Goal: Task Accomplishment & Management: Use online tool/utility

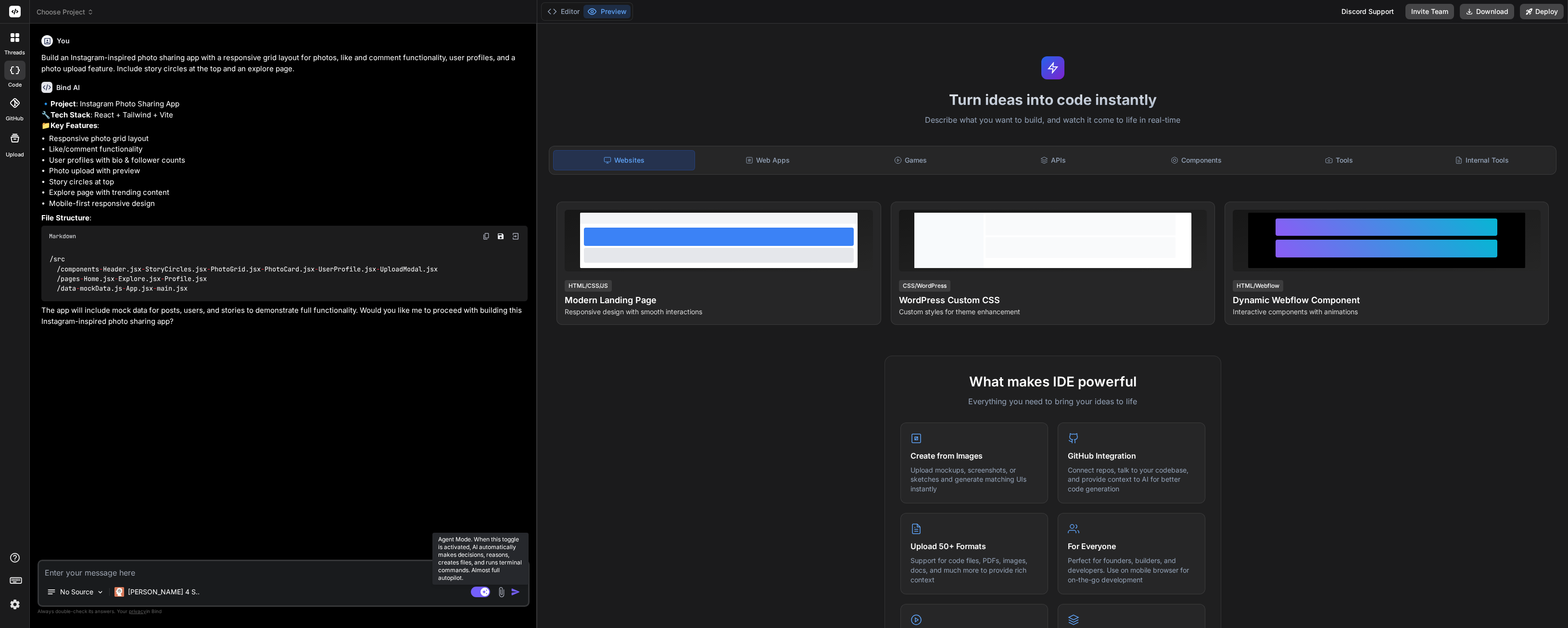
click at [479, 588] on rect at bounding box center [481, 592] width 20 height 11
type textarea "x"
click at [418, 581] on div "No Source Agent Mode. When this toggle is activated, AI automatically makes dec…" at bounding box center [283, 583] width 492 height 47
click at [413, 577] on textarea at bounding box center [284, 569] width 489 height 17
type textarea "Y"
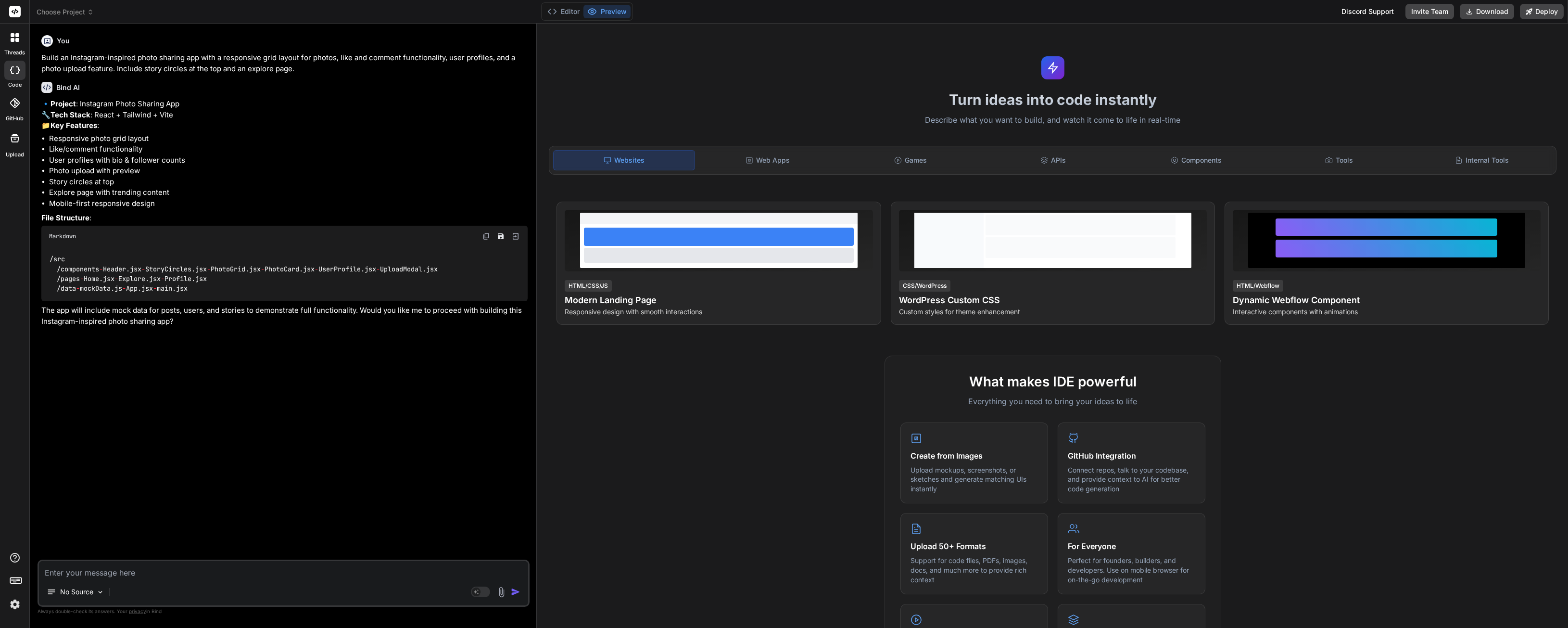
type textarea "x"
type textarea "Ye"
type textarea "x"
type textarea "Yes"
type textarea "x"
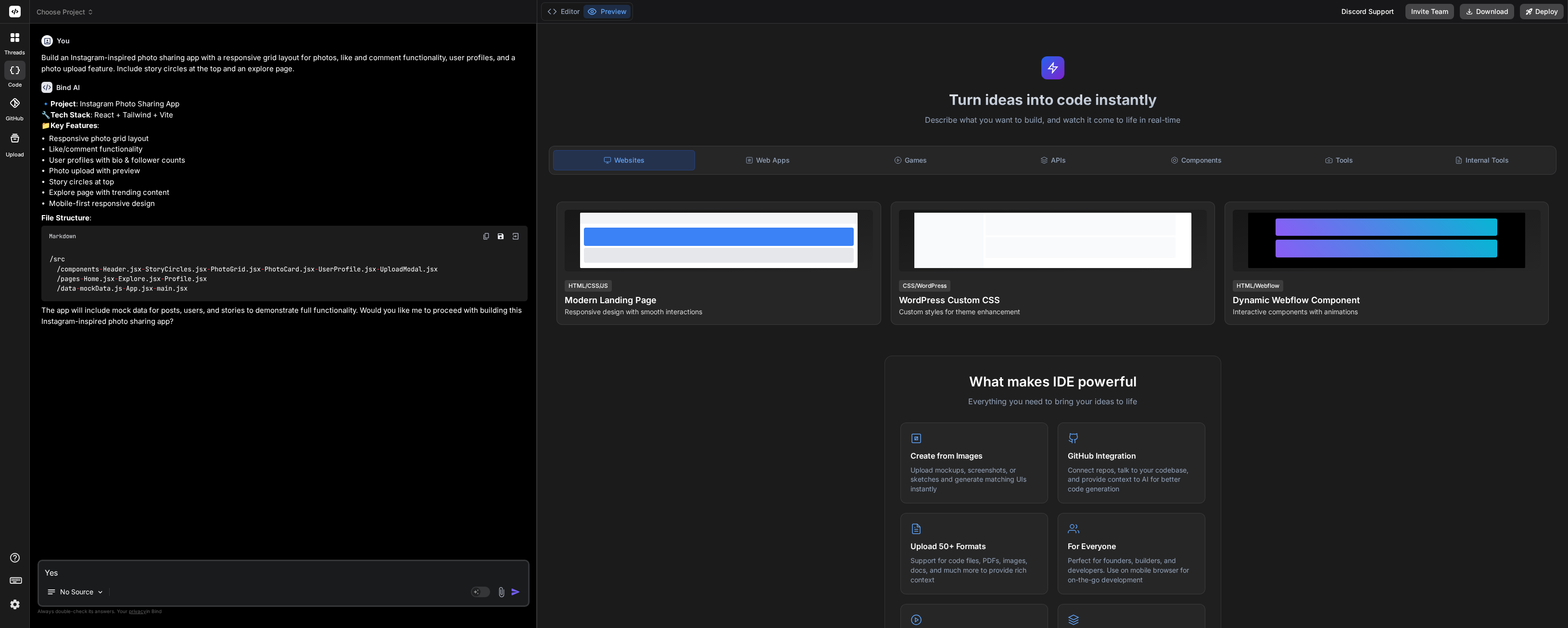
type textarea "Yes+"
type textarea "x"
type textarea "Yes"
type textarea "x"
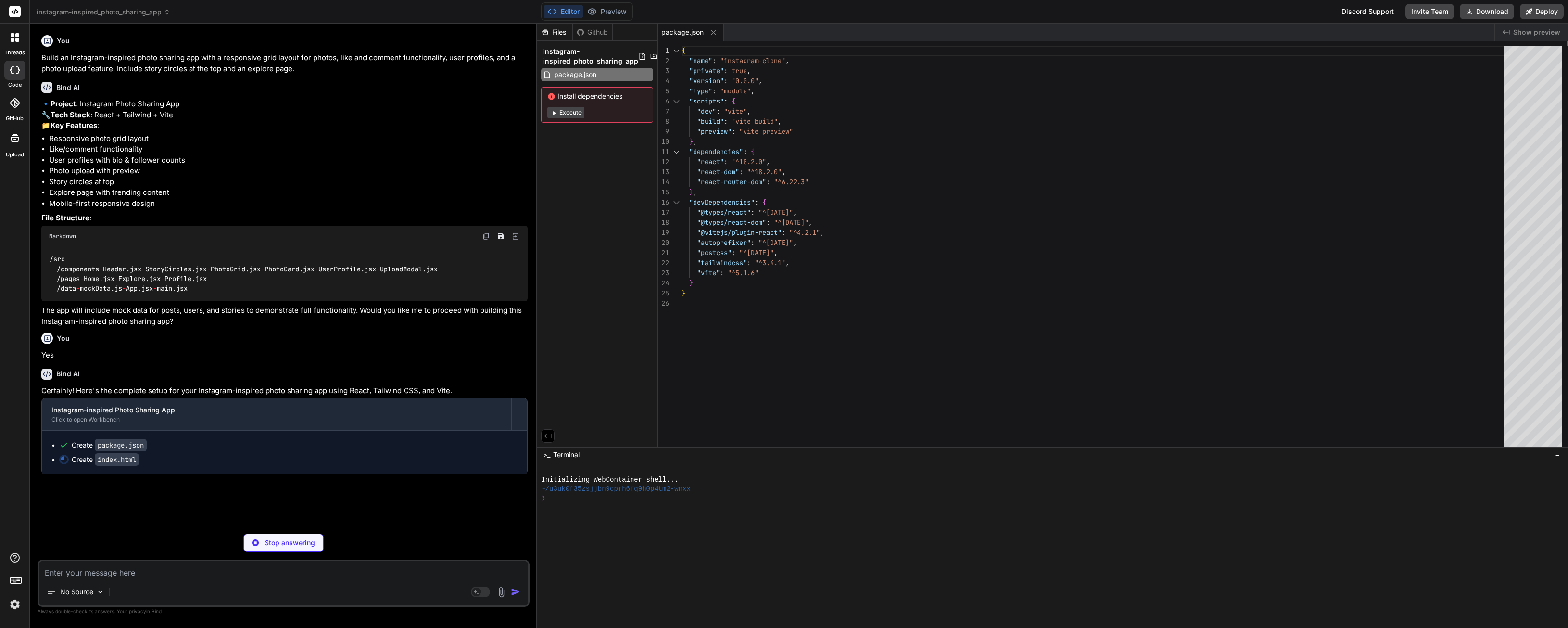
type textarea "x"
type textarea "<script type="module" src="/src/main.jsx"></script> </body> </html>"
type textarea "x"
type textarea "}"
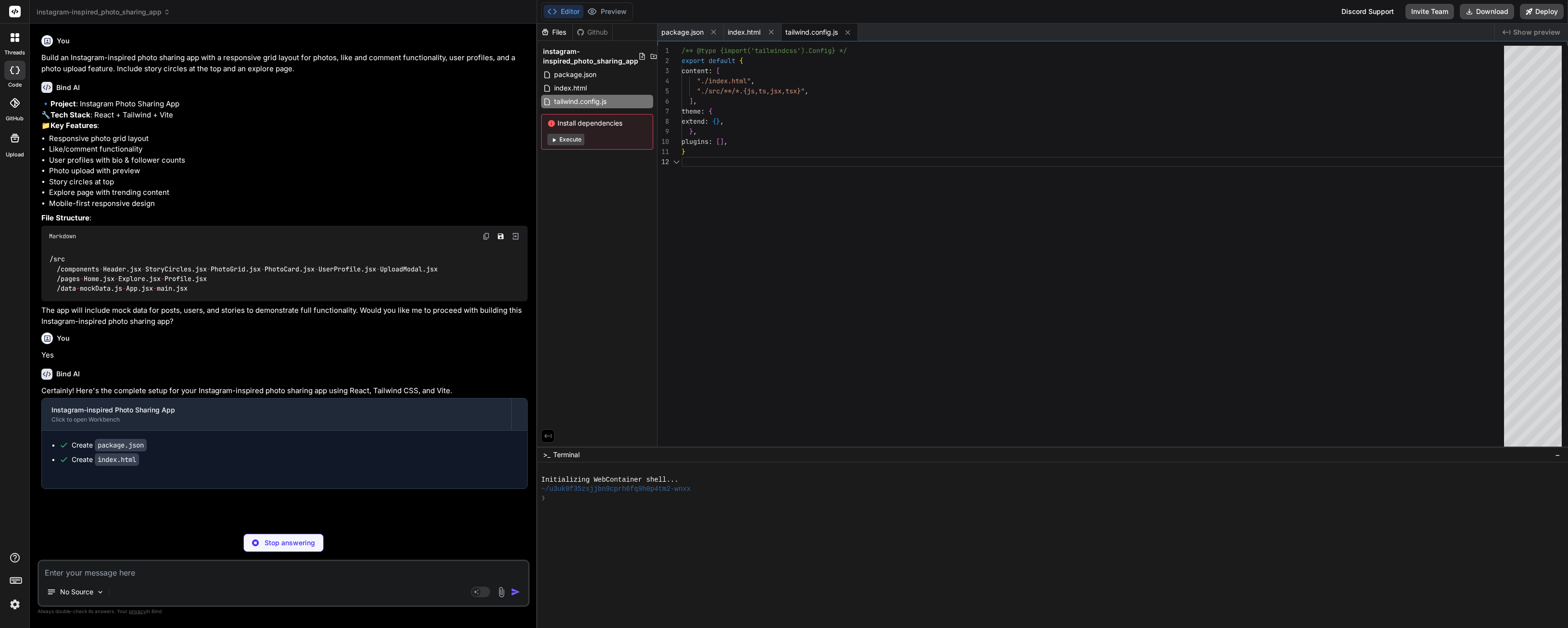
type textarea "x"
type textarea "export default { plugins: { tailwindcss: {}, autoprefixer: {}, }, }"
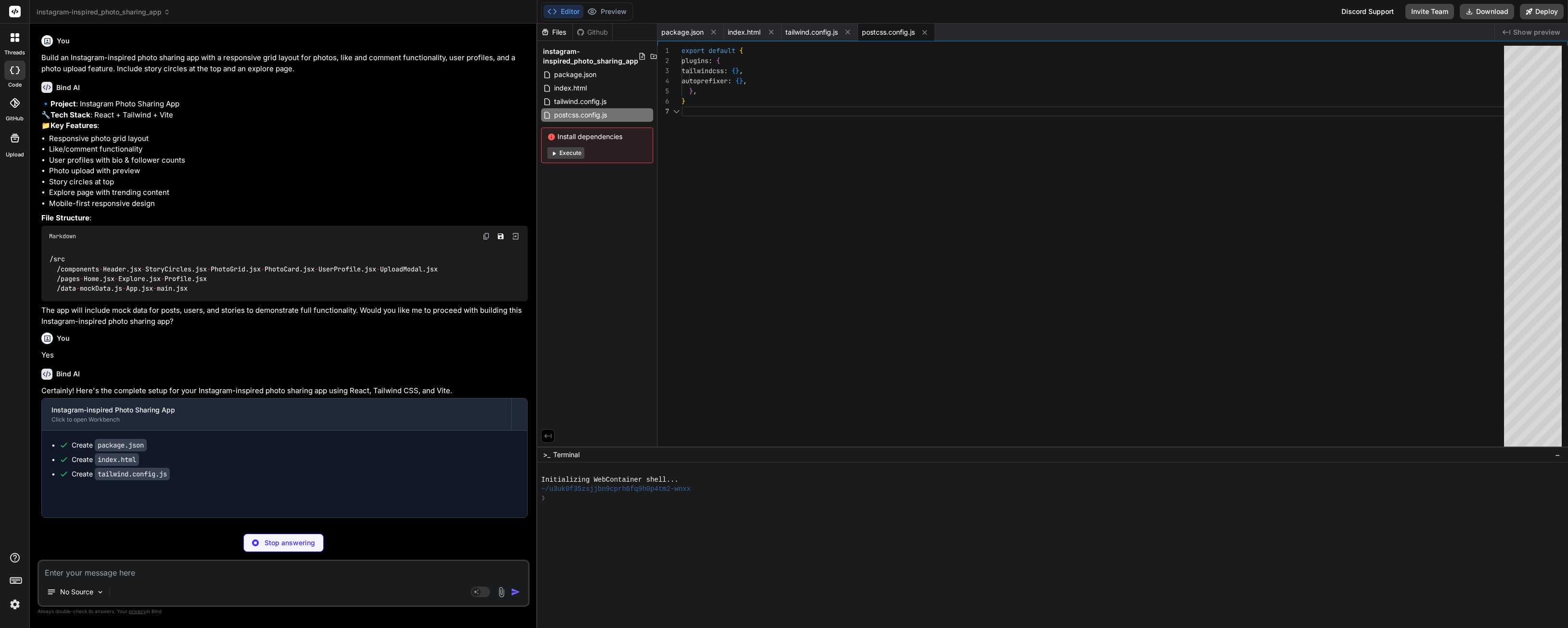
type textarea "x"
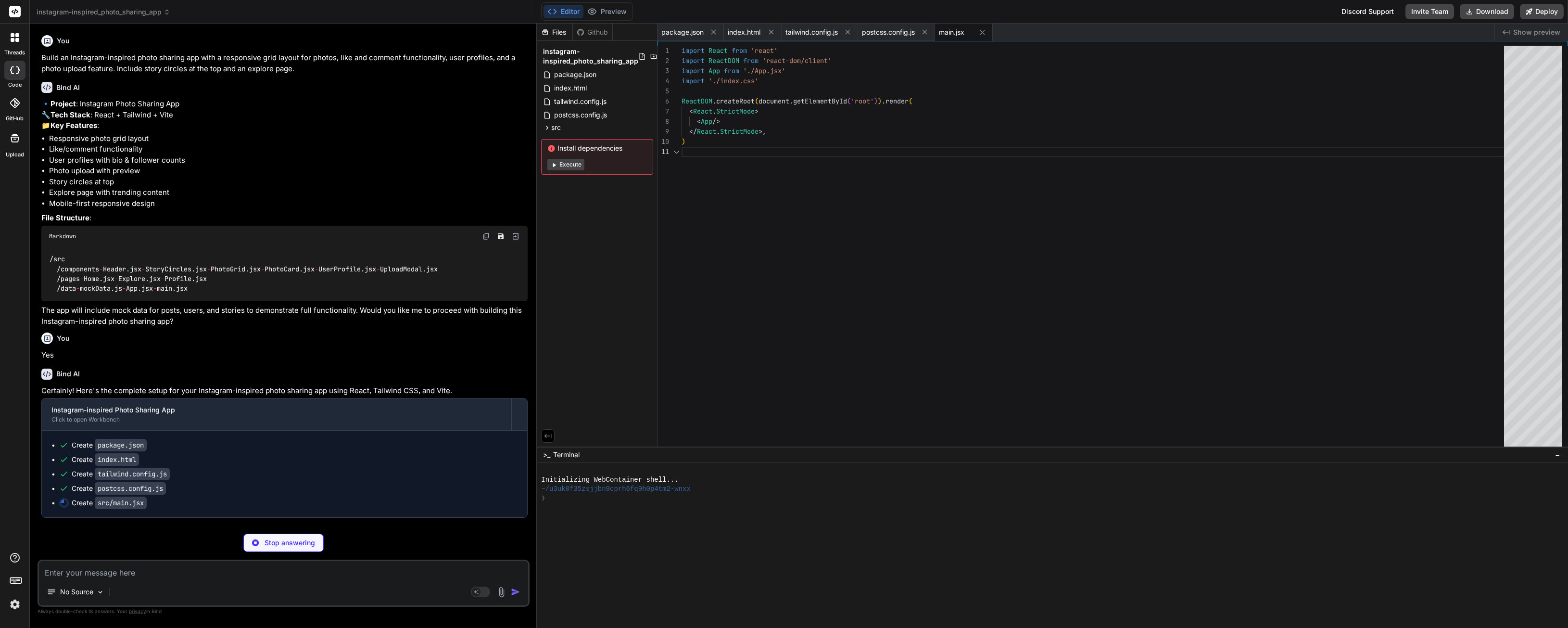
scroll to position [0, 0]
type textarea "x"
type textarea "background: #888; border-radius: 4px; } ::-webkit-scrollbar-thumb:hover { backg…"
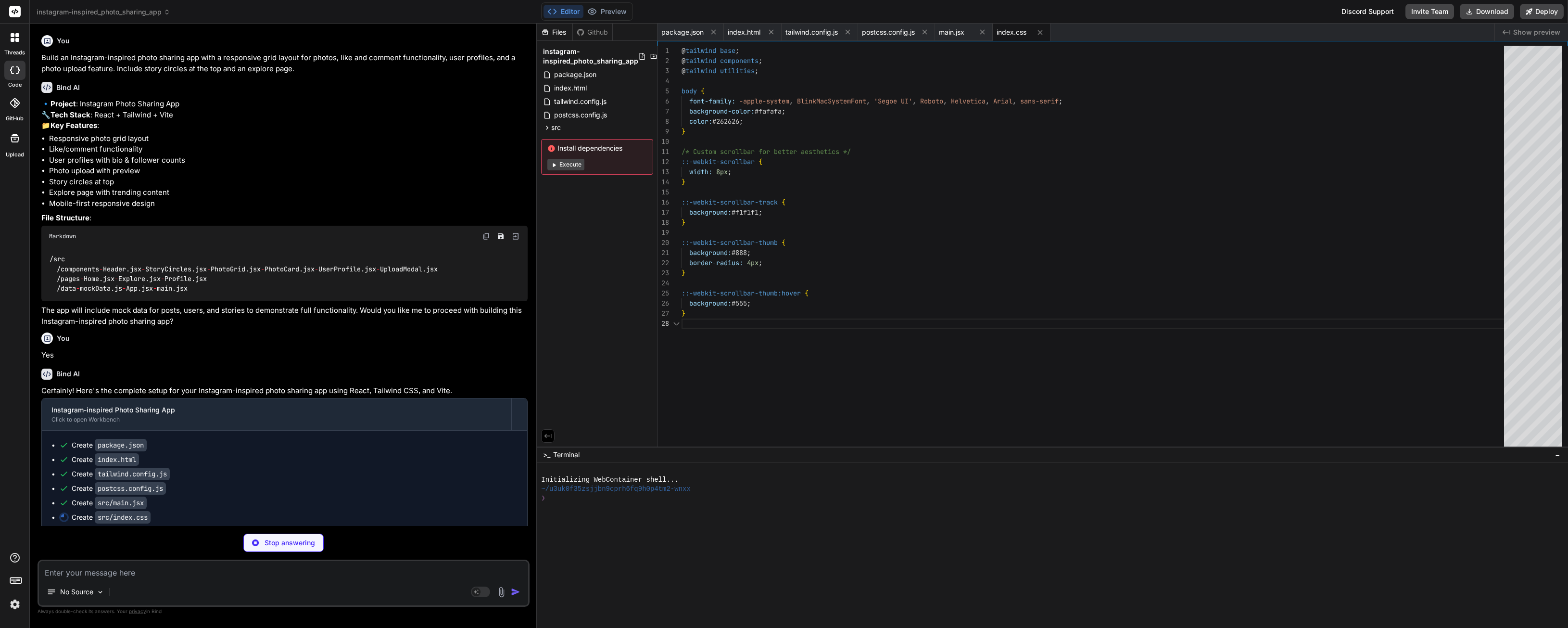
scroll to position [71, 0]
type textarea "x"
type textarea "} export default App;"
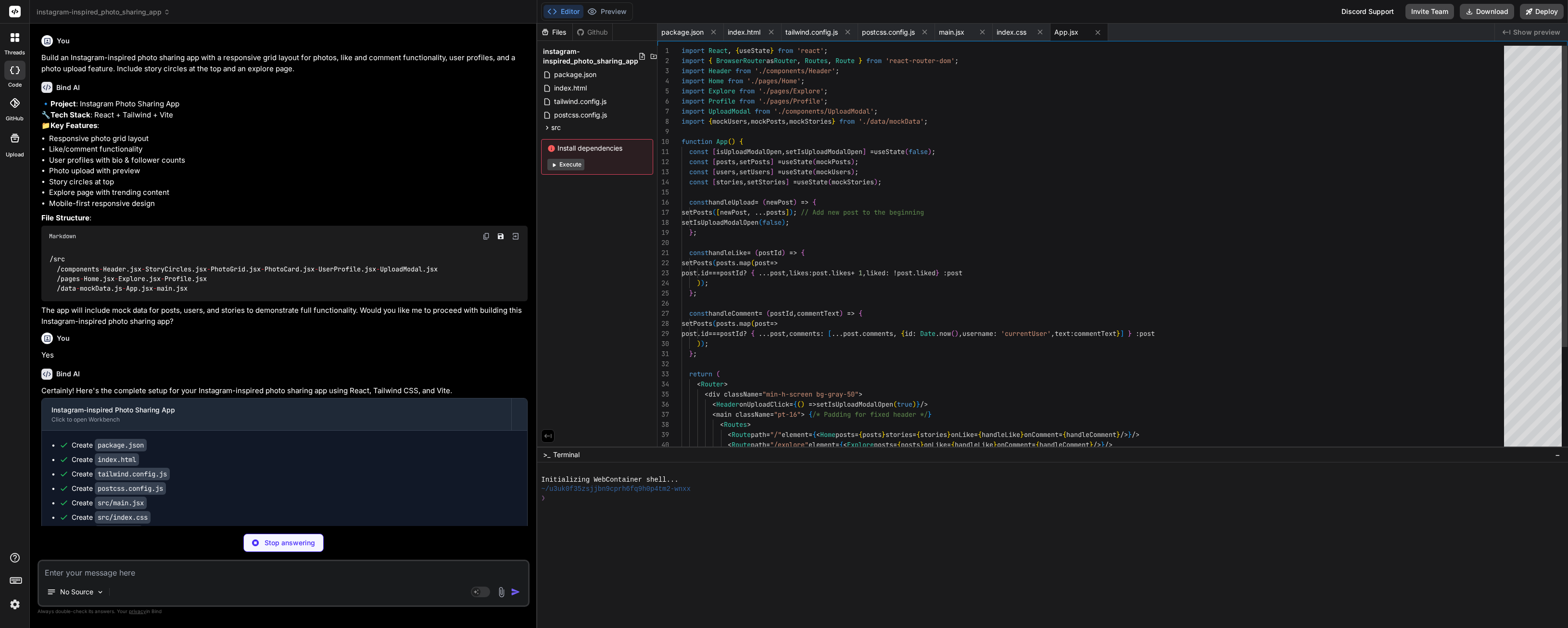
scroll to position [30, 0]
type textarea "x"
type textarea "userId: 'user8', username: 'gamer_pro', avatar: 'https://randomuser.me/api/port…"
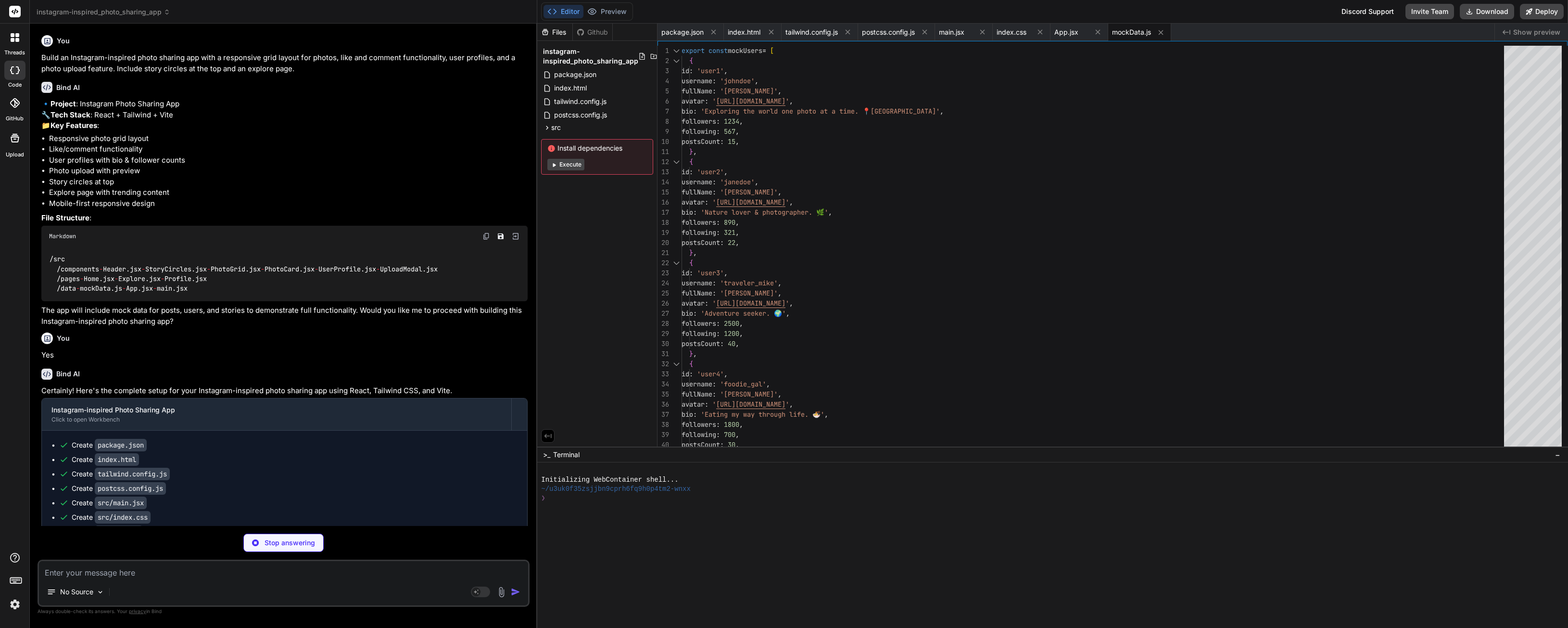
type textarea "x"
type textarea "</Link> </nav> </div> </header> ); }; export default Header;"
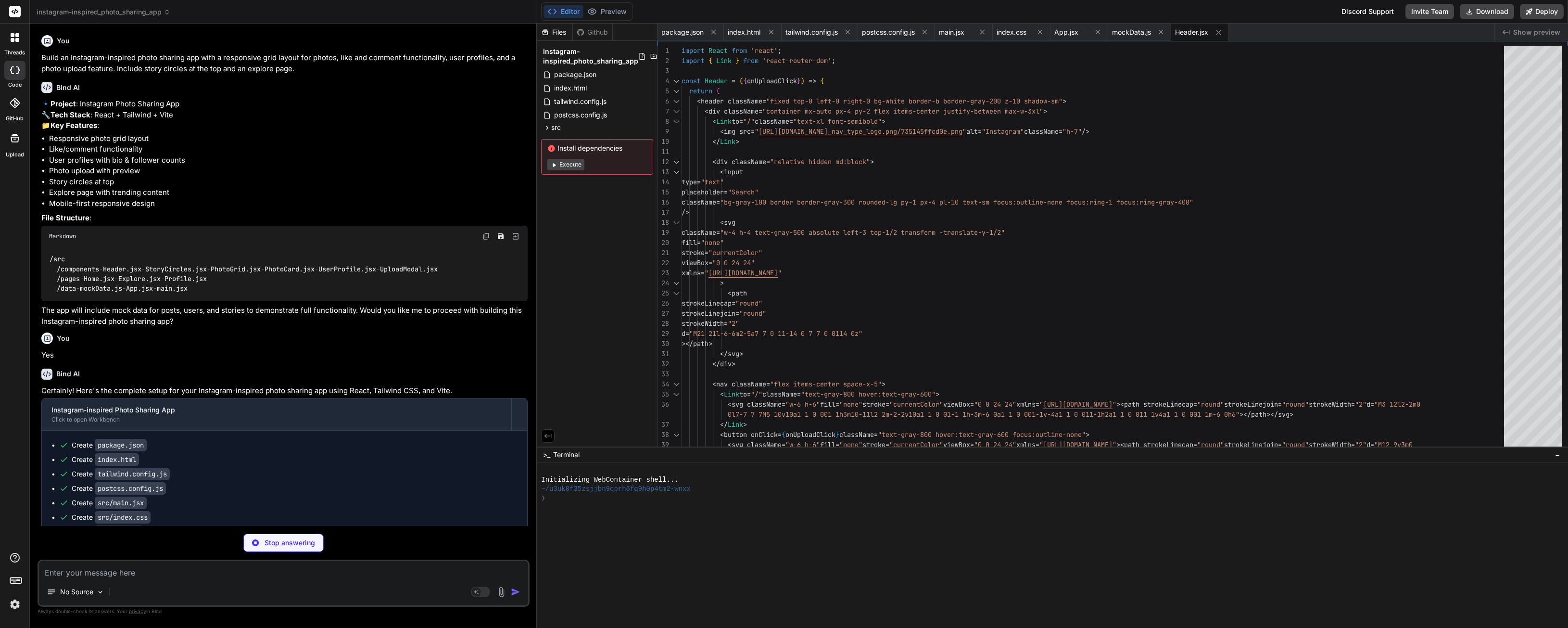
type textarea "x"
type textarea "export default StoryCircles;"
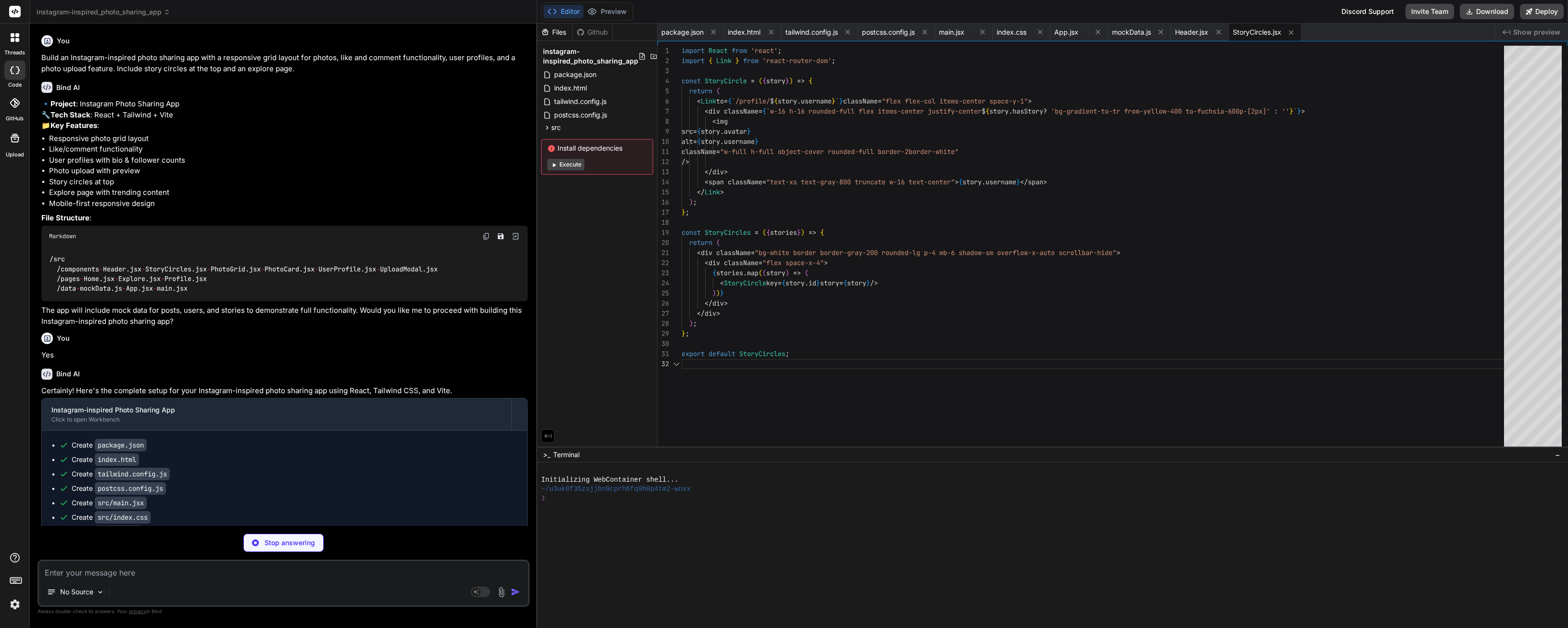
scroll to position [10, 0]
type textarea "x"
type textarea "export default PhotoCard;"
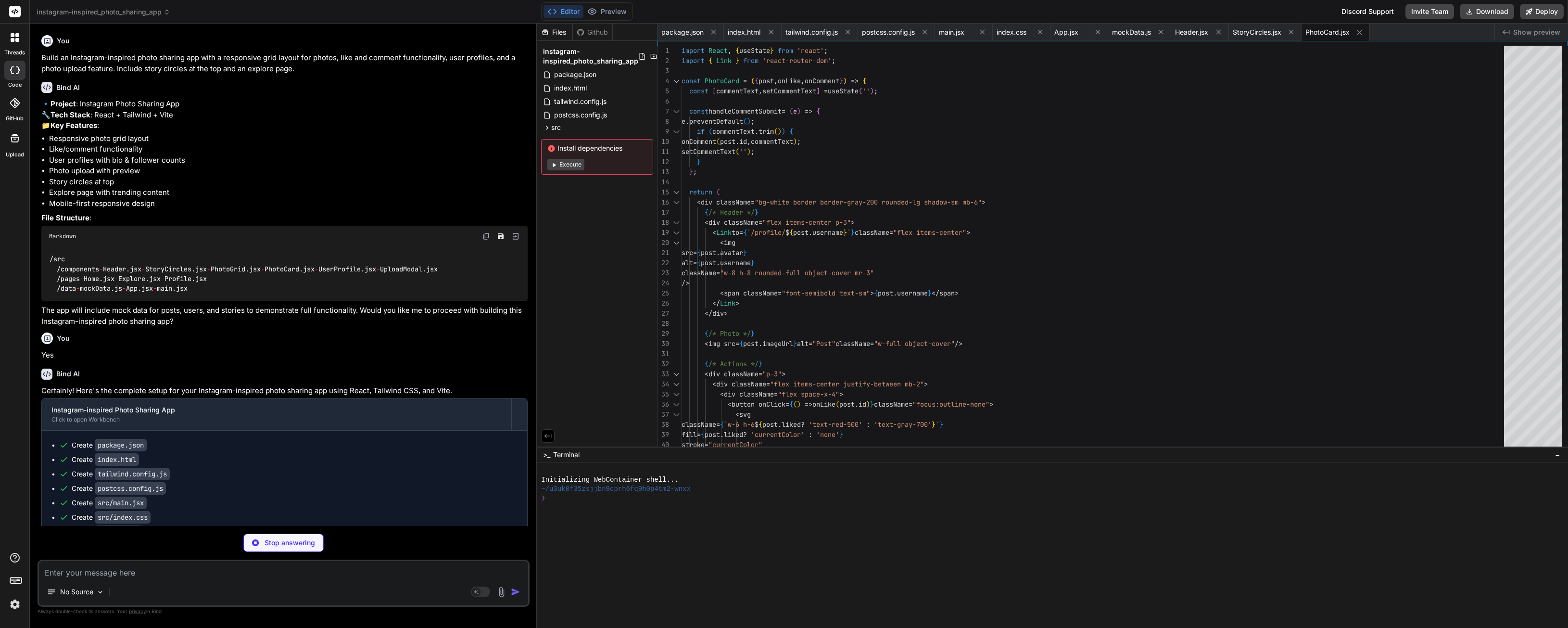
type textarea "x"
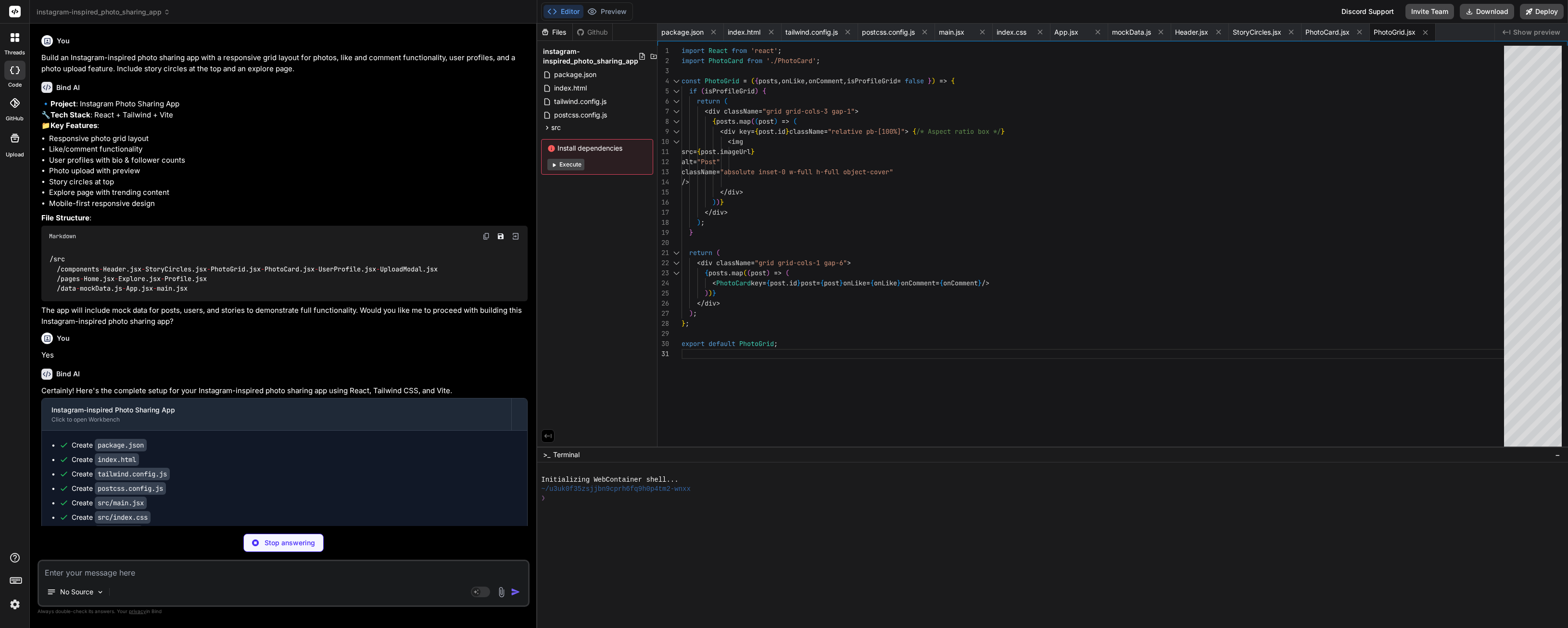
type textarea "x"
type textarea "}; export default UserProfile;"
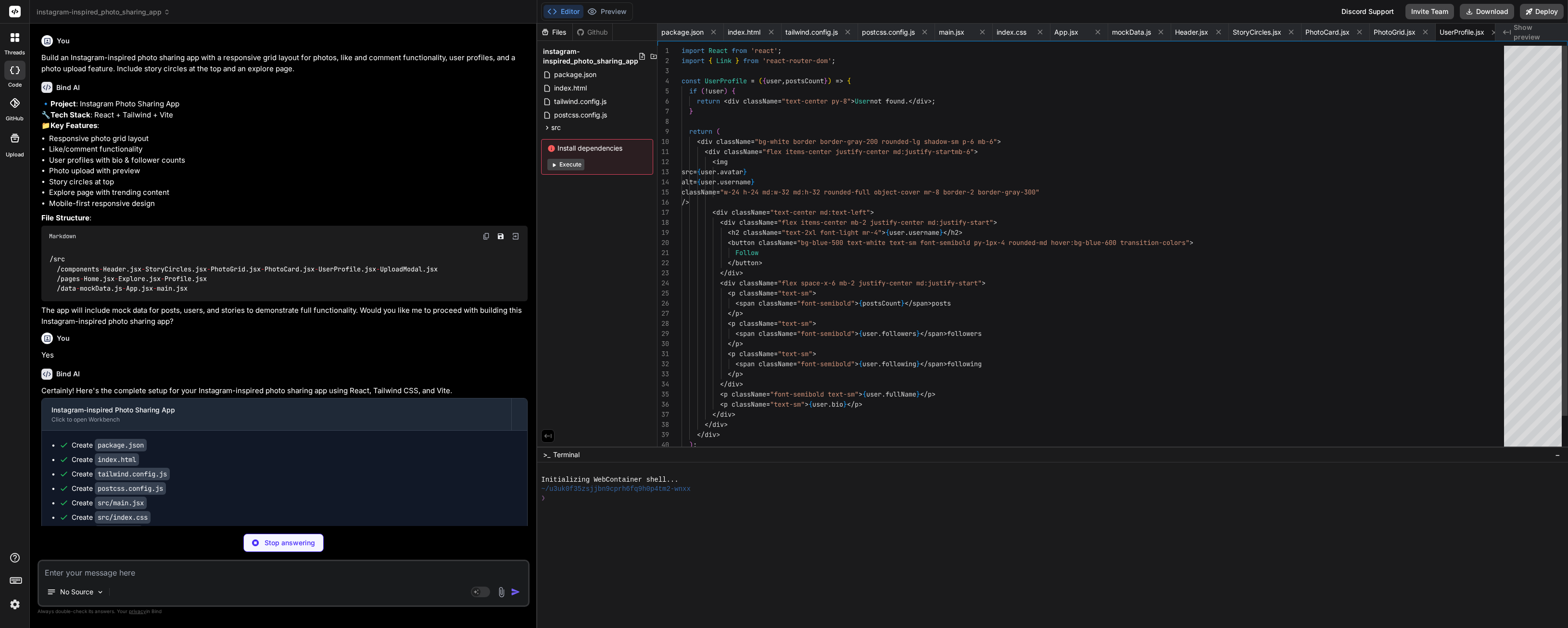
scroll to position [0, 16]
type textarea "x"
type textarea "Share </button> </div> </div> </div> ); }; export default UploadModal;"
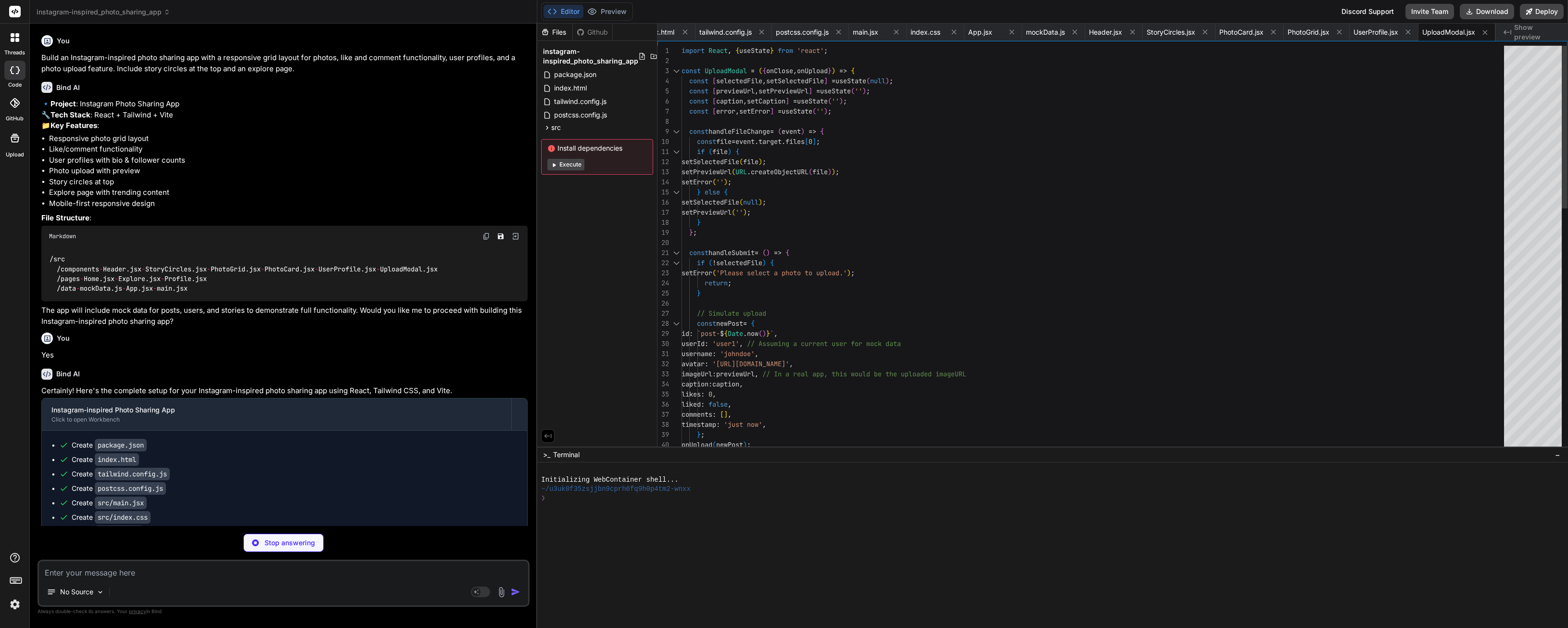
type textarea "x"
type textarea "); }; export default Home;"
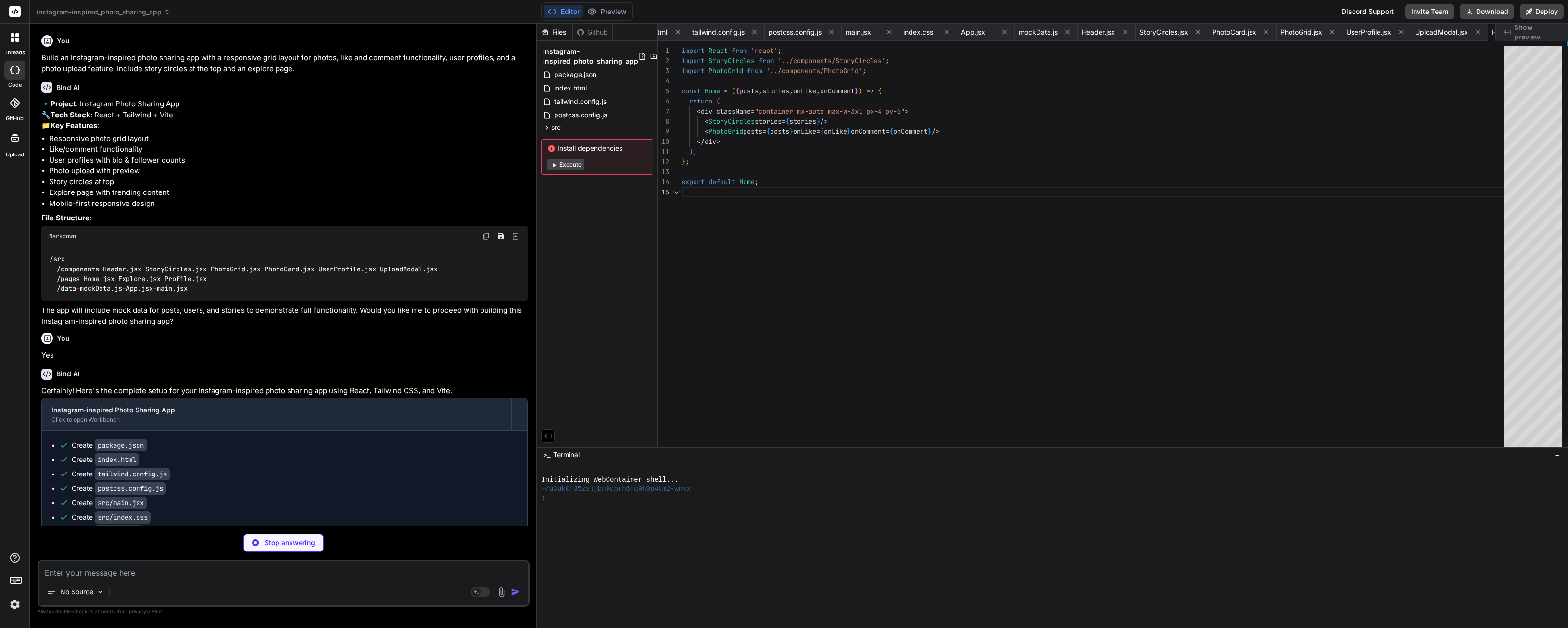
scroll to position [40, 0]
type textarea "x"
type textarea "return ( <div className="container mx-auto max-w-3xl px-4 py-6"> <h1 className=…"
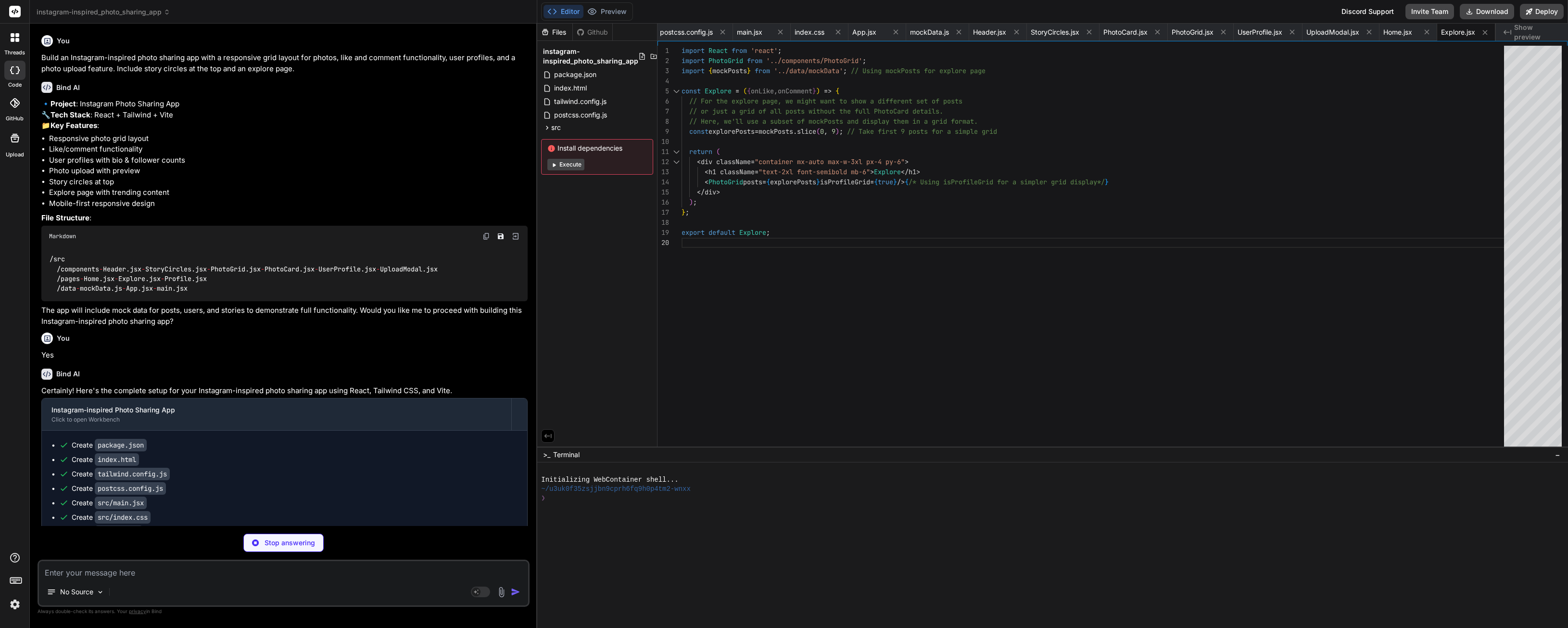
type textarea "x"
type textarea "}; export default Profile;"
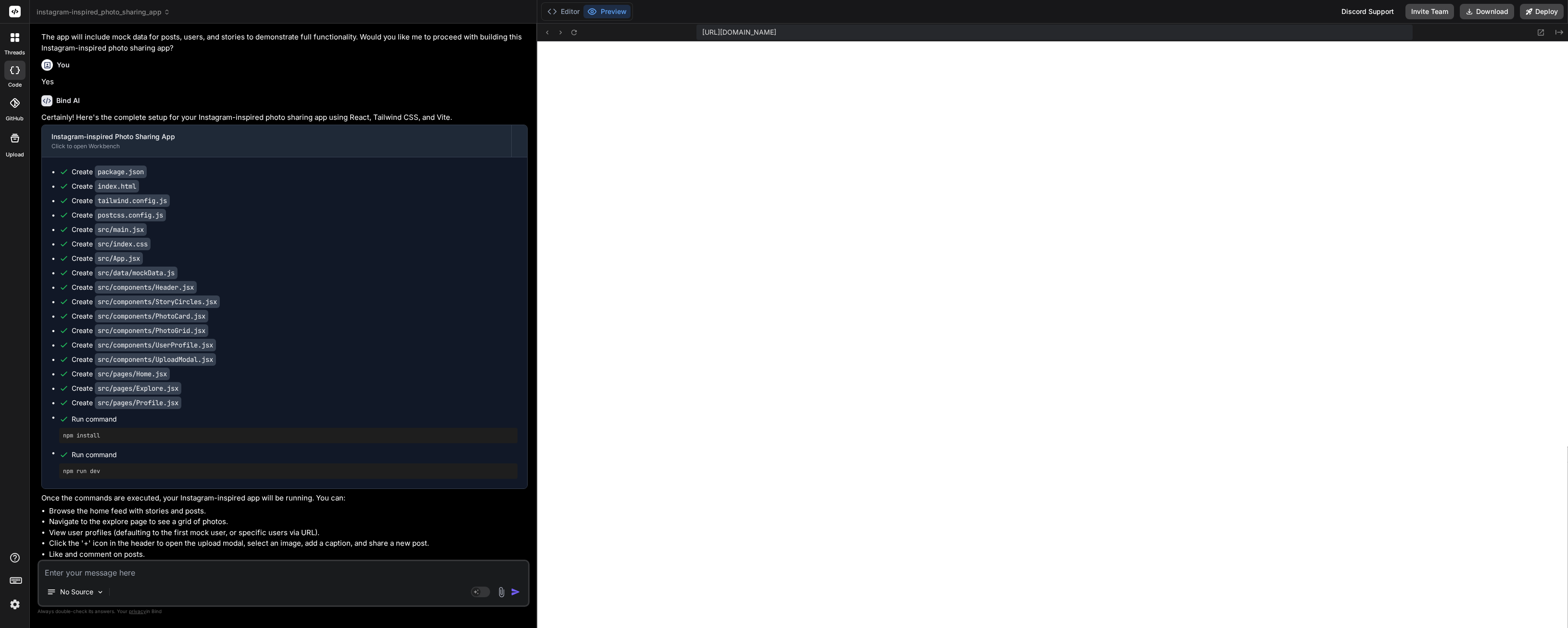
scroll to position [413, 0]
click at [12, 47] on div at bounding box center [15, 37] width 20 height 20
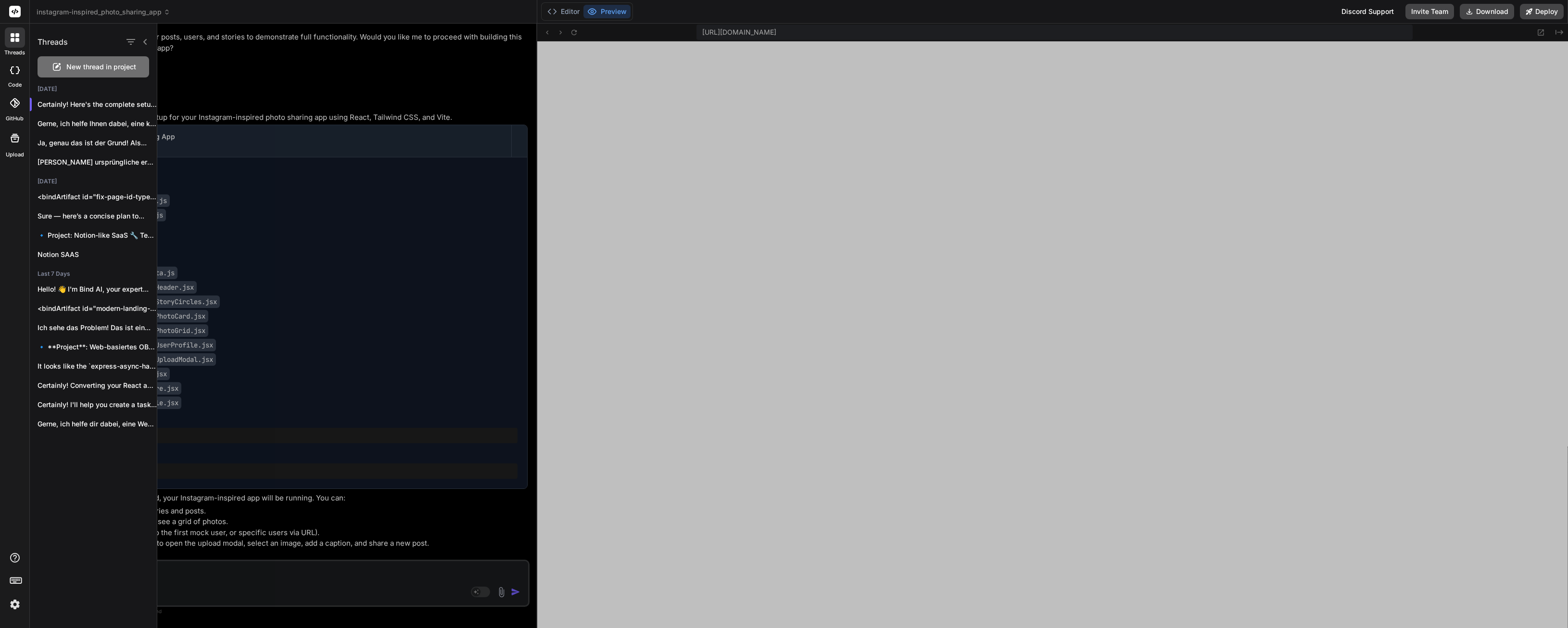
click at [15, 18] on div at bounding box center [15, 11] width 30 height 23
click at [15, 10] on rect at bounding box center [15, 11] width 11 height 11
click at [13, 33] on icon at bounding box center [13, 35] width 4 height 4
click at [13, 66] on icon at bounding box center [15, 70] width 9 height 8
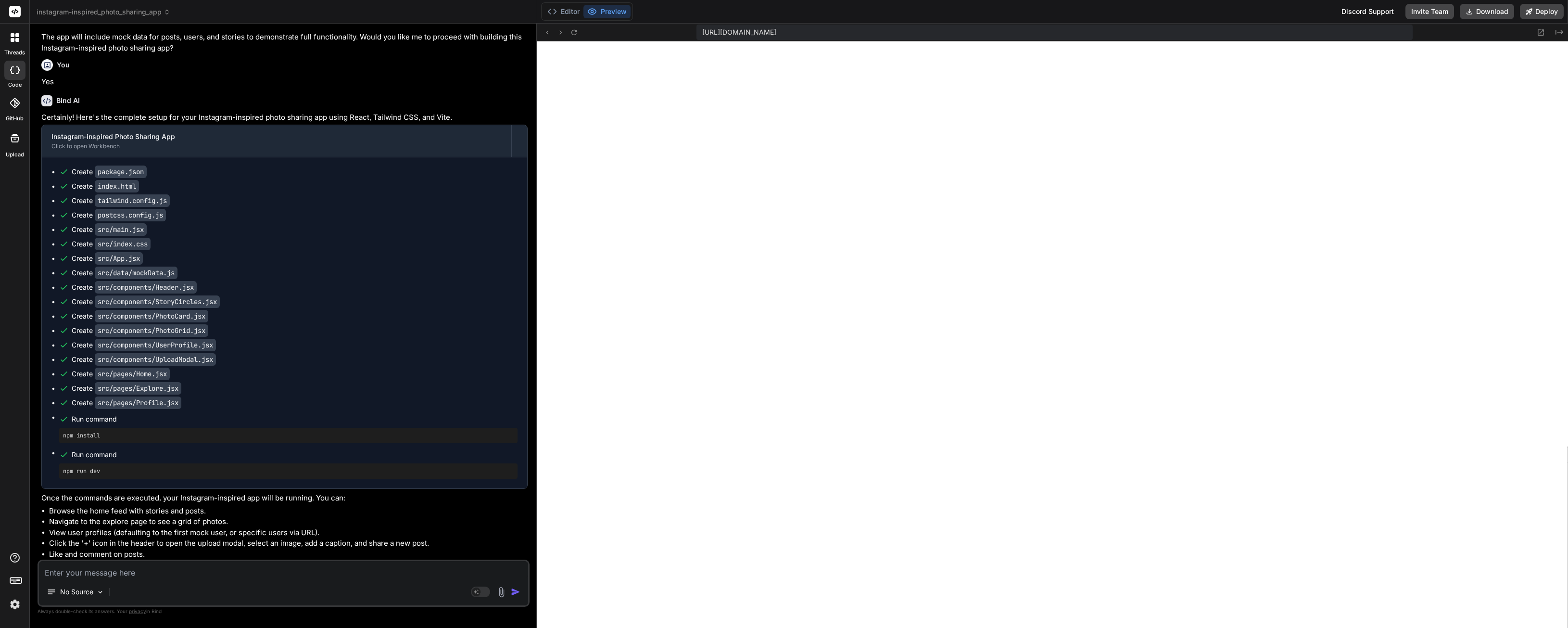
click at [15, 68] on icon at bounding box center [15, 70] width 9 height 8
click at [20, 100] on div at bounding box center [15, 103] width 21 height 21
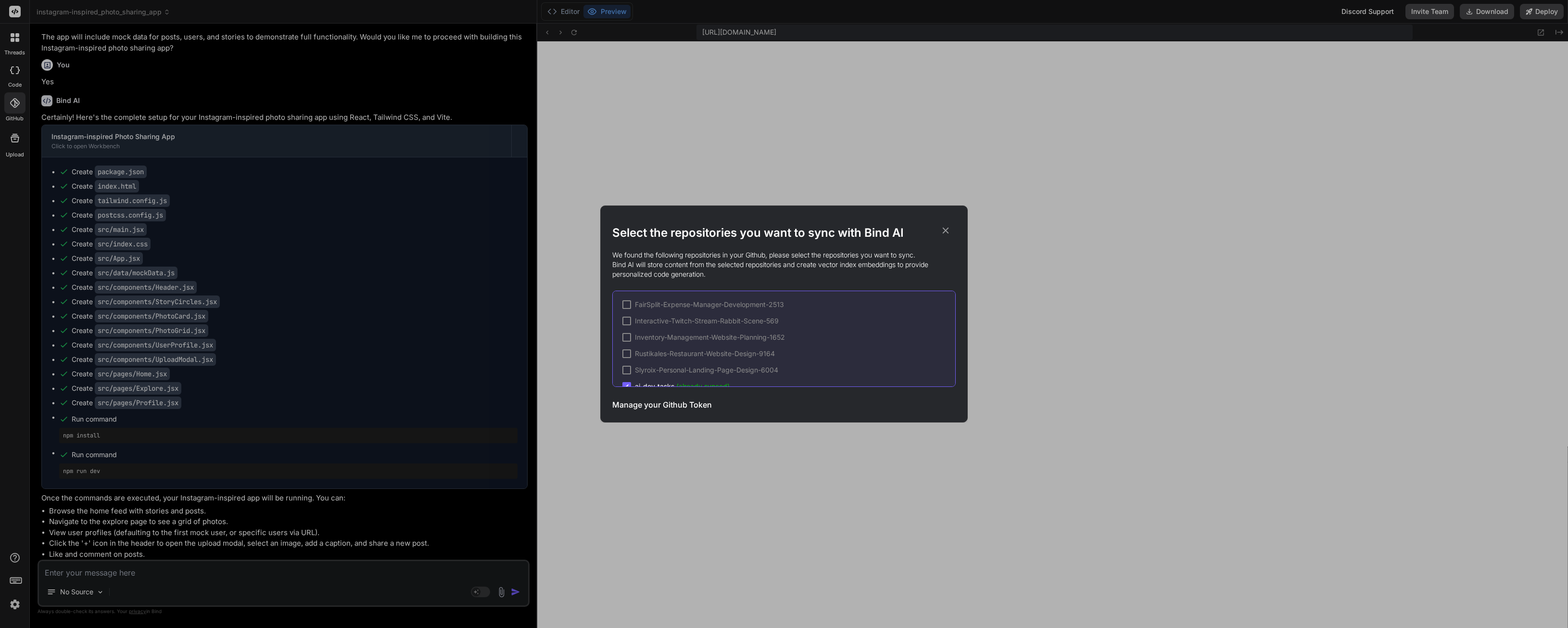
click at [4, 159] on div "Select the repositories you want to sync with Bind AI We found the following re…" at bounding box center [784, 314] width 1568 height 628
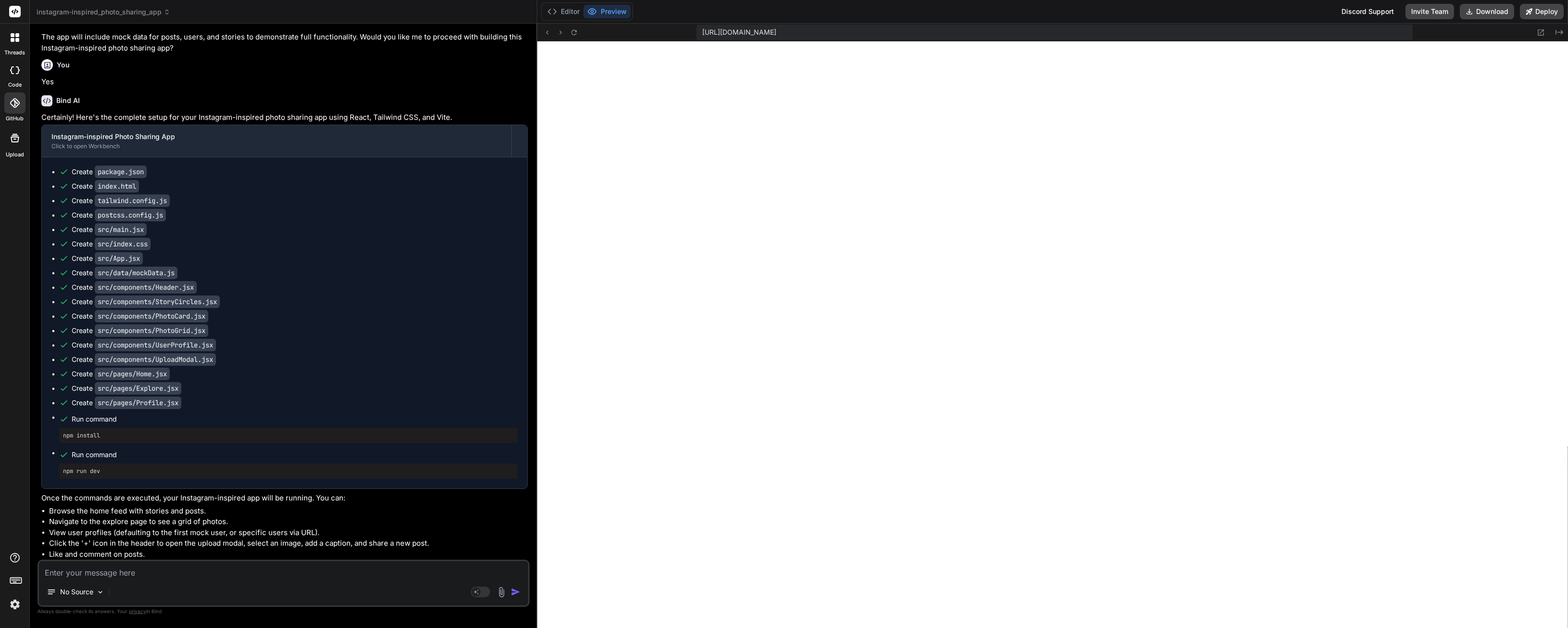
click at [4, 139] on div at bounding box center [15, 138] width 23 height 23
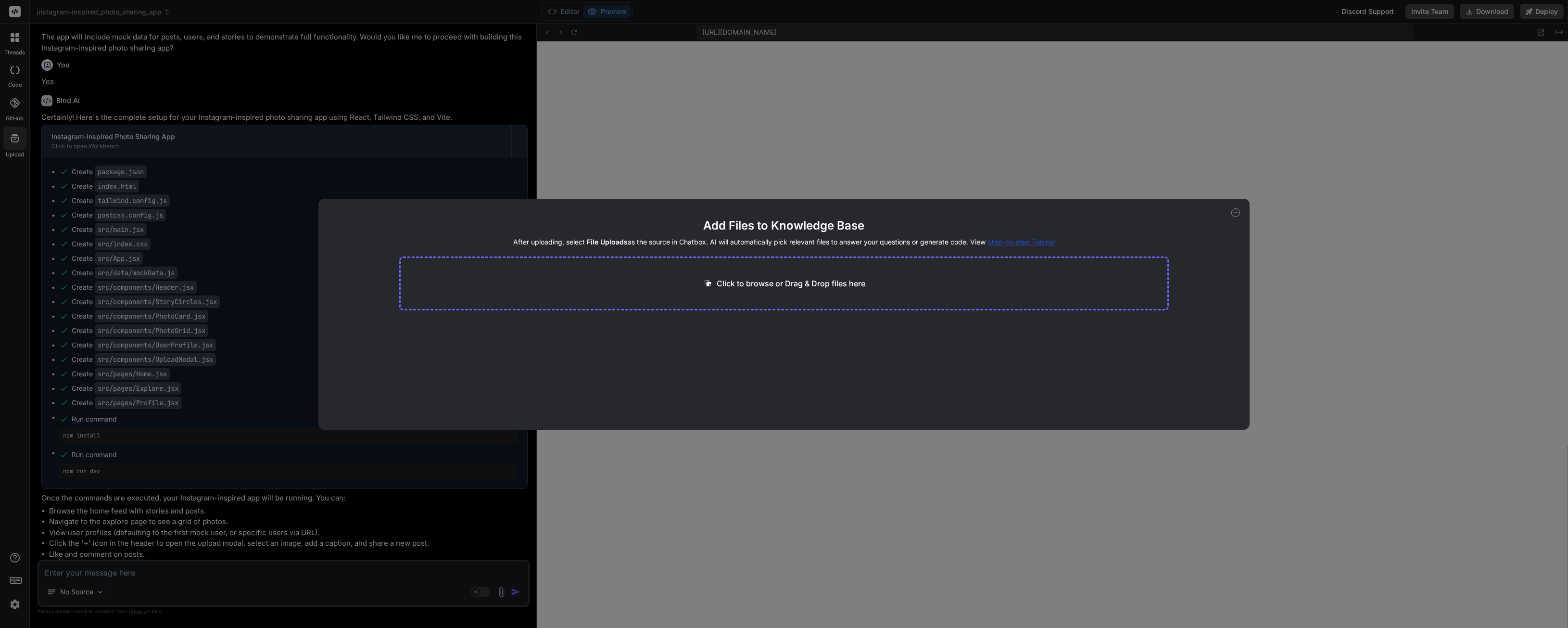
click at [850, 450] on div "Add Files to Knowledge Base After uploading, select File Uploads as the source …" at bounding box center [784, 314] width 1568 height 628
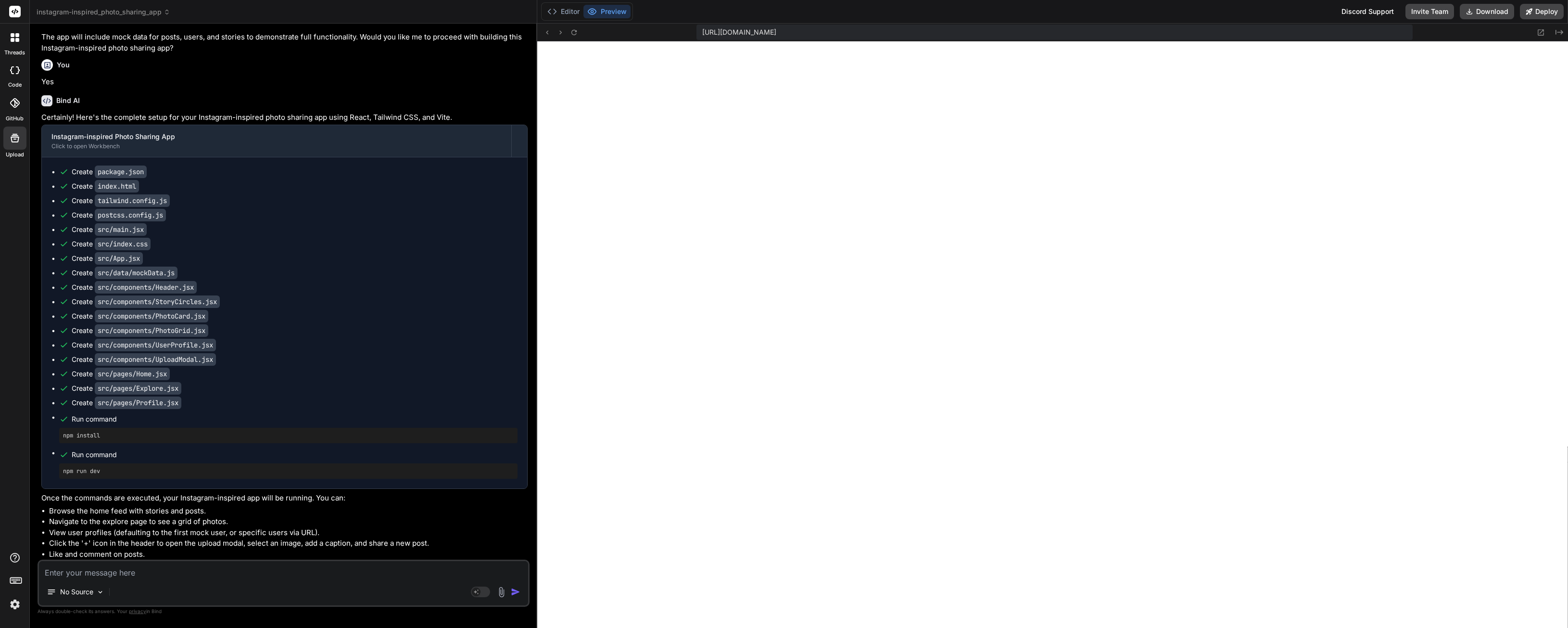
click at [13, 13] on rect at bounding box center [15, 11] width 11 height 11
click at [78, 9] on span "instagram-inspired_photo_sharing_app" at bounding box center [103, 11] width 134 height 9
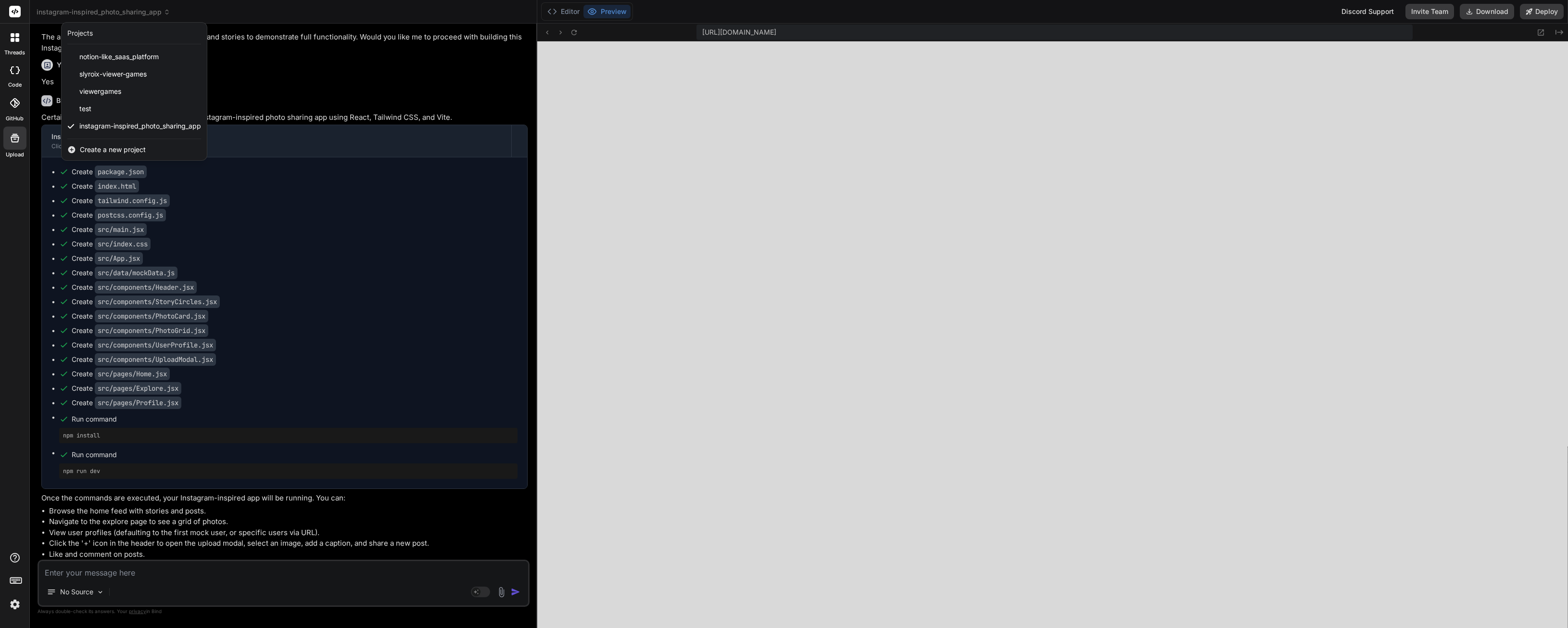
click at [114, 11] on div at bounding box center [784, 314] width 1568 height 628
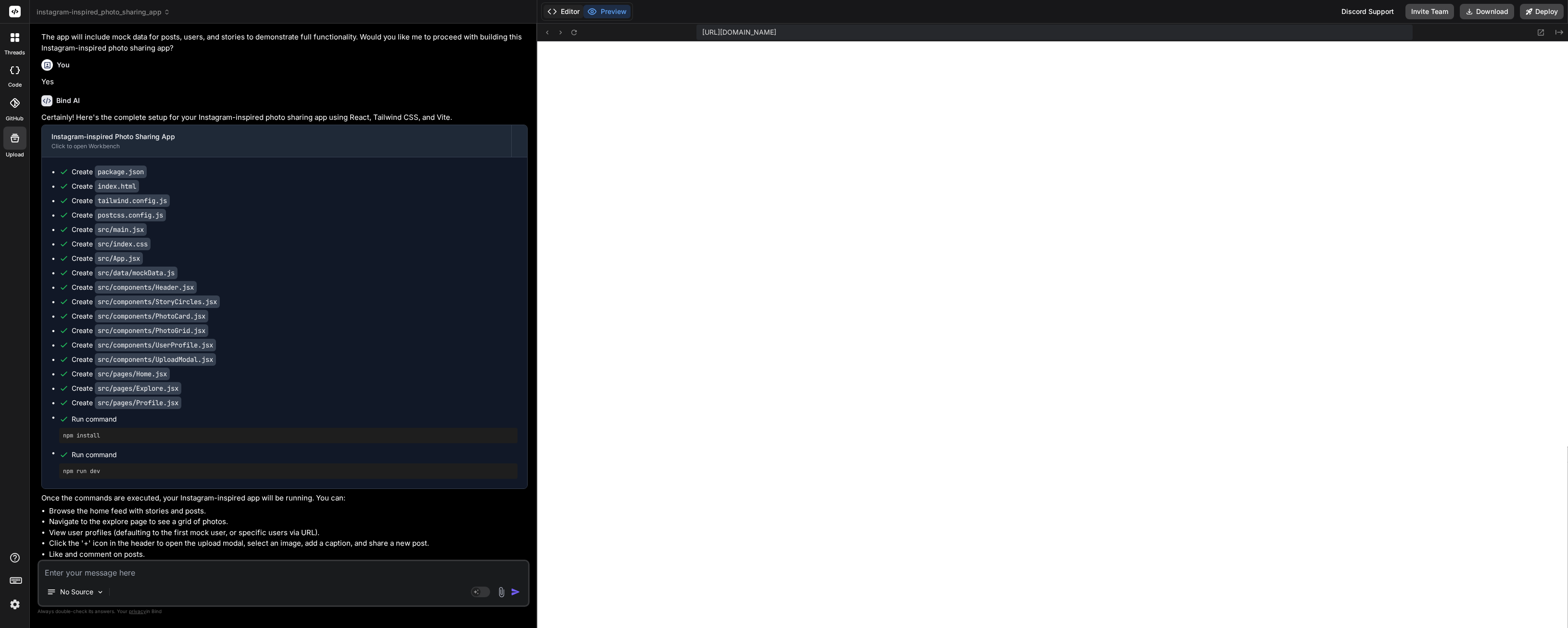
click at [546, 14] on button "Editor" at bounding box center [563, 11] width 40 height 13
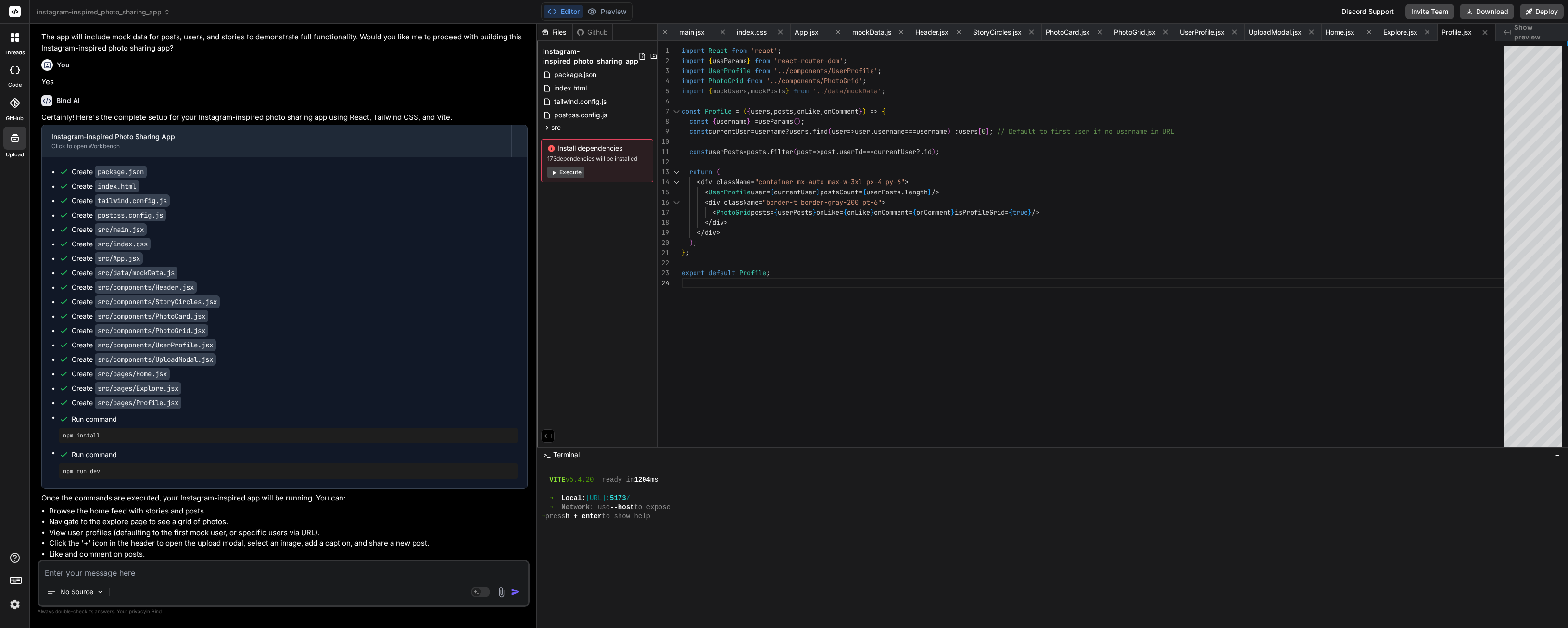
scroll to position [0, 20]
click at [561, 227] on div "Files Github instagram-inspired_photo_sharing_app package.json index.html tailw…" at bounding box center [597, 235] width 120 height 423
click at [643, 56] on icon at bounding box center [645, 56] width 8 height 8
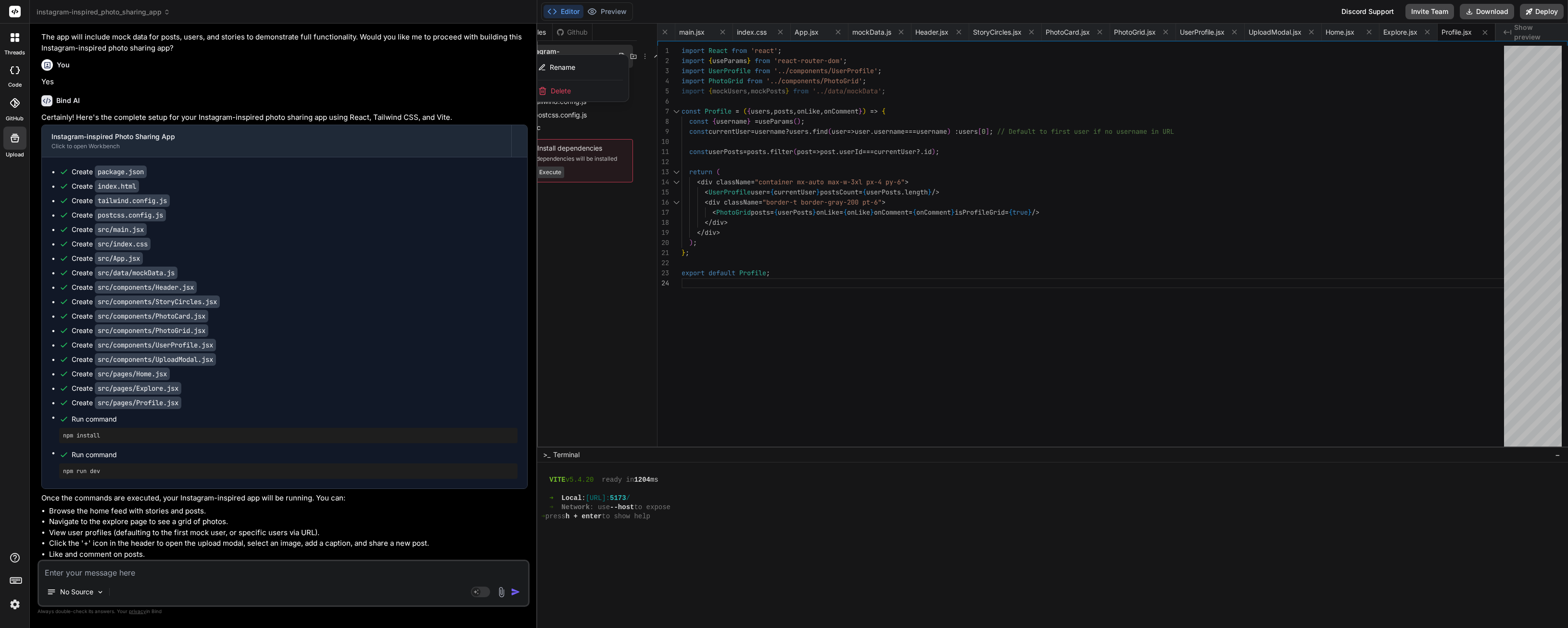
click at [590, 91] on div "Delete" at bounding box center [580, 91] width 97 height 21
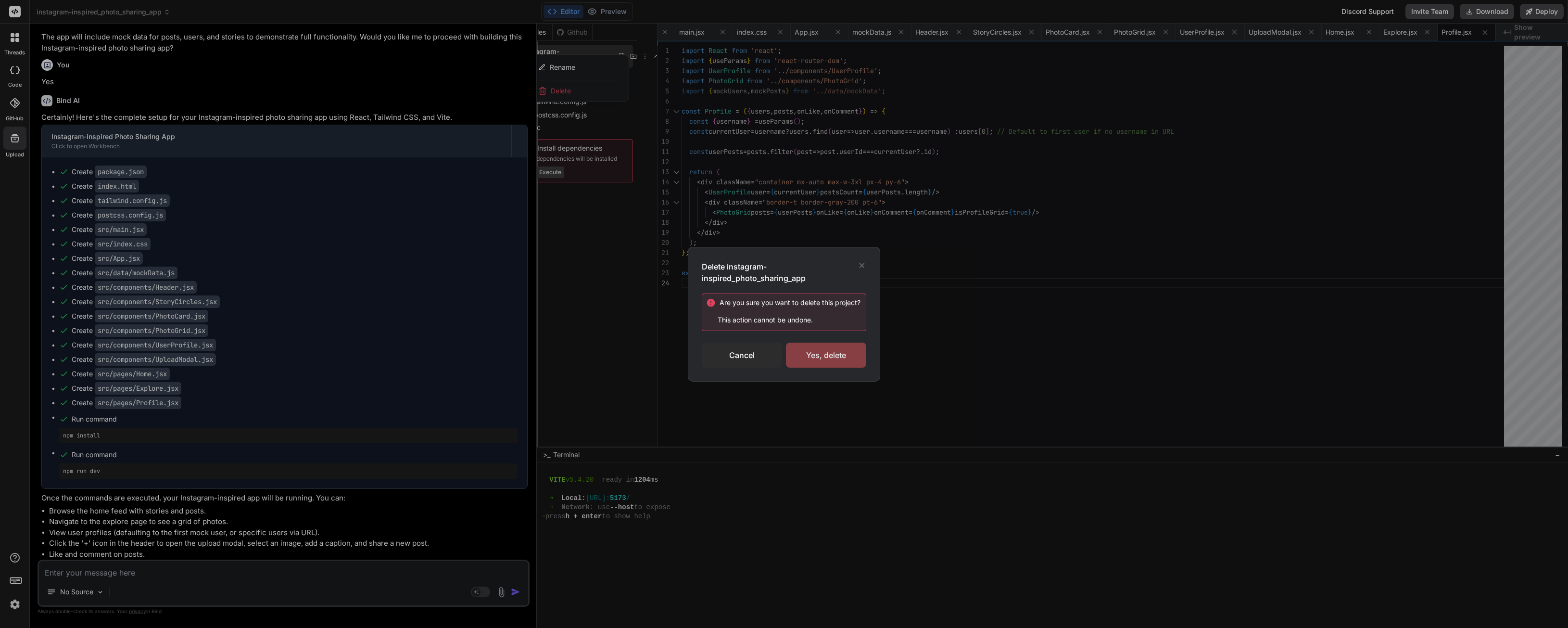
click at [814, 350] on div "Yes, delete" at bounding box center [826, 355] width 80 height 25
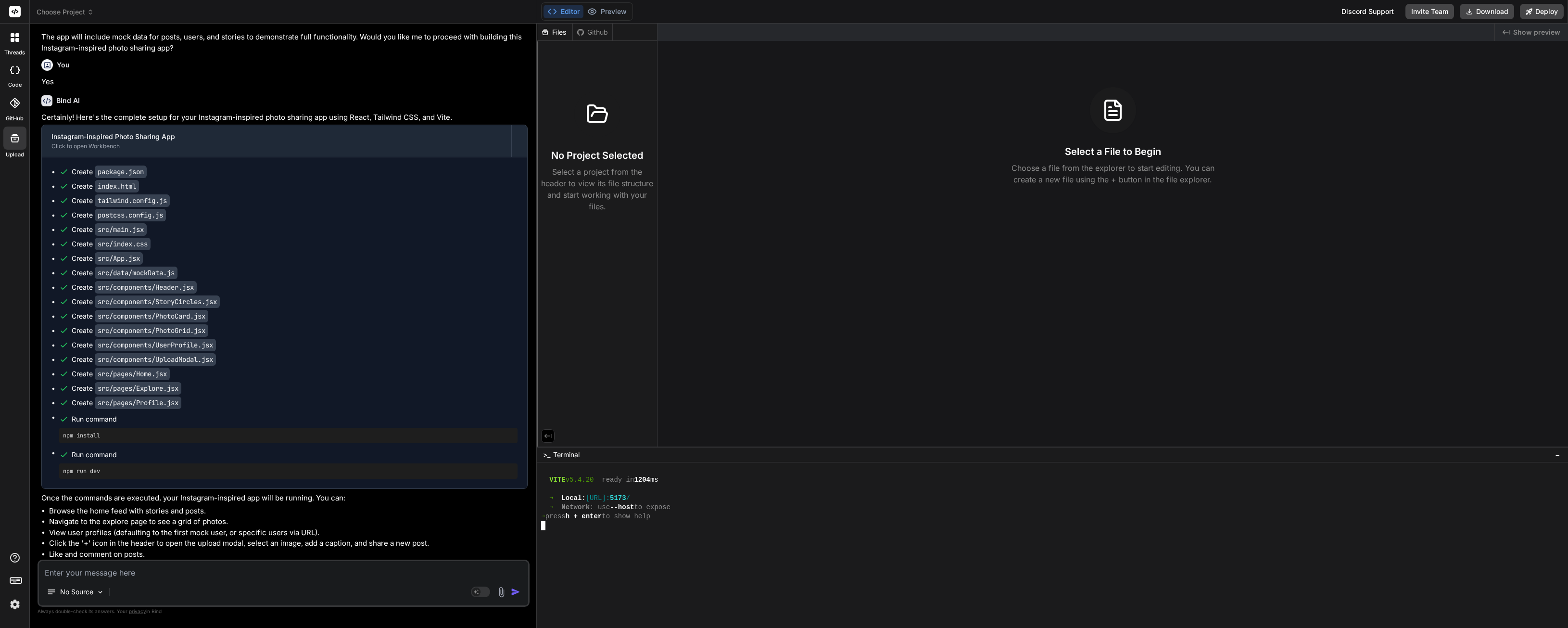
click at [58, 6] on header "Choose Project Created with Pixso." at bounding box center [283, 11] width 508 height 23
click at [18, 37] on icon at bounding box center [15, 38] width 9 height 9
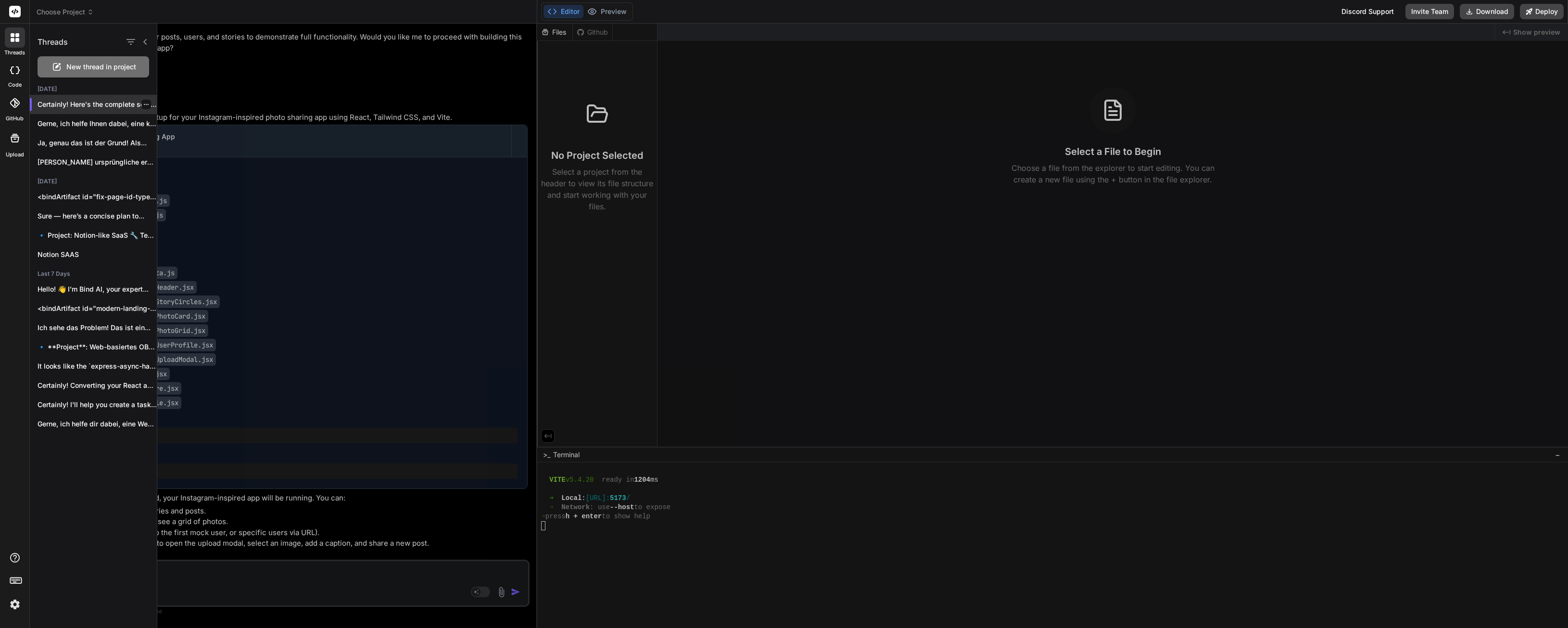
click at [143, 107] on icon "button" at bounding box center [146, 104] width 6 height 6
click at [159, 139] on span "Delete" at bounding box center [168, 143] width 21 height 9
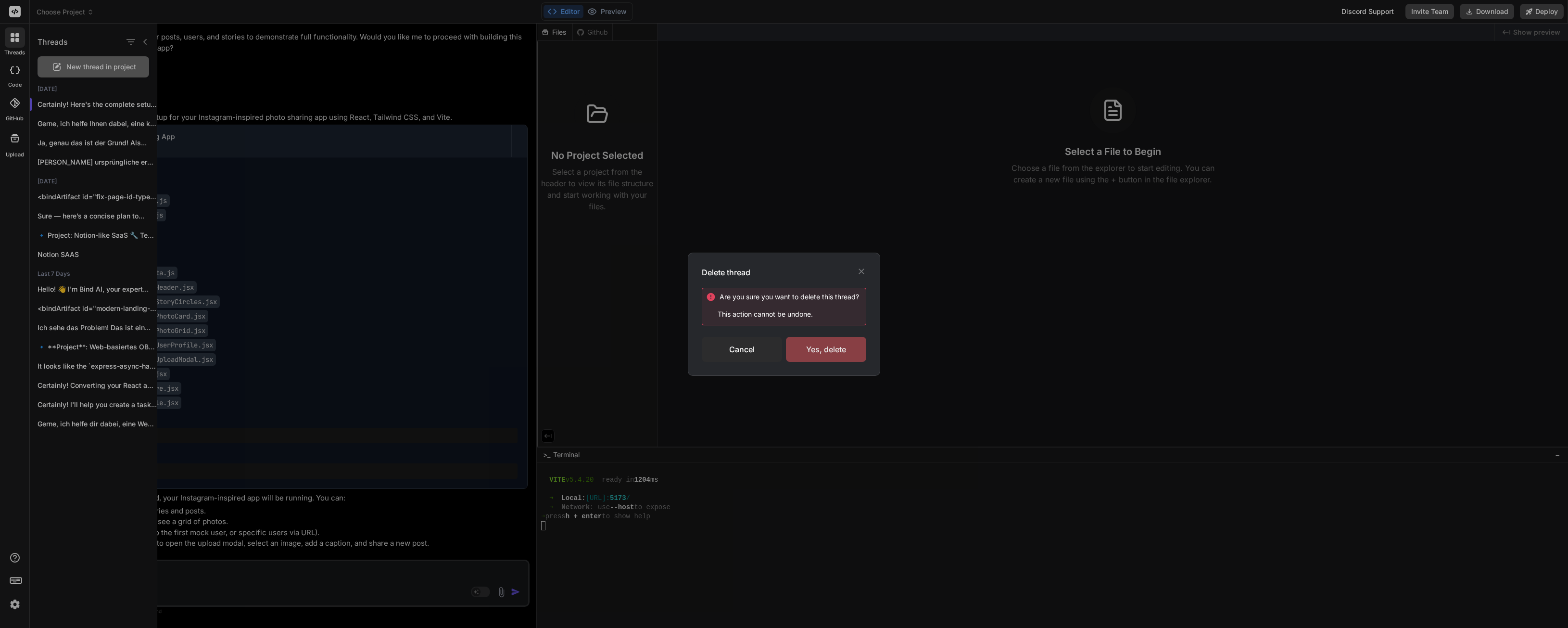
click at [830, 354] on div "Yes, delete" at bounding box center [826, 350] width 80 height 25
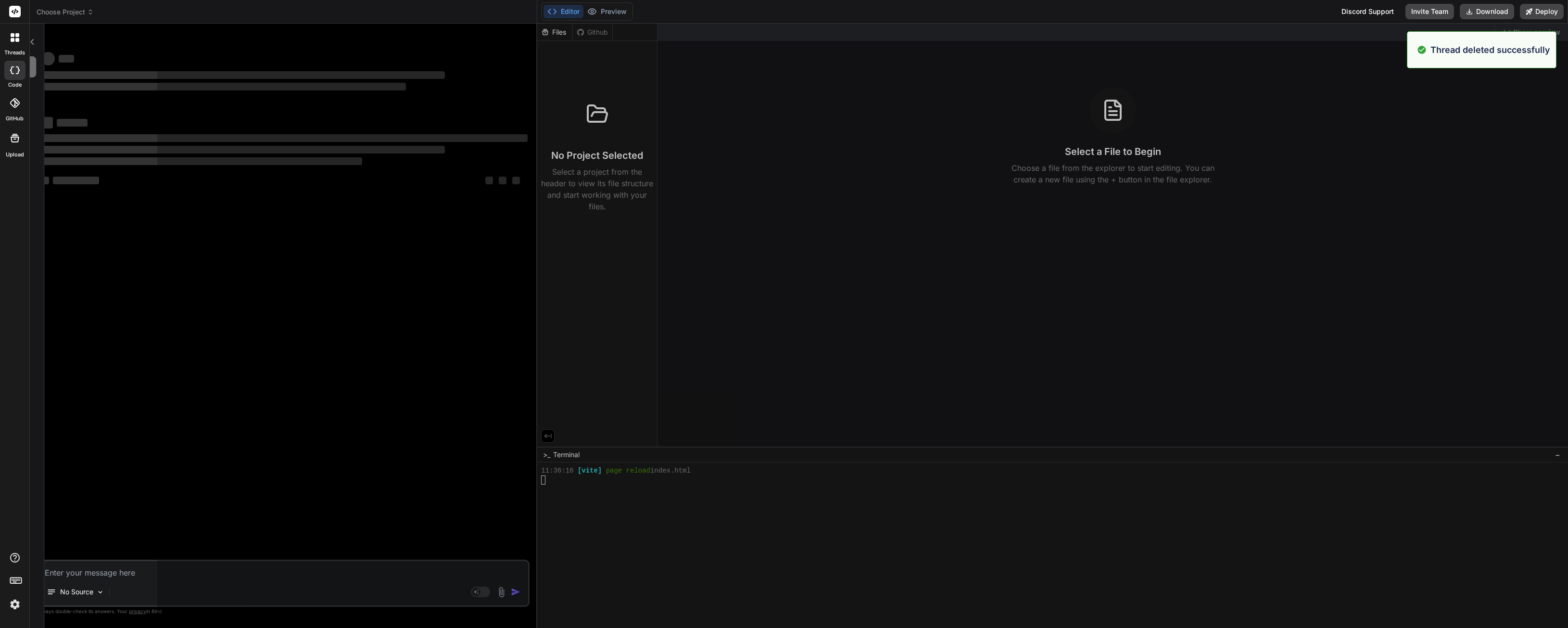
scroll to position [329, 0]
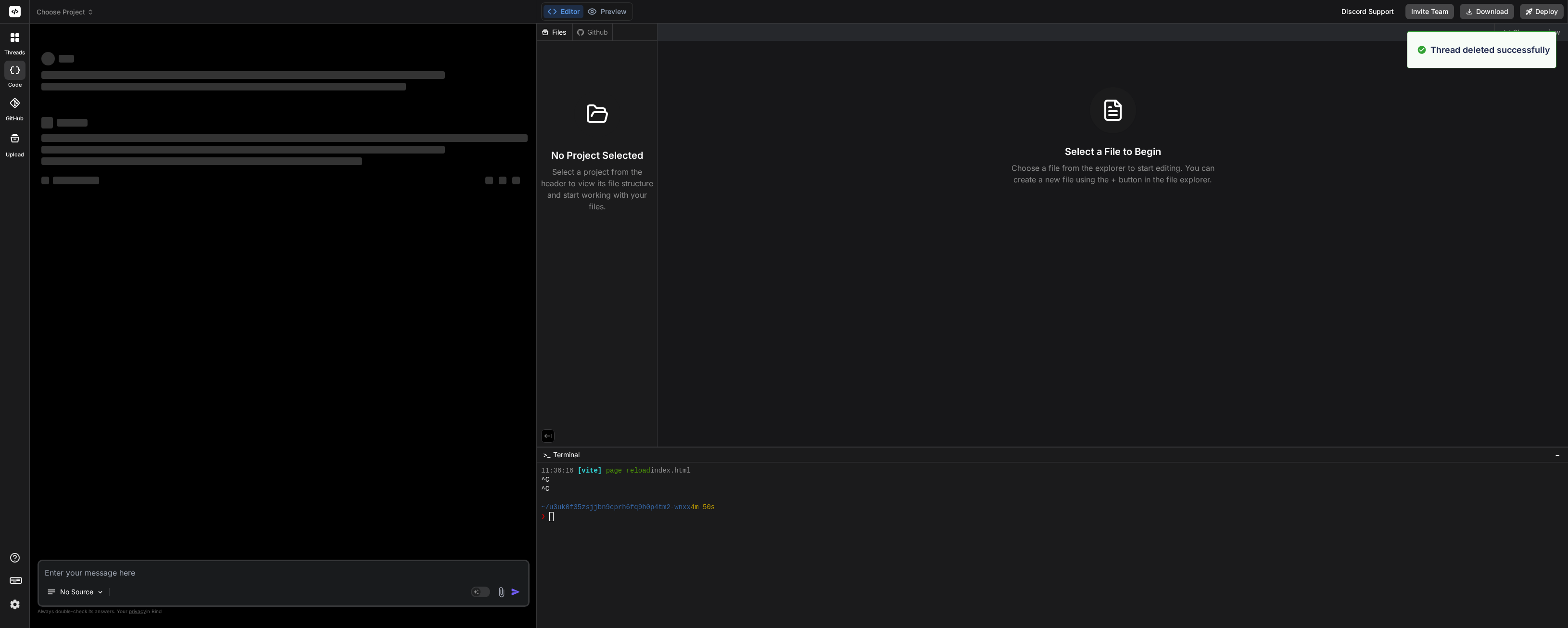
click at [18, 49] on label "threads" at bounding box center [15, 52] width 21 height 8
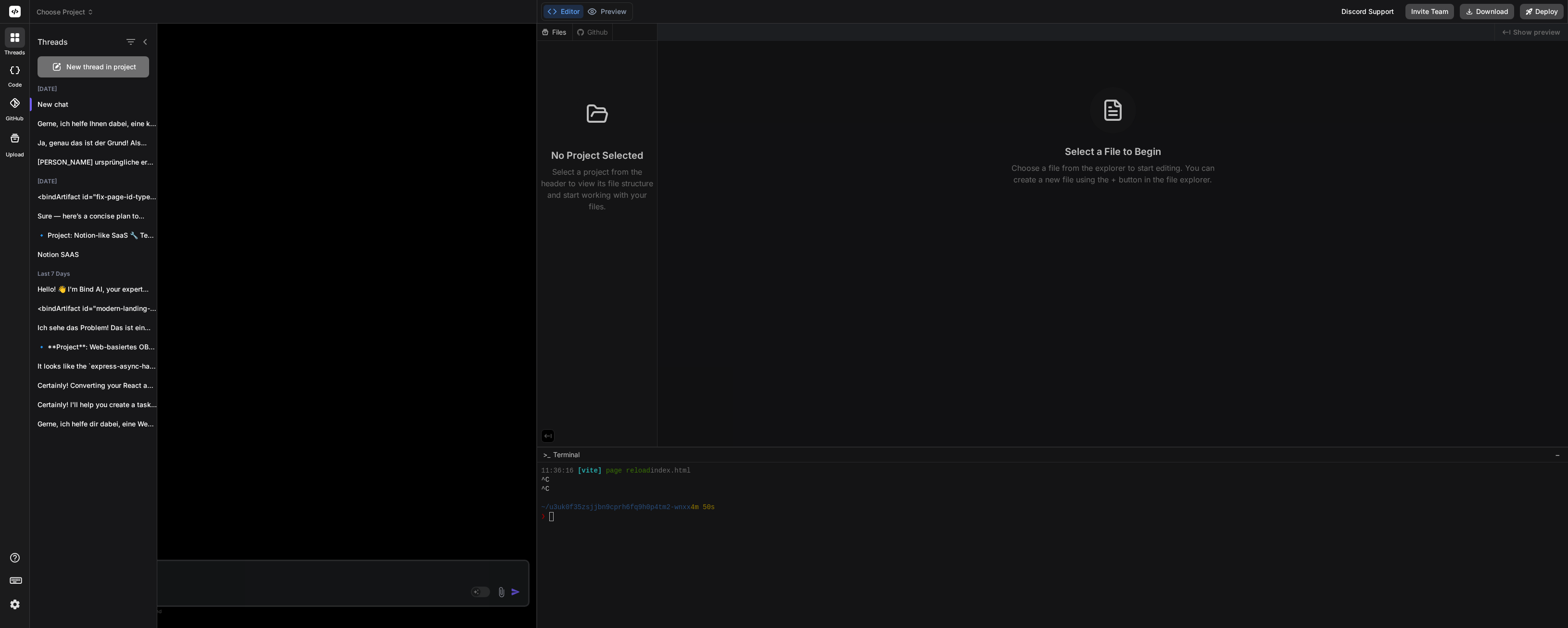
click at [102, 71] on span "New thread in project" at bounding box center [101, 66] width 70 height 9
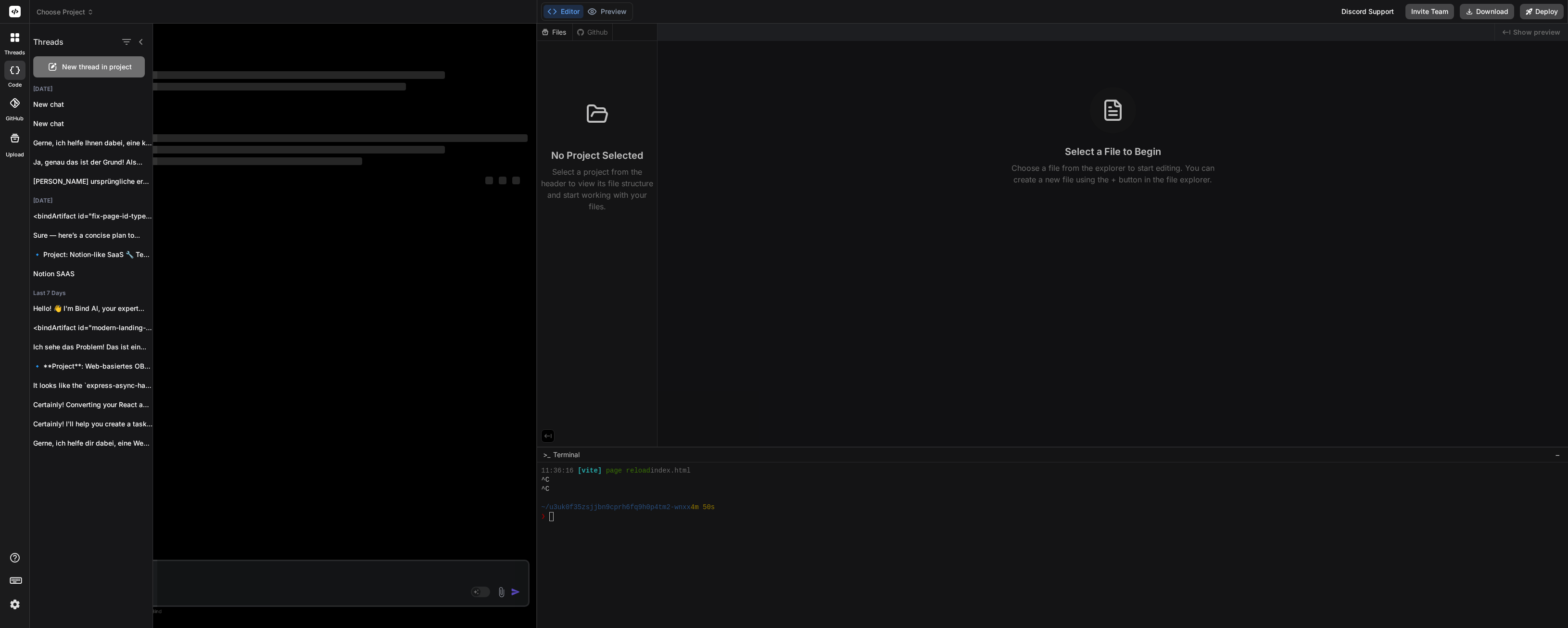
click at [102, 71] on div "Threads New thread in project Today New chat New chat Gerne, ich helfe Ihnen da…" at bounding box center [799, 326] width 1538 height 605
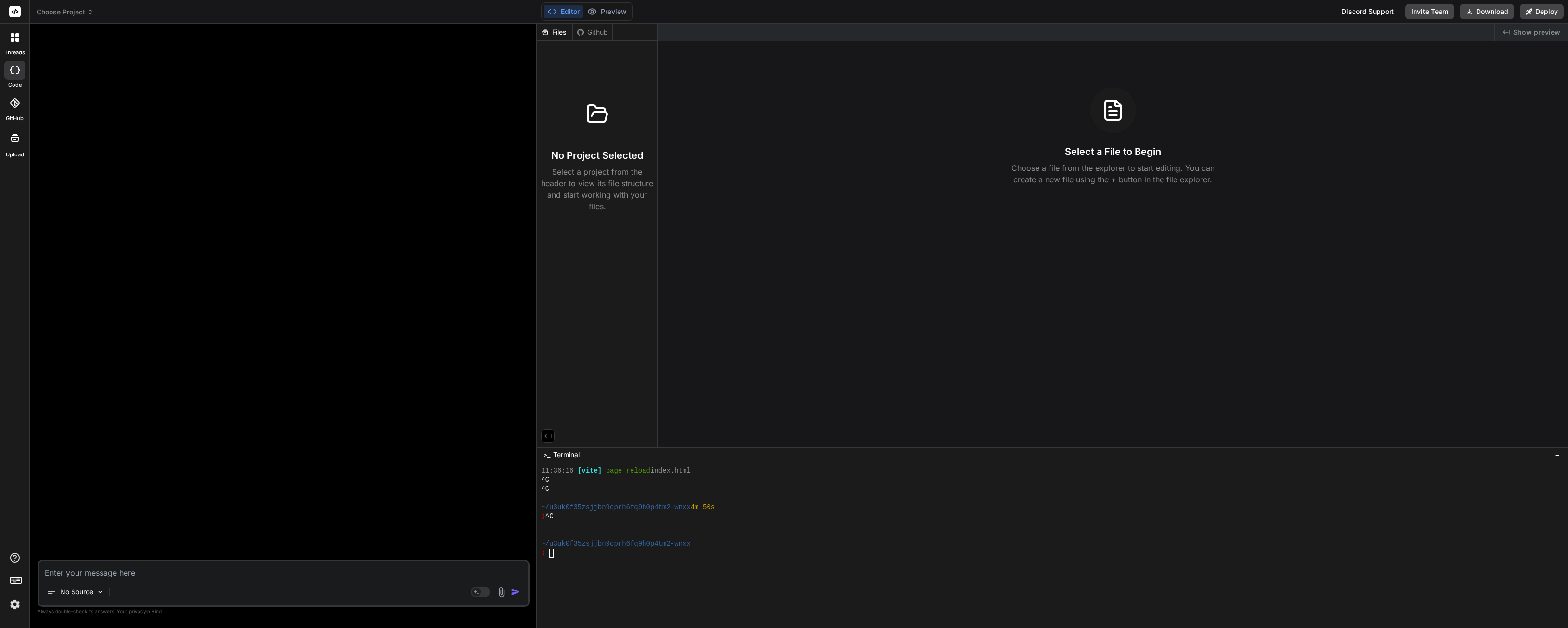
click at [80, 10] on span "Choose Project" at bounding box center [65, 11] width 57 height 9
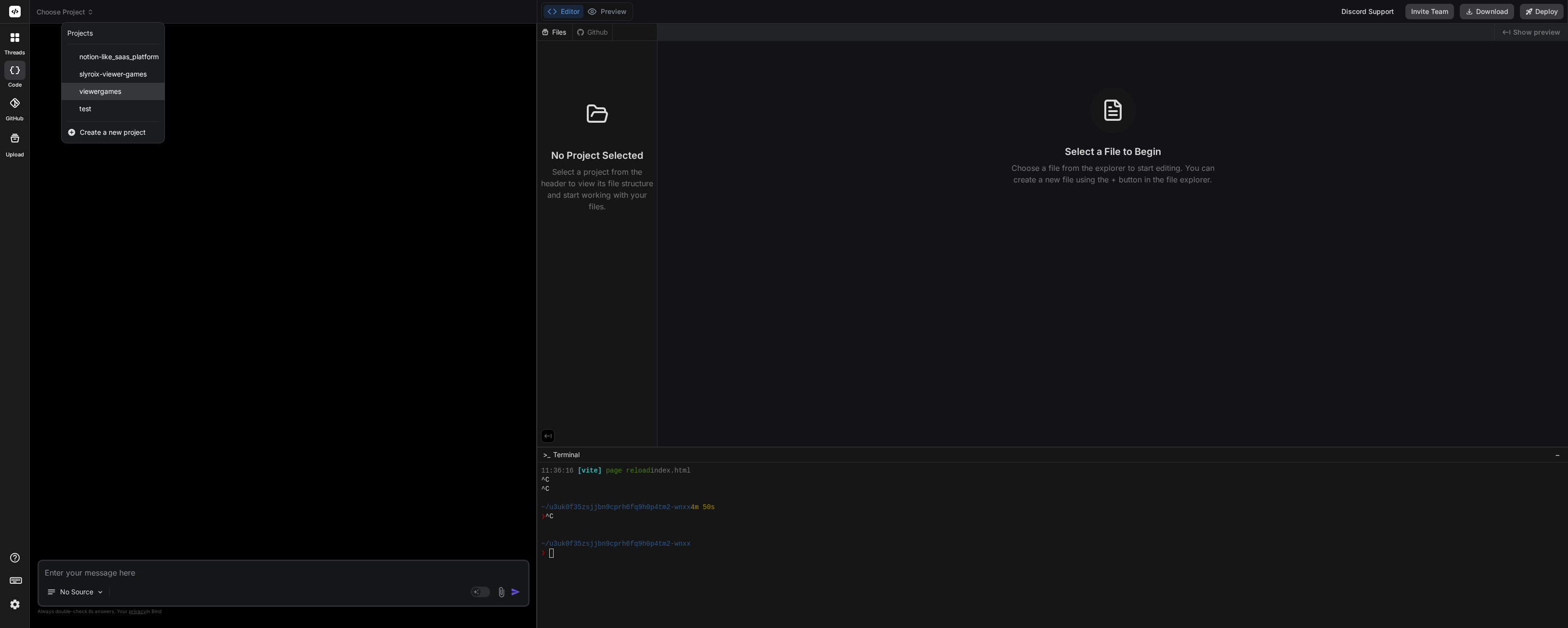
click at [97, 98] on div "viewergames" at bounding box center [113, 91] width 103 height 17
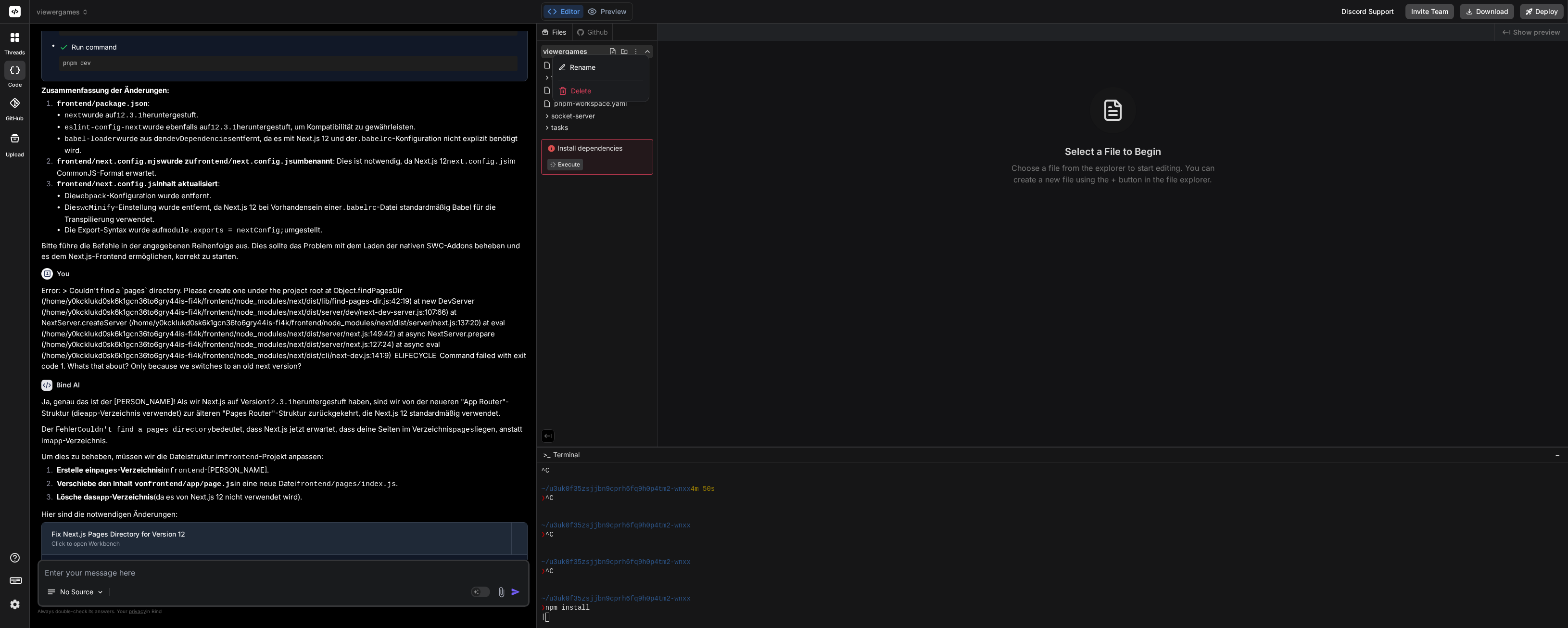
scroll to position [1462, 0]
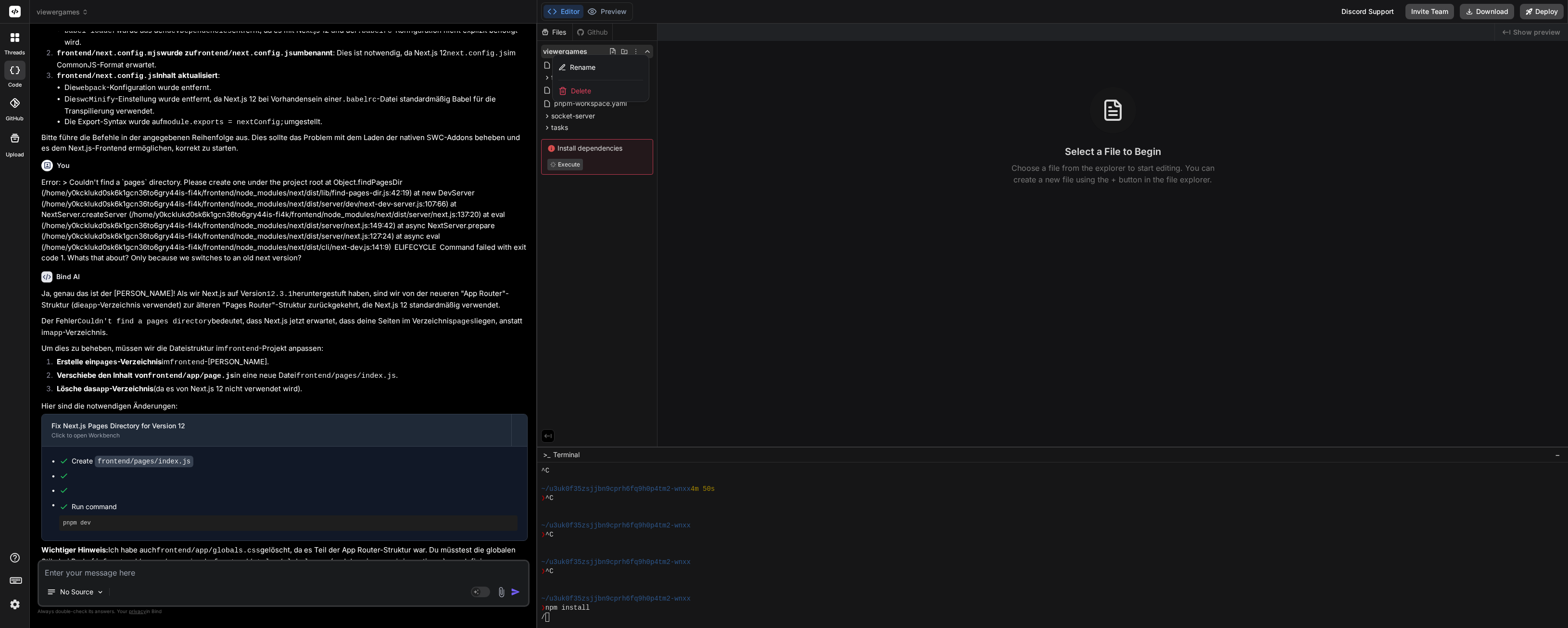
click at [663, 538] on div at bounding box center [1053, 326] width 1031 height 605
click at [732, 520] on div at bounding box center [1048, 516] width 1014 height 9
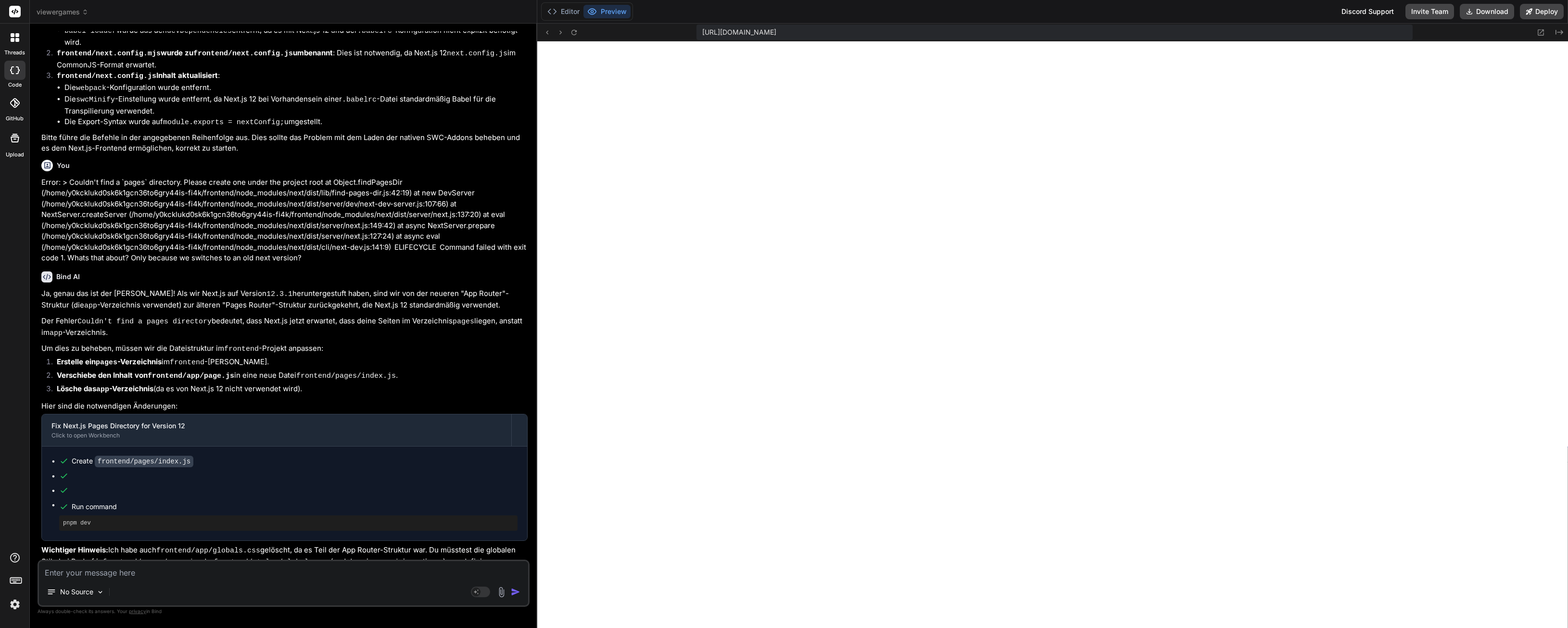
scroll to position [613, 0]
click at [566, 6] on button "Editor" at bounding box center [563, 11] width 40 height 13
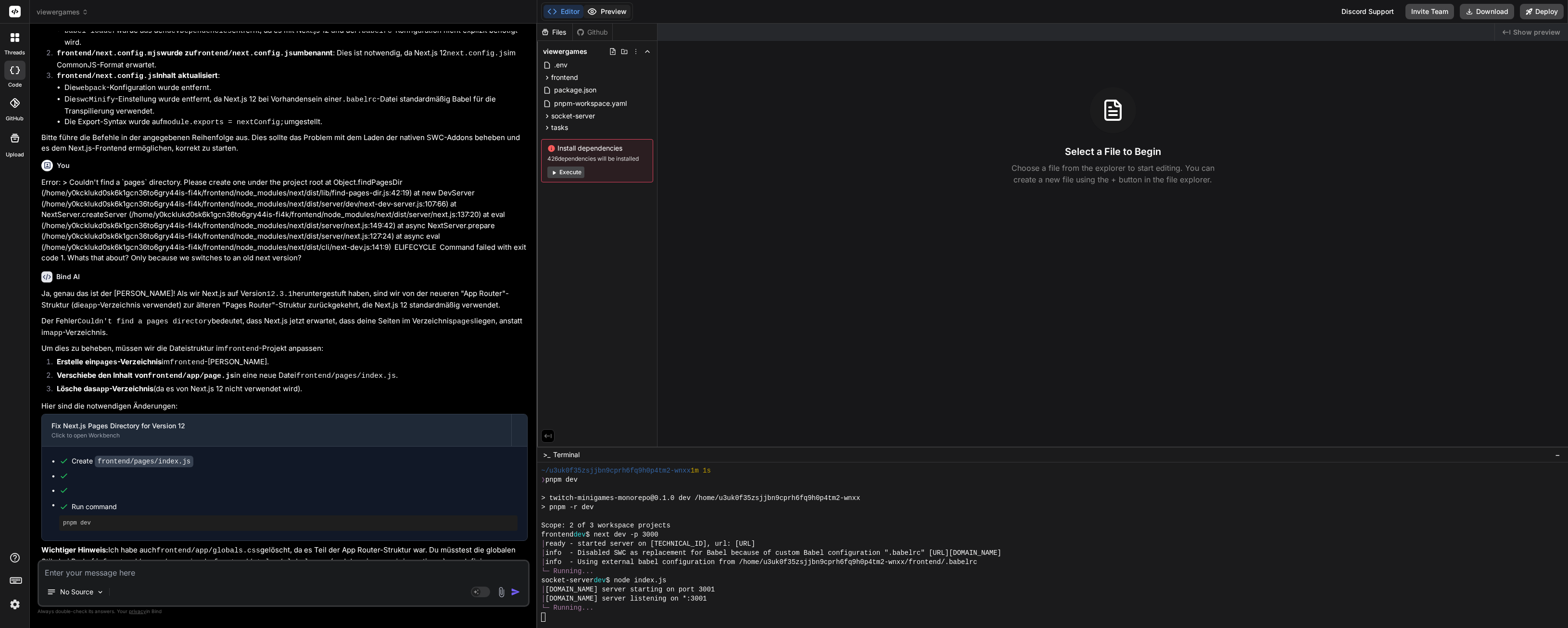
click at [586, 15] on button "Preview" at bounding box center [607, 11] width 47 height 13
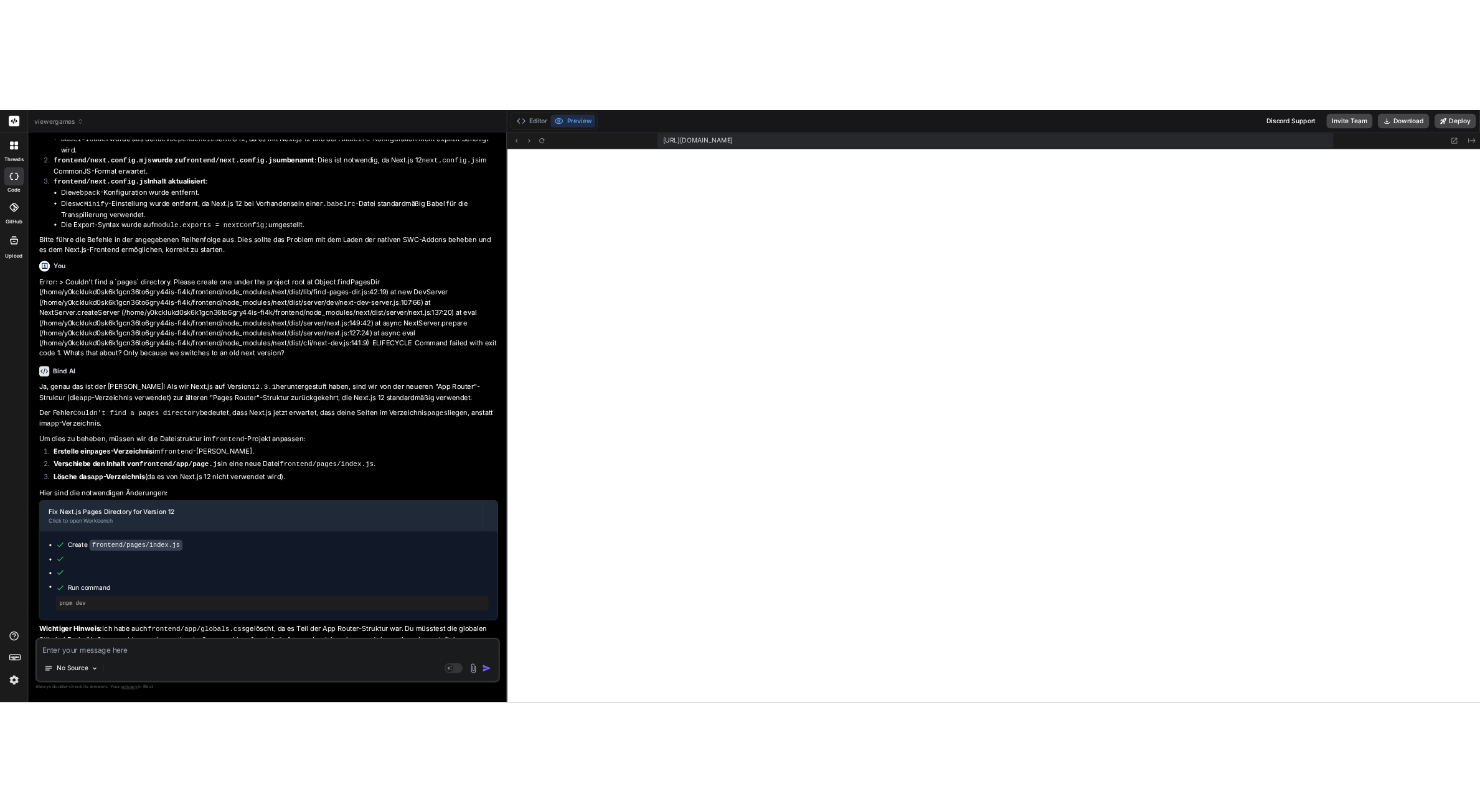
scroll to position [804, 0]
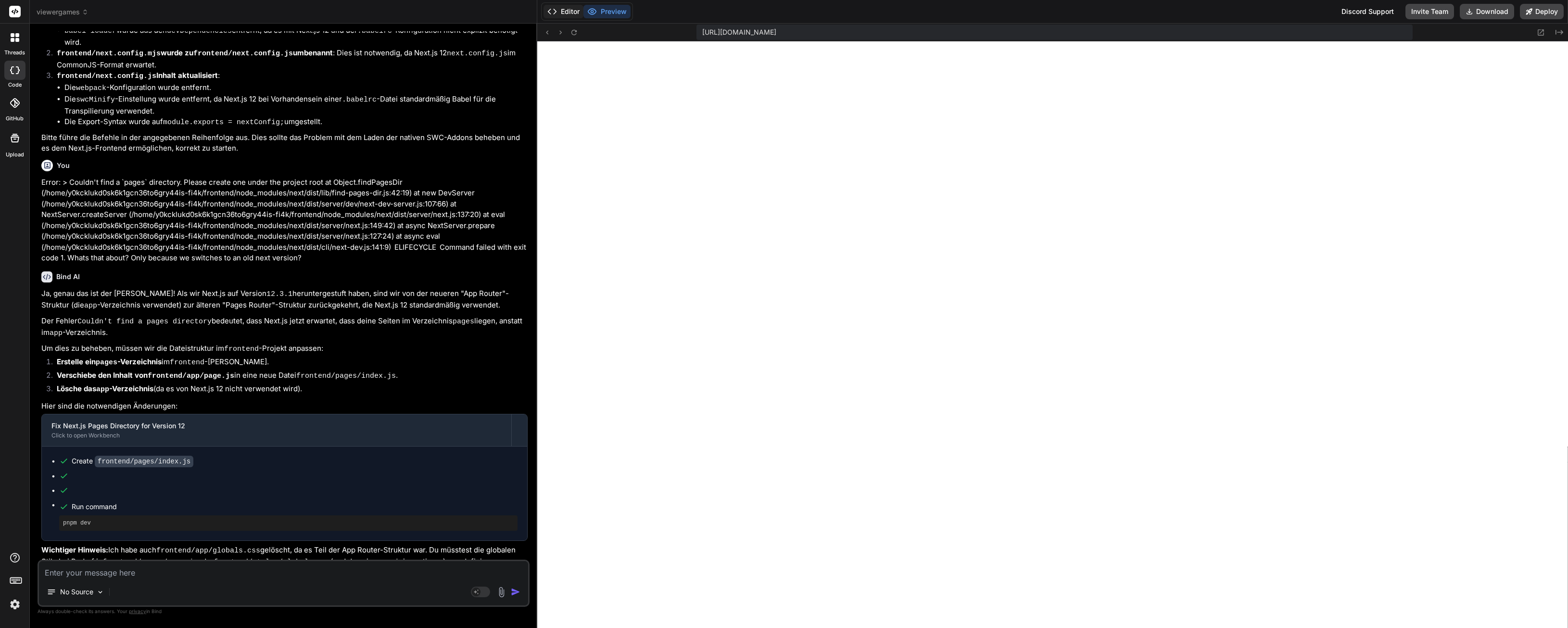
click at [568, 13] on button "Editor" at bounding box center [563, 11] width 40 height 13
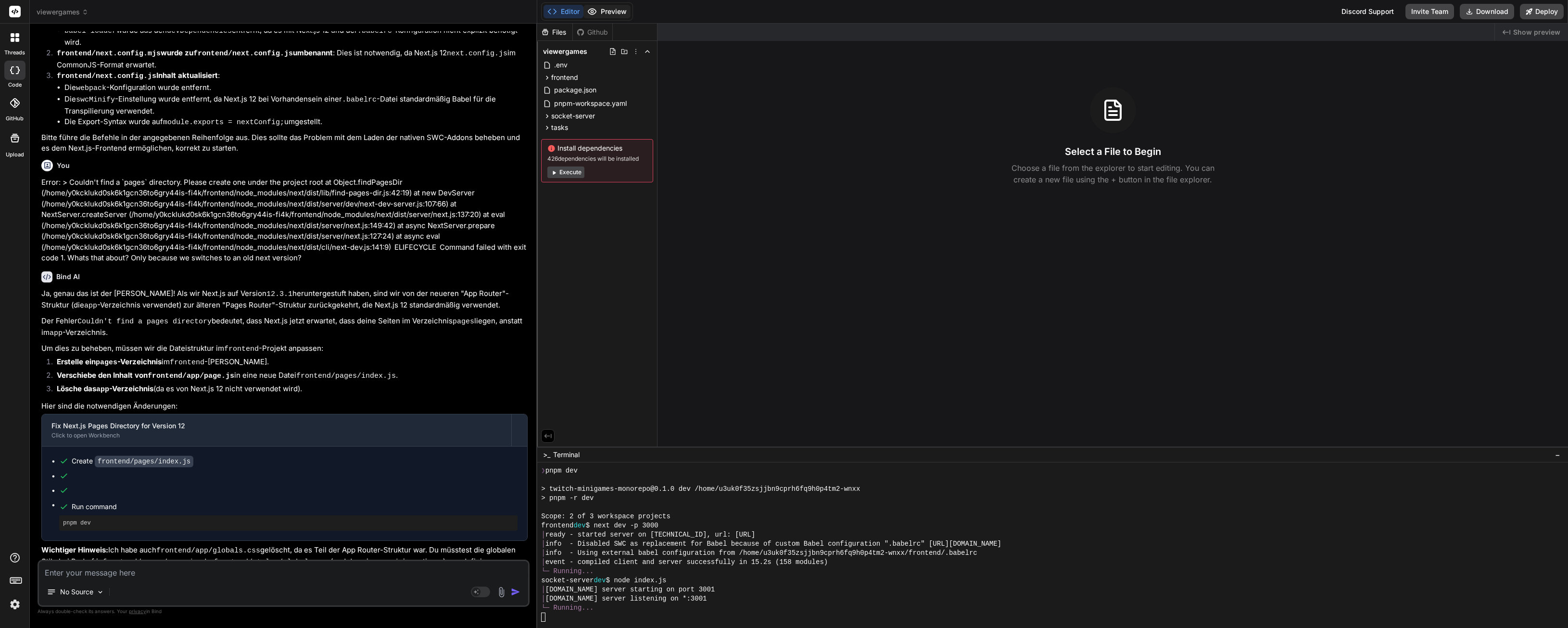
click at [600, 11] on button "Preview" at bounding box center [607, 11] width 47 height 13
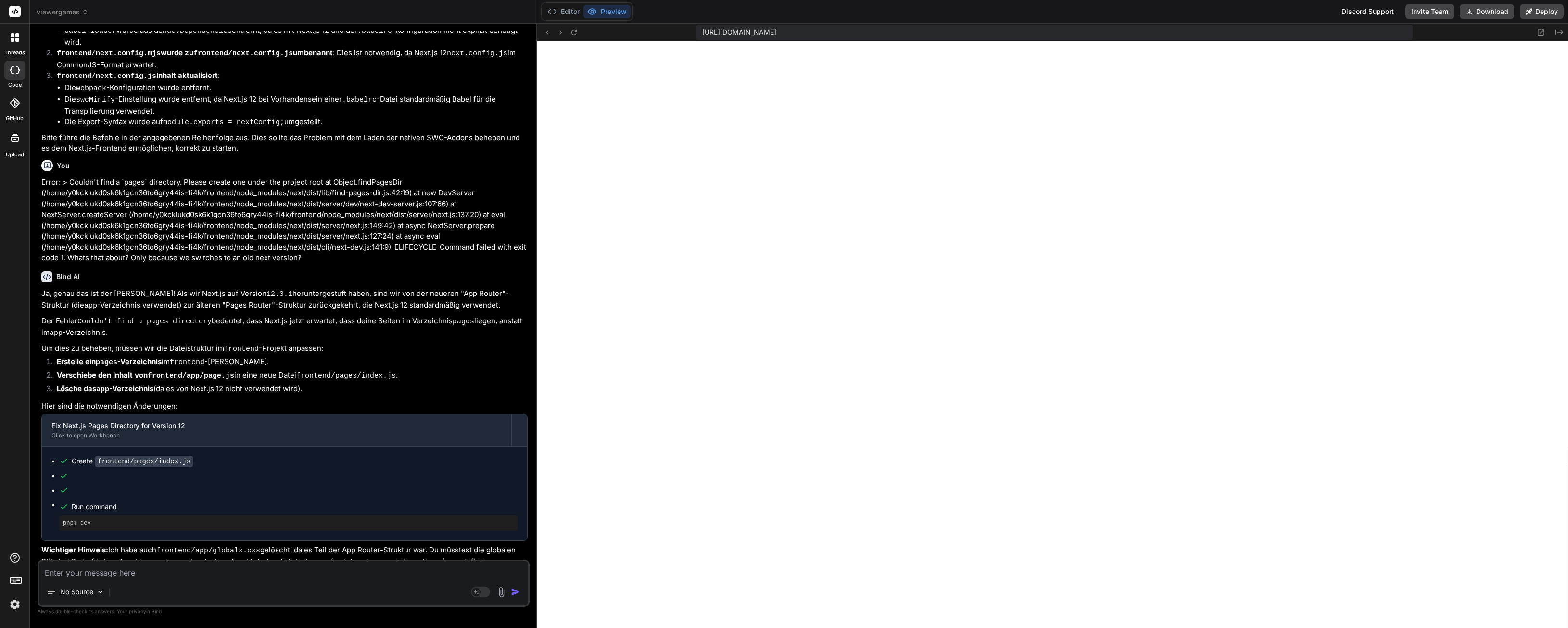
drag, startPoint x: 785, startPoint y: 33, endPoint x: 1095, endPoint y: 42, distance: 310.1
click at [1094, 34] on div "https://u3uk0f35zsjjbn9cprh6fq9h0p4tm2-wnxx--3001--96435430.local-corp.webconta…" at bounding box center [1054, 32] width 716 height 15
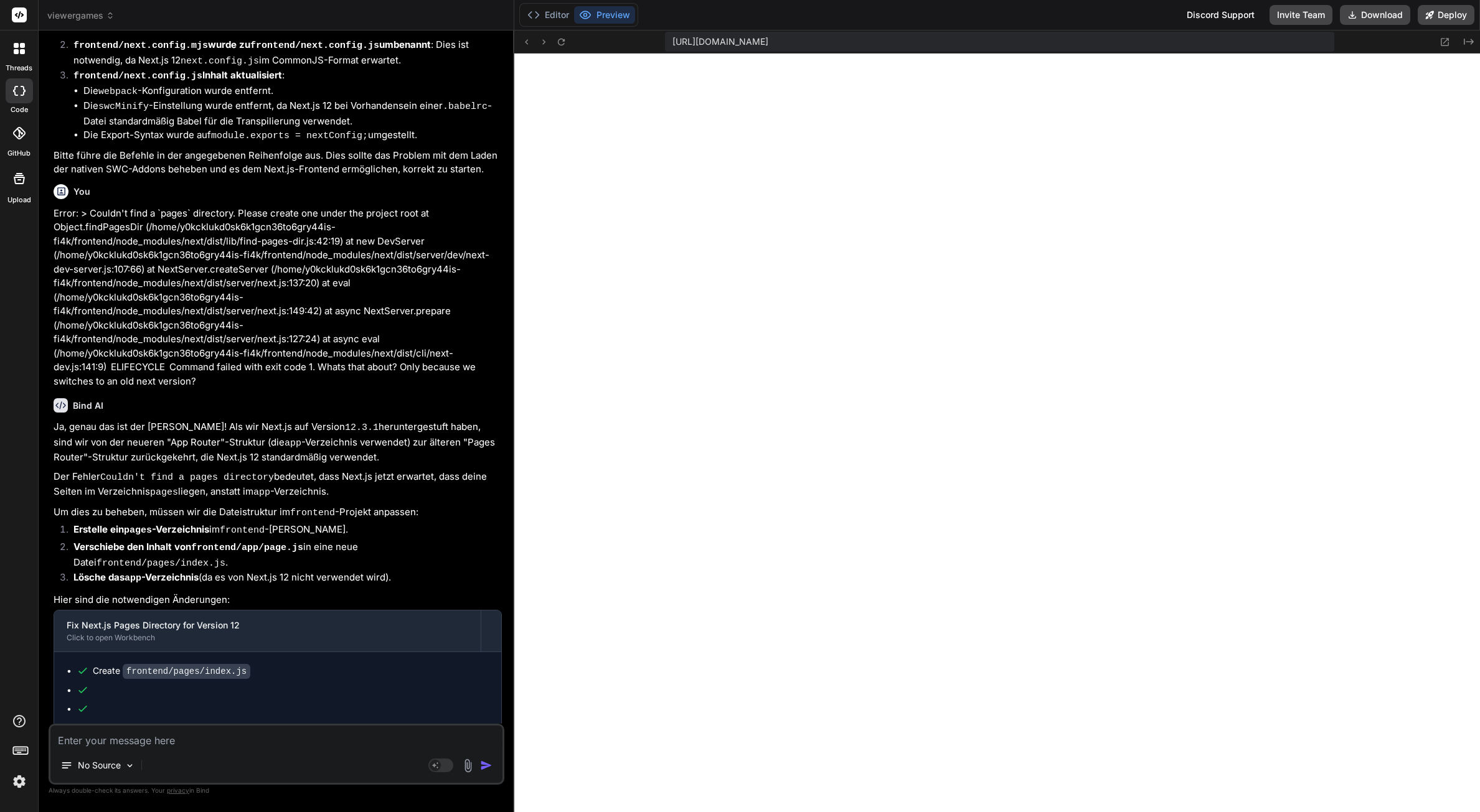
type textarea "x"
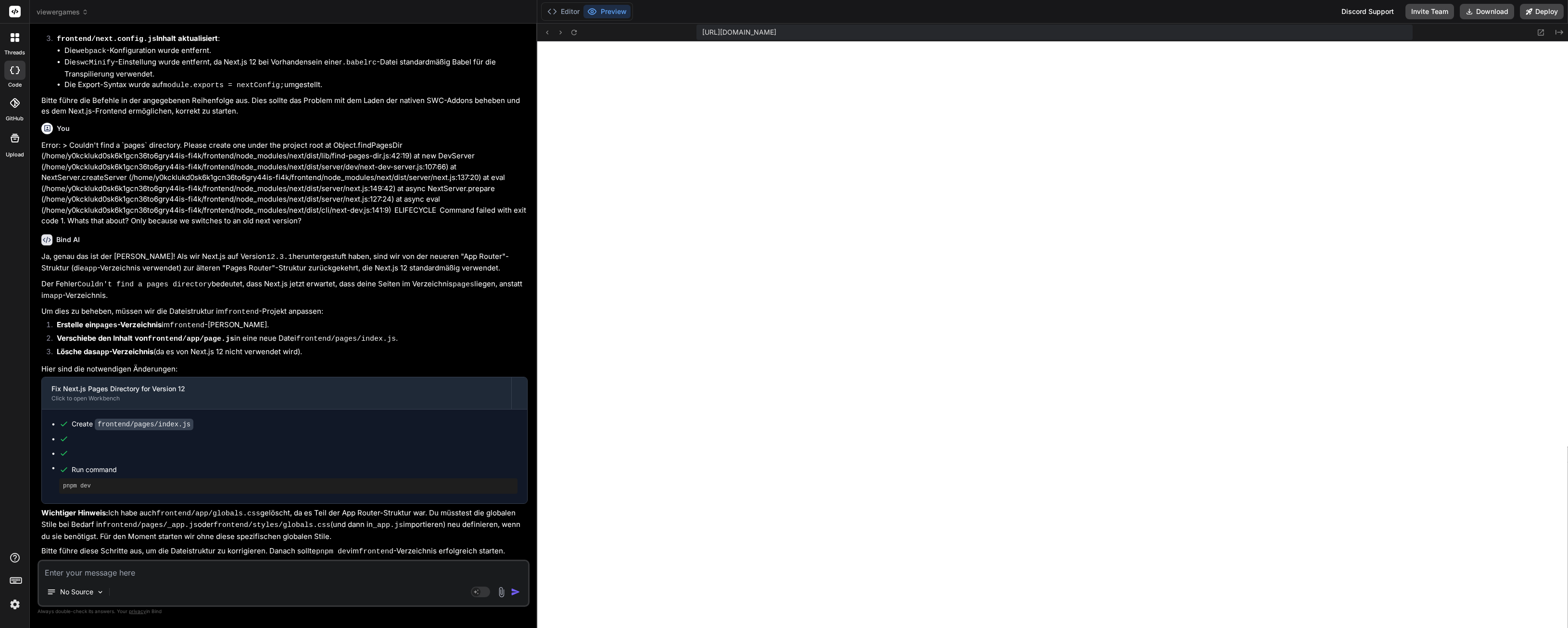
scroll to position [622, 0]
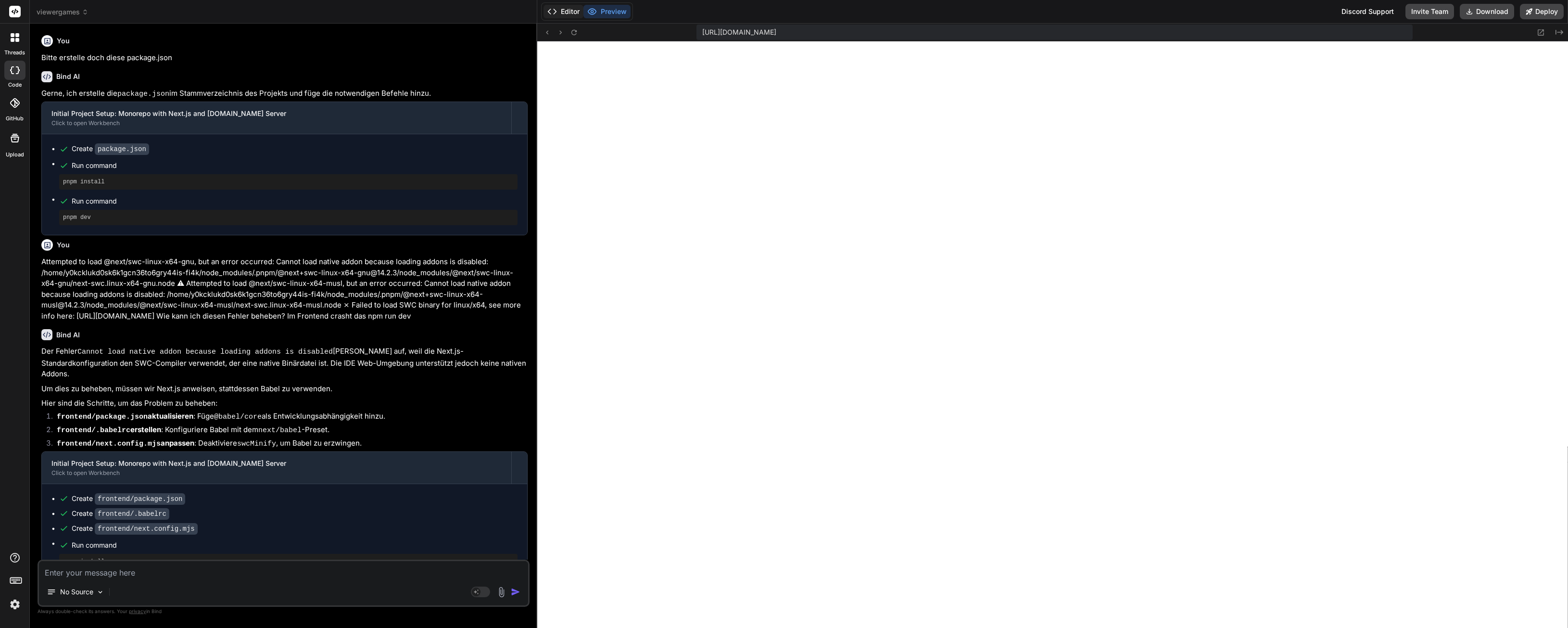
click at [575, 9] on button "Editor" at bounding box center [563, 11] width 40 height 13
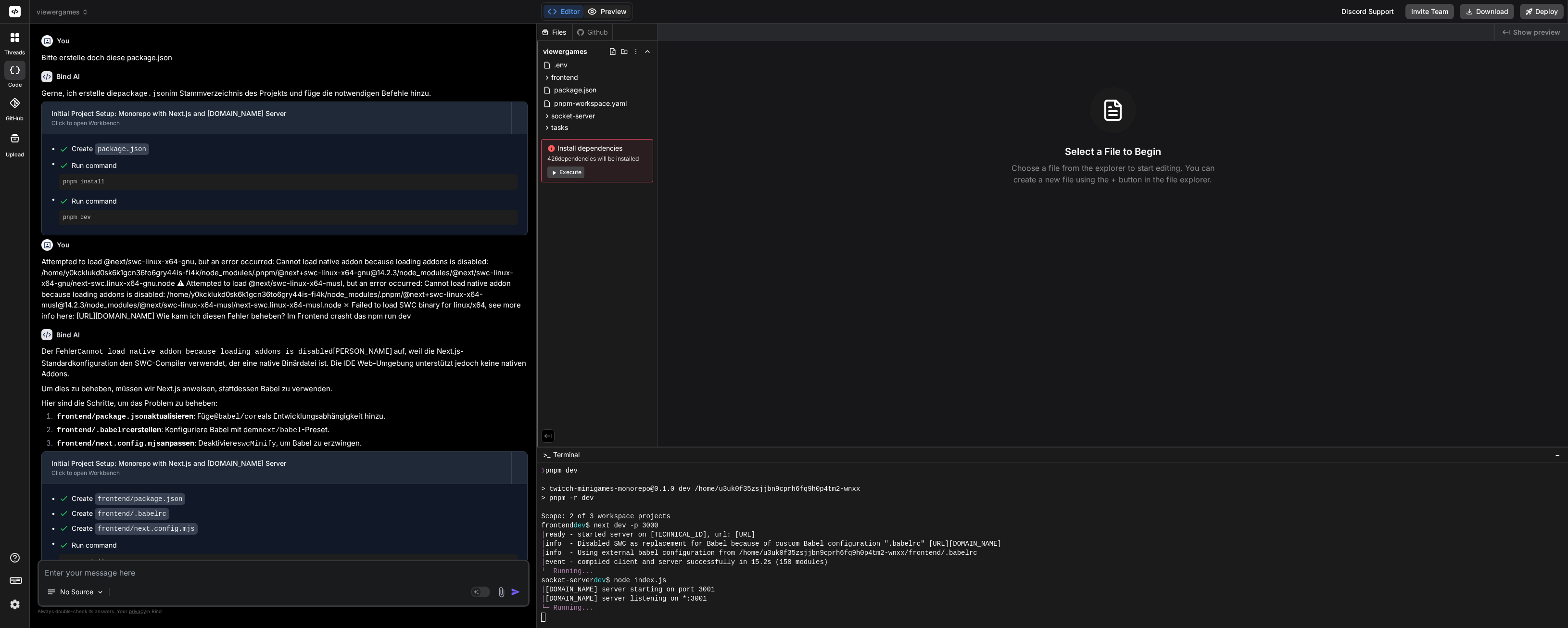
click at [608, 11] on button "Preview" at bounding box center [607, 11] width 47 height 13
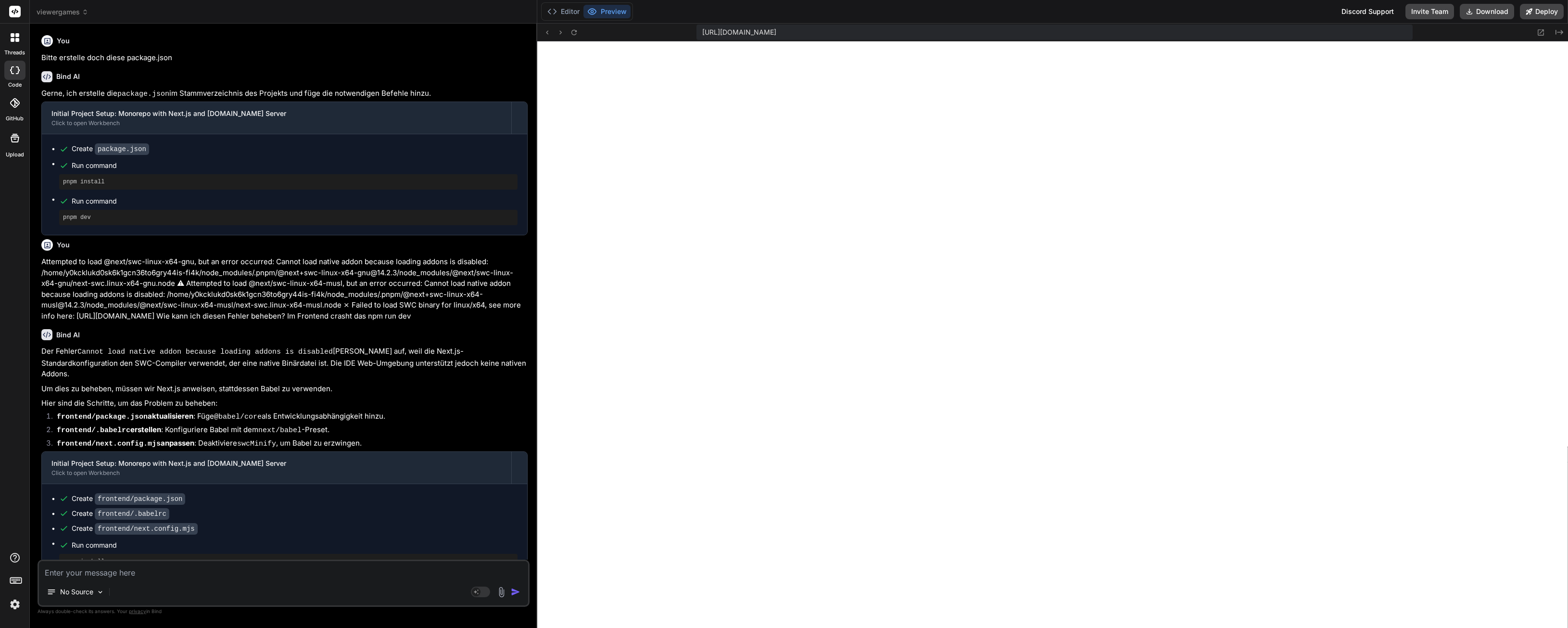
click at [215, 367] on div "Der Fehler Cannot load native addon because loading addons is disabled tritt au…" at bounding box center [284, 480] width 486 height 269
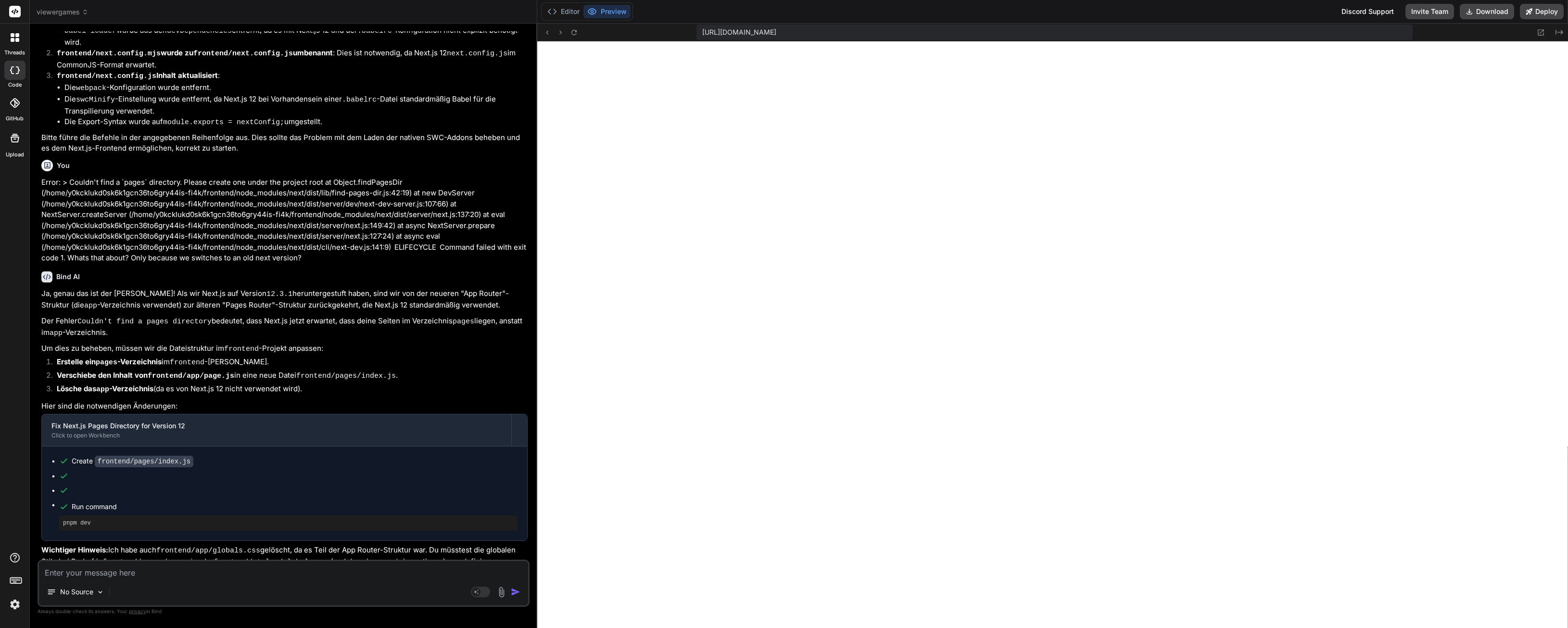
scroll to position [1462, 0]
click at [573, 13] on button "Editor" at bounding box center [563, 11] width 40 height 13
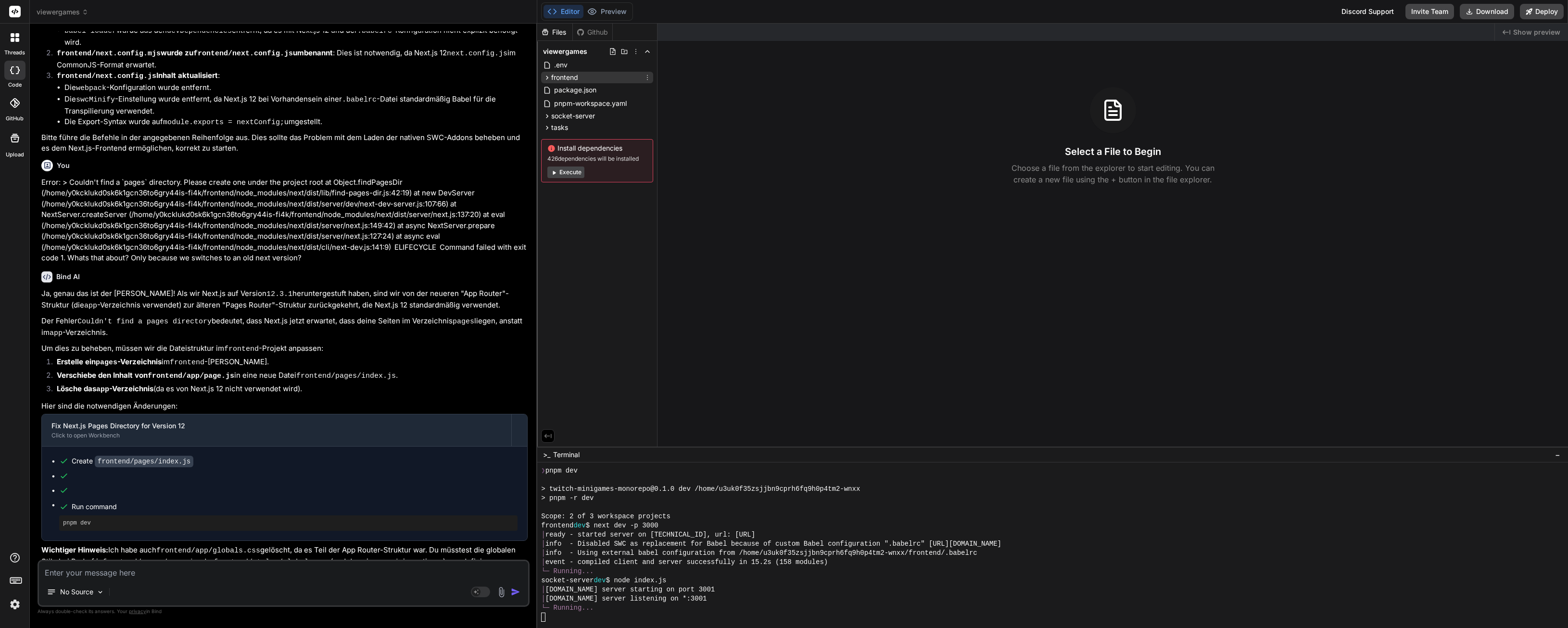
click at [576, 82] on span "frontend" at bounding box center [565, 77] width 27 height 9
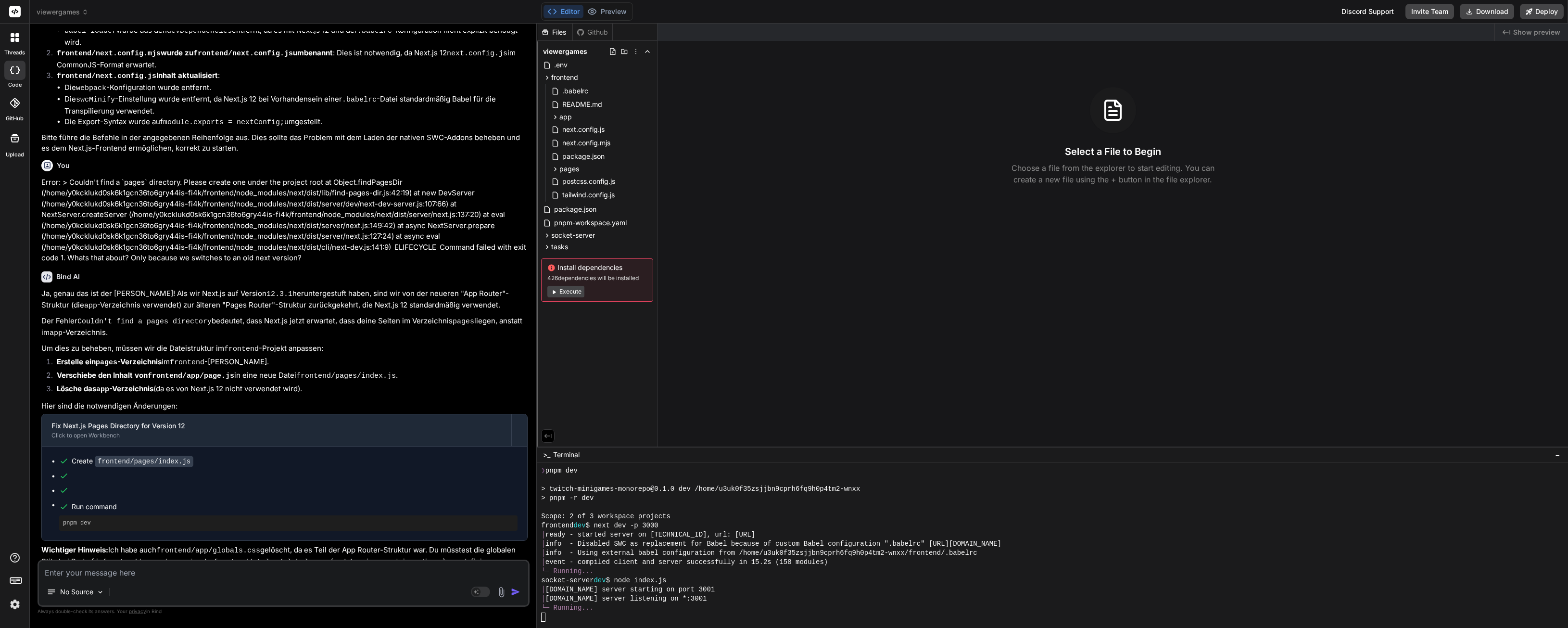
click at [863, 165] on div "Select a File to Begin Choose a file from the explorer to start editing. You ca…" at bounding box center [1113, 136] width 911 height 98
click at [629, 18] on div "Preview" at bounding box center [607, 11] width 47 height 13
click at [628, 15] on button "Preview" at bounding box center [607, 11] width 47 height 13
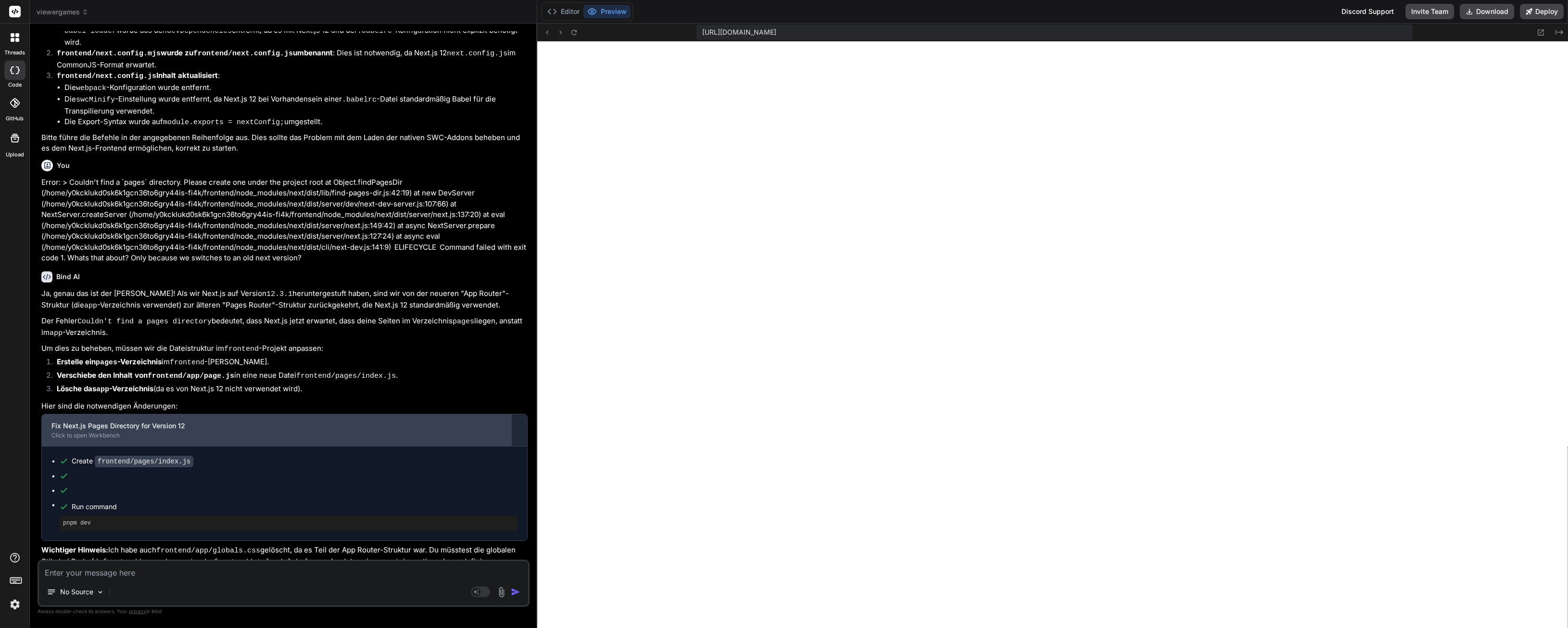
click at [301, 432] on div "Click to open Workbench" at bounding box center [277, 435] width 450 height 8
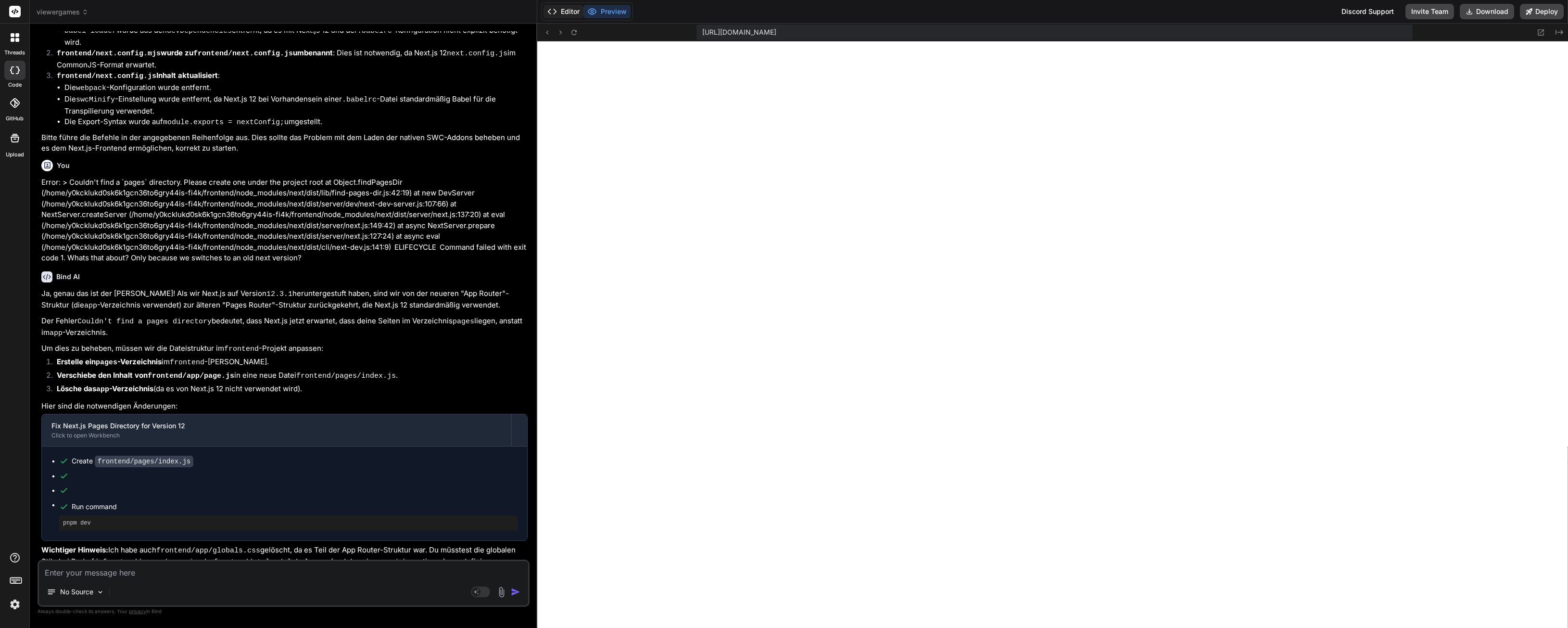
click at [571, 15] on button "Editor" at bounding box center [563, 11] width 40 height 13
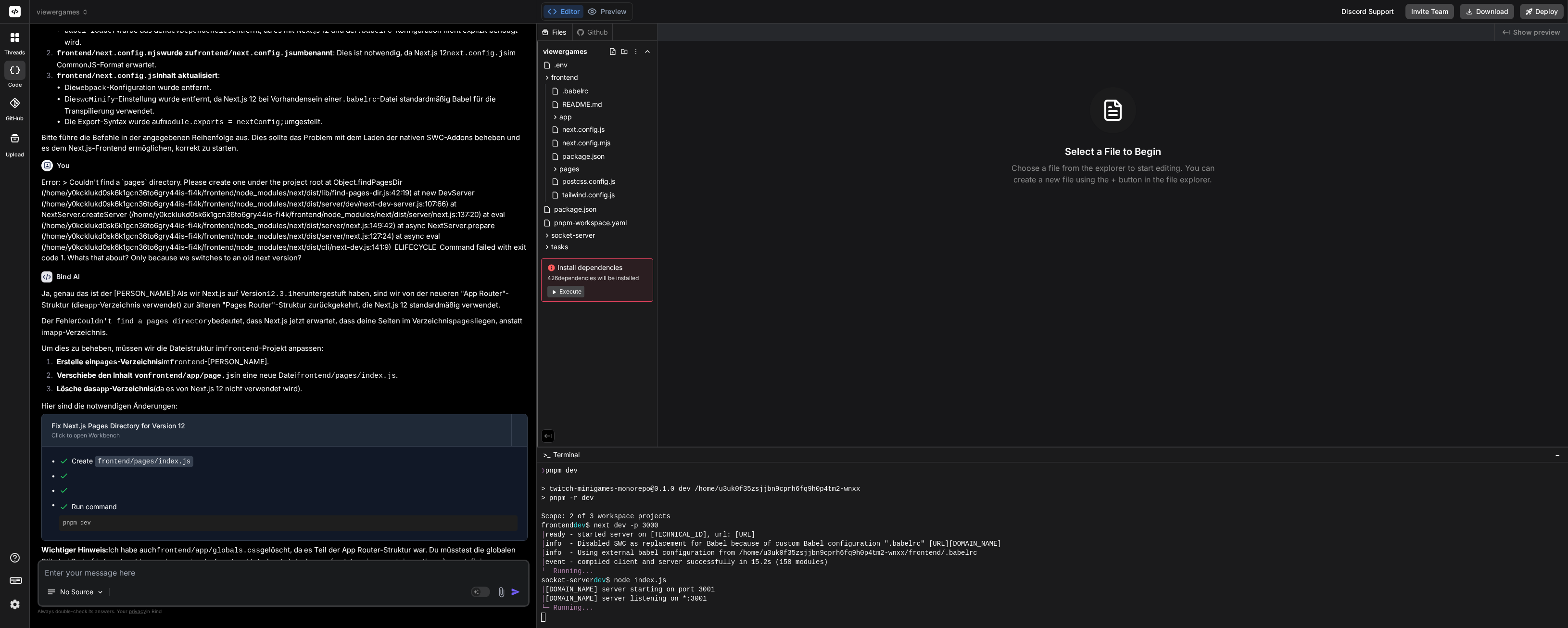
click at [687, 516] on div "Scope: 2 of 3 workspace projects" at bounding box center [1048, 516] width 1014 height 9
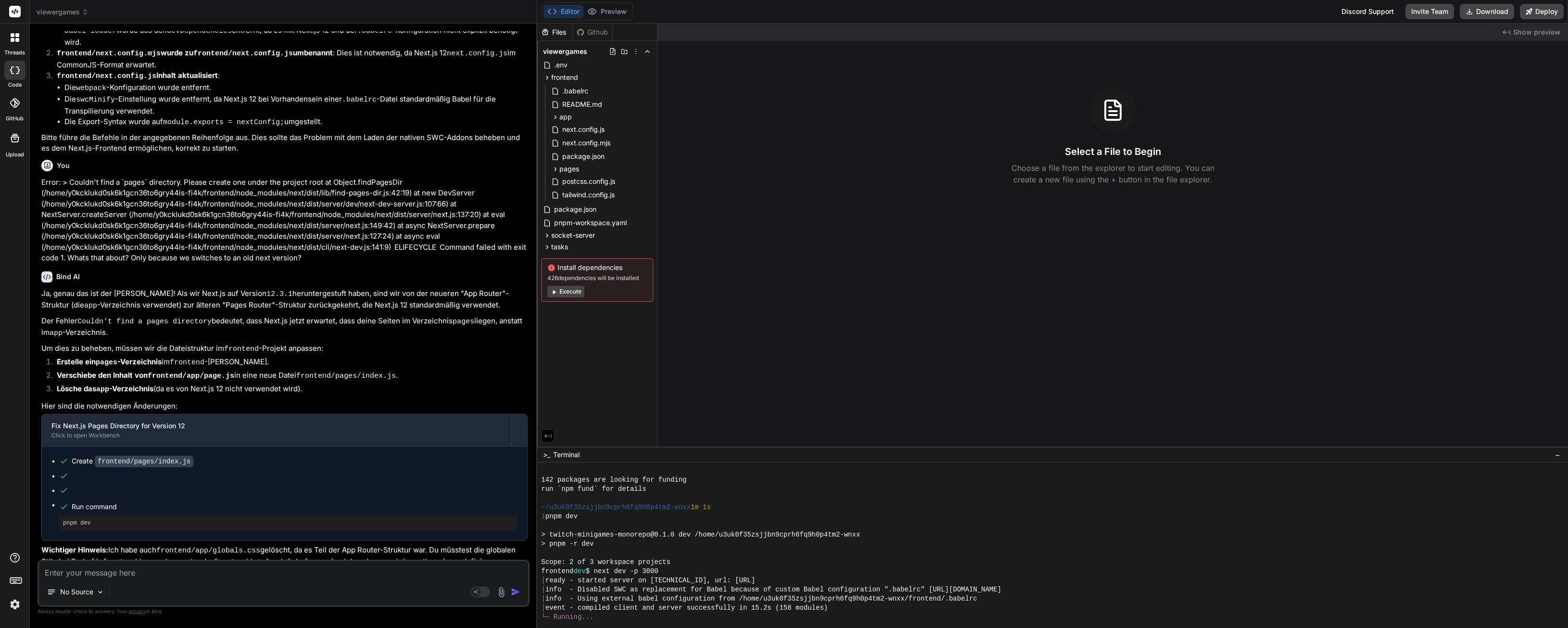
scroll to position [622, 0]
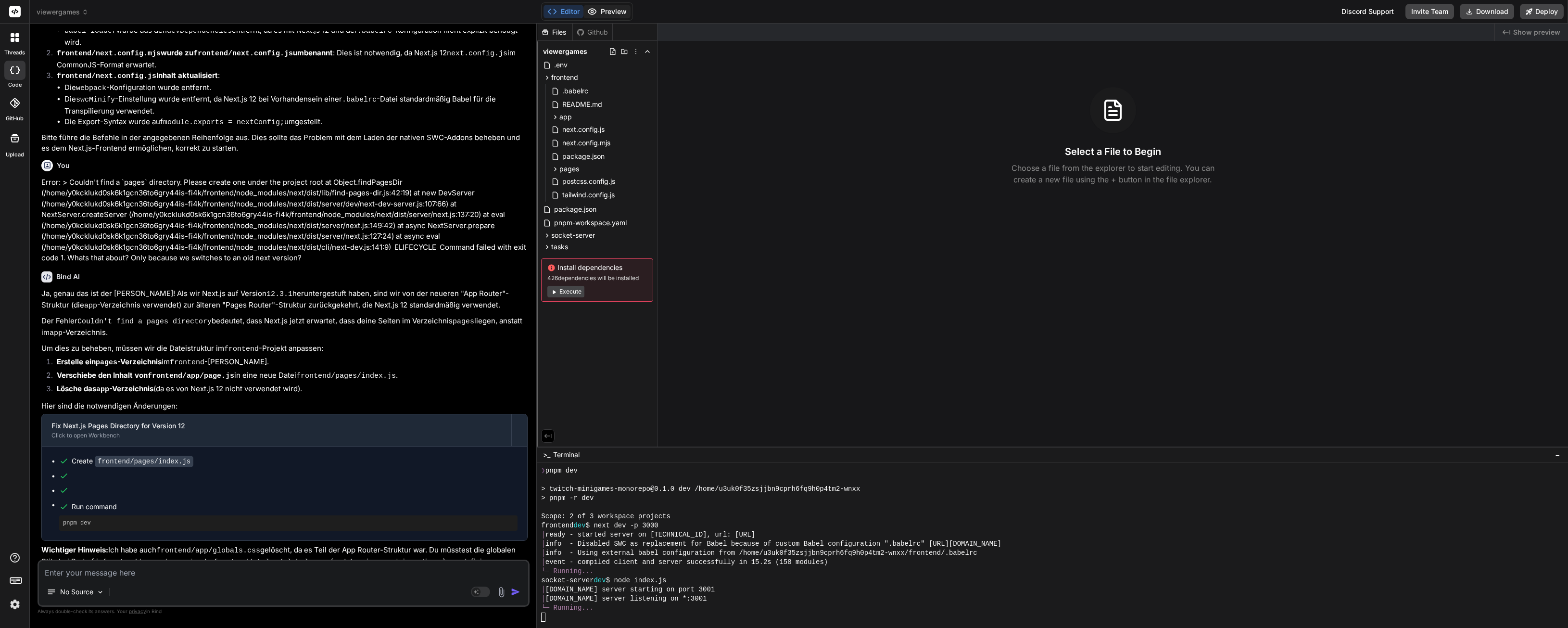
click at [613, 11] on button "Preview" at bounding box center [607, 11] width 47 height 13
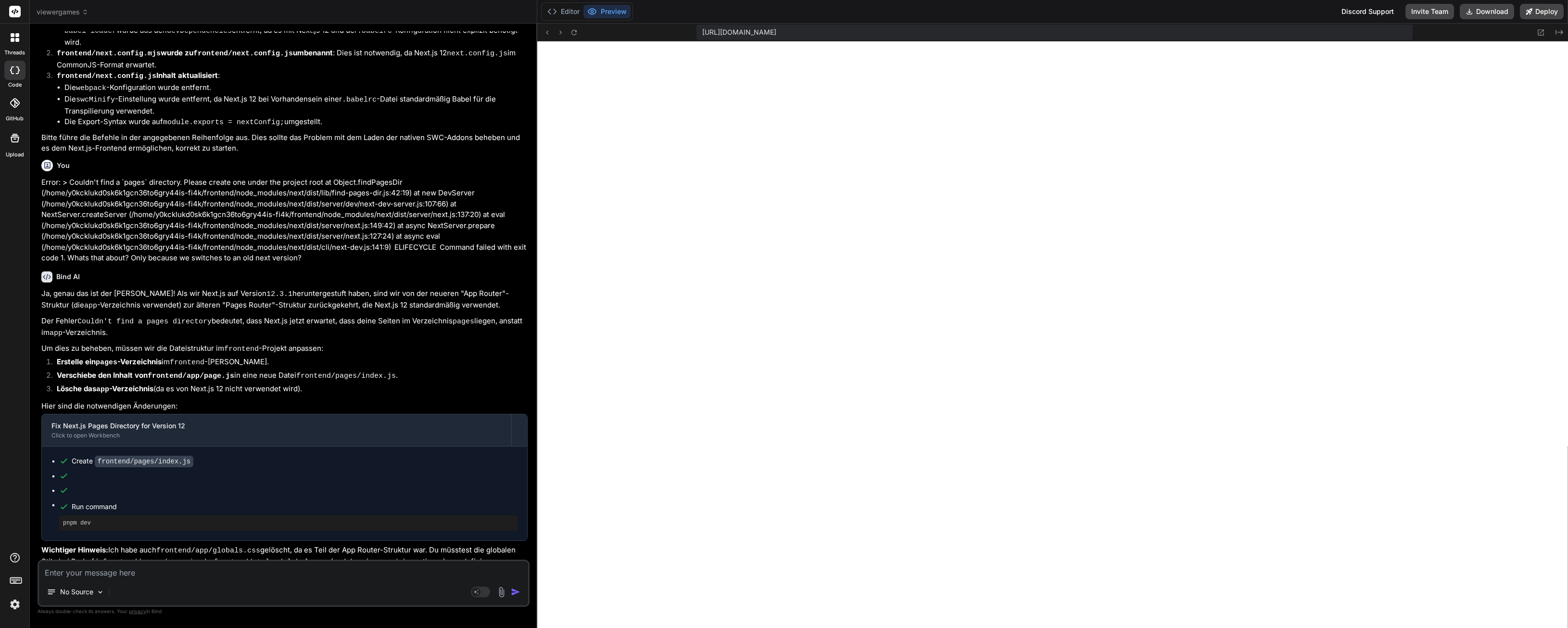
click at [1359, 13] on div "Discord Support" at bounding box center [1367, 11] width 64 height 15
click at [624, 18] on div "Editor Preview" at bounding box center [587, 11] width 92 height 18
click at [571, 15] on button "Editor" at bounding box center [563, 11] width 40 height 13
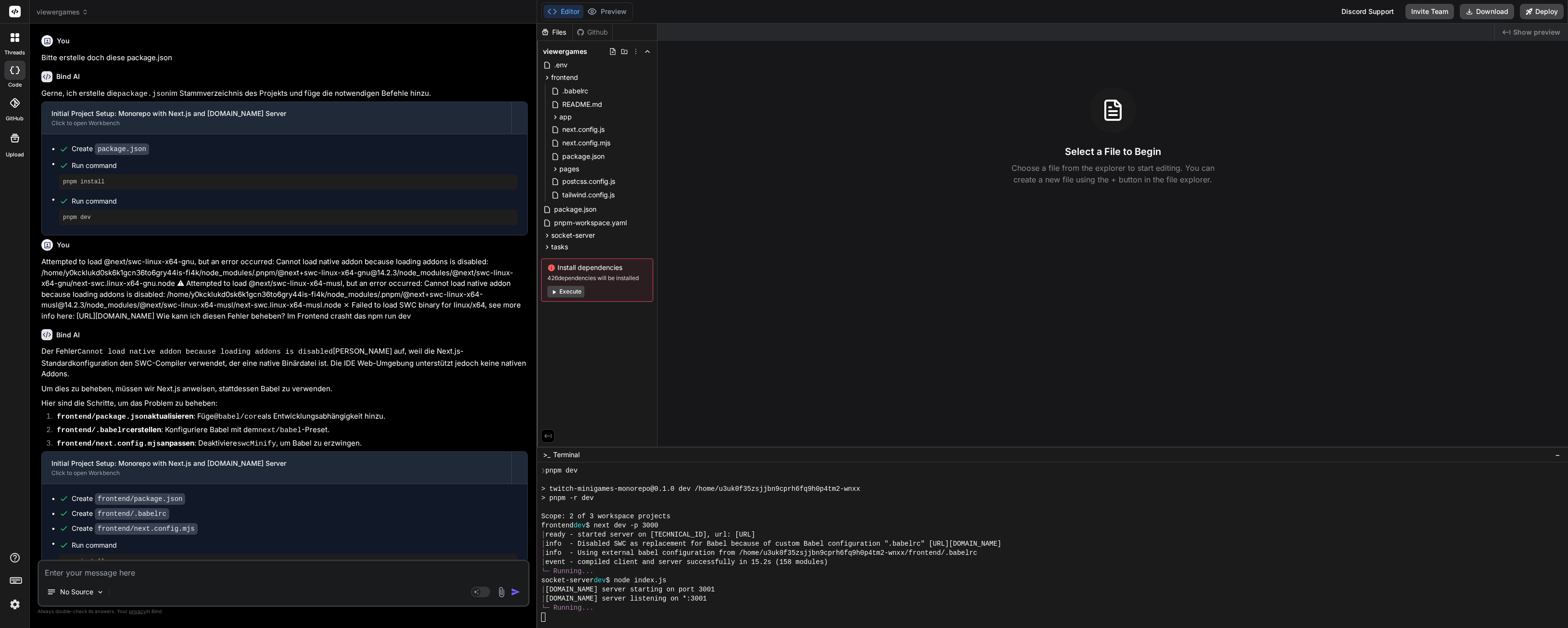
scroll to position [0, 0]
click at [108, 35] on div "You" at bounding box center [284, 41] width 486 height 11
click at [560, 249] on span "tasks" at bounding box center [559, 247] width 17 height 9
click at [583, 261] on span "prd-twitch-minigames.md" at bounding box center [603, 260] width 84 height 11
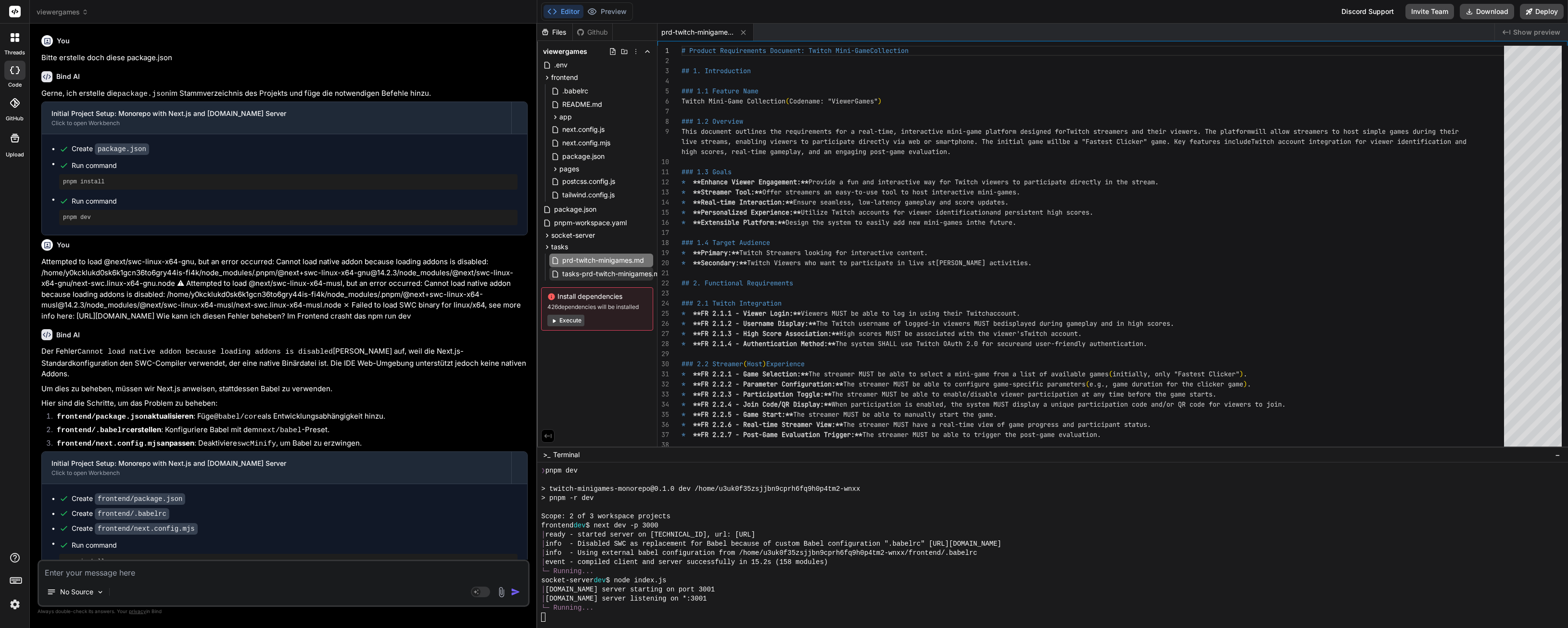
click at [583, 272] on span "tasks-prd-twitch-minigames.md" at bounding box center [613, 274] width 103 height 11
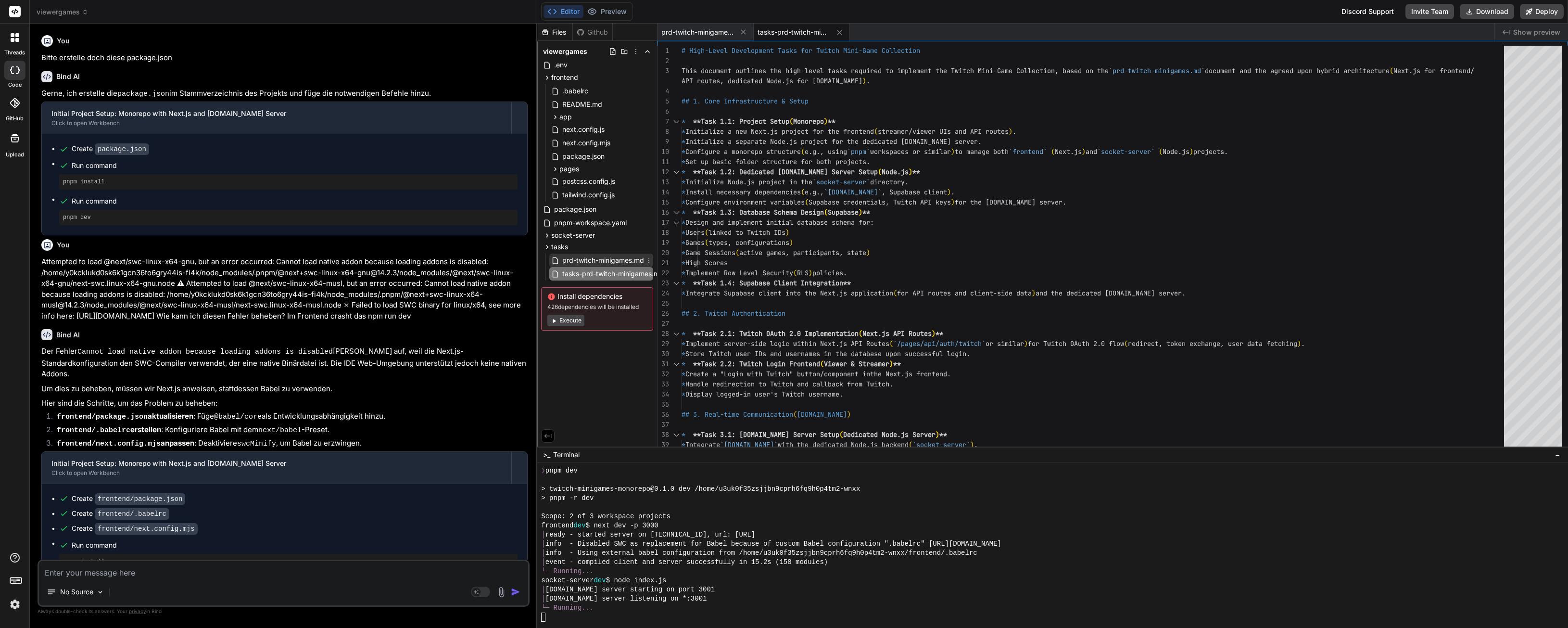
click at [582, 261] on span "prd-twitch-minigames.md" at bounding box center [603, 260] width 84 height 11
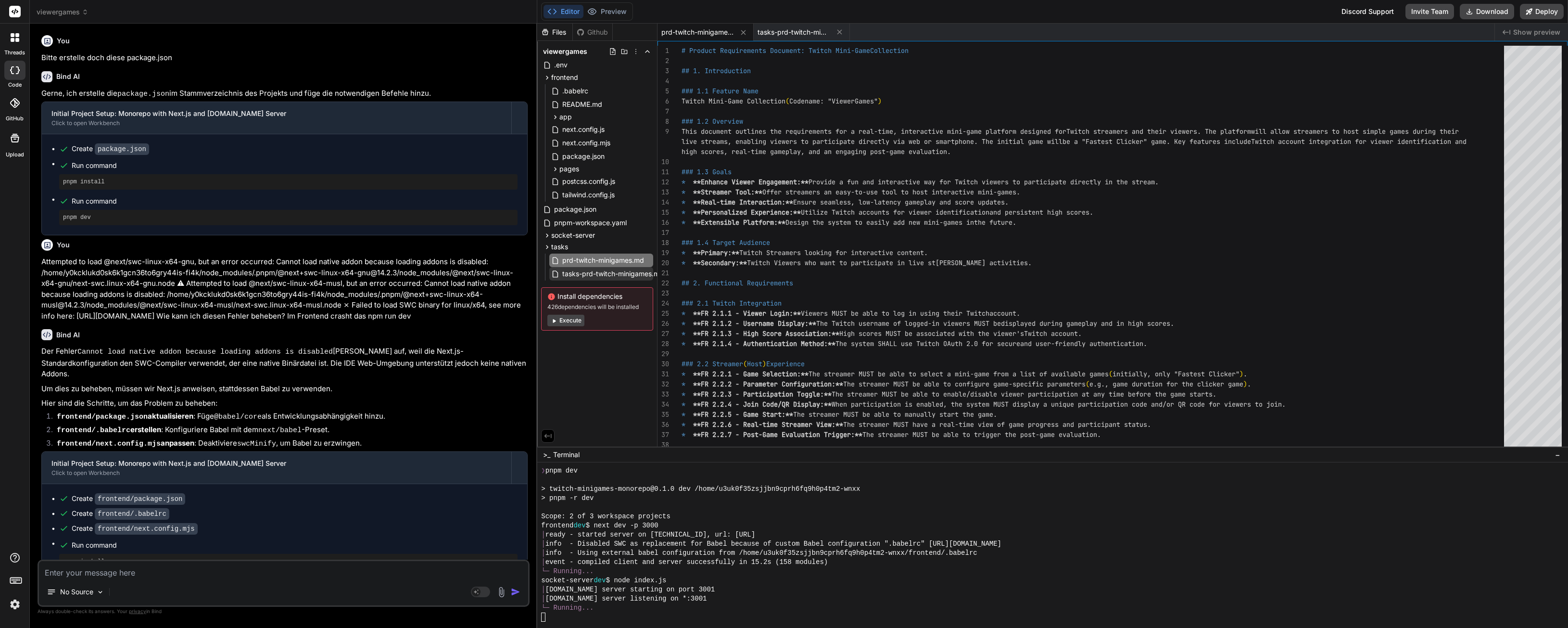
click at [593, 275] on span "tasks-prd-twitch-minigames.md" at bounding box center [613, 274] width 103 height 11
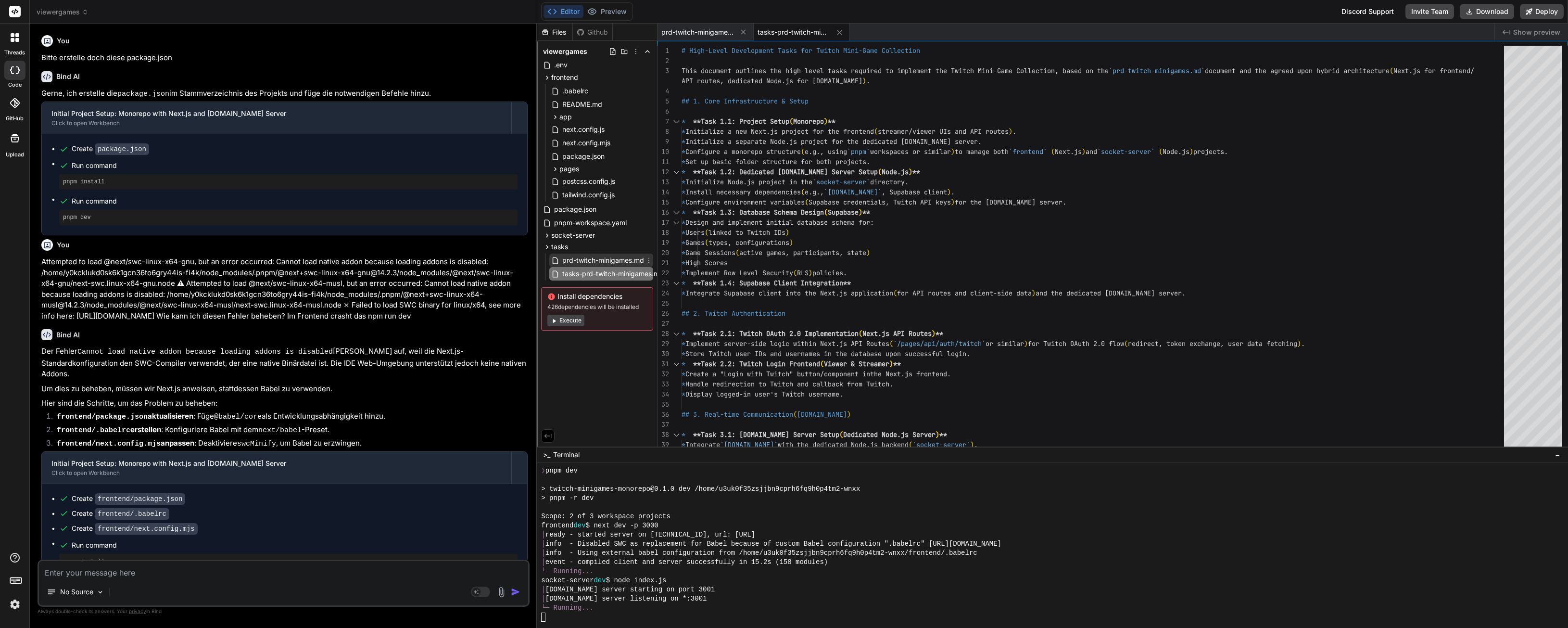
click at [623, 256] on span "prd-twitch-minigames.md" at bounding box center [603, 260] width 84 height 11
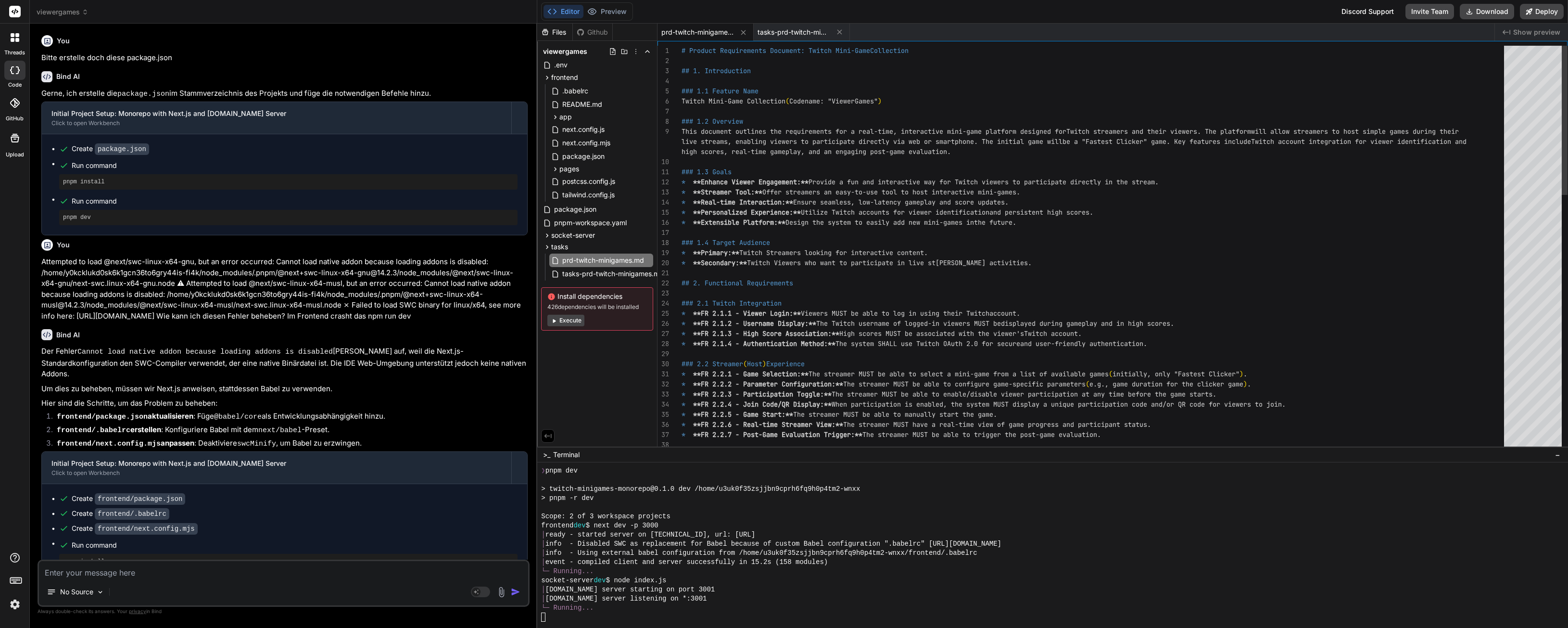
scroll to position [40, 0]
drag, startPoint x: 953, startPoint y: 192, endPoint x: 947, endPoint y: 192, distance: 6.0
click at [951, 192] on span "Offer streamers an easy-to-use tool to host inter" at bounding box center [857, 192] width 189 height 9
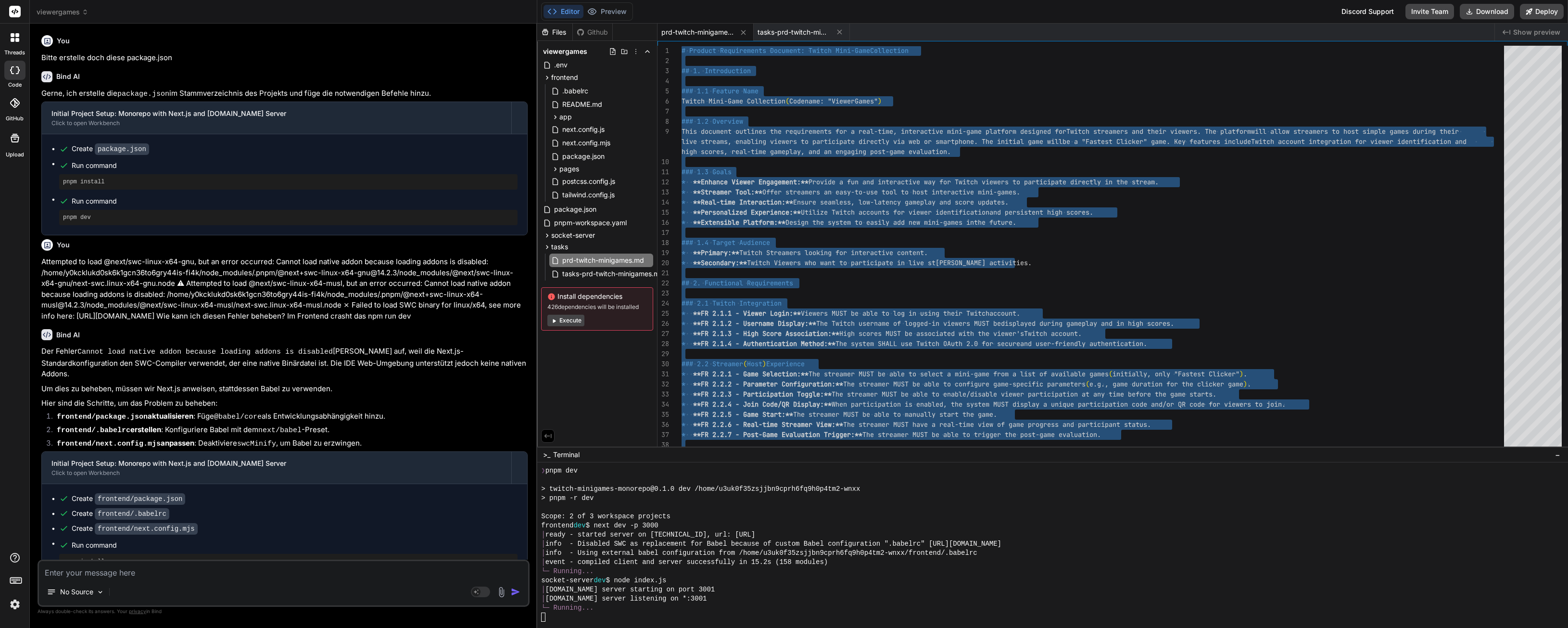
click at [795, 498] on div "> pnpm -r dev" at bounding box center [1048, 498] width 1014 height 9
click at [781, 360] on div "# Product Requirements Document: Twitch Mini-Game Collection ## 1. Introduction…" at bounding box center [1096, 596] width 828 height 1102
click at [858, 314] on div "# Product Requirements Document: Twitch Mini-Game Collection ## 1. Introduction…" at bounding box center [1096, 596] width 828 height 1102
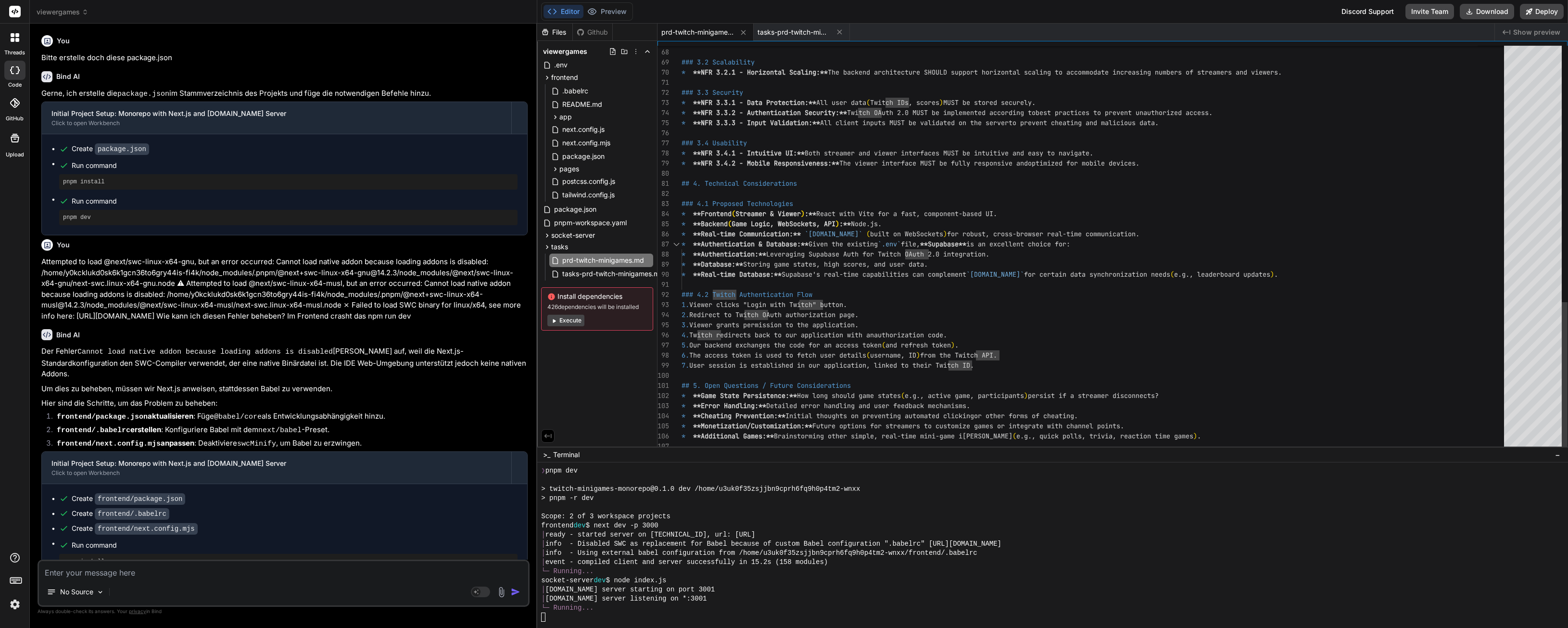
scroll to position [50, 0]
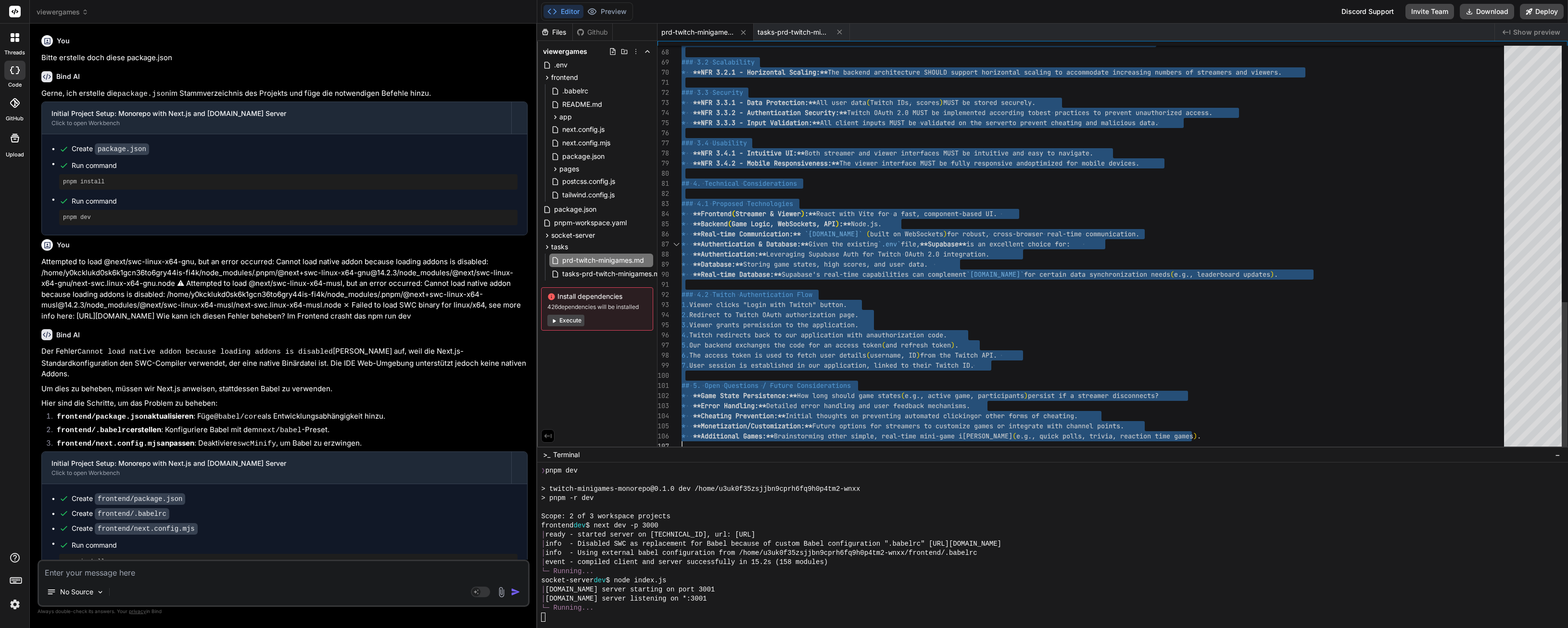
scroll to position [0, 0]
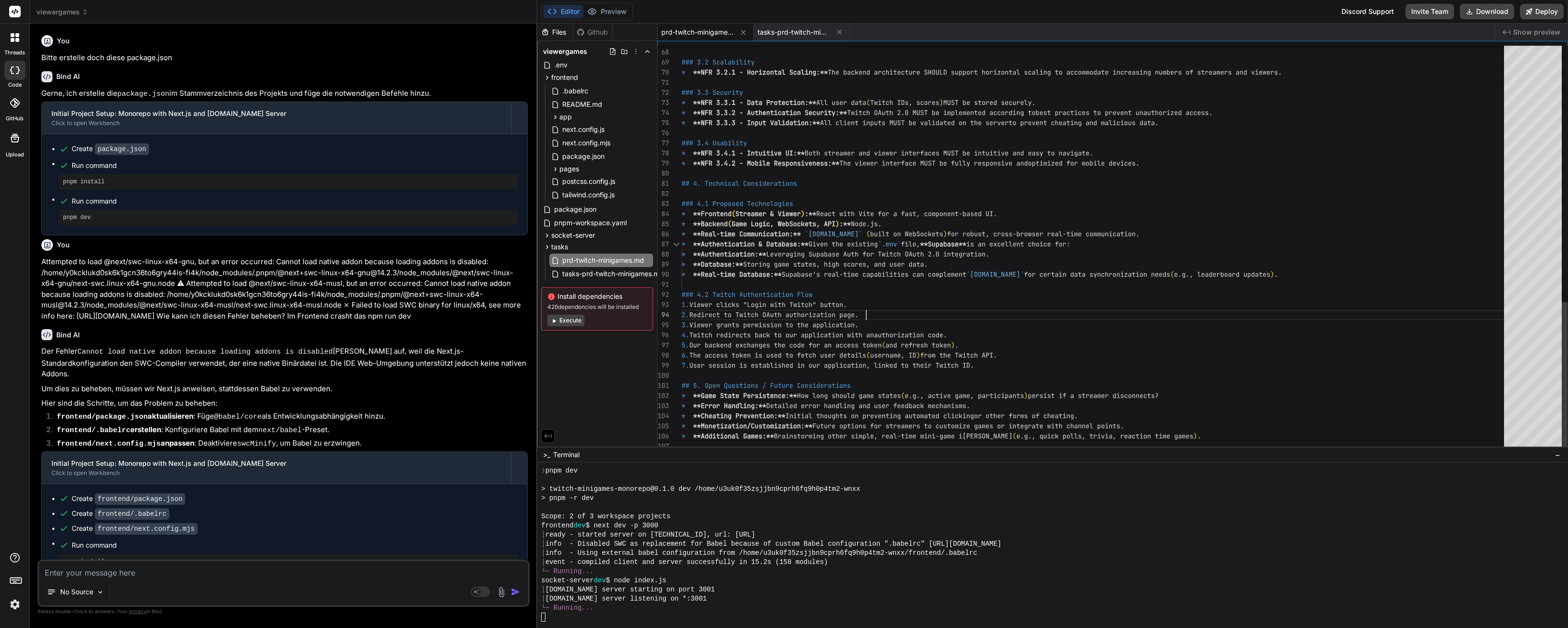
scroll to position [50, 0]
type textarea "# Product Requirements Document: Twitch Mini-Game Collection ## 1. Introduction…"
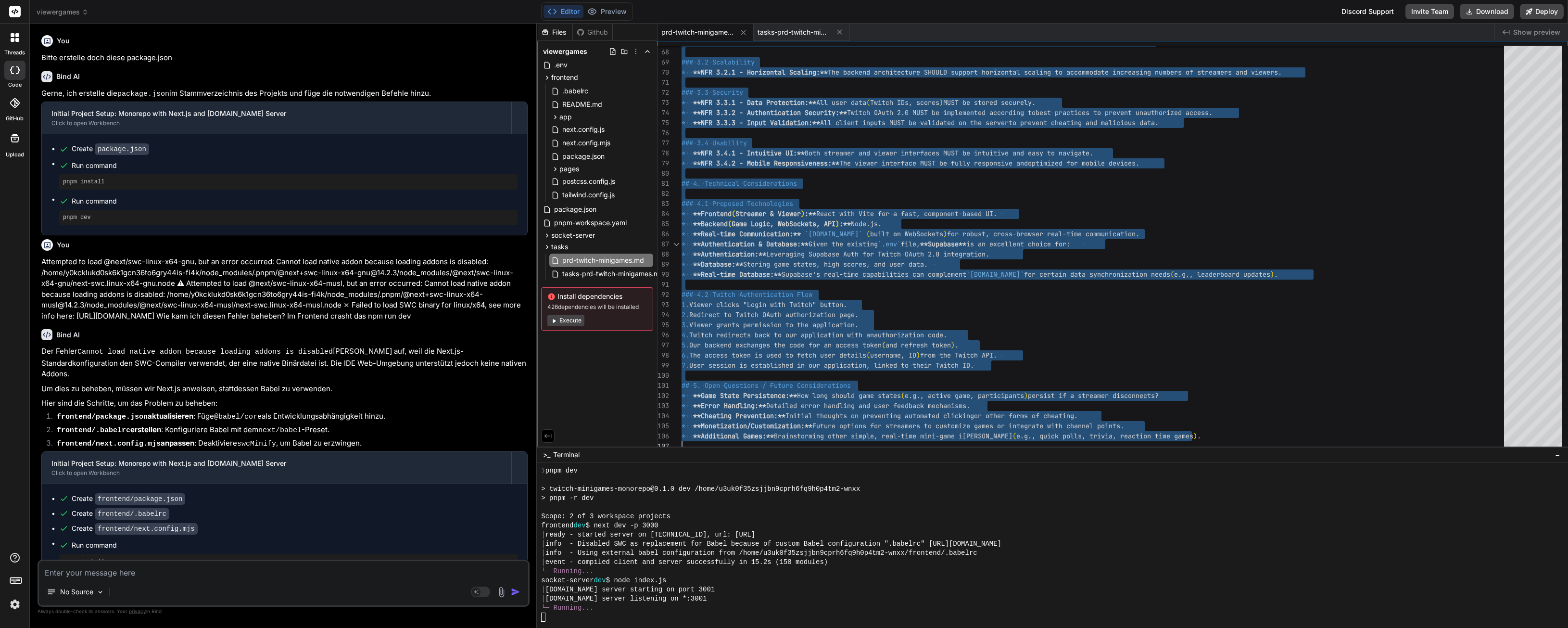
click at [192, 196] on span "Run command" at bounding box center [295, 201] width 446 height 9
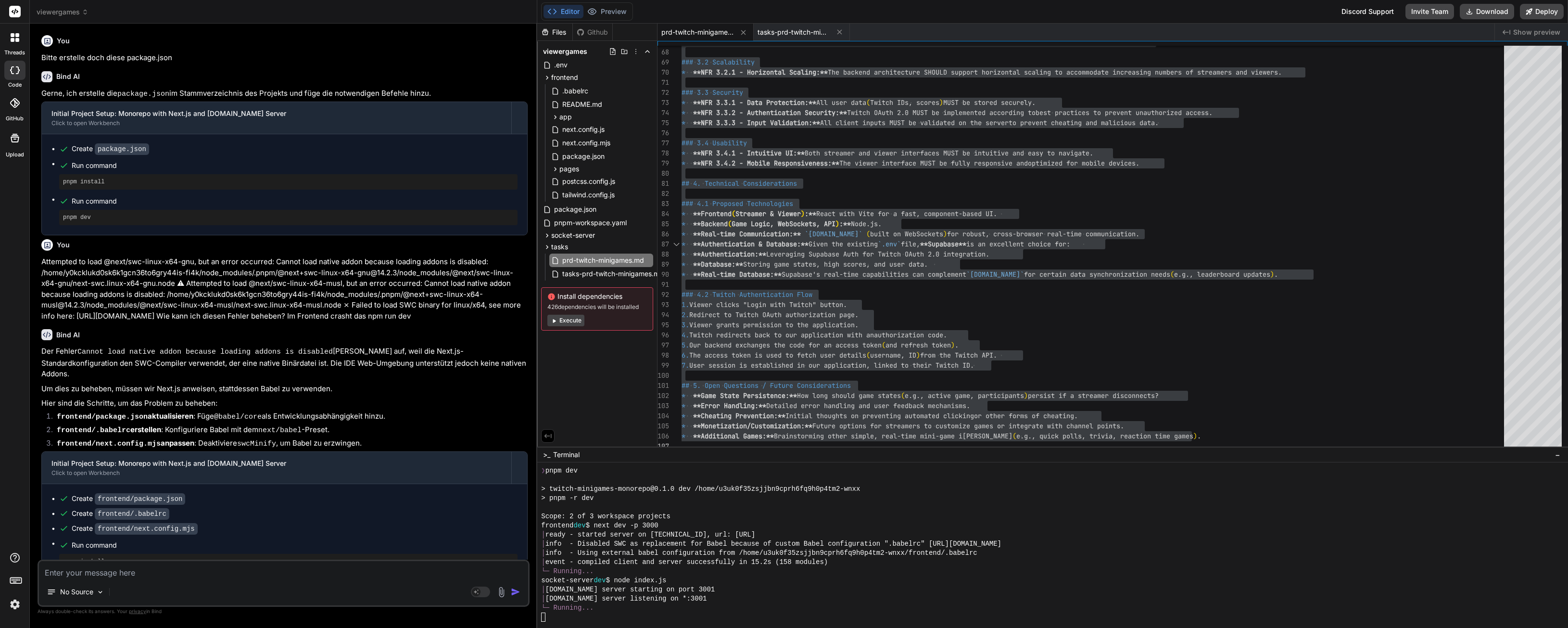
click at [15, 34] on icon at bounding box center [15, 38] width 9 height 9
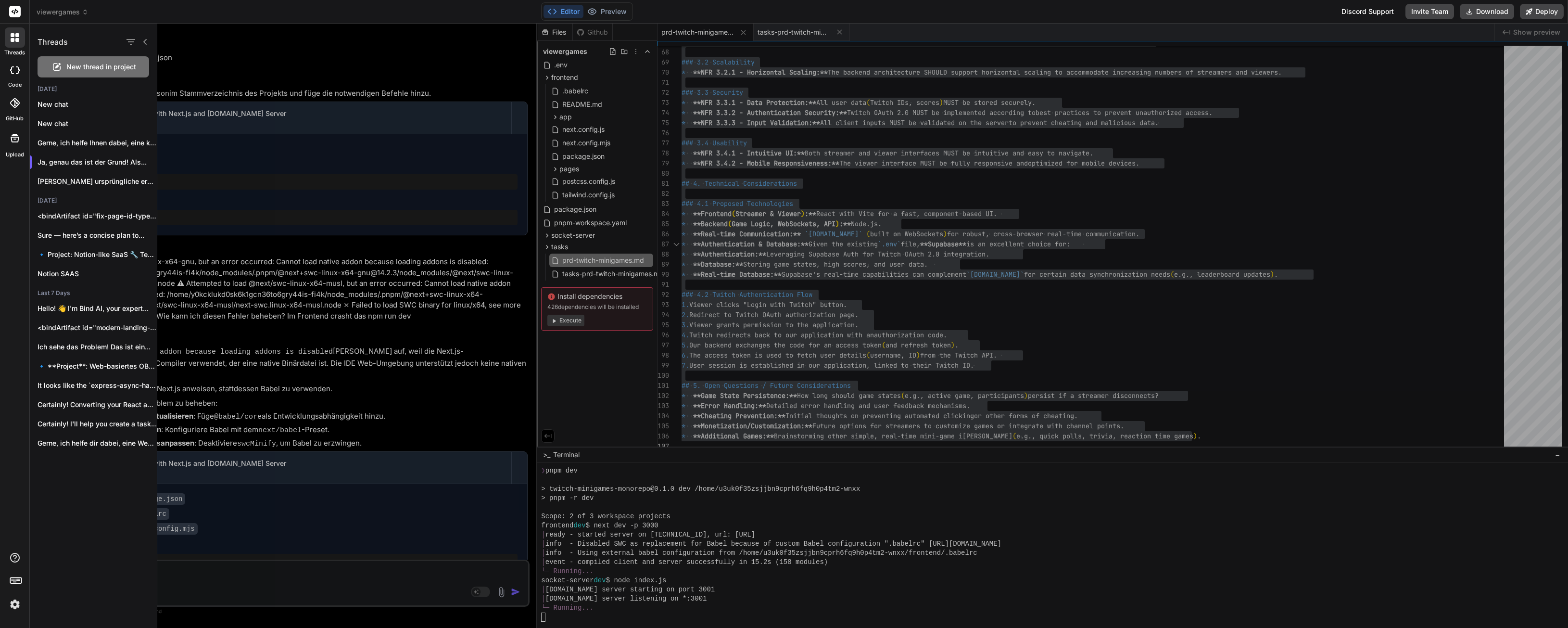
click at [90, 68] on span "New thread in project" at bounding box center [101, 66] width 70 height 9
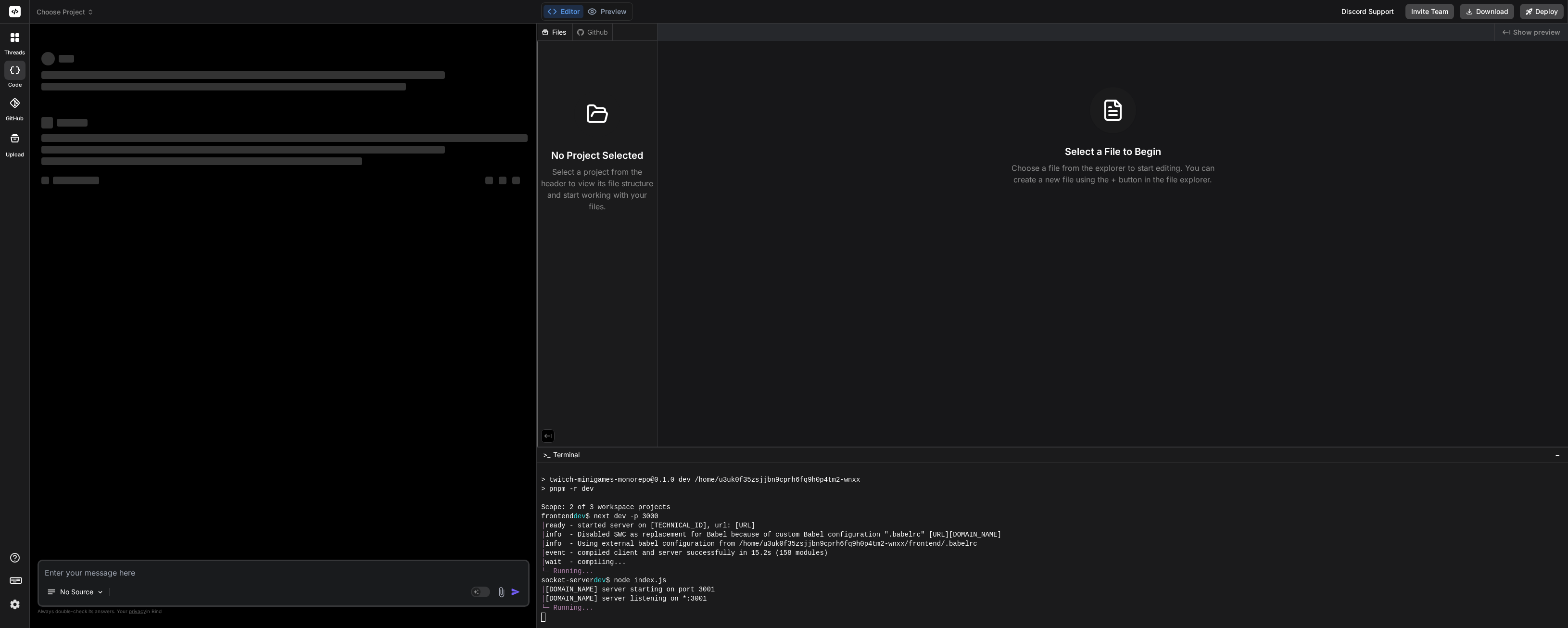
scroll to position [631, 0]
type textarea "x"
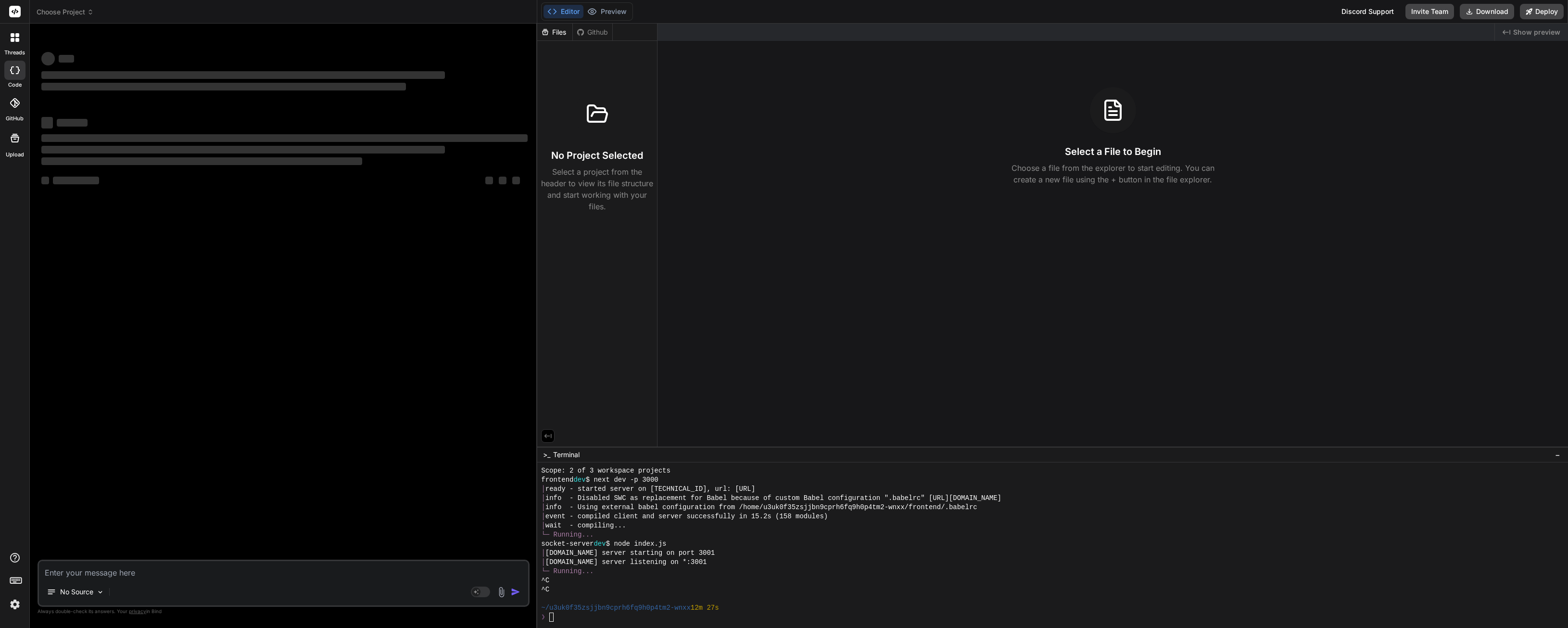
scroll to position [668, 0]
click at [612, 17] on button "Preview" at bounding box center [607, 11] width 47 height 13
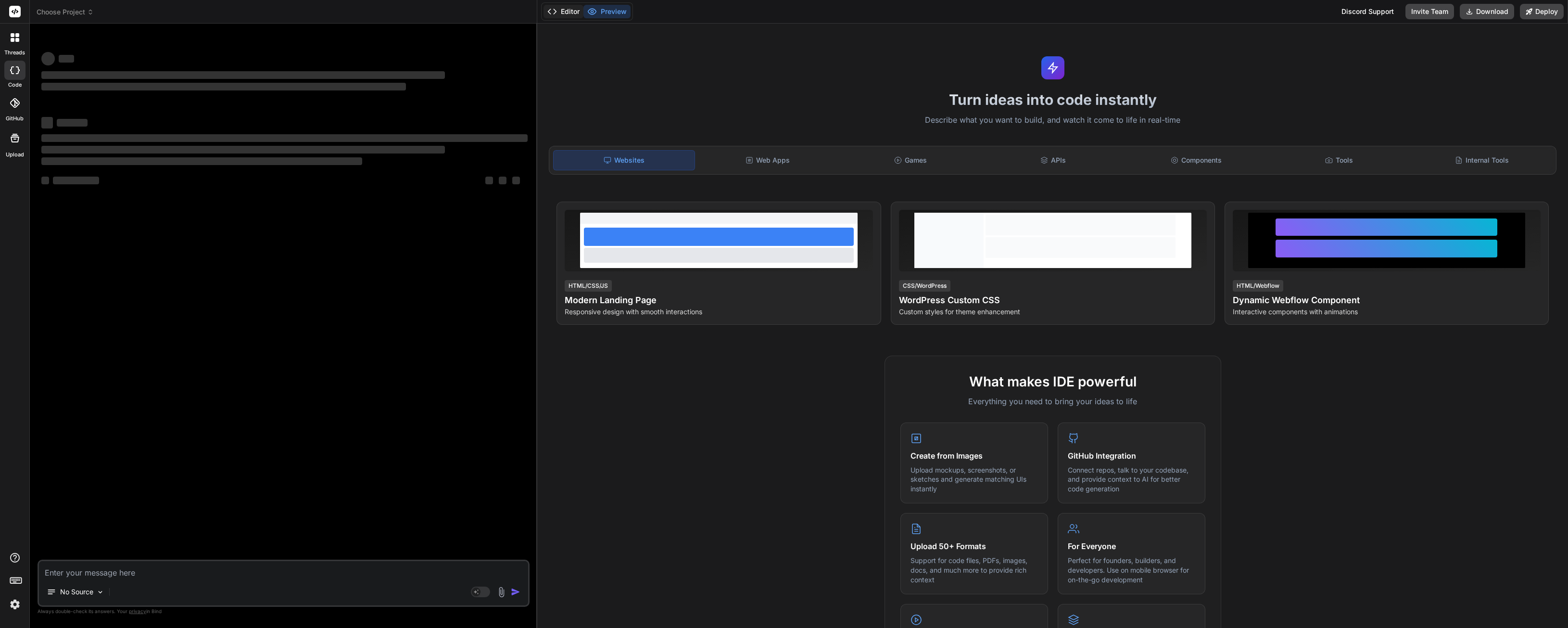
click at [581, 10] on button "Editor" at bounding box center [563, 11] width 40 height 13
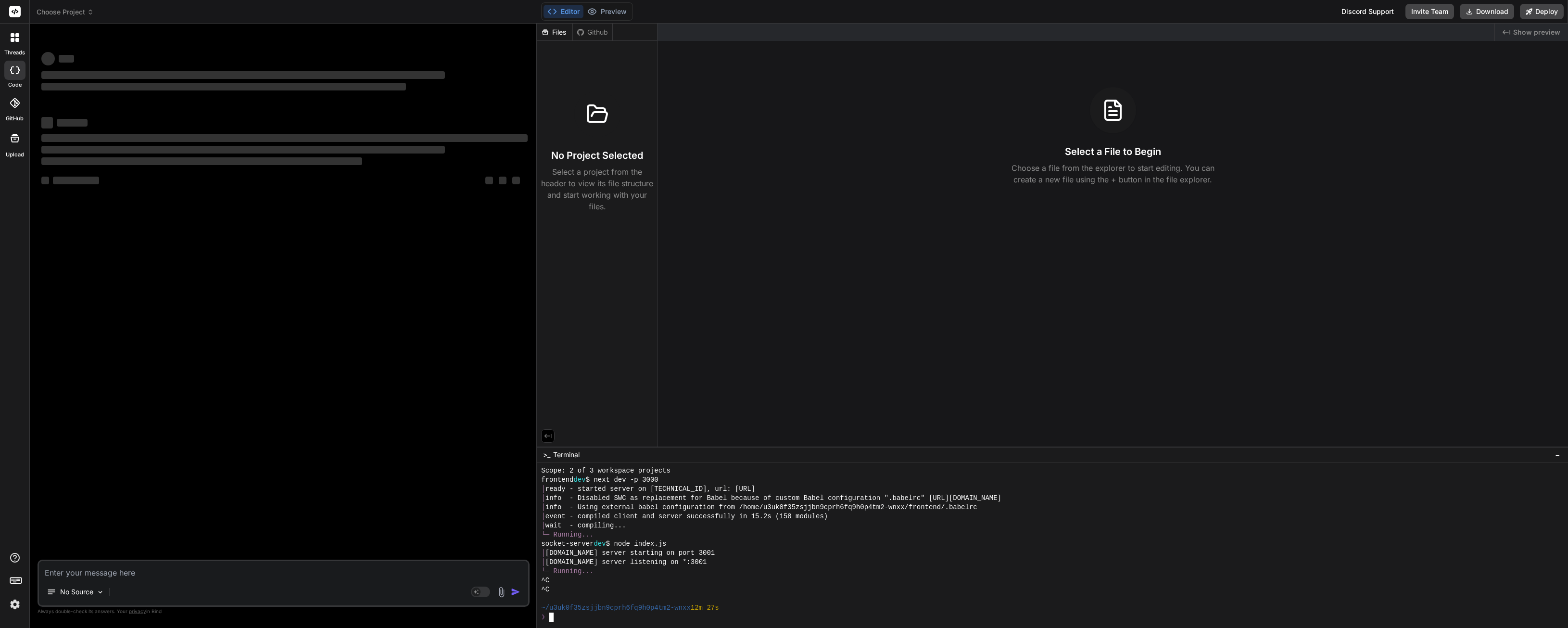
click at [725, 554] on div "│ Socket.IO server starting on port 3001" at bounding box center [1048, 553] width 1014 height 9
click at [416, 316] on div "‌ ‌ ‌ ‌ ‌ ‌ ‌ ‌ ‌ ‌ ‌ ‌ ‌ ‌" at bounding box center [284, 295] width 490 height 528
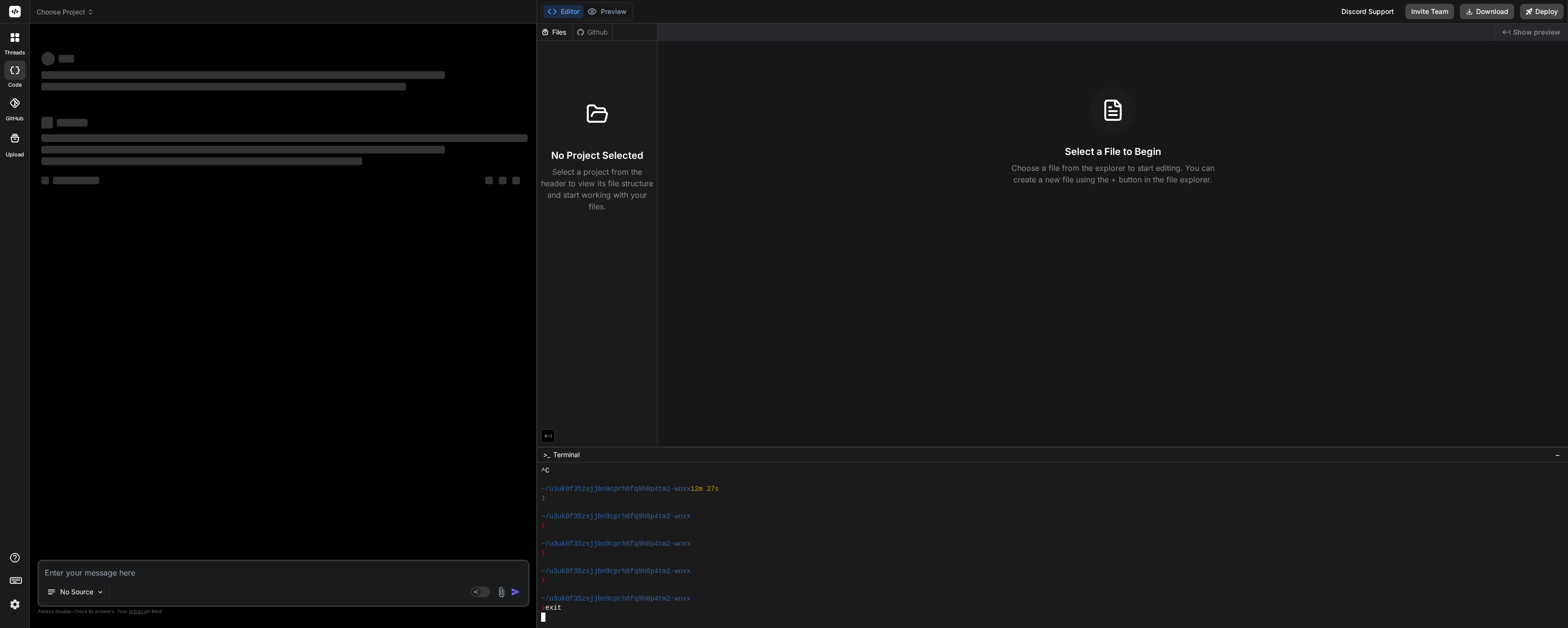
scroll to position [786, 0]
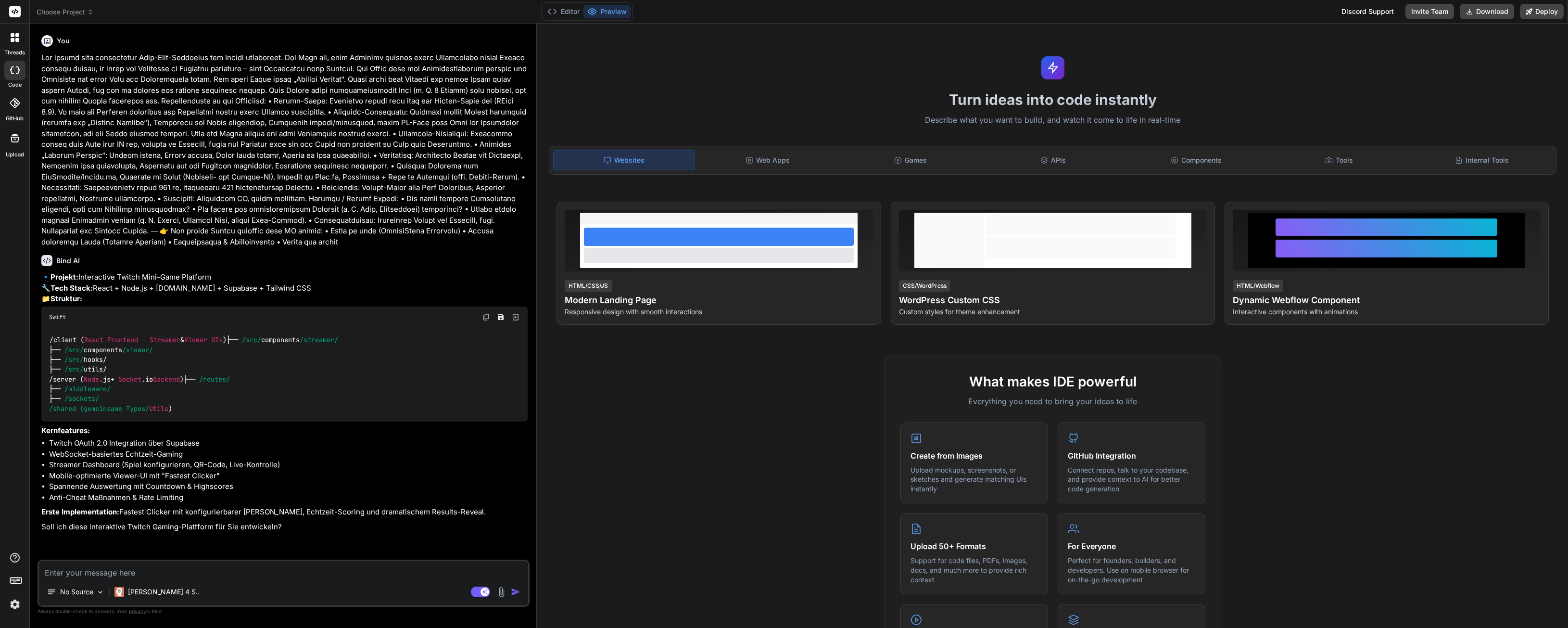
type textarea "x"
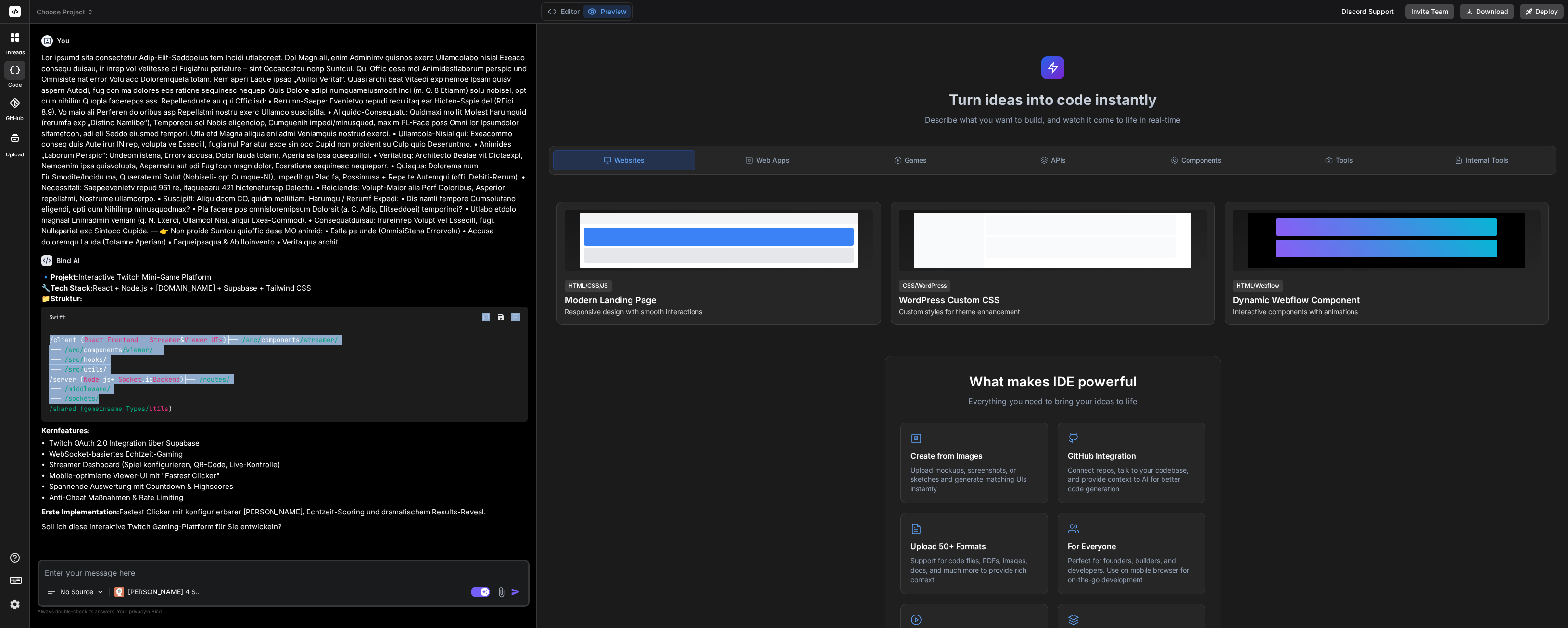
drag, startPoint x: 76, startPoint y: 343, endPoint x: 165, endPoint y: 436, distance: 128.7
click at [165, 422] on div "Swift / client ( React Frontend - Streamer & Viewer UIs ) ├── /src/ components …" at bounding box center [284, 364] width 486 height 115
click at [132, 422] on div "/ client ( React Frontend - Streamer & Viewer UIs ) ├── /src/ components /strea…" at bounding box center [284, 374] width 486 height 94
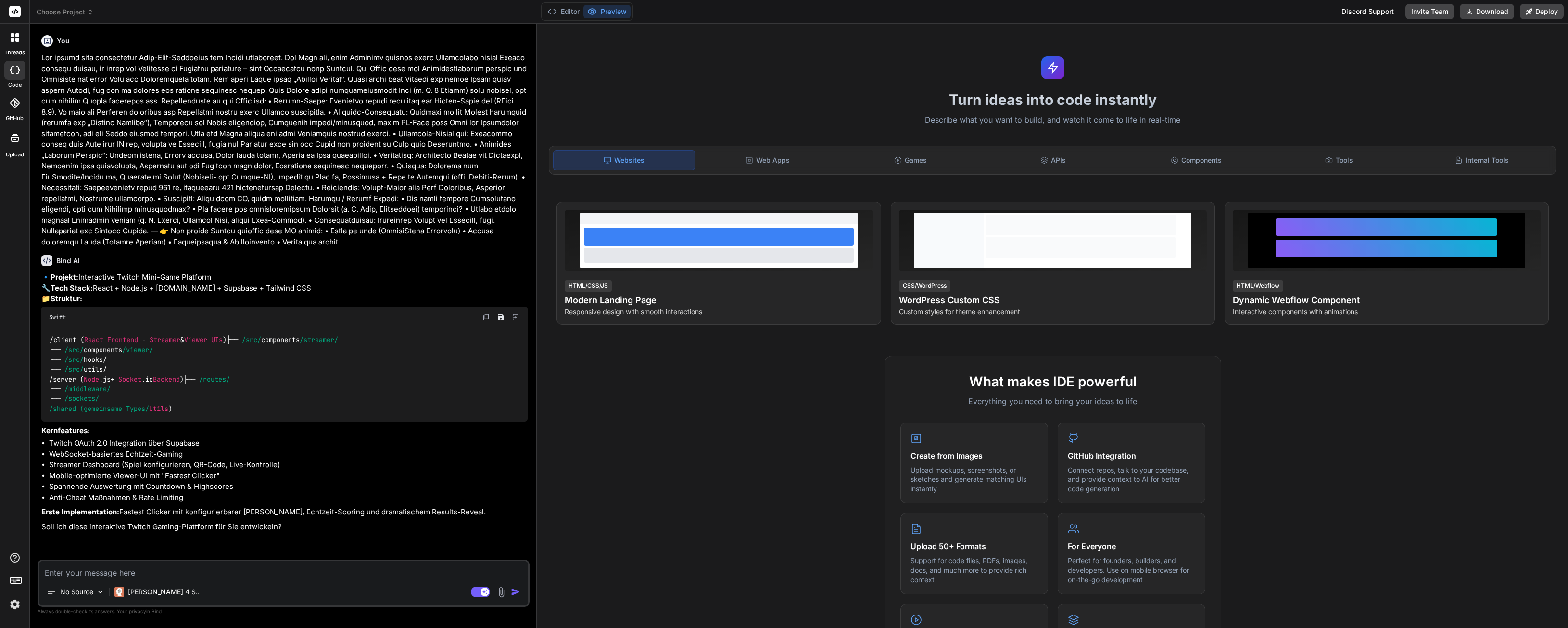
click at [159, 384] on code "/ client ( React Frontend - Streamer & Viewer UIs ) ├── /src/ components /strea…" at bounding box center [194, 374] width 289 height 78
click at [149, 577] on textarea at bounding box center [284, 569] width 489 height 17
type textarea "J"
type textarea "x"
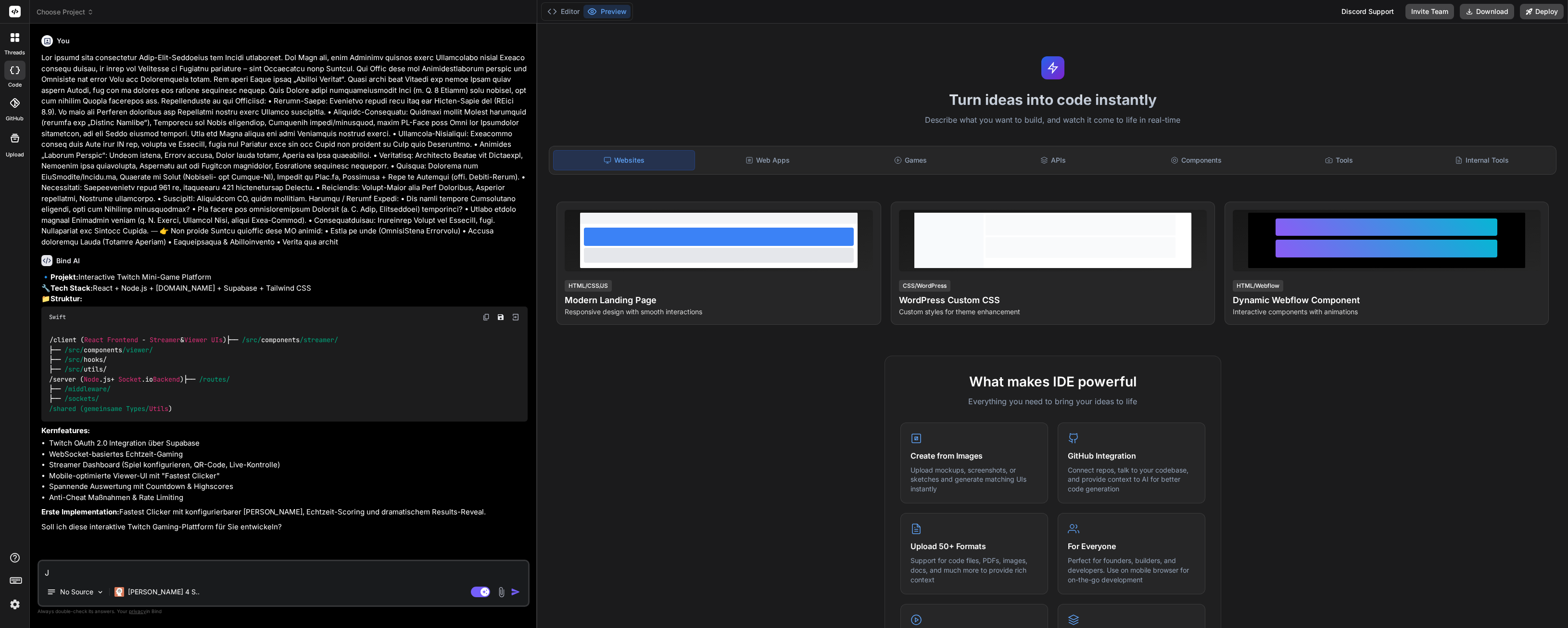
type textarea "Ja"
type textarea "x"
type textarea "Ja"
type textarea "x"
type textarea "Ja s"
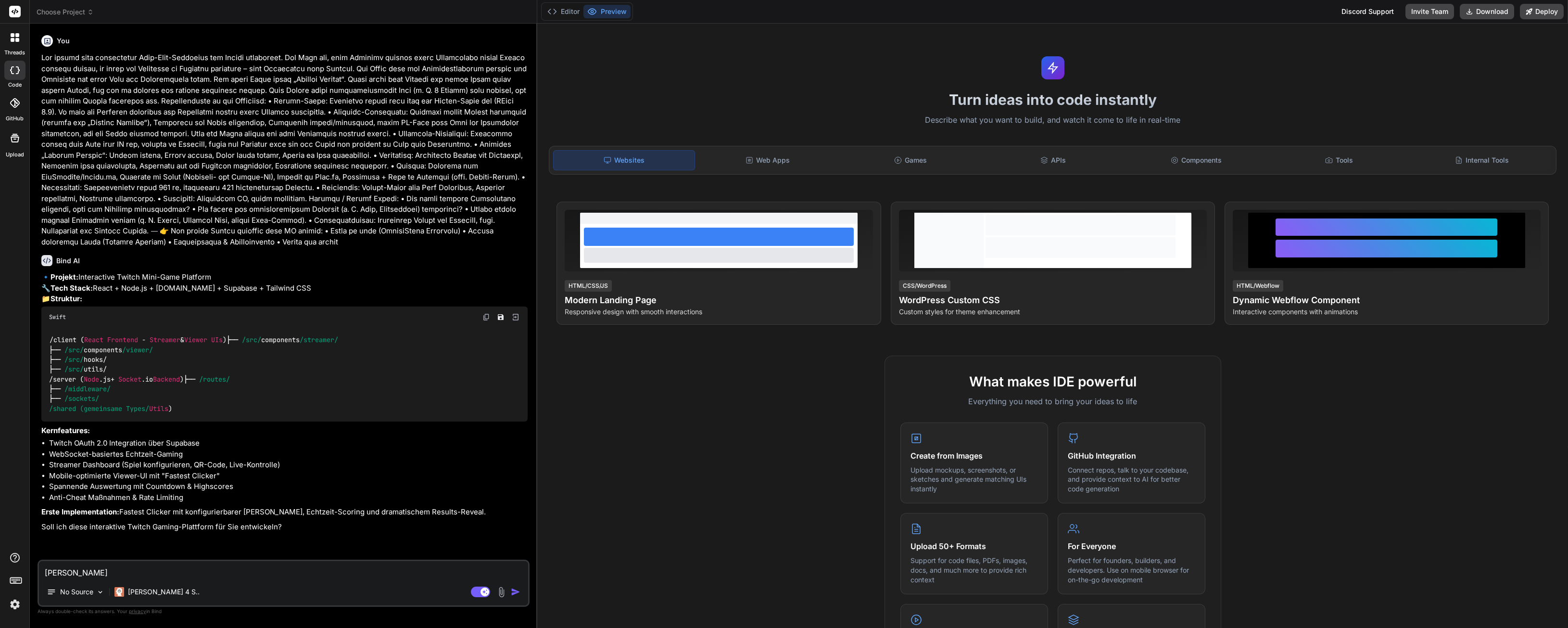
type textarea "x"
type textarea "Ja su"
type textarea "x"
type textarea "Ja sup"
type textarea "x"
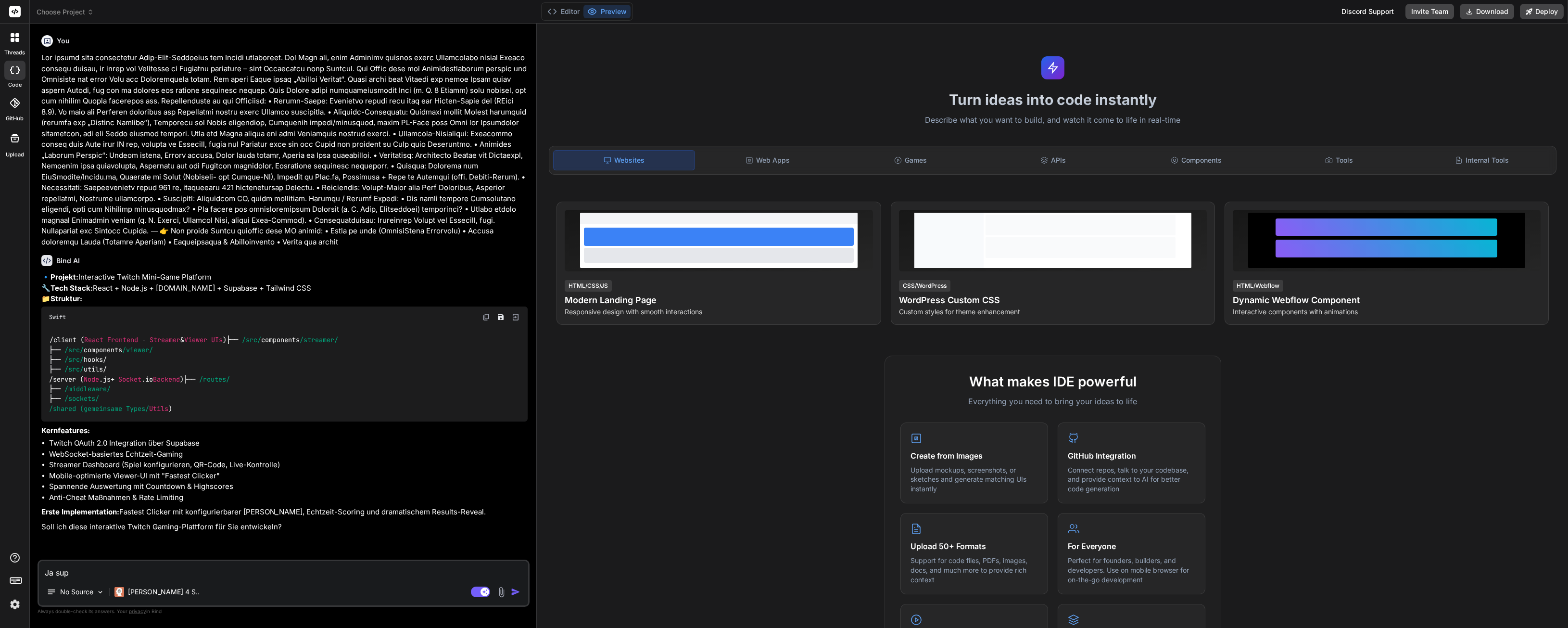
type textarea "Ja supe"
type textarea "x"
type textarea "Ja super"
type textarea "x"
type textarea "Ja super"
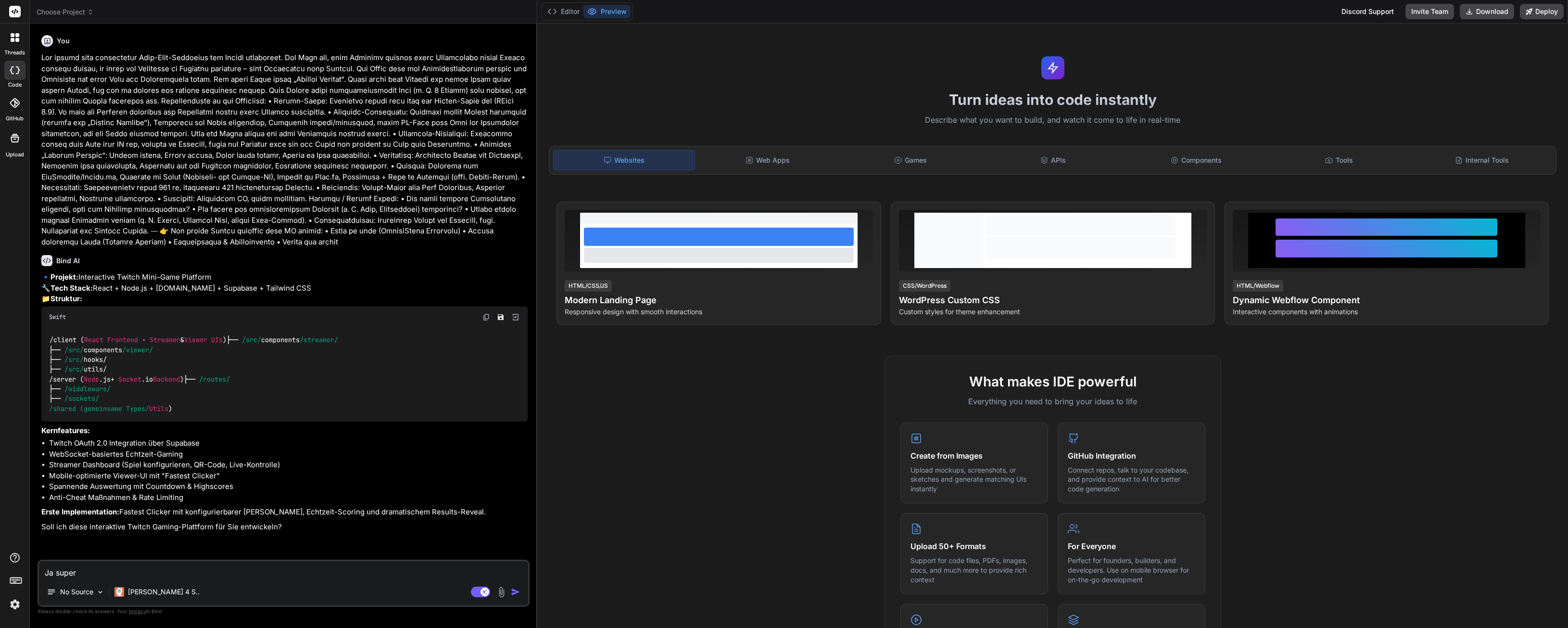
type textarea "x"
type textarea "Ja super g"
type textarea "x"
type textarea "Ja super ge"
type textarea "x"
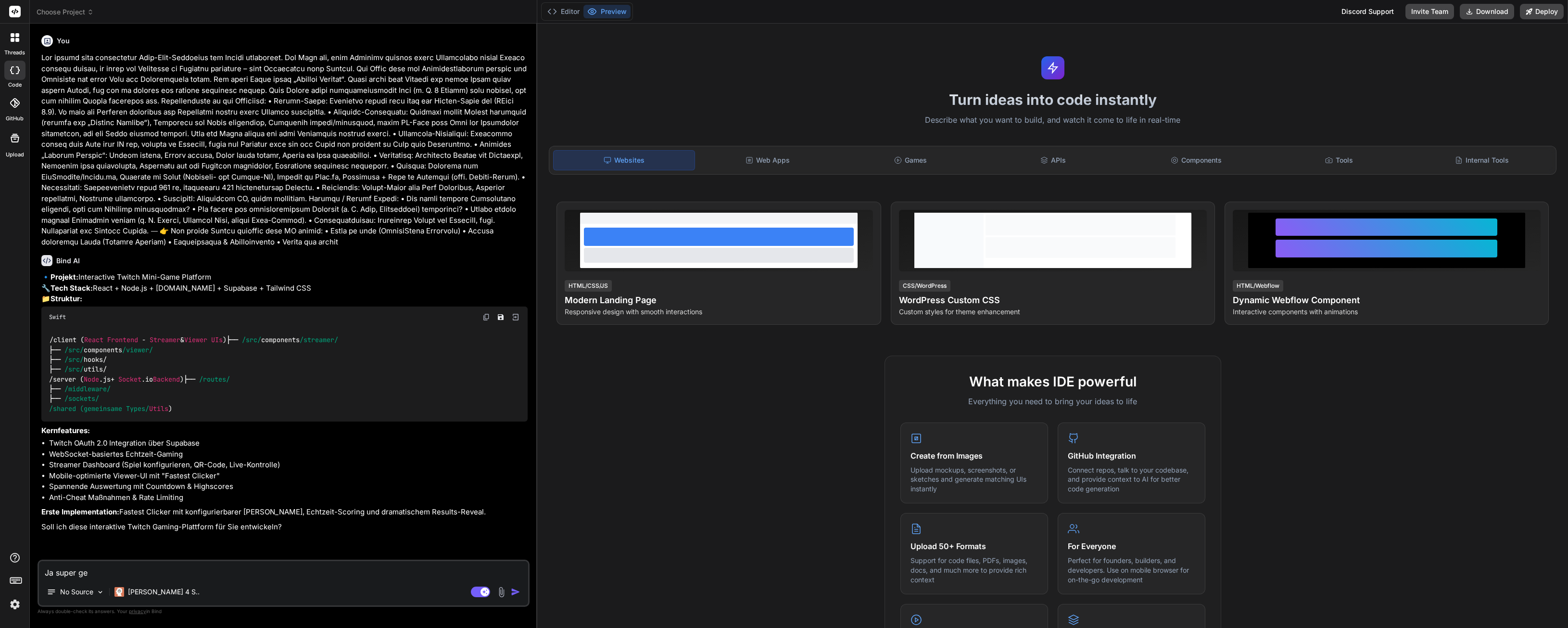
type textarea "Ja super ger"
type textarea "x"
type textarea "Ja super gern"
type textarea "x"
type textarea "Ja super gerne"
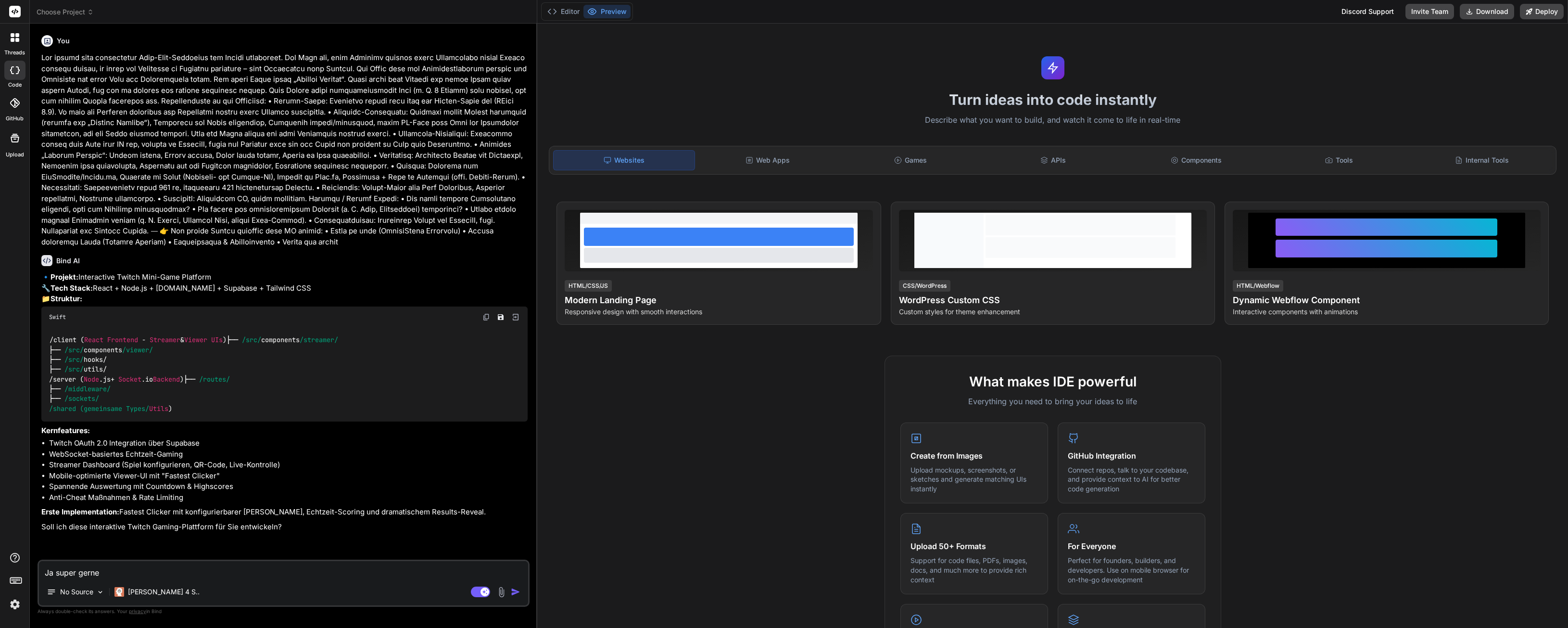
type textarea "x"
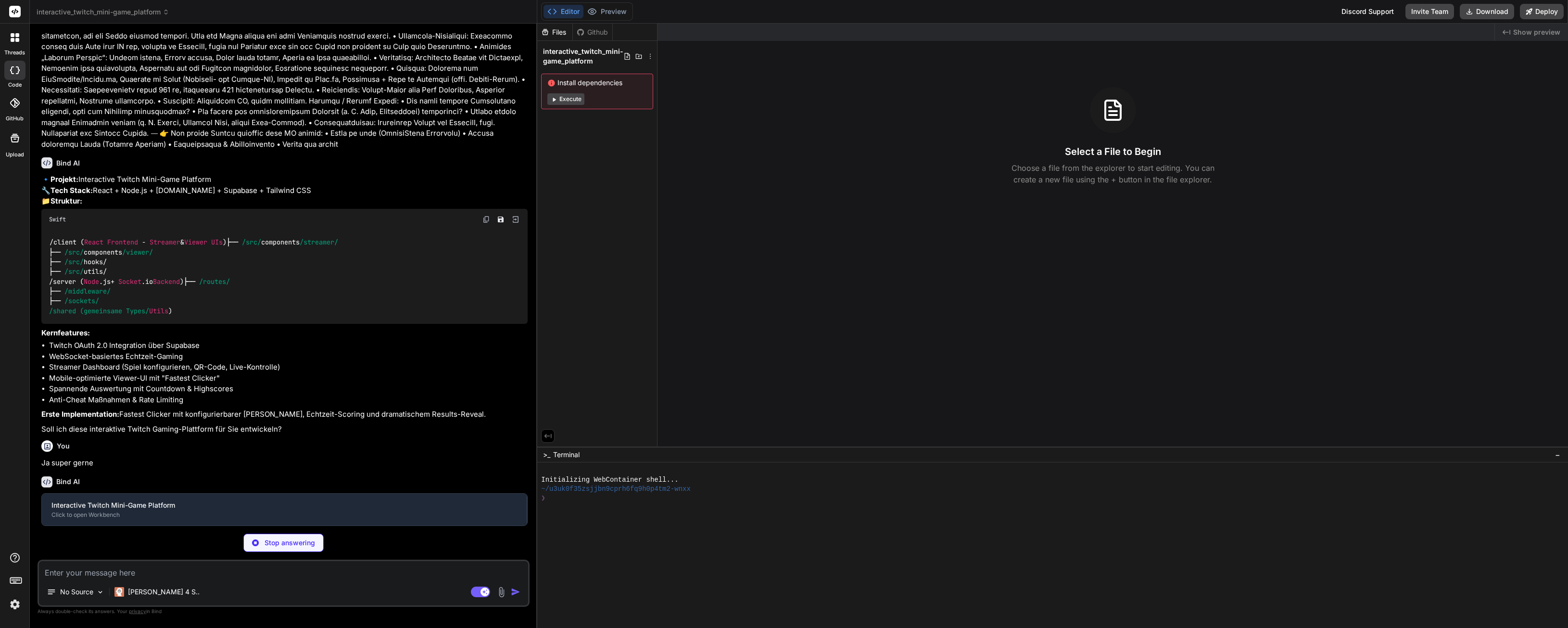
scroll to position [116, 0]
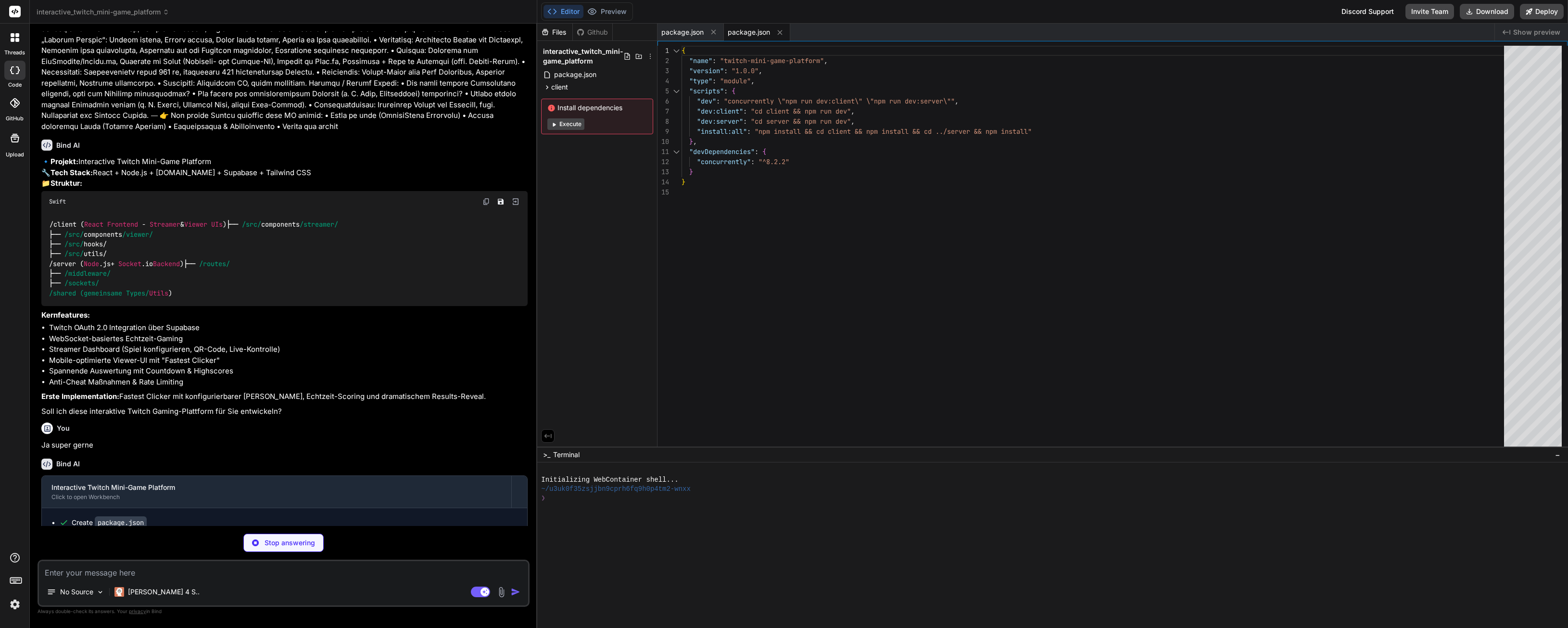
type textarea "x"
type textarea "} })"
type textarea "x"
type textarea "}, plugins: [], }"
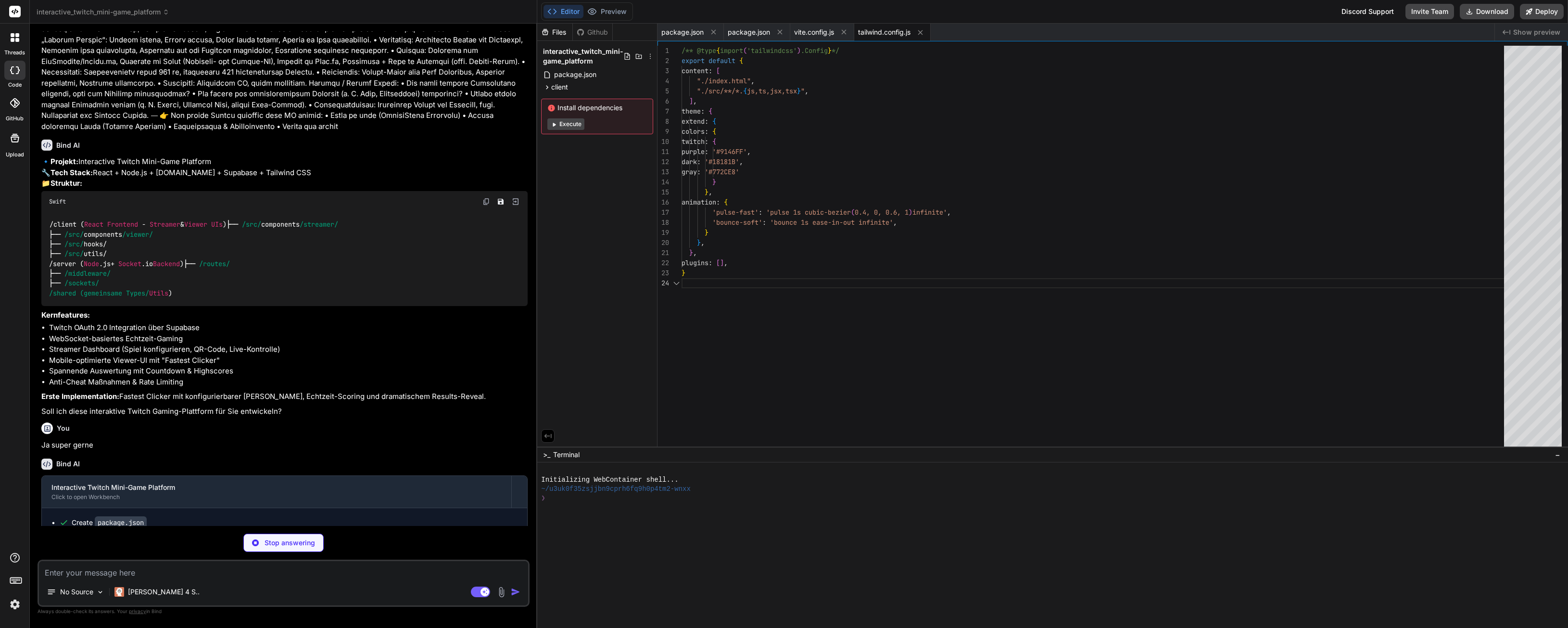
type textarea "x"
type textarea "export default { plugins: { tailwindcss: {}, autoprefixer: {}, }, }"
type textarea "x"
type textarea "<script type="module" src="/src/main.jsx"></script> </body> </html>"
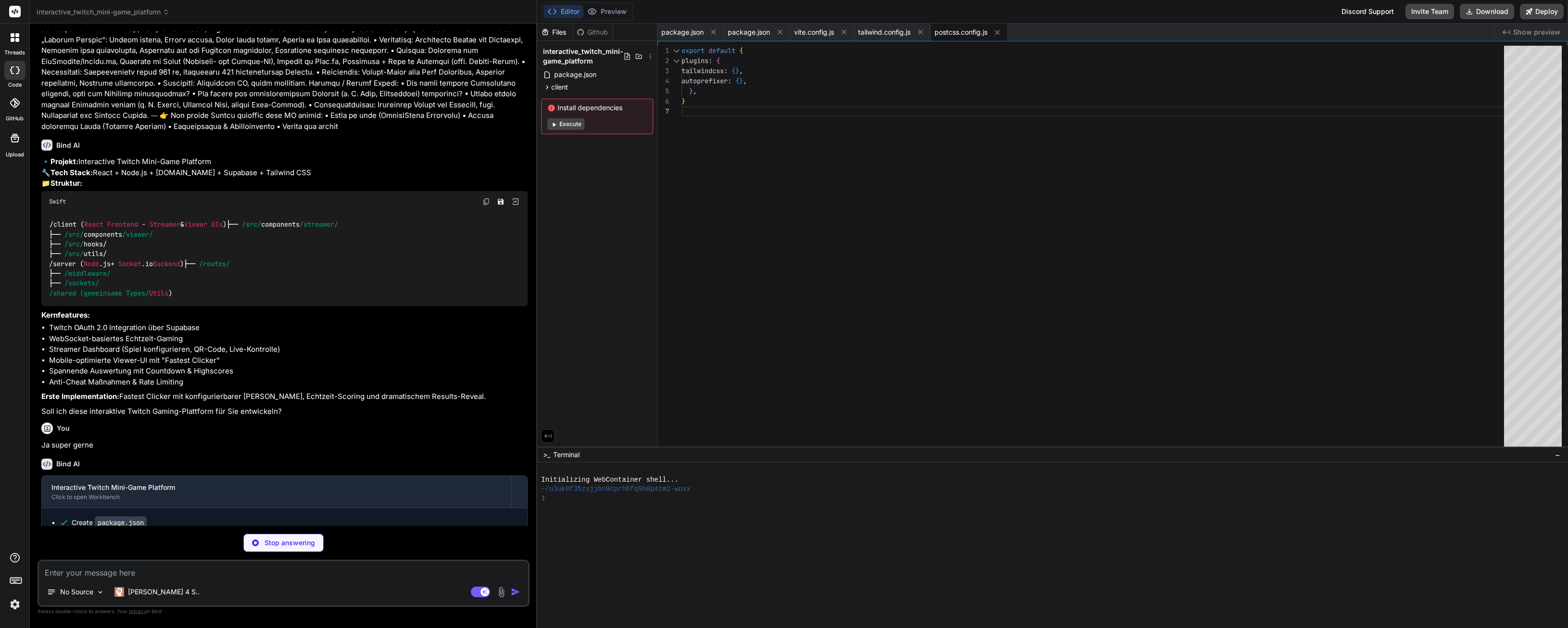
scroll to position [30, 0]
type textarea "x"
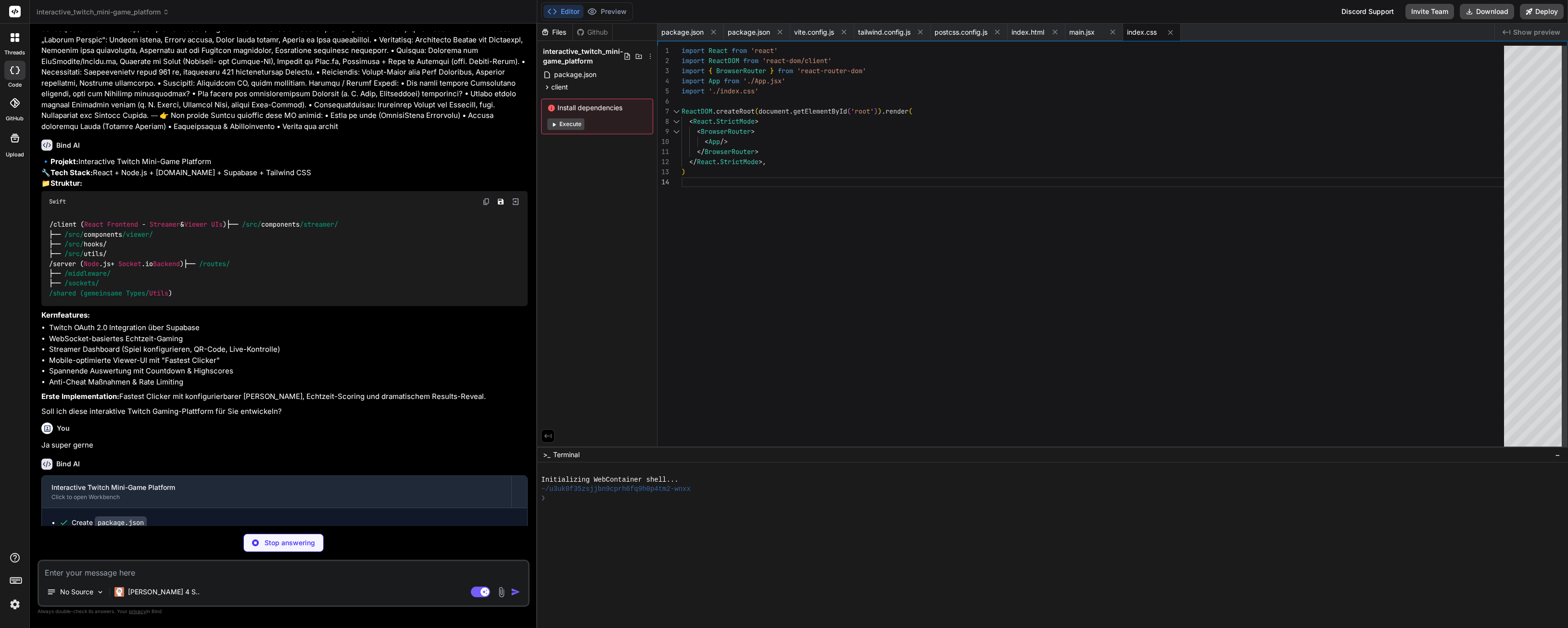
scroll to position [0, 0]
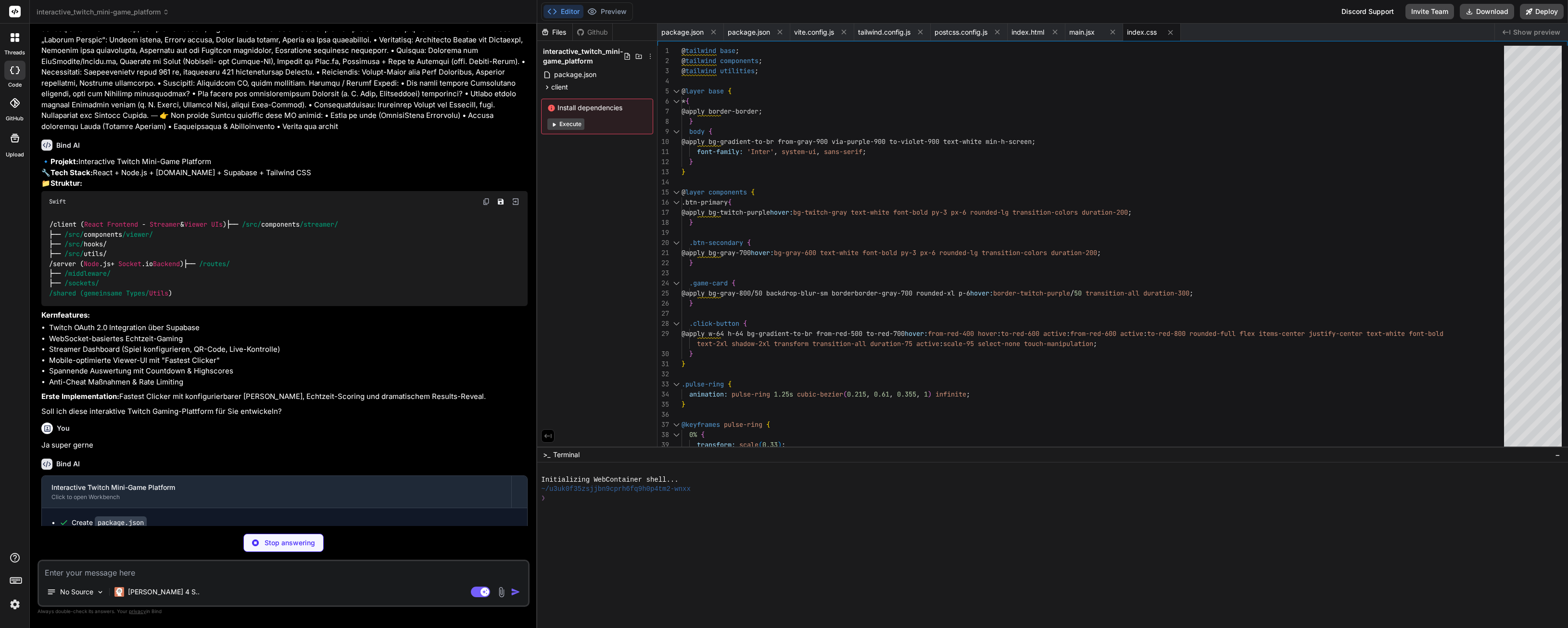
type textarea "x"
type textarea "</div> </GameProvider> </AuthProvider> ) } export default App"
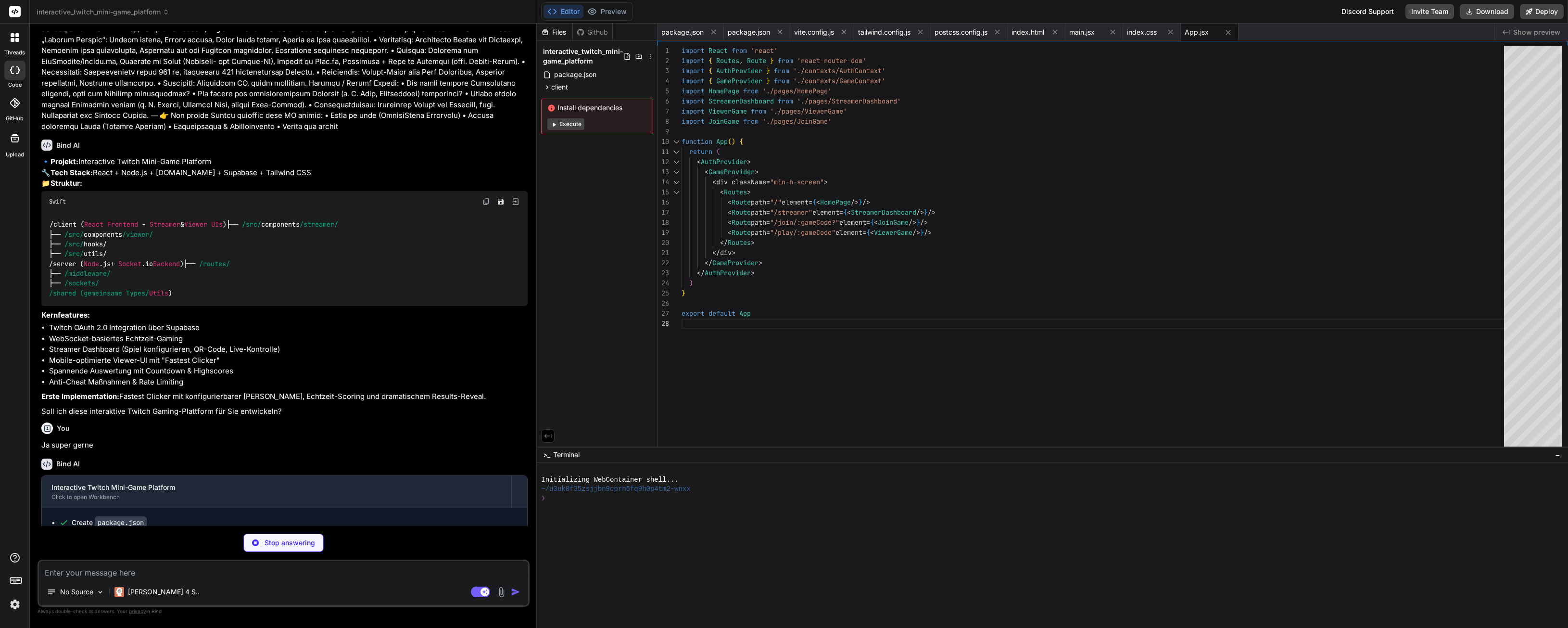
type textarea "x"
type textarea "}"
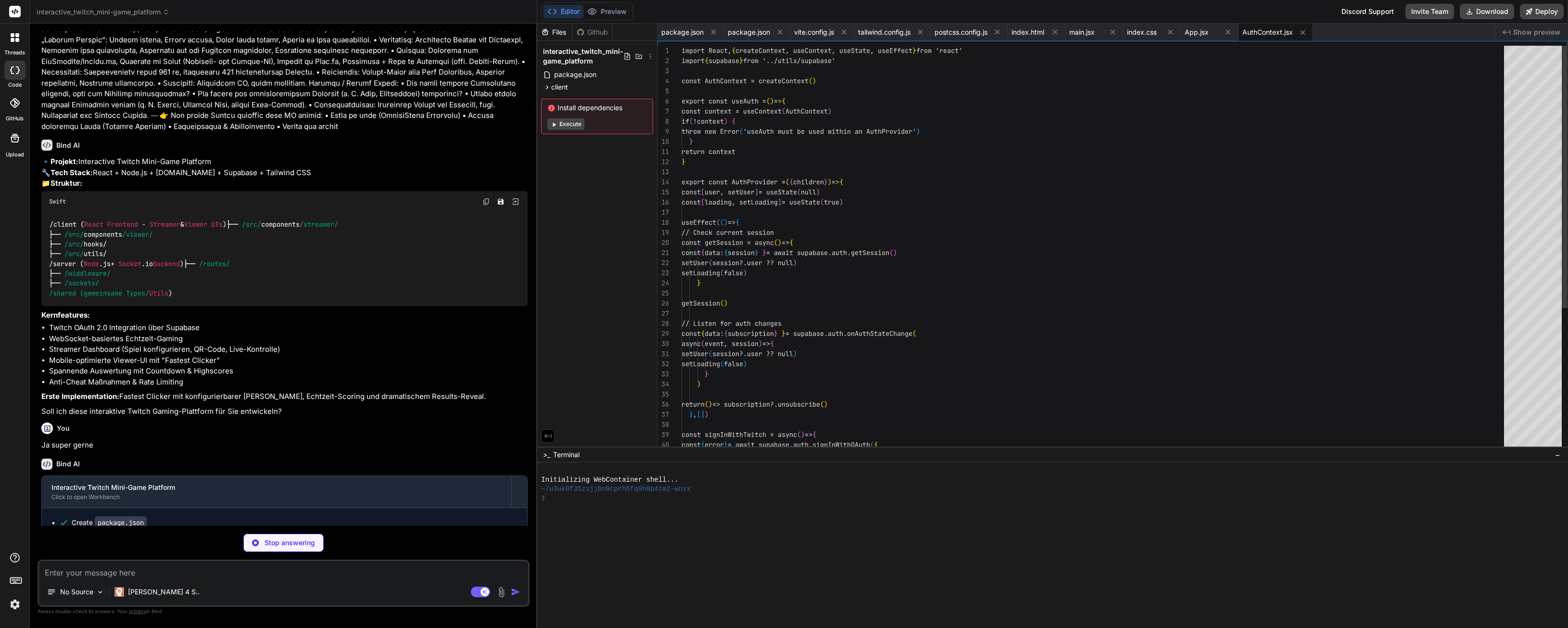
scroll to position [10, 0]
type textarea "x"
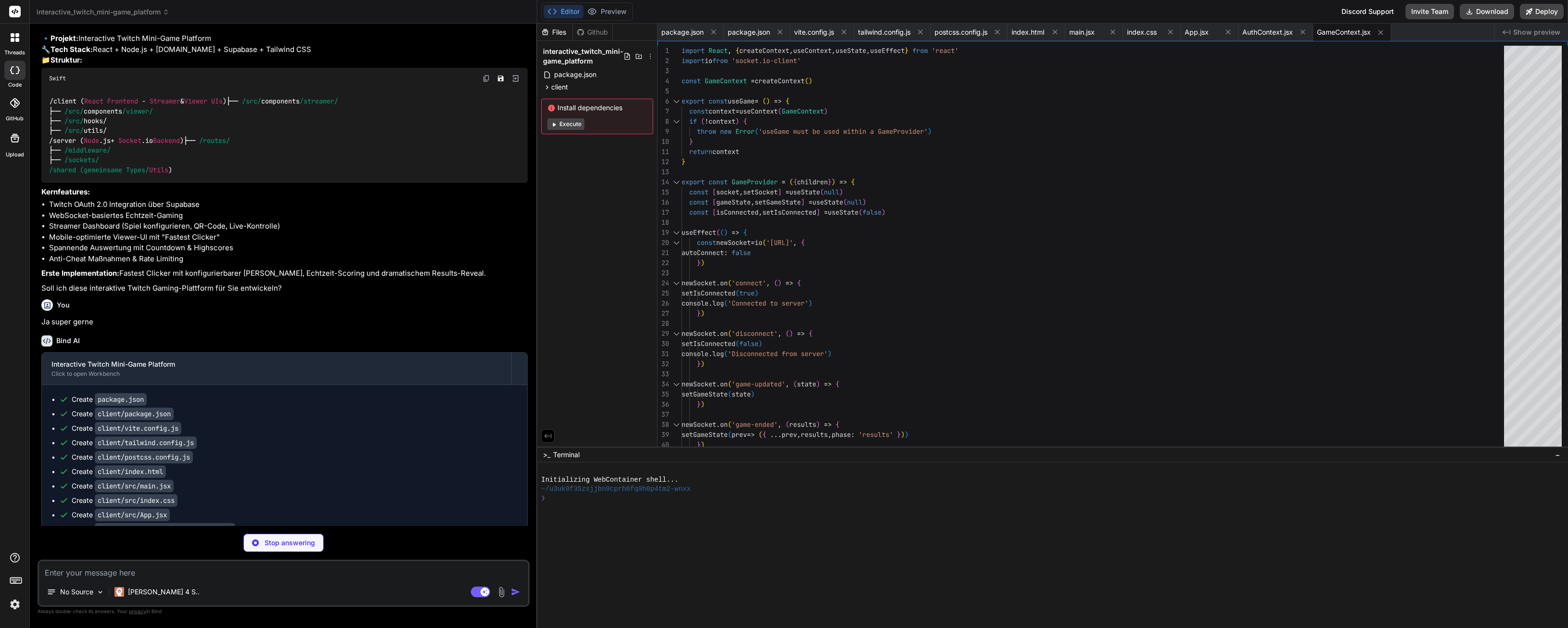
scroll to position [327, 0]
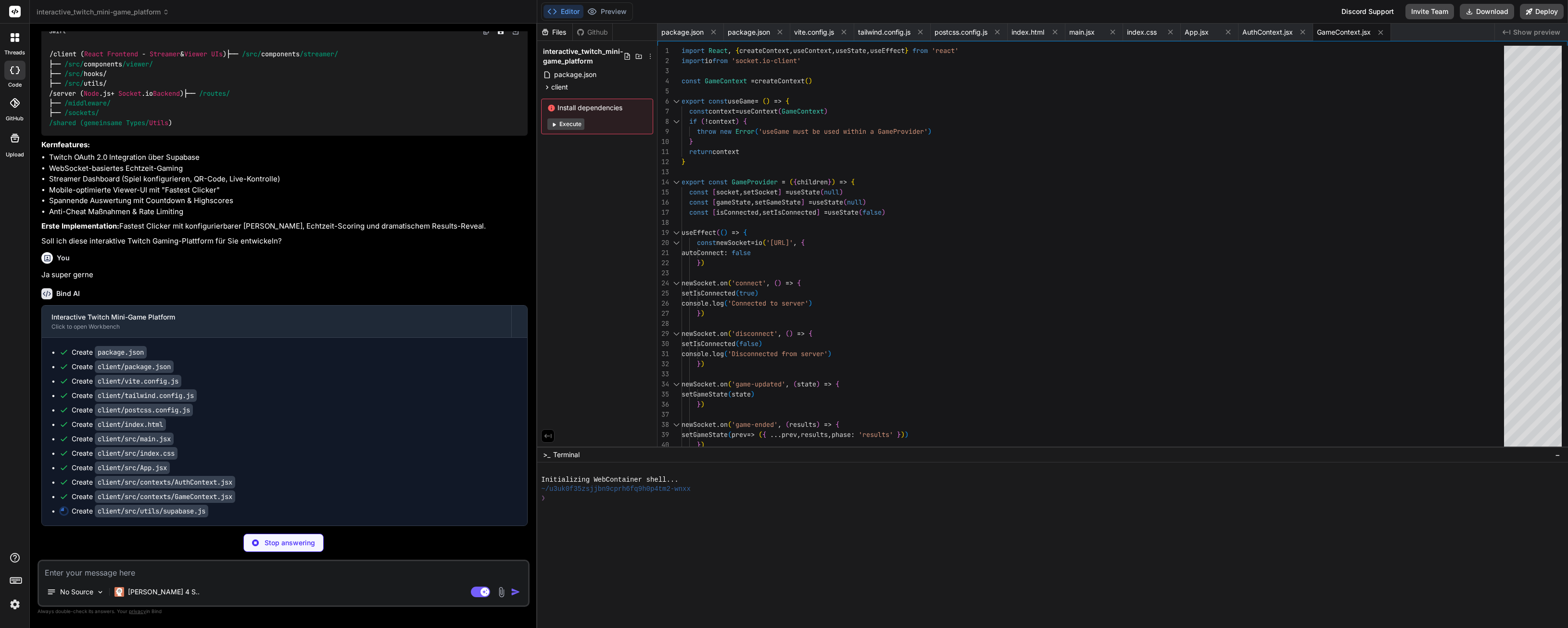
type textarea "x"
type textarea "import { createClient } from '@supabase/supabase-js' // Diese Werte sollten nor…"
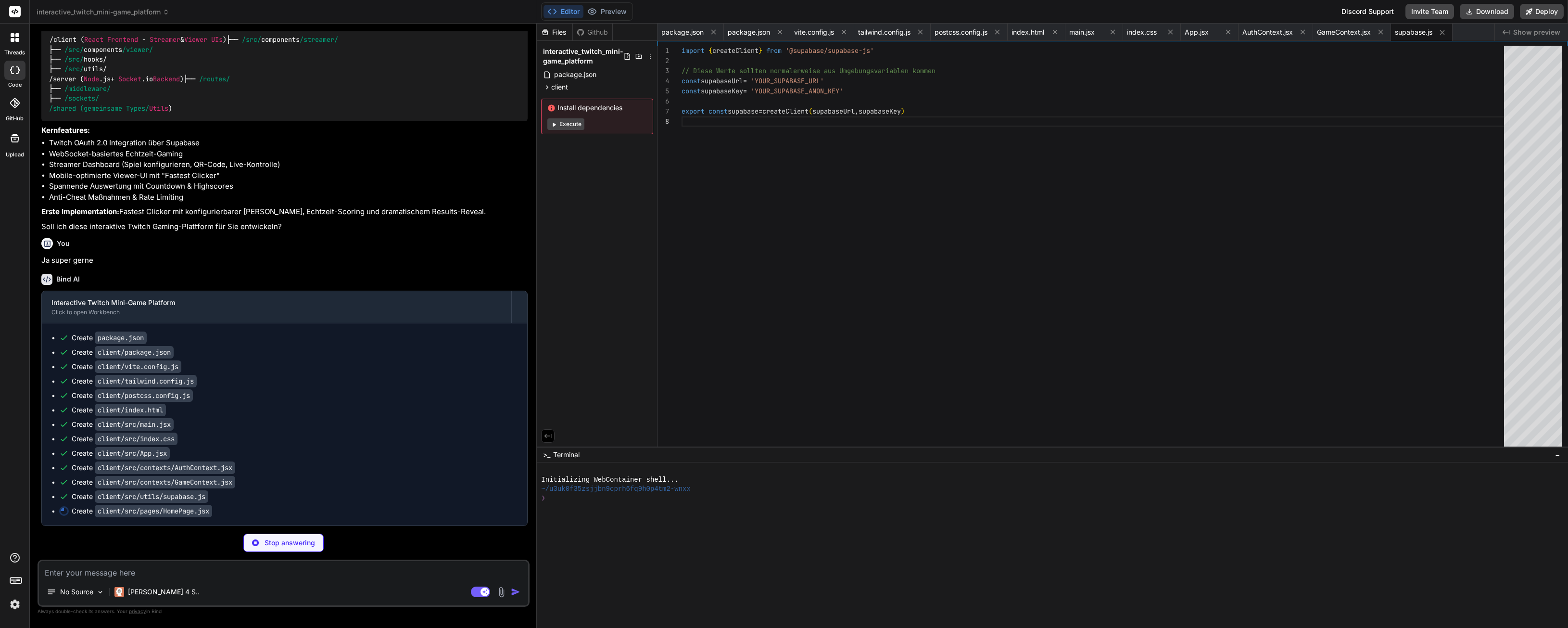
click at [561, 31] on div "Files" at bounding box center [555, 32] width 35 height 9
type textarea "x"
type textarea "</section> </main> </div> ) } export default HomePage"
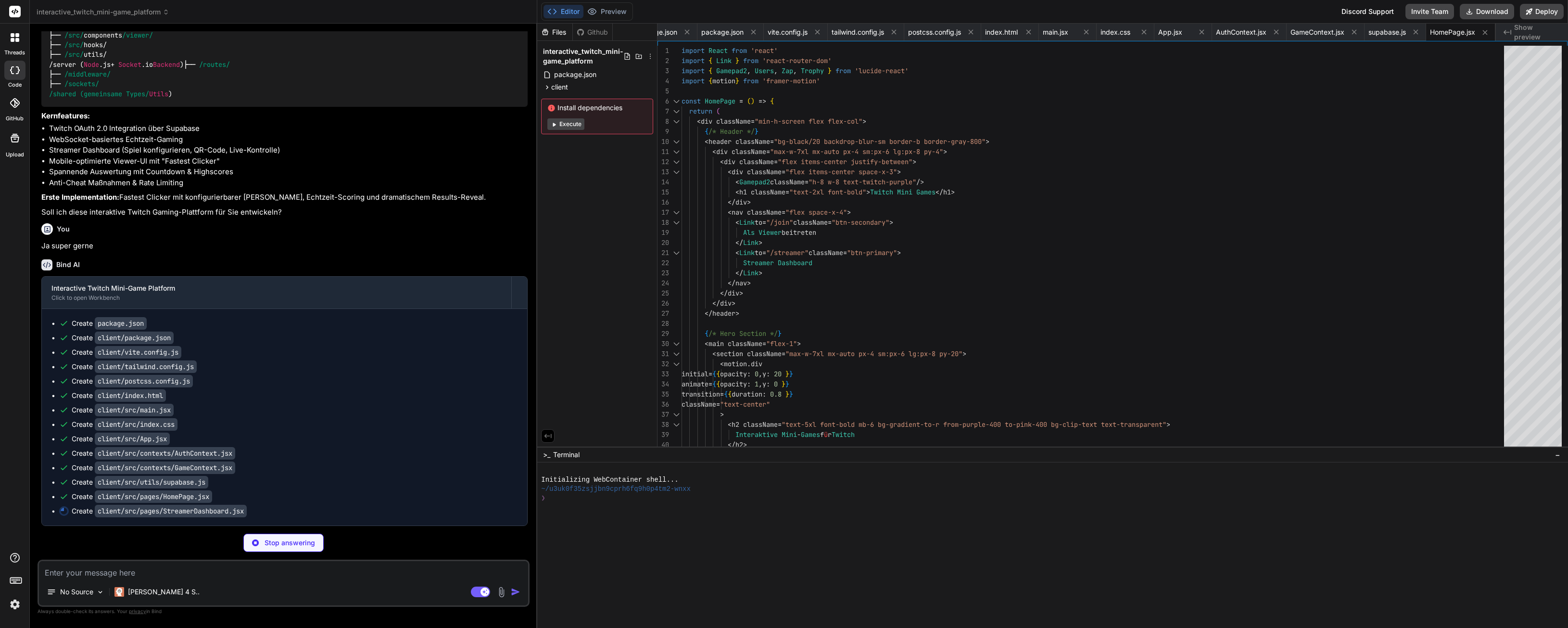
type textarea "x"
type textarea ")} </div> </div> </div> </div> ) } export default StreamerDashboard"
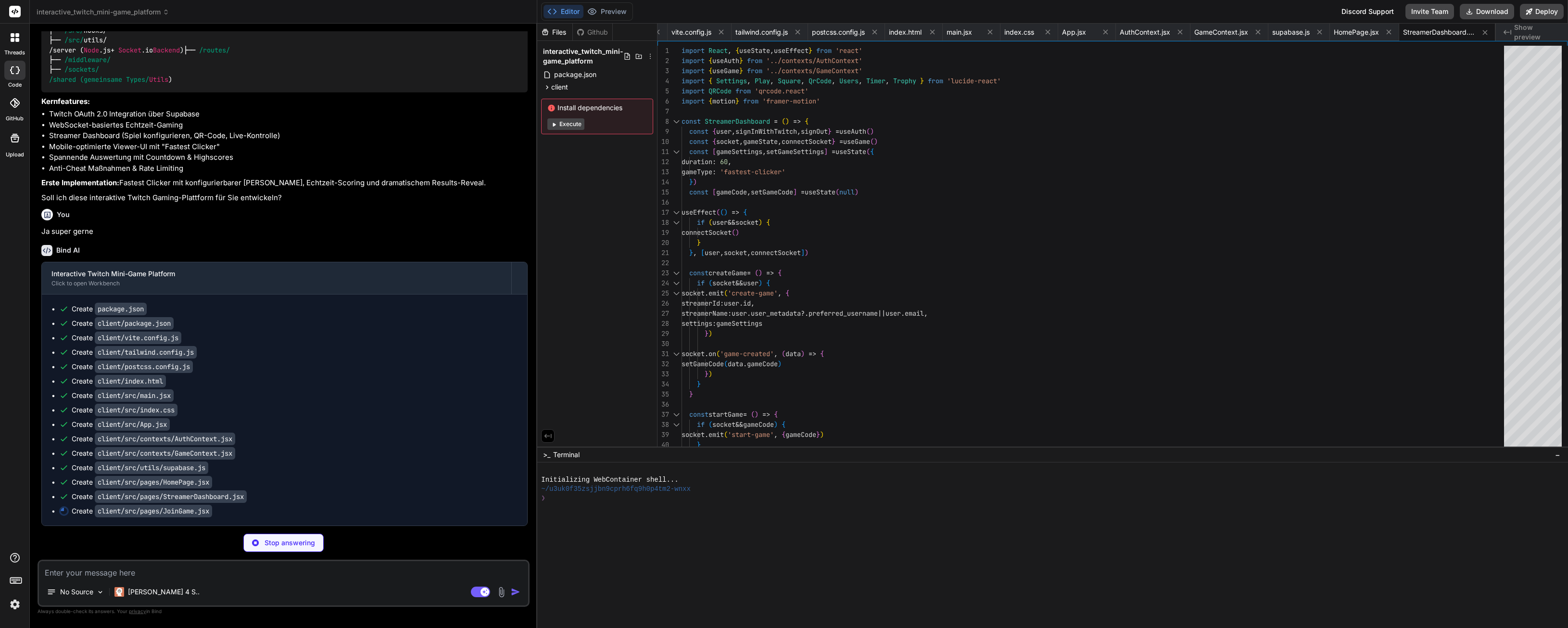
type textarea "x"
type textarea "</div> </motion.div> </div> ) } export default JoinGame"
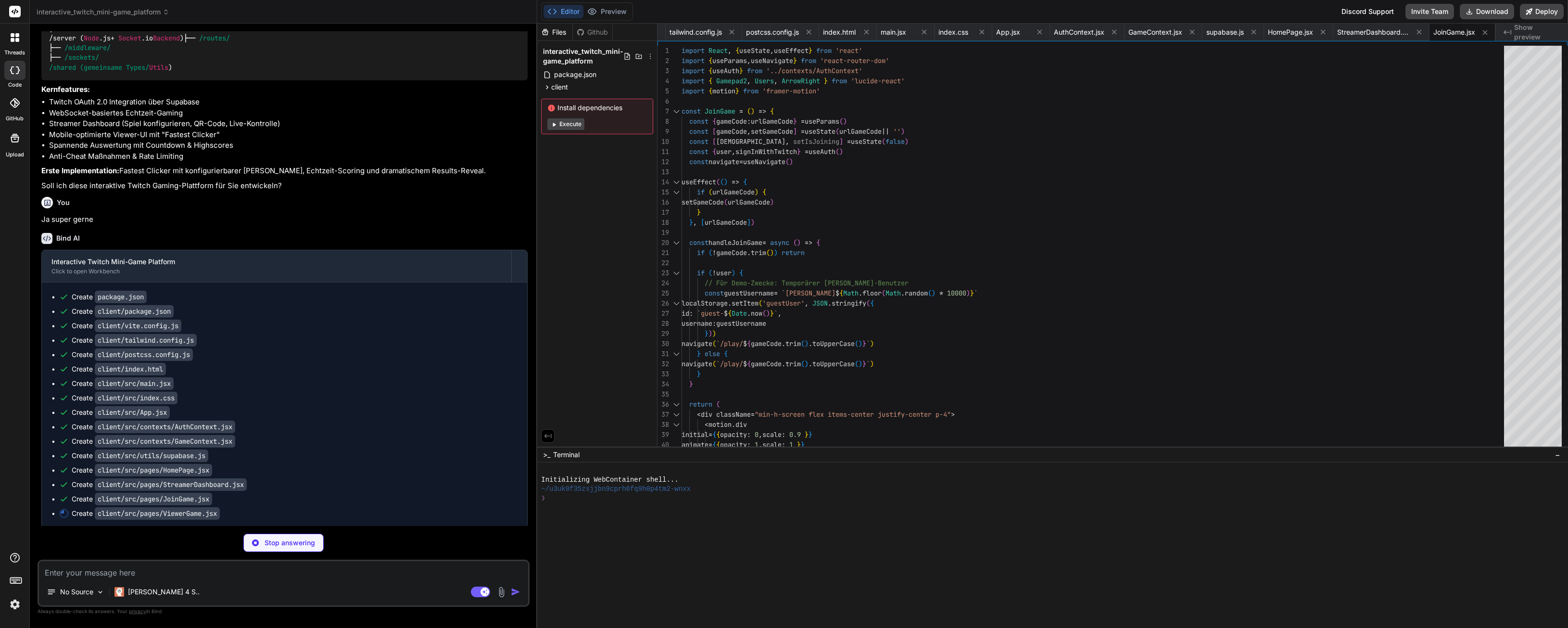
type textarea "x"
type textarea ") } export default ViewerGame"
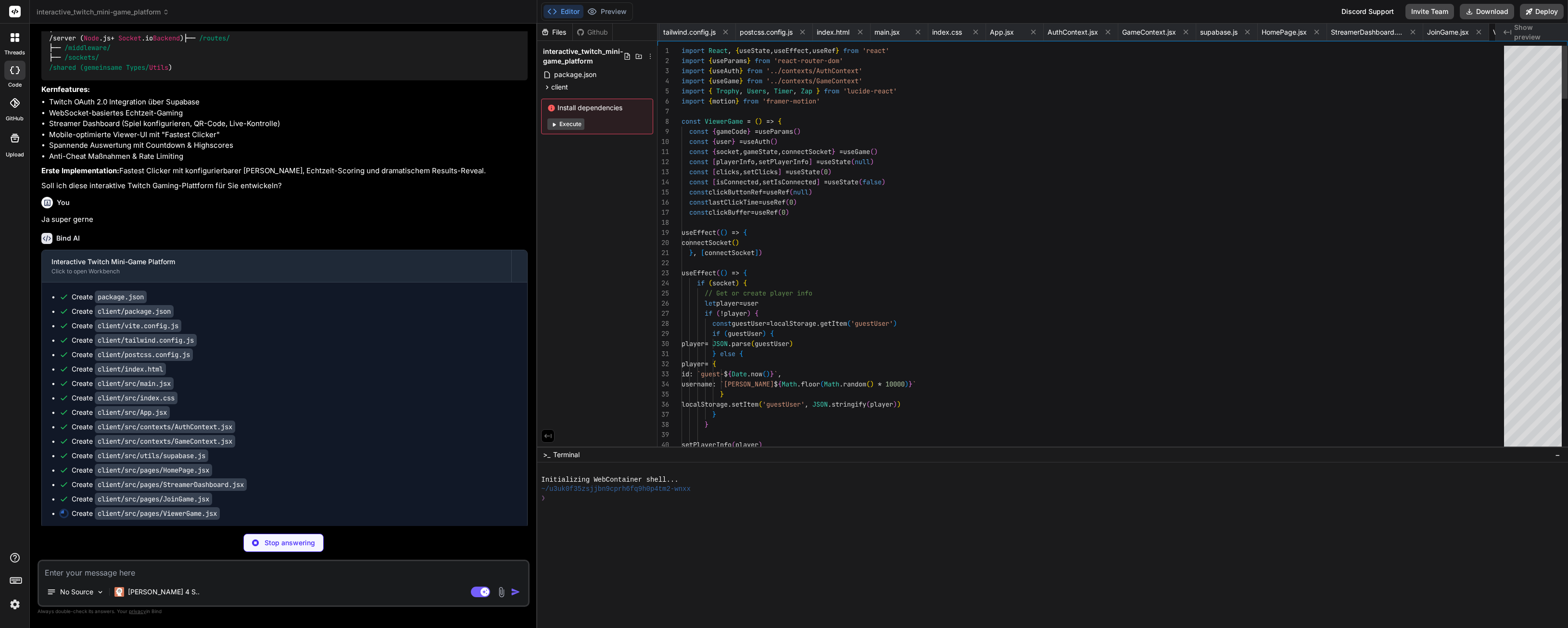
scroll to position [50, 0]
type textarea "x"
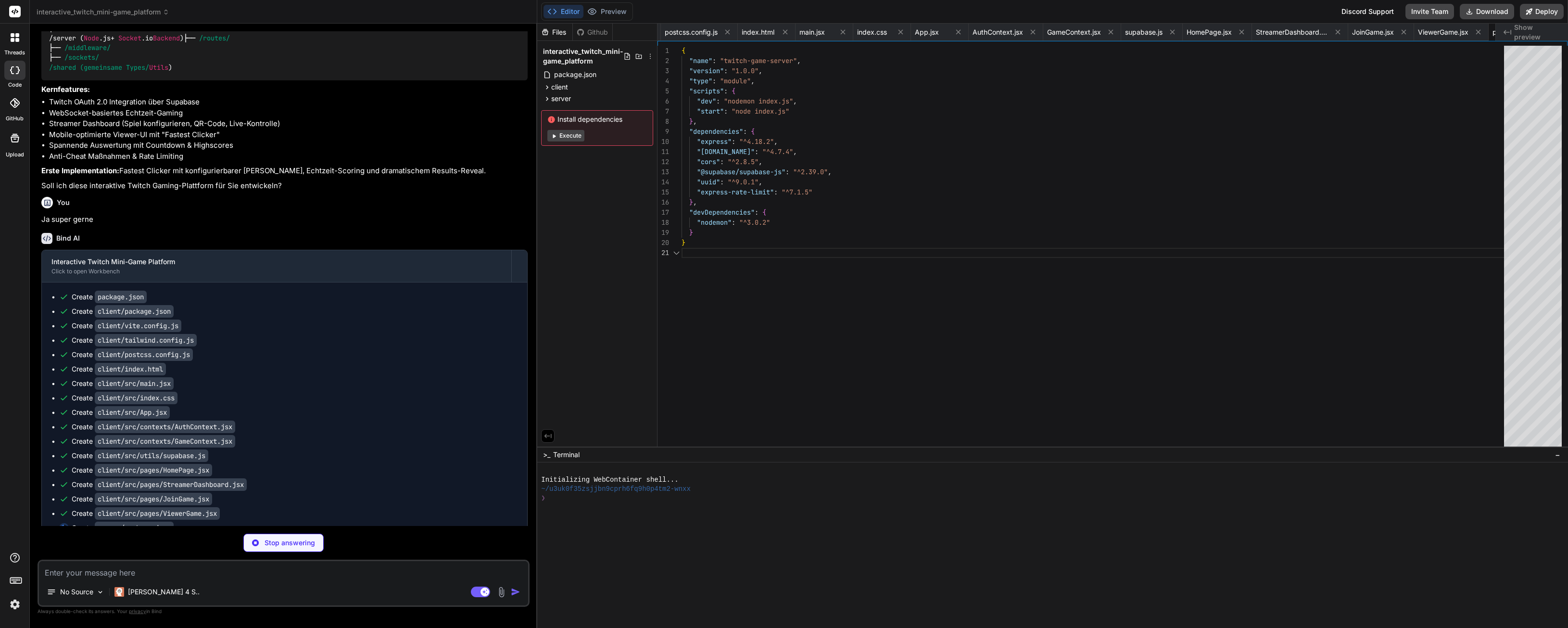
scroll to position [0, 0]
type textarea "x"
type textarea "res.json(publicGame) }) const PORT = process.env.PORT || 3001 server.listen(POR…"
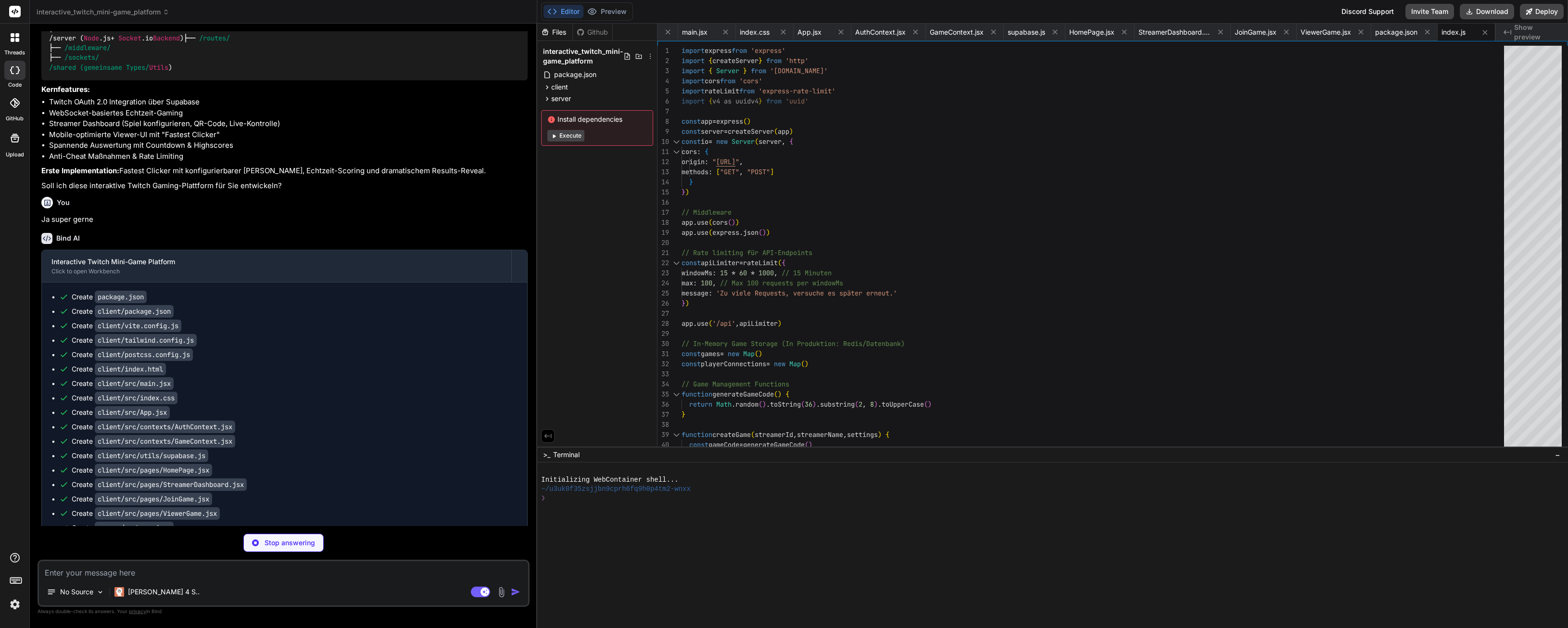
type textarea "x"
type textarea "SUPABASE_URL=your_supabase_project_url SUPABASE_ANON_KEY=your_supabase_anon_key…"
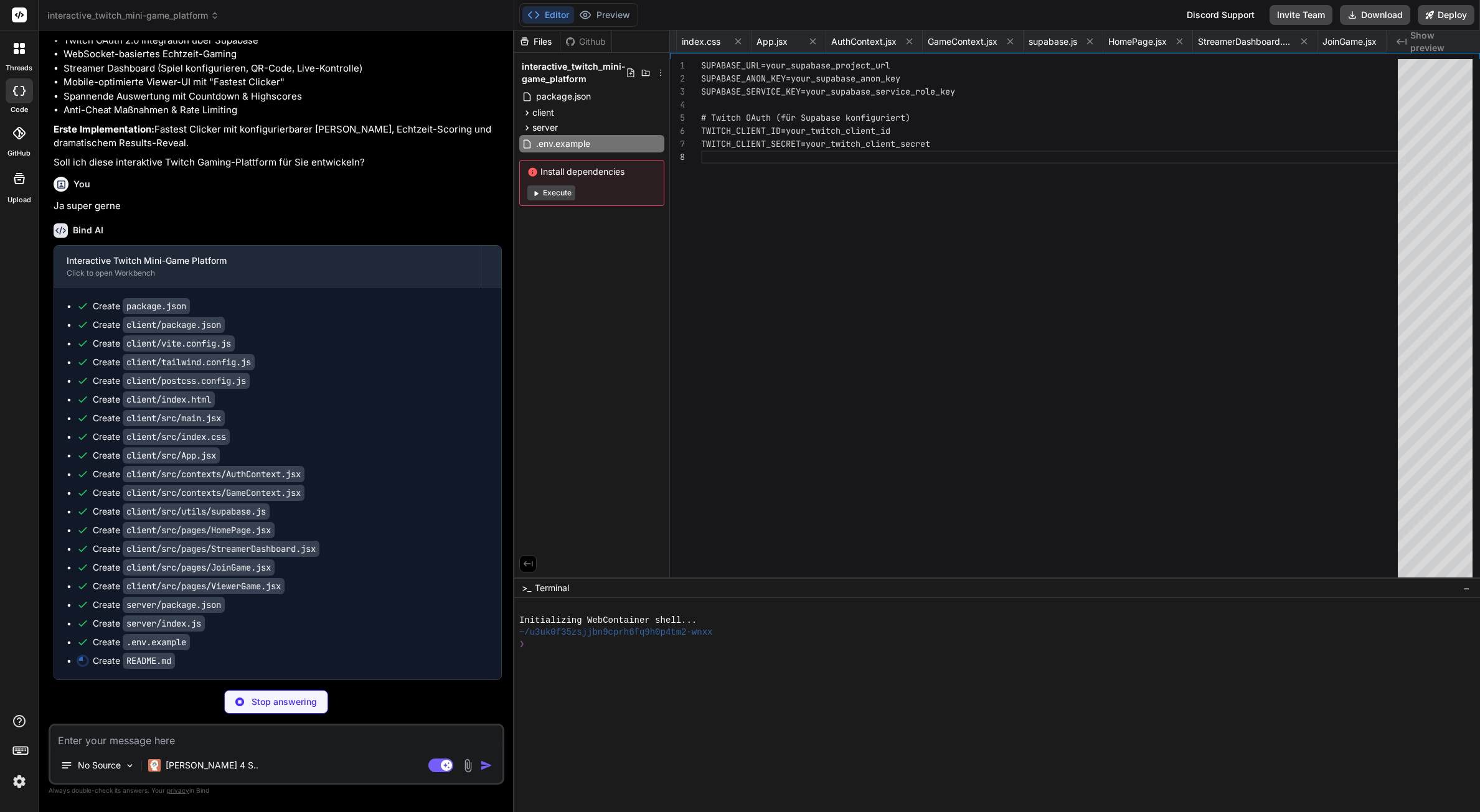
scroll to position [699, 0]
type textarea "x"
type textarea "Pull Requests sind willkommen! Für größere Änderungen bitte zuerst ein Issue öf…"
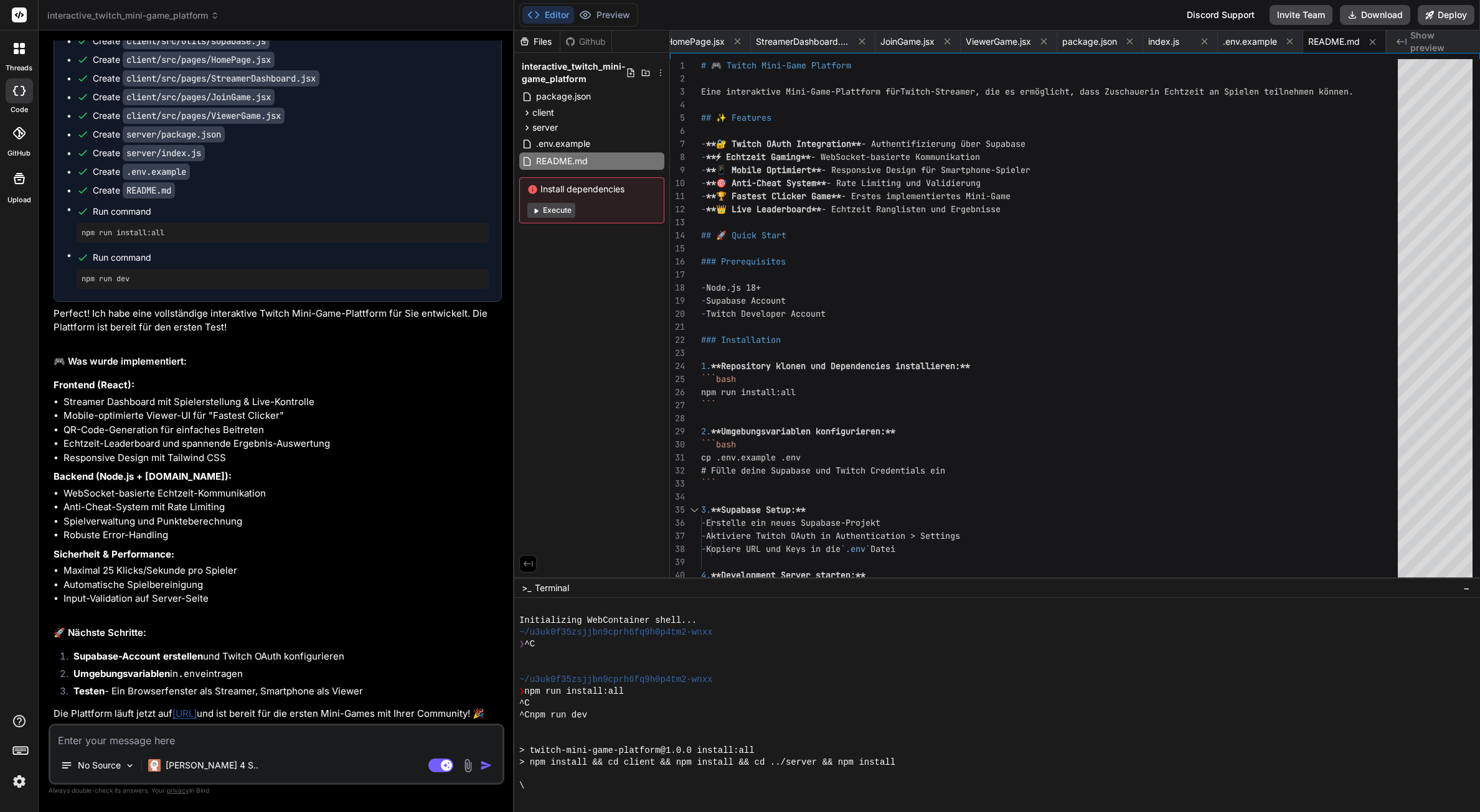
scroll to position [1183, 0]
type textarea "x"
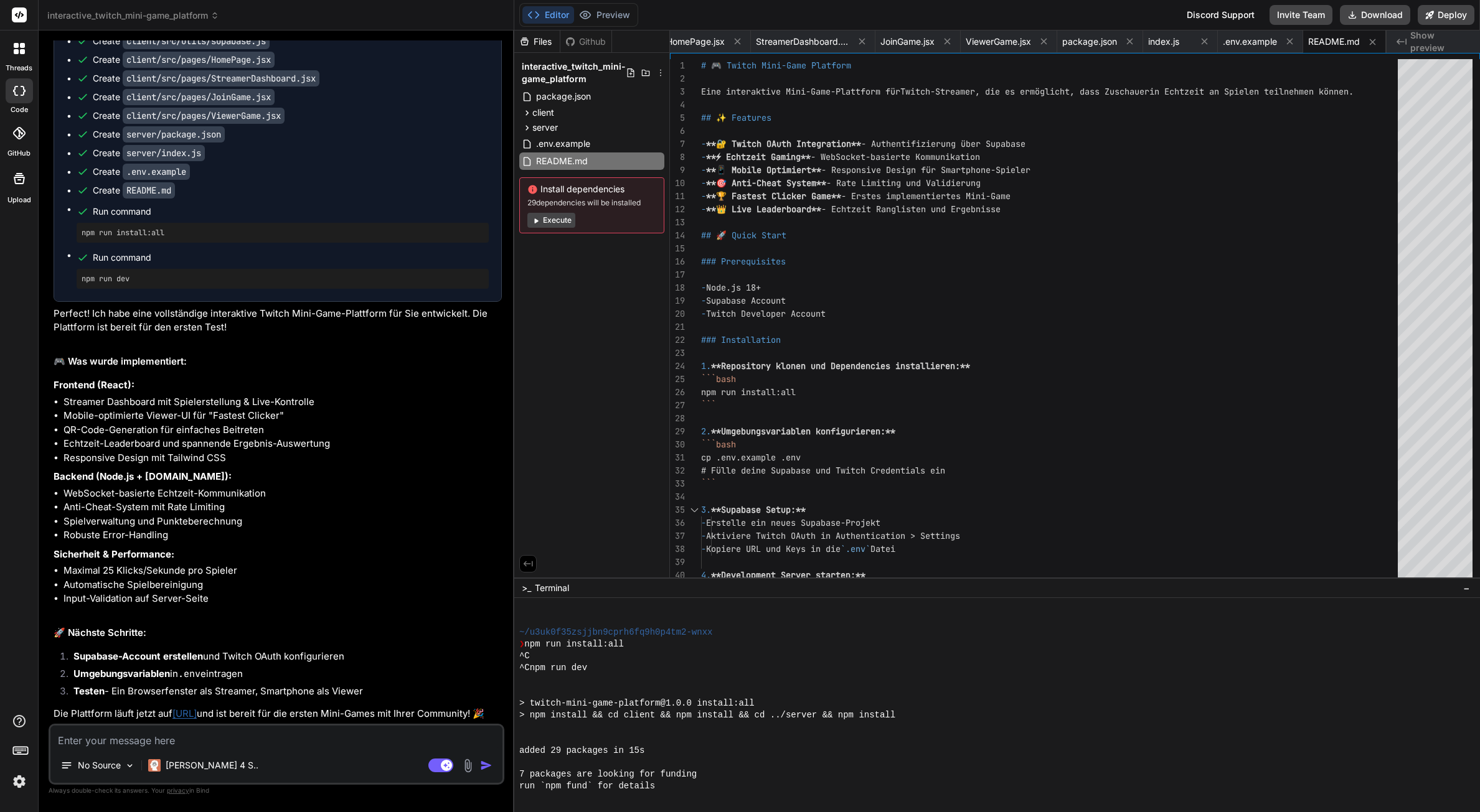
scroll to position [47, 0]
click at [524, 111] on icon at bounding box center [527, 113] width 11 height 11
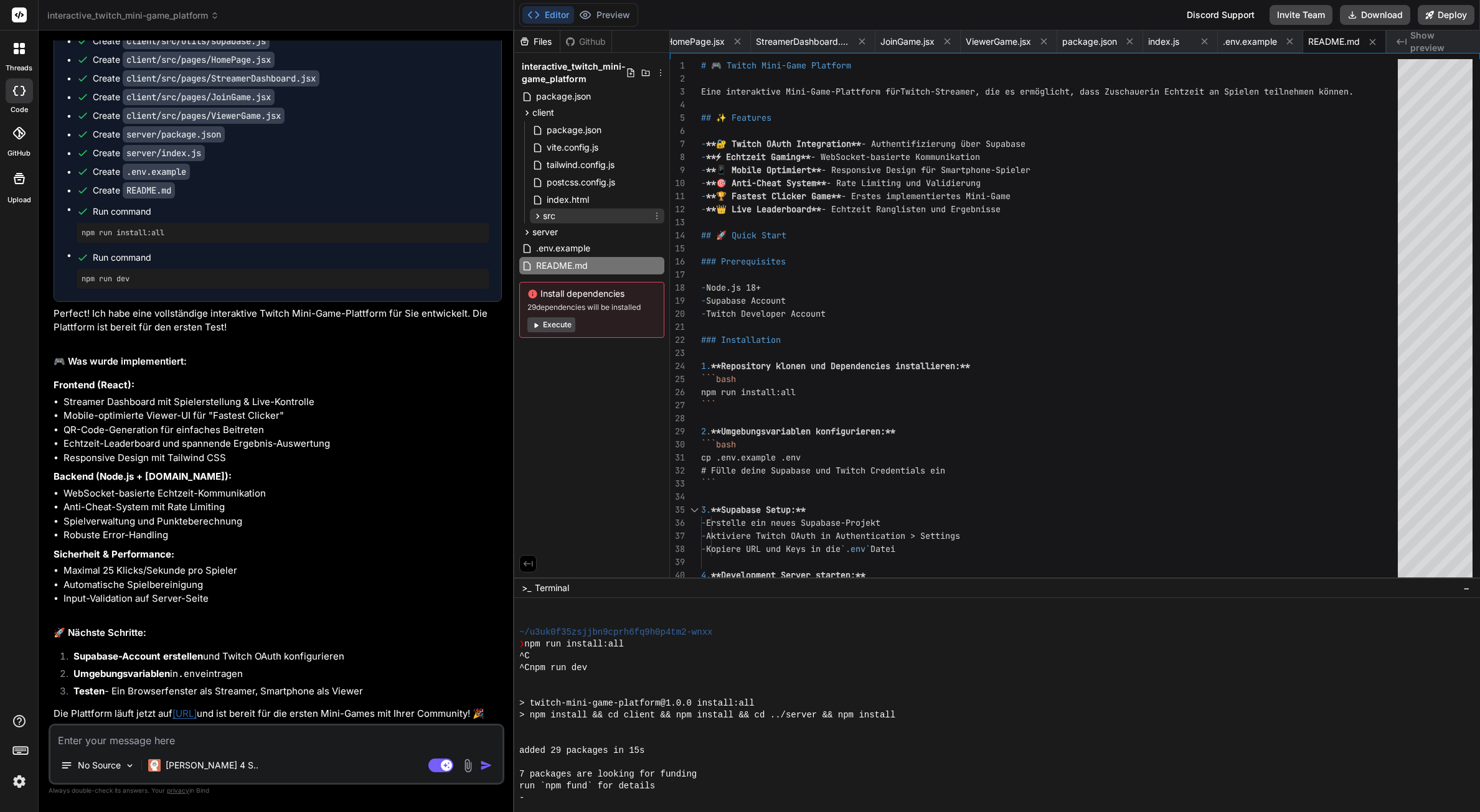
click at [558, 209] on div "src" at bounding box center [597, 215] width 135 height 15
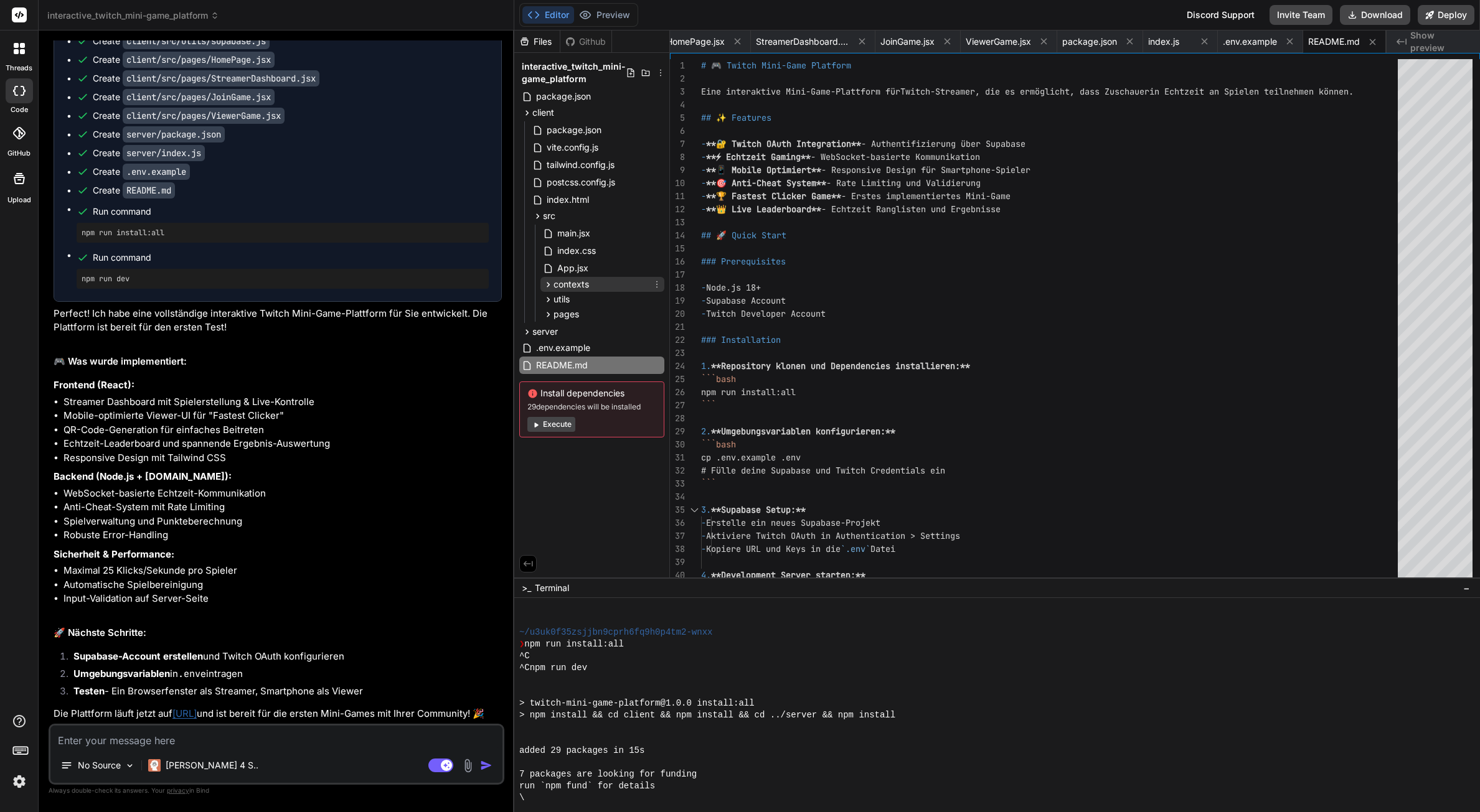
click at [580, 287] on span "contexts" at bounding box center [571, 284] width 35 height 12
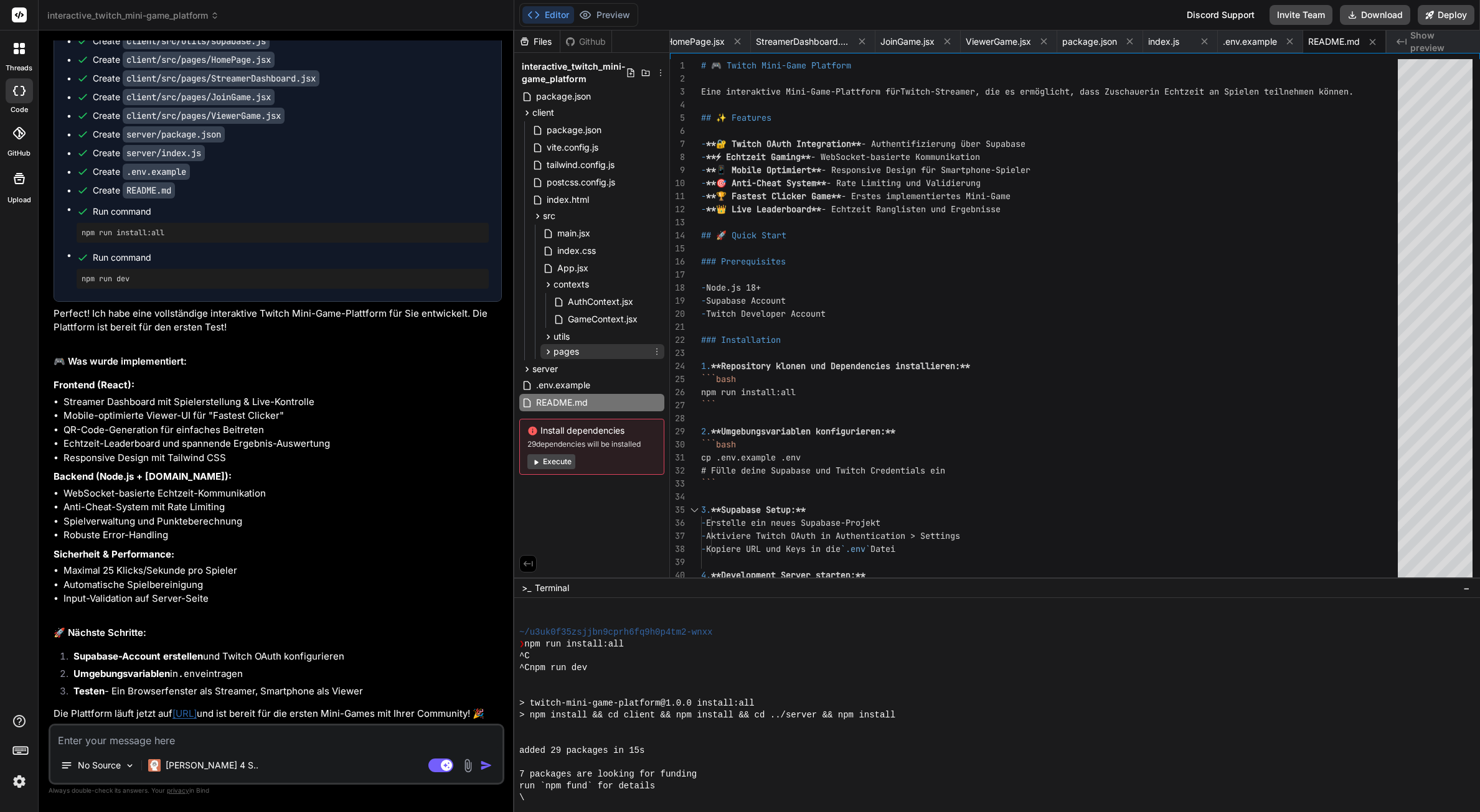
click at [580, 349] on div "pages" at bounding box center [602, 352] width 124 height 15
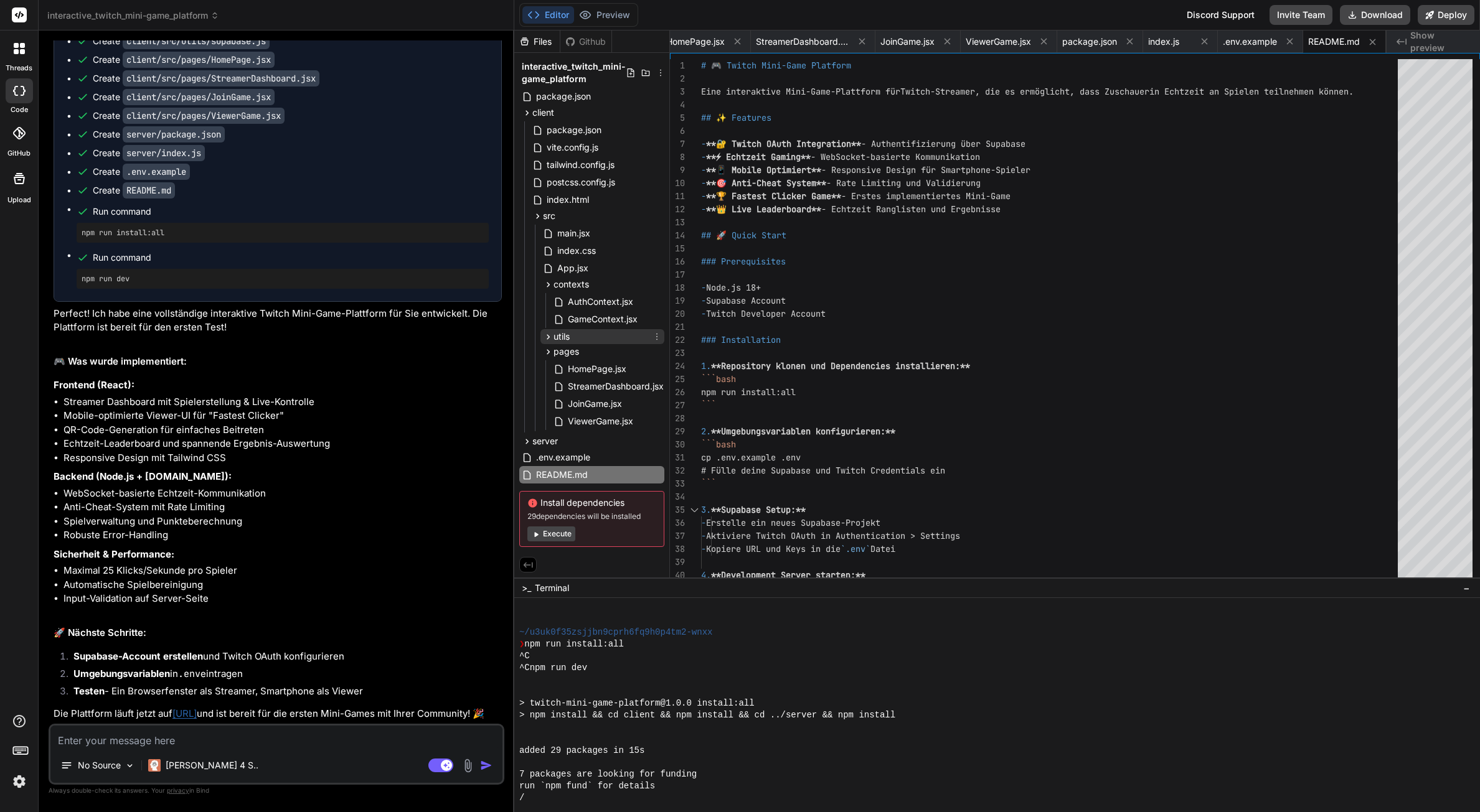
click at [589, 342] on div "utils" at bounding box center [602, 336] width 124 height 15
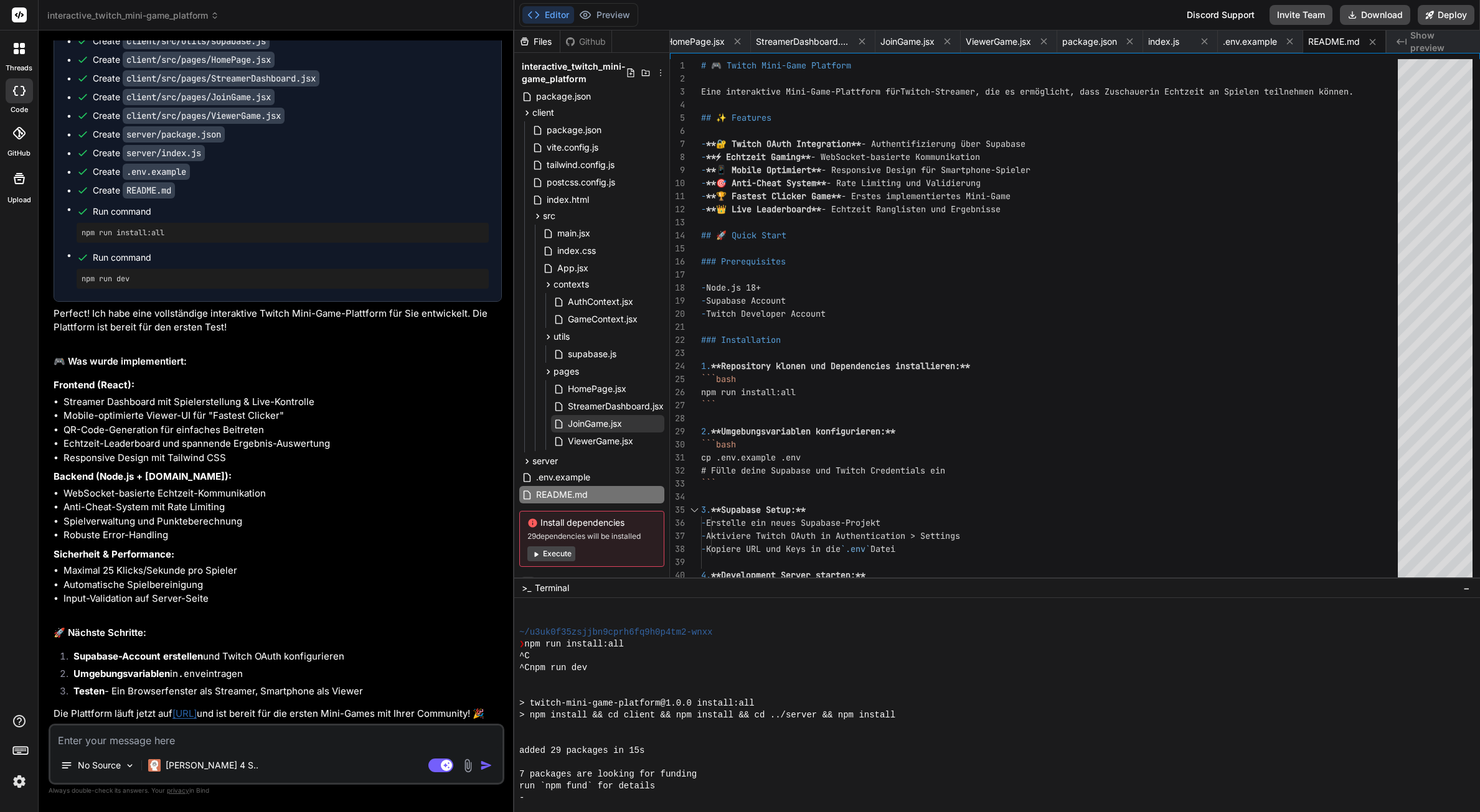
scroll to position [20, 0]
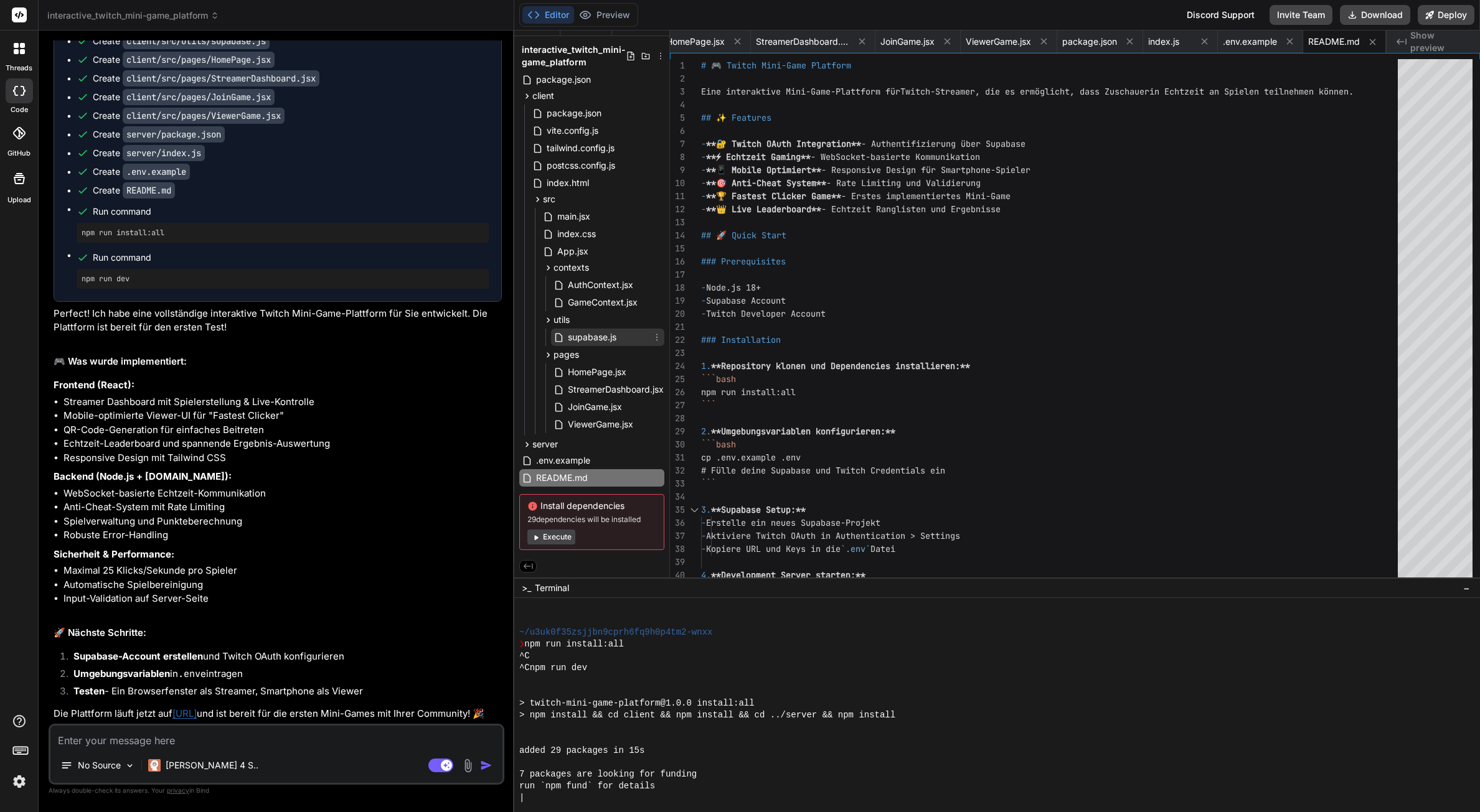
click at [576, 335] on span "supabase.js" at bounding box center [592, 337] width 51 height 15
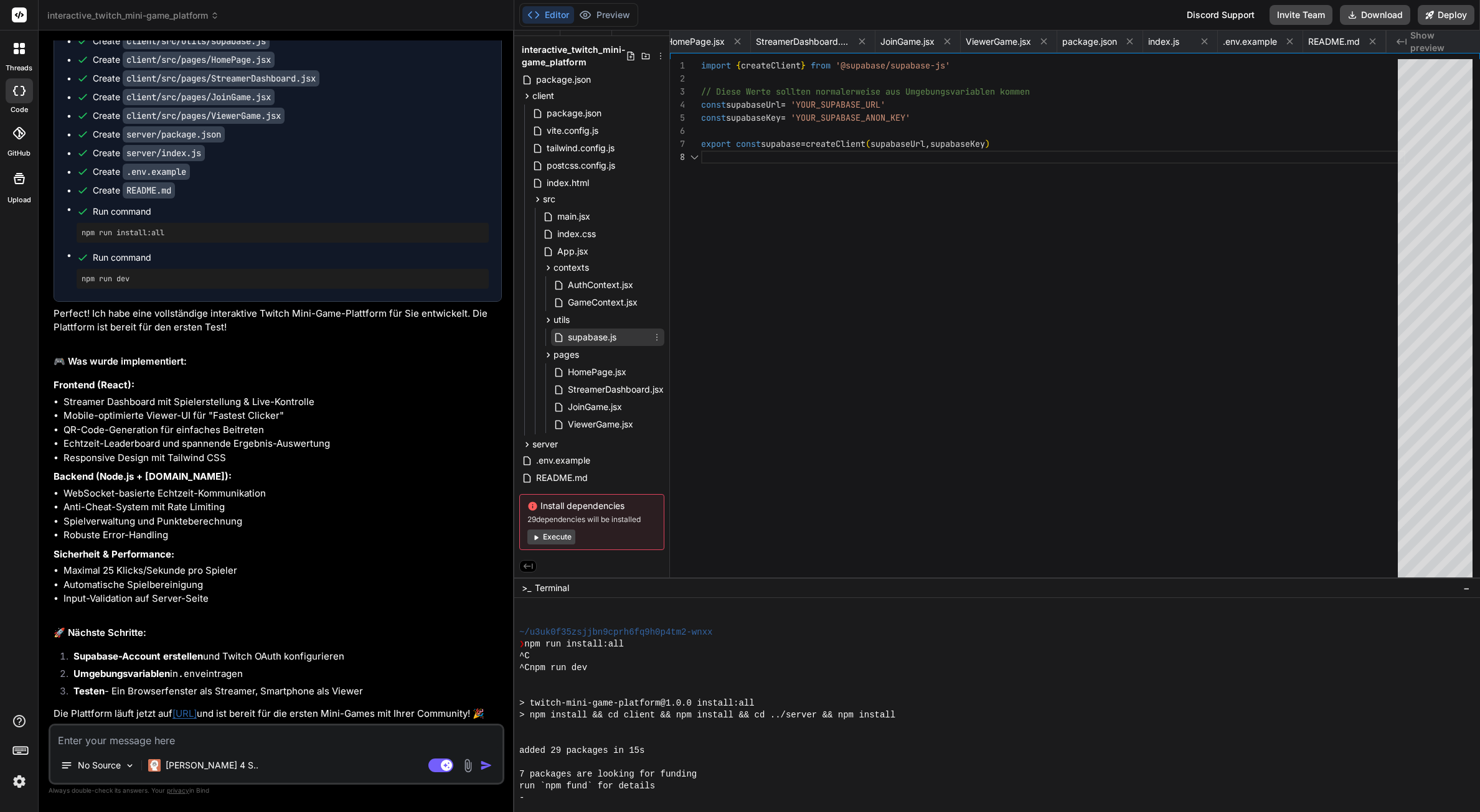
scroll to position [0, 954]
click at [575, 448] on div "server" at bounding box center [592, 444] width 145 height 15
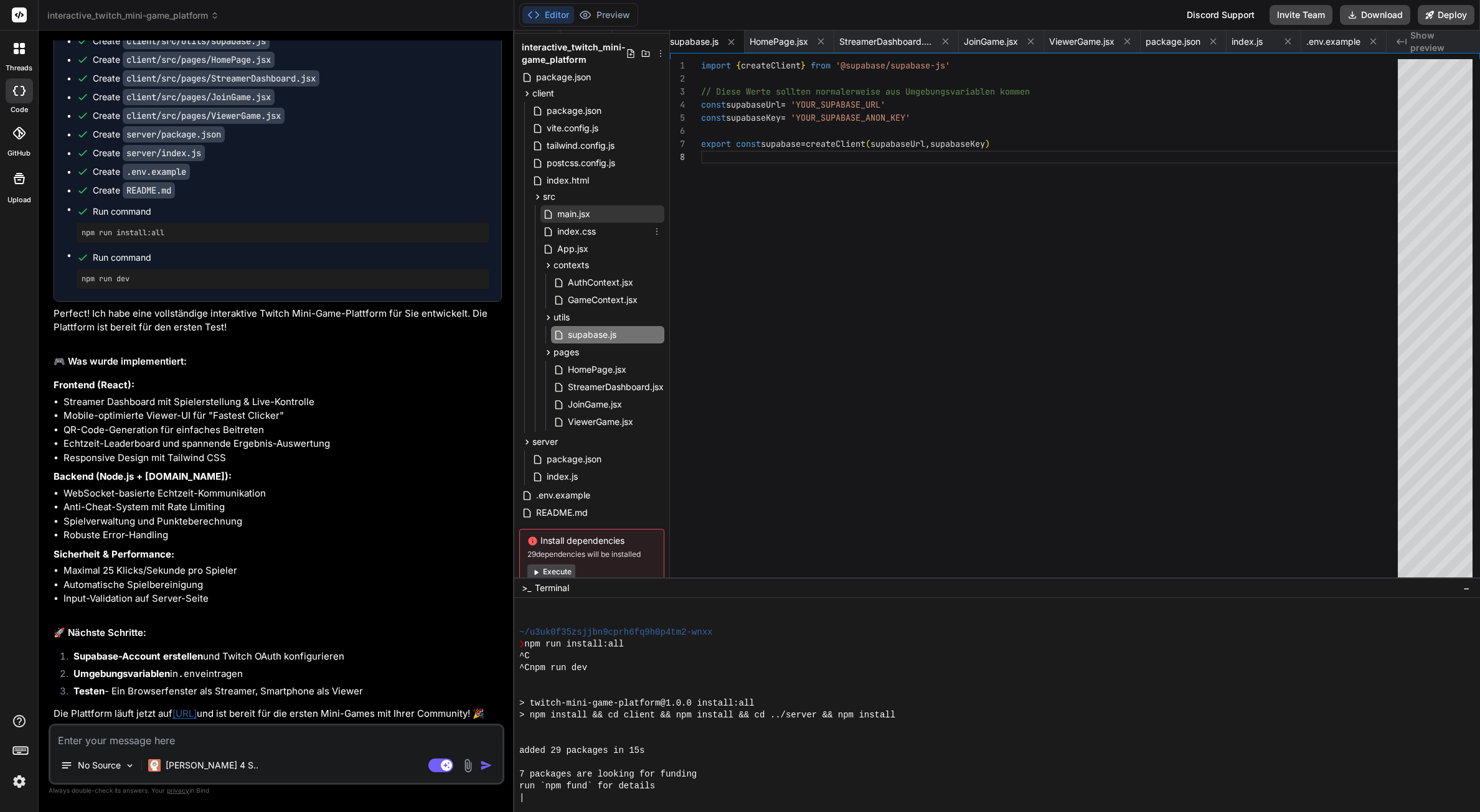
scroll to position [0, 0]
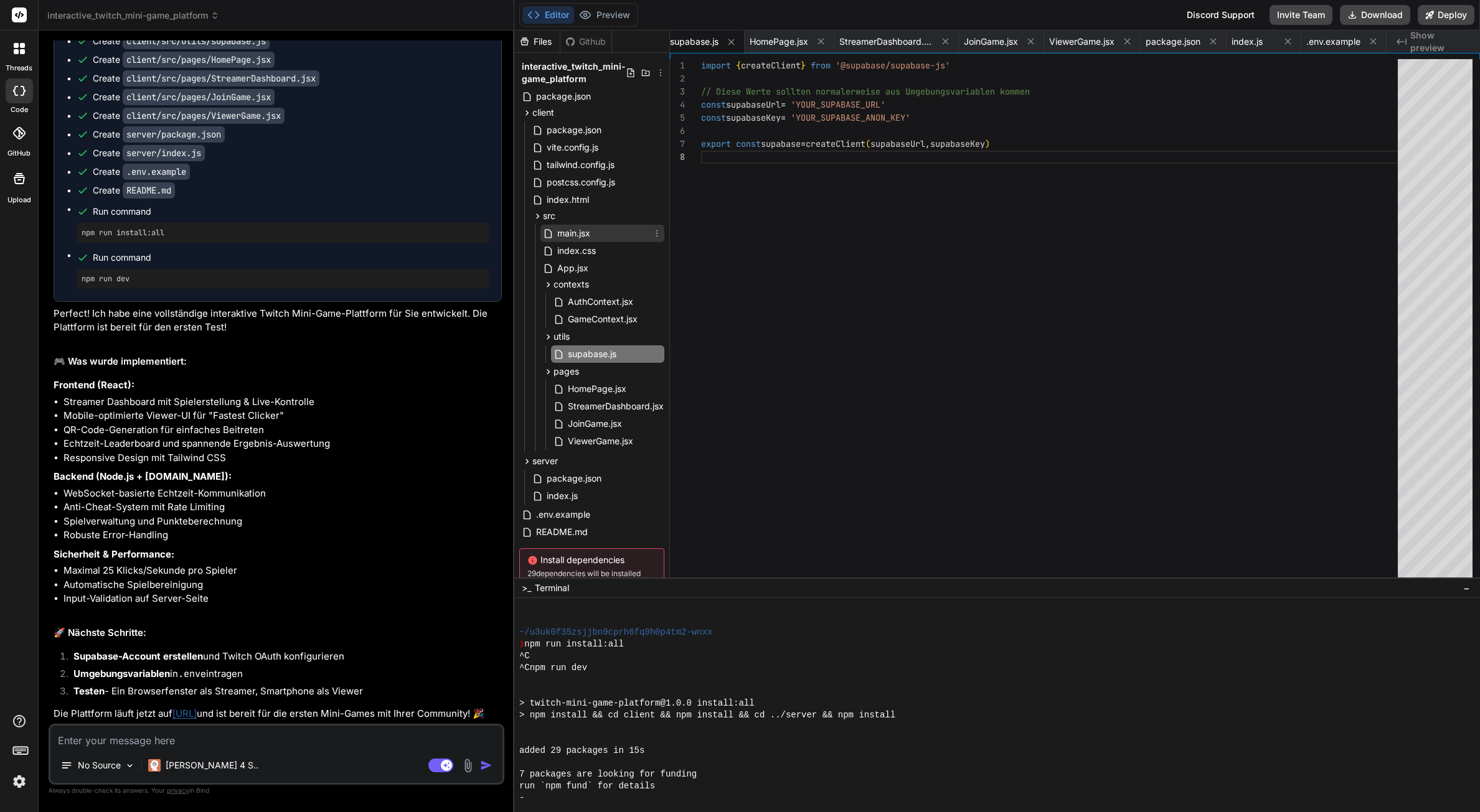
click at [575, 230] on span "main.jsx" at bounding box center [573, 233] width 35 height 15
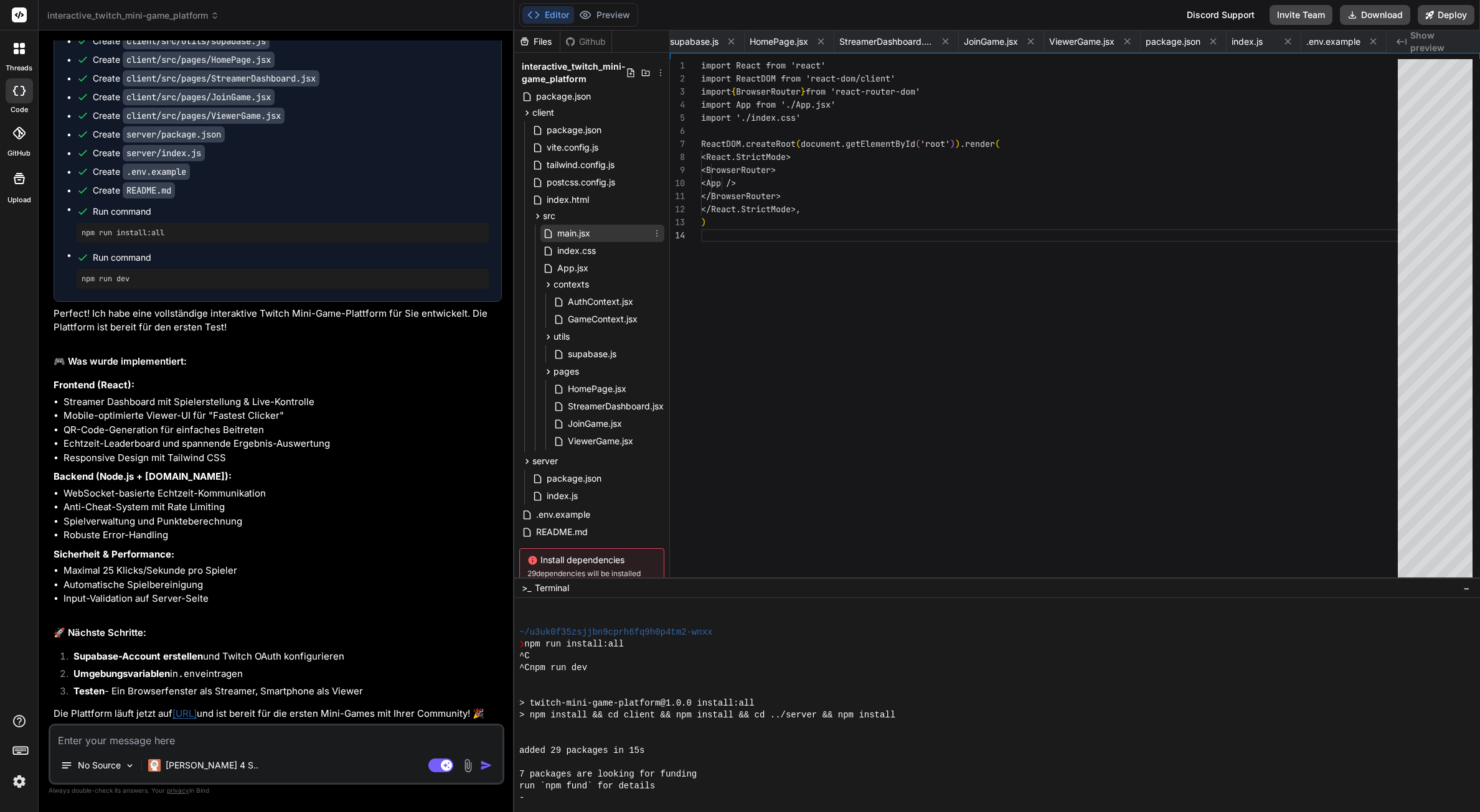
scroll to position [39, 0]
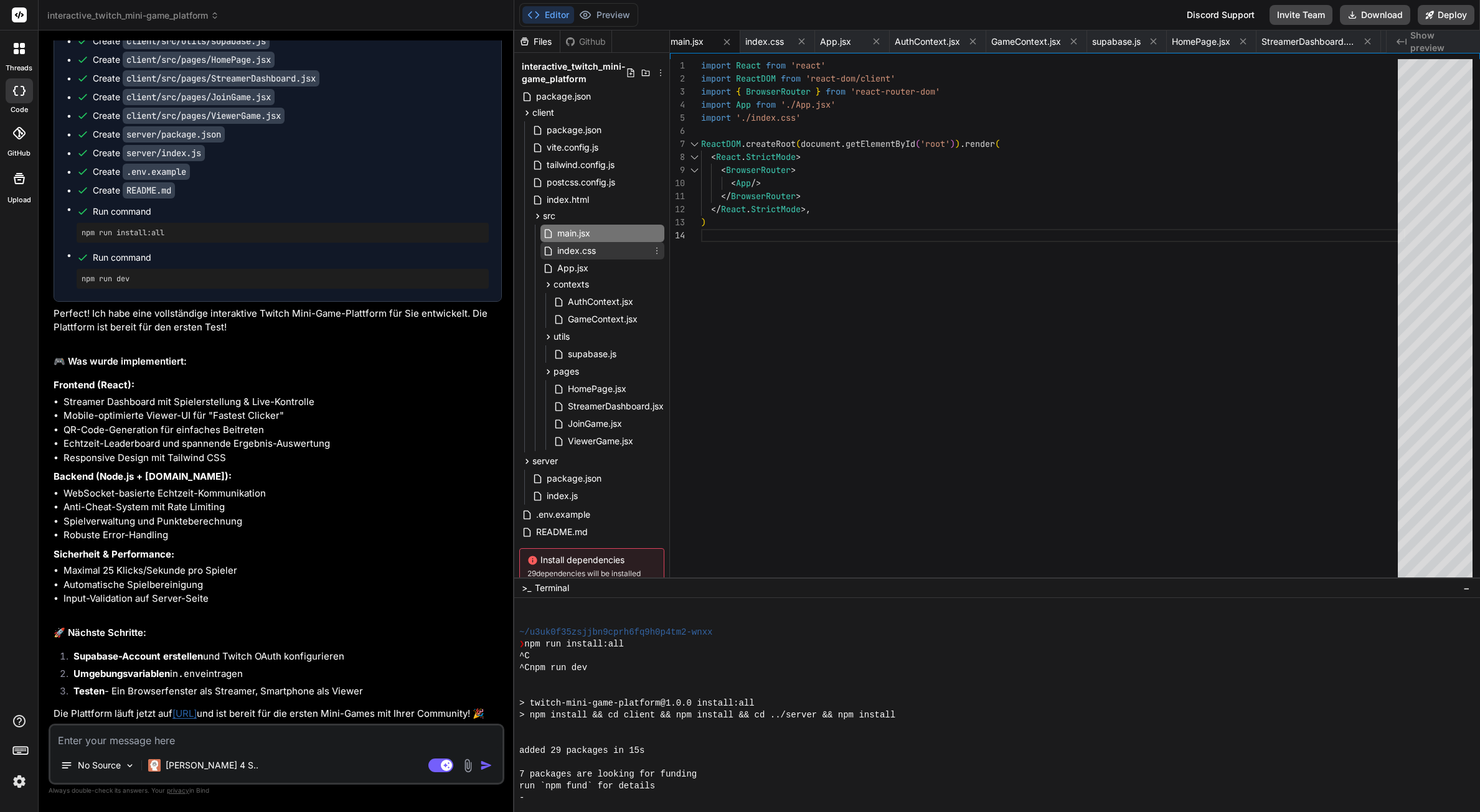
click at [602, 253] on div "index.css" at bounding box center [602, 251] width 124 height 17
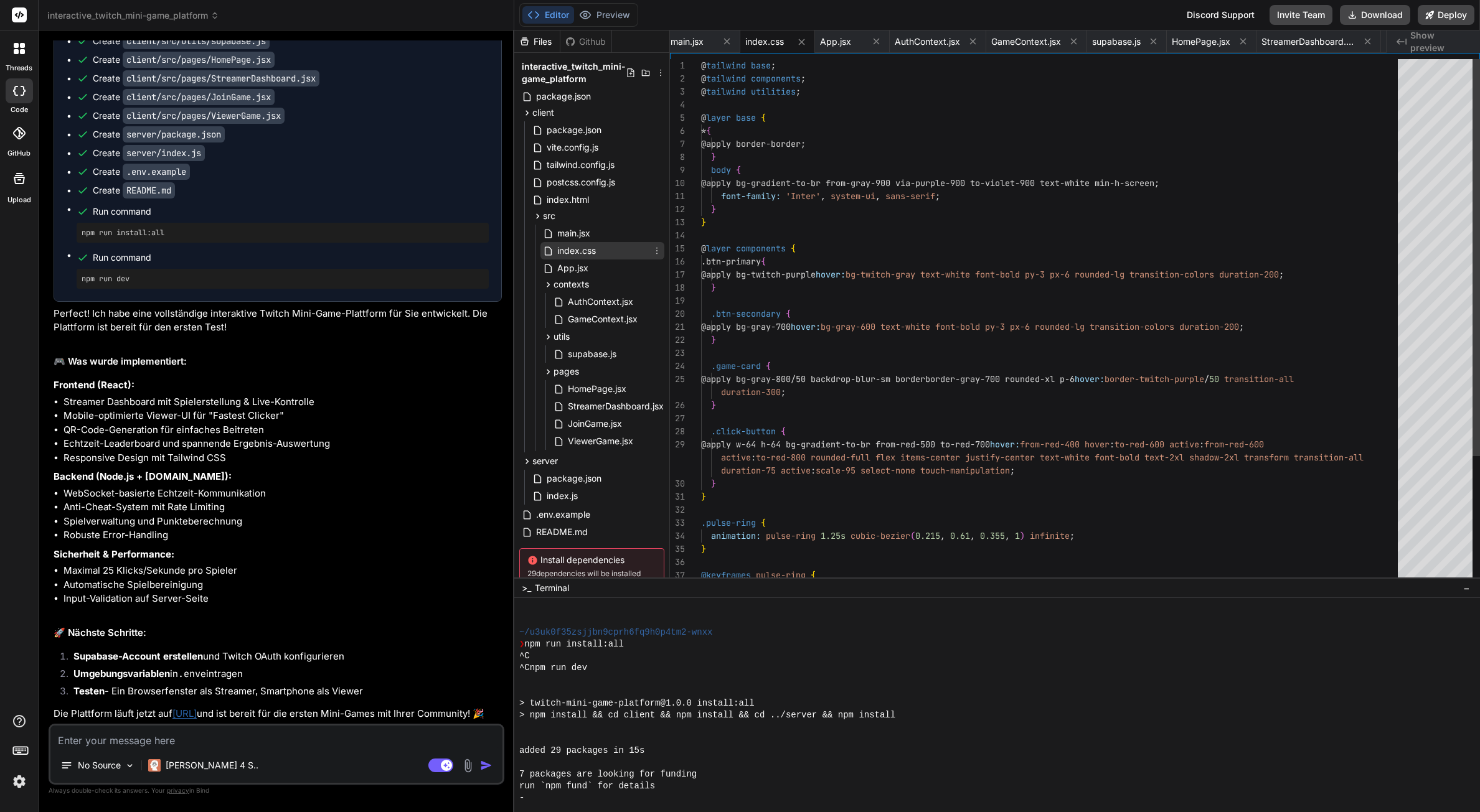
scroll to position [26, 0]
click at [601, 263] on div "App.jsx" at bounding box center [602, 268] width 124 height 17
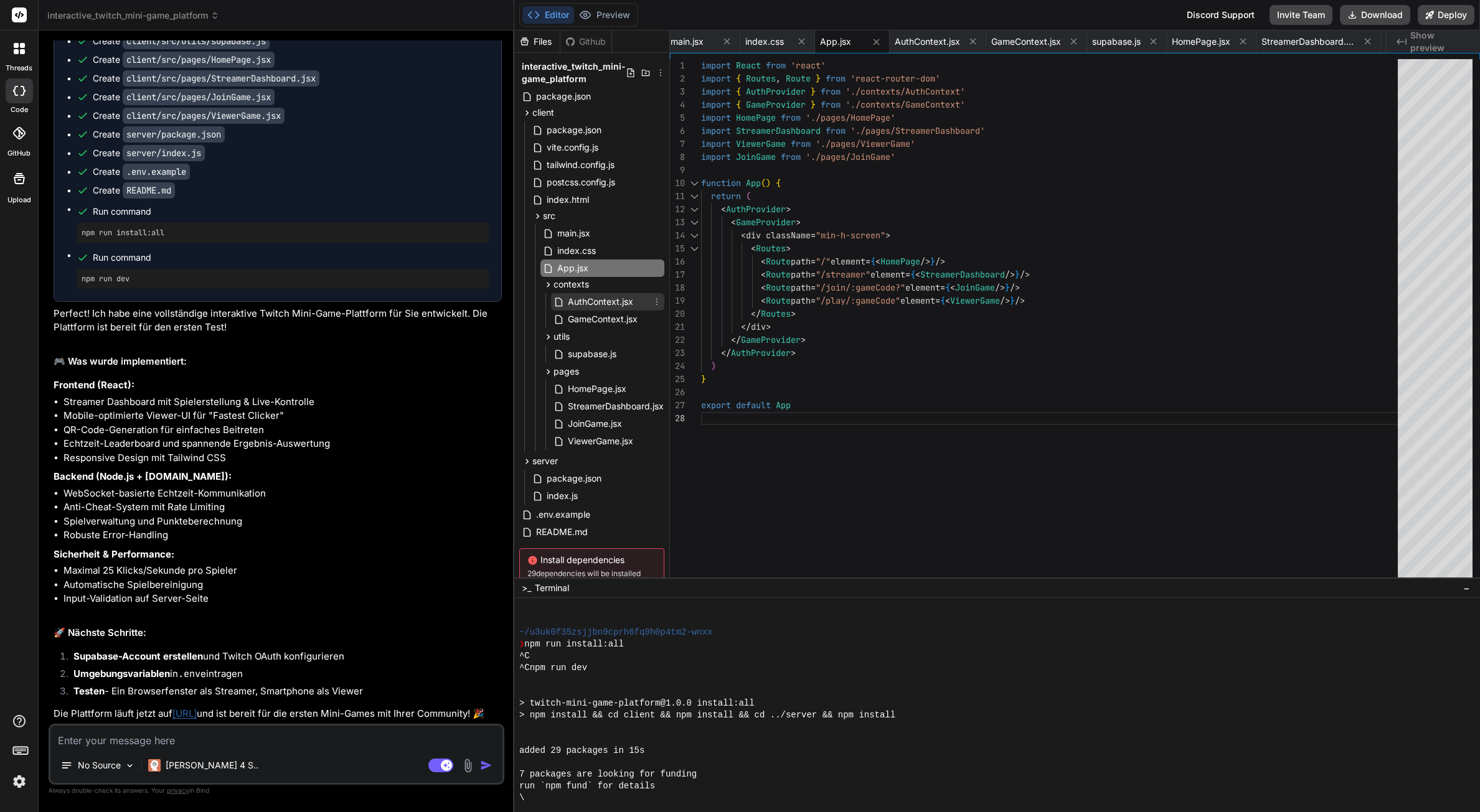
click at [592, 305] on span "AuthContext.jsx" at bounding box center [600, 302] width 68 height 15
type textarea "}"
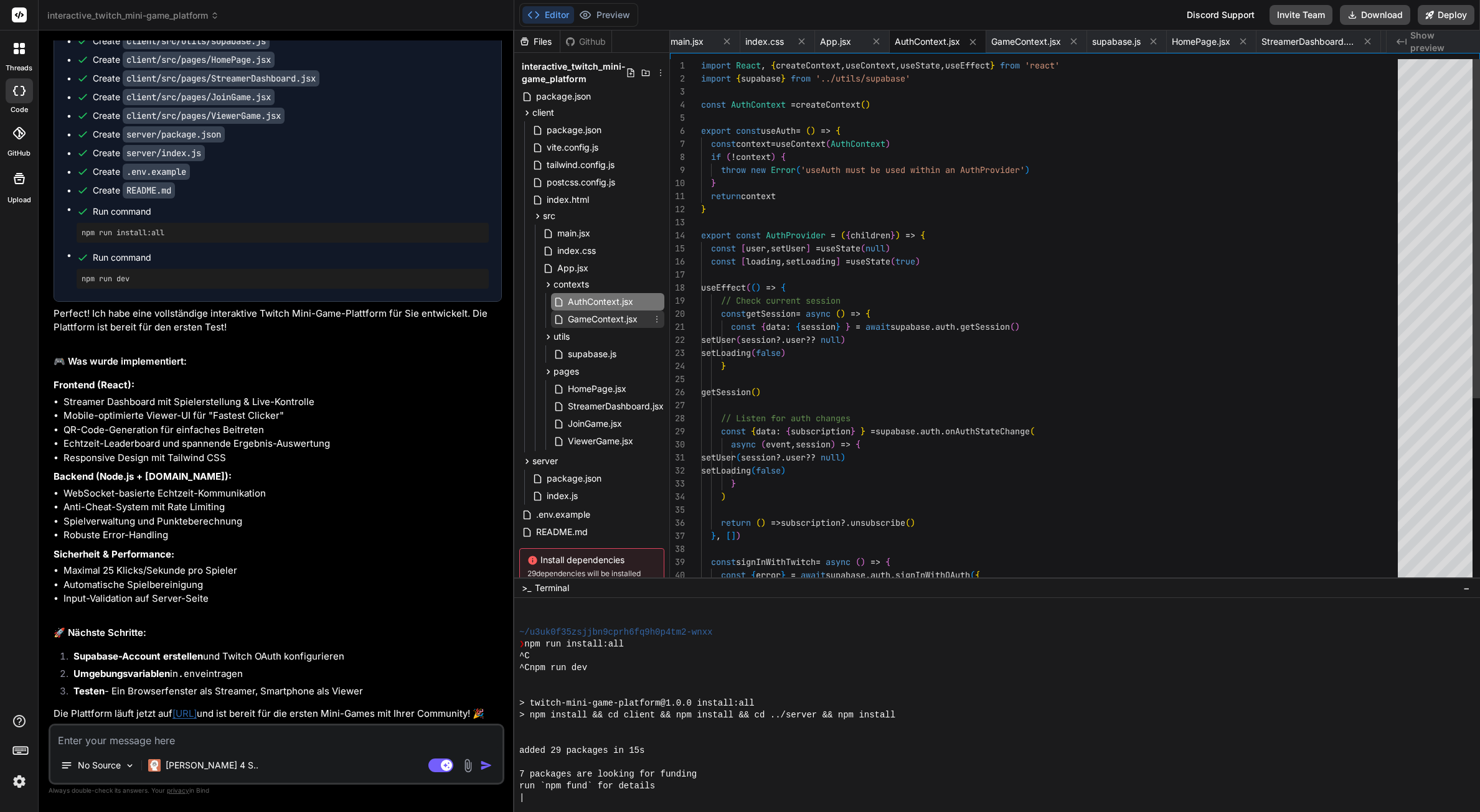
click at [592, 316] on span "GameContext.jsx" at bounding box center [602, 319] width 72 height 15
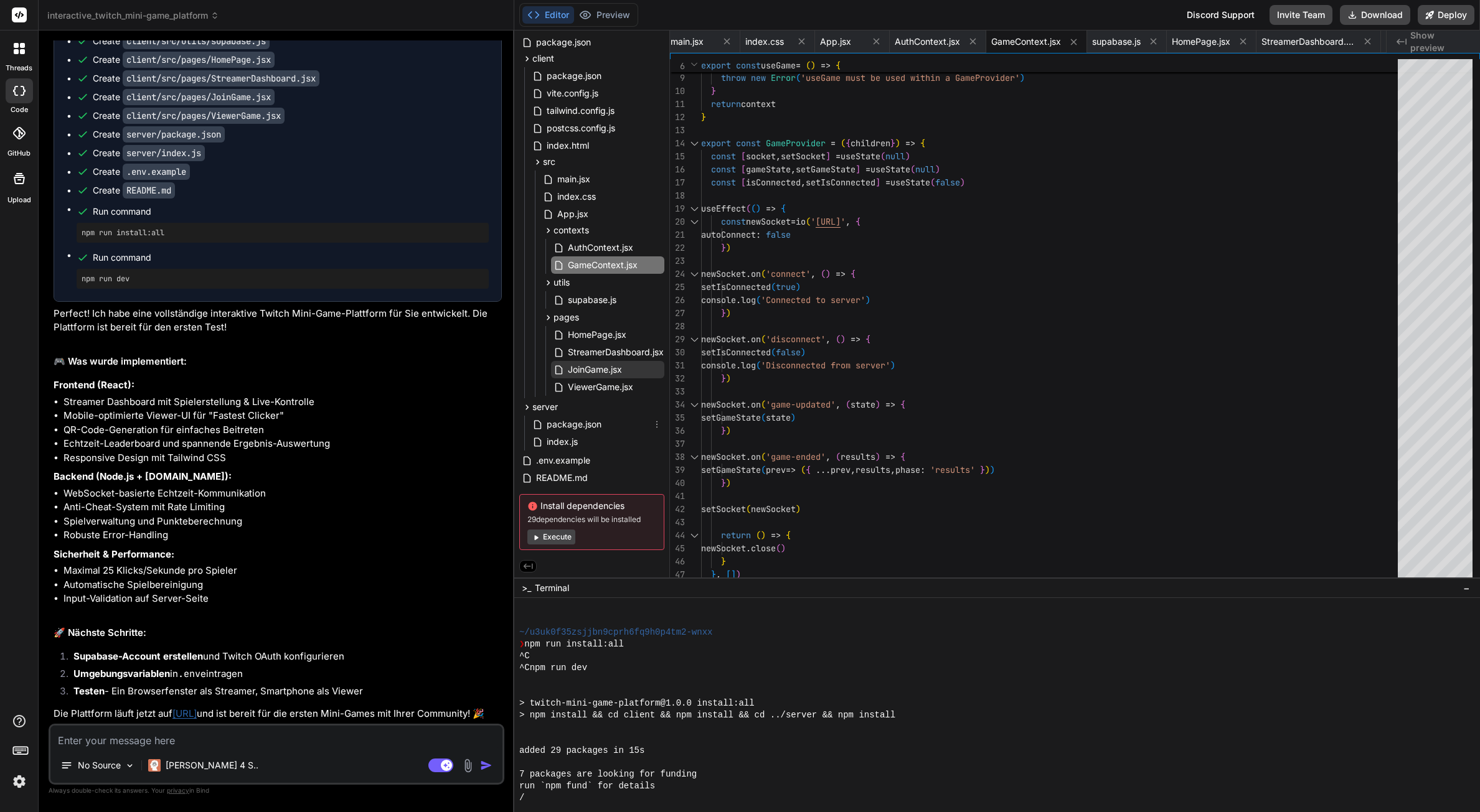
scroll to position [0, 0]
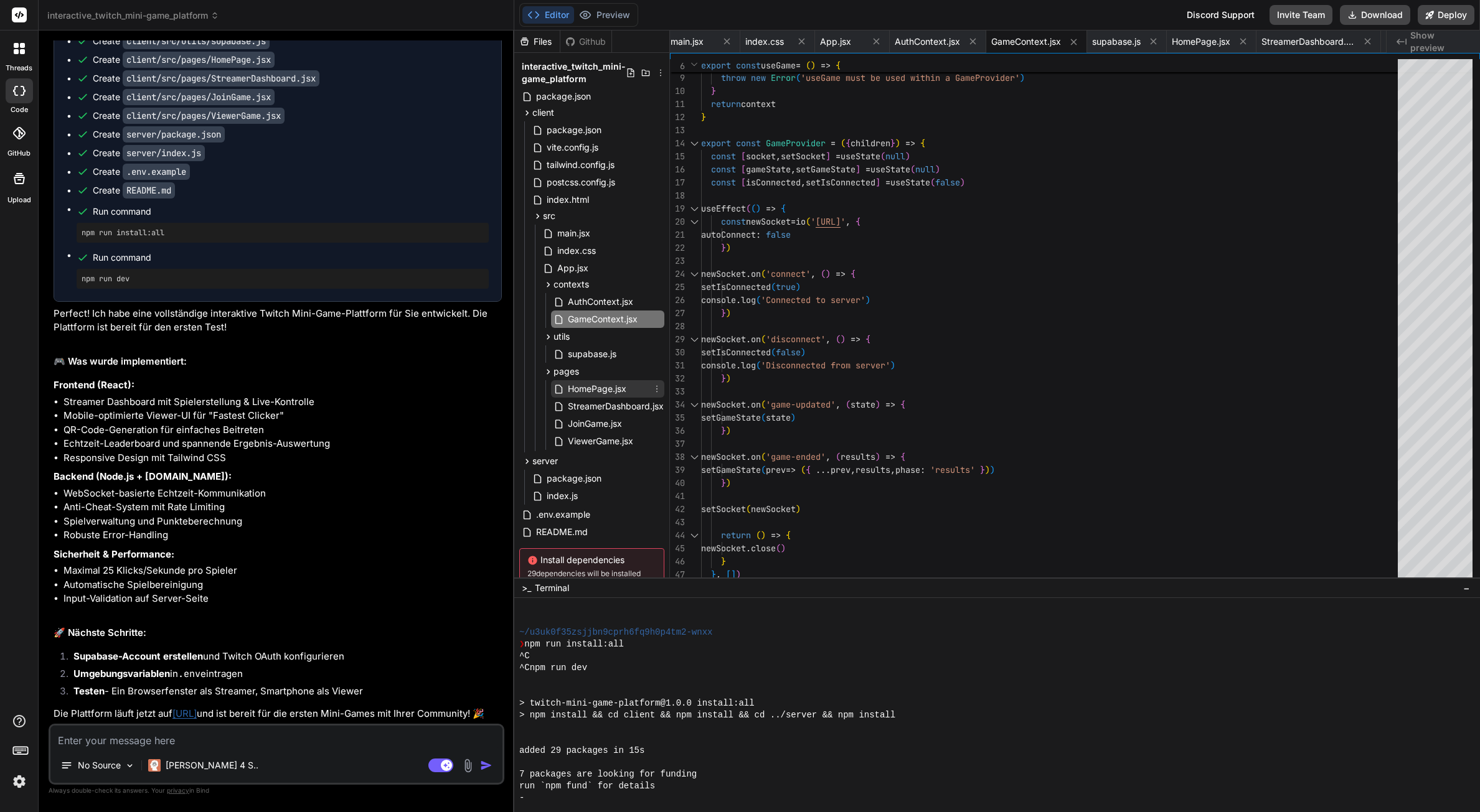
click at [594, 384] on span "HomePage.jsx" at bounding box center [597, 388] width 61 height 15
type textarea "</section> </main> </div> ) } export default HomePage"
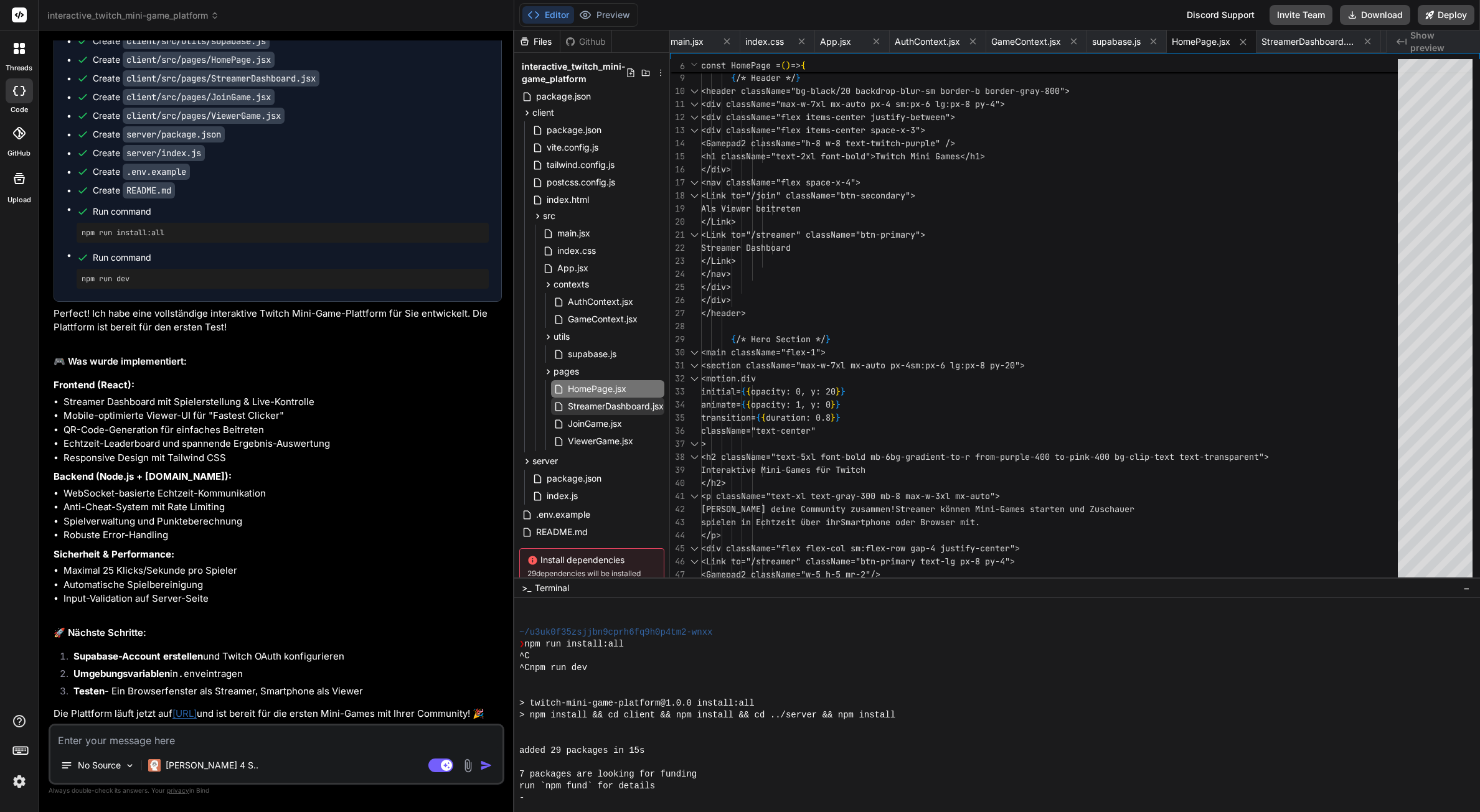
click at [599, 407] on span "StreamerDashboard.jsx" at bounding box center [616, 406] width 98 height 15
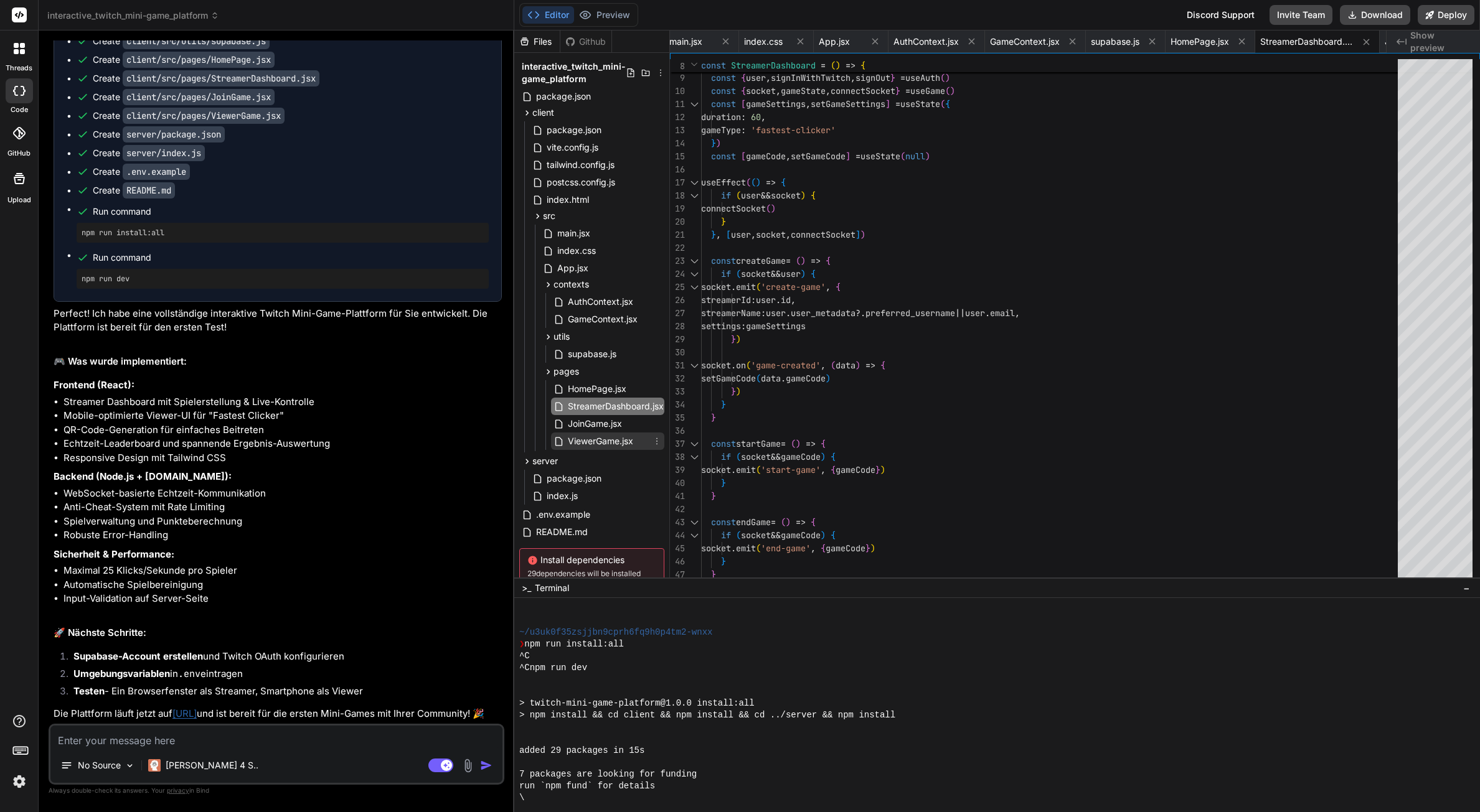
click at [598, 435] on span "ViewerGame.jsx" at bounding box center [600, 441] width 68 height 15
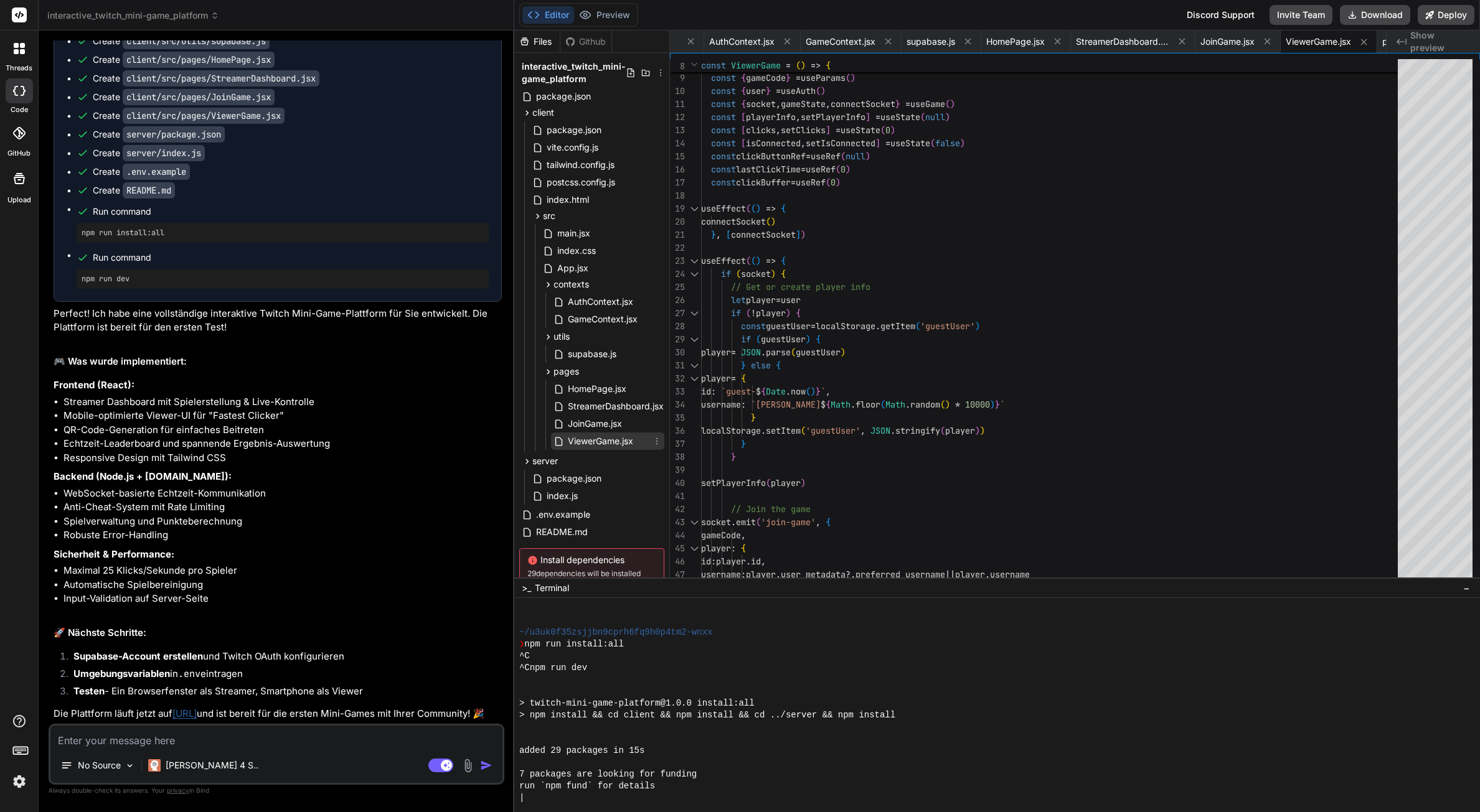
click at [599, 437] on span "ViewerGame.jsx" at bounding box center [600, 441] width 68 height 15
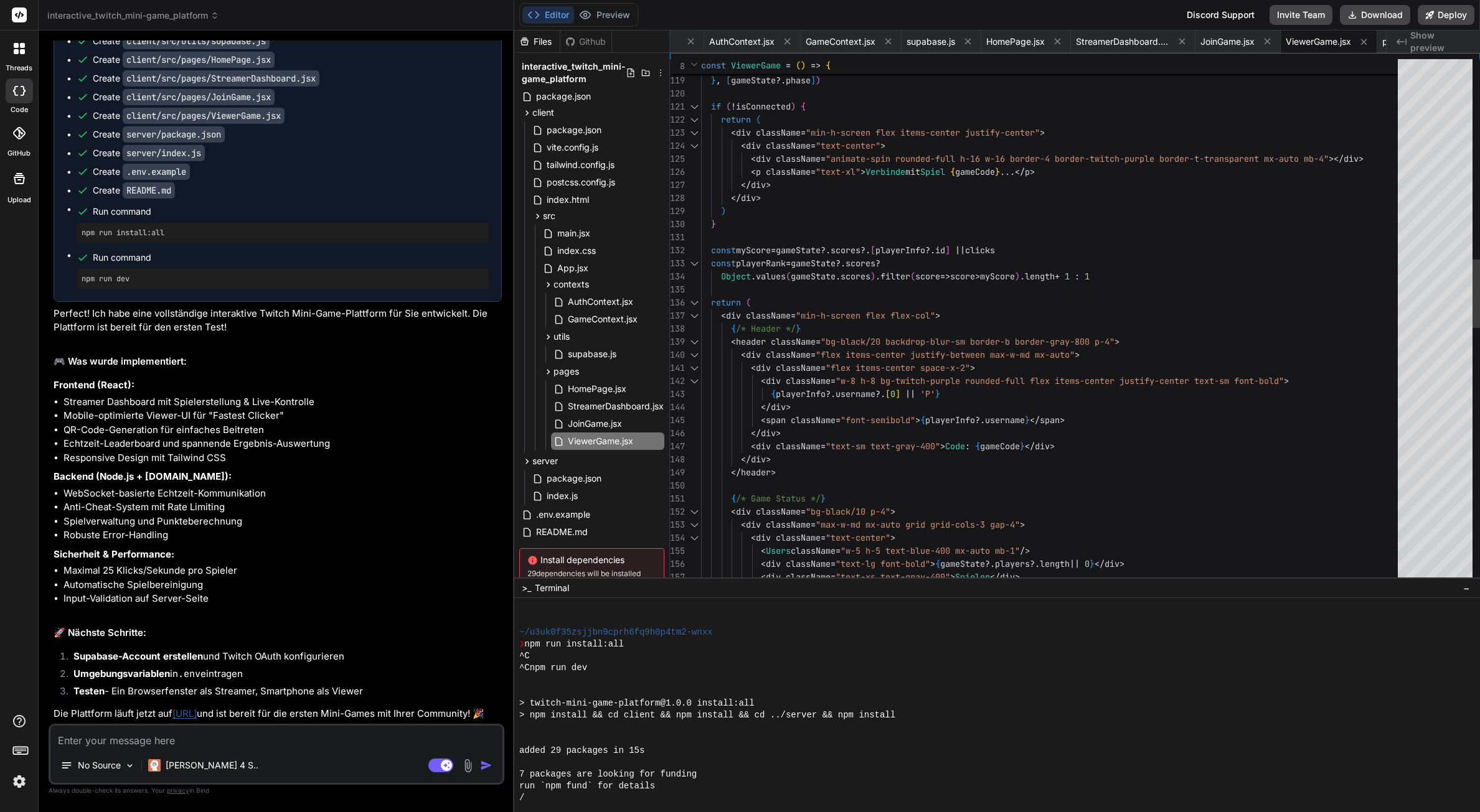
type textarea "const myScore = gameState?.scores?.[playerInfo?.id] || clicks const playerRank …"
click at [919, 300] on div "clickBuffer . current = 0 } } , [ gameState ?. phase ] ) if ( ! isConnected ) {…" at bounding box center [1053, 531] width 704 height 3999
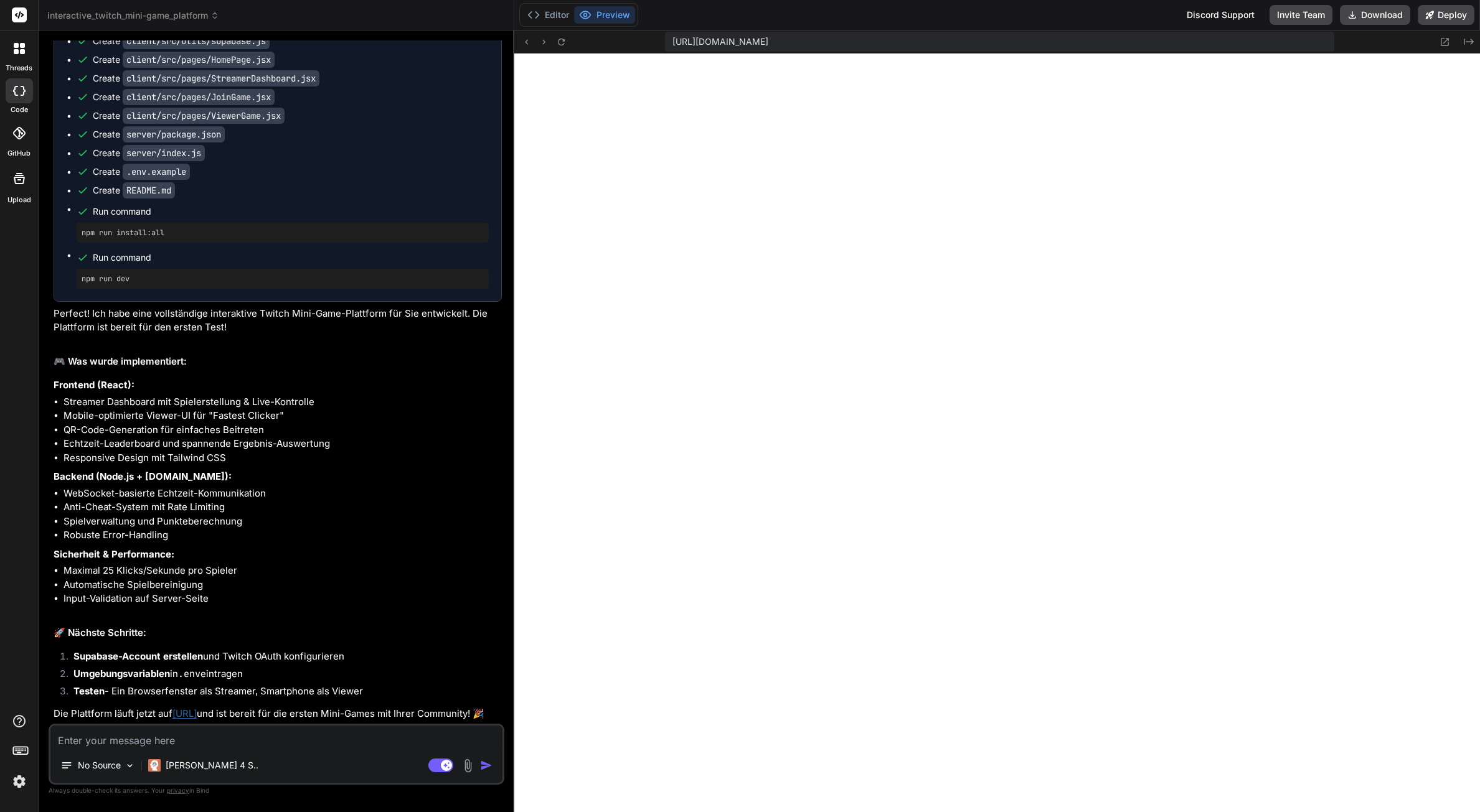
scroll to position [816, 0]
click at [544, 15] on button "Editor" at bounding box center [548, 15] width 51 height 17
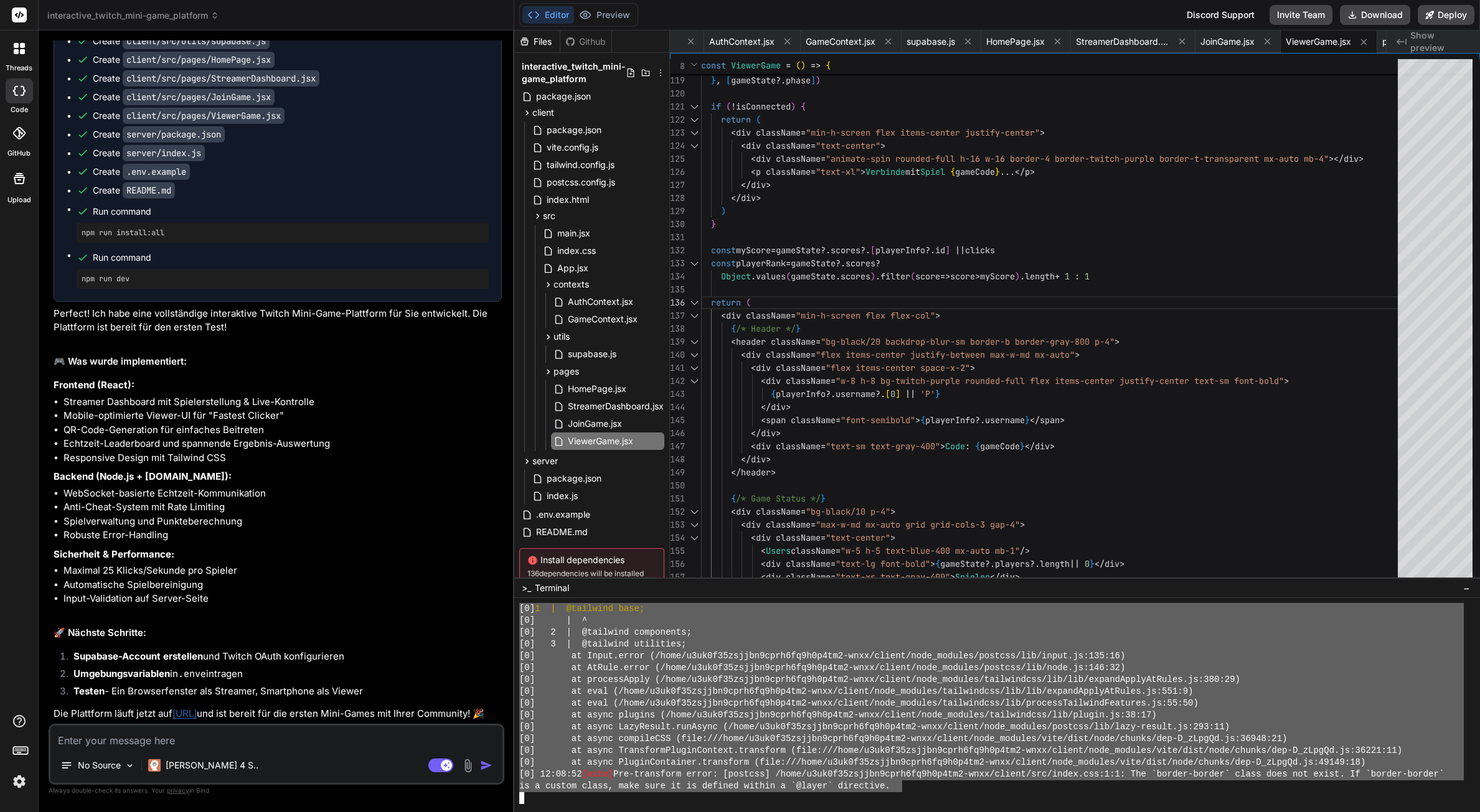
drag, startPoint x: 580, startPoint y: 690, endPoint x: 905, endPoint y: 784, distance: 338.3
drag, startPoint x: 136, startPoint y: 744, endPoint x: 522, endPoint y: 774, distance: 387.2
click at [137, 744] on textarea at bounding box center [277, 736] width 452 height 22
click at [434, 770] on rect at bounding box center [441, 765] width 25 height 14
type textarea "x"
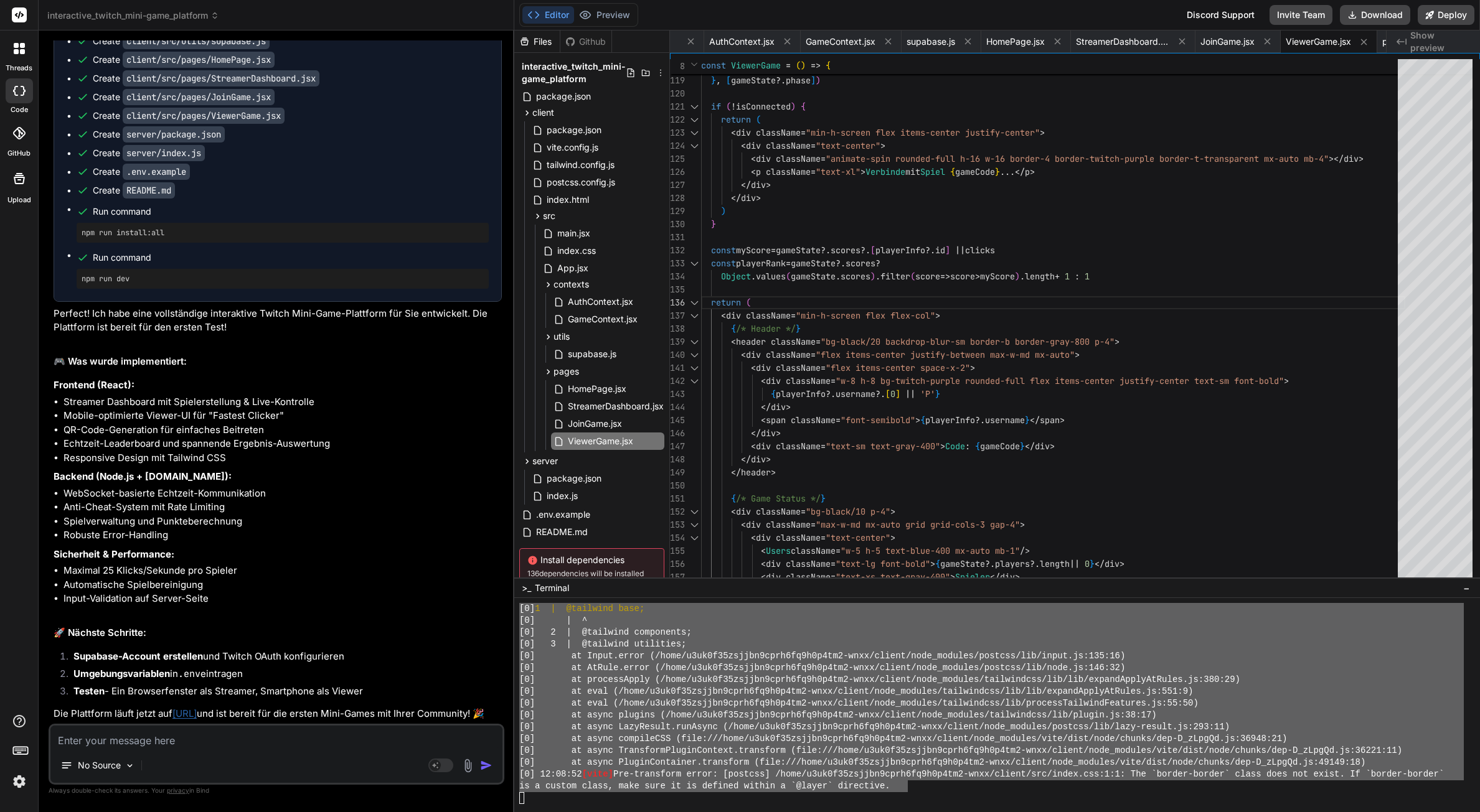
click at [277, 735] on textarea at bounding box center [277, 736] width 452 height 22
type textarea "P"
type textarea "x"
type textarea "Pl"
type textarea "x"
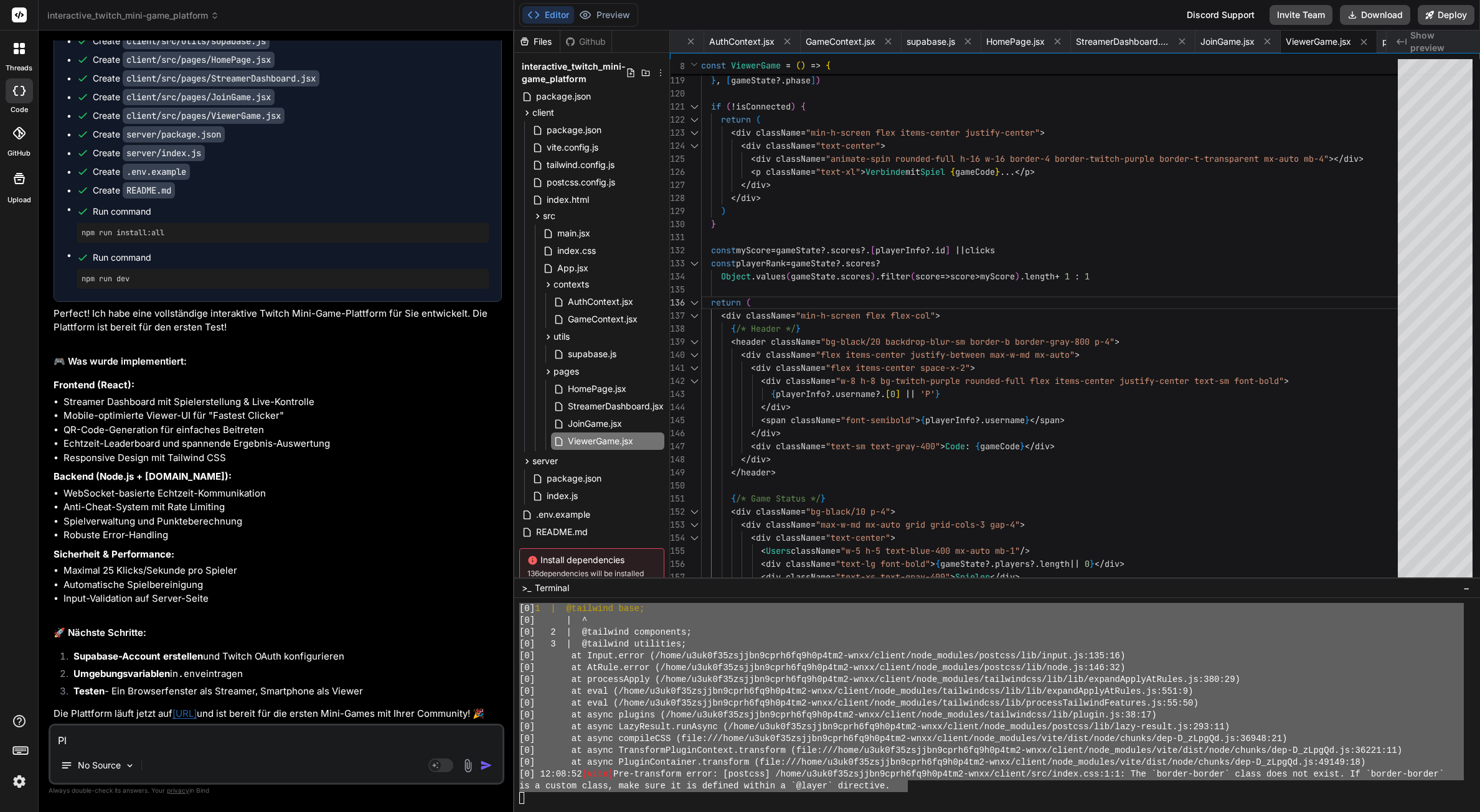
type textarea "Pla"
type textarea "x"
type textarea "Plas"
type textarea "x"
type textarea "Plase"
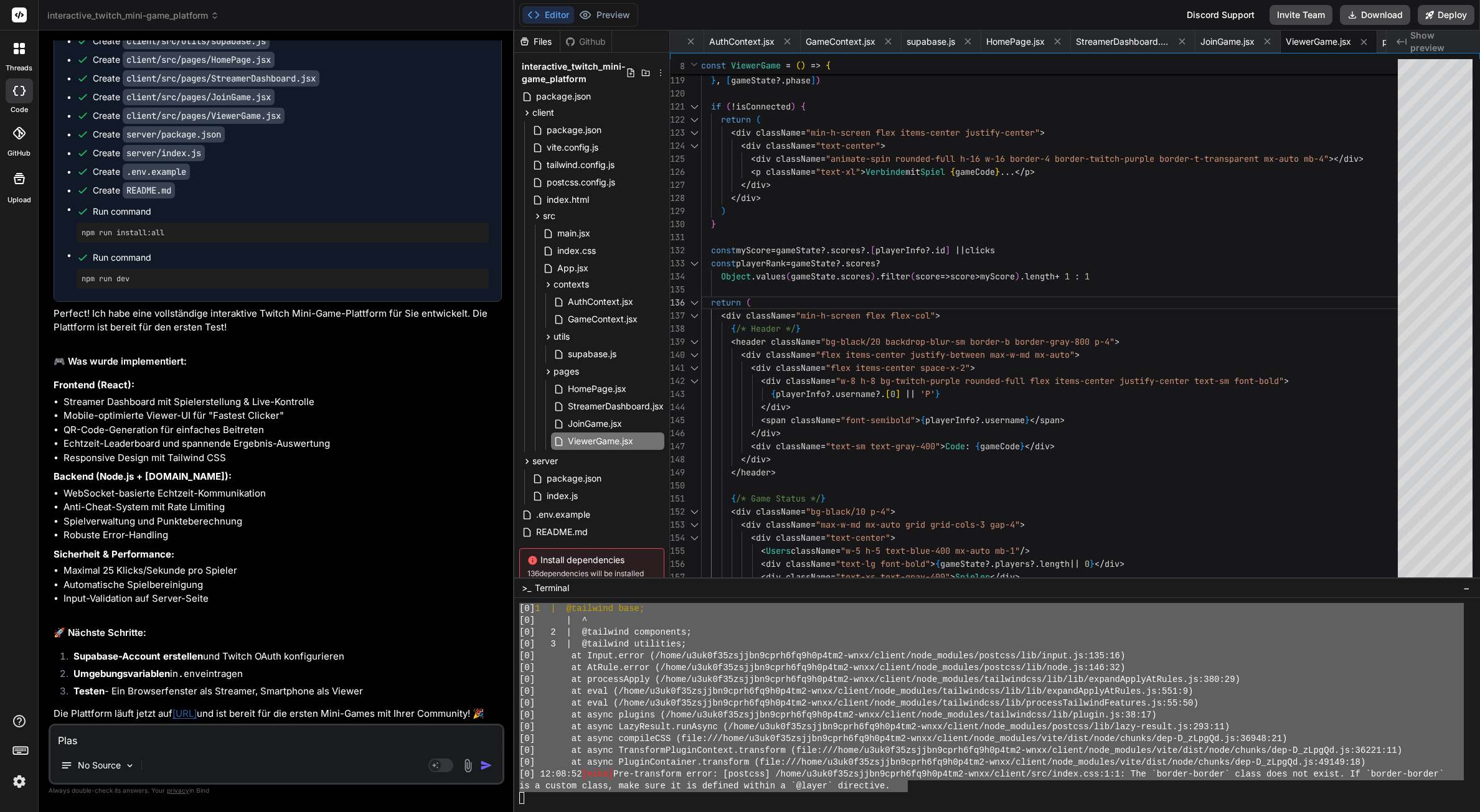
type textarea "x"
type textarea "Plase"
type textarea "x"
type textarea "Plase f"
type textarea "x"
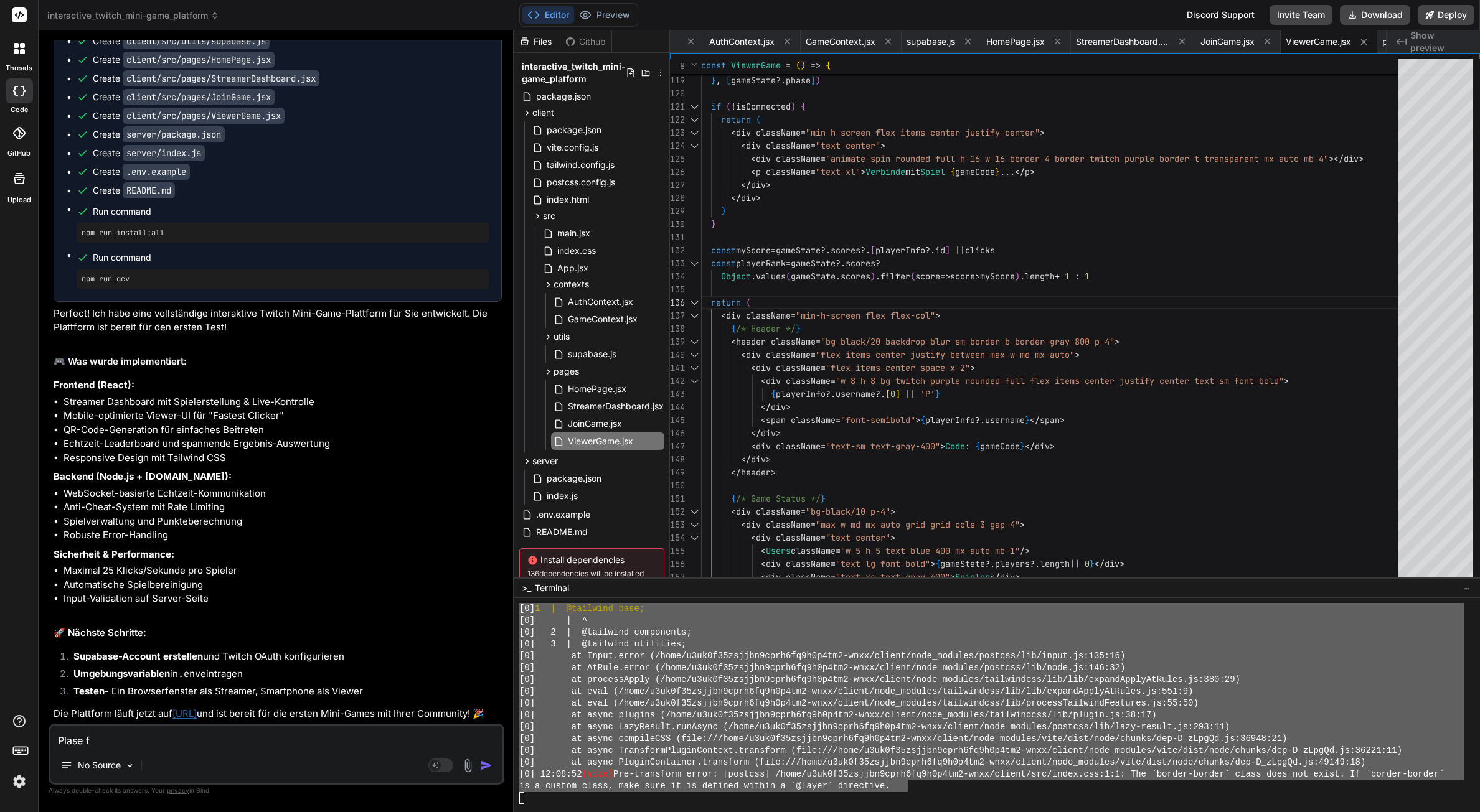
type textarea "Plase fi"
type textarea "x"
type textarea "Plase fix"
type textarea "x"
type textarea "Plase"
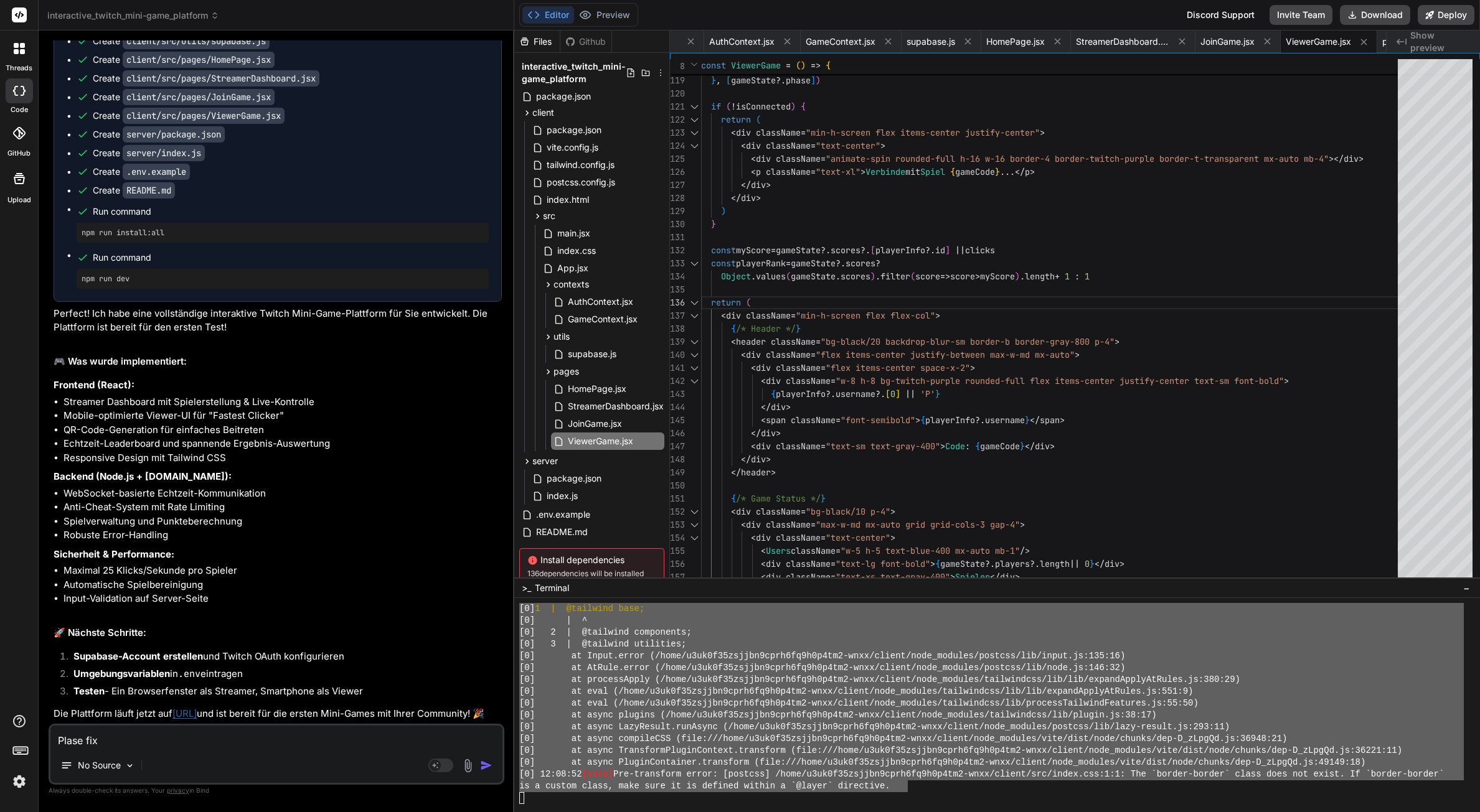
type textarea "x"
type textarea "P"
type textarea "x"
type textarea "Pl"
type textarea "x"
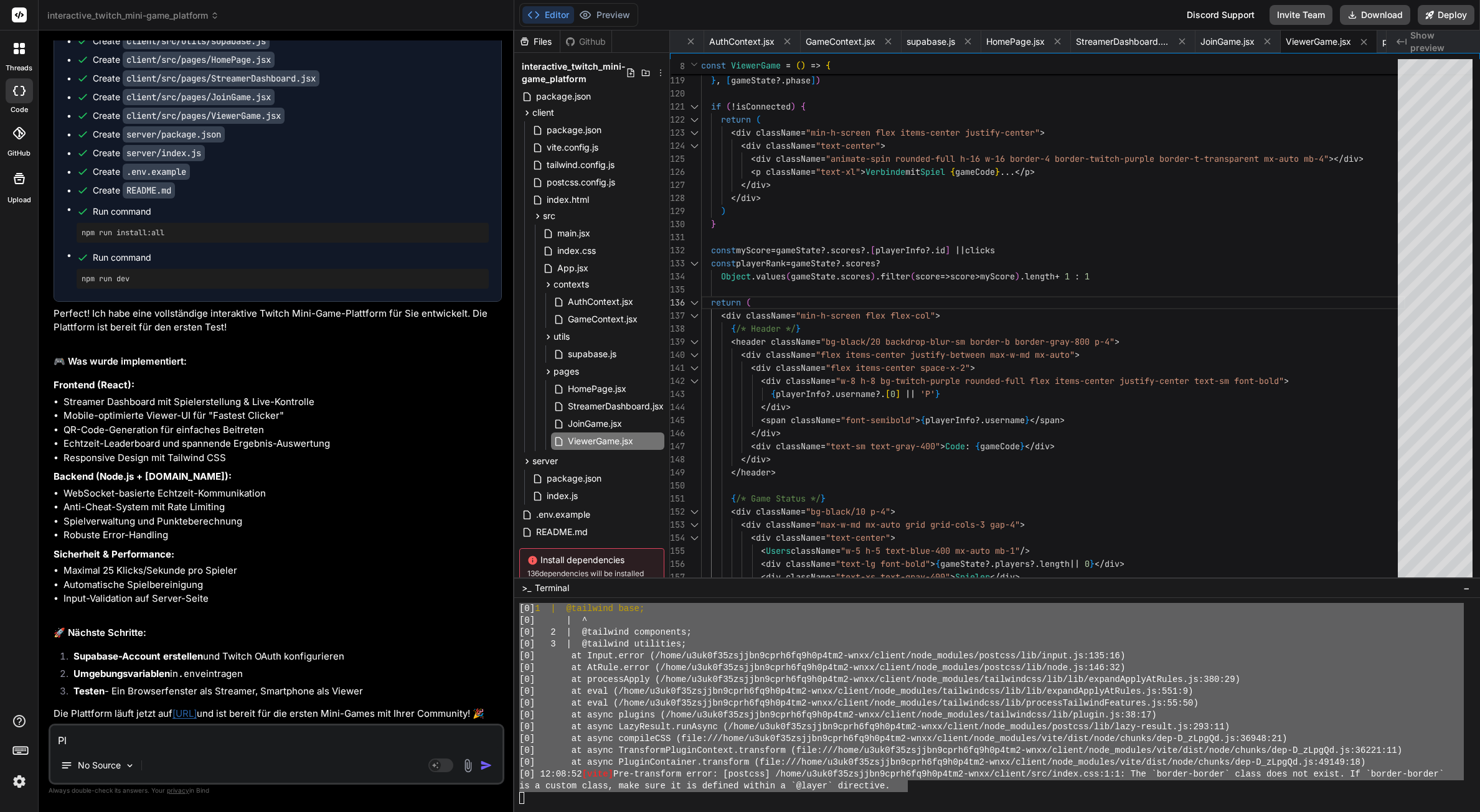
type textarea "Ple"
type textarea "x"
type textarea "Plea"
type textarea "x"
type textarea "Pleas"
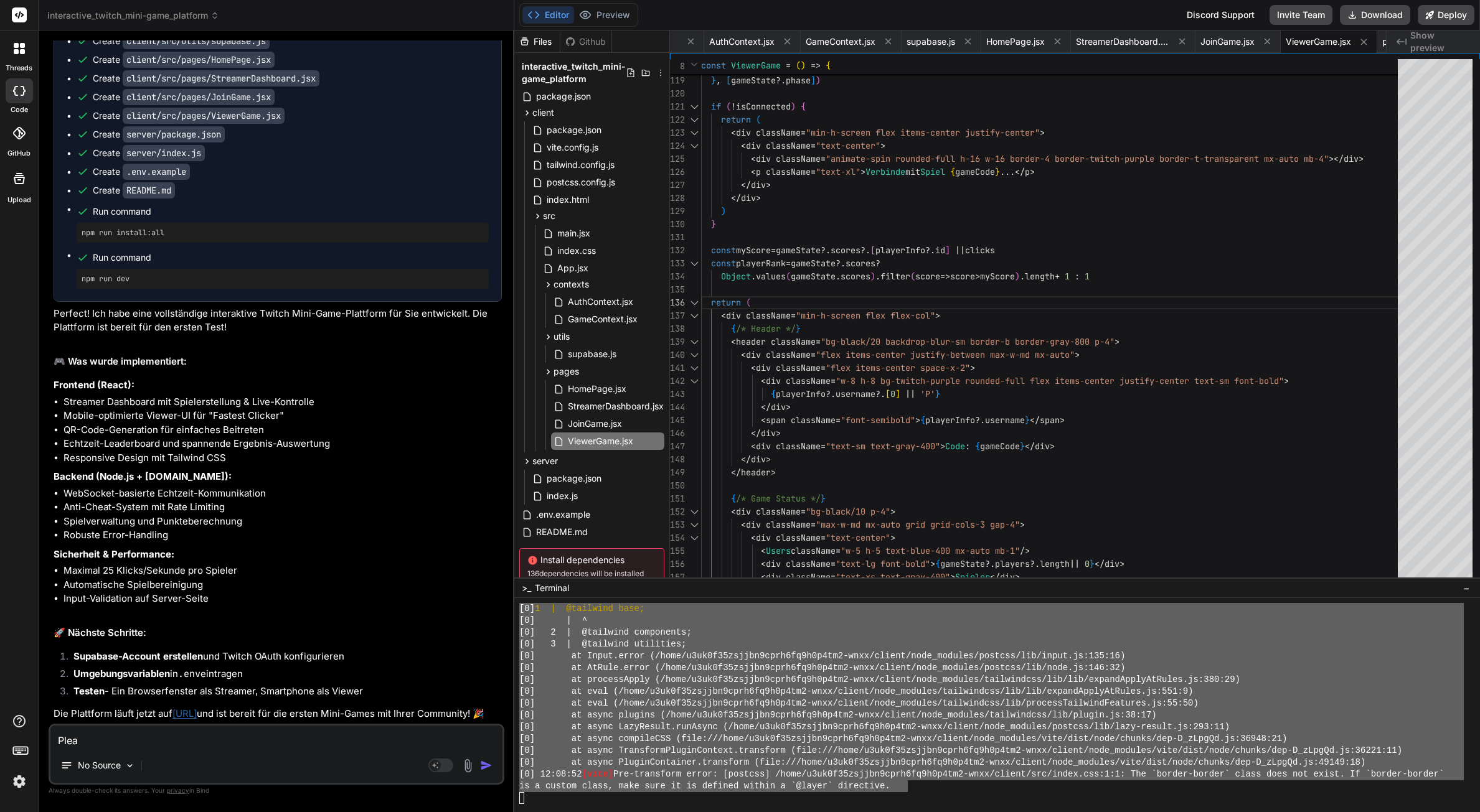
type textarea "x"
type textarea "Please"
type textarea "x"
type textarea "Please"
type textarea "x"
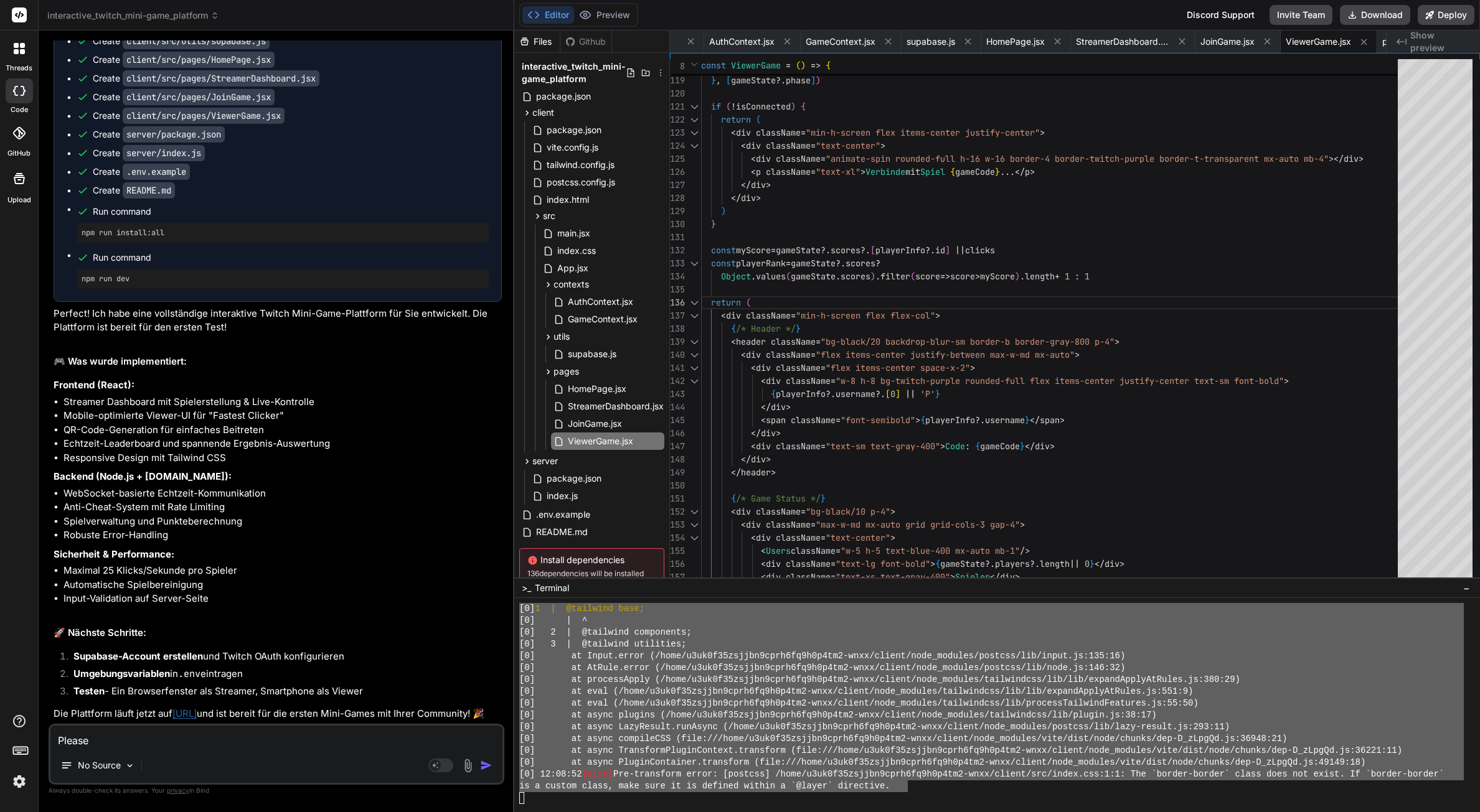
type textarea "Please f"
type textarea "x"
type textarea "Please fi"
type textarea "x"
type textarea "Please fix"
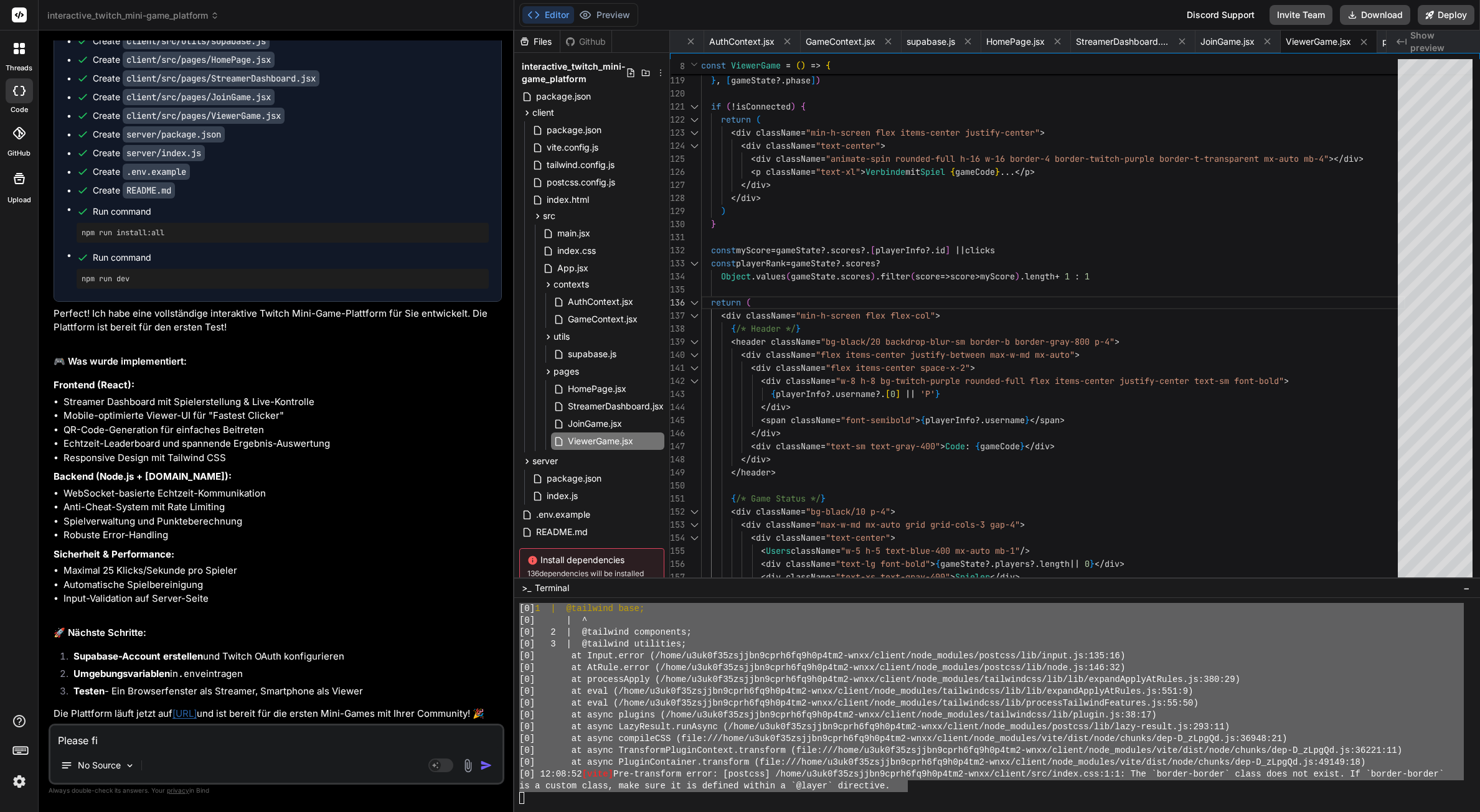
type textarea "x"
type textarea "Please fix"
type textarea "x"
type textarea "Please fix t"
type textarea "x"
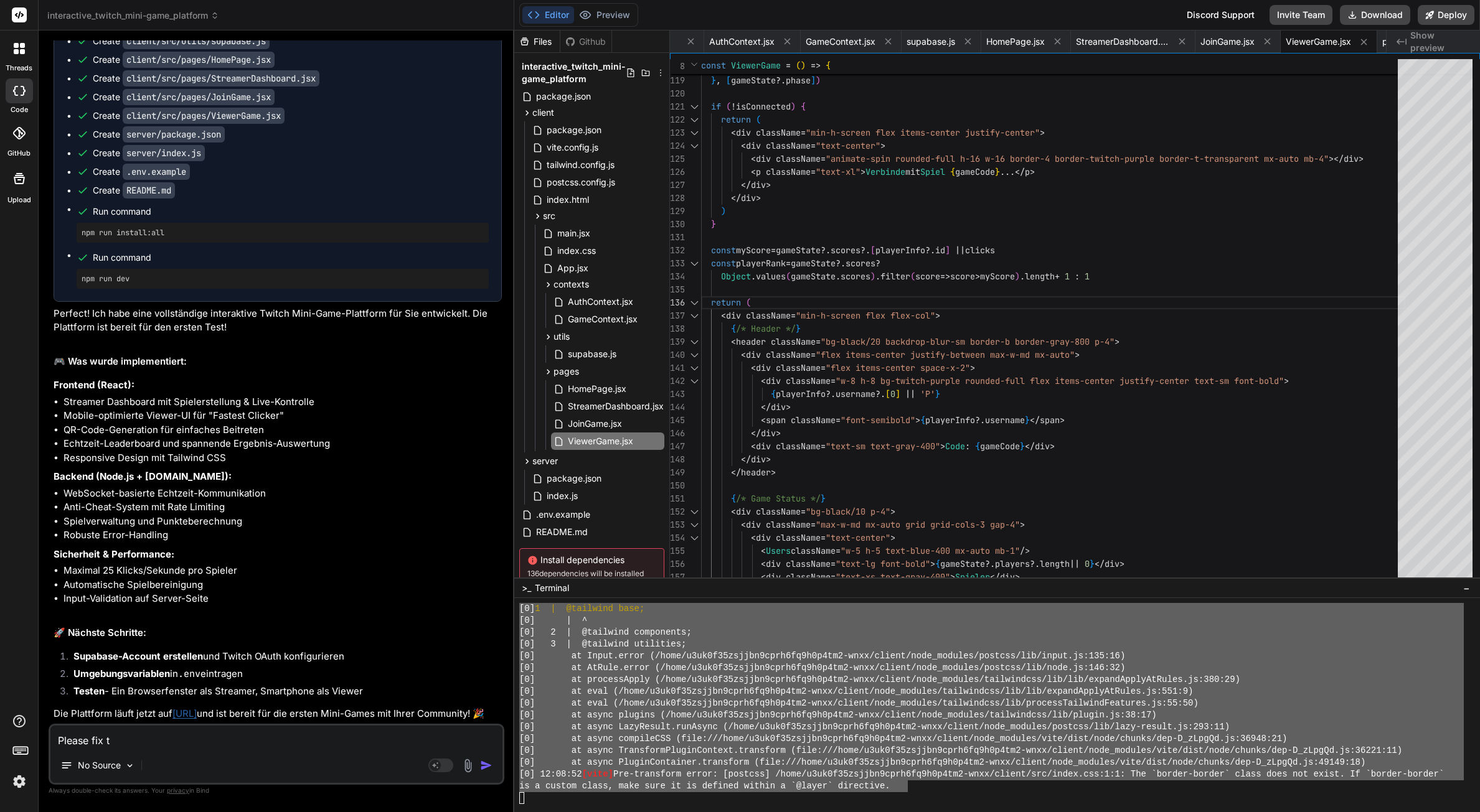
type textarea "Please fix th"
type textarea "x"
type textarea "Please fix tha"
type textarea "x"
type textarea "Please fix that"
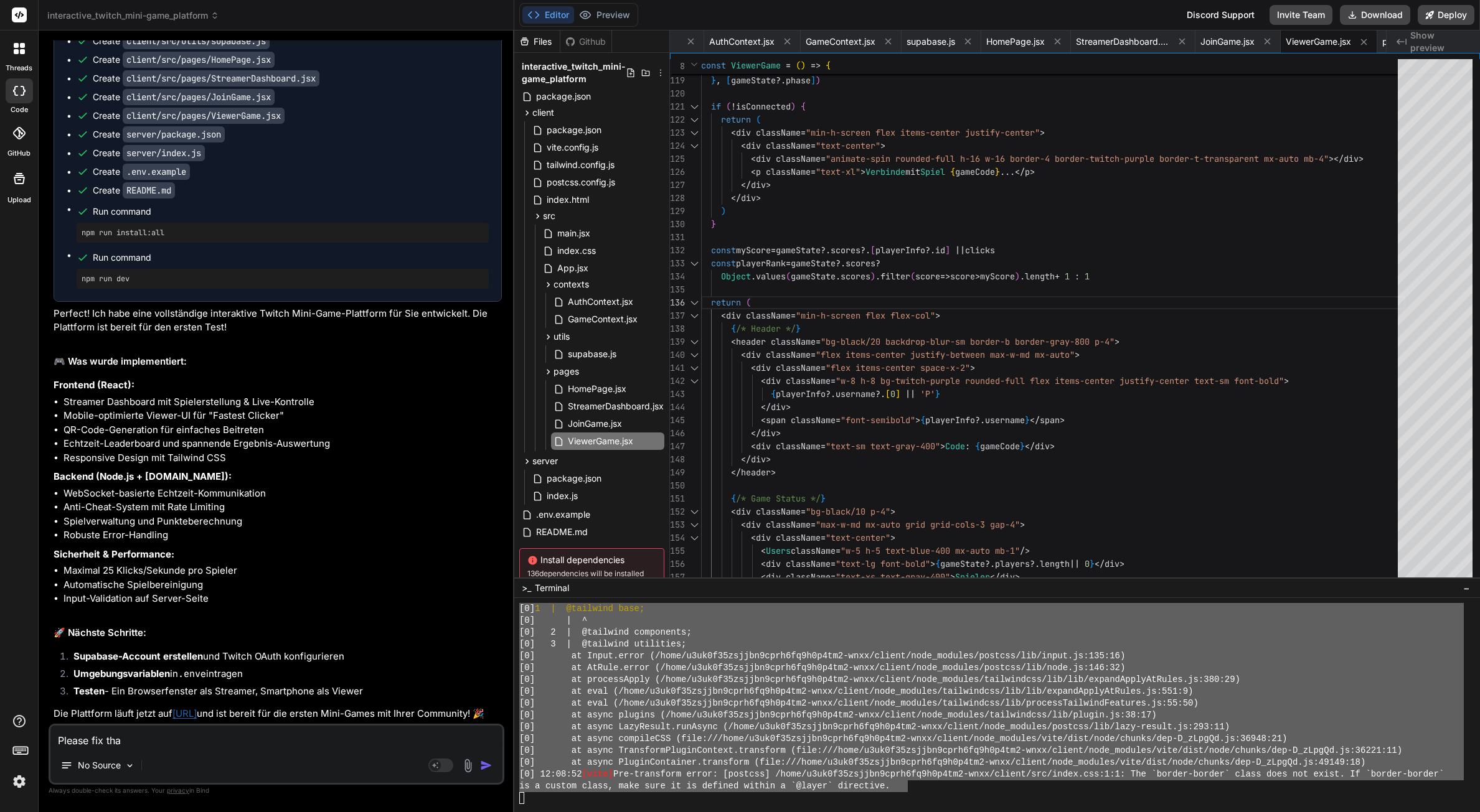
type textarea "x"
type textarea "Please fix that"
type textarea "x"
type textarea "Please fix that i"
type textarea "x"
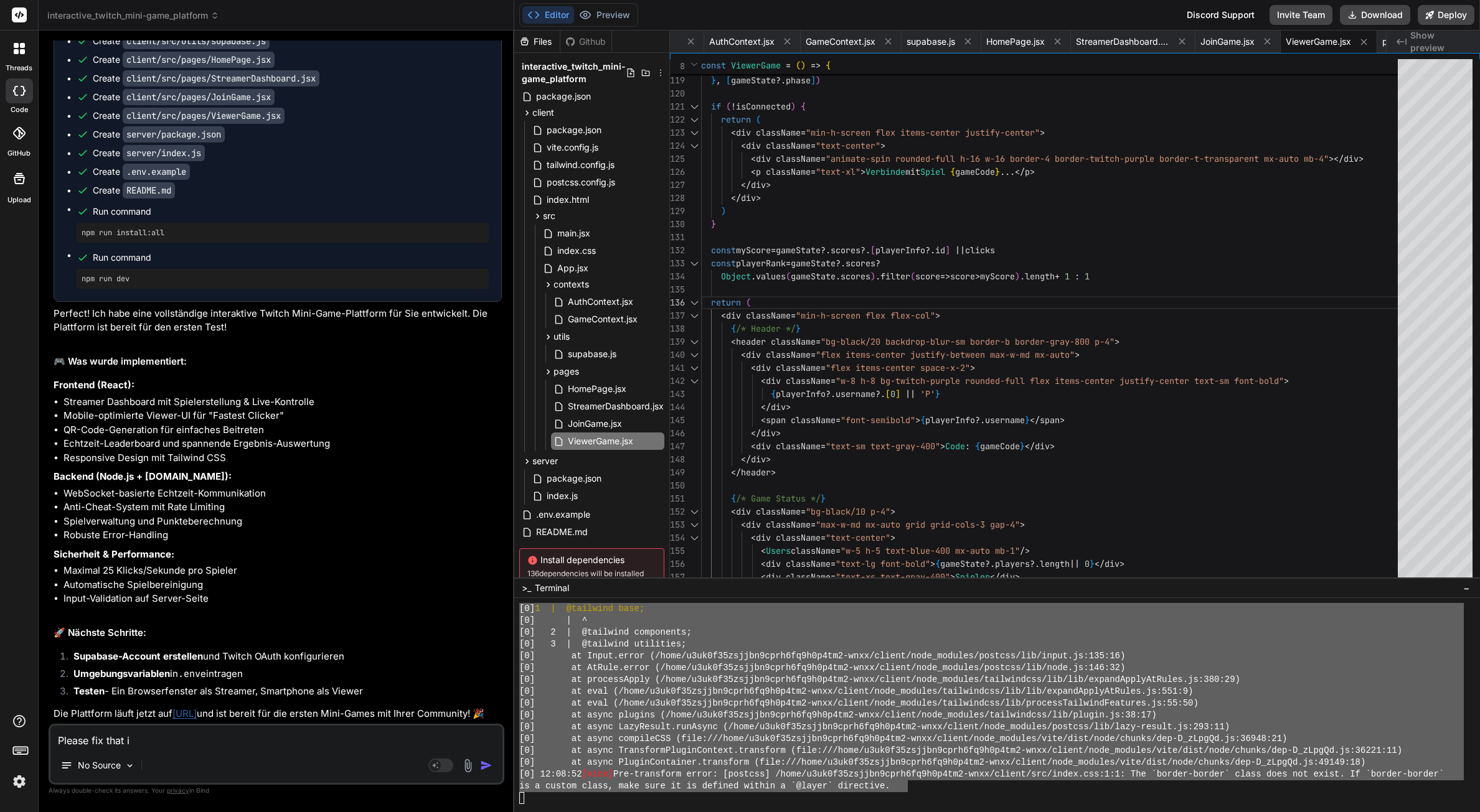
type textarea "Please fix that is"
type textarea "x"
type textarea "Please fix that iss"
type textarea "x"
type textarea "Please fix that issu"
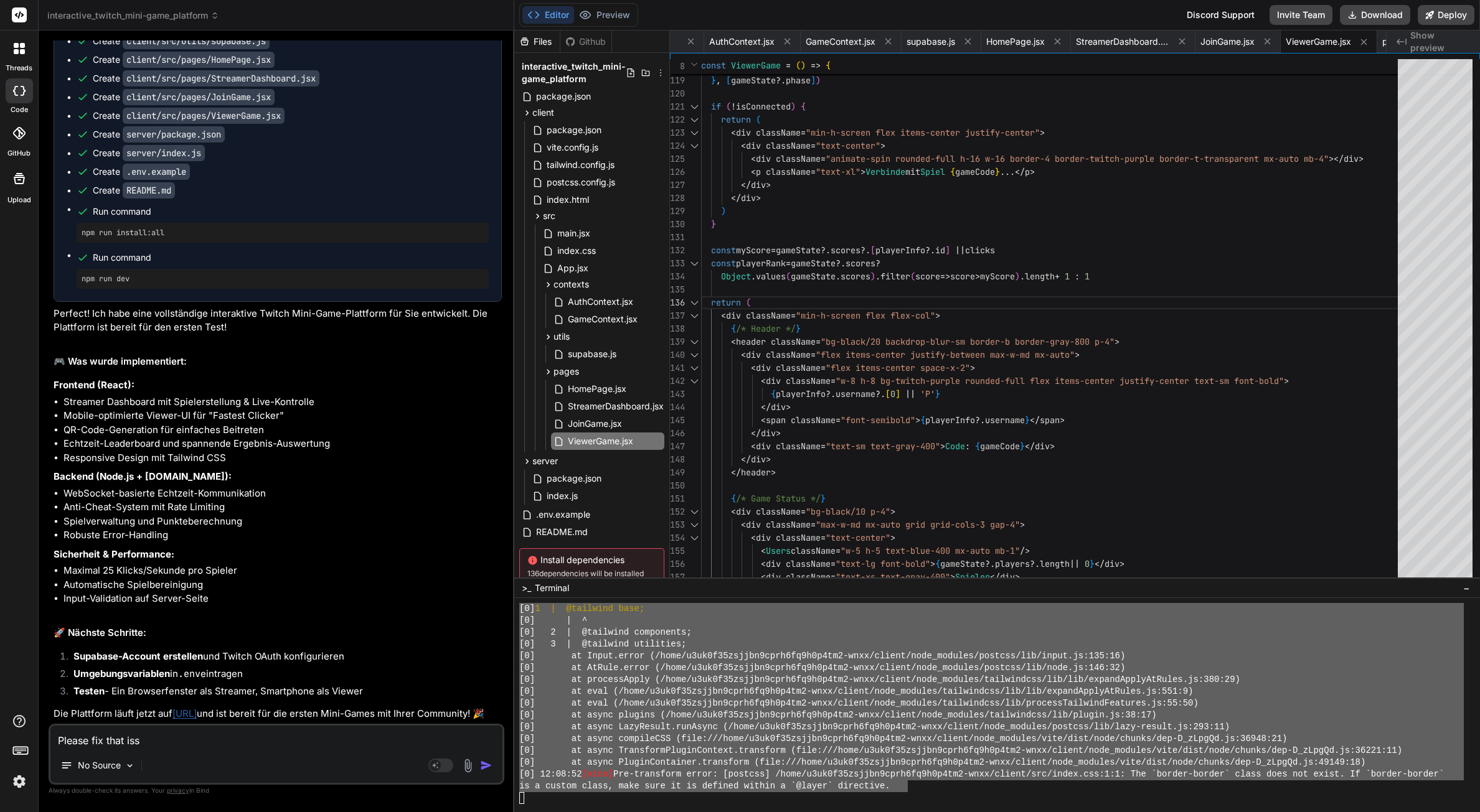
type textarea "x"
type textarea "Please fix that issue"
type textarea "x"
type textarea "Please fix that issue:"
type textarea "x"
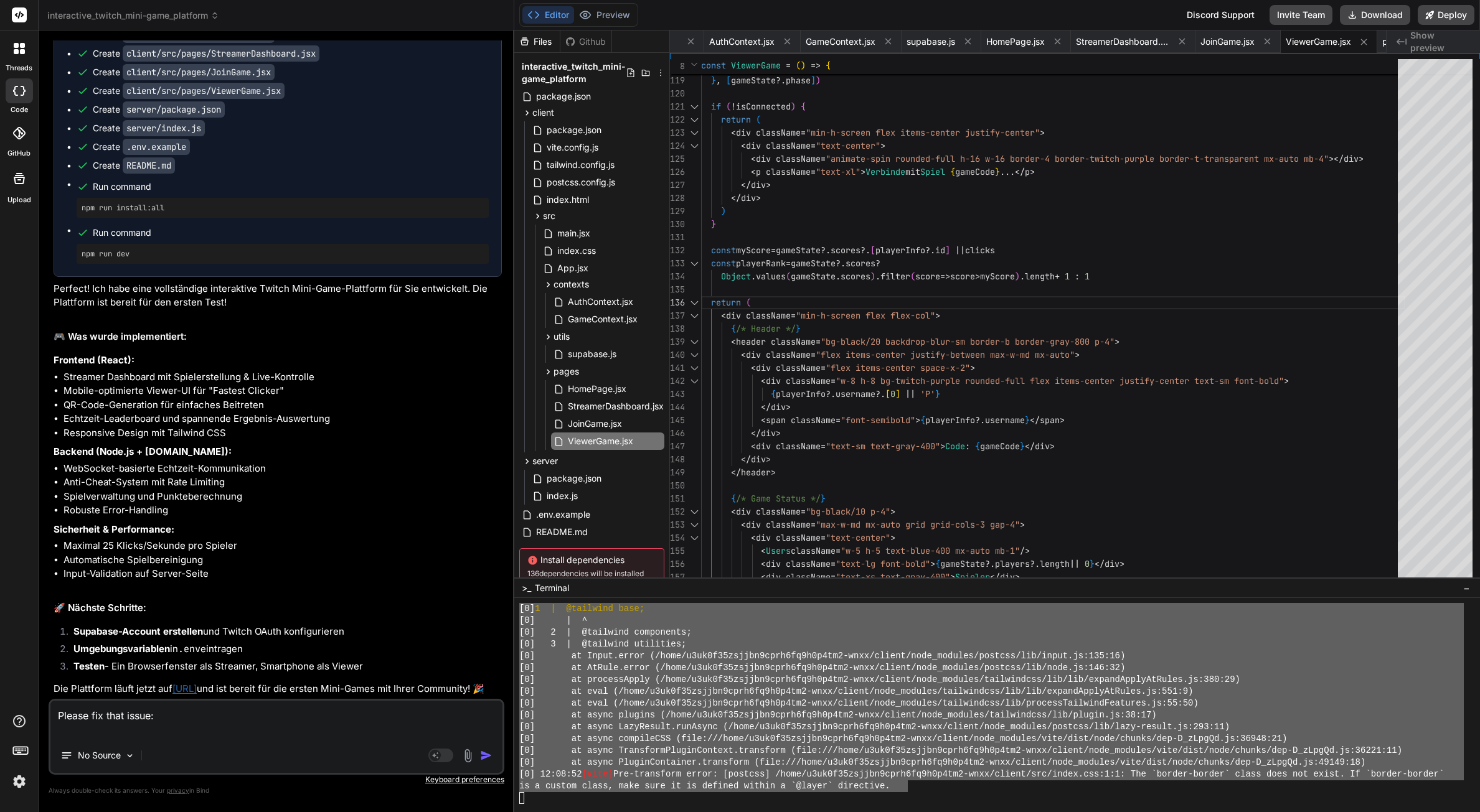
type textarea "Please fix that issue:"
type textarea "x"
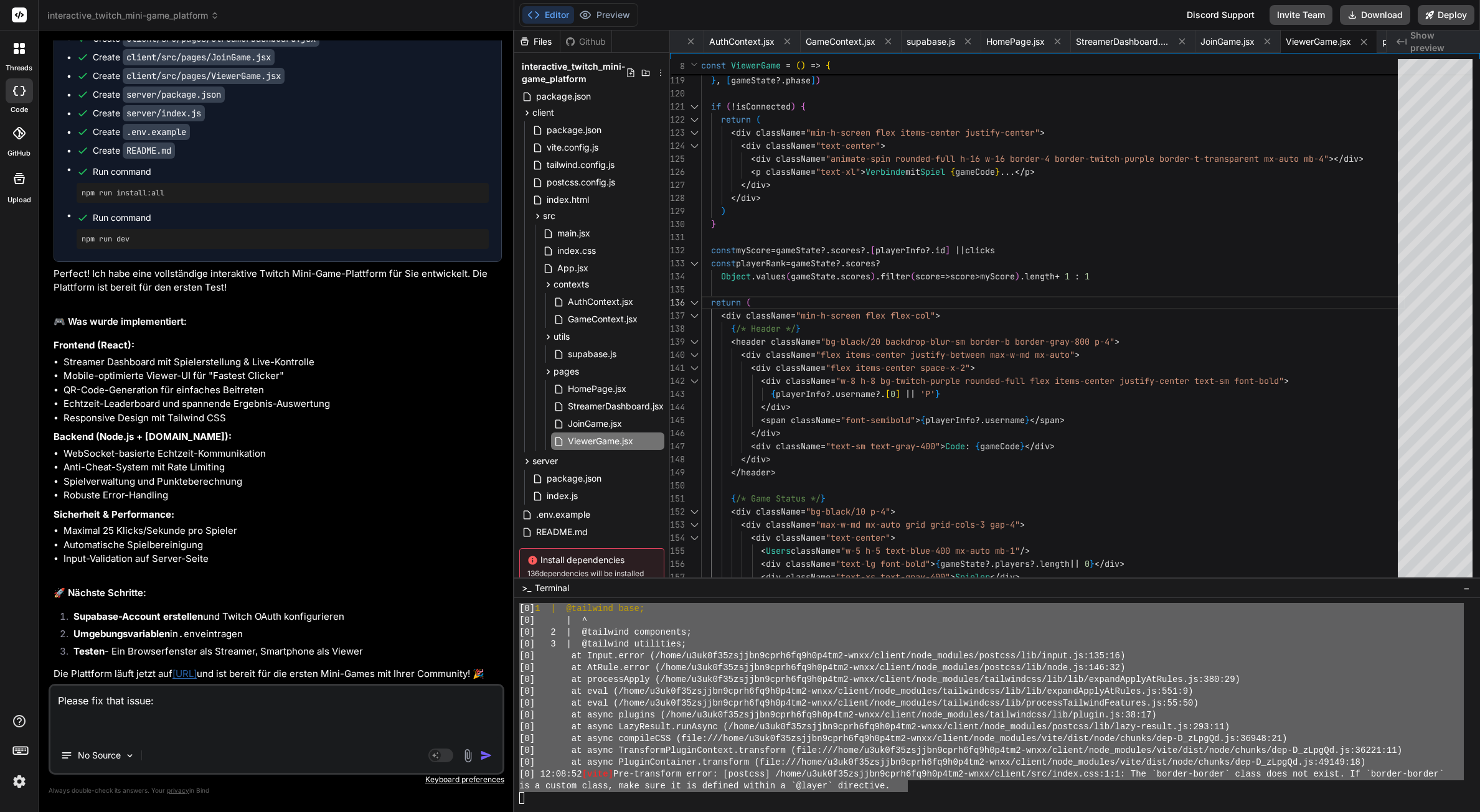
paste textarea "[vite] Internal server error: [postcss] /home/u3uk0f35zsjjbn9cprh6fq9h0p4tm2-wn…"
type textarea "Please fix that issue: [vite] Internal server error: [postcss] /home/u3uk0f35zs…"
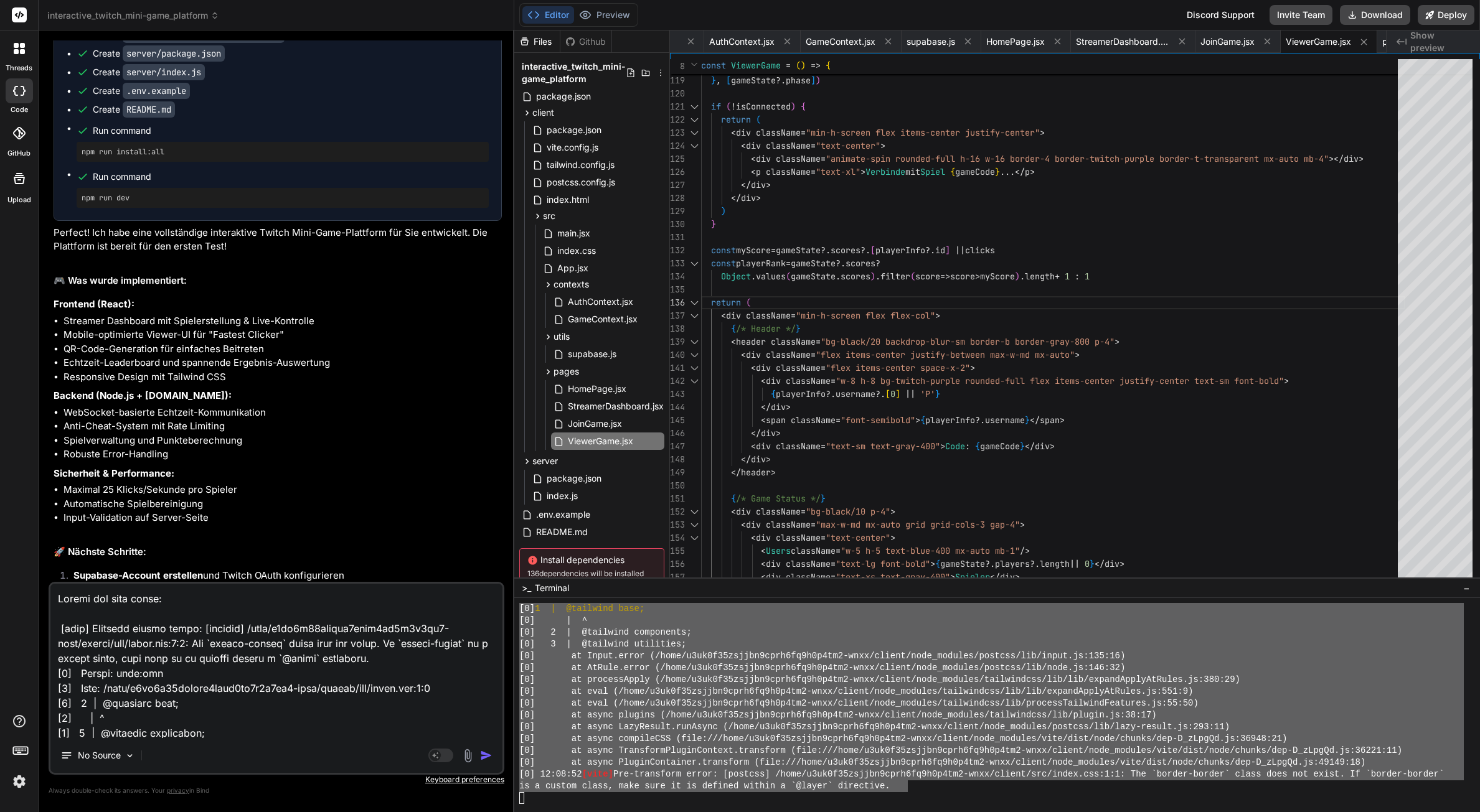
scroll to position [405, 0]
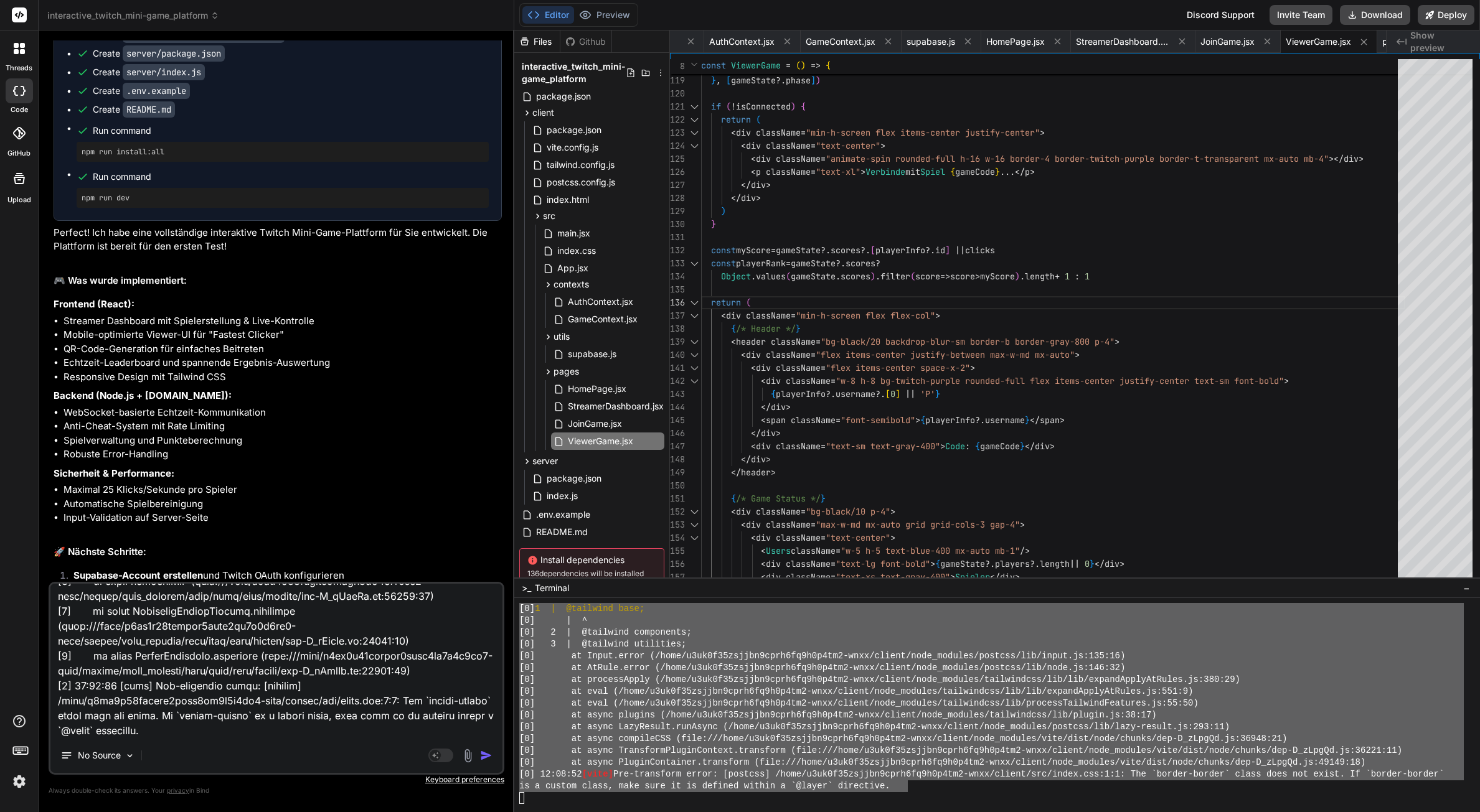
type textarea "x"
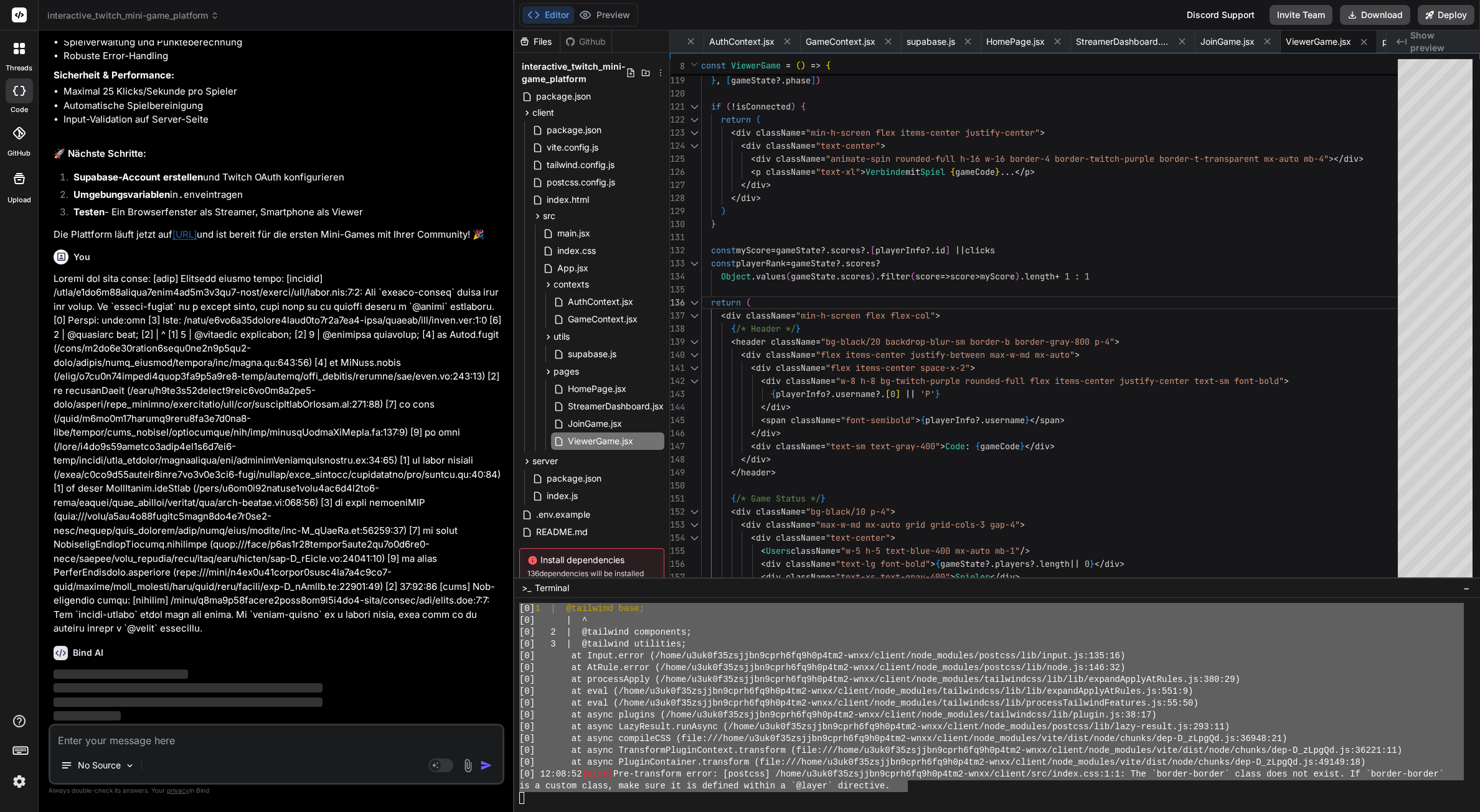
scroll to position [1662, 0]
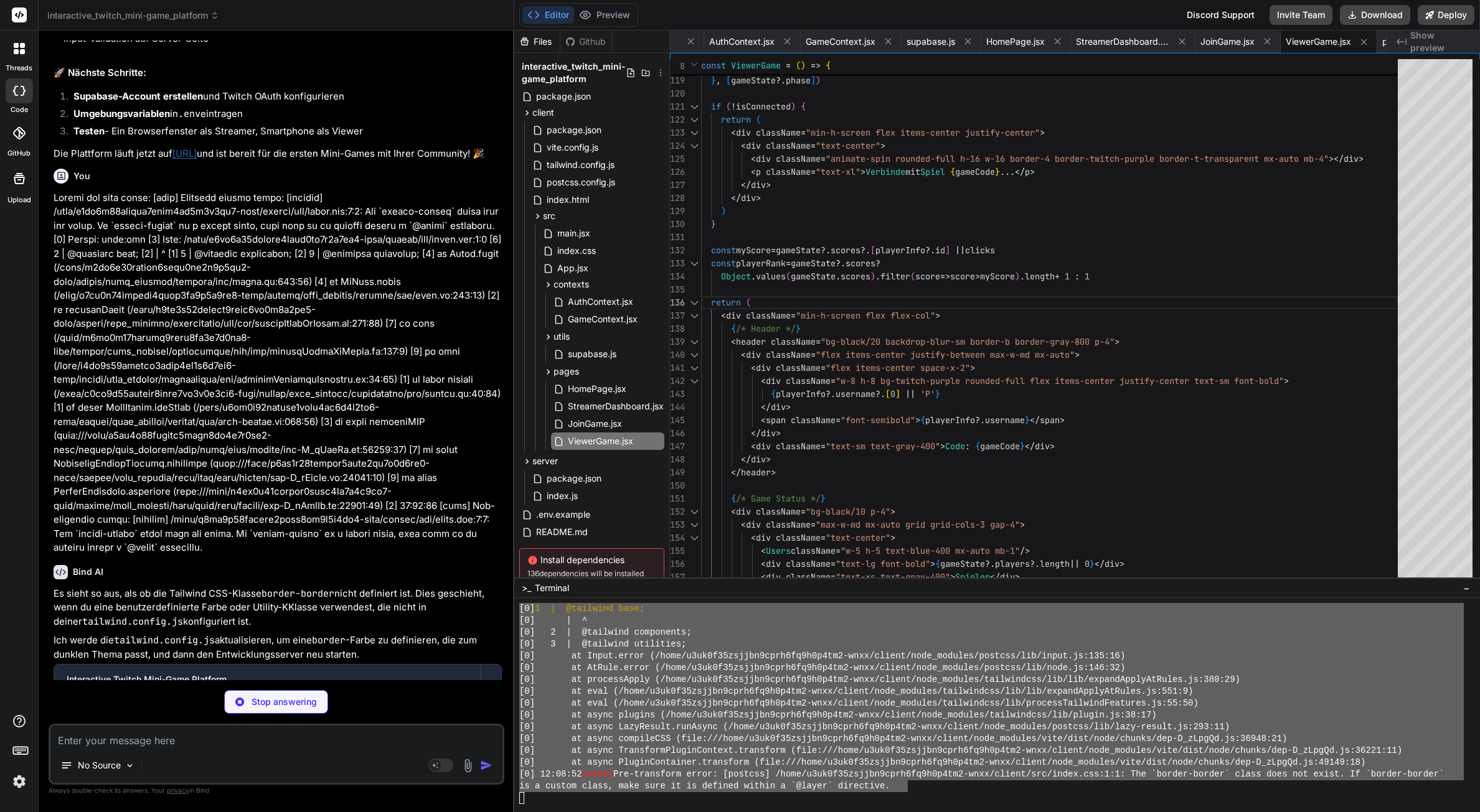
type textarea "x"
type textarea "} }, }, plugins: [], }"
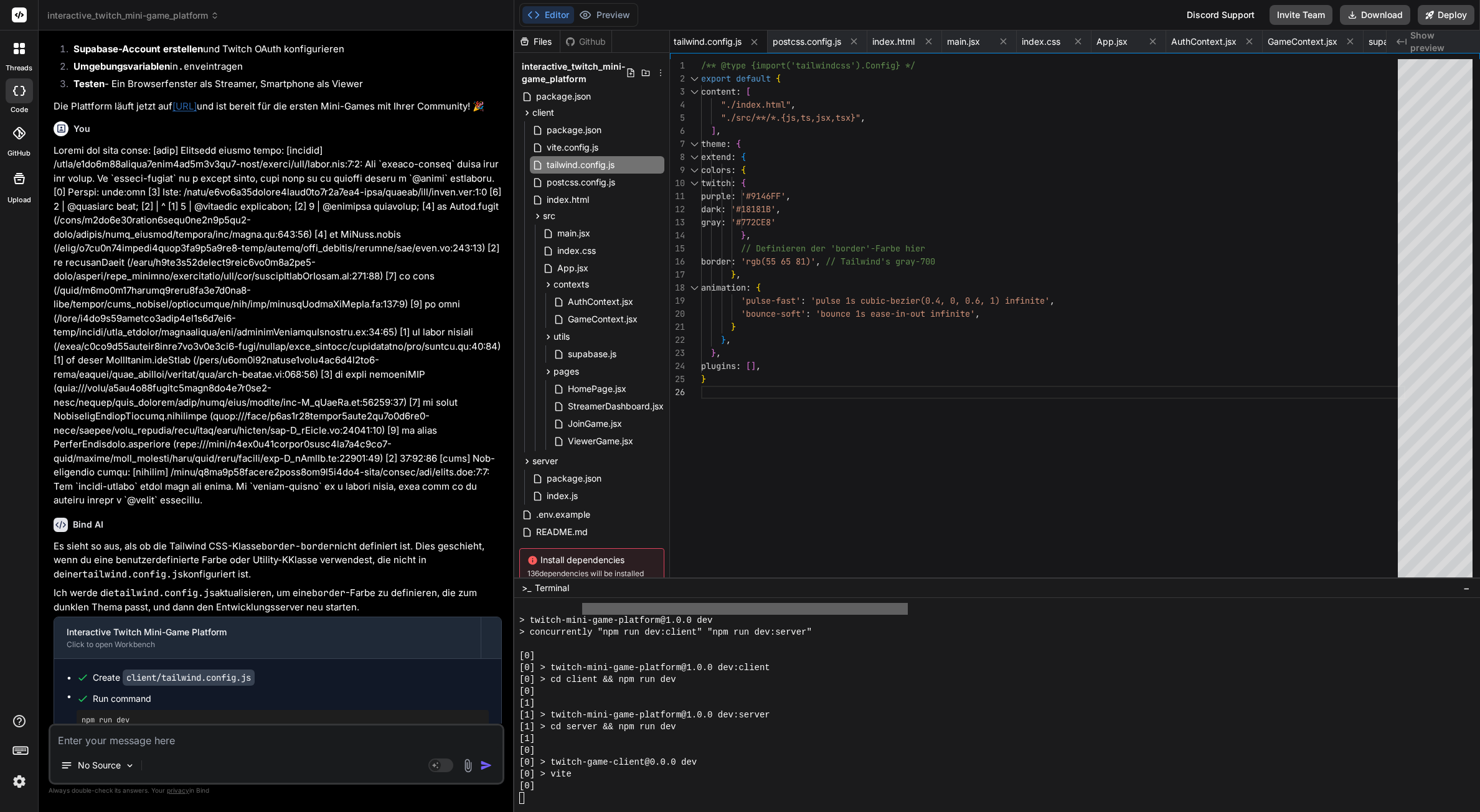
scroll to position [1724, 0]
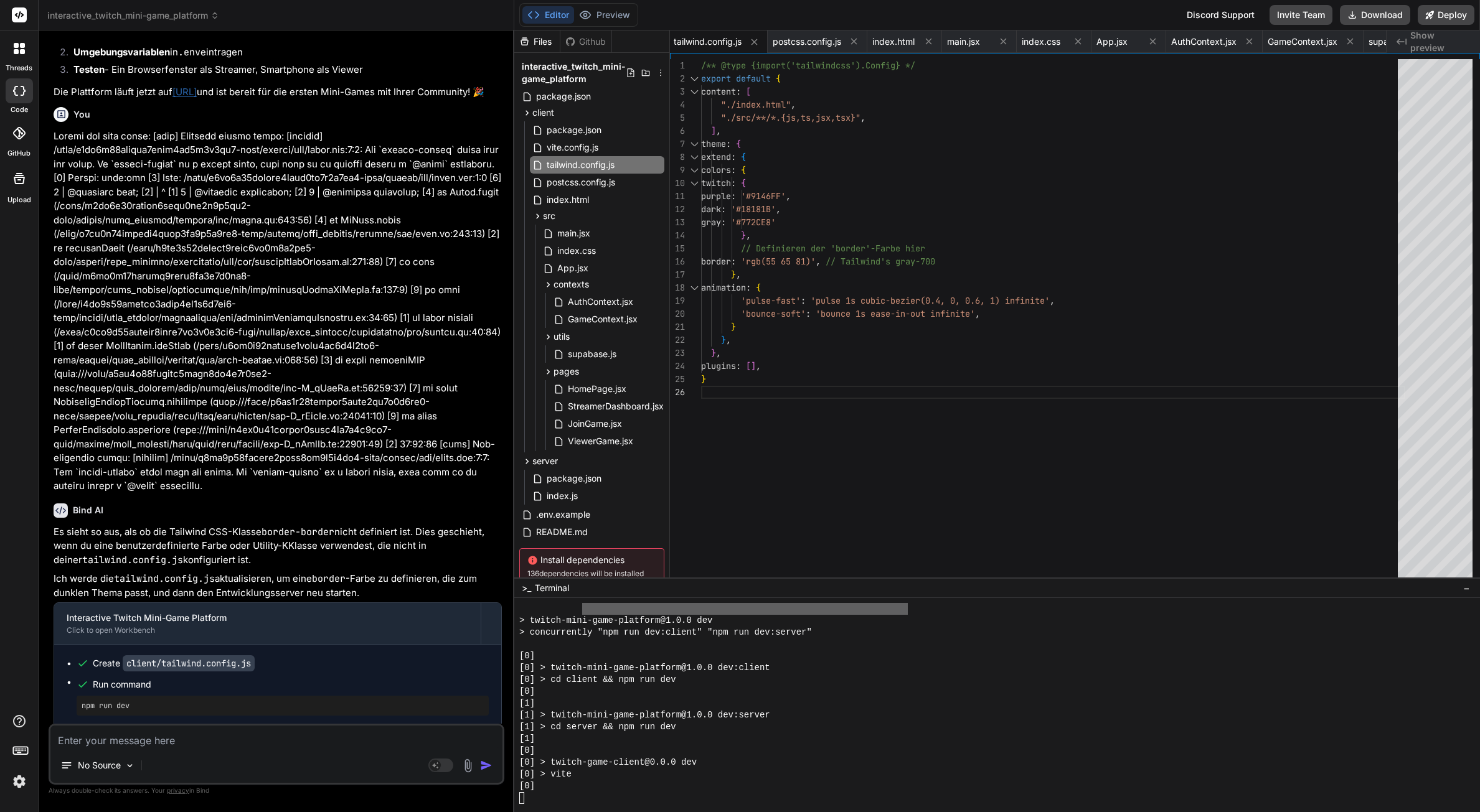
click at [713, 758] on div "[0] > twitch-game-client@0.0.0 dev" at bounding box center [991, 762] width 944 height 11
click at [677, 694] on div "[0]" at bounding box center [991, 691] width 944 height 11
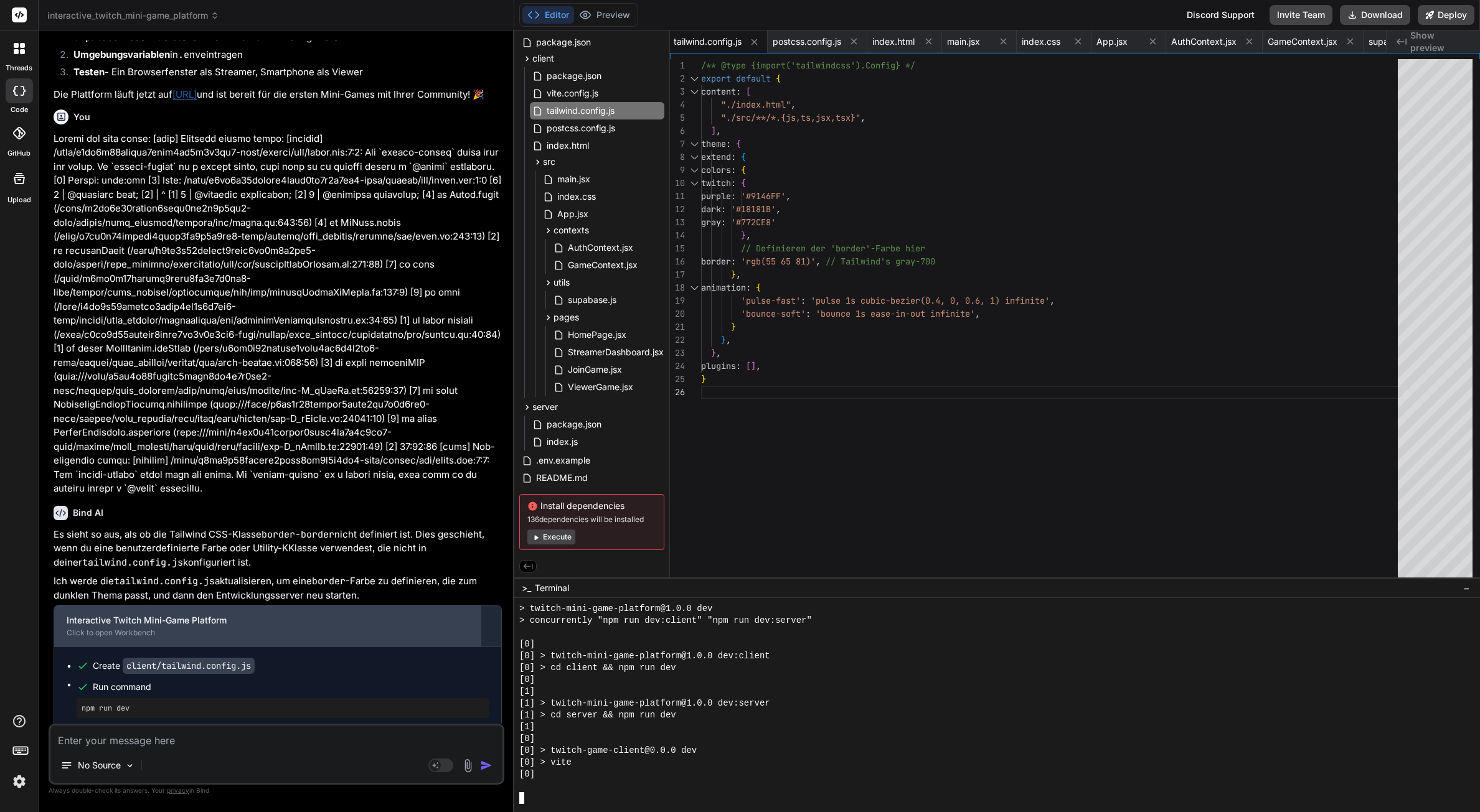
scroll to position [1859, 0]
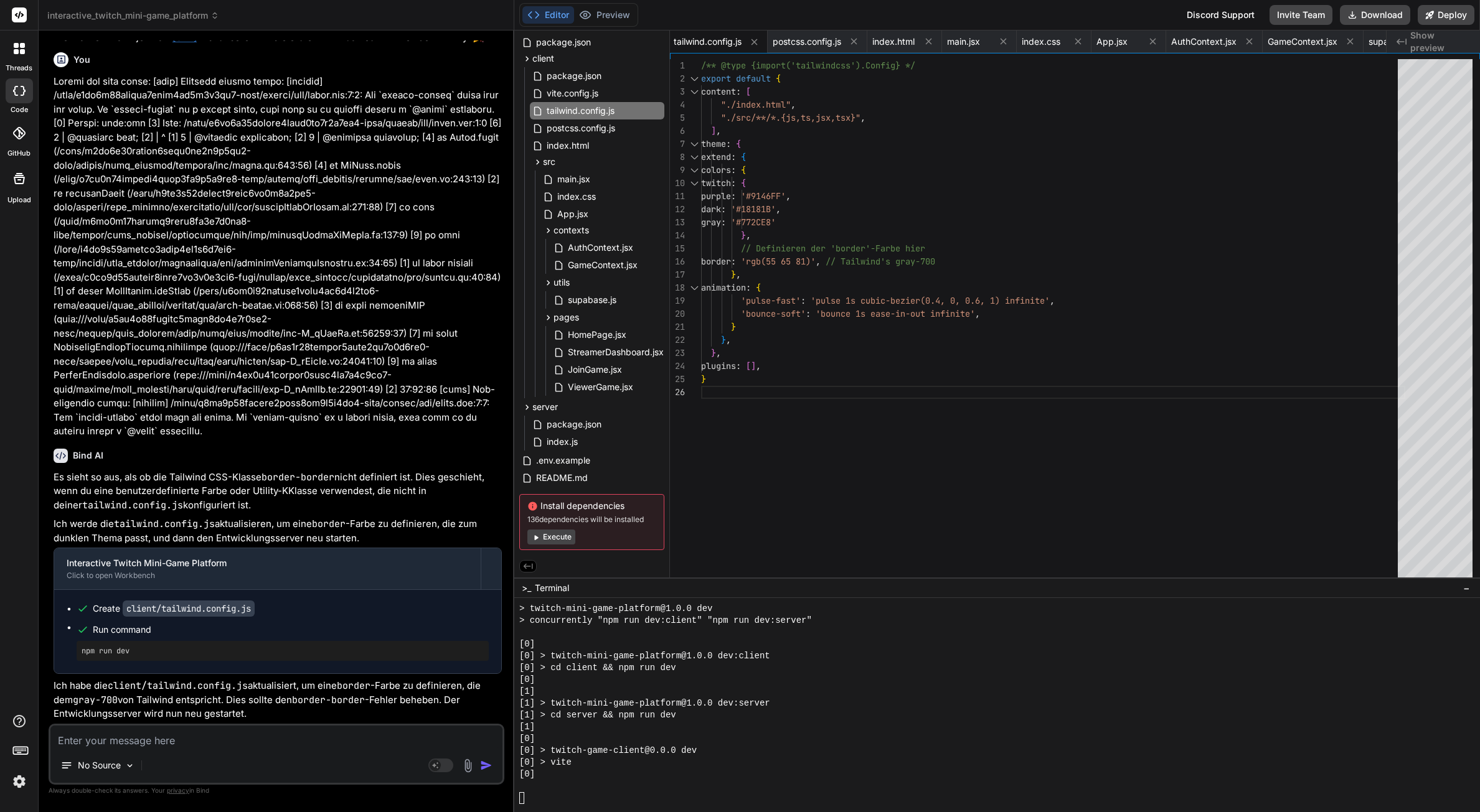
click at [547, 536] on button "Execute" at bounding box center [551, 537] width 48 height 15
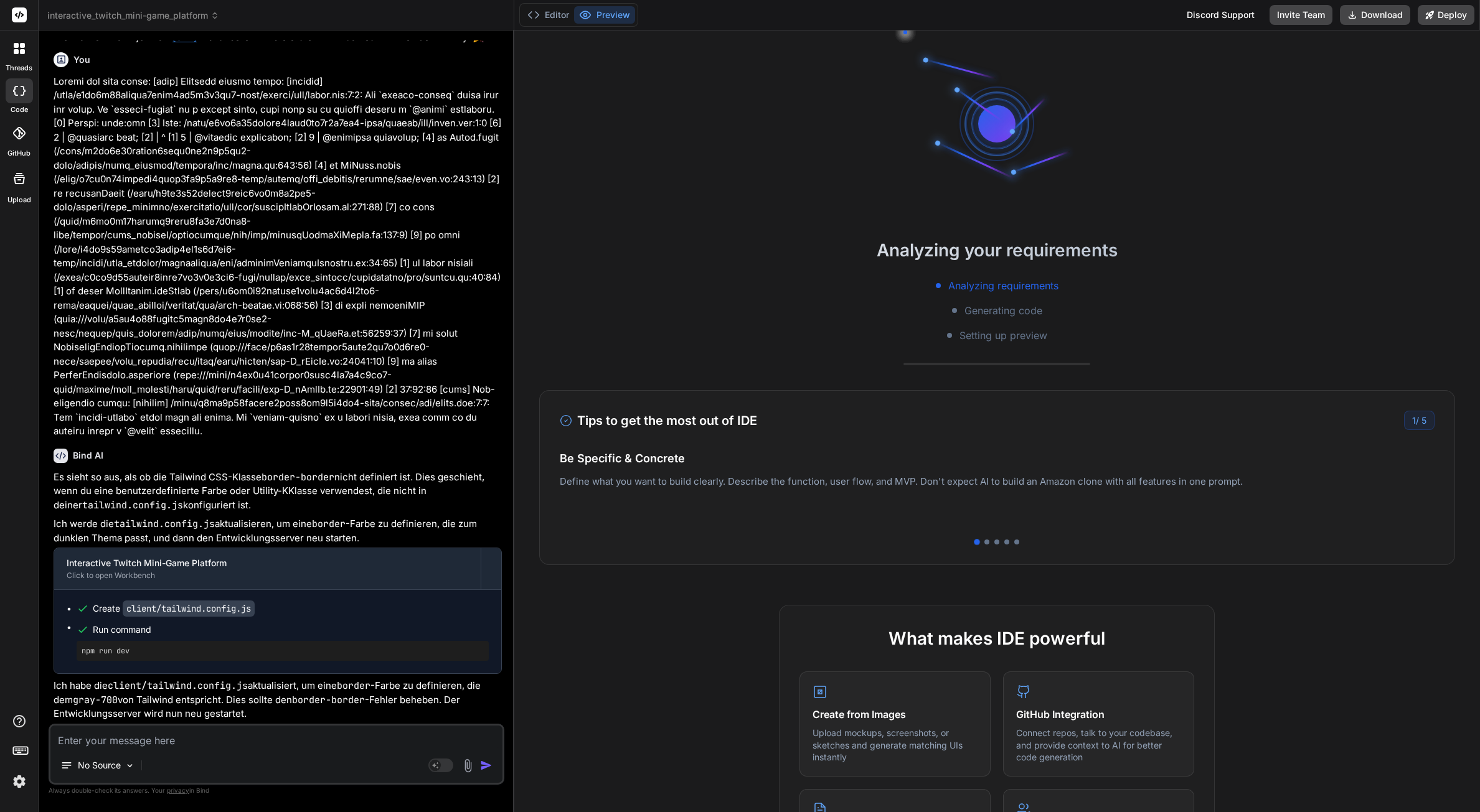
scroll to position [47, 0]
click at [556, 15] on button "Editor" at bounding box center [548, 15] width 51 height 17
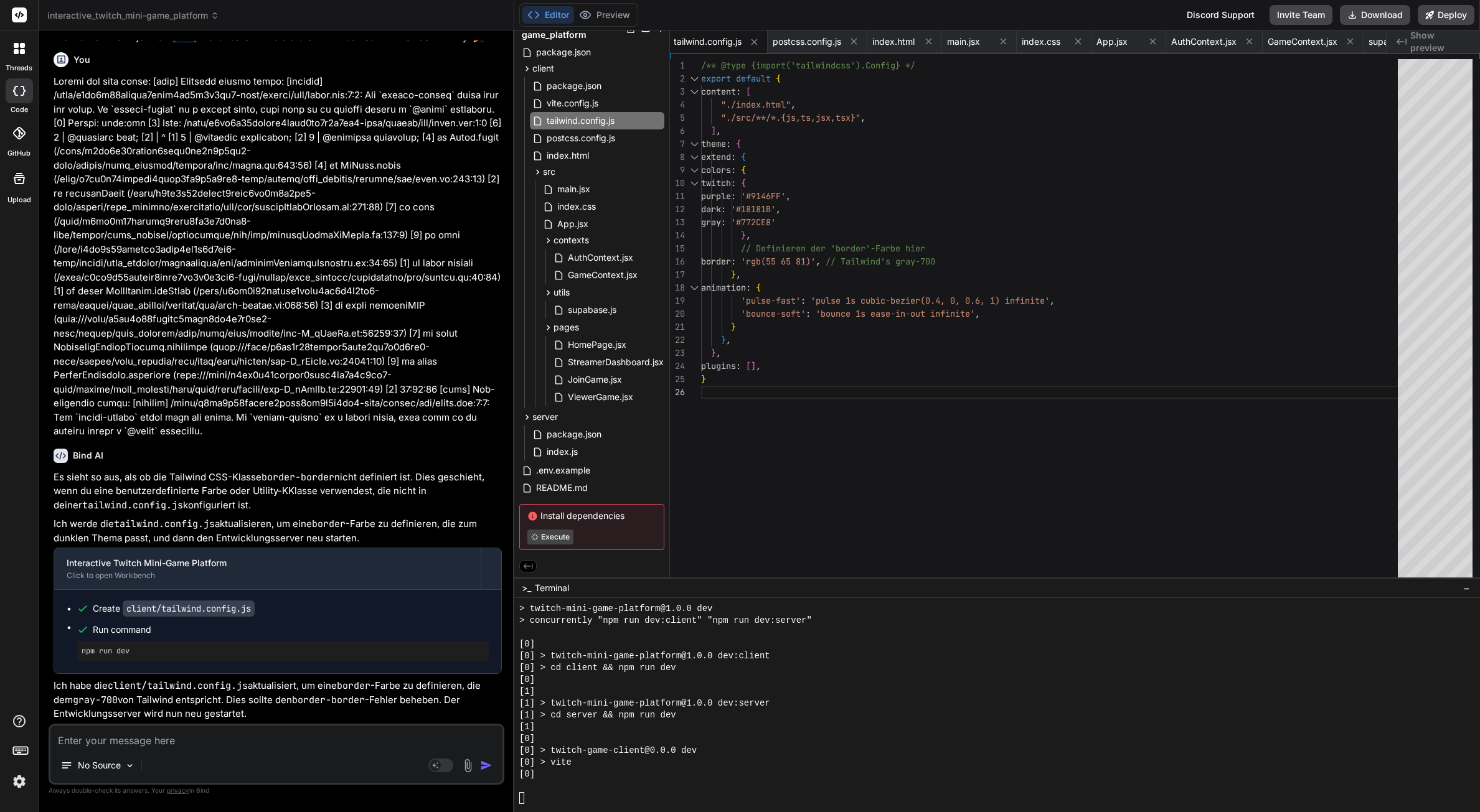
click at [602, 28] on div "Editor Preview Discord Support Invite Team Download Deploy" at bounding box center [997, 15] width 966 height 30
click at [618, 12] on button "Preview" at bounding box center [604, 15] width 61 height 17
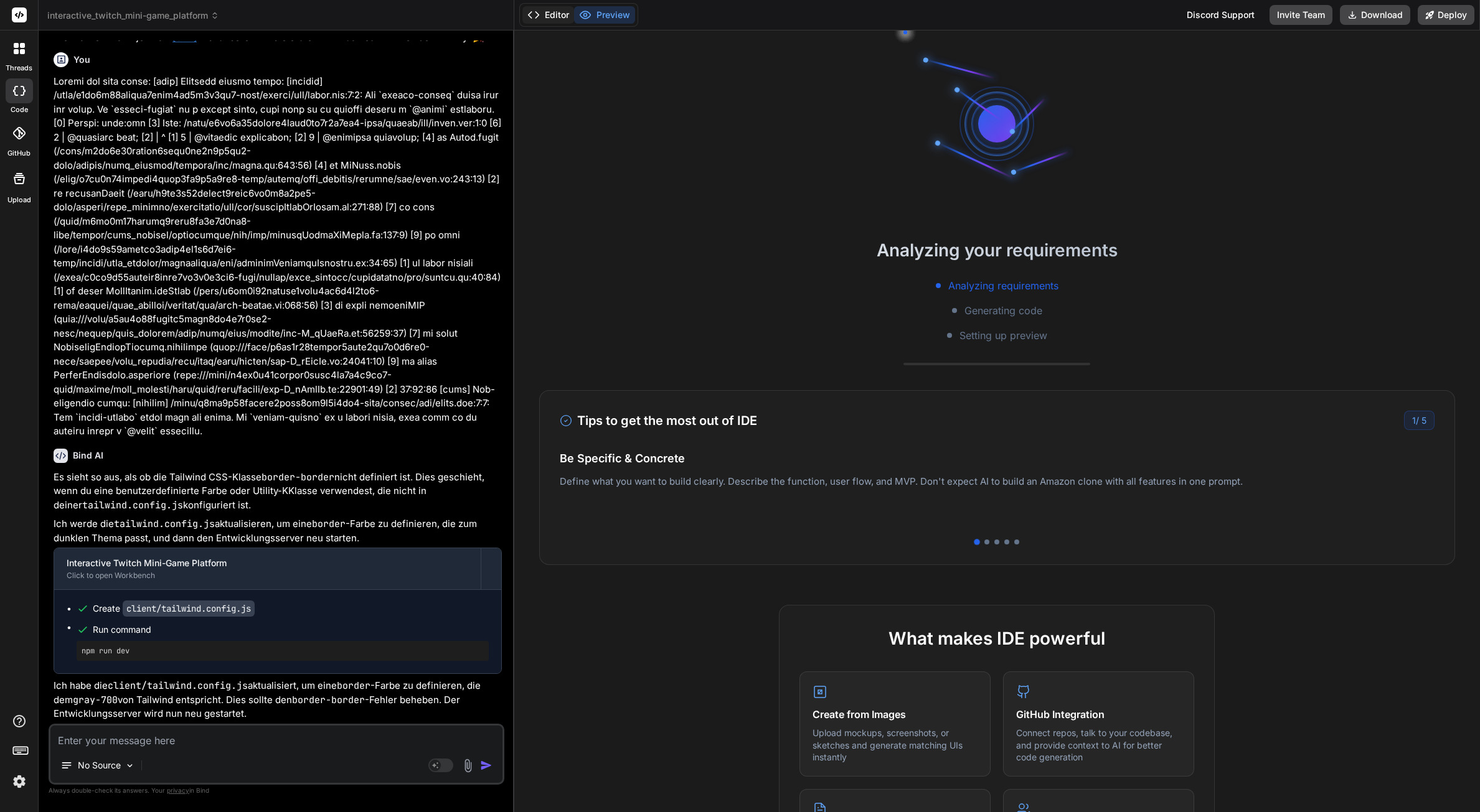
click at [547, 16] on button "Editor" at bounding box center [548, 15] width 51 height 17
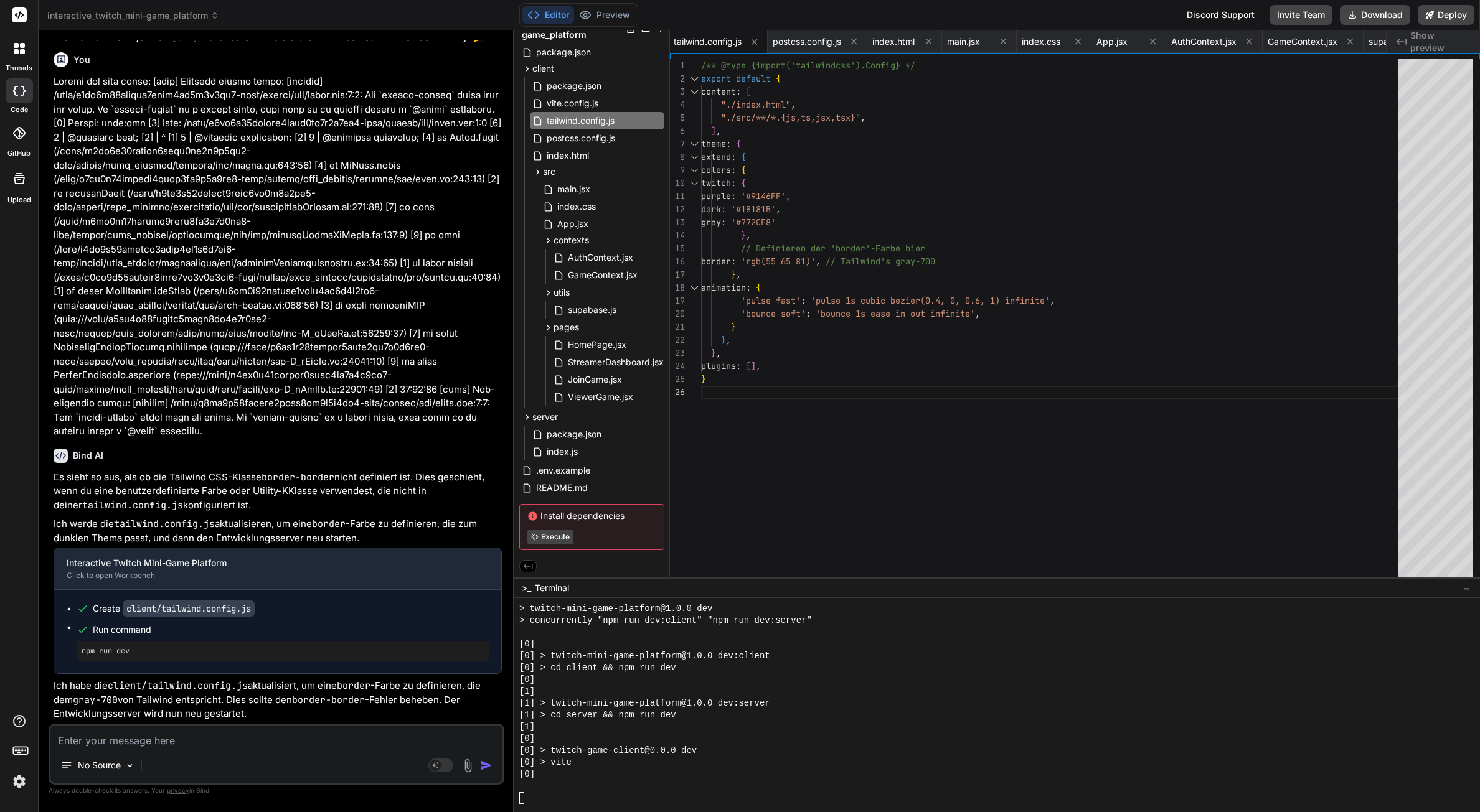
click at [616, 24] on div "Editor Preview" at bounding box center [579, 15] width 119 height 24
click at [615, 20] on button "Preview" at bounding box center [604, 15] width 61 height 17
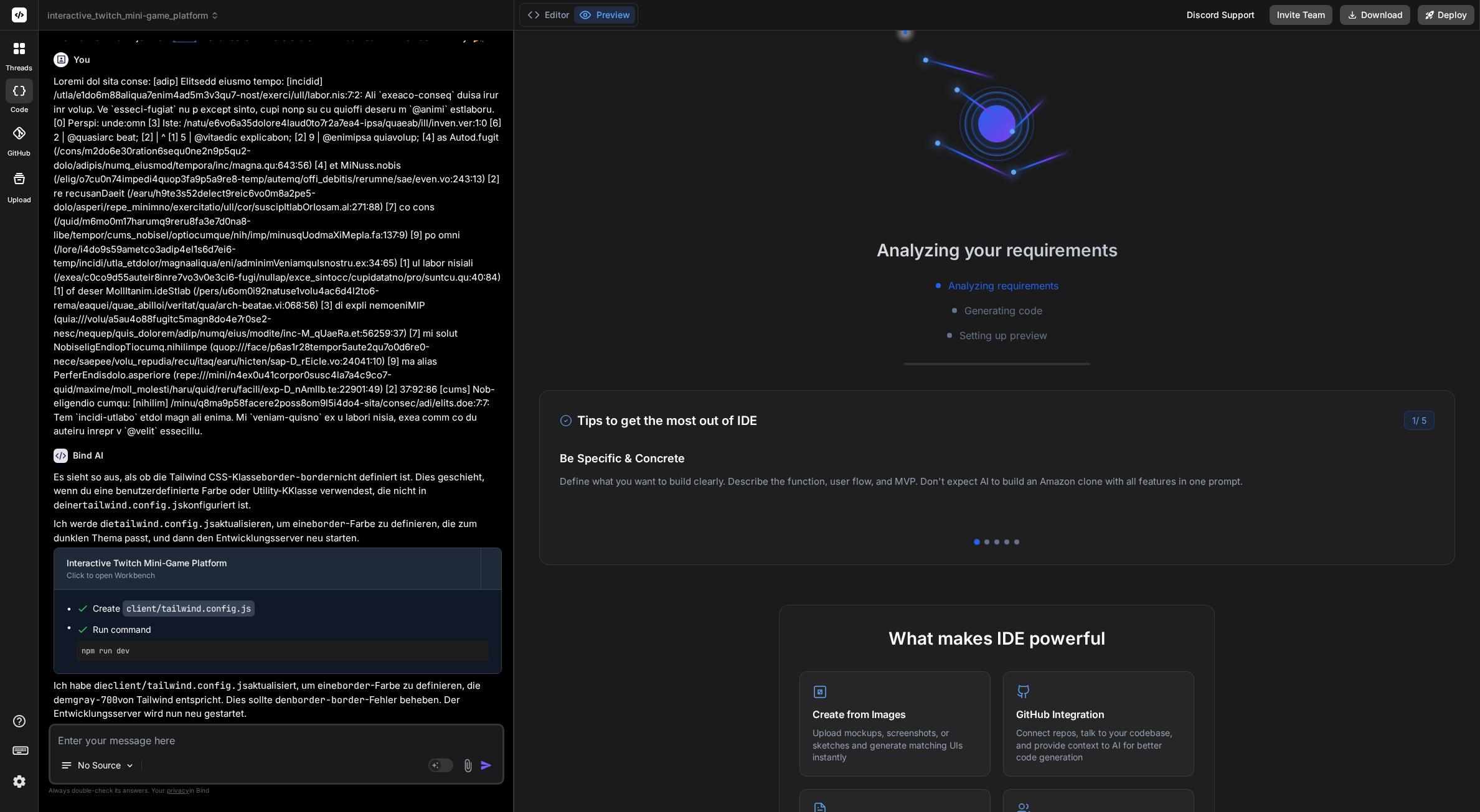
click at [718, 172] on div "Analyzing your requirements Analyzing requirements Generating code Setting up p…" at bounding box center [997, 421] width 966 height 782
click at [534, 20] on icon at bounding box center [533, 15] width 12 height 12
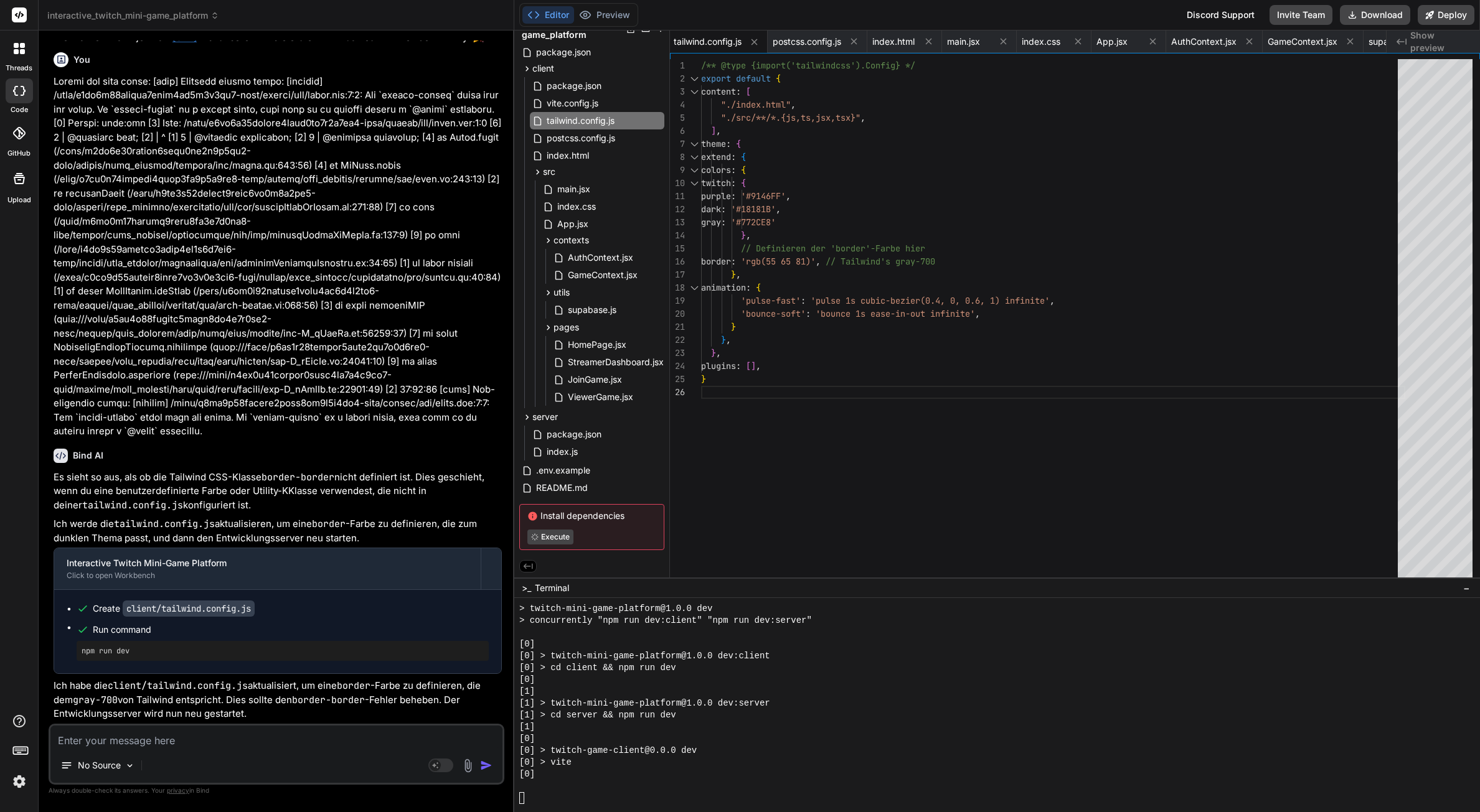
click at [673, 722] on div "[1]" at bounding box center [991, 727] width 944 height 11
type textarea "x"
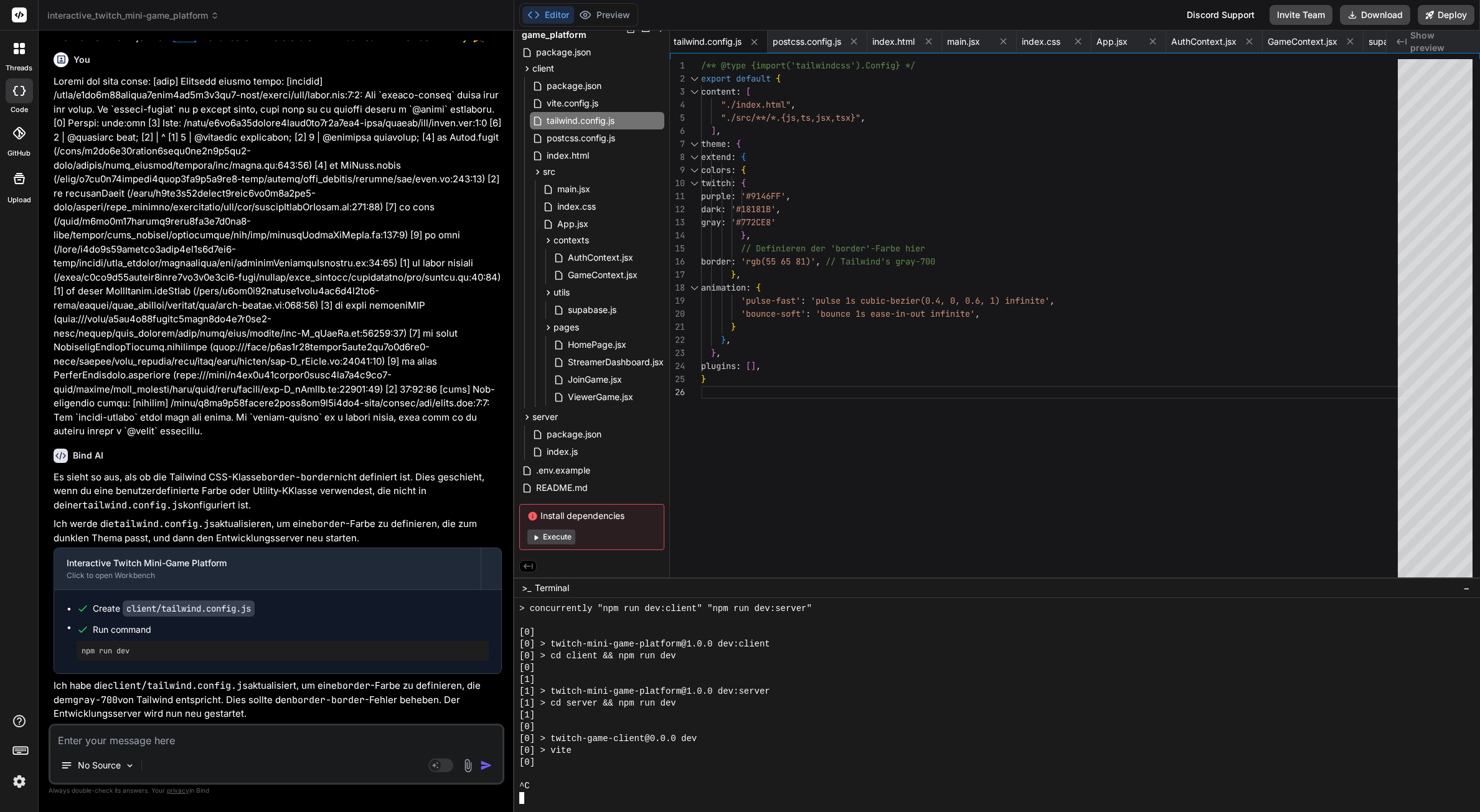
scroll to position [1135, 0]
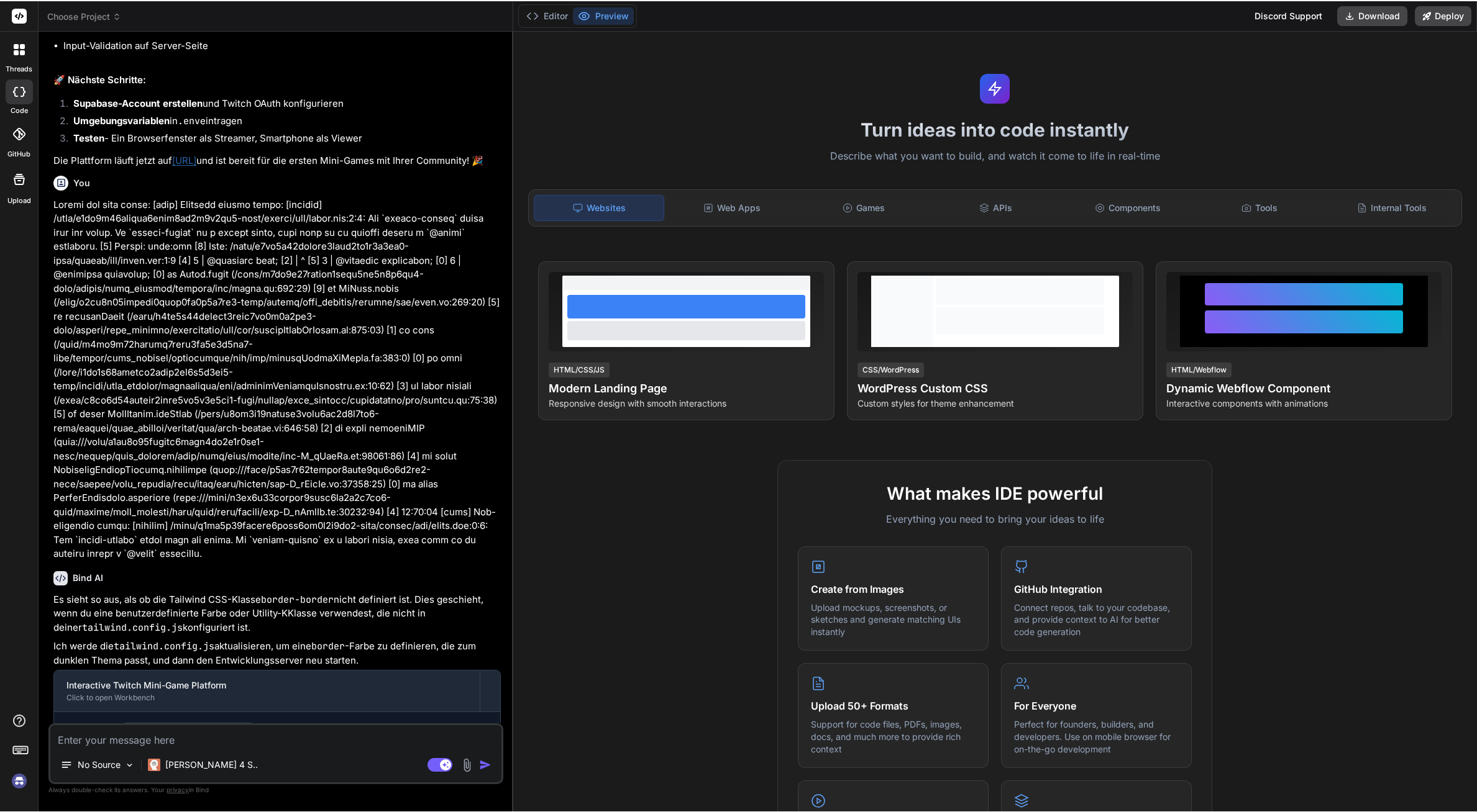
scroll to position [1855, 0]
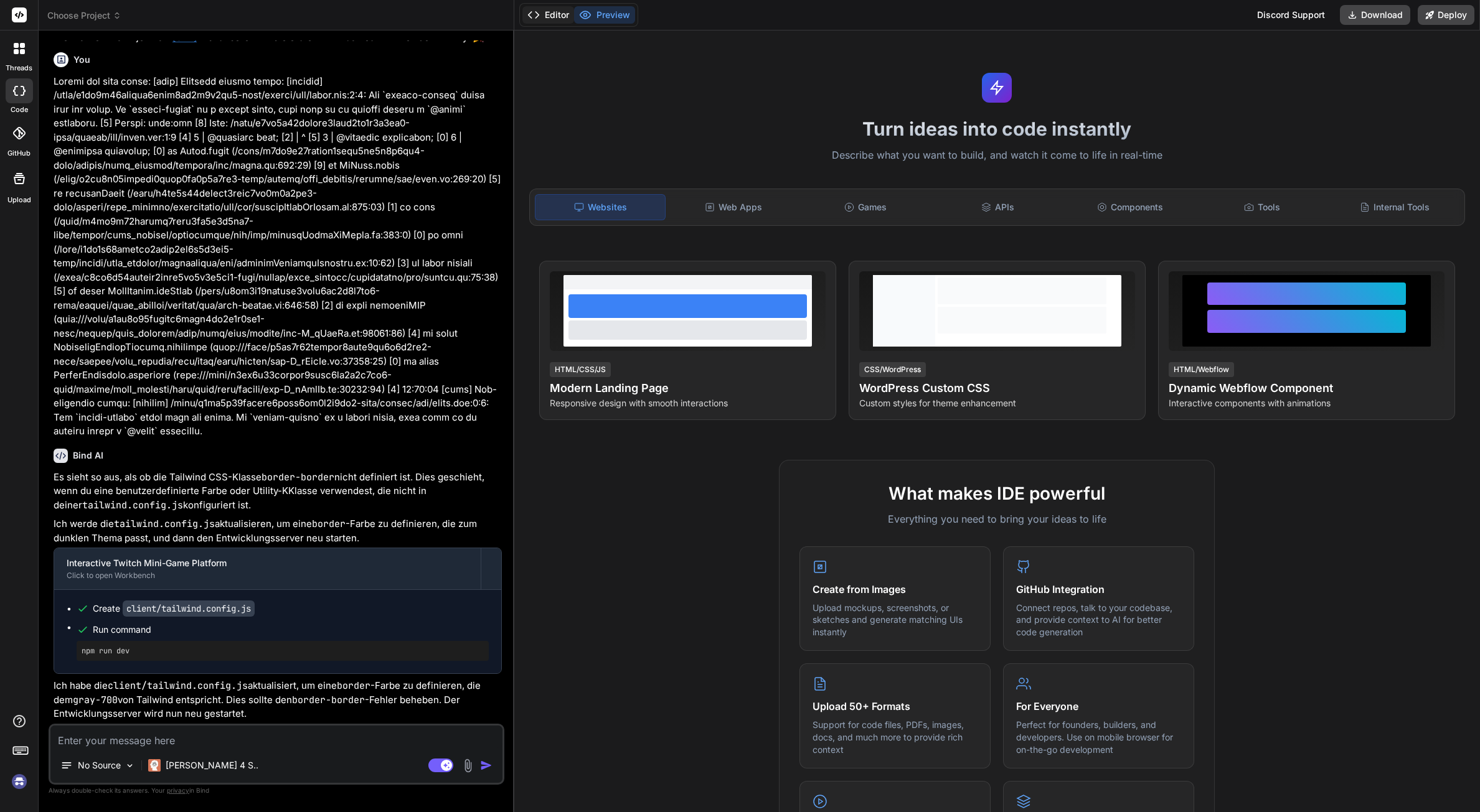
click at [565, 13] on button "Editor" at bounding box center [548, 15] width 51 height 17
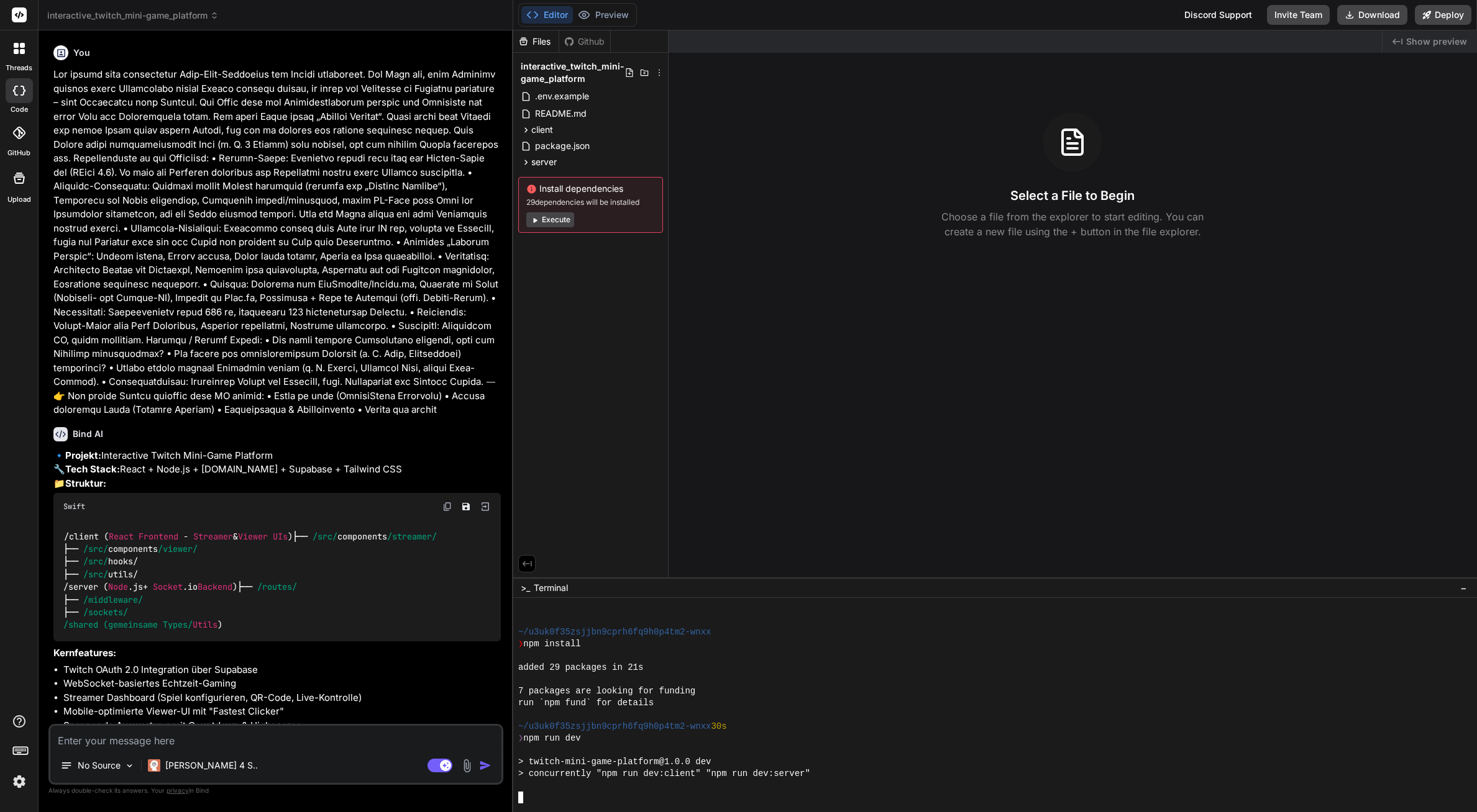
scroll to position [47, 0]
type textarea "x"
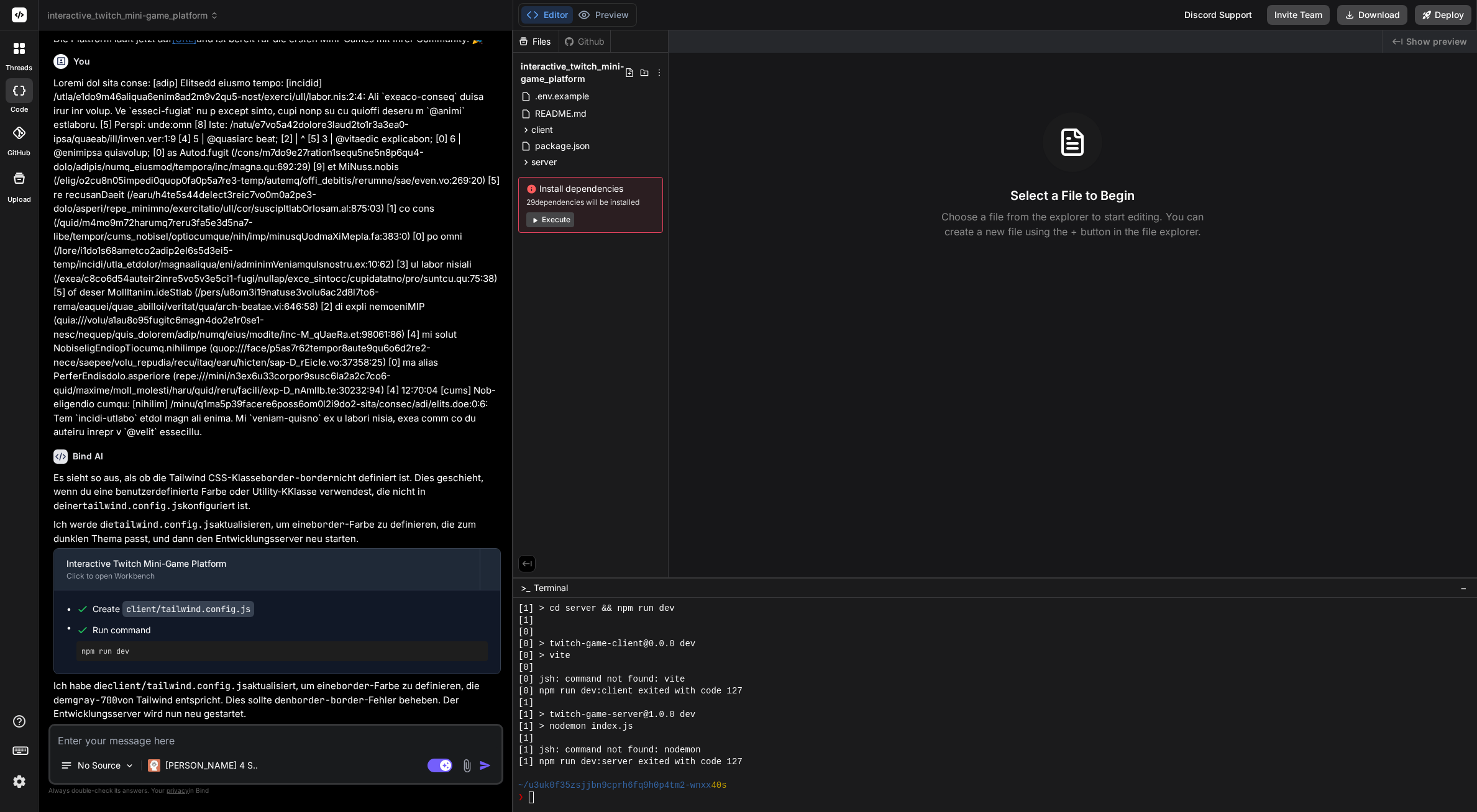
scroll to position [307, 0]
click at [649, 739] on div "[1]" at bounding box center [989, 739] width 943 height 11
click at [958, 669] on div "[0]" at bounding box center [989, 668] width 943 height 11
click at [583, 24] on div "Editor Preview Disabled until preview for your project is generated" at bounding box center [578, 15] width 119 height 24
click at [1140, 466] on div "Created with Pixso. Show preview Select a File to Begin Choose a file from the …" at bounding box center [1073, 304] width 808 height 547
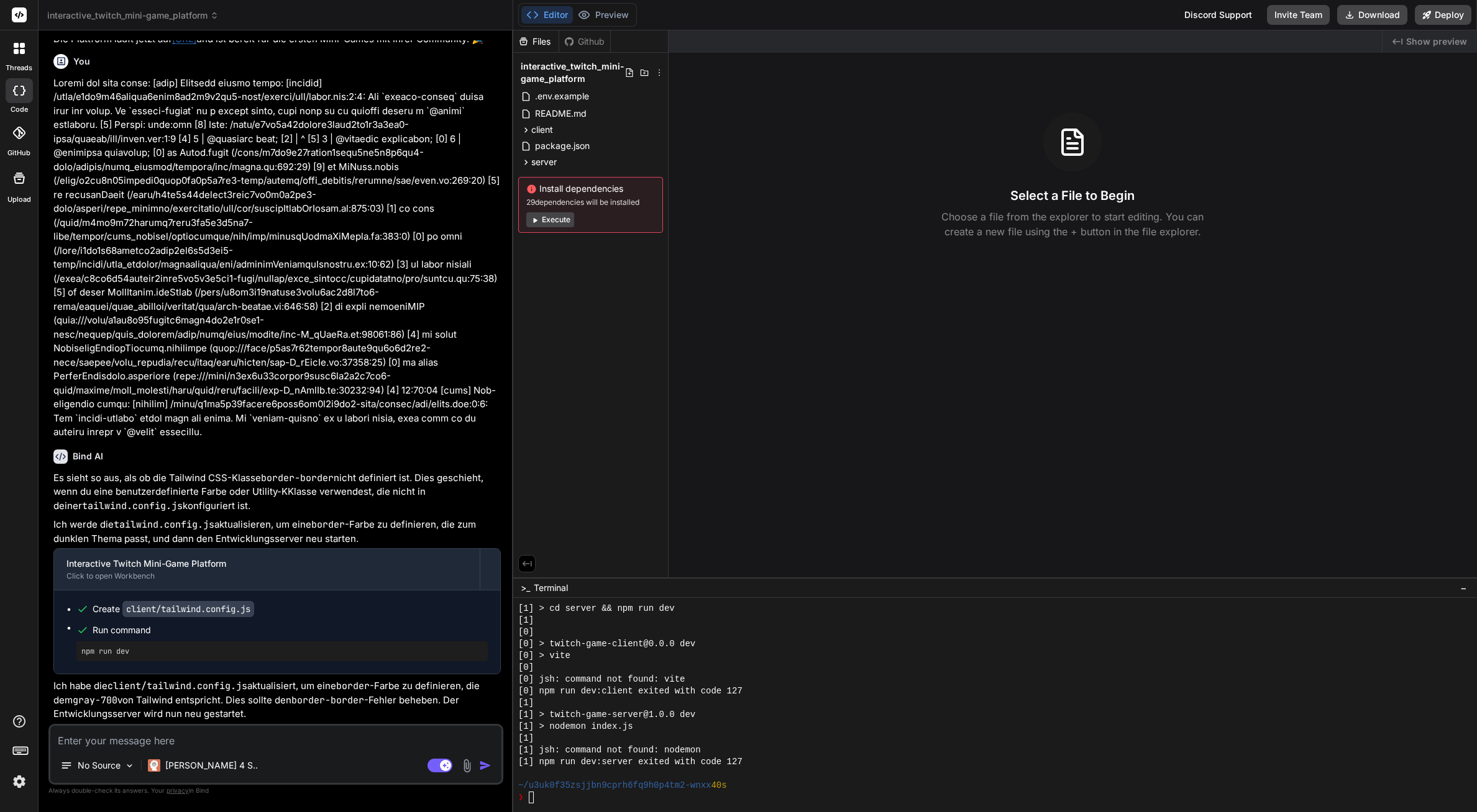
click at [648, 388] on div "Files Github interactive_twitch_mini-game_platform .env.example README.md clien…" at bounding box center [591, 304] width 156 height 547
click at [596, 4] on div "Editor Preview Disabled until preview for your project is generated" at bounding box center [578, 15] width 119 height 24
drag, startPoint x: 541, startPoint y: 15, endPoint x: 436, endPoint y: 369, distance: 369.2
click at [541, 15] on button "Editor" at bounding box center [547, 15] width 51 height 17
click at [716, 753] on div "[1] jsh: command not found: nodemon" at bounding box center [989, 750] width 943 height 11
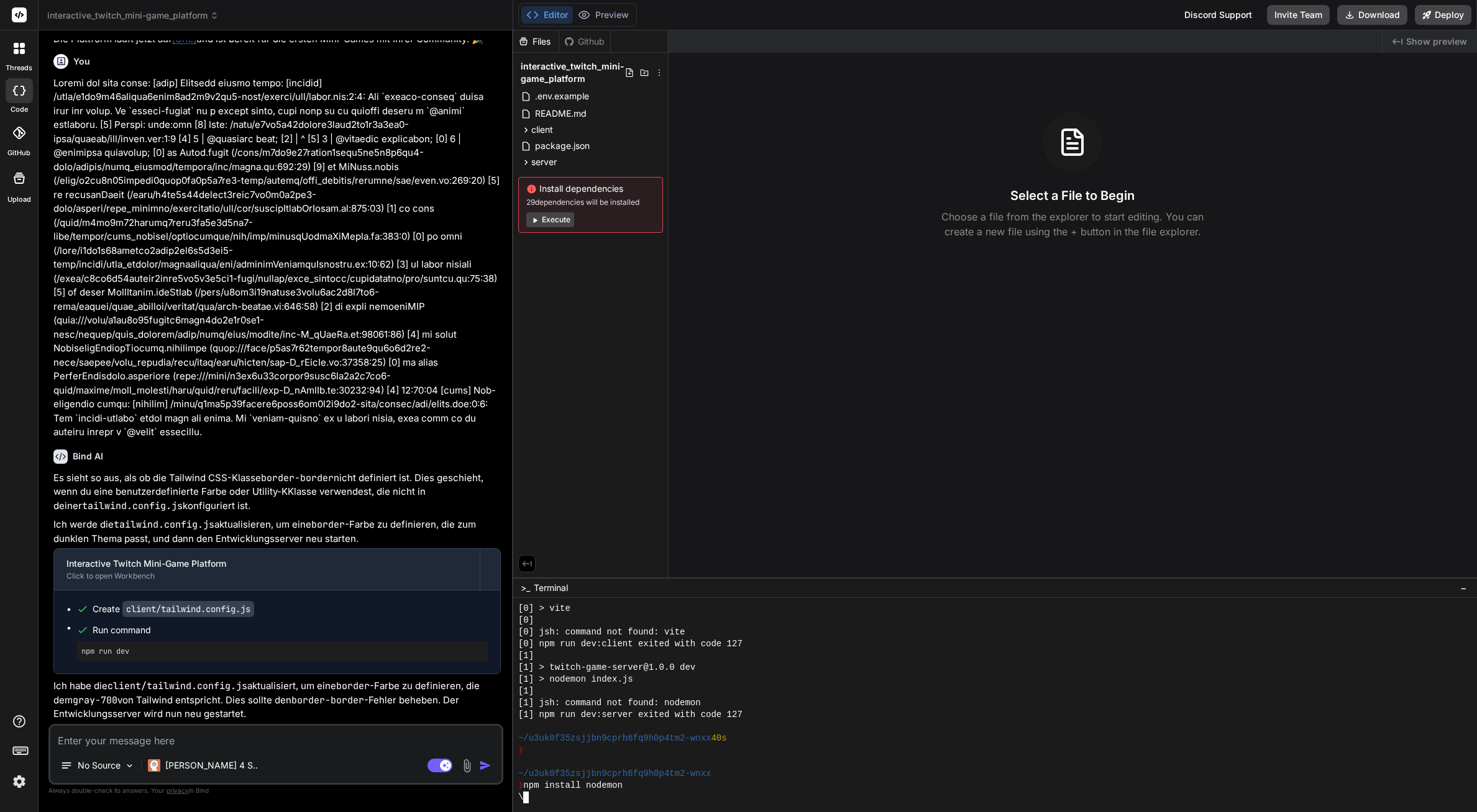
scroll to position [437, 0]
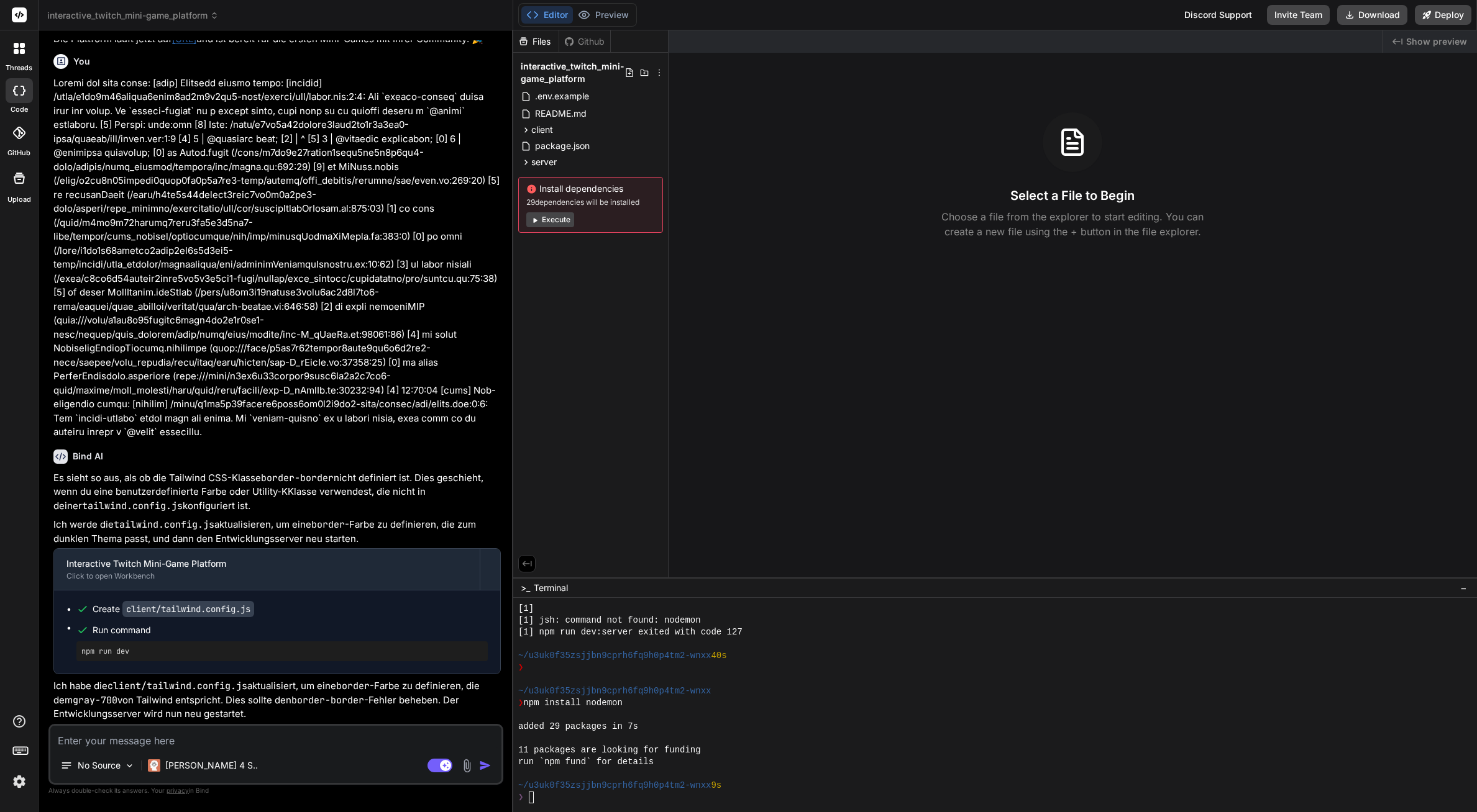
click at [544, 218] on button "Execute" at bounding box center [550, 220] width 48 height 15
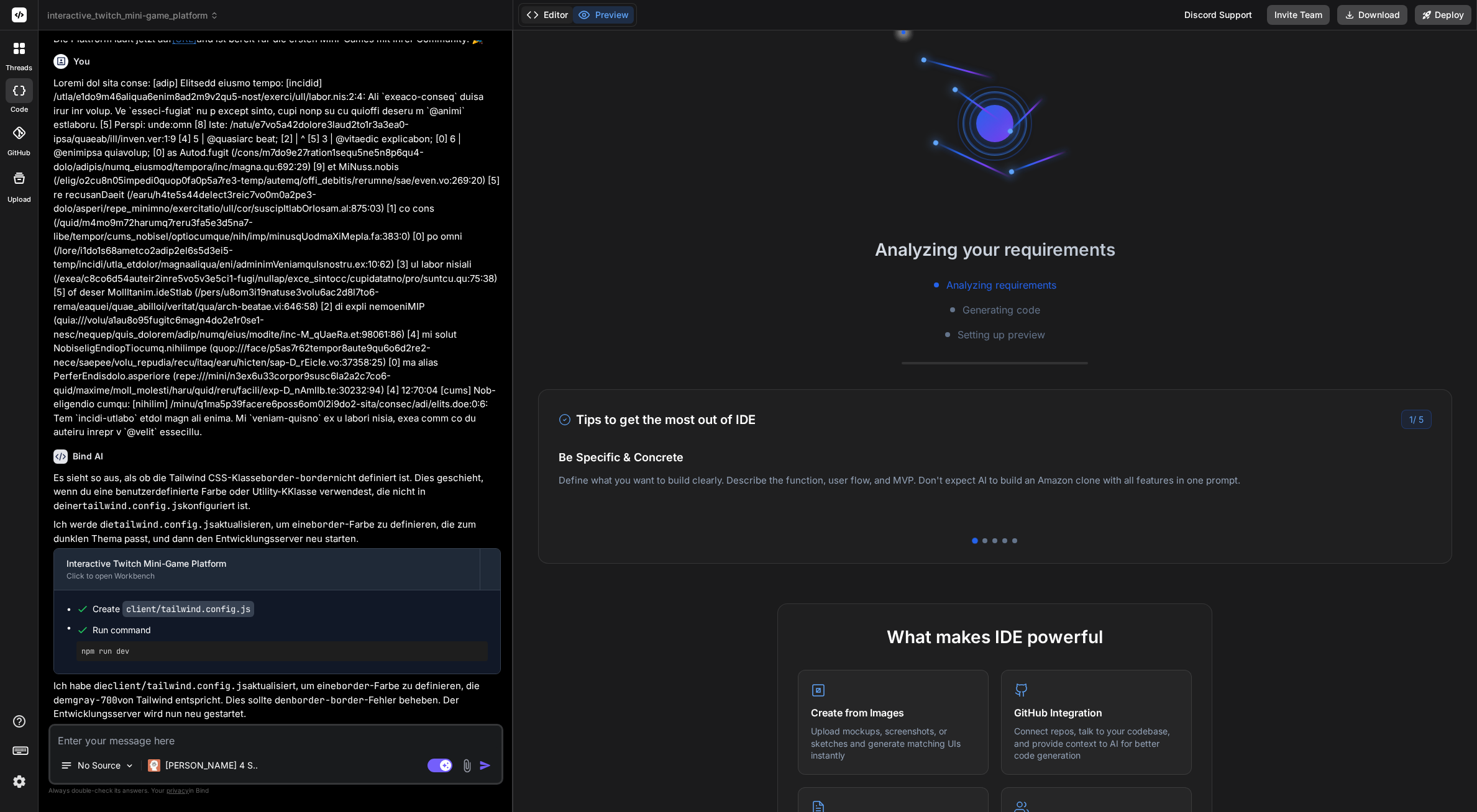
drag, startPoint x: 569, startPoint y: 24, endPoint x: 552, endPoint y: 20, distance: 17.5
click at [569, 24] on div "Editor Preview" at bounding box center [578, 15] width 119 height 24
click at [552, 20] on button "Editor" at bounding box center [547, 15] width 51 height 17
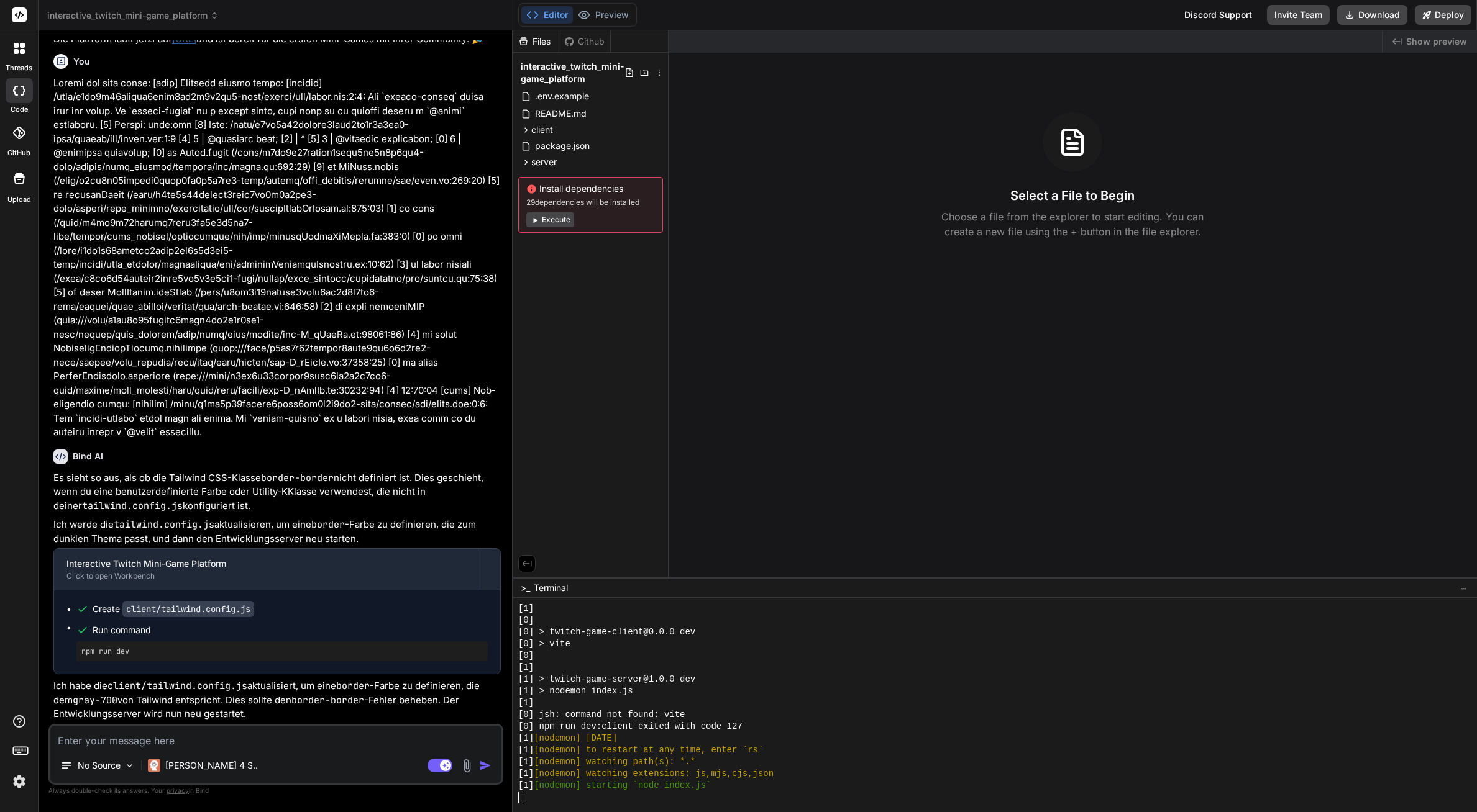
scroll to position [1074, 0]
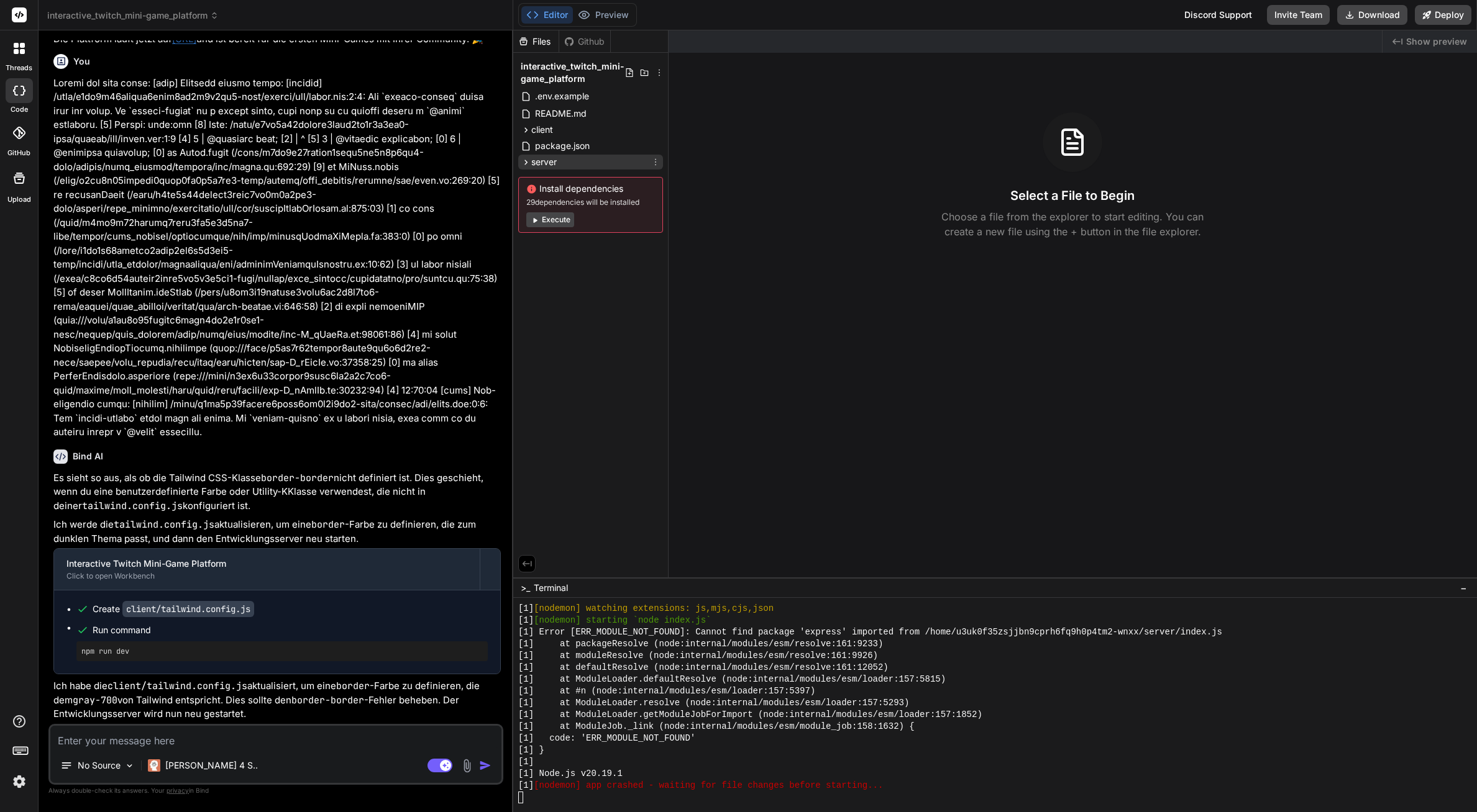
click at [569, 161] on div "server" at bounding box center [591, 162] width 145 height 15
click at [567, 193] on span "package.json" at bounding box center [573, 197] width 57 height 15
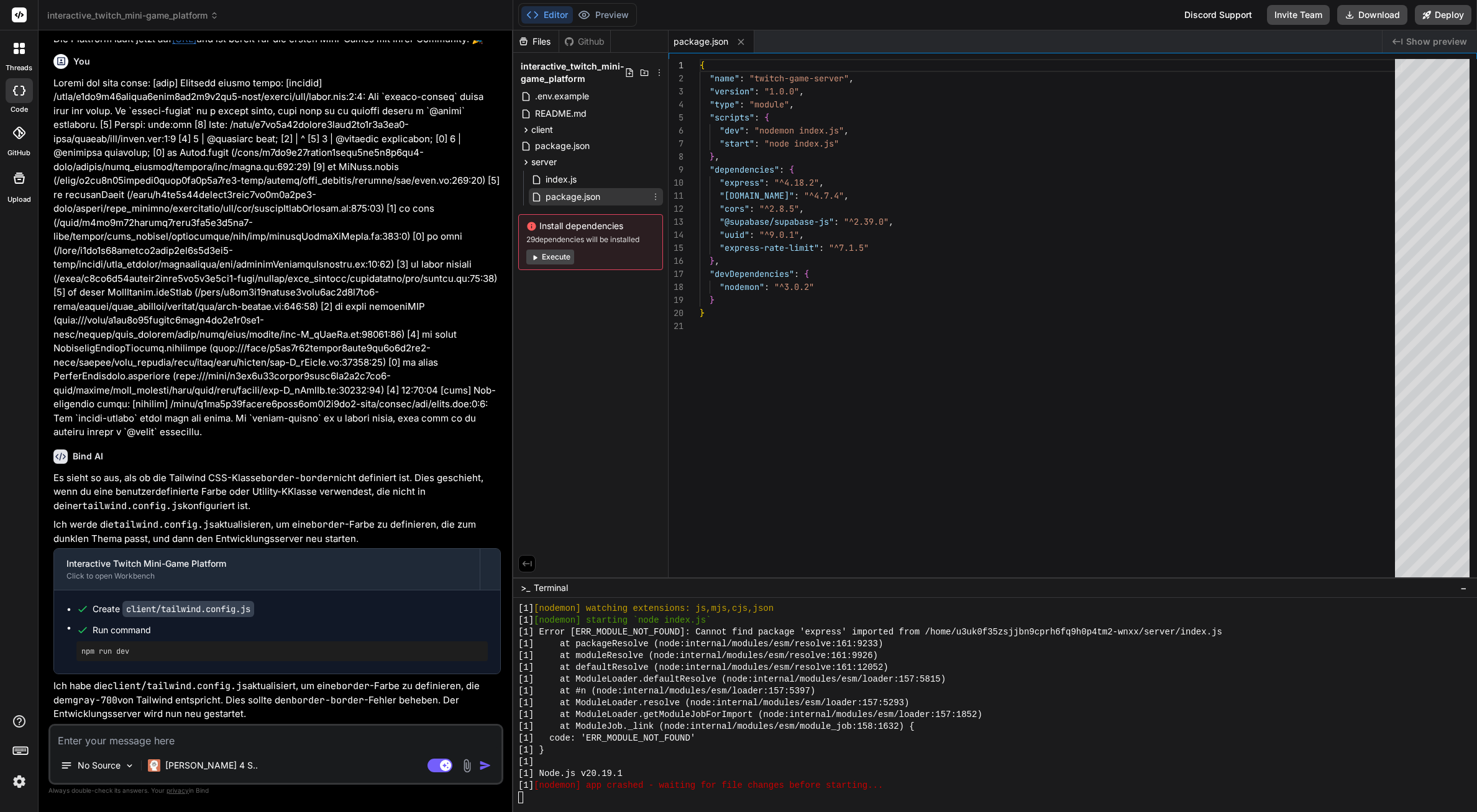
type textarea "x"
click at [556, 153] on span "package.json" at bounding box center [562, 146] width 57 height 15
type textarea ""devDependencies": { "concurrently": "^8.2.2" } }"
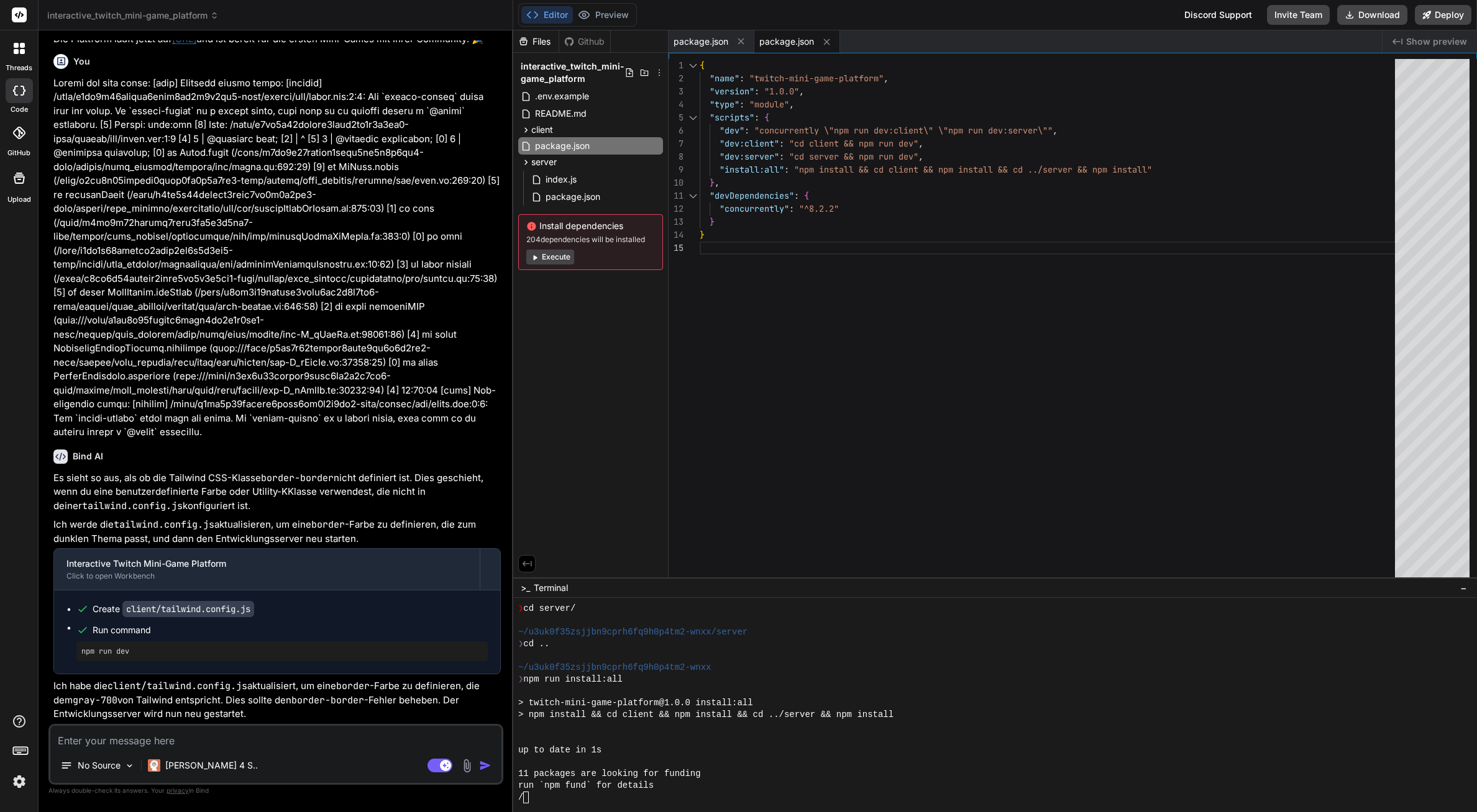
scroll to position [1369, 0]
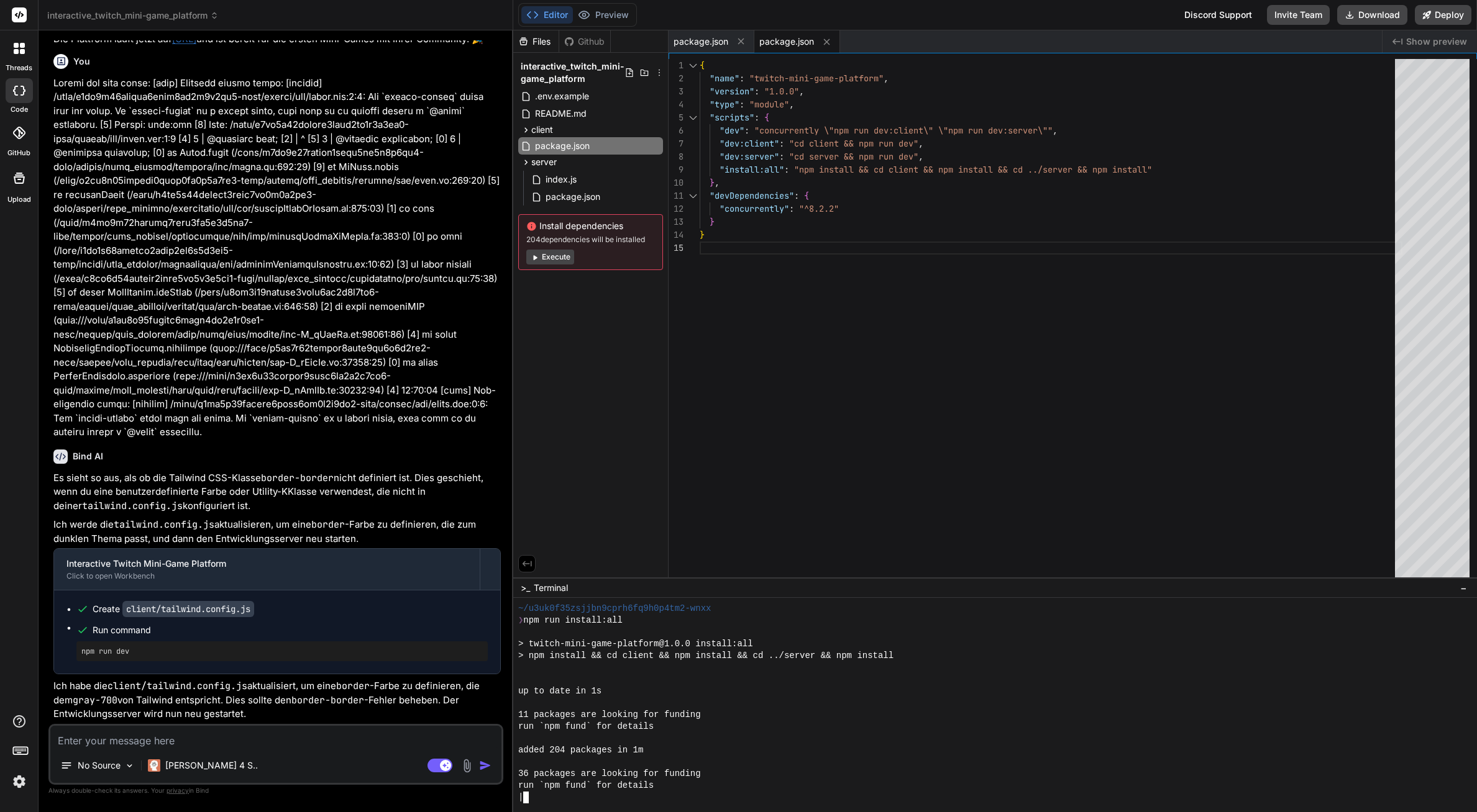
click at [787, 375] on div "{ "name" : "twitch-mini-game-platform" , "version" : "1.0.0" , "type" : "module…" at bounding box center [1051, 321] width 702 height 525
click at [430, 467] on div "Bind AI Es sieht so aus, als ob die Tailwind CSS-Klasse border-border nicht def…" at bounding box center [277, 581] width 447 height 282
type textarea "x"
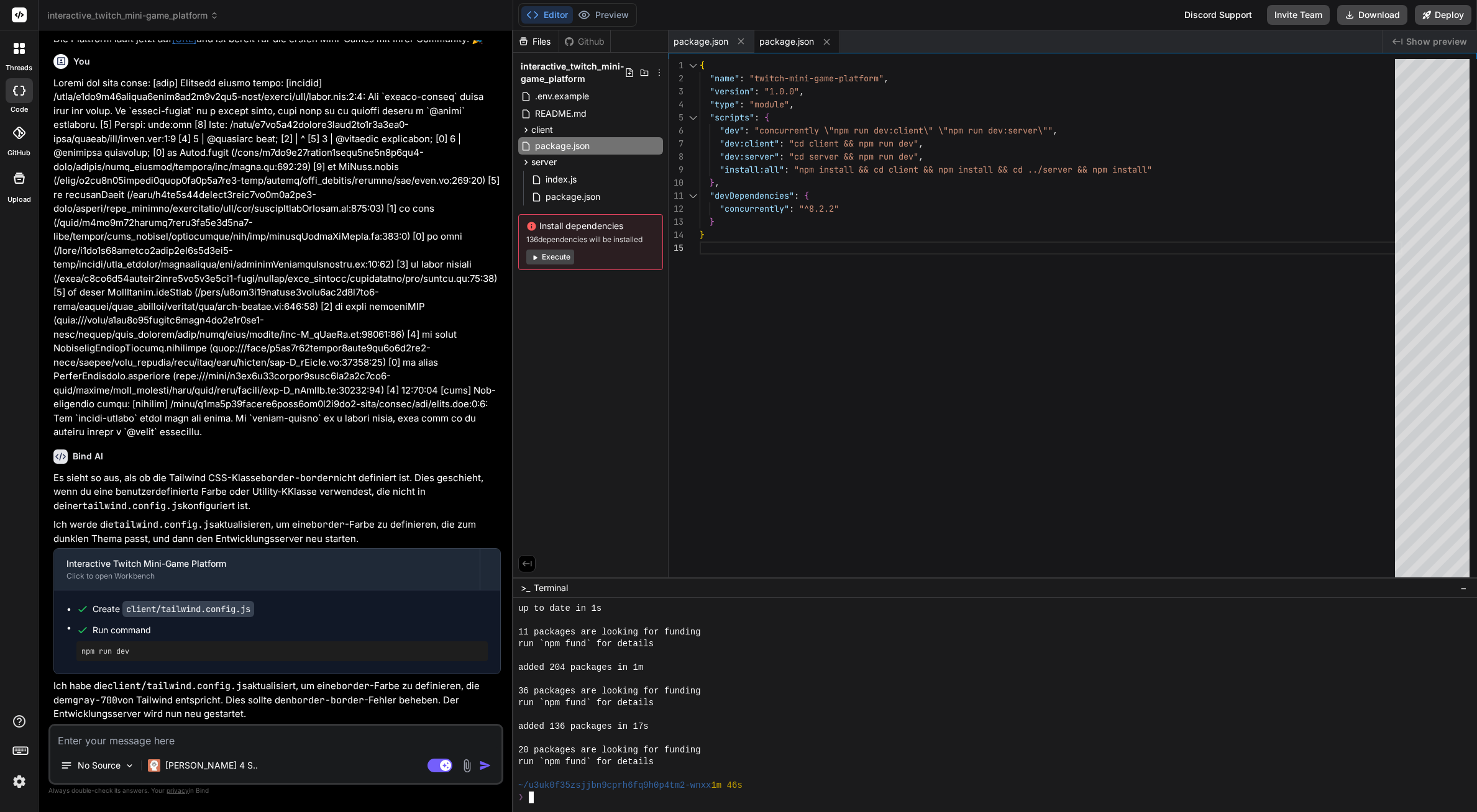
click at [783, 674] on div at bounding box center [989, 679] width 943 height 11
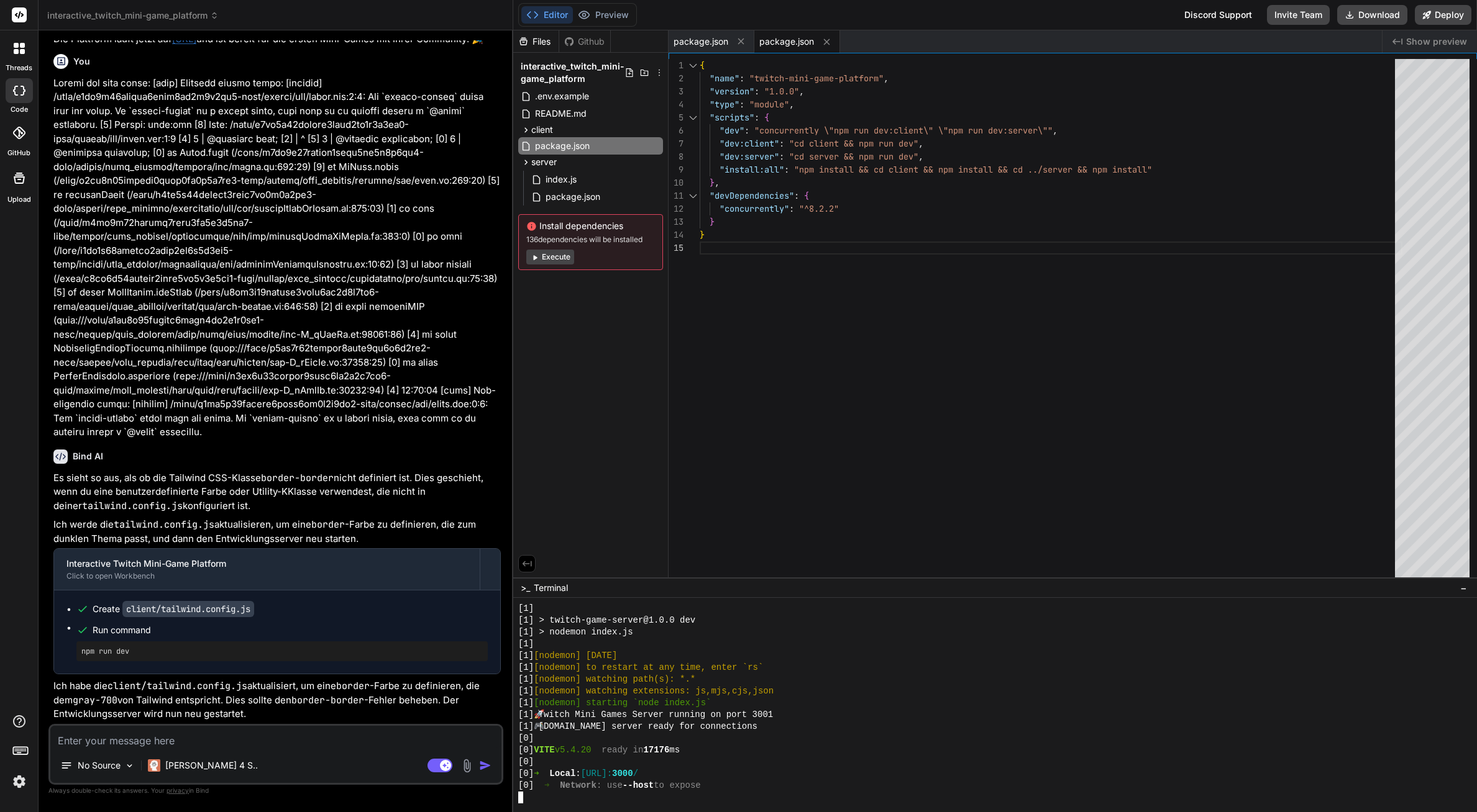
scroll to position [1841, 0]
click at [629, 11] on button "Preview" at bounding box center [603, 15] width 61 height 17
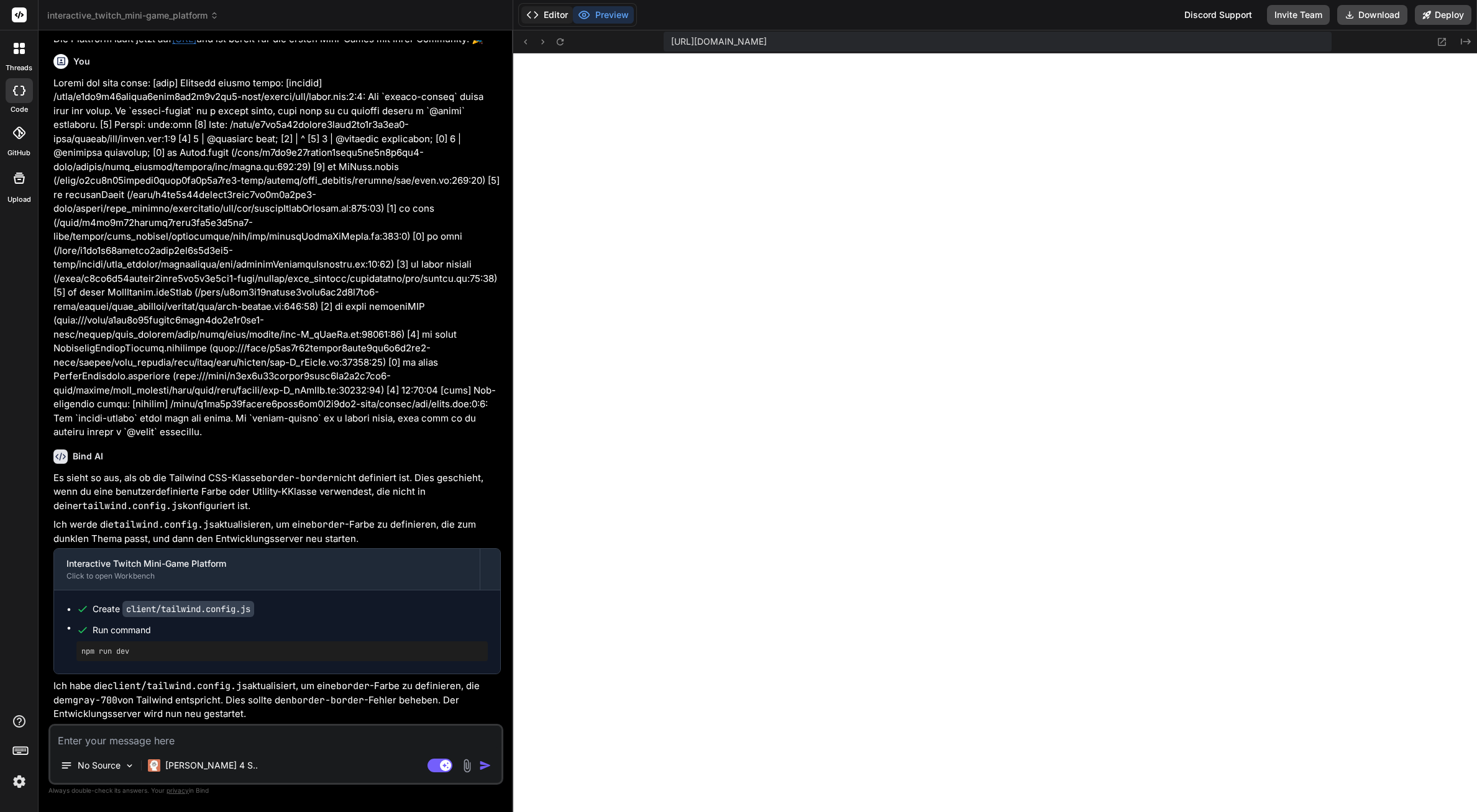
click at [530, 7] on button "Editor" at bounding box center [547, 15] width 51 height 17
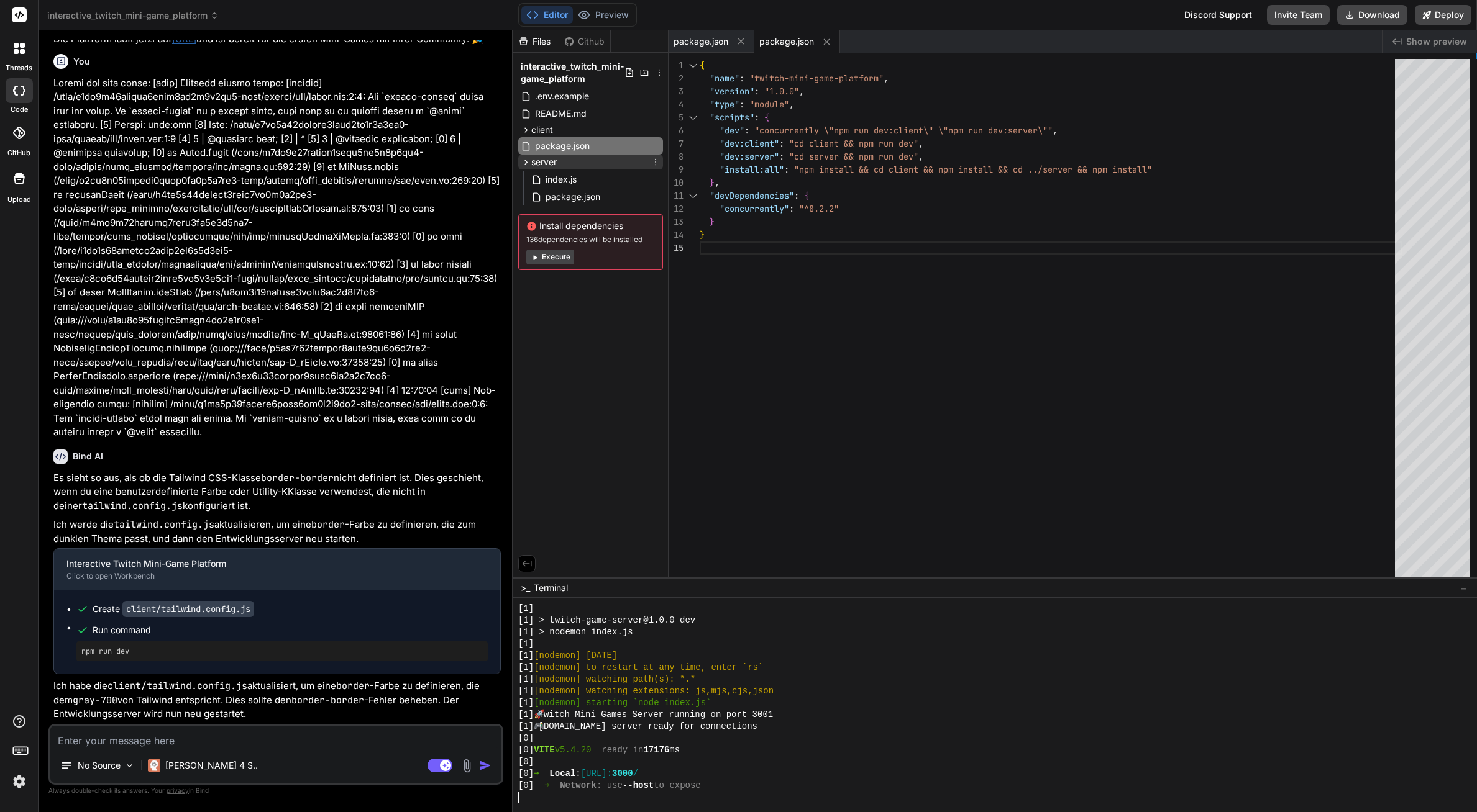
click at [559, 166] on div "server" at bounding box center [591, 162] width 145 height 15
click at [559, 178] on div "Install dependencies 136 dependencies will be installed Execute" at bounding box center [591, 204] width 145 height 56
click at [555, 165] on span "server" at bounding box center [543, 161] width 25 height 12
click at [557, 175] on span "index.js" at bounding box center [560, 179] width 33 height 15
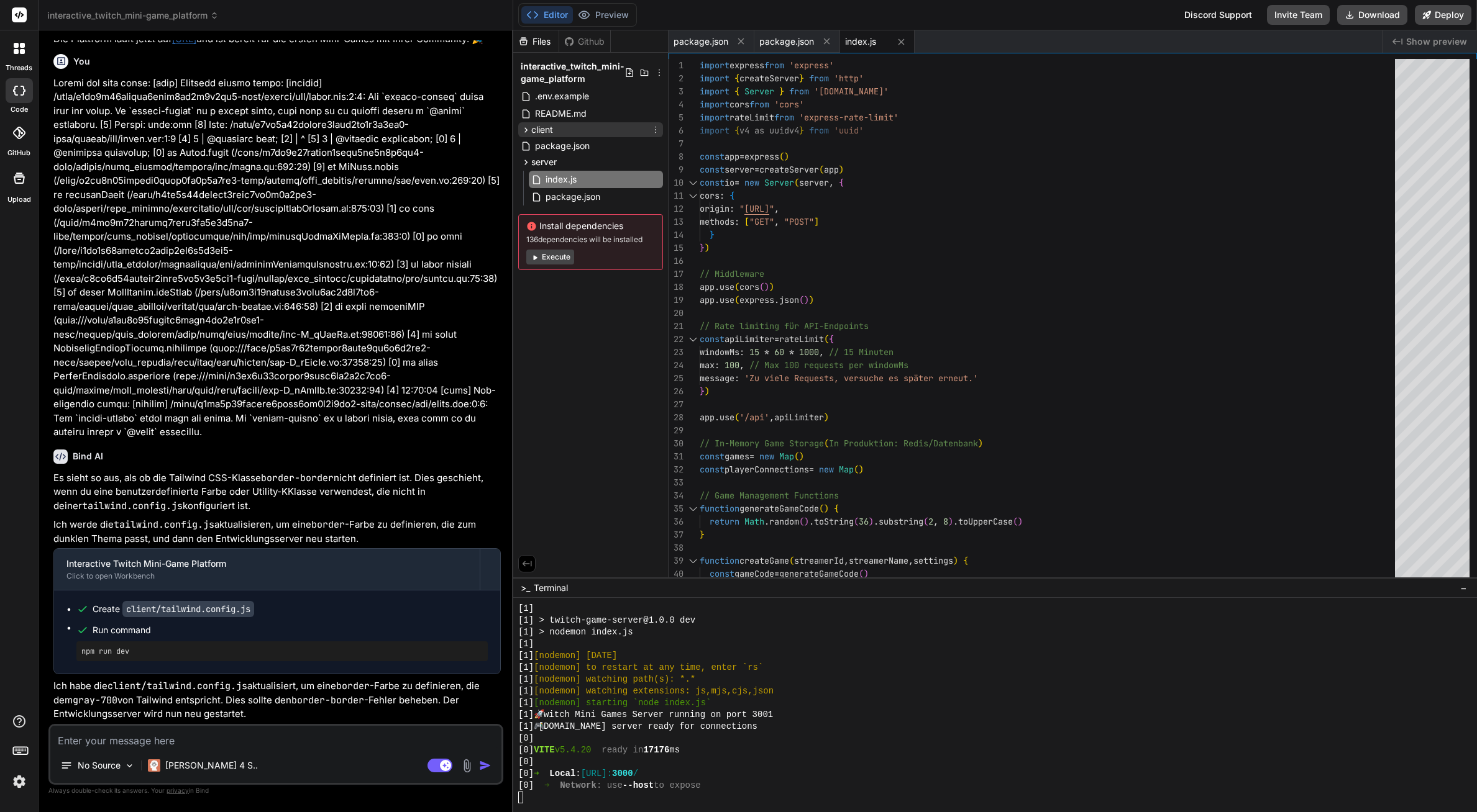
click at [567, 125] on div "client" at bounding box center [591, 129] width 145 height 15
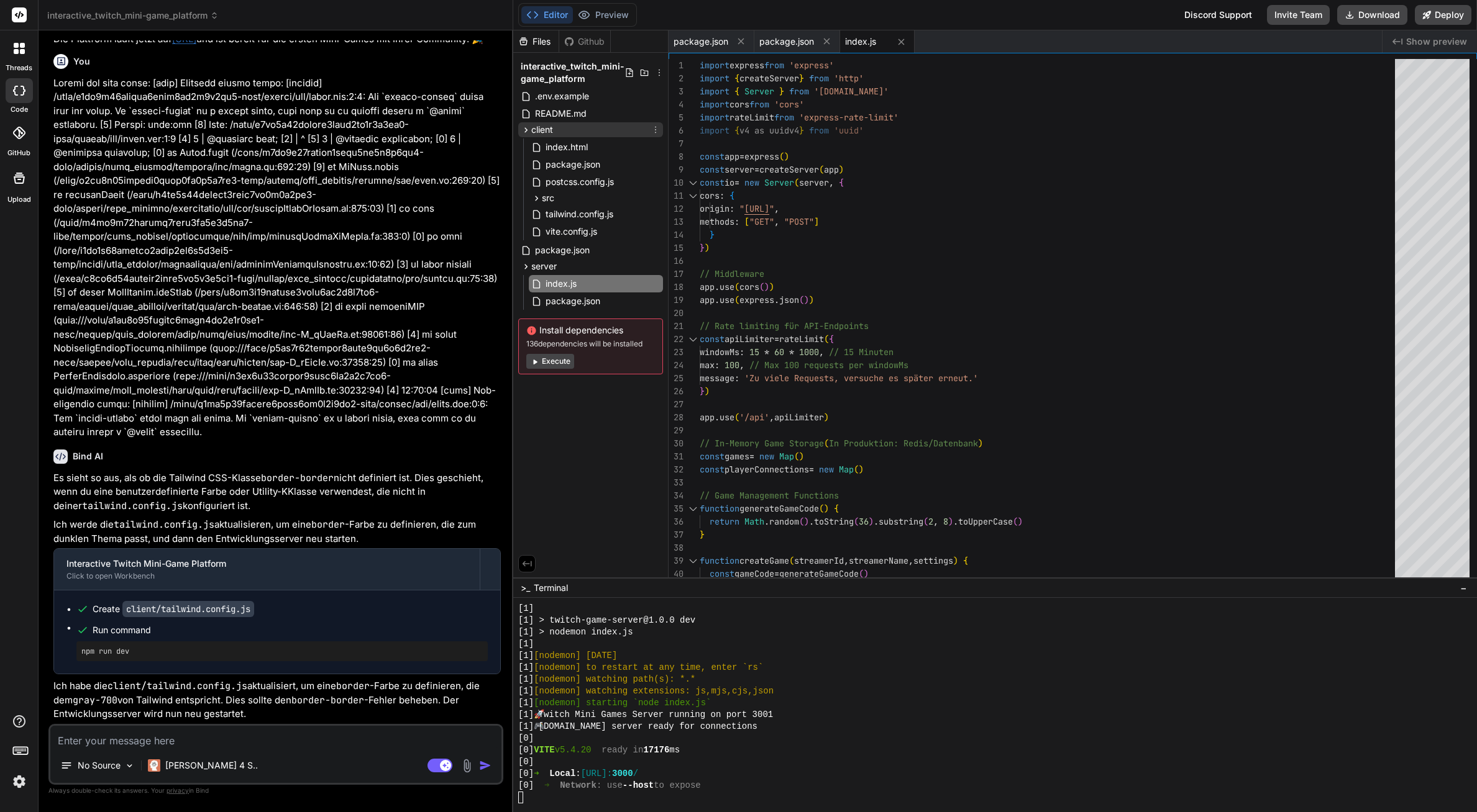
click at [567, 135] on div "client" at bounding box center [591, 129] width 145 height 15
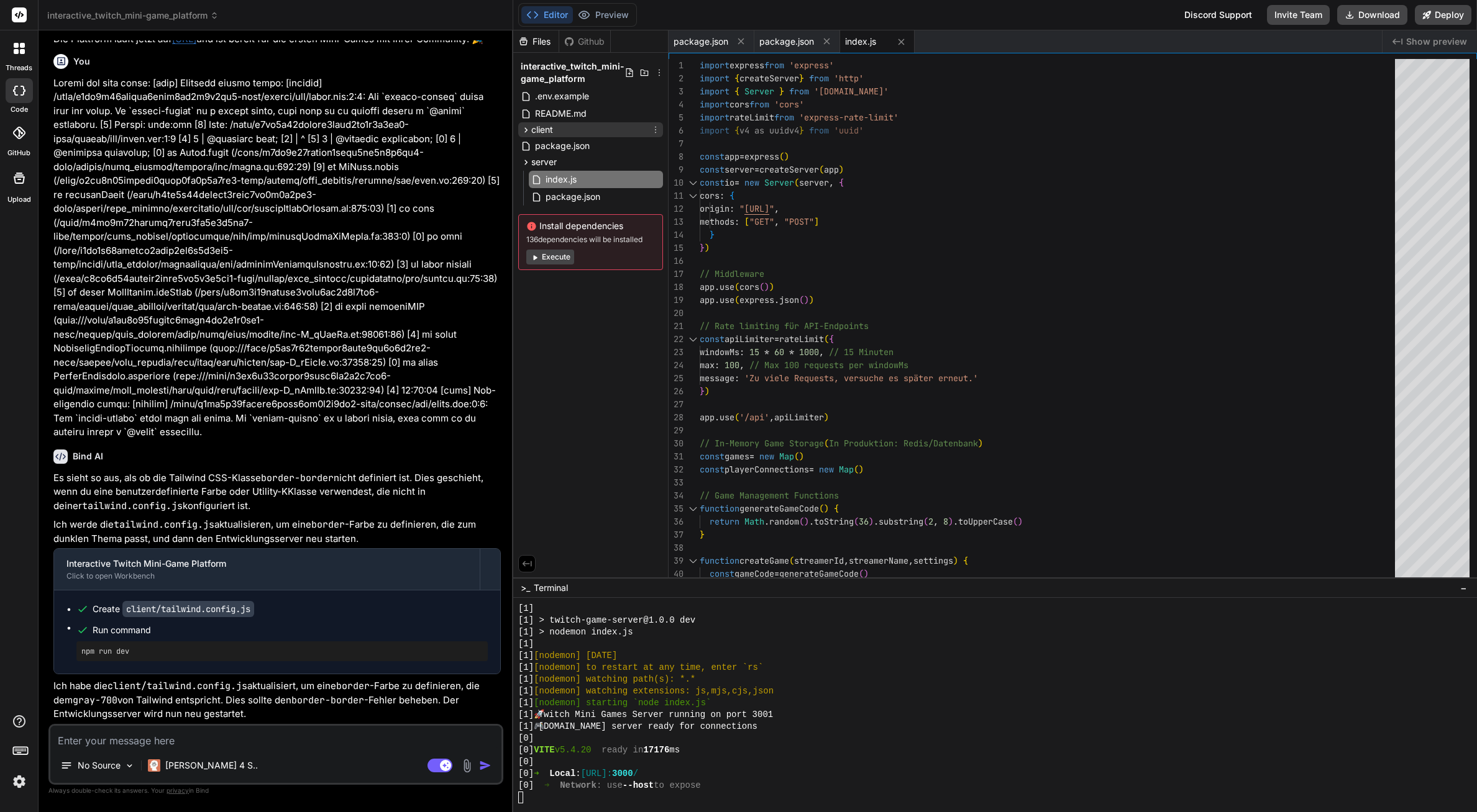
click at [568, 125] on div "client" at bounding box center [591, 129] width 145 height 15
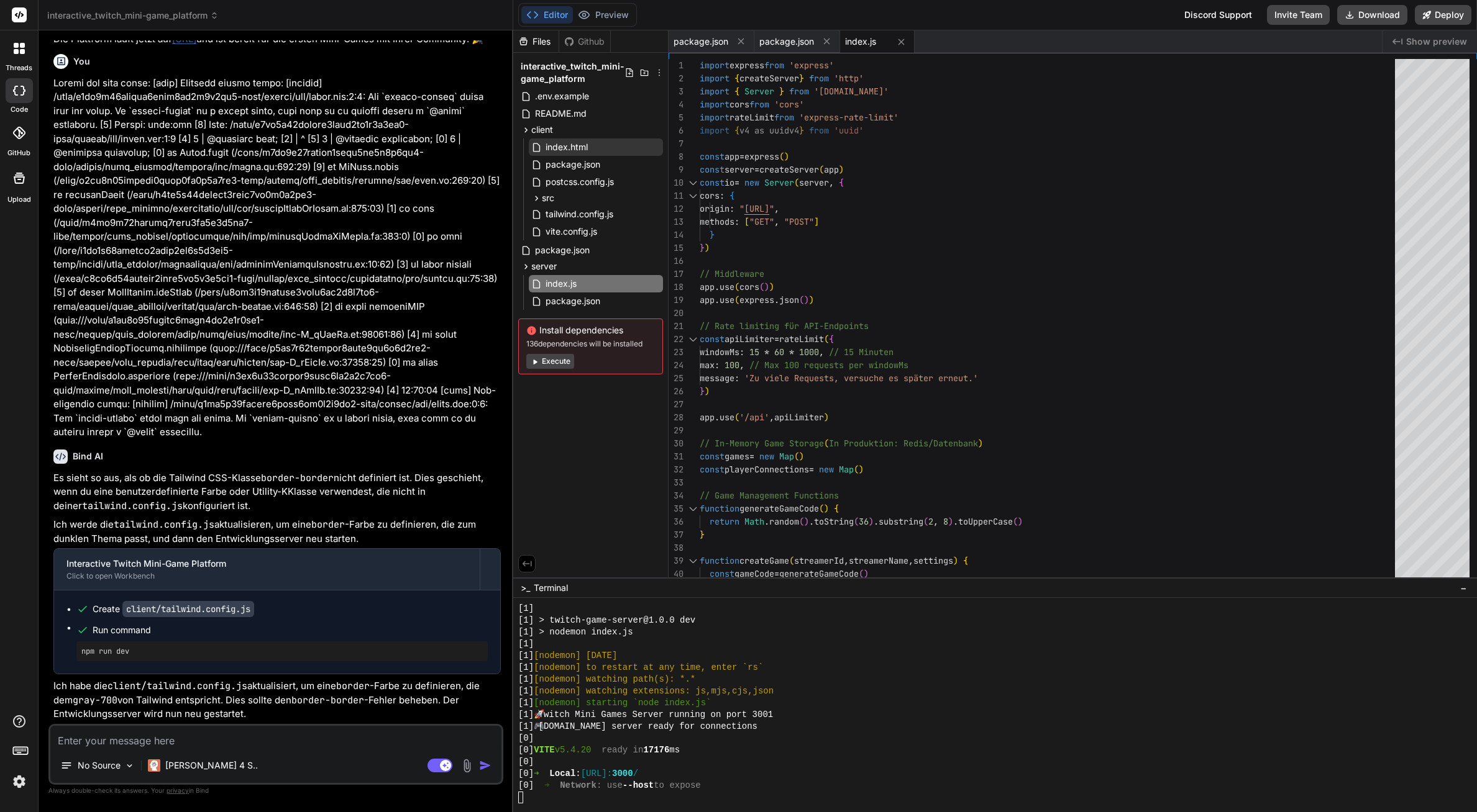
click at [568, 138] on div "index.html" at bounding box center [596, 147] width 134 height 17
type textarea "<script type="module" src="/src/main.jsx"></script> </body> </html>"
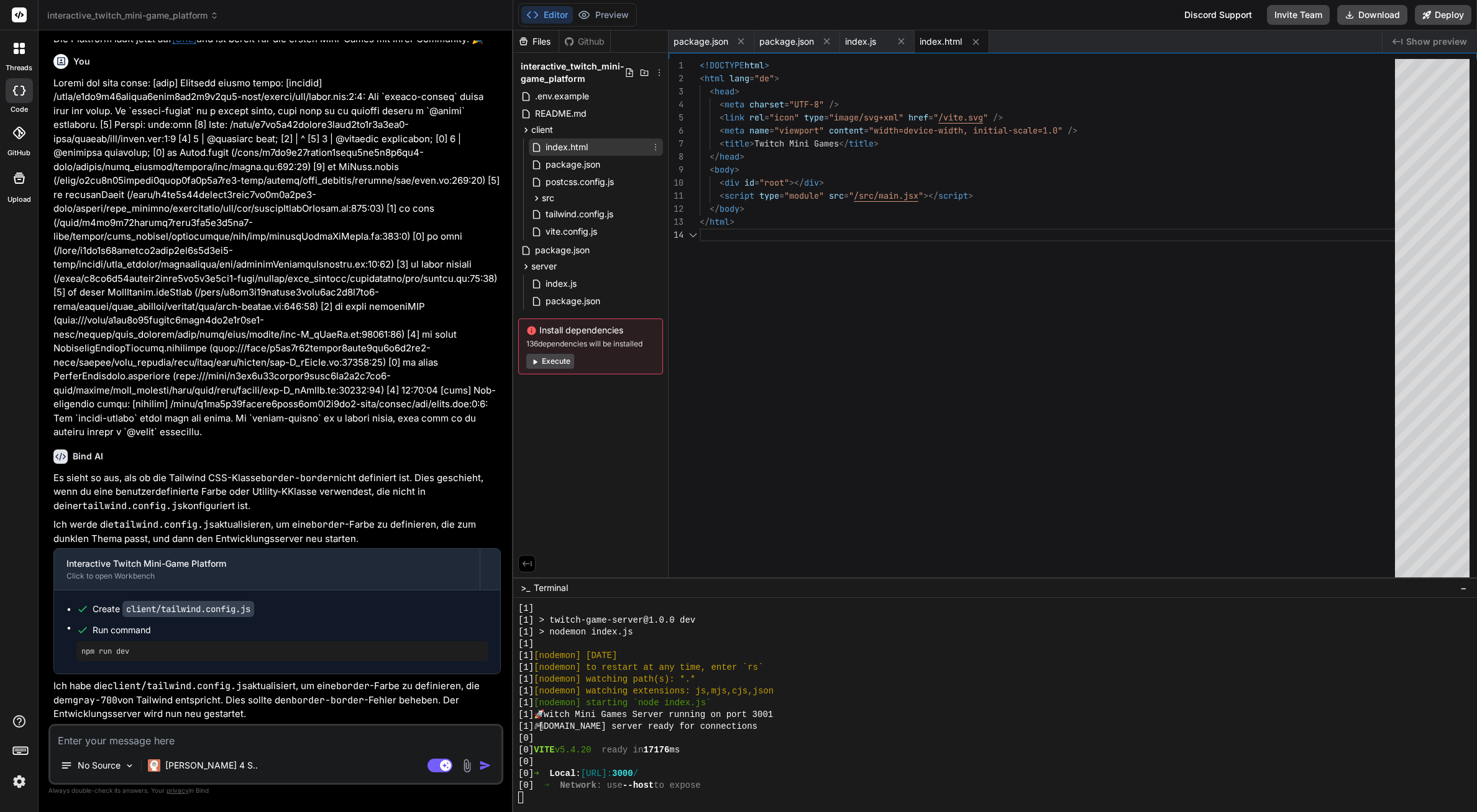
scroll to position [39, 0]
click at [586, 166] on span "package.json" at bounding box center [573, 165] width 57 height 15
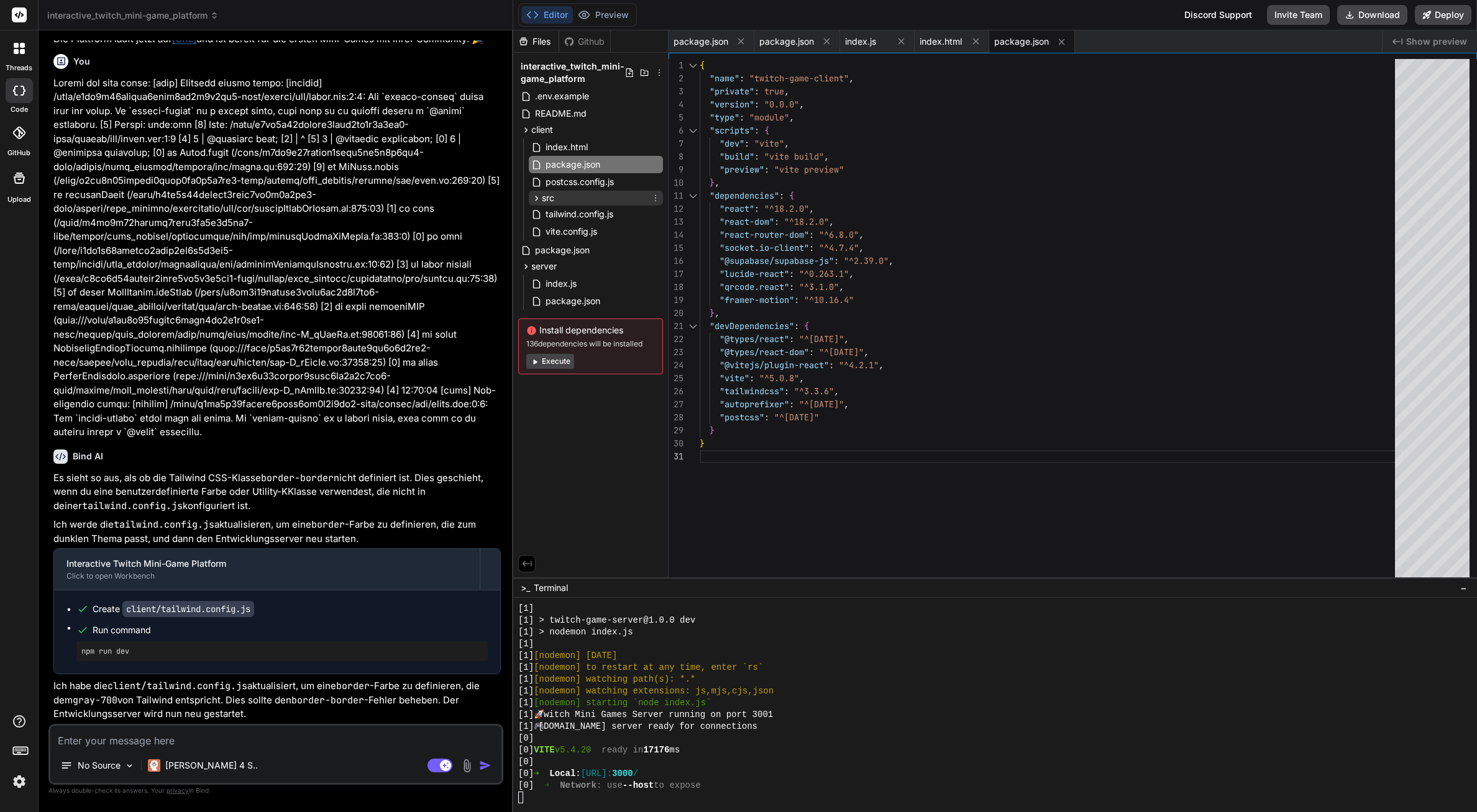
click at [566, 198] on div "src" at bounding box center [596, 198] width 134 height 15
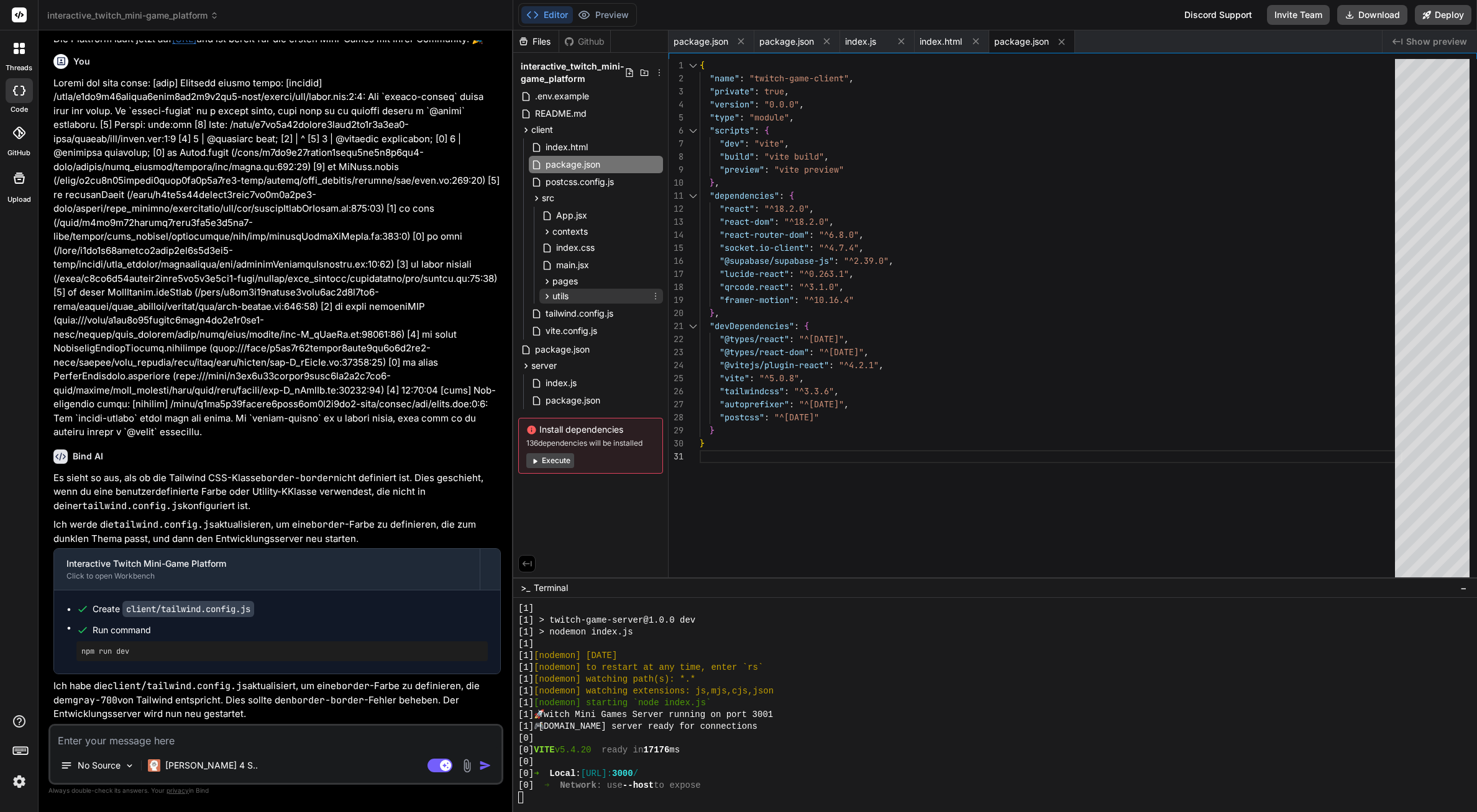
click at [572, 292] on div "utils" at bounding box center [601, 296] width 124 height 15
click at [587, 322] on div "supabase.js" at bounding box center [606, 313] width 113 height 17
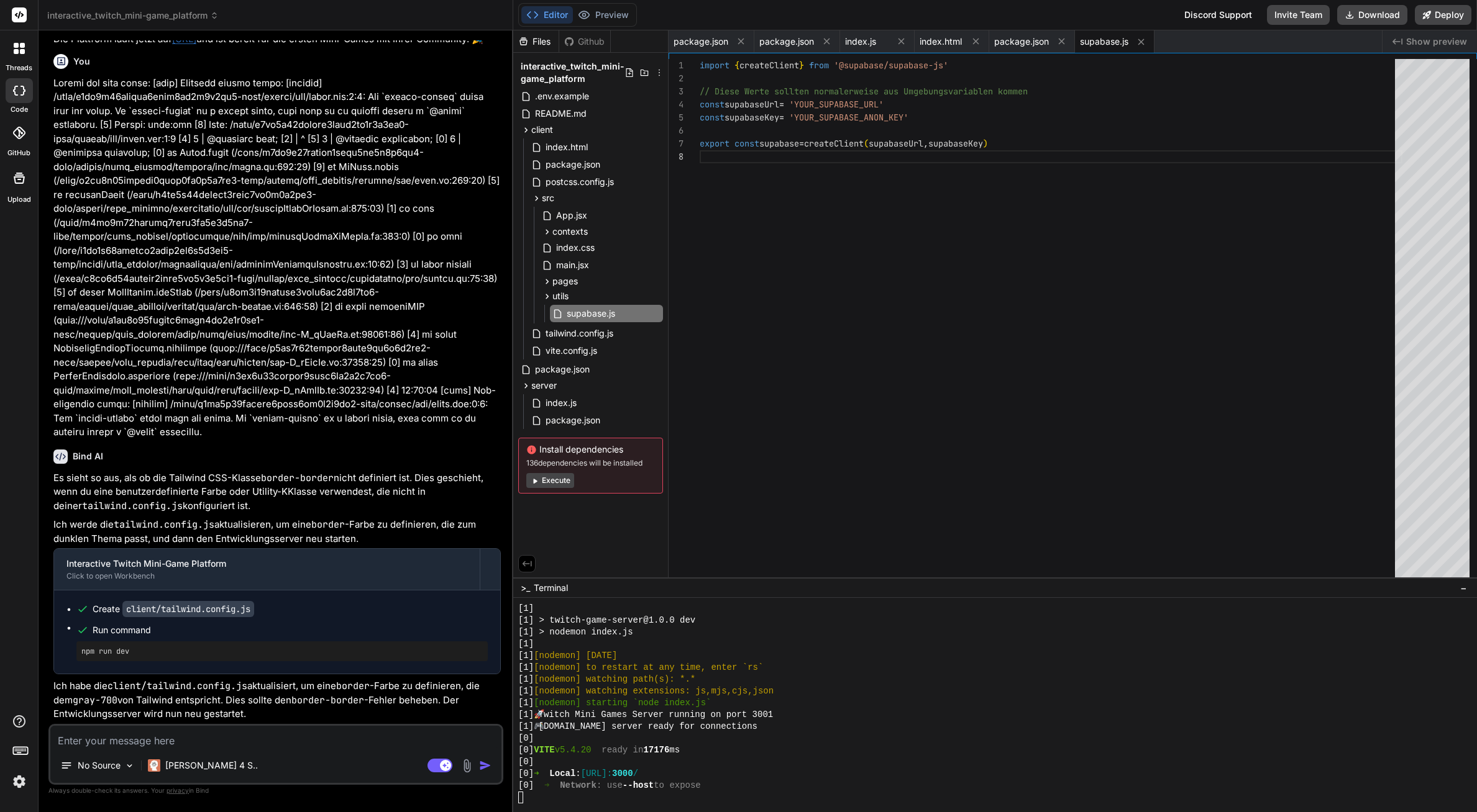
click at [862, 101] on div "import { createClient } from '@supabase/supabase-js' // Diese Werte sollten nor…" at bounding box center [1051, 321] width 702 height 525
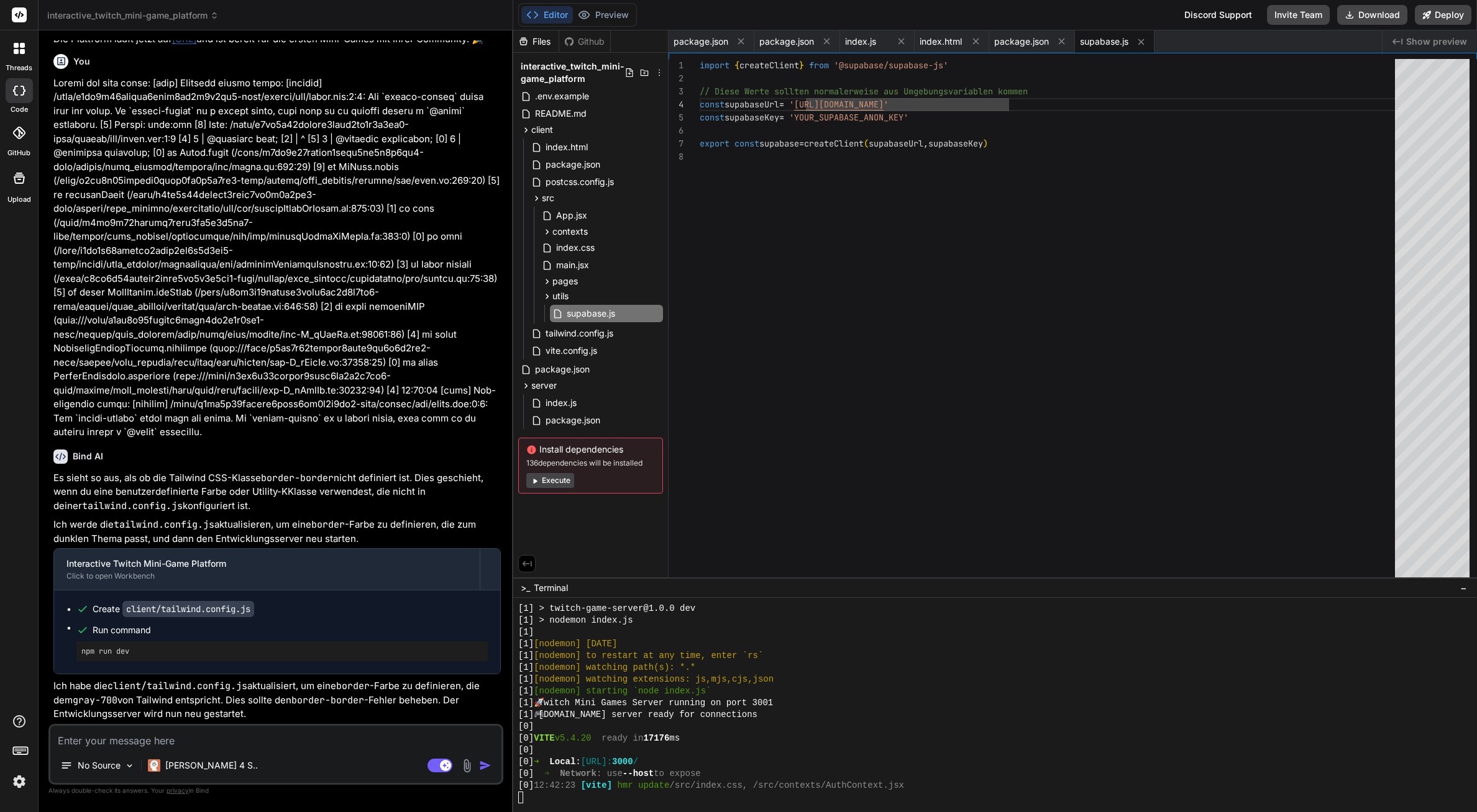
scroll to position [52, 0]
drag, startPoint x: 807, startPoint y: 118, endPoint x: 908, endPoint y: 112, distance: 101.2
click at [908, 112] on div "import { createClient } from '@supabase/supabase-js' // Diese Werte sollten nor…" at bounding box center [1051, 321] width 702 height 525
click at [806, 119] on div "import { createClient } from '@supabase/supabase-js' // Diese Werte sollten nor…" at bounding box center [1051, 321] width 702 height 525
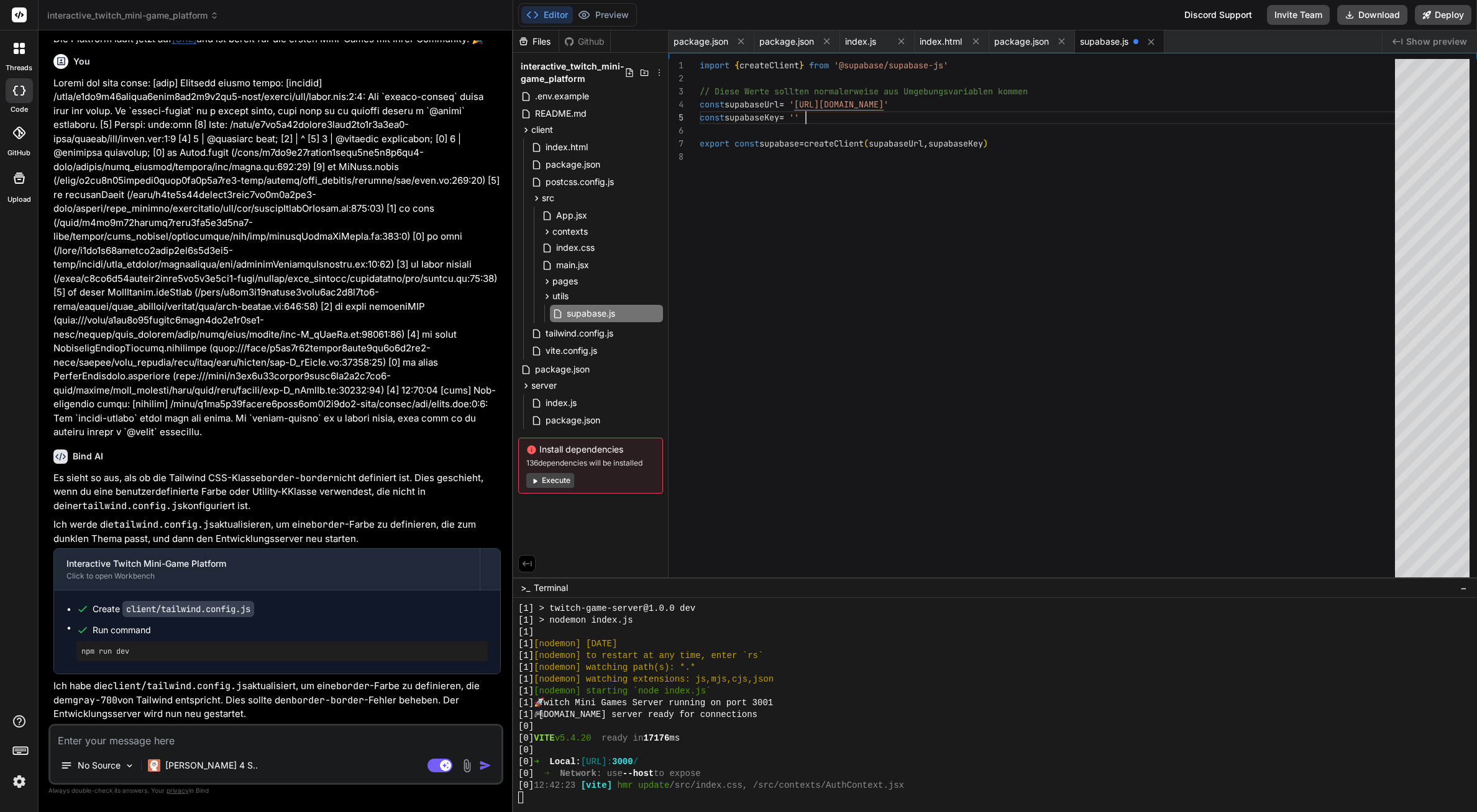
type textarea "import { createClient } from '@supabase/supabase-js' // Diese Werte sollten nor…"
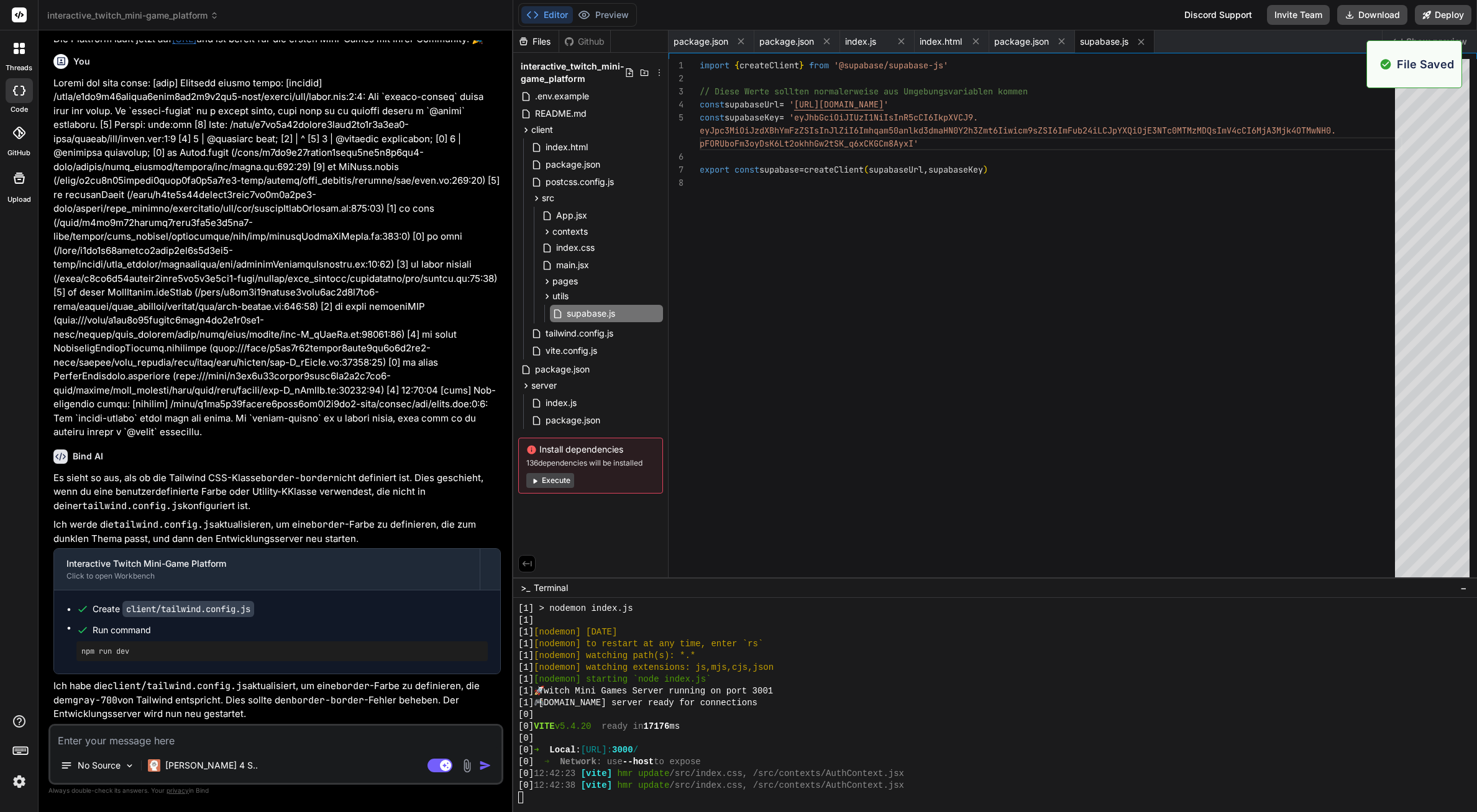
scroll to position [1864, 0]
click at [899, 185] on div "import { createClient } from '@supabase/supabase-js' // Diese Werte sollten nor…" at bounding box center [1051, 321] width 702 height 525
click at [585, 10] on icon at bounding box center [583, 15] width 12 height 12
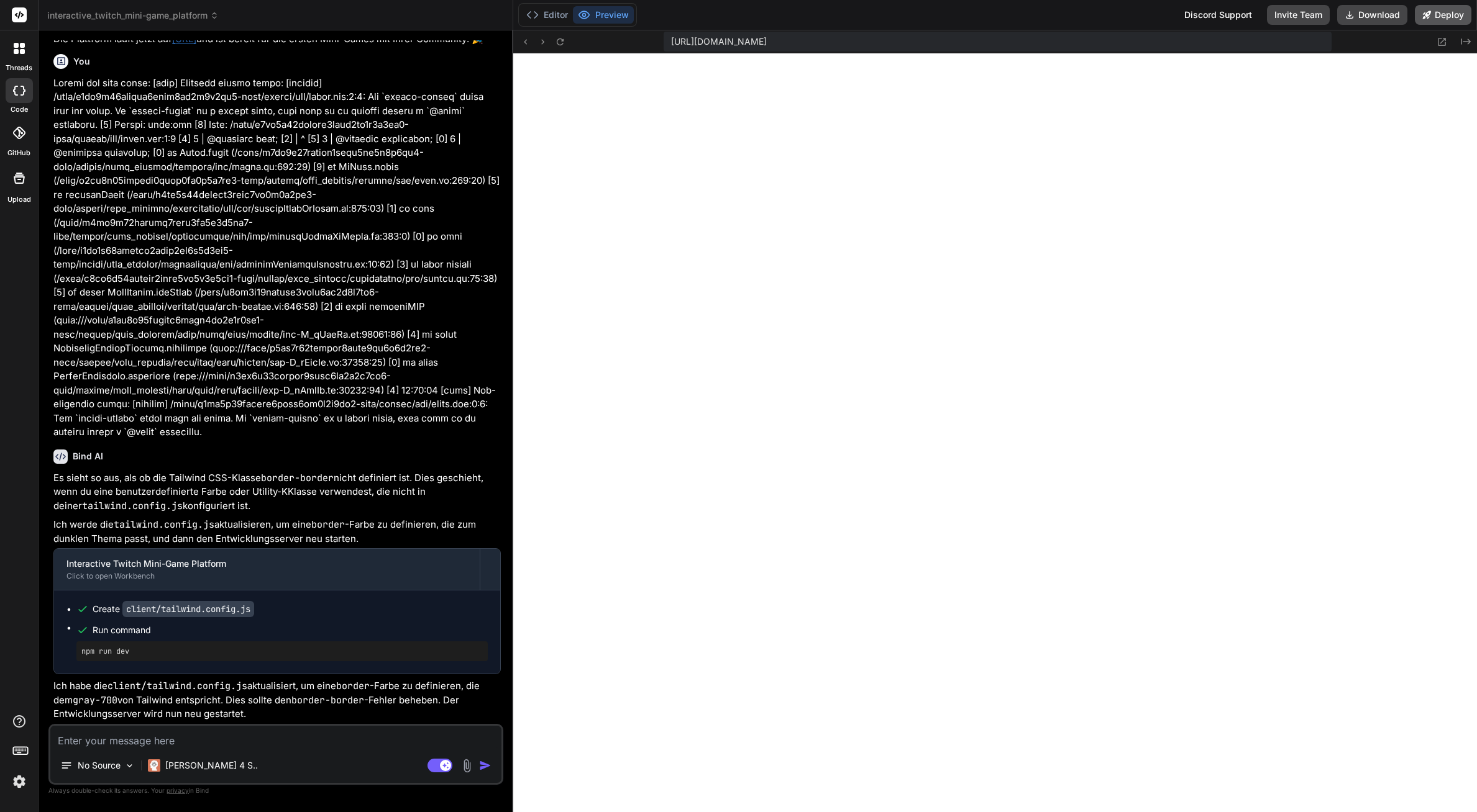
click at [1436, 15] on button "Deploy" at bounding box center [1442, 15] width 56 height 20
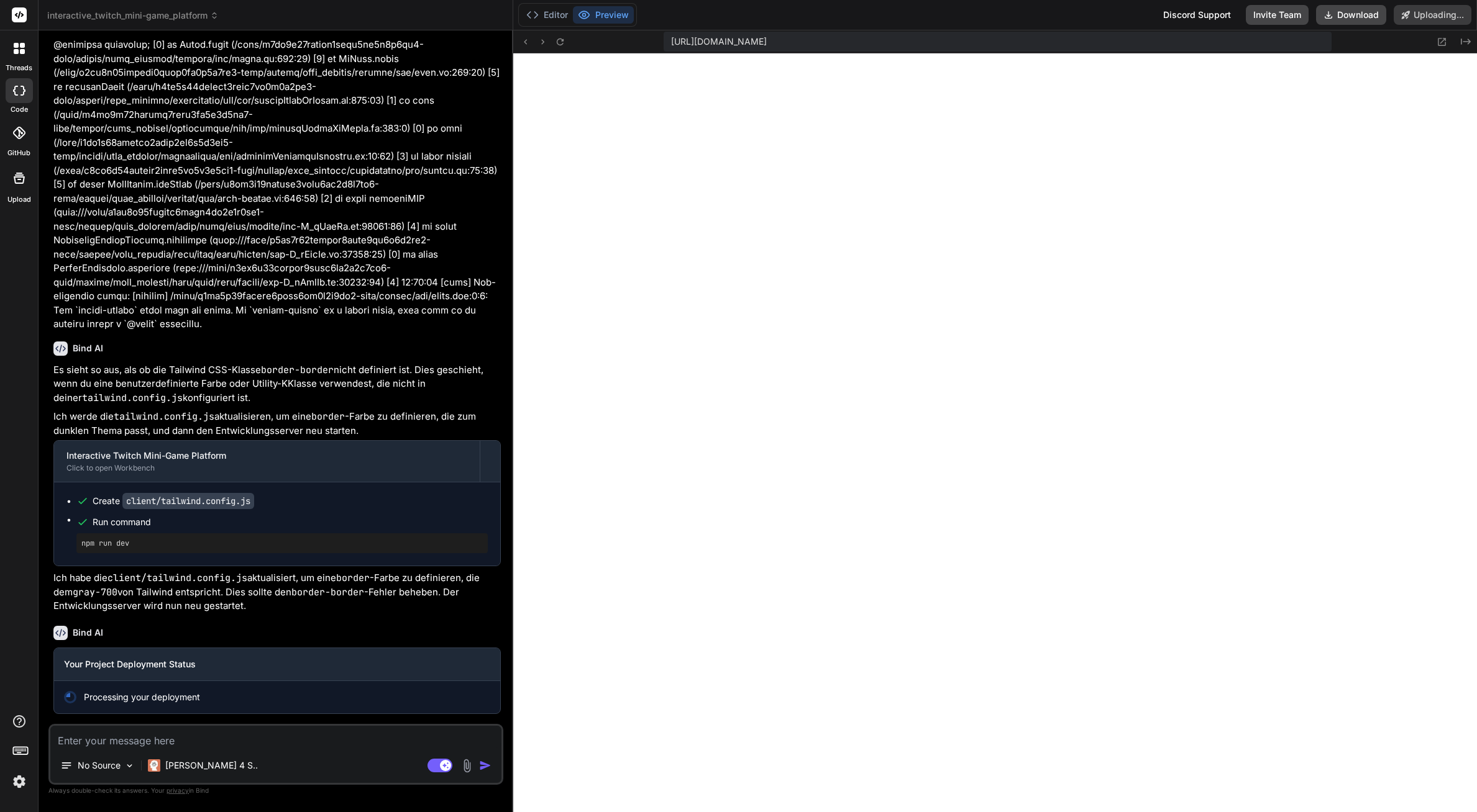
scroll to position [1961, 0]
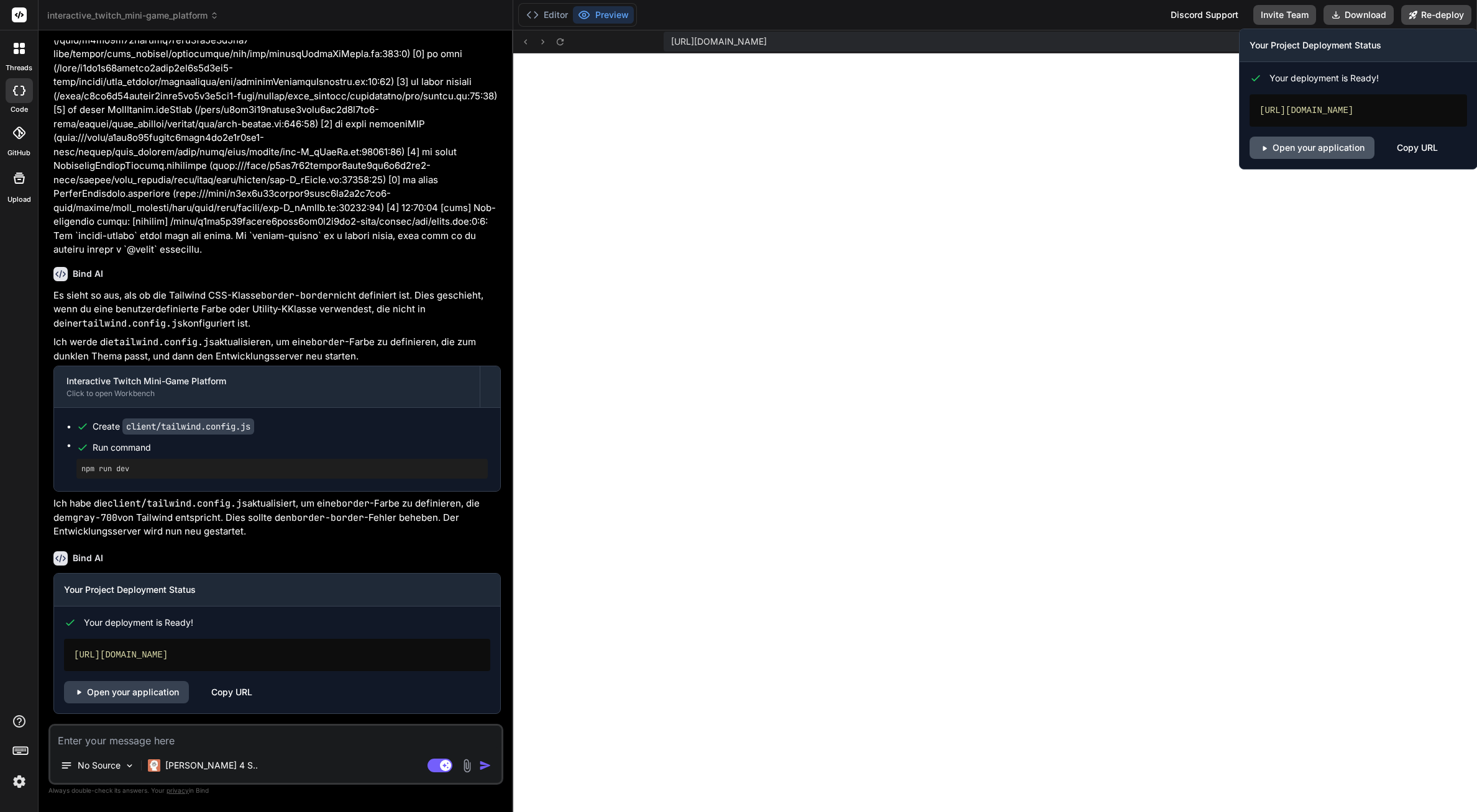
click at [1341, 150] on link "Open your application" at bounding box center [1312, 147] width 125 height 22
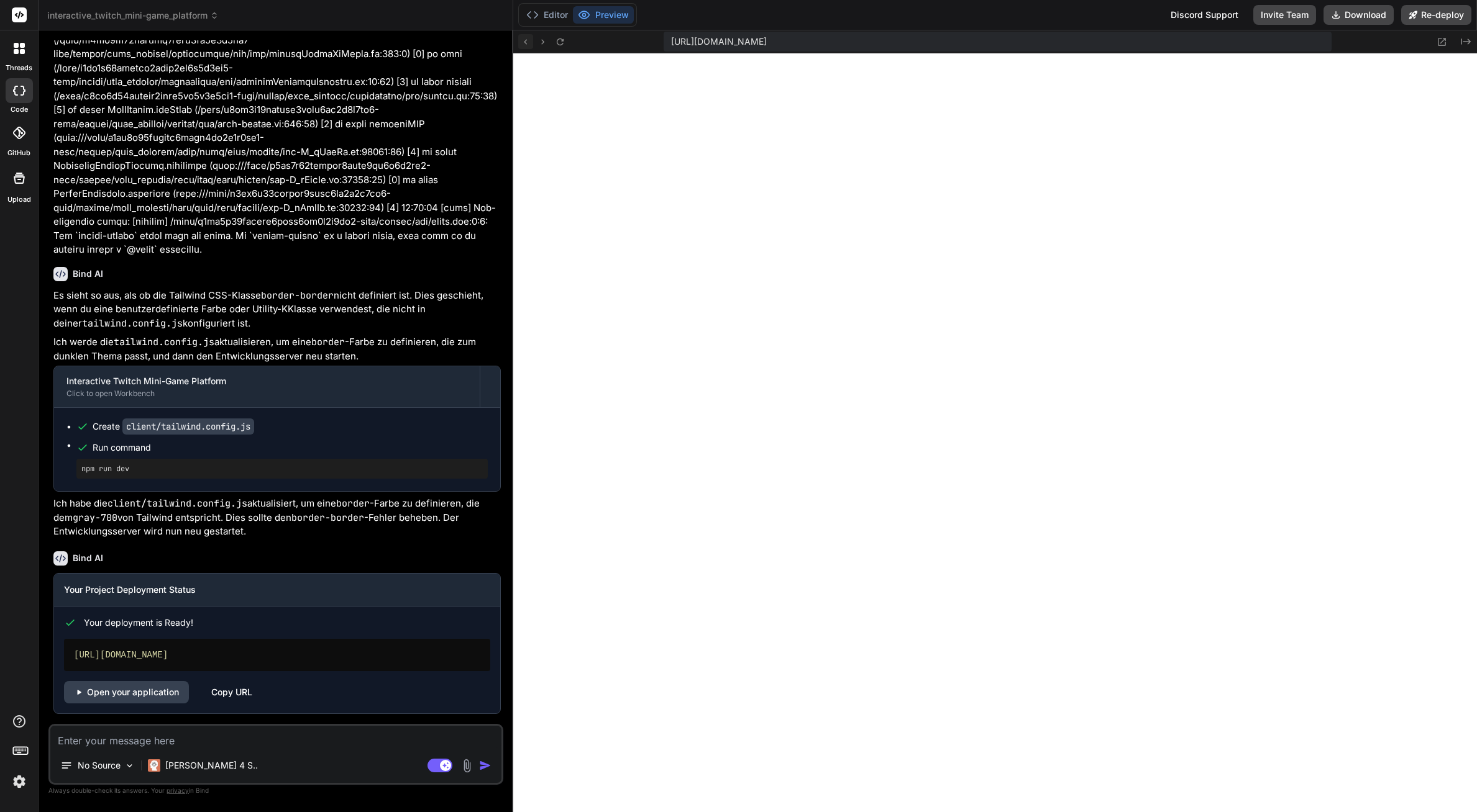
click at [523, 42] on icon at bounding box center [525, 42] width 11 height 11
click at [573, 9] on button "Preview" at bounding box center [603, 15] width 61 height 17
click at [589, 19] on icon at bounding box center [583, 15] width 12 height 12
click at [604, 14] on button "Preview" at bounding box center [603, 15] width 61 height 17
click at [522, 51] on div "https://u3uk0f35zsjjbn9cprh6fq9h0p4tm2-wnxx--3000--96435430.local-corp.webconta…" at bounding box center [995, 42] width 964 height 23
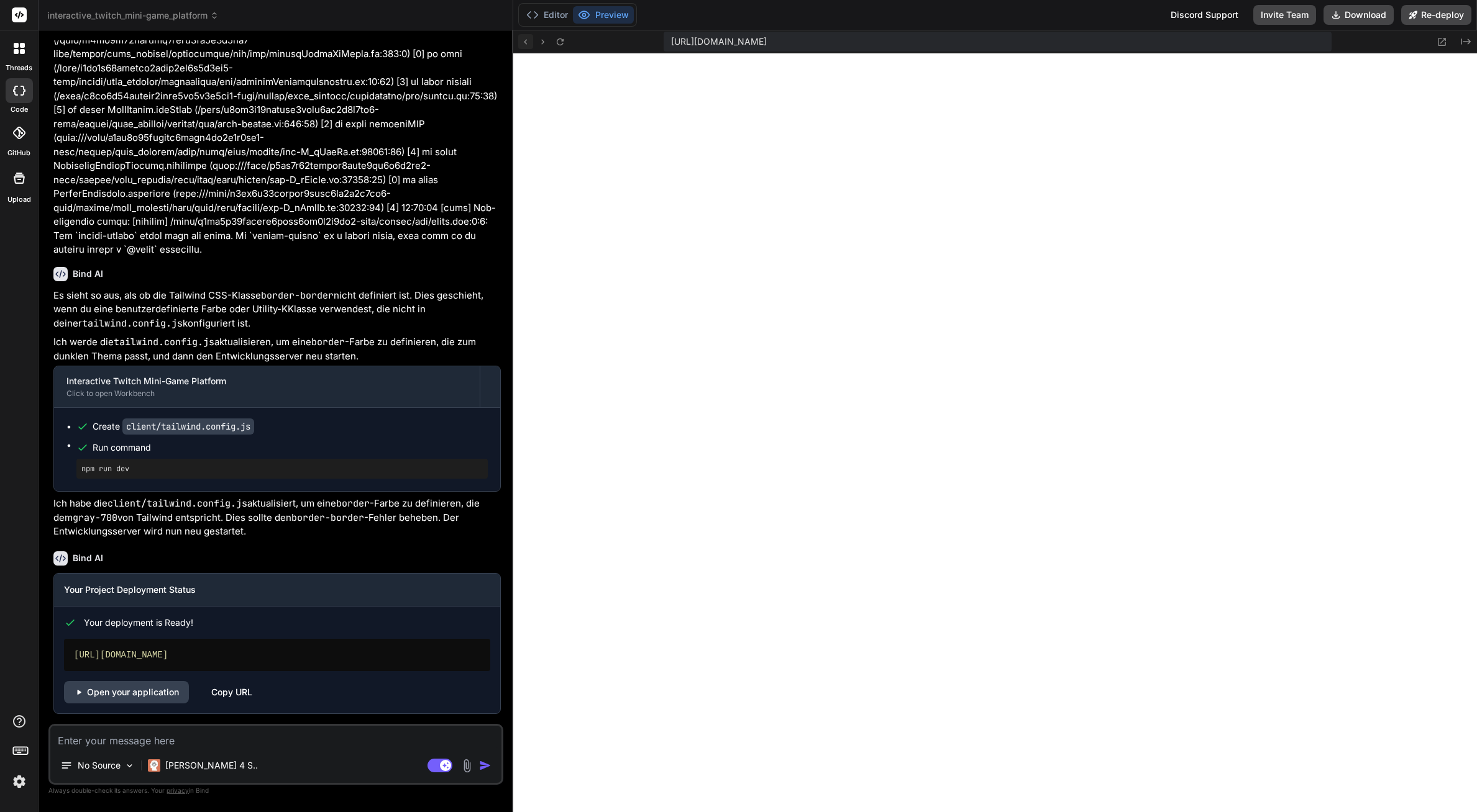
click at [522, 47] on button at bounding box center [525, 42] width 15 height 15
click at [525, 43] on icon at bounding box center [525, 42] width 11 height 11
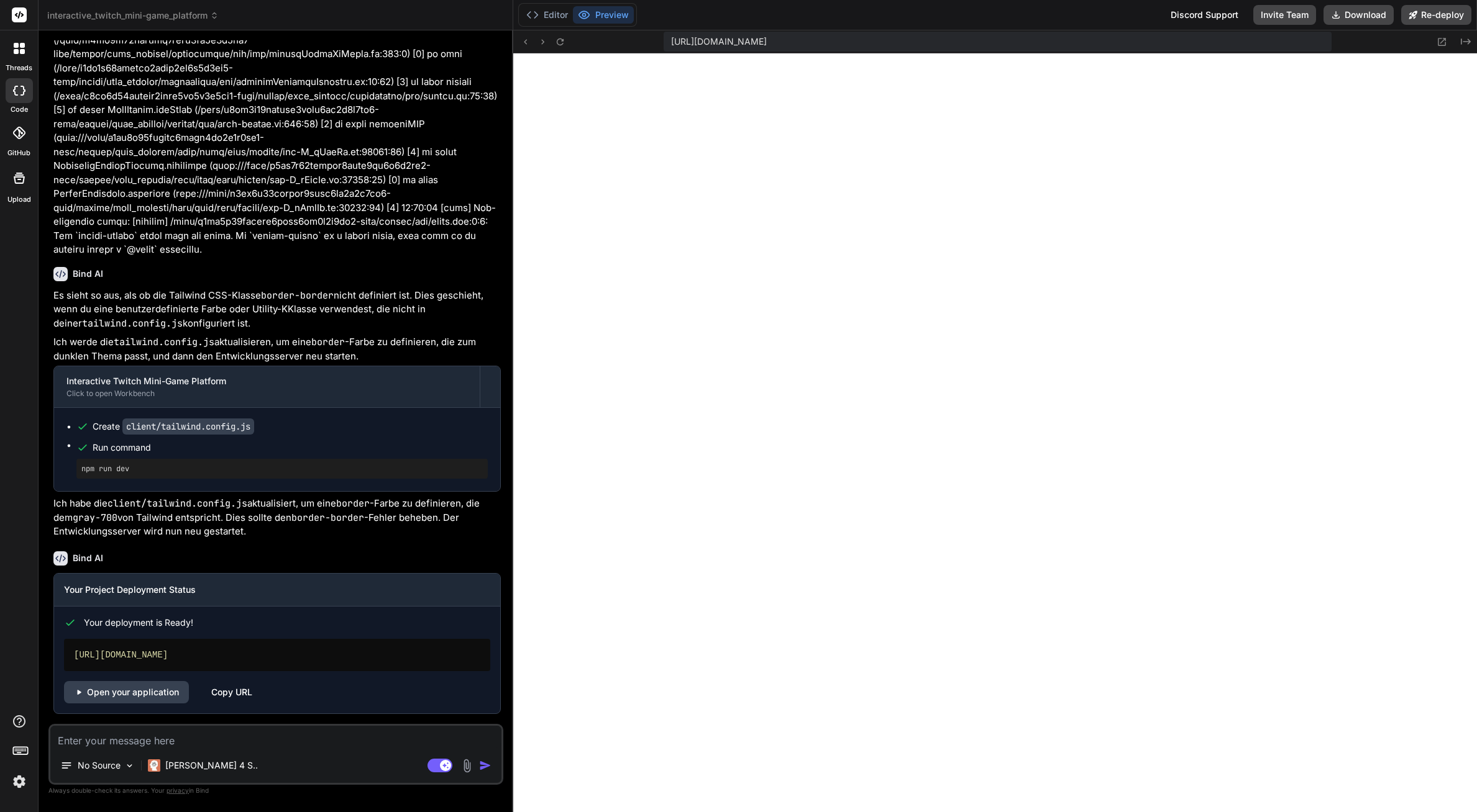
click at [235, 684] on div "Copy URL" at bounding box center [231, 692] width 41 height 22
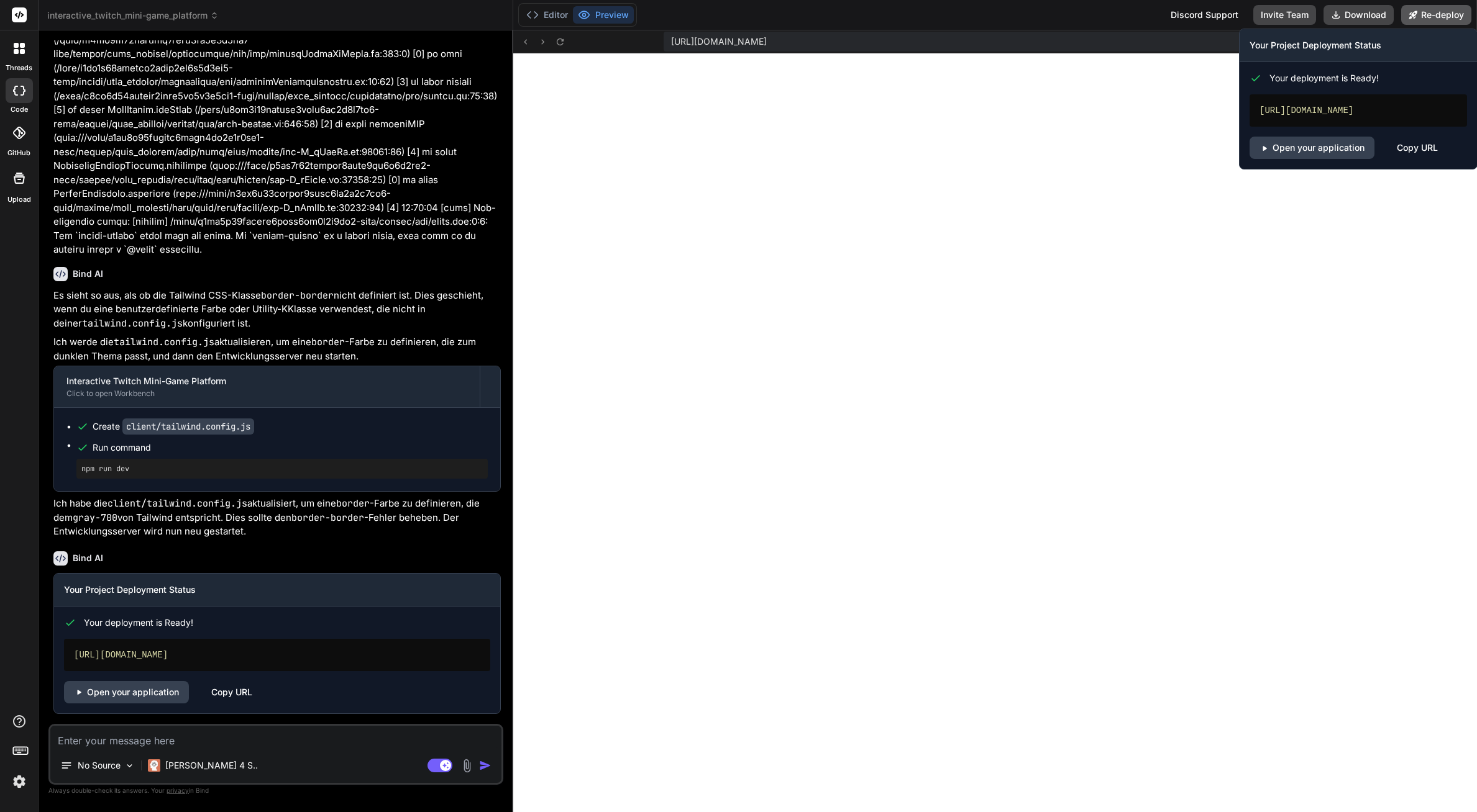
click at [1411, 16] on icon at bounding box center [1413, 15] width 9 height 9
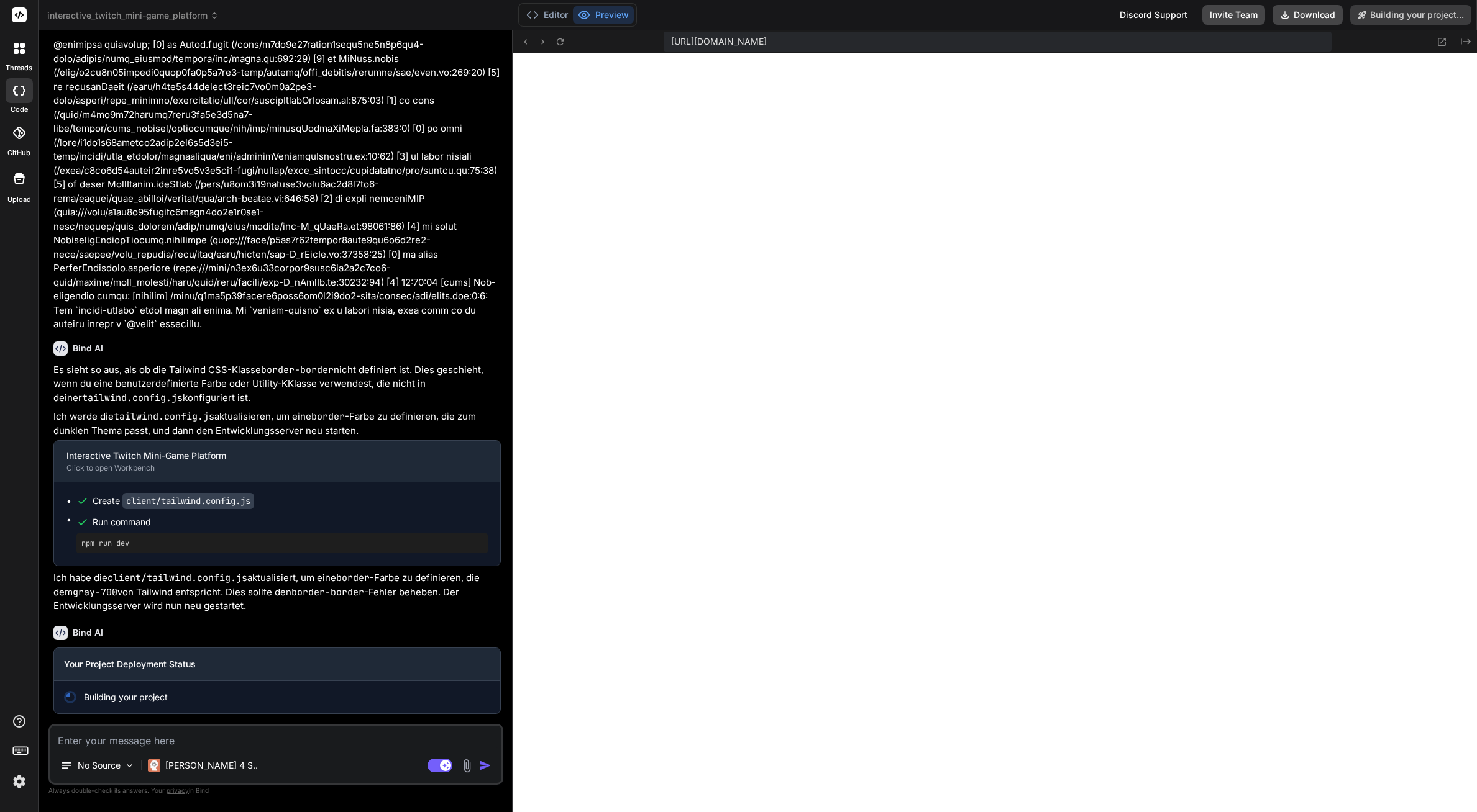
type textarea "x"
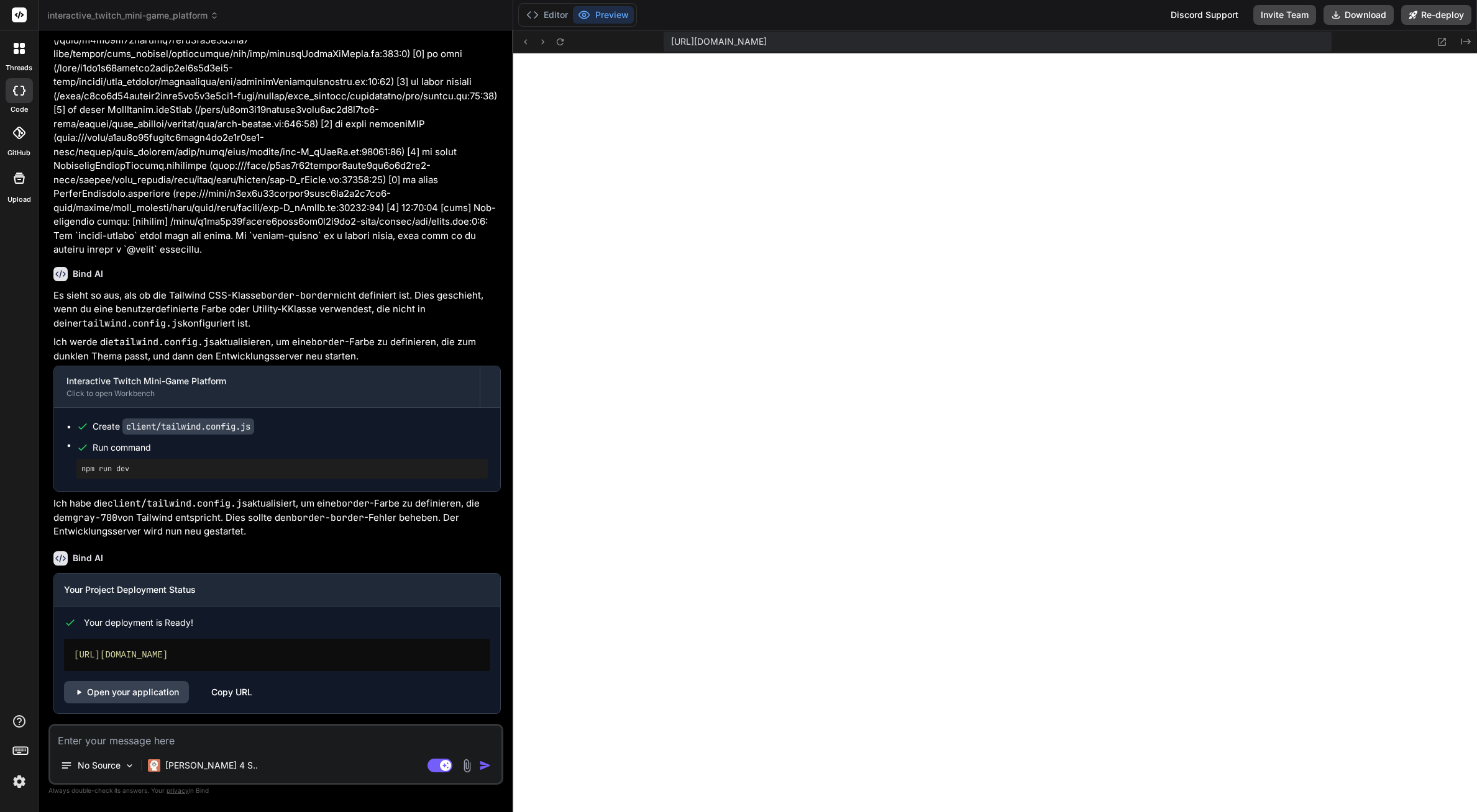
scroll to position [2036, 0]
click at [168, 695] on link "Open your application" at bounding box center [126, 692] width 125 height 22
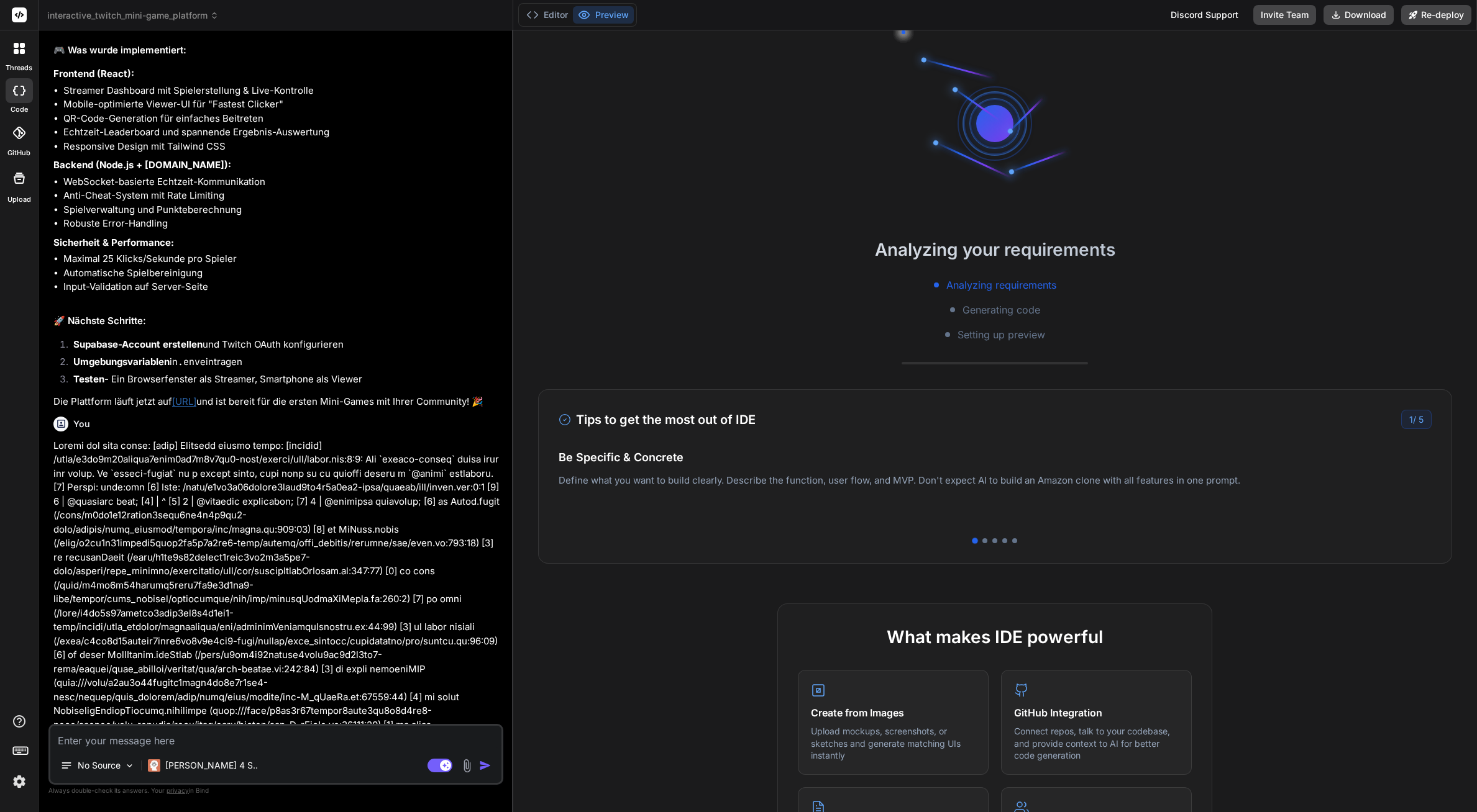
scroll to position [1854, 0]
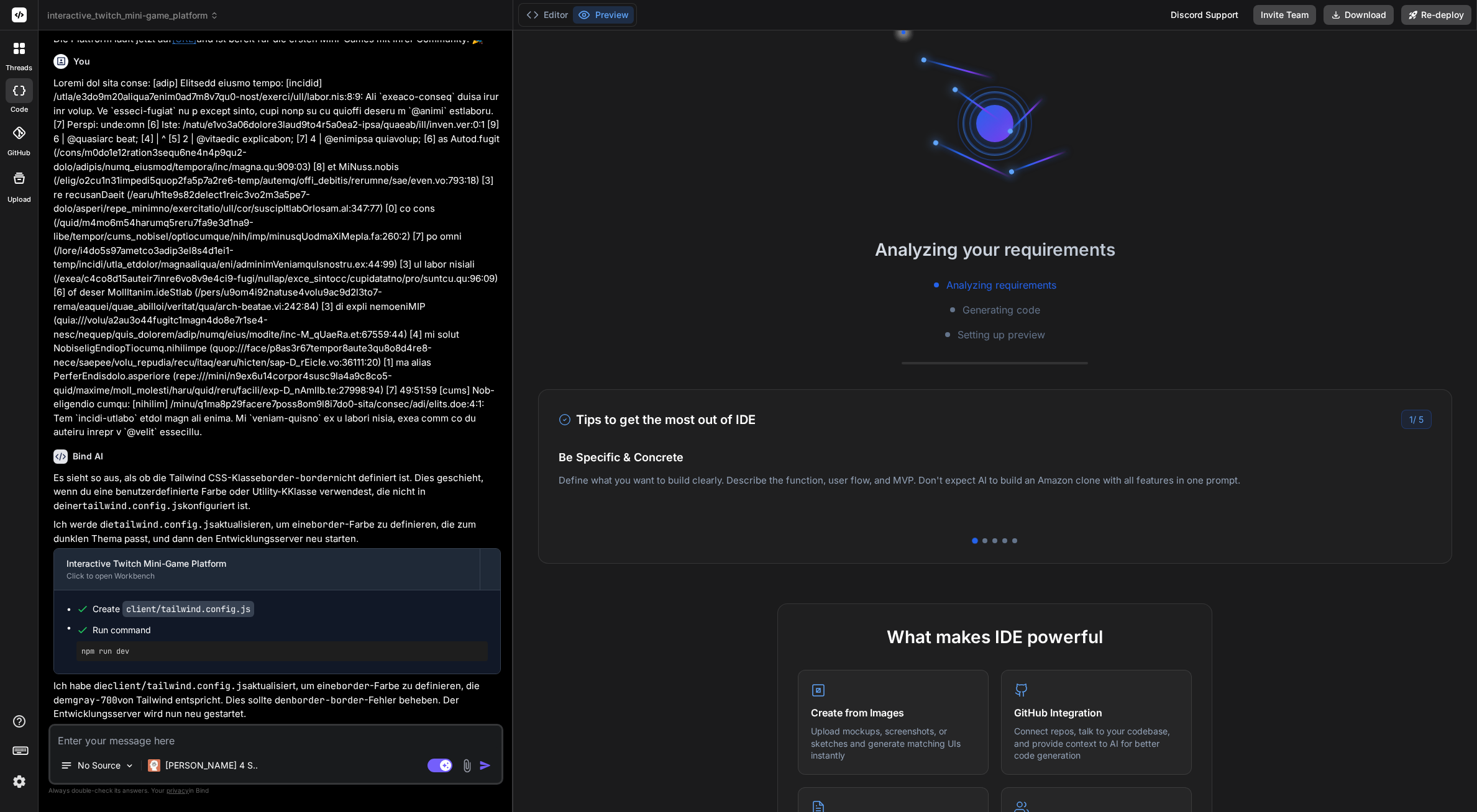
click at [836, 564] on div "Analyzing your requirements Analyzing requirements Generating code Setting up p…" at bounding box center [995, 421] width 964 height 782
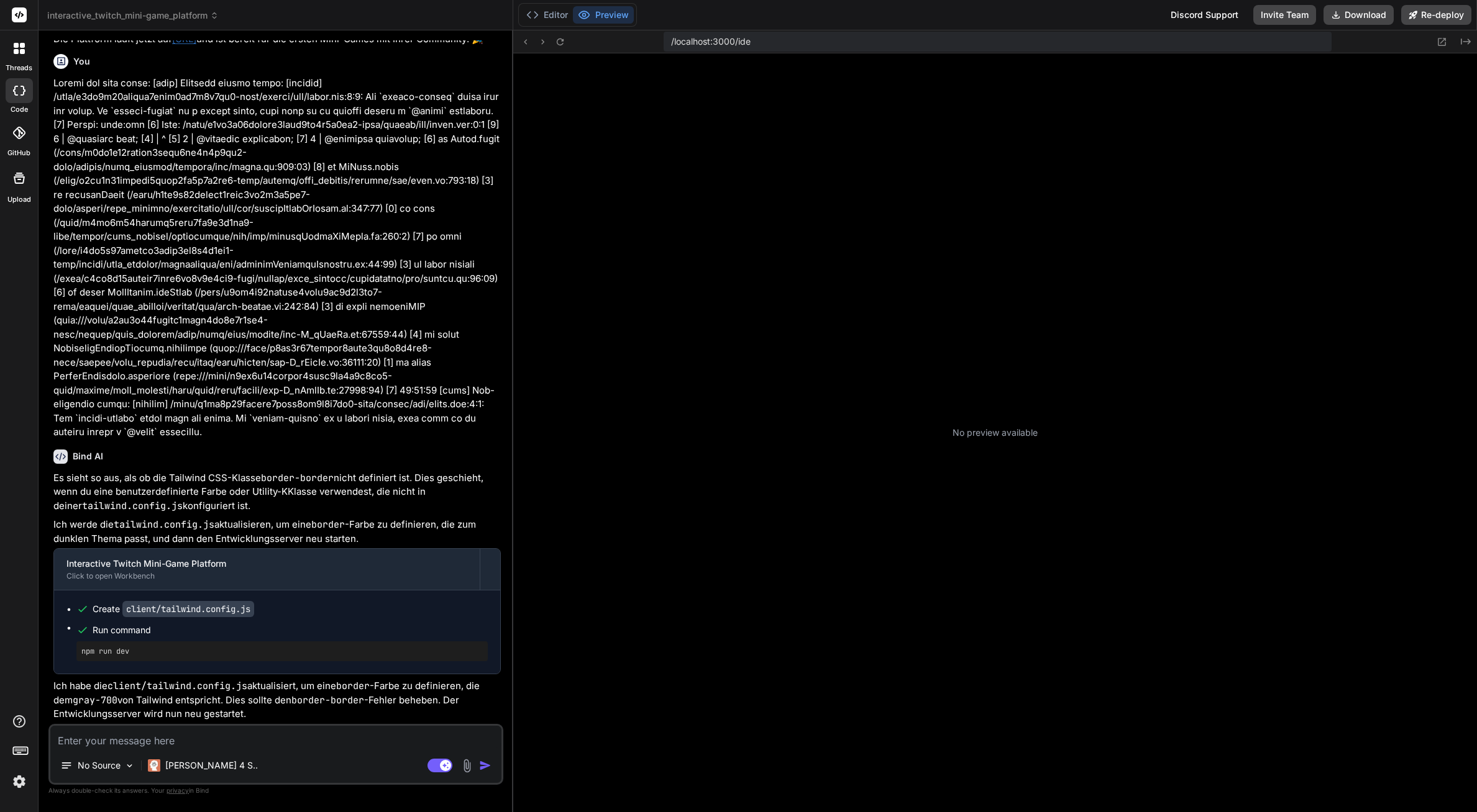
type textarea "x"
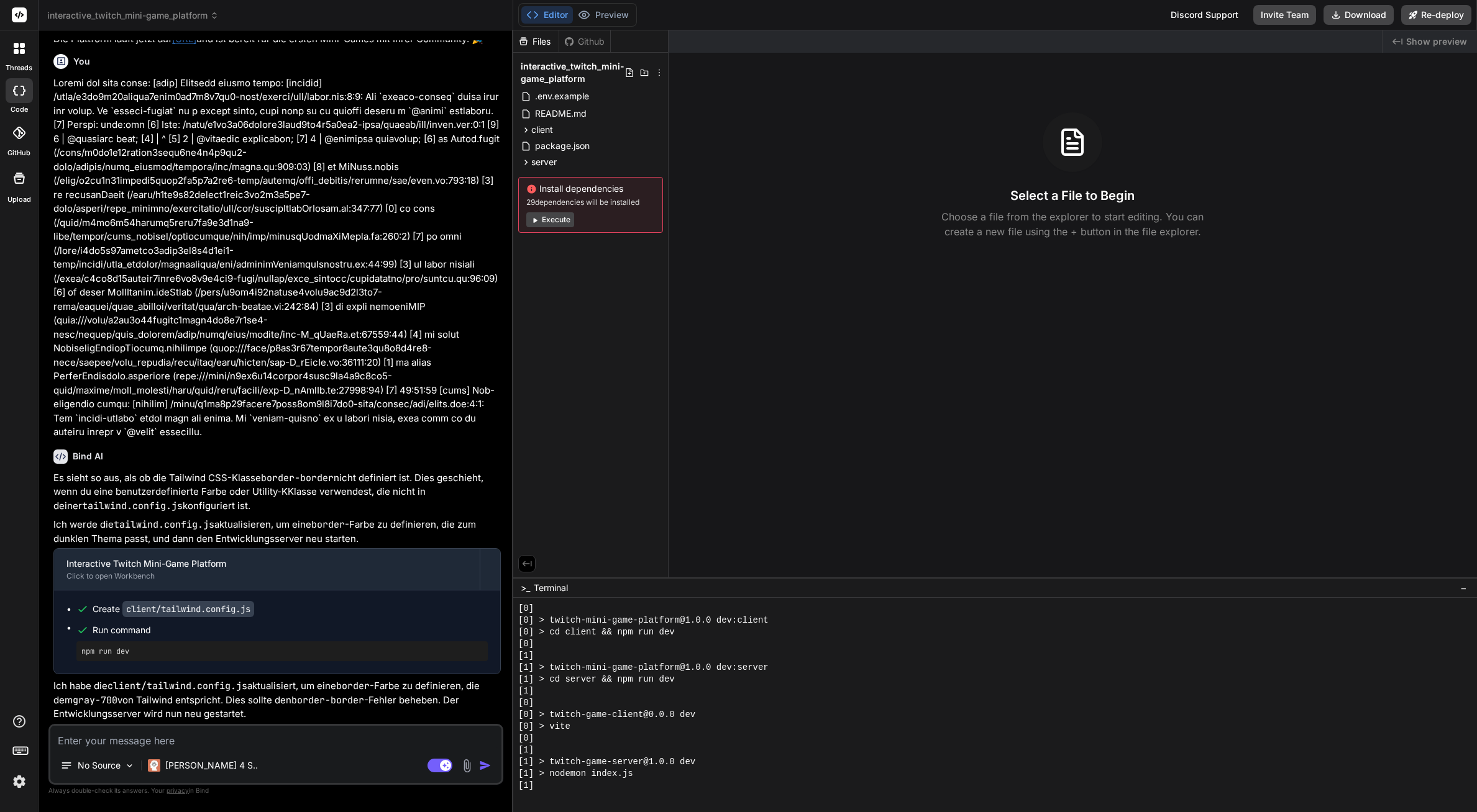
scroll to position [307, 0]
click at [781, 709] on div "[0] > twitch-game-client@0.0.0 dev" at bounding box center [989, 715] width 943 height 11
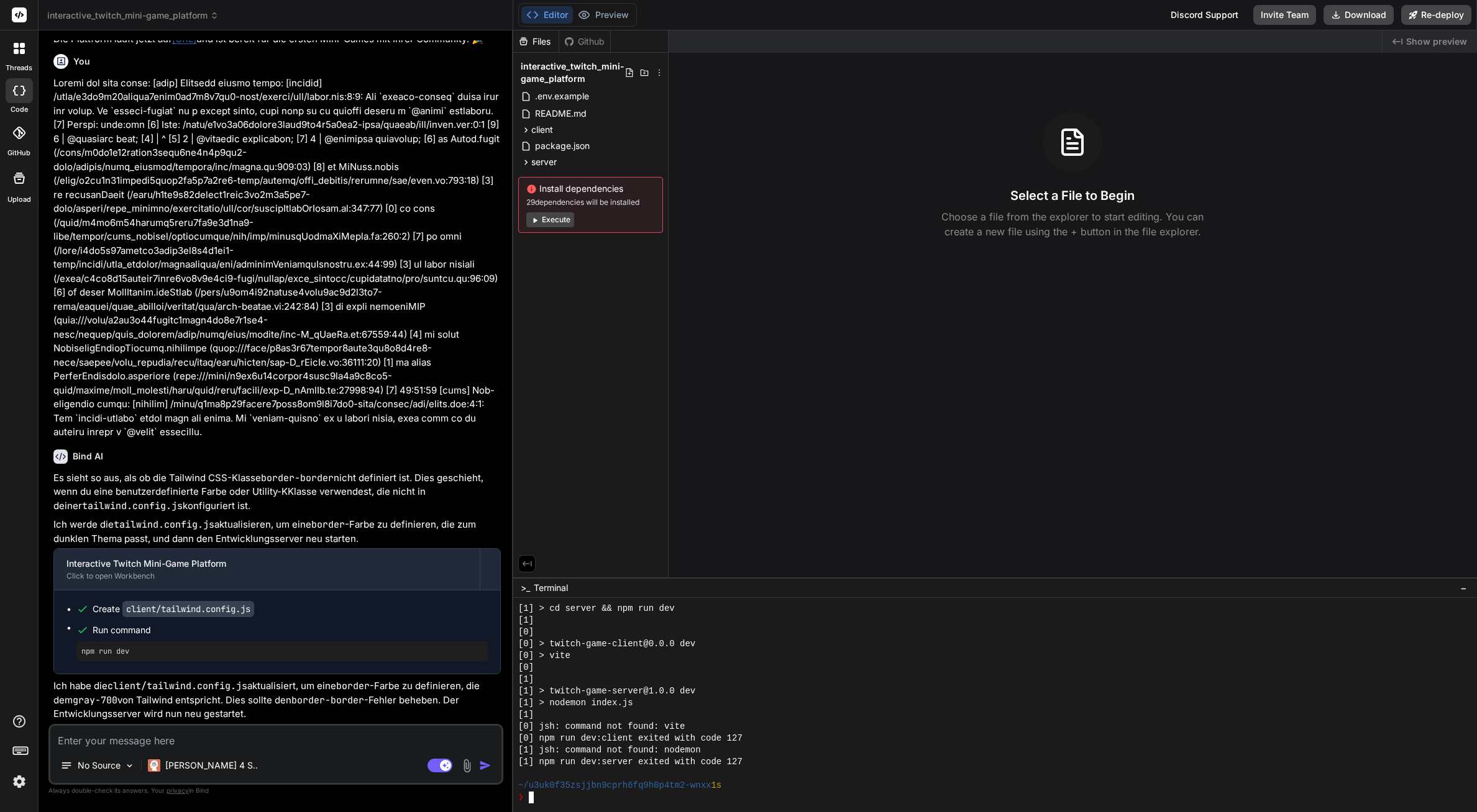
drag, startPoint x: 635, startPoint y: 694, endPoint x: 653, endPoint y: 672, distance: 28.4
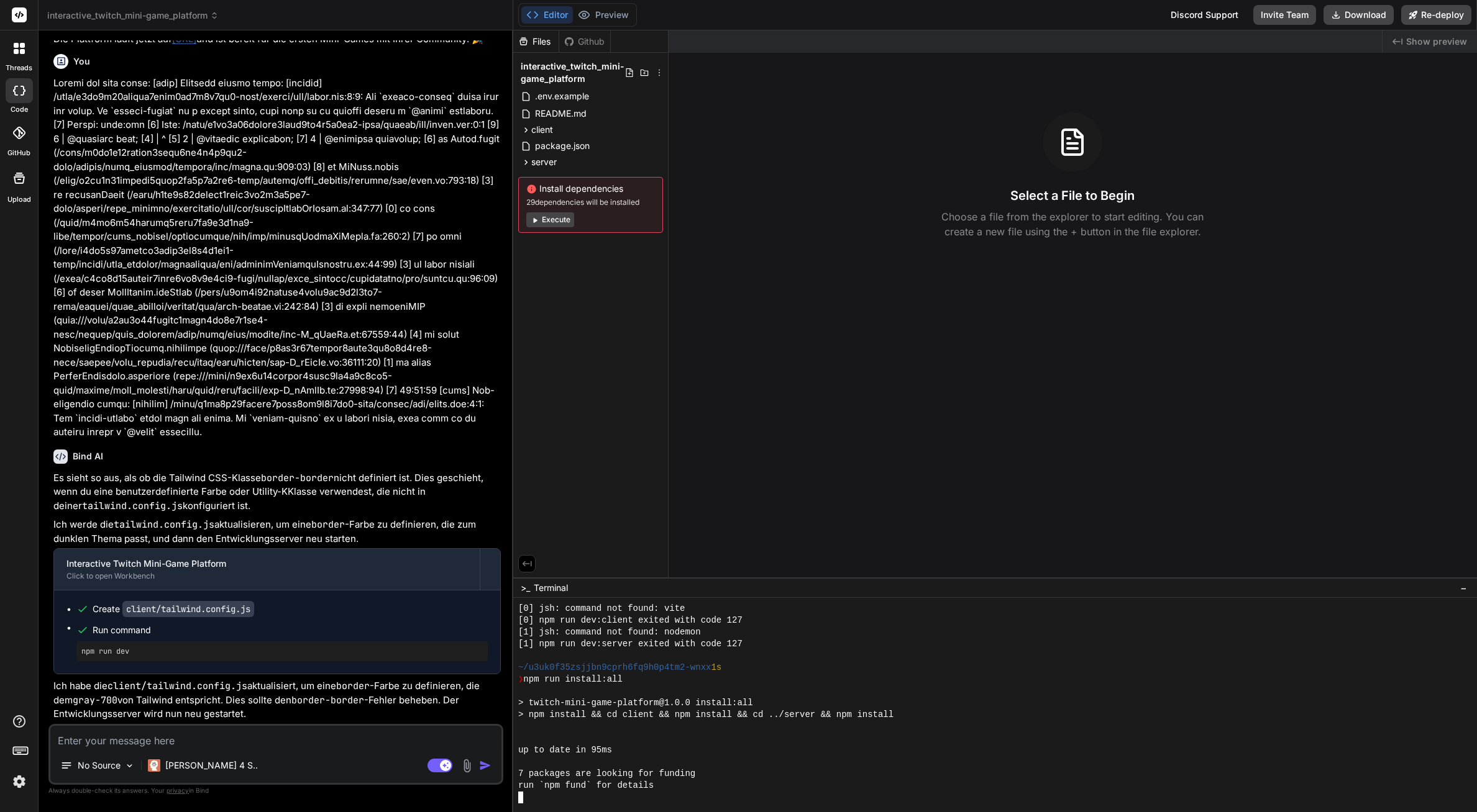
scroll to position [425, 0]
click at [1368, 15] on button "Download" at bounding box center [1358, 15] width 70 height 20
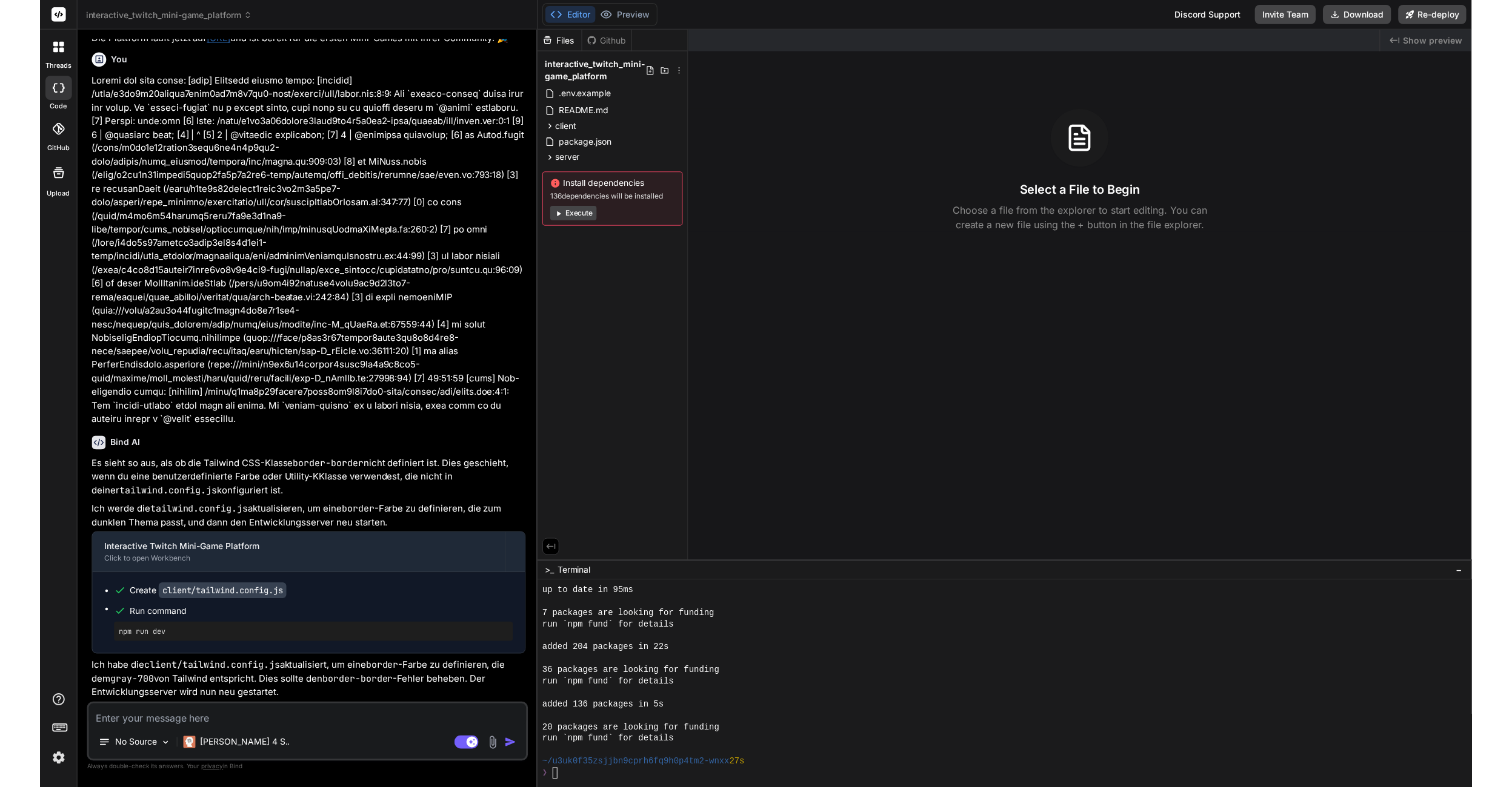
scroll to position [552, 0]
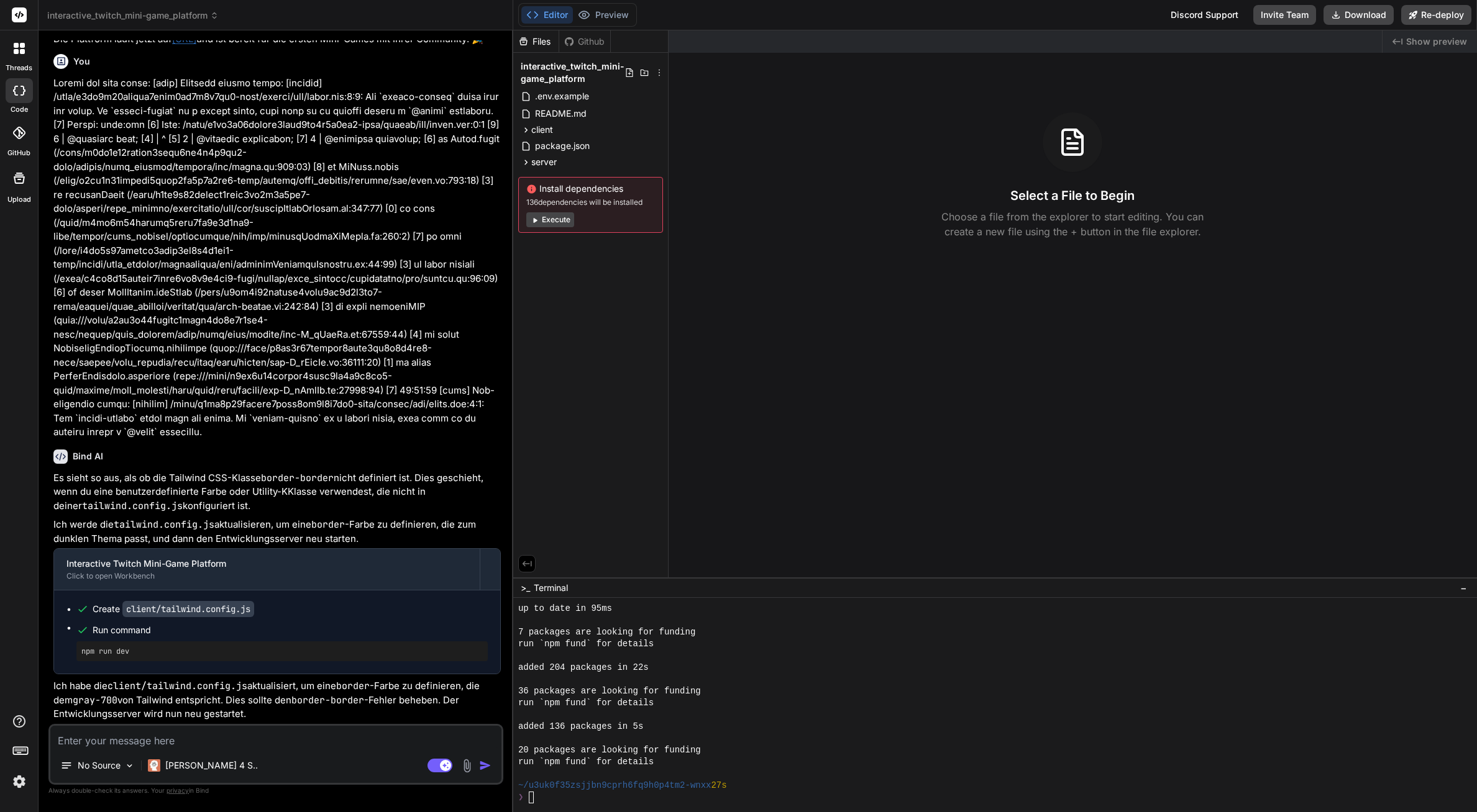
type textarea "x"
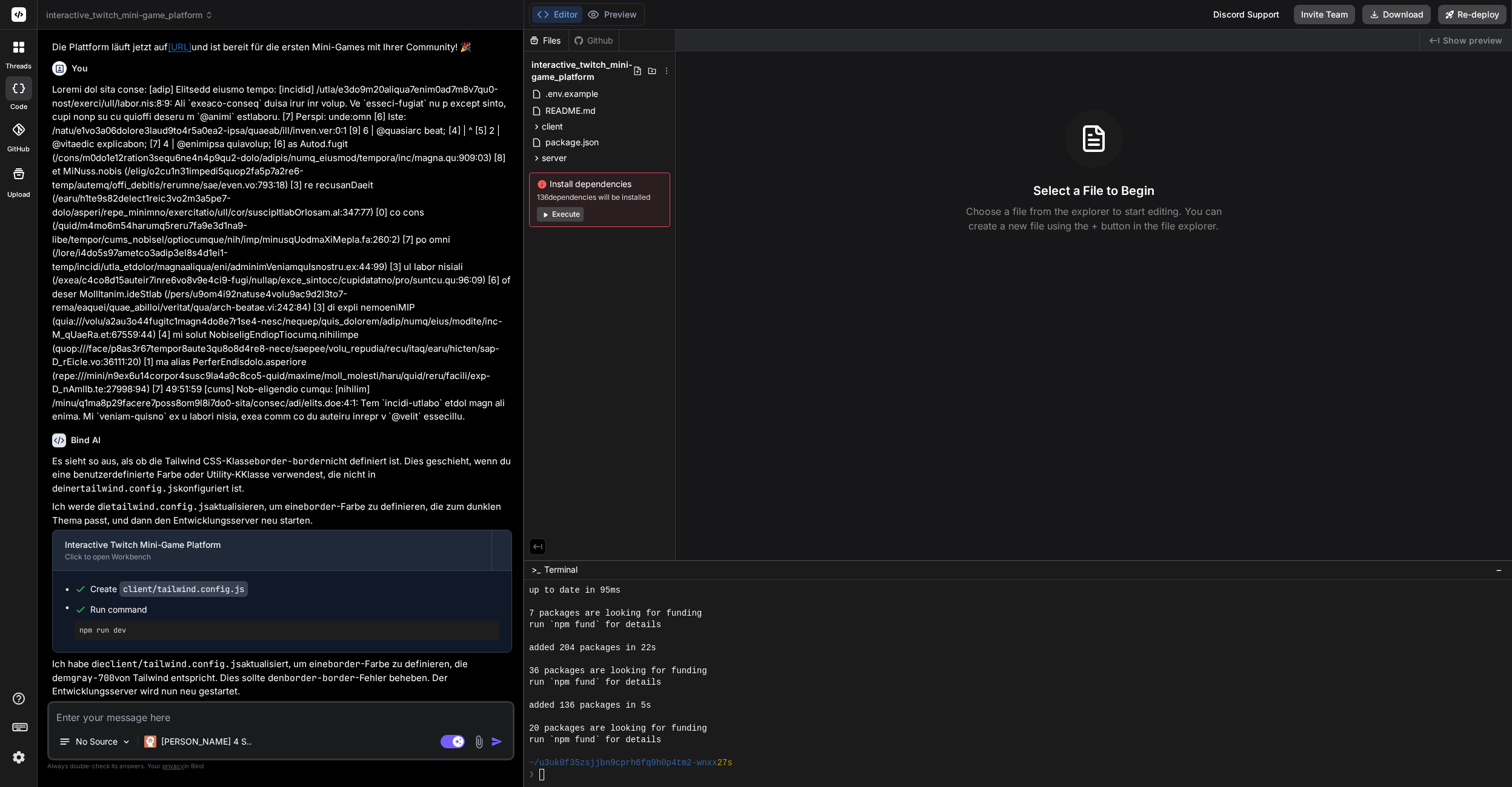
scroll to position [1772, 0]
click at [188, 718] on textarea at bounding box center [280, 713] width 463 height 21
type textarea "K"
type textarea "x"
type textarea "Ka"
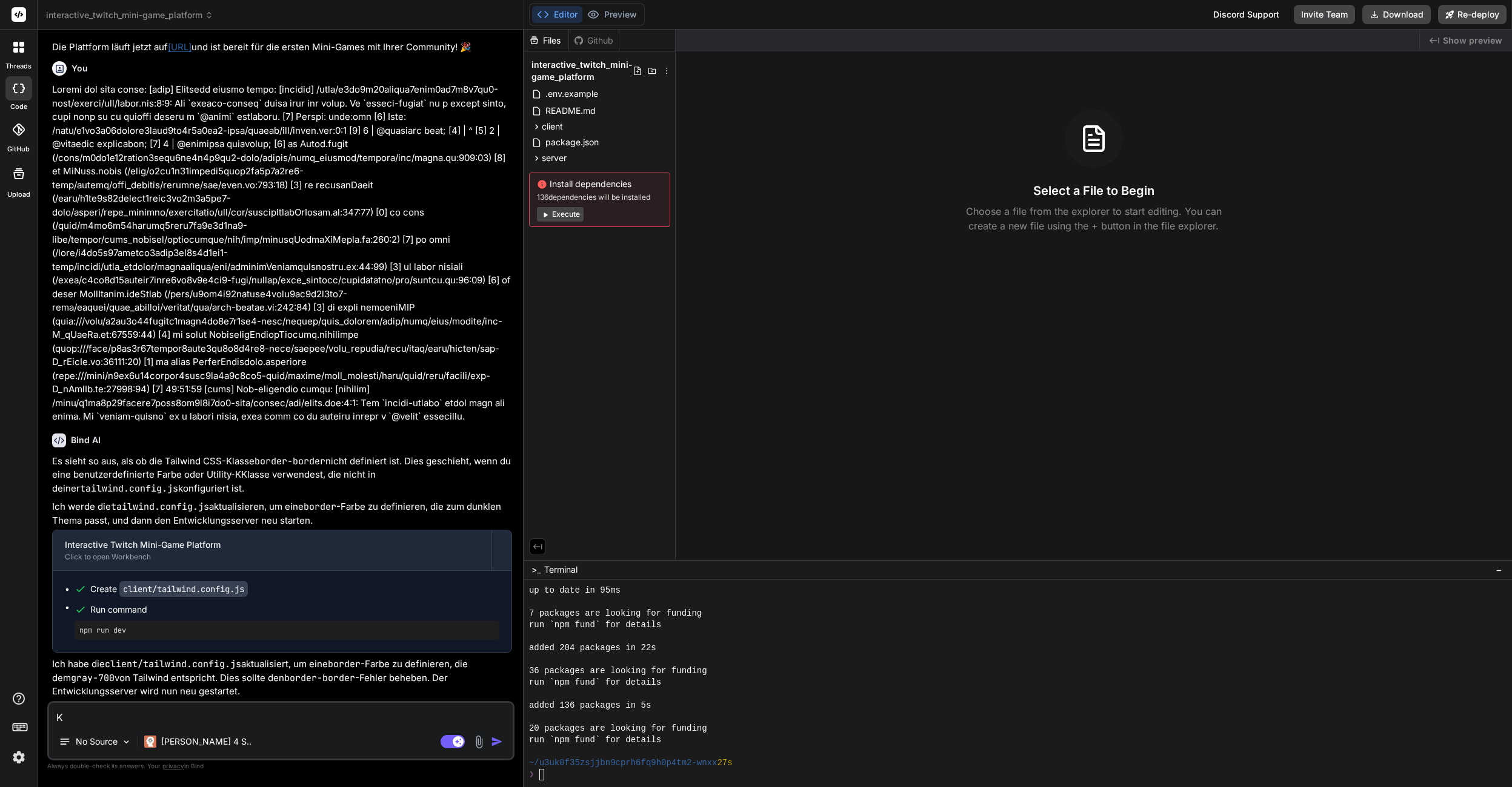
type textarea "x"
type textarea "[PERSON_NAME]"
type textarea "x"
type textarea "Kann"
type textarea "x"
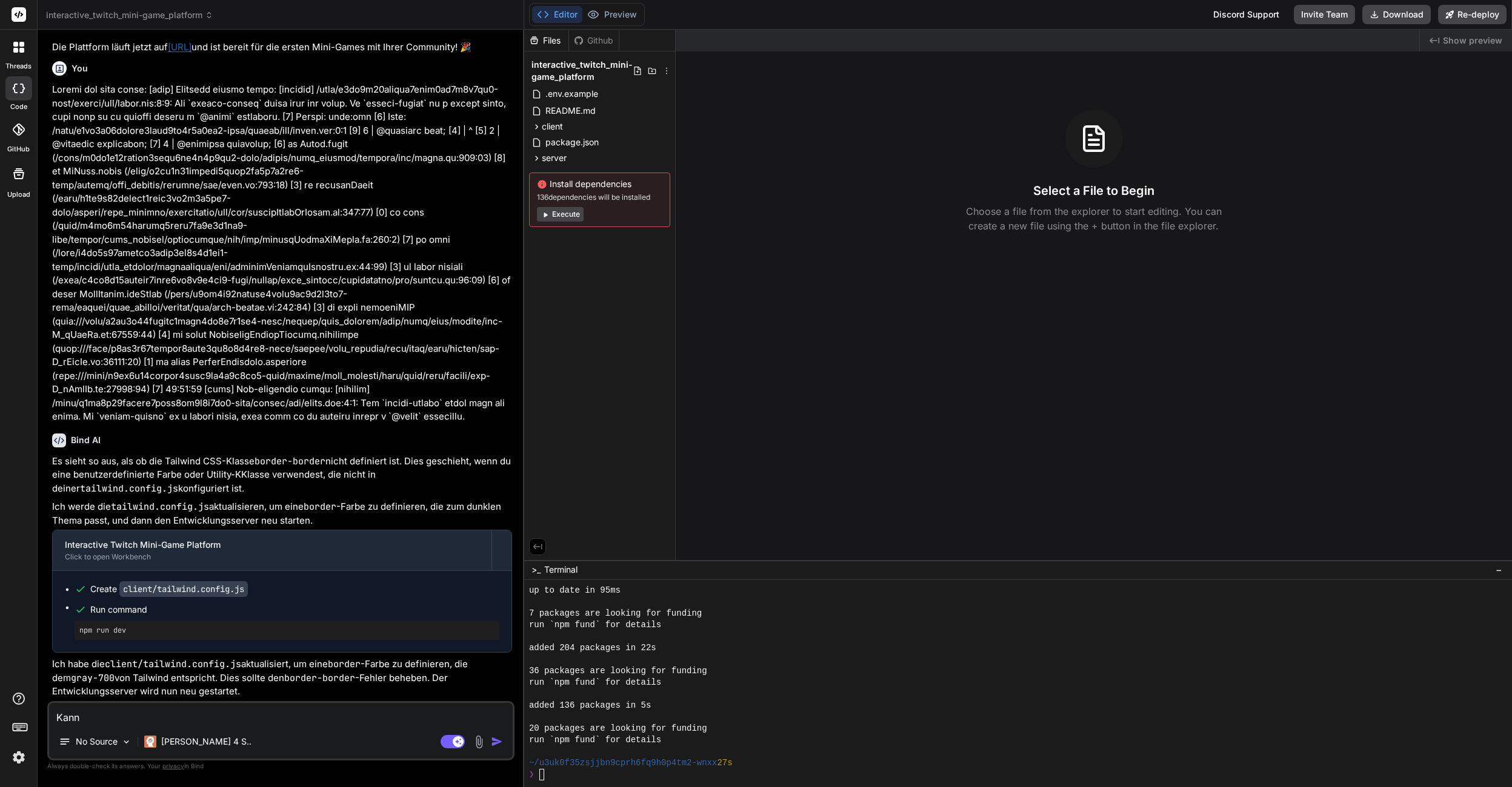
type textarea "Kanns"
type textarea "x"
type textarea "Kannst"
type textarea "x"
type textarea "Kannst"
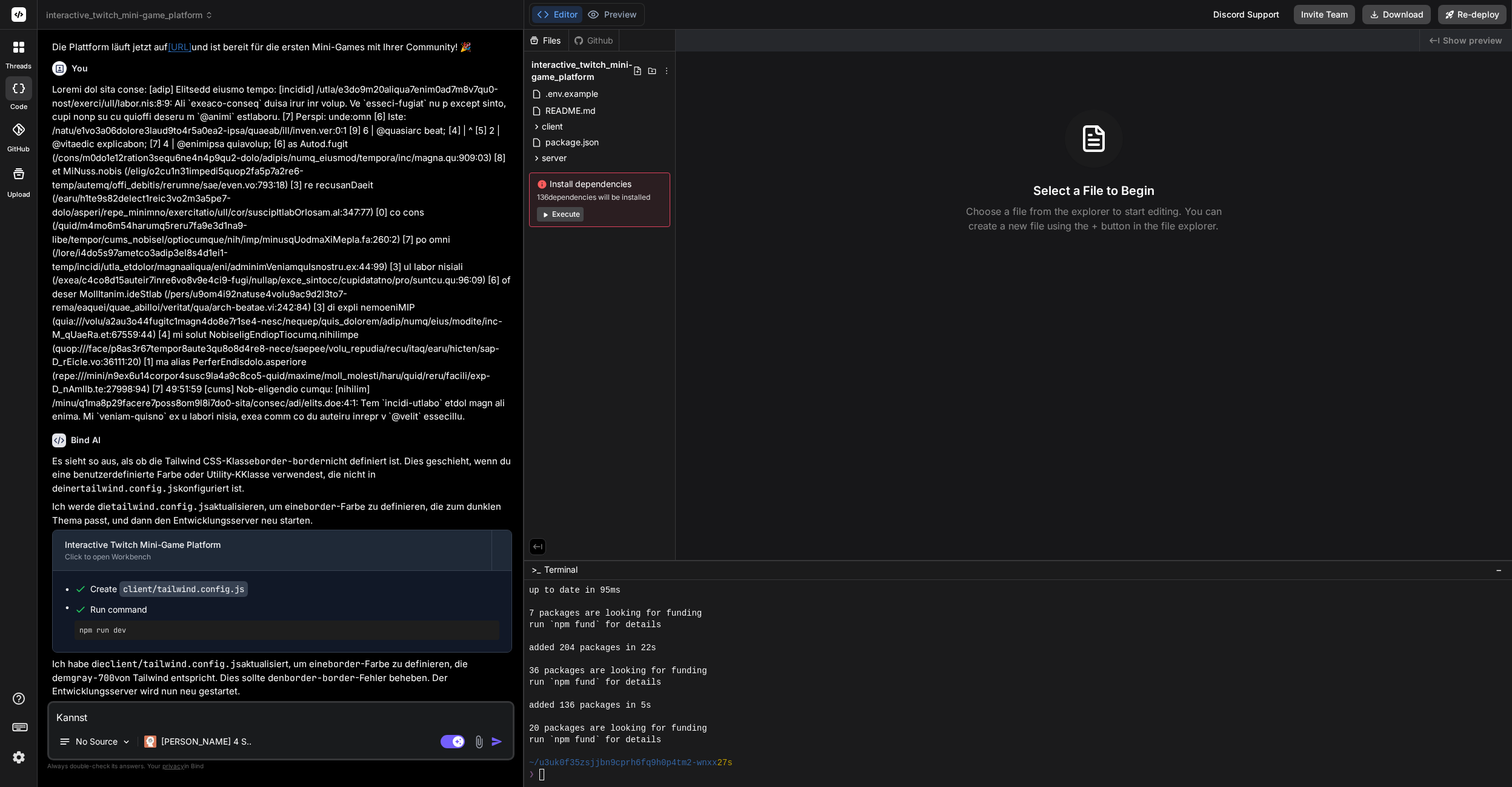
type textarea "x"
type textarea "Kannst D"
type textarea "x"
type textarea "Kannst Du"
type textarea "x"
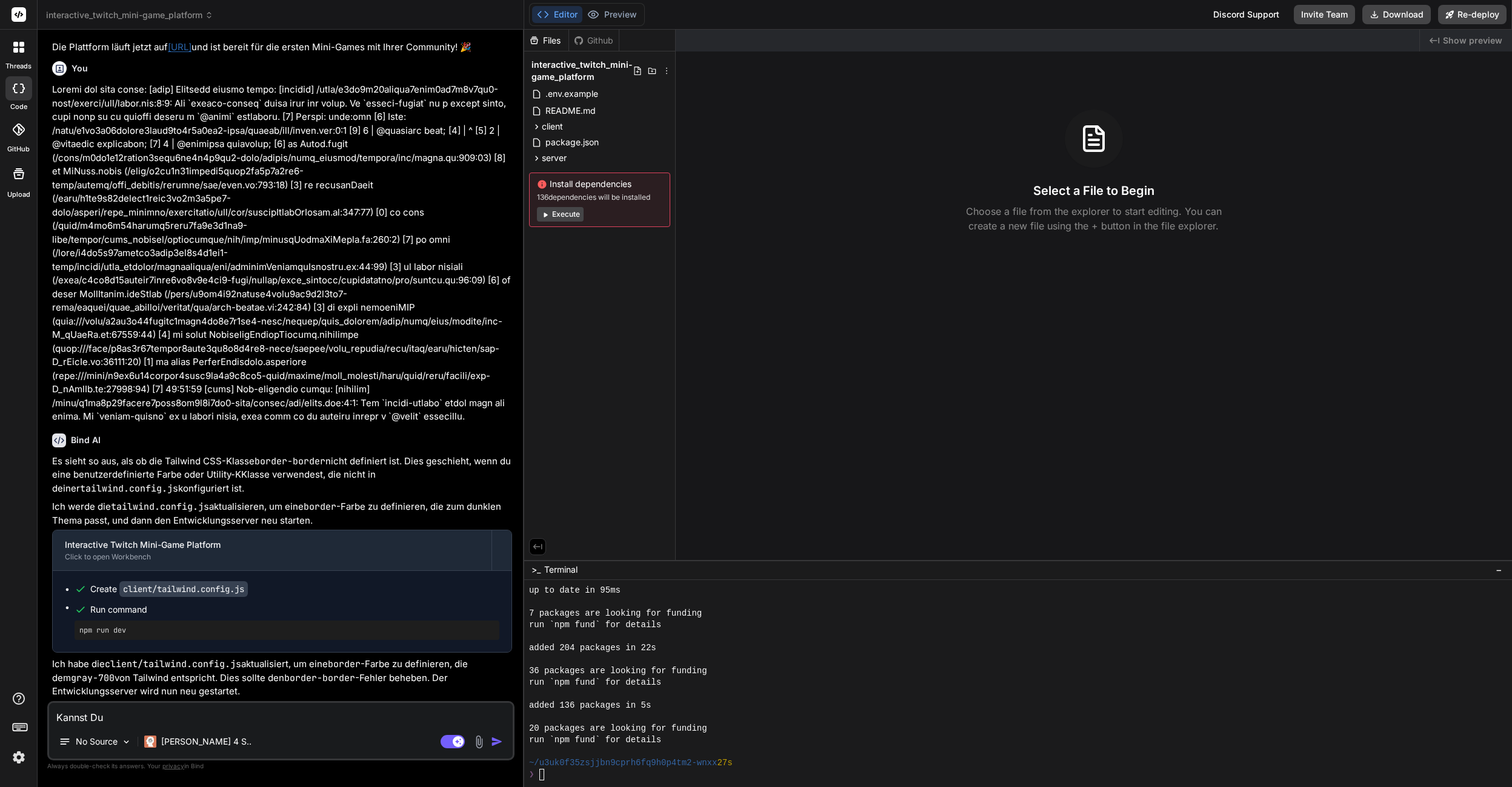
type textarea "Kannst Du"
type textarea "x"
type textarea "Kannst Du d"
type textarea "x"
type textarea "Kannst Du dn"
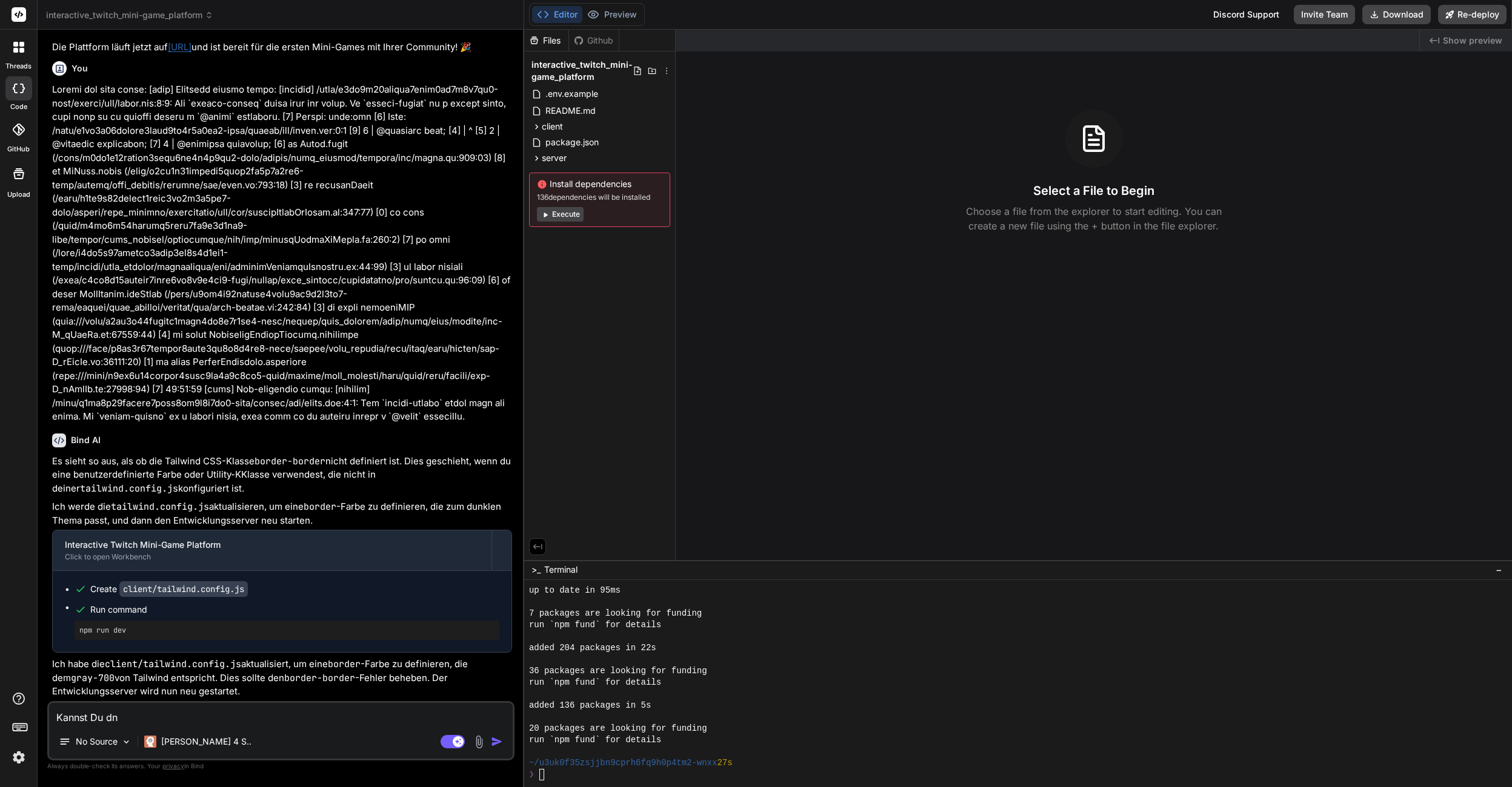
type textarea "x"
type textarea "Kannst Du d"
type textarea "x"
type textarea "Kannst Du de"
type textarea "x"
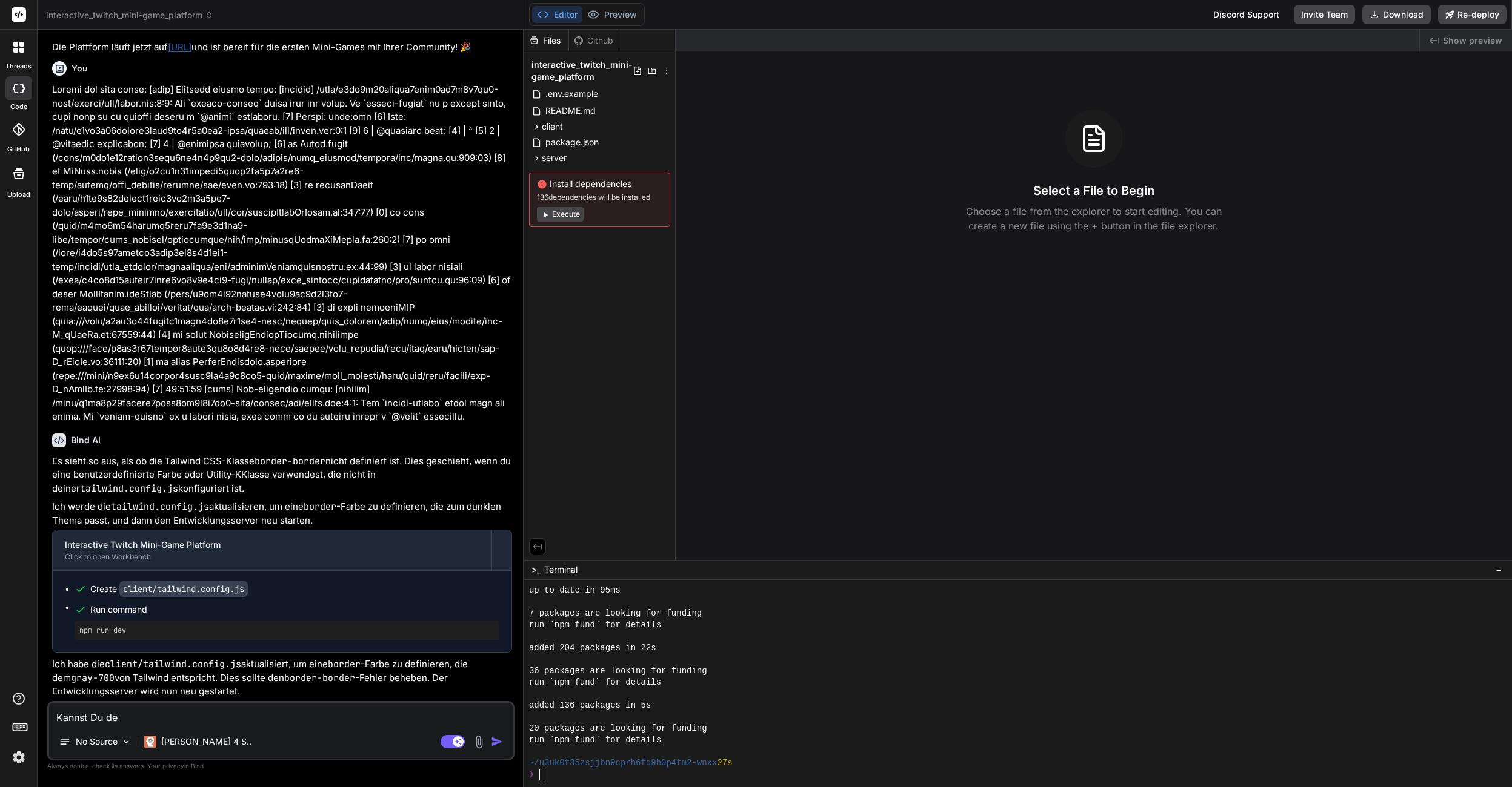
type textarea "Kannst Du den"
type textarea "x"
type textarea "Kannst Du den"
type textarea "x"
type textarea "Kannst Du den l"
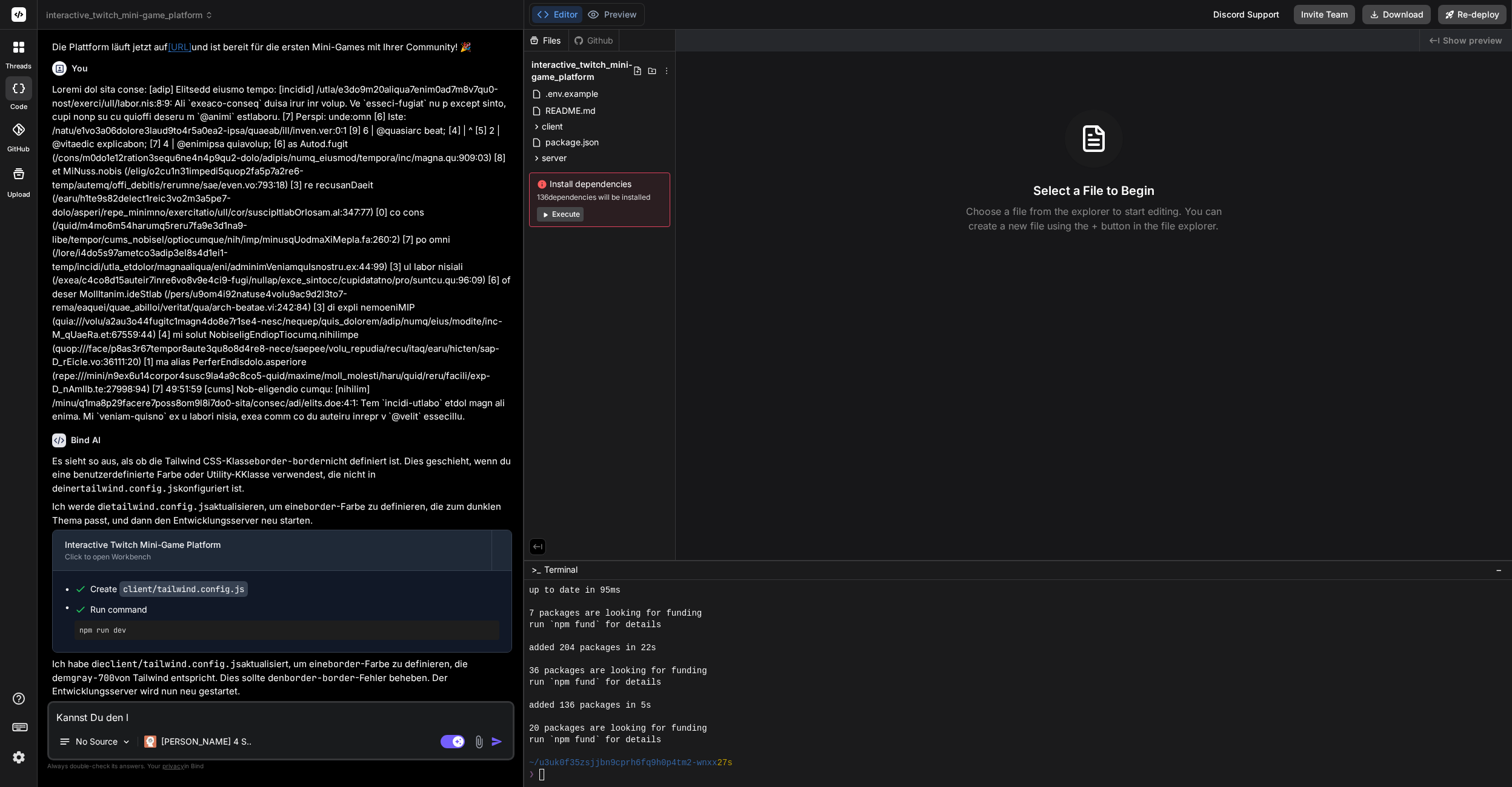
type textarea "x"
type textarea "Kannst Du den"
type textarea "x"
type textarea "Kannst Du den c"
type textarea "x"
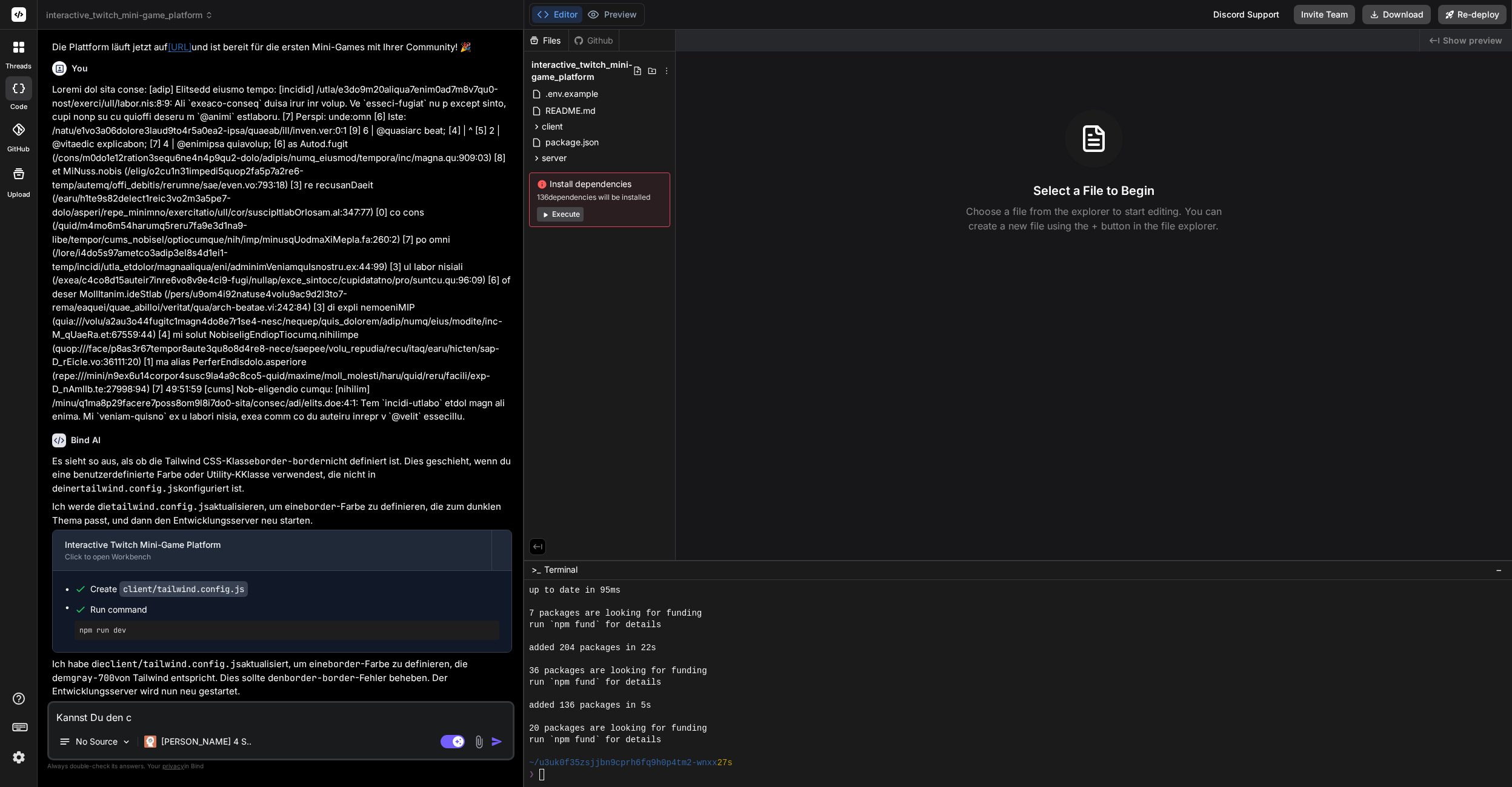
type textarea "Kannst Du den cl"
type textarea "x"
type textarea "Kannst Du den cli"
type textarea "x"
type textarea "Kannst Du den clie"
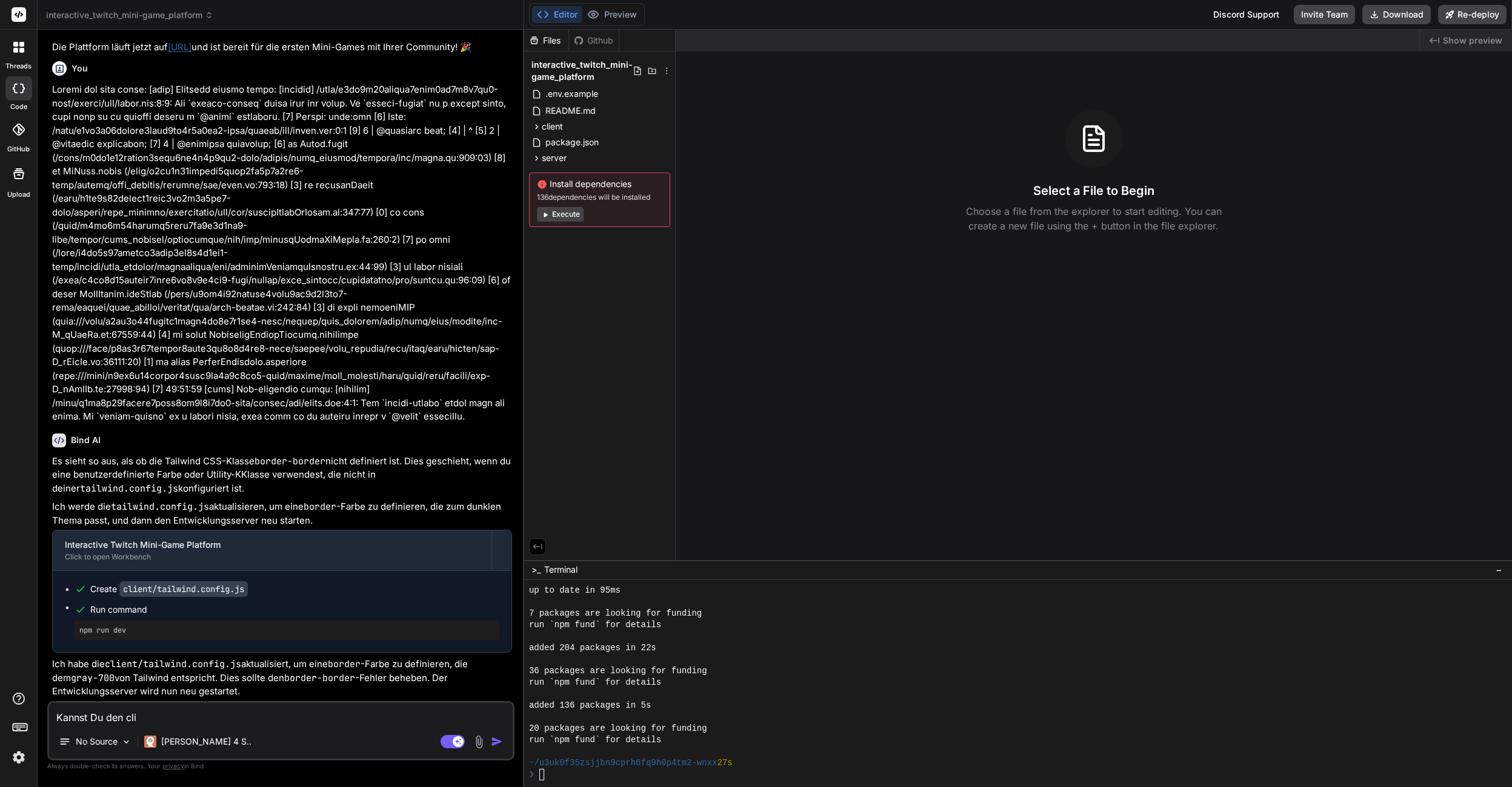
type textarea "x"
type textarea "Kannst Du den clien"
type textarea "x"
type textarea "Kannst Du den client"
type textarea "x"
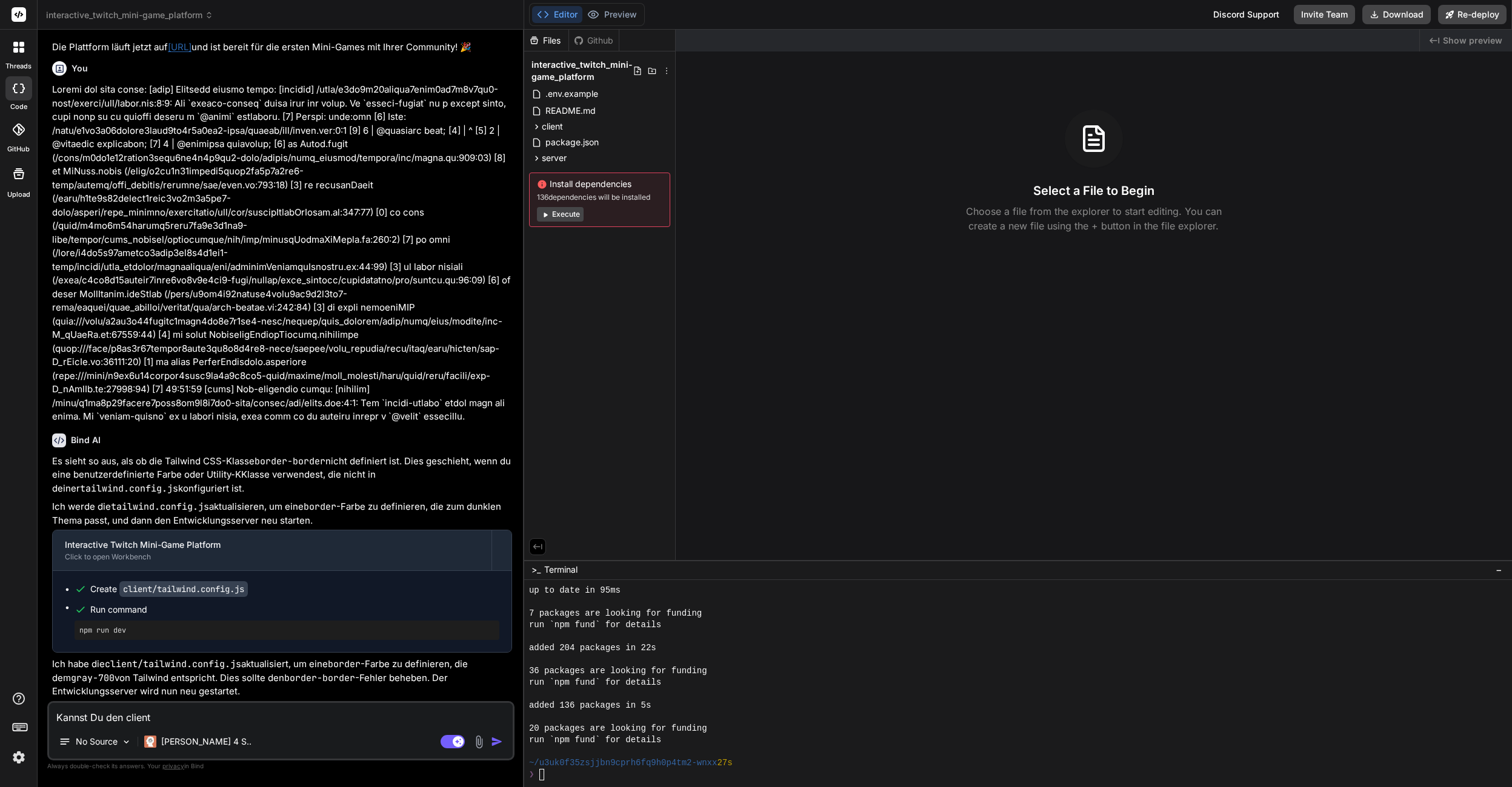
type textarea "Kannst Du den client"
type textarea "x"
type textarea "Kannst Du den client h"
type textarea "x"
type textarea "Kannst Du den client ht"
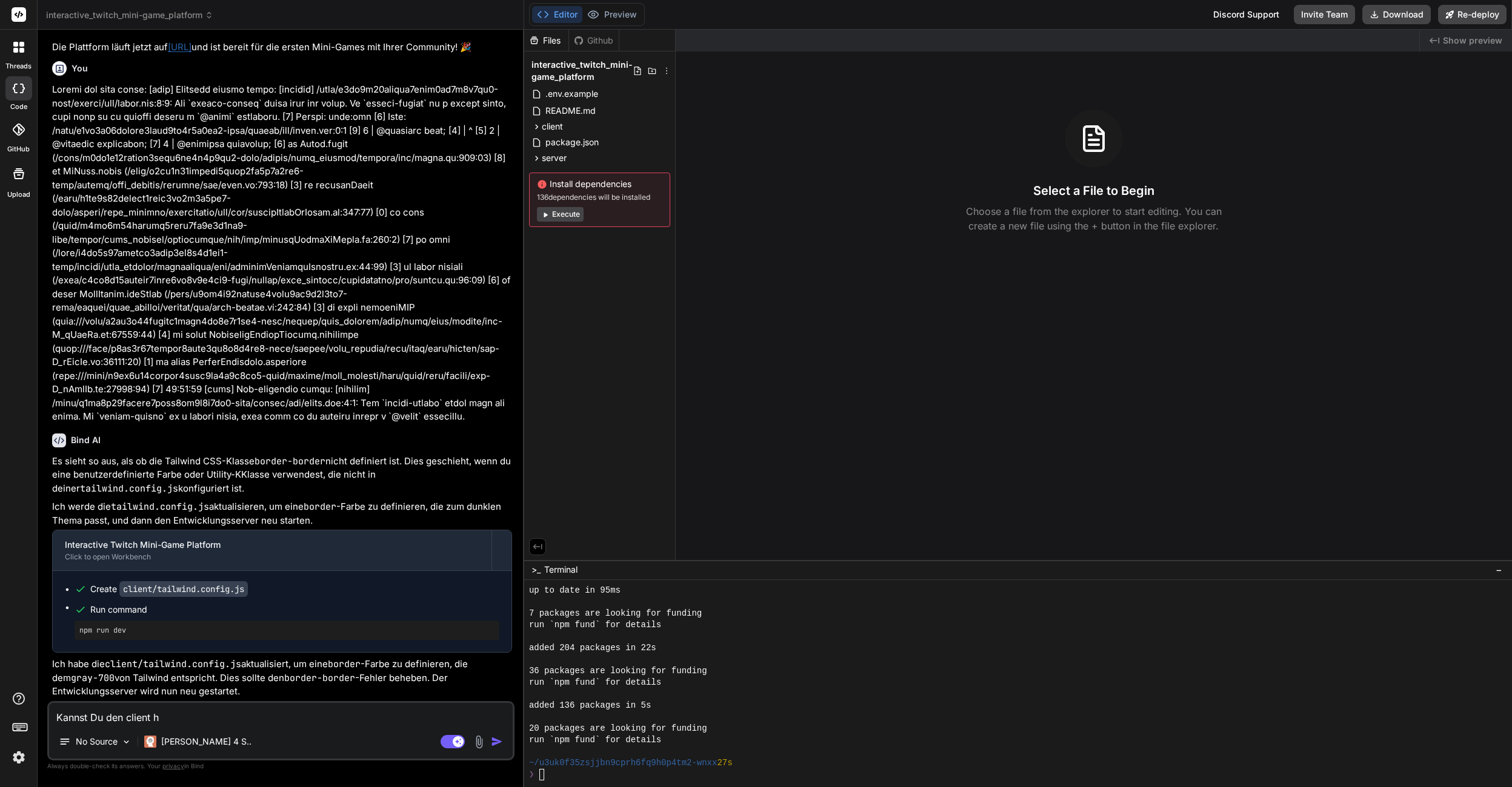
type textarea "x"
type textarea "Kannst Du den client htt"
type textarea "x"
type textarea "Kannst Du den client http"
type textarea "x"
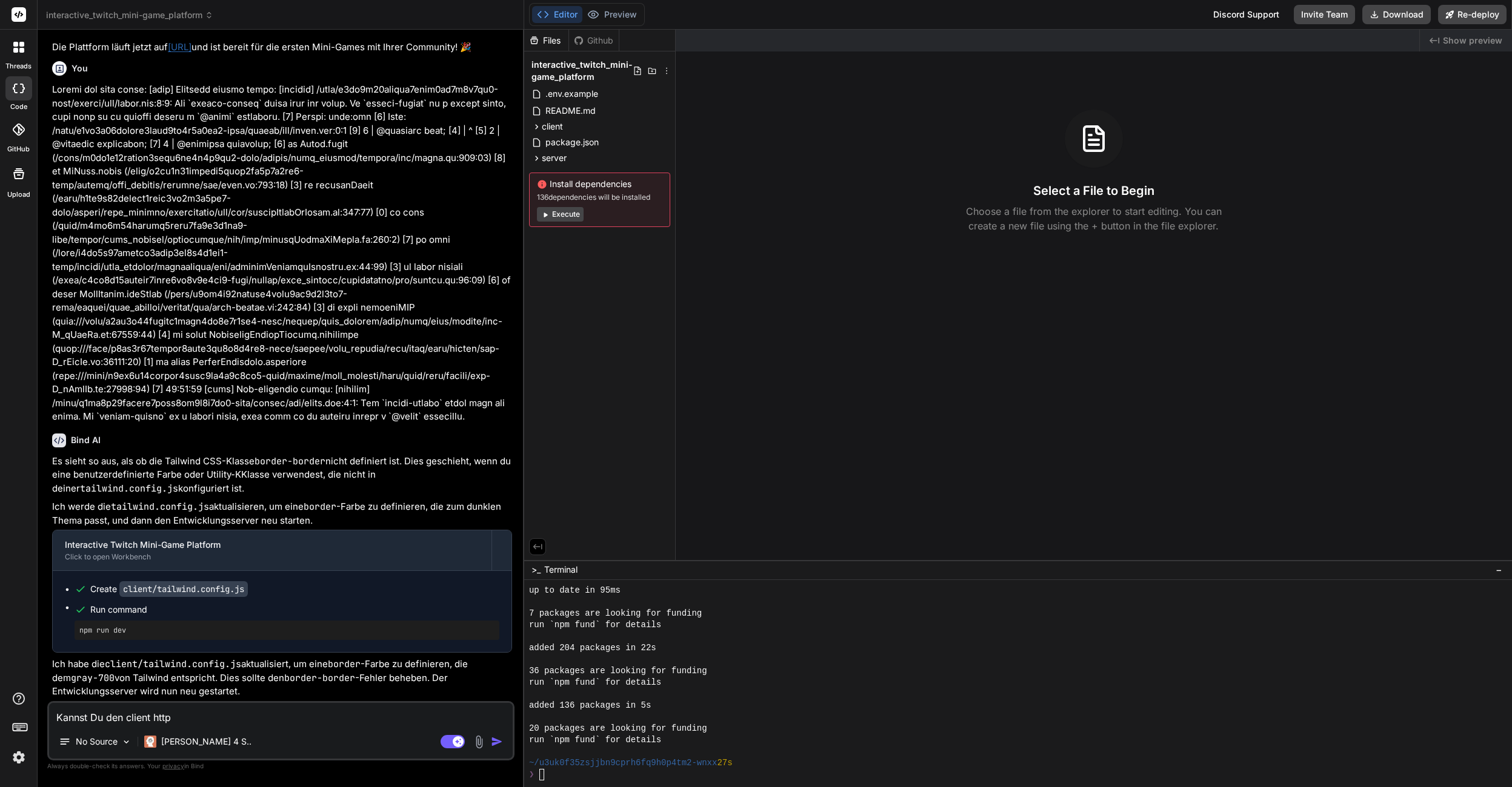
type textarea "Kannst Du den client https"
type textarea "x"
type textarea "Kannst Du den client https"
type textarea "x"
type textarea "Kannst Du den client https s"
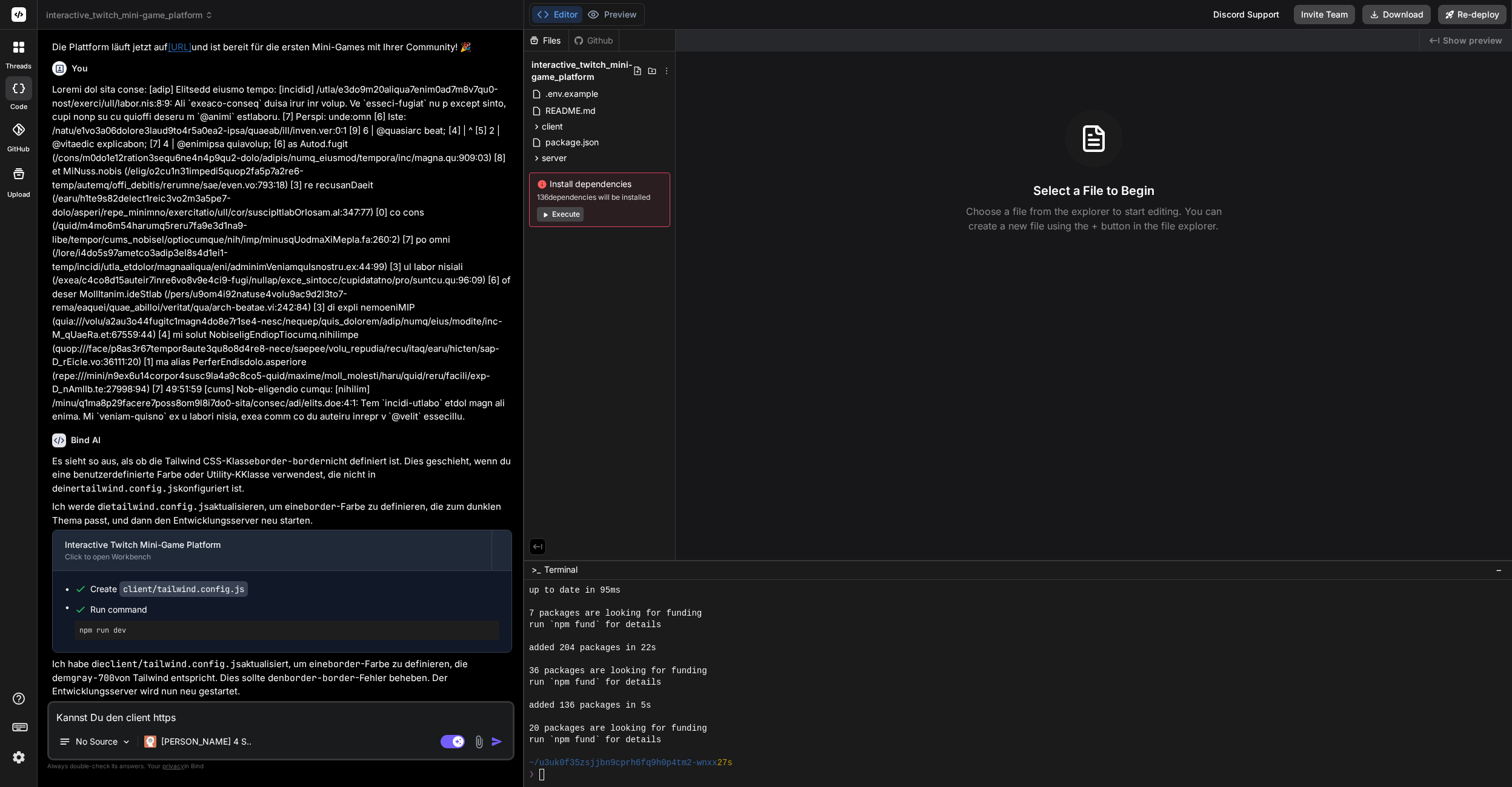
type textarea "x"
type textarea "Kannst Du den client https se"
type textarea "x"
type textarea "Kannst Du den client https ser"
type textarea "x"
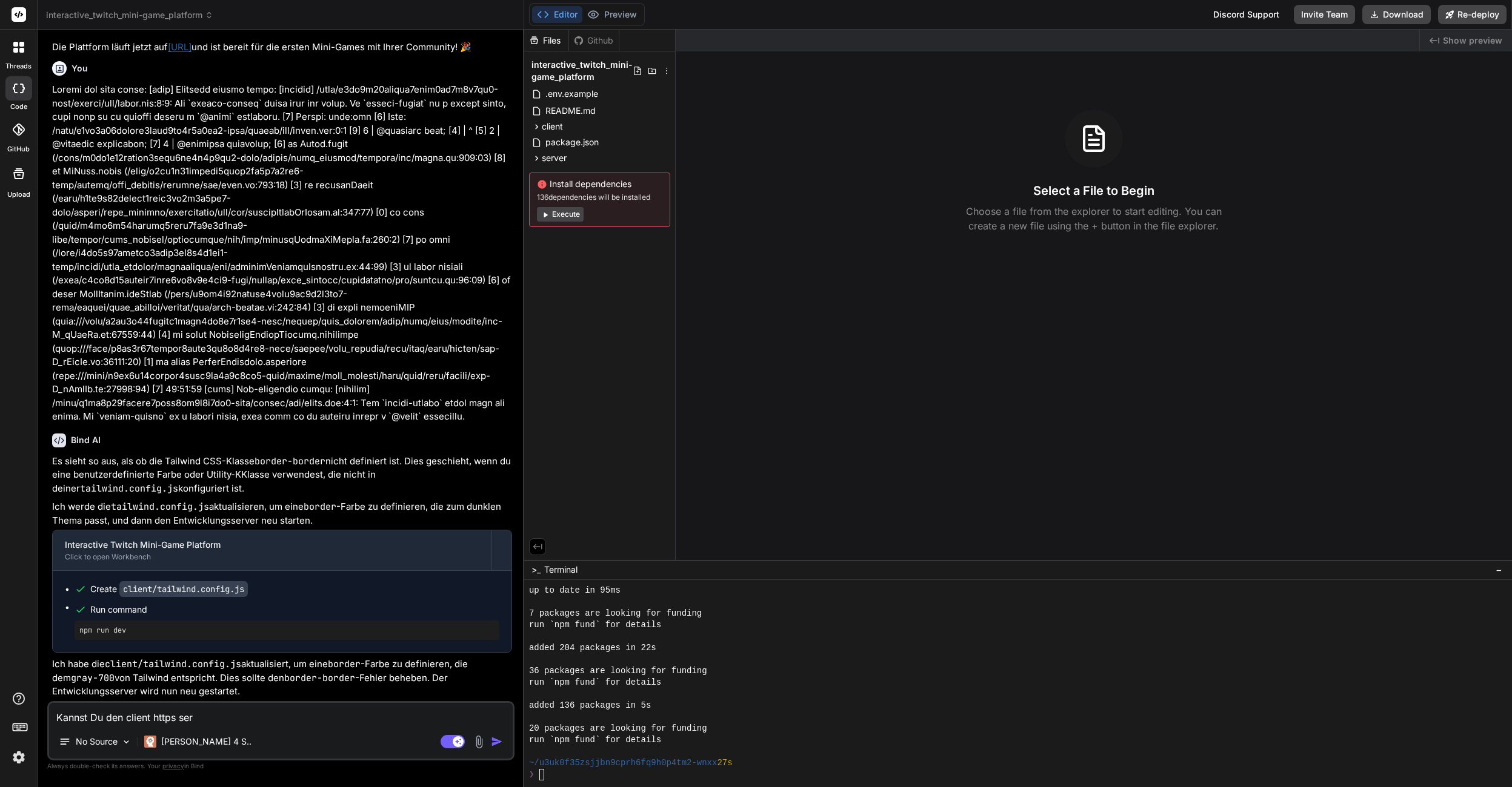
type textarea "Kannst Du den client https serv"
type textarea "x"
type textarea "Kannst Du den client https serve"
type textarea "x"
type textarea "Kannst Du den client https serven"
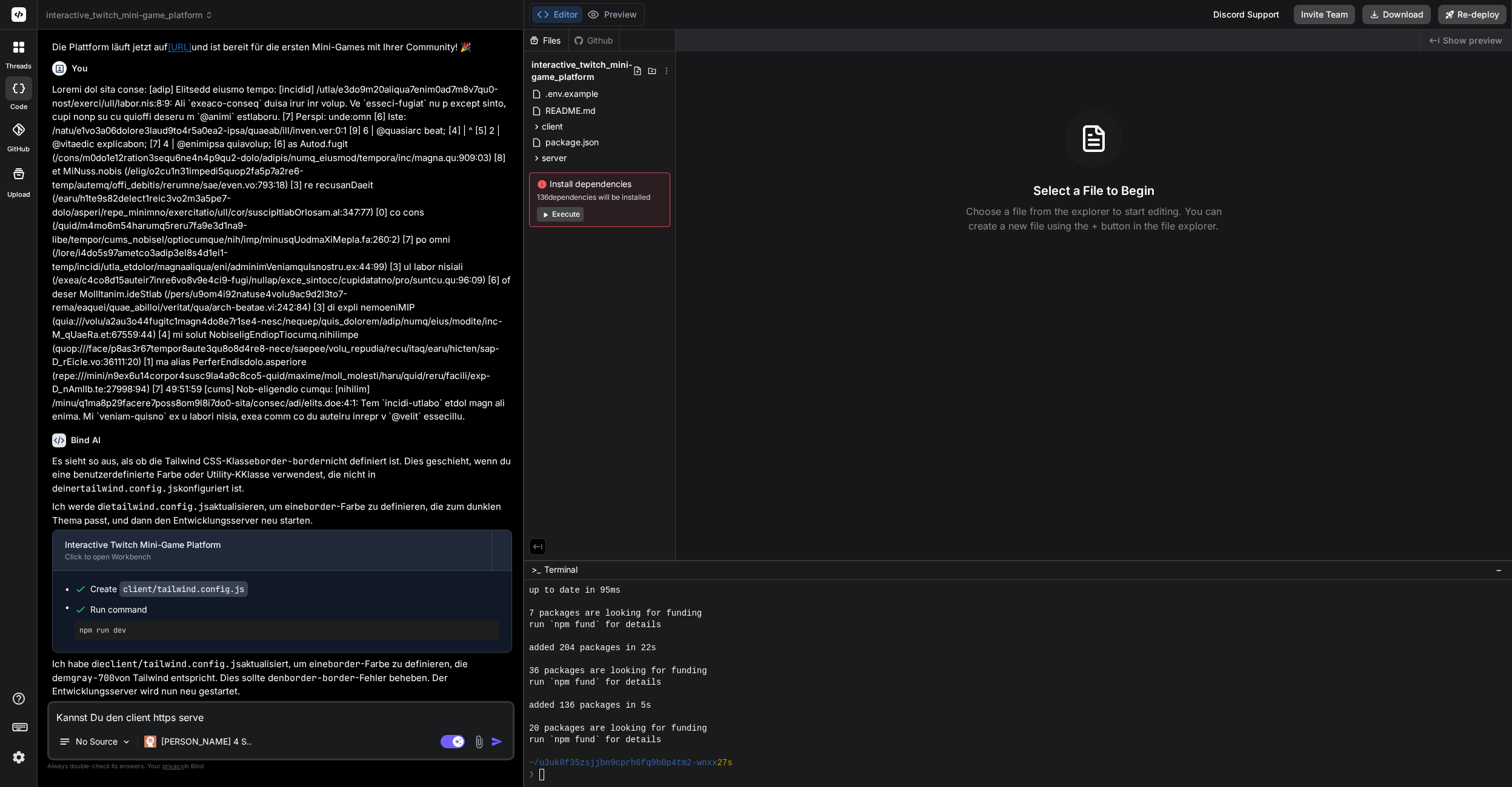
type textarea "x"
type textarea "Kannst Du den client https serven?"
type textarea "x"
type textarea "Kannst Du den client https serven?"
type textarea "x"
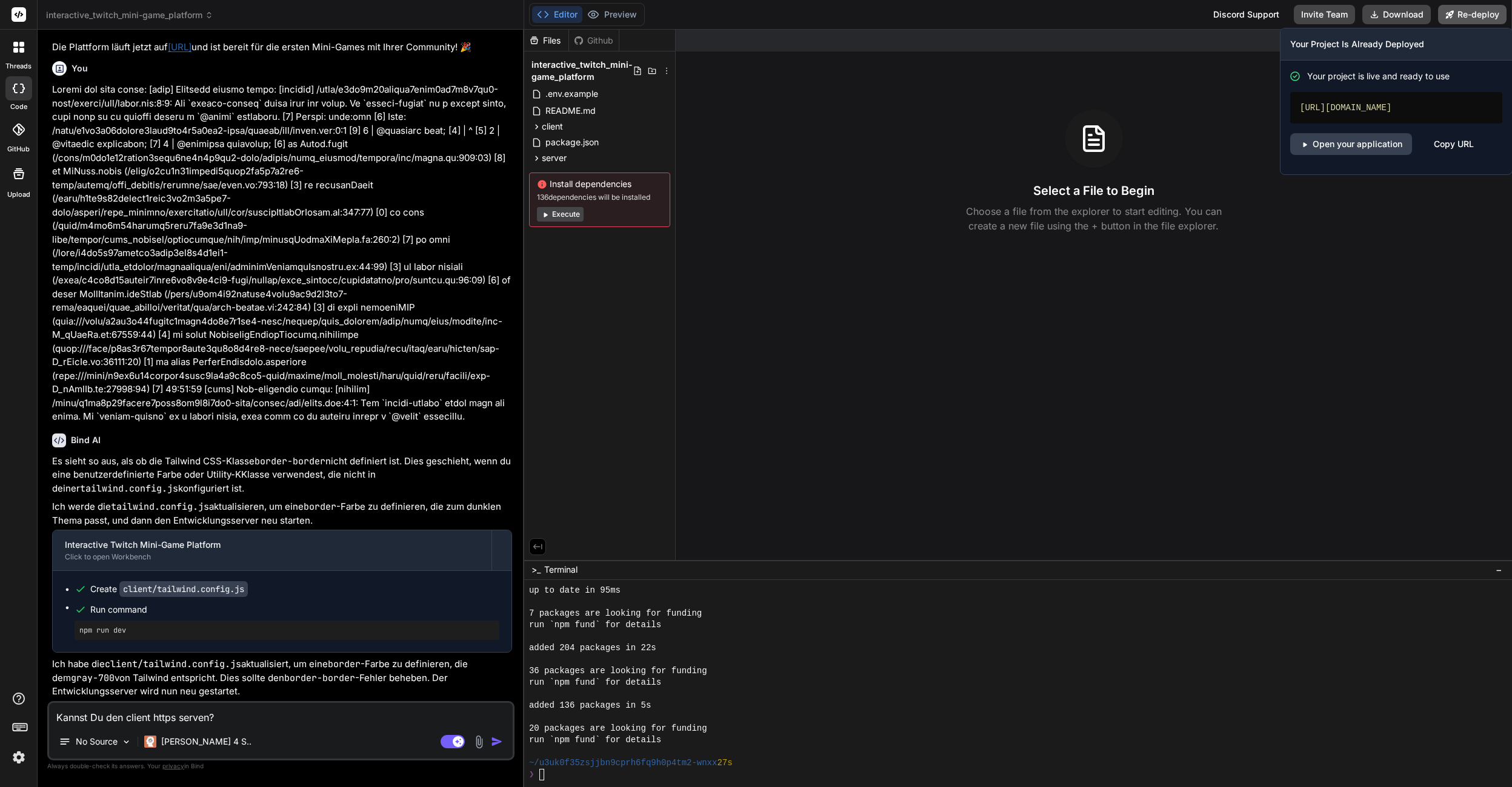
type textarea "Kannst Du den client https serven?"
click at [1440, 15] on button "Re-deploy" at bounding box center [1472, 14] width 68 height 19
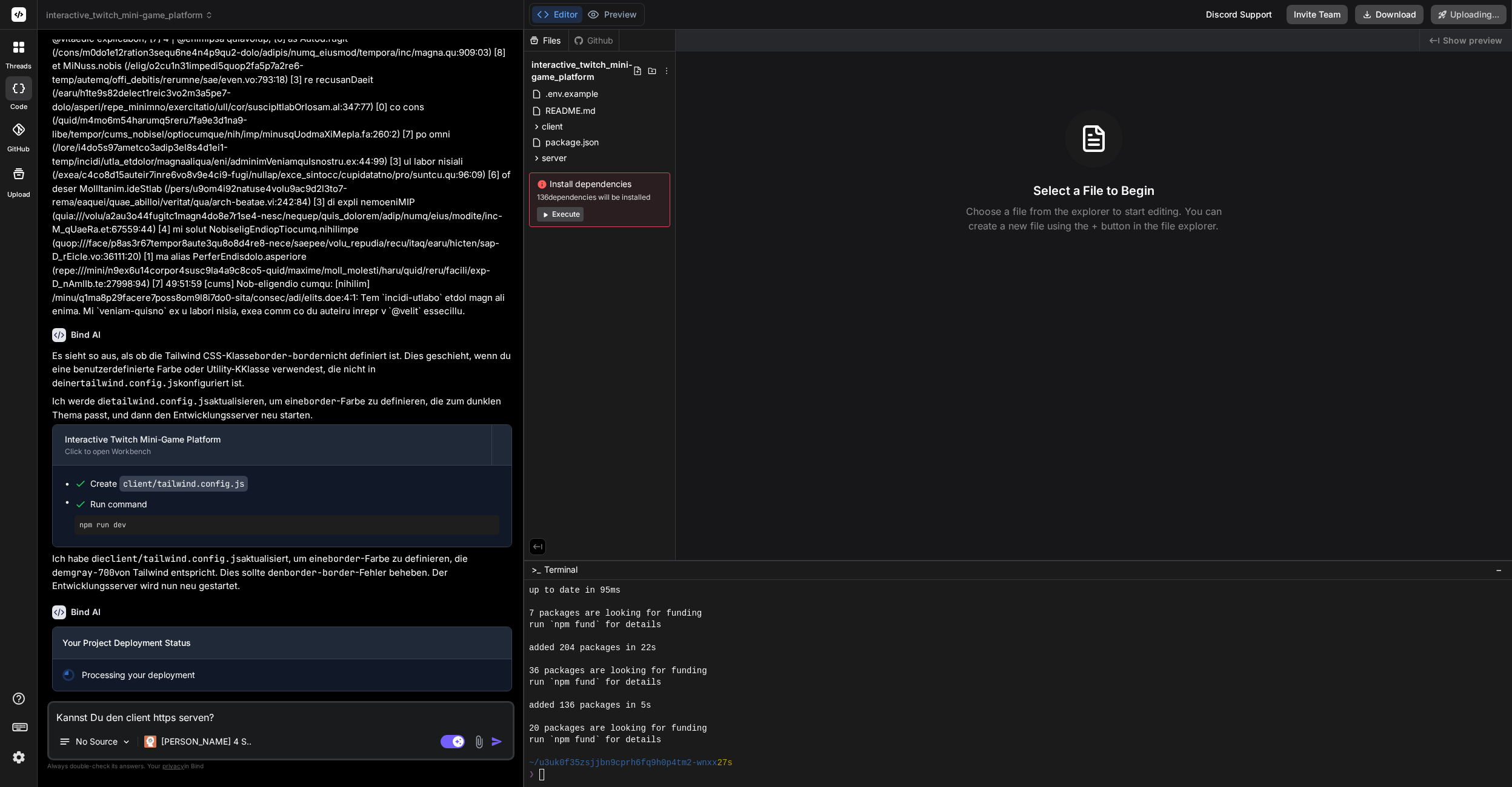
scroll to position [1877, 0]
click at [313, 708] on textarea "Kannst Du den client https serven?" at bounding box center [280, 713] width 463 height 21
click at [249, 722] on textarea "Kannst Du den client https serven?" at bounding box center [280, 713] width 463 height 21
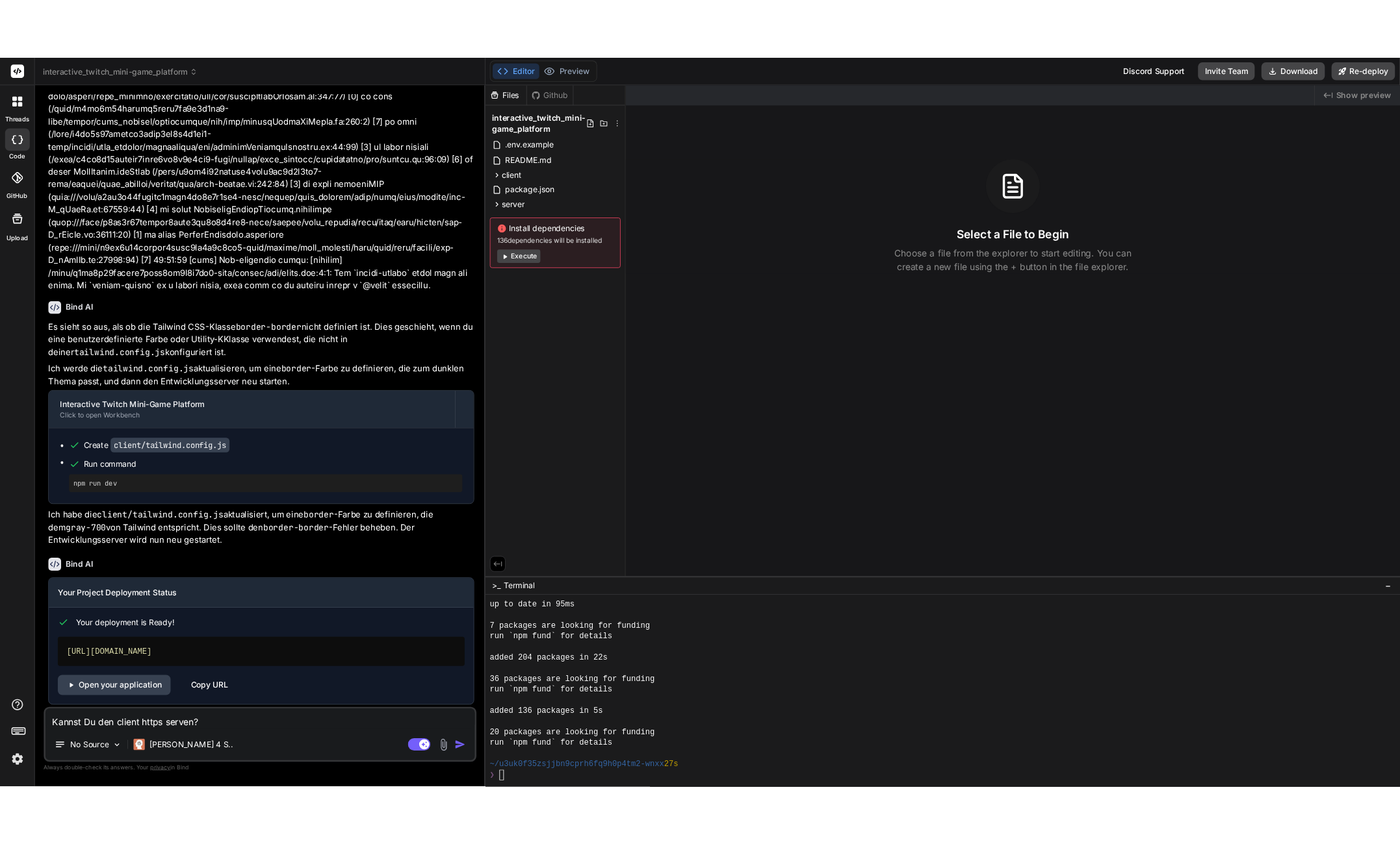
scroll to position [2091, 0]
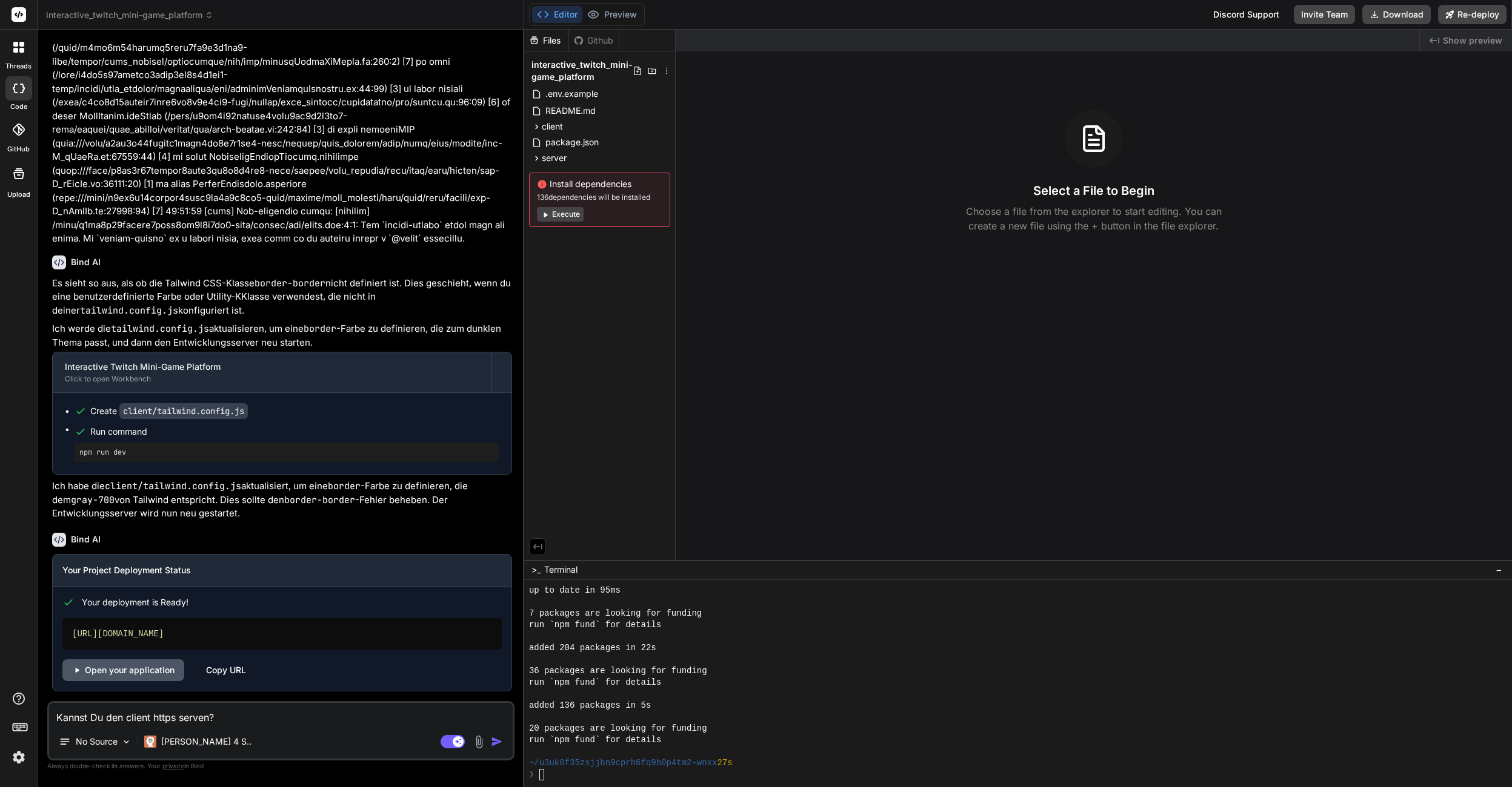
click at [153, 669] on link "Open your application" at bounding box center [123, 669] width 122 height 21
click at [570, 125] on div "client" at bounding box center [600, 126] width 141 height 14
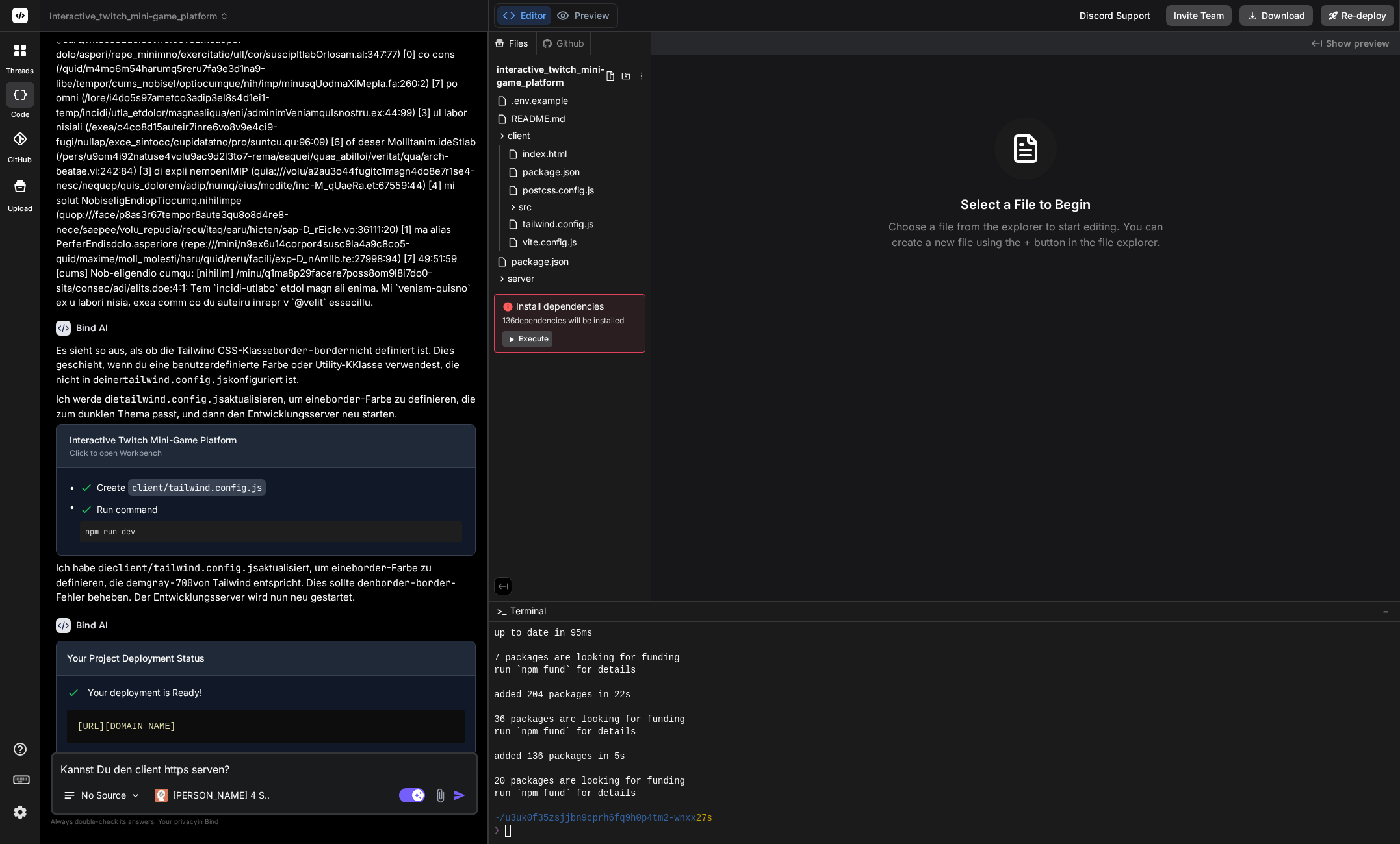
scroll to position [2164, 0]
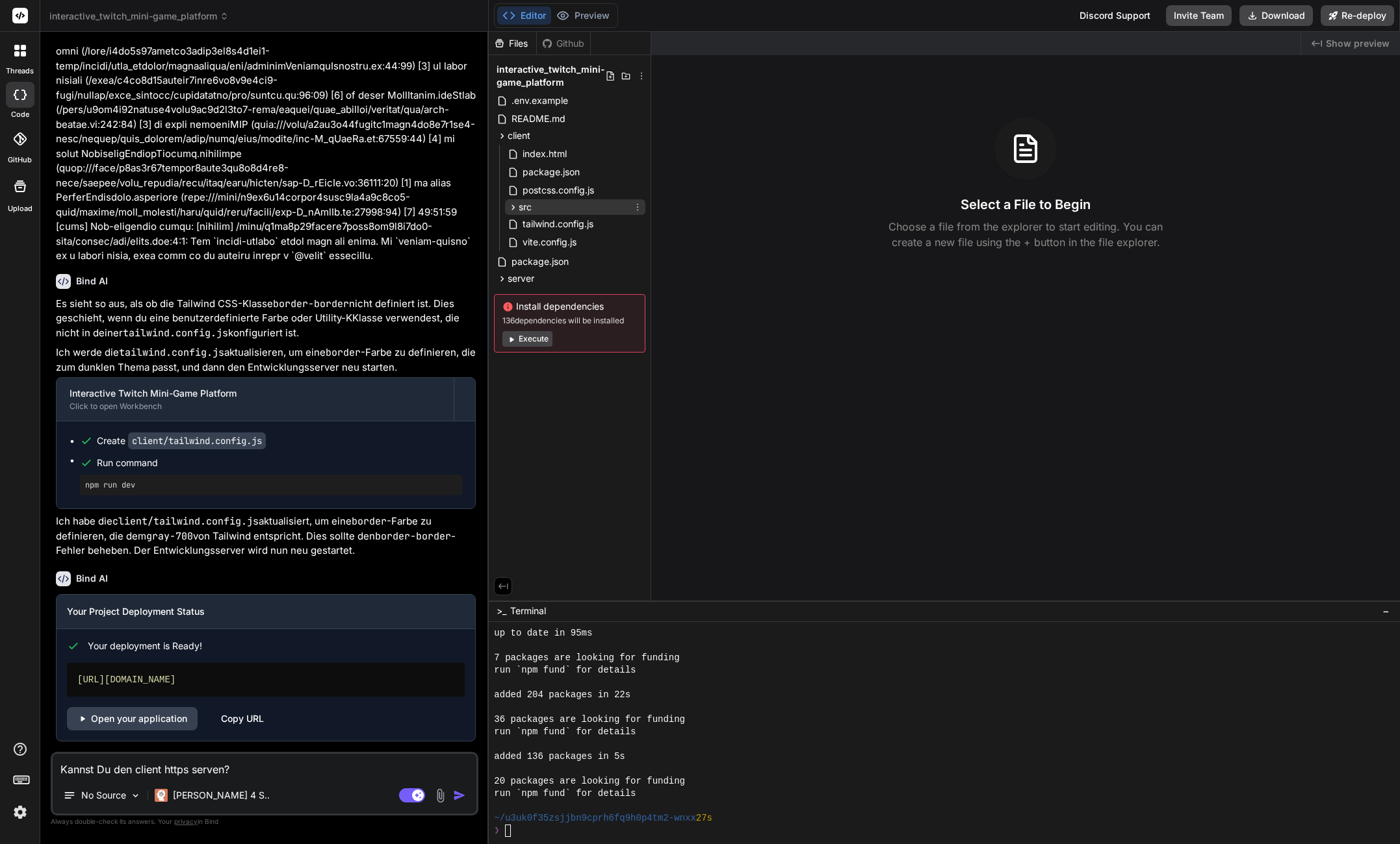
click at [546, 204] on div "src" at bounding box center [575, 207] width 141 height 15
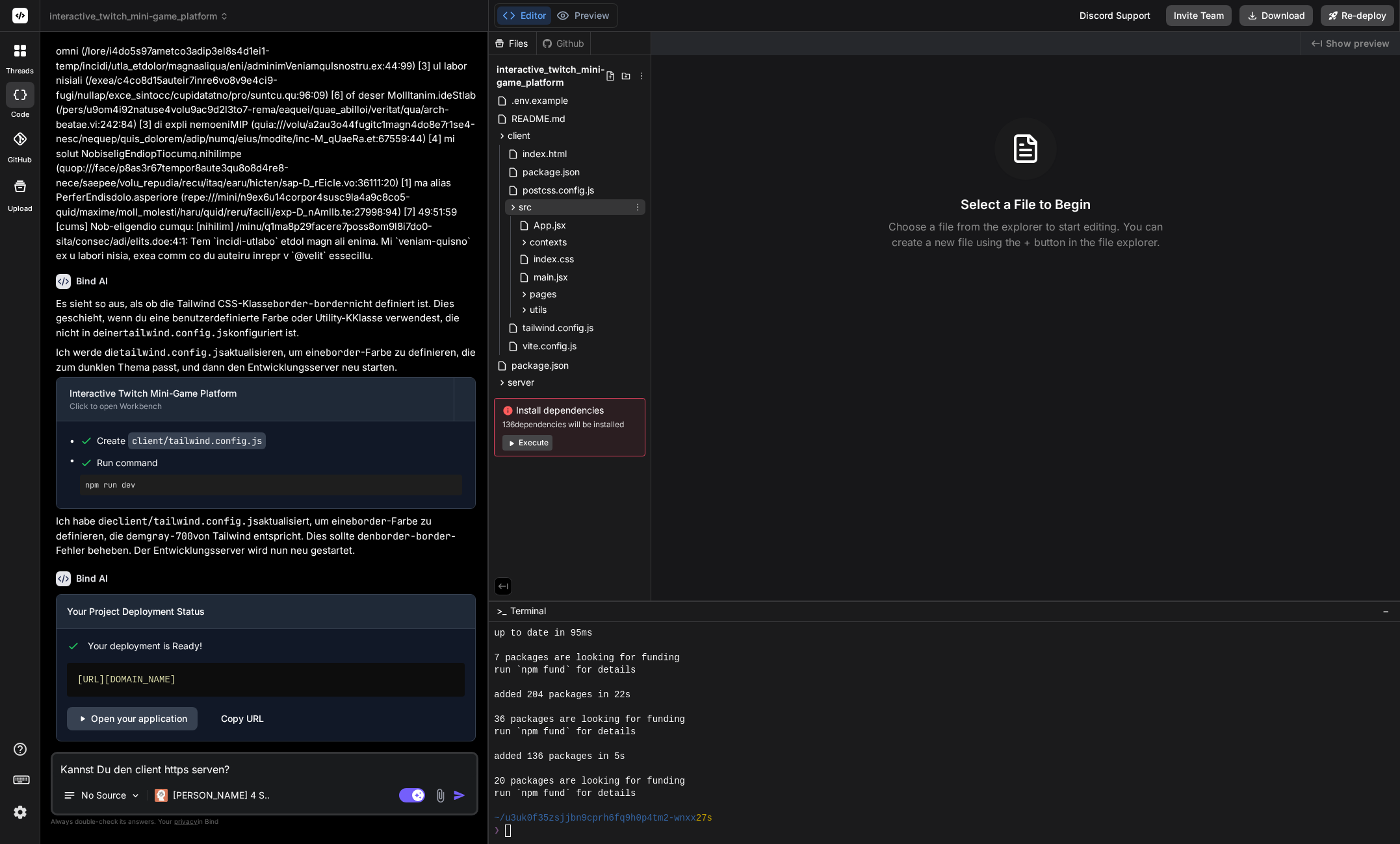
click at [549, 207] on div "src" at bounding box center [575, 207] width 141 height 15
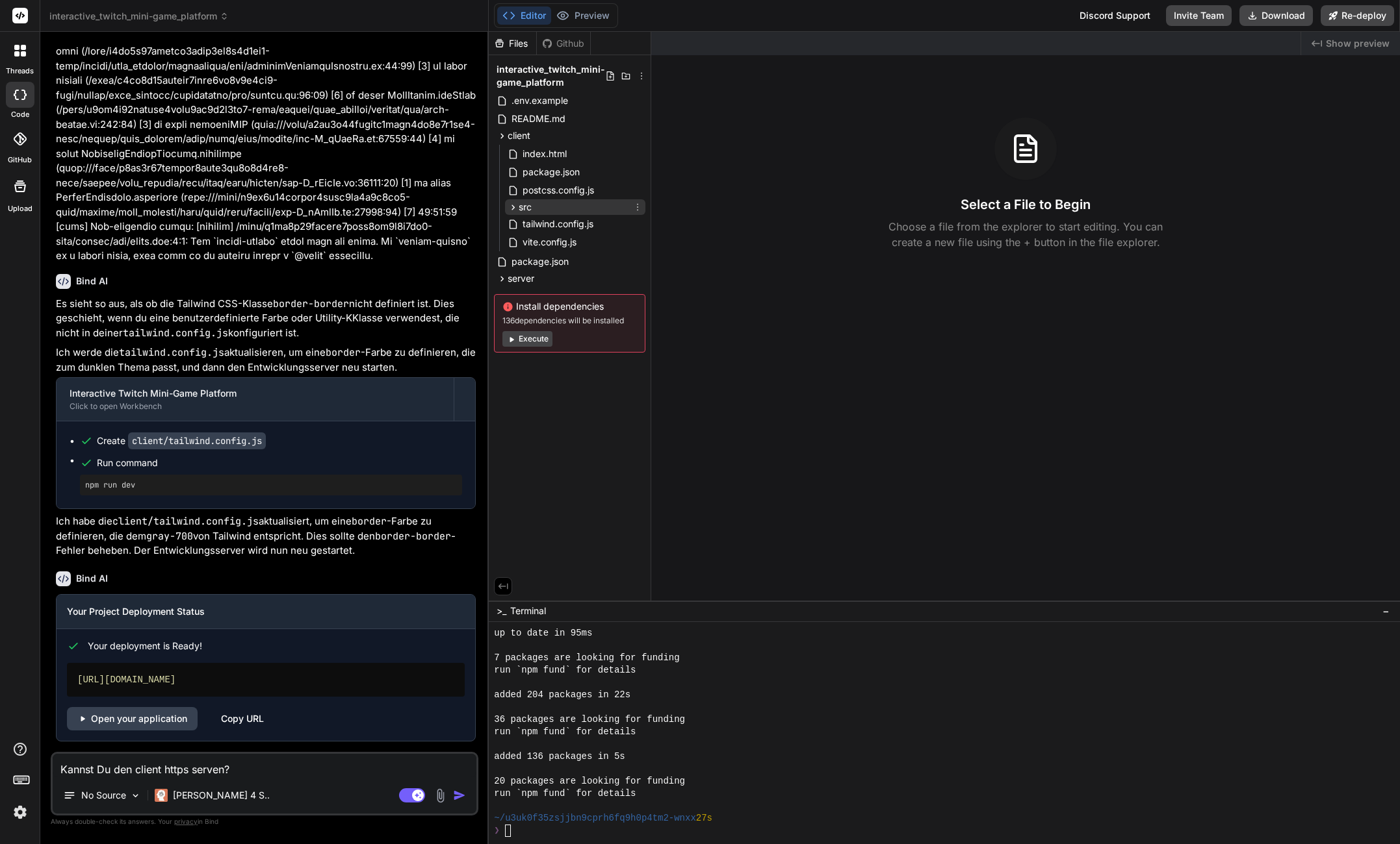
click at [549, 207] on div "src" at bounding box center [575, 207] width 141 height 15
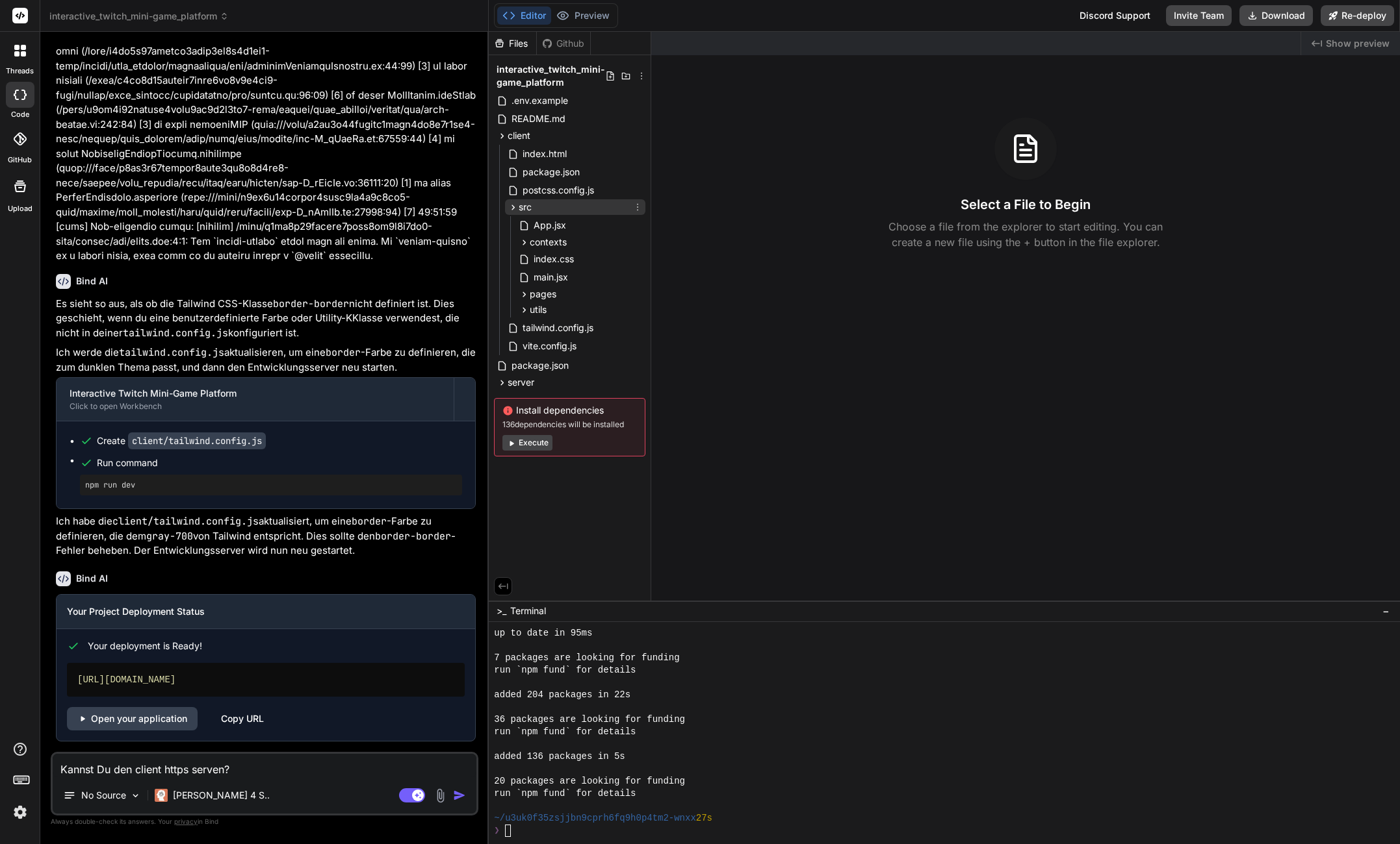
click at [547, 206] on div "src" at bounding box center [575, 207] width 141 height 15
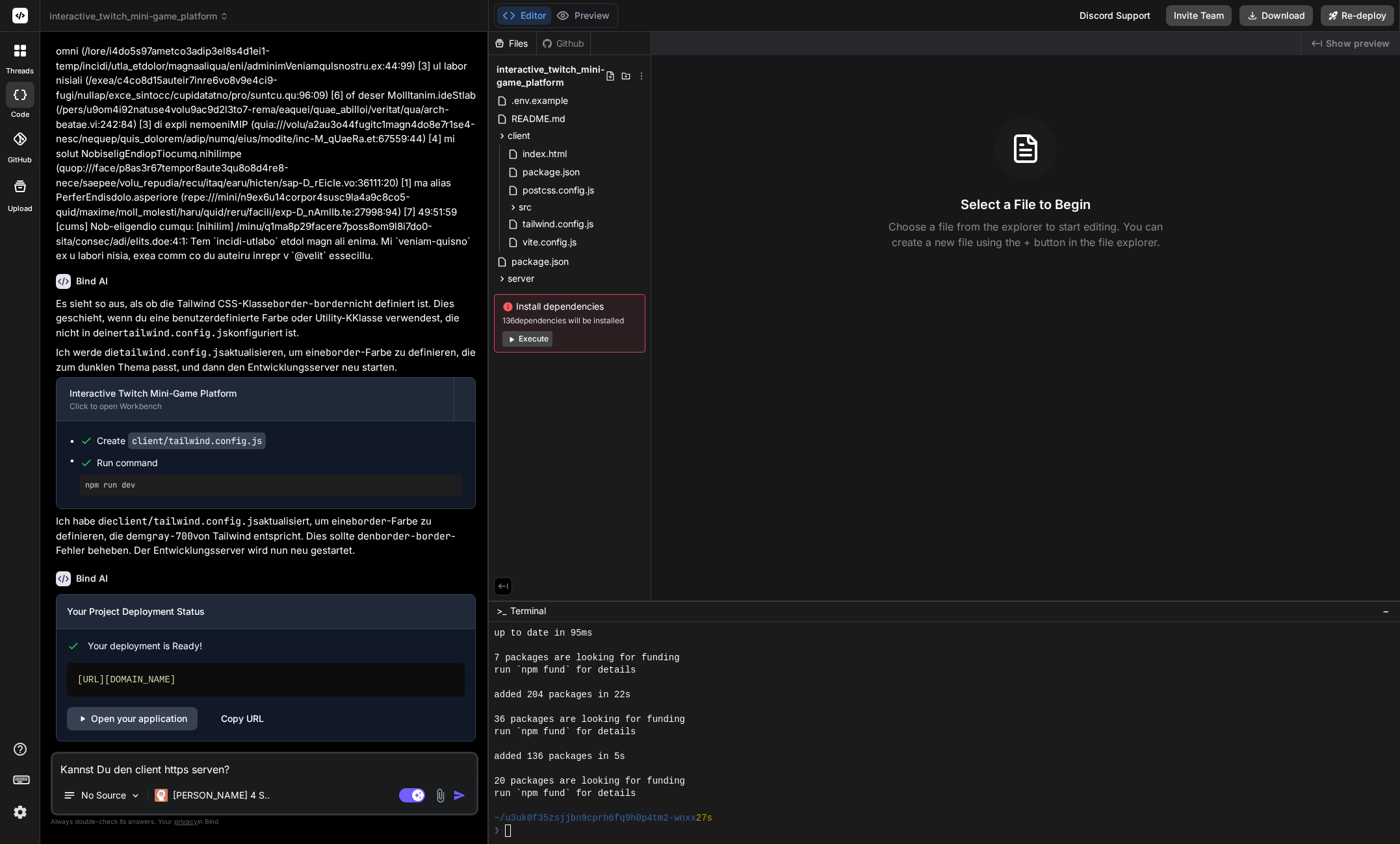
click at [202, 771] on textarea "Kannst Du den client https serven?" at bounding box center [264, 765] width 423 height 23
click at [416, 796] on rect at bounding box center [418, 795] width 12 height 12
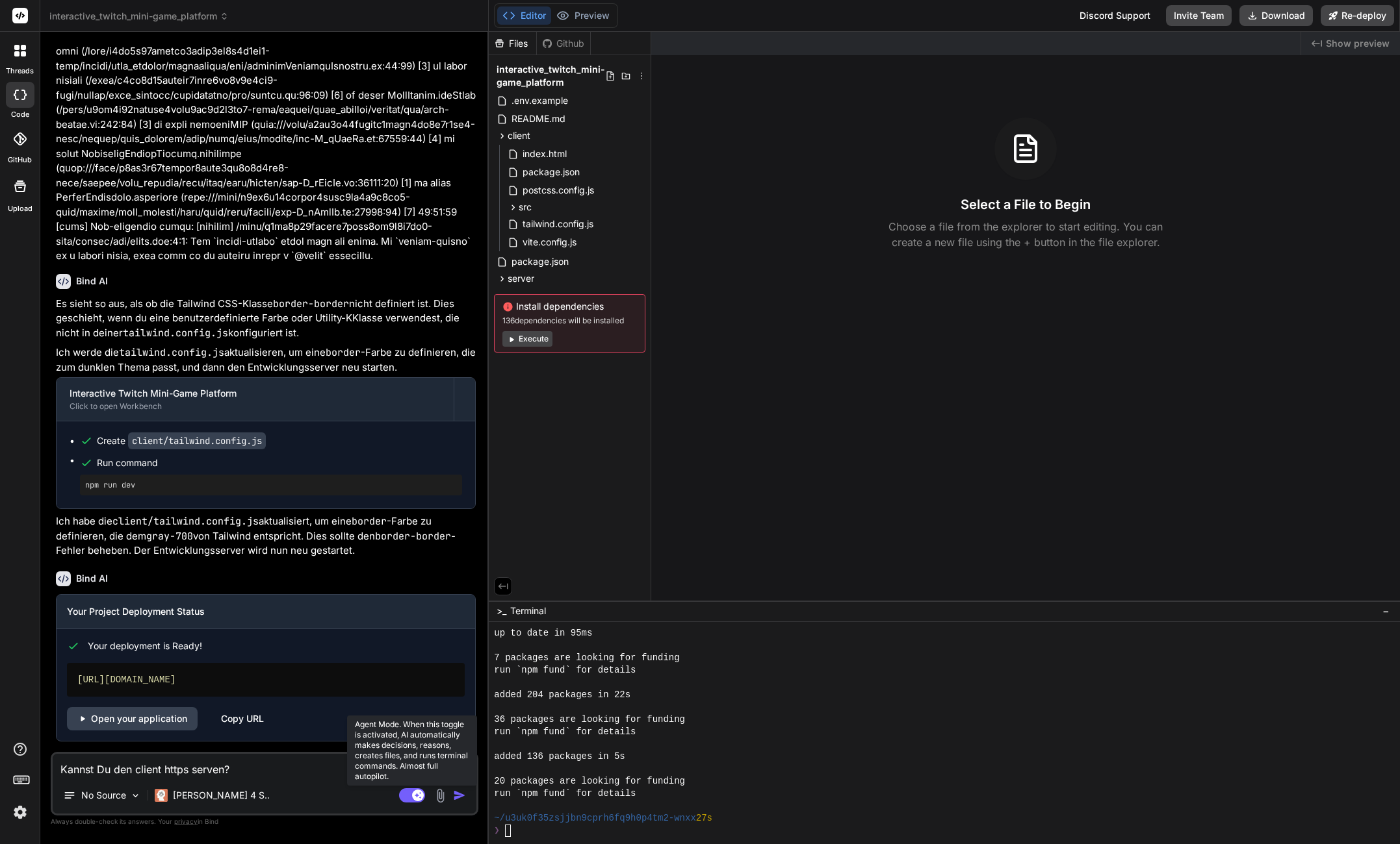
type textarea "x"
click at [337, 785] on div "No Source" at bounding box center [264, 798] width 423 height 32
click at [332, 781] on div "Kannst Du den client https serven? No Source Agent Mode. When this toggle is ac…" at bounding box center [264, 784] width 428 height 64
click at [322, 775] on textarea "Kannst Du den client https serven?" at bounding box center [264, 765] width 423 height 23
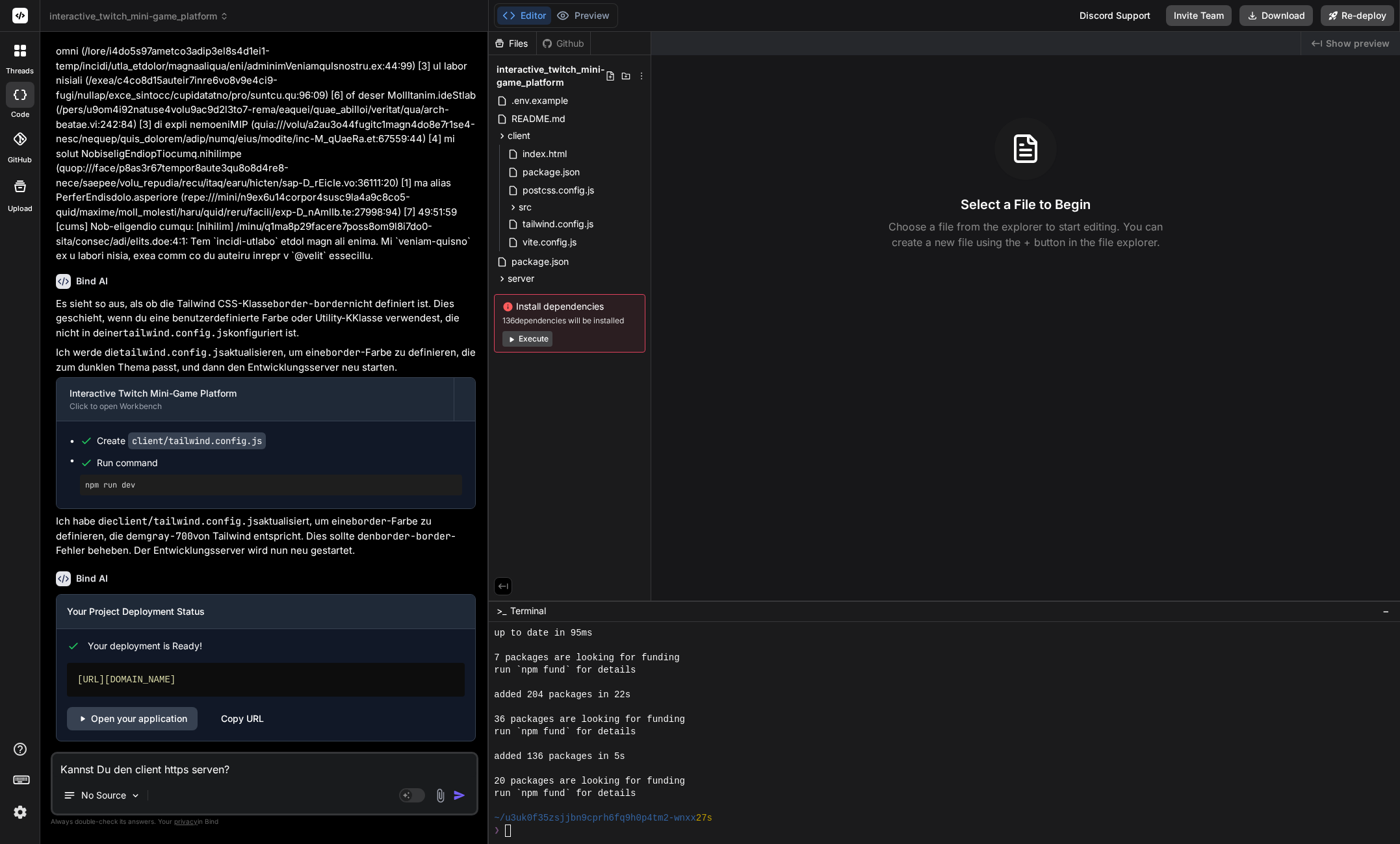
click at [322, 775] on textarea "Kannst Du den client https serven?" at bounding box center [264, 765] width 423 height 23
click at [243, 773] on textarea "Kannst Du den client https serven?" at bounding box center [264, 765] width 423 height 23
click at [169, 781] on div "Kannst Du den client https serven? No Source Agent Mode. When this toggle is ac…" at bounding box center [264, 784] width 428 height 64
click at [187, 774] on textarea "Kannst Du den client https serven?" at bounding box center [264, 765] width 423 height 23
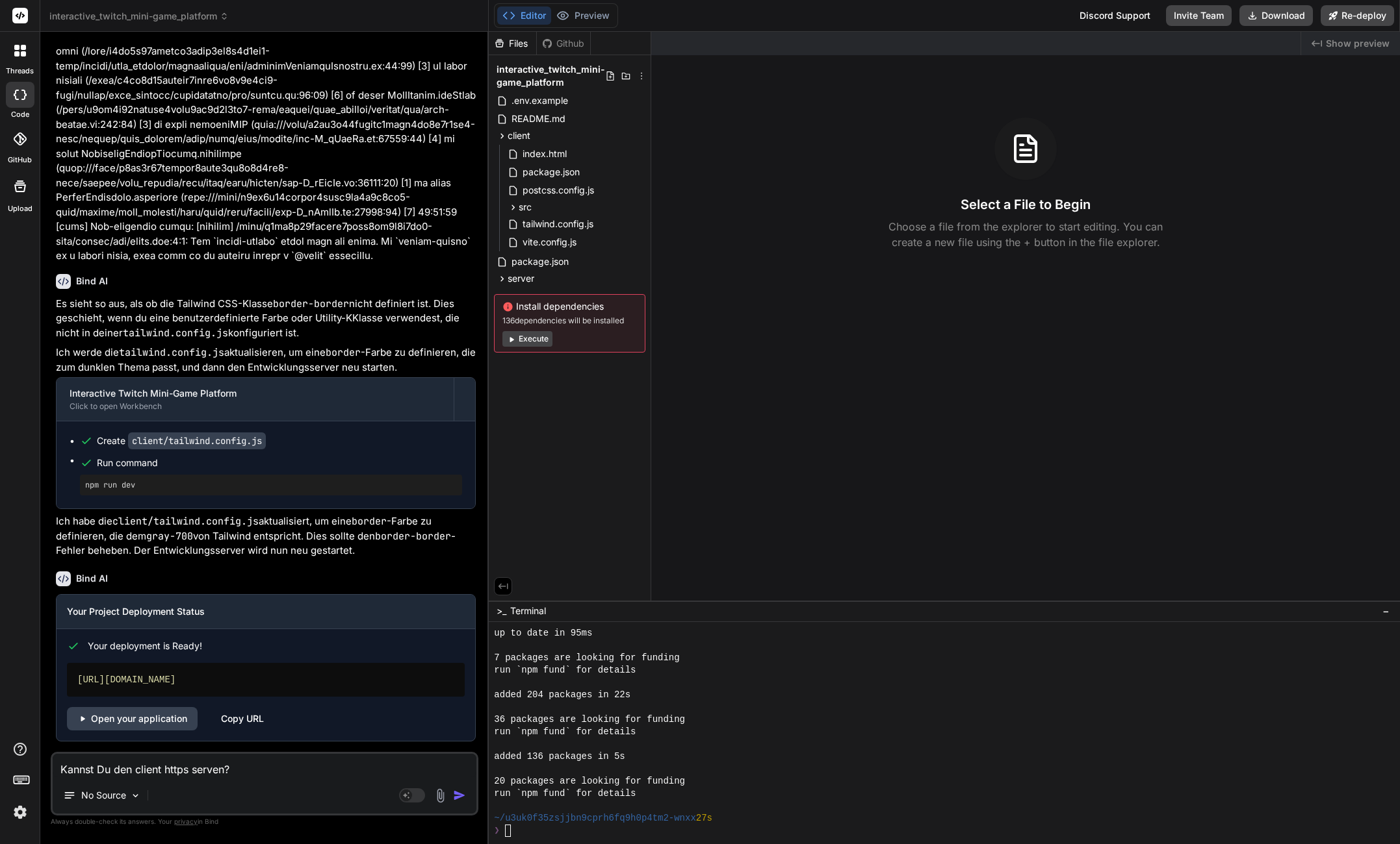
click at [264, 770] on textarea "Kannst Du den client https serven?" at bounding box center [264, 765] width 423 height 23
click at [265, 770] on textarea "Kannst Du den client https serven?" at bounding box center [264, 765] width 423 height 23
type textarea "k"
type textarea "x"
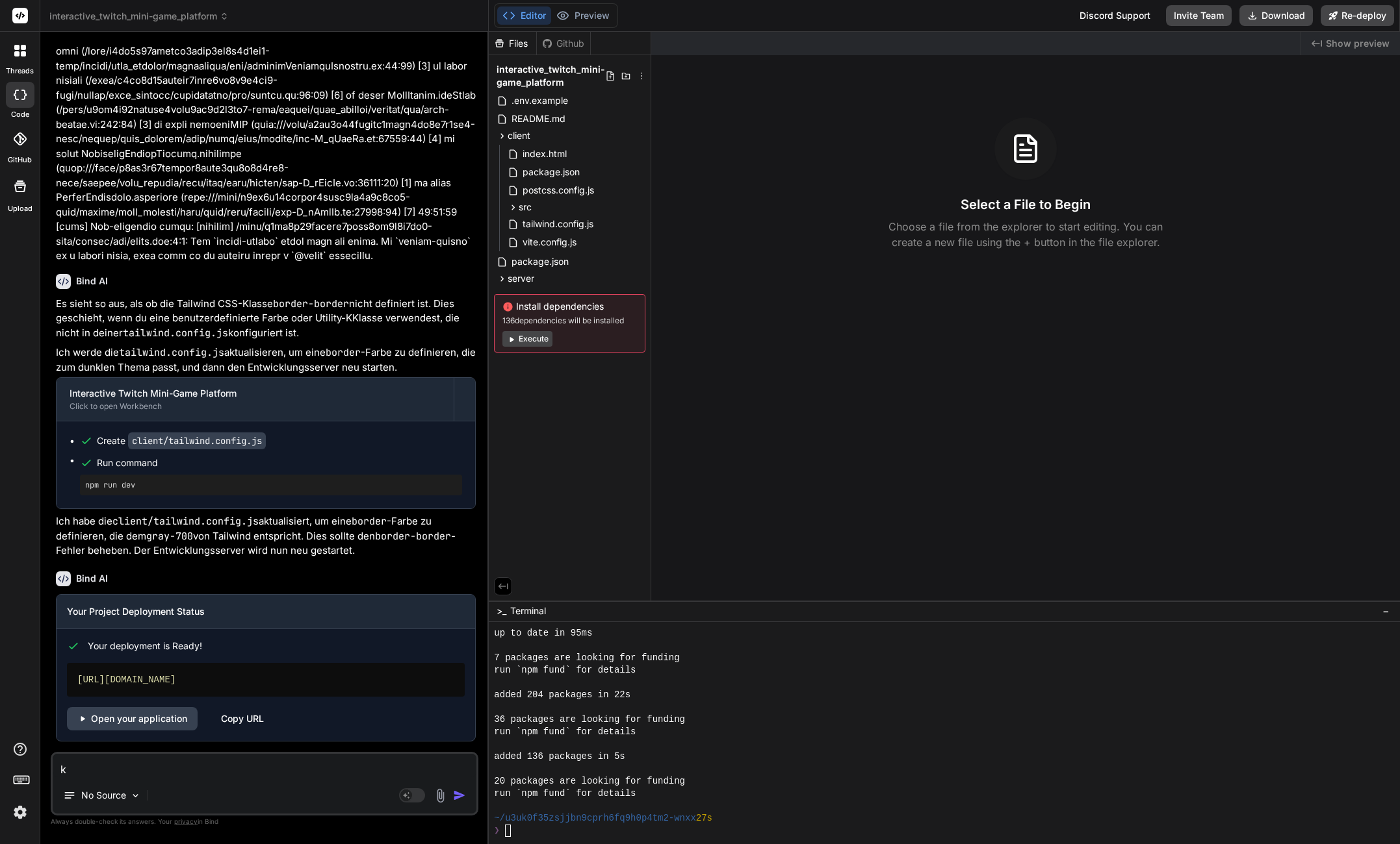
type textarea "kö"
type textarea "x"
type textarea "kön"
type textarea "x"
type textarea "könn"
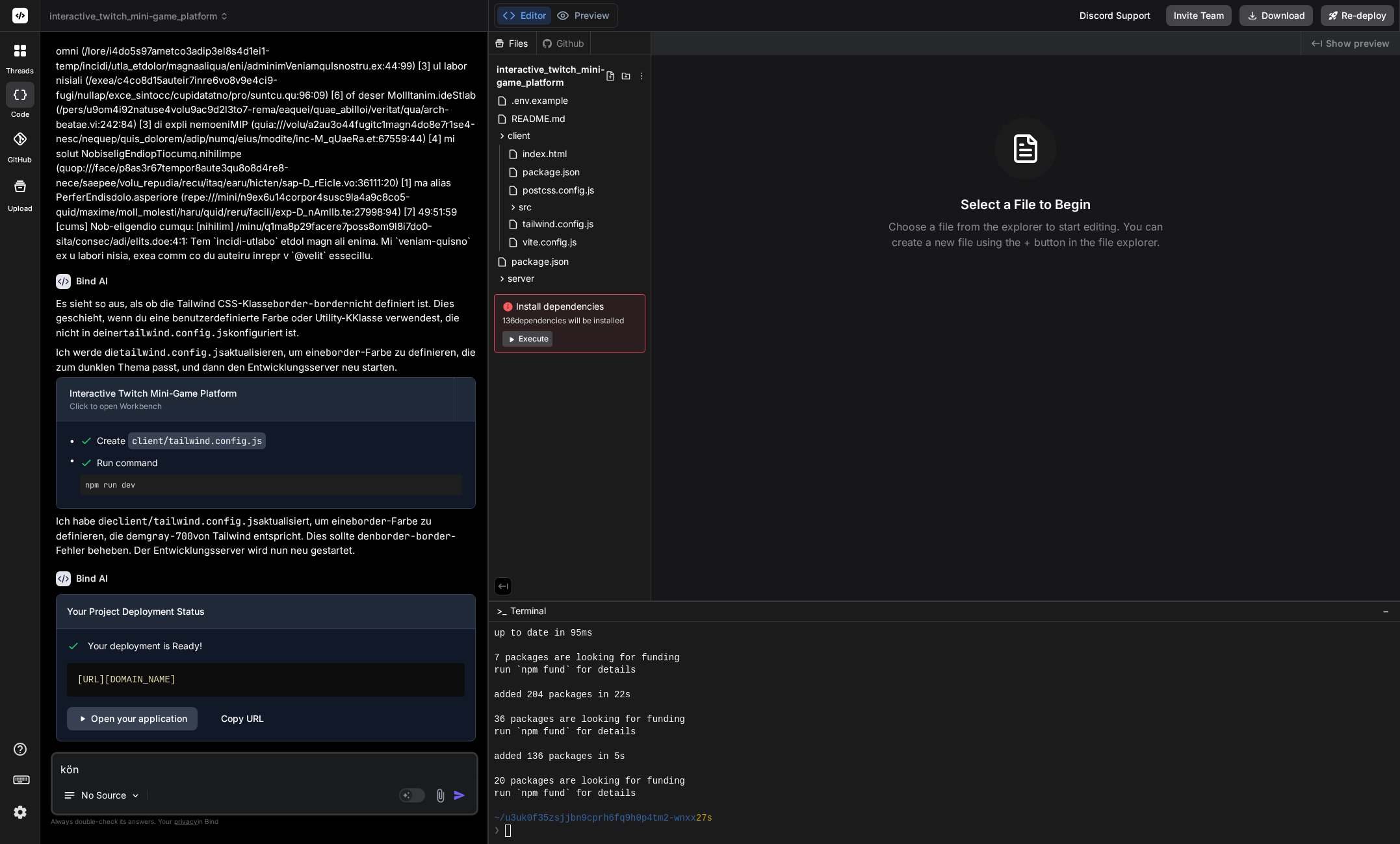
type textarea "x"
type textarea "könne"
type textarea "x"
type textarea "können"
type textarea "x"
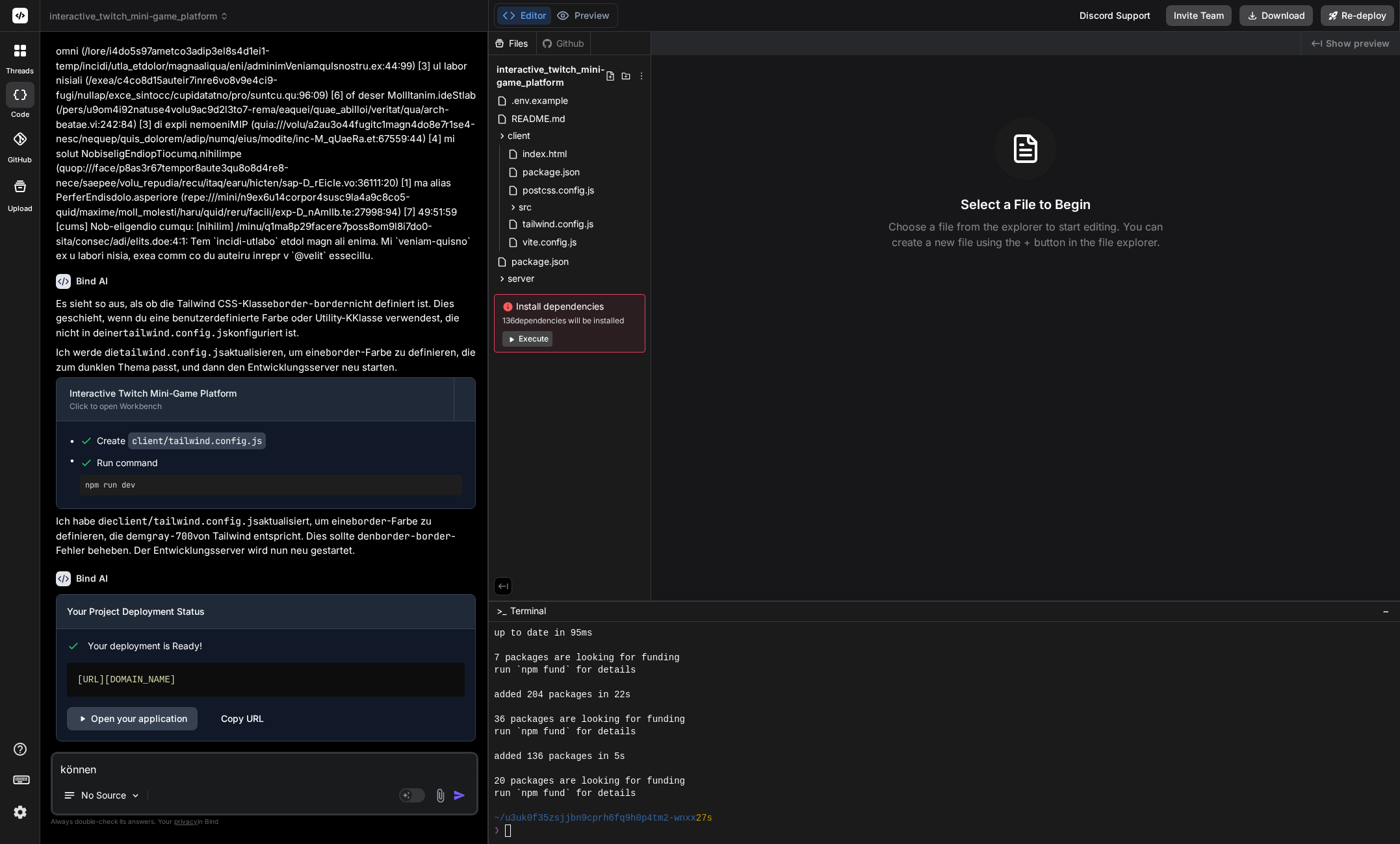
type textarea "können"
type textarea "x"
type textarea "können w"
type textarea "x"
type textarea "können wi"
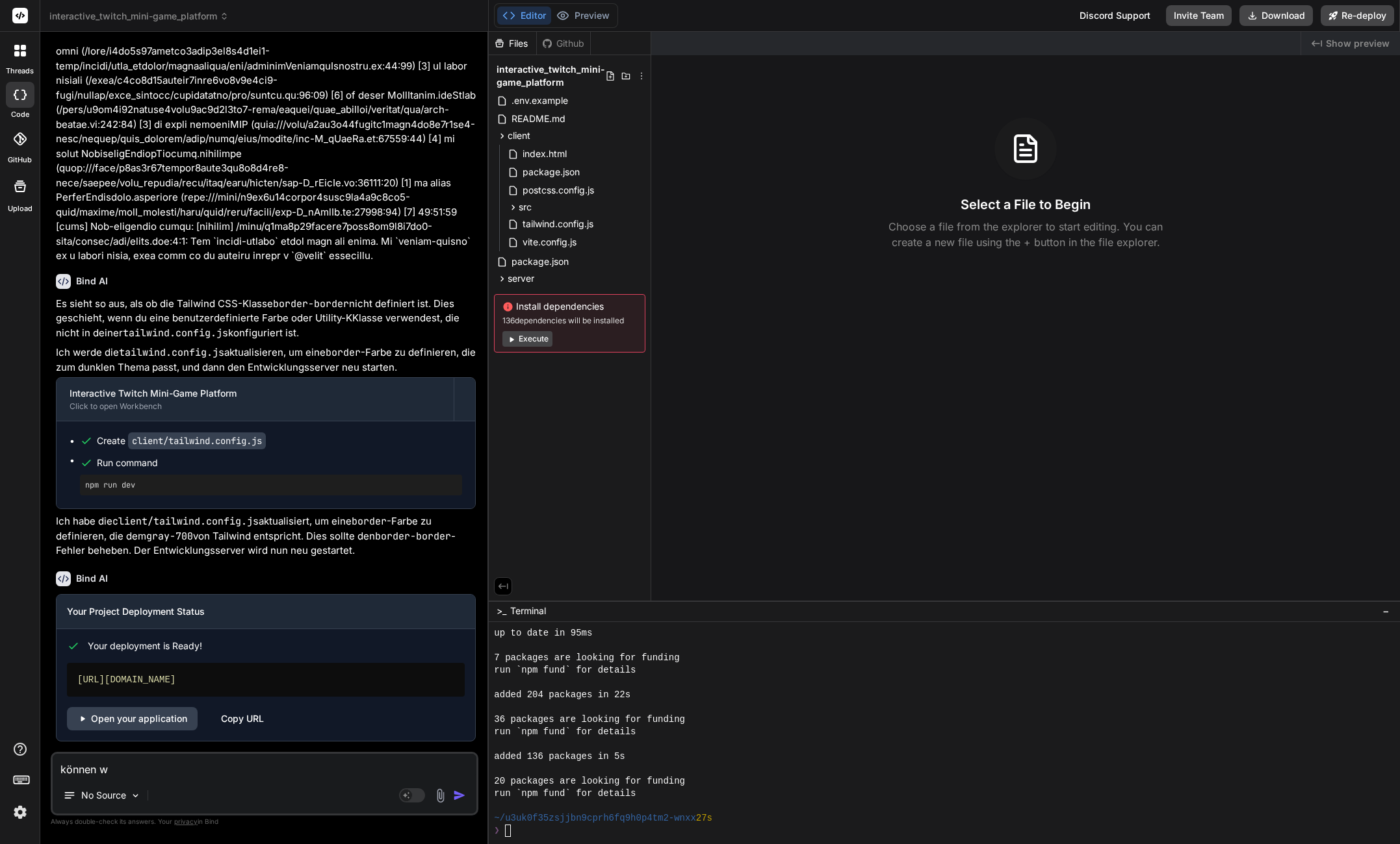
type textarea "x"
type textarea "können wir"
type textarea "x"
type textarea "können wir"
type textarea "x"
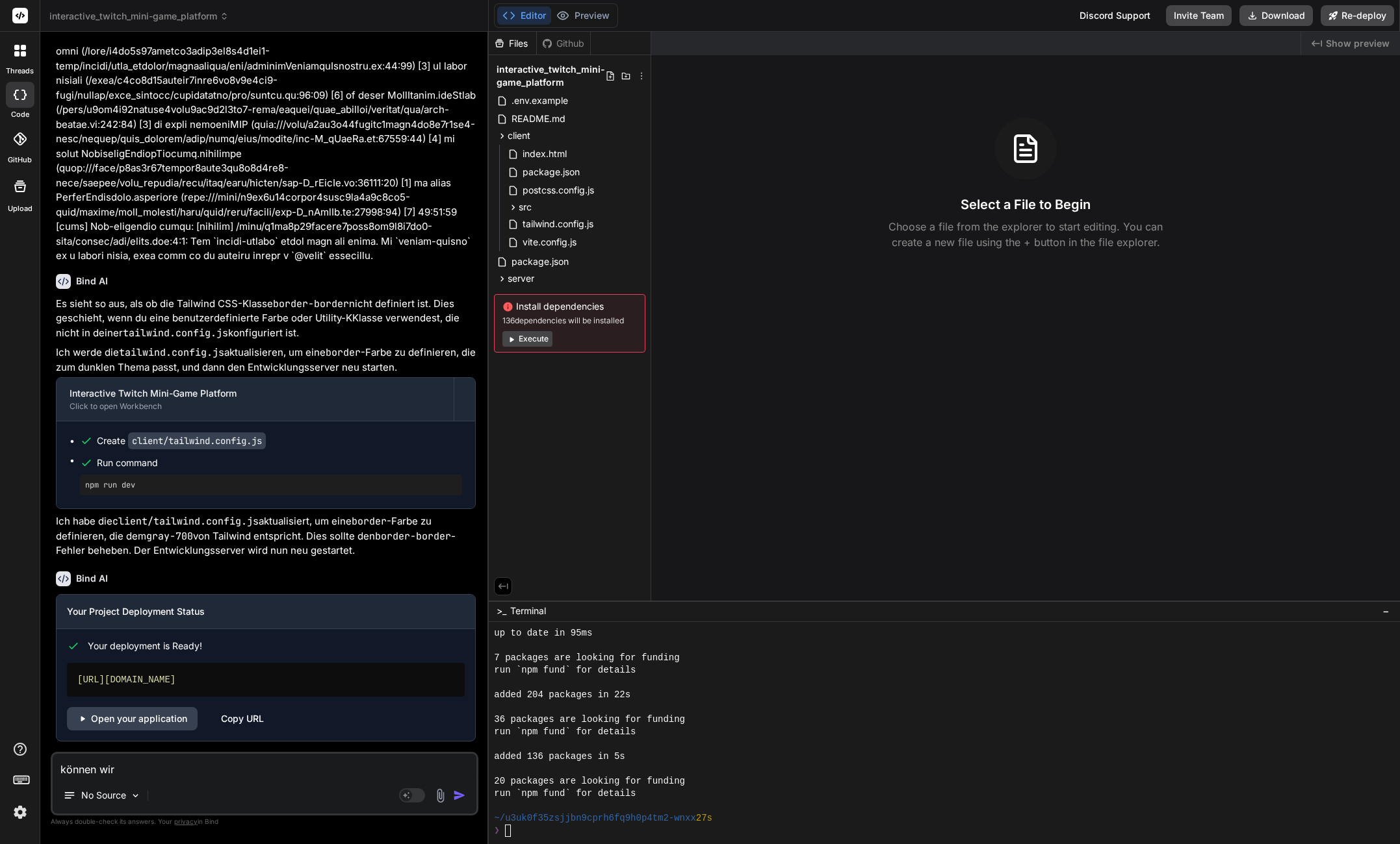
type textarea "können wir a"
type textarea "x"
type textarea "können wir au"
type textarea "x"
type textarea "können wir auf"
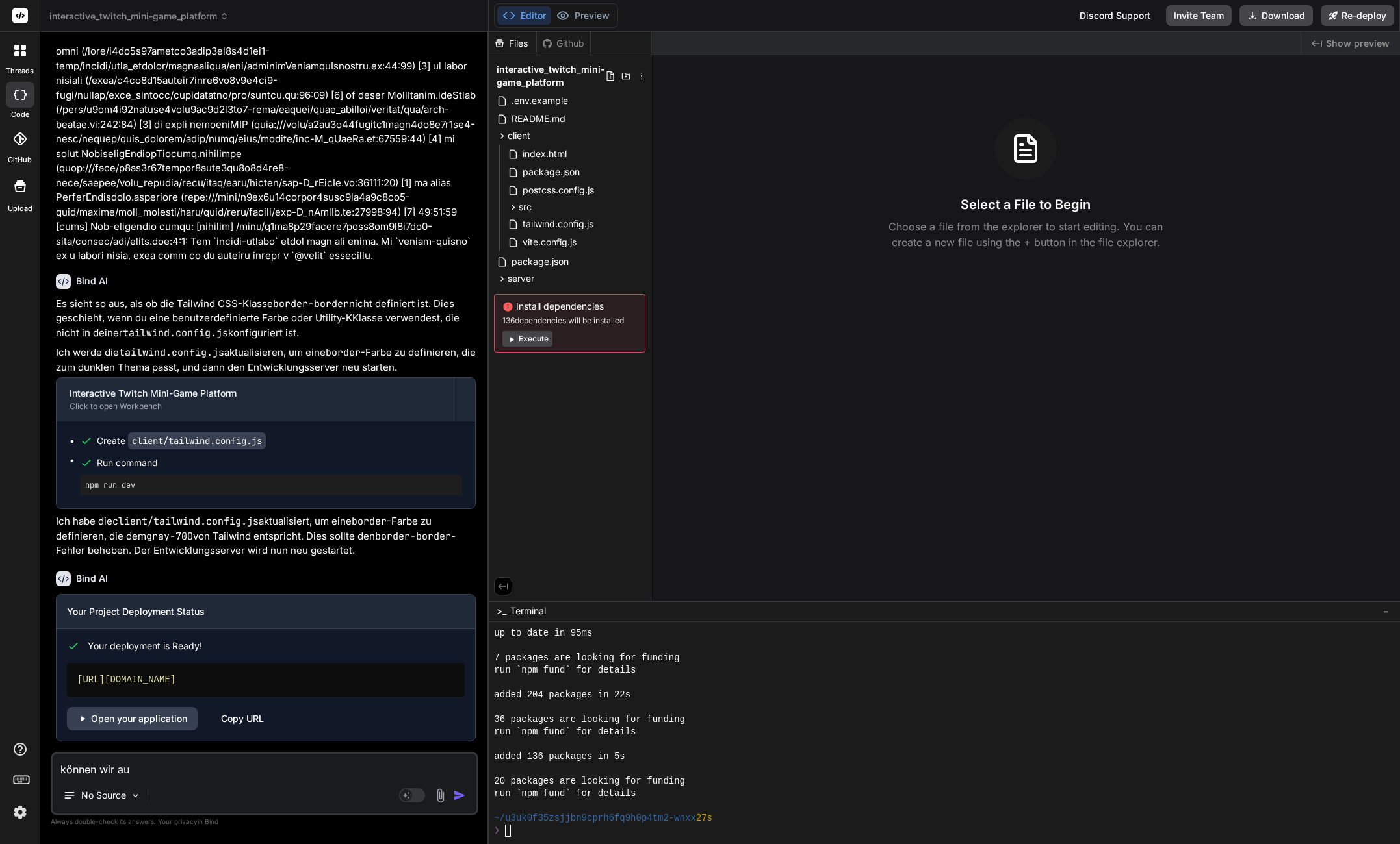
type textarea "x"
type textarea "können wir auf"
type textarea "x"
type textarea "können wir auf n"
type textarea "x"
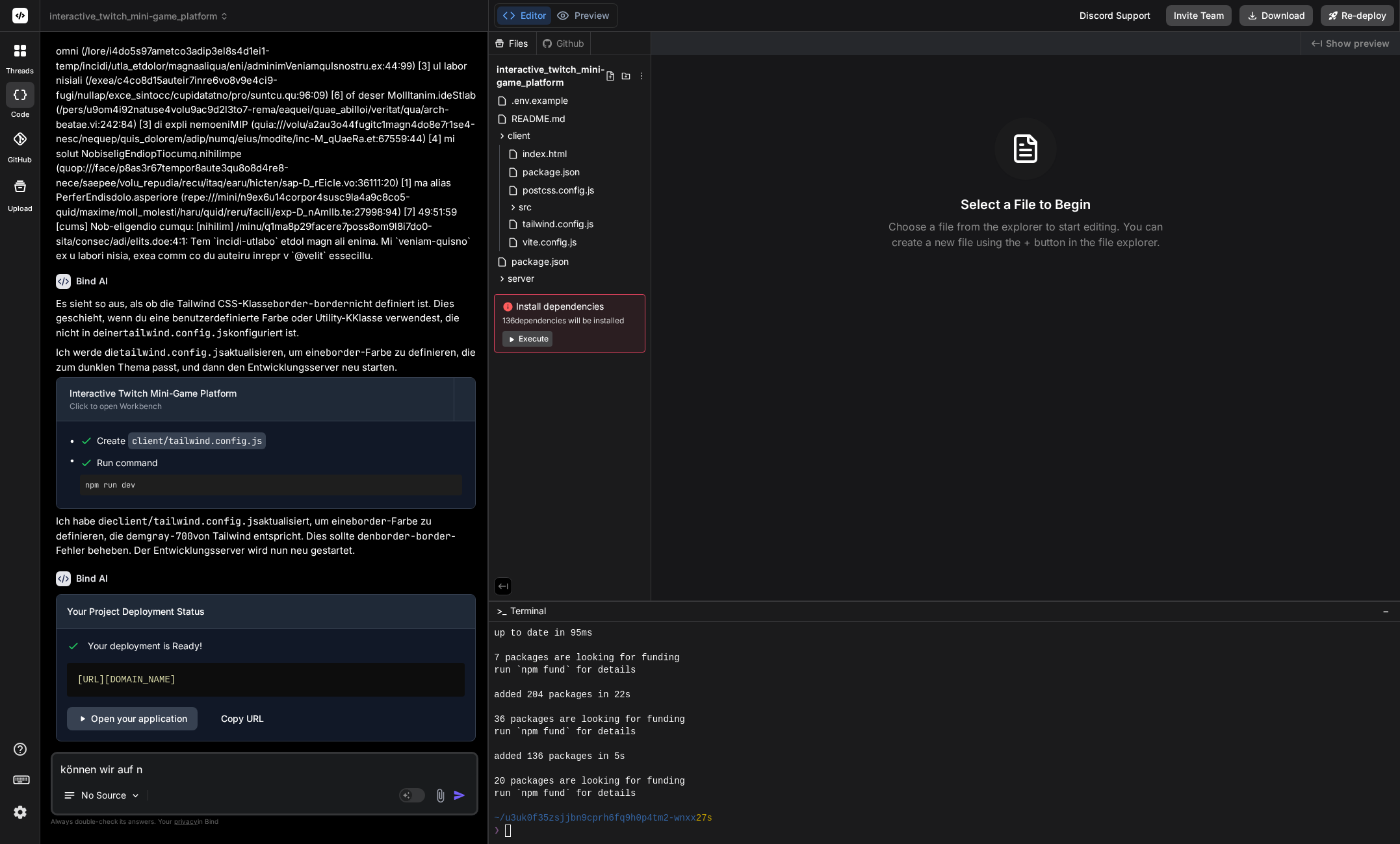
type textarea "können wir auf np"
type textarea "x"
type textarea "können wir auf npn"
type textarea "x"
type textarea "können wir auf npn"
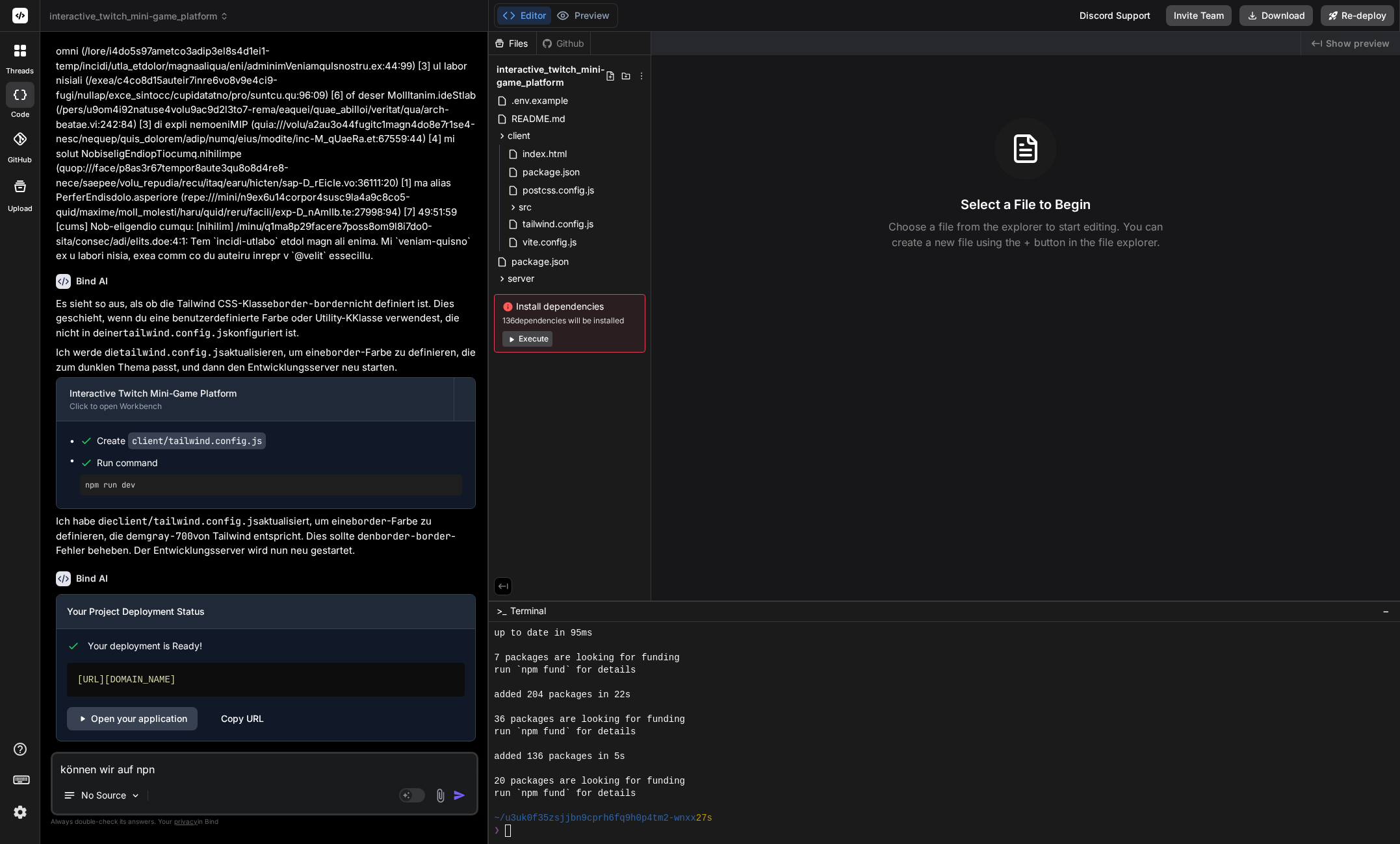
type textarea "x"
type textarea "können wir auf npn r"
type textarea "x"
type textarea "können wir auf npn ru"
type textarea "x"
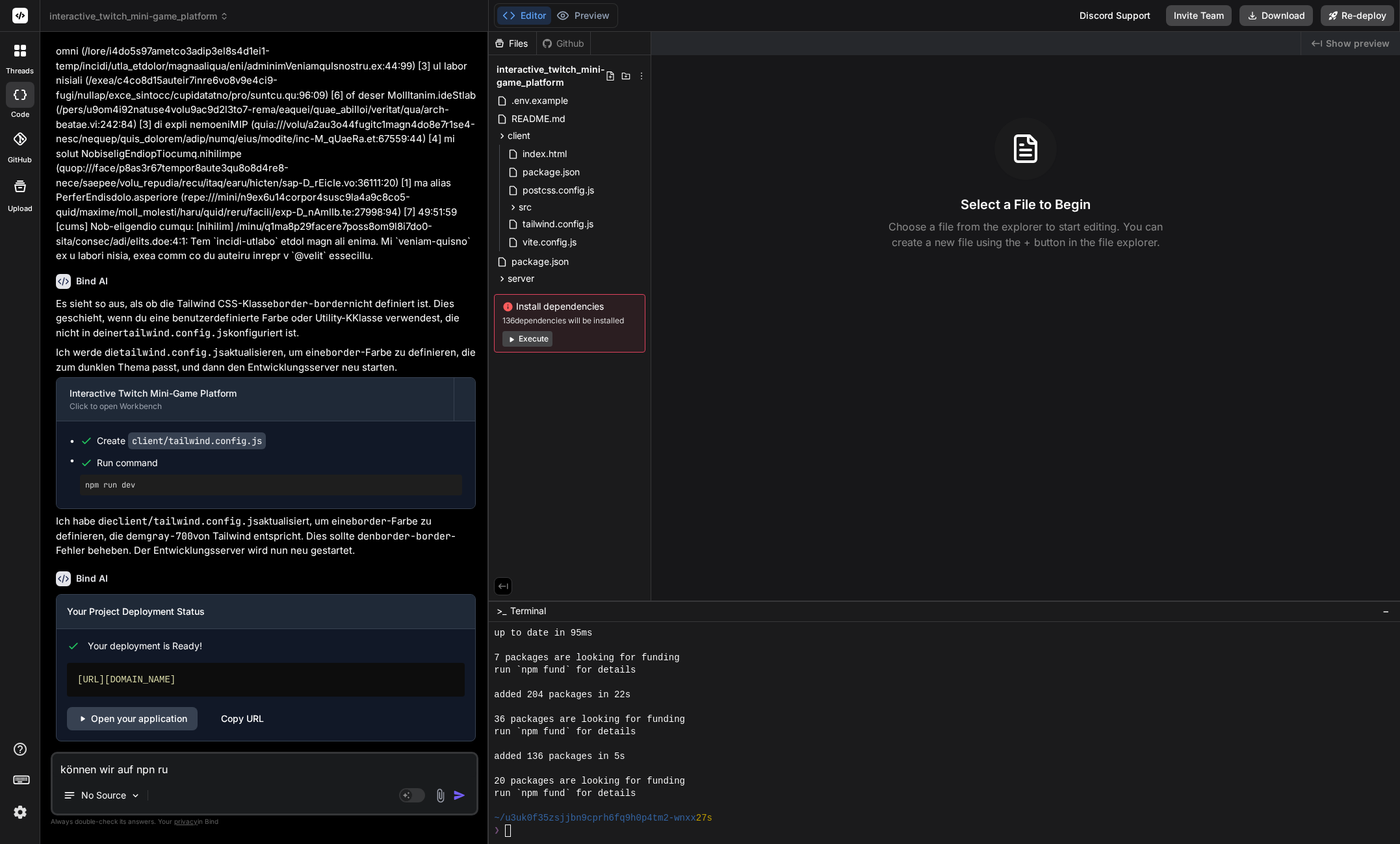
type textarea "können wir auf npn run"
type textarea "x"
type textarea "können wir auf npn run"
type textarea "x"
type textarea "können wir auf npn run d"
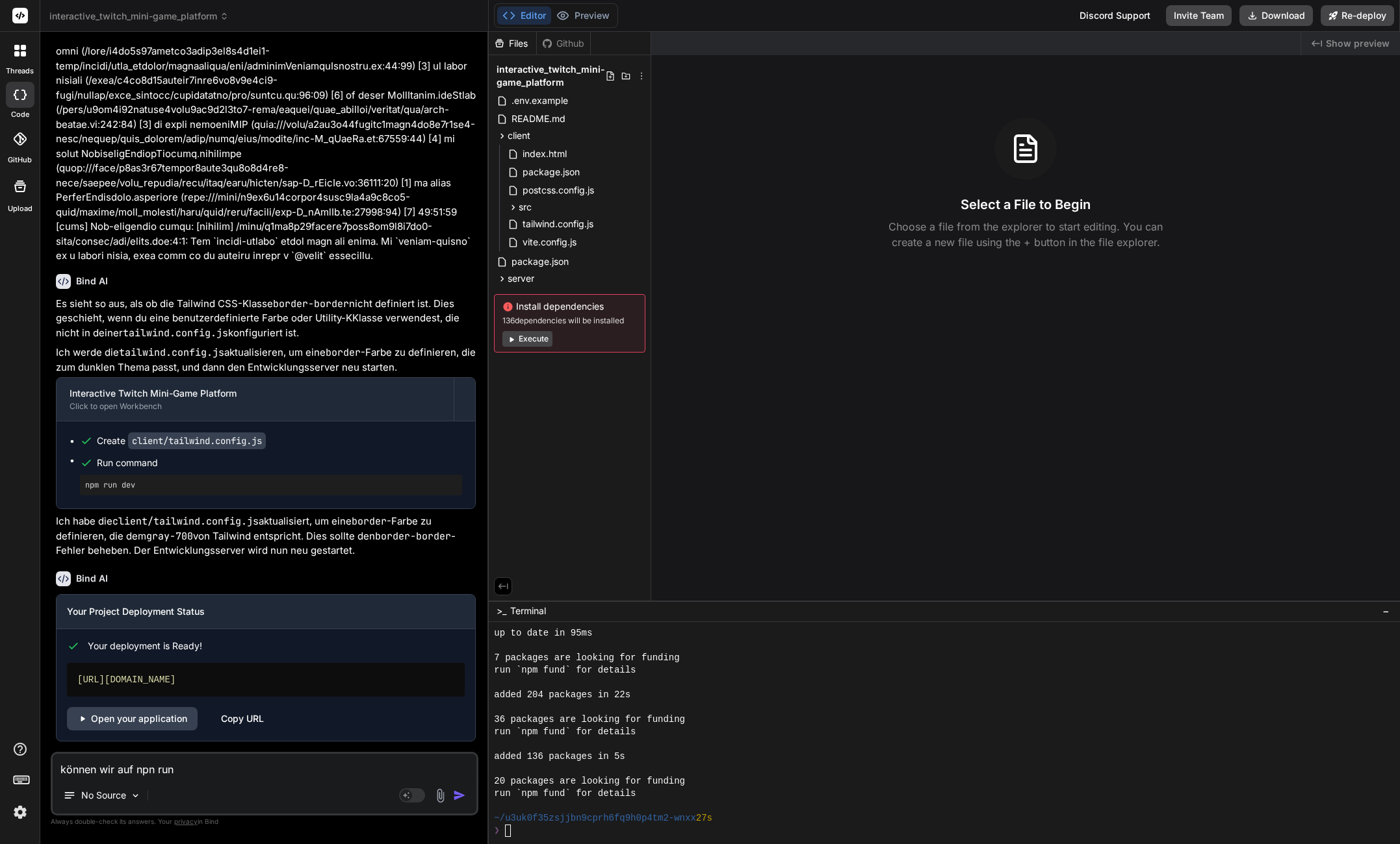
type textarea "x"
type textarea "können wir auf npn run de"
type textarea "x"
type textarea "können wir auf npn run dev"
type textarea "x"
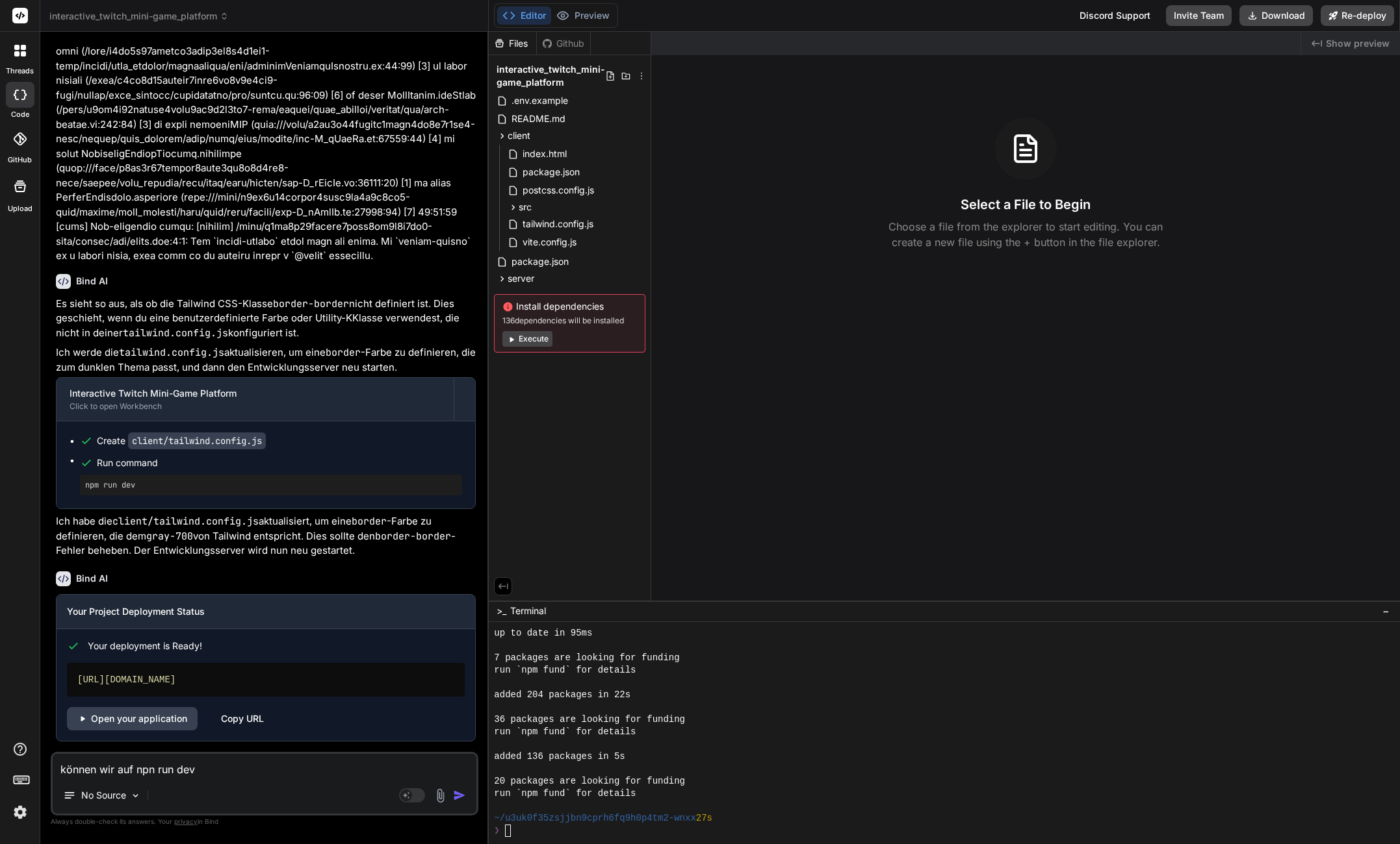
type textarea "können wir auf npn run dev"
type textarea "x"
type textarea "können wir auf npn run dev h"
type textarea "x"
type textarea "können wir auf npn run dev ht"
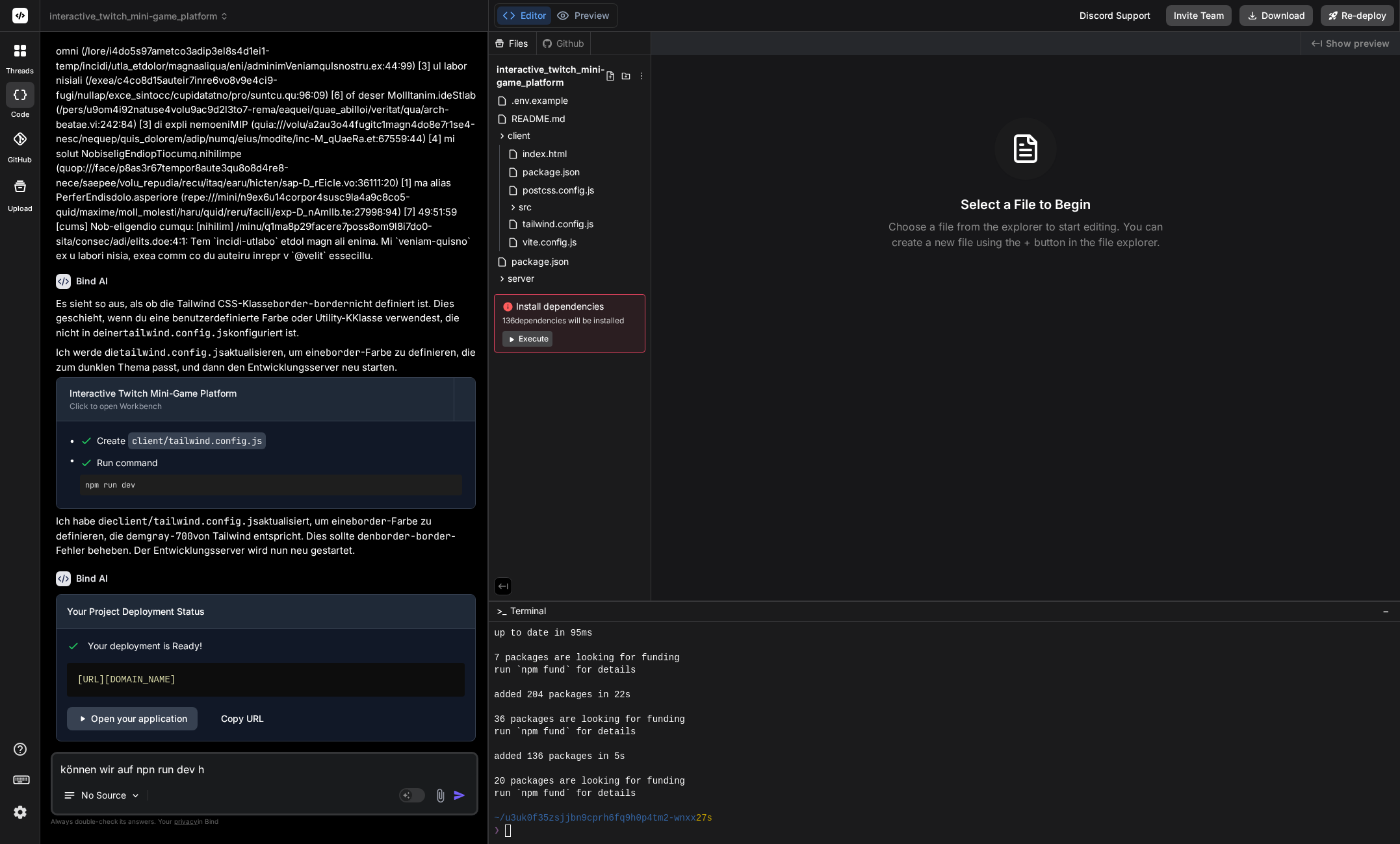
type textarea "x"
type textarea "können wir auf npn run dev htt"
type textarea "x"
type textarea "können wir auf npn run dev http"
type textarea "x"
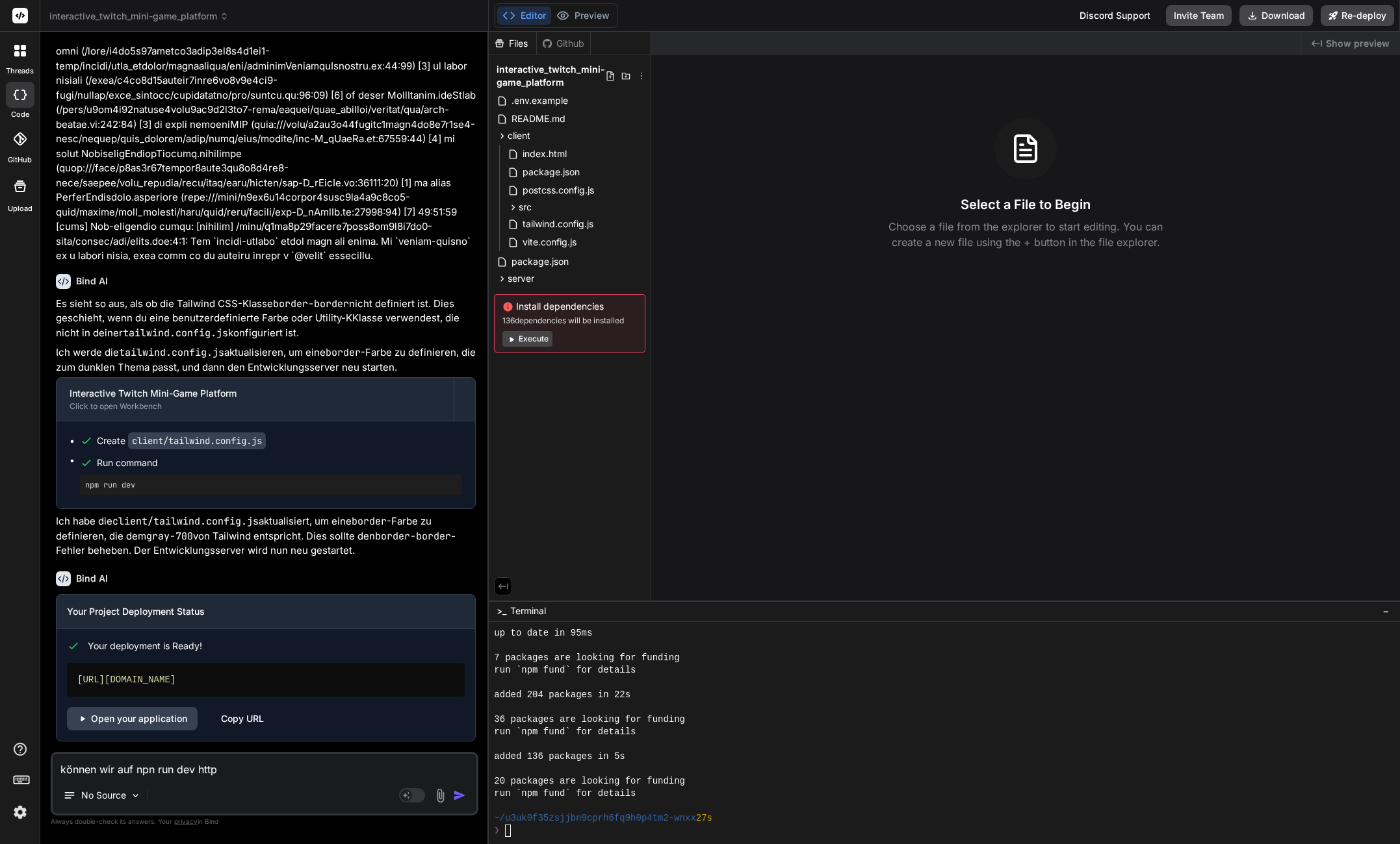
type textarea "können wir auf npn run dev http"
type textarea "x"
type textarea "können wir auf npn run dev http"
type textarea "x"
type textarea "können wir auf npn run dev https"
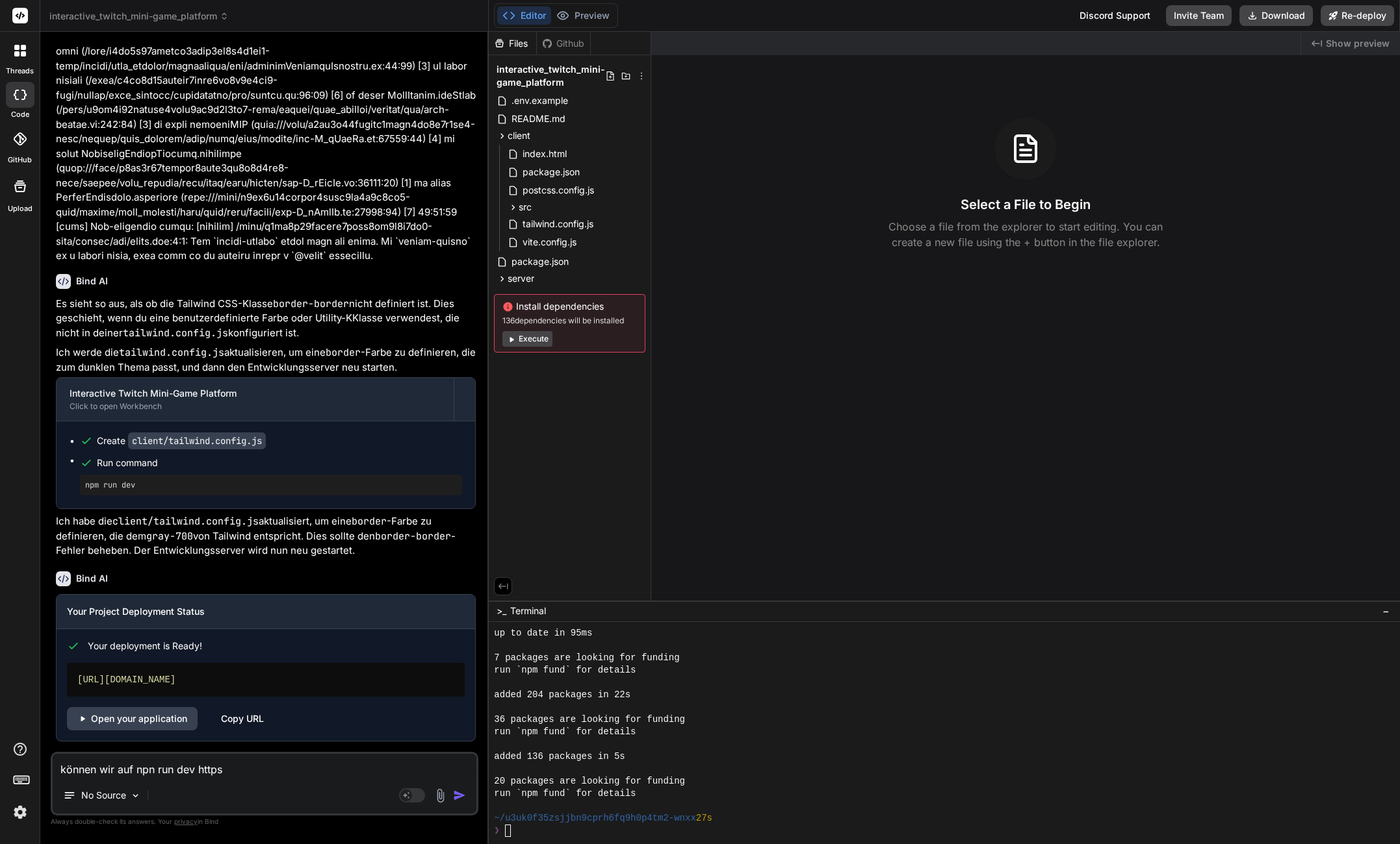
type textarea "x"
type textarea "können wir auf npn run dev https"
type textarea "x"
type textarea "können wir auf npn run dev https s"
type textarea "x"
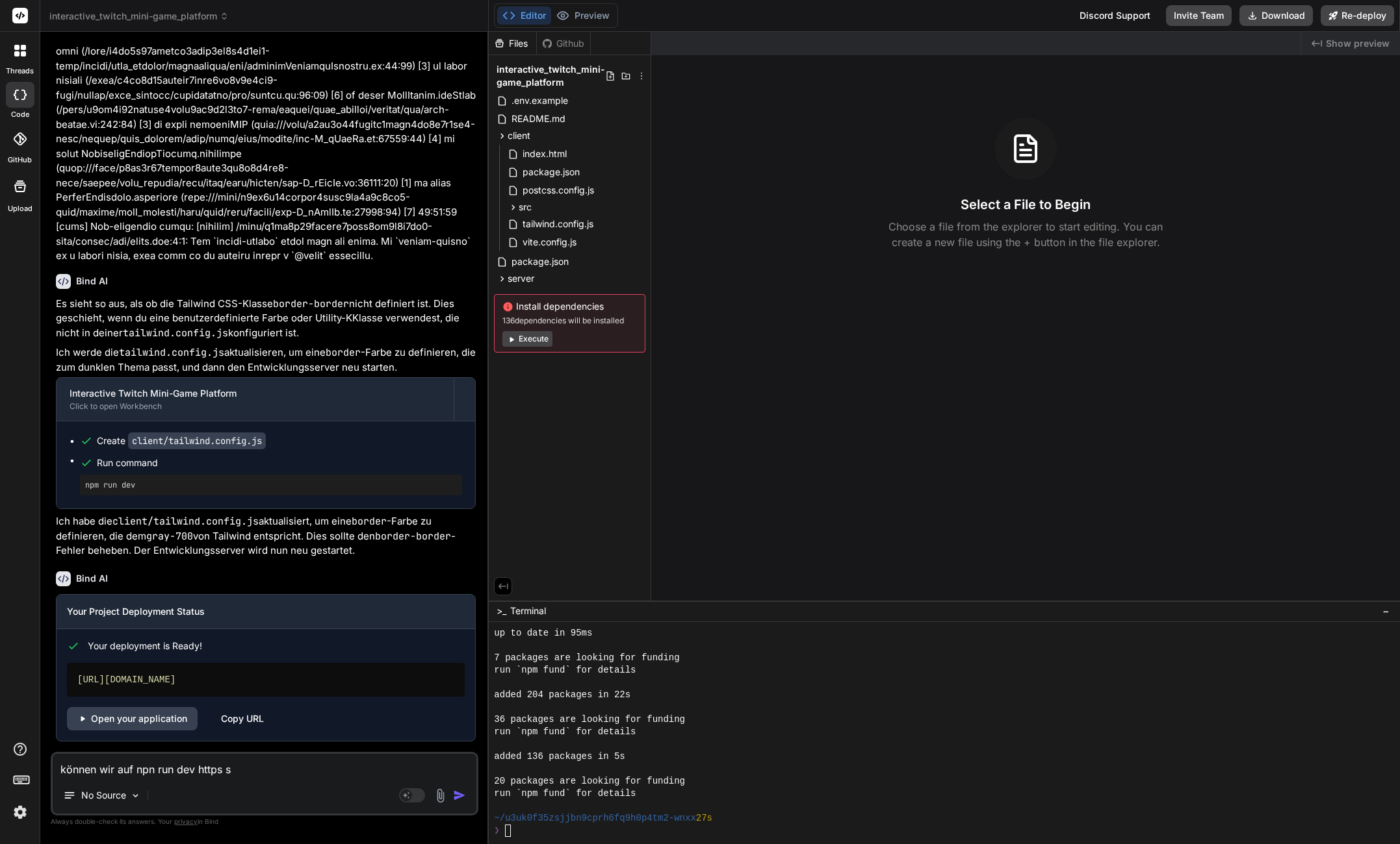
type textarea "können wir auf npn run dev https se"
type textarea "x"
type textarea "können wir auf npn run dev https ser"
type textarea "x"
type textarea "können wir auf npn run dev https serv"
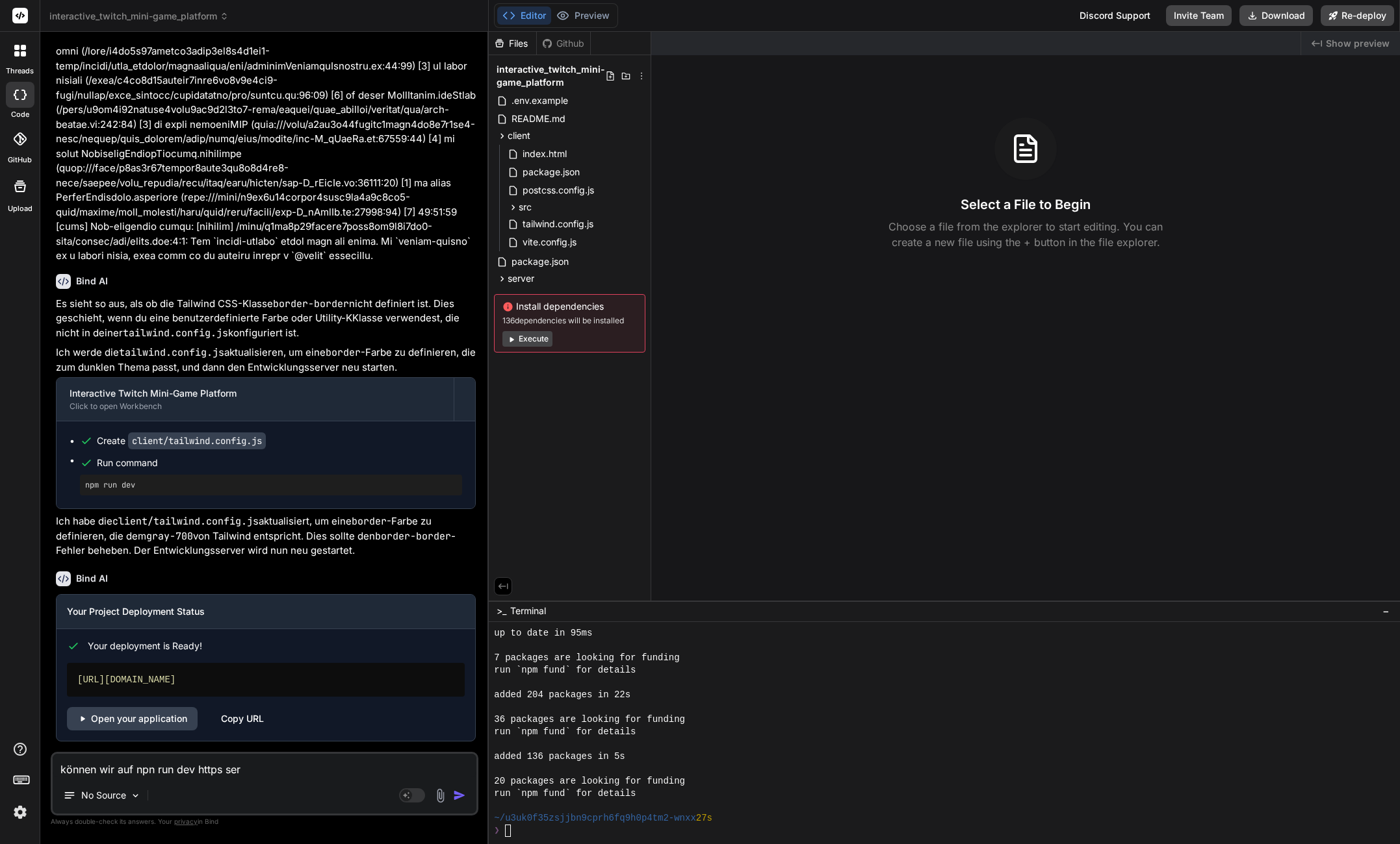
type textarea "x"
type textarea "können wir auf npn run dev https serve"
type textarea "x"
type textarea "können wir auf npn run dev https serven"
type textarea "x"
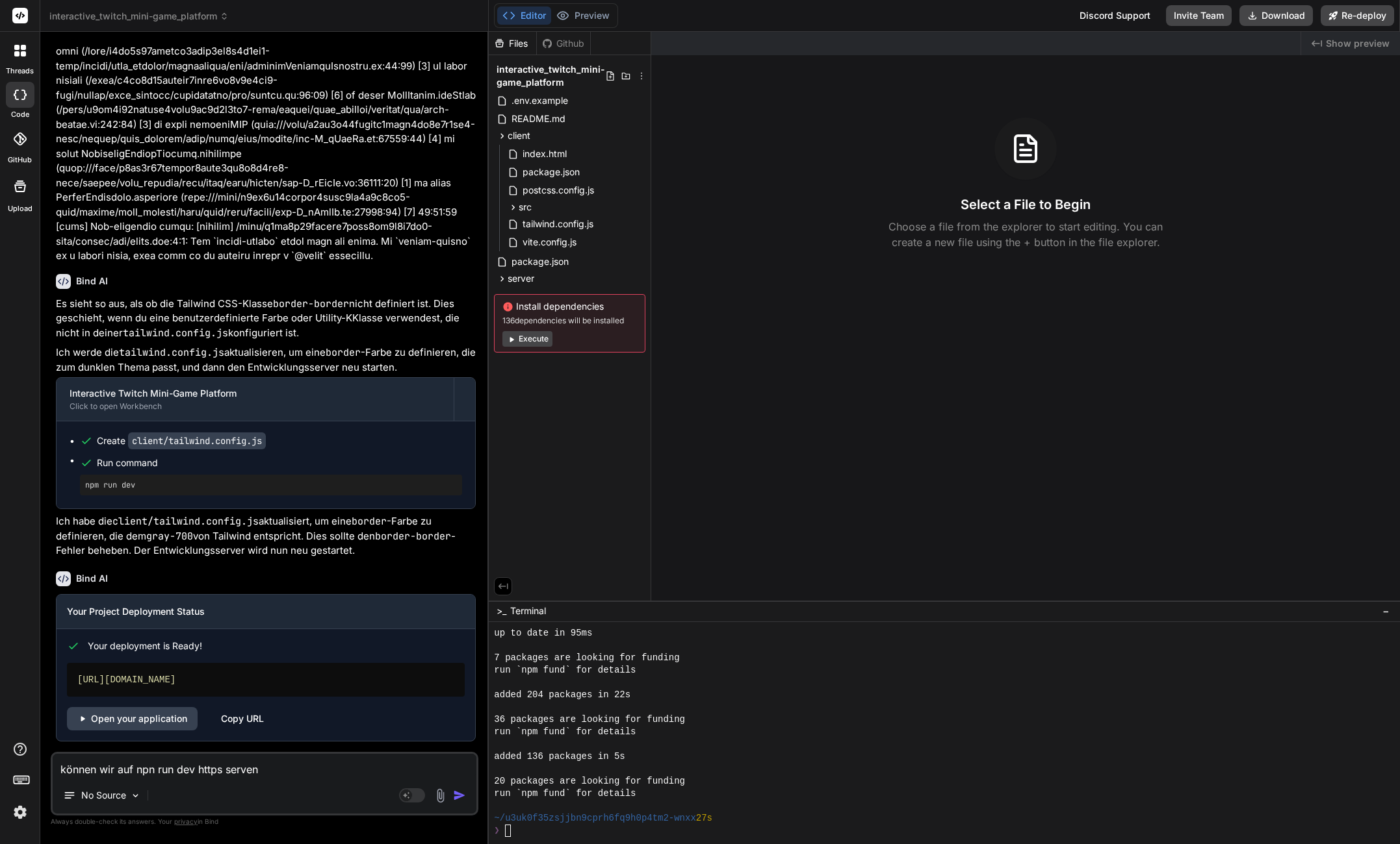
type textarea "können wir auf npn run dev https serven?"
type textarea "x"
type textarea "können wir auf npn run dev https serven?"
type textarea "x"
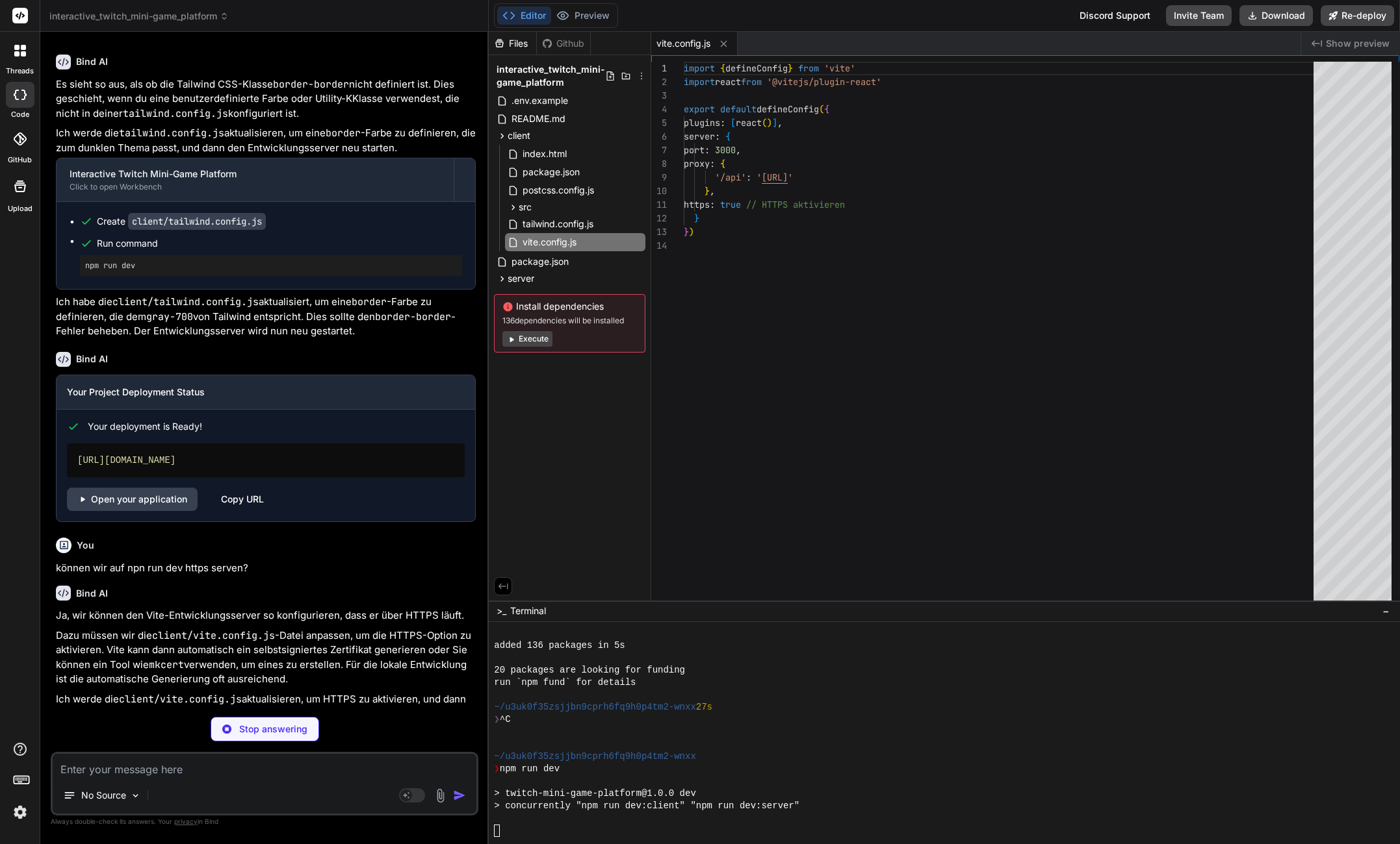
scroll to position [703, 0]
type textarea "x"
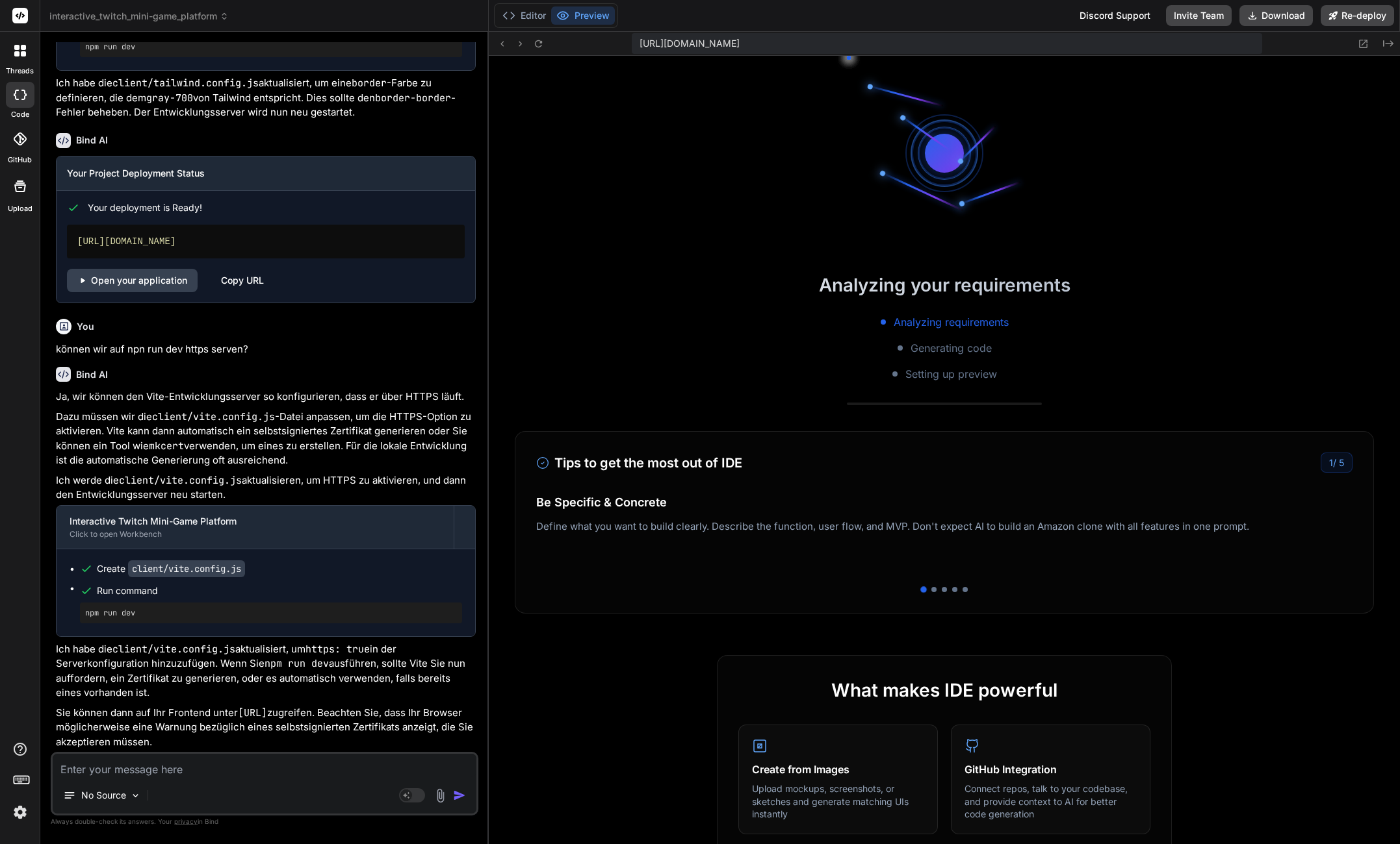
scroll to position [1049, 0]
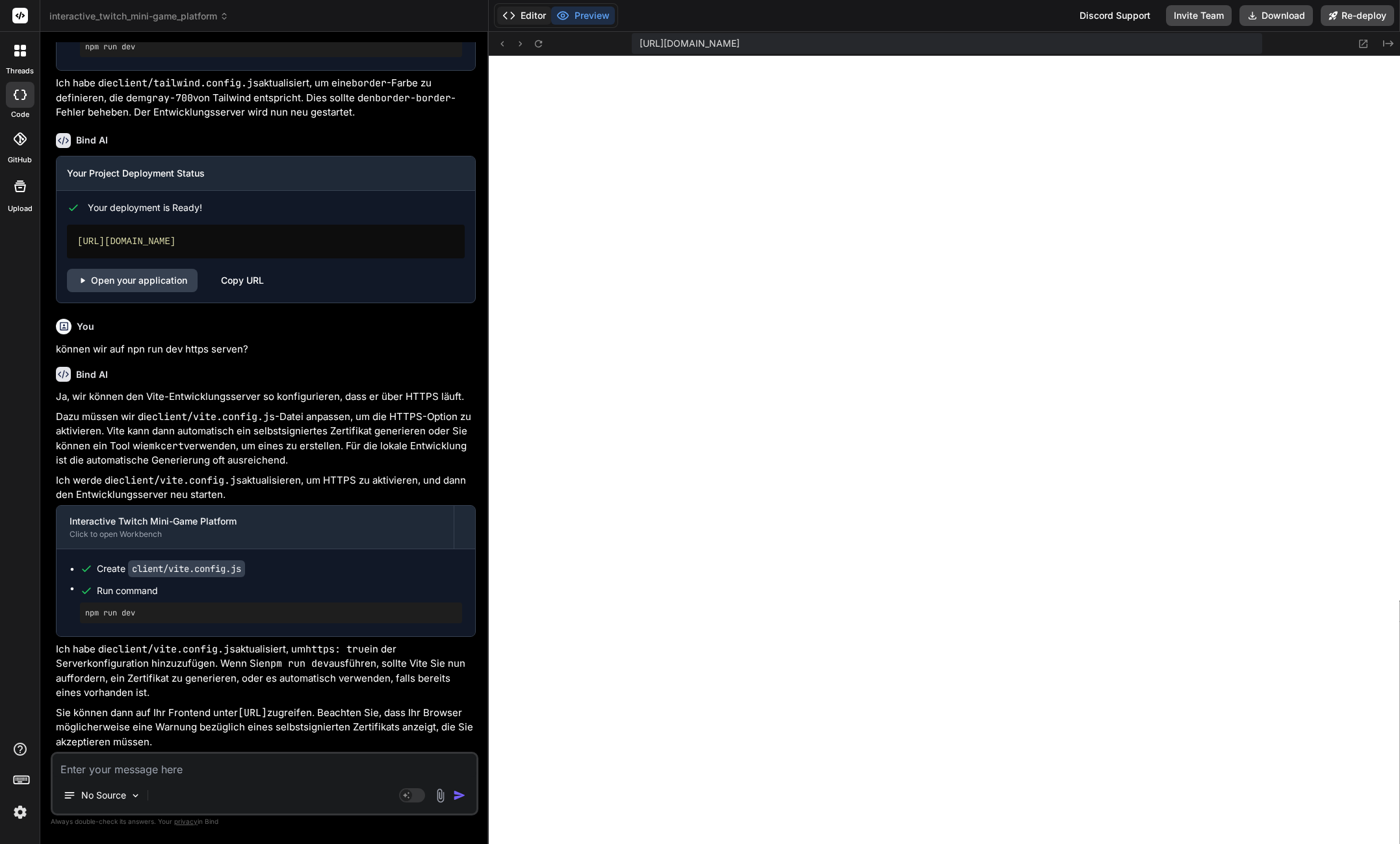
click at [527, 15] on button "Editor" at bounding box center [523, 15] width 54 height 18
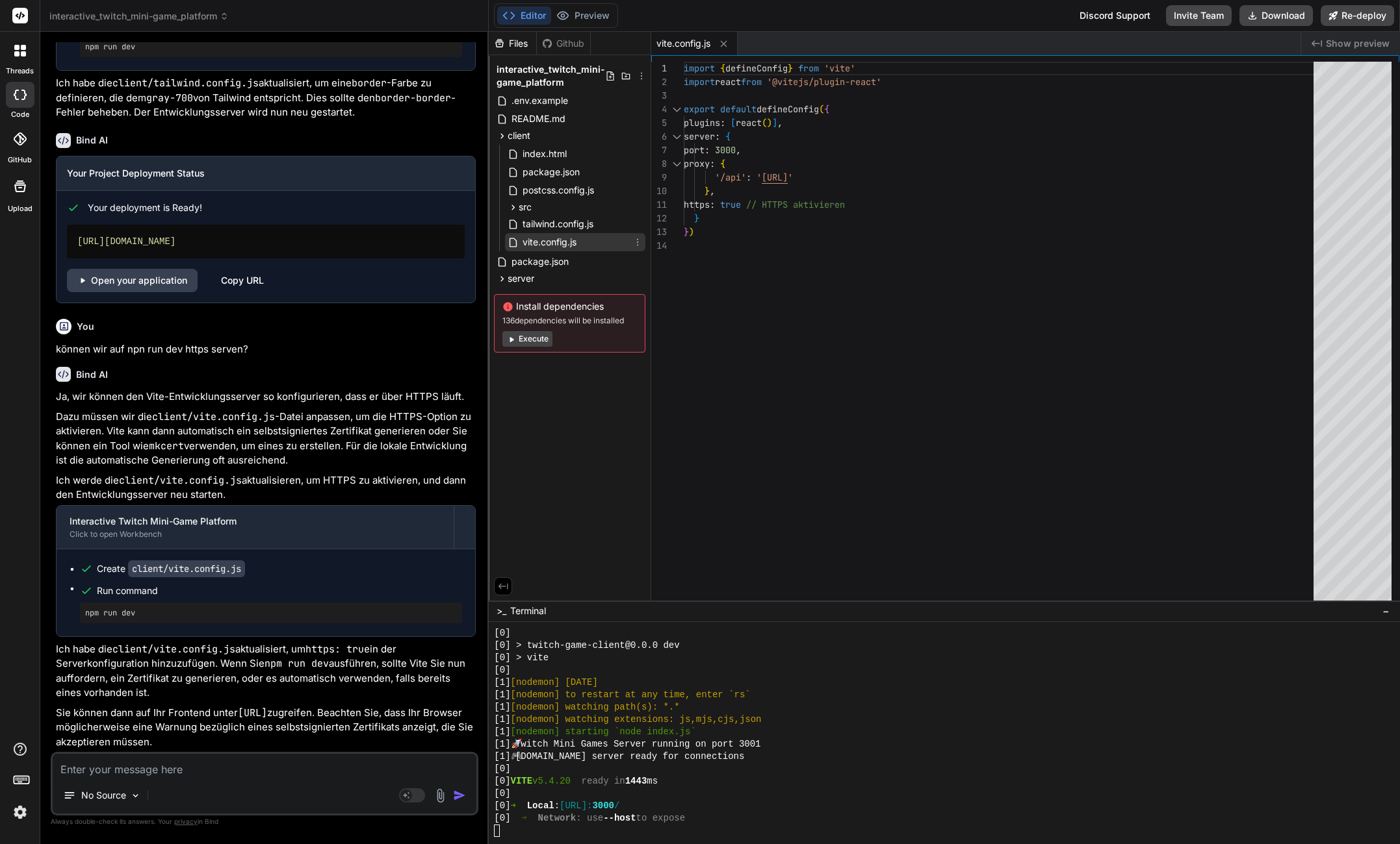
click at [558, 234] on span "vite.config.js" at bounding box center [550, 242] width 56 height 15
click at [752, 271] on div "import { defineConfig } from 'vite' import react from '@vitejs/plugin-react' ex…" at bounding box center [1002, 334] width 637 height 545
type textarea "import { defineConfig } from 'vite' import react from '@vitejs/plugin-react' ex…"
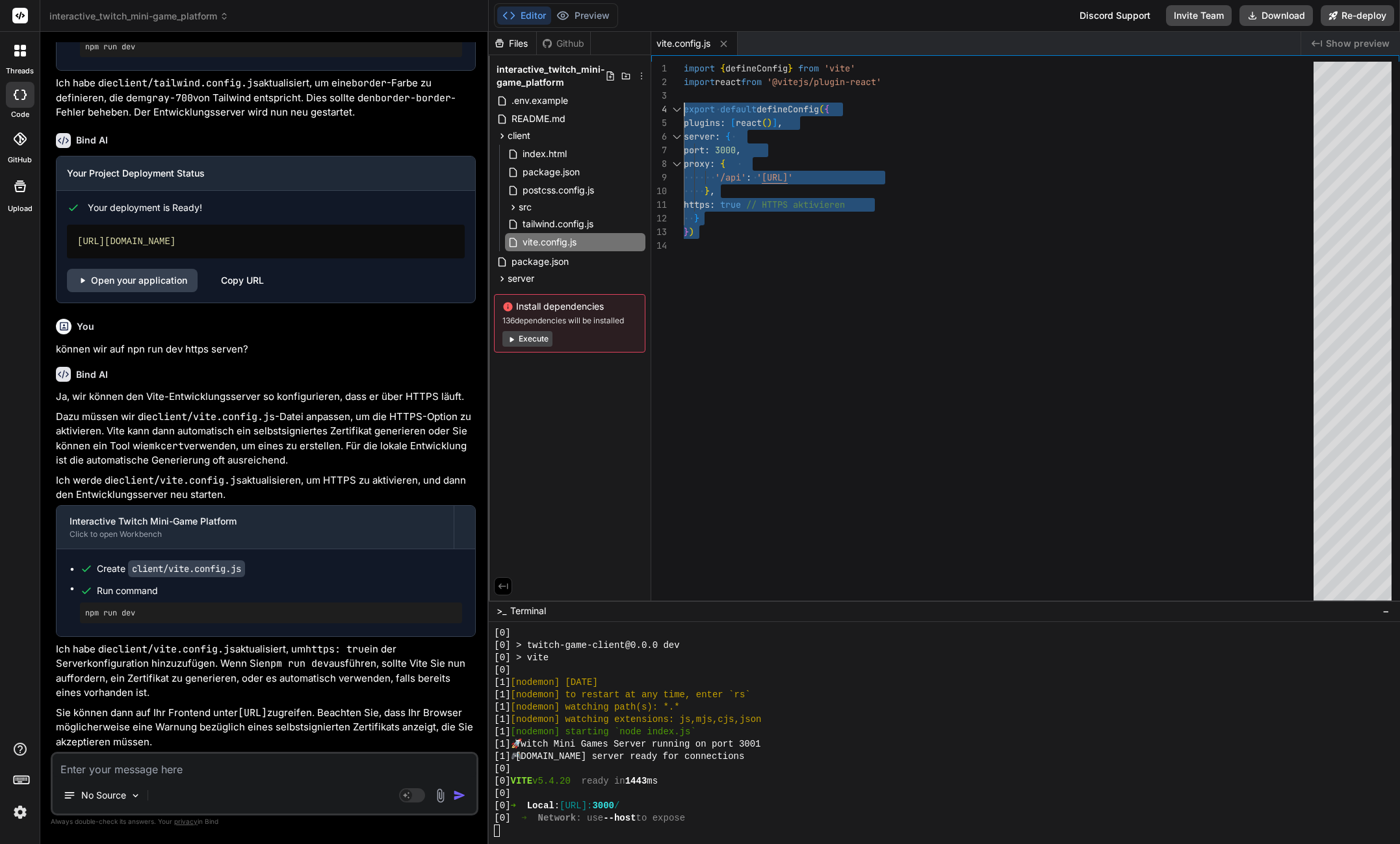
scroll to position [41, 0]
drag, startPoint x: 739, startPoint y: 237, endPoint x: 573, endPoint y: 106, distance: 211.5
click at [683, 106] on div "import { defineConfig } from 'vite' import react from '@vitejs/plugin-react' ex…" at bounding box center [1002, 334] width 637 height 545
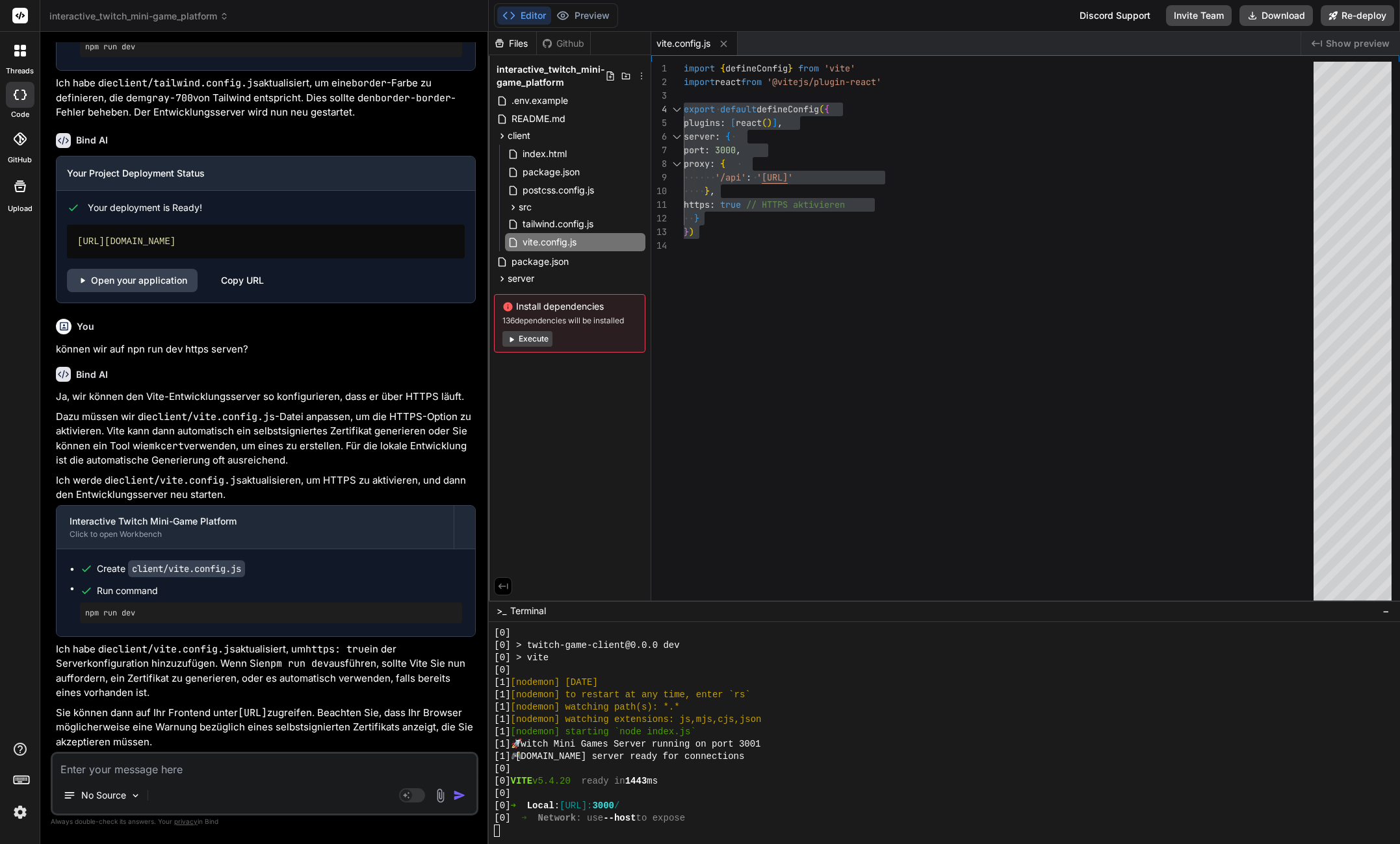
click at [215, 773] on textarea at bounding box center [264, 765] width 423 height 23
paste textarea "GET https://interactivetwitchmini-gameplatform.vercel.app/src/main.jsx net::ERR…"
type textarea "GET https://interactivetwitchmini-gameplatform.vercel.app/src/main.jsx net::ERR…"
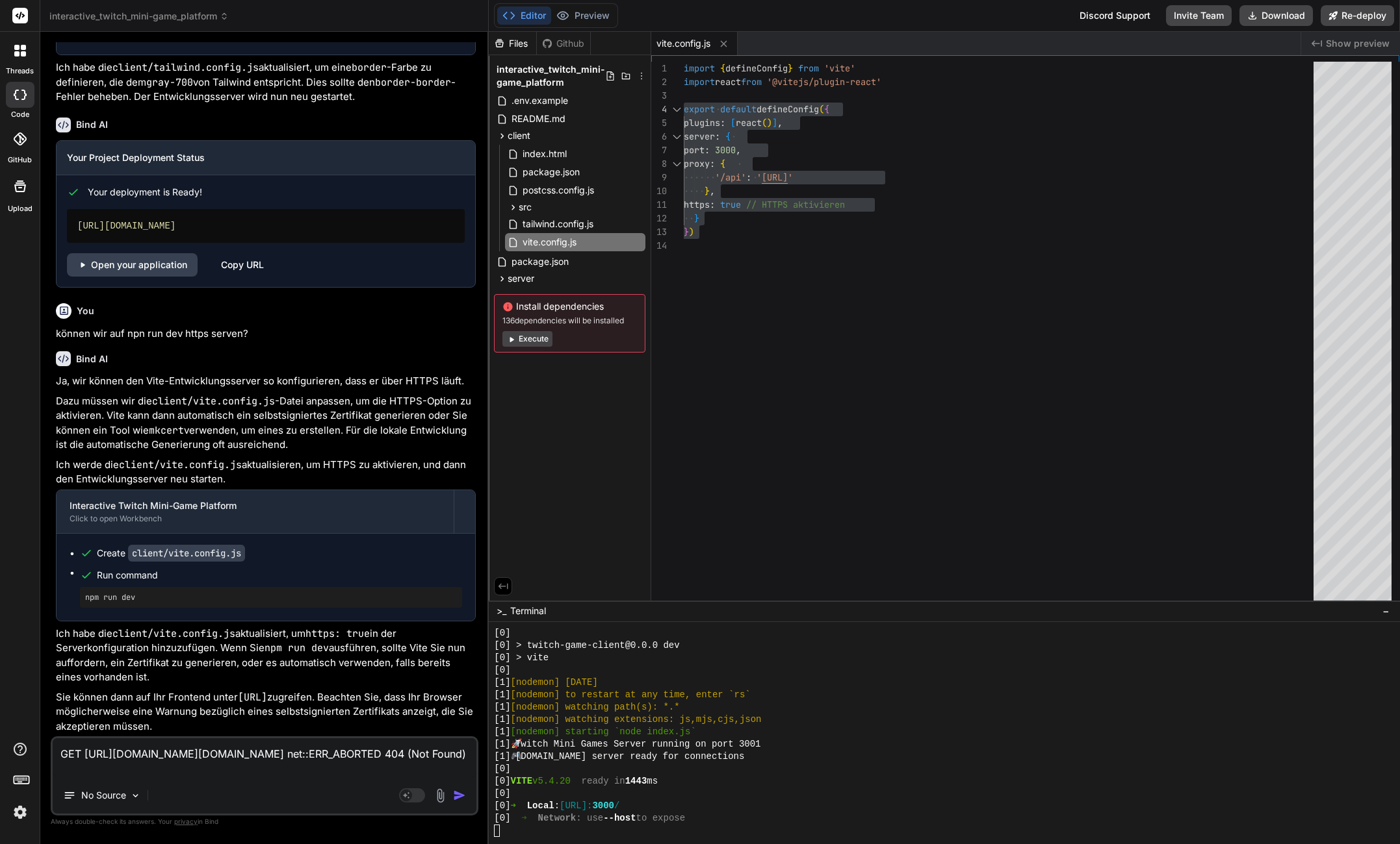
type textarea "x"
type textarea "GET https://interactivetwitchmini-gameplatform.vercel.app/src/main.jsx net::ERR…"
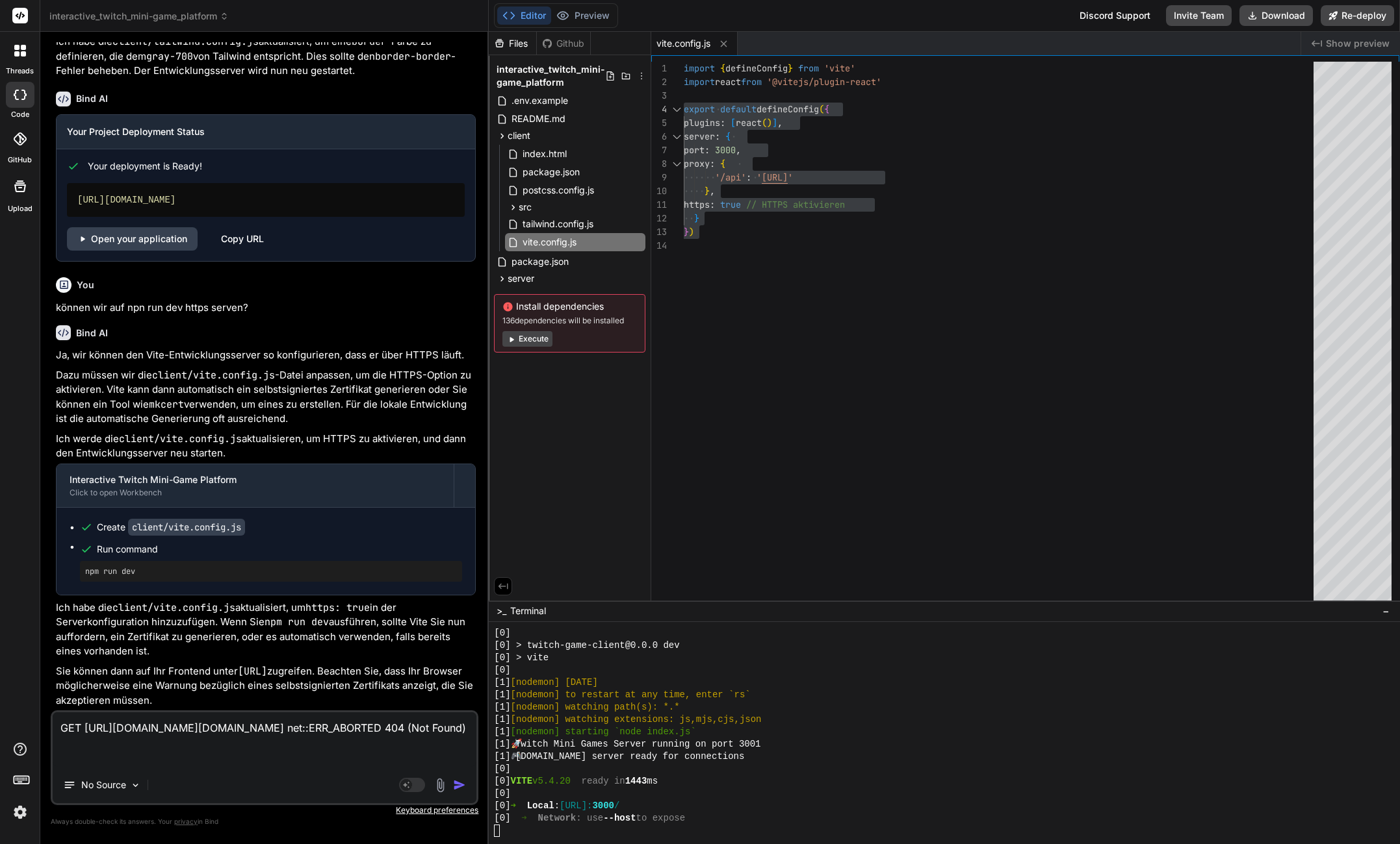
type textarea "x"
type textarea "GET https://interactivetwitchmini-gameplatform.vercel.app/src/main.jsx net::ERR…"
type textarea "x"
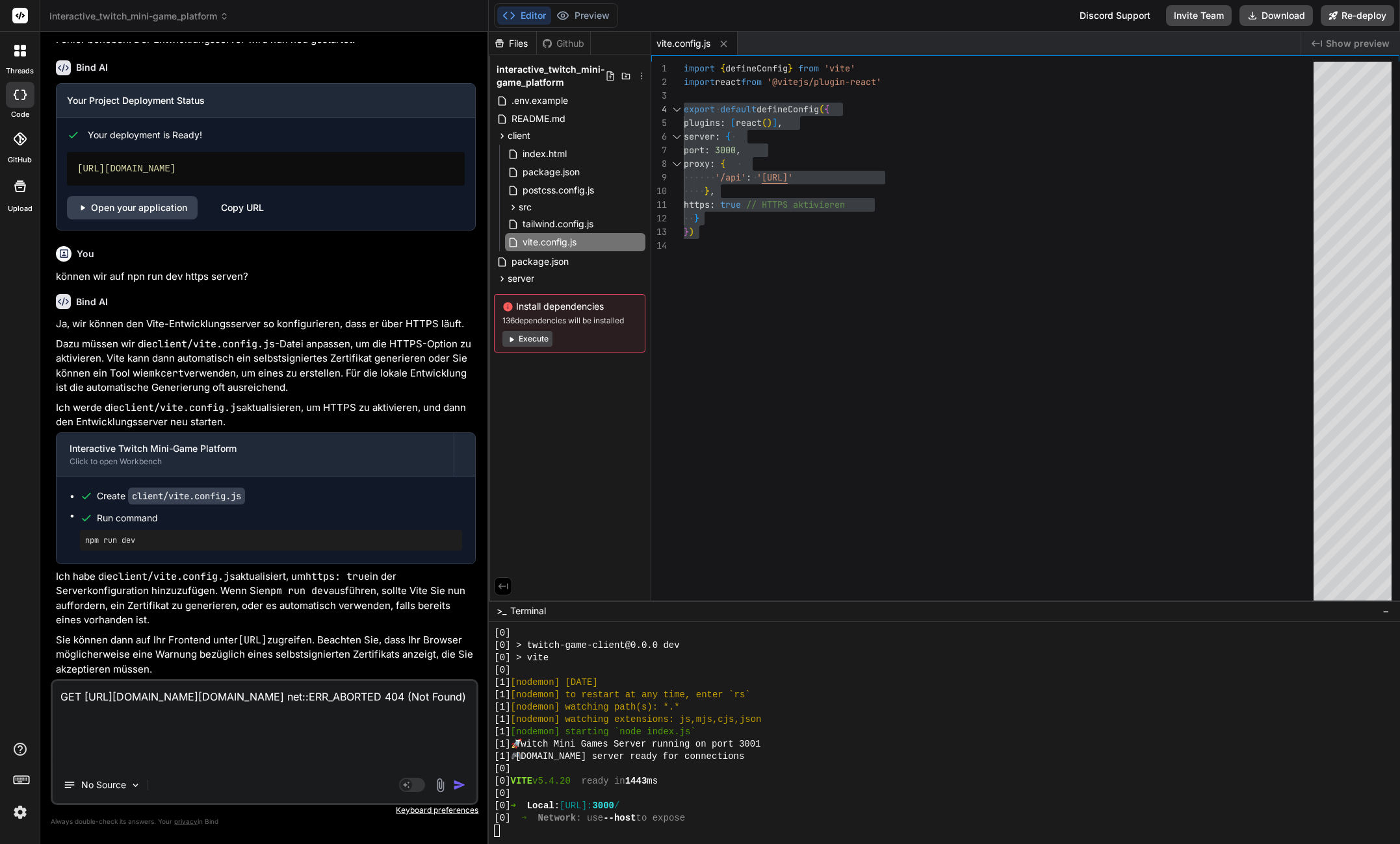
type textarea "GET https://interactivetwitchmini-gameplatform.vercel.app/src/main.jsx net::ERR…"
type textarea "x"
type textarea "GET https://interactivetwitchmini-gameplatform.vercel.app/src/main.jsx net::ERR…"
type textarea "x"
type textarea "GET https://interactivetwitchmini-gameplatform.vercel.app/src/main.jsx net::ERR…"
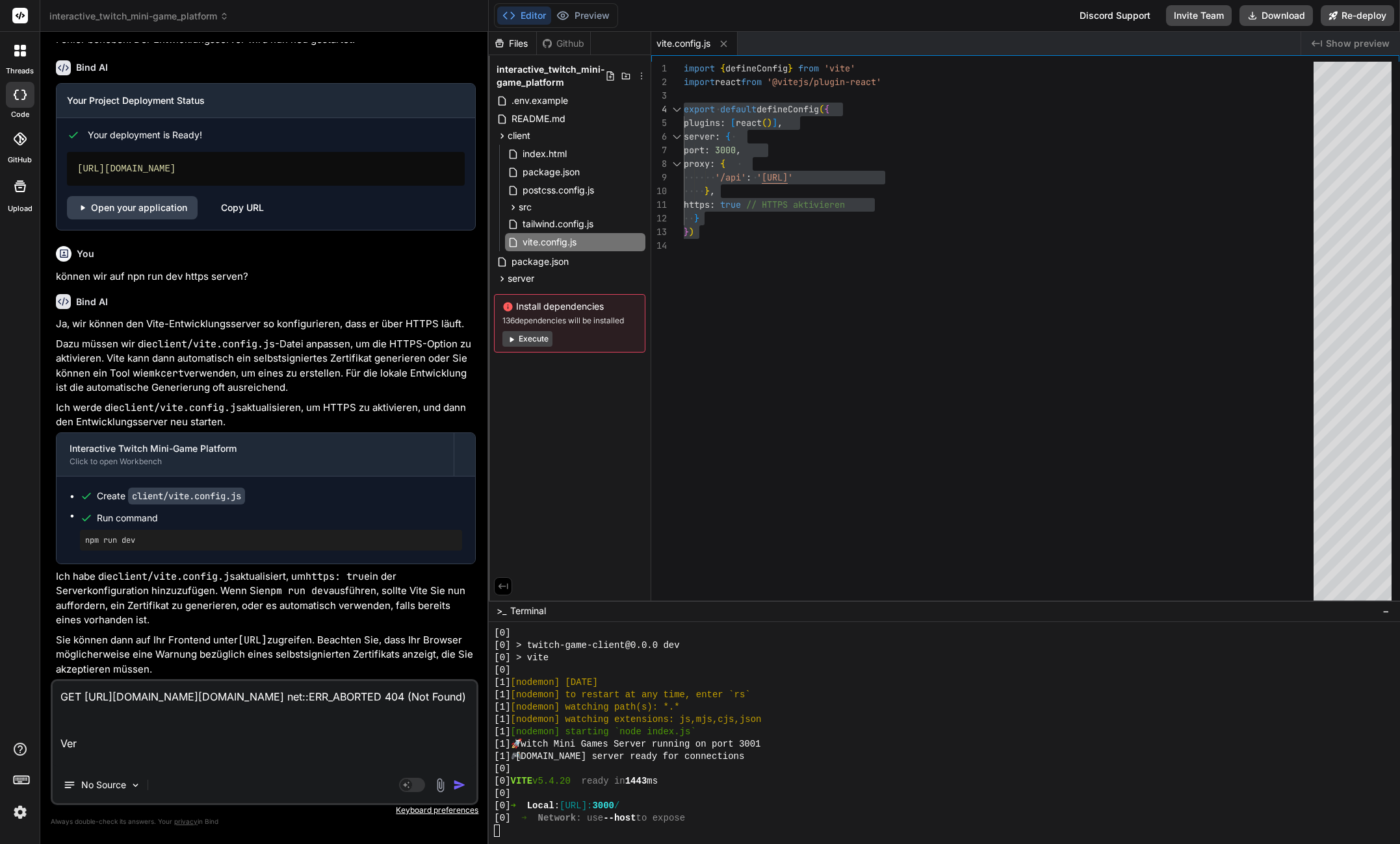
type textarea "x"
type textarea "GET https://interactivetwitchmini-gameplatform.vercel.app/src/main.jsx net::ERR…"
type textarea "x"
type textarea "GET https://interactivetwitchmini-gameplatform.vercel.app/src/main.jsx net::ERR…"
type textarea "x"
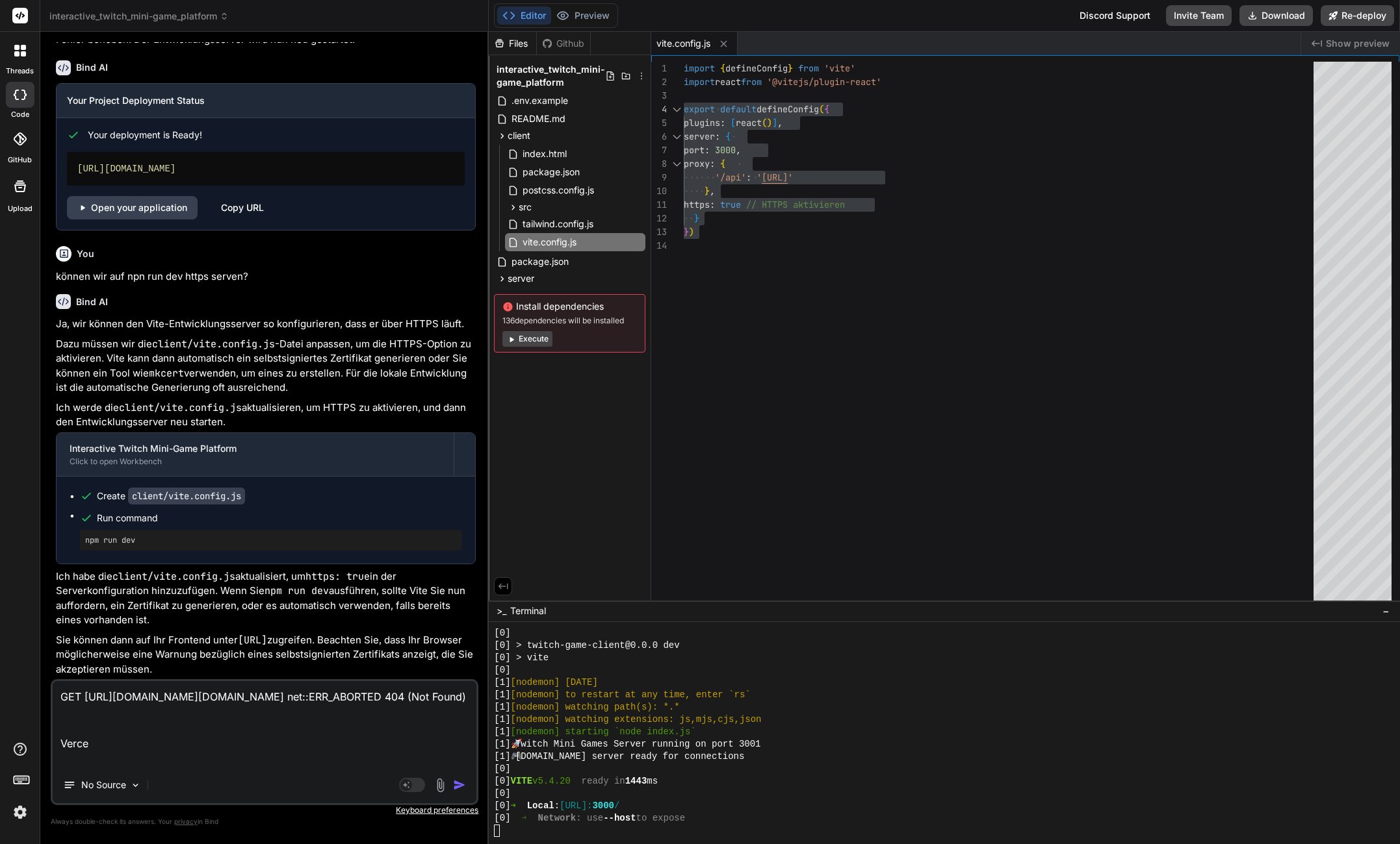
type textarea "GET https://interactivetwitchmini-gameplatform.vercel.app/src/main.jsx net::ERR…"
type textarea "x"
type textarea "GET https://interactivetwitchmini-gameplatform.vercel.app/src/main.jsx net::ERR…"
type textarea "x"
type textarea "GET https://interactivetwitchmini-gameplatform.vercel.app/src/main.jsx net::ERR…"
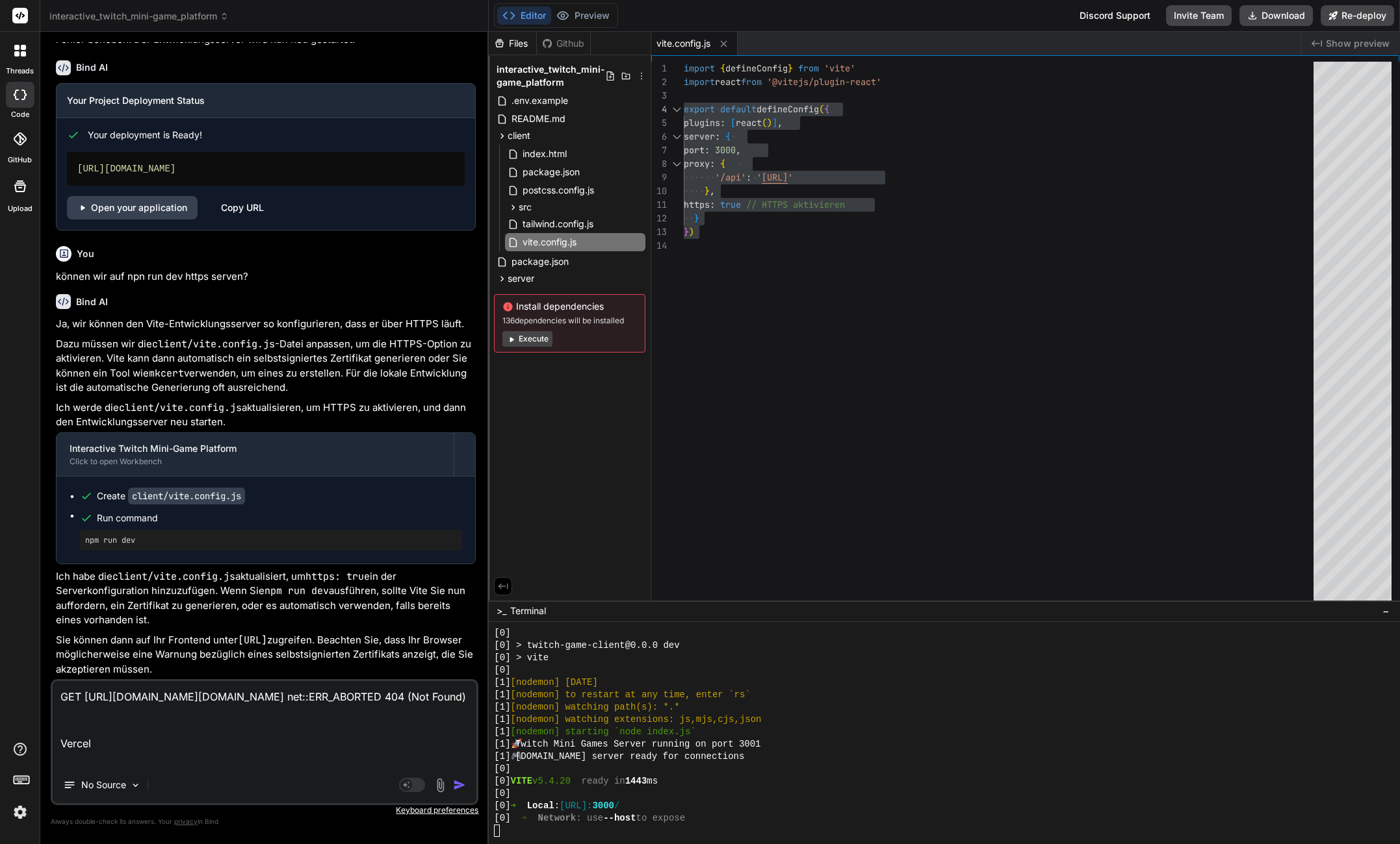
type textarea "x"
type textarea "GET https://interactivetwitchmini-gameplatform.vercel.app/src/main.jsx net::ERR…"
type textarea "x"
type textarea "GET https://interactivetwitchmini-gameplatform.vercel.app/src/main.jsx net::ERR…"
type textarea "x"
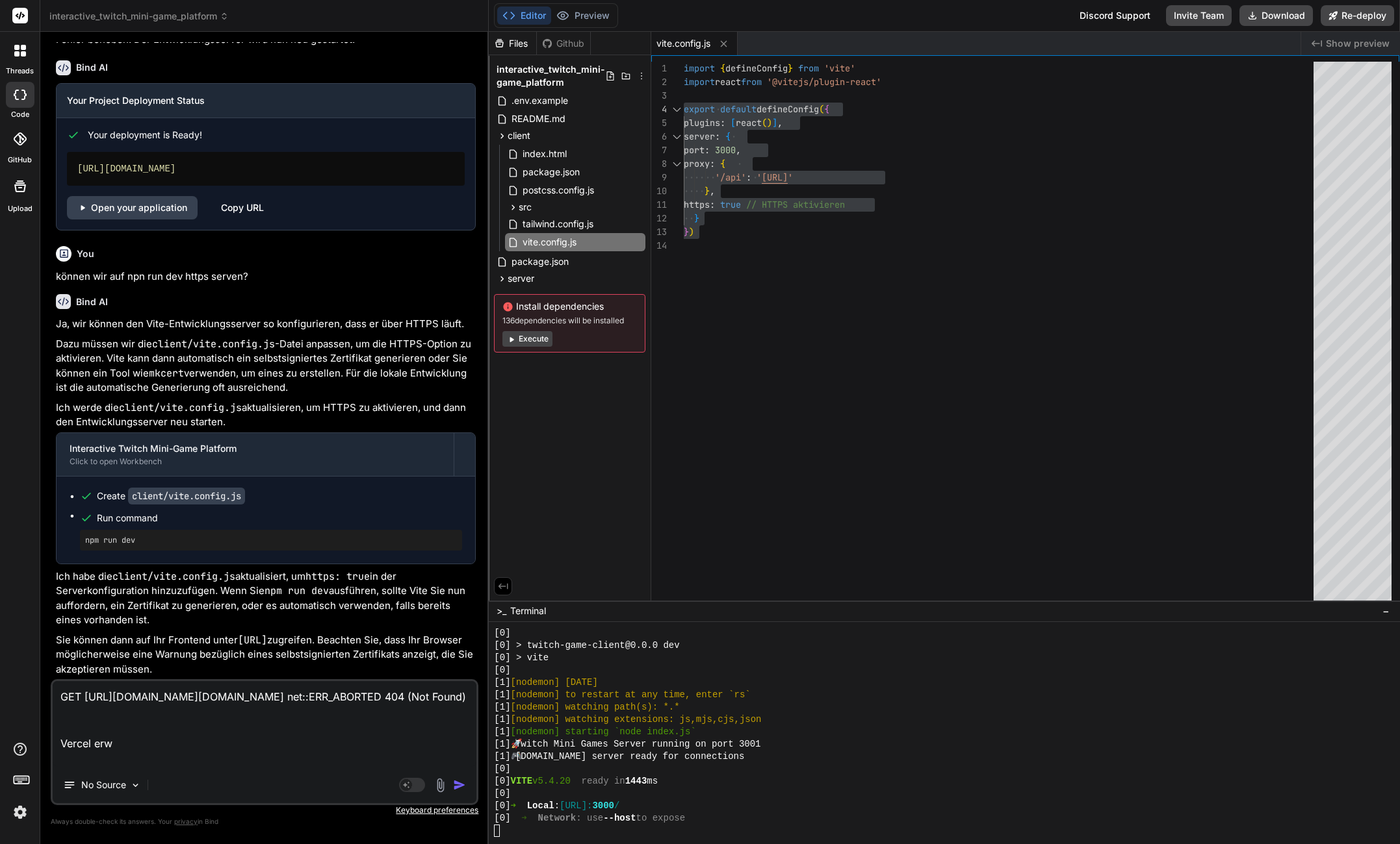
type textarea "GET https://interactivetwitchmini-gameplatform.vercel.app/src/main.jsx net::ERR…"
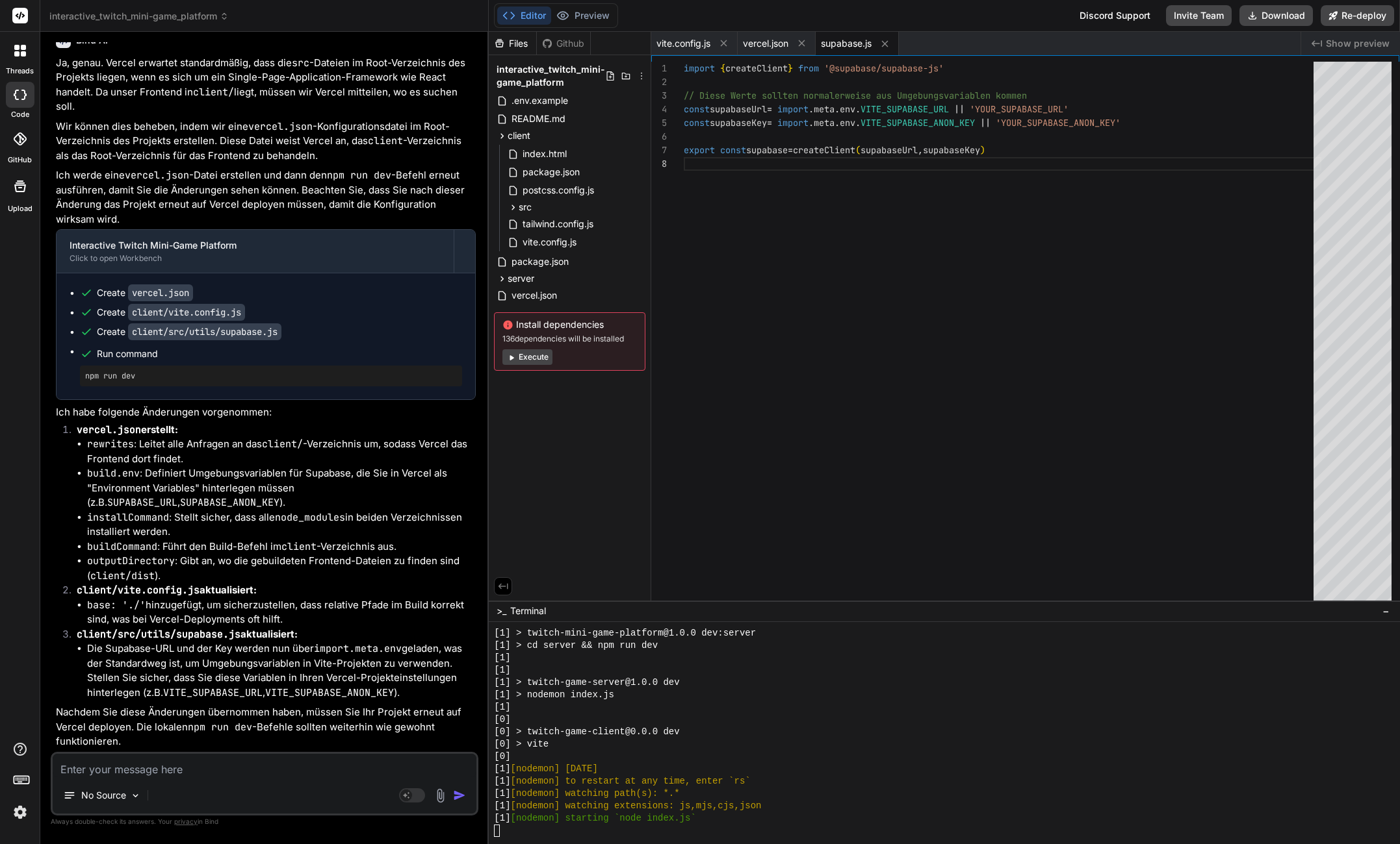
scroll to position [3462, 0]
click at [544, 289] on span "vercel.json" at bounding box center [534, 296] width 48 height 15
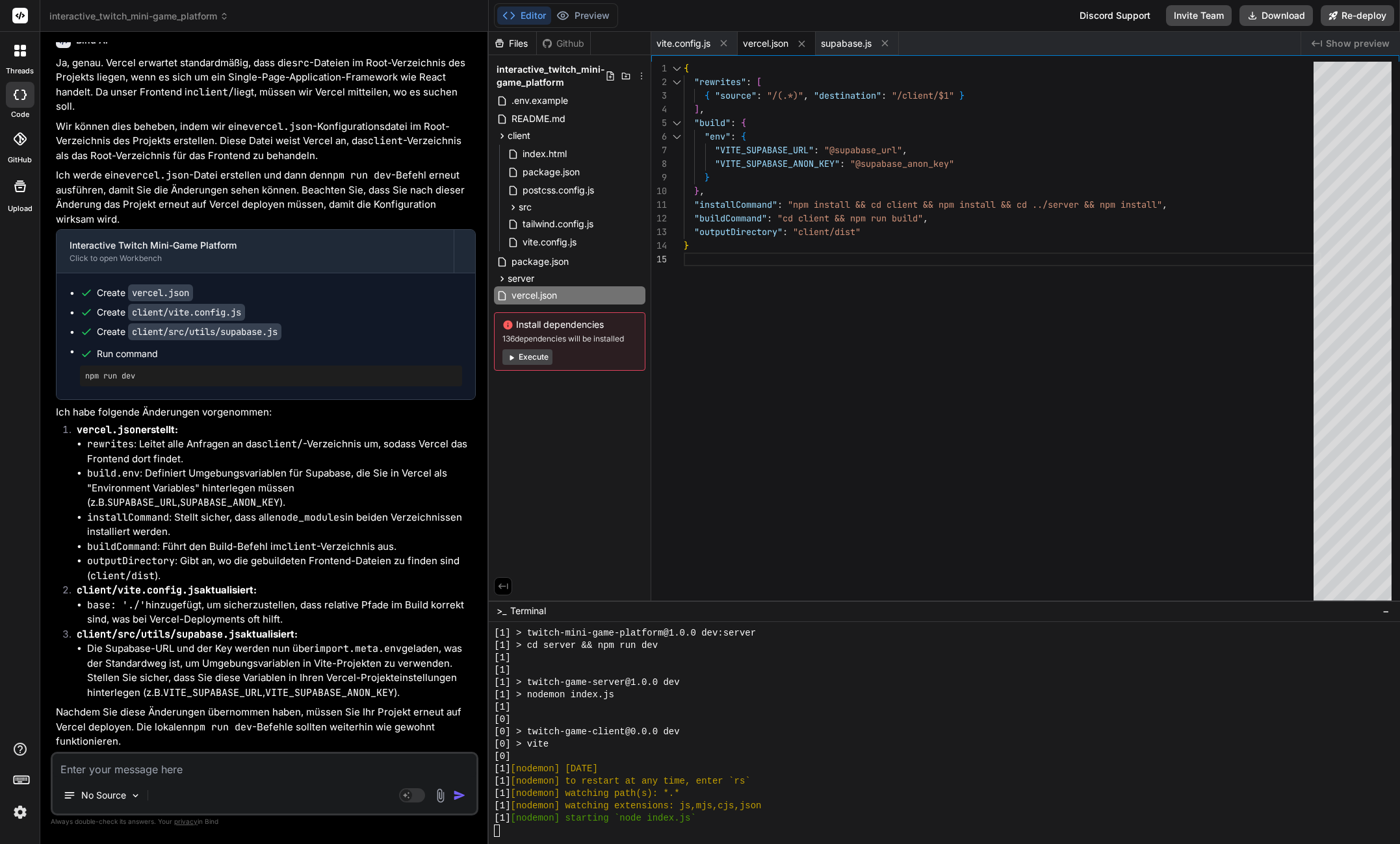
click at [794, 378] on div "{ "rewrites" : [ { "source" : "/(.*)" , "destination" : "/client/$1" } ] , "bui…" at bounding box center [1002, 334] width 637 height 545
click at [785, 644] on div "[1] > cd server && npm run dev" at bounding box center [937, 646] width 887 height 12
click at [554, 206] on div "src" at bounding box center [575, 207] width 141 height 15
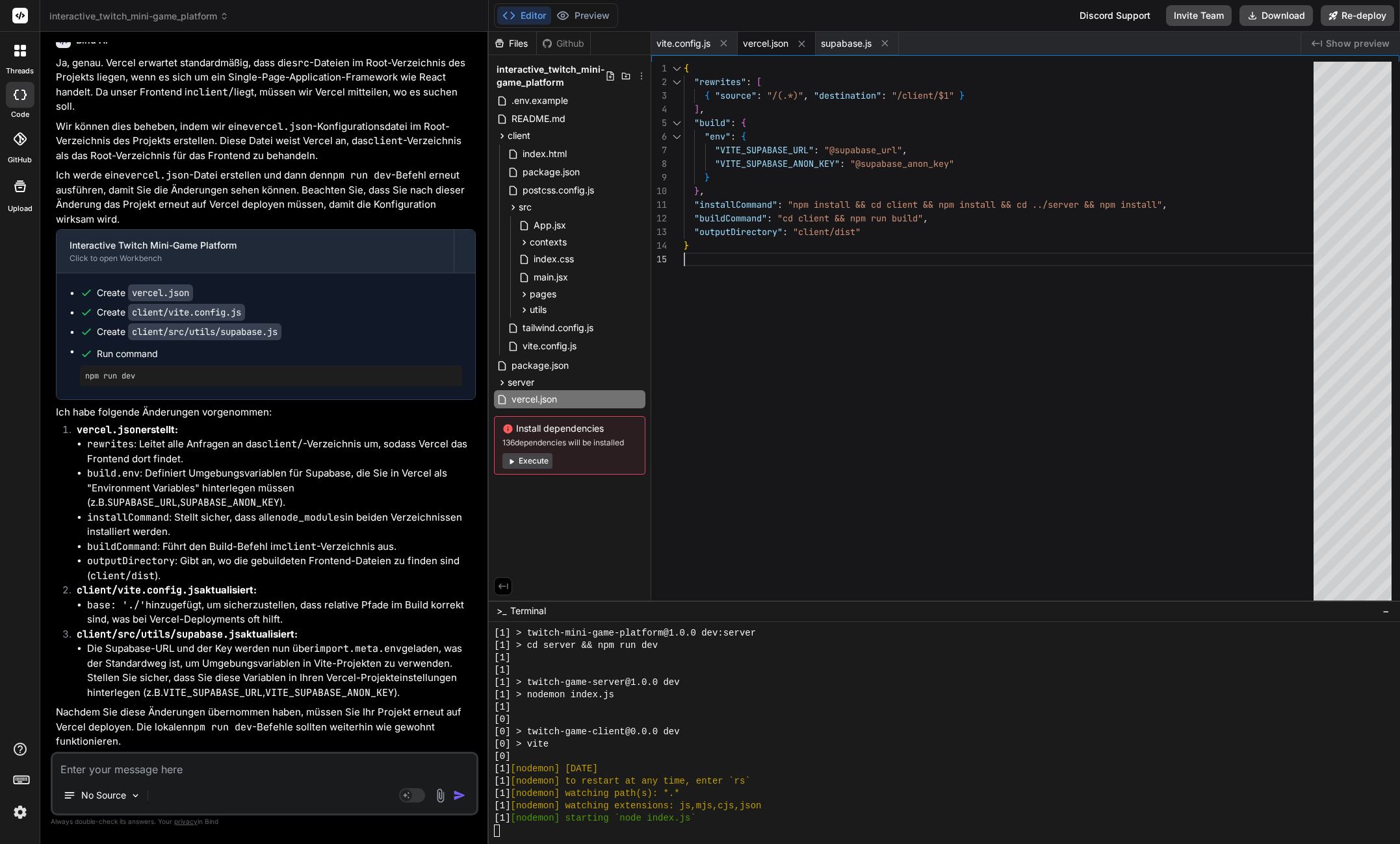
click at [949, 447] on div "{ "rewrites" : [ { "source" : "/(.*)" , "destination" : "/client/$1" } ] , "bui…" at bounding box center [1002, 334] width 637 height 545
click at [545, 313] on span "utils" at bounding box center [539, 309] width 17 height 13
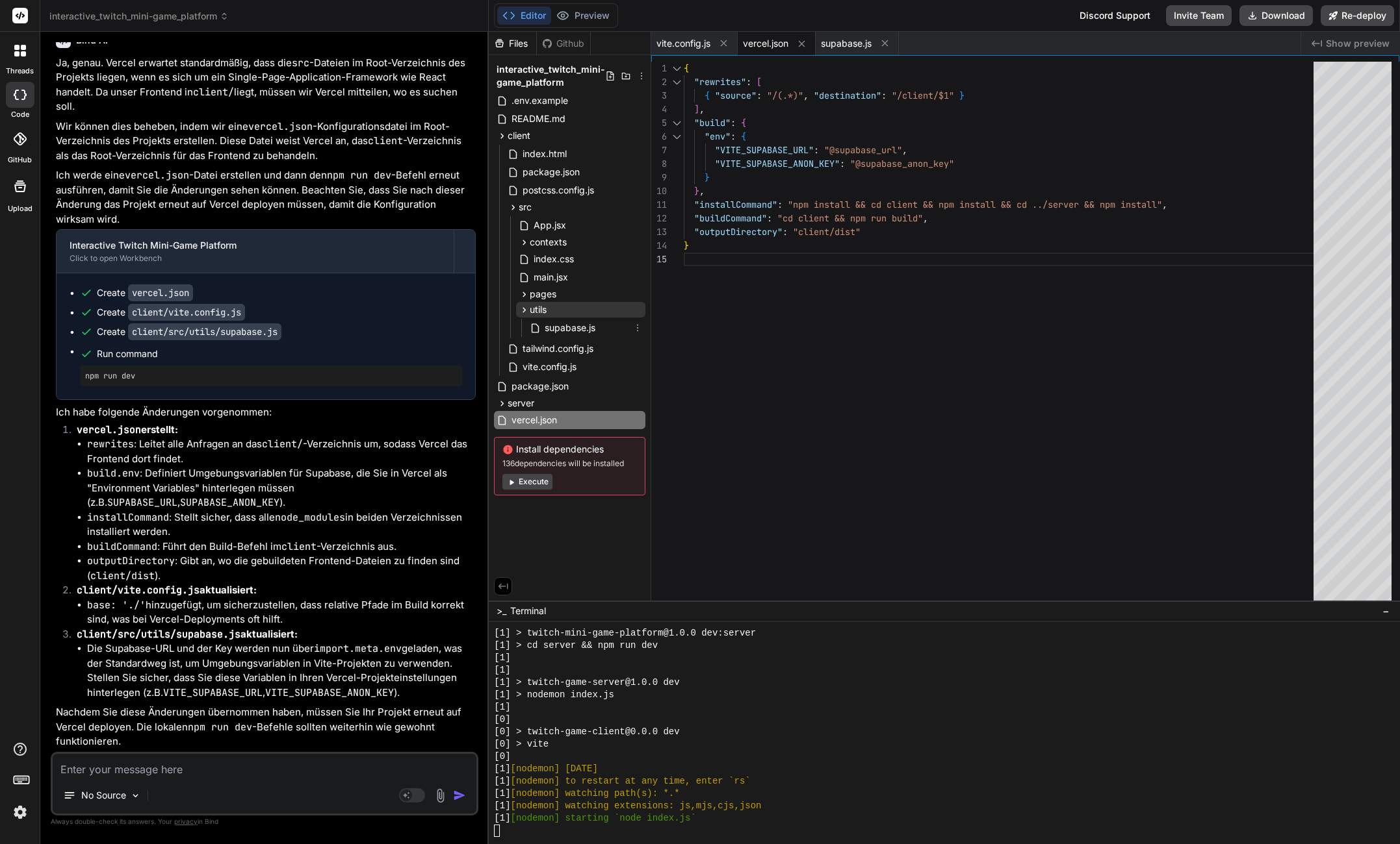
drag, startPoint x: 554, startPoint y: 322, endPoint x: 609, endPoint y: 316, distance: 55.3
click at [554, 323] on span "supabase.js" at bounding box center [570, 328] width 54 height 15
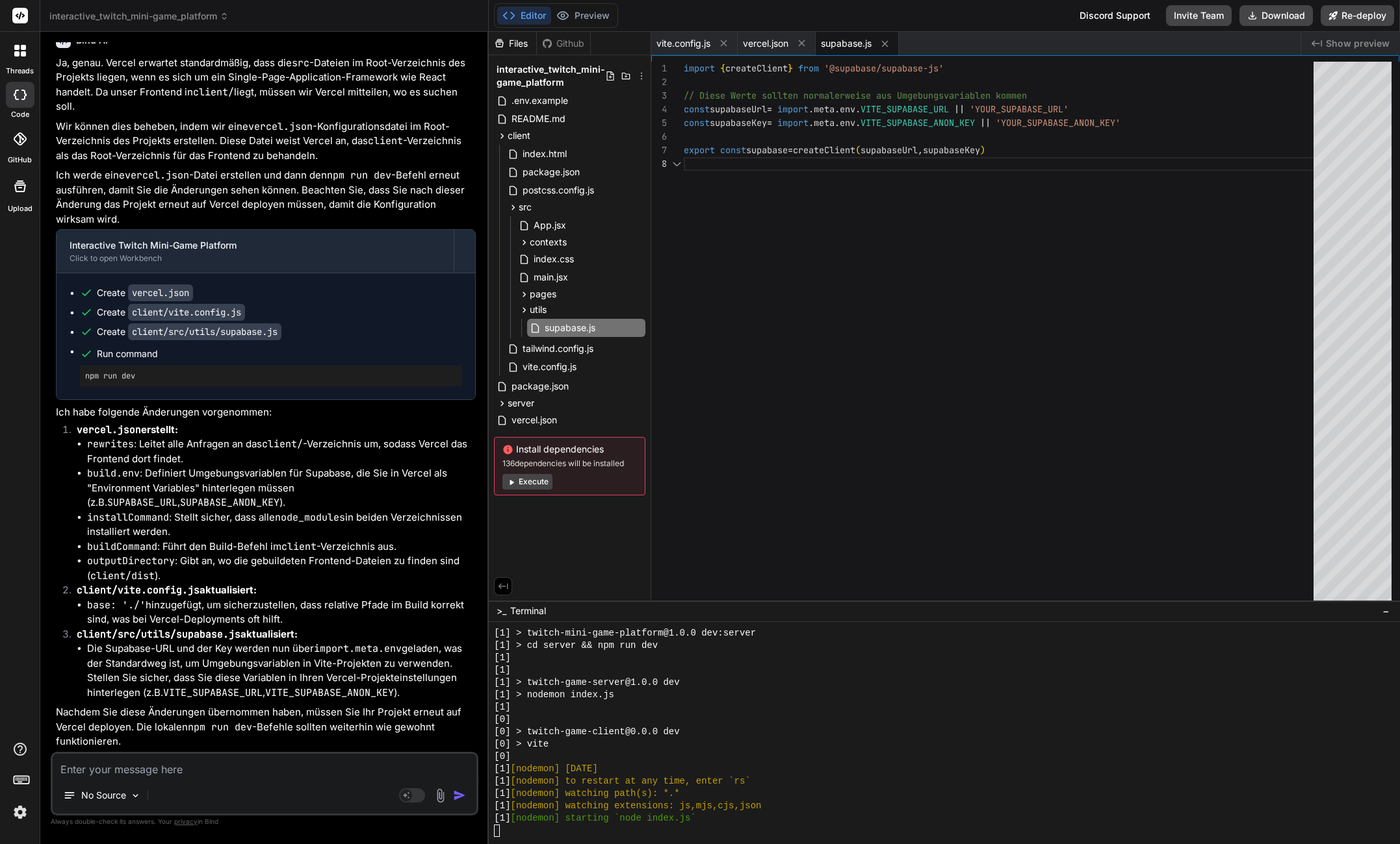
scroll to position [95, 0]
click at [544, 422] on span "vercel.json" at bounding box center [534, 420] width 48 height 15
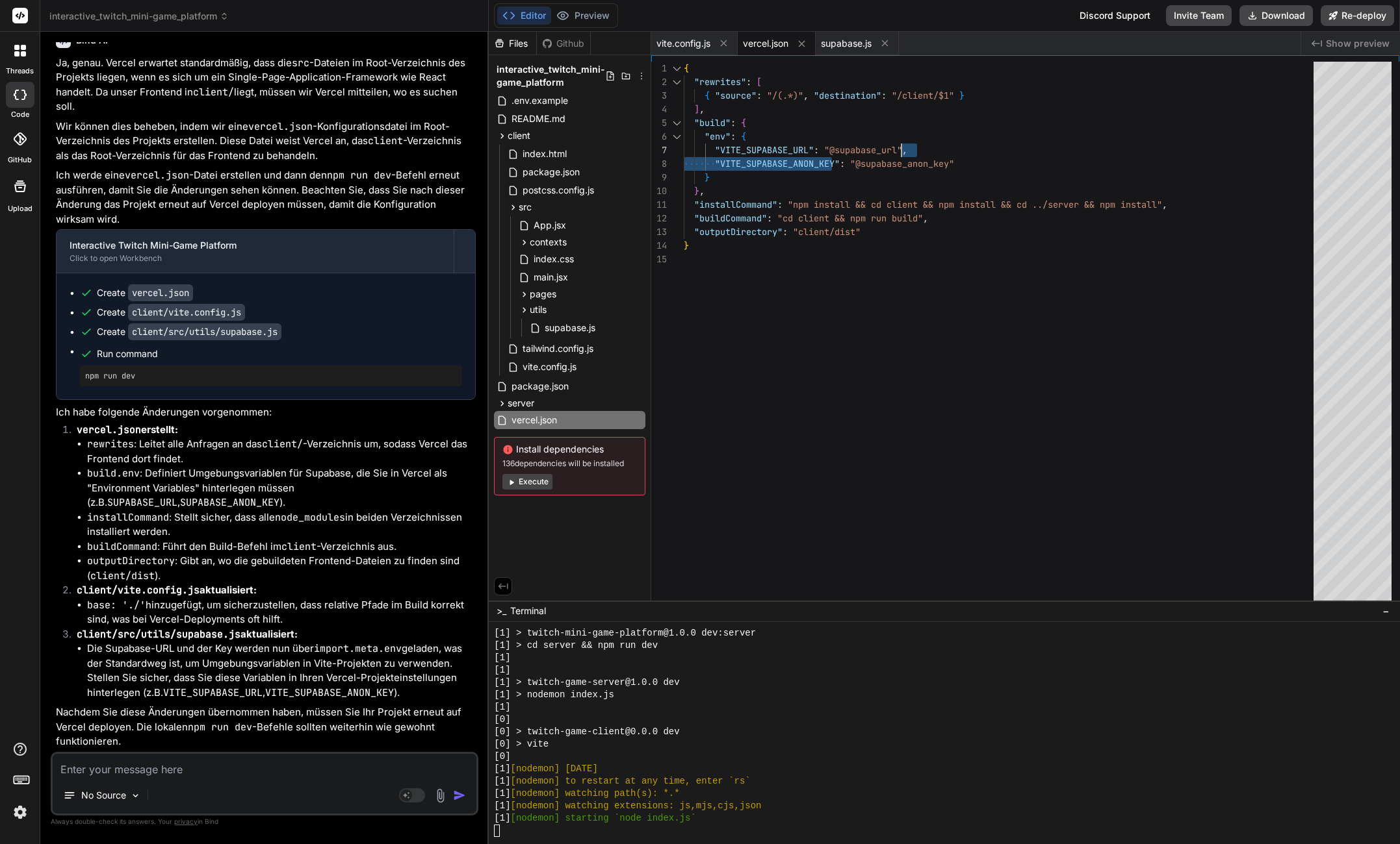
drag, startPoint x: 831, startPoint y: 152, endPoint x: 898, endPoint y: 149, distance: 67.1
click at [902, 150] on div "{ "rewrites" : [ { "source" : "/(.*)" , "destination" : "/client/$1" } ] , "bui…" at bounding box center [1002, 334] width 637 height 545
click at [869, 151] on div "{ "rewrites" : [ { "source" : "/(.*)" , "destination" : "/client/$1" } ] , "bui…" at bounding box center [1002, 334] width 637 height 545
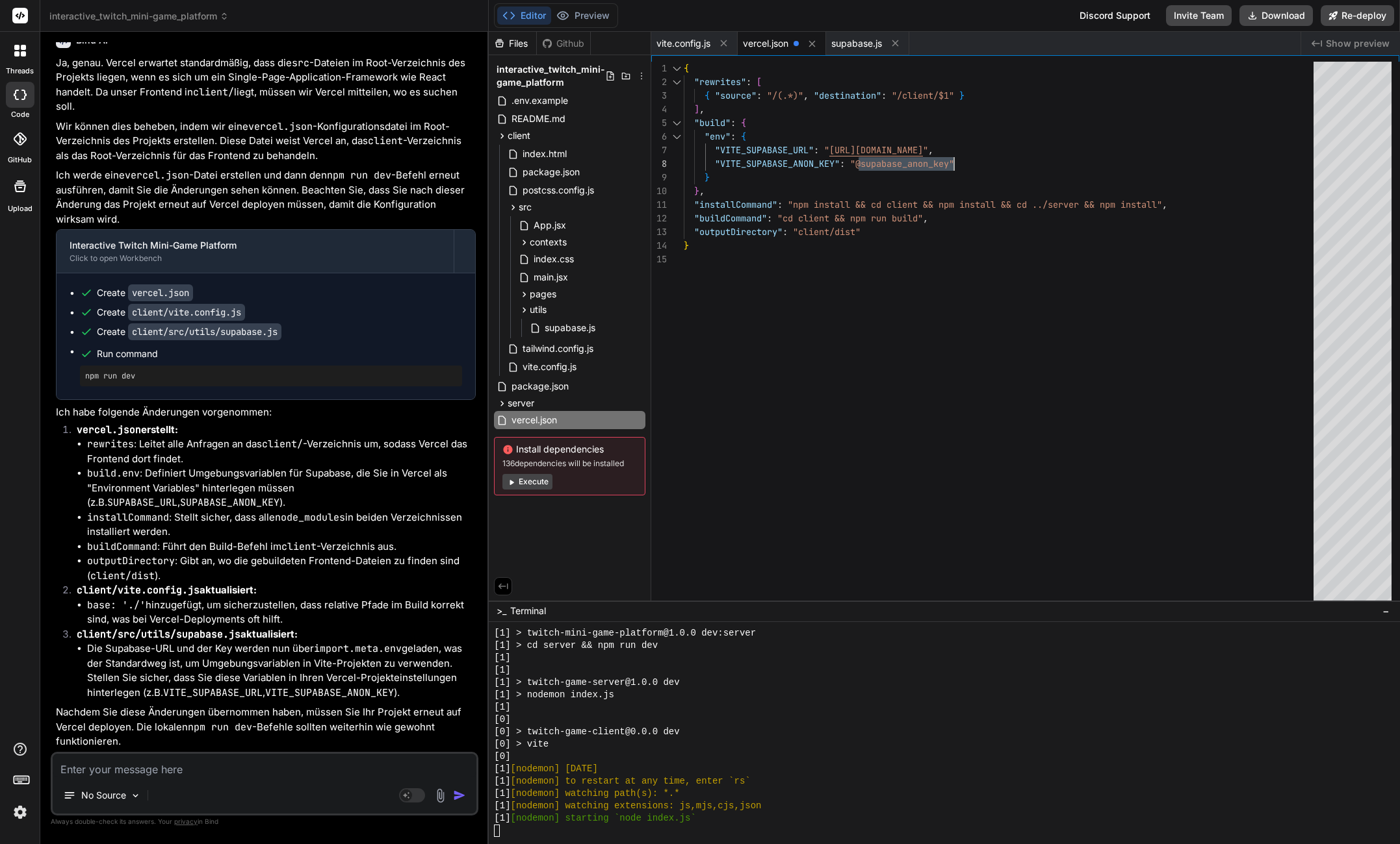
drag, startPoint x: 861, startPoint y: 160, endPoint x: 953, endPoint y: 162, distance: 92.0
click at [953, 162] on div "{ "rewrites" : [ { "source" : "/(.*)" , "destination" : "/client/$1" } ] , "bui…" at bounding box center [1002, 334] width 637 height 545
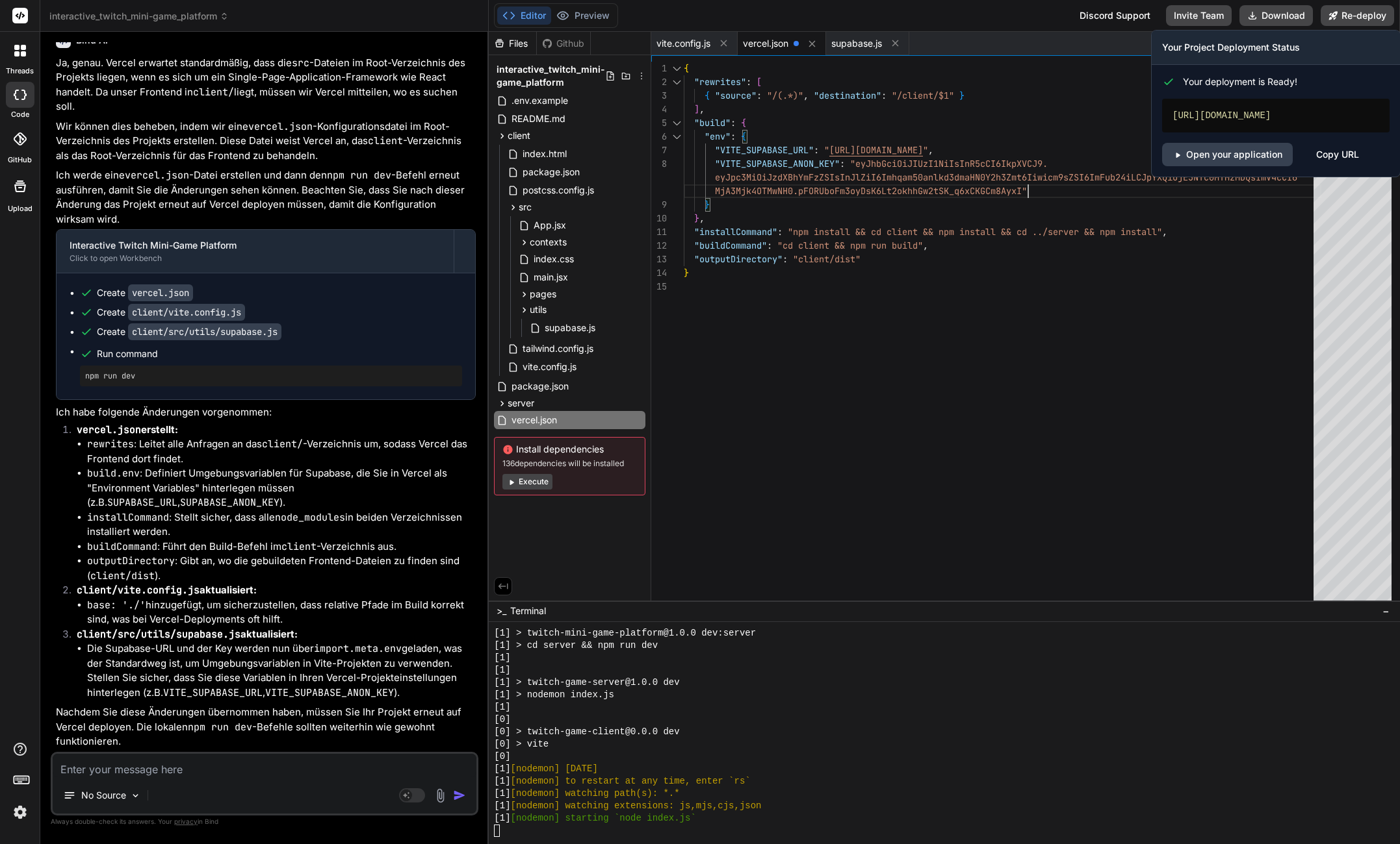
click at [948, 416] on div "{ "rewrites" : [ { "source" : "/(.*)" , "destination" : "/client/$1" } ] , "bui…" at bounding box center [1002, 334] width 637 height 545
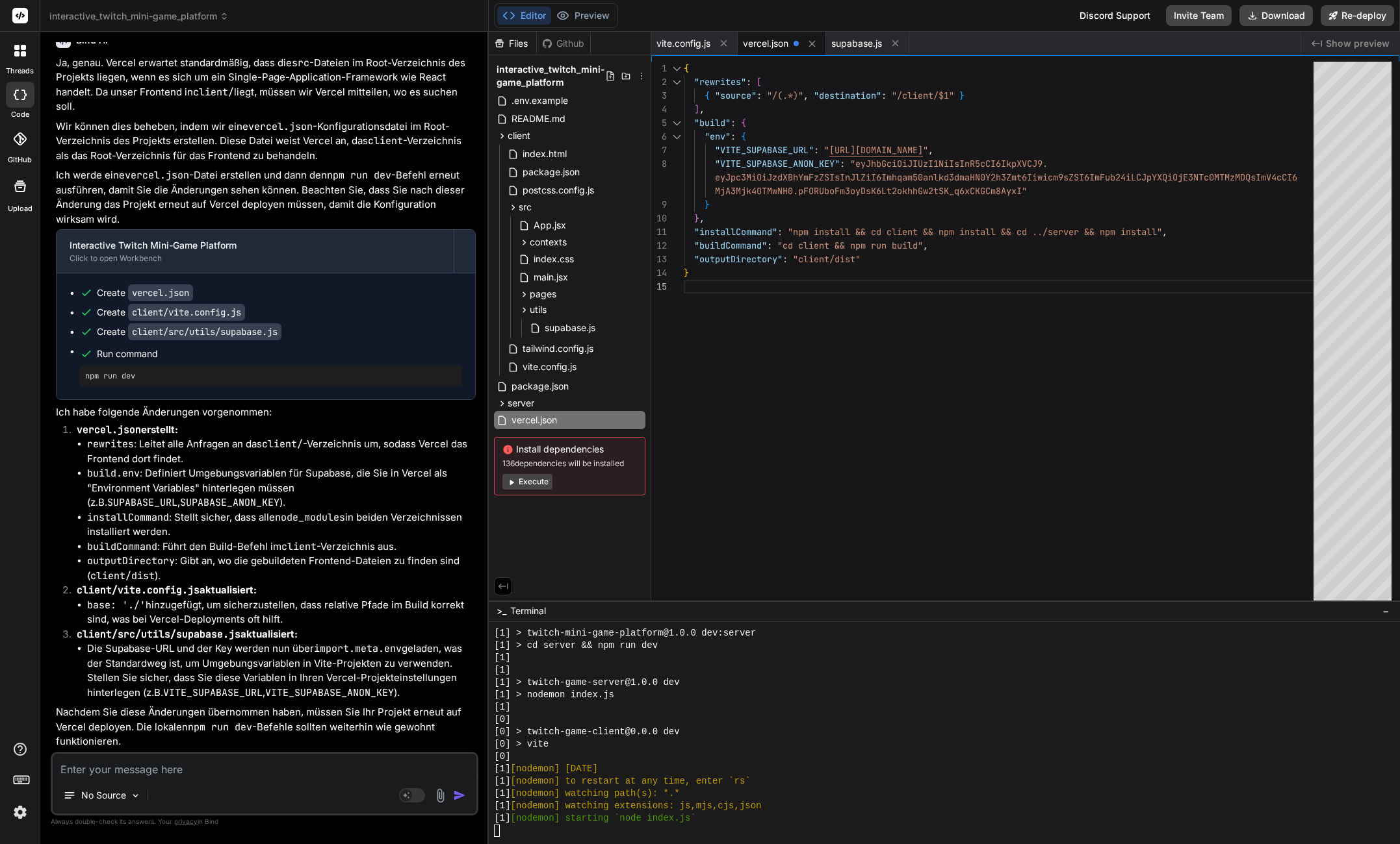
click at [779, 710] on div "[1]" at bounding box center [937, 708] width 887 height 12
click at [793, 442] on div "{ "rewrites" : [ { "source" : "/(.*)" , "destination" : "/client/$1" } ] , "bui…" at bounding box center [1002, 334] width 637 height 545
click at [617, 696] on div "[1] > nodemon index.js" at bounding box center [937, 695] width 887 height 12
click at [839, 464] on div "{ "rewrites" : [ { "source" : "/(.*)" , "destination" : "/client/$1" } ] , "bui…" at bounding box center [1002, 334] width 637 height 545
click at [1074, 268] on div "{ "rewrites" : [ { "source" : "/(.*)" , "destination" : "/client/$1" } ] , "bui…" at bounding box center [1002, 334] width 637 height 545
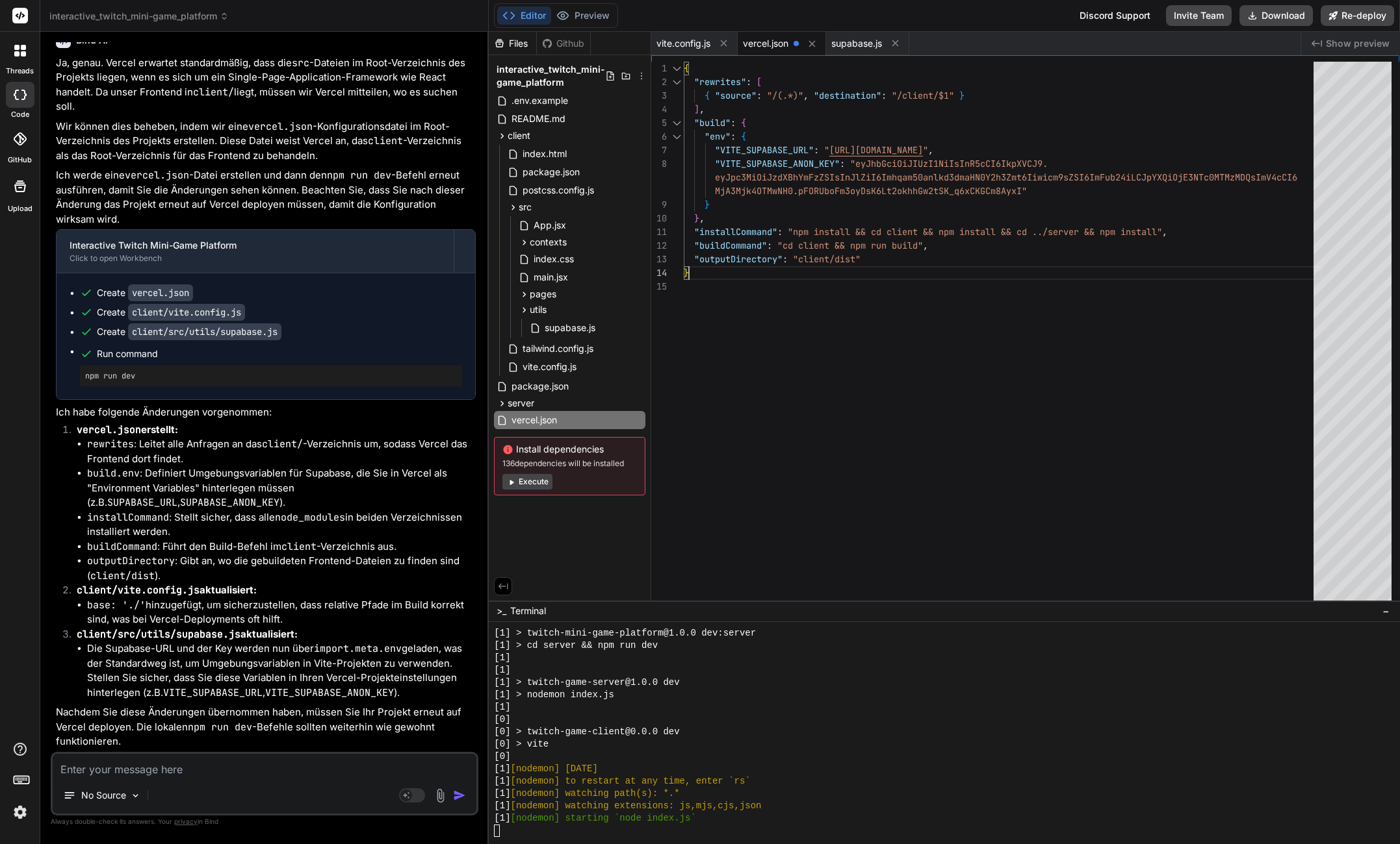
scroll to position [68, 0]
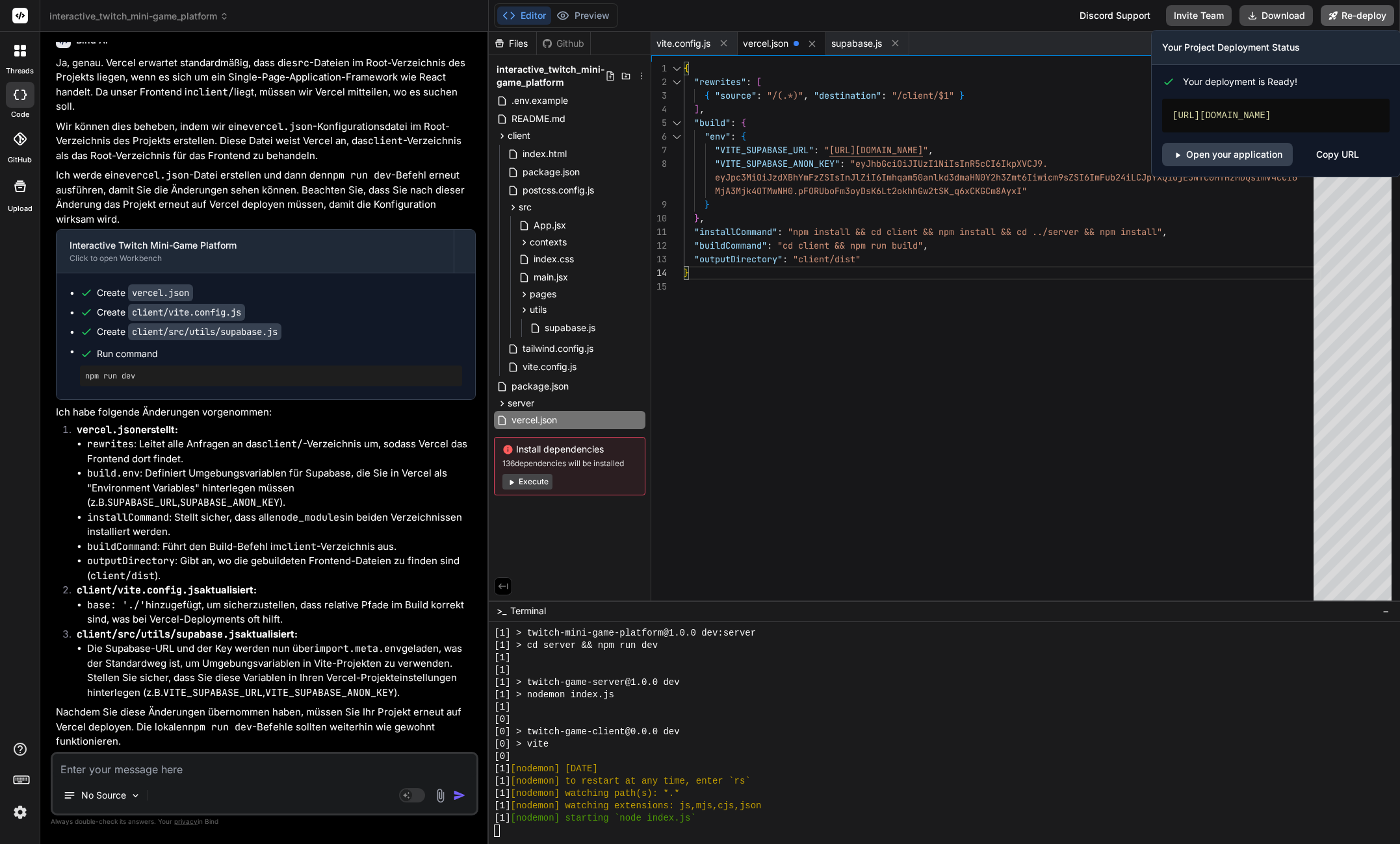
click at [1351, 16] on button "Re-deploy" at bounding box center [1357, 15] width 73 height 20
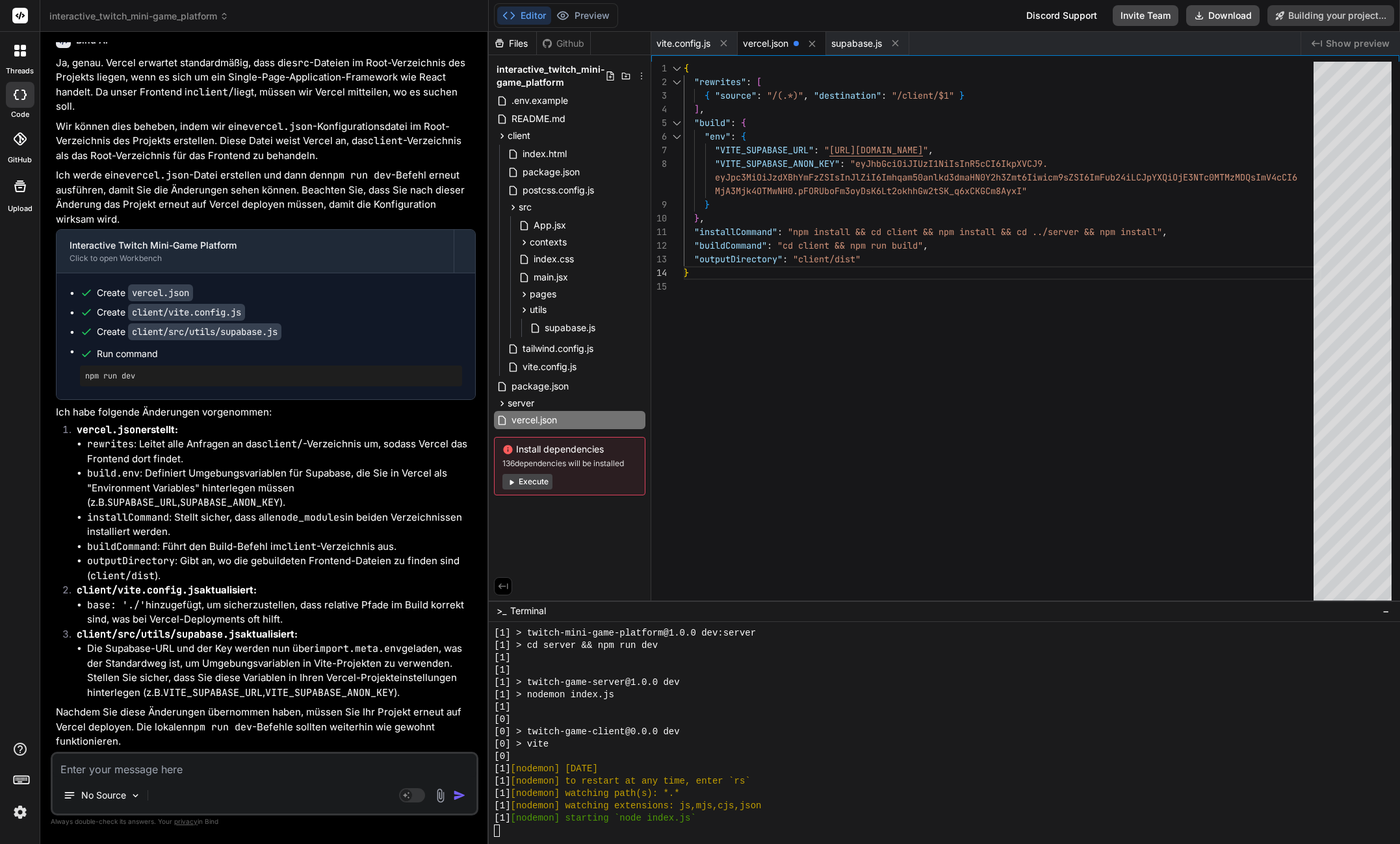
click at [743, 320] on div "{ "rewrites" : [ { "source" : "/(.*)" , "destination" : "/client/$1" } ] , "bui…" at bounding box center [1002, 334] width 637 height 545
click at [809, 118] on div "{ "rewrites" : [ { "source" : "/(.*)" , "destination" : "/client/$1" } ] , "bui…" at bounding box center [1002, 334] width 637 height 545
click at [562, 324] on span "supabase.js" at bounding box center [570, 328] width 54 height 15
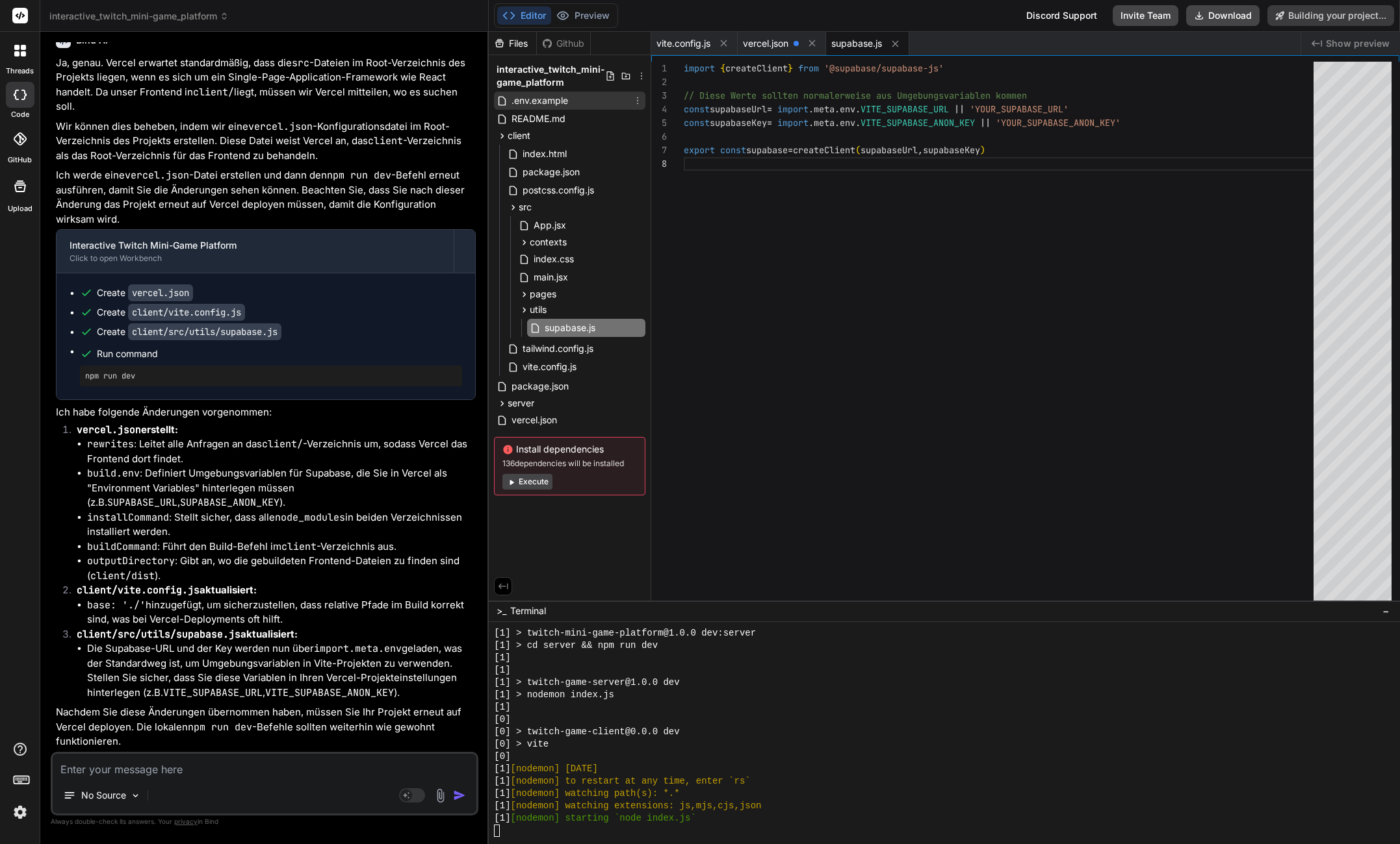
click at [546, 100] on span ".env.example" at bounding box center [539, 100] width 59 height 15
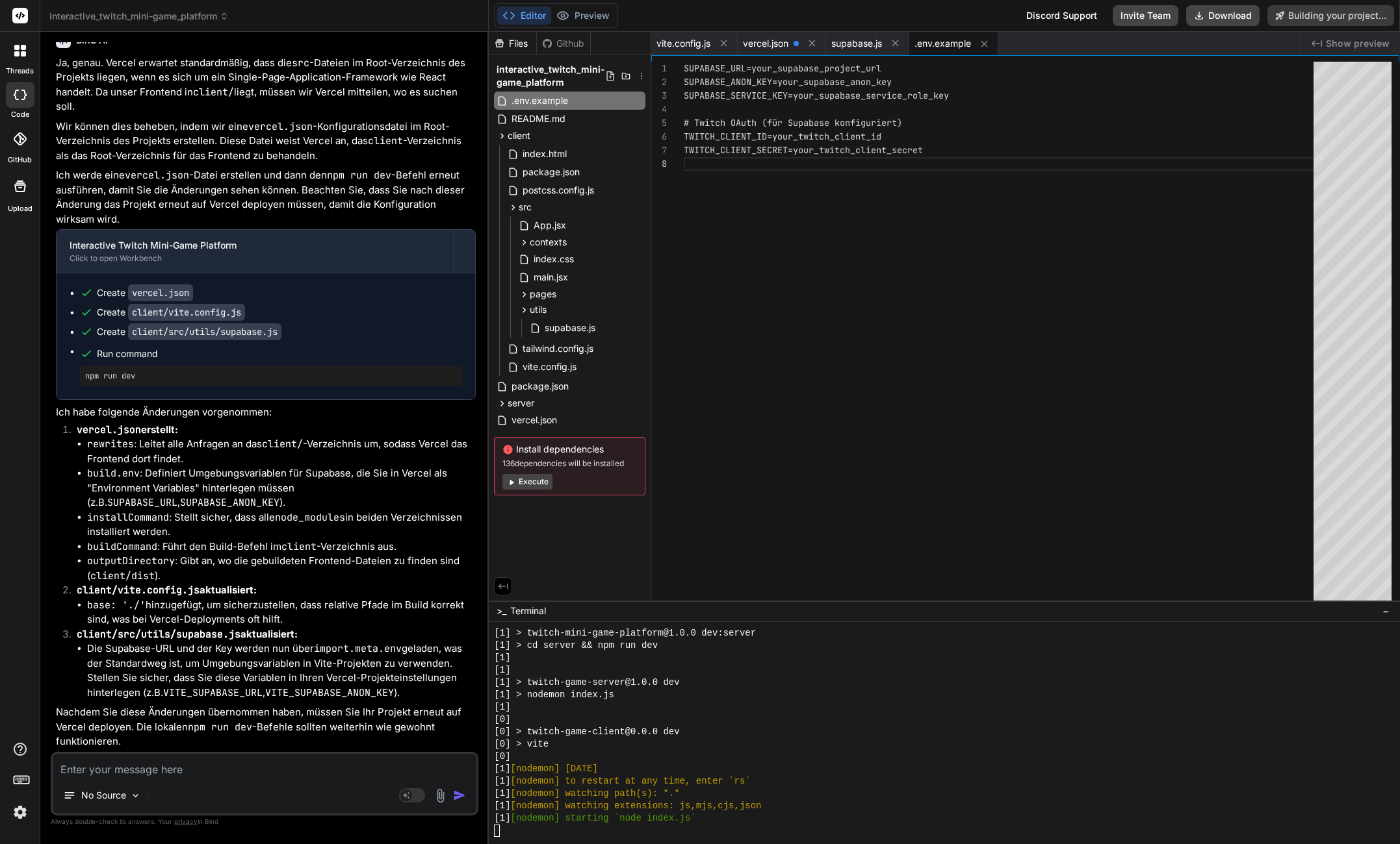
click at [1160, 289] on div "SUPABASE_URL=your_supabase_project_url SUPABASE_ANON_KEY=your_supabase_anon_key…" at bounding box center [1002, 334] width 637 height 545
click at [1311, 517] on div "SUPABASE_URL=your_supabase_project_url SUPABASE_ANON_KEY=your_supabase_anon_key…" at bounding box center [1002, 334] width 637 height 545
click at [1025, 189] on div "SUPABASE_URL=your_supabase_project_url SUPABASE_ANON_KEY=your_supabase_anon_key…" at bounding box center [1002, 334] width 637 height 545
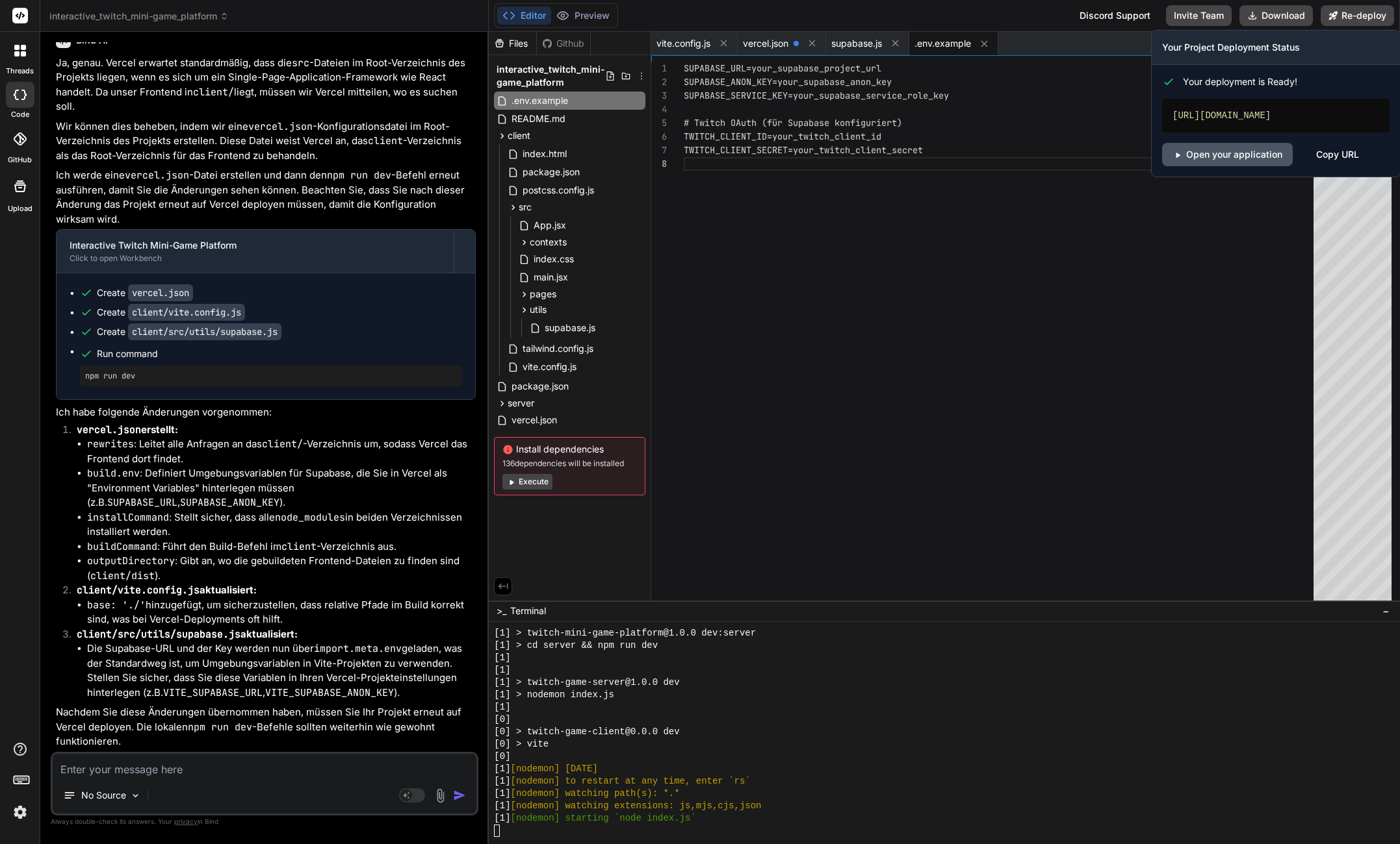
click at [1260, 166] on link "Open your application" at bounding box center [1226, 154] width 130 height 23
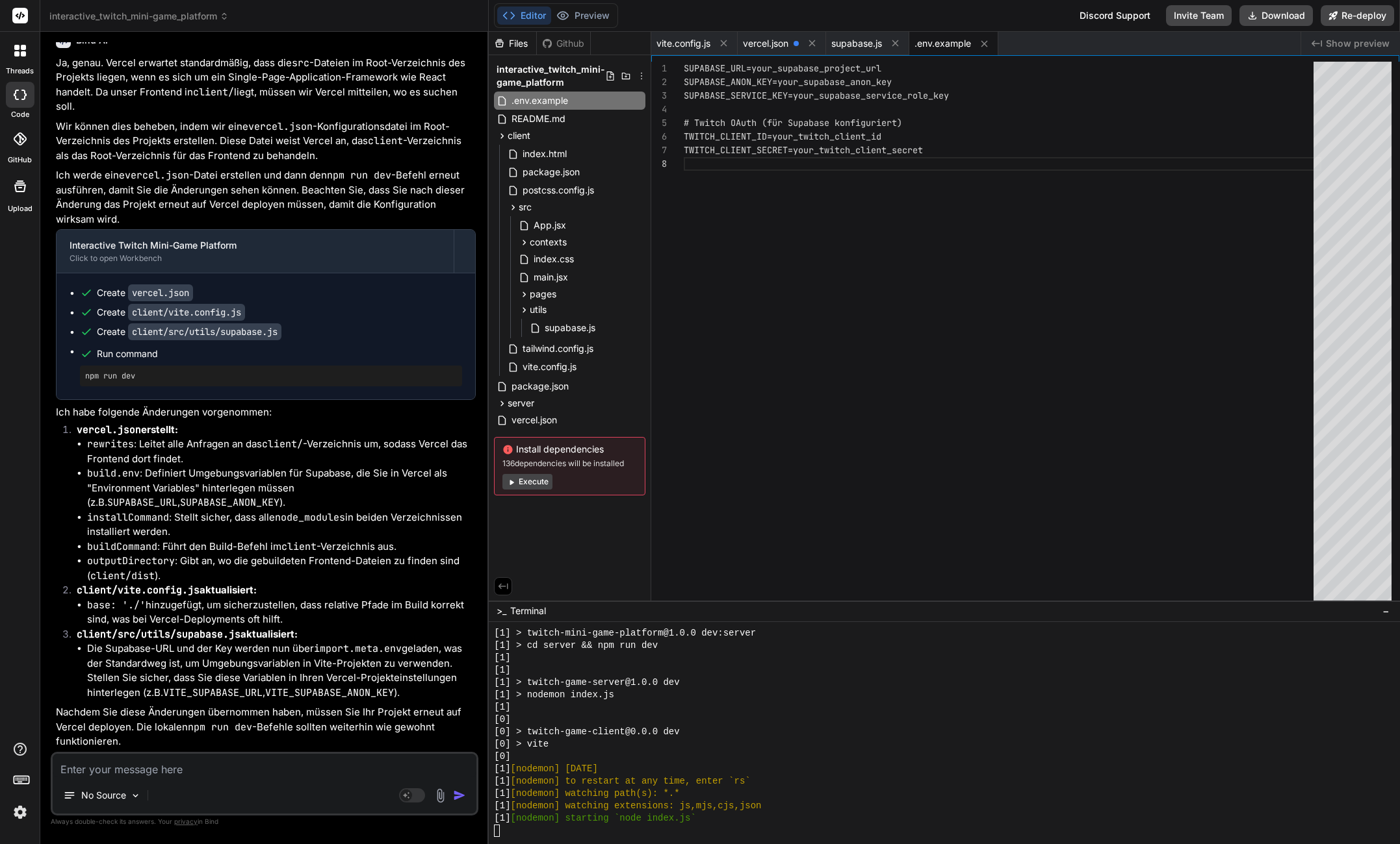
click at [894, 199] on div "SUPABASE_URL=your_supabase_project_url SUPABASE_ANON_KEY=your_supabase_anon_key…" at bounding box center [1002, 334] width 637 height 545
click at [861, 370] on div "SUPABASE_URL=your_supabase_project_url SUPABASE_ANON_KEY=your_supabase_anon_key…" at bounding box center [1002, 334] width 637 height 545
click at [721, 440] on div "SUPABASE_URL=your_supabase_project_url SUPABASE_ANON_KEY=your_supabase_anon_key…" at bounding box center [1002, 334] width 637 height 545
click at [549, 407] on div "server" at bounding box center [570, 403] width 152 height 15
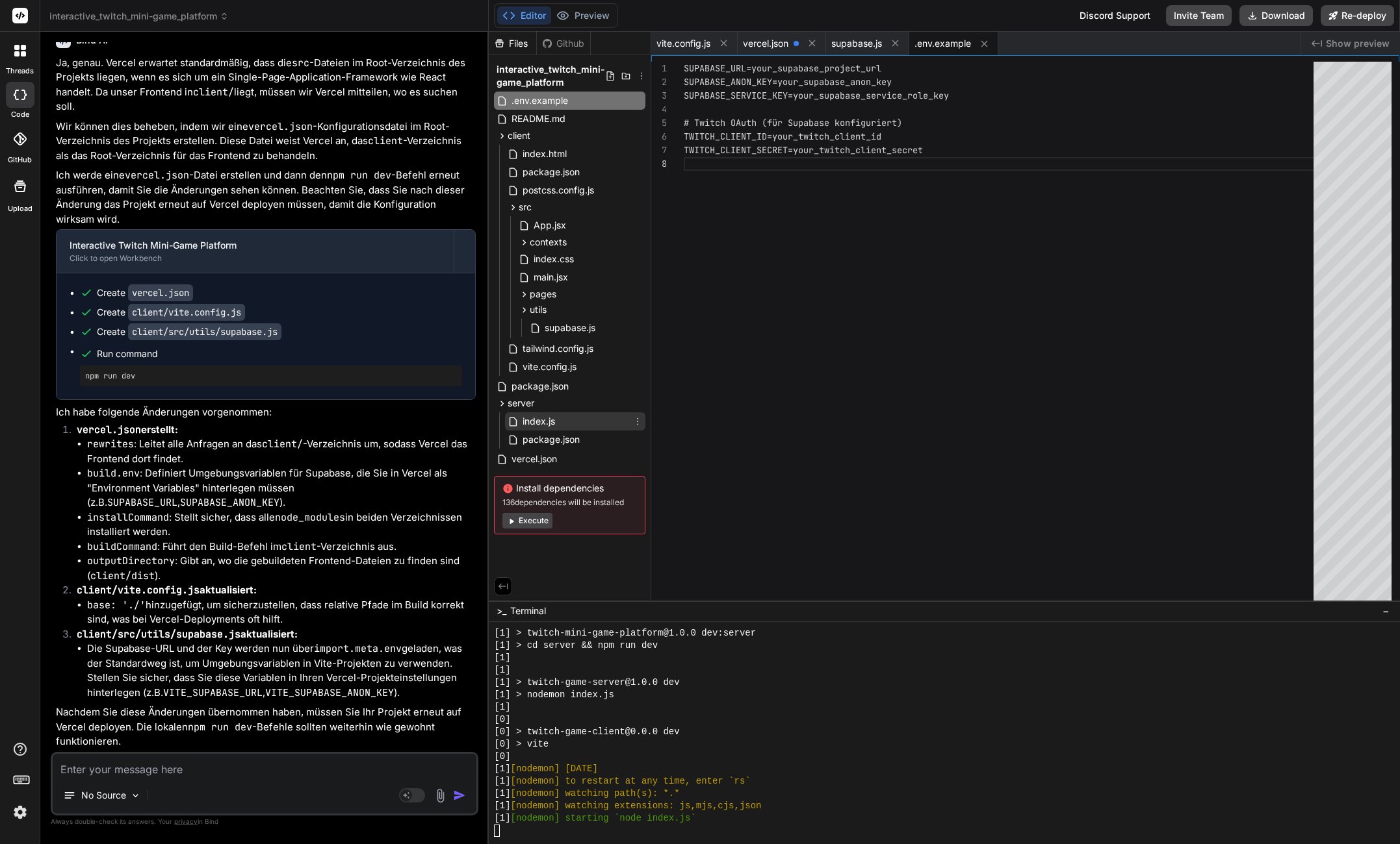
click at [546, 425] on span "index.js" at bounding box center [539, 422] width 35 height 15
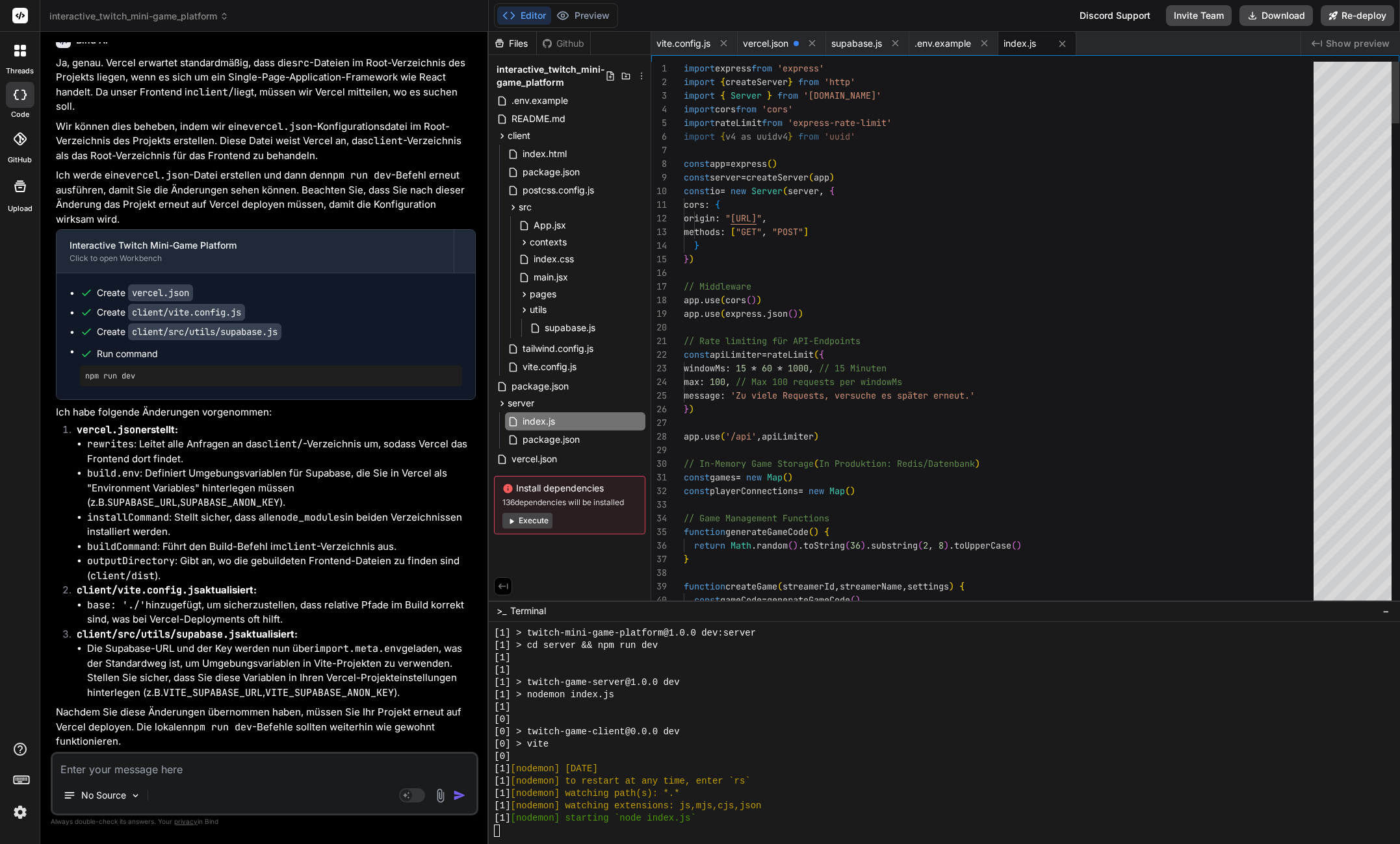
click at [536, 469] on div "interactive_twitch_mini-game_platform .env.example README.md client index.html …" at bounding box center [569, 297] width 162 height 485
click at [542, 452] on span "vercel.json" at bounding box center [534, 459] width 48 height 15
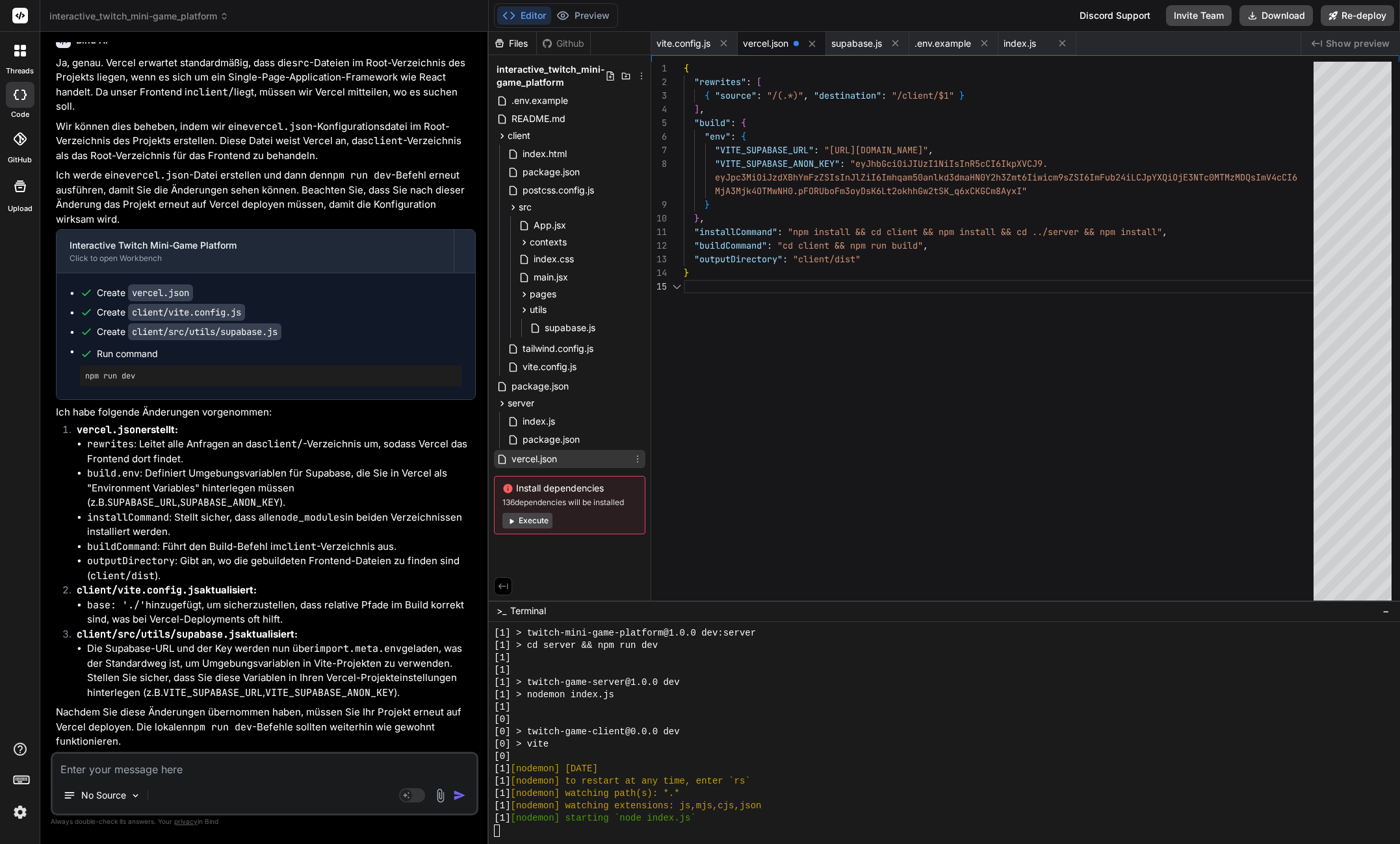
scroll to position [82, 0]
click at [866, 382] on div "{ "rewrites" : [ { "source" : "/(.*)" , "destination" : "/client/$1" } ] , "bui…" at bounding box center [1002, 334] width 637 height 545
drag, startPoint x: 832, startPoint y: 149, endPoint x: 1044, endPoint y: 142, distance: 212.1
click at [1044, 142] on div "{ "rewrites" : [ { "source" : "/(.*)" , "destination" : "/client/$1" } ] , "bui…" at bounding box center [1002, 334] width 637 height 545
click at [502, 139] on icon at bounding box center [502, 135] width 11 height 11
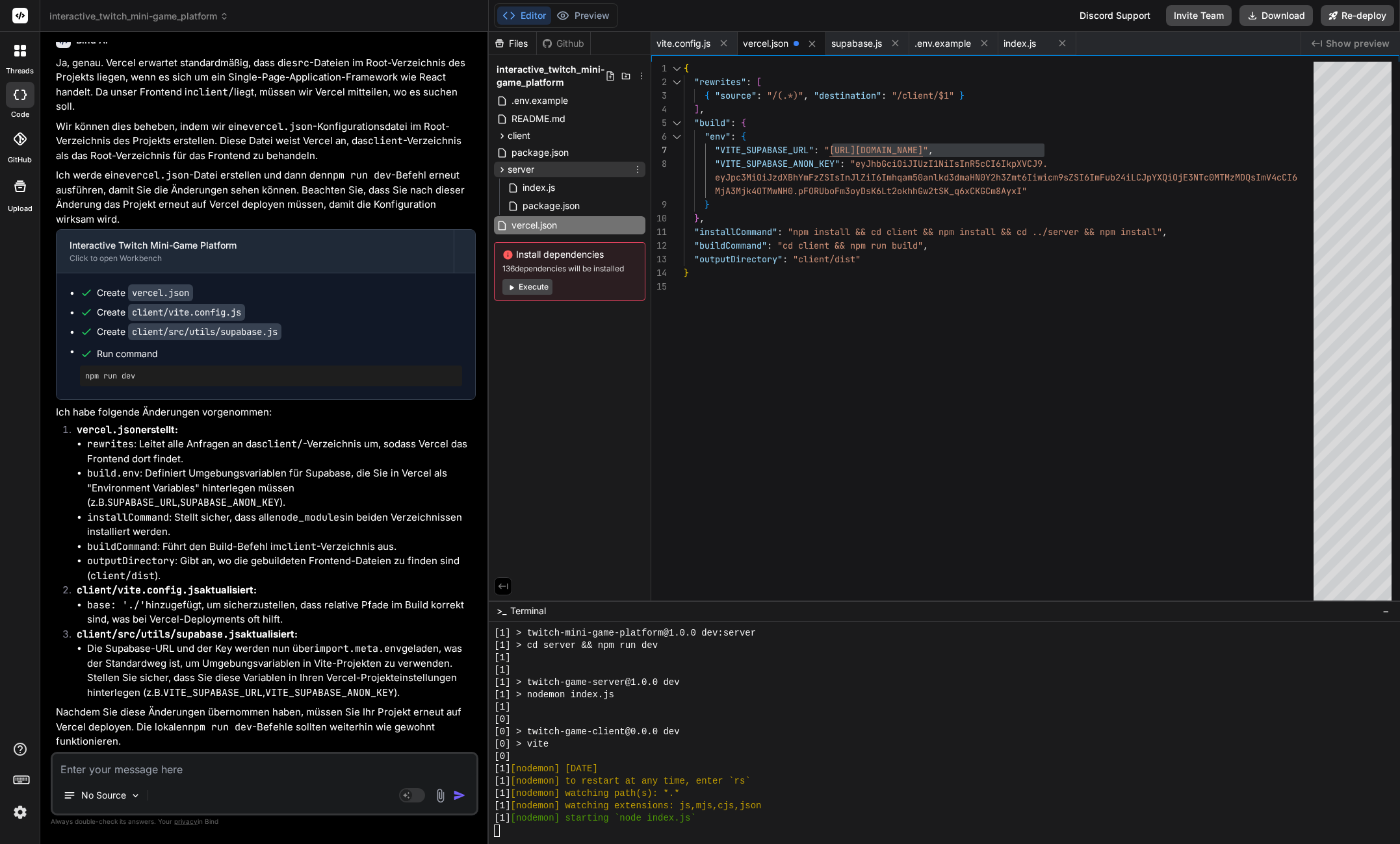
click at [499, 167] on icon at bounding box center [502, 169] width 11 height 11
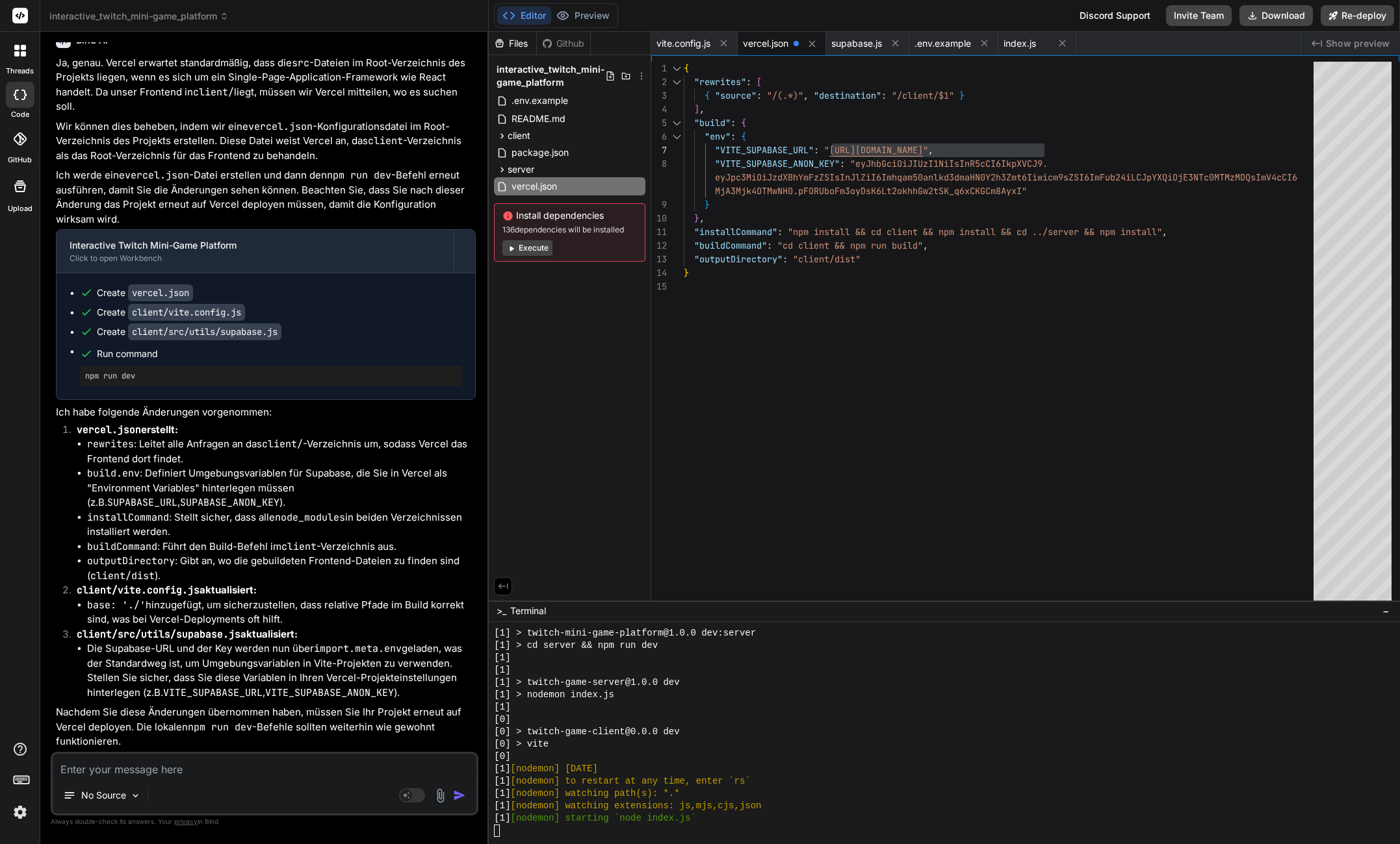
click at [786, 387] on div "{ "rewrites" : [ { "source" : "/(.*)" , "destination" : "/client/$1" } ] , "bui…" at bounding box center [1002, 334] width 637 height 545
click at [597, 334] on div "Files Github interactive_twitch_mini-game_platform .env.example README.md clien…" at bounding box center [569, 316] width 163 height 569
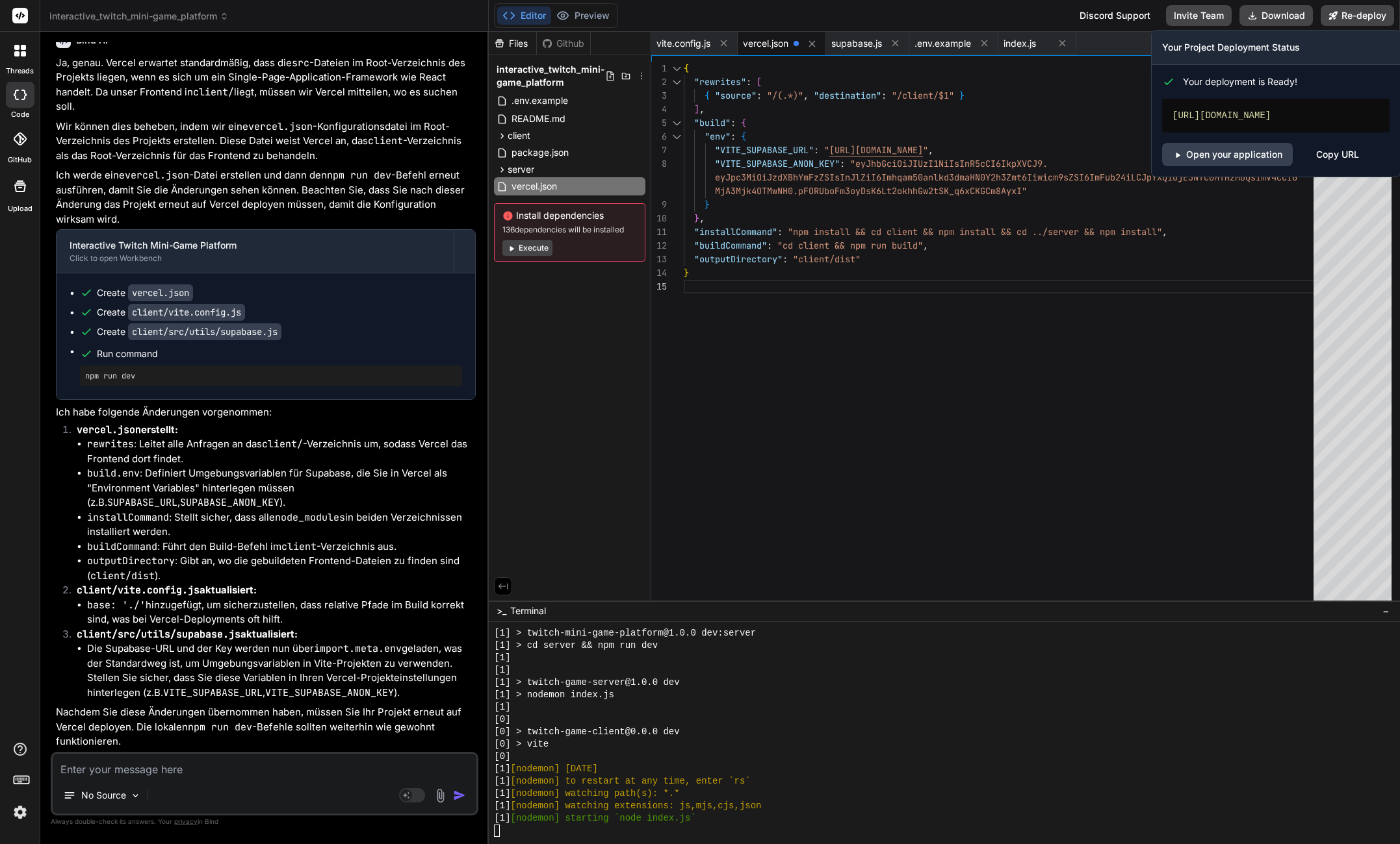
click at [1330, 166] on div "Copy URL" at bounding box center [1337, 154] width 43 height 23
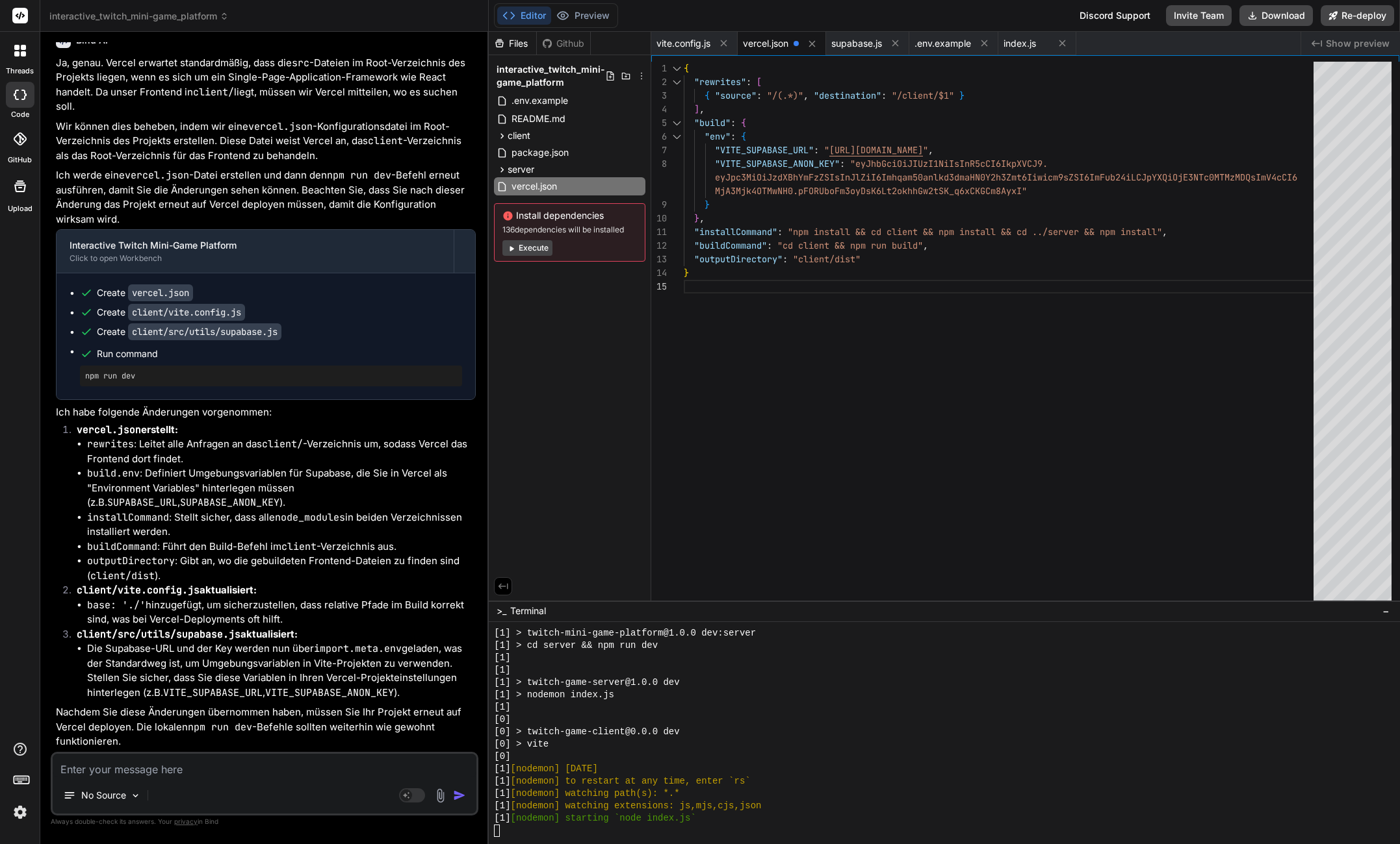
click at [809, 363] on div "{ "rewrites" : [ { "source" : "/(.*)" , "destination" : "/client/$1" } ] , "bui…" at bounding box center [1002, 334] width 637 height 545
click at [832, 165] on div "{ "rewrites" : [ { "source" : "/(.*)" , "destination" : "/client/$1" } ] , "bui…" at bounding box center [1002, 334] width 637 height 545
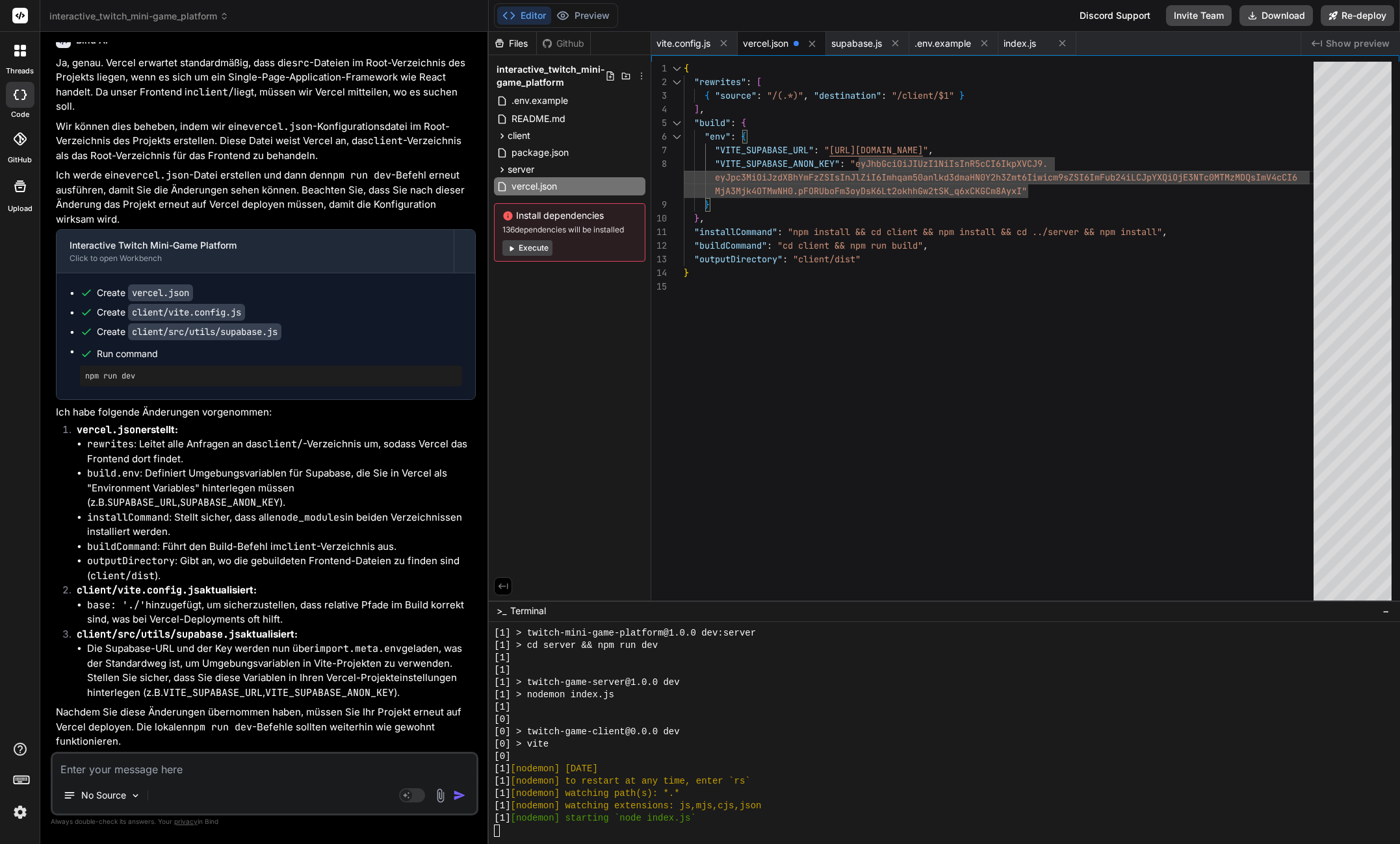
scroll to position [55, 0]
click at [825, 111] on div "{ "rewrites" : [ { "source" : "/(.*)" , "destination" : "/client/$1" } ] , "bui…" at bounding box center [1002, 334] width 637 height 545
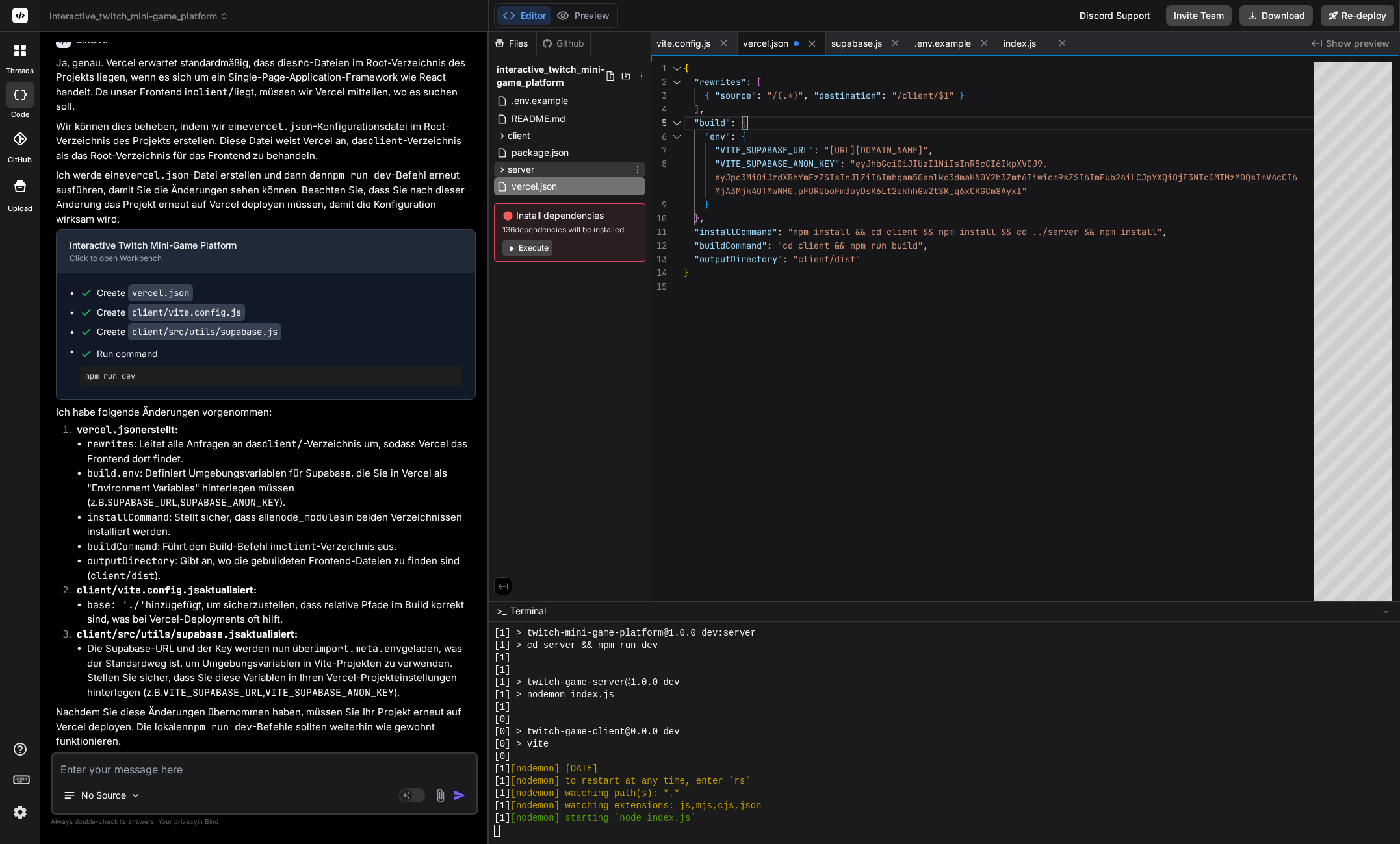
click at [517, 169] on span "server" at bounding box center [521, 169] width 26 height 13
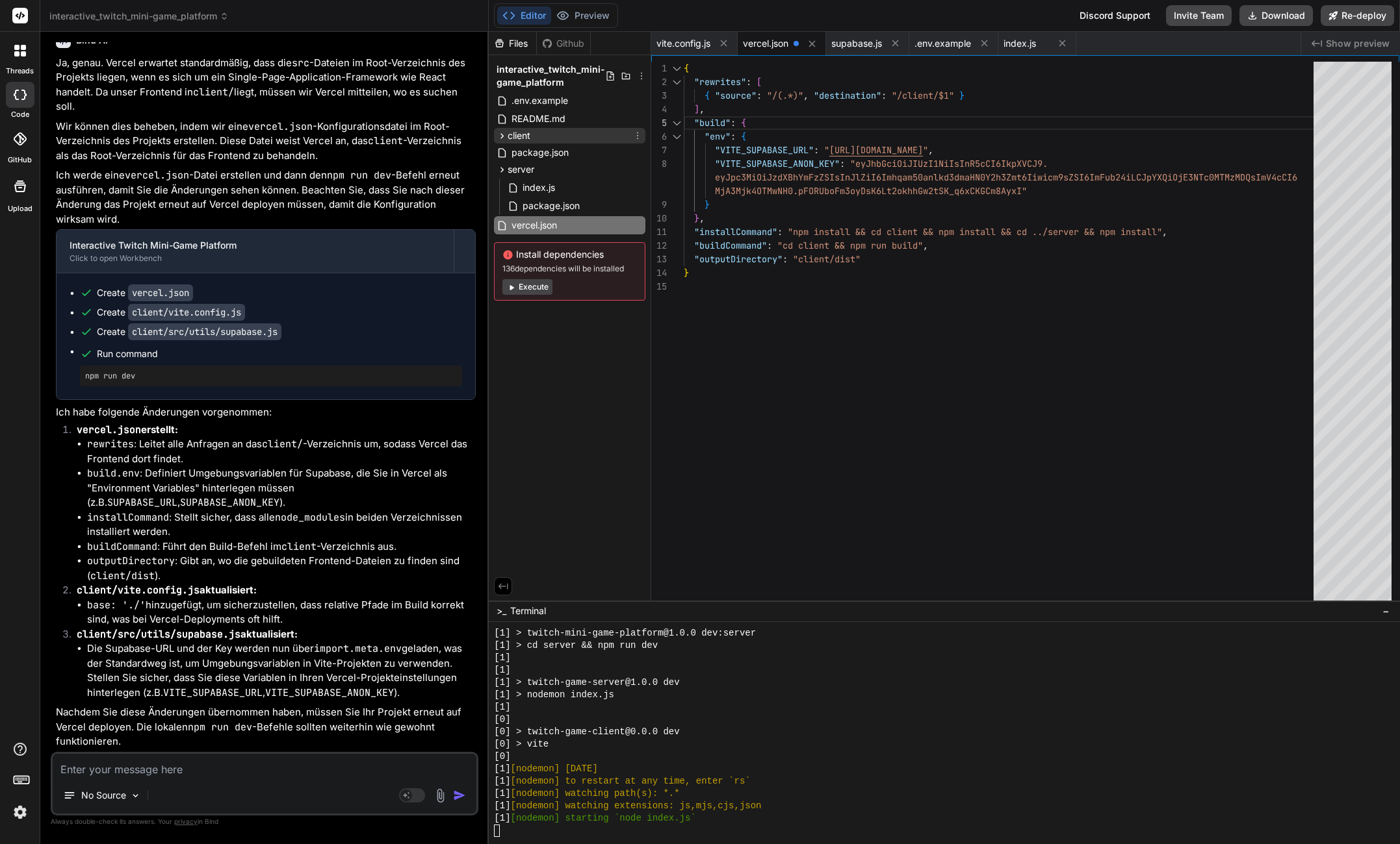
click at [544, 133] on div "client" at bounding box center [570, 135] width 152 height 15
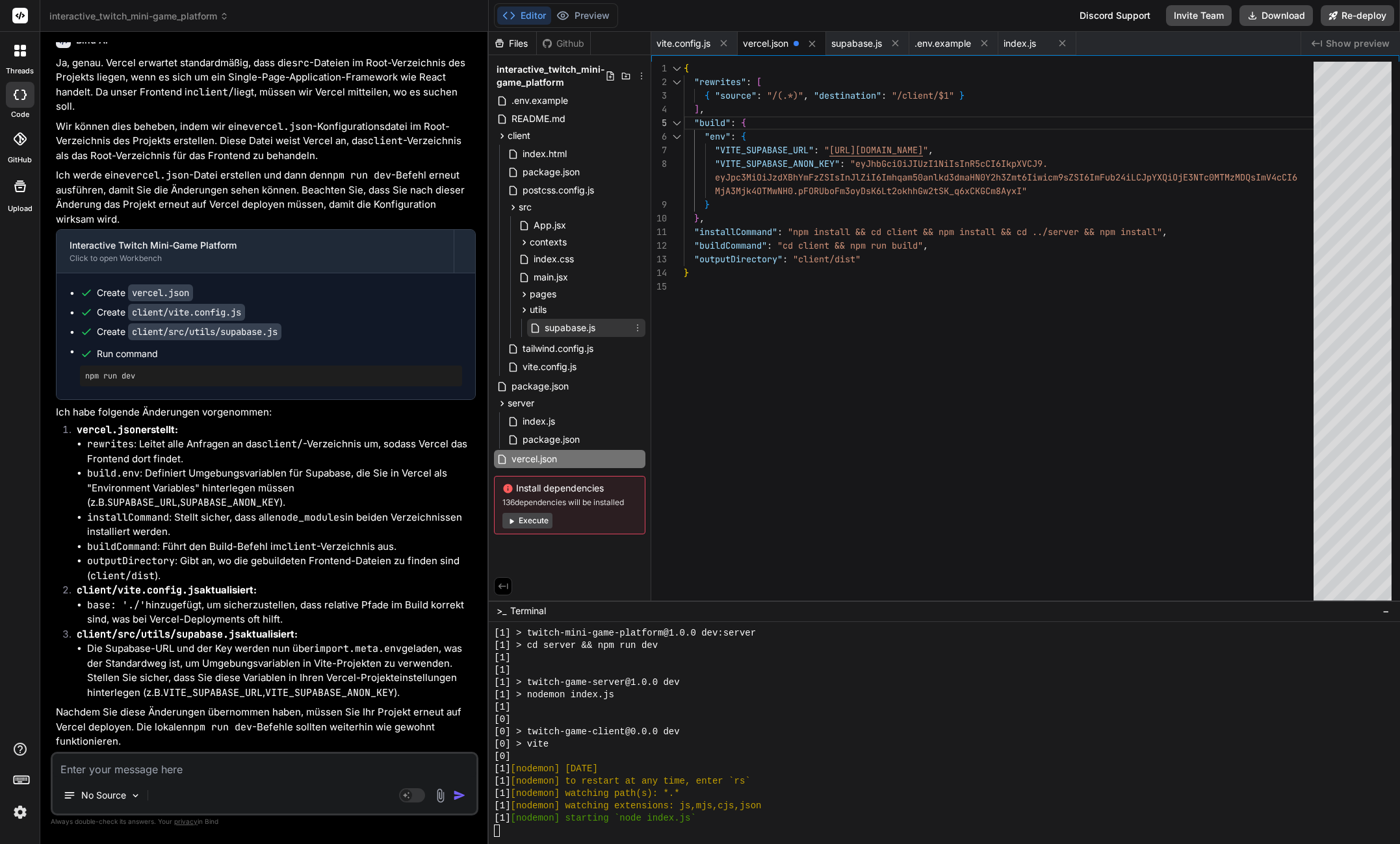
click at [567, 330] on span "supabase.js" at bounding box center [570, 328] width 54 height 15
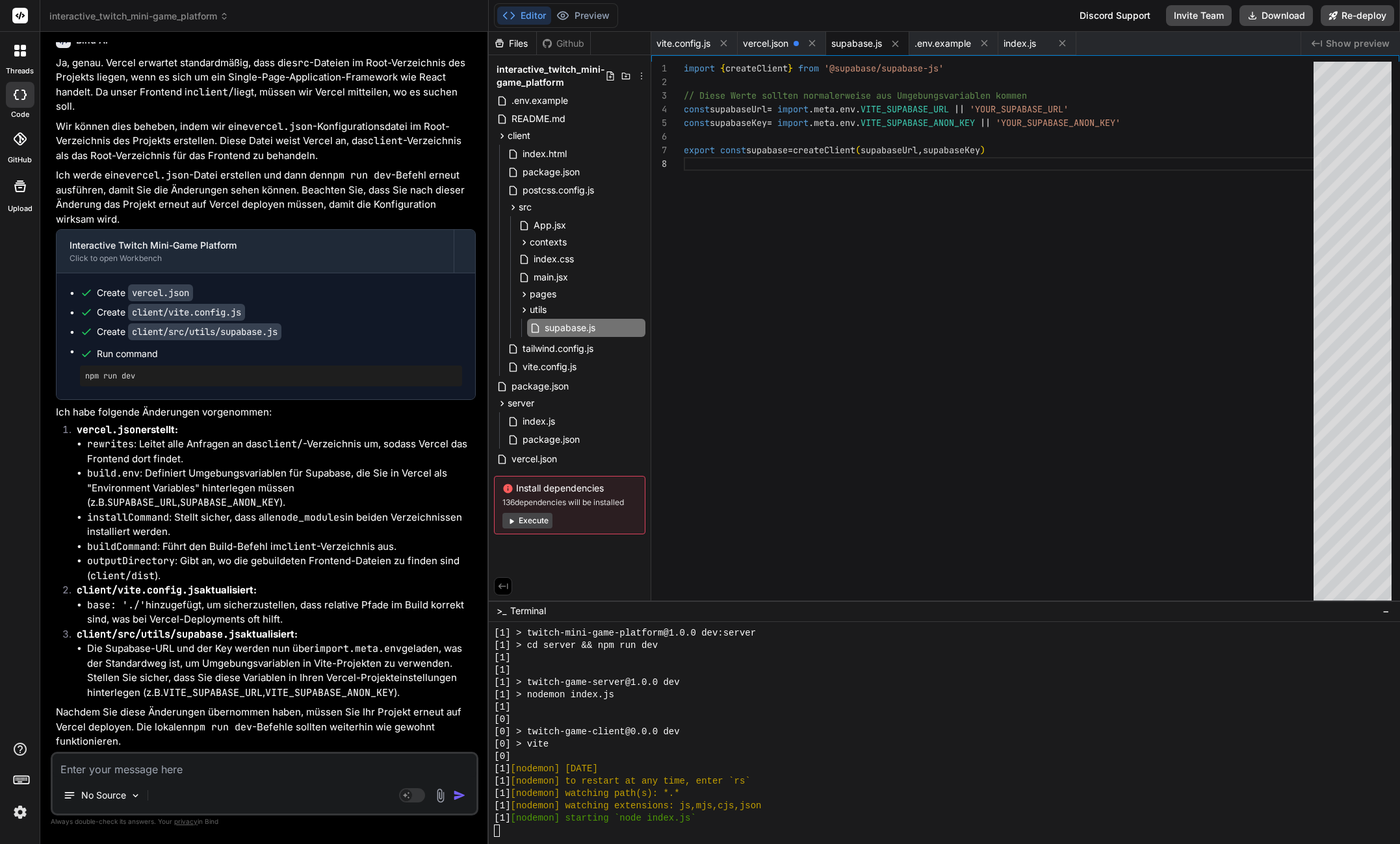
click at [928, 103] on div "import { createClient } from '@supabase/supabase-js' // Diese Werte sollten nor…" at bounding box center [1002, 334] width 637 height 545
click at [904, 106] on div "import { createClient } from '@supabase/supabase-js' // Diese Werte sollten nor…" at bounding box center [1002, 334] width 637 height 545
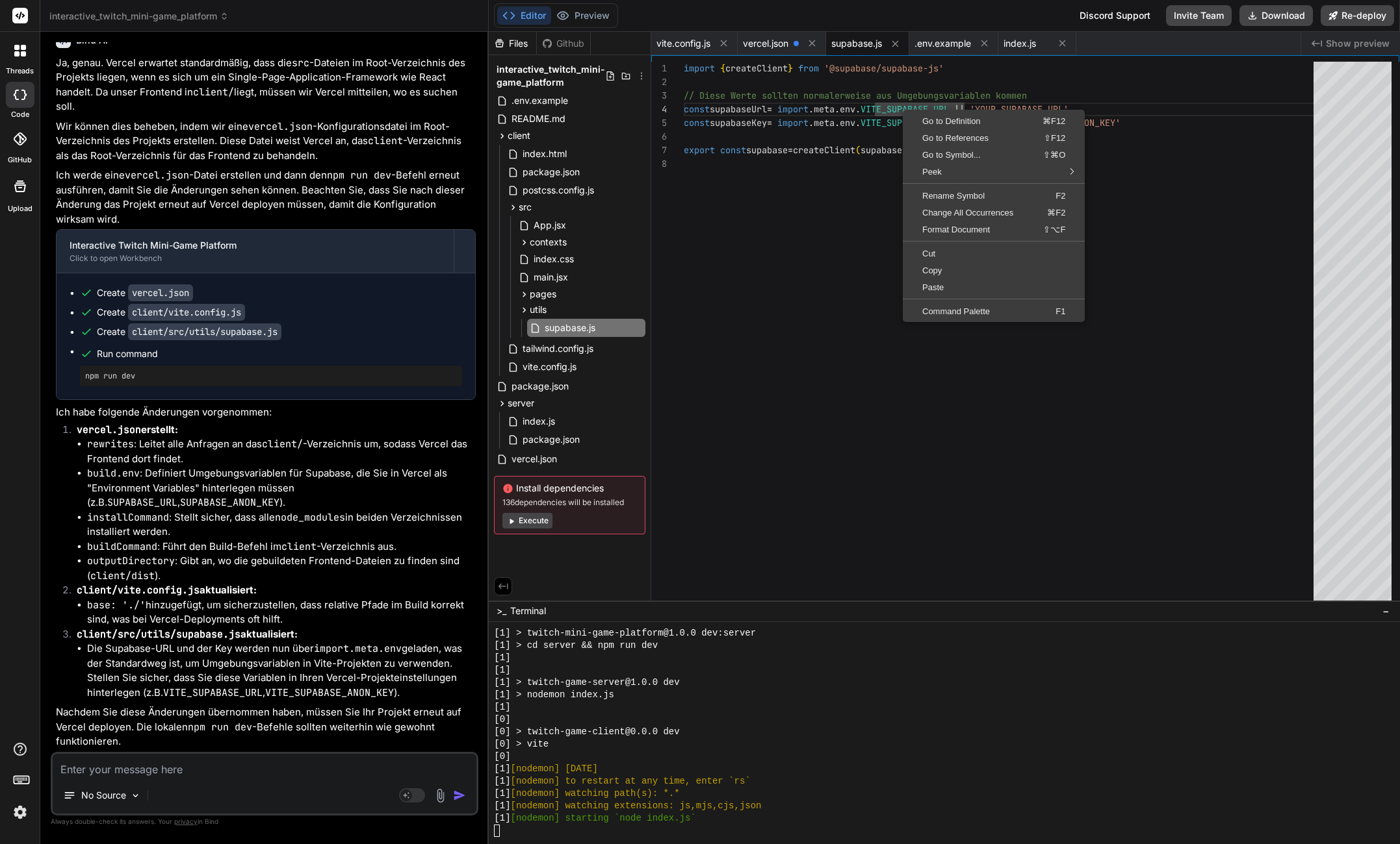
click at [891, 108] on div "import { createClient } from '@supabase/supabase-js' // Diese Werte sollten nor…" at bounding box center [1002, 334] width 637 height 545
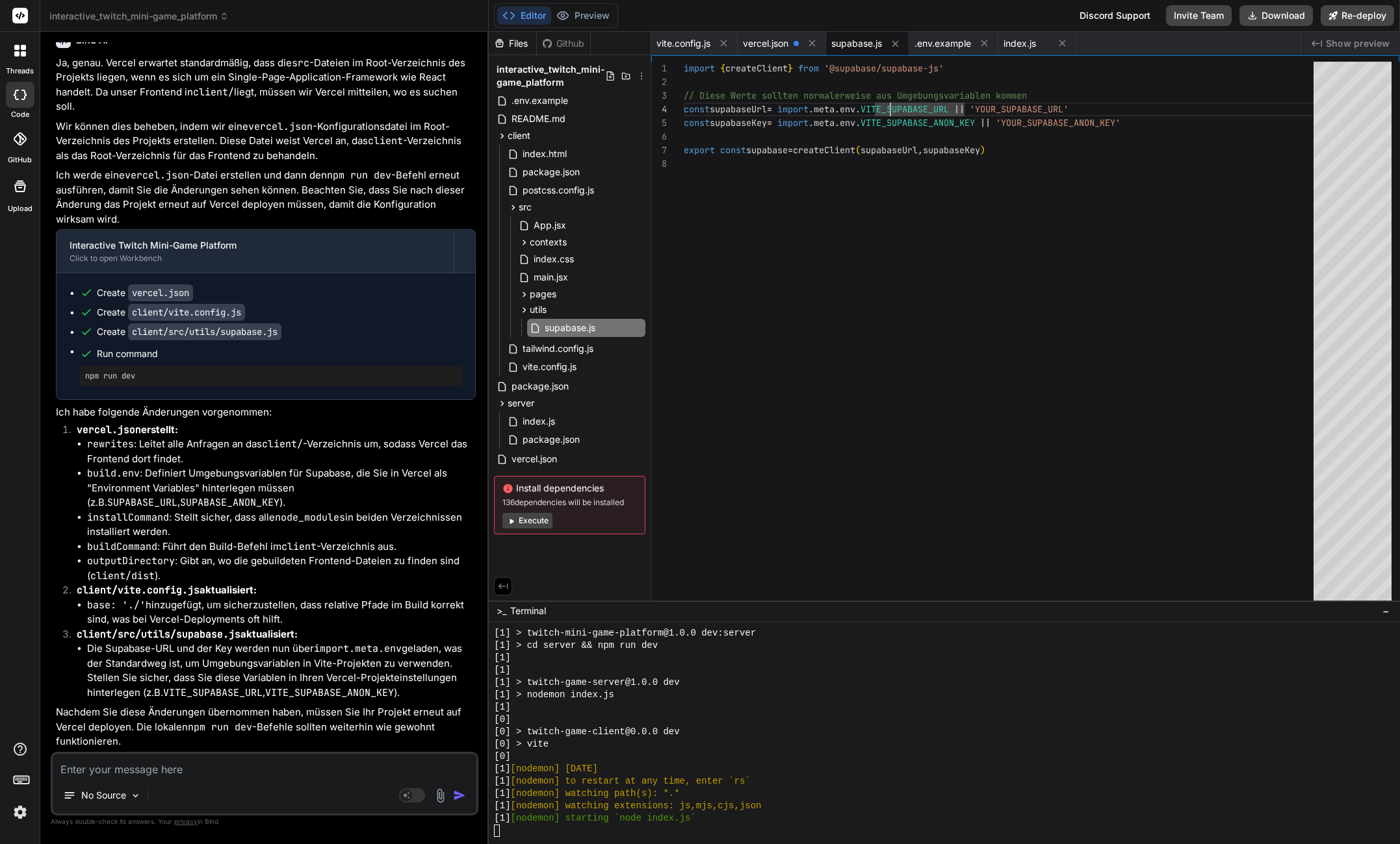
drag, startPoint x: 877, startPoint y: 108, endPoint x: 919, endPoint y: 107, distance: 42.0
click at [877, 108] on span "VITE_SUPABASE_URL" at bounding box center [905, 109] width 89 height 12
click at [1049, 97] on div "import { createClient } from '@supabase/supabase-js' // Diese Werte sollten nor…" at bounding box center [1002, 334] width 637 height 545
click at [1024, 110] on div "import { createClient } from '@supabase/supabase-js' // Diese Werte sollten nor…" at bounding box center [1002, 334] width 637 height 545
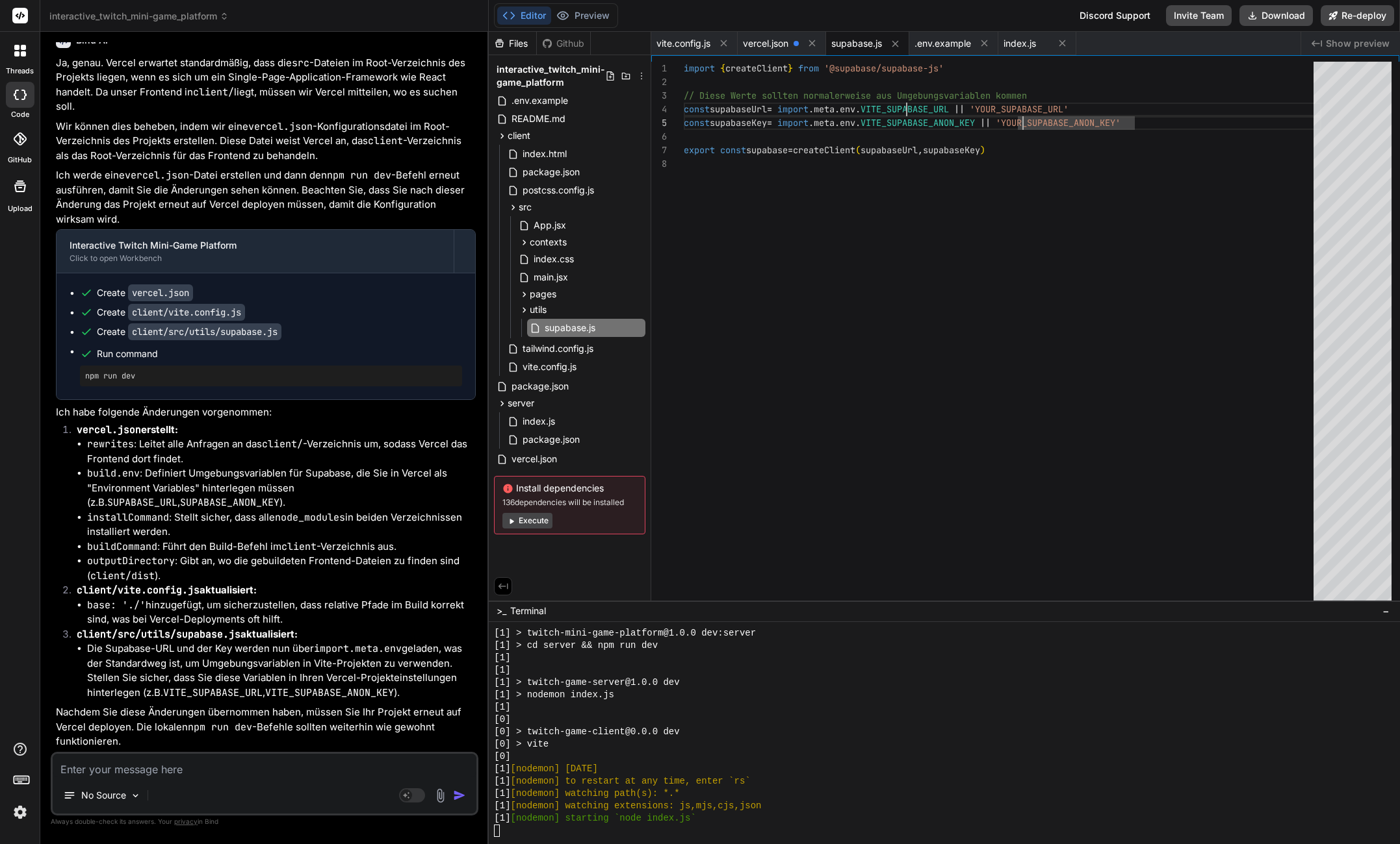
click at [907, 106] on div "import { createClient } from '@supabase/supabase-js' // Diese Werte sollten nor…" at bounding box center [1002, 334] width 637 height 545
click at [544, 431] on div "package.json" at bounding box center [575, 439] width 141 height 18
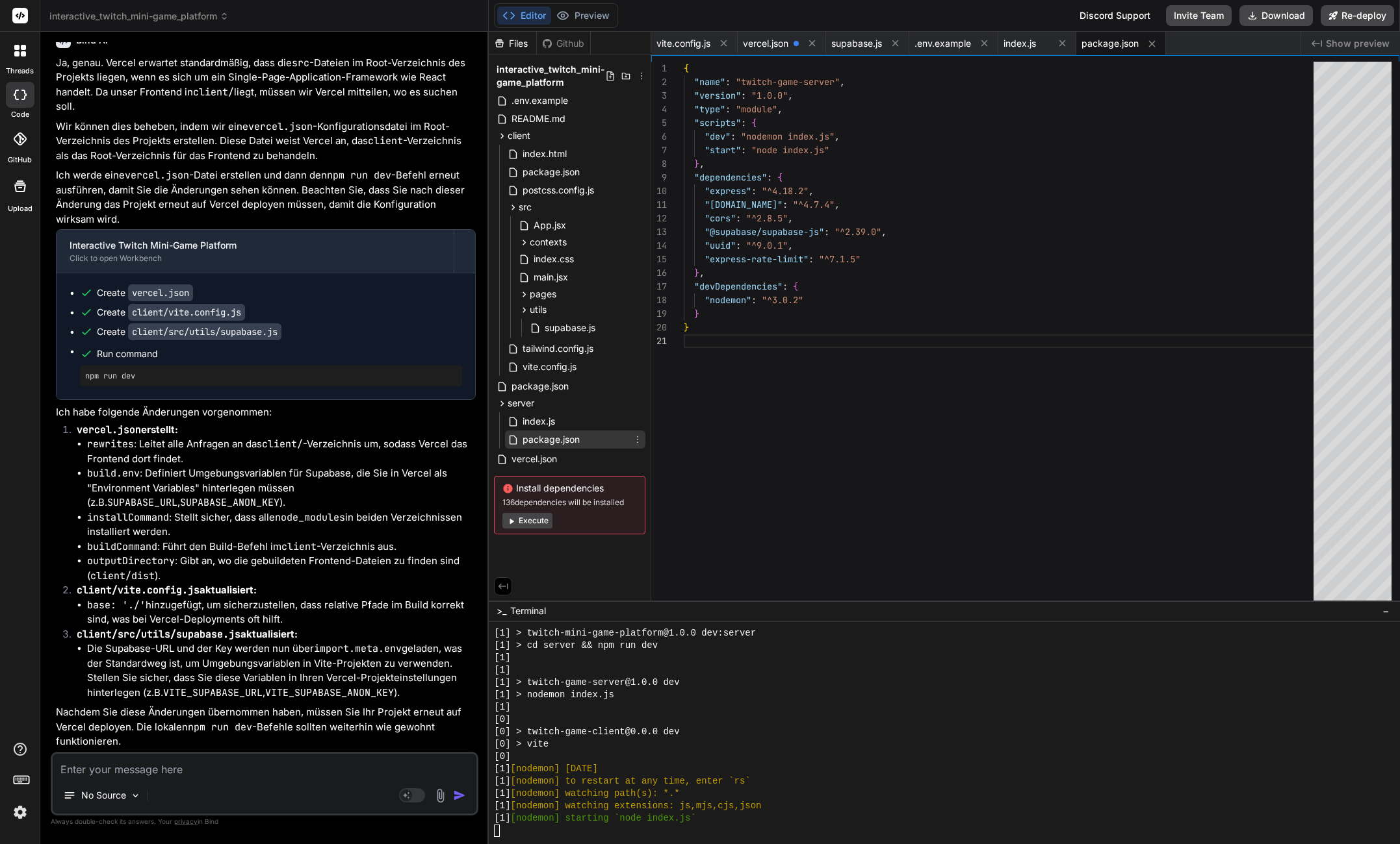
scroll to position [0, 0]
click at [543, 416] on span "index.js" at bounding box center [539, 422] width 35 height 15
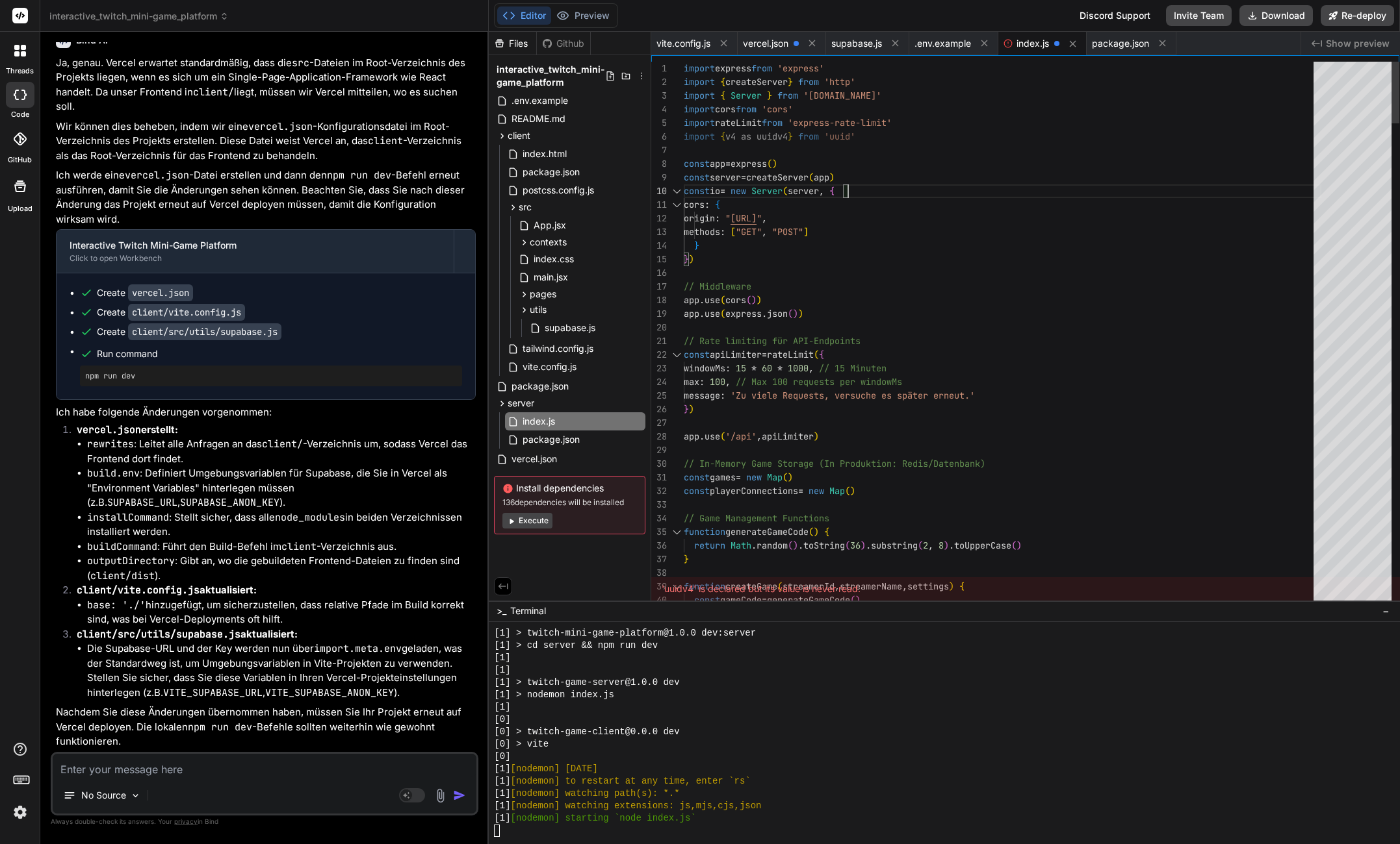
scroll to position [109, 0]
click at [1049, 49] on span "index.js" at bounding box center [1033, 43] width 32 height 13
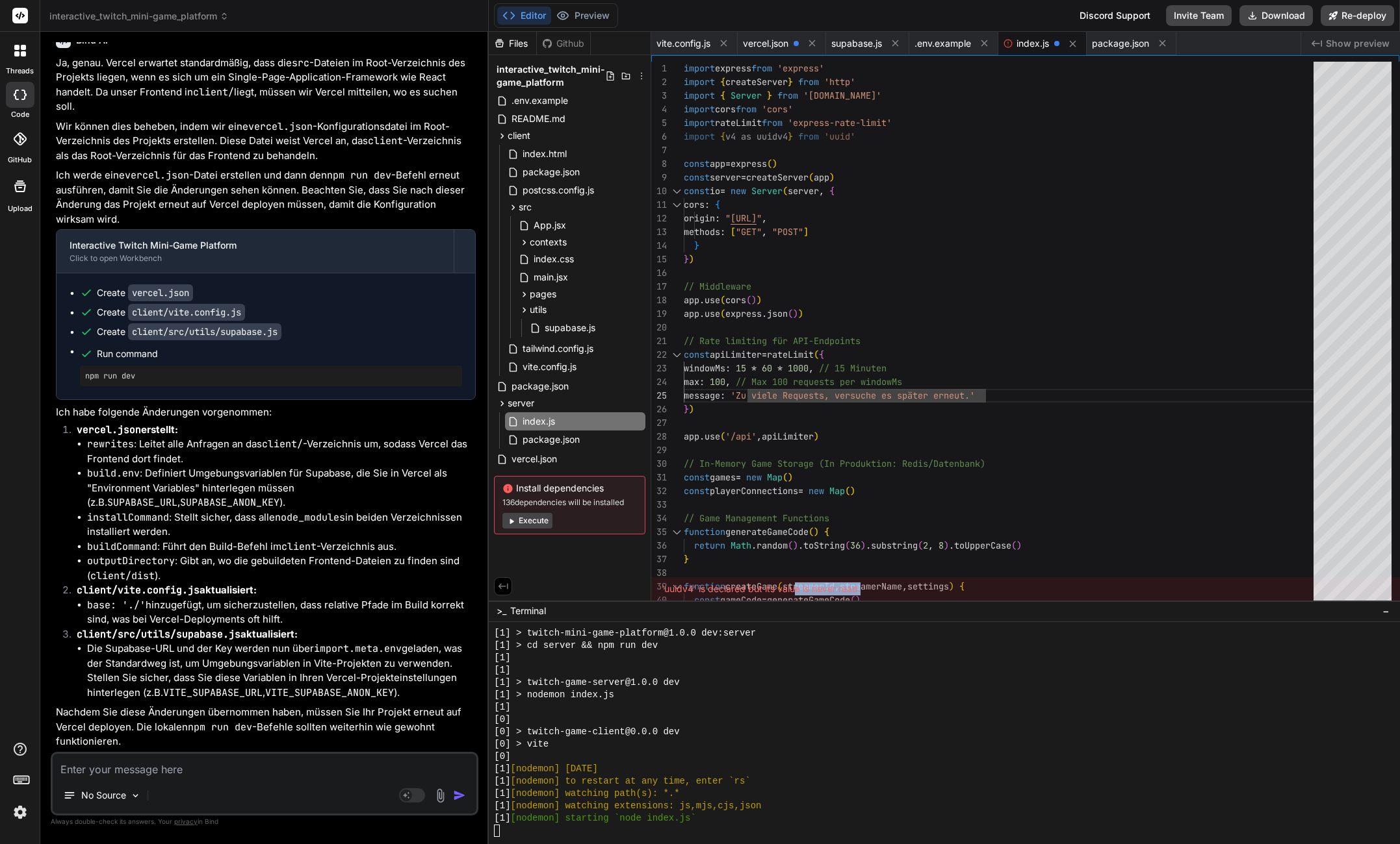
drag, startPoint x: 842, startPoint y: 576, endPoint x: 792, endPoint y: 587, distance: 51.2
click at [792, 587] on div "'uuidv4' is declared but its value is never read." at bounding box center [1025, 589] width 748 height 23
copy div "e is never read."
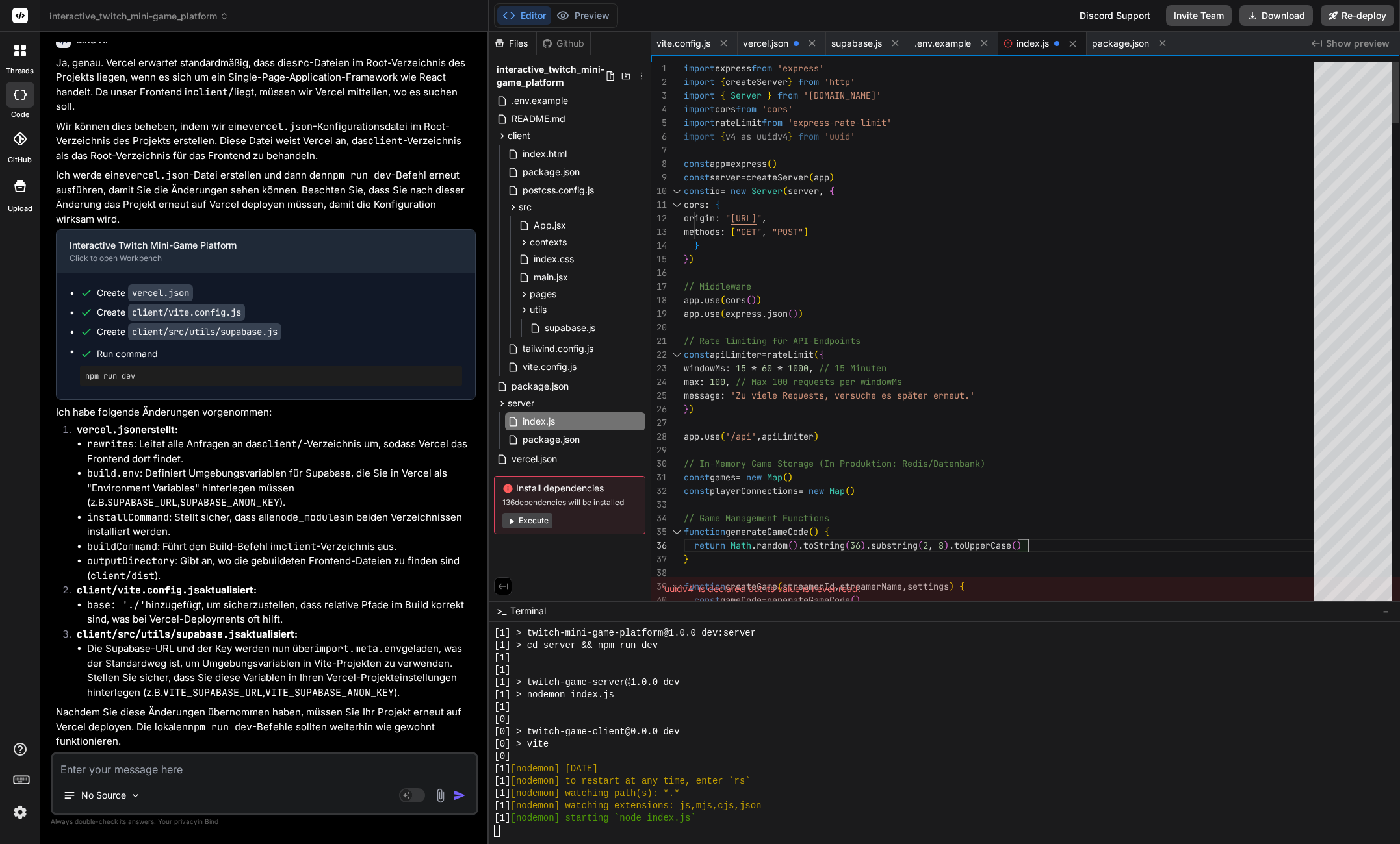
scroll to position [95, 0]
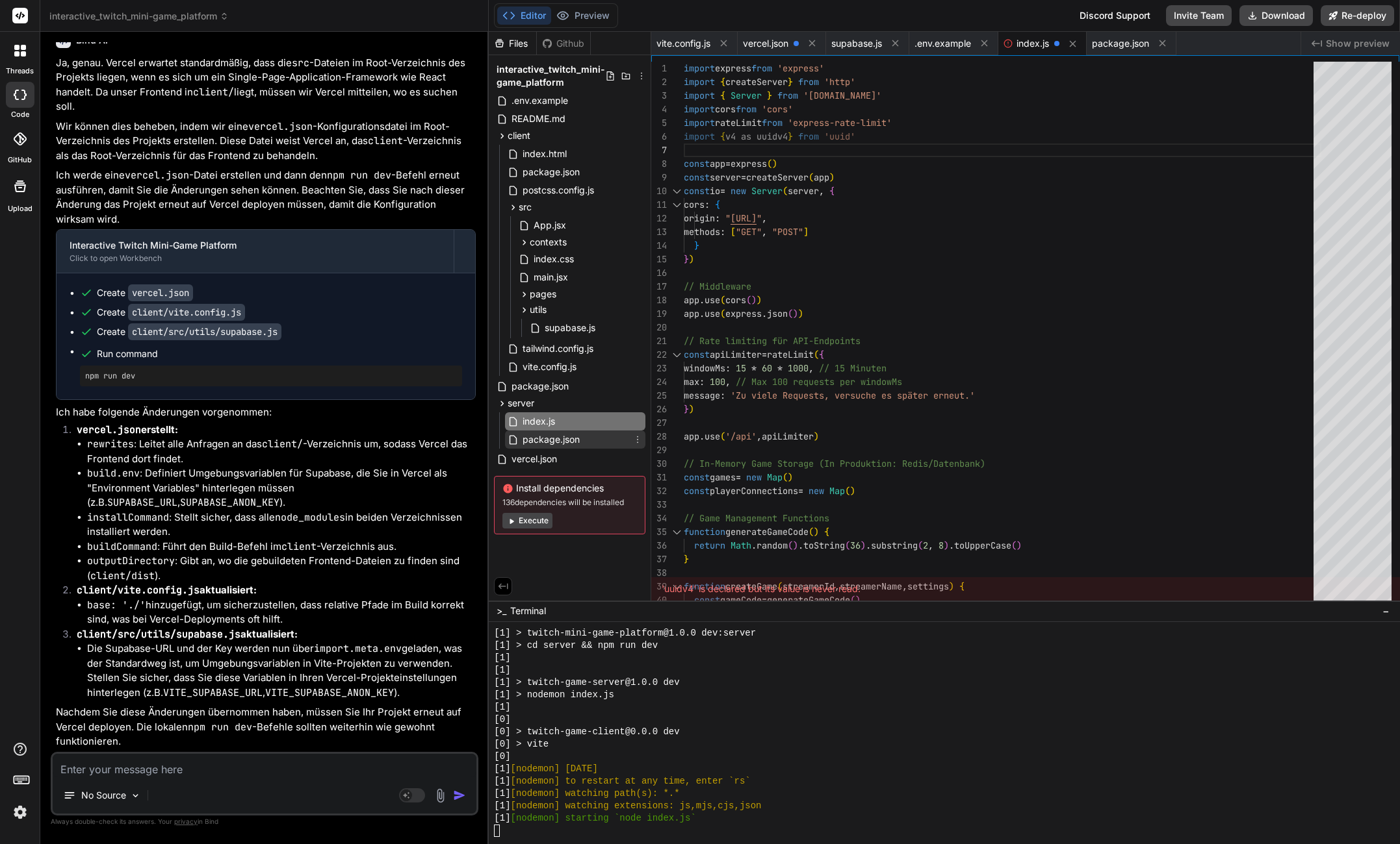
click at [551, 433] on span "package.json" at bounding box center [551, 439] width 60 height 15
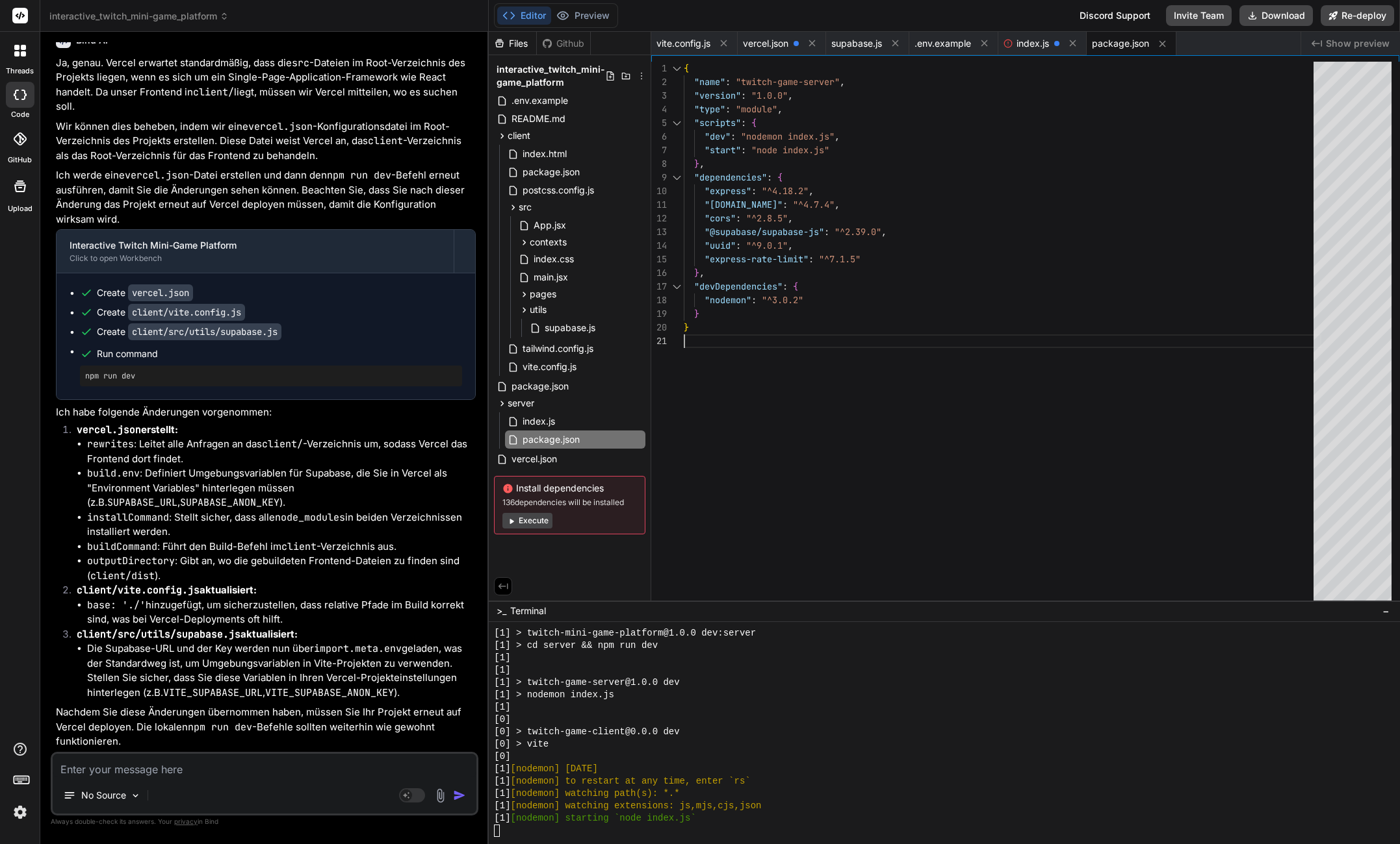
click at [846, 334] on div "} "devDependencies" : { "nodemon" : "^3.0.2" } } , "express-rate-limit" : "^7.1…" at bounding box center [1002, 334] width 637 height 545
click at [564, 223] on span "App.jsx" at bounding box center [550, 225] width 35 height 15
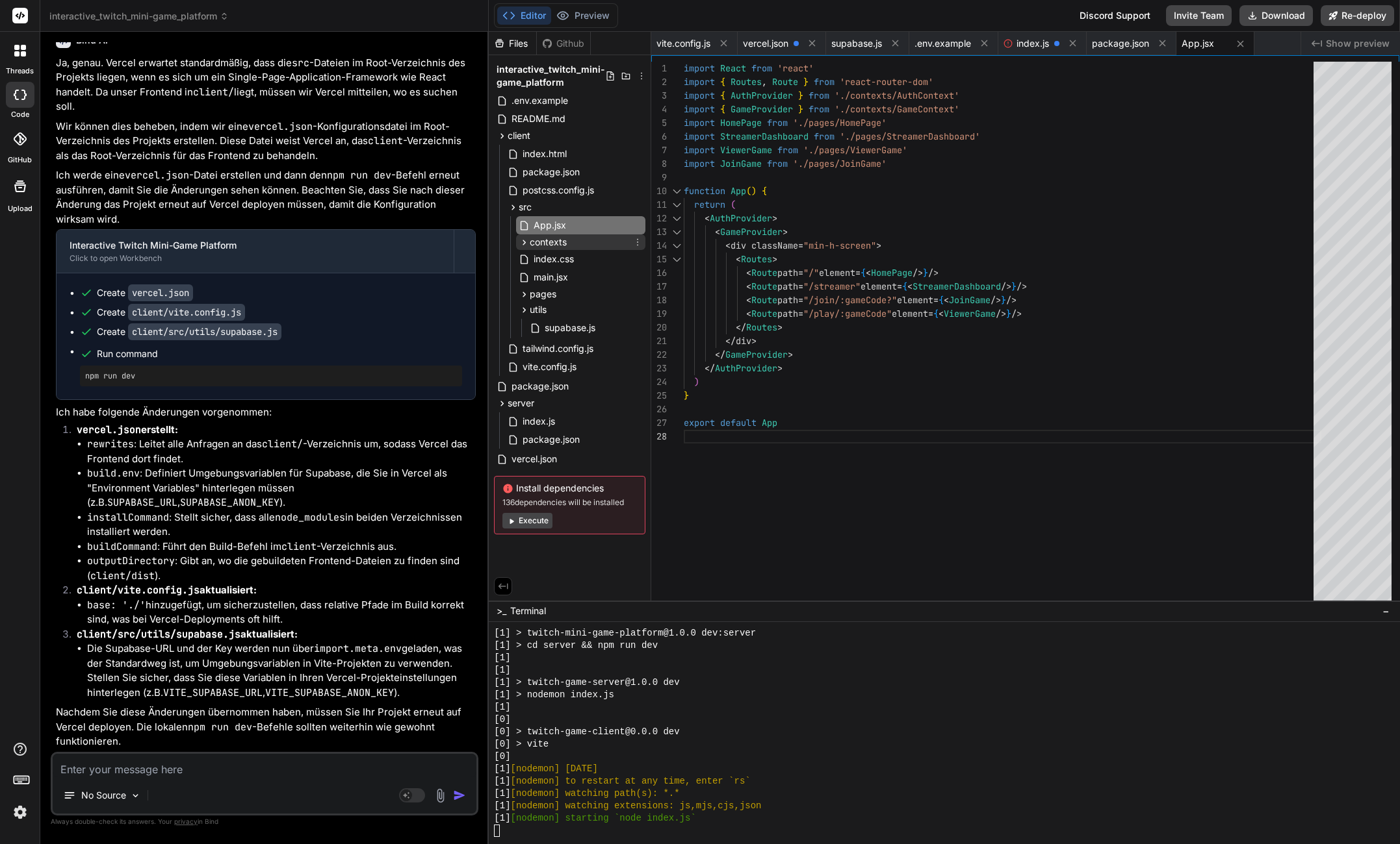
click at [562, 238] on span "contexts" at bounding box center [548, 242] width 37 height 13
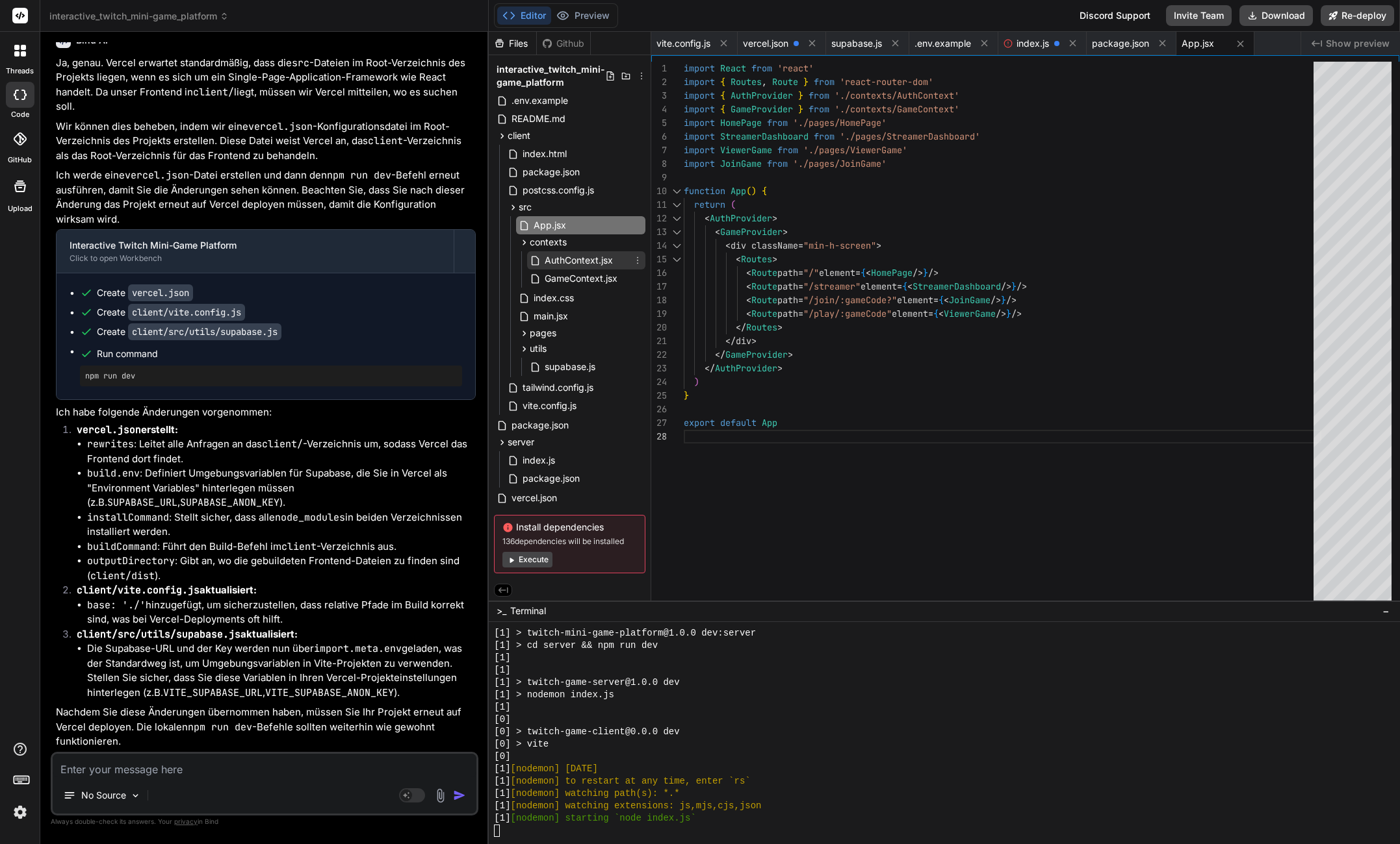
click at [561, 260] on span "AuthContext.jsx" at bounding box center [579, 261] width 71 height 15
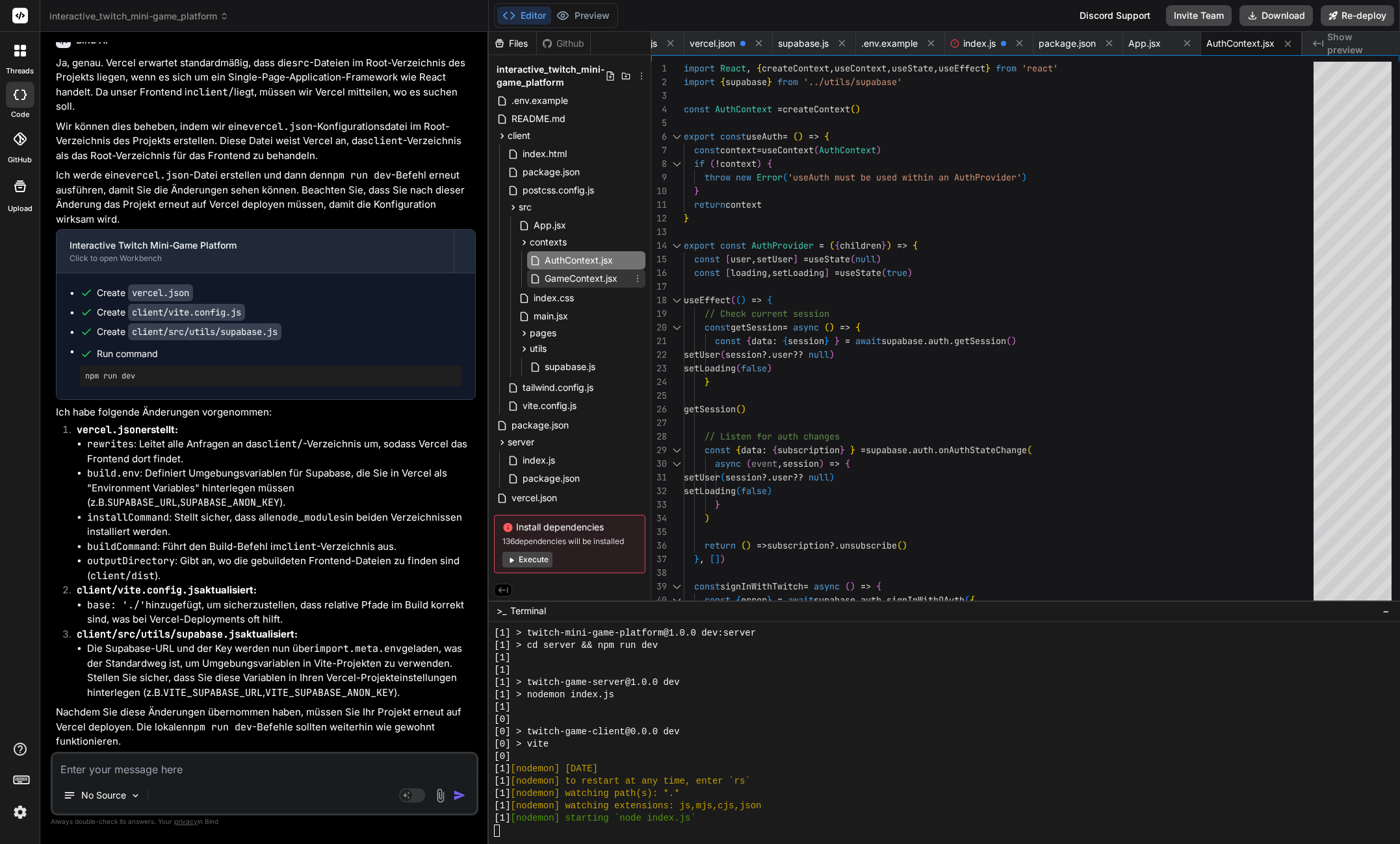
click at [562, 278] on span "GameContext.jsx" at bounding box center [581, 278] width 75 height 15
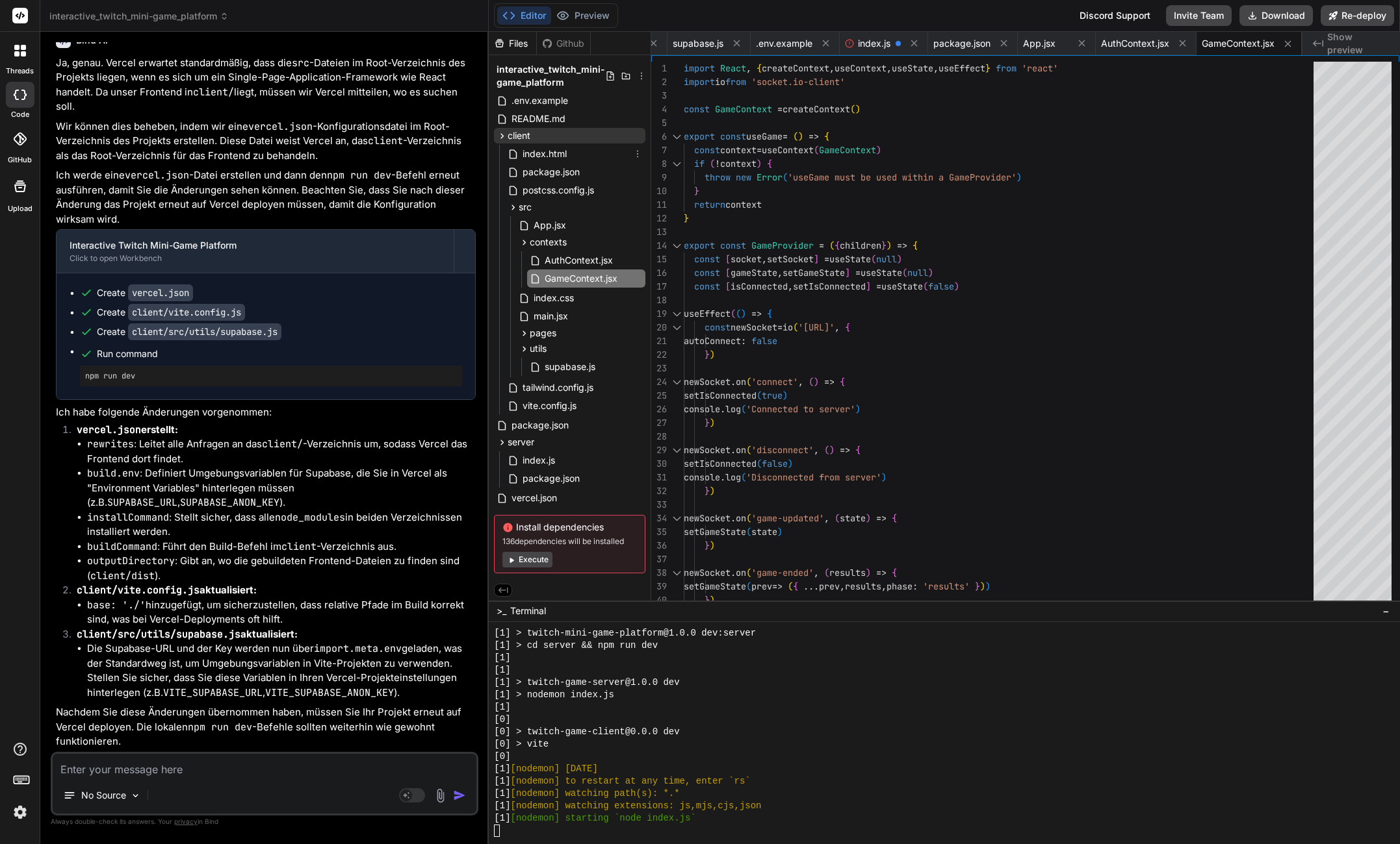
drag, startPoint x: 558, startPoint y: 158, endPoint x: 533, endPoint y: 137, distance: 32.6
click at [558, 158] on span "index.html" at bounding box center [544, 154] width 47 height 15
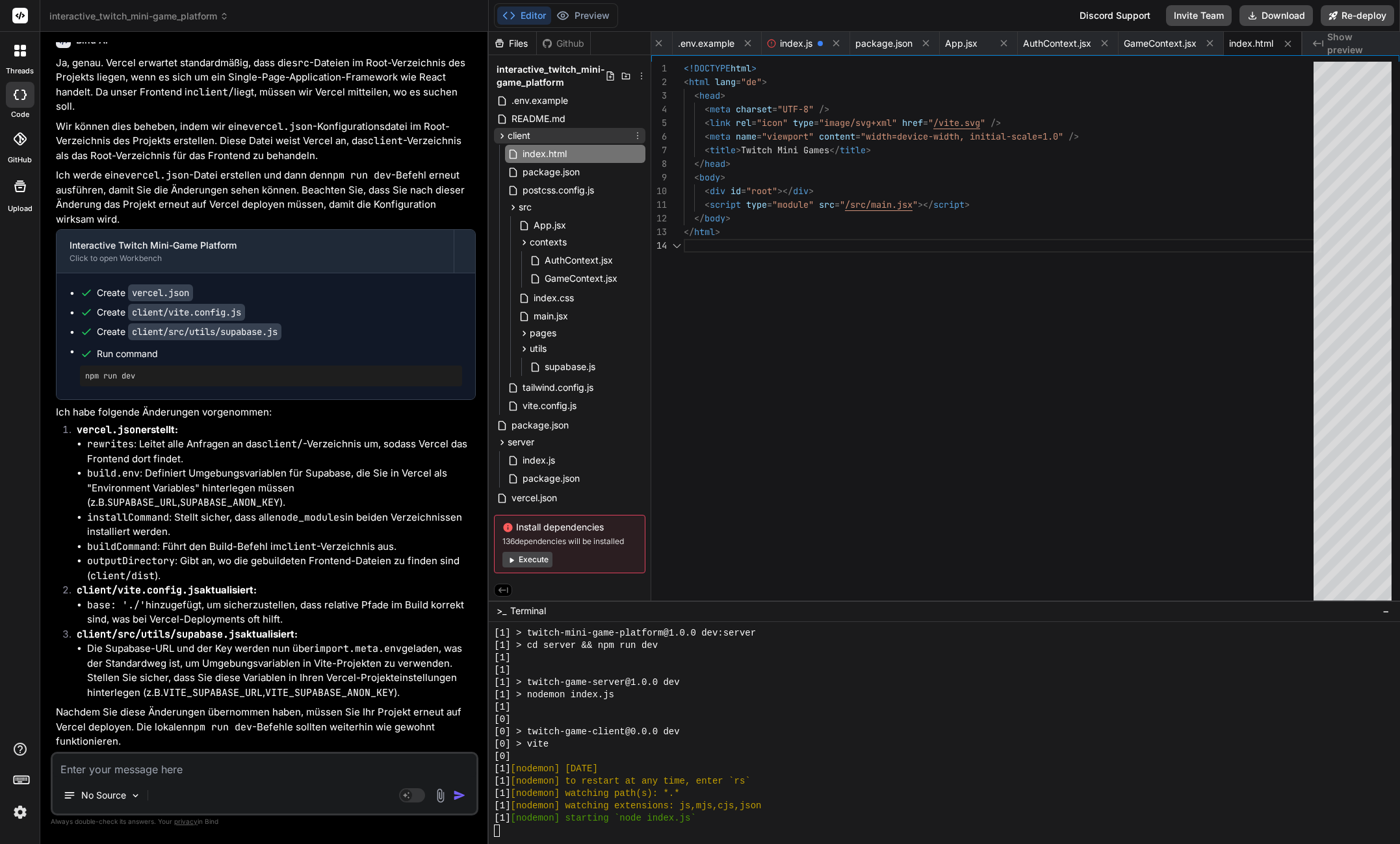
click at [527, 133] on span "client" at bounding box center [519, 135] width 23 height 13
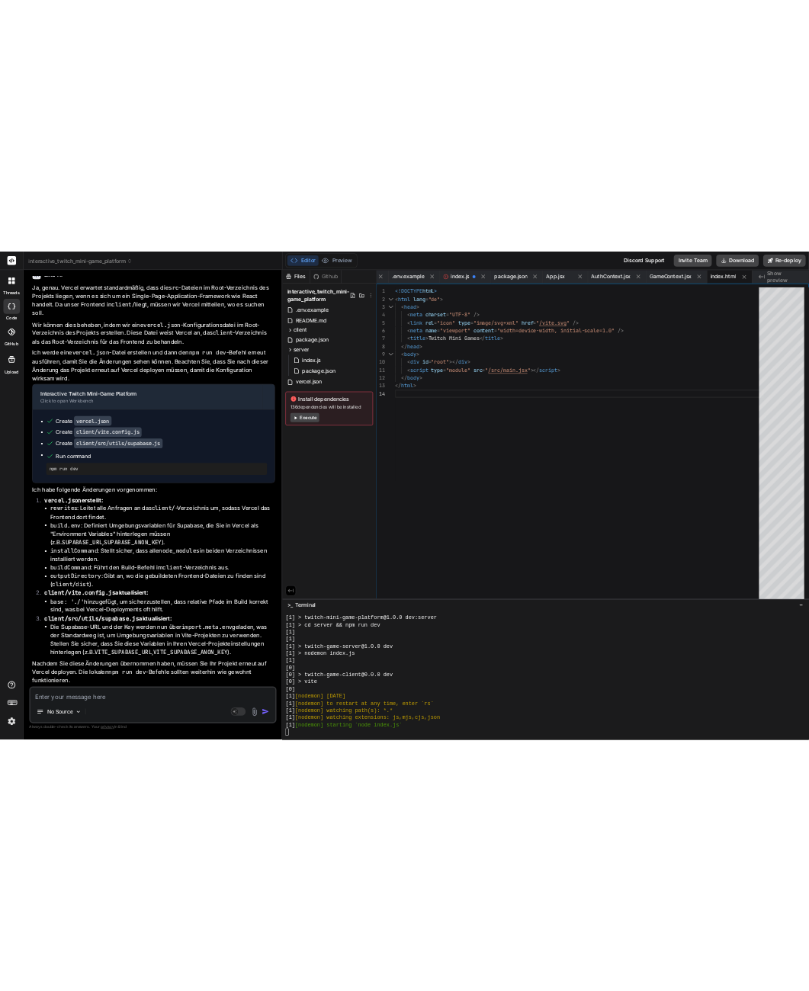
scroll to position [4065, 0]
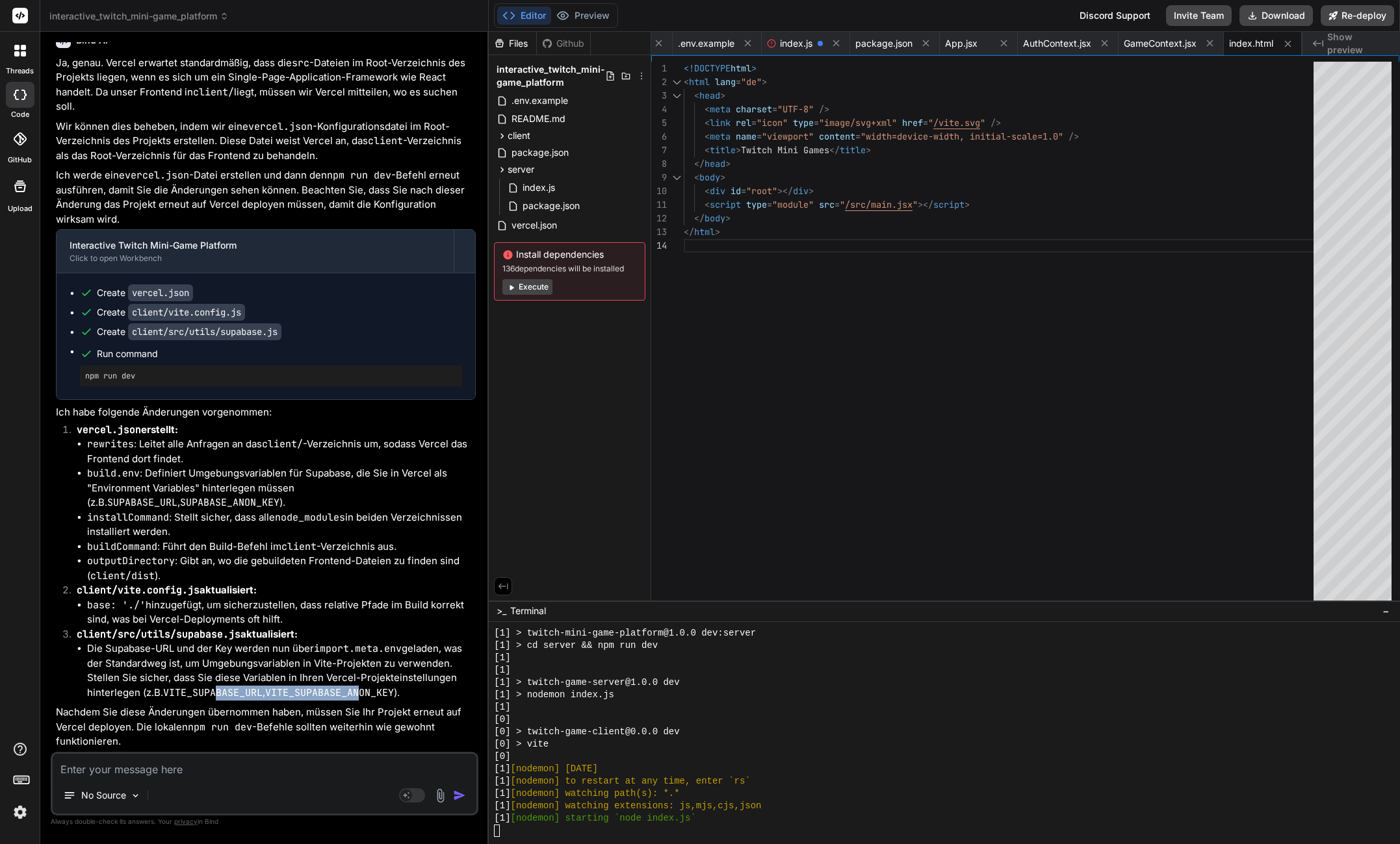
drag, startPoint x: 216, startPoint y: 688, endPoint x: 364, endPoint y: 690, distance: 148.0
click at [364, 690] on li "Die Supabase-URL und der Key werden nun über import.meta.env geladen, was der S…" at bounding box center [281, 670] width 389 height 59
click at [204, 758] on textarea at bounding box center [264, 765] width 423 height 23
click at [176, 777] on textarea at bounding box center [264, 765] width 423 height 23
click at [175, 776] on textarea at bounding box center [264, 765] width 423 height 23
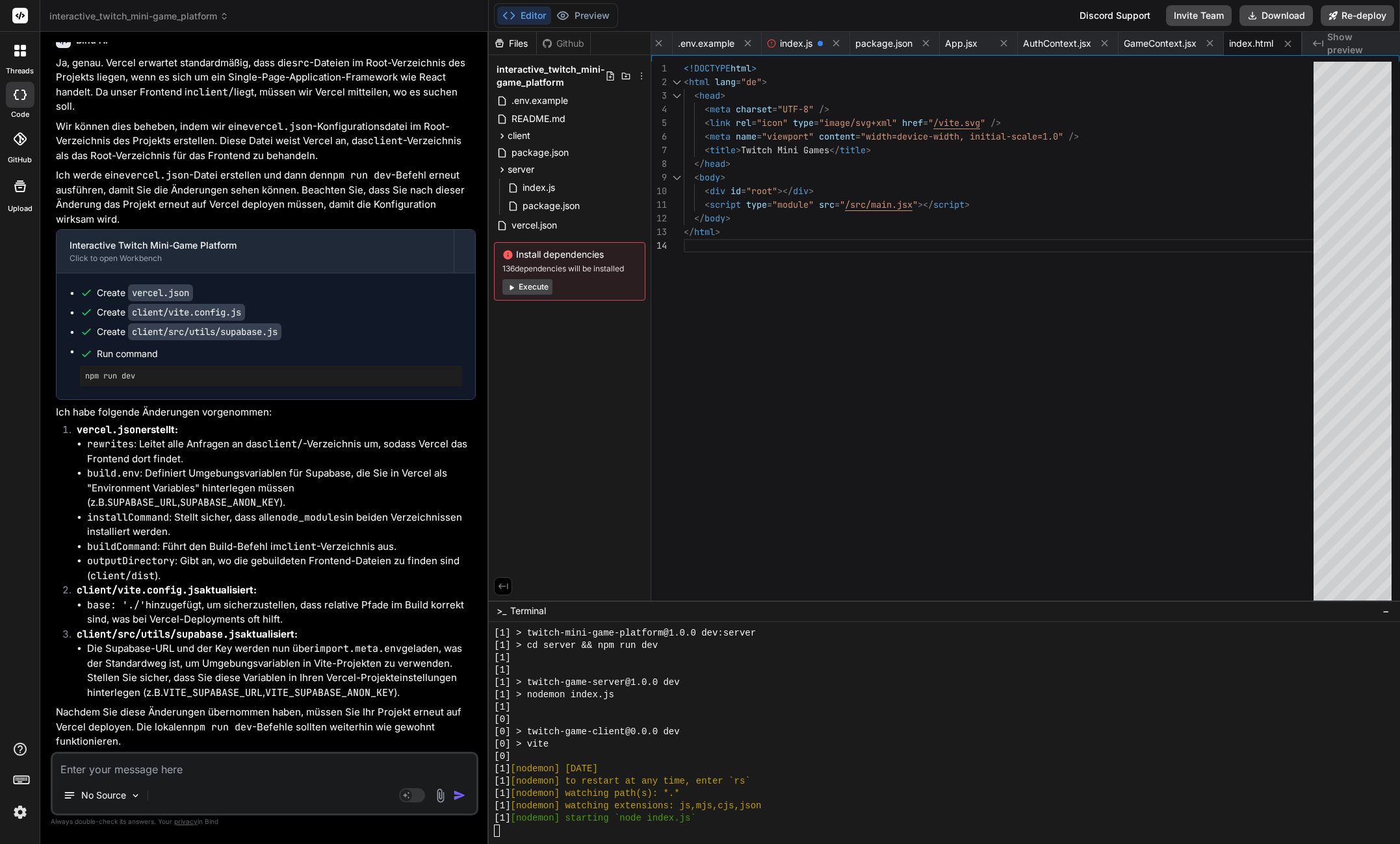
click at [175, 771] on textarea at bounding box center [264, 765] width 423 height 23
click at [212, 760] on textarea at bounding box center [264, 765] width 423 height 23
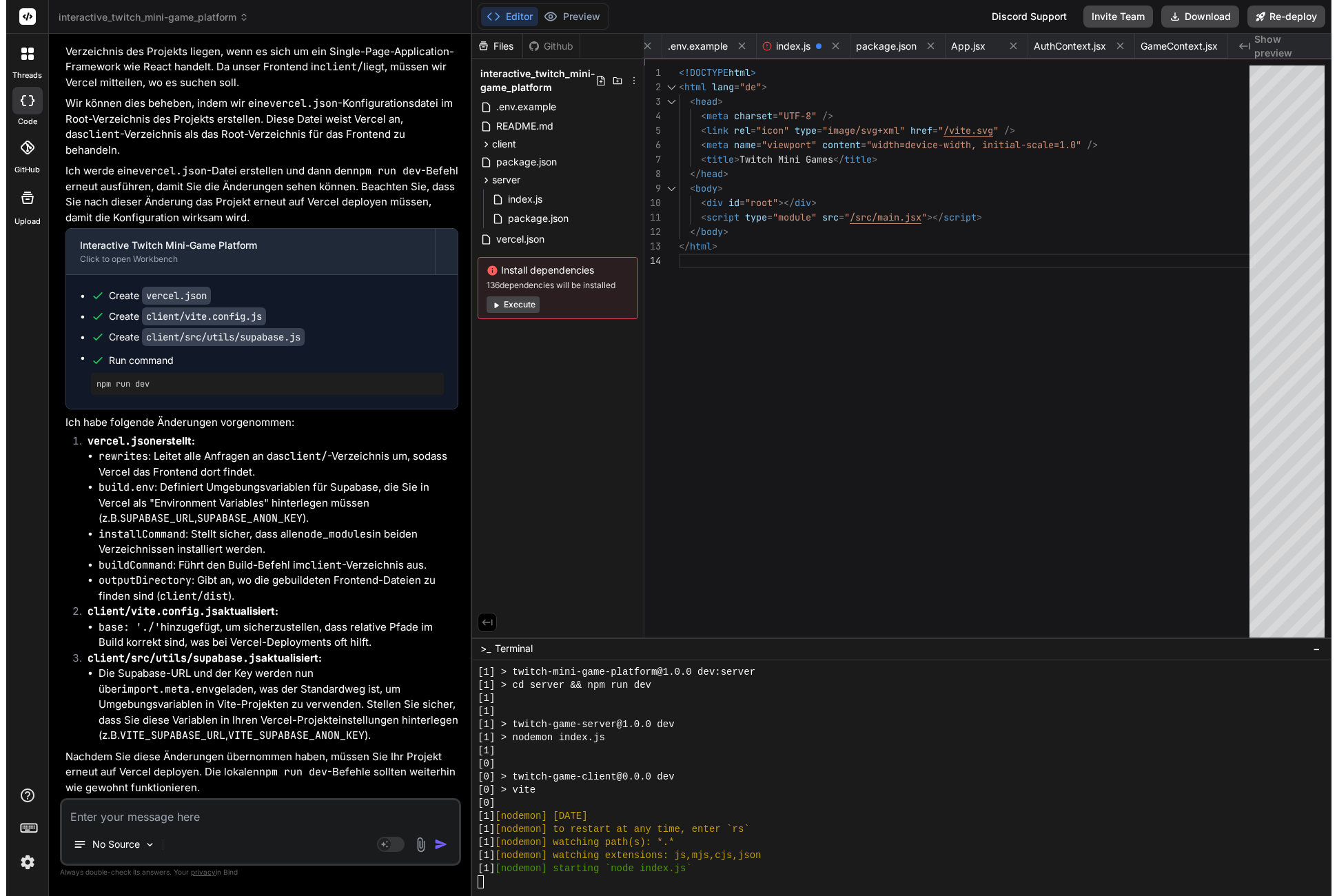
scroll to position [3861, 0]
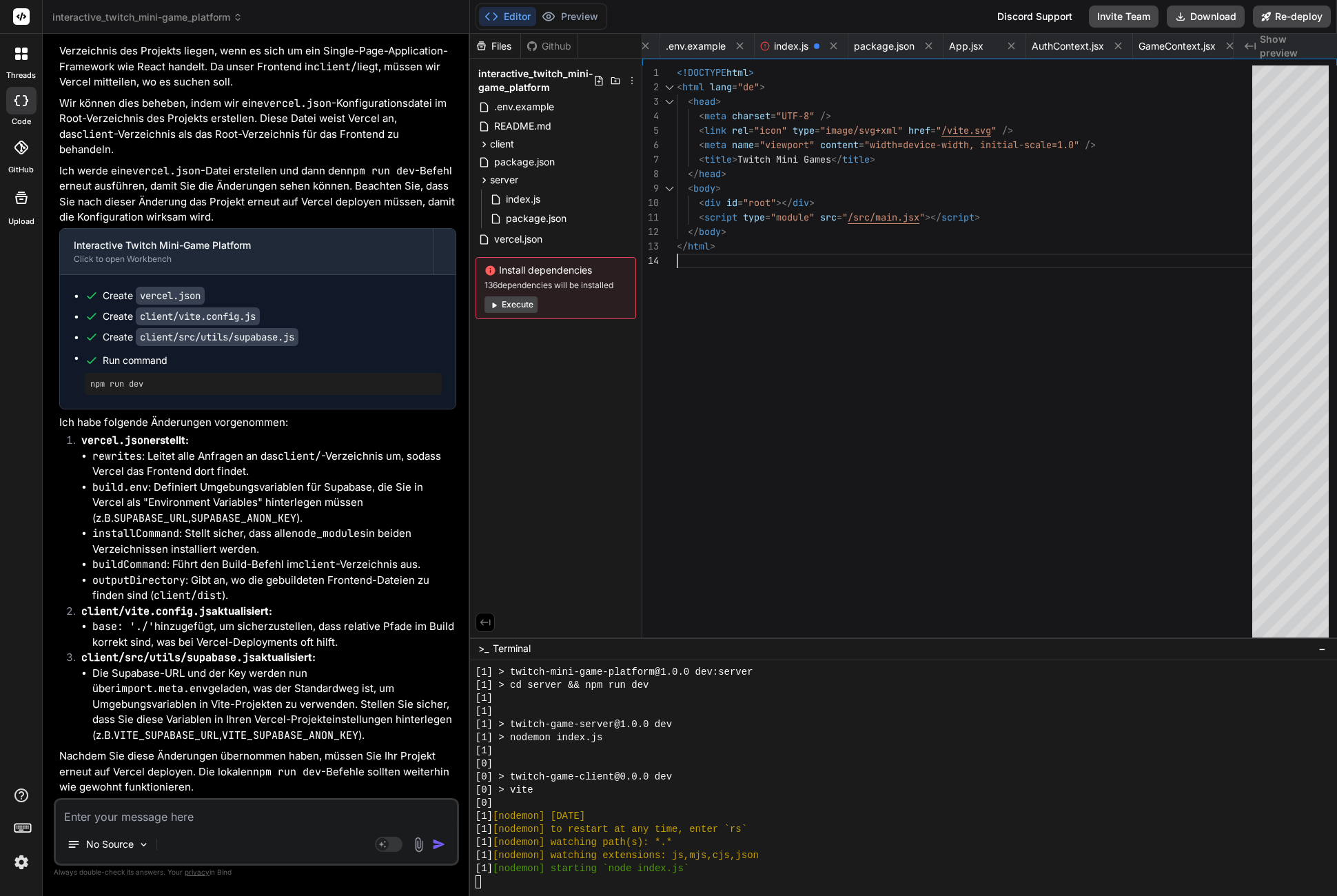
click at [1062, 289] on div "<!DOCTYPE html > < html lang = "de" > < head > < meta charset = "UTF-8" /> < li…" at bounding box center [969, 354] width 584 height 579
click at [560, 212] on span "package.json" at bounding box center [536, 219] width 63 height 16
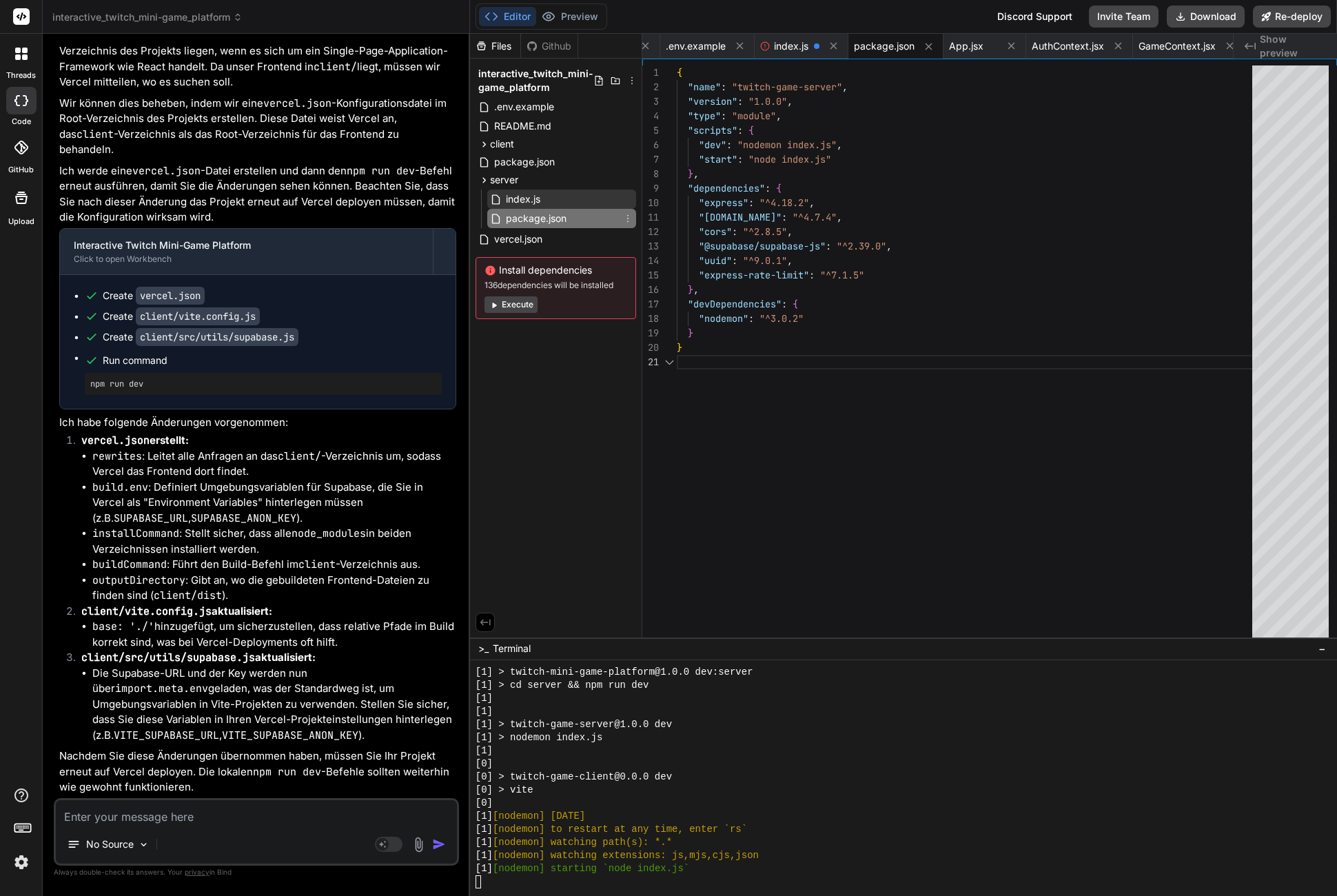
scroll to position [0, 0]
click at [551, 203] on div "index.js" at bounding box center [561, 199] width 149 height 19
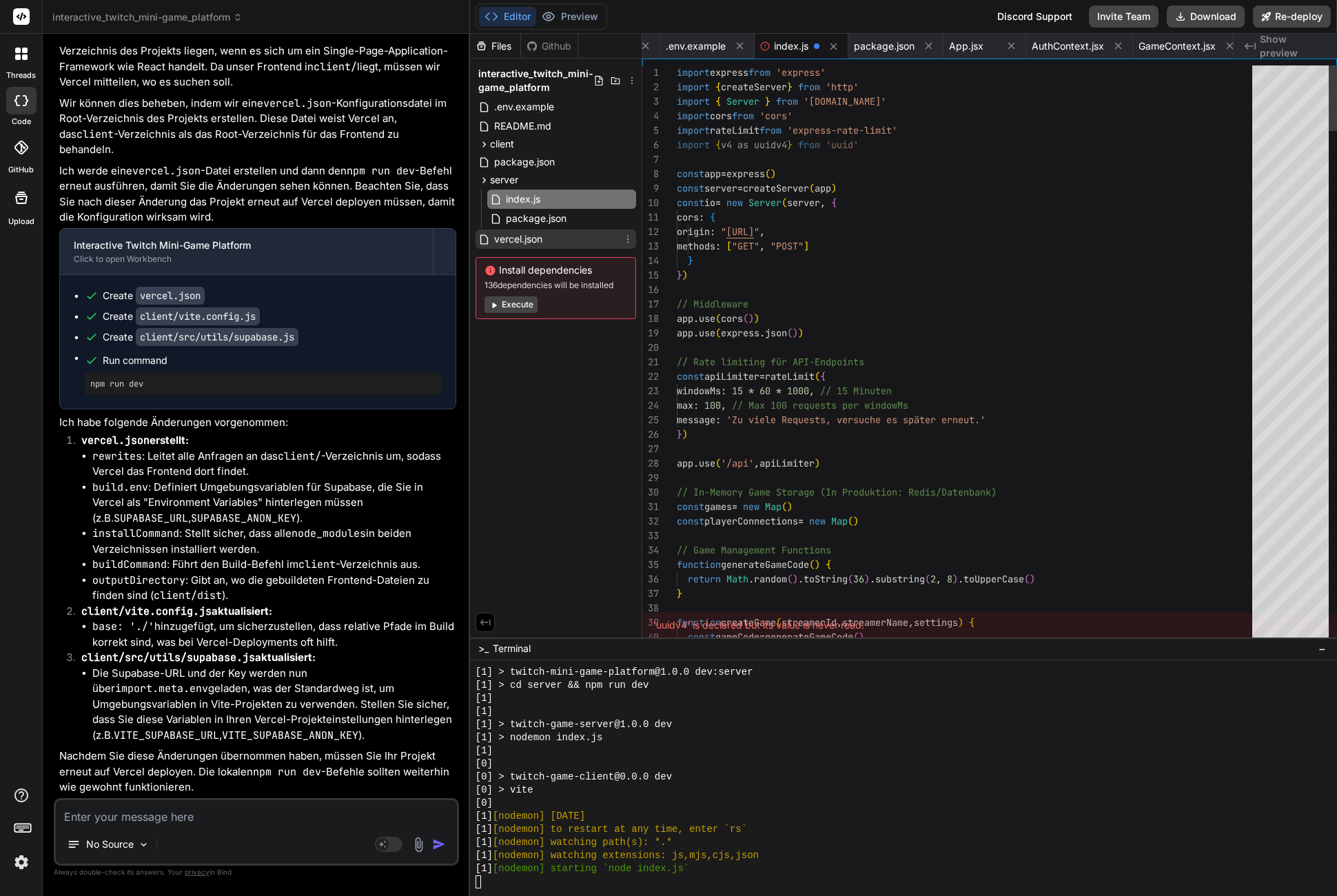
click at [527, 242] on span "vercel.json" at bounding box center [518, 239] width 51 height 16
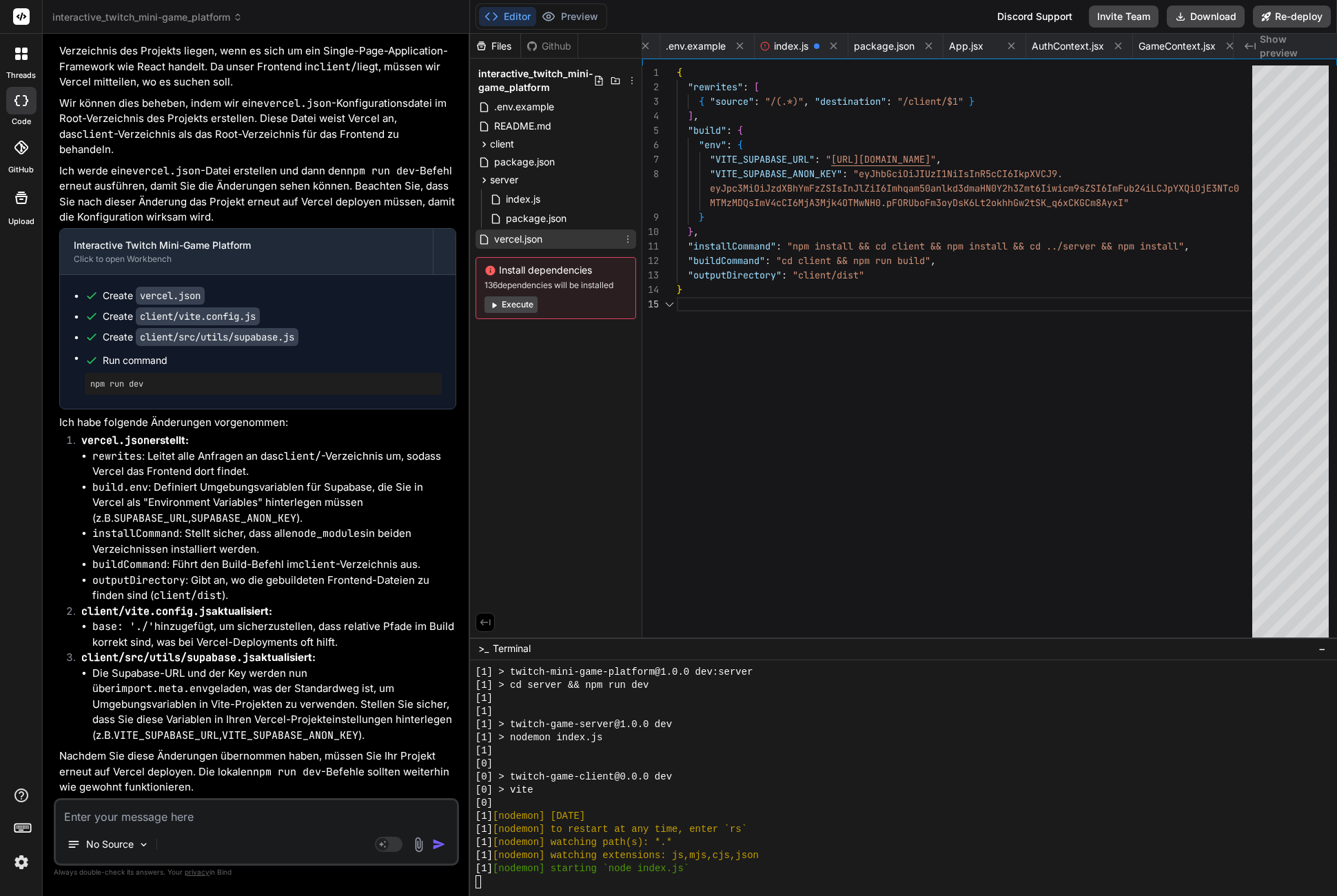
scroll to position [87, 0]
click at [527, 241] on span "vercel.json" at bounding box center [518, 239] width 51 height 16
click at [833, 284] on div "{ "rewrites" : [ { "source" : "/(.*)" , "destination" : "/client/$1" } ] , "bui…" at bounding box center [969, 354] width 584 height 579
click at [89, 816] on textarea at bounding box center [257, 812] width 401 height 24
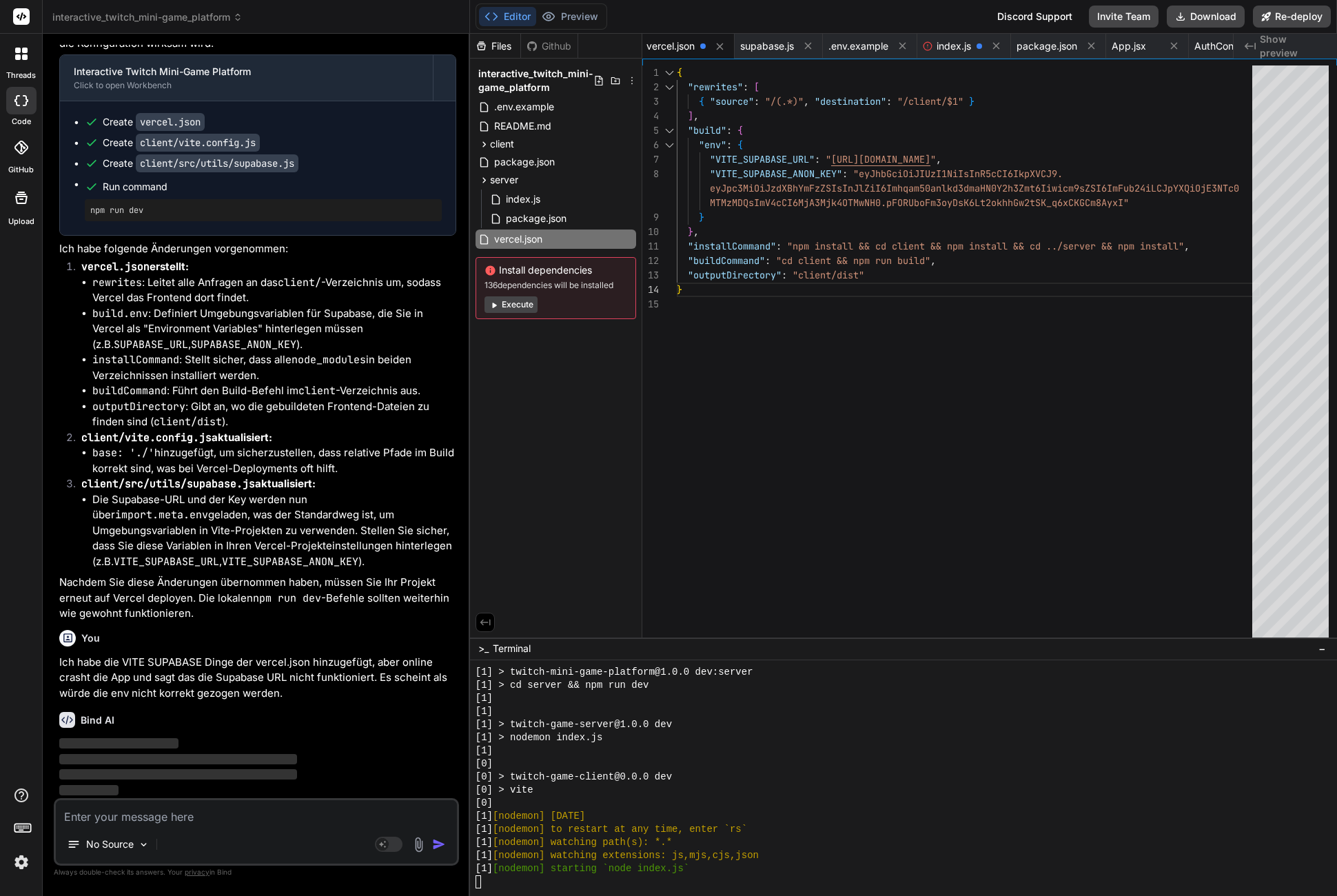
scroll to position [4050, 0]
click at [475, 146] on div "client" at bounding box center [556, 144] width 161 height 16
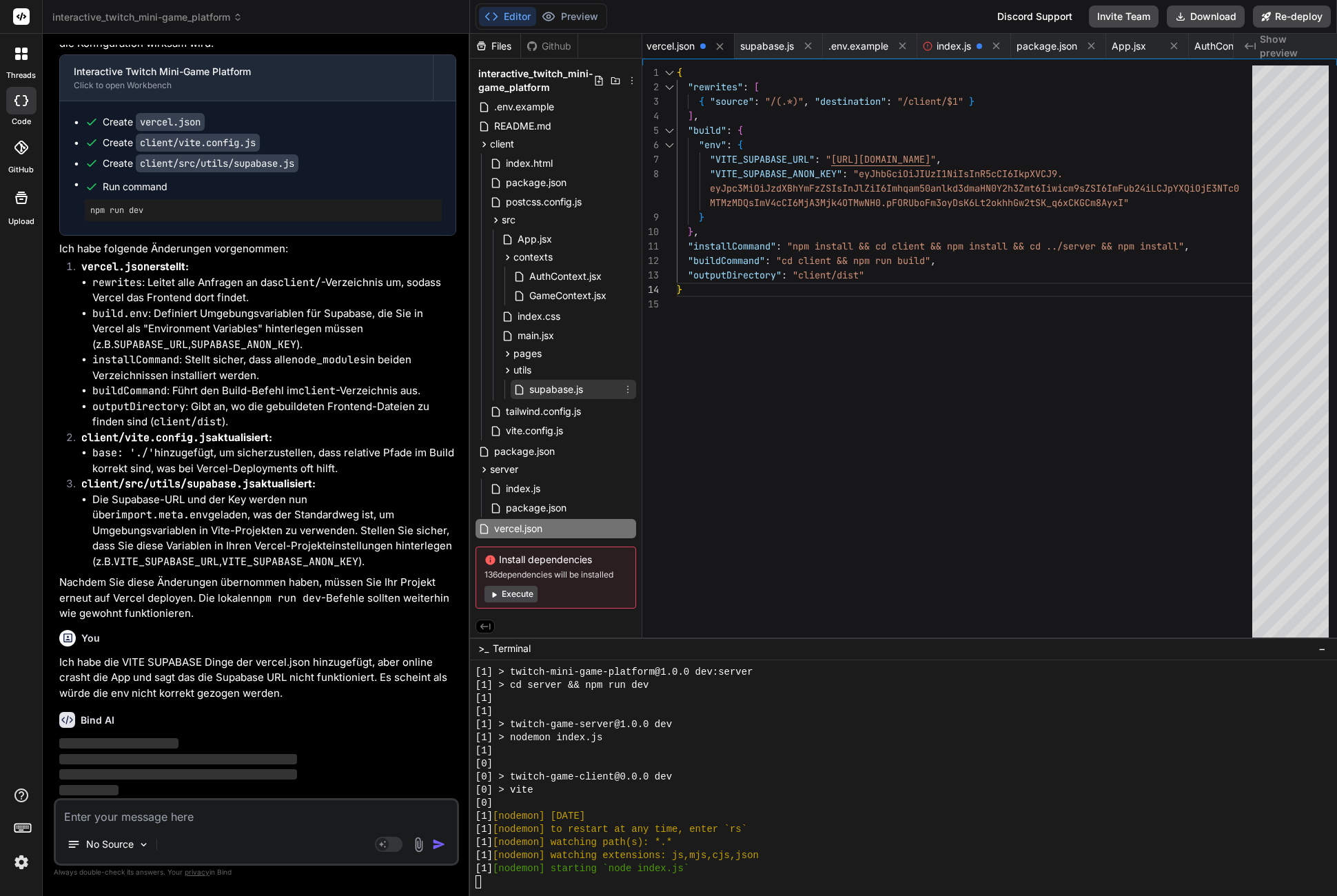
click at [539, 390] on span "supabase.js" at bounding box center [556, 390] width 57 height 16
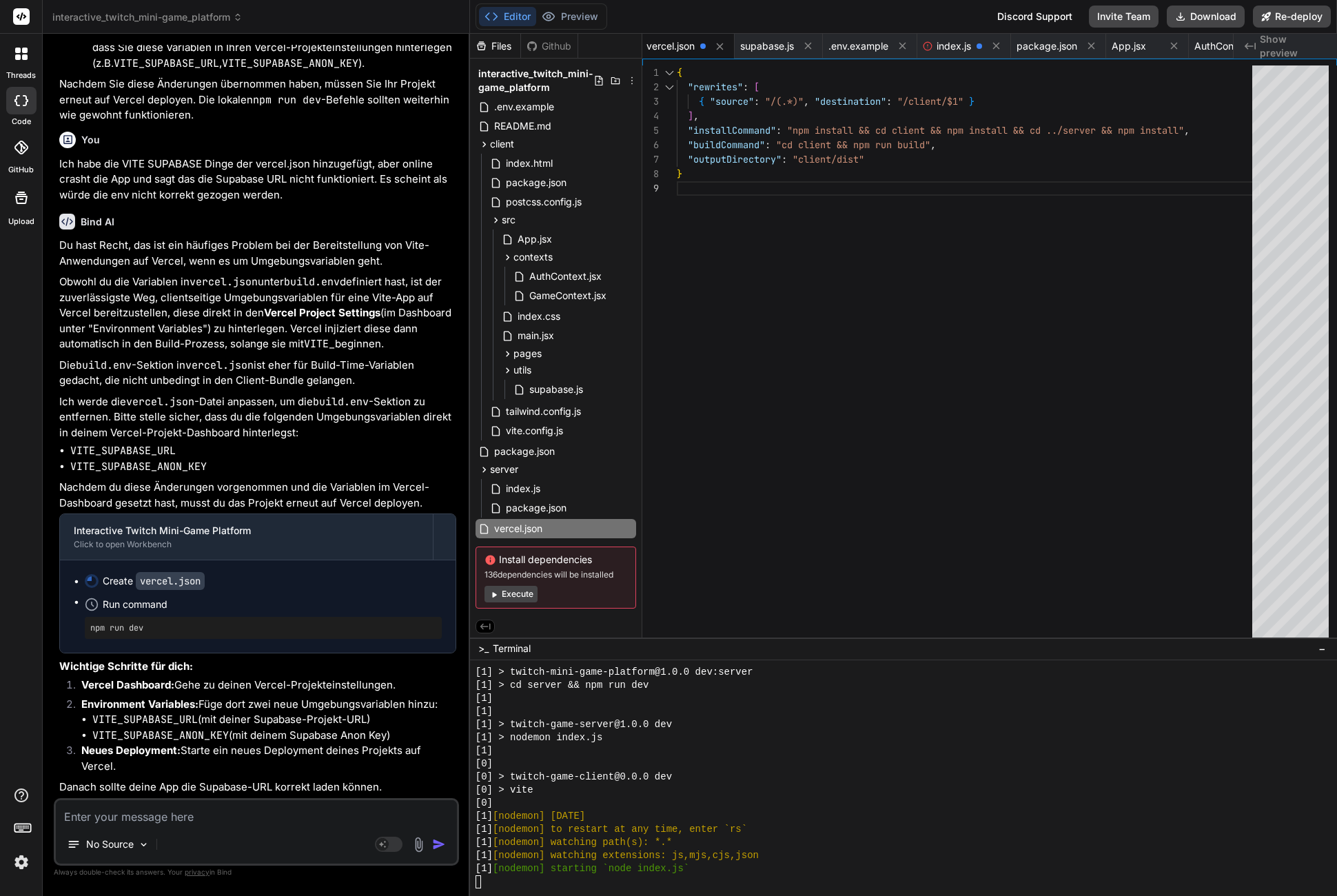
scroll to position [4548, 0]
click at [533, 508] on span "package.json" at bounding box center [536, 508] width 63 height 16
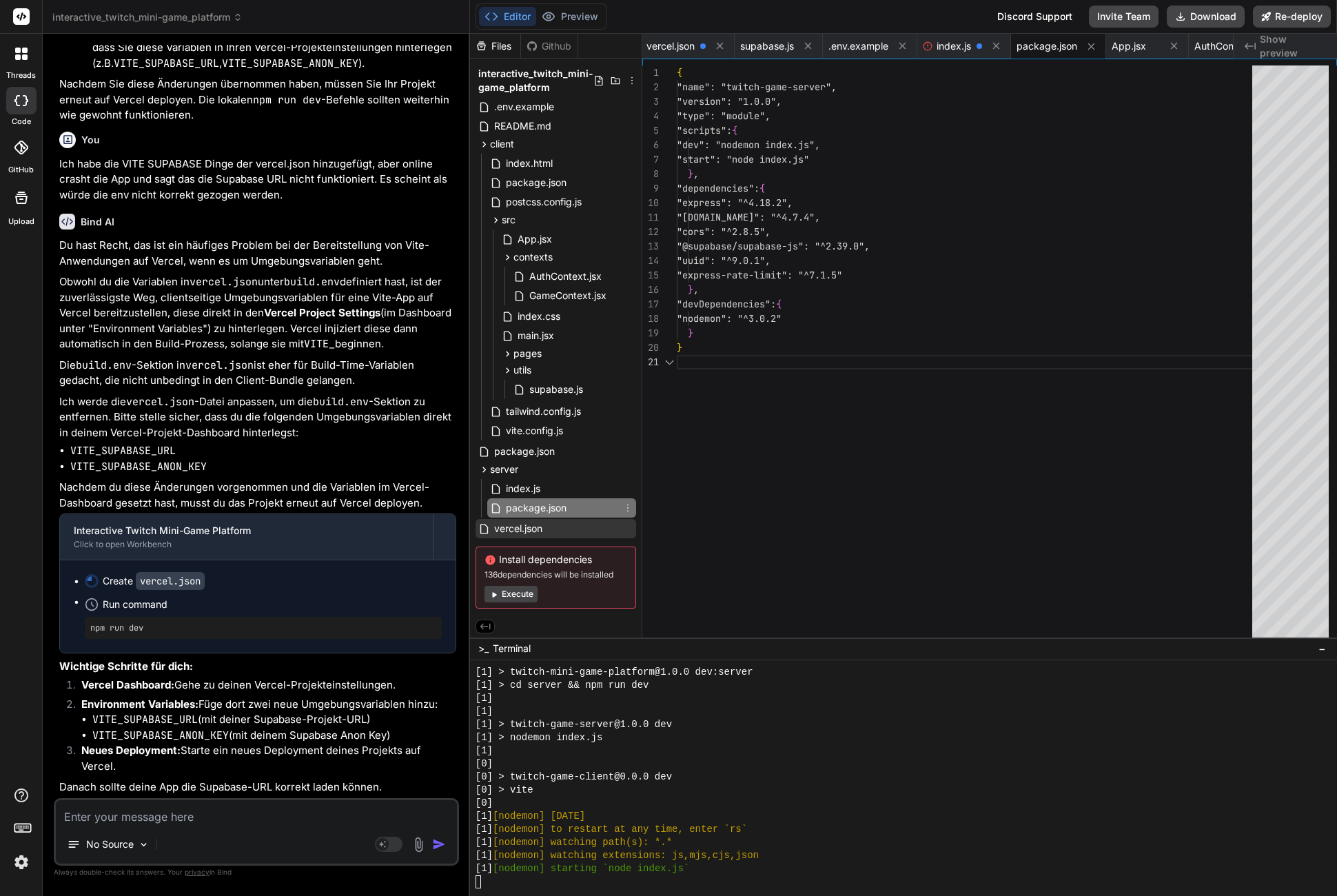
scroll to position [0, 0]
click at [532, 523] on span "vercel.json" at bounding box center [518, 529] width 51 height 16
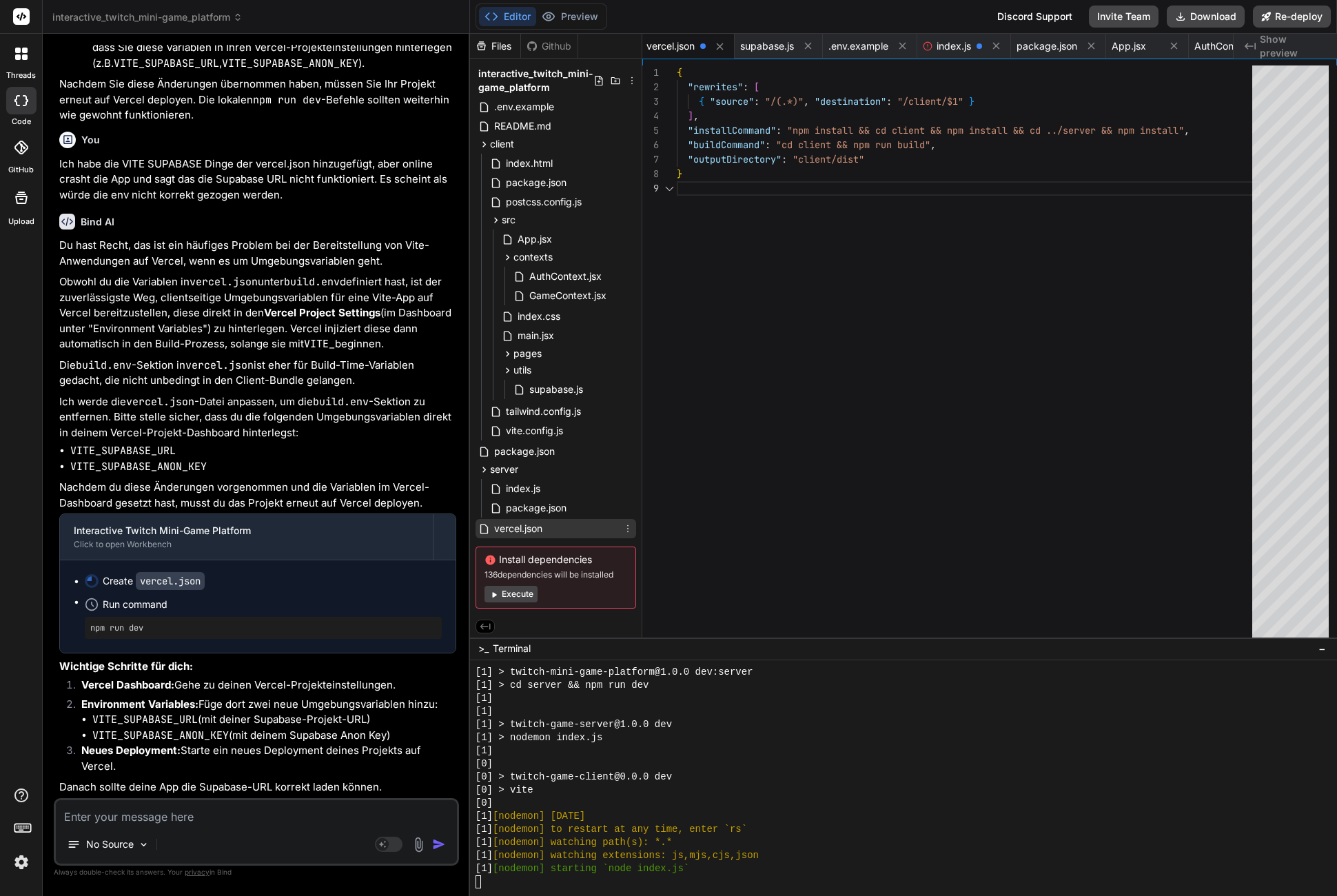
click at [532, 523] on span "vercel.json" at bounding box center [518, 529] width 51 height 16
click at [742, 413] on div "{ "rewrites" : [ { "source" : "/(.*)" , "destination" : "/client/$1" } ] , "ins…" at bounding box center [969, 354] width 584 height 579
click at [530, 523] on span "vercel.json" at bounding box center [518, 527] width 51 height 16
click at [530, 522] on span "vercel.json" at bounding box center [518, 527] width 51 height 16
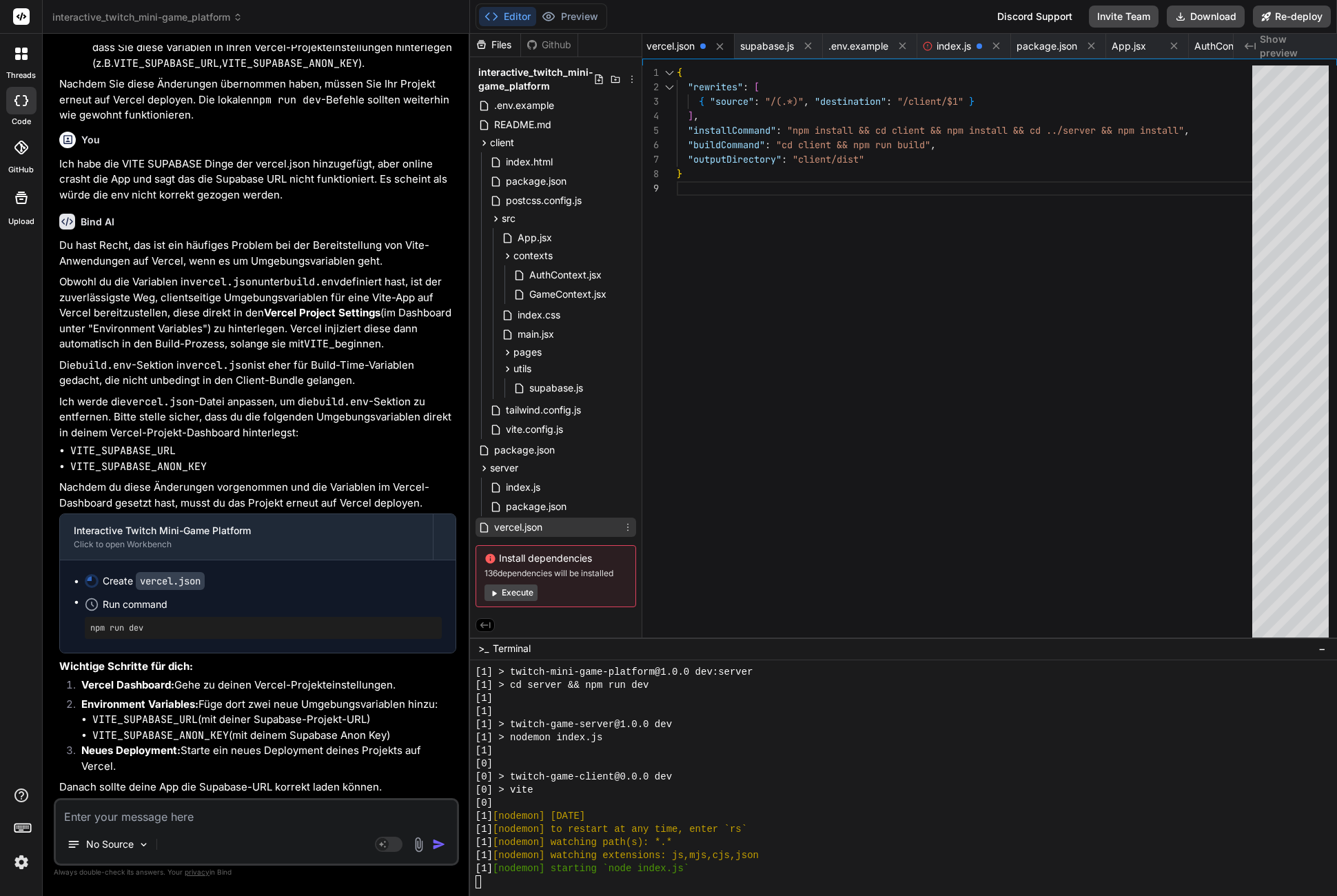
click at [530, 522] on span "vercel.json" at bounding box center [518, 527] width 51 height 16
click at [531, 523] on span "vercel.json" at bounding box center [518, 527] width 51 height 16
click at [306, 434] on p "Ich werde die vercel.json -Datei anpassen, um die build.env -Sektion zu entfern…" at bounding box center [258, 418] width 397 height 47
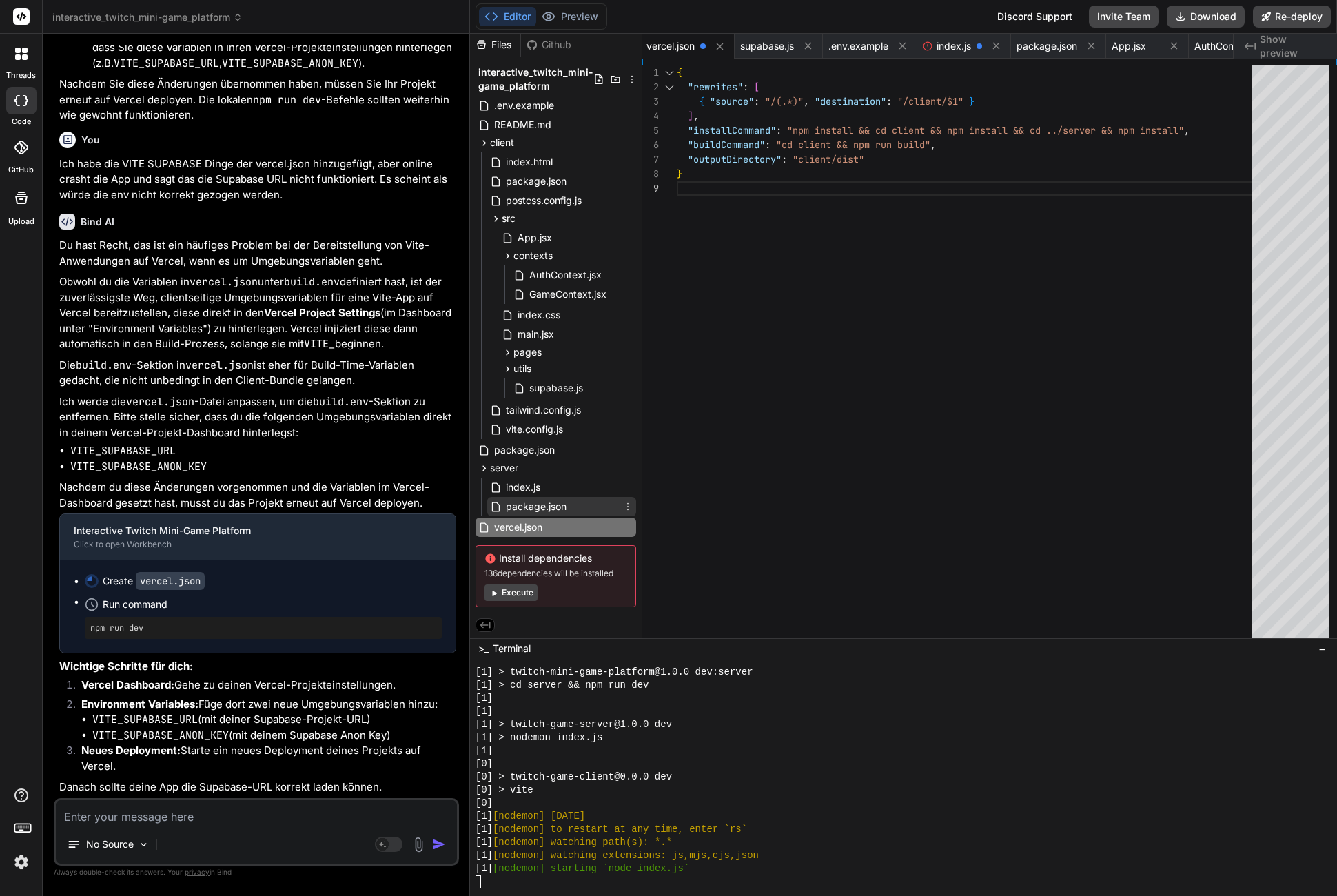
click at [544, 498] on span "package.json" at bounding box center [536, 506] width 63 height 16
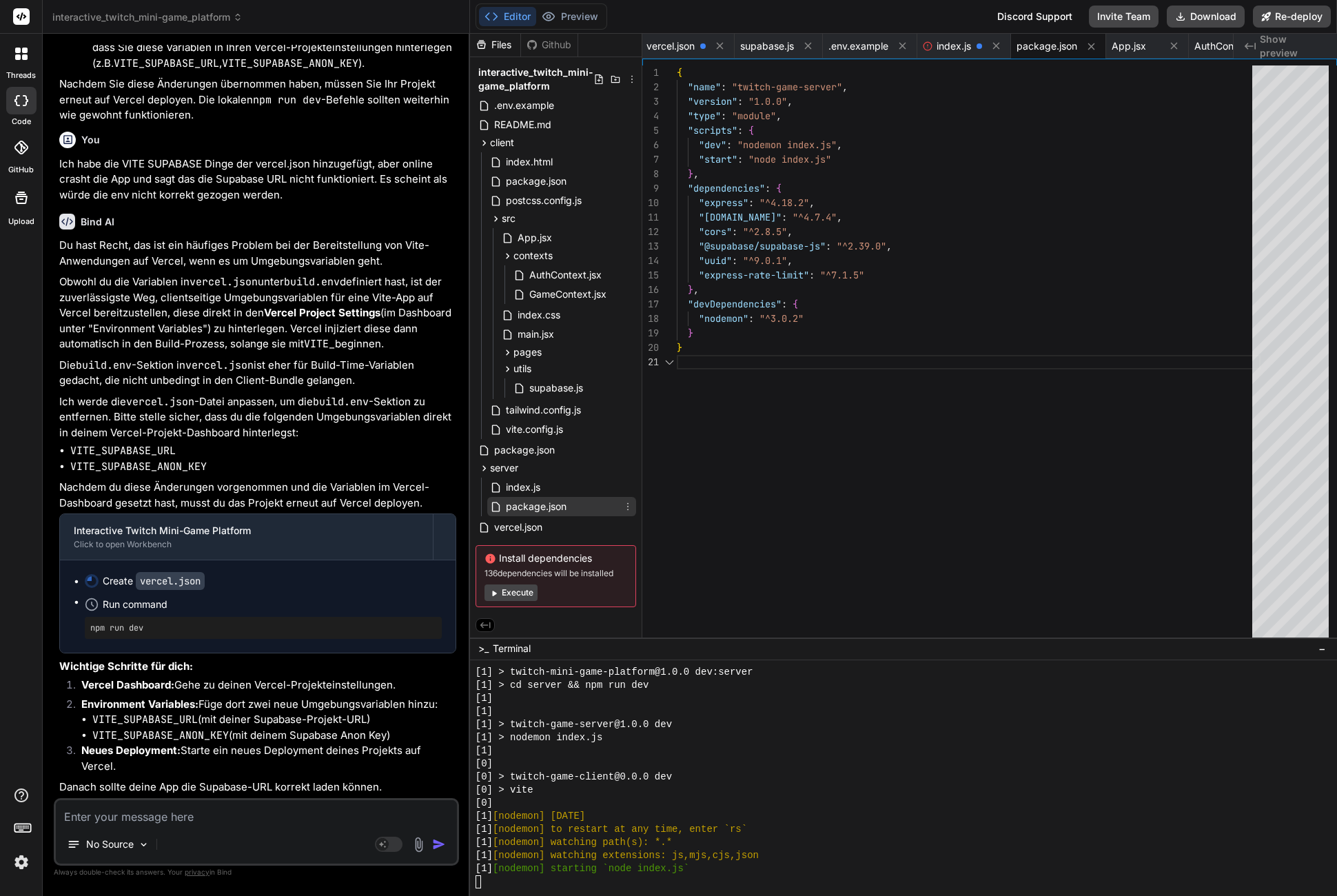
scroll to position [0, 0]
click at [541, 489] on span "index.js" at bounding box center [523, 487] width 37 height 16
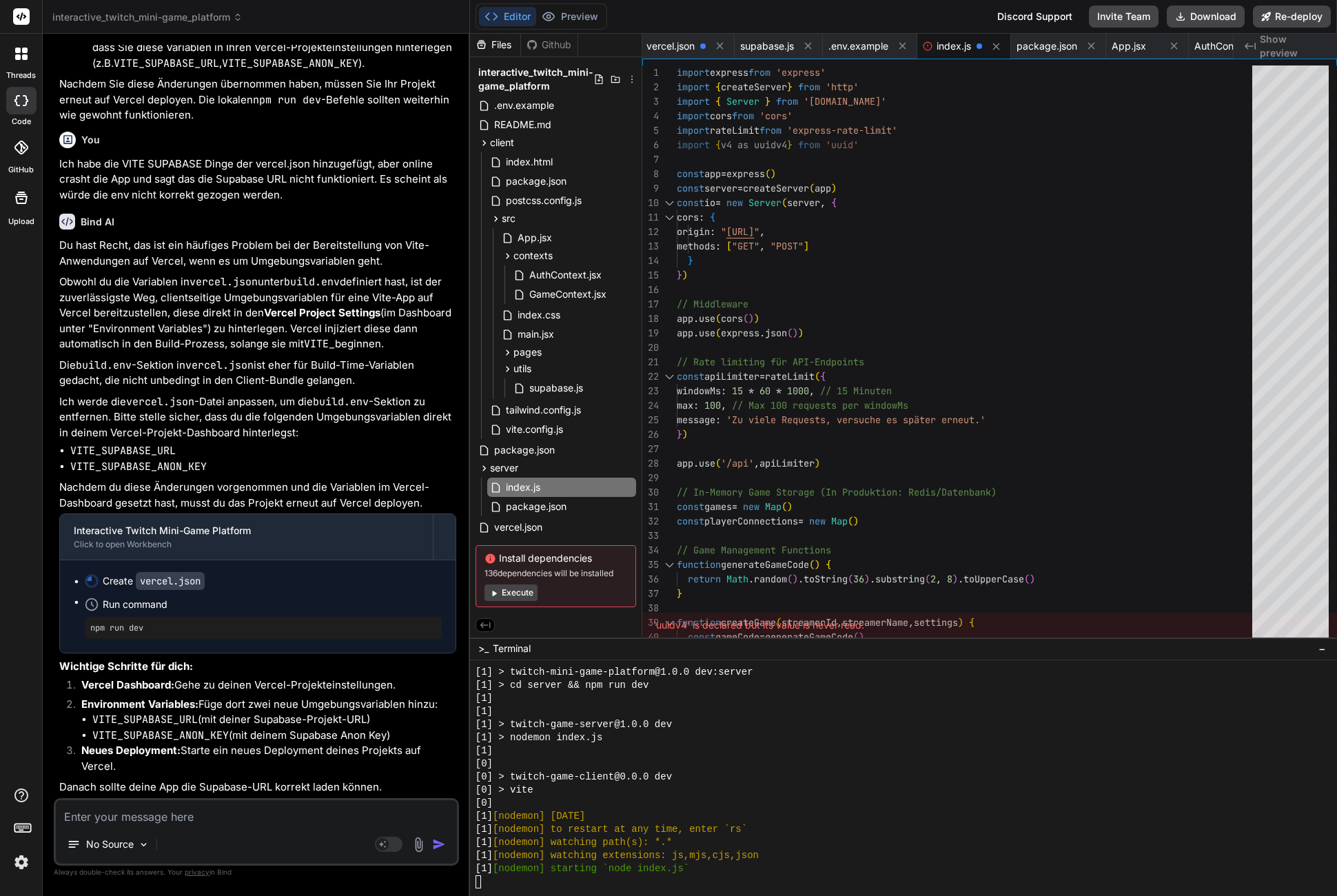
click at [513, 514] on div "index.js package.json" at bounding box center [556, 497] width 161 height 42
click at [516, 513] on div "package.json" at bounding box center [561, 506] width 149 height 19
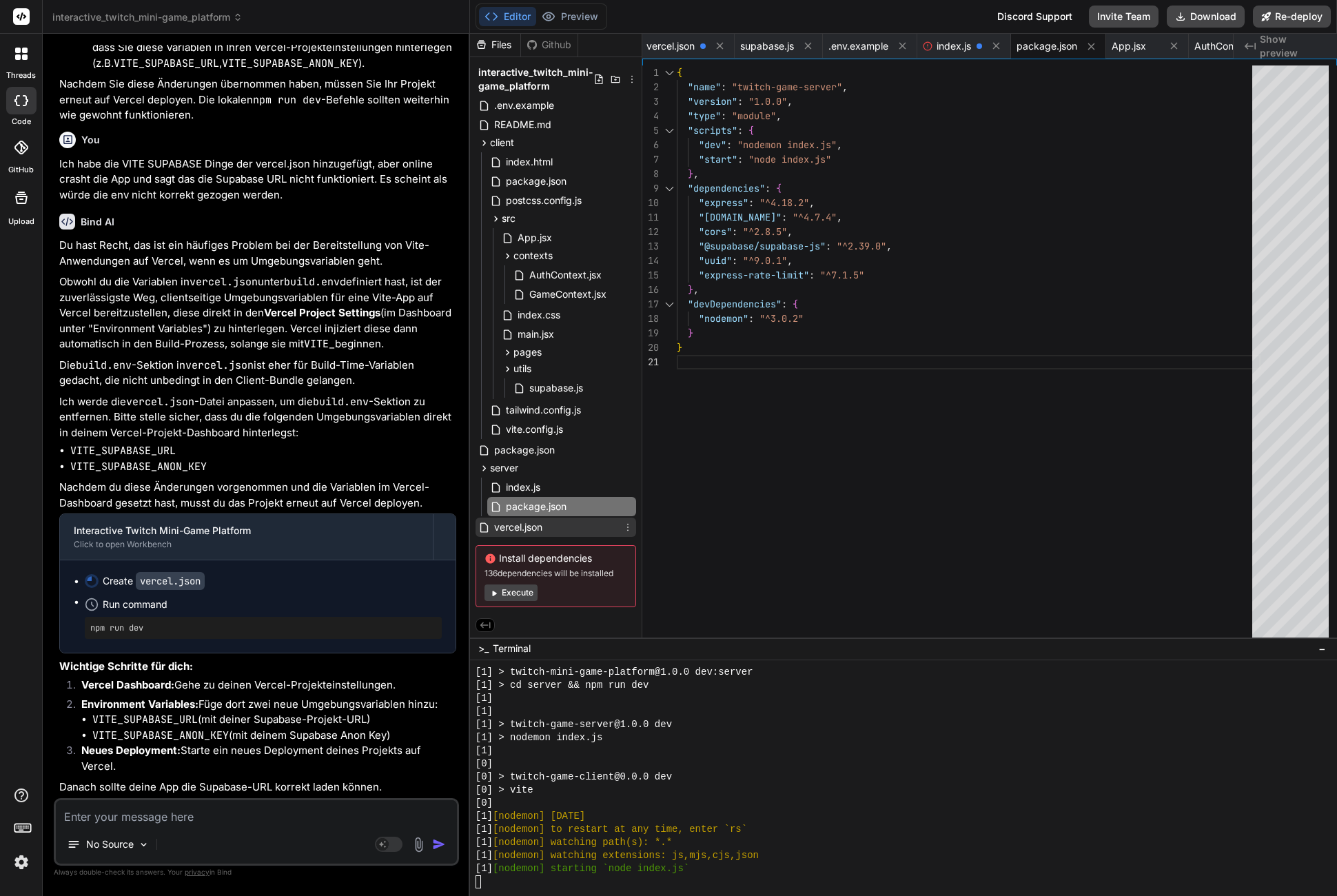
click at [518, 519] on span "vercel.json" at bounding box center [518, 527] width 51 height 16
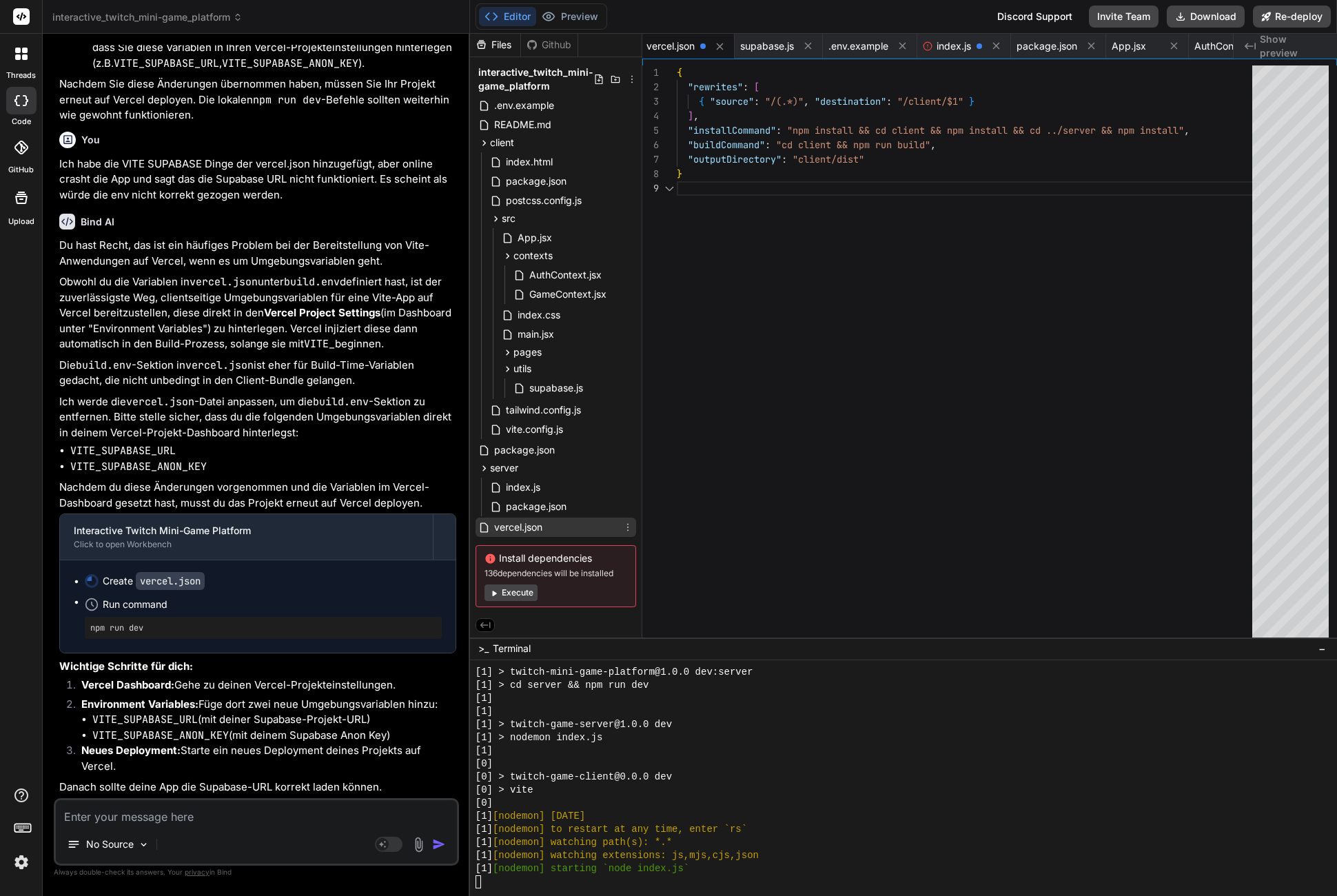
scroll to position [116, 0]
click at [779, 275] on div "{ "rewrites" : [ { "source" : "/(.*)" , "destination" : "/client/$1" } ] , "ins…" at bounding box center [969, 354] width 584 height 579
click at [723, 48] on icon at bounding box center [720, 46] width 12 height 12
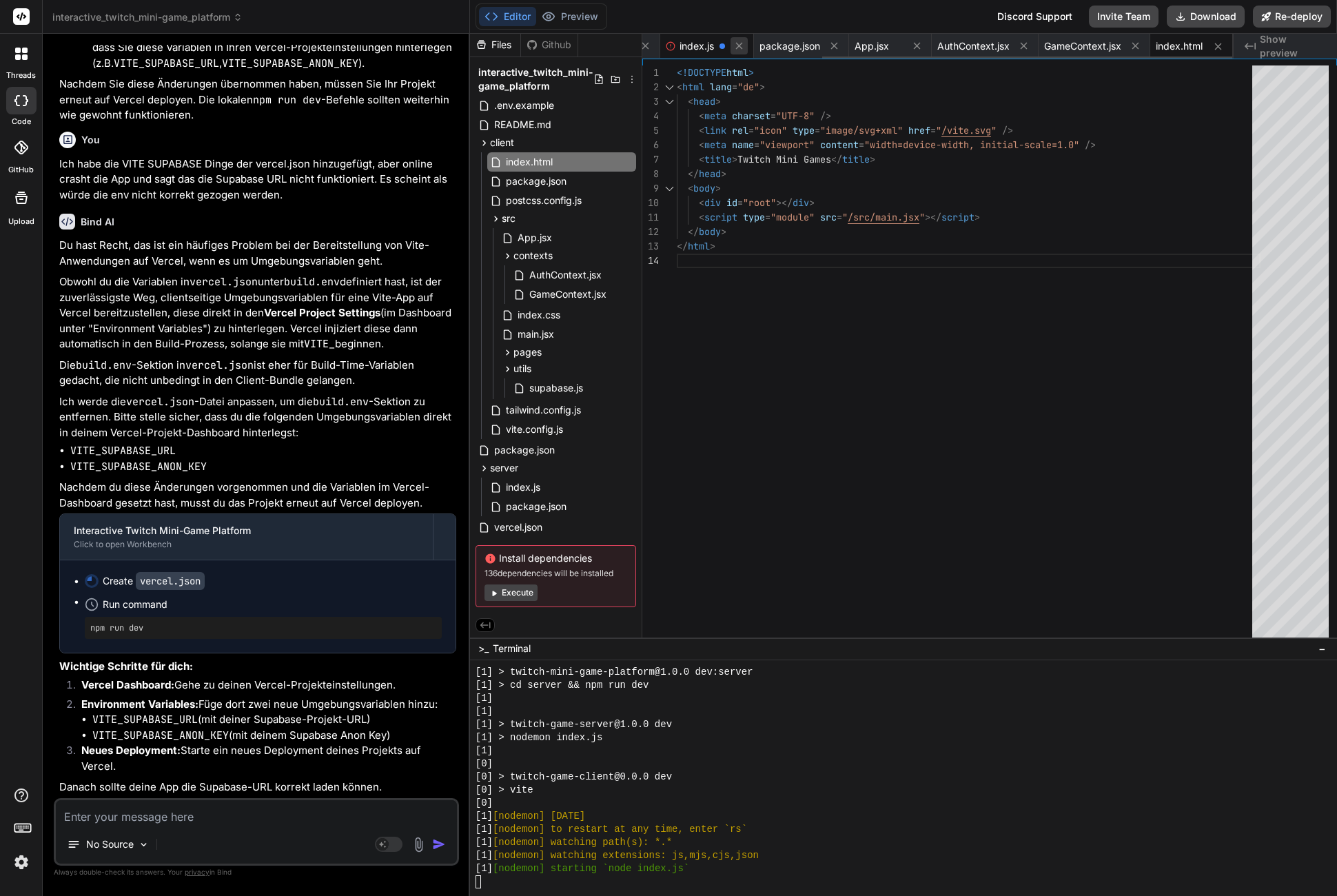
click at [734, 45] on icon at bounding box center [739, 45] width 12 height 12
click at [539, 524] on span "vercel.json" at bounding box center [518, 527] width 51 height 16
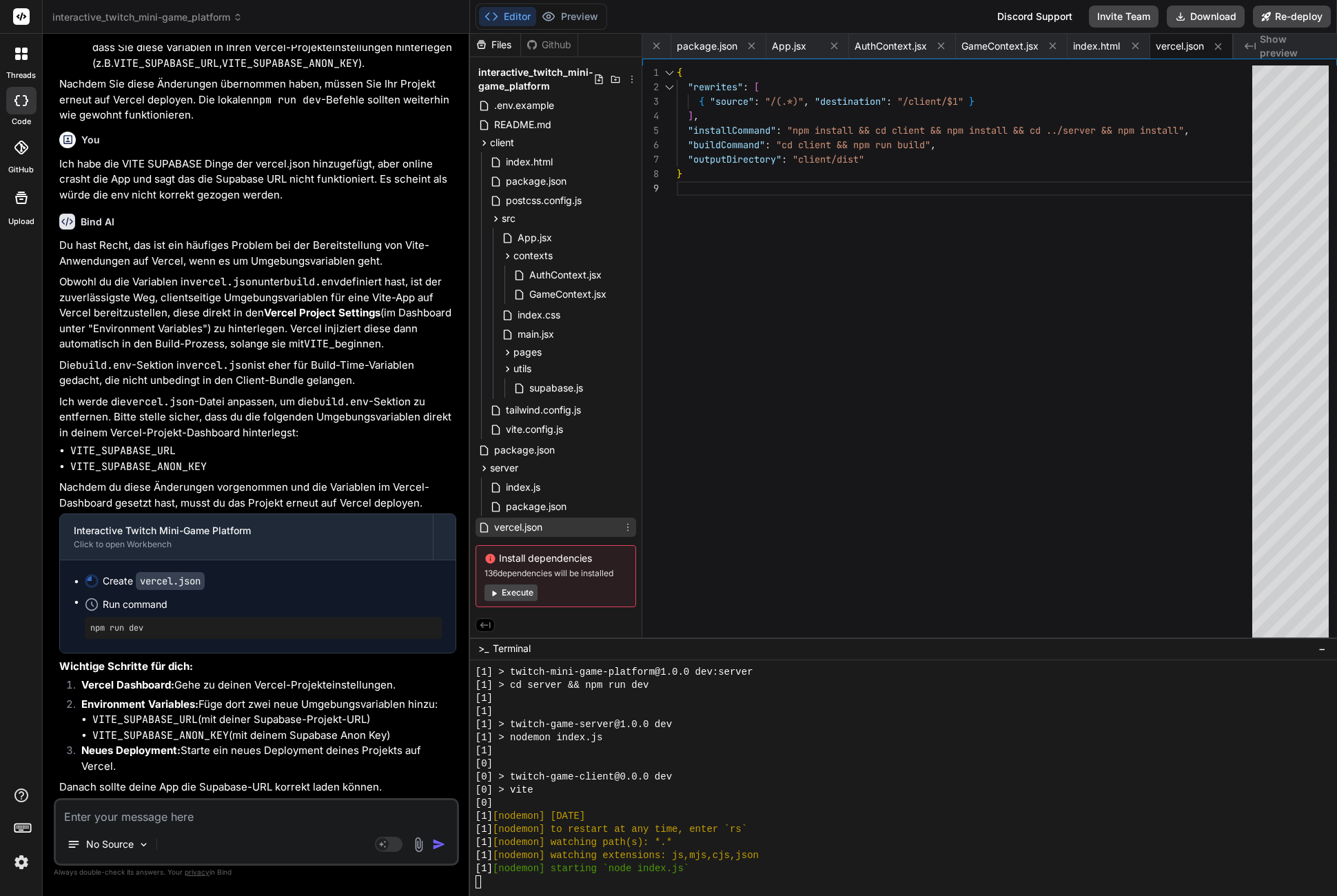
click at [539, 524] on span "vercel.json" at bounding box center [518, 527] width 51 height 16
click at [750, 45] on icon at bounding box center [751, 46] width 7 height 7
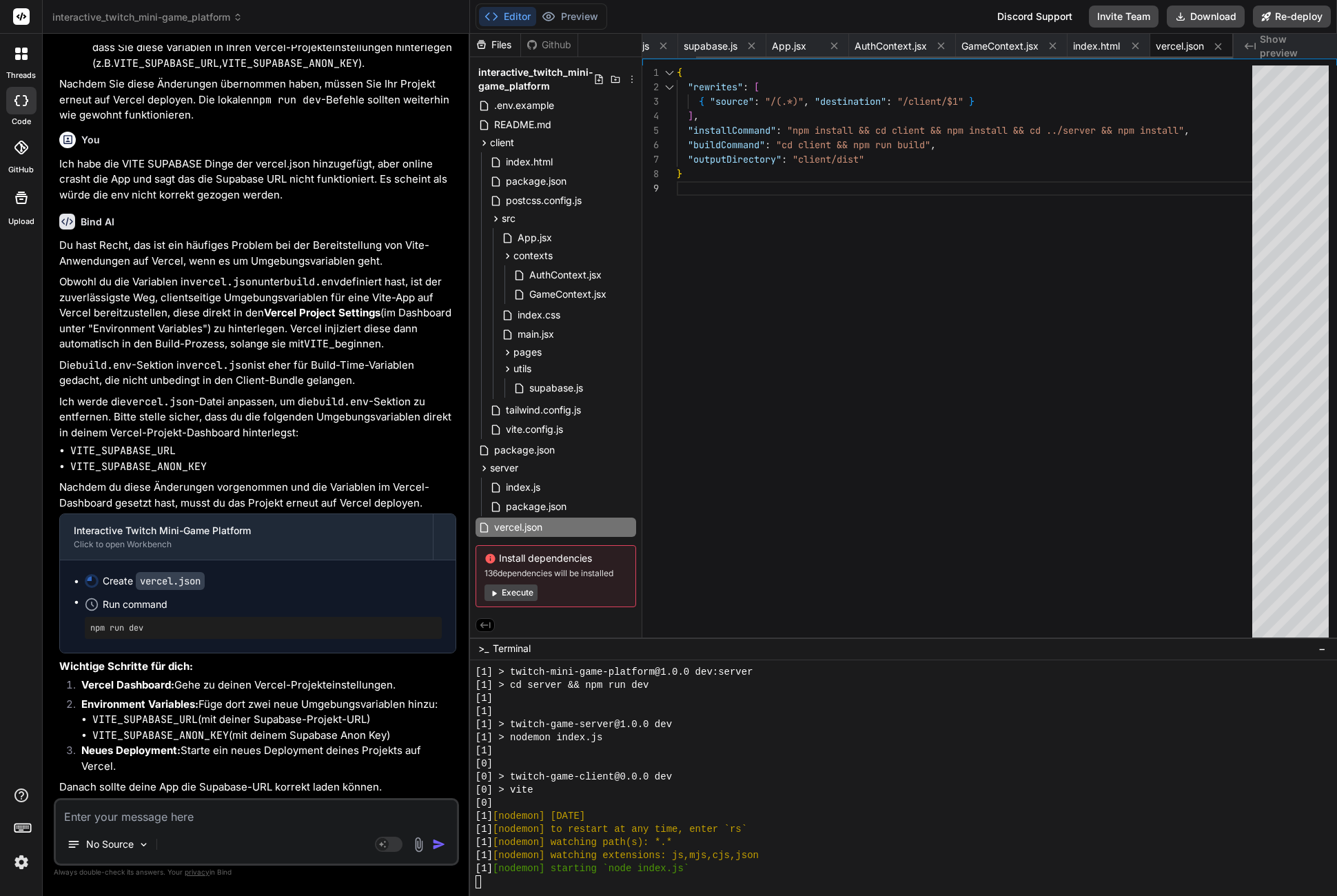
click at [750, 45] on icon at bounding box center [751, 46] width 7 height 7
click at [828, 45] on span "App.jsx" at bounding box center [845, 45] width 34 height 14
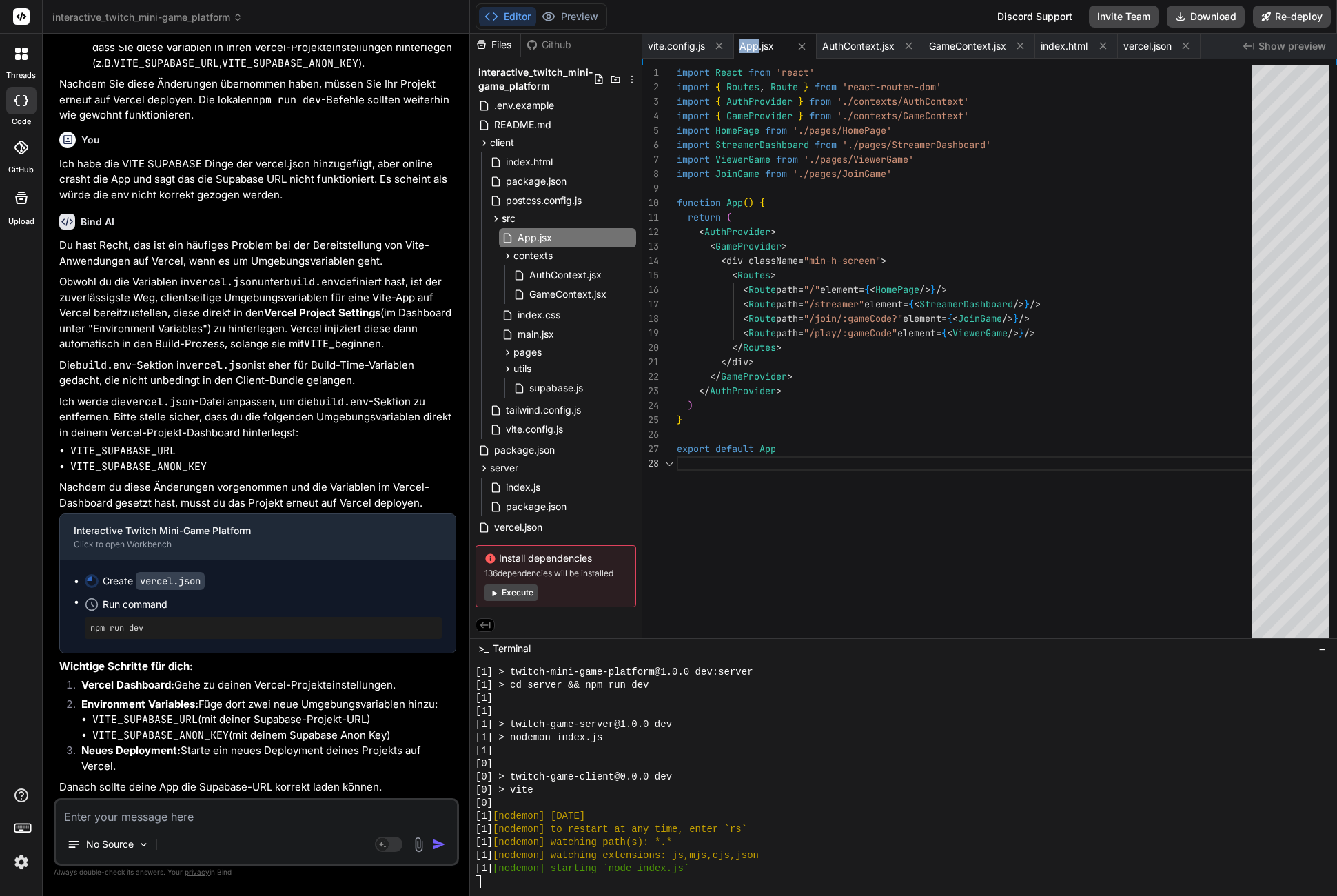
scroll to position [101, 0]
click at [723, 47] on icon at bounding box center [719, 45] width 12 height 12
click at [712, 48] on icon at bounding box center [711, 46] width 7 height 7
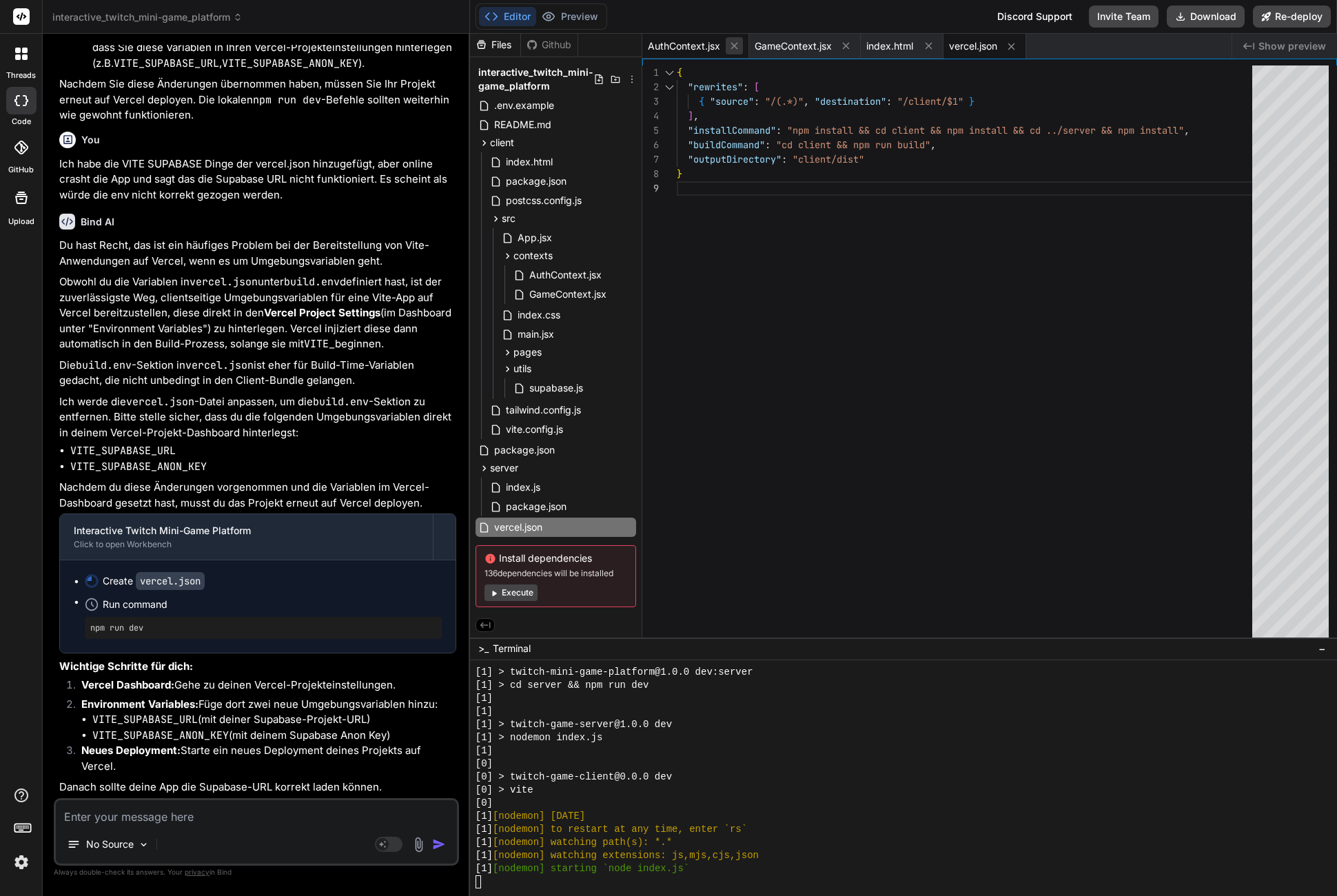
click at [732, 48] on icon at bounding box center [734, 46] width 7 height 7
click at [733, 48] on icon at bounding box center [739, 45] width 12 height 12
click at [733, 48] on span "vercel.json" at bounding box center [754, 45] width 48 height 14
click at [711, 45] on icon at bounding box center [710, 45] width 12 height 12
click at [698, 49] on div "vercel.json" at bounding box center [684, 45] width 83 height 24
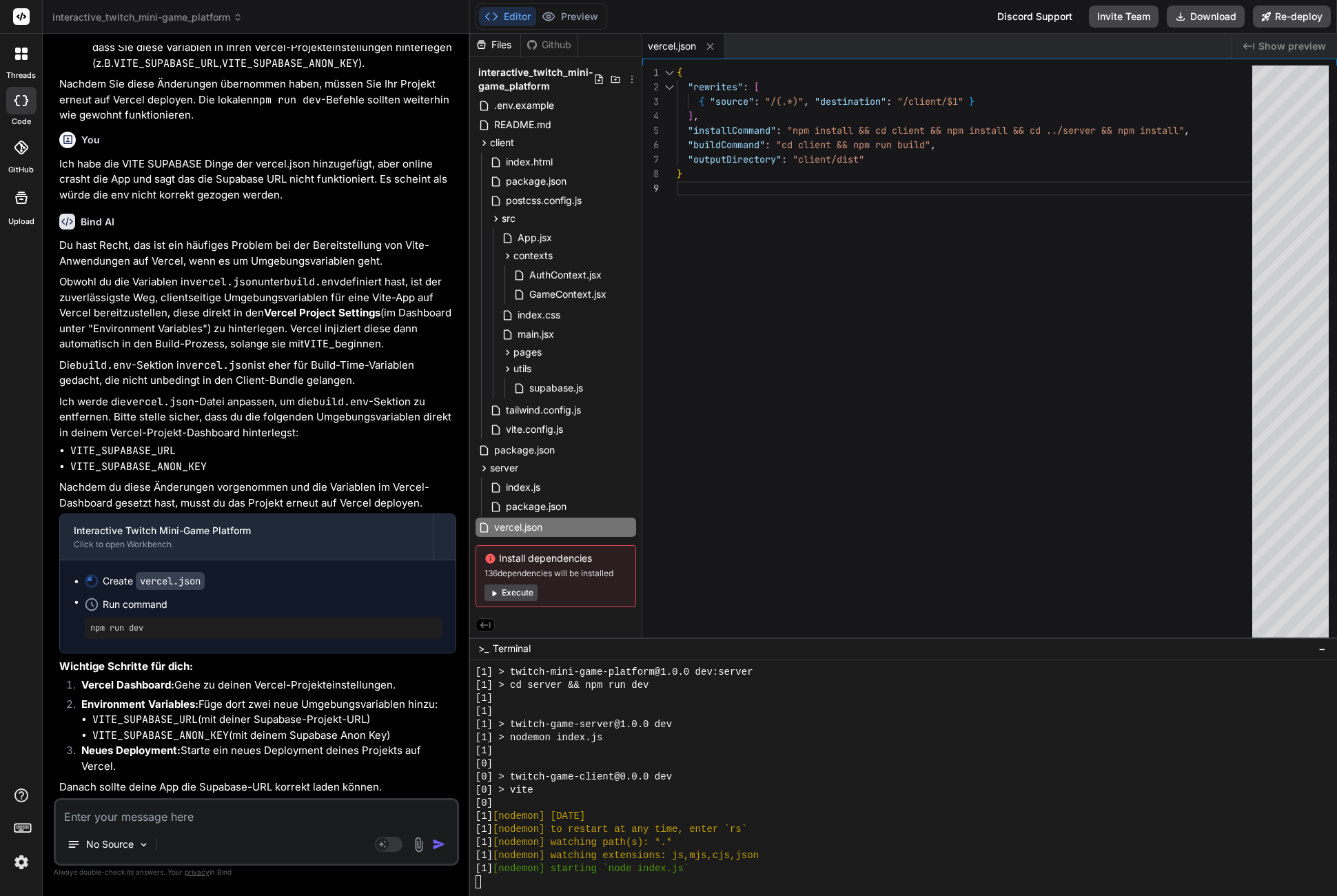
click at [692, 48] on span "vercel.json" at bounding box center [672, 45] width 48 height 14
click at [716, 46] on icon at bounding box center [710, 46] width 12 height 12
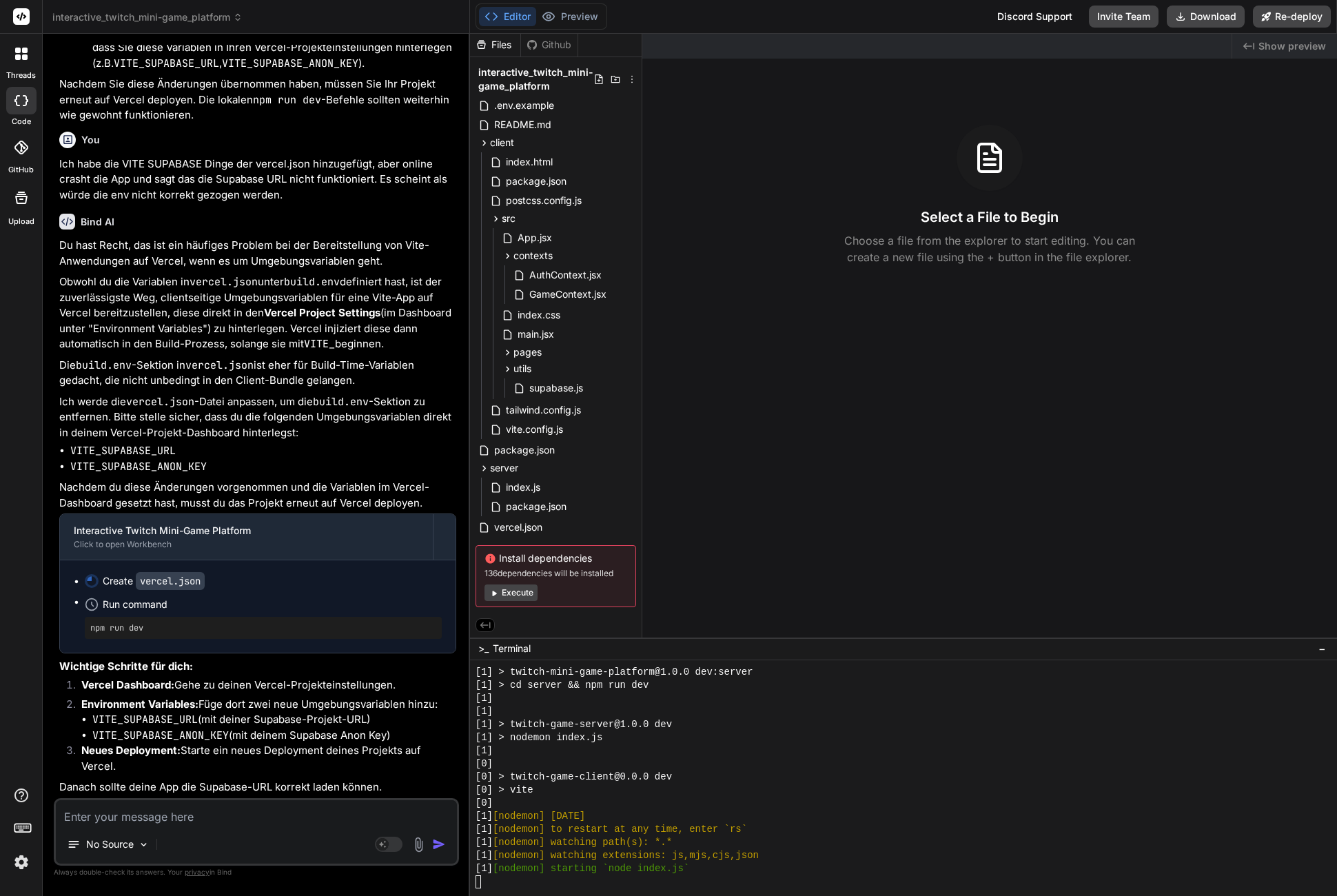
click at [179, 755] on strong "Neues Deployment:" at bounding box center [131, 750] width 99 height 13
click at [124, 839] on p "No Source" at bounding box center [109, 844] width 48 height 14
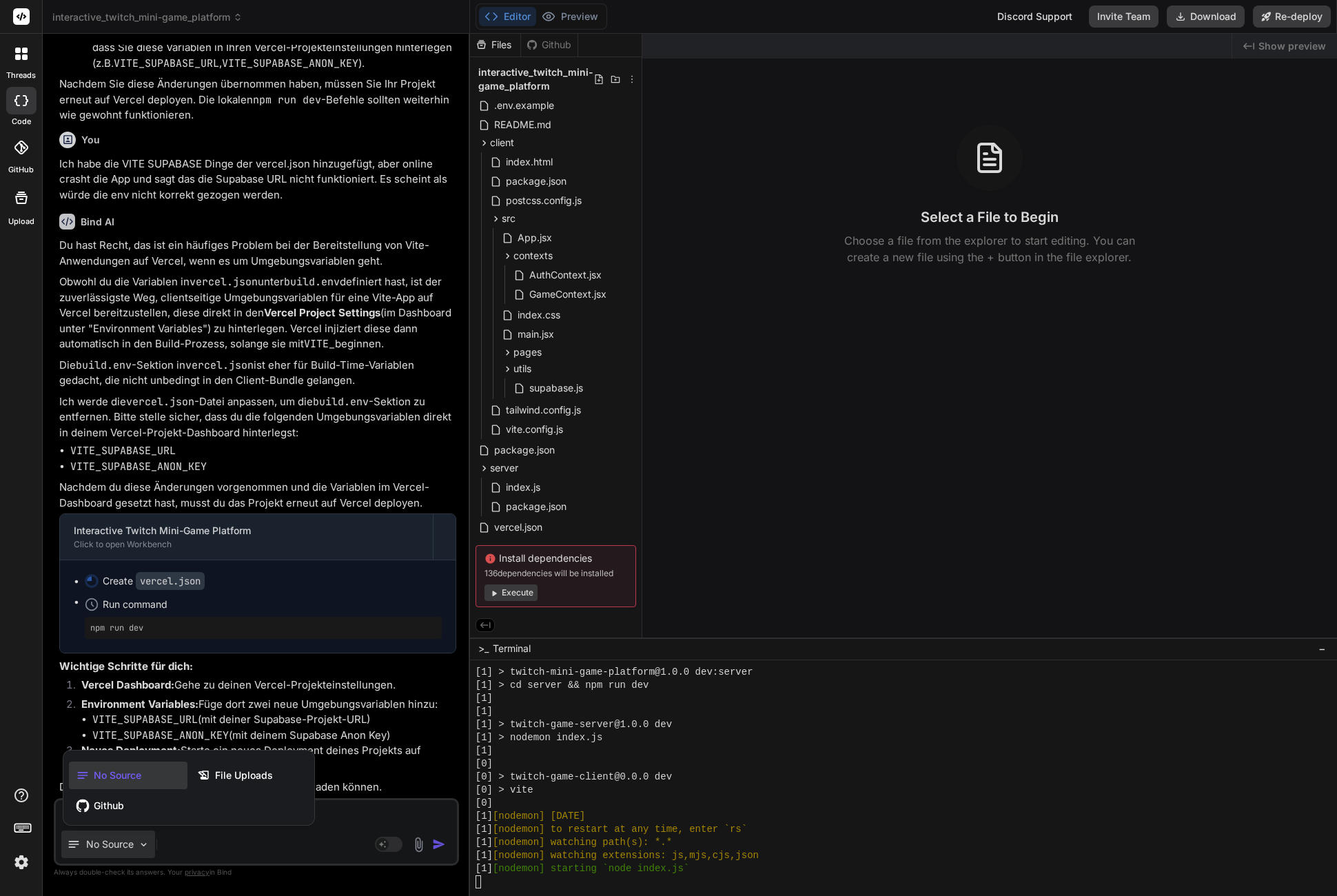
click at [120, 835] on div at bounding box center [668, 448] width 1337 height 896
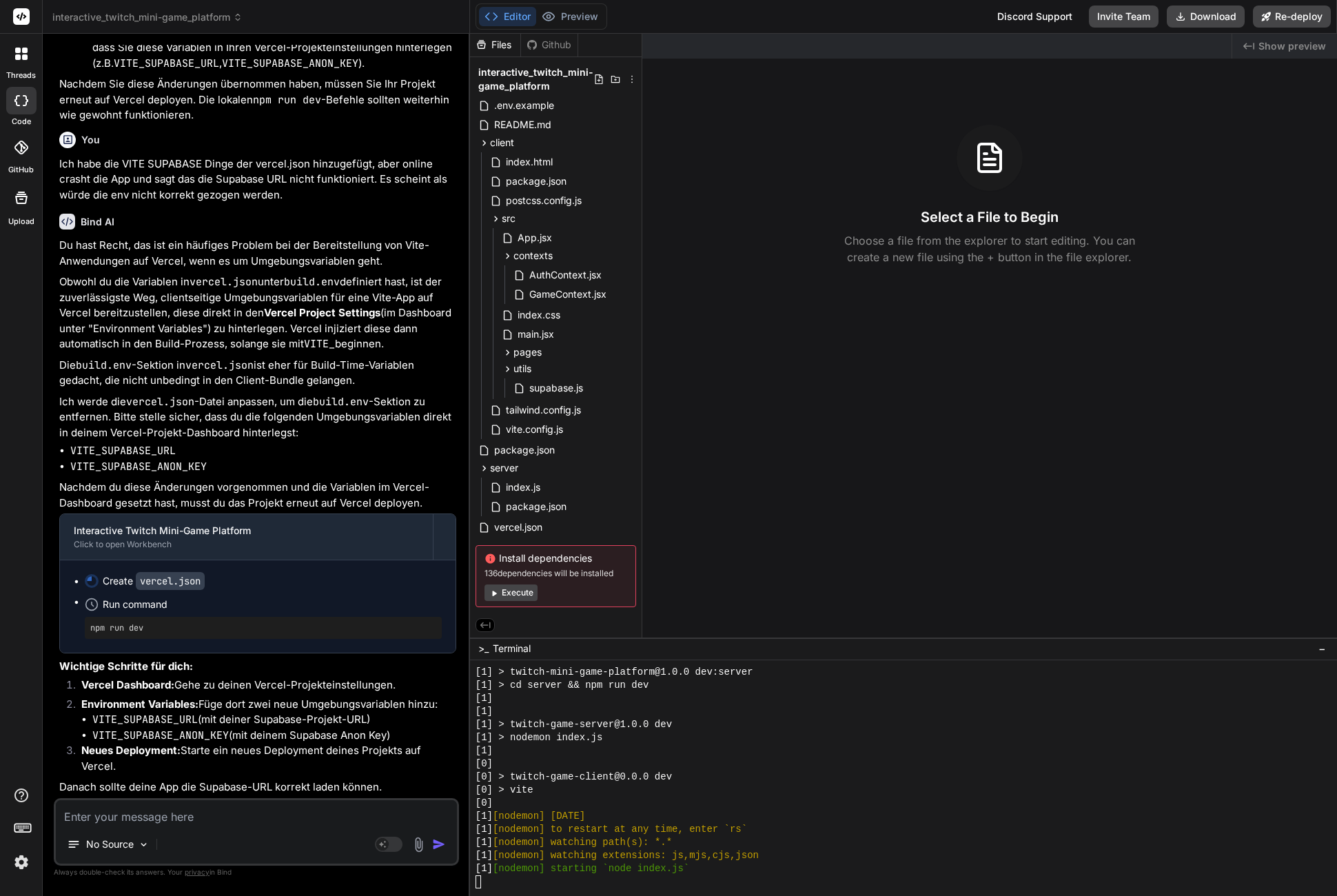
click at [184, 811] on textarea at bounding box center [257, 812] width 401 height 24
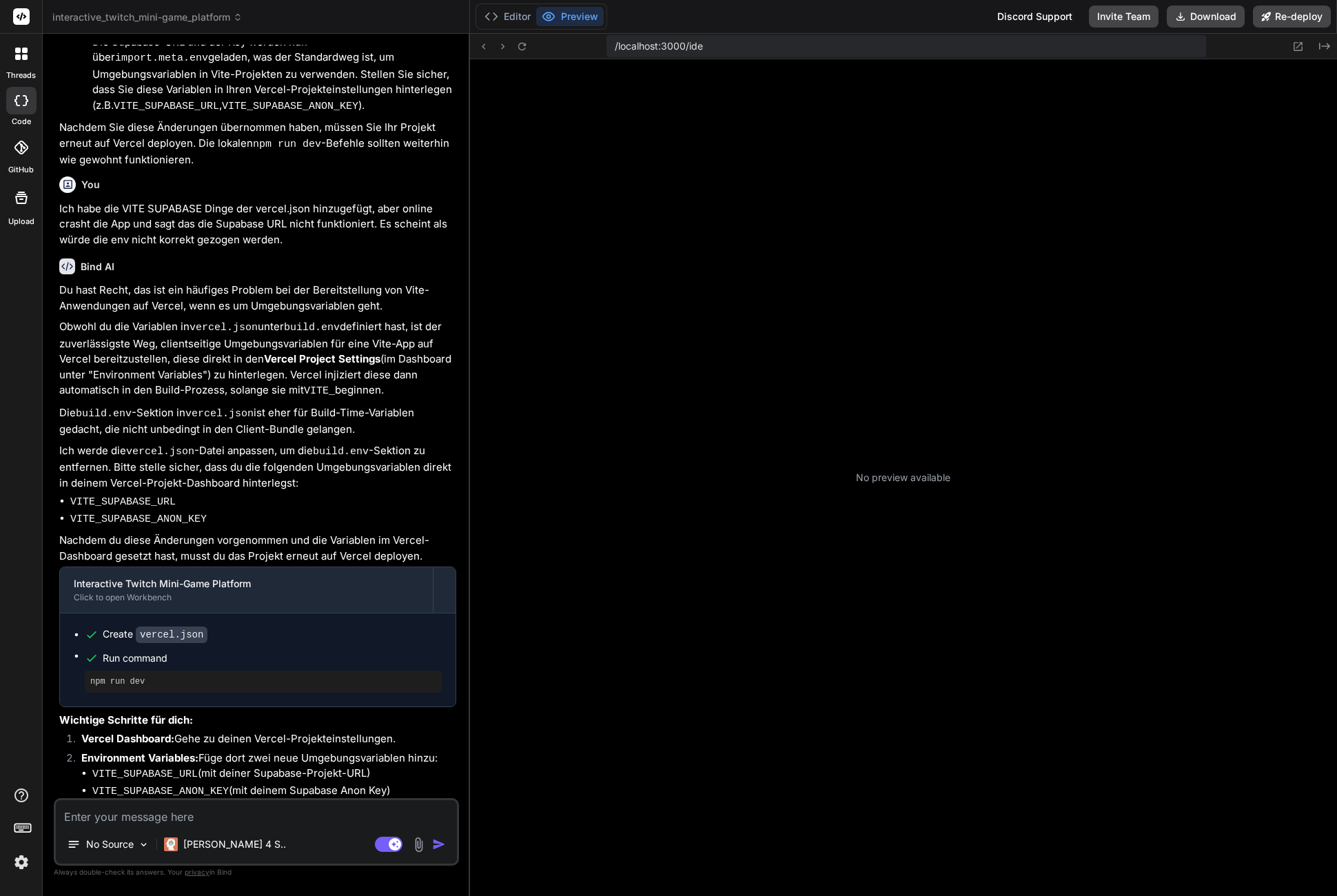
scroll to position [157, 0]
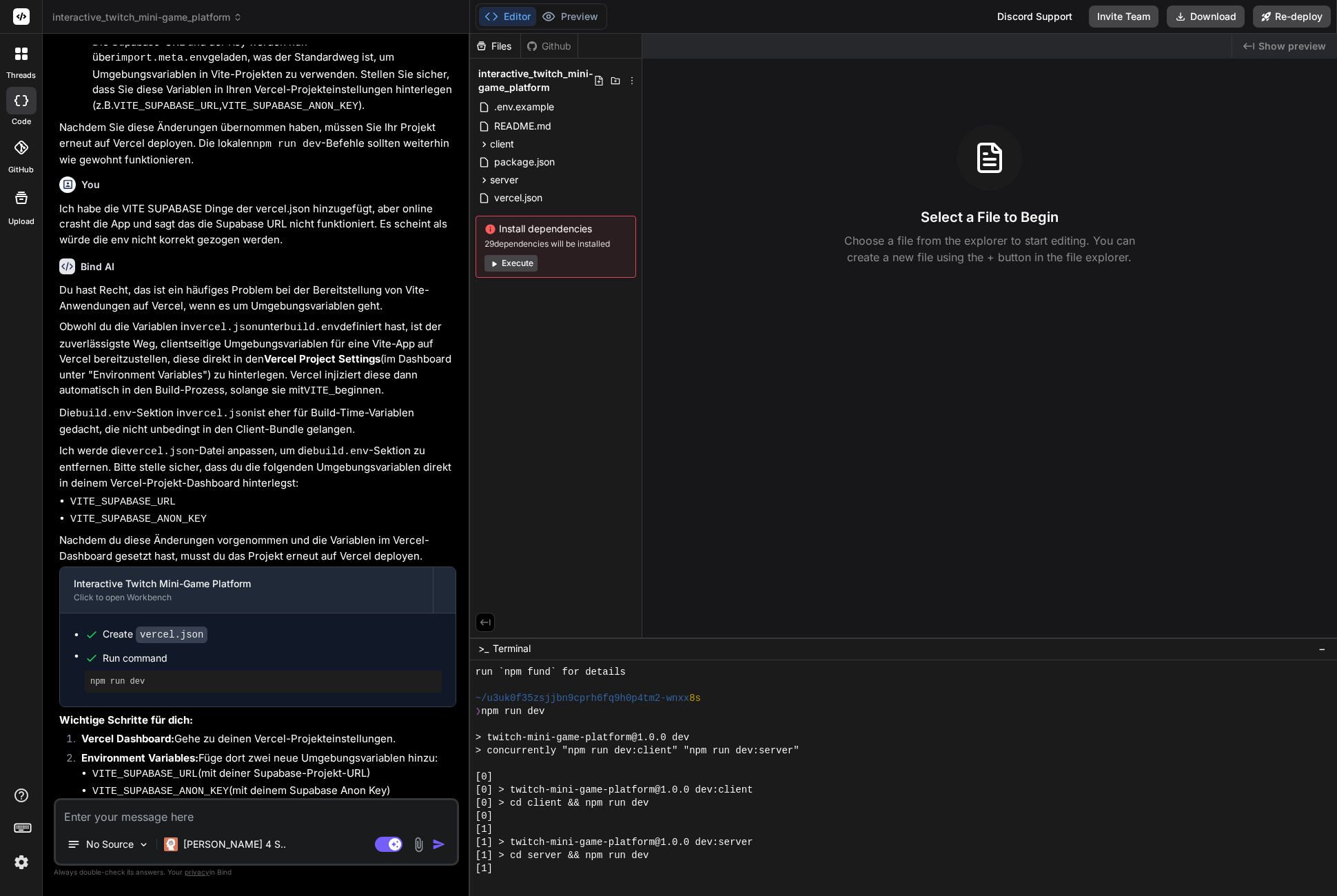
click at [129, 769] on code "VITE_SUPABASE_URL" at bounding box center [145, 774] width 106 height 12
copy code "VITE_SUPABASE_URL"
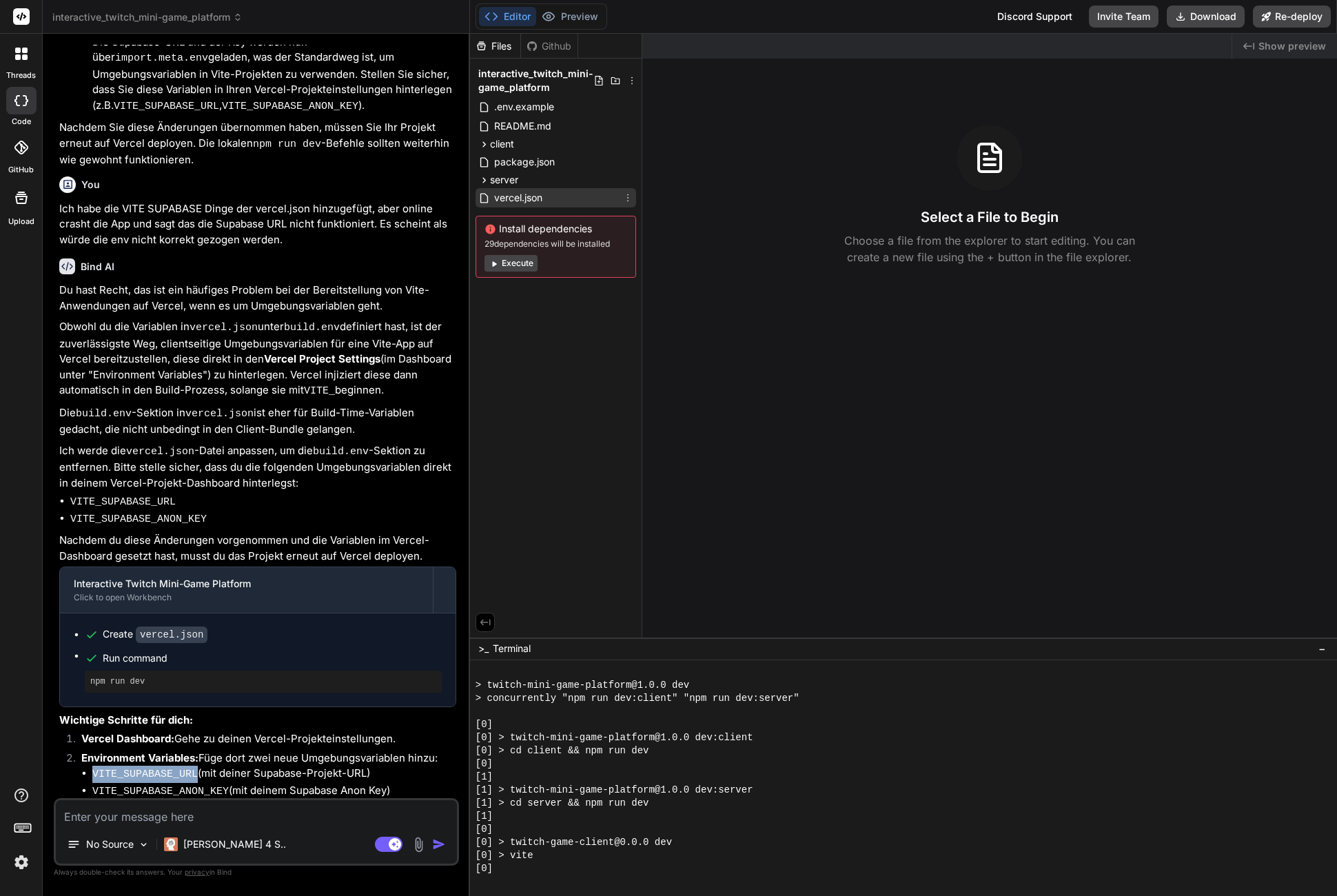
click at [516, 192] on span "vercel.json" at bounding box center [518, 198] width 51 height 16
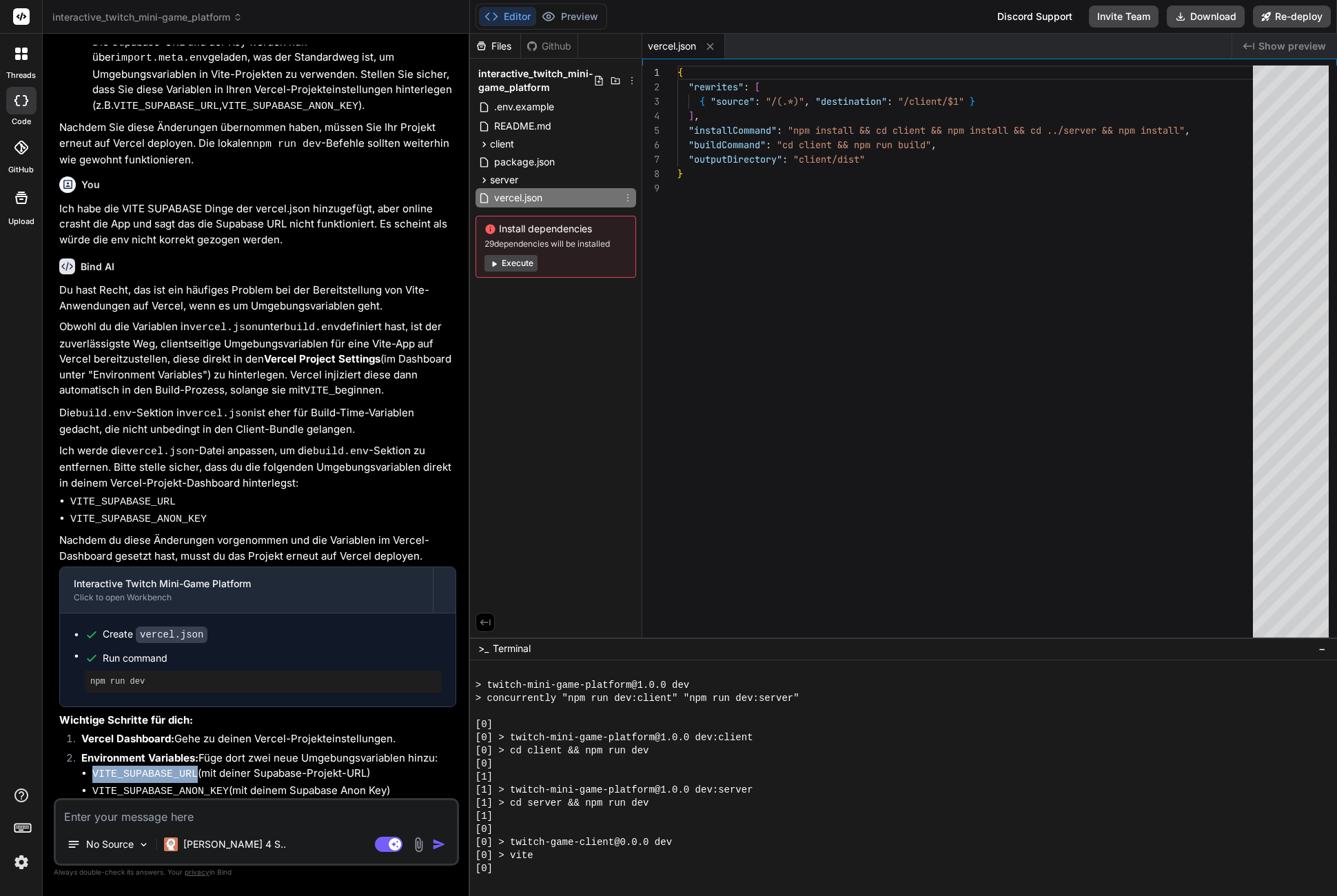
type textarea "x"
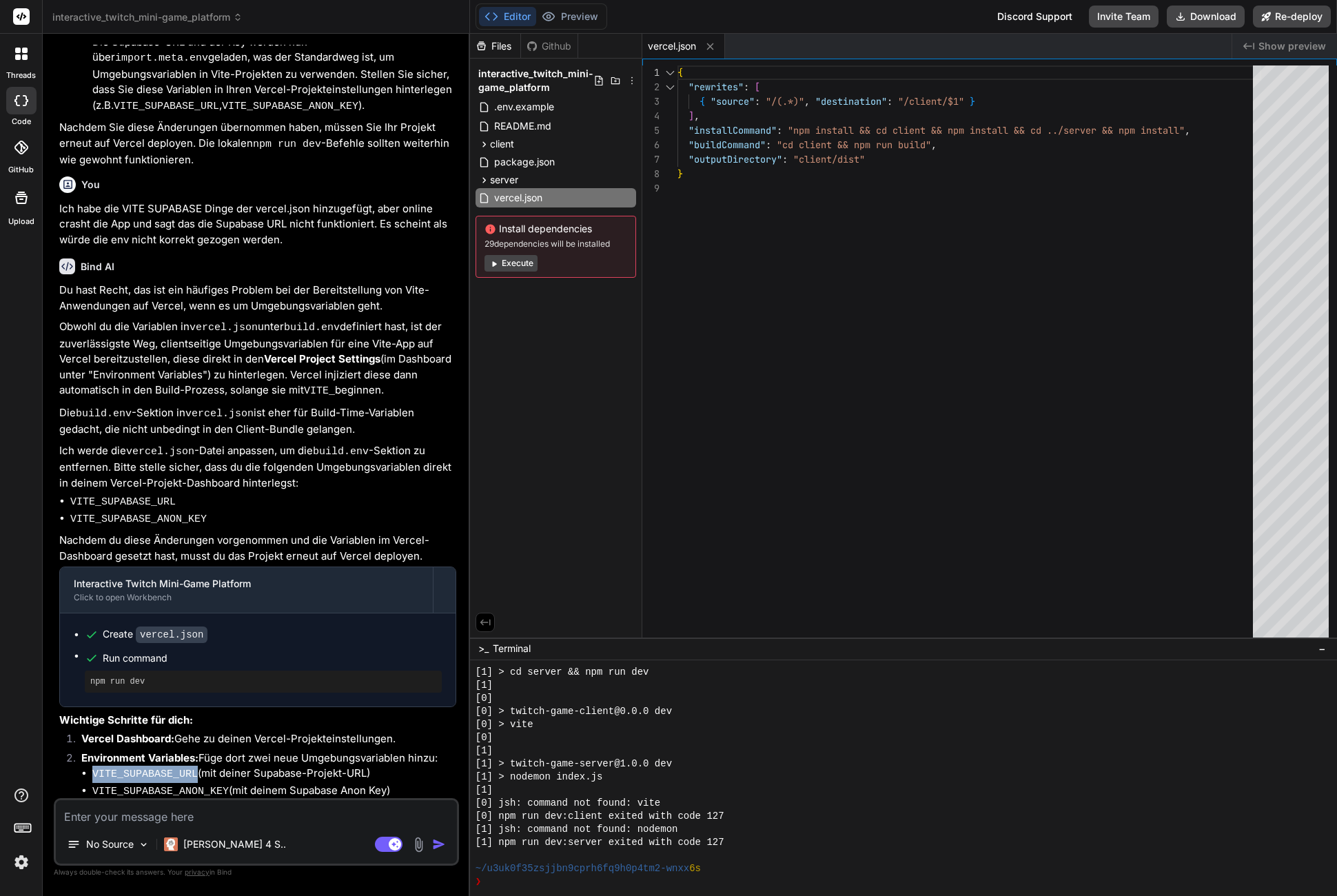
scroll to position [341, 0]
click at [144, 825] on div "No Source Claude 4 S.. Agent Mode. When this toggle is activated, AI automatica…" at bounding box center [256, 832] width 405 height 68
click at [184, 816] on textarea at bounding box center [257, 812] width 401 height 24
click at [506, 146] on span "client" at bounding box center [502, 144] width 24 height 14
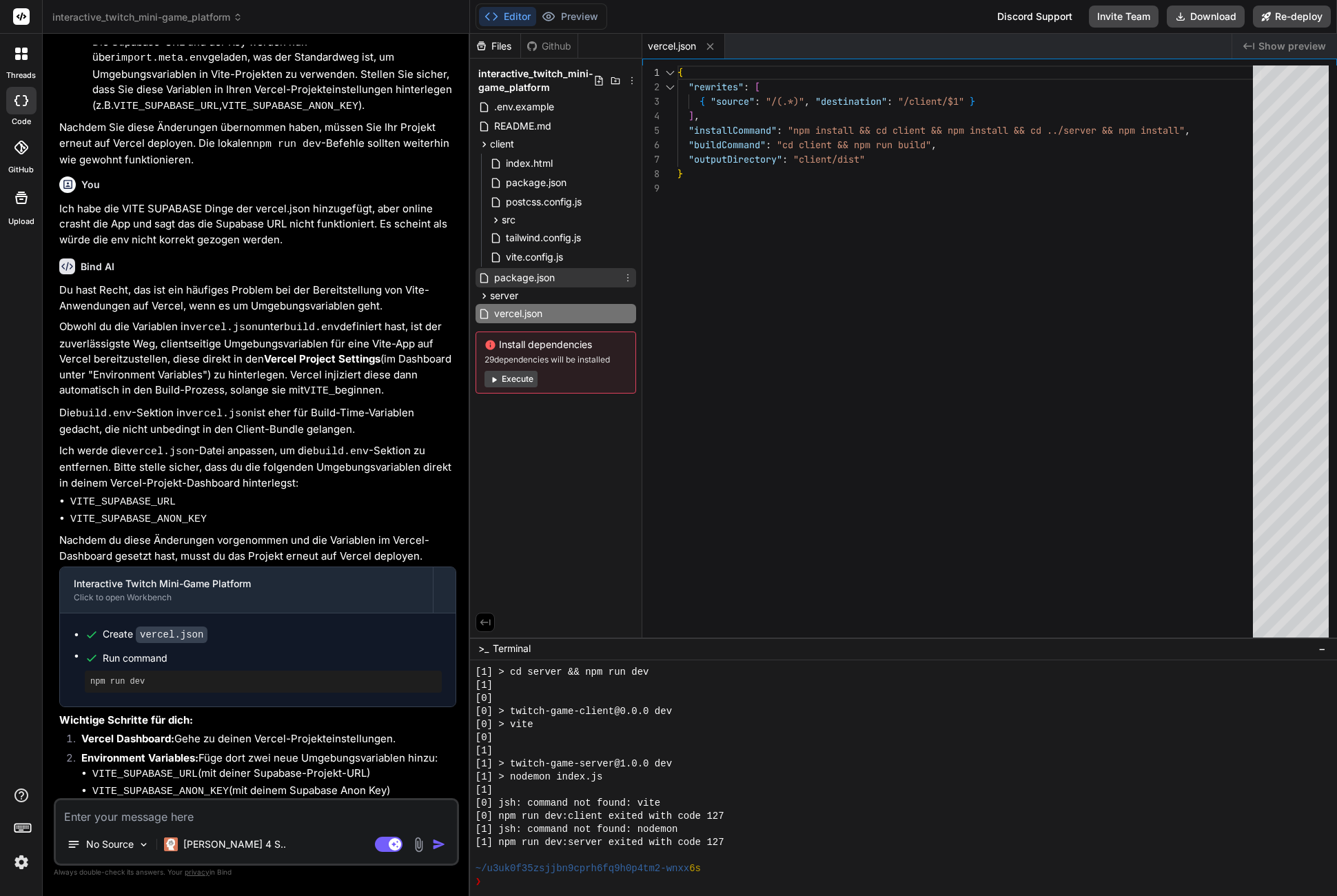
click at [519, 283] on span "package.json" at bounding box center [524, 278] width 63 height 16
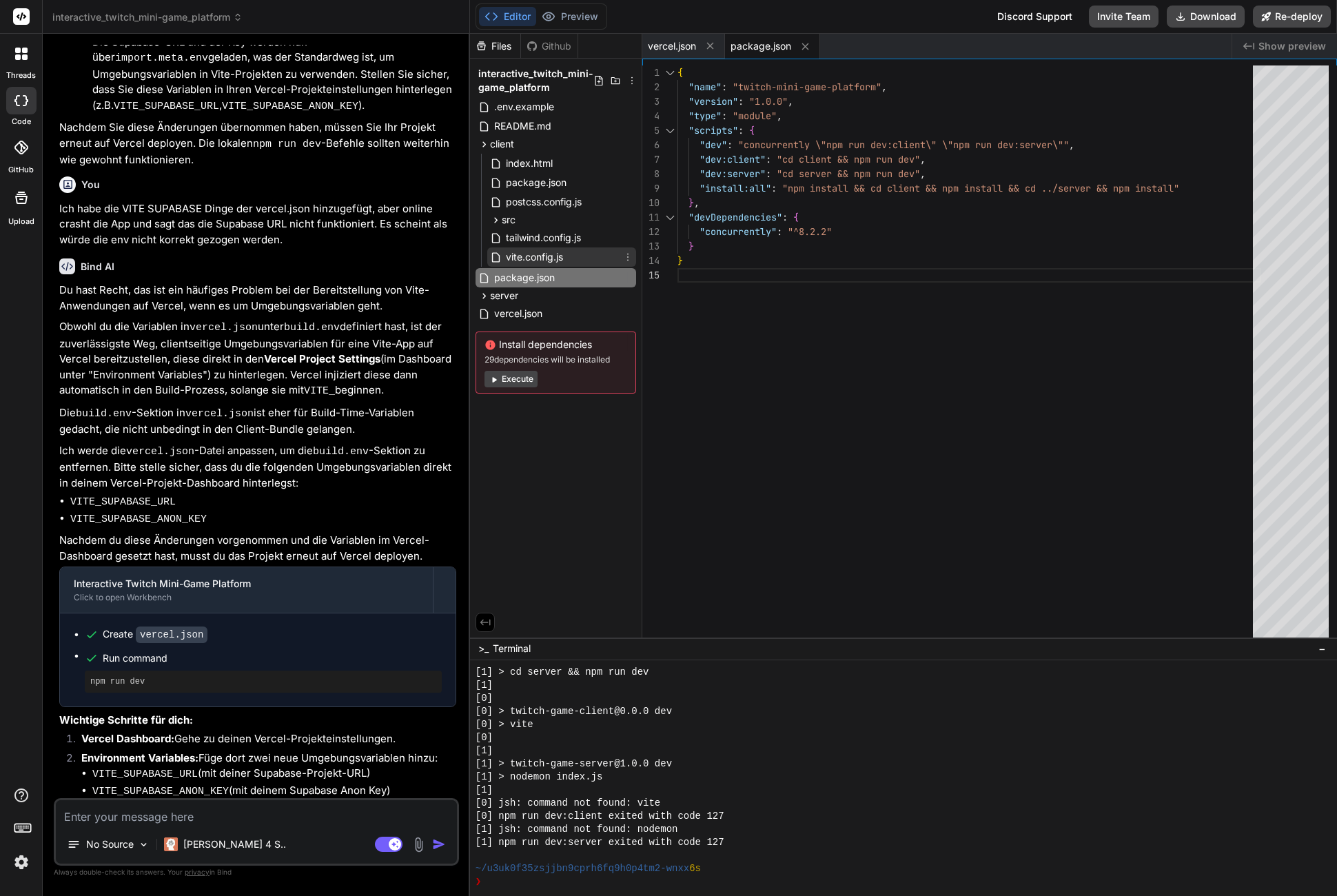
click at [526, 255] on span "vite.config.js" at bounding box center [534, 257] width 60 height 16
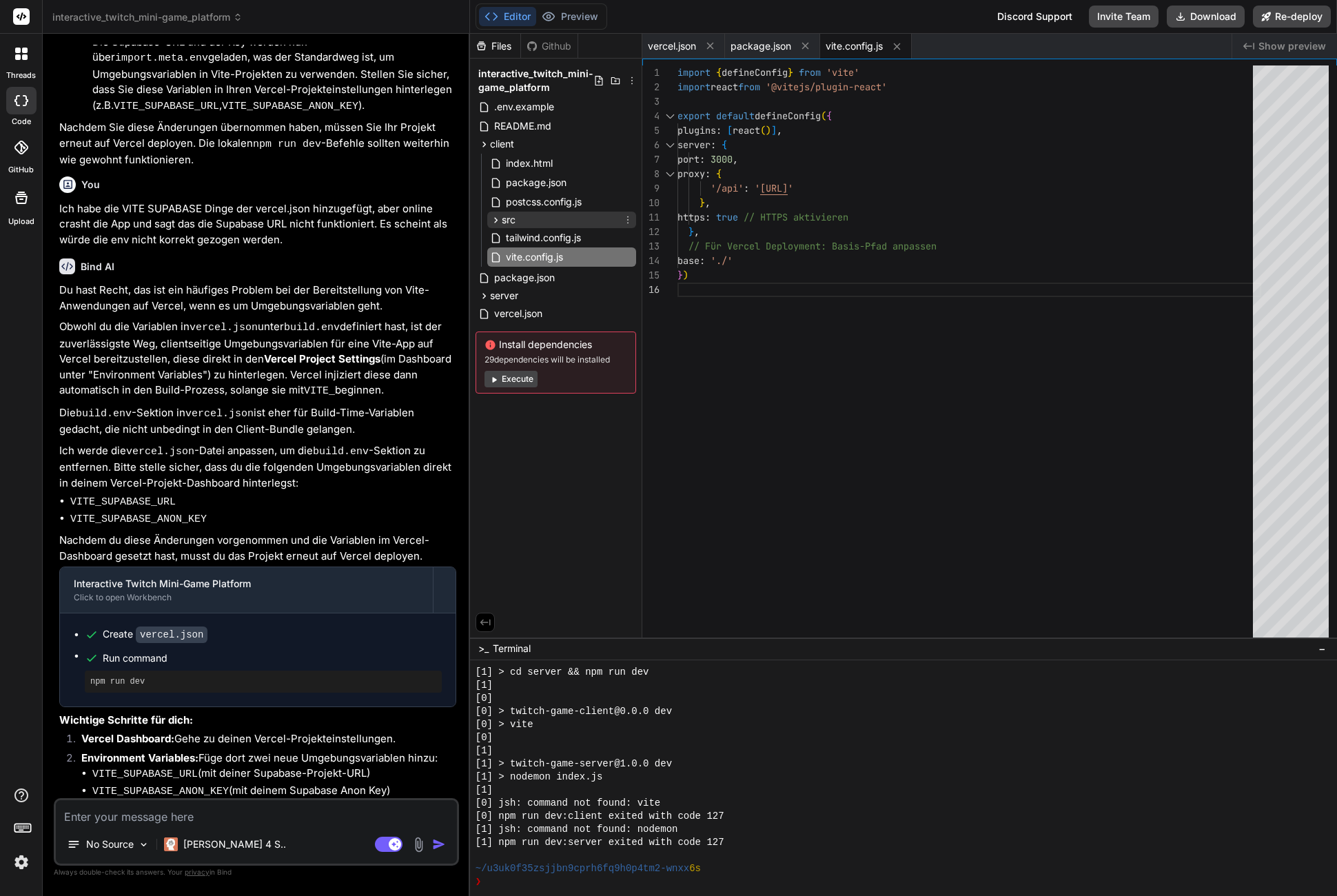
click at [515, 220] on span "src" at bounding box center [508, 220] width 14 height 14
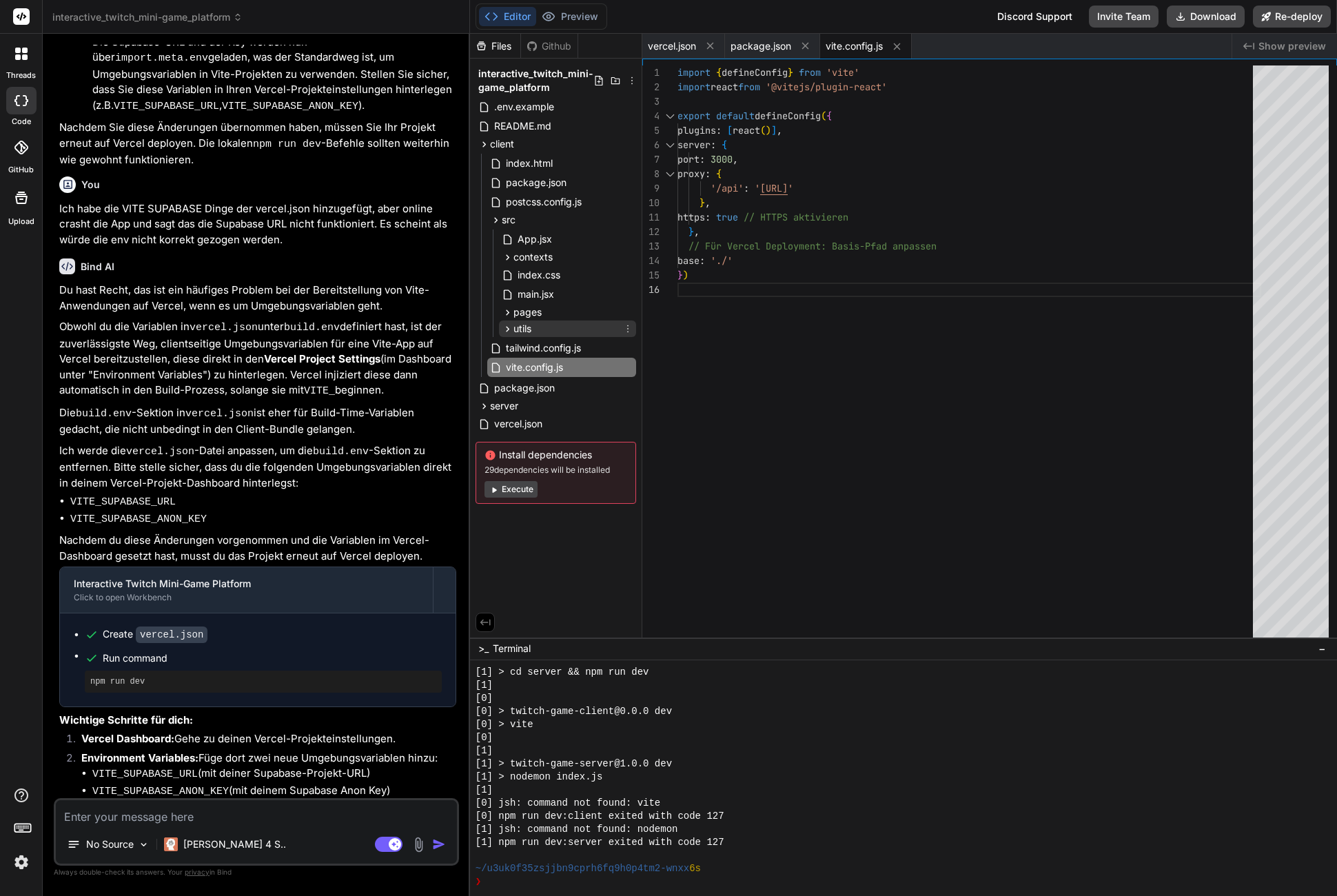
click at [530, 324] on span "utils" at bounding box center [523, 328] width 18 height 14
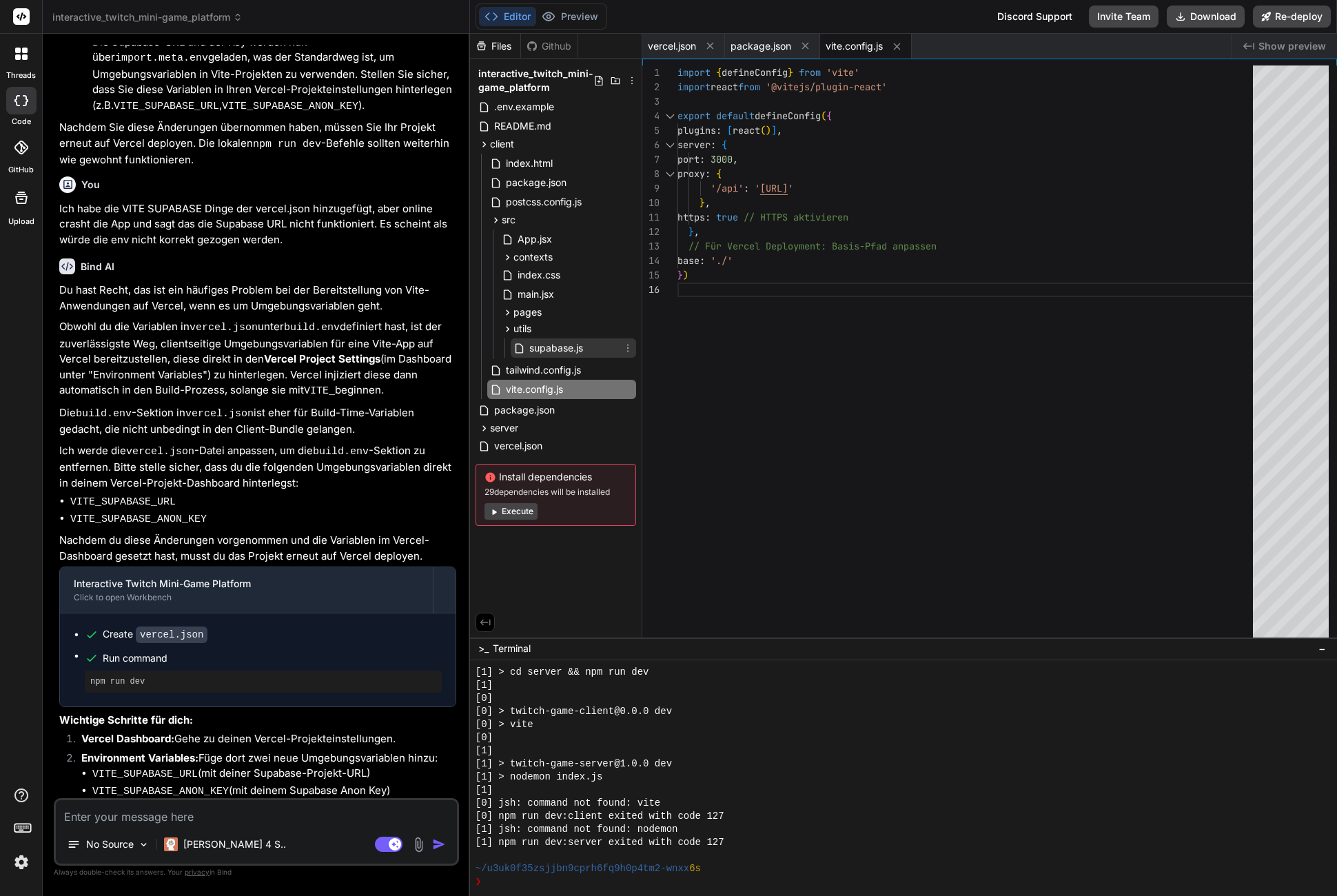
click at [543, 349] on span "supabase.js" at bounding box center [556, 348] width 57 height 16
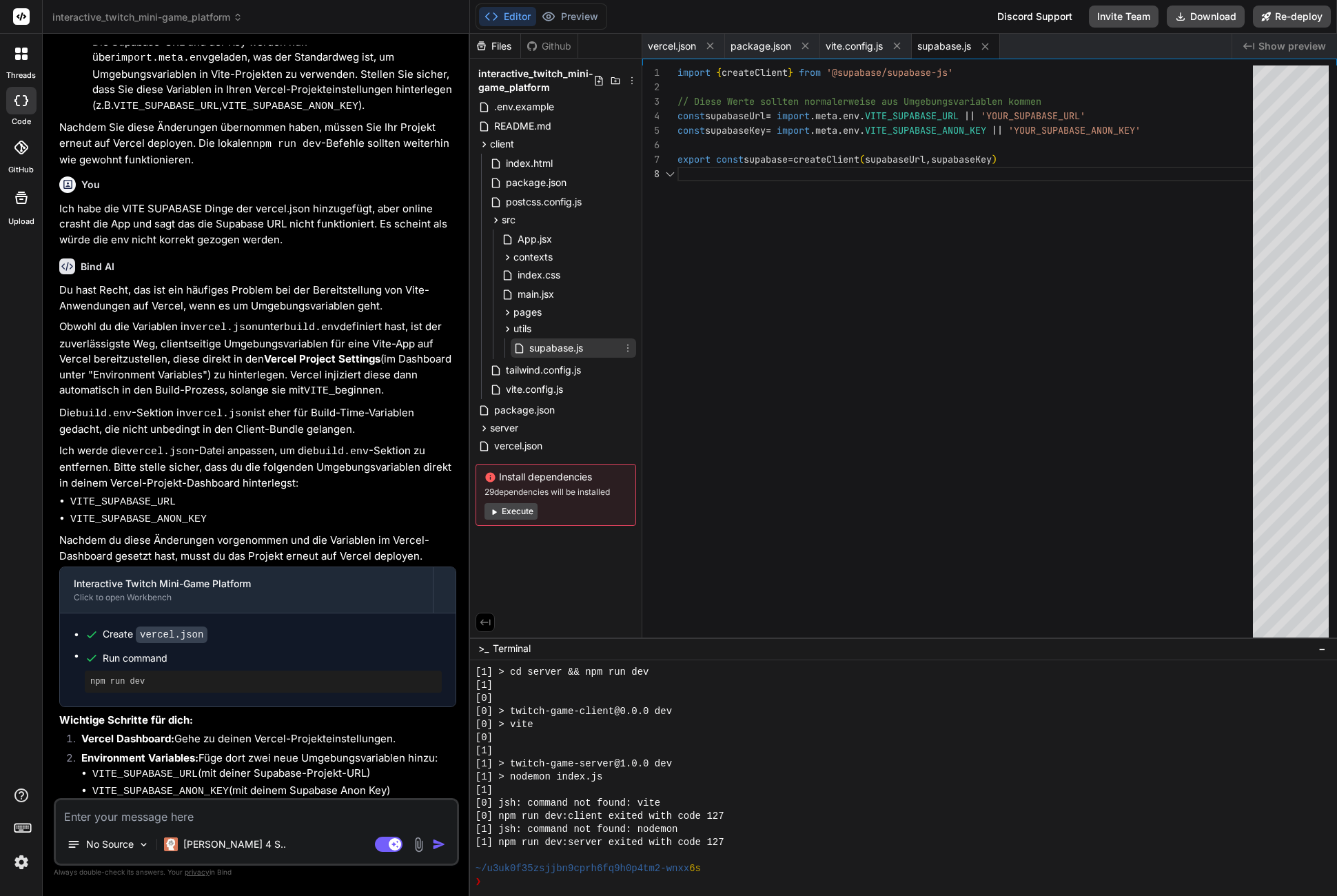
scroll to position [101, 0]
click at [1032, 106] on div "import { createClient } from '@supabase/supabase-js' // Diese Werte sollten nor…" at bounding box center [970, 354] width 584 height 579
click at [1022, 118] on div "import { createClient } from '@supabase/supabase-js' // Diese Werte sollten nor…" at bounding box center [970, 354] width 584 height 579
click at [1029, 109] on div "import { createClient } from '@supabase/supabase-js' // Diese Werte sollten nor…" at bounding box center [970, 354] width 584 height 579
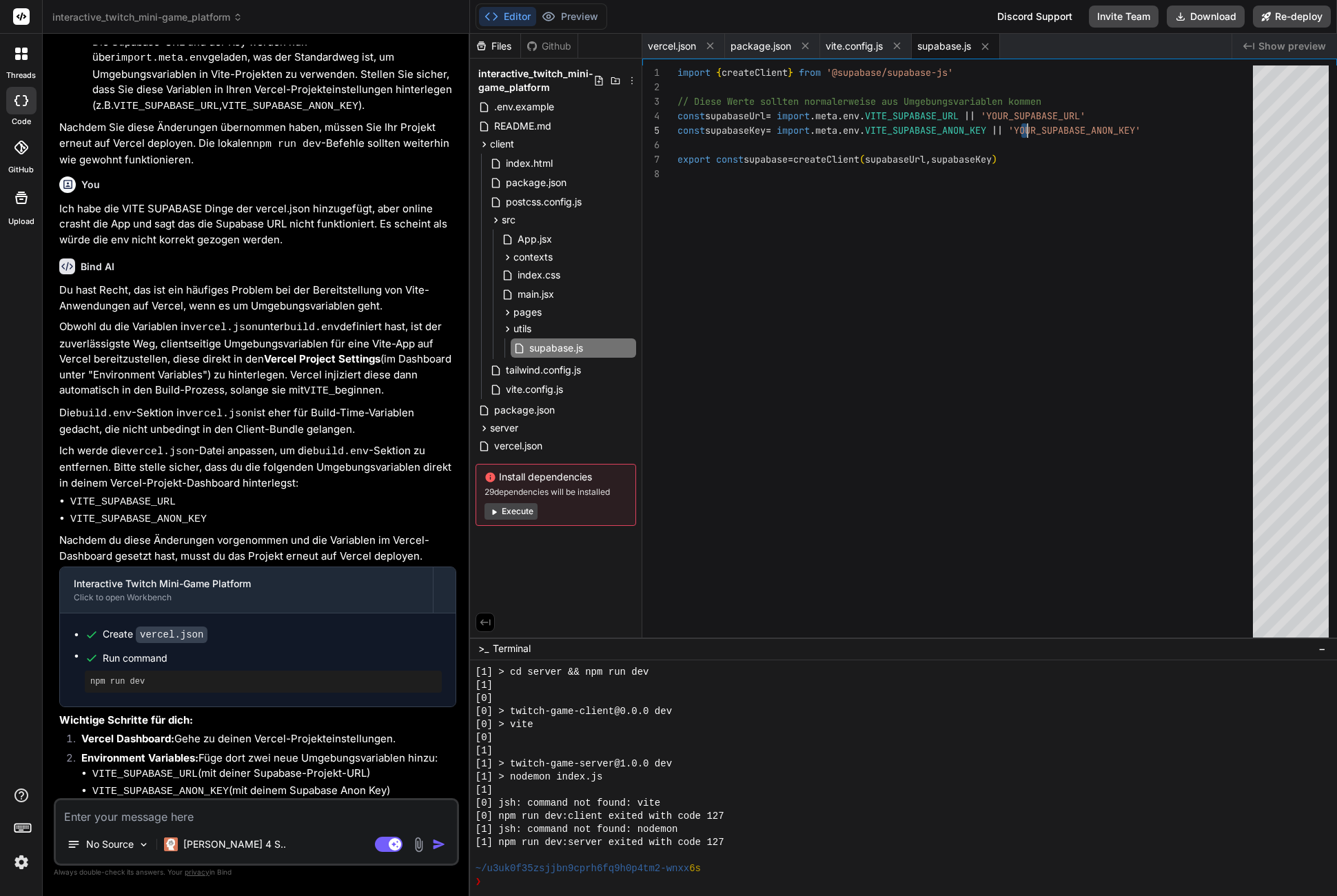
scroll to position [43, 0]
click at [1029, 109] on div "import { createClient } from '@supabase/supabase-js' // Diese Werte sollten nor…" at bounding box center [970, 354] width 584 height 579
click at [1047, 129] on div "import { createClient } from '@supabase/supabase-js' // Diese Werte sollten nor…" at bounding box center [970, 354] width 584 height 579
type textarea "import { createClient } from '@supabase/supabase-js' // Diese Werte sollten nor…"
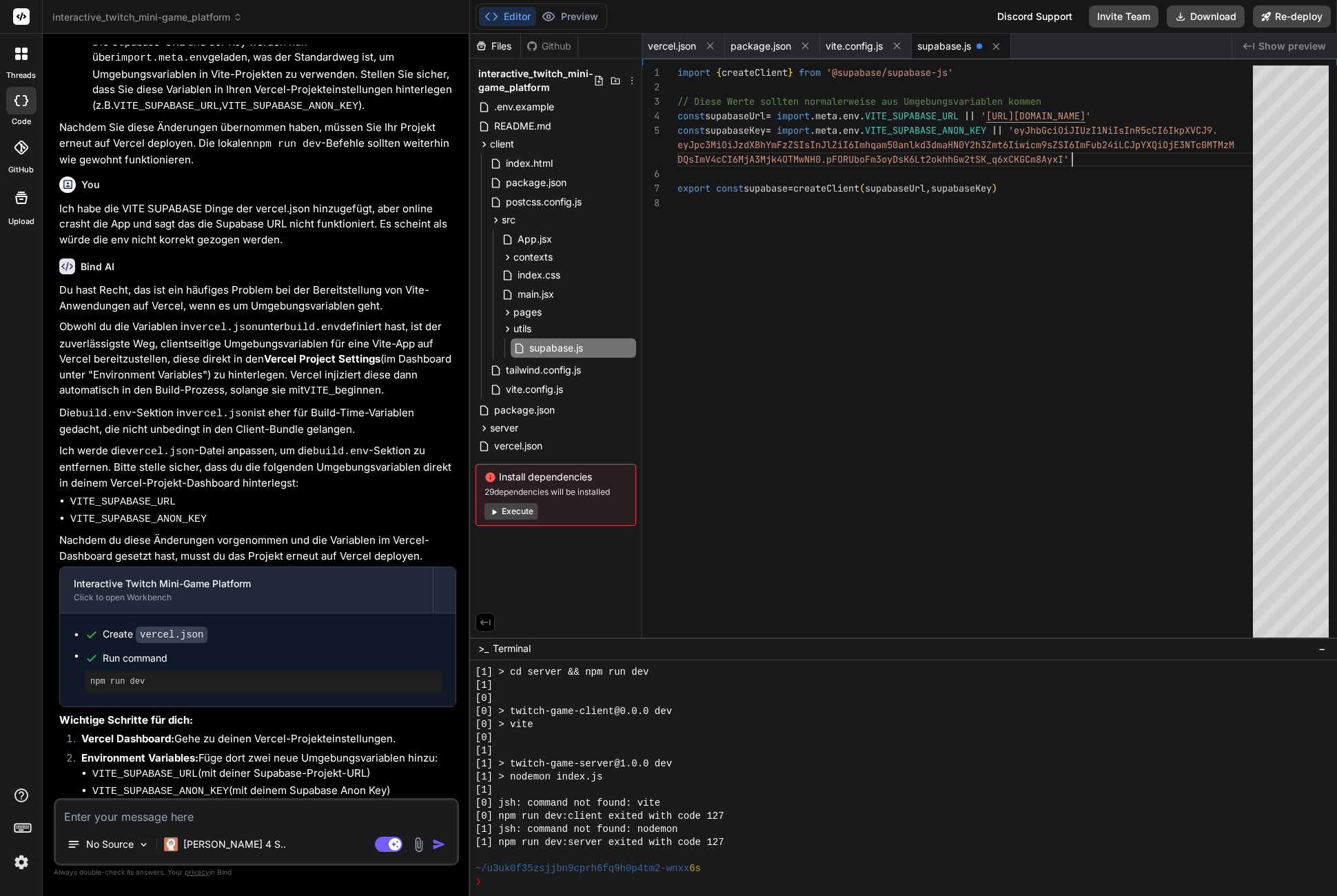
scroll to position [87, 0]
click at [723, 743] on div "[0]" at bounding box center [897, 738] width 843 height 13
click at [1291, 28] on div "Editor Preview Disabled until preview for your project is generated Discord Sup…" at bounding box center [903, 16] width 867 height 33
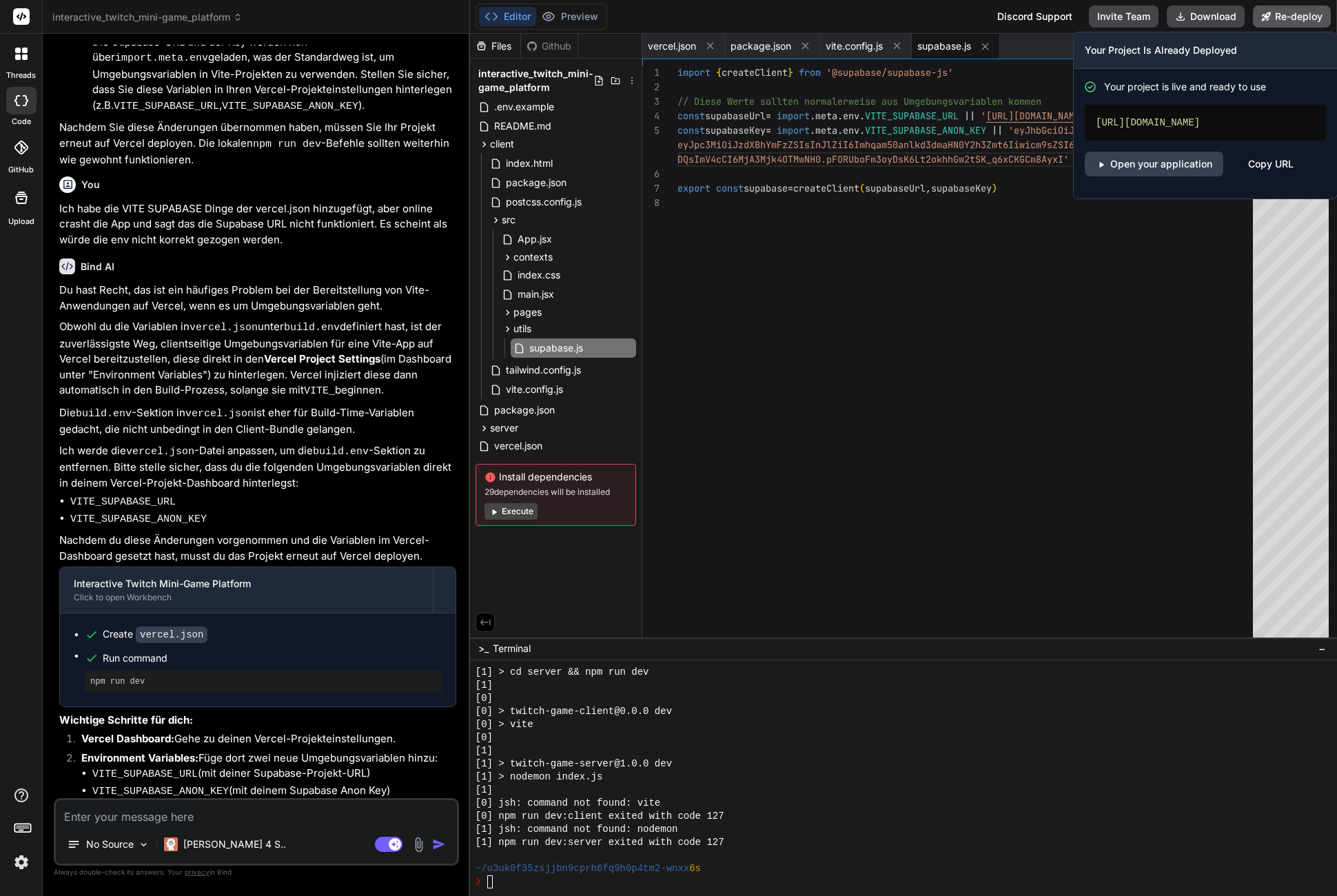
click at [1293, 17] on button "Re-deploy" at bounding box center [1292, 16] width 78 height 22
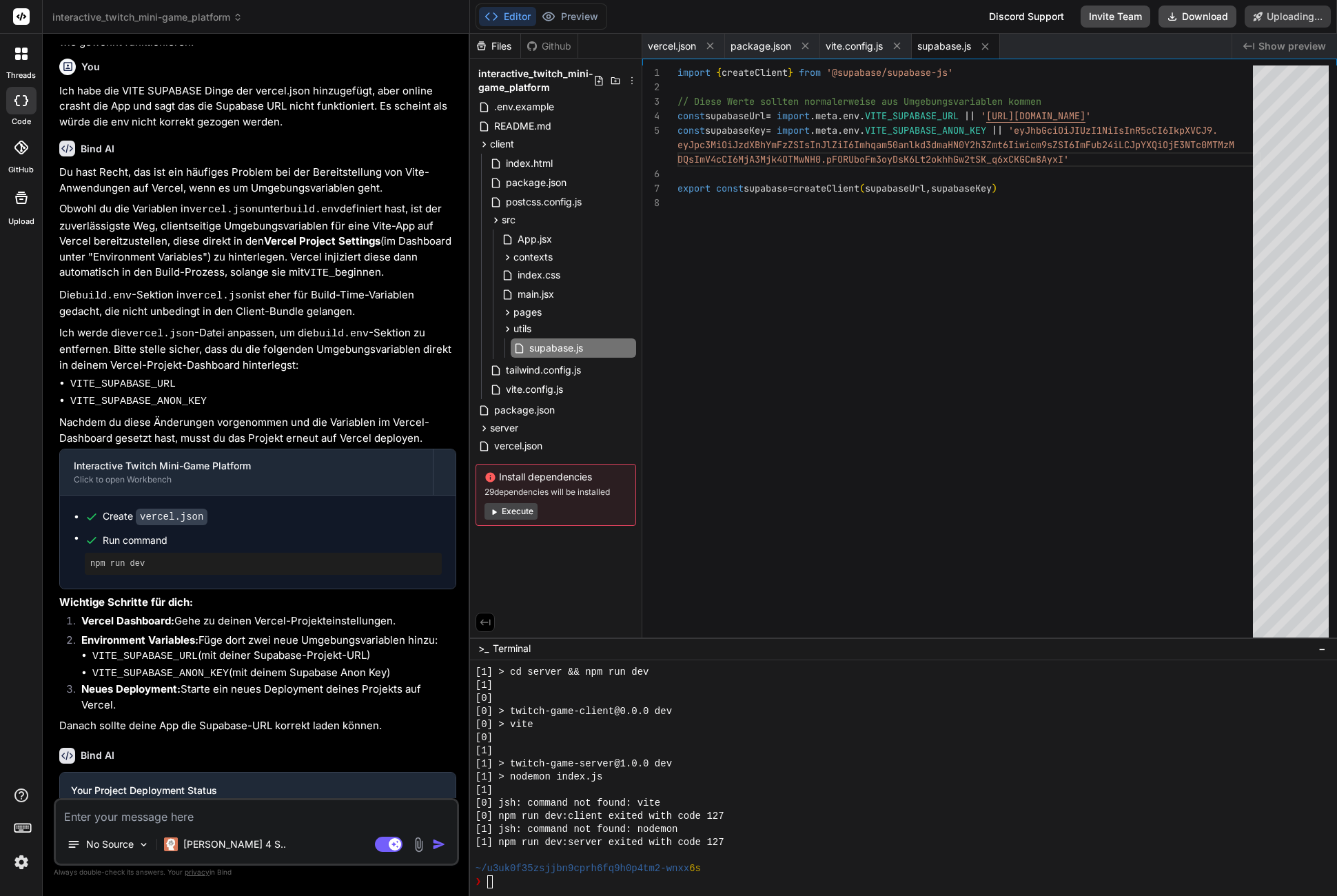
scroll to position [3439, 0]
type textarea "x"
click at [175, 817] on textarea at bounding box center [257, 812] width 401 height 24
paste textarea "?error=redirect_mismatch&error_description=Parameter+redirect_uri+does+not+matc…"
type textarea "?error=redirect_mismatch&error_description=Parameter+redirect_uri+does+not+matc…"
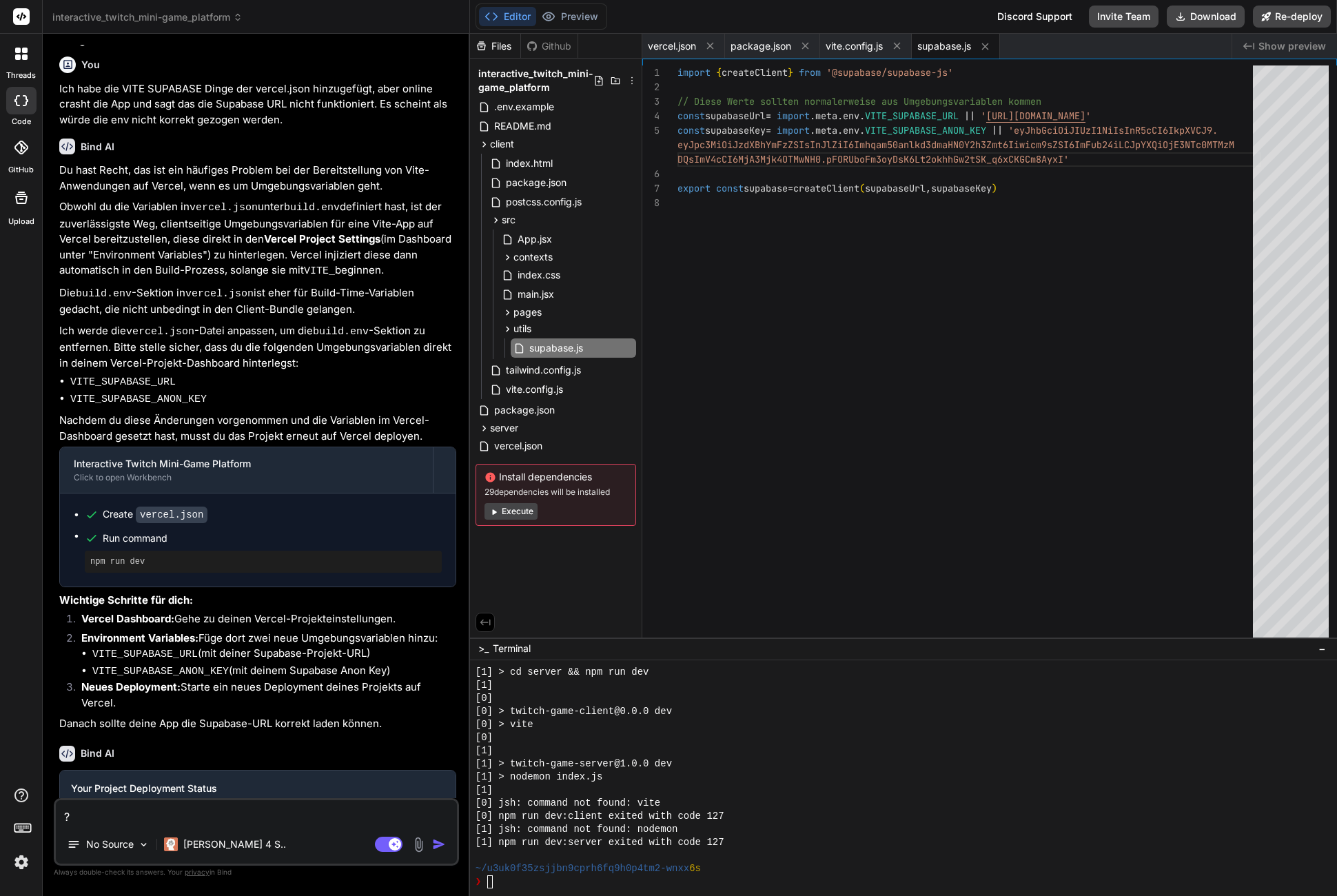
scroll to position [15, 0]
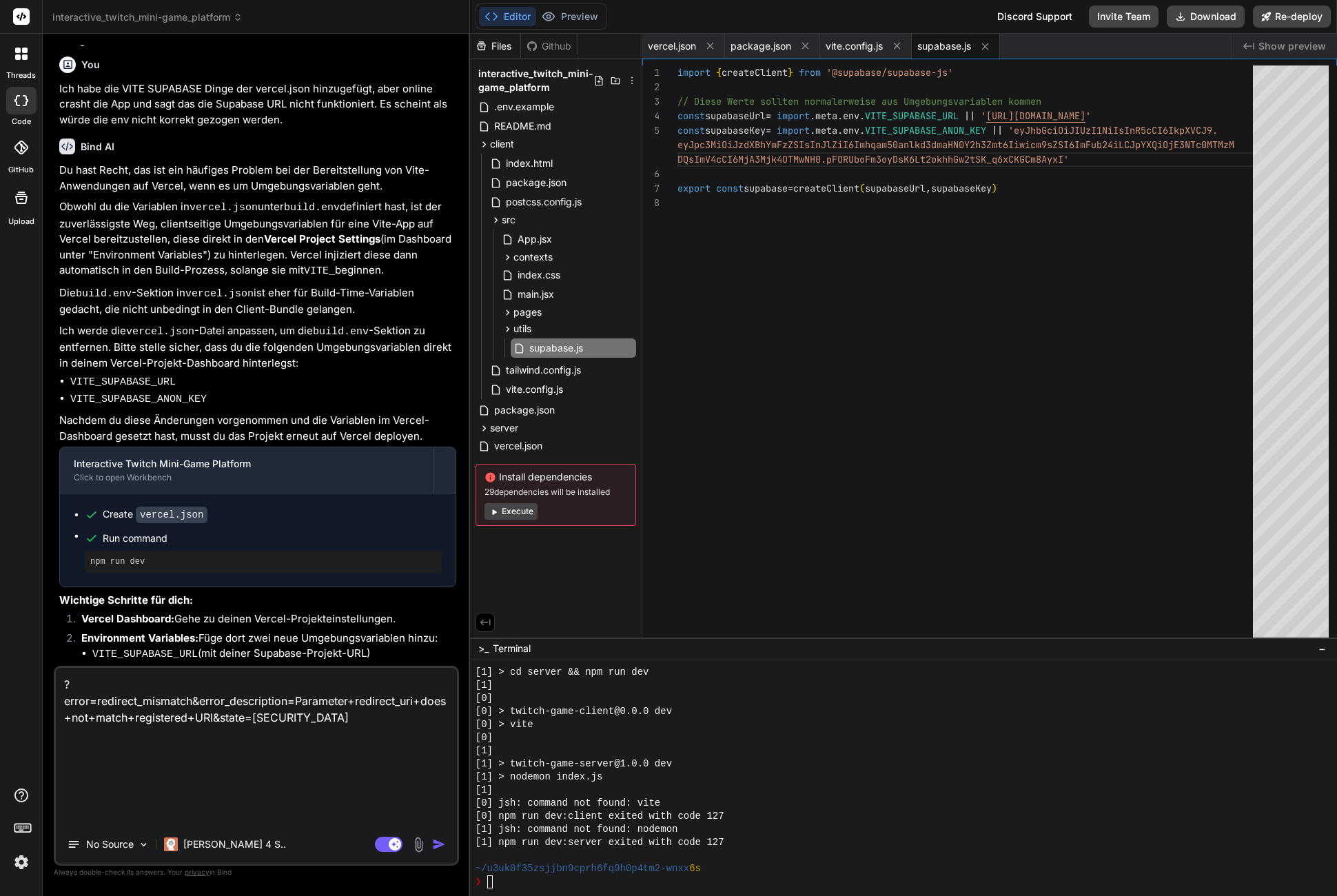
type textarea "x"
type textarea "?error=redirect_mismatch&error_description=Parameter+redirect_uri+does+not+matc…"
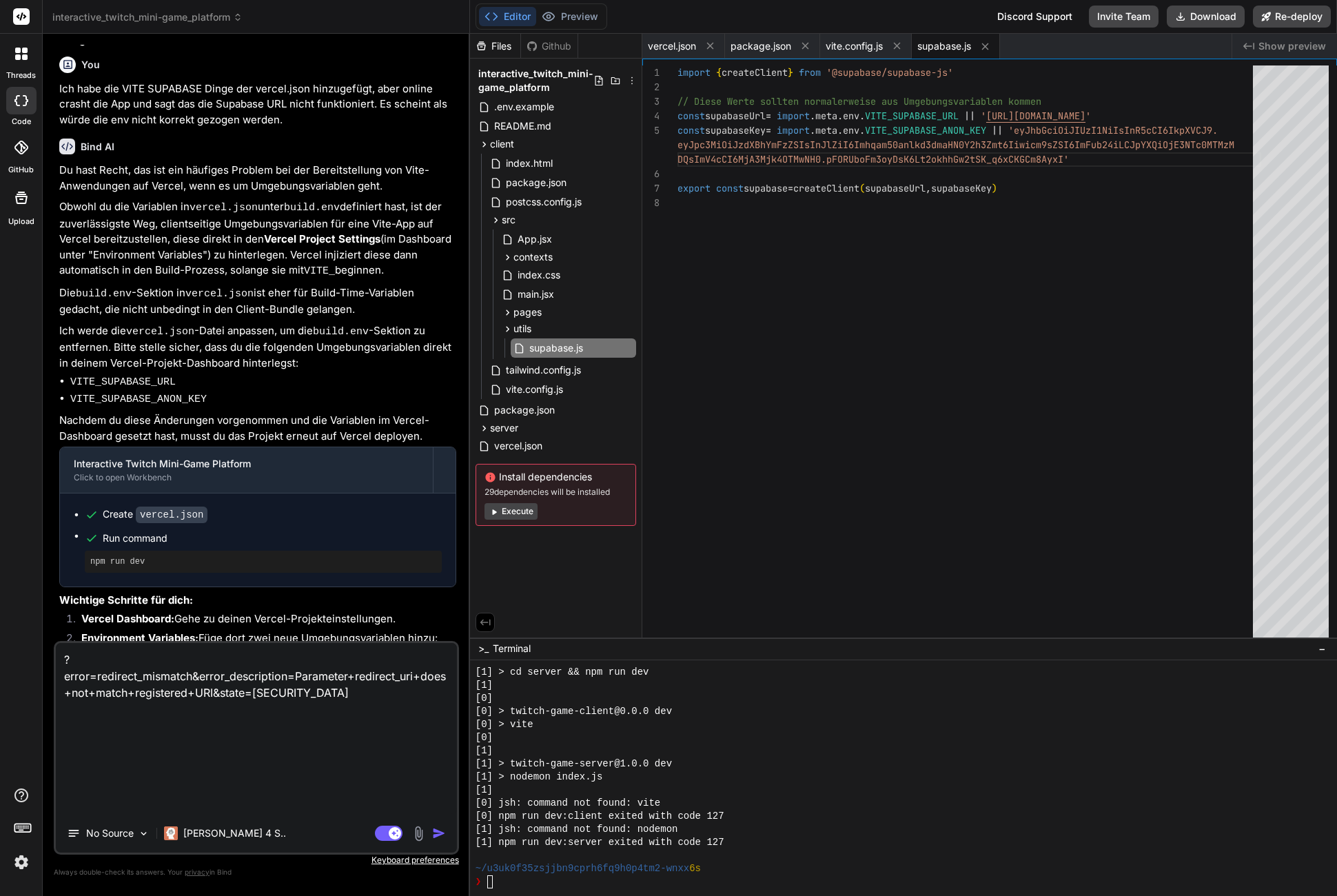
type textarea "x"
type textarea "?error=redirect_mismatch&error_description=Parameter+redirect_uri+does+not+matc…"
type textarea "x"
type textarea "?error=redirect_mismatch&error_description=Parameter+redirect_uri+does+not+matc…"
type textarea "x"
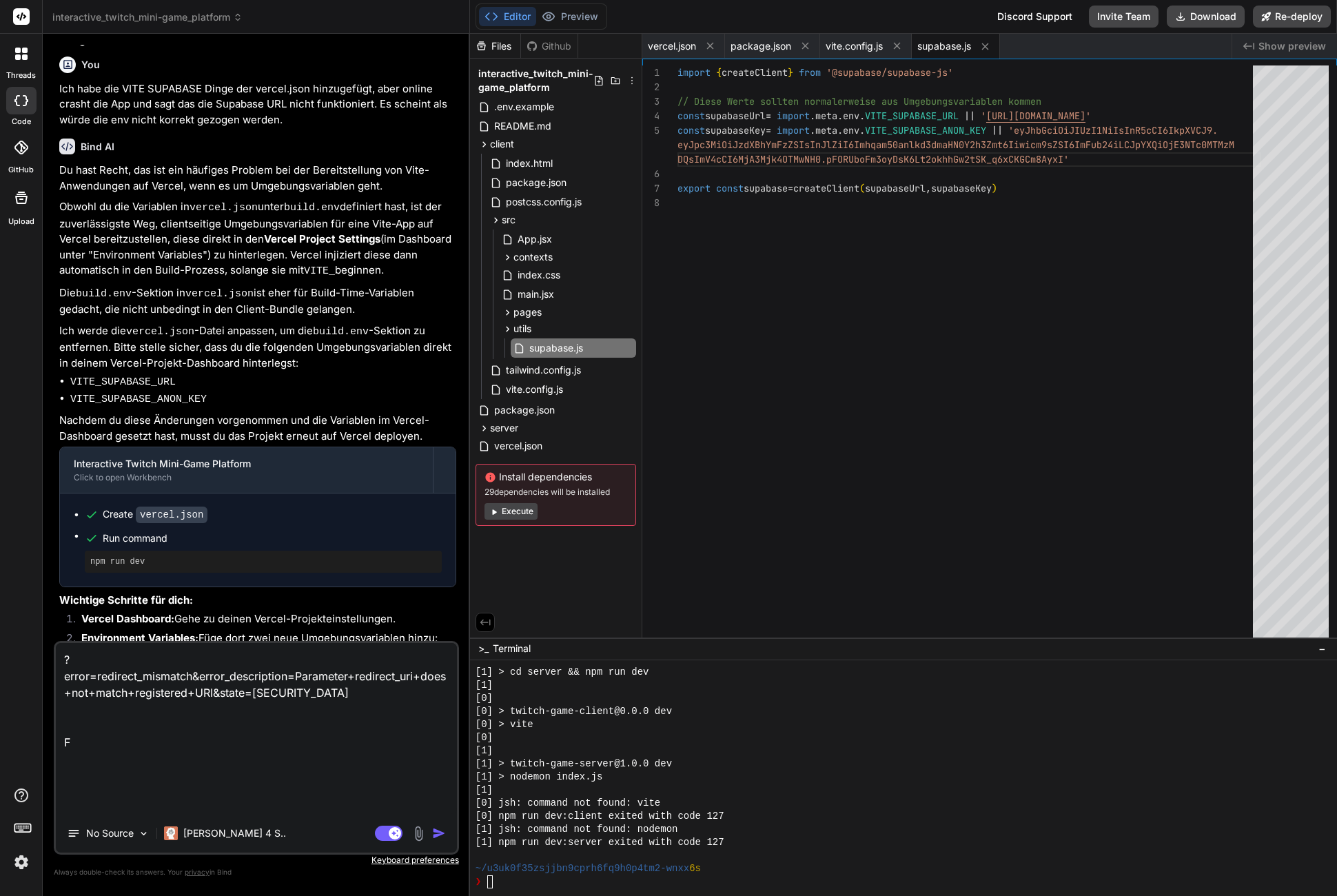
scroll to position [51, 0]
type textarea "?error=redirect_mismatch&error_description=Parameter+redirect_uri+does+not+matc…"
type textarea "x"
type textarea "?error=redirect_mismatch&error_description=Parameter+redirect_uri+does+not+matc…"
type textarea "x"
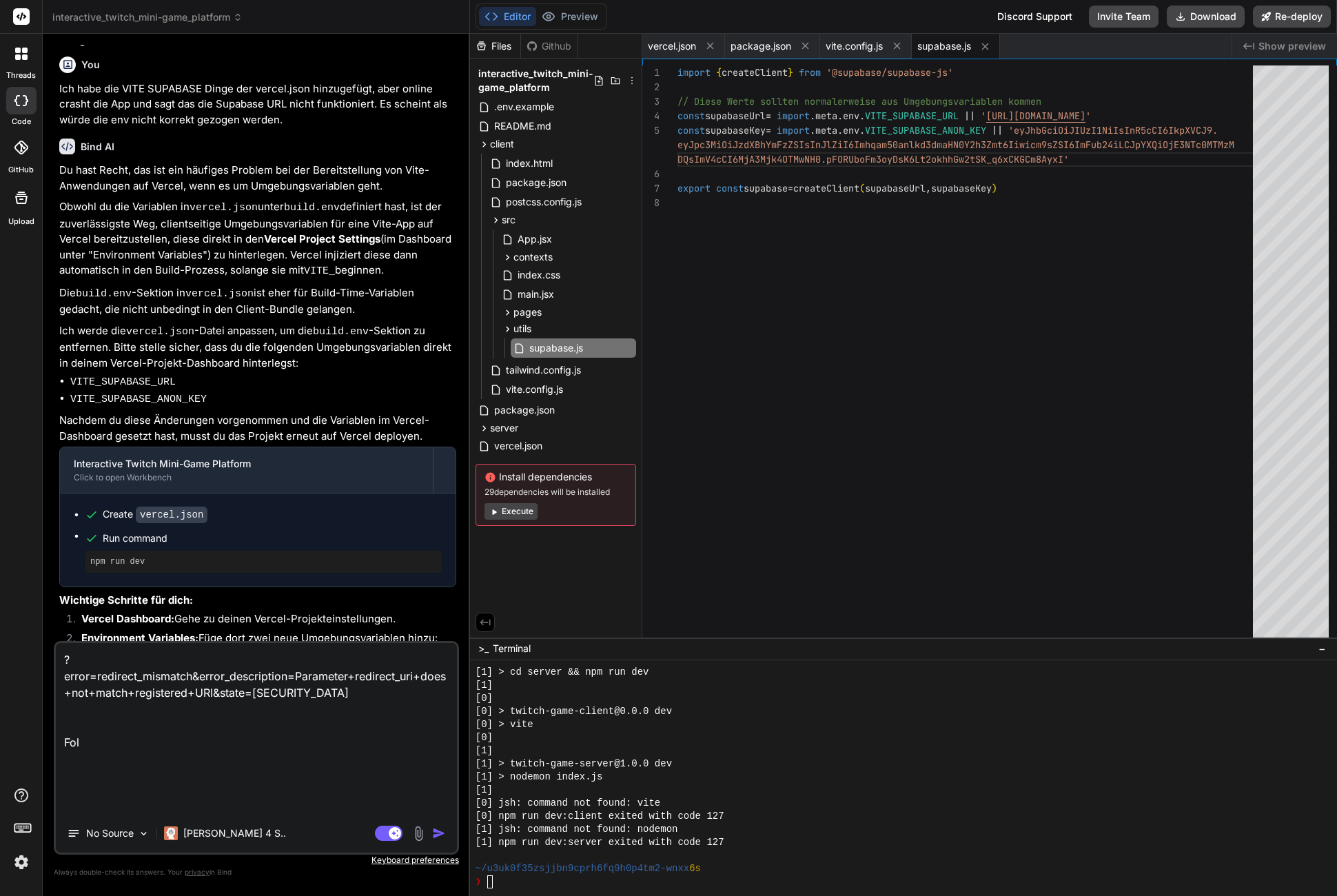
type textarea "?error=redirect_mismatch&error_description=Parameter+redirect_uri+does+not+matc…"
type textarea "x"
type textarea "?error=redirect_mismatch&error_description=Parameter+redirect_uri+does+not+matc…"
type textarea "x"
type textarea "?error=redirect_mismatch&error_description=Parameter+redirect_uri+does+not+matc…"
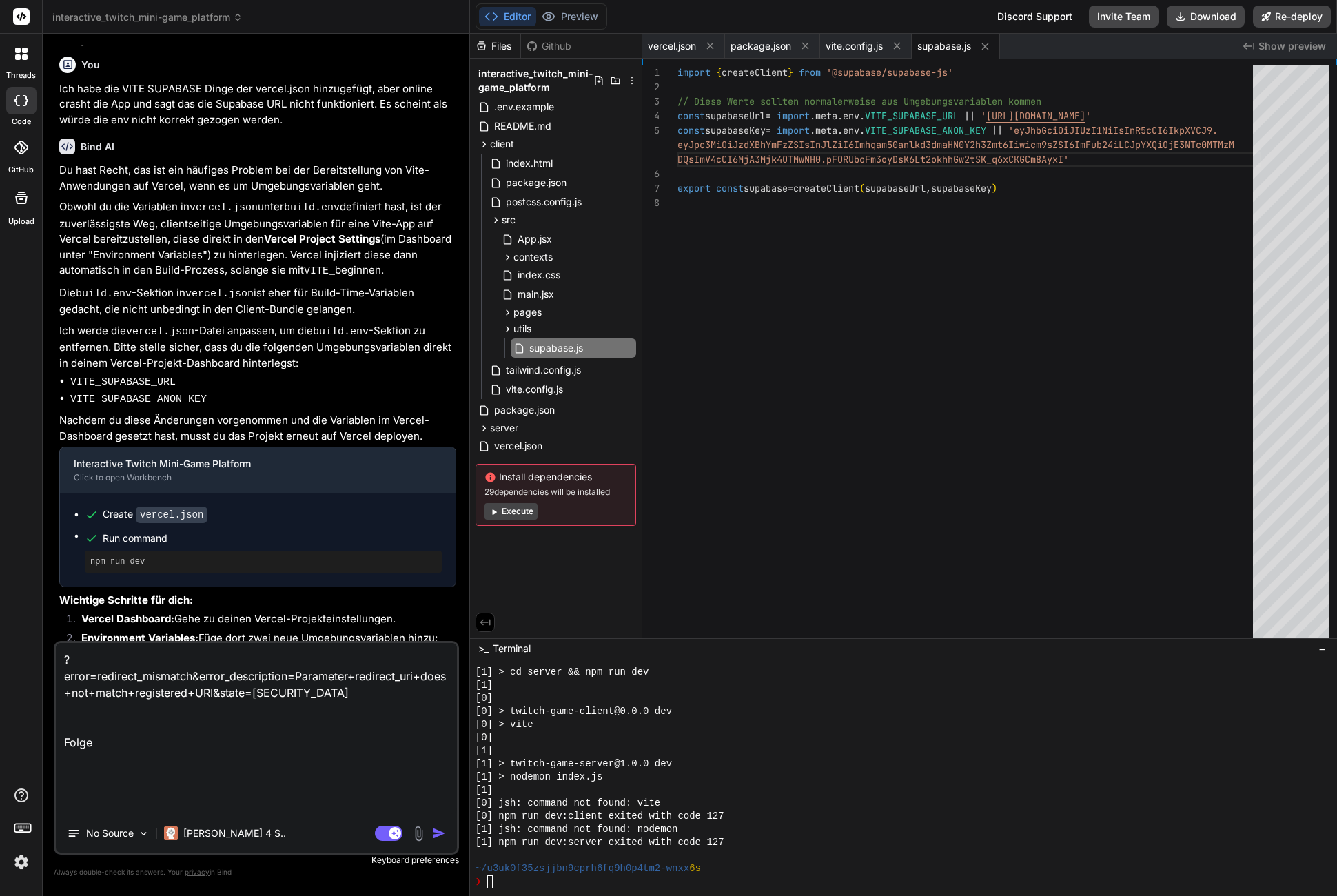
type textarea "x"
type textarea "?error=redirect_mismatch&error_description=Parameter+redirect_uri+does+not+matc…"
type textarea "x"
type textarea "?error=redirect_mismatch&error_description=Parameter+redirect_uri+does+not+matc…"
type textarea "x"
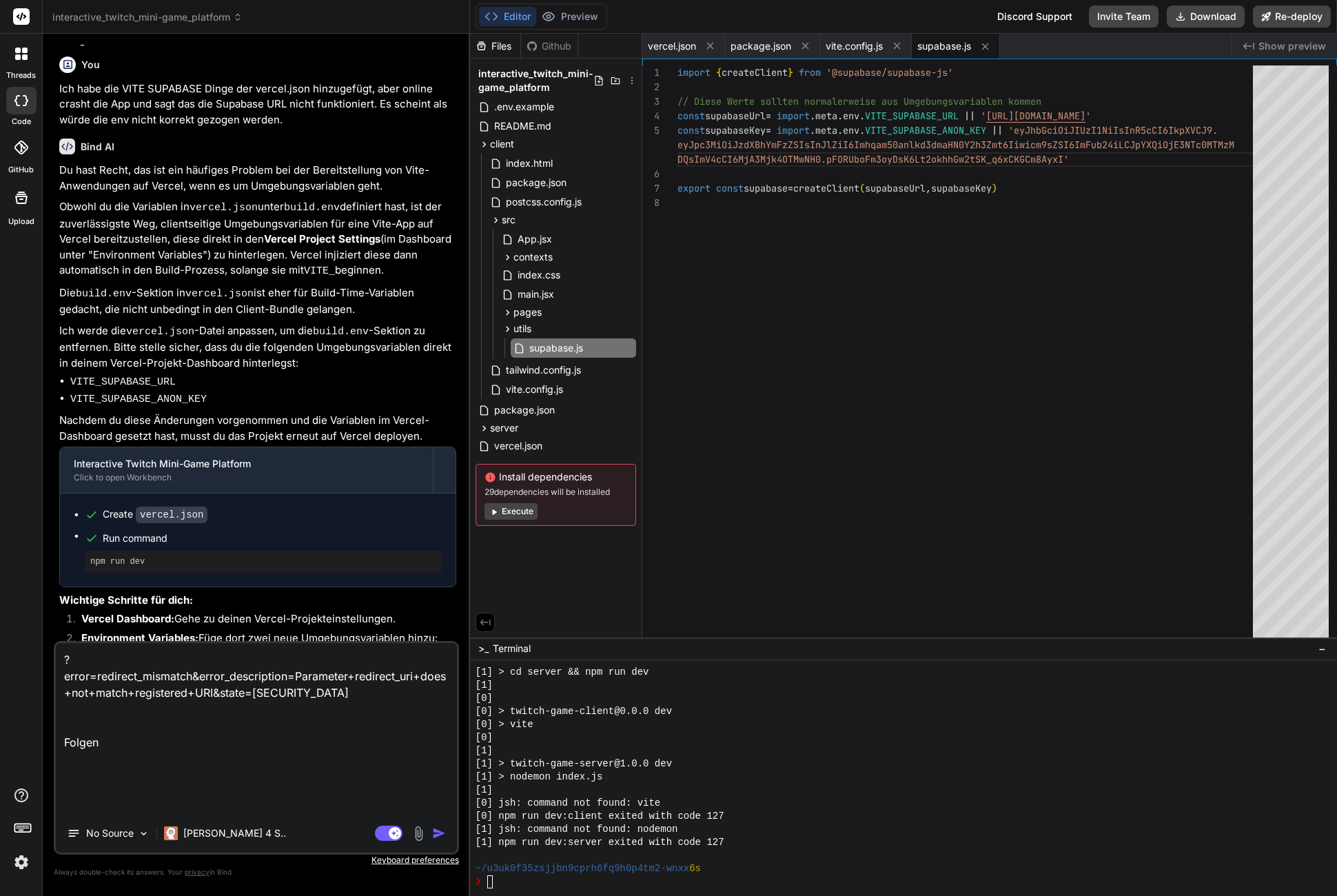
type textarea "?error=redirect_mismatch&error_description=Parameter+redirect_uri+does+not+matc…"
type textarea "x"
type textarea "?error=redirect_mismatch&error_description=Parameter+redirect_uri+does+not+matc…"
type textarea "x"
type textarea "?error=redirect_mismatch&error_description=Parameter+redirect_uri+does+not+matc…"
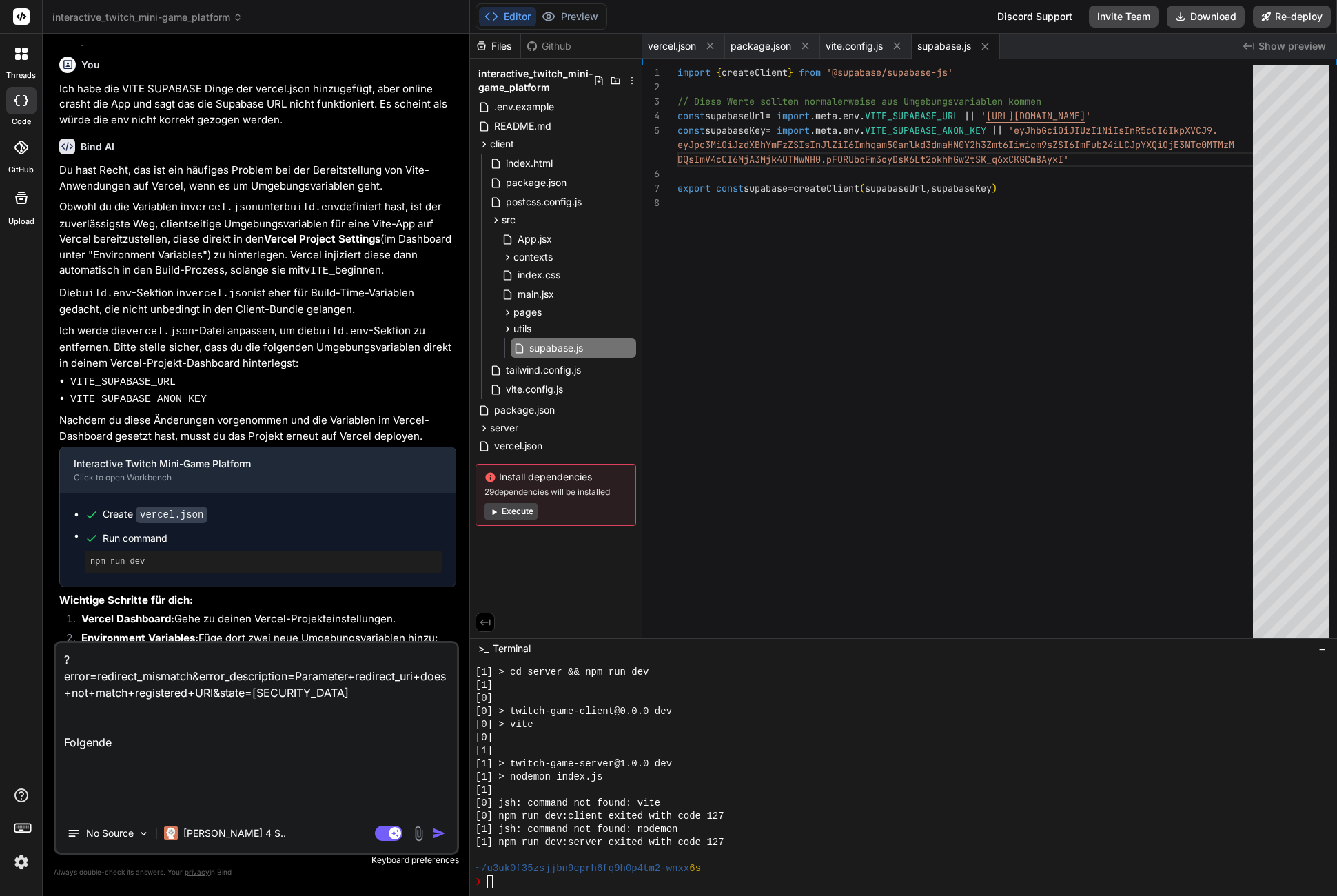
type textarea "x"
type textarea "?error=redirect_mismatch&error_description=Parameter+redirect_uri+does+not+matc…"
type textarea "x"
type textarea "?error=redirect_mismatch&error_description=Parameter+redirect_uri+does+not+matc…"
type textarea "x"
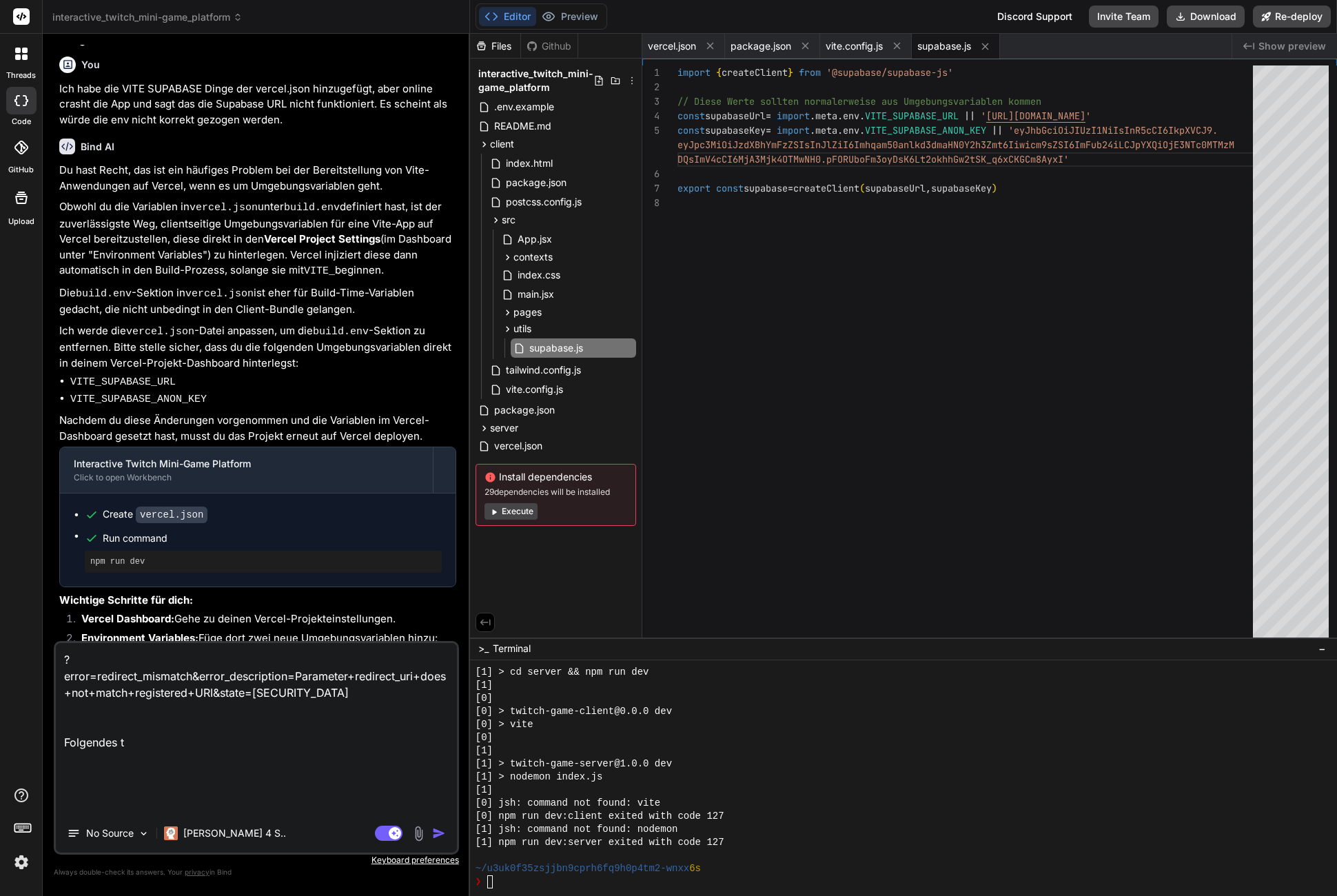
type textarea "?error=redirect_mismatch&error_description=Parameter+redirect_uri+does+not+matc…"
type textarea "x"
type textarea "?error=redirect_mismatch&error_description=Parameter+redirect_uri+does+not+matc…"
type textarea "x"
type textarea "?error=redirect_mismatch&error_description=Parameter+redirect_uri+does+not+matc…"
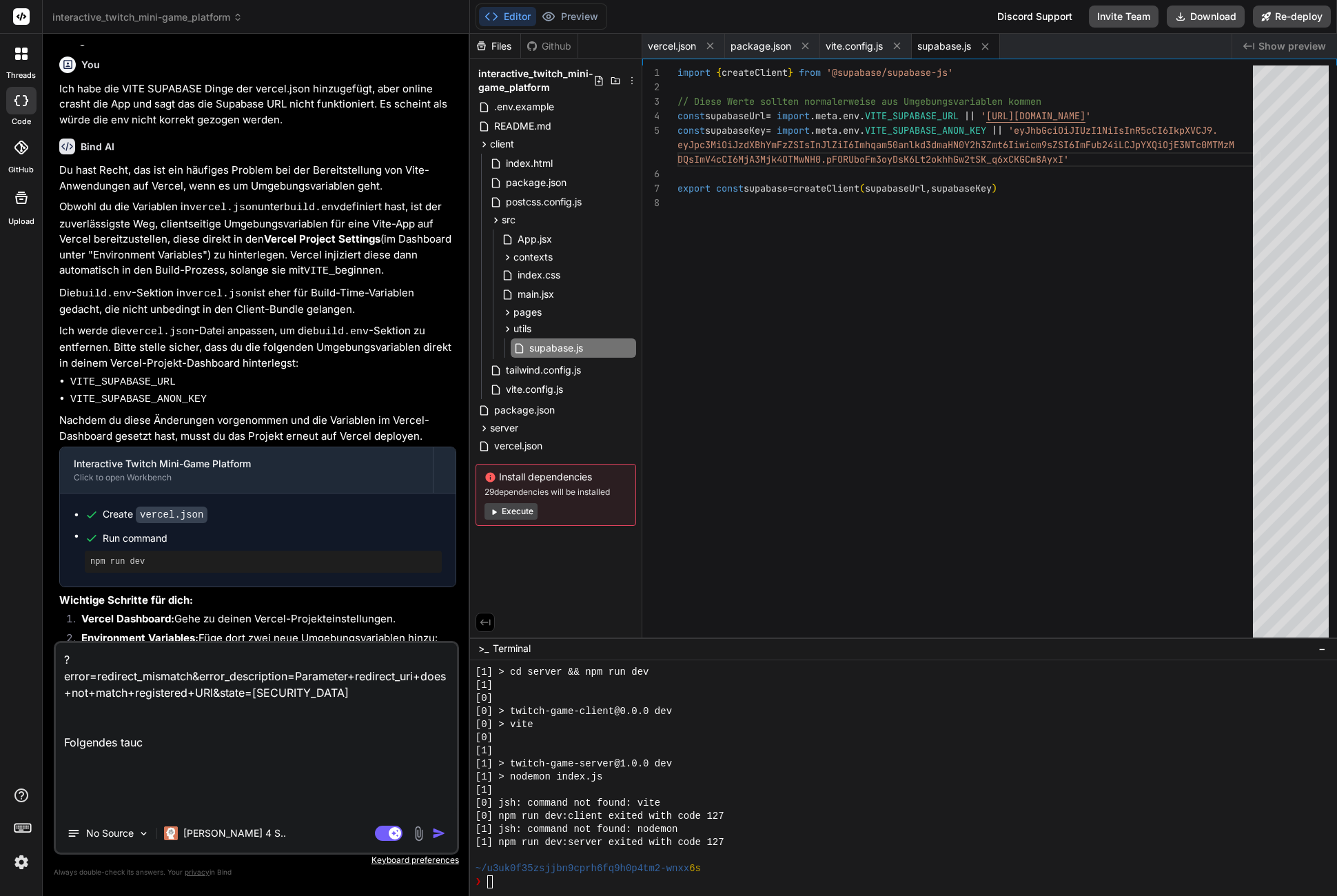
type textarea "x"
type textarea "?error=redirect_mismatch&error_description=Parameter+redirect_uri+does+not+matc…"
type textarea "x"
type textarea "?error=redirect_mismatch&error_description=Parameter+redirect_uri+does+not+matc…"
type textarea "x"
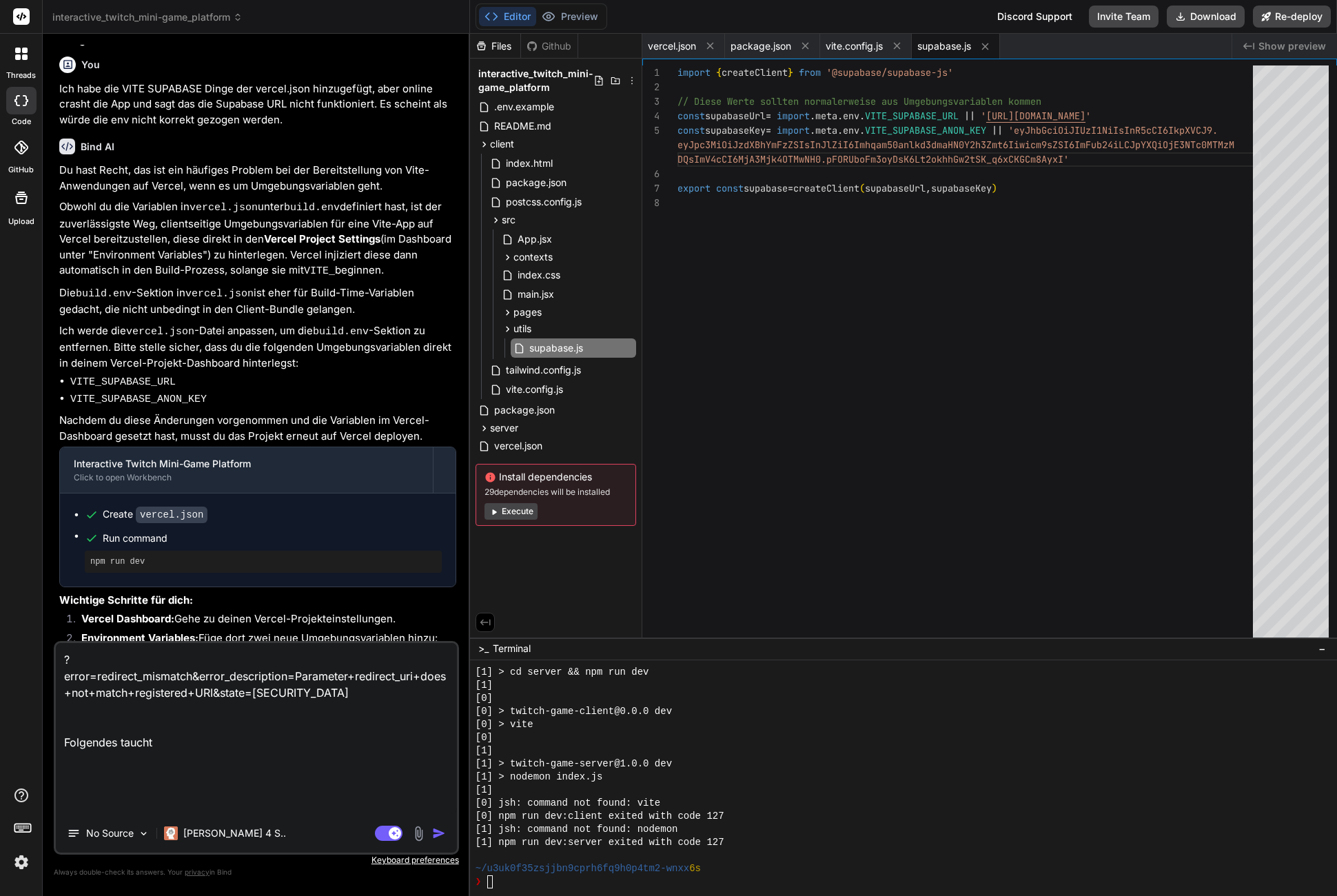
type textarea "?error=redirect_mismatch&error_description=Parameter+redirect_uri+does+not+matc…"
type textarea "x"
type textarea "?error=redirect_mismatch&error_description=Parameter+redirect_uri+does+not+matc…"
type textarea "x"
type textarea "?error=redirect_mismatch&error_description=Parameter+redirect_uri+does+not+matc…"
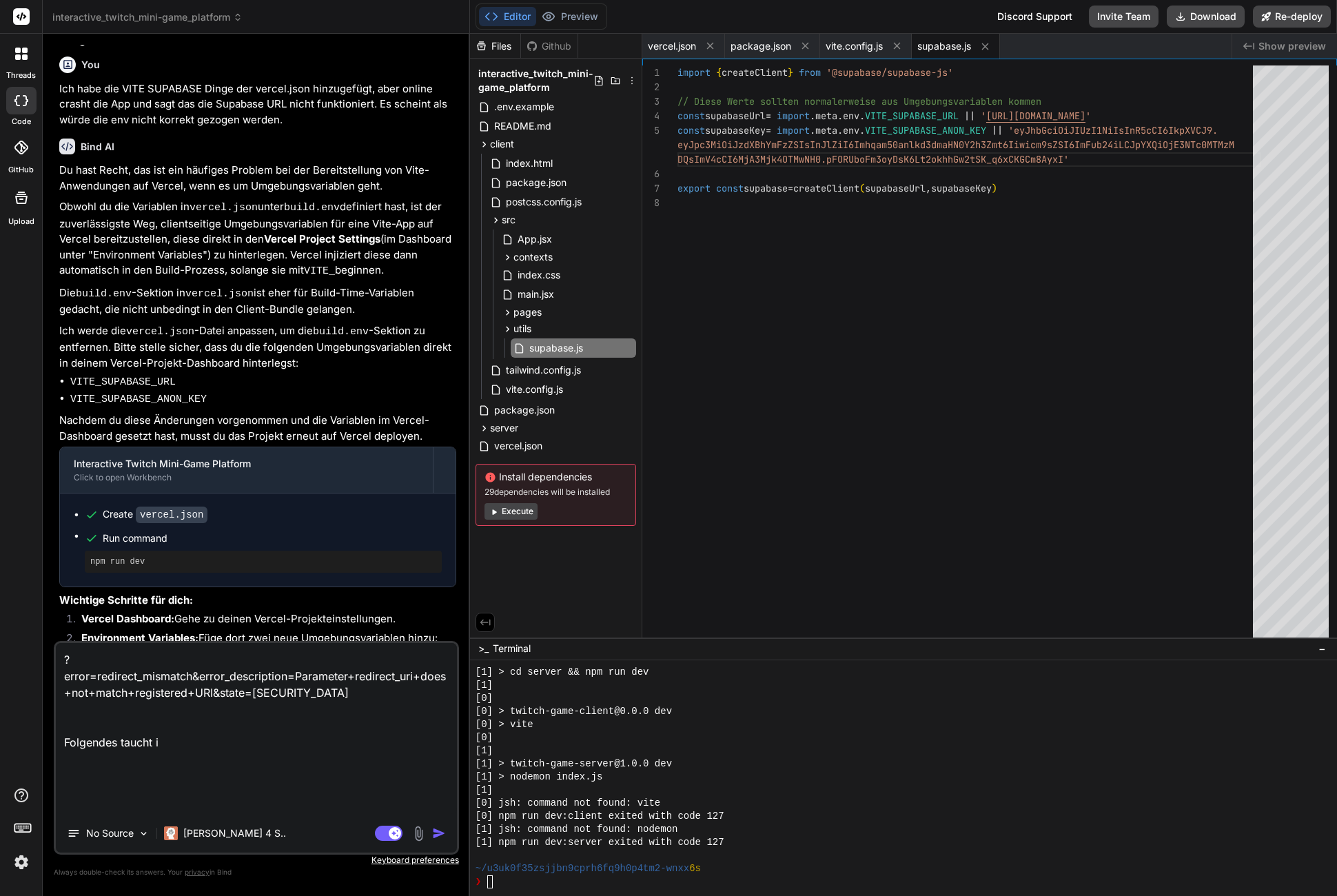
type textarea "x"
type textarea "?error=redirect_mismatch&error_description=Parameter+redirect_uri+does+not+matc…"
type textarea "x"
type textarea "?error=redirect_mismatch&error_description=Parameter+redirect_uri+does+not+matc…"
type textarea "x"
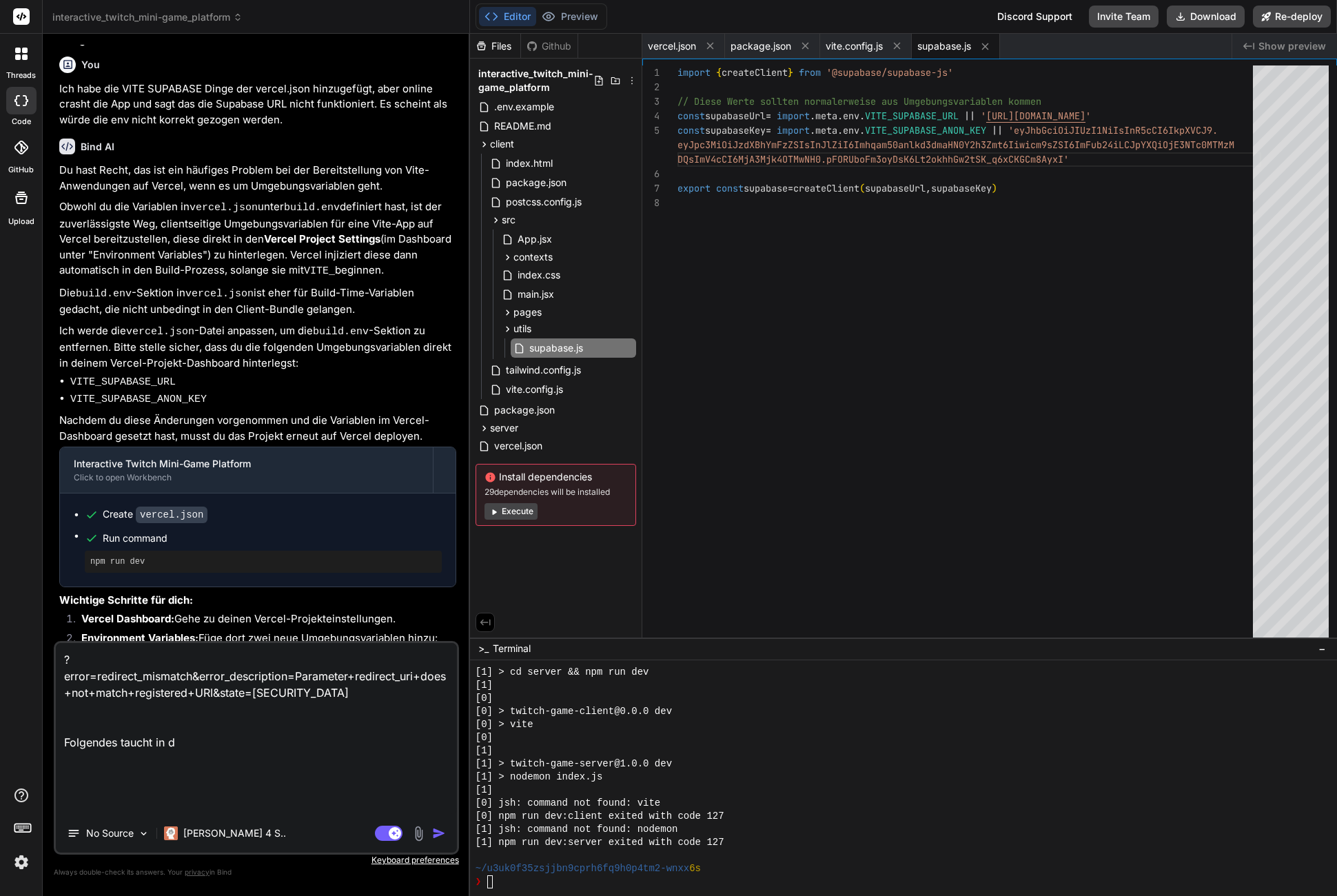
type textarea "?error=redirect_mismatch&error_description=Parameter+redirect_uri+does+not+matc…"
type textarea "x"
type textarea "?error=redirect_mismatch&error_description=Parameter+redirect_uri+does+not+matc…"
type textarea "x"
type textarea "?error=redirect_mismatch&error_description=Parameter+redirect_uri+does+not+matc…"
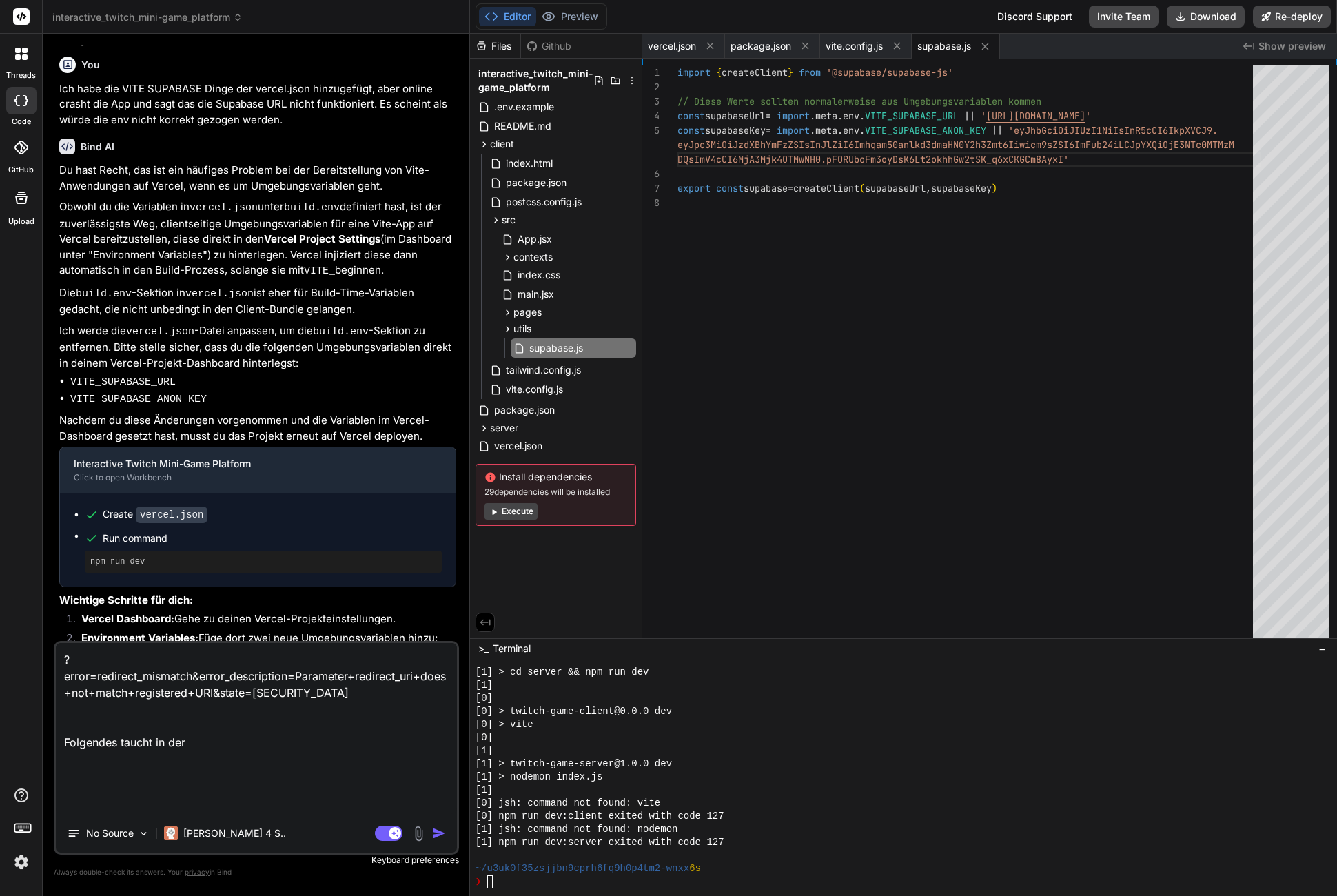
type textarea "x"
type textarea "?error=redirect_mismatch&error_description=Parameter+redirect_uri+does+not+matc…"
type textarea "x"
type textarea "?error=redirect_mismatch&error_description=Parameter+redirect_uri+does+not+matc…"
type textarea "x"
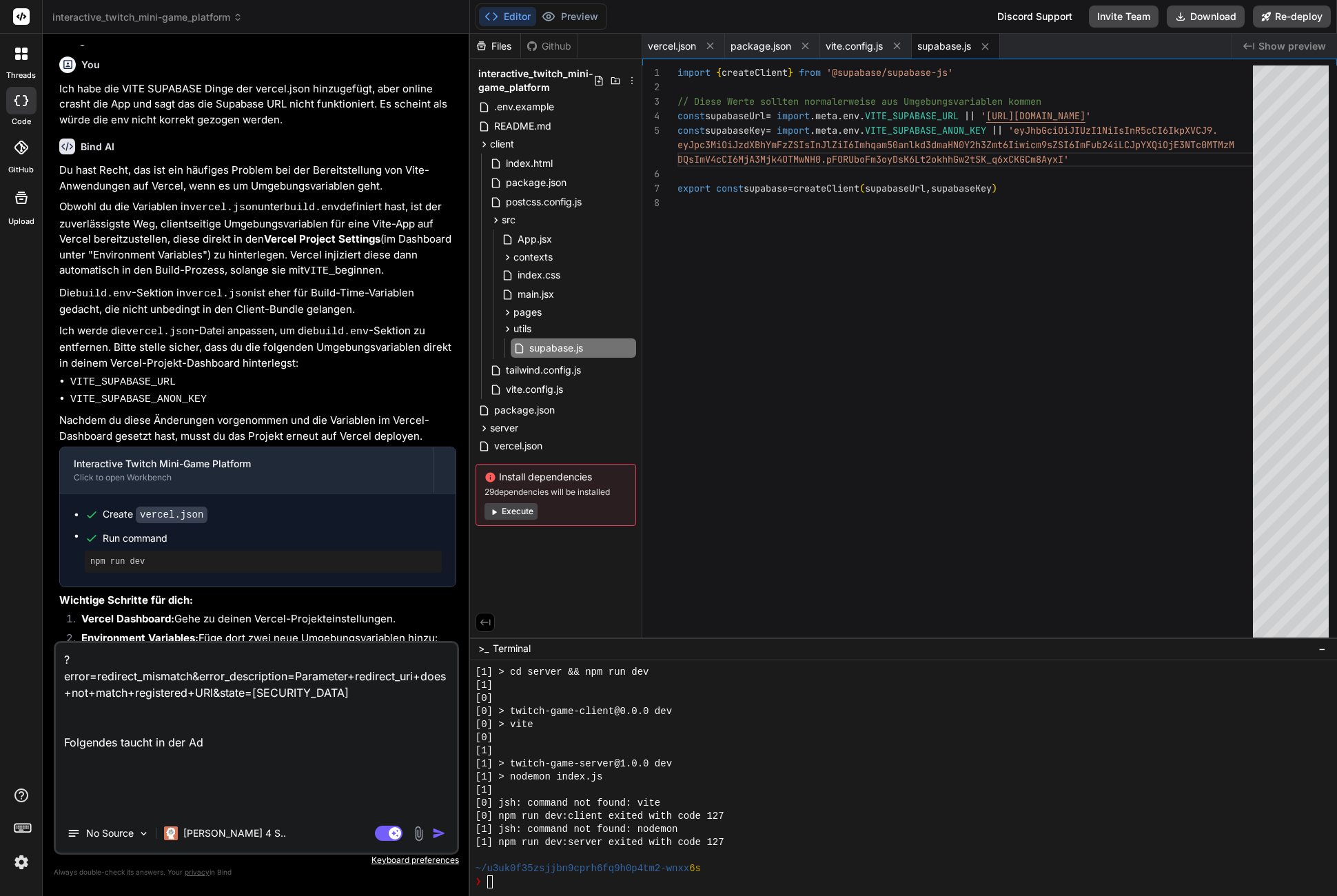
type textarea "?error=redirect_mismatch&error_description=Parameter+redirect_uri+does+not+matc…"
type textarea "x"
type textarea "?error=redirect_mismatch&error_description=Parameter+redirect_uri+does+not+matc…"
type textarea "x"
type textarea "?error=redirect_mismatch&error_description=Parameter+redirect_uri+does+not+matc…"
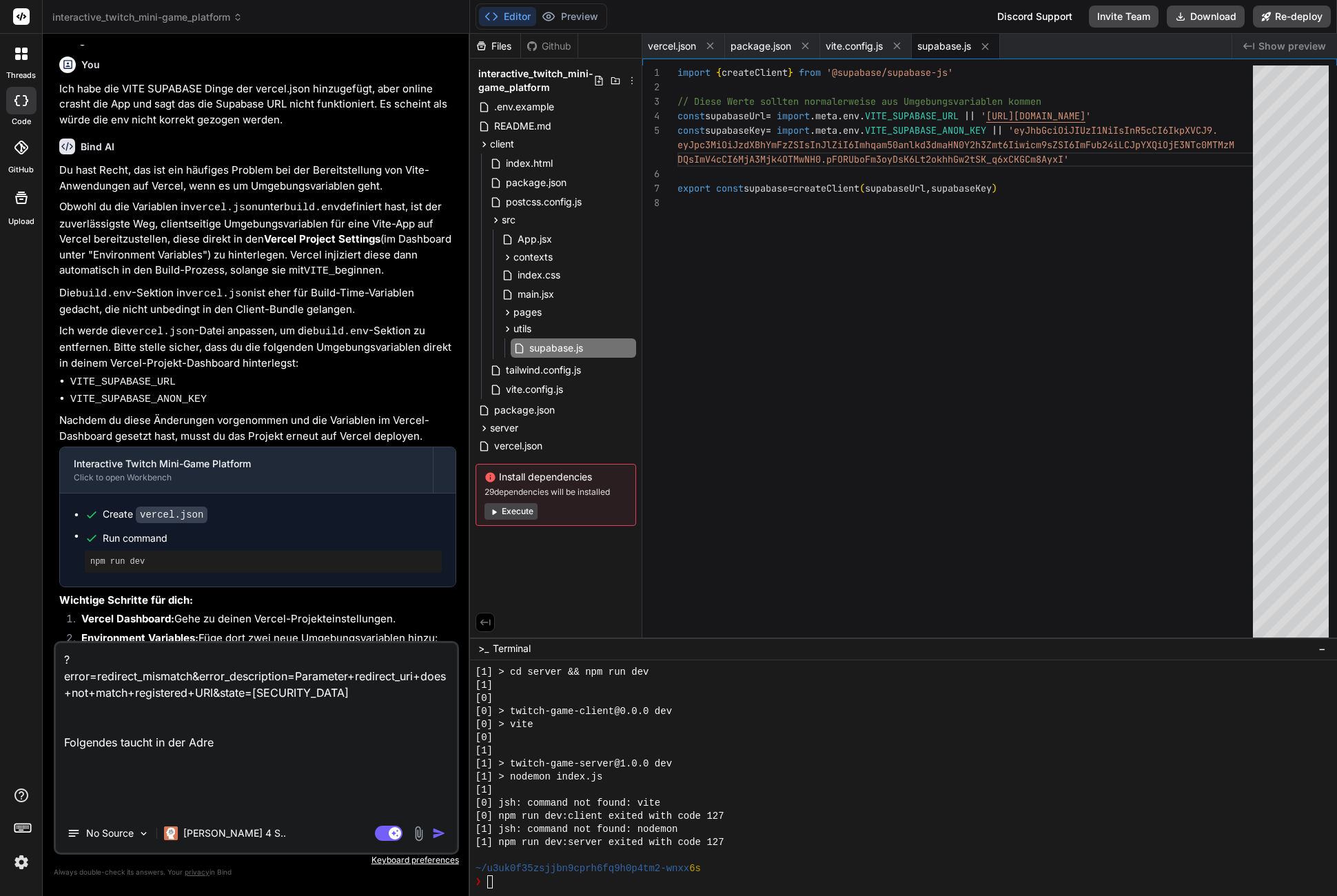
type textarea "x"
type textarea "?error=redirect_mismatch&error_description=Parameter+redirect_uri+does+not+matc…"
type textarea "x"
type textarea "?error=redirect_mismatch&error_description=Parameter+redirect_uri+does+not+matc…"
type textarea "x"
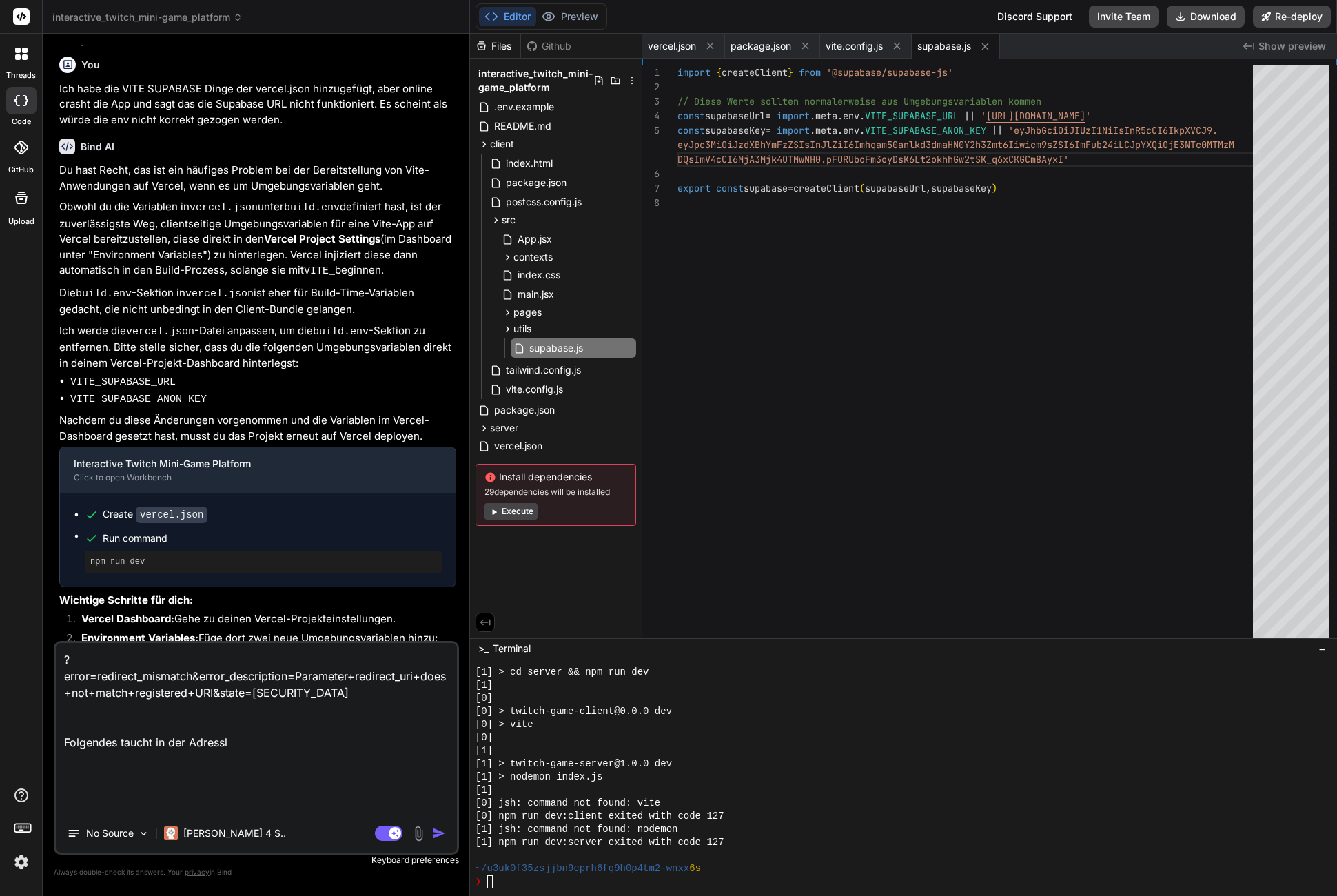
type textarea "?error=redirect_mismatch&error_description=Parameter+redirect_uri+does+not+matc…"
type textarea "x"
type textarea "?error=redirect_mismatch&error_description=Parameter+redirect_uri+does+not+matc…"
type textarea "x"
type textarea "?error=redirect_mismatch&error_description=Parameter+redirect_uri+does+not+matc…"
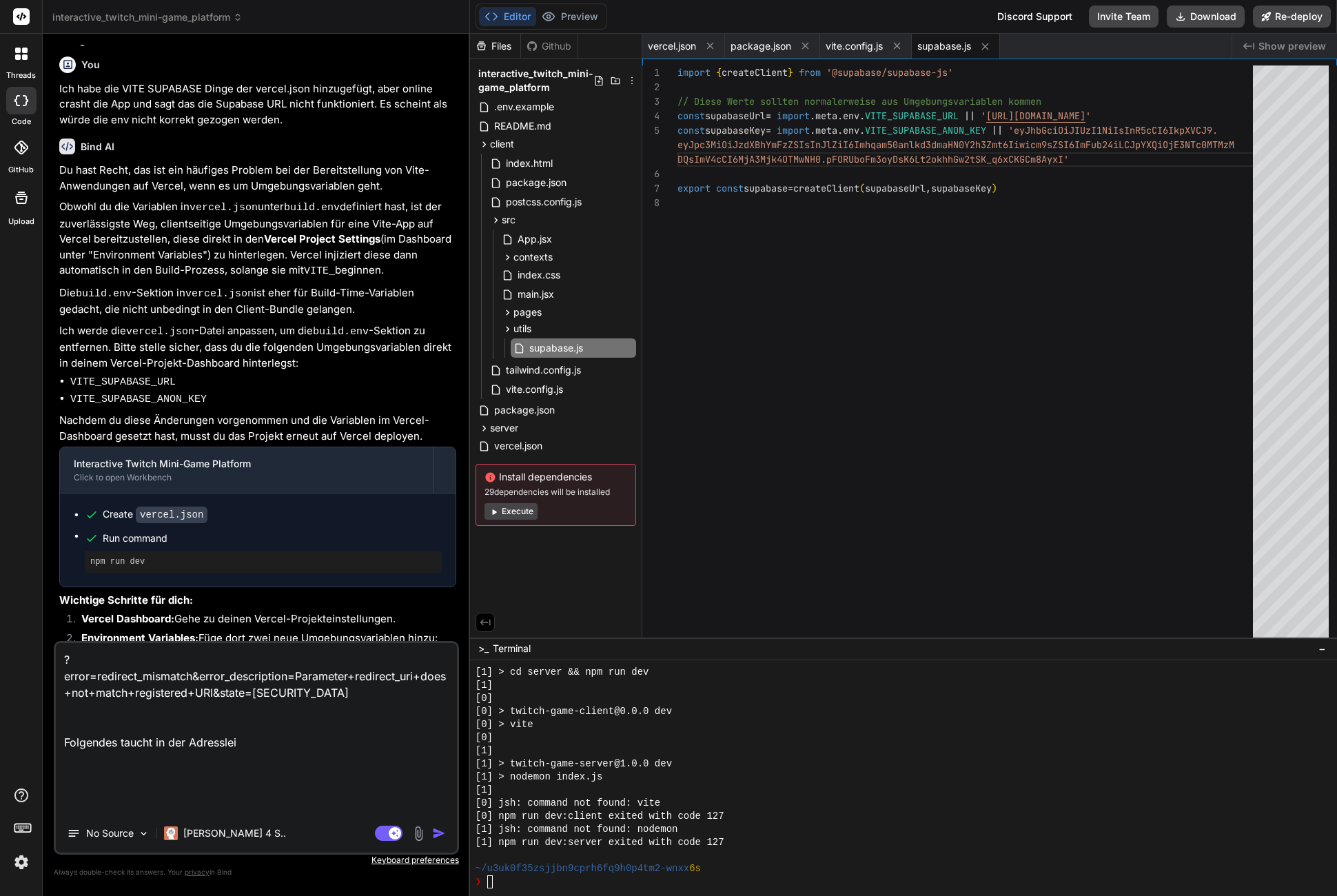
type textarea "x"
type textarea "?error=redirect_mismatch&error_description=Parameter+redirect_uri+does+not+matc…"
type textarea "x"
type textarea "?error=redirect_mismatch&error_description=Parameter+redirect_uri+does+not+matc…"
type textarea "x"
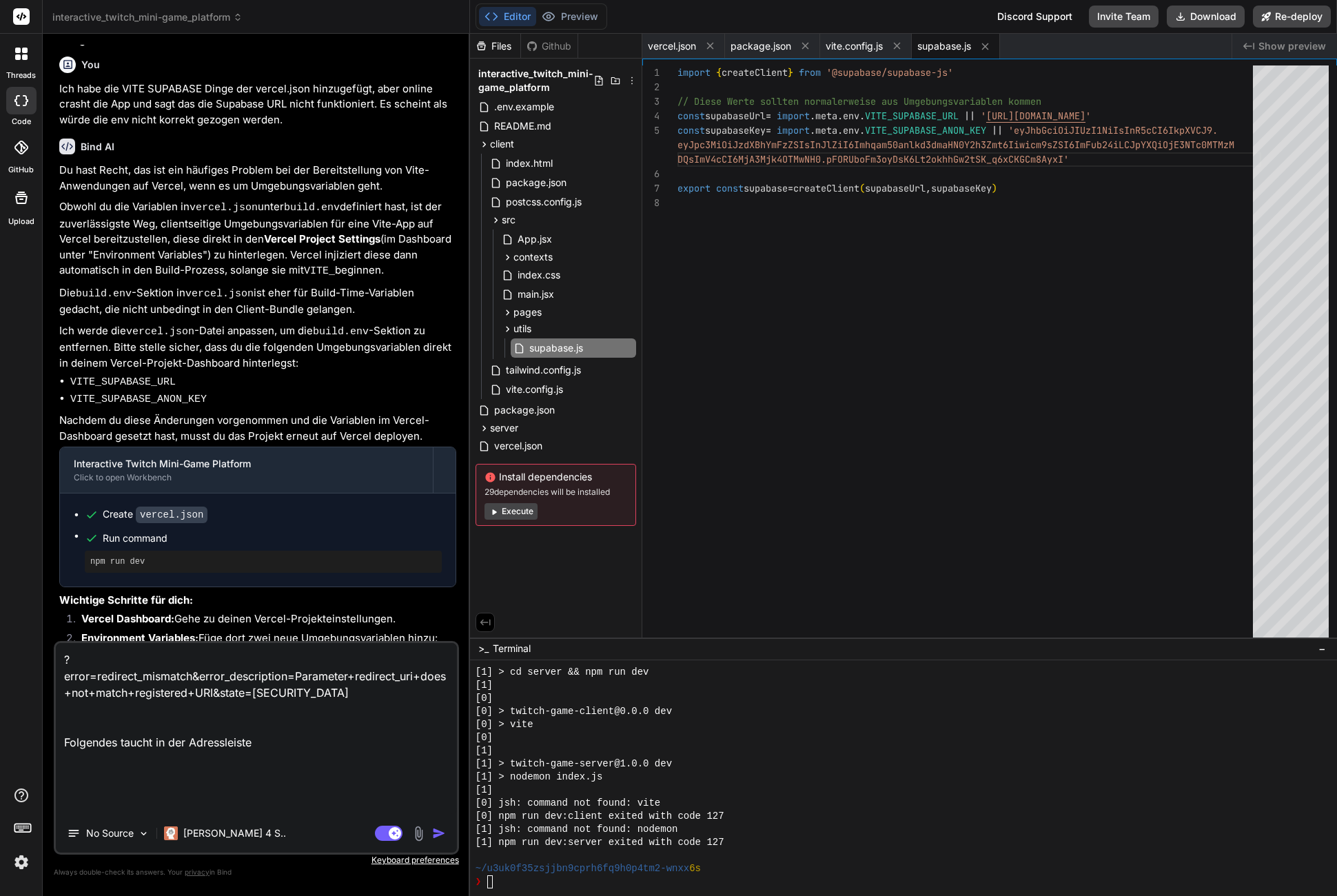
type textarea "?error=redirect_mismatch&error_description=Parameter+redirect_uri+does+not+matc…"
type textarea "x"
type textarea "?error=redirect_mismatch&error_description=Parameter+redirect_uri+does+not+matc…"
type textarea "x"
type textarea "?error=redirect_mismatch&error_description=Parameter+redirect_uri+does+not+matc…"
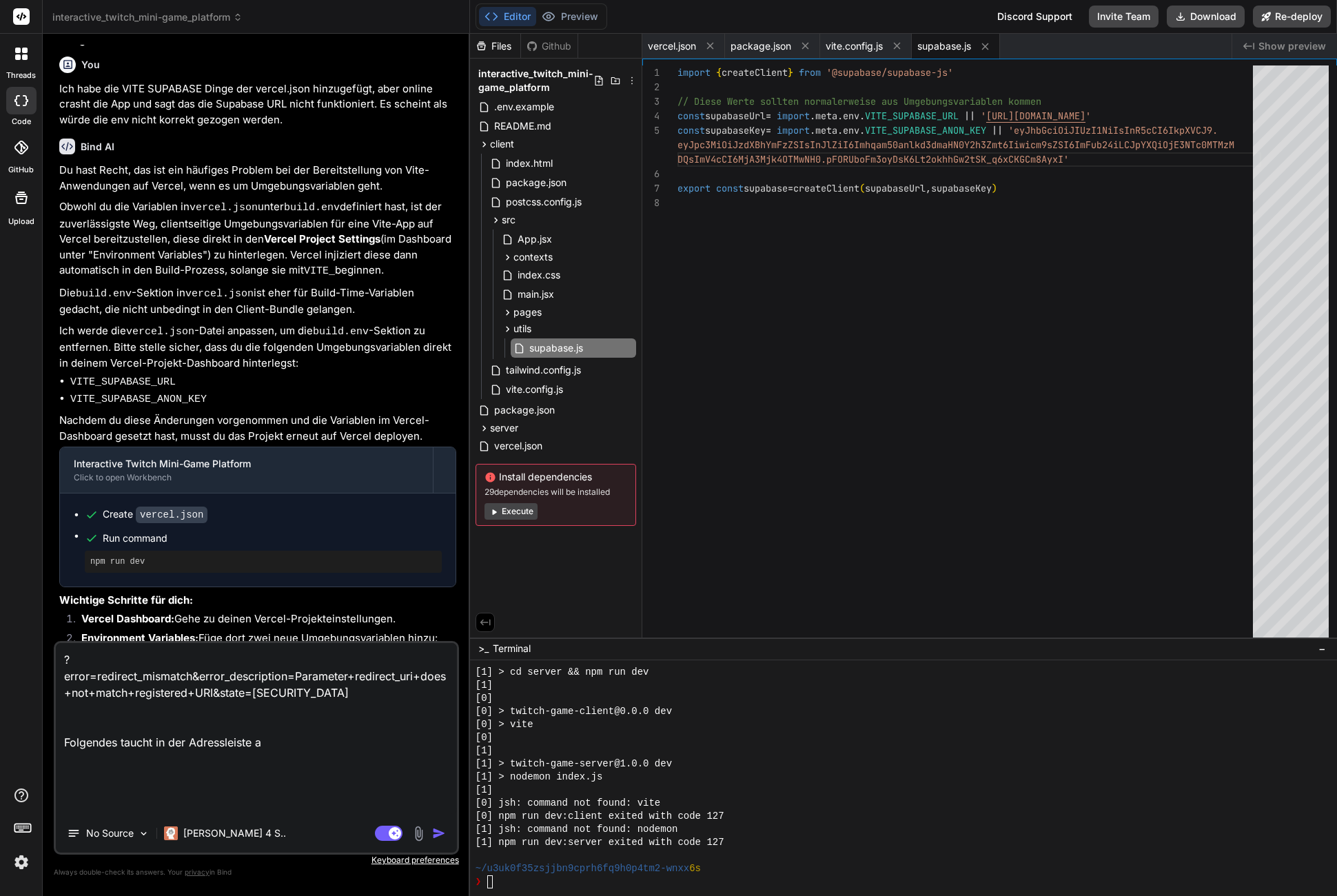
type textarea "x"
type textarea "?error=redirect_mismatch&error_description=Parameter+redirect_uri+does+not+matc…"
type textarea "x"
type textarea "?error=redirect_mismatch&error_description=Parameter+redirect_uri+does+not+matc…"
type textarea "x"
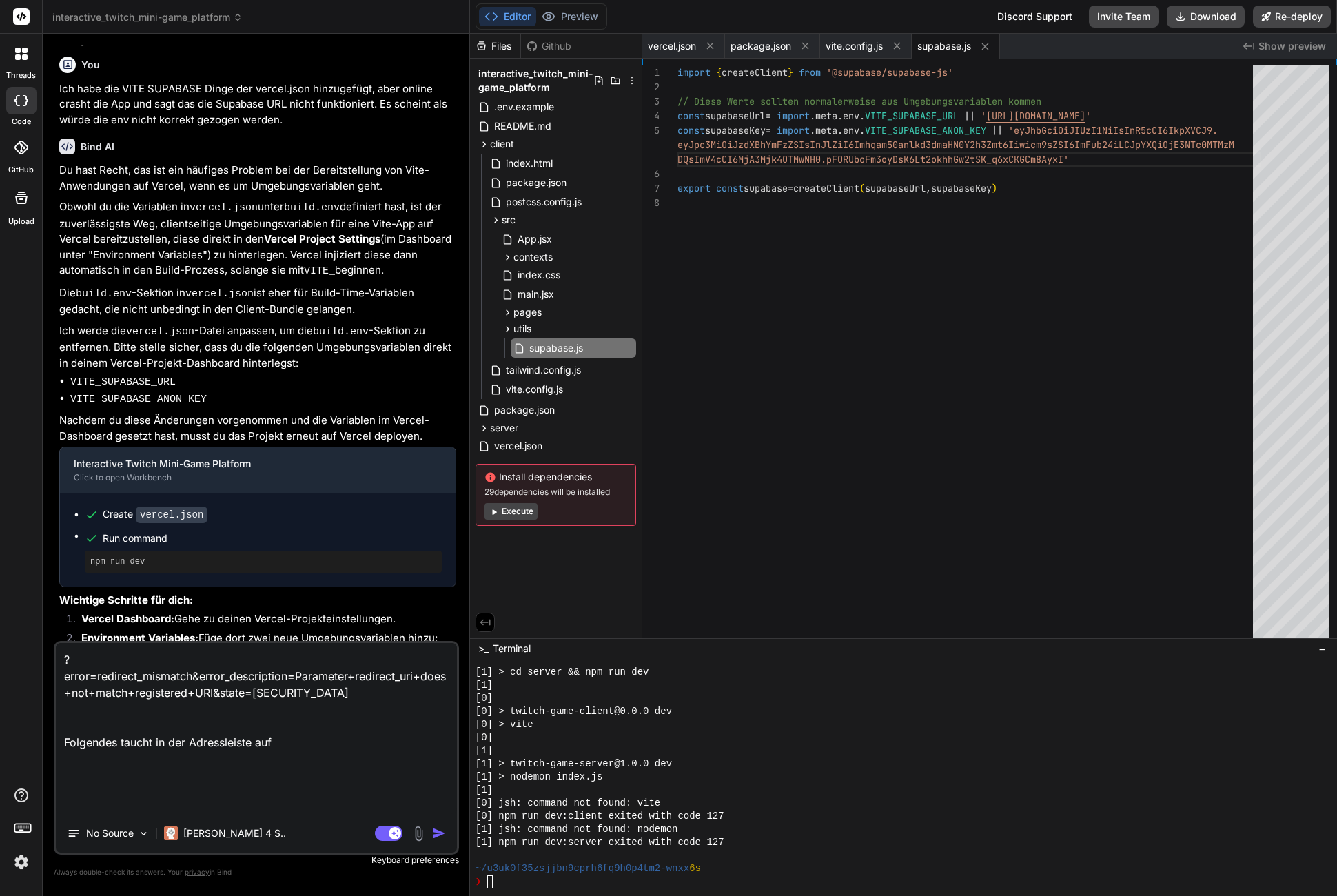
type textarea "?error=redirect_mismatch&error_description=Parameter+redirect_uri+does+not+matc…"
type textarea "x"
type textarea "?error=redirect_mismatch&error_description=Parameter+redirect_uri+does+not+matc…"
type textarea "x"
type textarea "?error=redirect_mismatch&error_description=Parameter+redirect_uri+does+not+matc…"
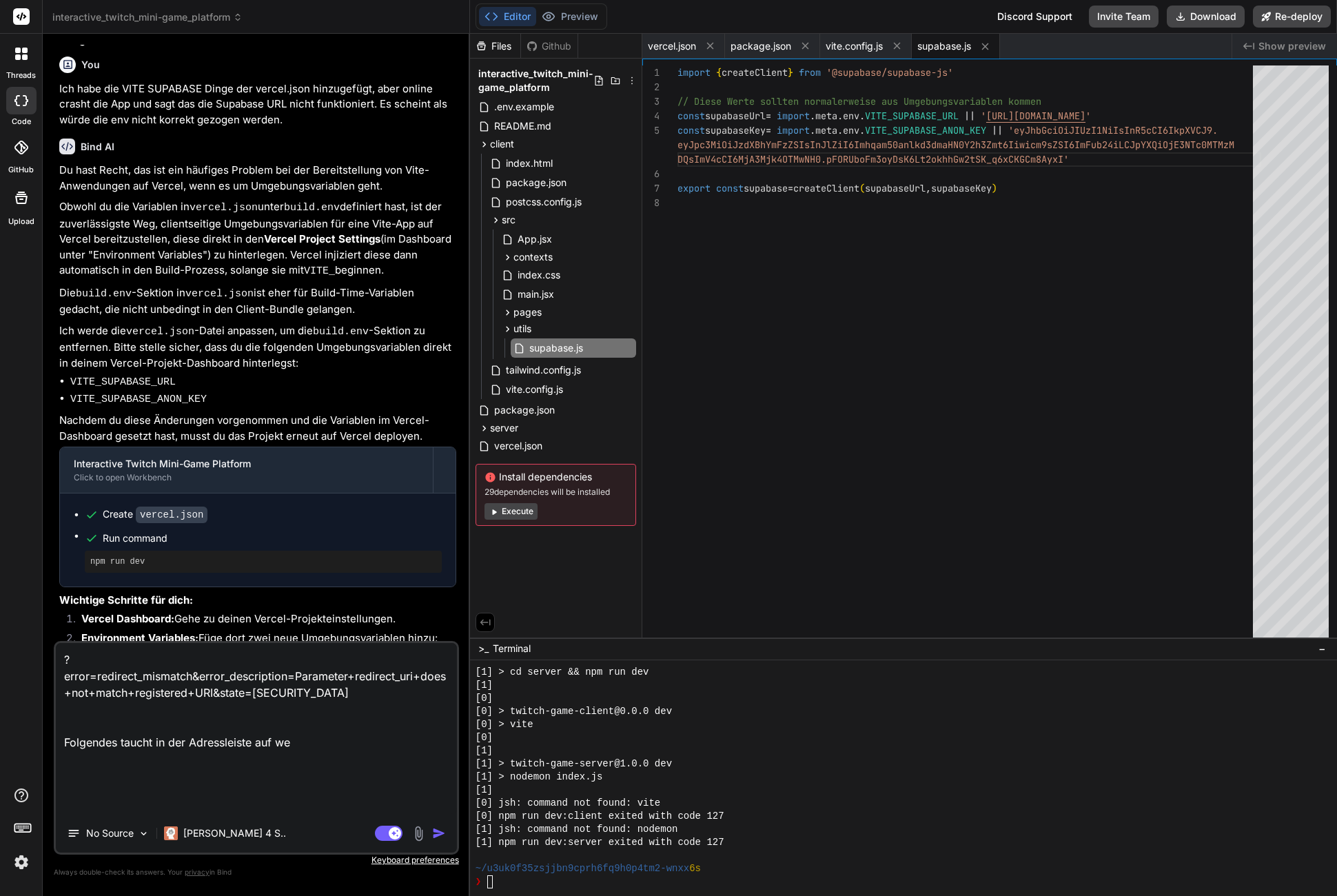
type textarea "x"
type textarea "?error=redirect_mismatch&error_description=Parameter+redirect_uri+does+not+matc…"
type textarea "x"
type textarea "?error=redirect_mismatch&error_description=Parameter+redirect_uri+does+not+matc…"
type textarea "x"
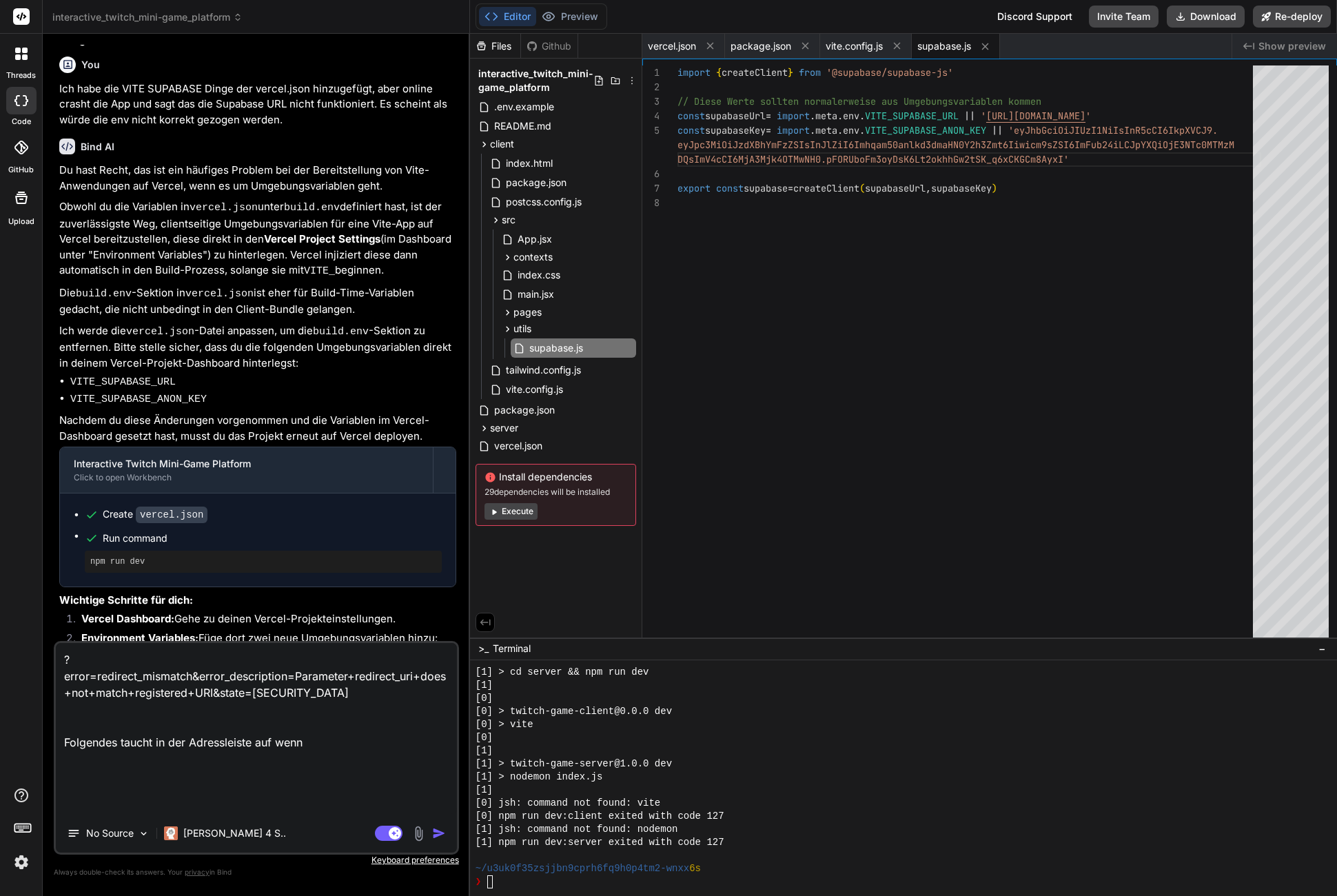
type textarea "?error=redirect_mismatch&error_description=Parameter+redirect_uri+does+not+matc…"
type textarea "x"
type textarea "?error=redirect_mismatch&error_description=Parameter+redirect_uri+does+not+matc…"
type textarea "x"
type textarea "?error=redirect_mismatch&error_description=Parameter+redirect_uri+does+not+matc…"
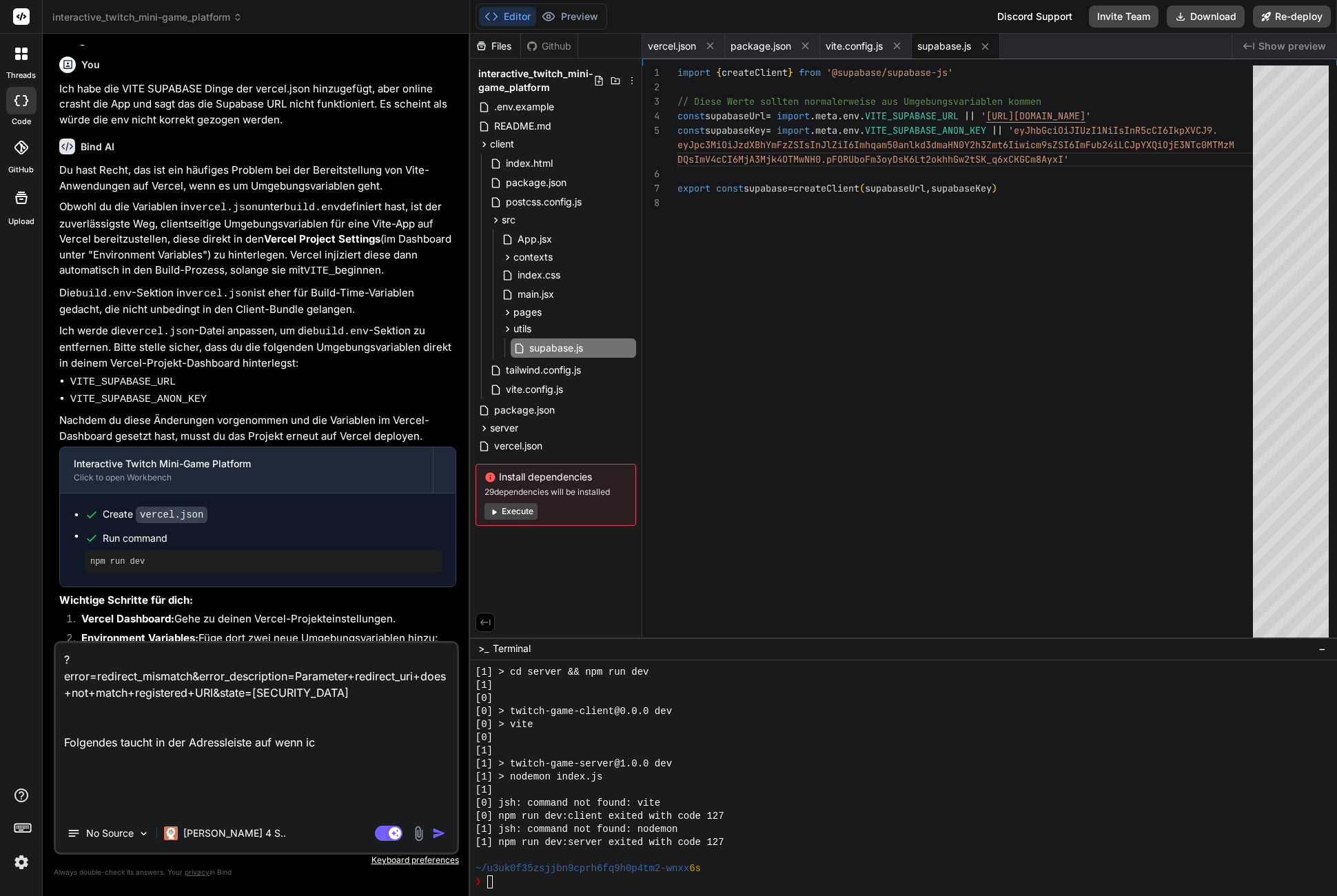
type textarea "x"
type textarea "?error=redirect_mismatch&error_description=Parameter+redirect_uri+does+not+matc…"
type textarea "x"
type textarea "?error=redirect_mismatch&error_description=Parameter+redirect_uri+does+not+matc…"
type textarea "x"
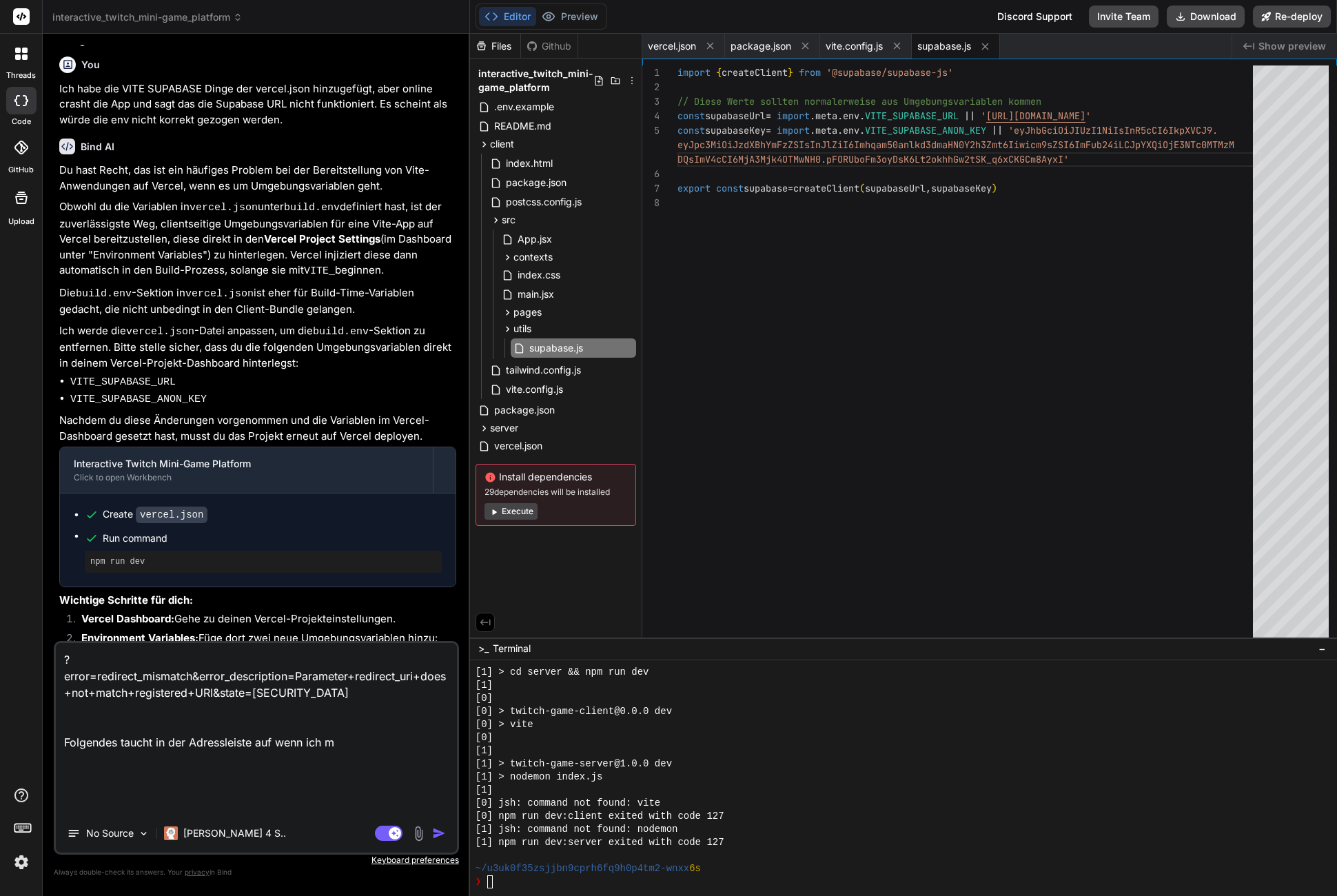
type textarea "?error=redirect_mismatch&error_description=Parameter+redirect_uri+does+not+matc…"
type textarea "x"
type textarea "?error=redirect_mismatch&error_description=Parameter+redirect_uri+does+not+matc…"
type textarea "x"
type textarea "?error=redirect_mismatch&error_description=Parameter+redirect_uri+does+not+matc…"
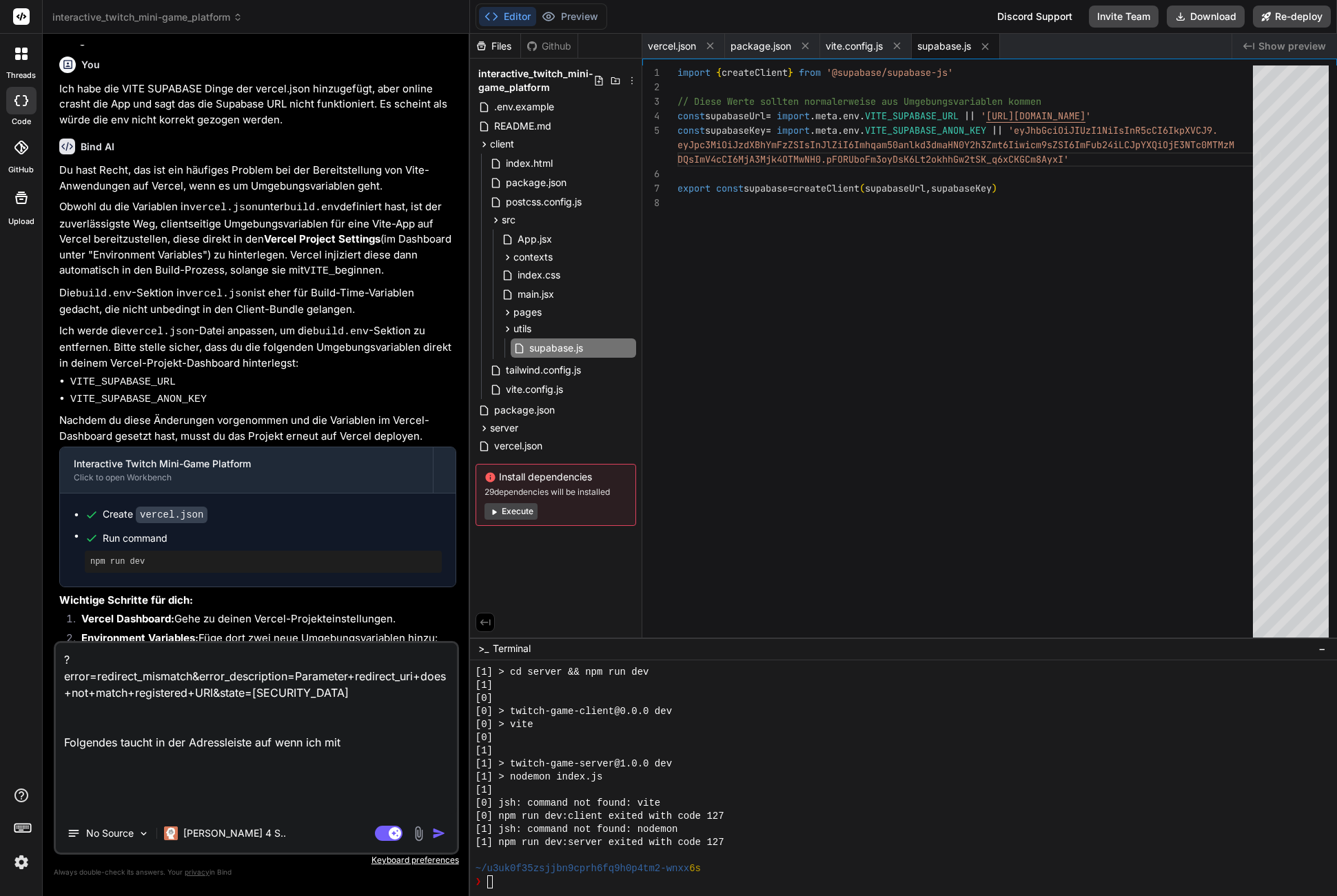
type textarea "x"
type textarea "?error=redirect_mismatch&error_description=Parameter+redirect_uri+does+not+matc…"
type textarea "x"
type textarea "?error=redirect_mismatch&error_description=Parameter+redirect_uri+does+not+matc…"
type textarea "x"
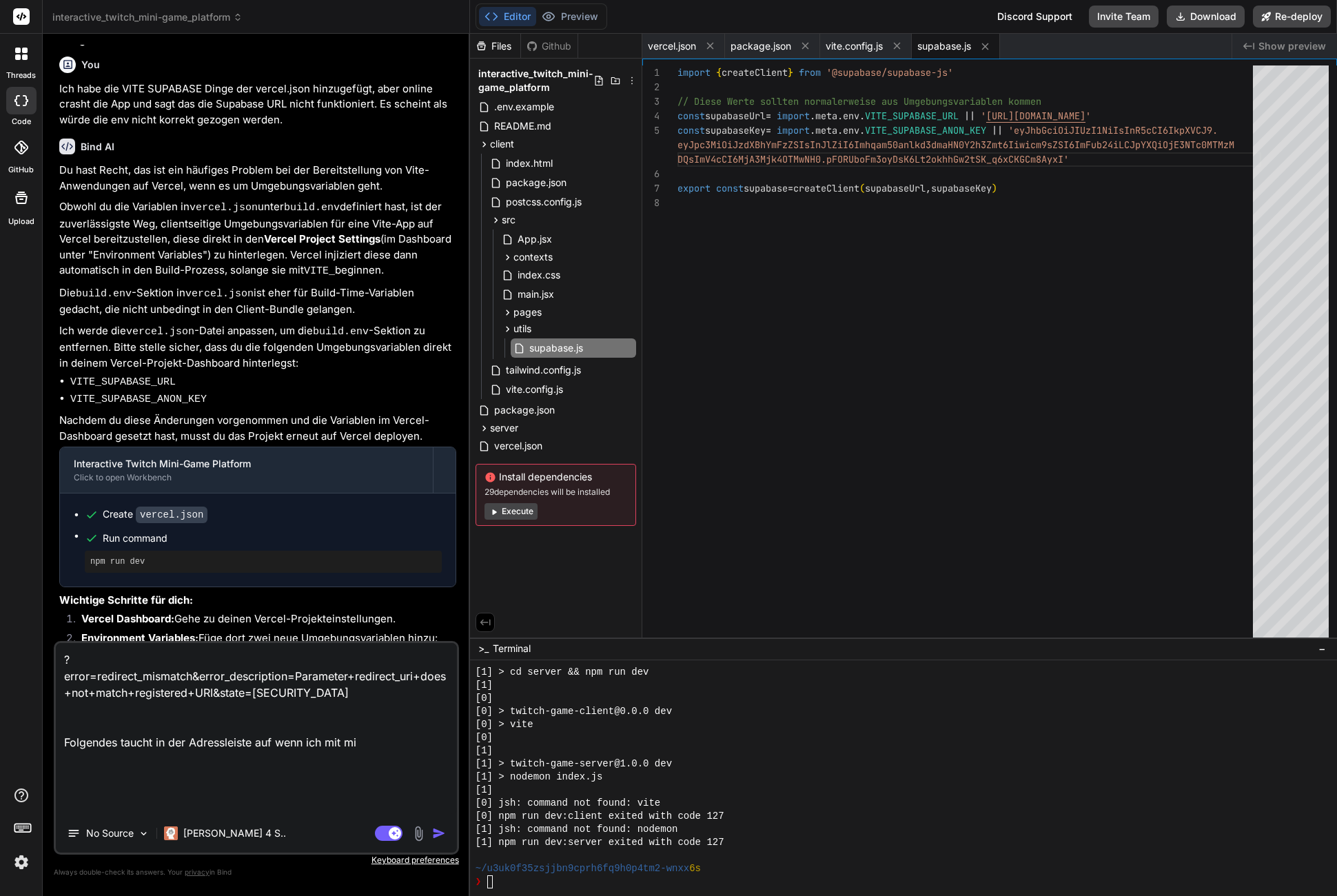
type textarea "?error=redirect_mismatch&error_description=Parameter+redirect_uri+does+not+matc…"
type textarea "x"
type textarea "?error=redirect_mismatch&error_description=Parameter+redirect_uri+does+not+matc…"
type textarea "x"
type textarea "?error=redirect_mismatch&error_description=Parameter+redirect_uri+does+not+matc…"
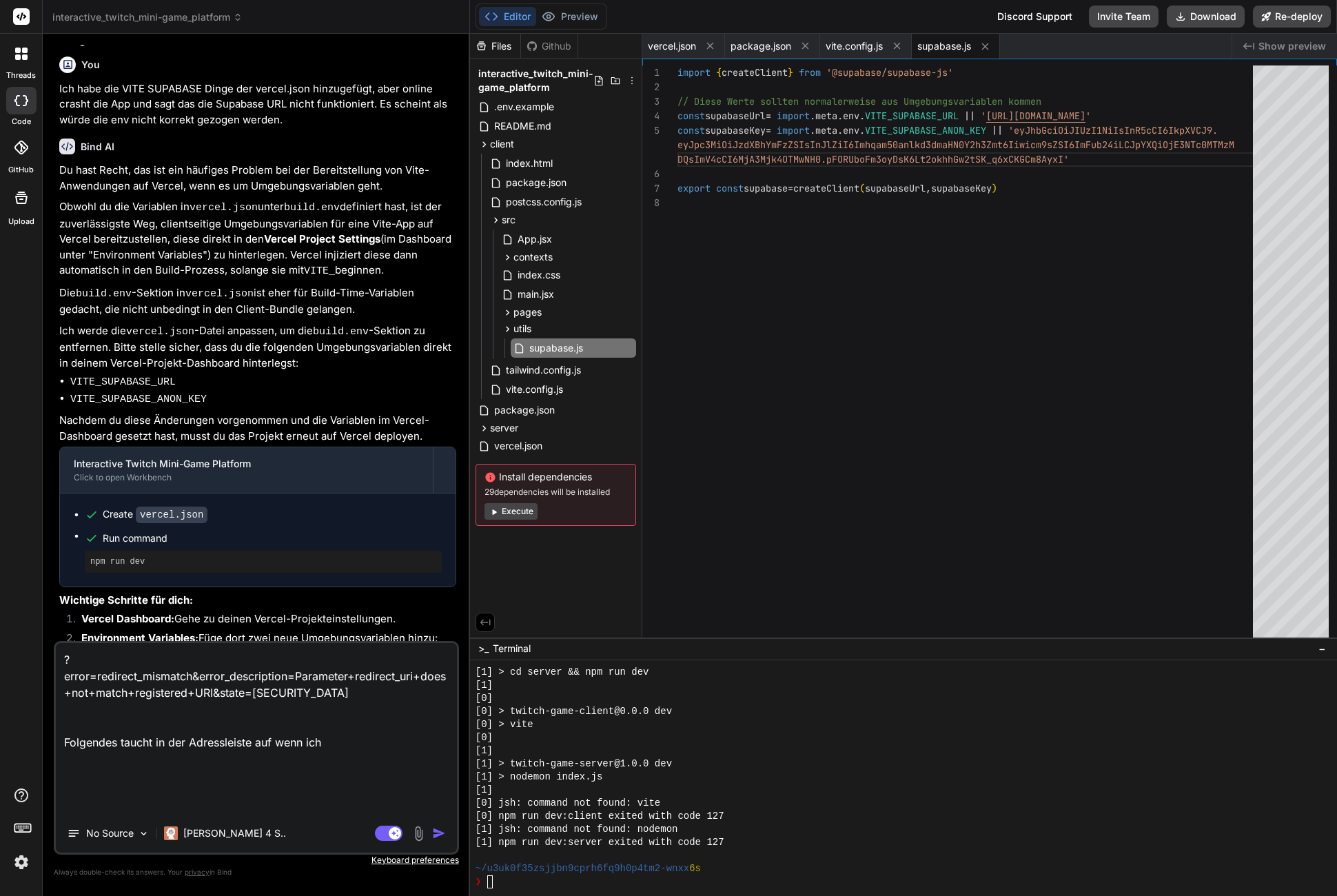
type textarea "x"
type textarea "?error=redirect_mismatch&error_description=Parameter+redirect_uri+does+not+matc…"
type textarea "x"
type textarea "?error=redirect_mismatch&error_description=Parameter+redirect_uri+does+not+matc…"
type textarea "x"
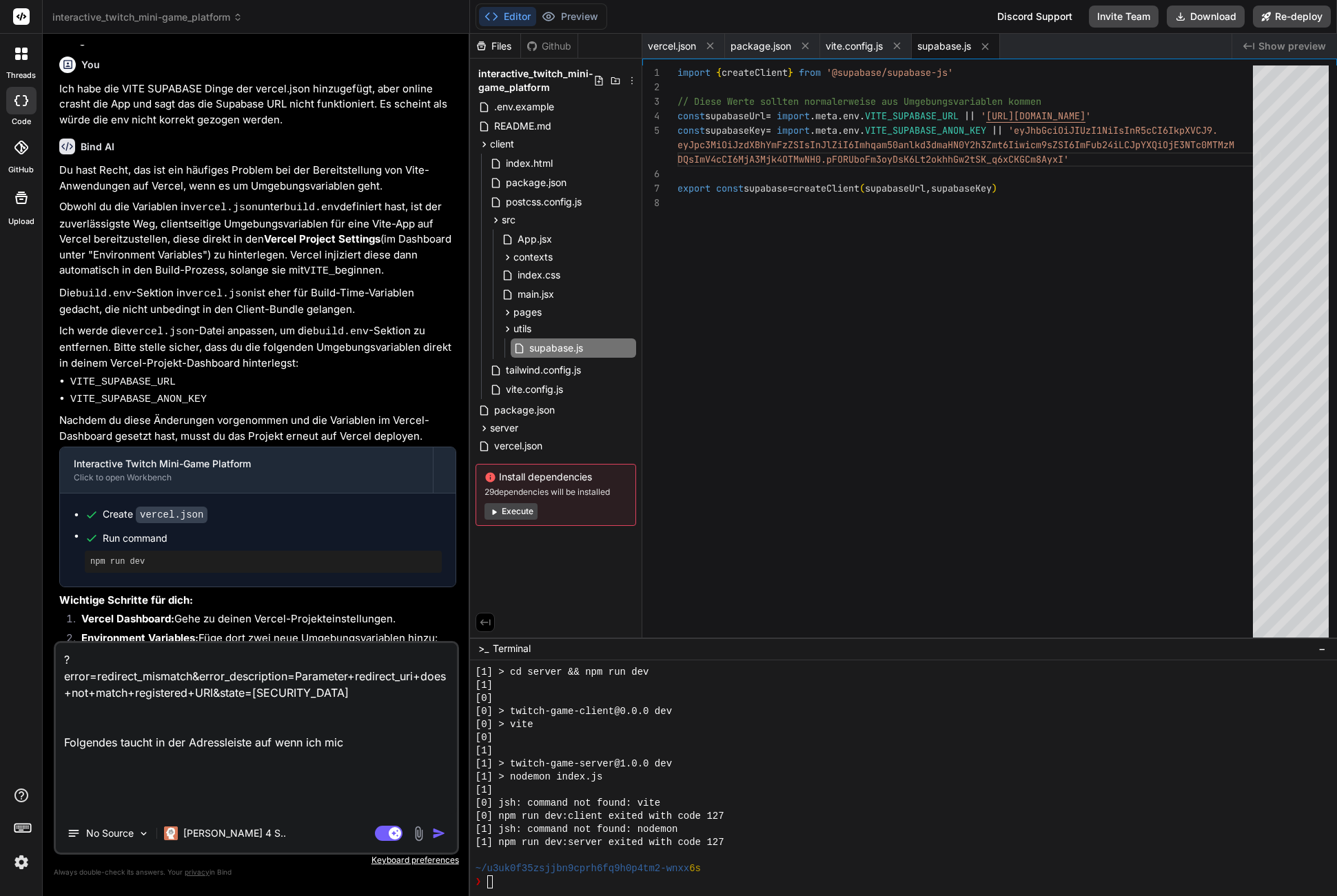
type textarea "?error=redirect_mismatch&error_description=Parameter+redirect_uri+does+not+matc…"
type textarea "x"
type textarea "?error=redirect_mismatch&error_description=Parameter+redirect_uri+does+not+matc…"
type textarea "x"
type textarea "?error=redirect_mismatch&error_description=Parameter+redirect_uri+does+not+matc…"
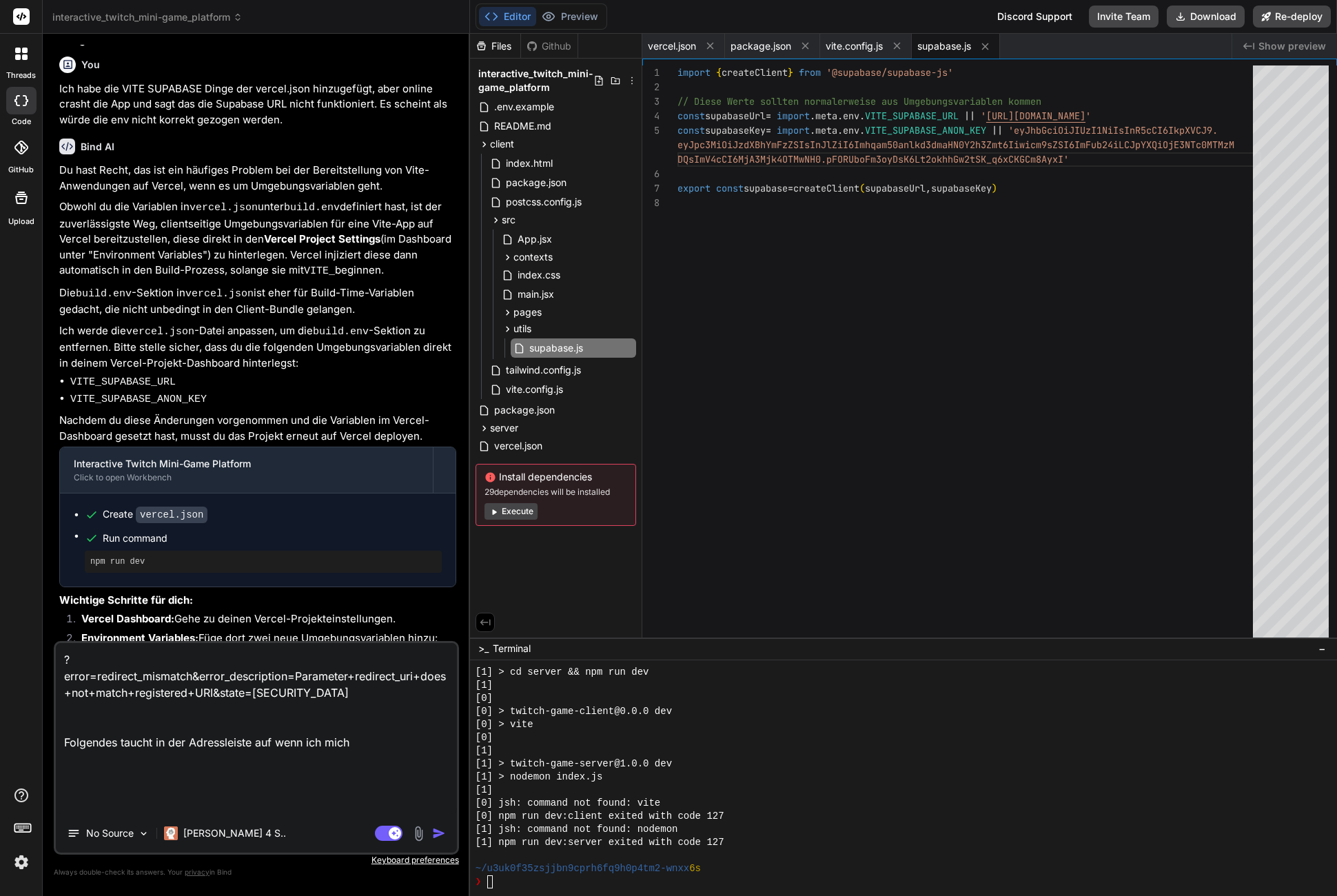
type textarea "x"
type textarea "?error=redirect_mismatch&error_description=Parameter+redirect_uri+does+not+matc…"
type textarea "x"
type textarea "?error=redirect_mismatch&error_description=Parameter+redirect_uri+does+not+matc…"
type textarea "x"
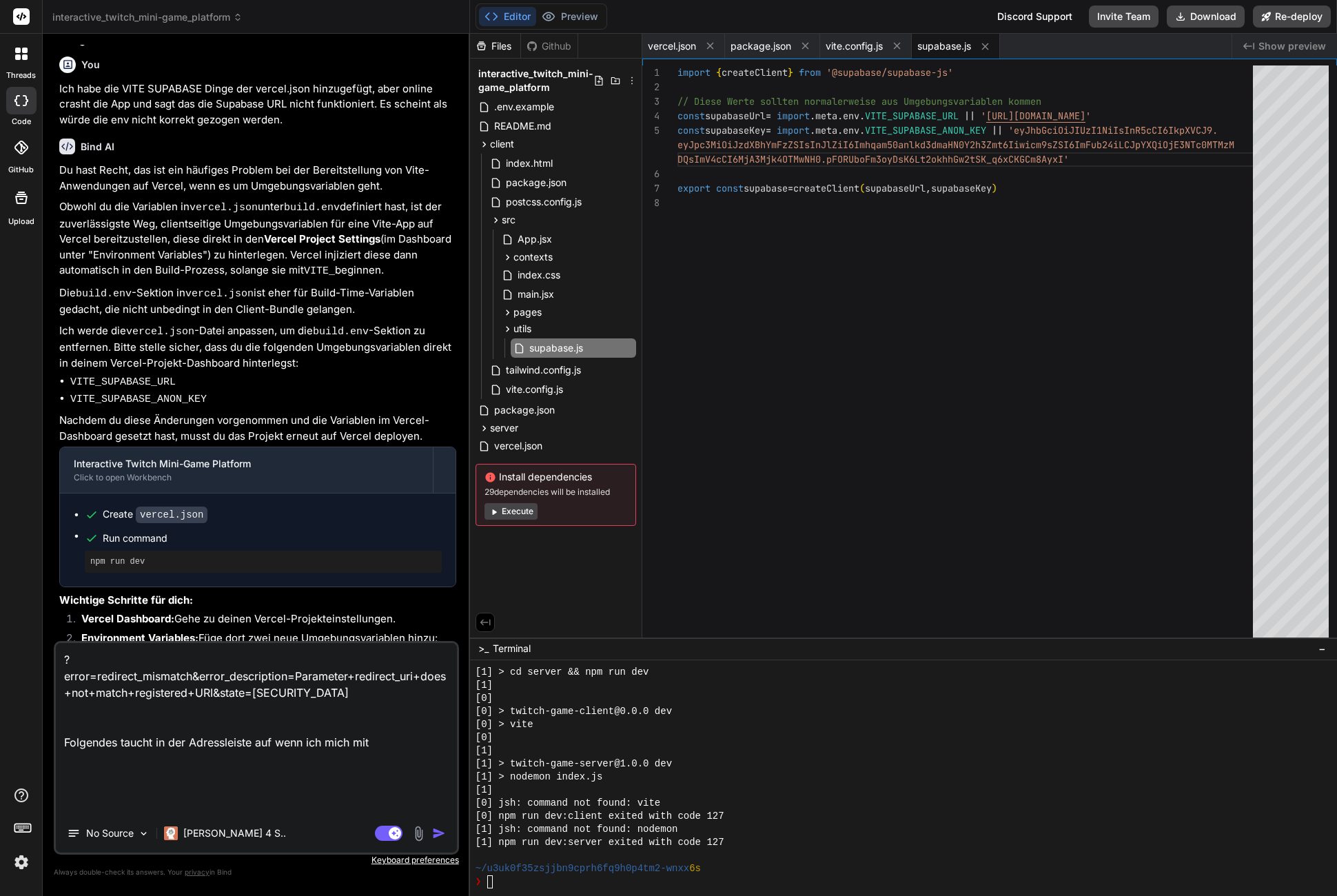
type textarea "?error=redirect_mismatch&error_description=Parameter+redirect_uri+does+not+matc…"
type textarea "x"
type textarea "?error=redirect_mismatch&error_description=Parameter+redirect_uri+does+not+matc…"
type textarea "x"
type textarea "?error=redirect_mismatch&error_description=Parameter+redirect_uri+does+not+matc…"
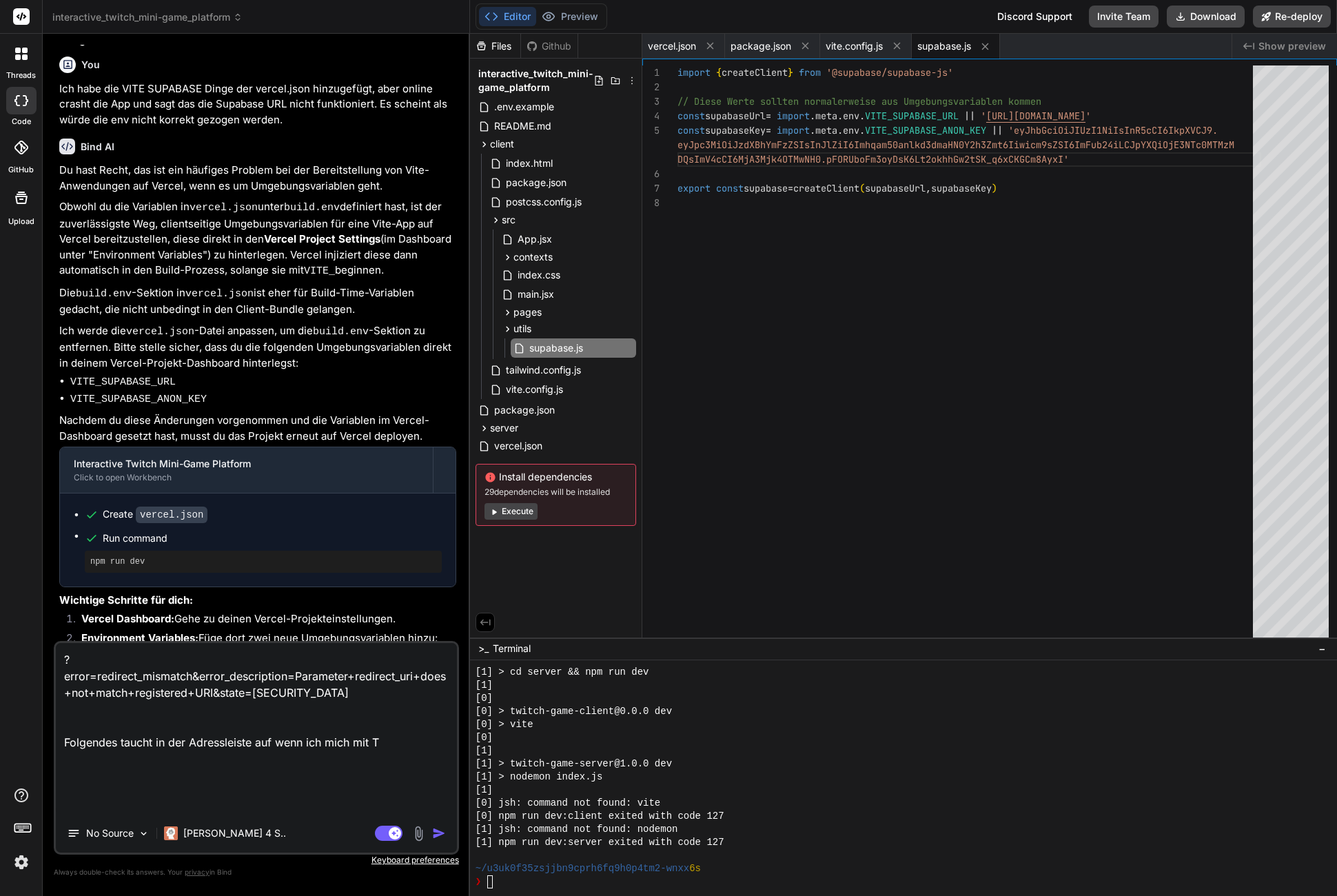
type textarea "x"
type textarea "?error=redirect_mismatch&error_description=Parameter+redirect_uri+does+not+matc…"
type textarea "x"
type textarea "?error=redirect_mismatch&error_description=Parameter+redirect_uri+does+not+matc…"
type textarea "x"
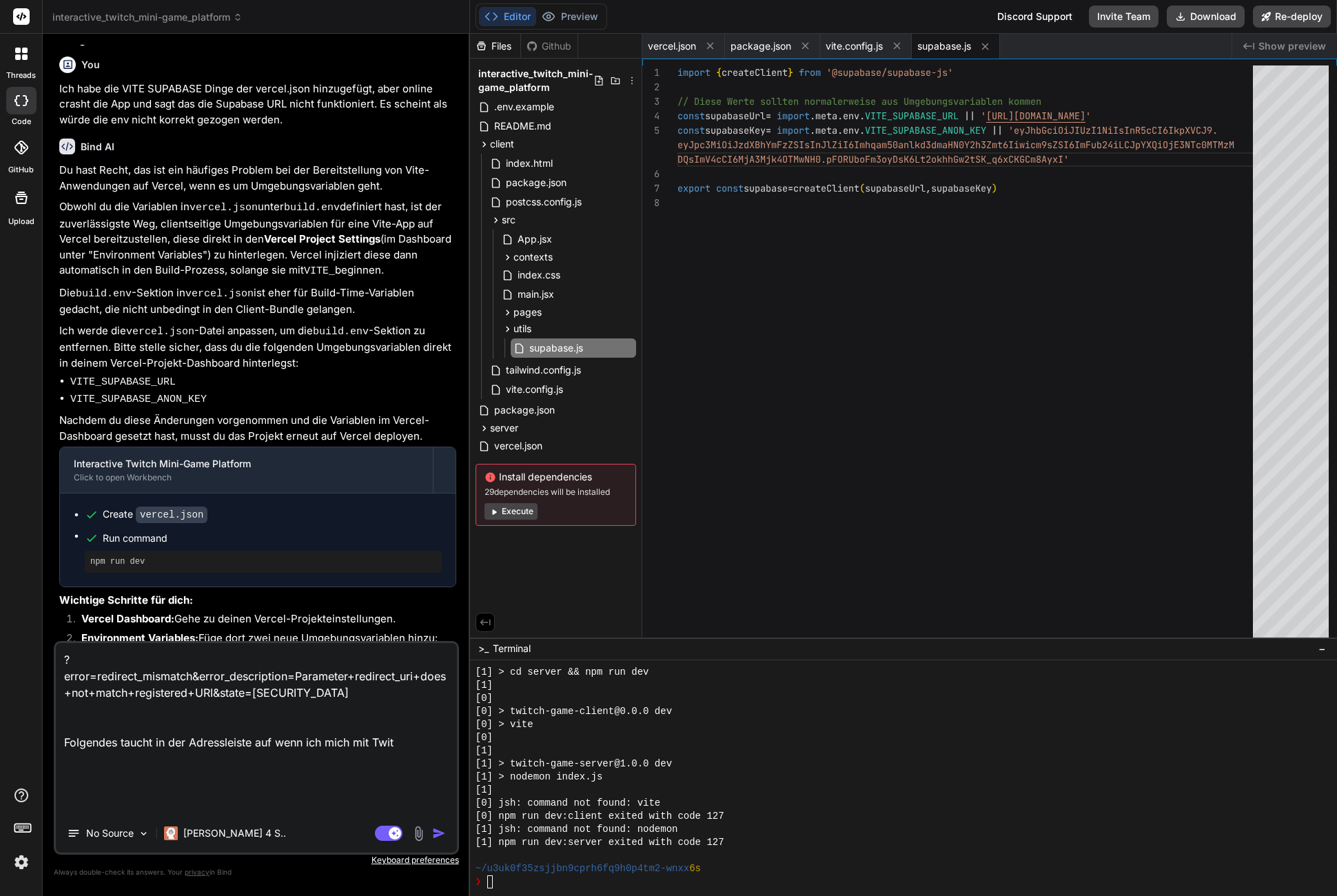
type textarea "?error=redirect_mismatch&error_description=Parameter+redirect_uri+does+not+matc…"
type textarea "x"
type textarea "?error=redirect_mismatch&error_description=Parameter+redirect_uri+does+not+matc…"
type textarea "x"
type textarea "?error=redirect_mismatch&error_description=Parameter+redirect_uri+does+not+matc…"
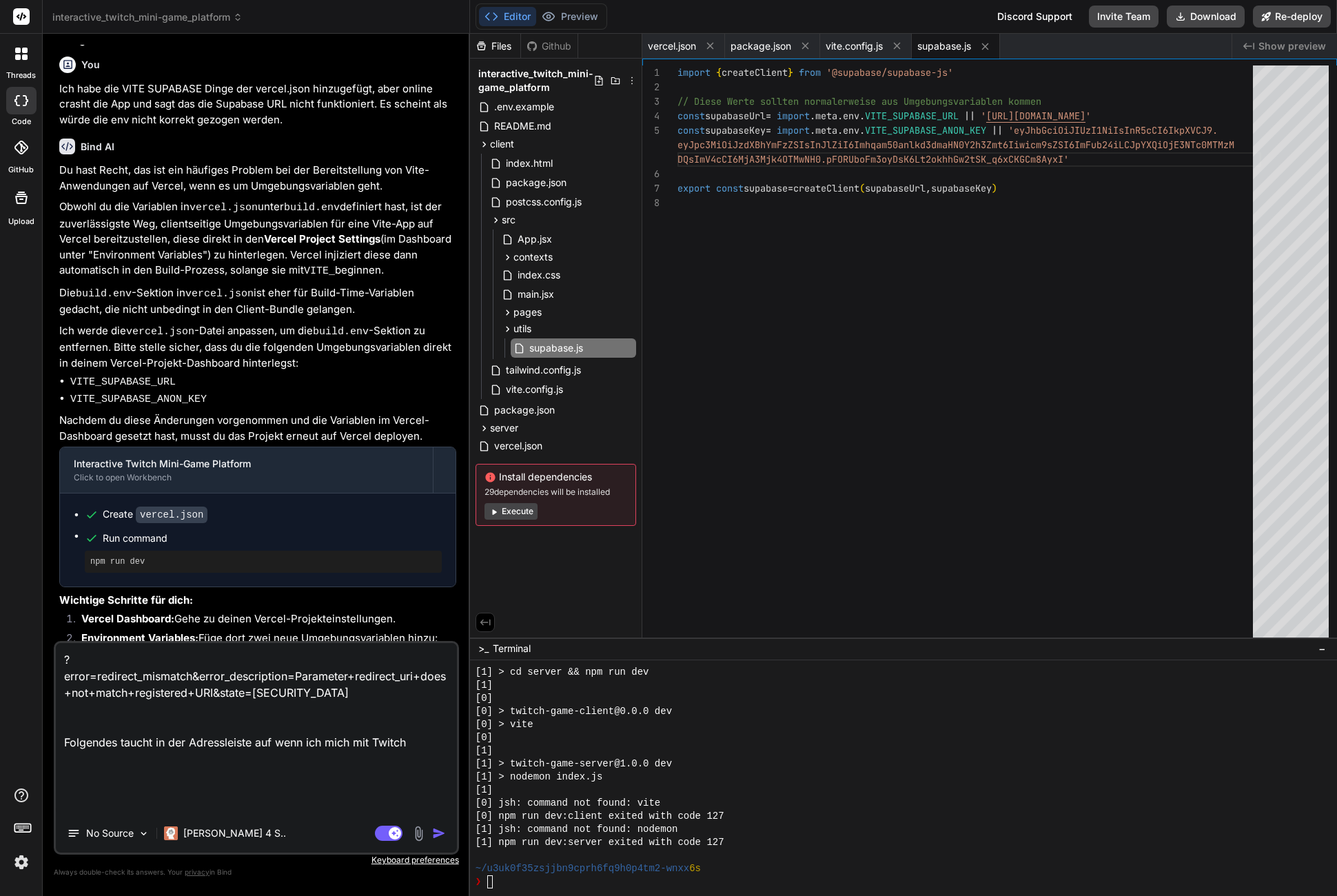
type textarea "x"
type textarea "?error=redirect_mismatch&error_description=Parameter+redirect_uri+does+not+matc…"
type textarea "x"
type textarea "?error=redirect_mismatch&error_description=Parameter+redirect_uri+does+not+matc…"
type textarea "x"
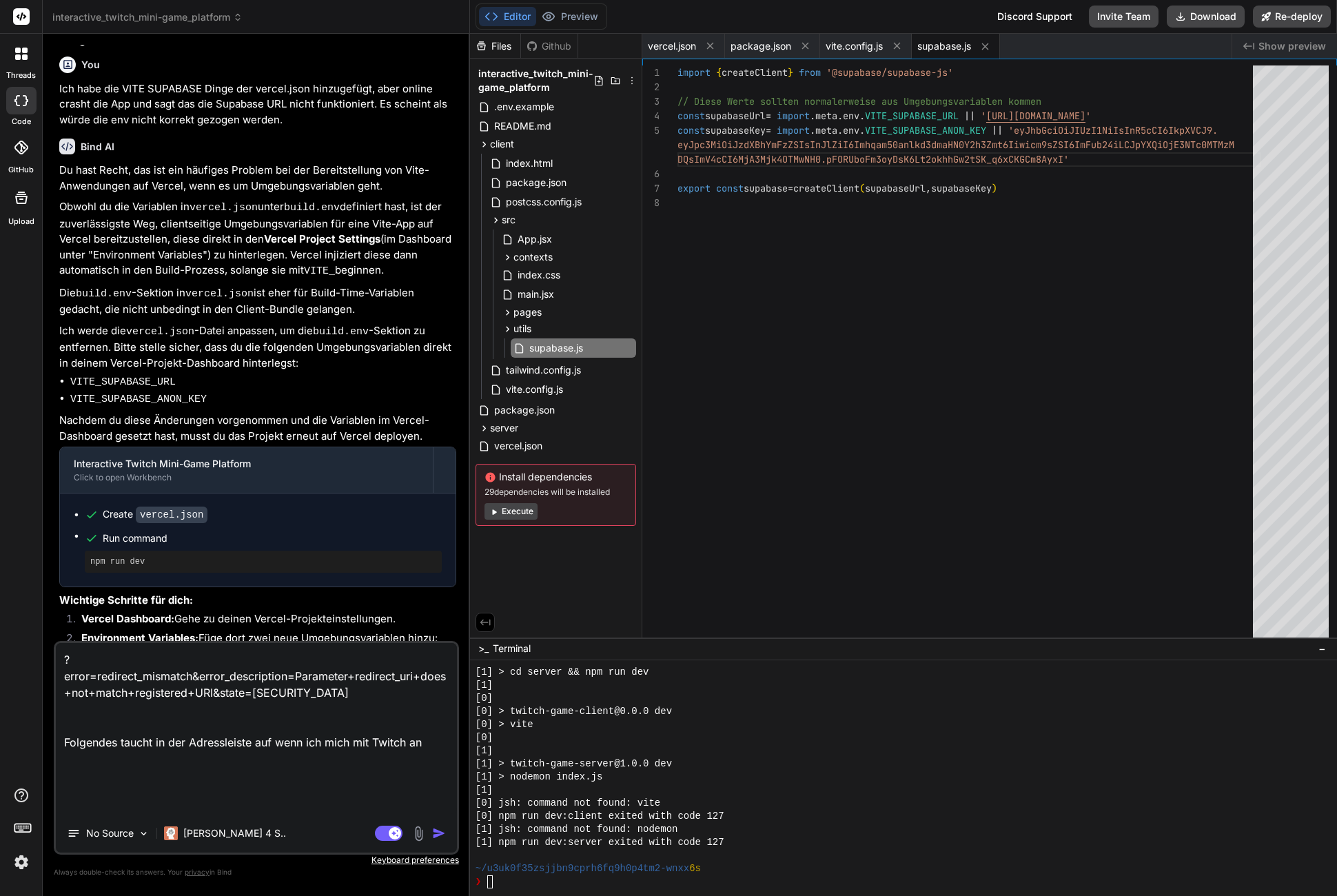
type textarea "?error=redirect_mismatch&error_description=Parameter+redirect_uri+does+not+matc…"
type textarea "x"
type textarea "?error=redirect_mismatch&error_description=Parameter+redirect_uri+does+not+matc…"
type textarea "x"
type textarea "?error=redirect_mismatch&error_description=Parameter+redirect_uri+does+not+matc…"
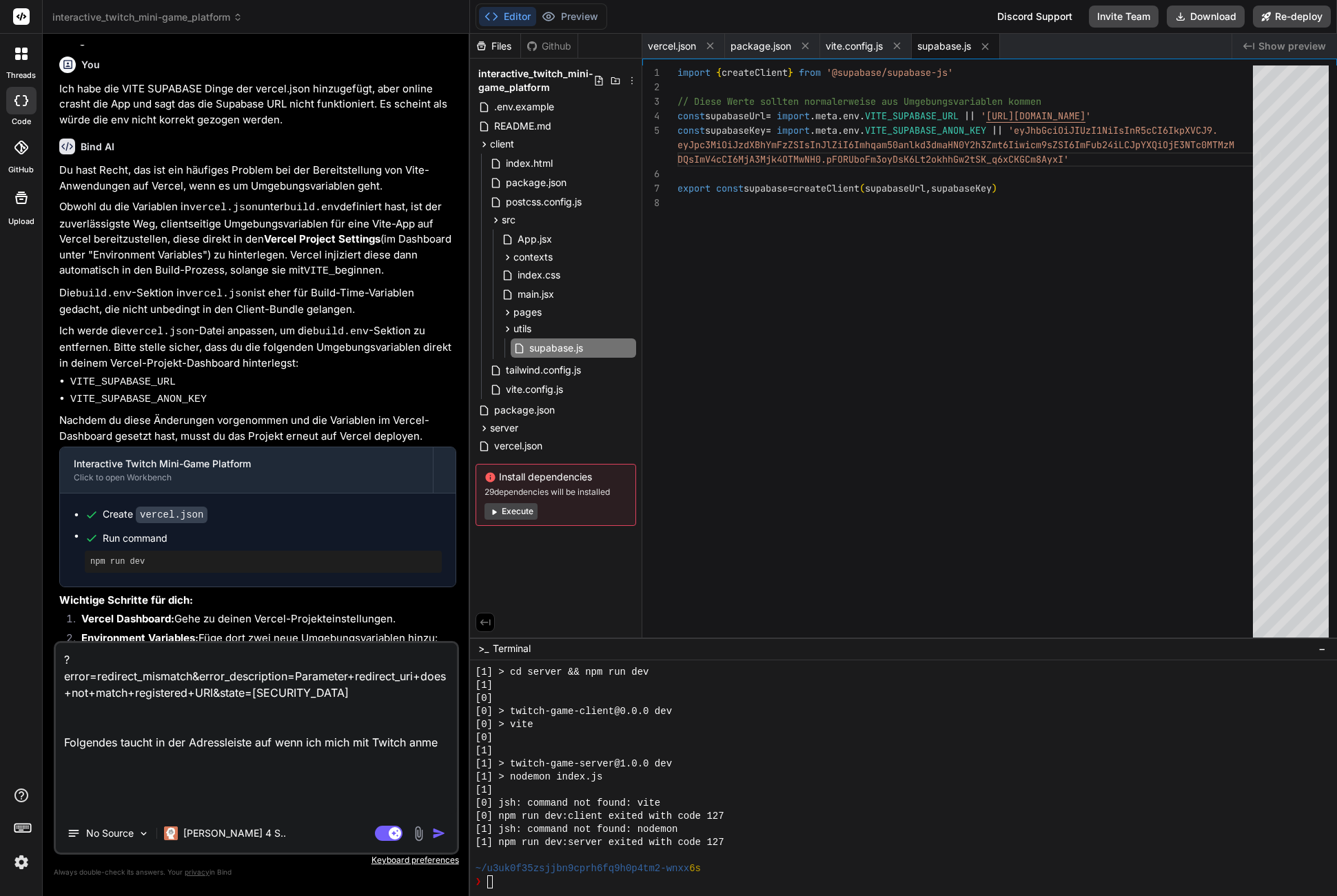
type textarea "x"
type textarea "?error=redirect_mismatch&error_description=Parameter+redirect_uri+does+not+matc…"
type textarea "x"
type textarea "?error=redirect_mismatch&error_description=Parameter+redirect_uri+does+not+matc…"
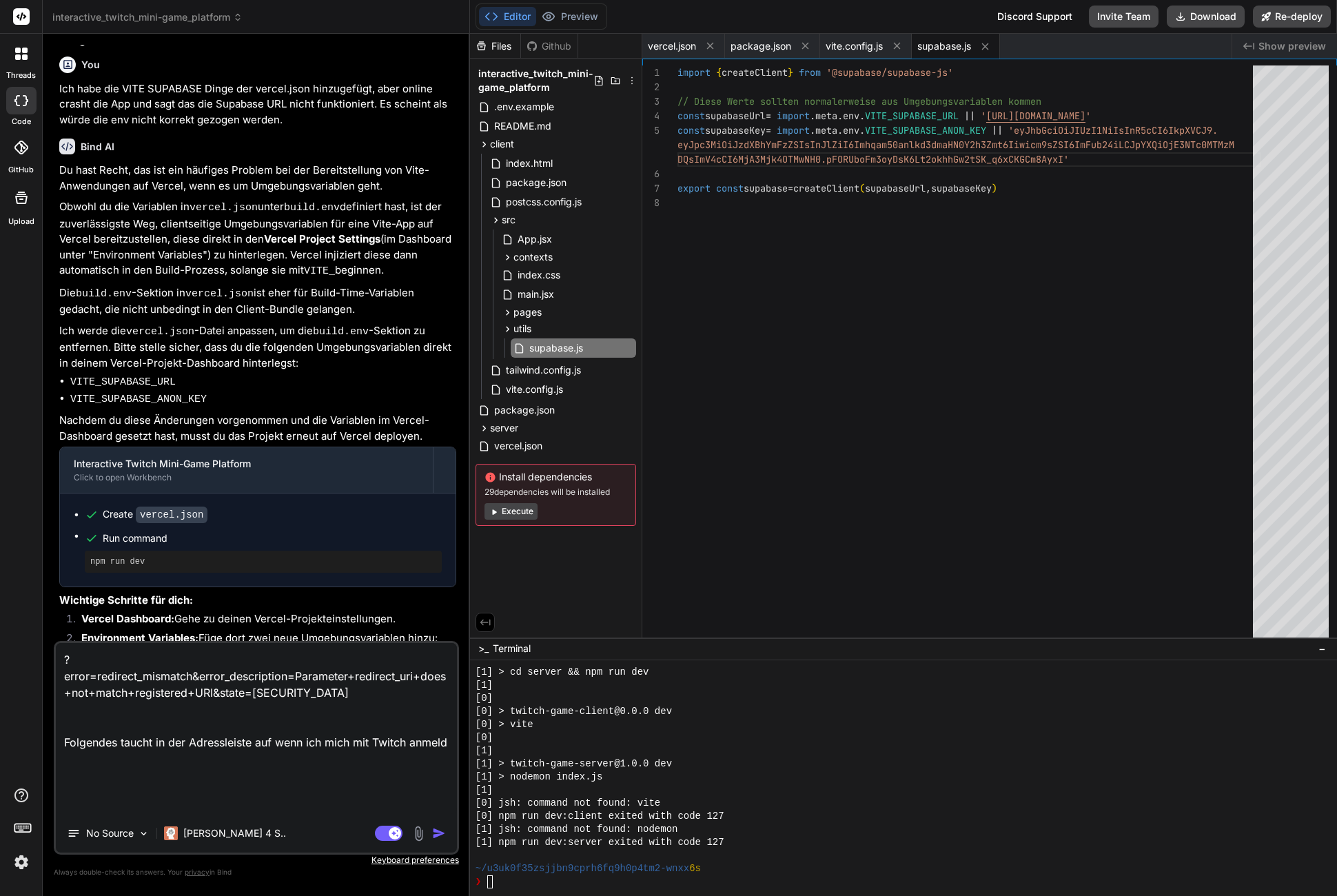
click at [150, 776] on textarea "?error=redirect_mismatch&error_description=Parameter+redirect_uri+does+not+matc…" at bounding box center [257, 728] width 401 height 171
type textarea "x"
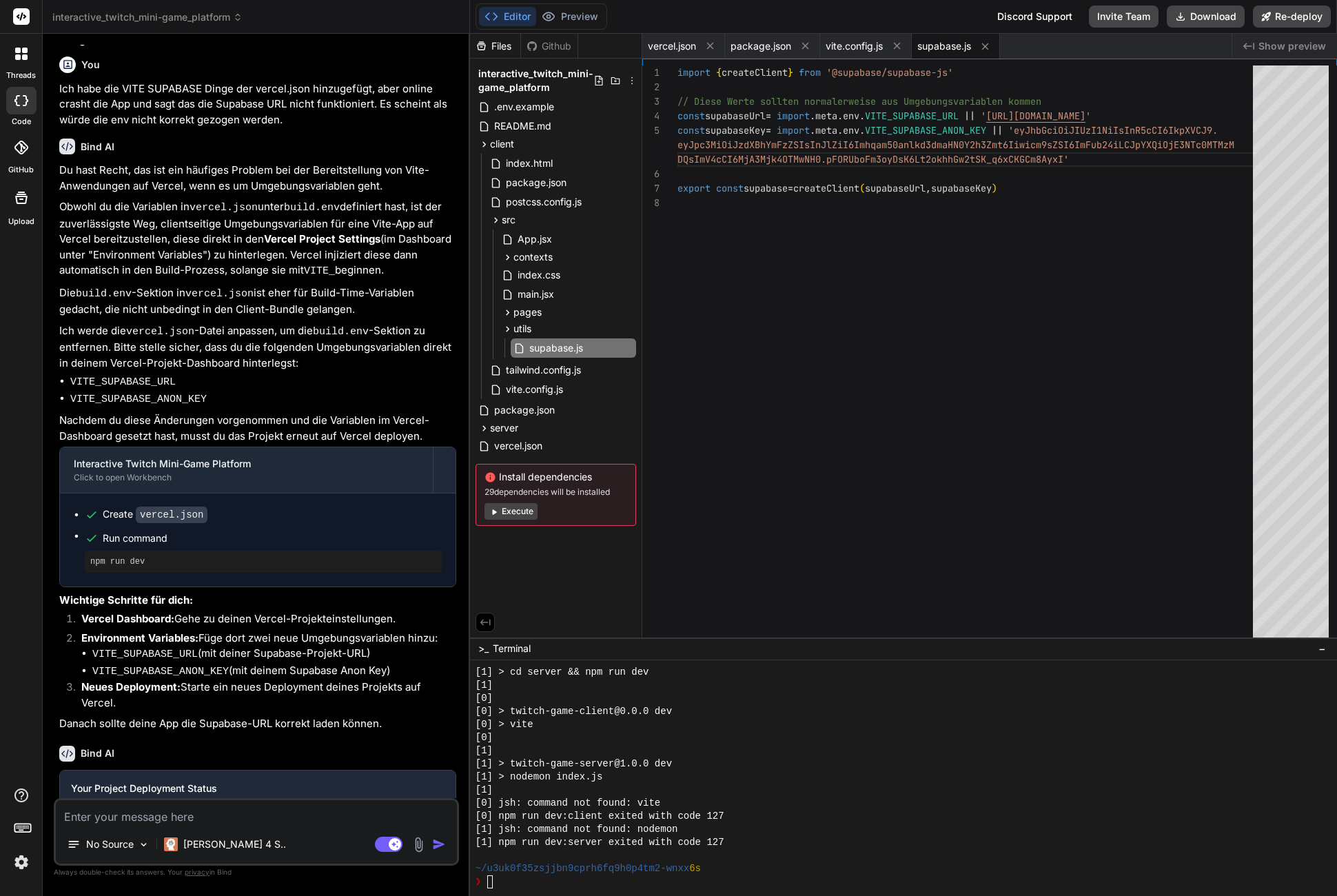
scroll to position [0, 0]
type textarea "A"
type textarea "x"
type textarea "An"
type textarea "x"
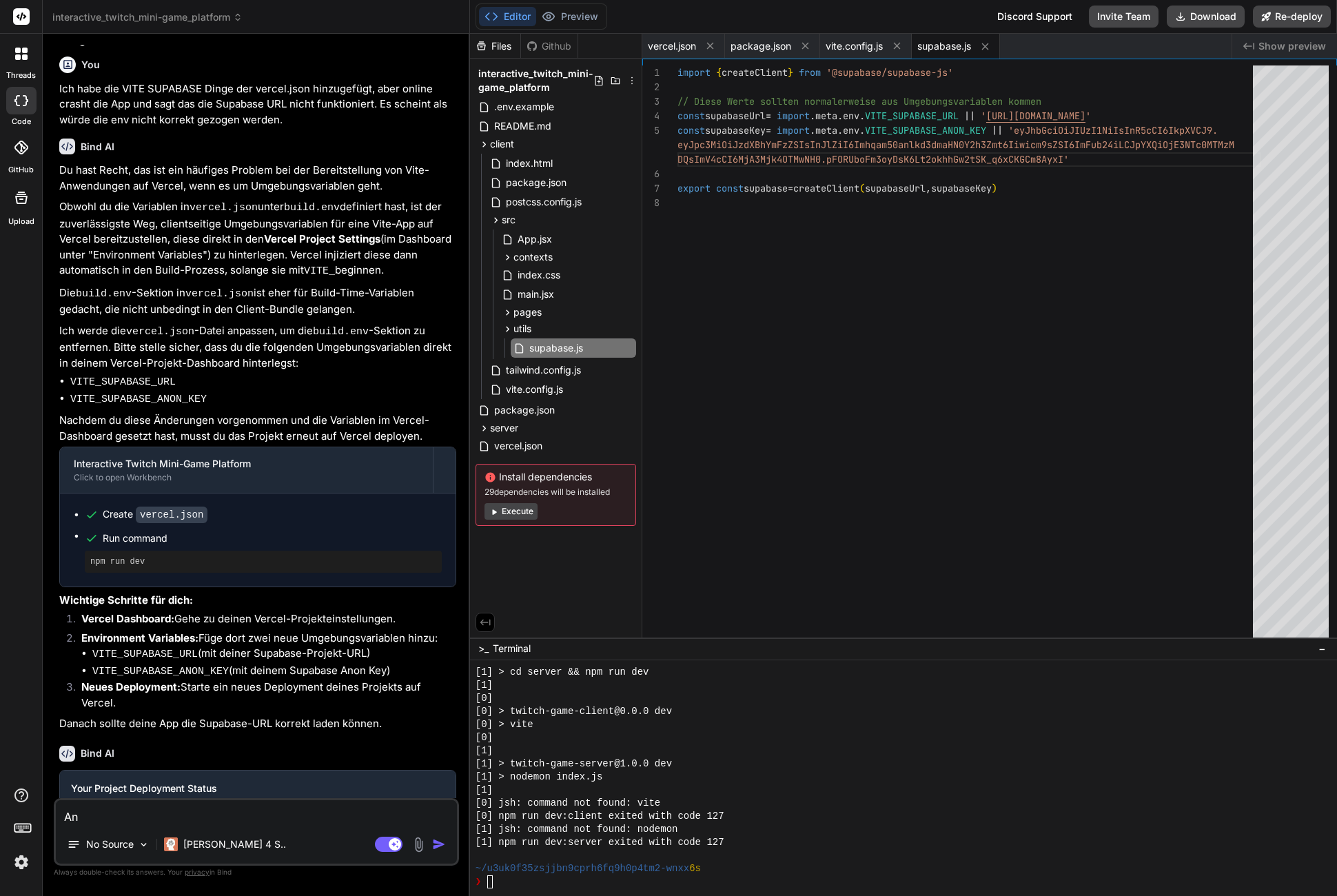
type textarea "Ant"
type textarea "x"
type textarea "Antw"
type textarea "x"
type textarea "Antwo"
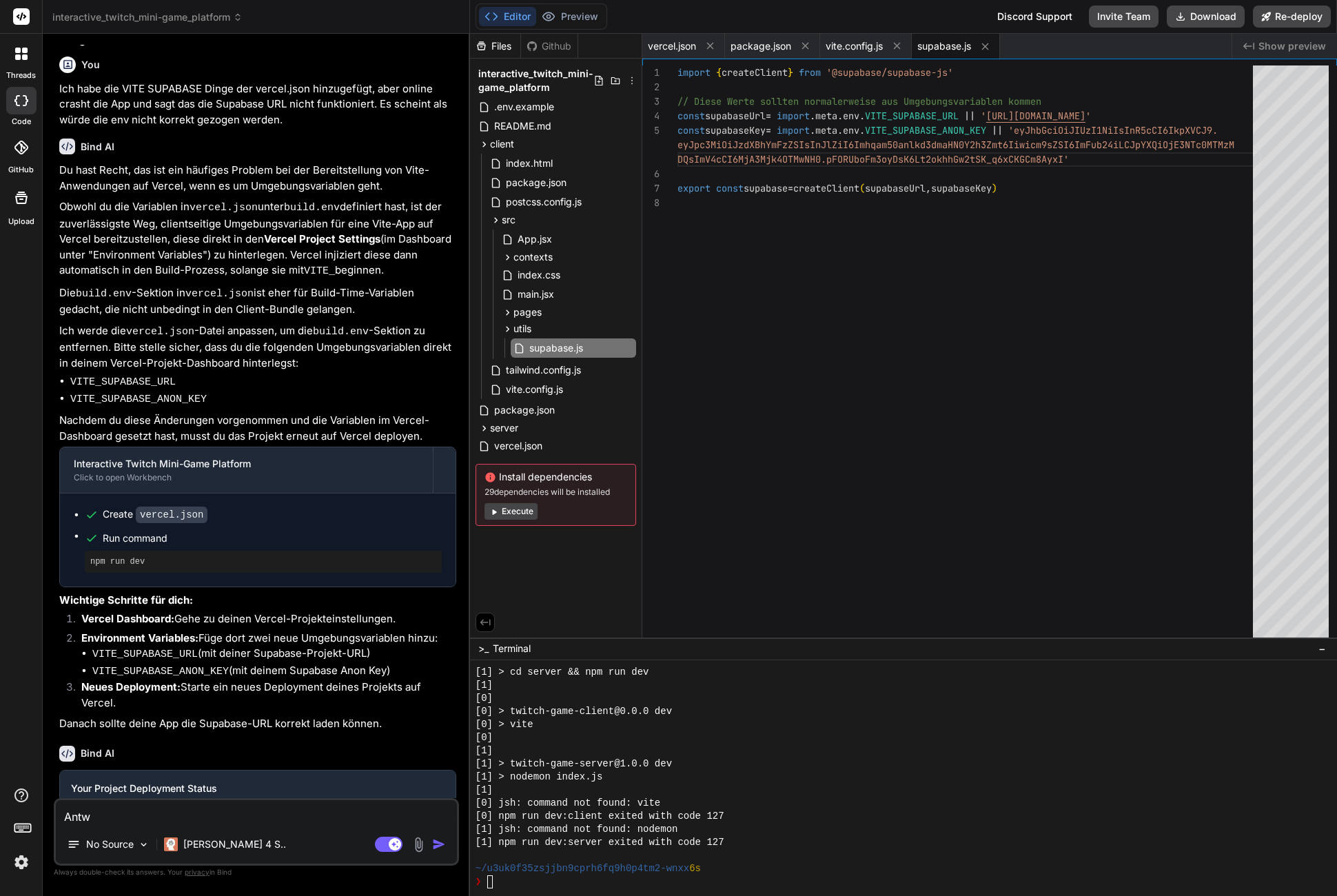
type textarea "x"
type textarea "Antwor"
type textarea "x"
type textarea "Antwort"
type textarea "x"
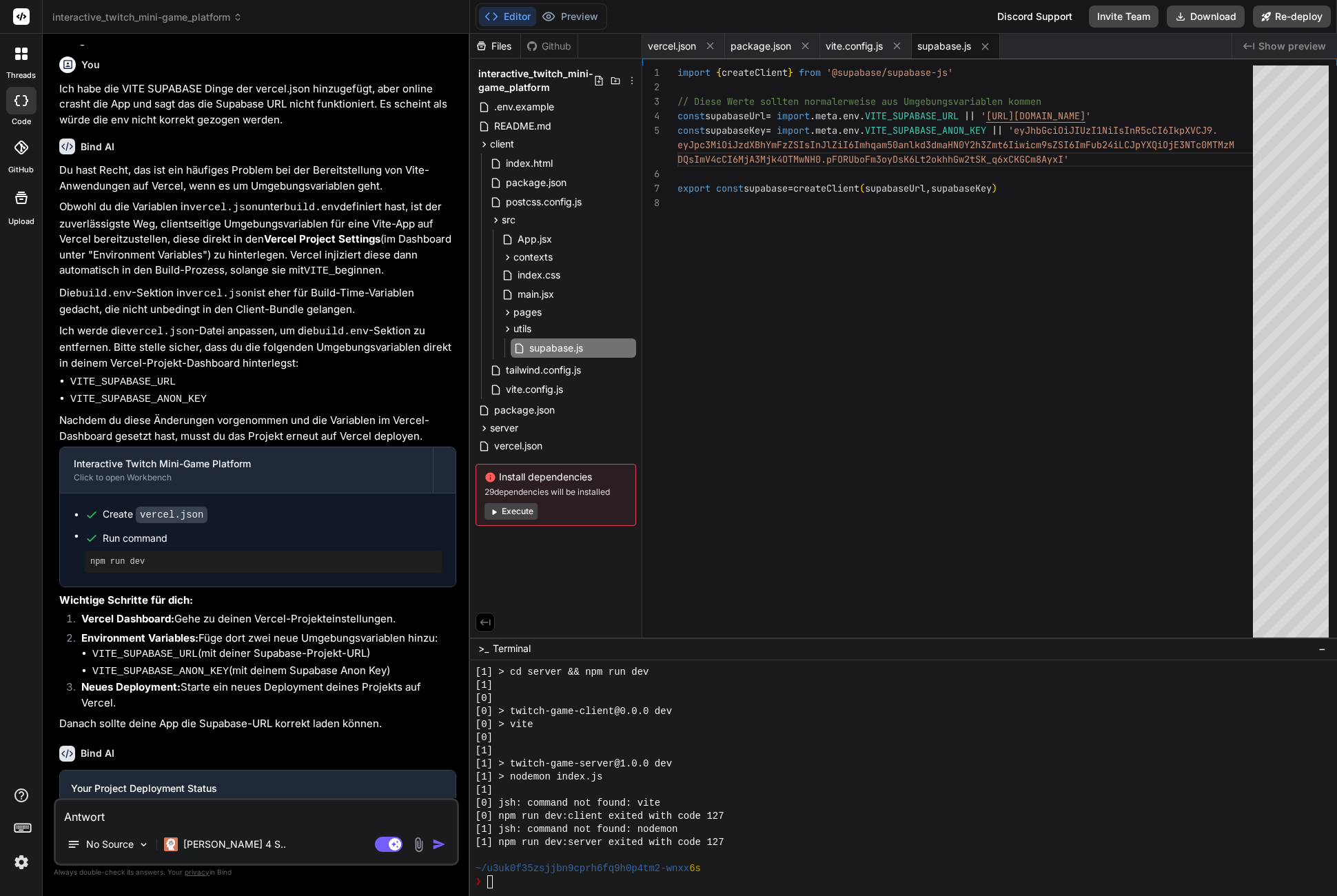
type textarea "Antworte"
type textarea "x"
type textarea "Antworte"
type textarea "x"
type textarea "Antworte o"
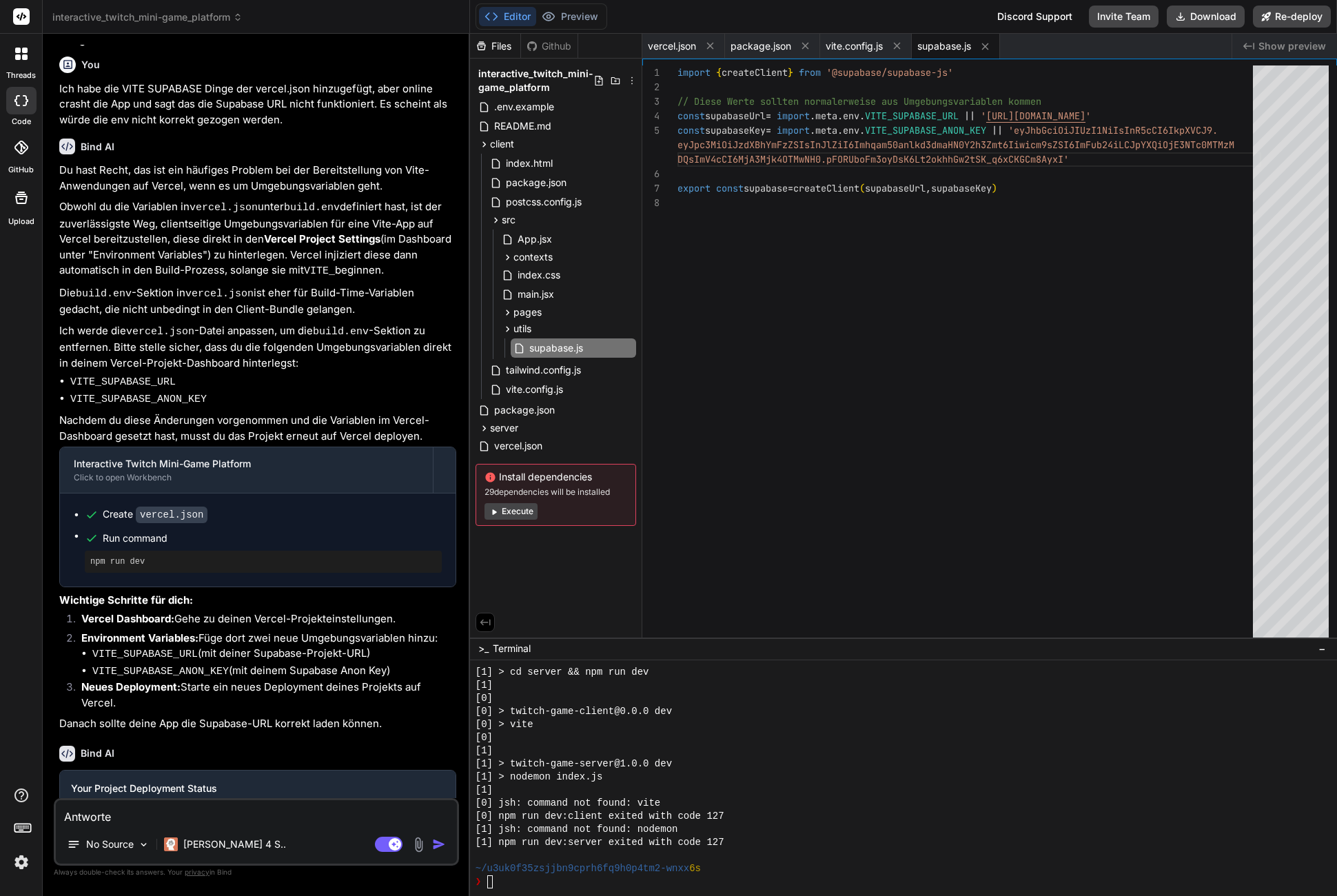
type textarea "x"
type textarea "Antworte oh"
type textarea "x"
type textarea "Antworte ohn"
type textarea "x"
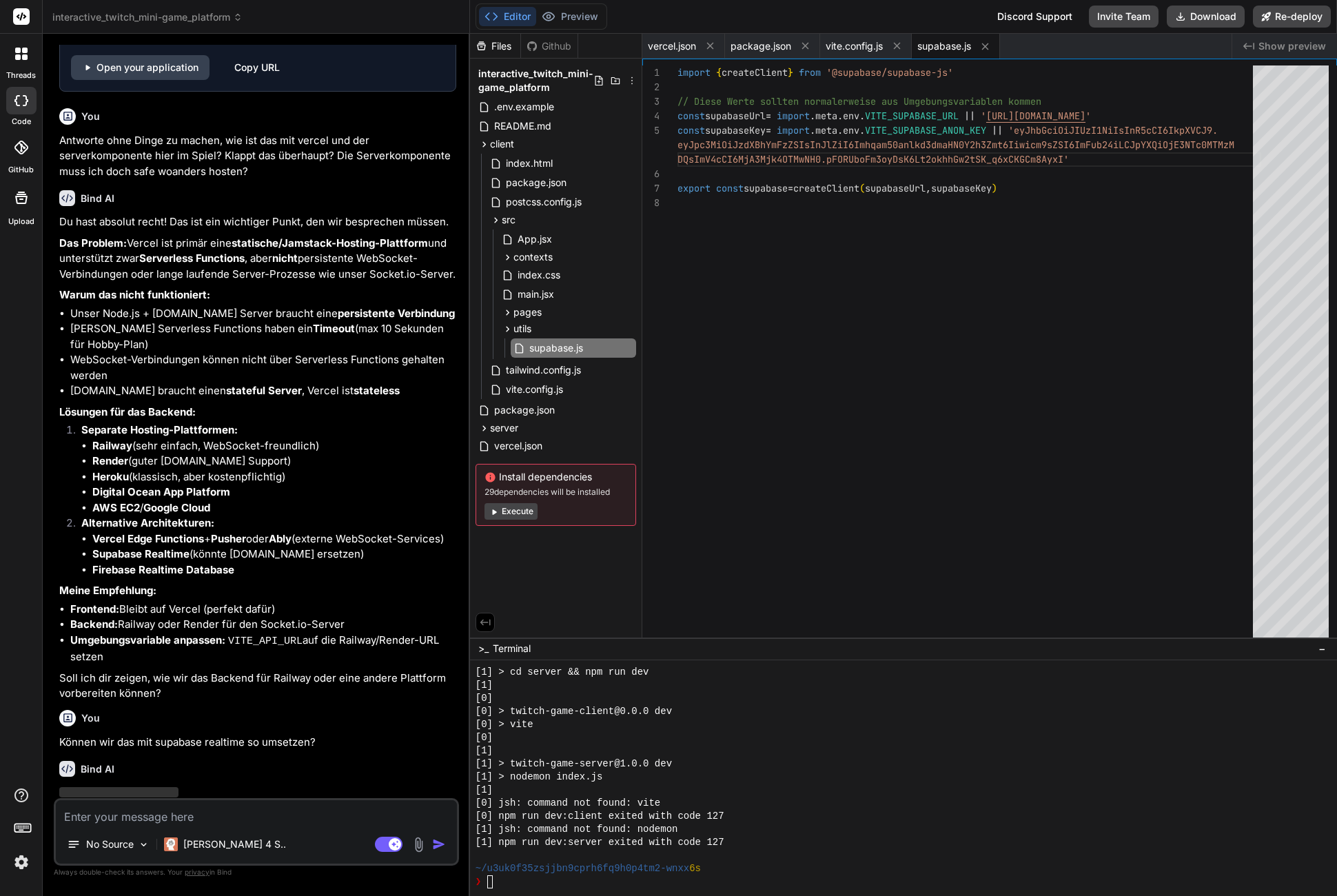
scroll to position [4311, 0]
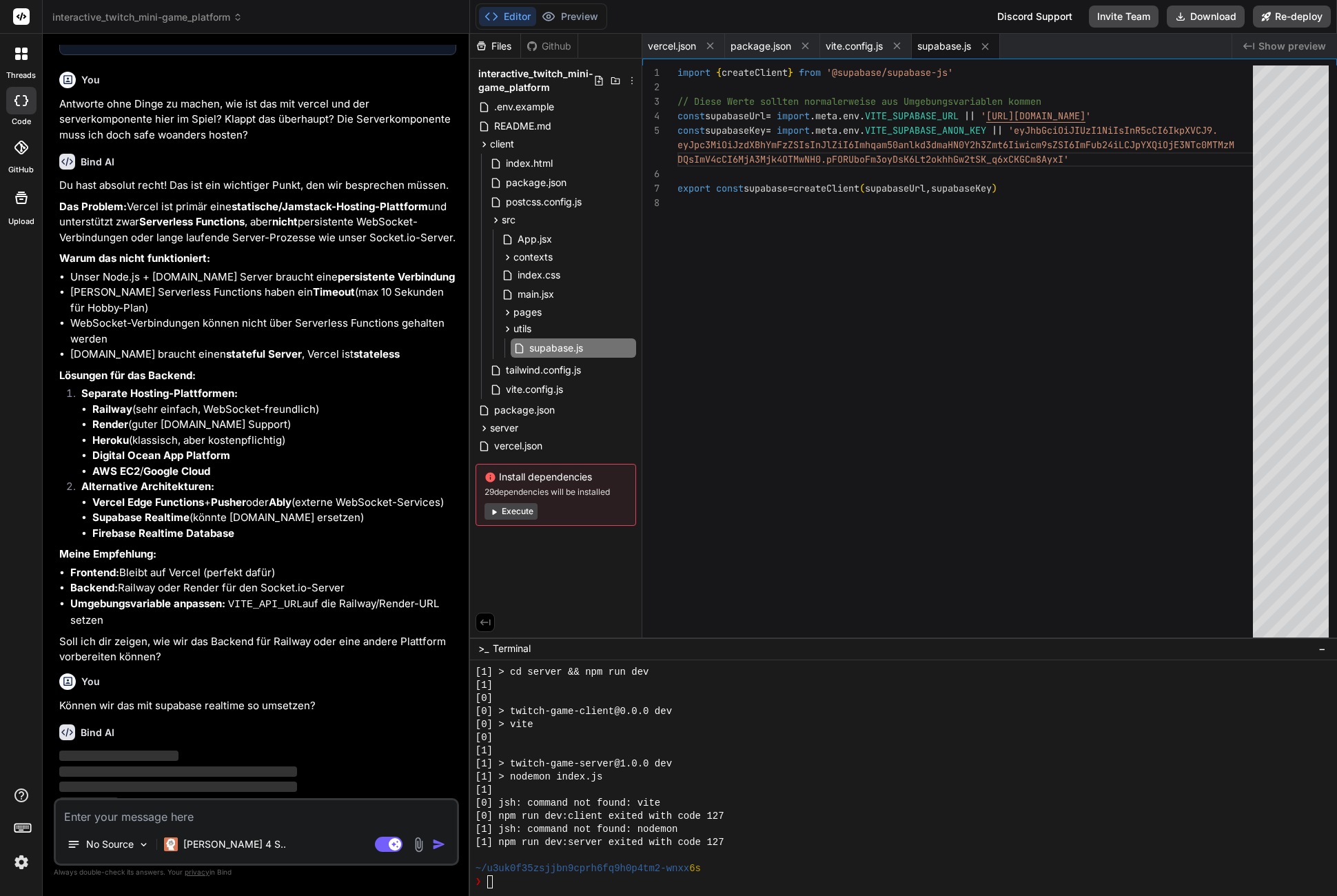
click at [736, 813] on div "[0] npm run dev:client exited with code 127" at bounding box center [897, 816] width 843 height 13
click at [353, 796] on p "‌" at bounding box center [258, 804] width 397 height 16
click at [464, 777] on div "Bind AI Web Search Created with Pixso. Code Generator You Ja super gerne Bind A…" at bounding box center [256, 464] width 428 height 862
click at [193, 824] on textarea at bounding box center [257, 812] width 401 height 24
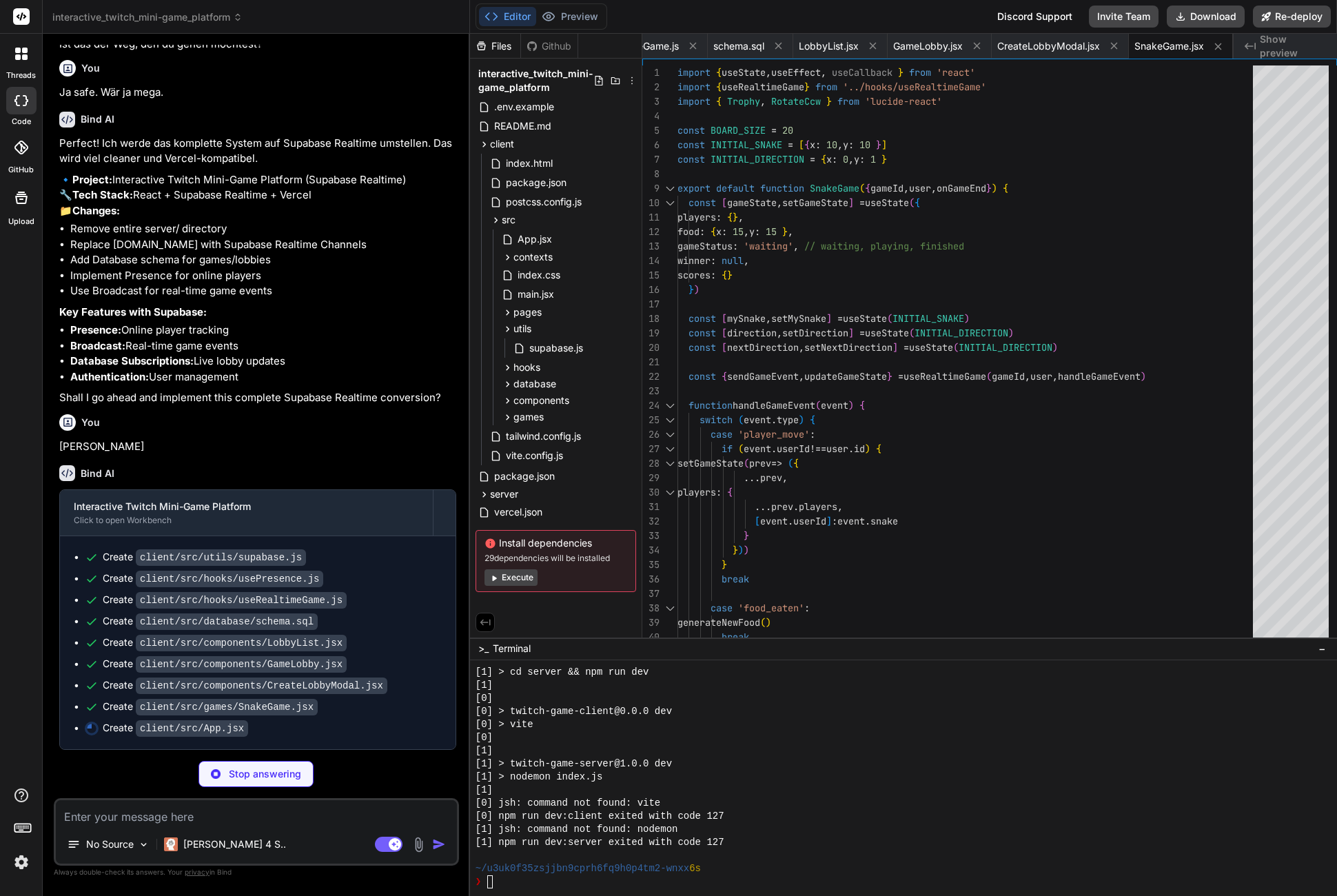
scroll to position [5576, 0]
click at [537, 414] on span "games" at bounding box center [529, 417] width 31 height 14
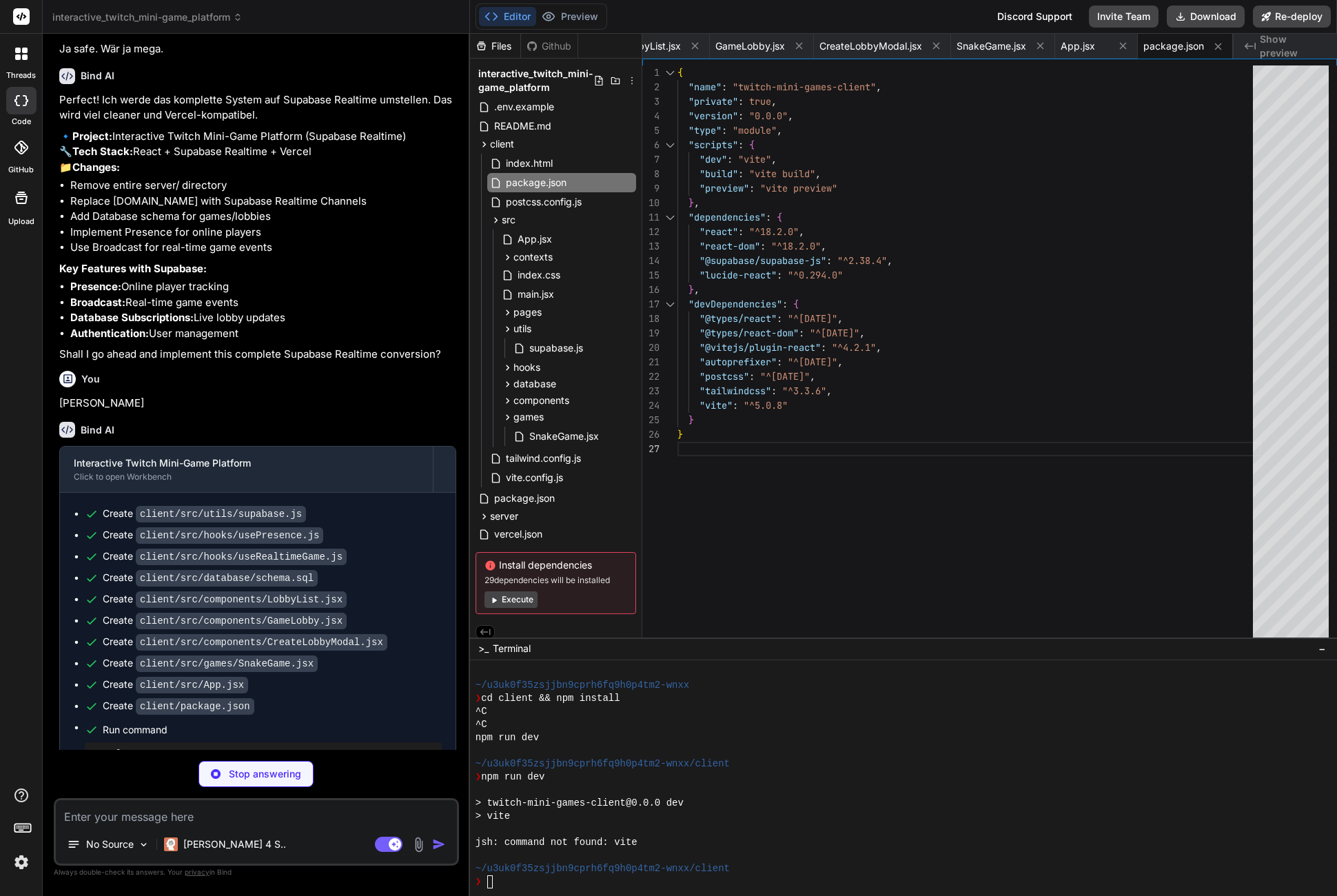
scroll to position [668, 0]
click at [1027, 780] on div "❯ npm run dev" at bounding box center [897, 778] width 843 height 13
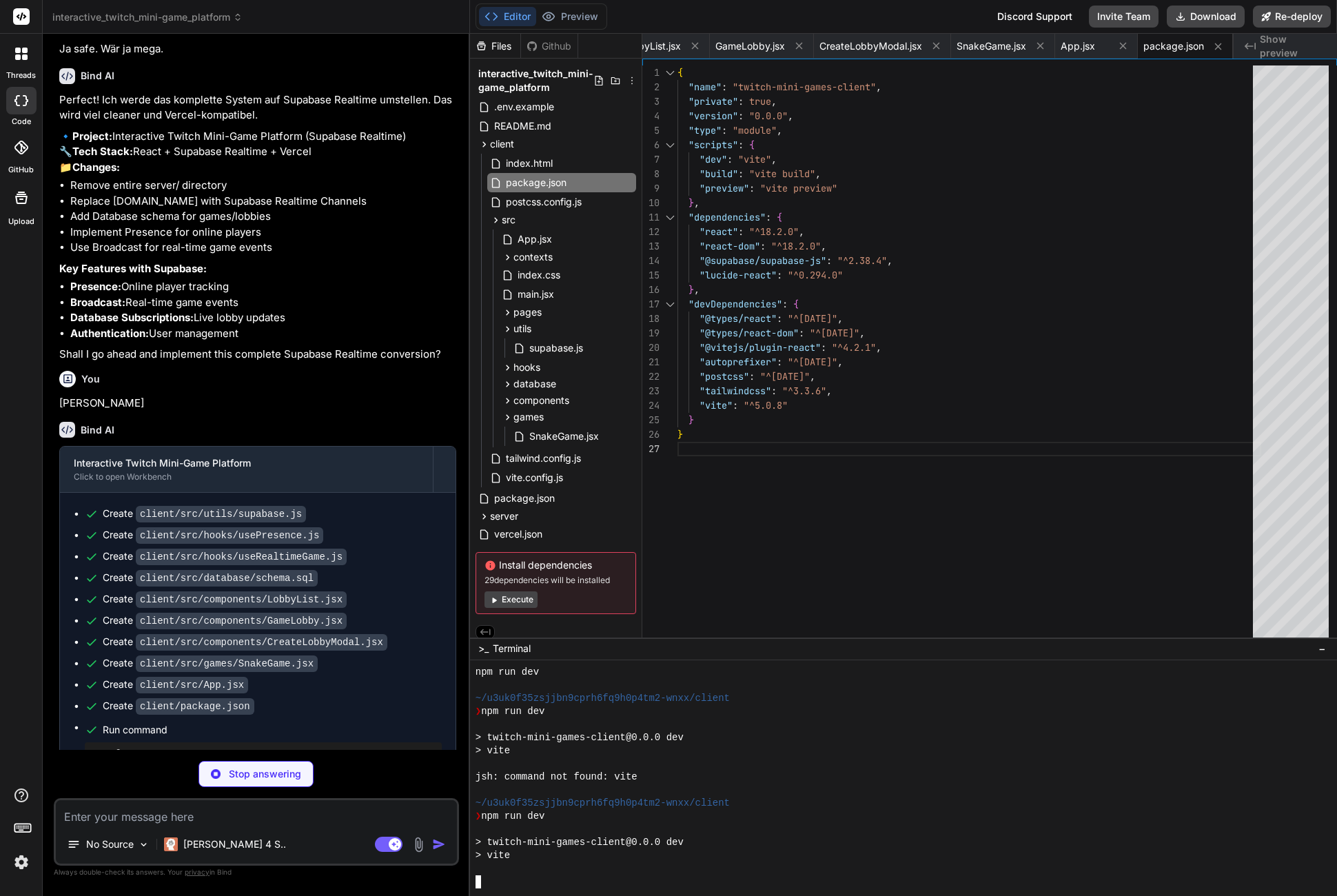
scroll to position [773, 0]
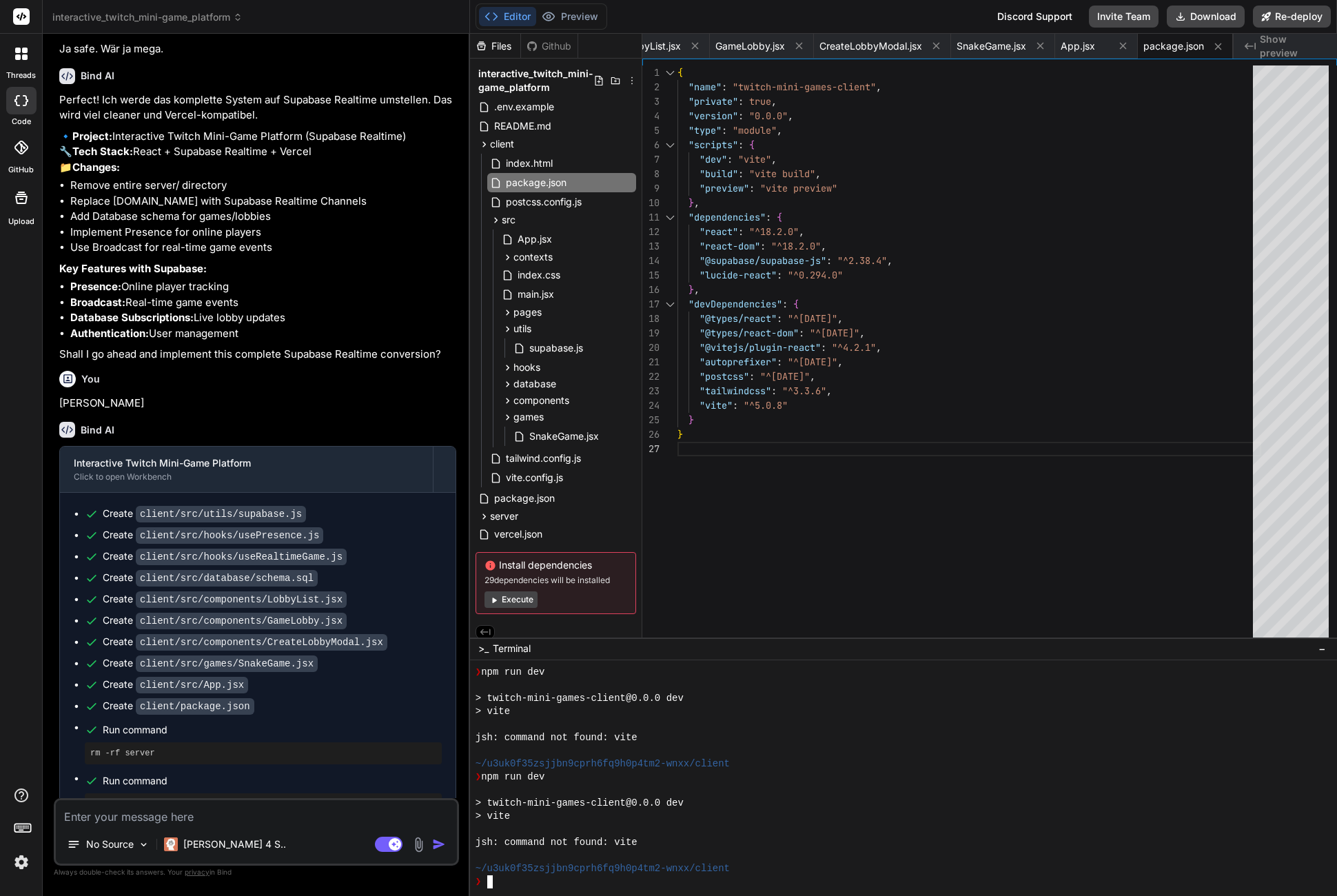
click at [830, 785] on div at bounding box center [897, 790] width 843 height 13
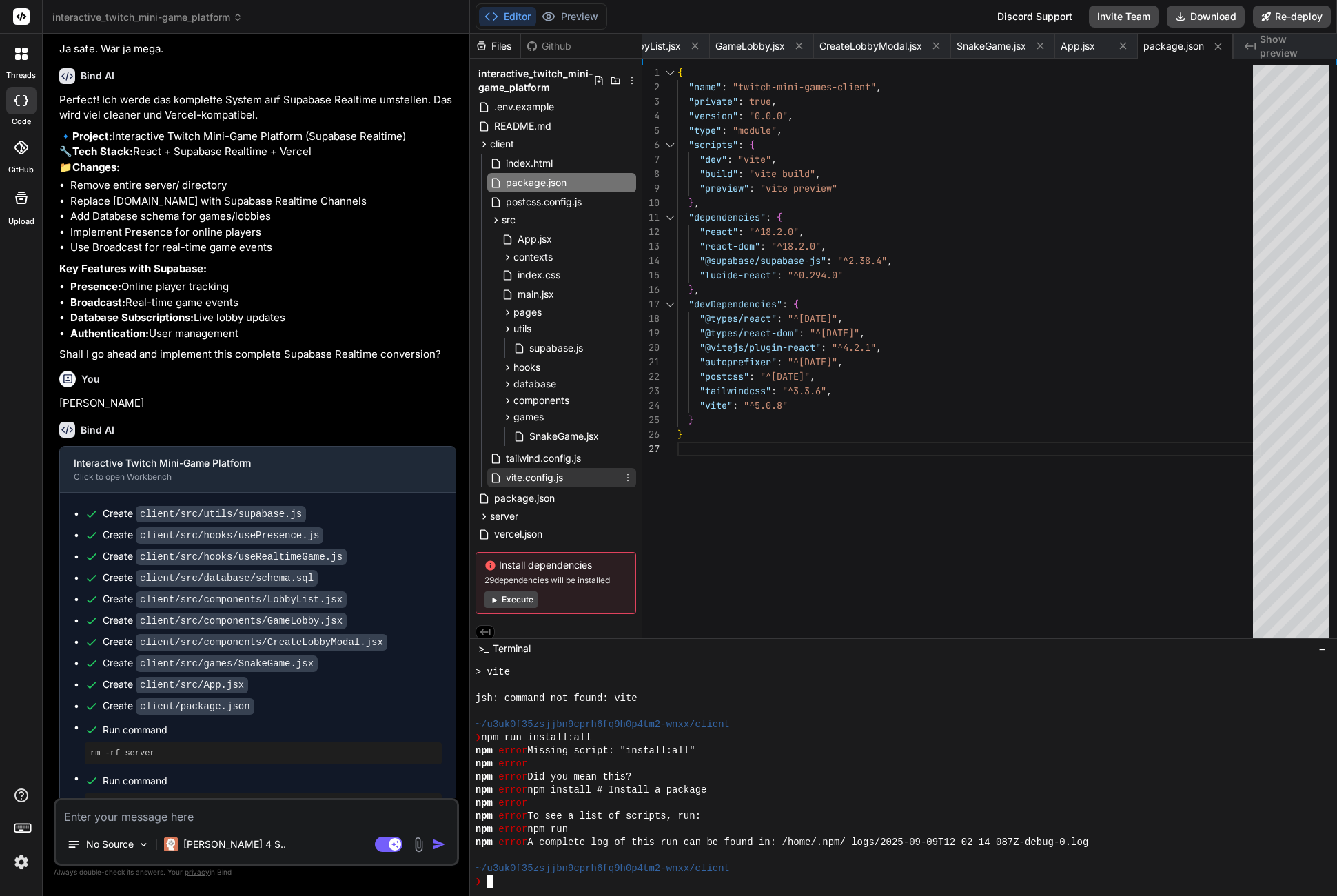
scroll to position [10, 0]
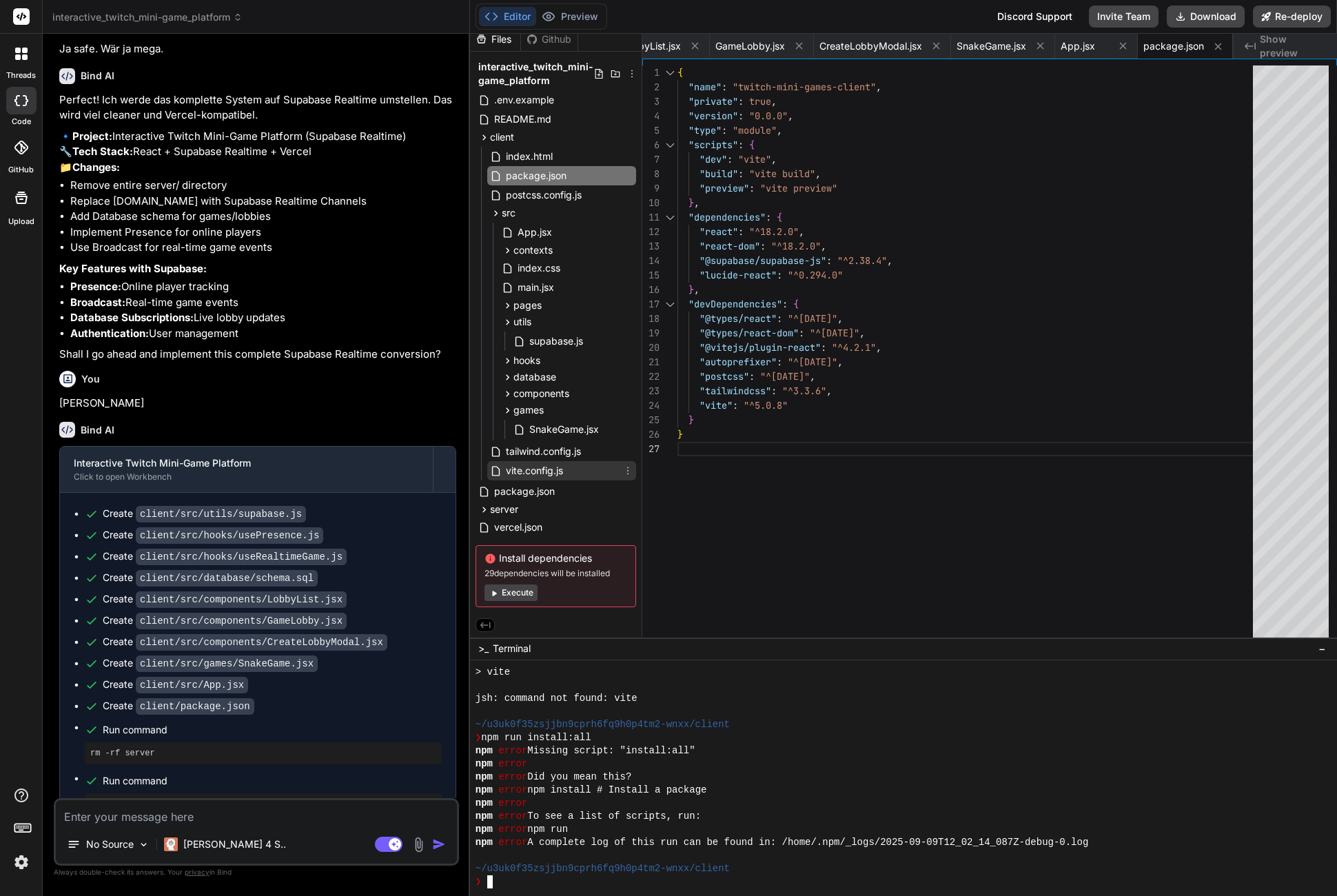
click at [559, 475] on span "vite.config.js" at bounding box center [534, 471] width 60 height 16
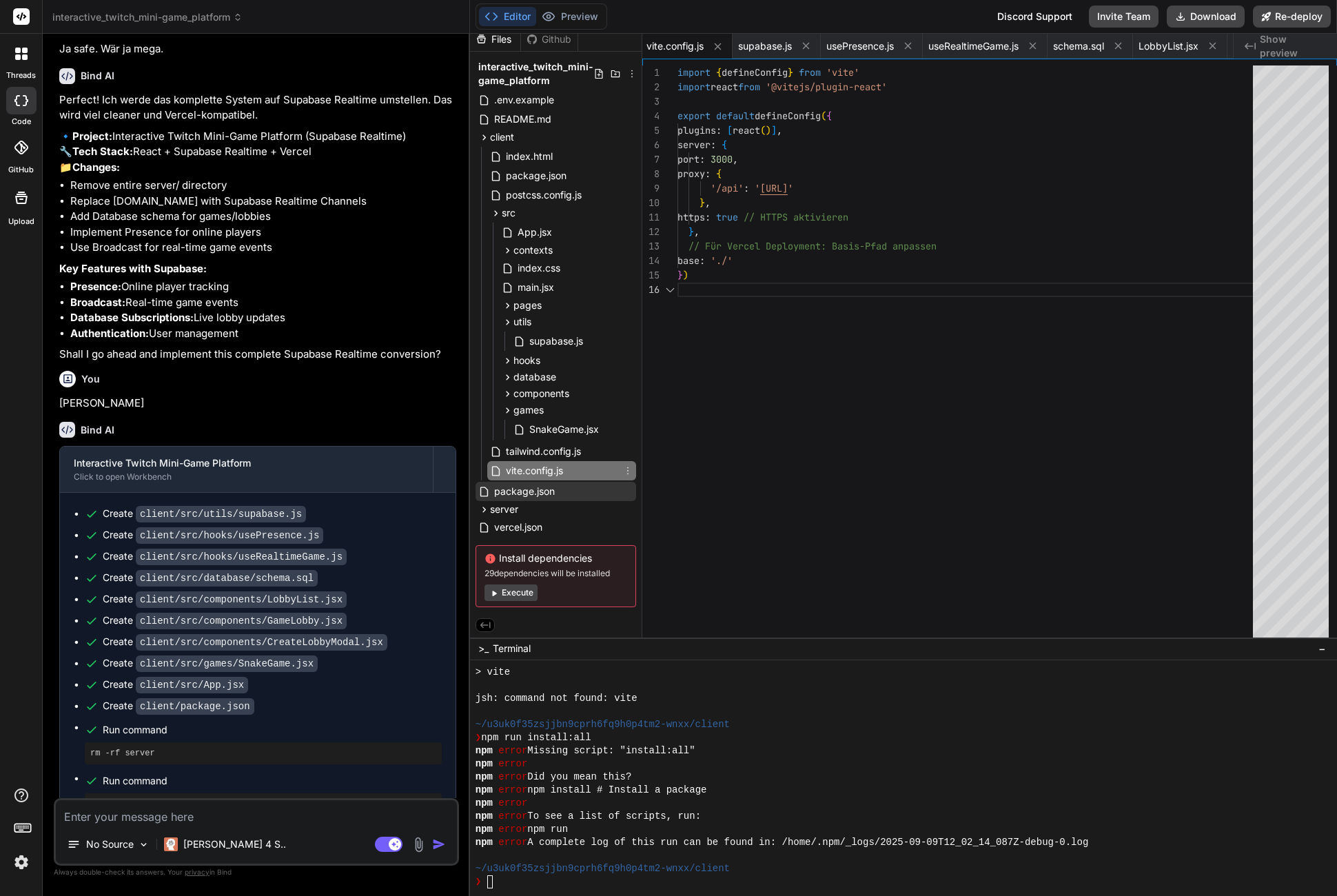
click at [552, 484] on span "package.json" at bounding box center [524, 492] width 63 height 16
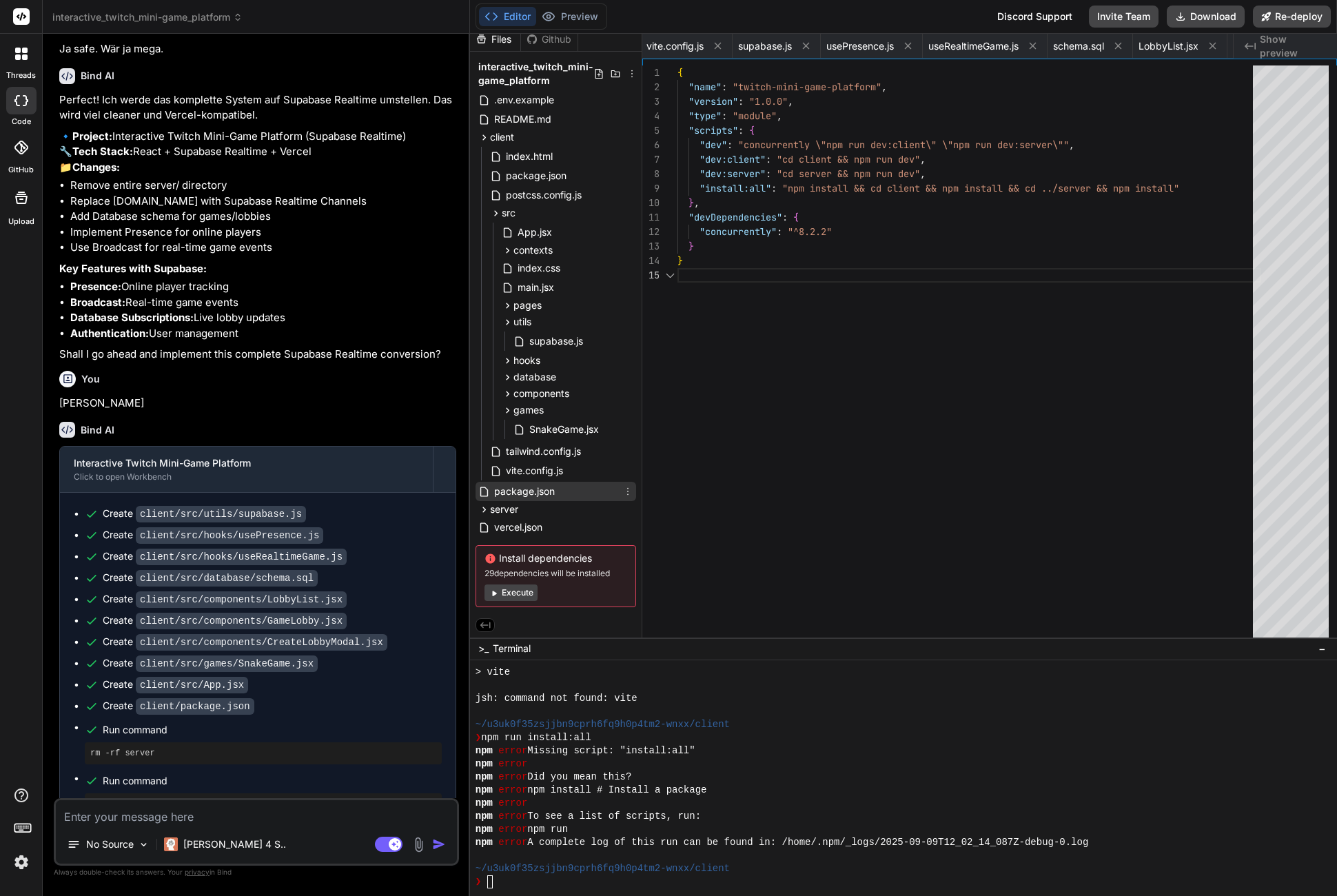
scroll to position [58, 0]
click at [758, 772] on div "npm error Did you mean this?" at bounding box center [897, 778] width 843 height 13
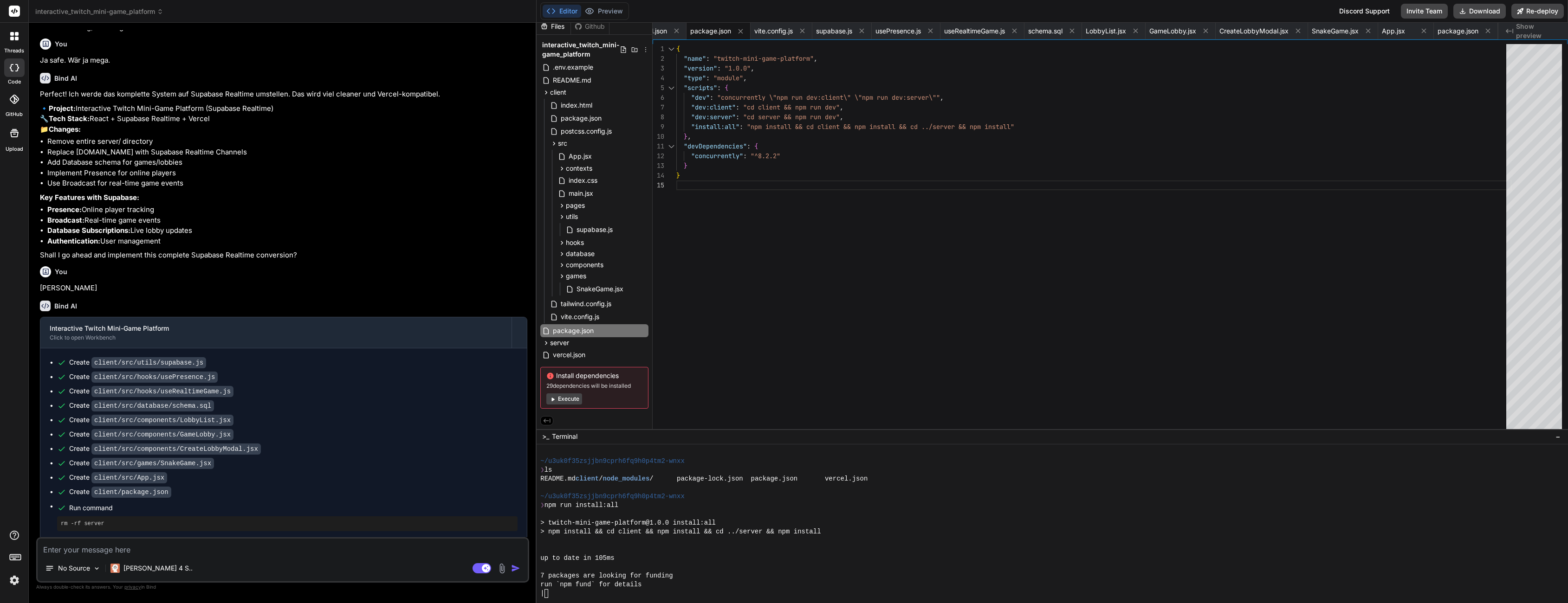
scroll to position [1102, 0]
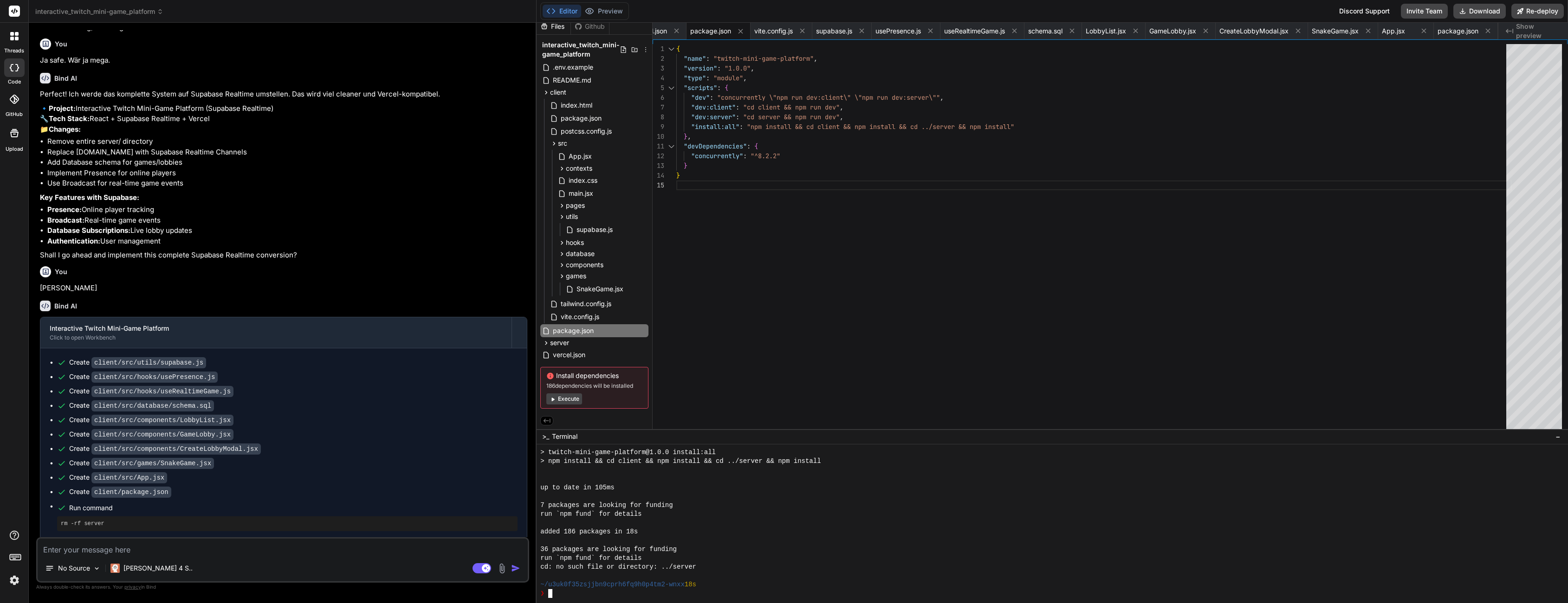
click at [732, 480] on div at bounding box center [1047, 479] width 1013 height 9
click at [763, 503] on div "7 packages are looking for funding" at bounding box center [1047, 506] width 1013 height 9
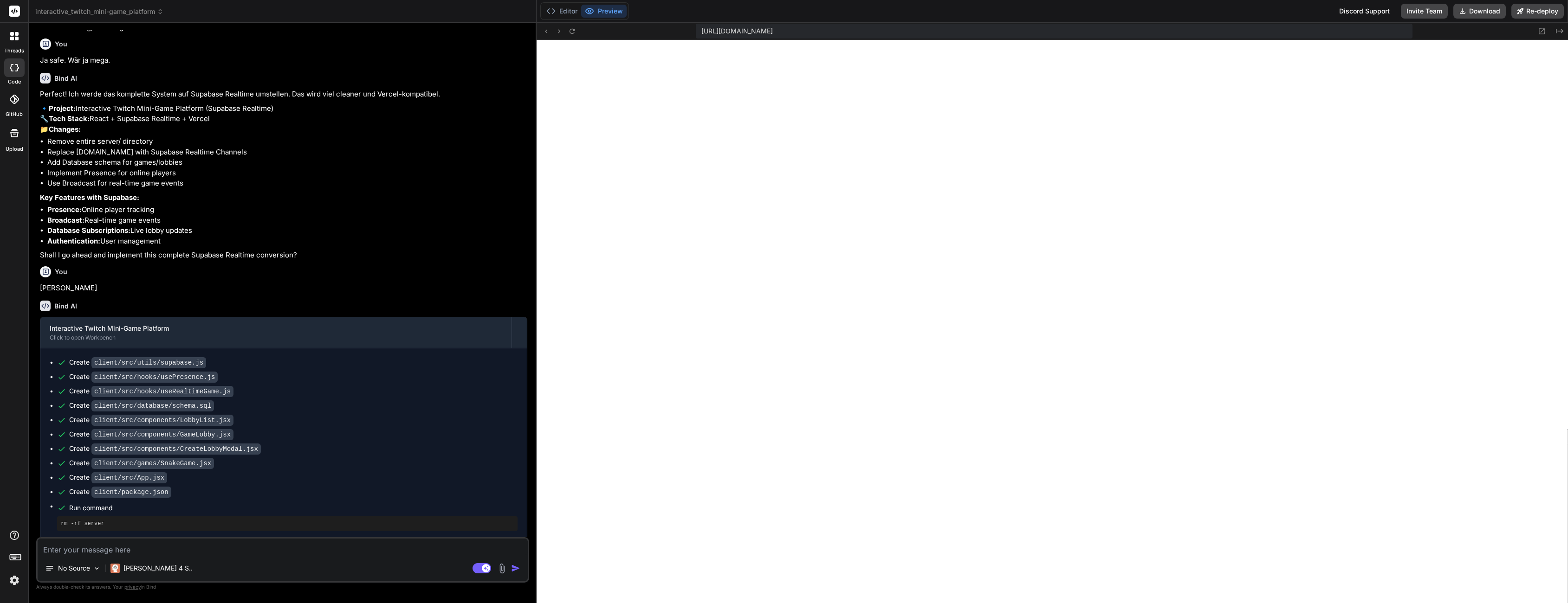
scroll to position [1525, 0]
click at [572, 10] on button "Editor" at bounding box center [561, 11] width 38 height 13
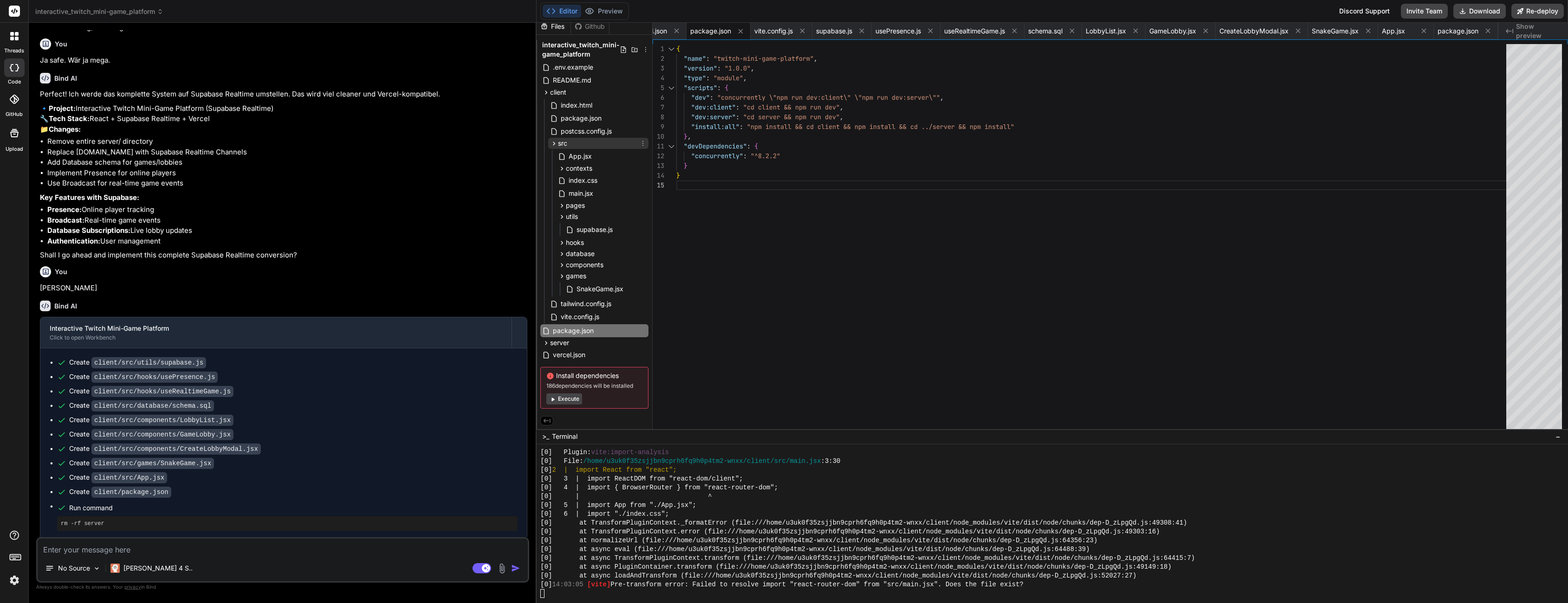
click at [555, 144] on icon at bounding box center [554, 144] width 8 height 8
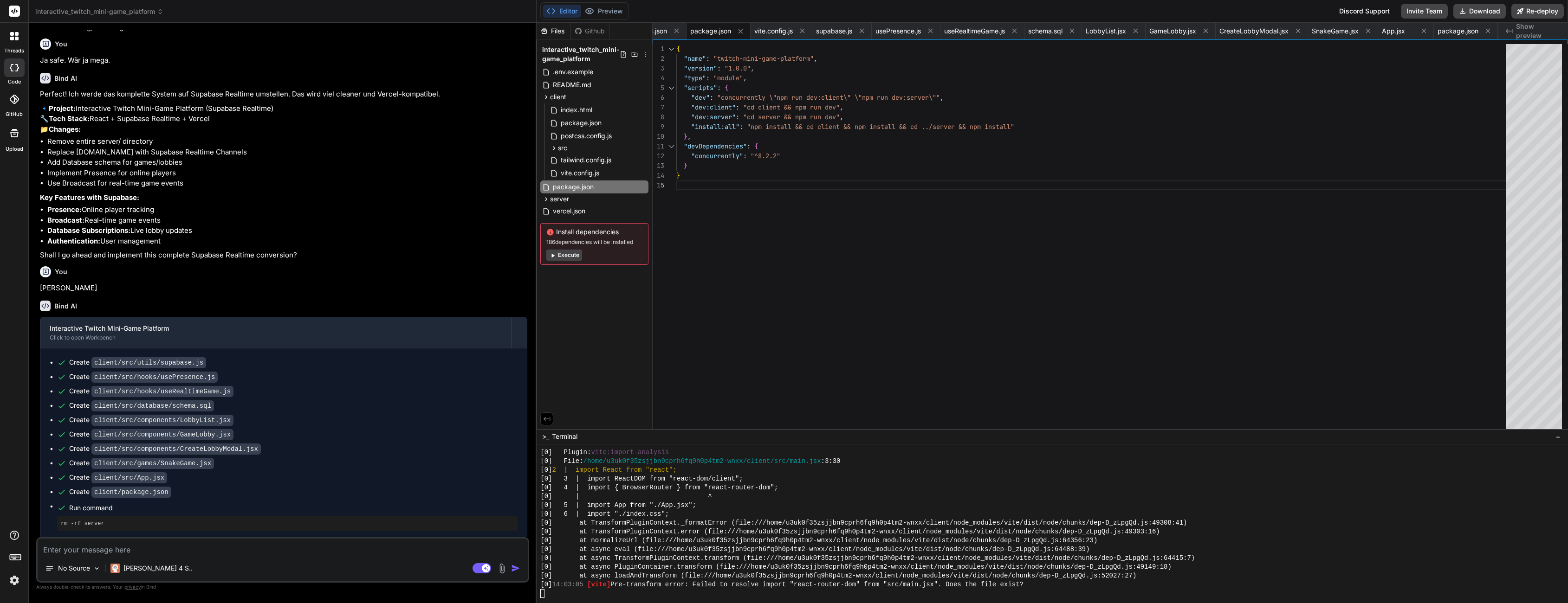
click at [772, 497] on div "[0] | ^" at bounding box center [1047, 497] width 1013 height 9
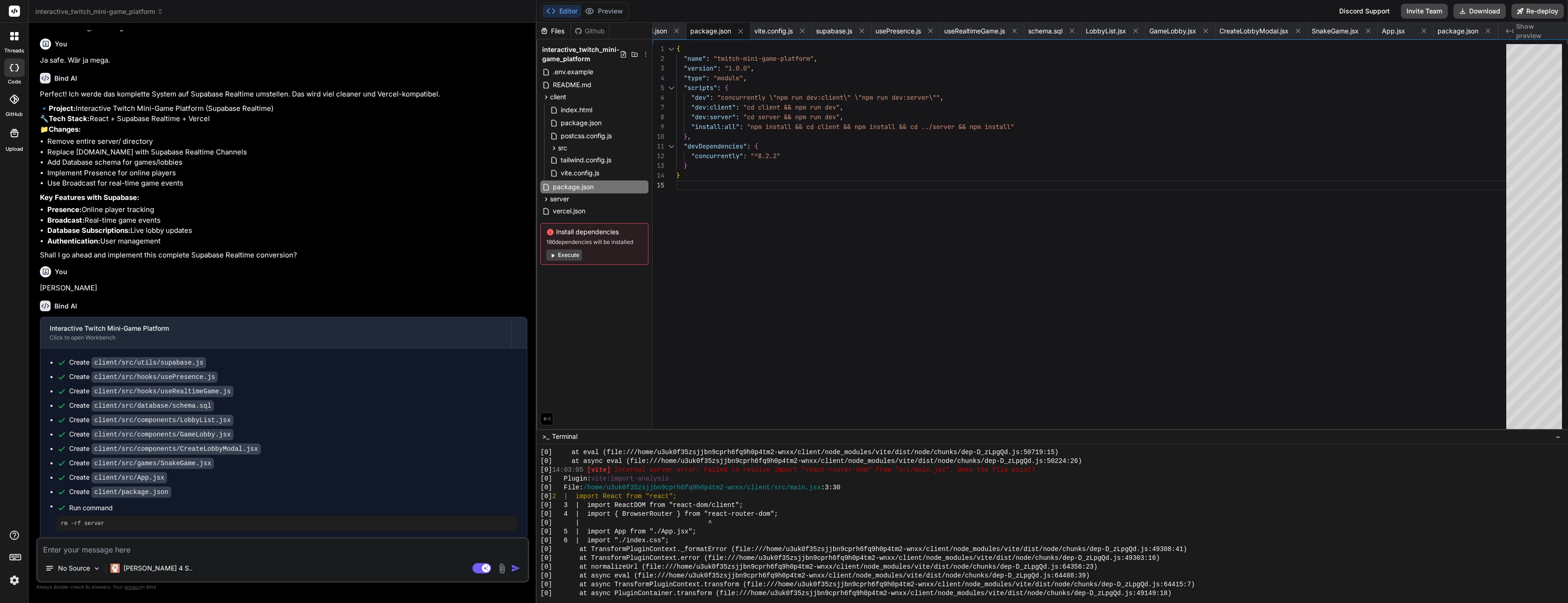
scroll to position [1525, 0]
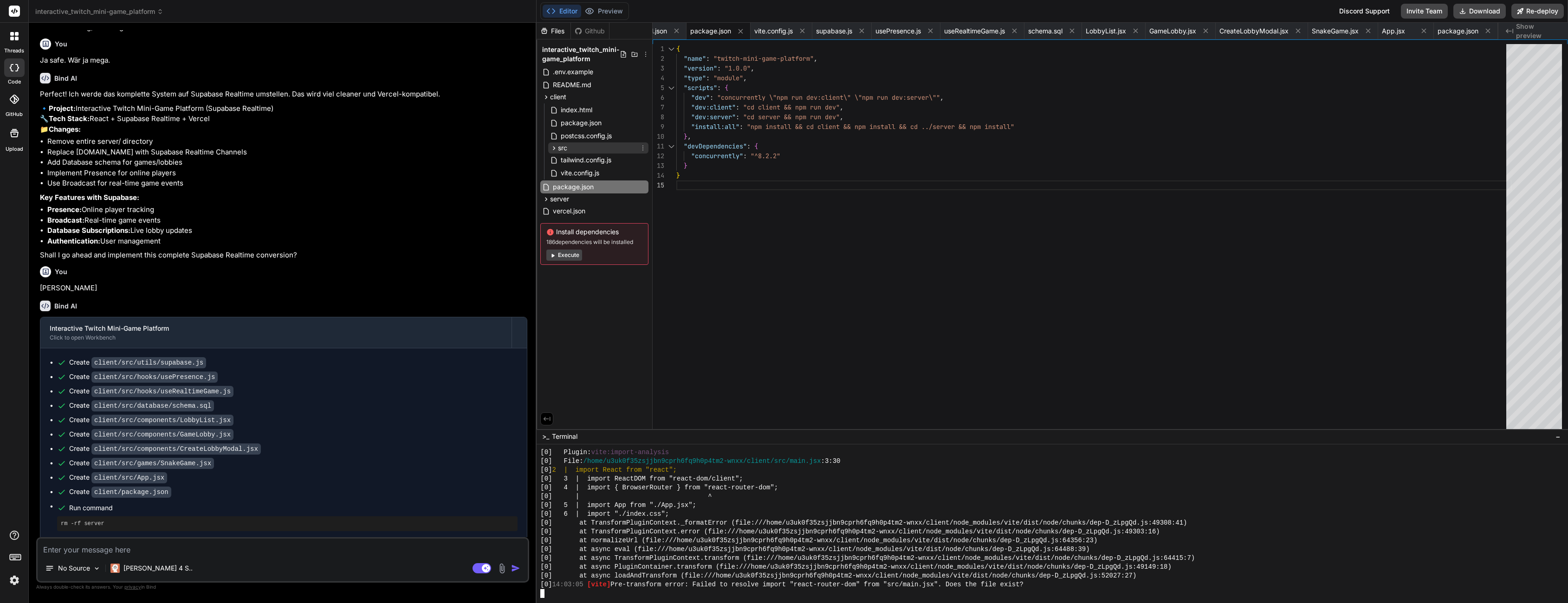
click at [555, 145] on icon at bounding box center [554, 148] width 8 height 8
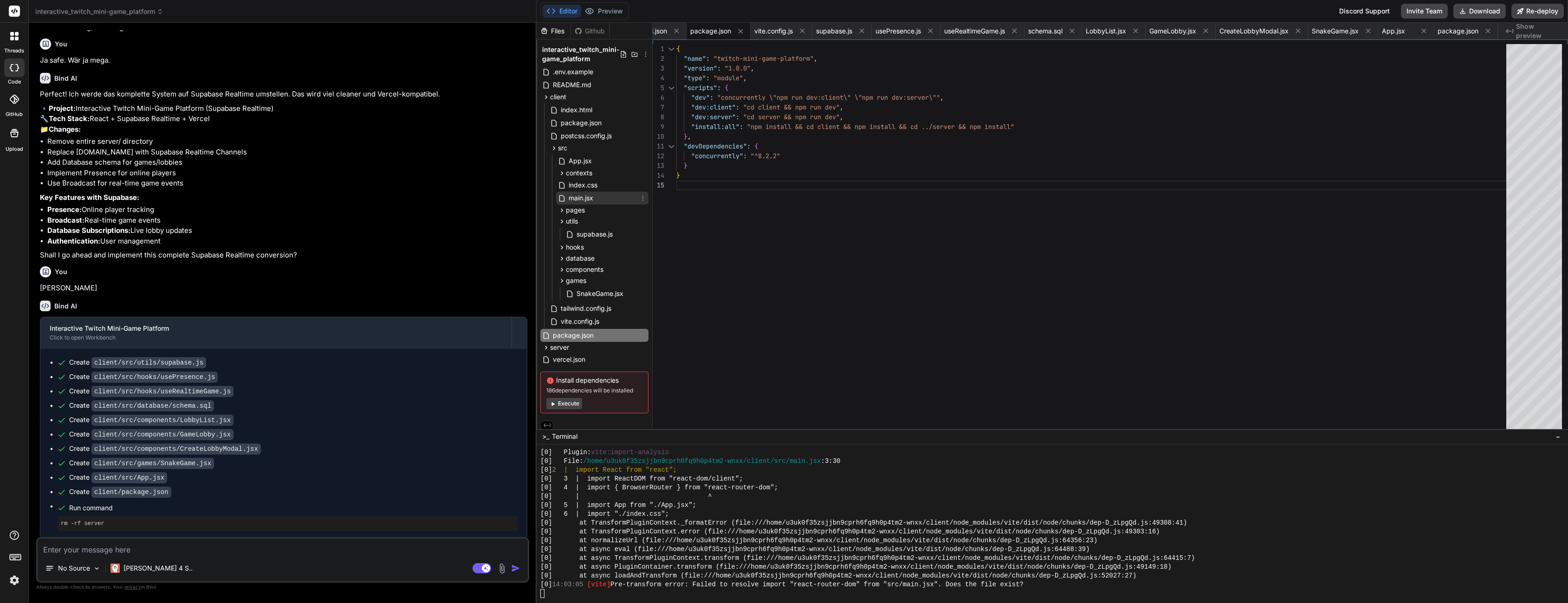
click at [575, 200] on span "main.jsx" at bounding box center [581, 198] width 26 height 11
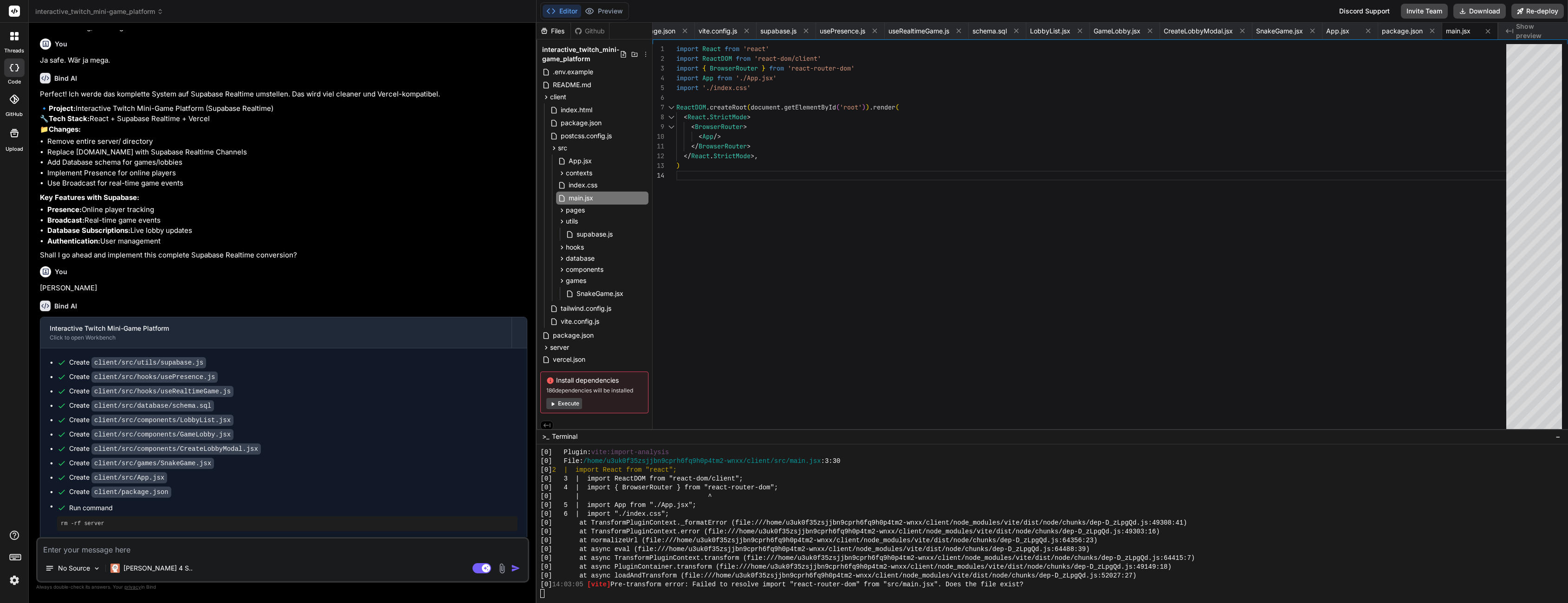
click at [840, 75] on div "import React from 'react' import ReactDOM from 'react-dom/client' import { Brow…" at bounding box center [1094, 239] width 836 height 389
click at [864, 155] on div "import React from 'react' import ReactDOM from 'react-dom/client' import { Brow…" at bounding box center [1094, 239] width 836 height 389
click at [570, 183] on span "index.css" at bounding box center [583, 185] width 30 height 11
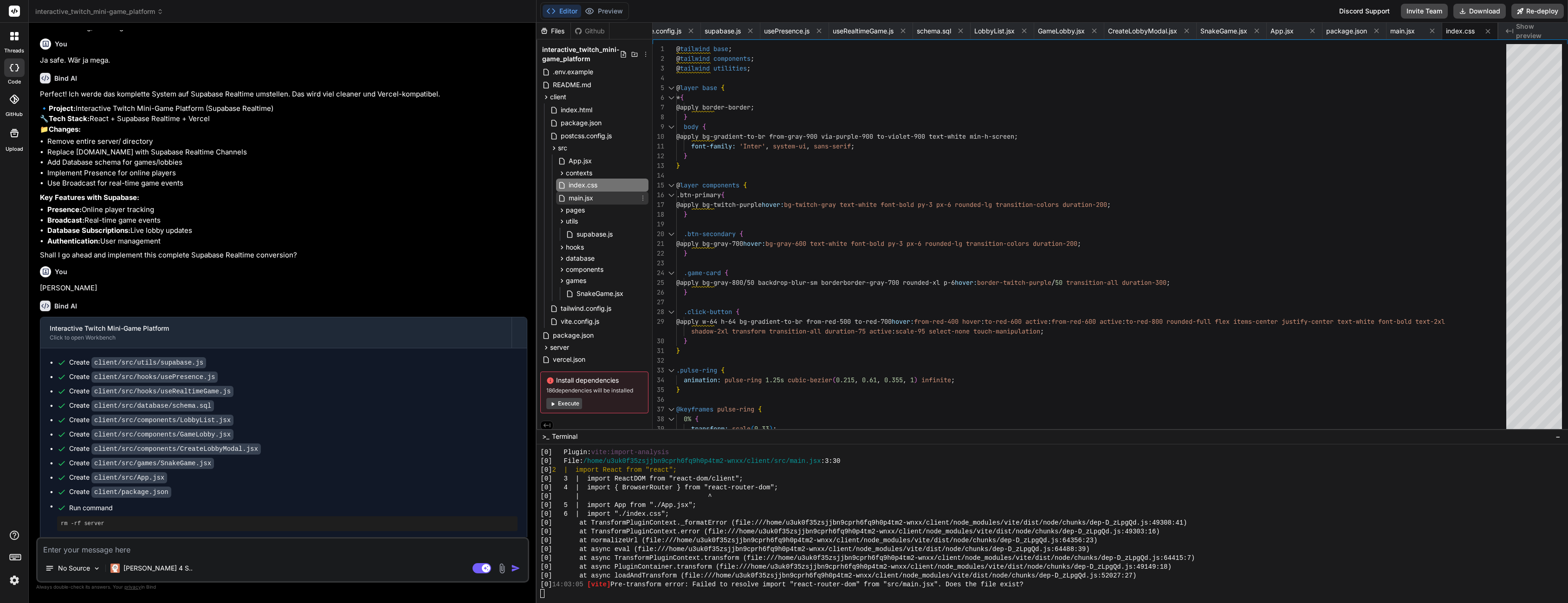
click at [574, 195] on span "main.jsx" at bounding box center [581, 198] width 26 height 11
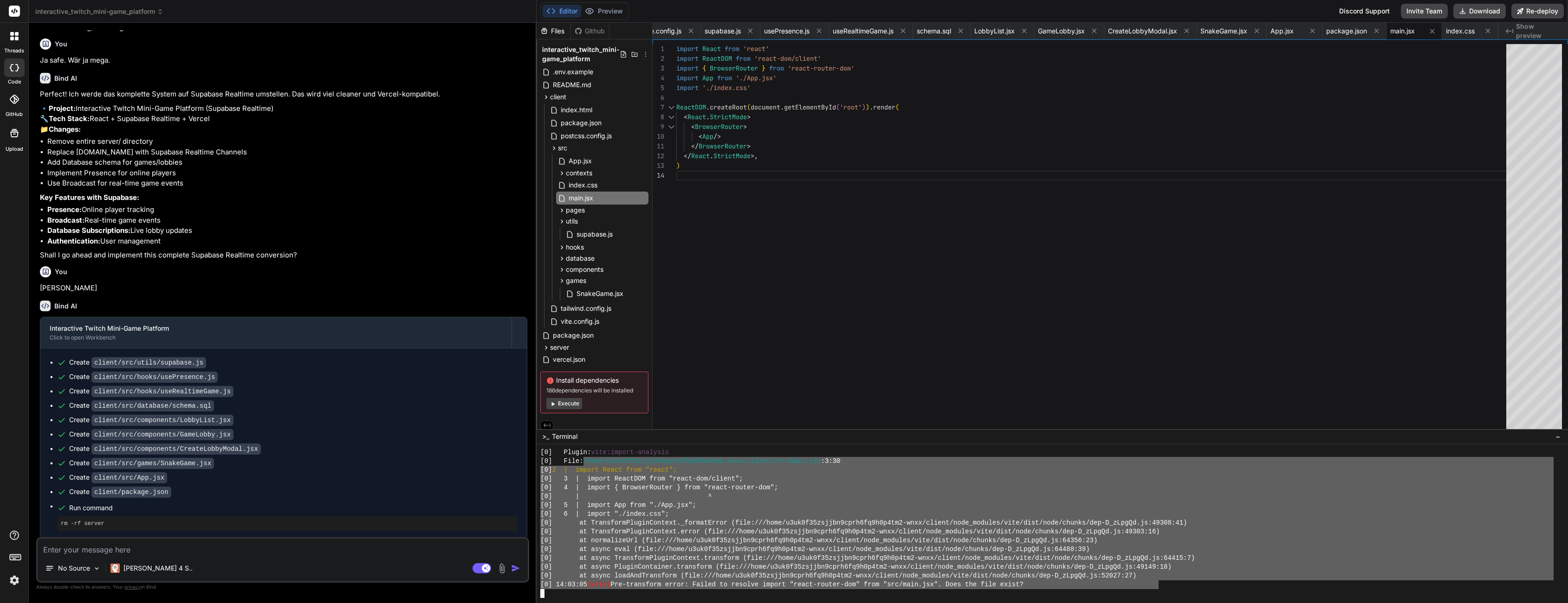
drag, startPoint x: 589, startPoint y: 460, endPoint x: 1157, endPoint y: 587, distance: 582.0
click at [476, 575] on div "No Source Claude 4 S.." at bounding box center [282, 570] width 490 height 23
click at [478, 568] on rect at bounding box center [481, 568] width 19 height 10
click at [431, 553] on textarea at bounding box center [282, 546] width 490 height 16
paste textarea "/home/u3uk0f35zsjjbn9cprh6fq9h0p4tm2-wnxx/client/src/main.jsx:3:30 [0] 2 | impo…"
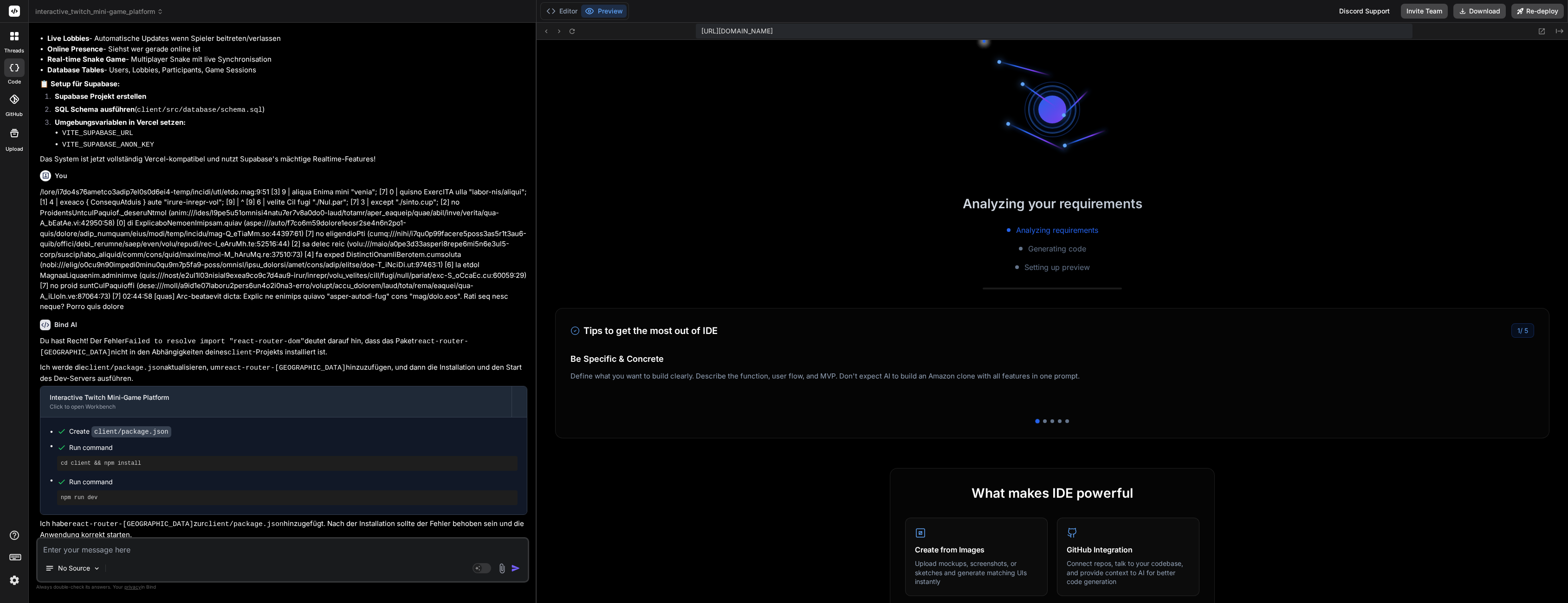
scroll to position [1993, 0]
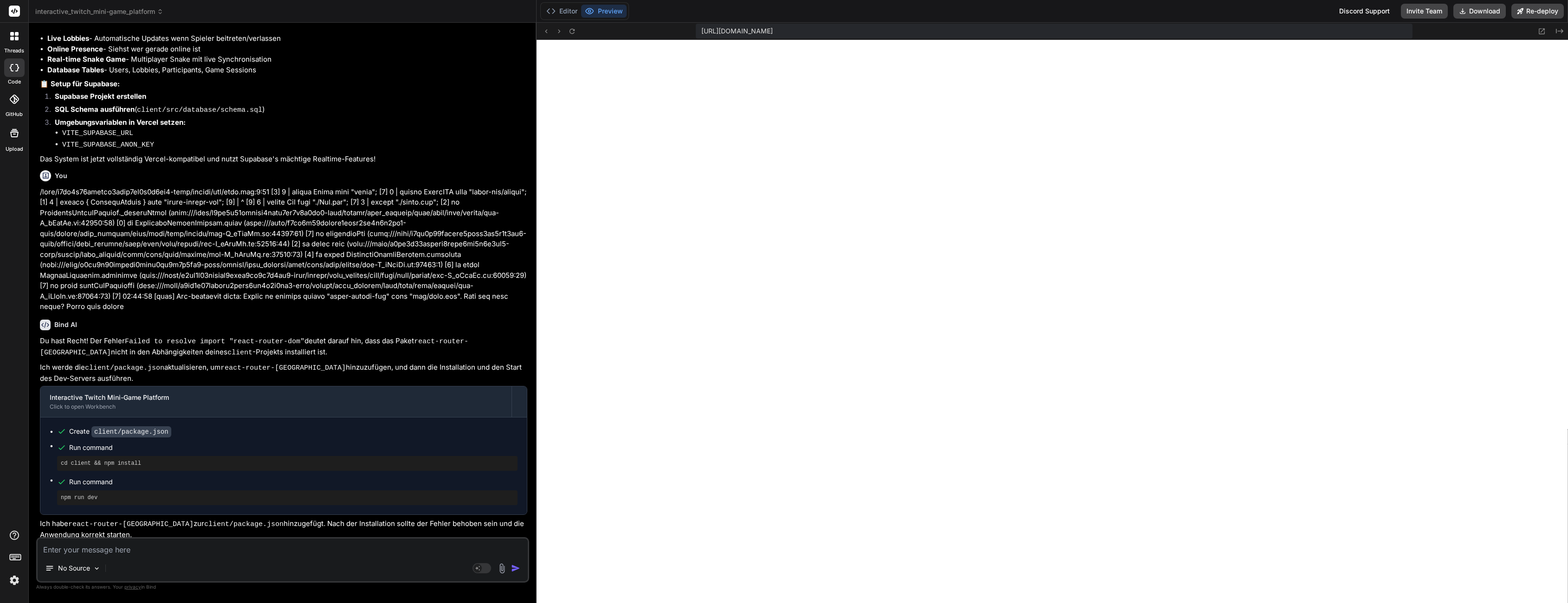
click at [242, 548] on textarea at bounding box center [282, 546] width 490 height 16
click at [556, 19] on div "Editor Preview" at bounding box center [585, 11] width 89 height 18
click at [565, 10] on button "Editor" at bounding box center [561, 11] width 38 height 13
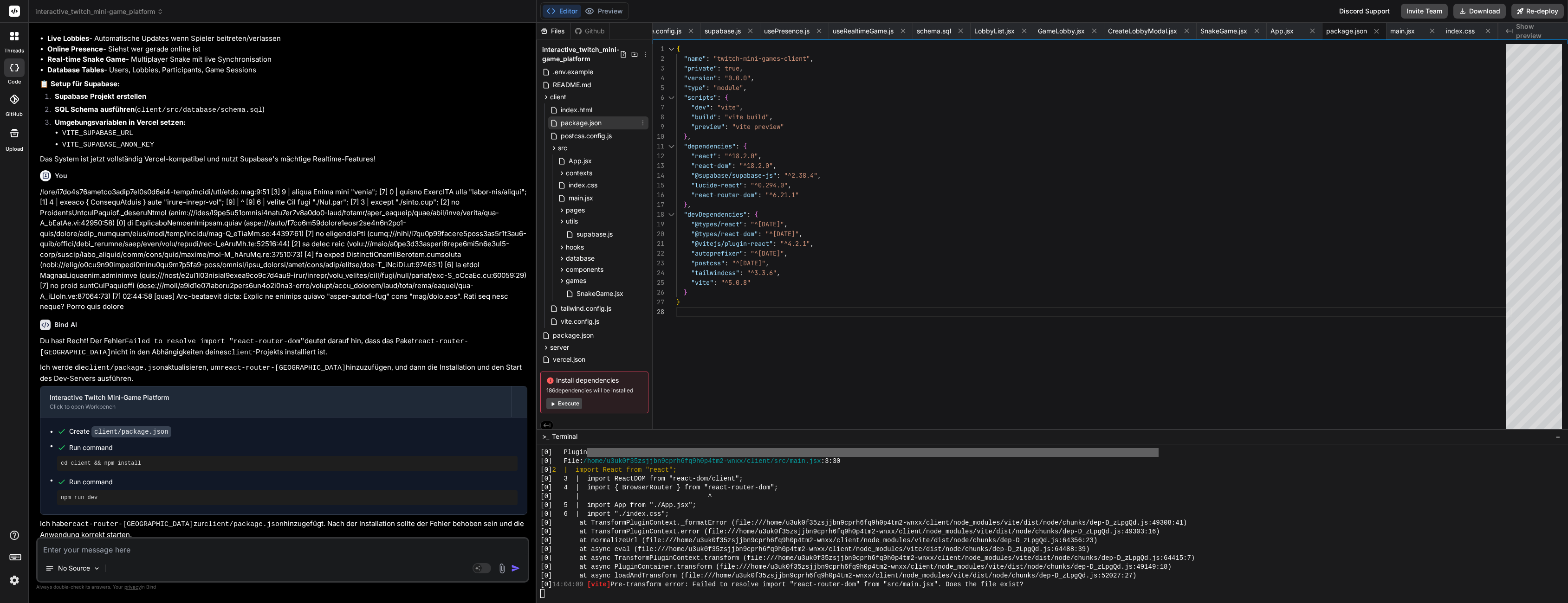
click at [583, 125] on span "package.json" at bounding box center [581, 123] width 43 height 11
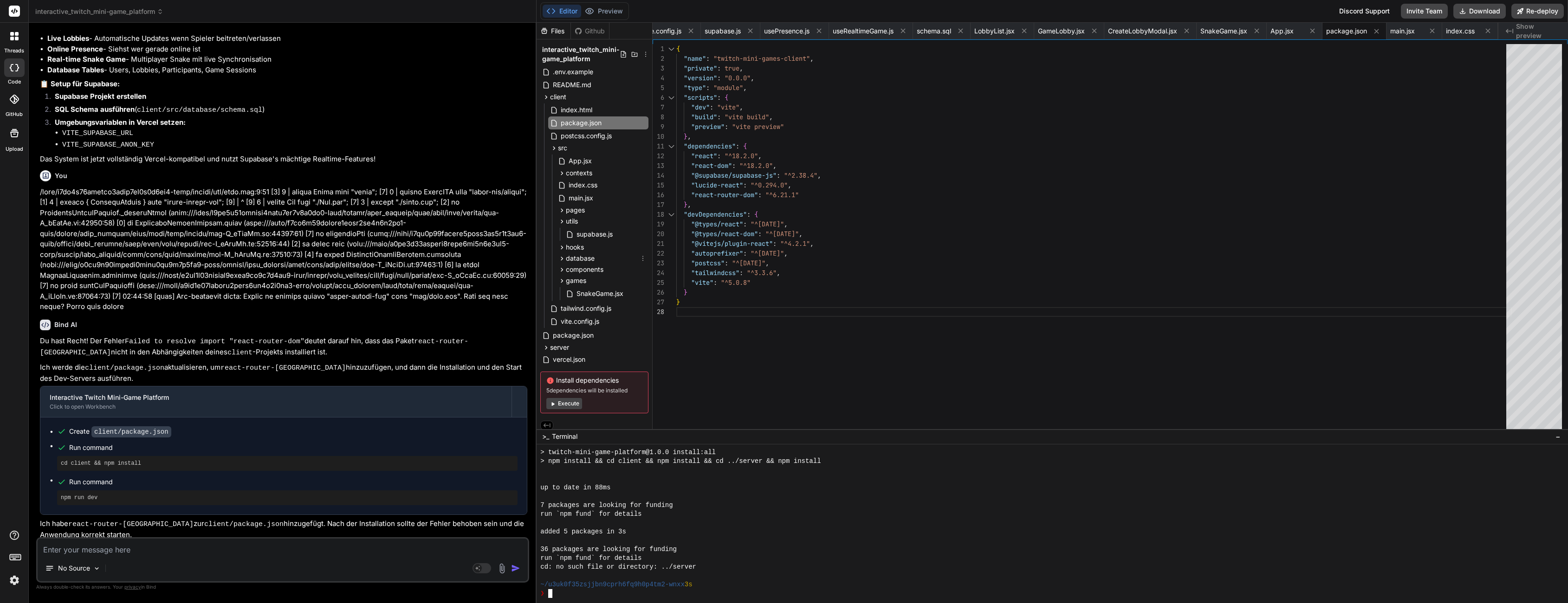
scroll to position [7, 0]
click at [563, 346] on div "server" at bounding box center [595, 343] width 108 height 11
click at [566, 357] on span "index.js" at bounding box center [572, 354] width 25 height 11
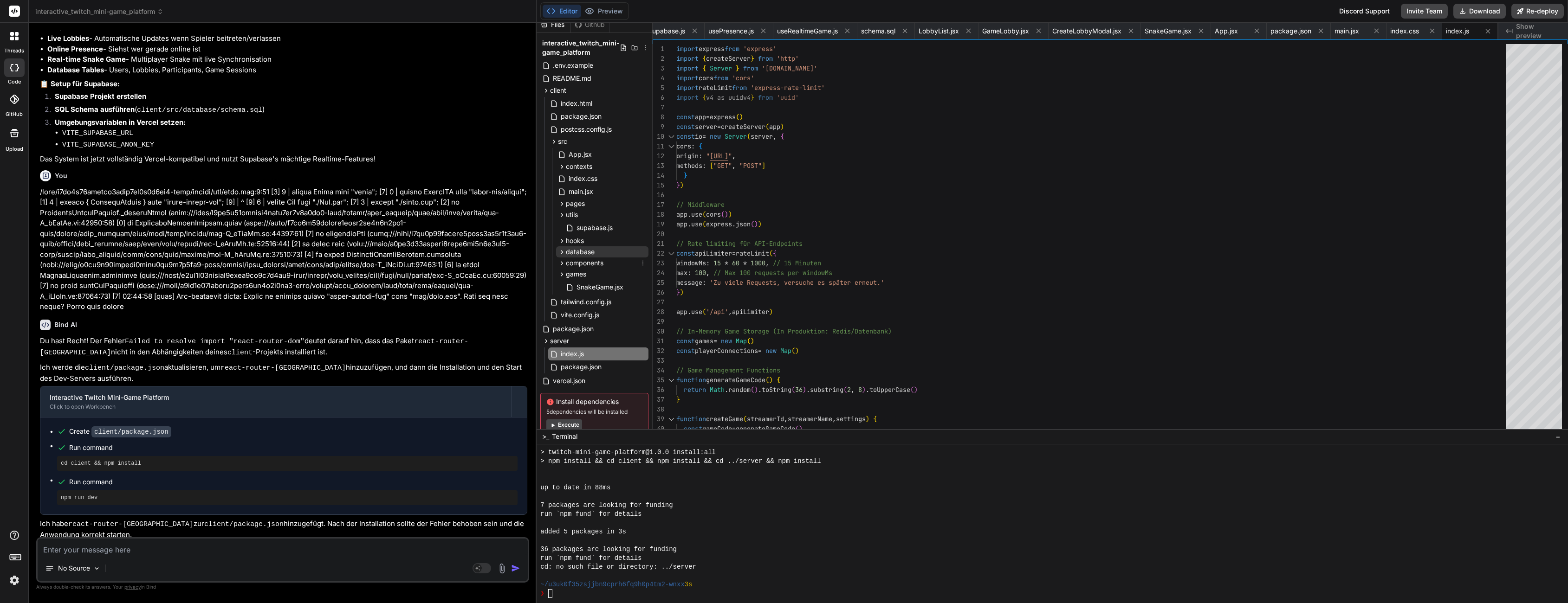
click at [587, 253] on span "database" at bounding box center [580, 251] width 29 height 9
click at [593, 263] on span "schema.sql" at bounding box center [593, 265] width 36 height 11
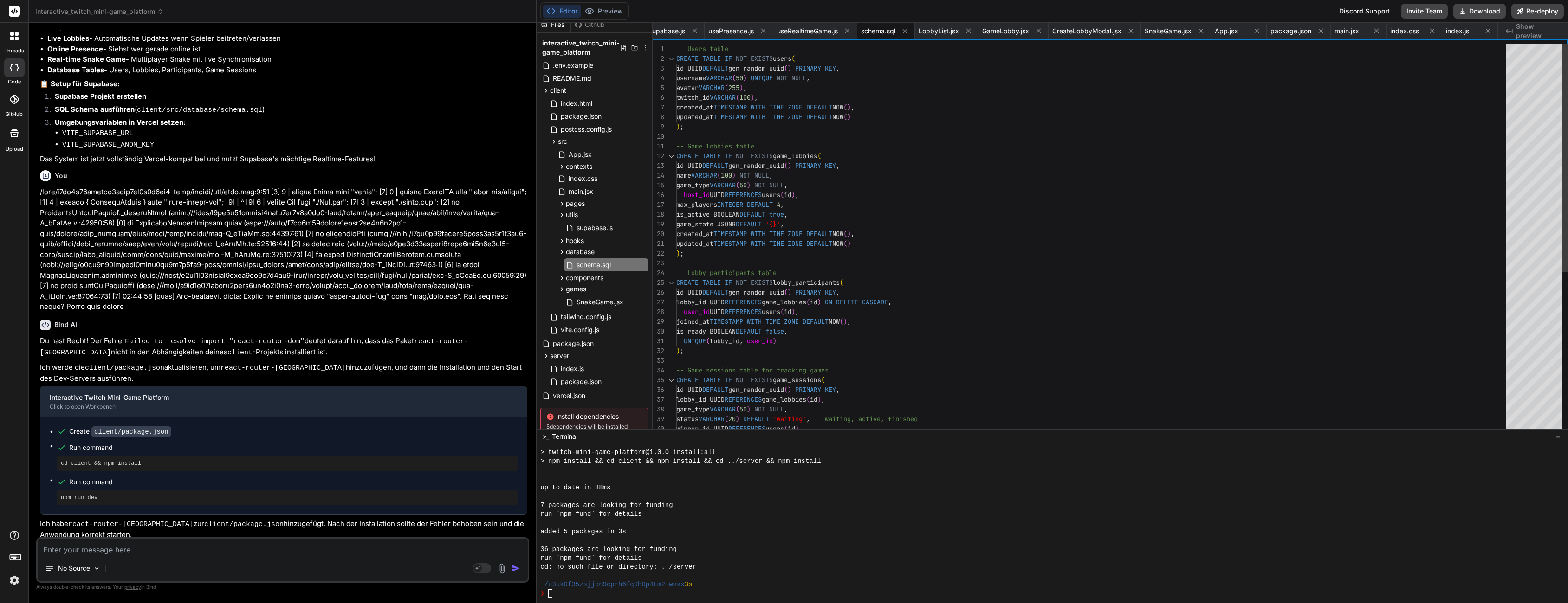
click at [765, 226] on div "-- Users table CREATE TABLE IF NOT EXISTS users ( id UUID DEFAULT gen_random_uu…" at bounding box center [1094, 375] width 836 height 663
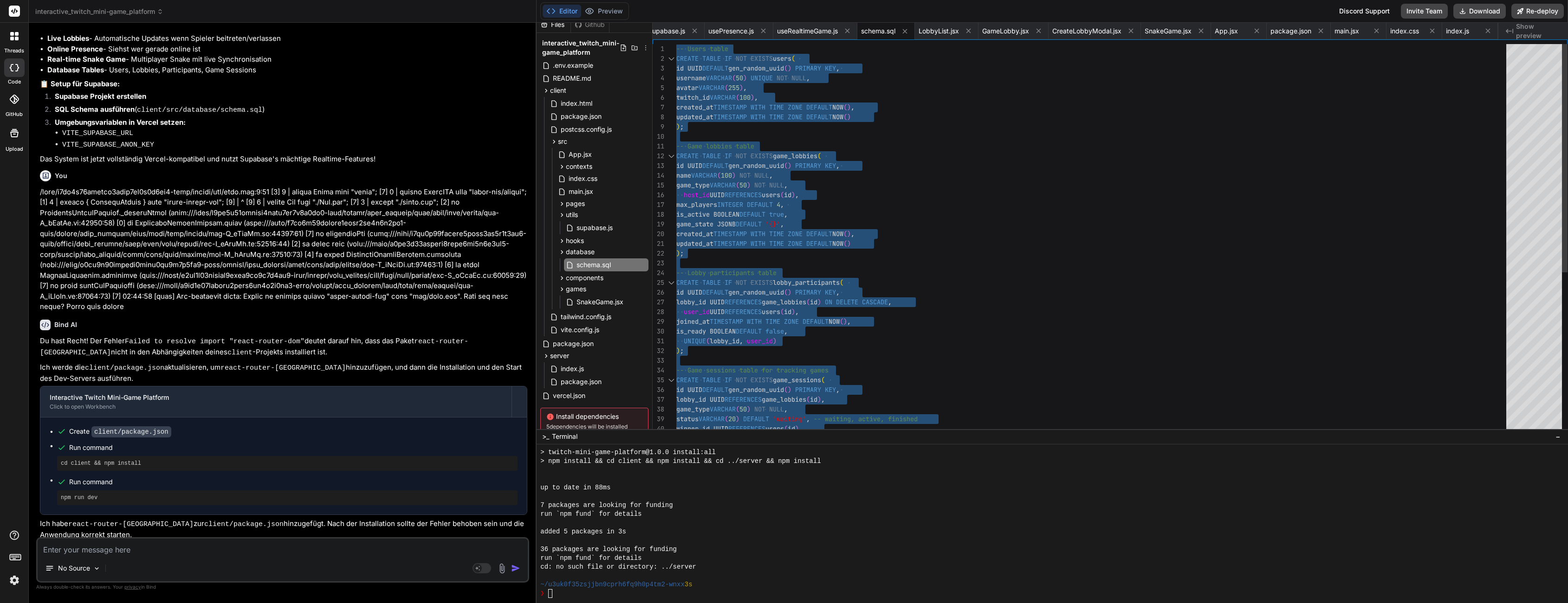
click at [784, 230] on div "-- Users table CREATE TABLE IF NOT EXISTS users ( id UUID DEFAULT gen_random_uu…" at bounding box center [1094, 375] width 836 height 663
click at [828, 184] on div "-- Users table CREATE TABLE IF NOT EXISTS users ( id UUID DEFAULT gen_random_uu…" at bounding box center [1094, 375] width 836 height 663
click at [668, 523] on div at bounding box center [1047, 523] width 1013 height 9
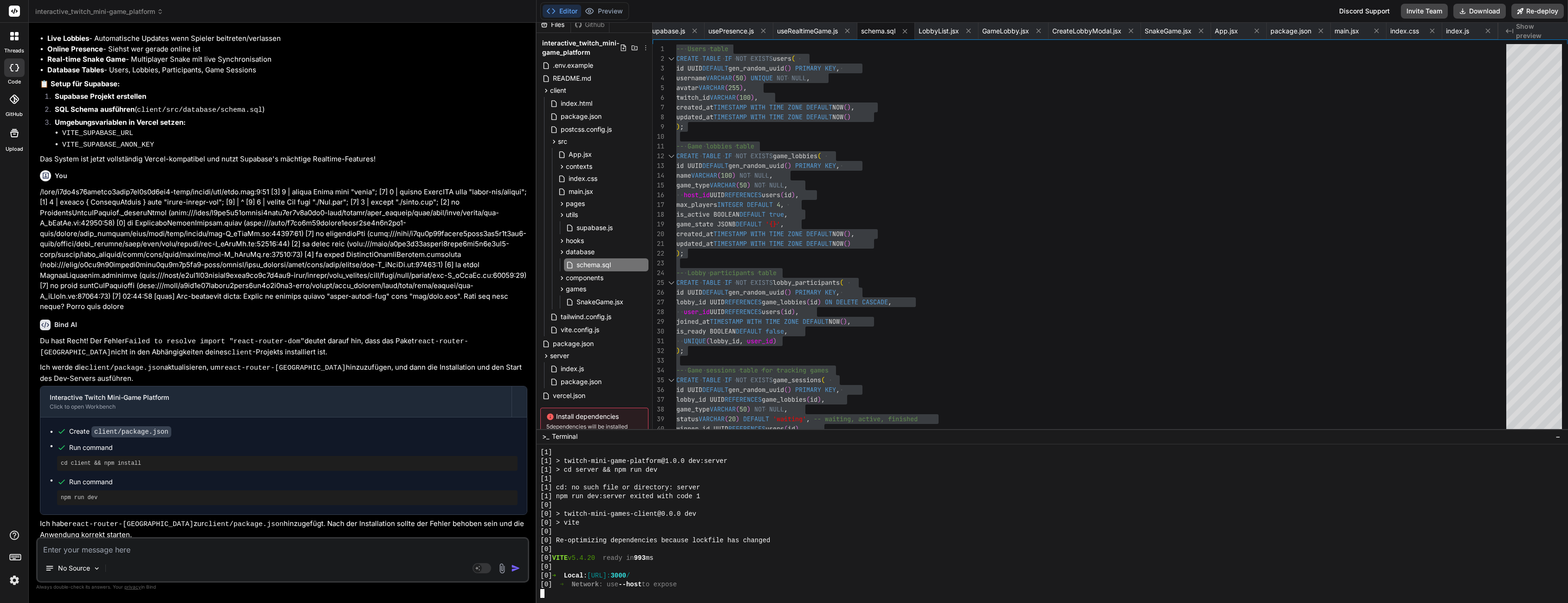
scroll to position [2407, 0]
click at [619, 8] on button "Preview" at bounding box center [604, 11] width 46 height 13
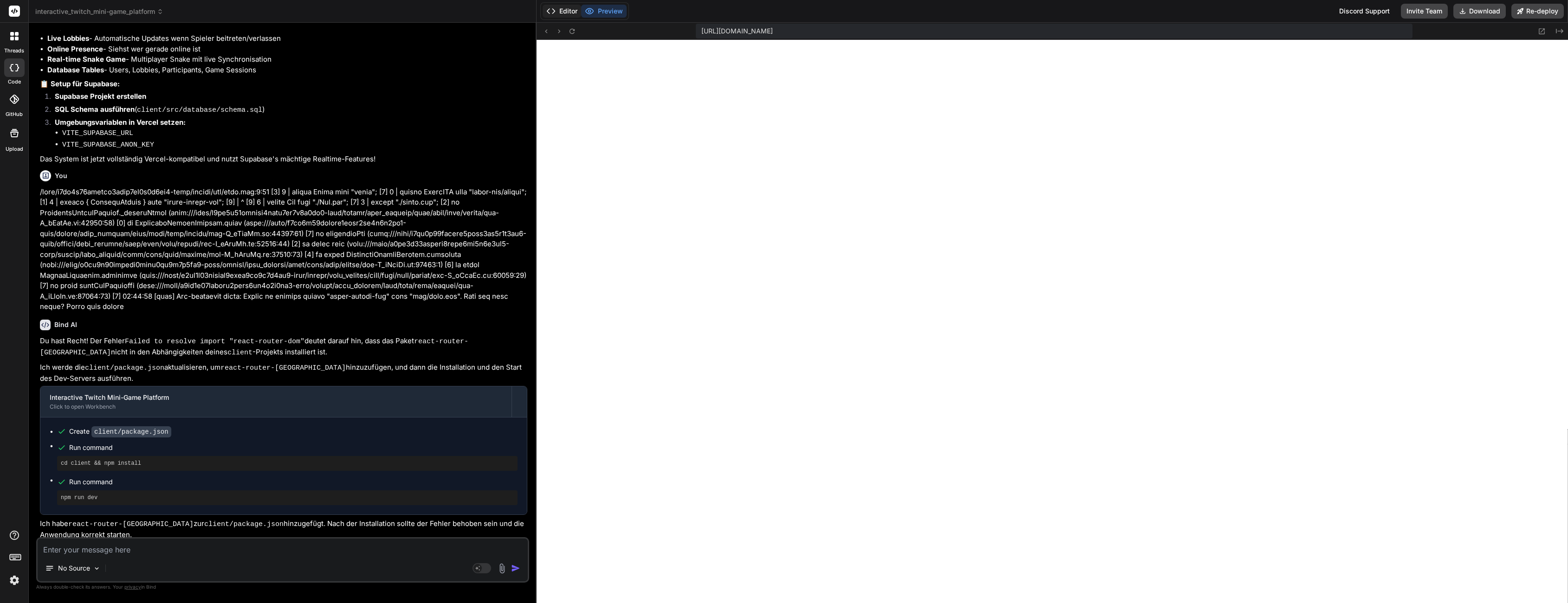
click at [570, 15] on button "Editor" at bounding box center [561, 11] width 38 height 13
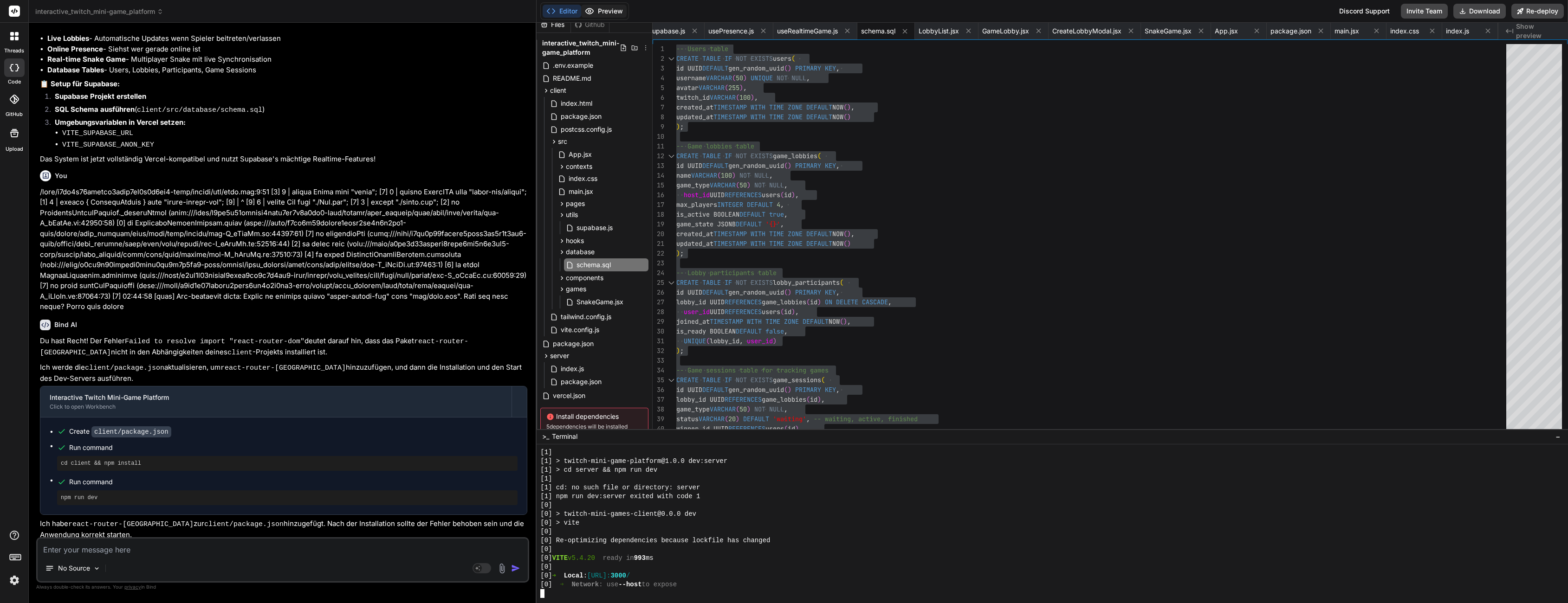
click at [590, 13] on icon at bounding box center [589, 11] width 9 height 9
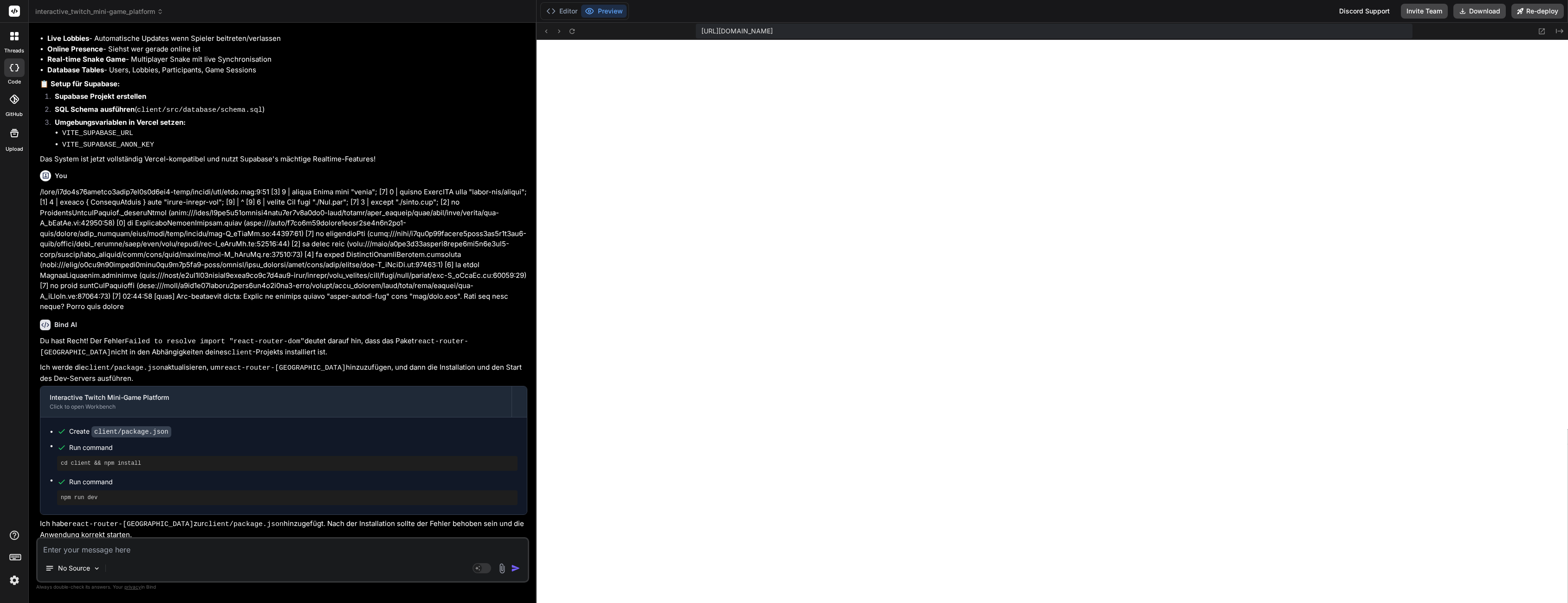
click at [564, 2] on div "Editor Preview" at bounding box center [585, 11] width 89 height 18
click at [568, 13] on button "Editor" at bounding box center [561, 11] width 38 height 13
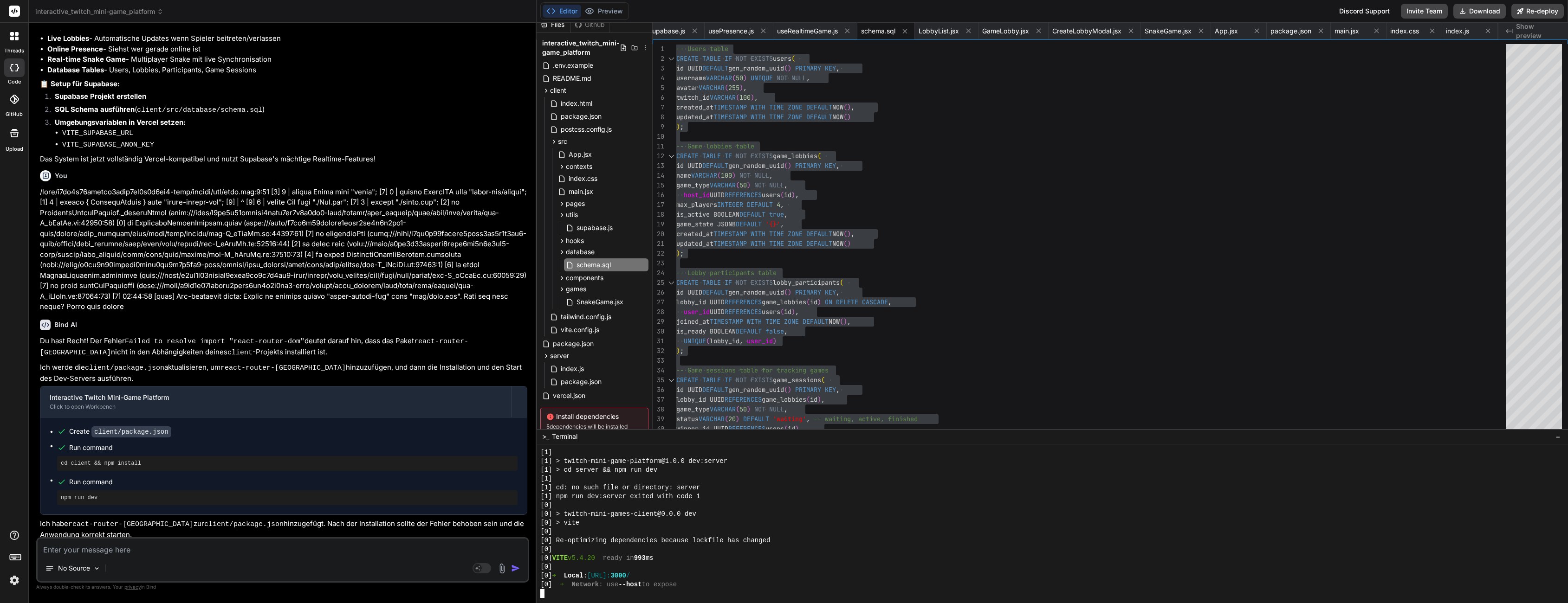
click at [687, 479] on div "[1]" at bounding box center [1047, 479] width 1013 height 9
click at [609, 9] on button "Preview" at bounding box center [604, 11] width 46 height 13
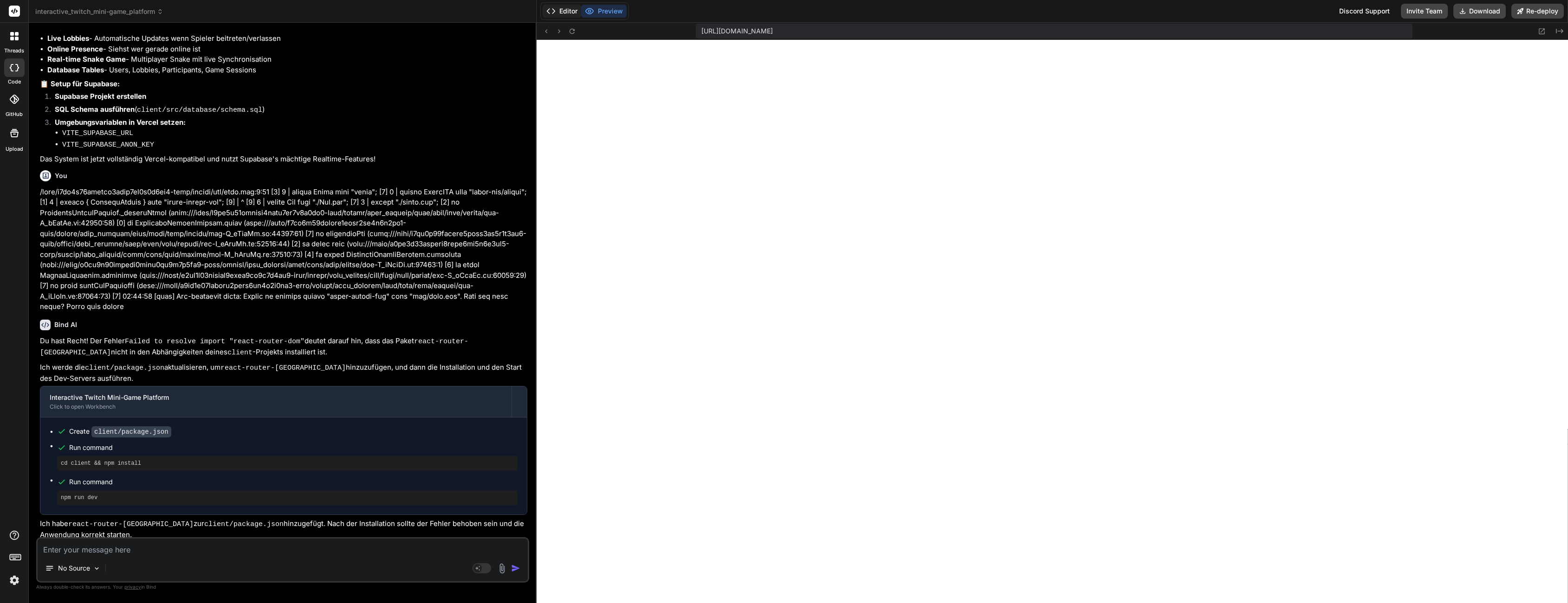
click at [574, 6] on button "Editor" at bounding box center [561, 11] width 38 height 13
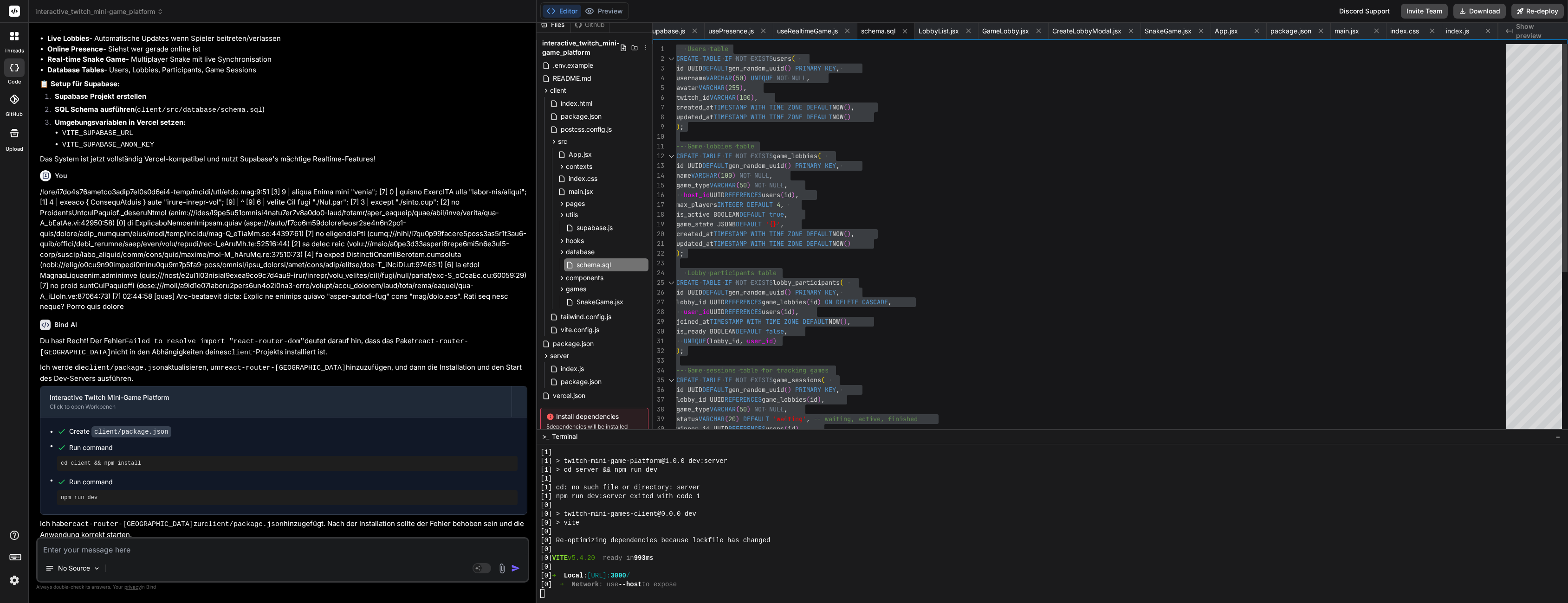
click at [856, 318] on div "-- Users table CREATE TABLE IF NOT EXISTS users ( id UUID DEFAULT gen_random_uu…" at bounding box center [1094, 375] width 836 height 663
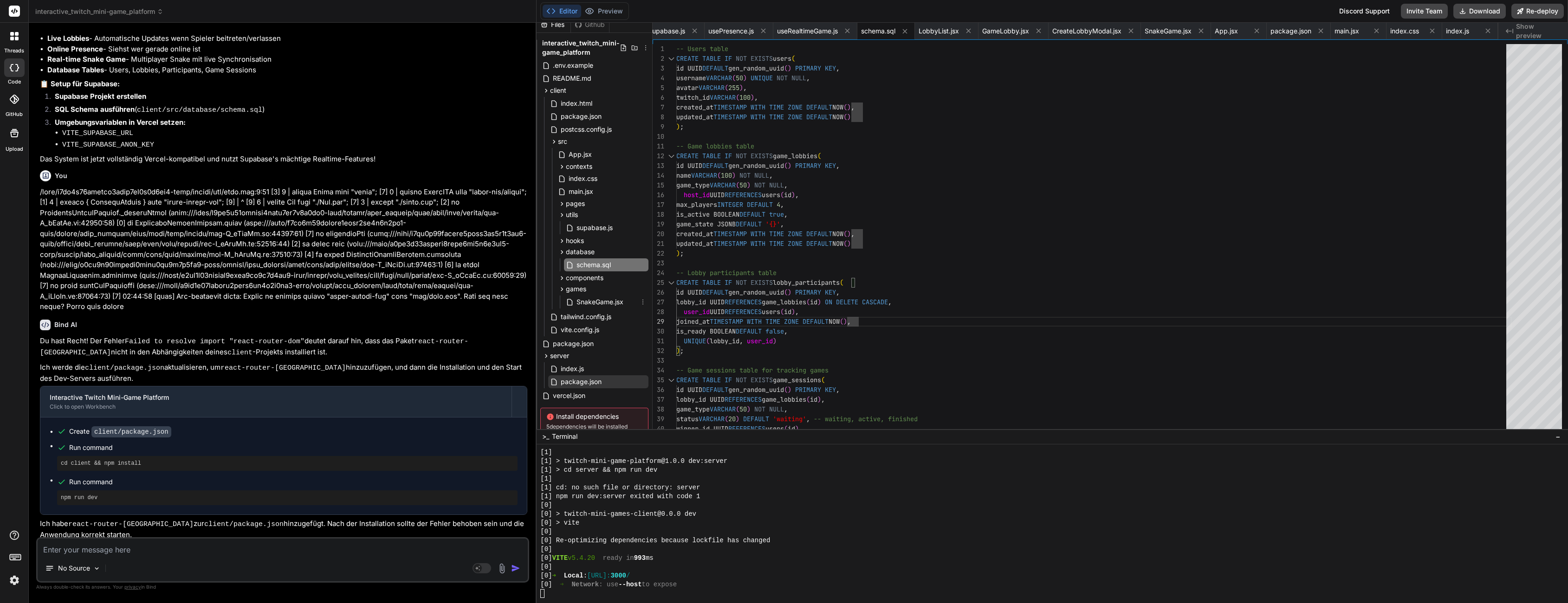
scroll to position [49, 0]
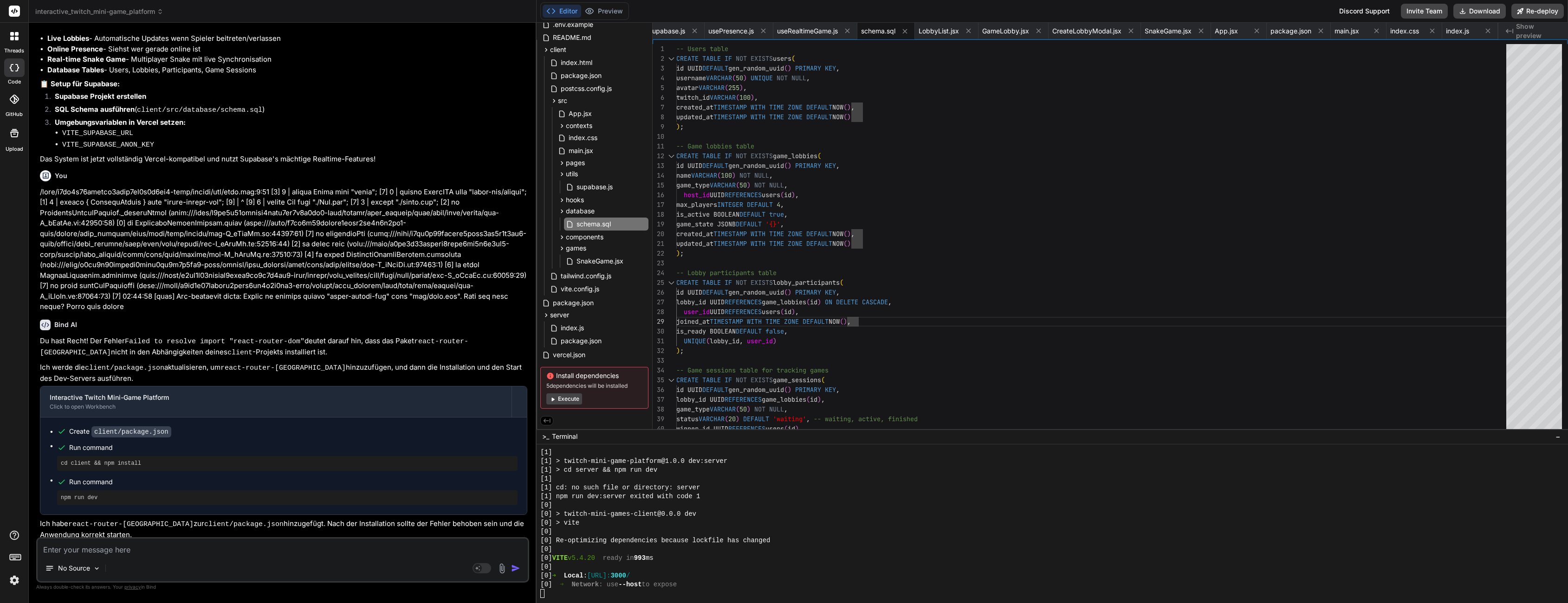
click at [605, 20] on div "Editor Preview Discord Support Invite Team Download Re-deploy" at bounding box center [1052, 11] width 1031 height 23
click at [603, 2] on div "Editor Preview" at bounding box center [585, 11] width 89 height 18
click at [598, 5] on button "Preview" at bounding box center [604, 11] width 46 height 13
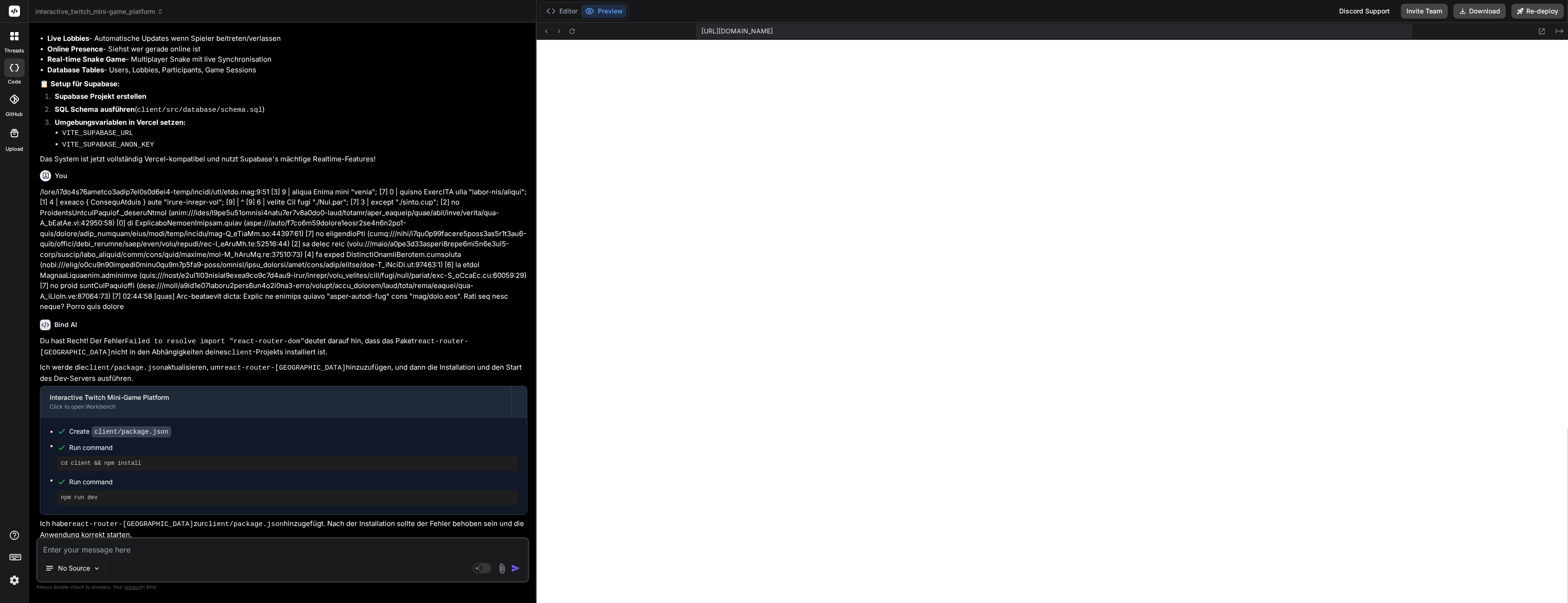
click at [206, 467] on ul "Create client/package.json Run command cd client && npm install Run command npm…" at bounding box center [284, 466] width 468 height 78
click at [568, 13] on button "Editor" at bounding box center [561, 11] width 38 height 13
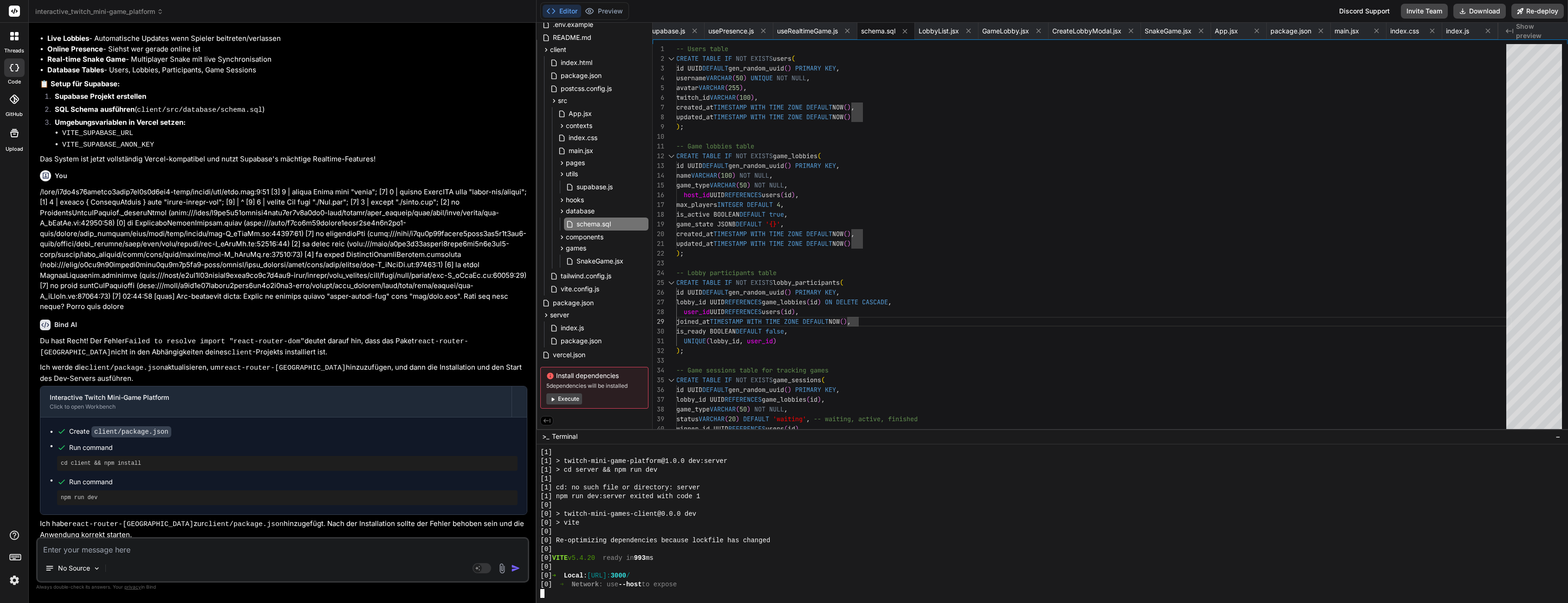
click at [773, 554] on div "[0] VITE v5.4.20 ready in 993 ms" at bounding box center [1047, 559] width 1013 height 9
click at [759, 553] on div "[0]" at bounding box center [1047, 549] width 1013 height 9
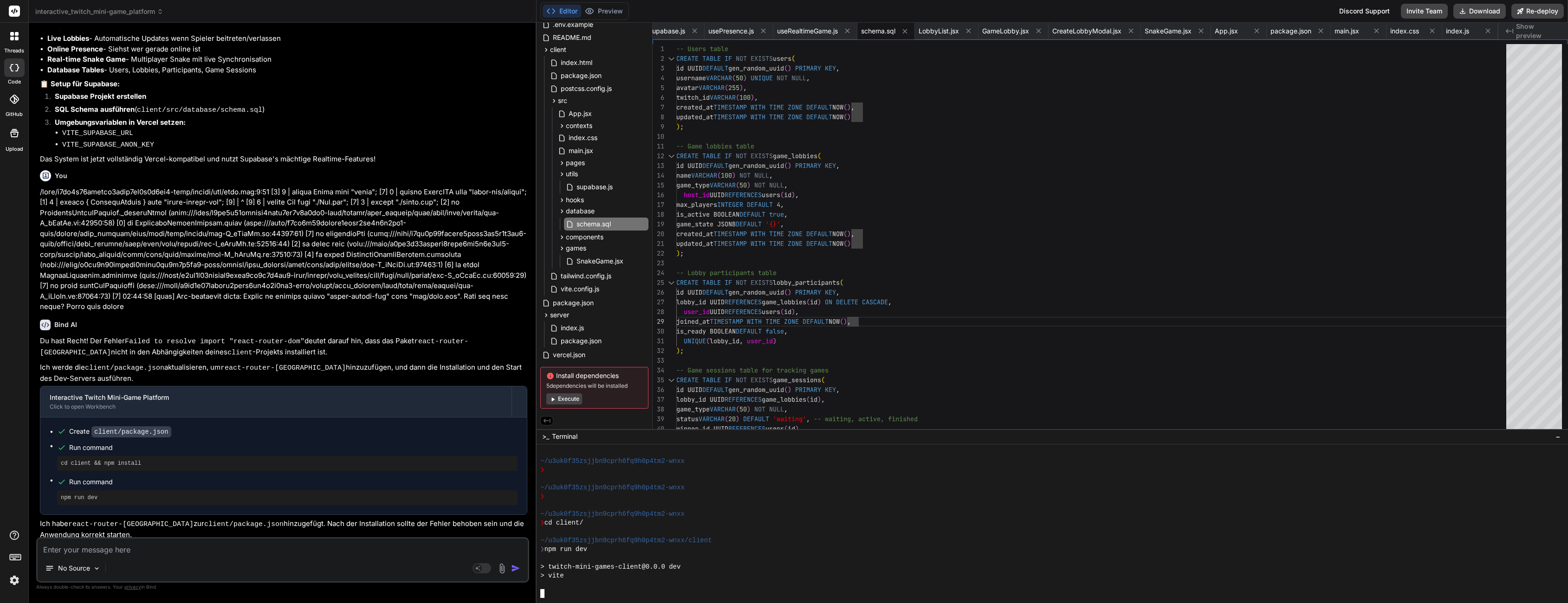
scroll to position [2759, 0]
click at [754, 332] on div "-- Users table CREATE TABLE IF NOT EXISTS users ( id UUID DEFAULT gen_random_uu…" at bounding box center [1094, 375] width 836 height 663
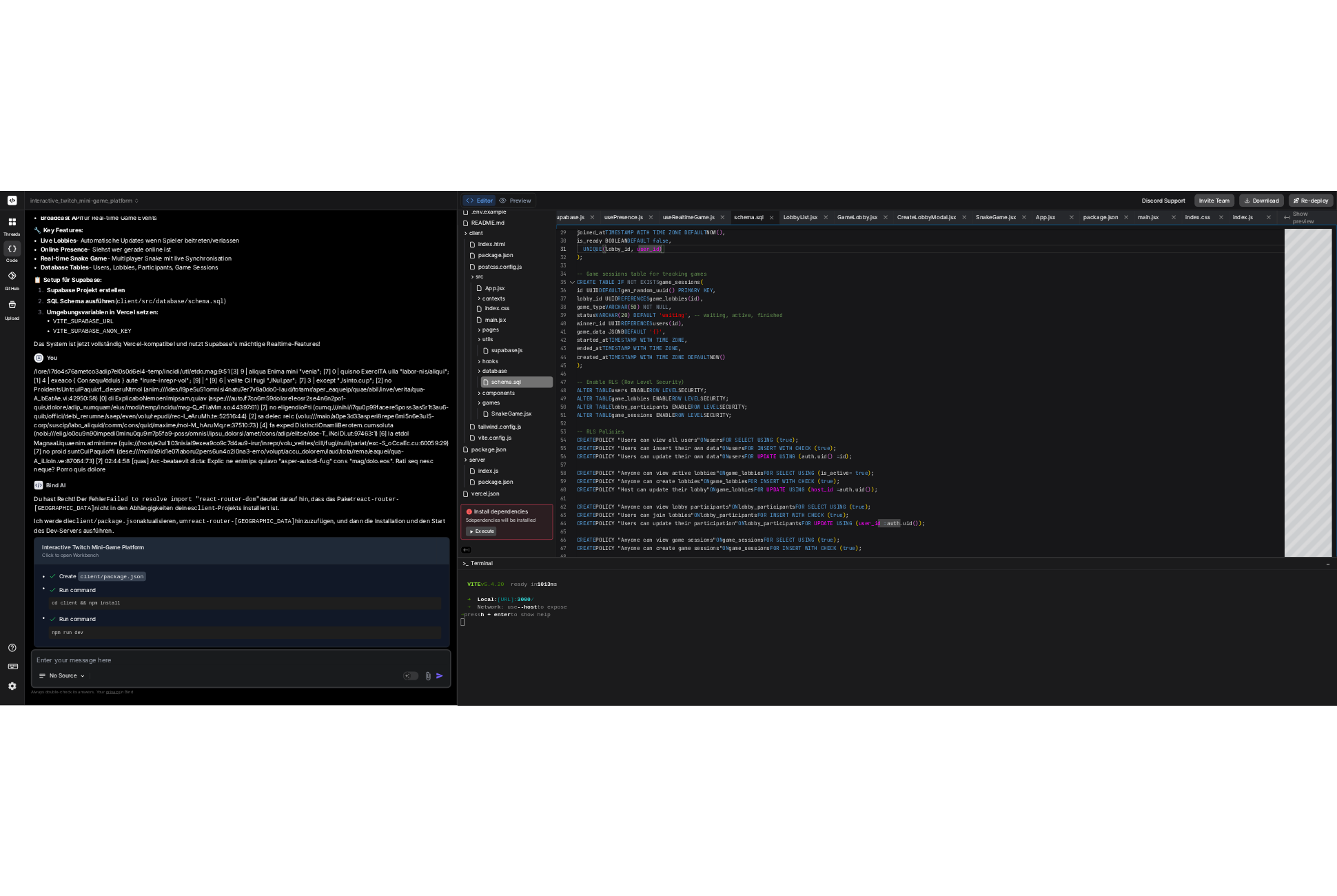
scroll to position [5638, 0]
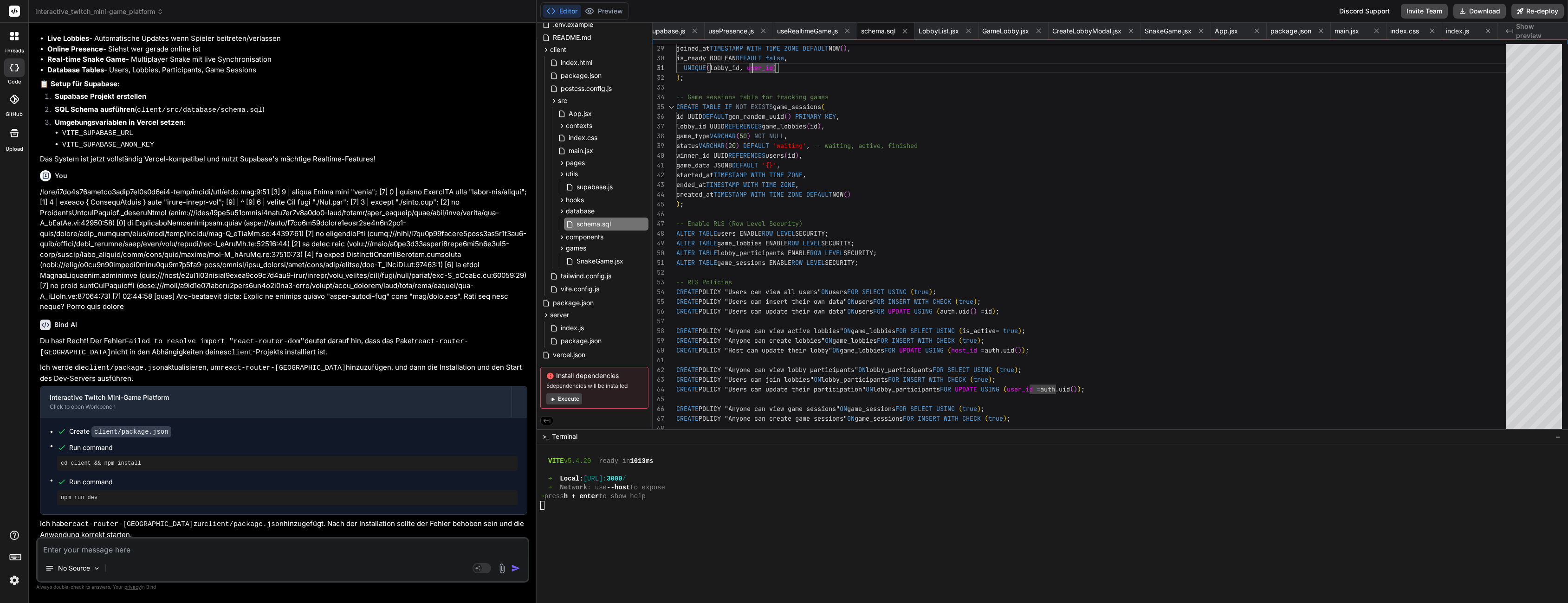
click at [695, 520] on div at bounding box center [1047, 523] width 1013 height 9
click at [592, 14] on icon at bounding box center [589, 11] width 9 height 9
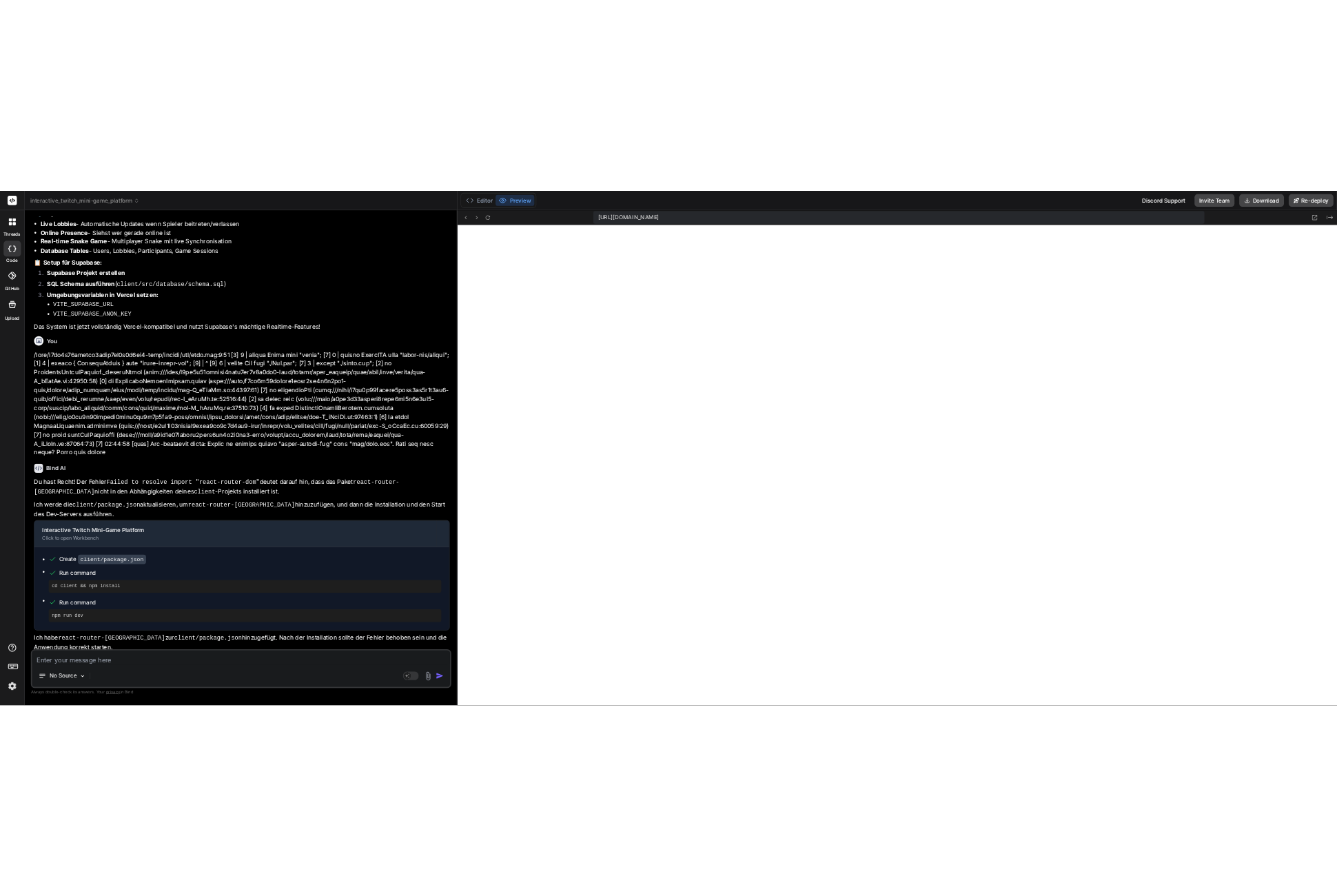
scroll to position [4231, 0]
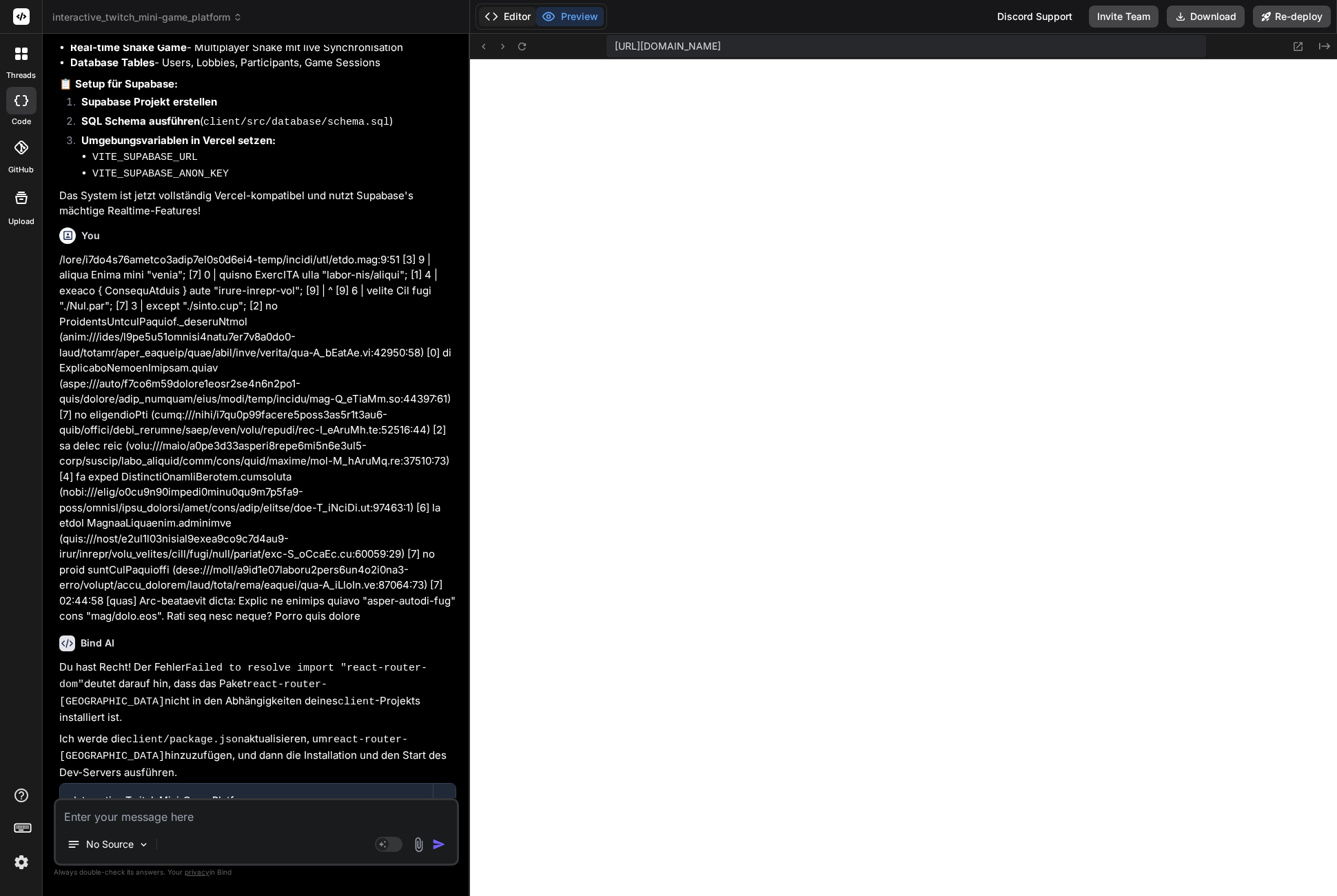
click at [525, 20] on button "Editor" at bounding box center [507, 16] width 57 height 19
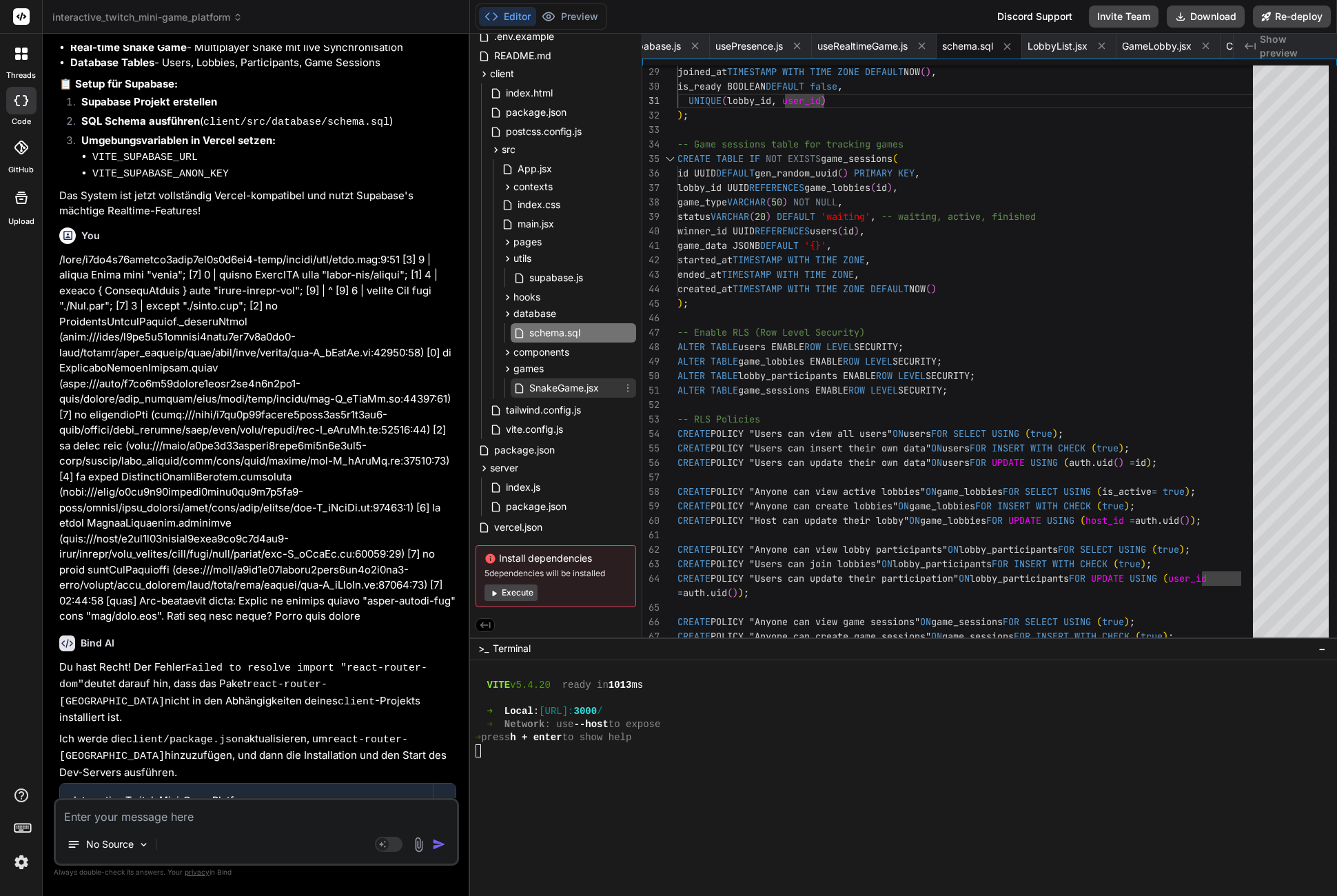
click at [560, 390] on span "SnakeGame.jsx" at bounding box center [564, 388] width 72 height 16
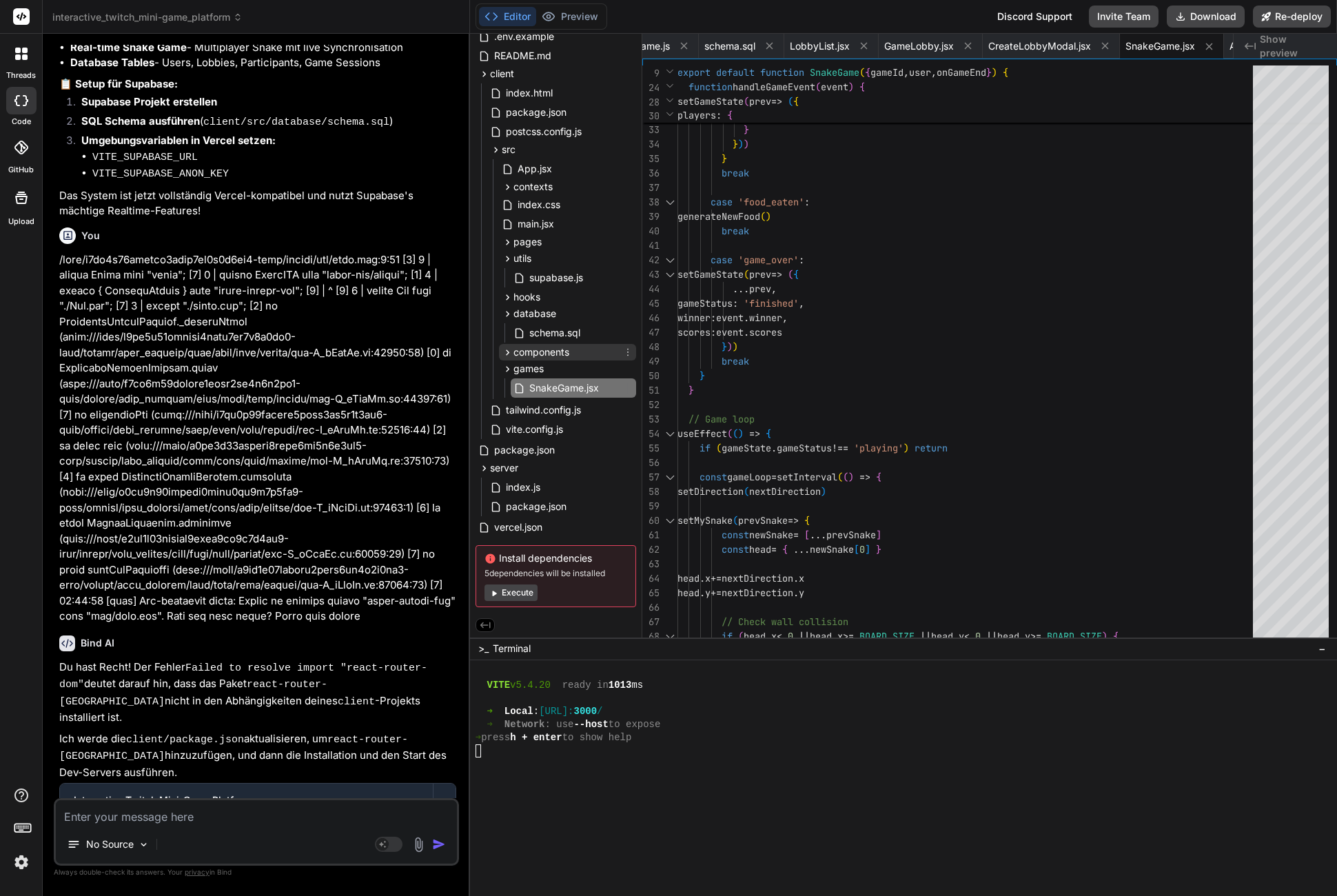
click at [556, 350] on span "components" at bounding box center [541, 352] width 56 height 14
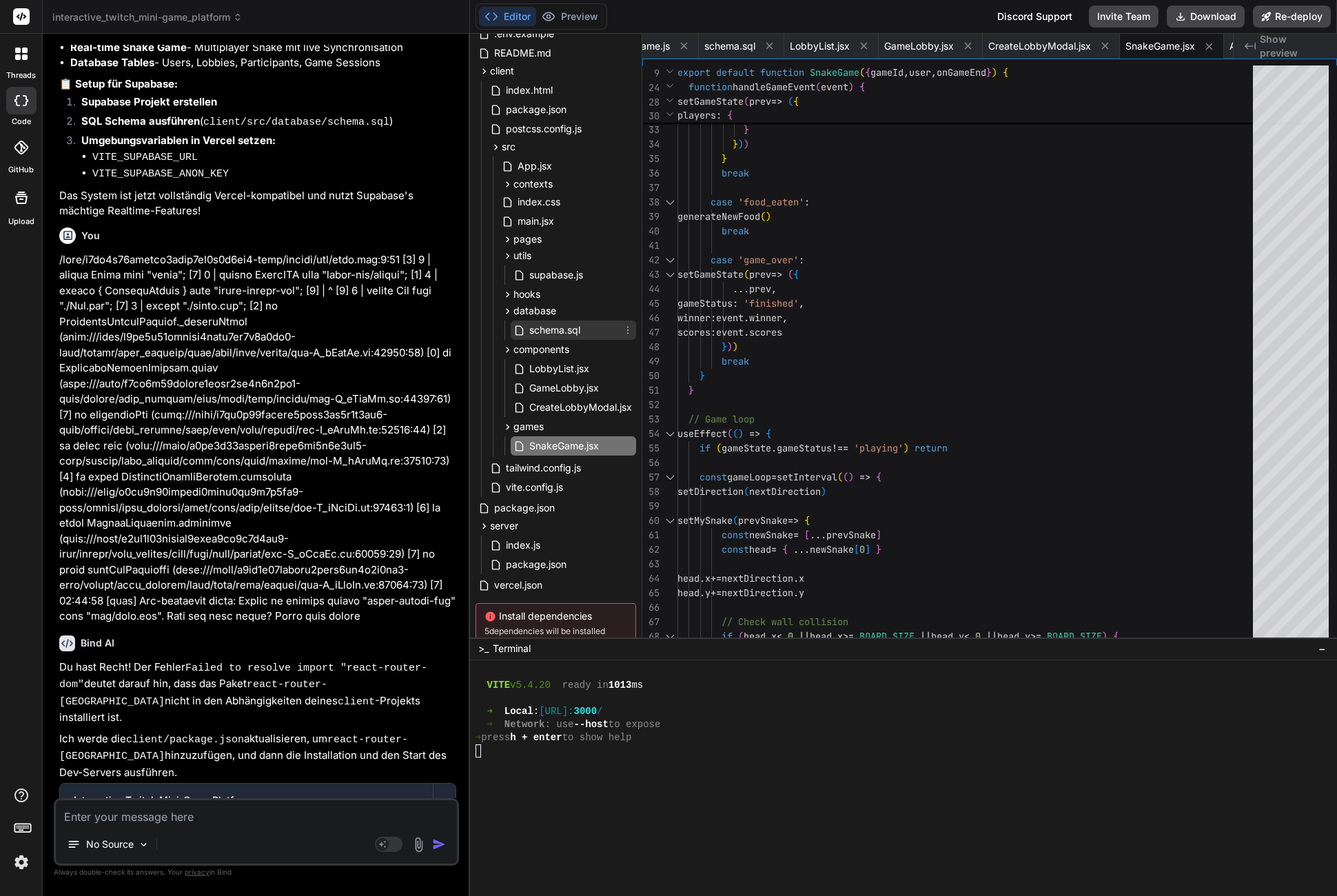
click at [553, 331] on span "schema.sql" at bounding box center [554, 330] width 53 height 16
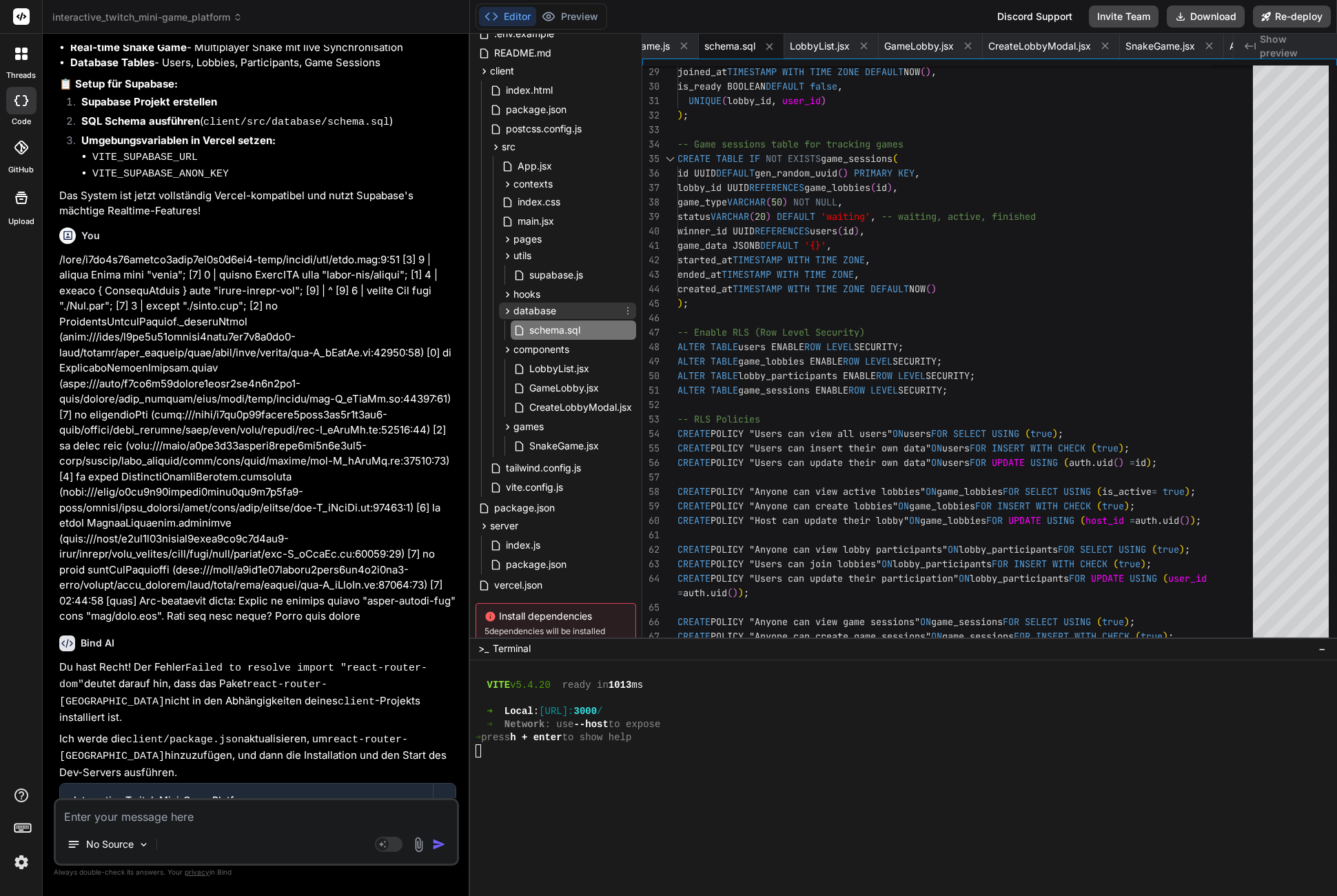
click at [551, 308] on span "database" at bounding box center [534, 310] width 42 height 14
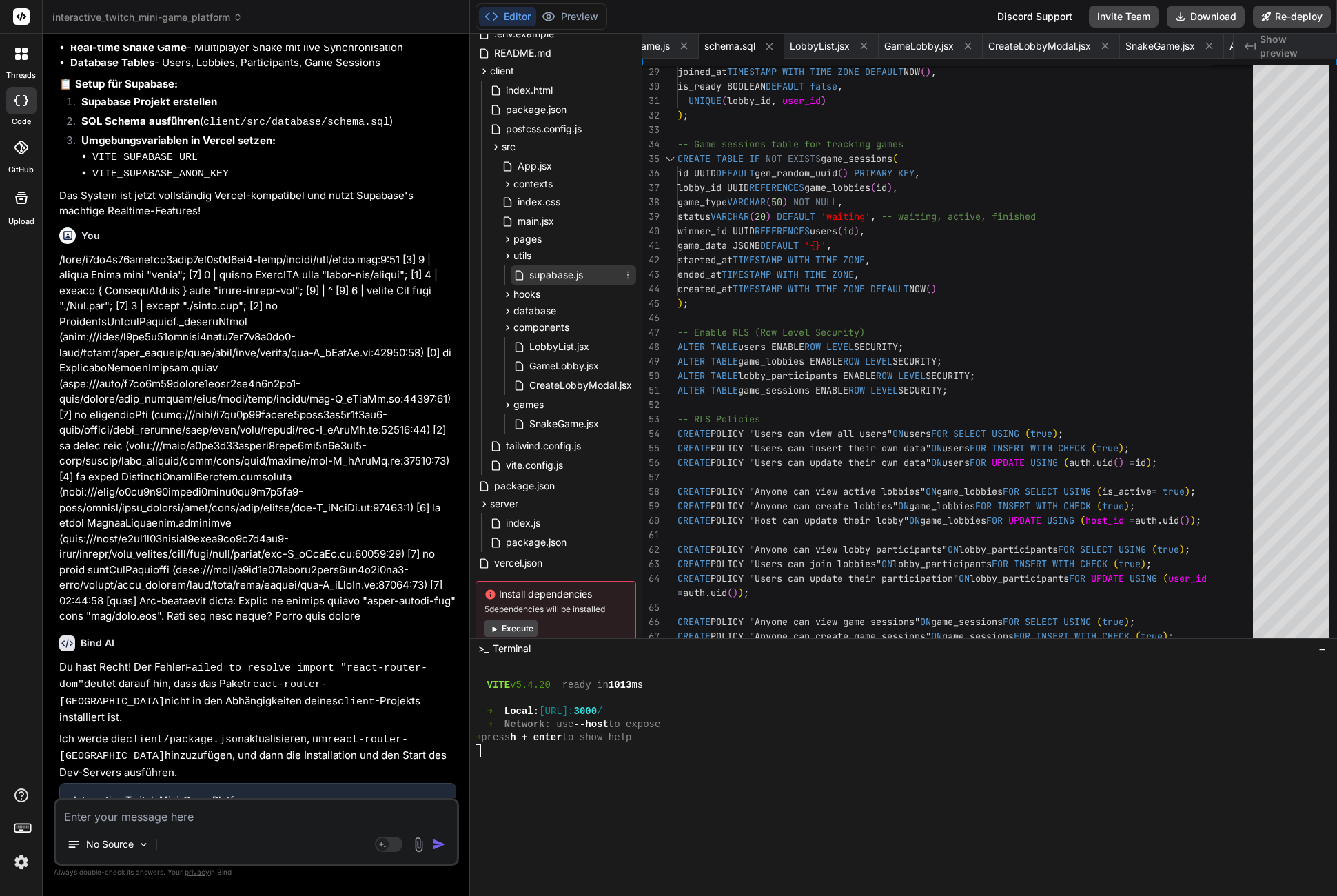
click at [546, 283] on span "supabase.js" at bounding box center [556, 275] width 57 height 16
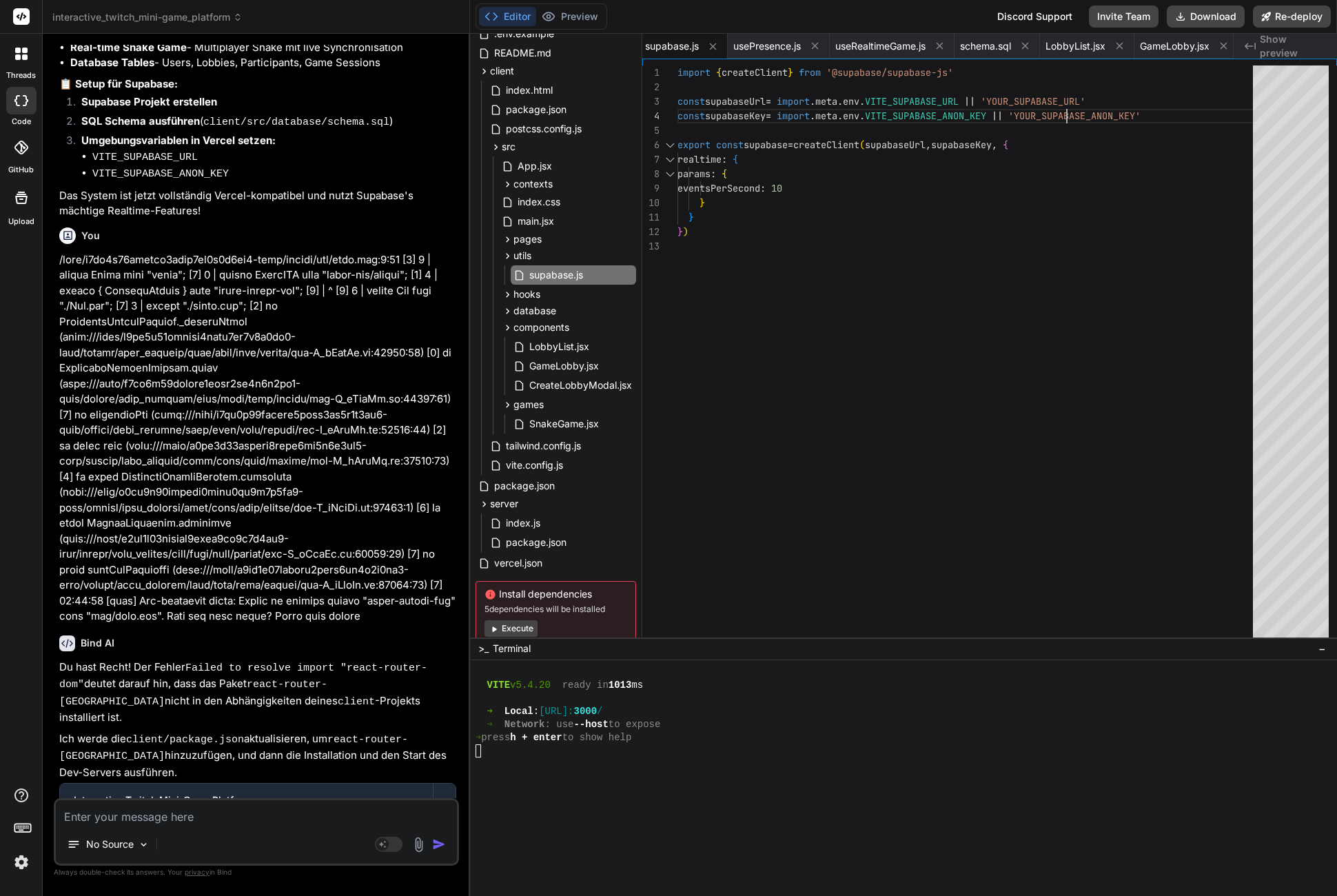
click at [1069, 102] on div "import { createClient } from '@supabase/supabase-js' const supabaseUrl = import…" at bounding box center [970, 354] width 584 height 579
click at [1064, 99] on div "import { createClient } from '@supabase/supabase-js' const supabaseUrl = import…" at bounding box center [970, 354] width 584 height 579
click at [1064, 98] on div "import { createClient } from '@supabase/supabase-js' const supabaseUrl = import…" at bounding box center [970, 354] width 584 height 579
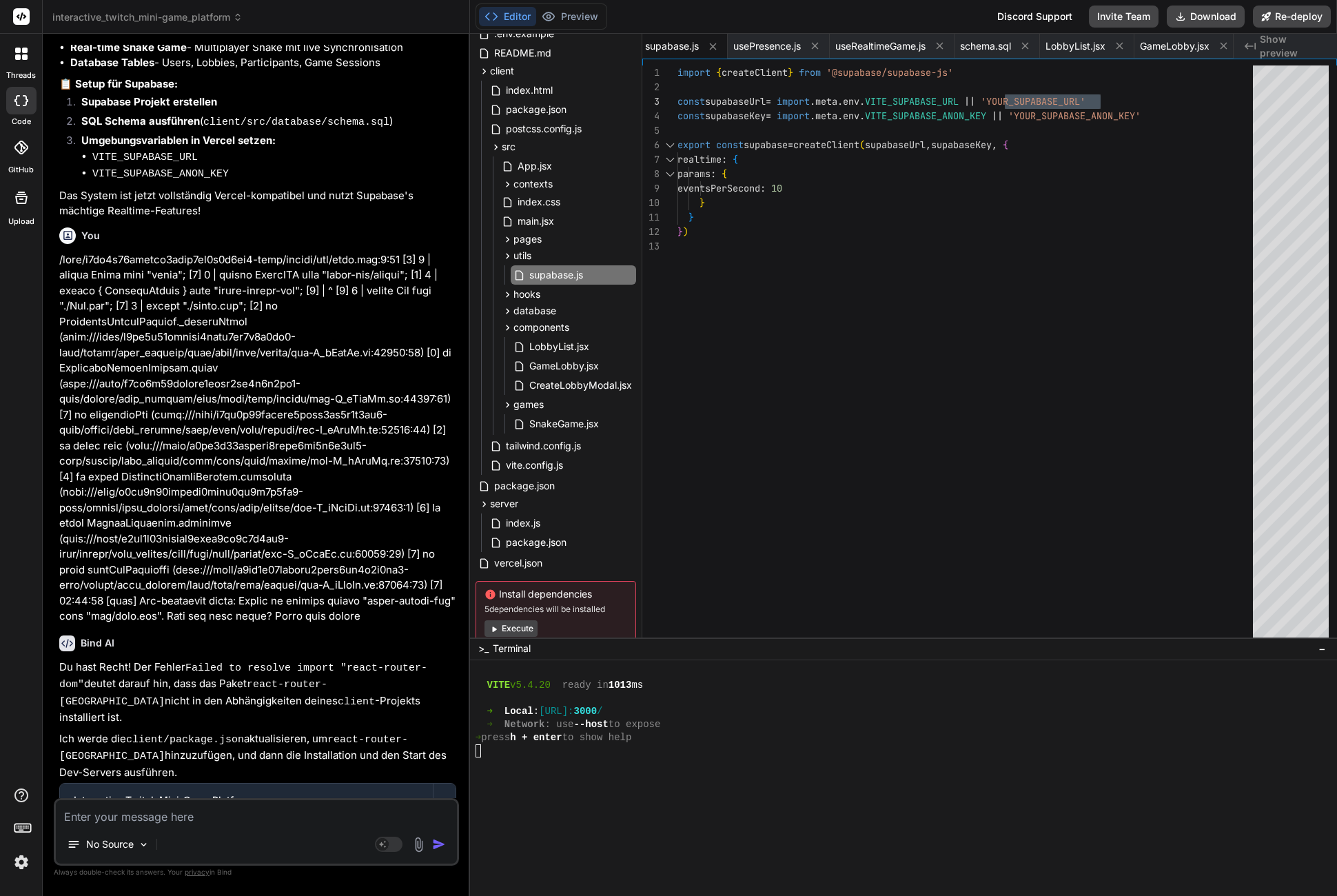
click at [1062, 98] on div "import { createClient } from '@supabase/supabase-js' const supabaseUrl = import…" at bounding box center [970, 354] width 584 height 579
click at [1051, 115] on div "import { createClient } from '@supabase/supabase-js' const supabaseUrl = import…" at bounding box center [970, 354] width 584 height 579
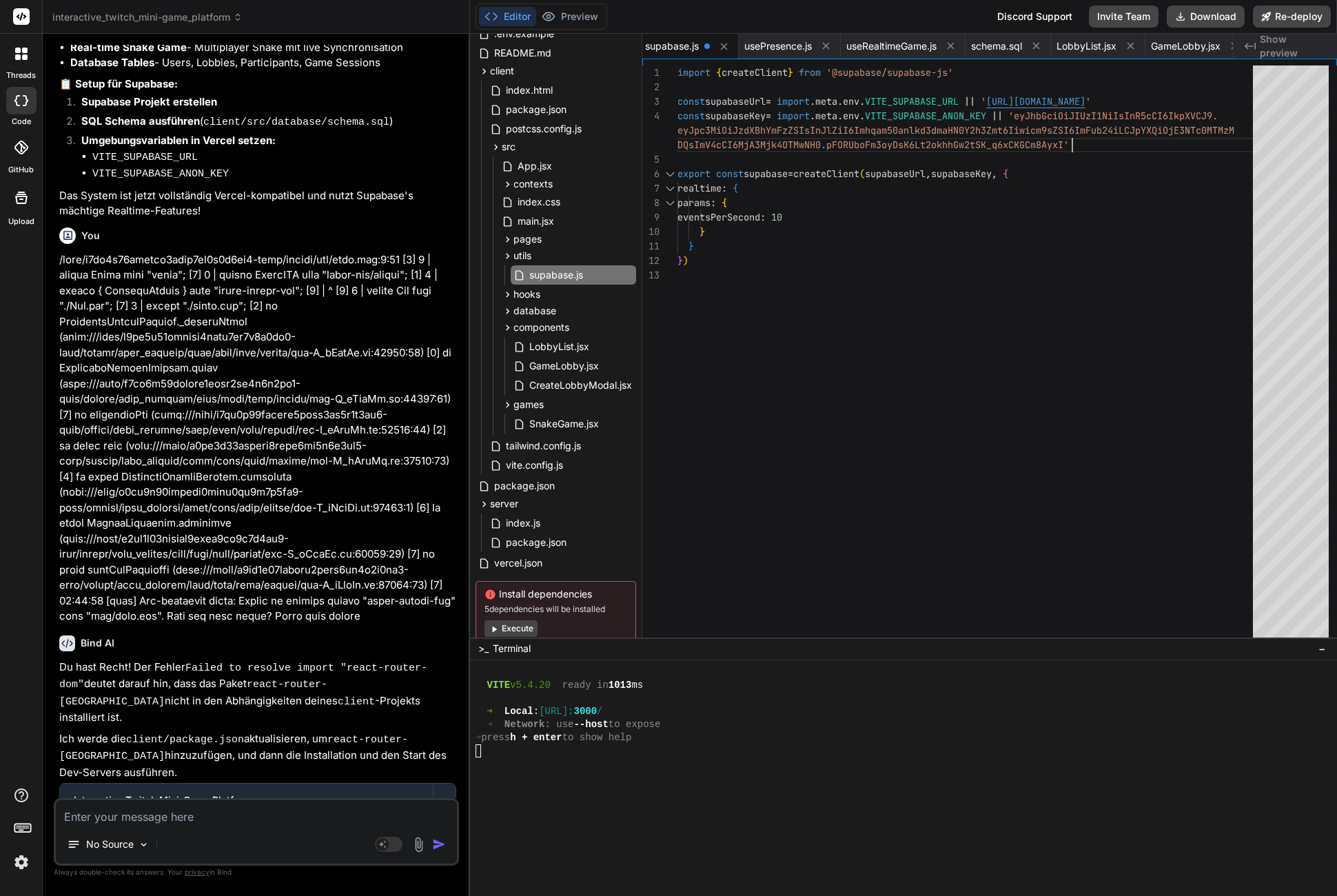
scroll to position [4310, 0]
click at [570, 25] on button "Preview" at bounding box center [570, 16] width 68 height 19
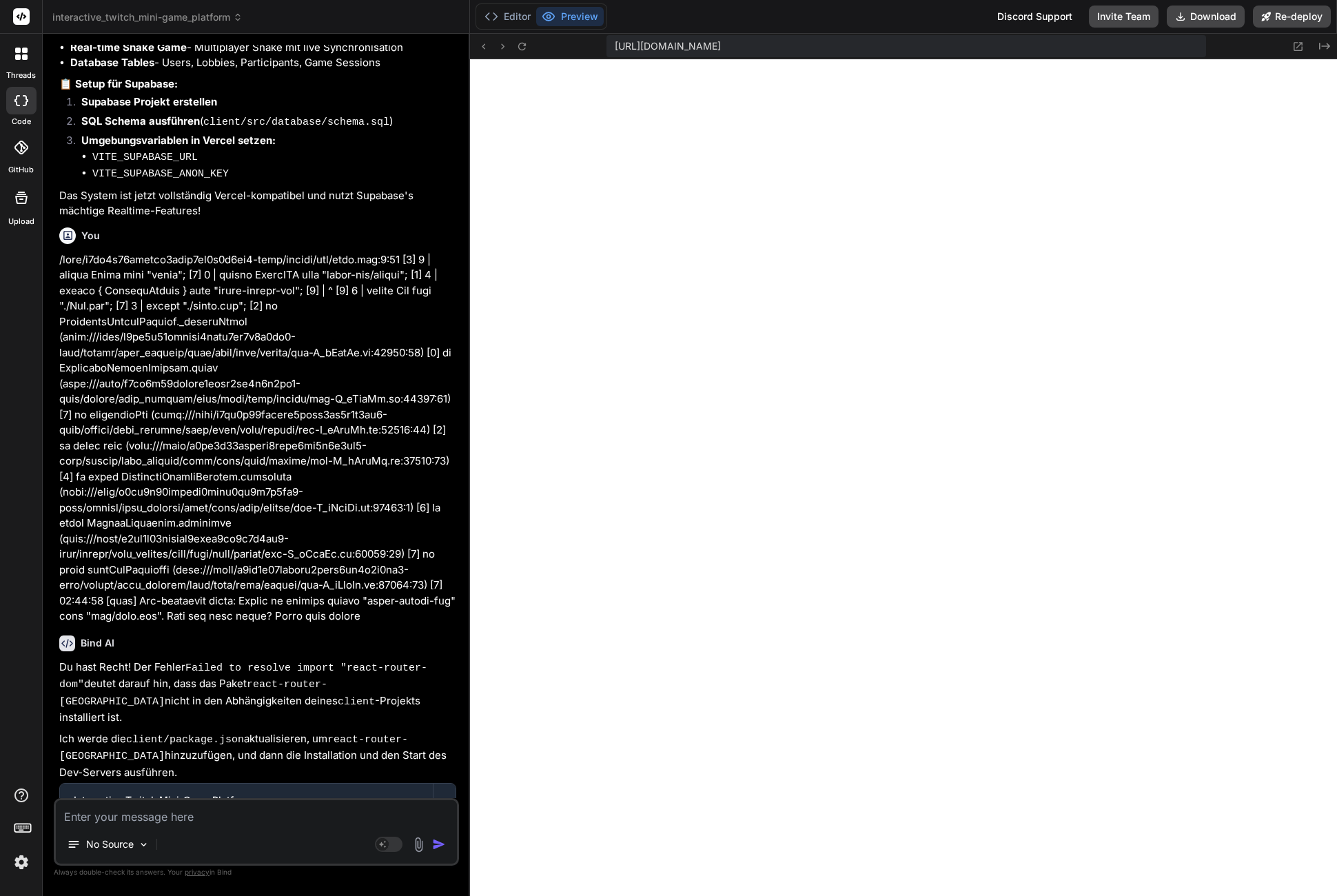
scroll to position [6843, 0]
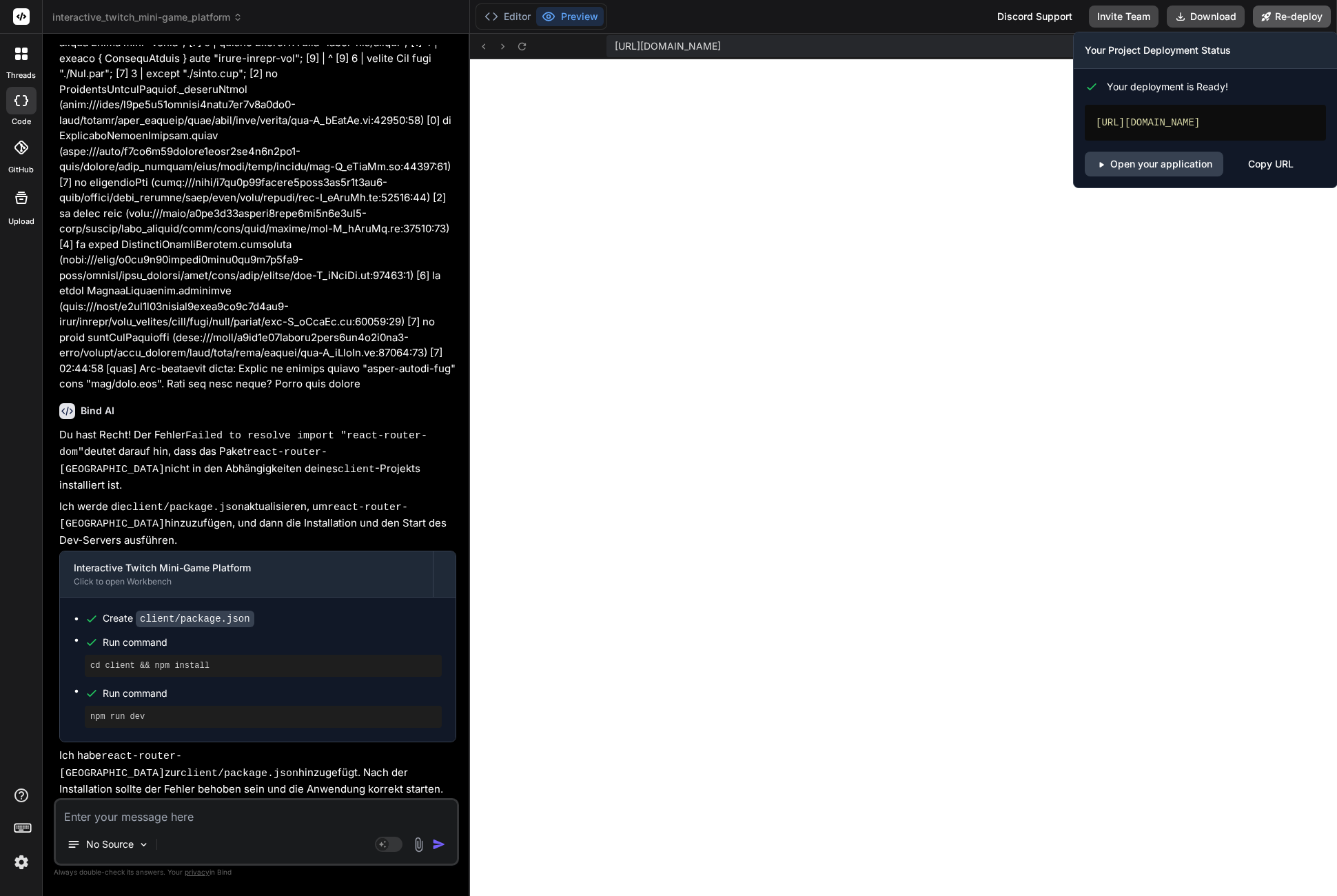
click at [1292, 11] on button "Re-deploy" at bounding box center [1292, 16] width 78 height 22
click at [1200, 173] on link "Open your application" at bounding box center [1153, 164] width 138 height 24
drag, startPoint x: 1312, startPoint y: 4, endPoint x: 1182, endPoint y: 111, distance: 168.4
click at [1182, 33] on div "Editor Preview Discord Support Invite Team Download Re-deploy Your Project Depl…" at bounding box center [903, 16] width 867 height 33
click at [1236, 175] on div "Open your application Copy URL" at bounding box center [1205, 164] width 241 height 24
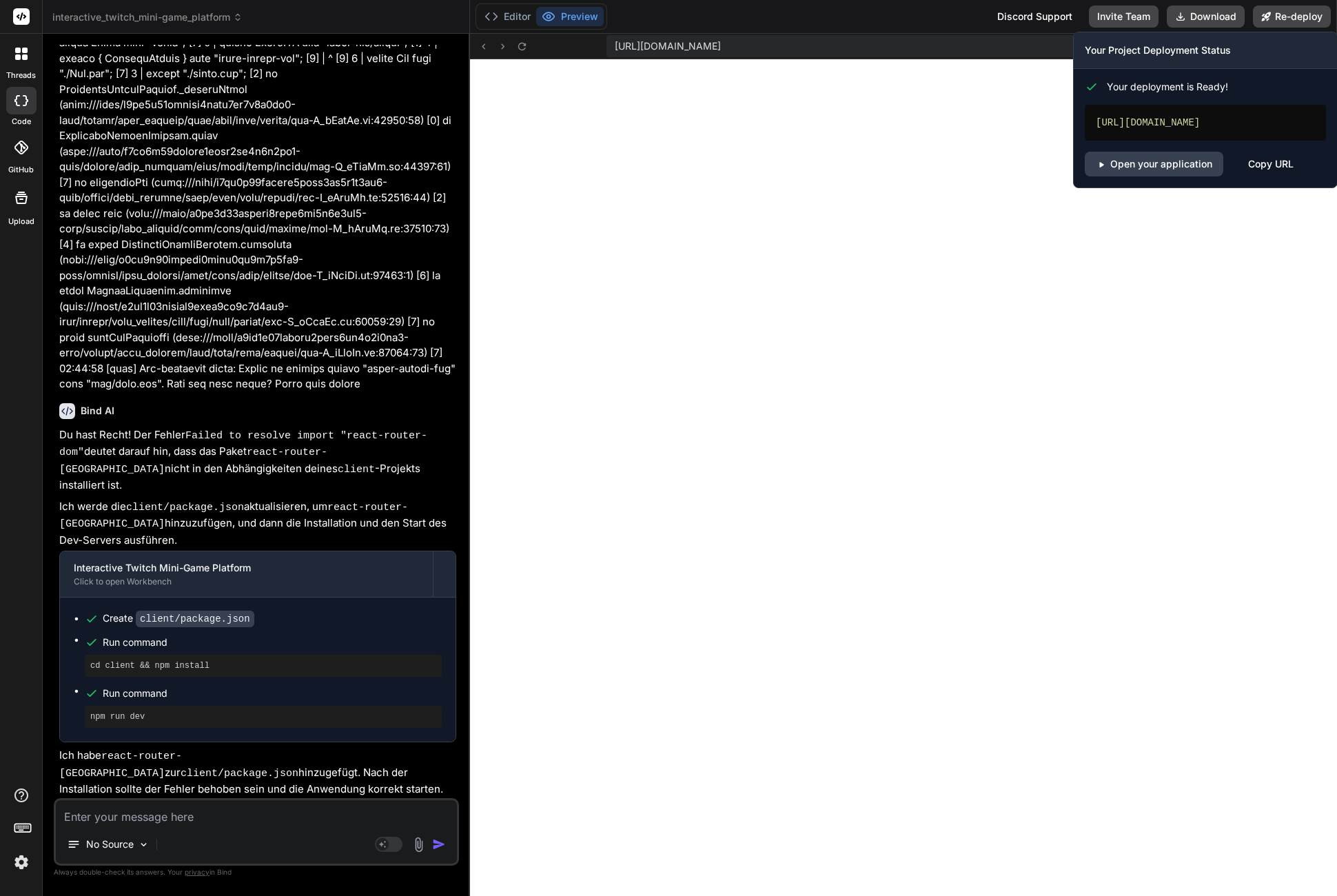
click at [1263, 176] on div "Copy URL" at bounding box center [1271, 164] width 45 height 24
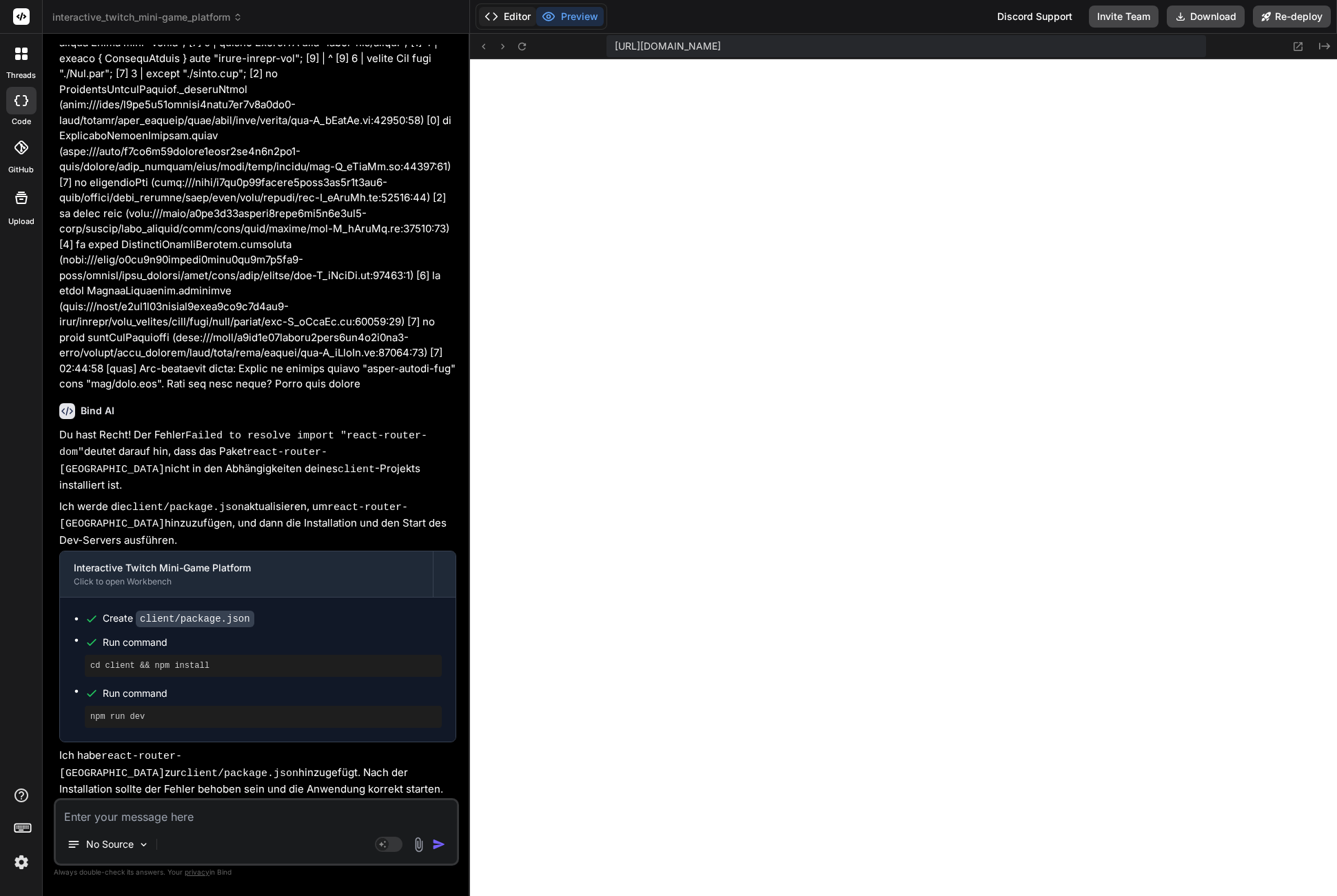
click at [524, 22] on button "Editor" at bounding box center [507, 16] width 57 height 19
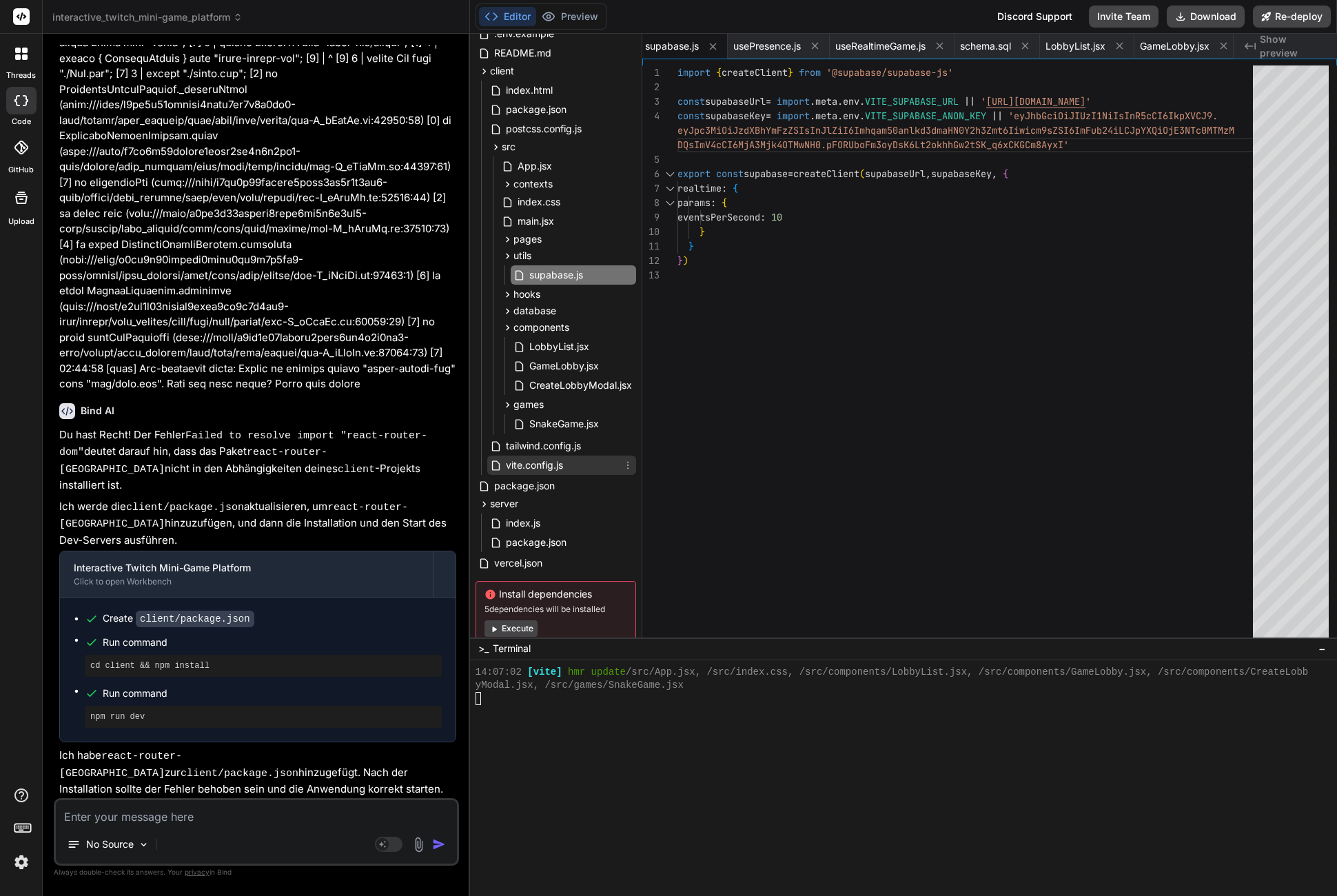
click at [546, 469] on span "vite.config.js" at bounding box center [534, 466] width 60 height 16
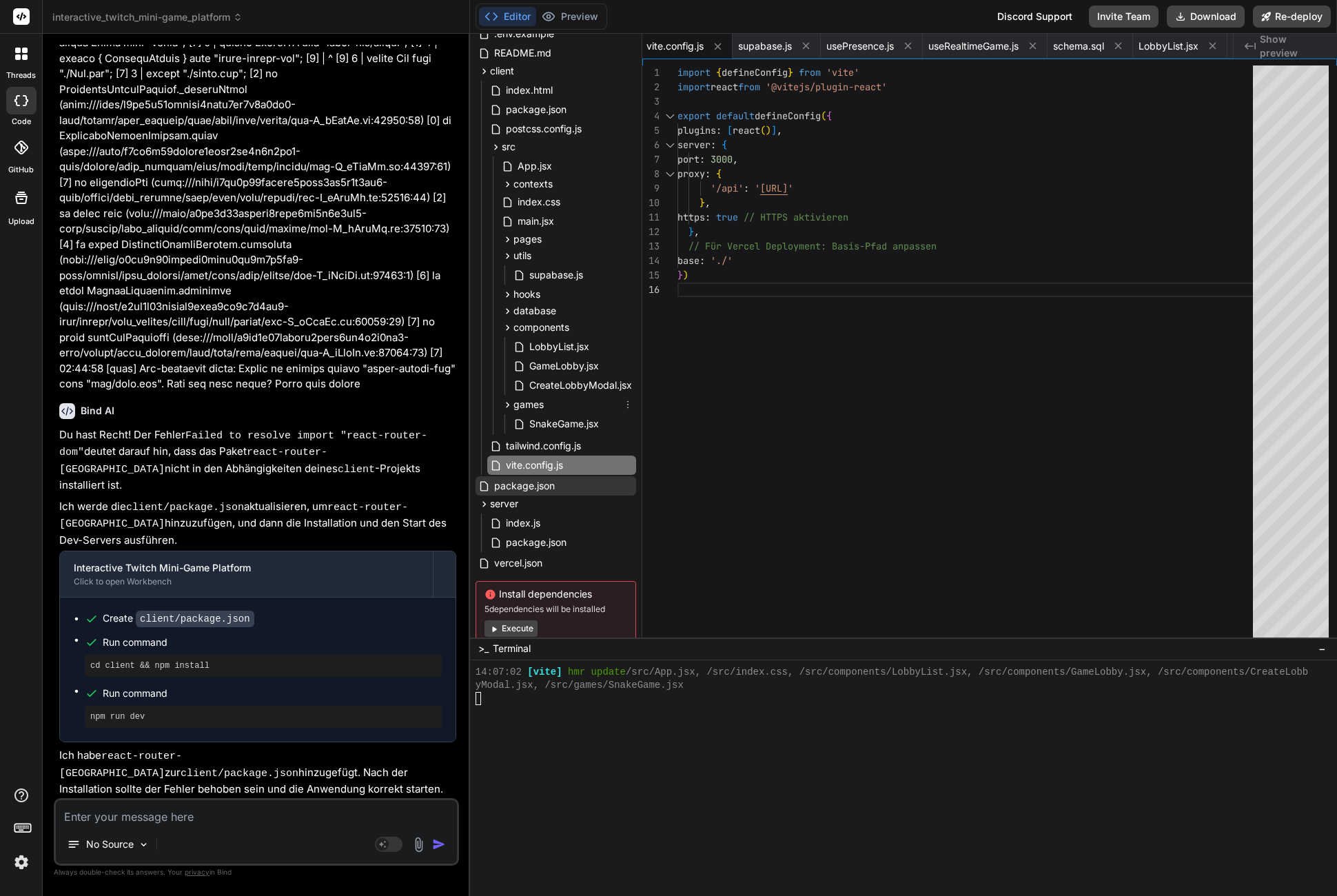
scroll to position [112, 0]
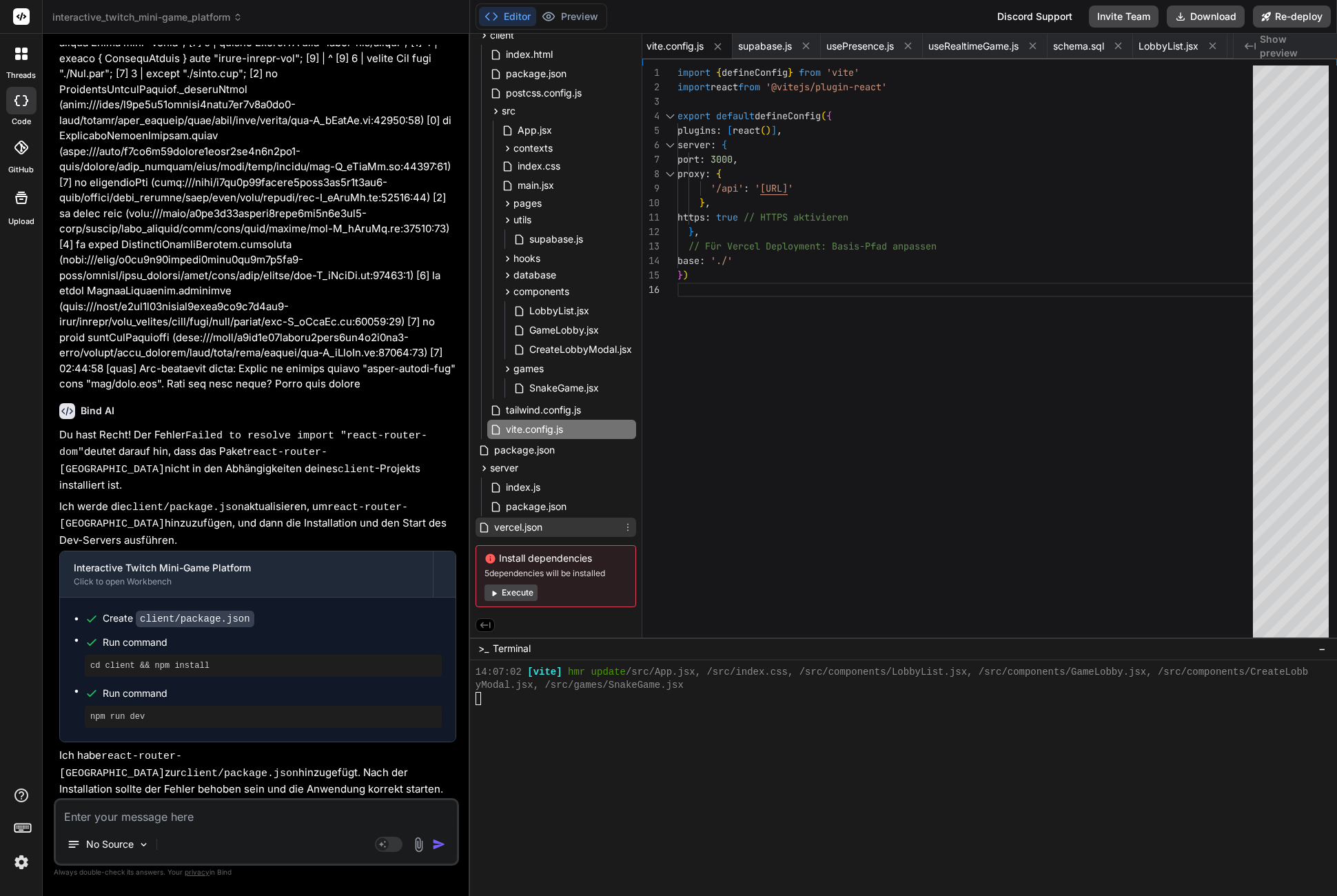
click at [536, 519] on span "vercel.json" at bounding box center [518, 527] width 51 height 16
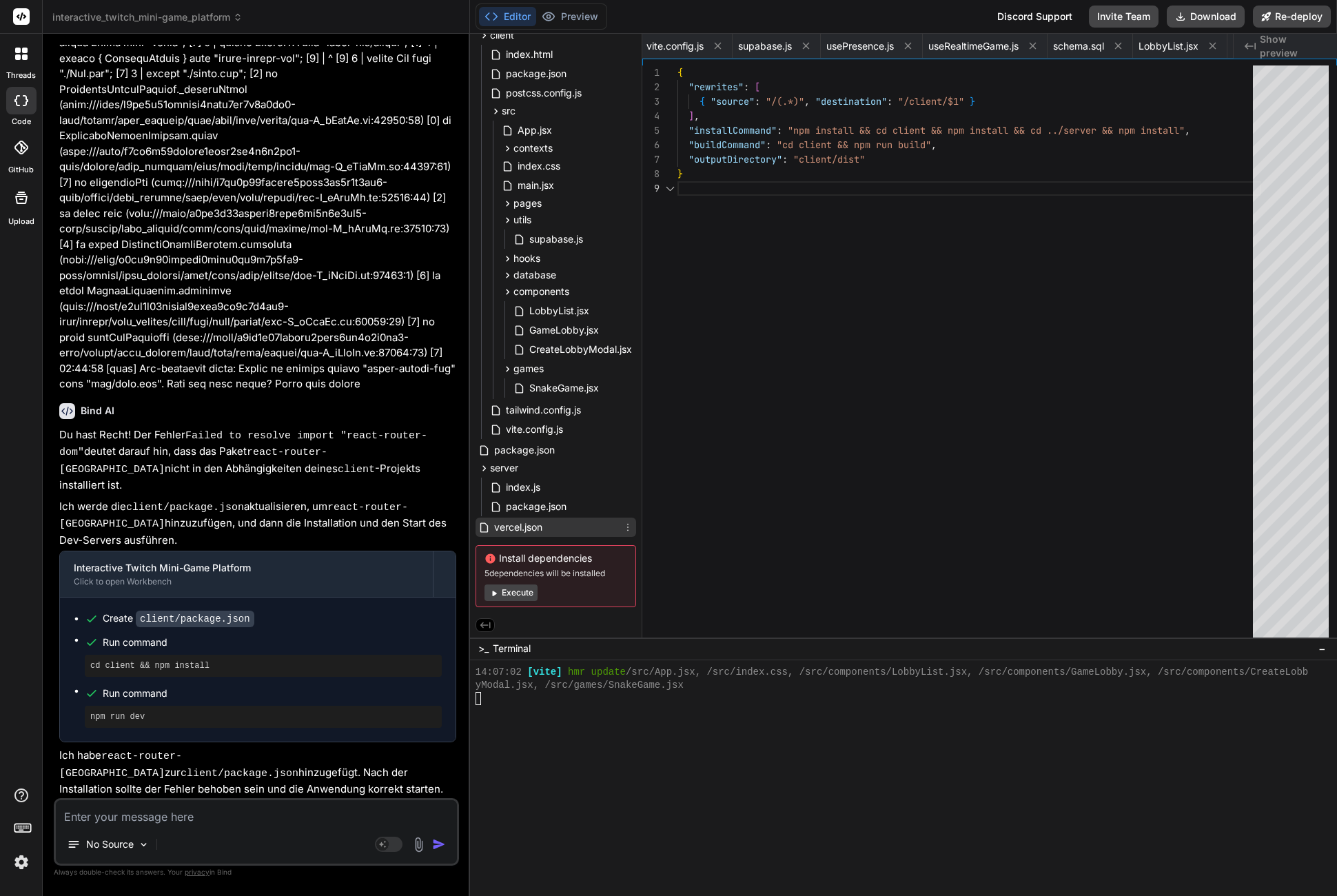
scroll to position [116, 0]
click at [810, 287] on div "{ "rewrites" : [ { "source" : "/(.*)" , "destination" : "/client/$1" } ] , "ins…" at bounding box center [970, 354] width 584 height 579
click at [560, 426] on span "vite.config.js" at bounding box center [534, 429] width 60 height 16
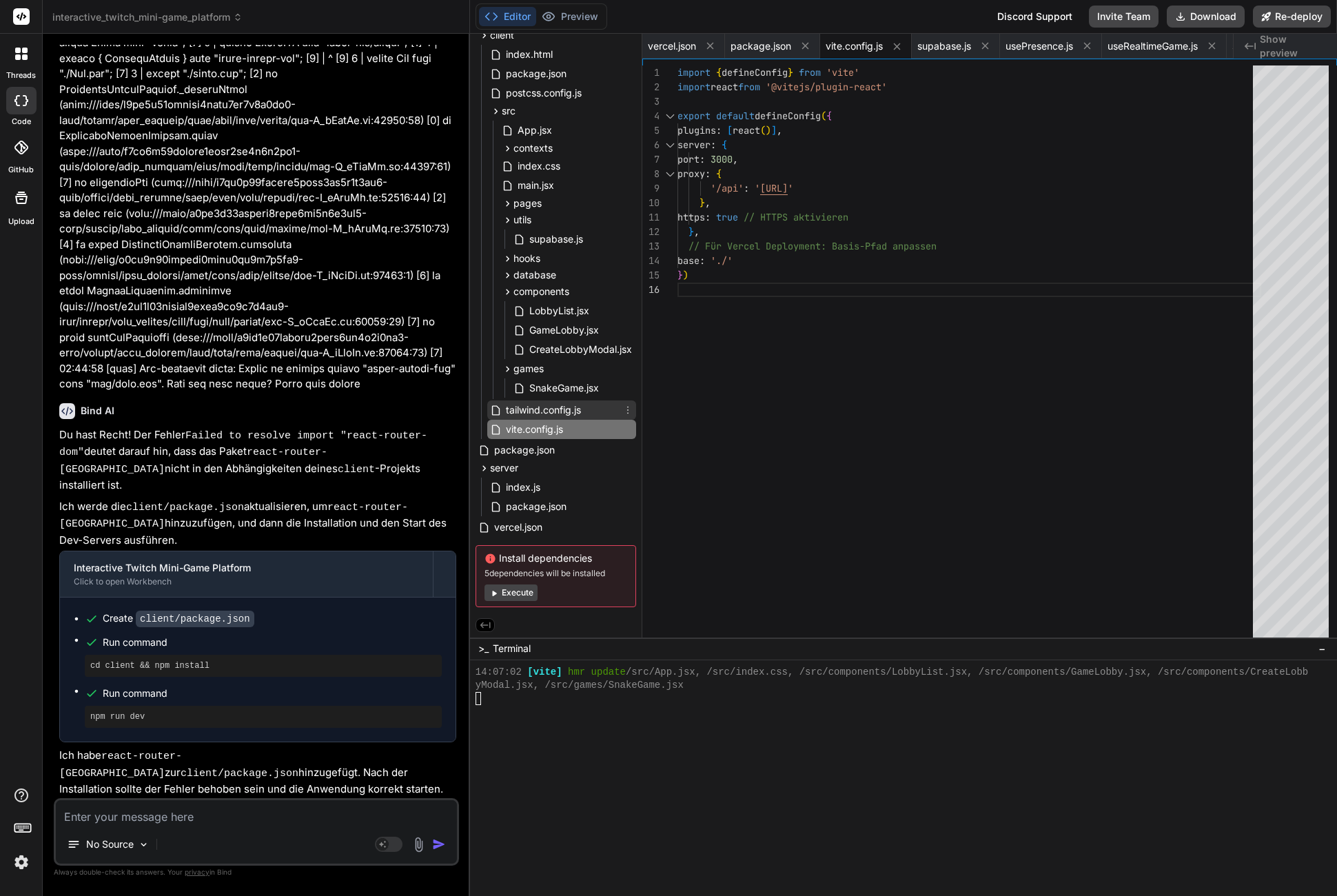
click at [560, 408] on span "tailwind.config.js" at bounding box center [543, 410] width 78 height 16
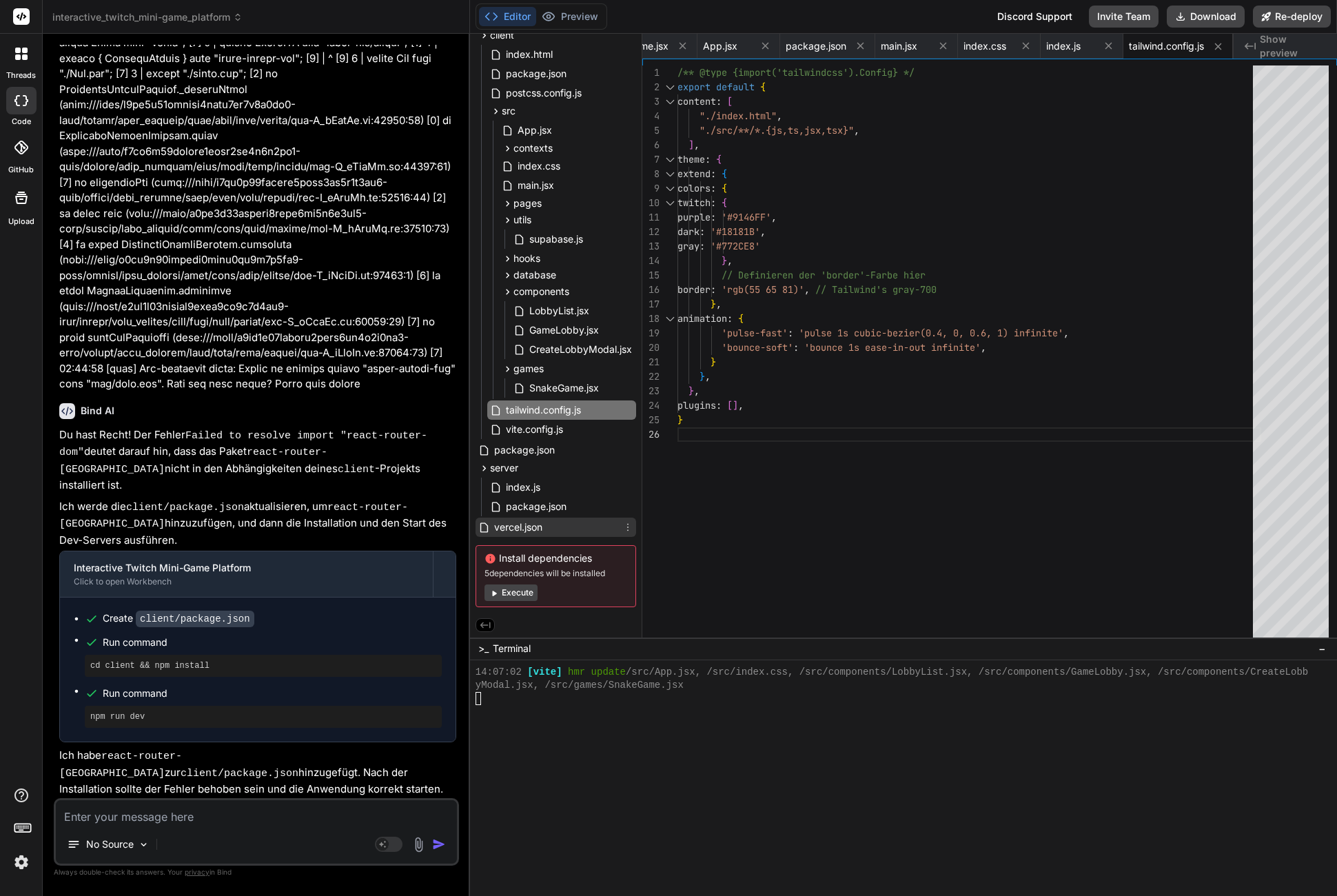
click at [536, 533] on div "vercel.json" at bounding box center [556, 527] width 161 height 19
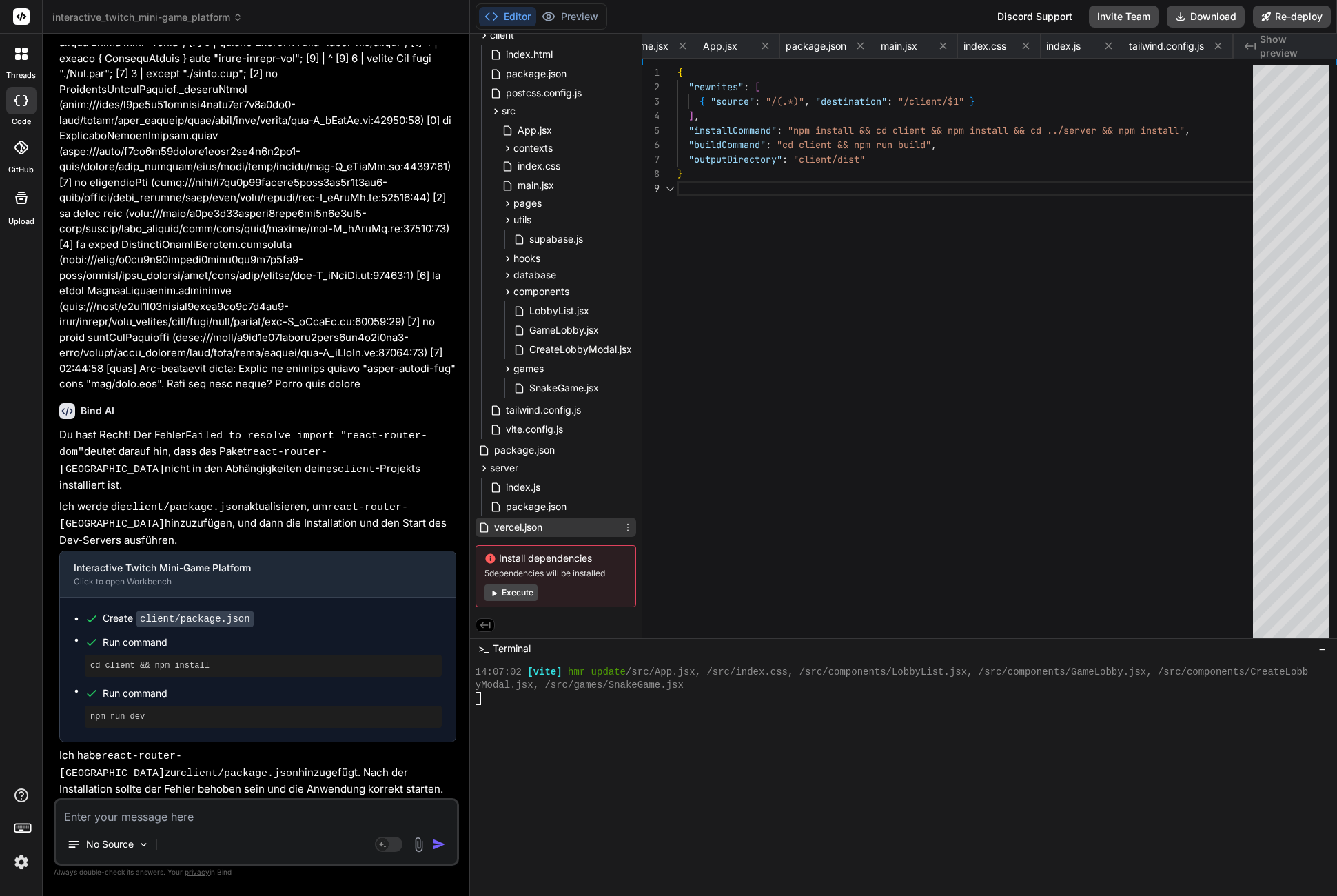
scroll to position [116, 0]
click at [587, 4] on div "Editor Preview" at bounding box center [541, 16] width 132 height 26
click at [585, 10] on button "Preview" at bounding box center [570, 16] width 68 height 19
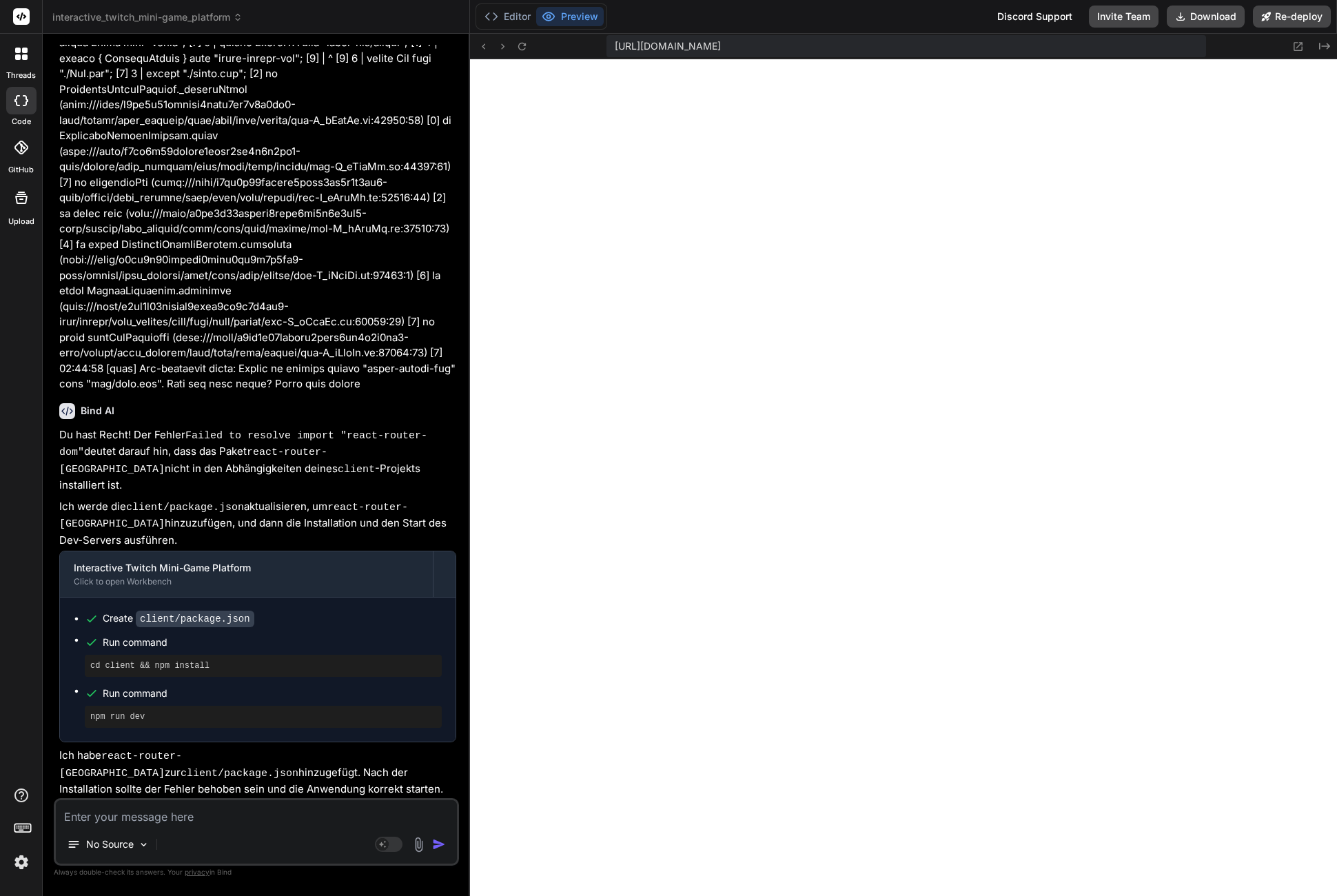
click at [268, 832] on div "No Source" at bounding box center [257, 847] width 401 height 33
click at [264, 824] on textarea at bounding box center [257, 812] width 401 height 24
paste textarea "[URL][DOMAIN_NAME]"
click at [308, 835] on div "No Source" at bounding box center [257, 847] width 401 height 33
click at [292, 812] on textarea "[URL][DOMAIN_NAME]" at bounding box center [257, 812] width 401 height 24
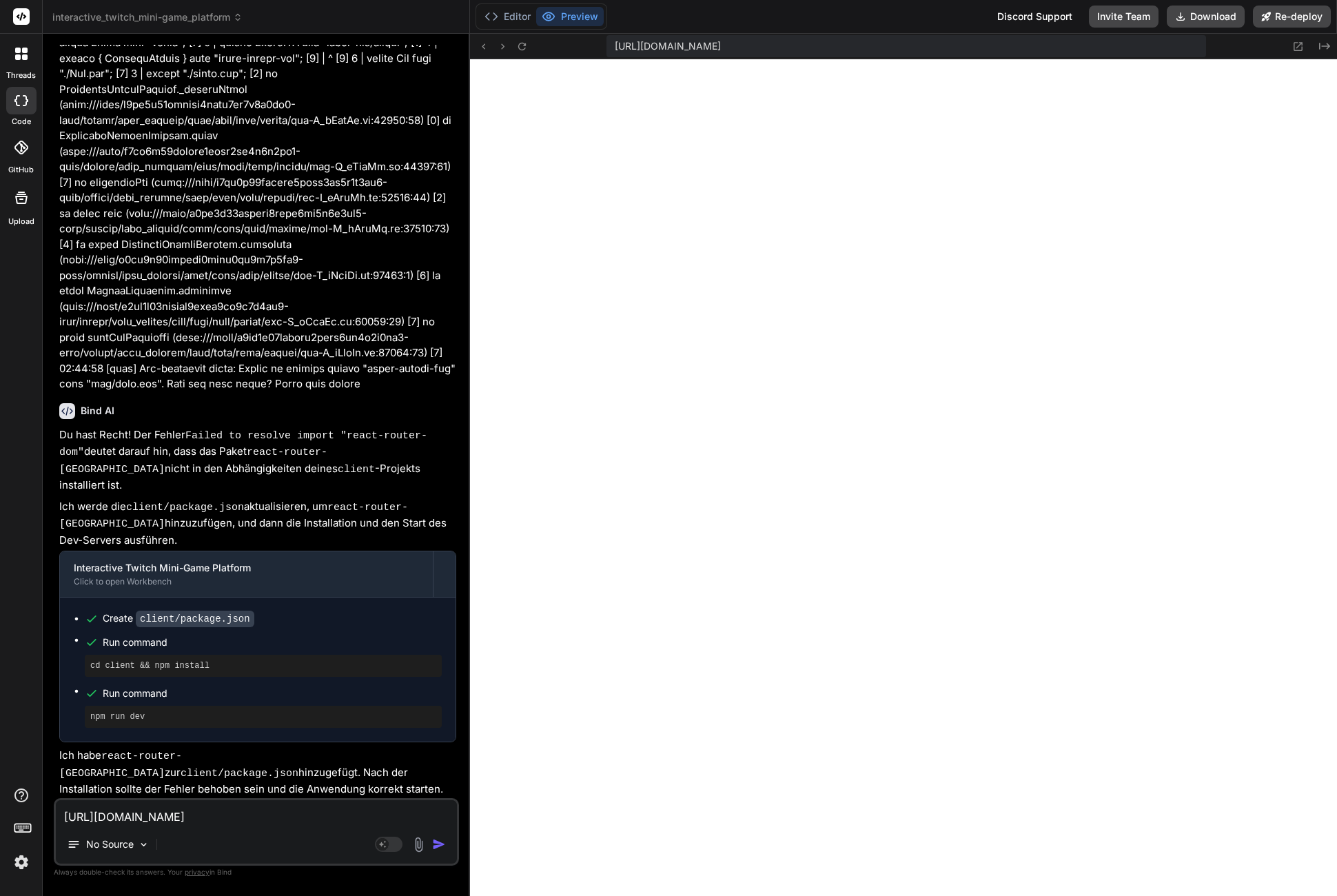
paste textarea "lore.ips:4 DOL sitam://consecteturadipiscing-elitseddoeiu.tempor.inc/utla.etd 9…"
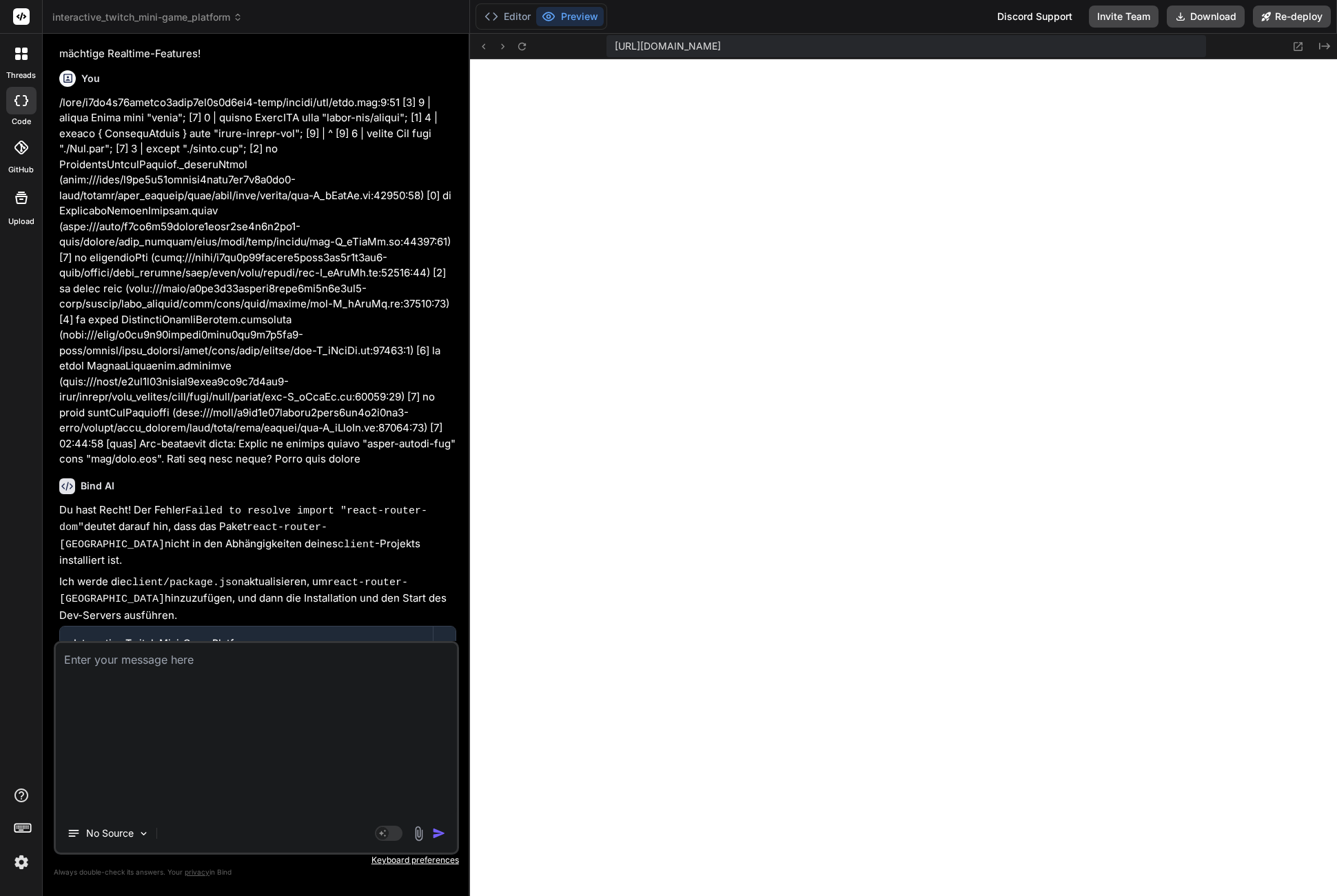
scroll to position [0, 0]
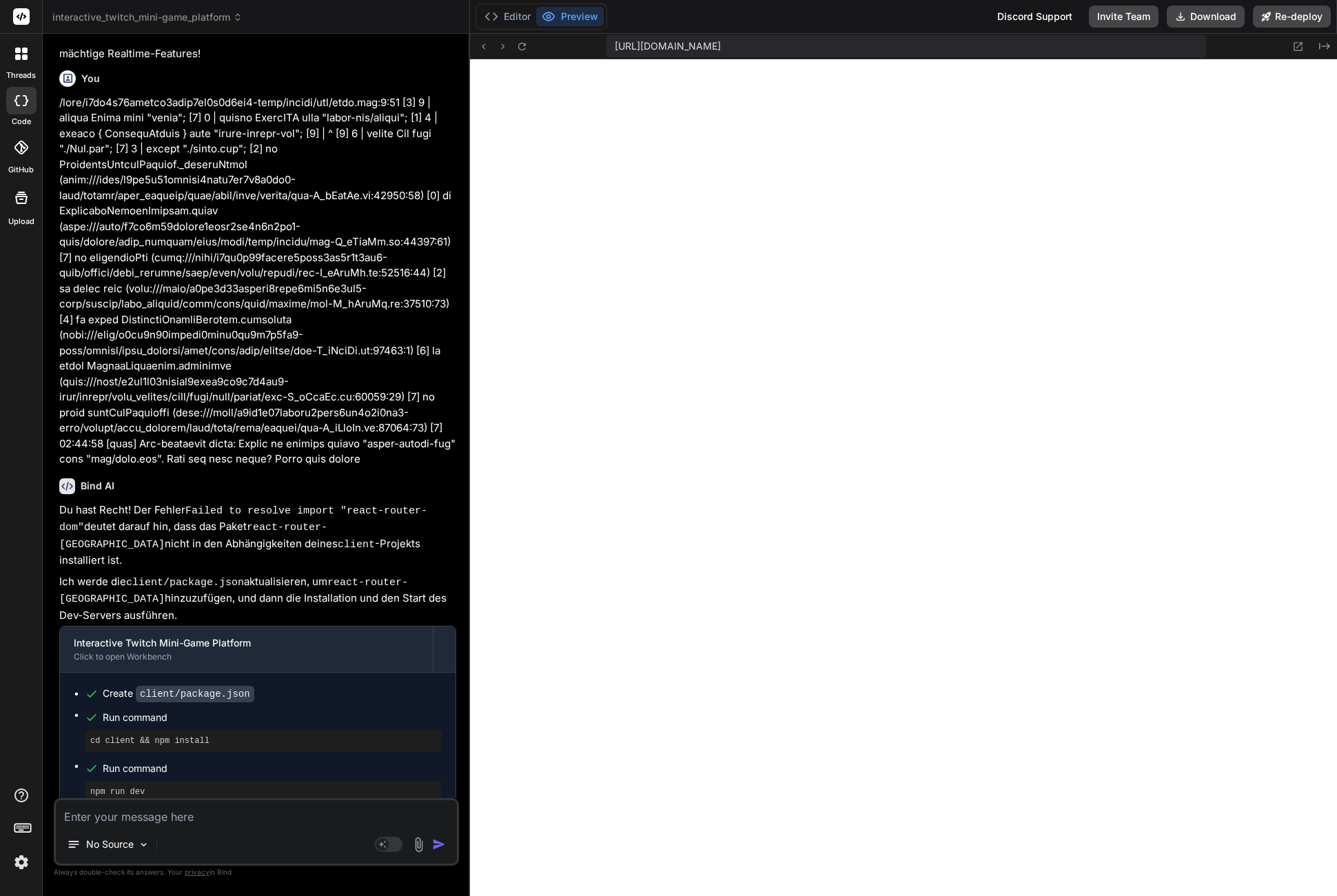
click at [216, 817] on textarea at bounding box center [257, 812] width 401 height 24
paste textarea "[URL][DOMAIN_NAME]"
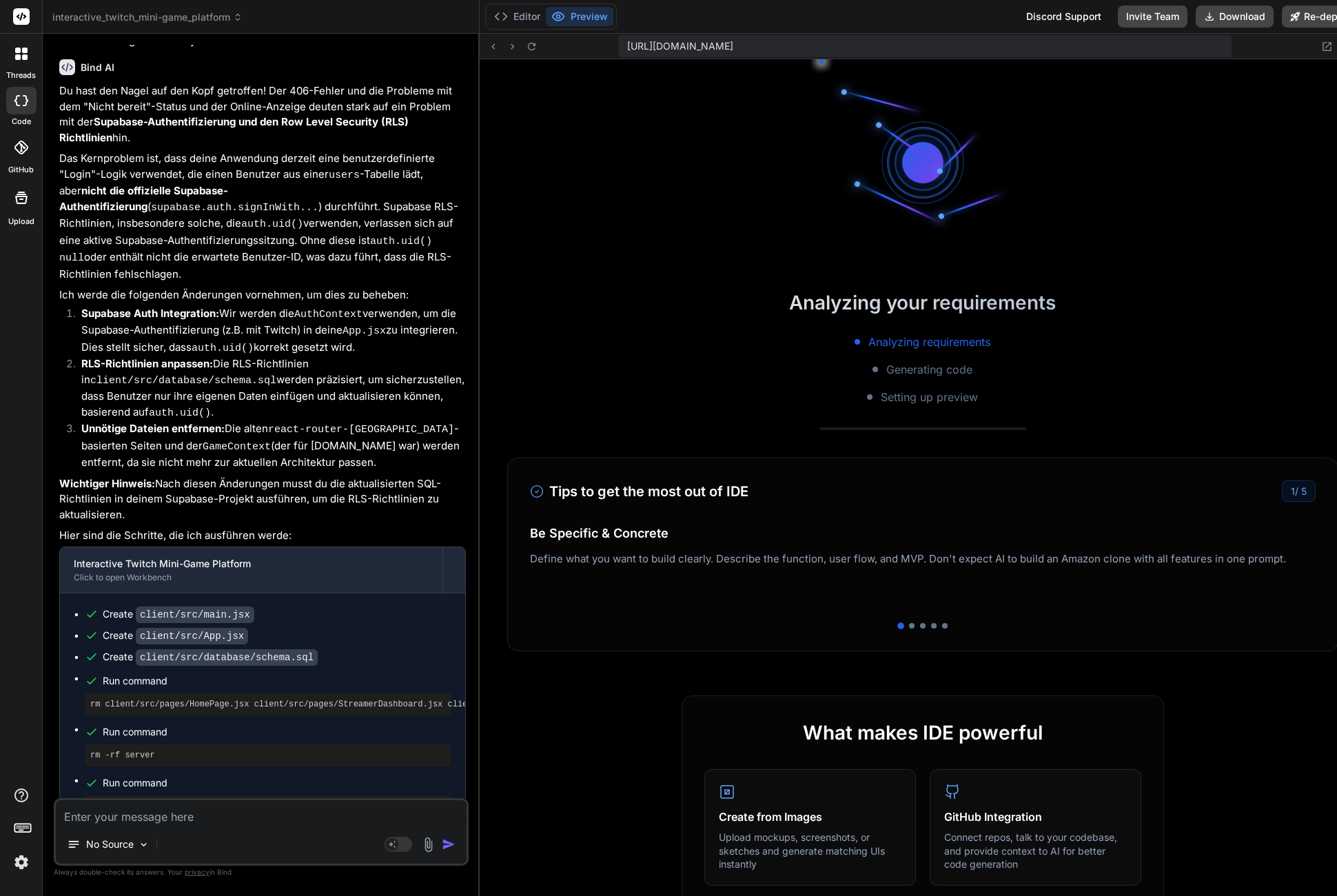
scroll to position [4795, 0]
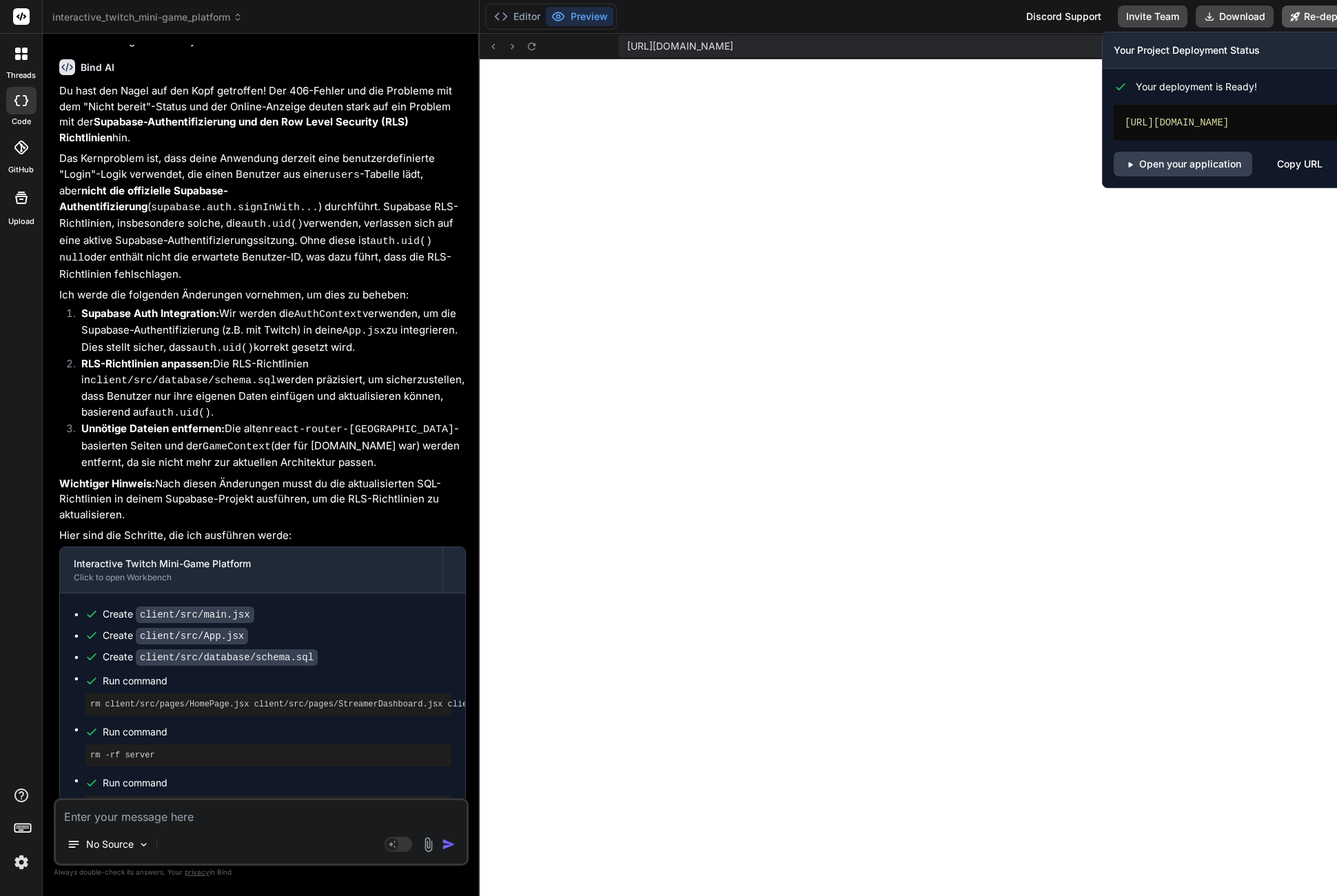
click at [1323, 14] on button "Re-deploy" at bounding box center [1321, 16] width 78 height 22
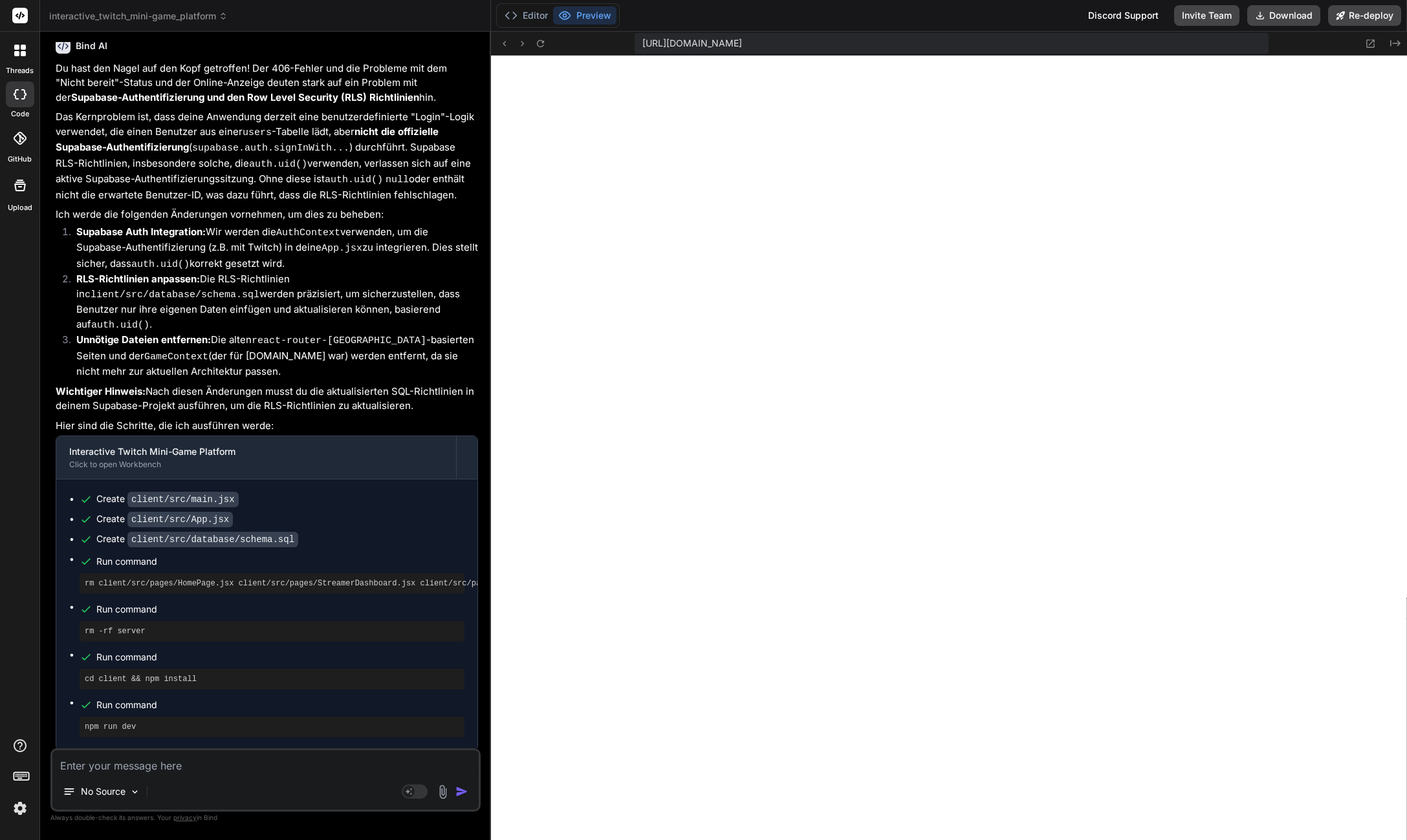
scroll to position [7084, 0]
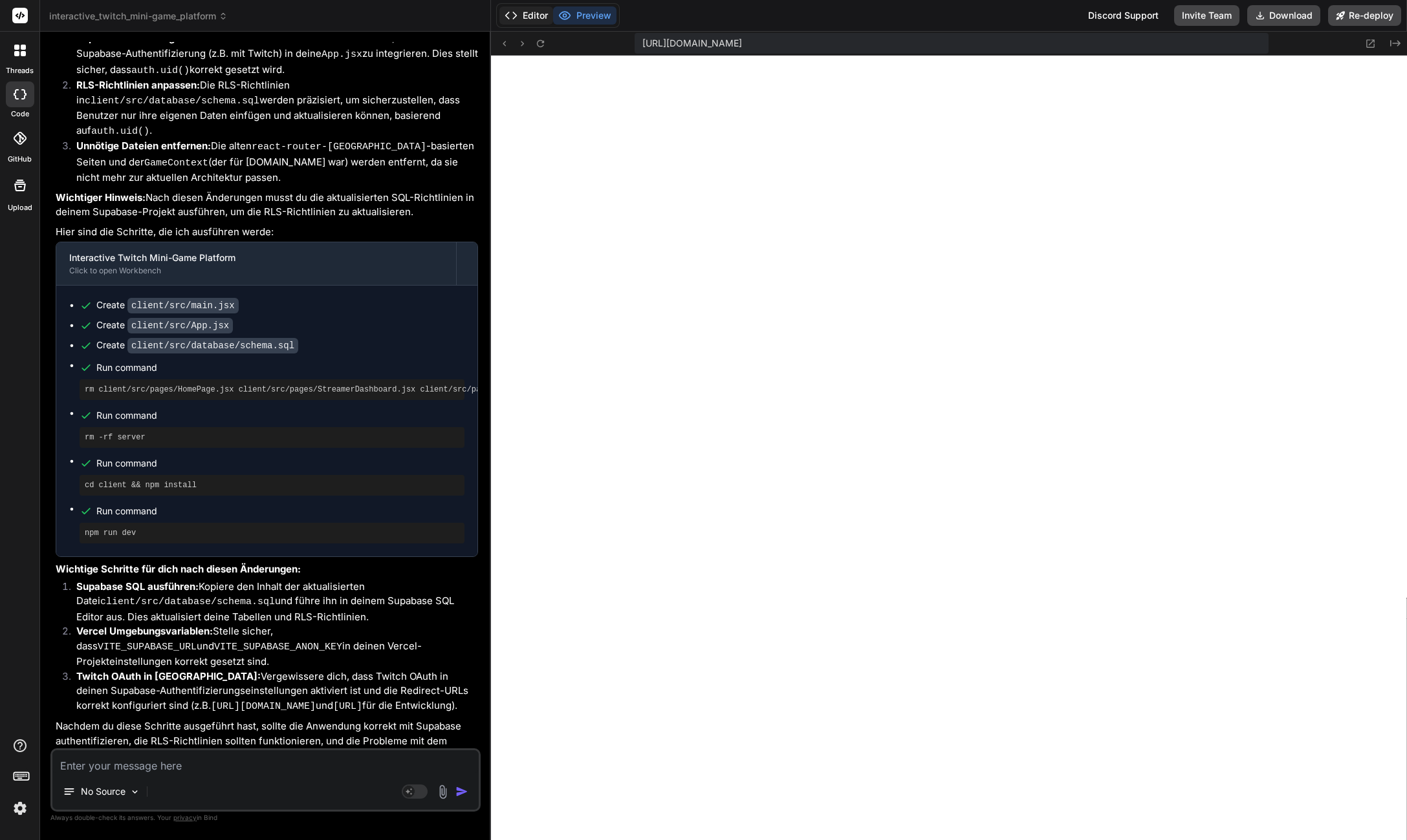
click at [537, 19] on button "Editor" at bounding box center [526, 15] width 53 height 18
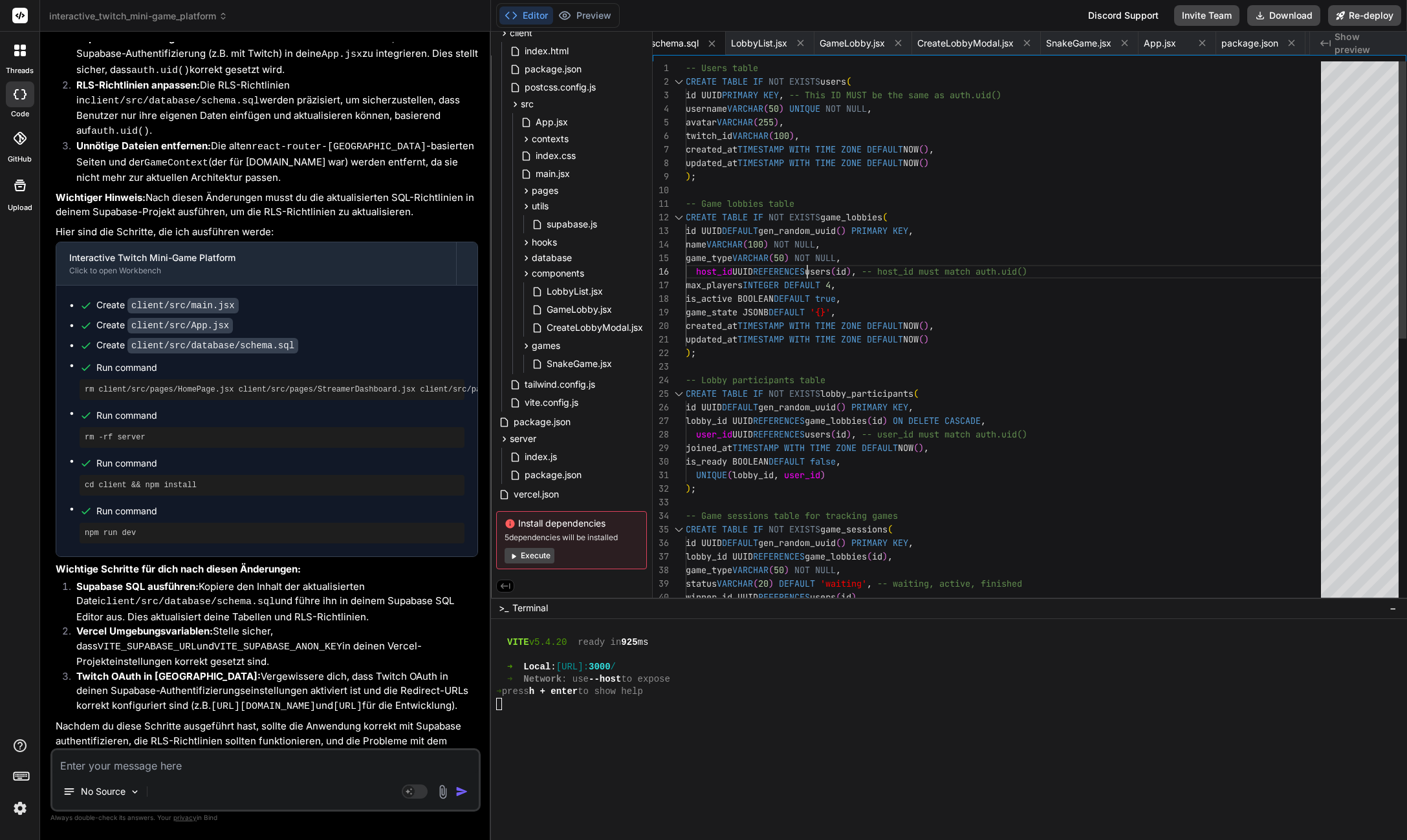
click at [807, 271] on div "-- Users table CREATE TABLE IF NOT EXISTS users ( id UUID PRIMARY KEY , -- This…" at bounding box center [1007, 590] width 643 height 1059
click at [919, 284] on div "-- Users table CREATE TABLE IF NOT EXISTS users ( id UUID PRIMARY KEY , -- This…" at bounding box center [1007, 590] width 643 height 1059
click at [559, 216] on span "supabase.js" at bounding box center [572, 224] width 53 height 15
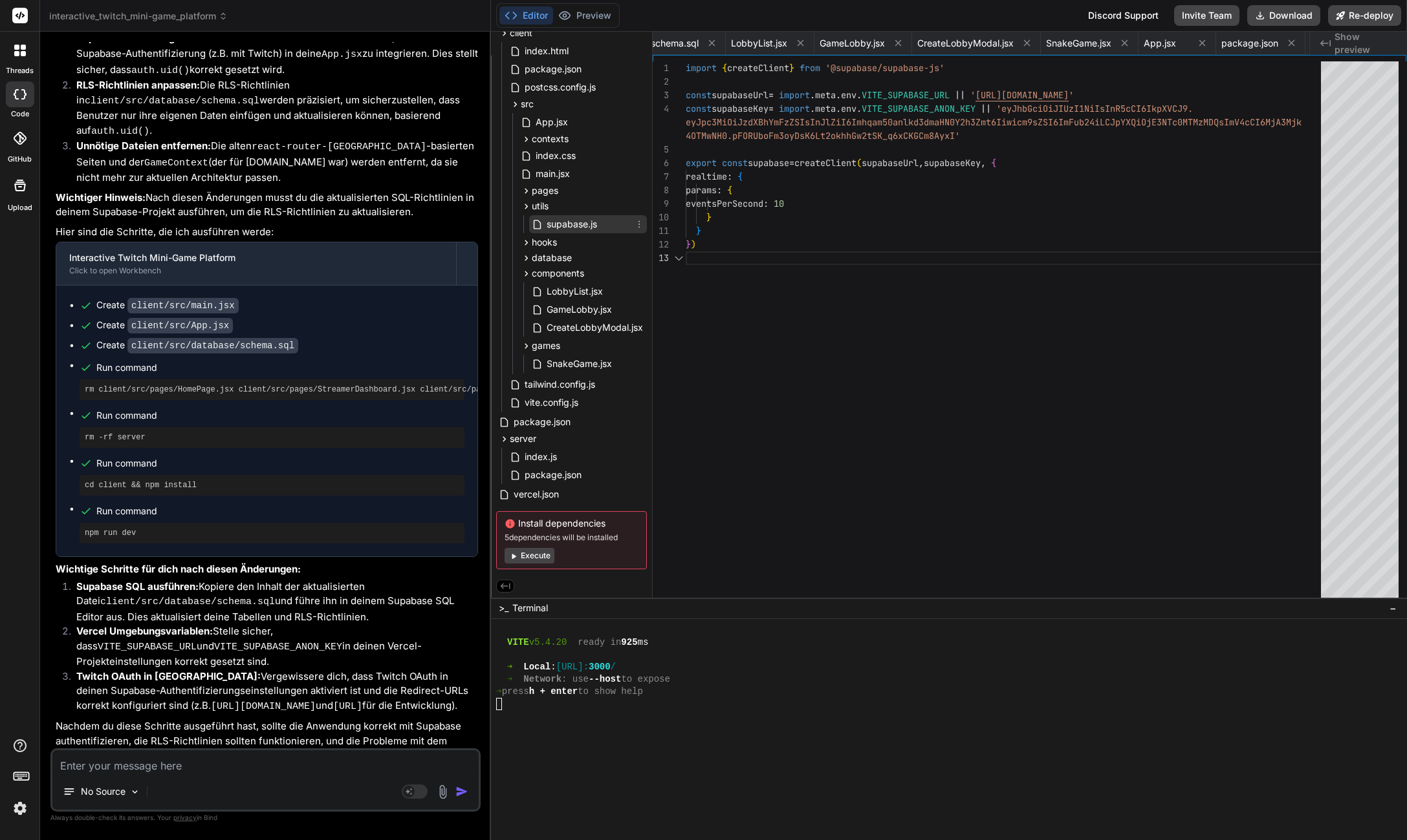
scroll to position [54, 0]
click at [576, 261] on div "database" at bounding box center [583, 258] width 129 height 15
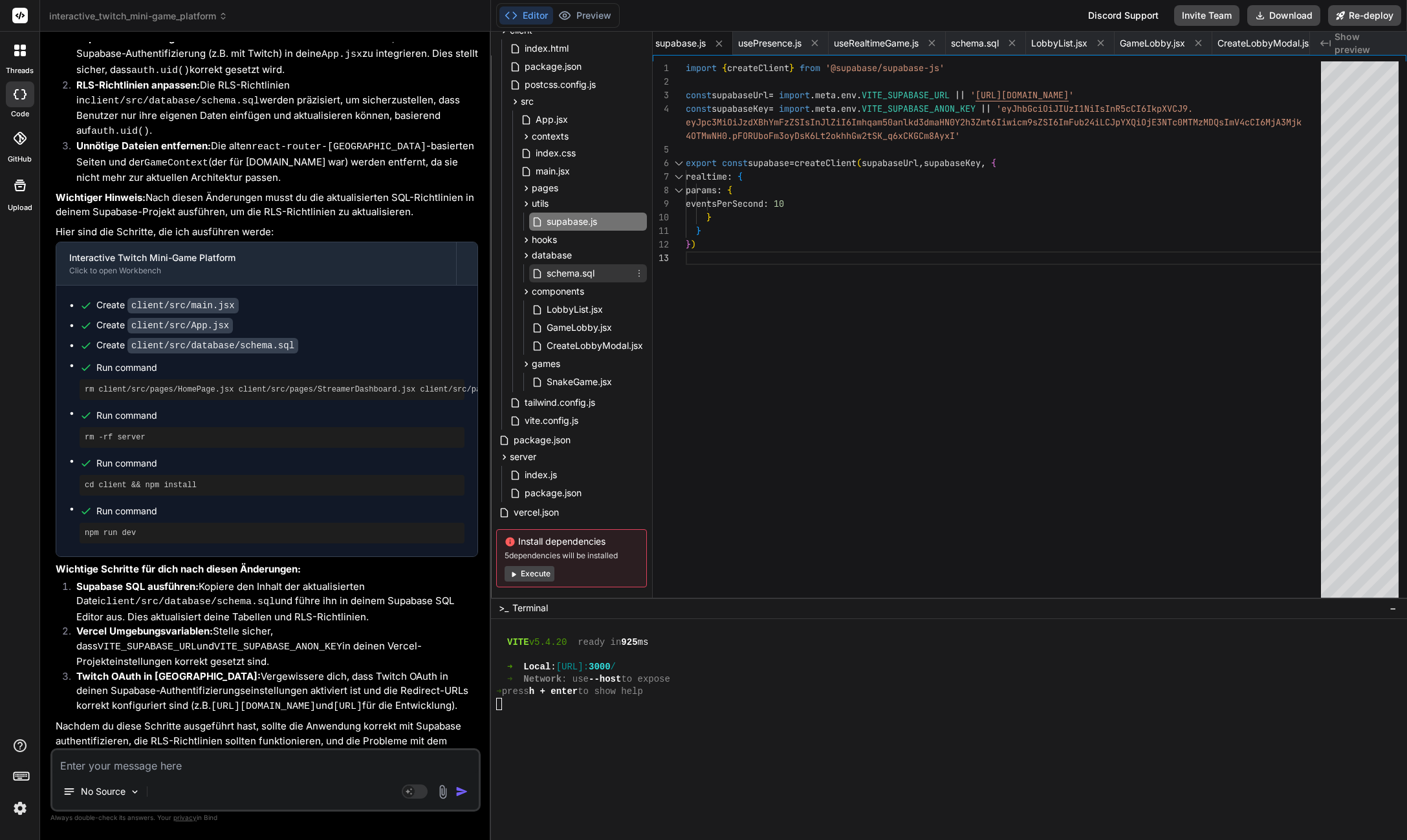
drag, startPoint x: 576, startPoint y: 274, endPoint x: 595, endPoint y: 273, distance: 19.0
click at [576, 275] on span "schema.sql" at bounding box center [570, 273] width 50 height 15
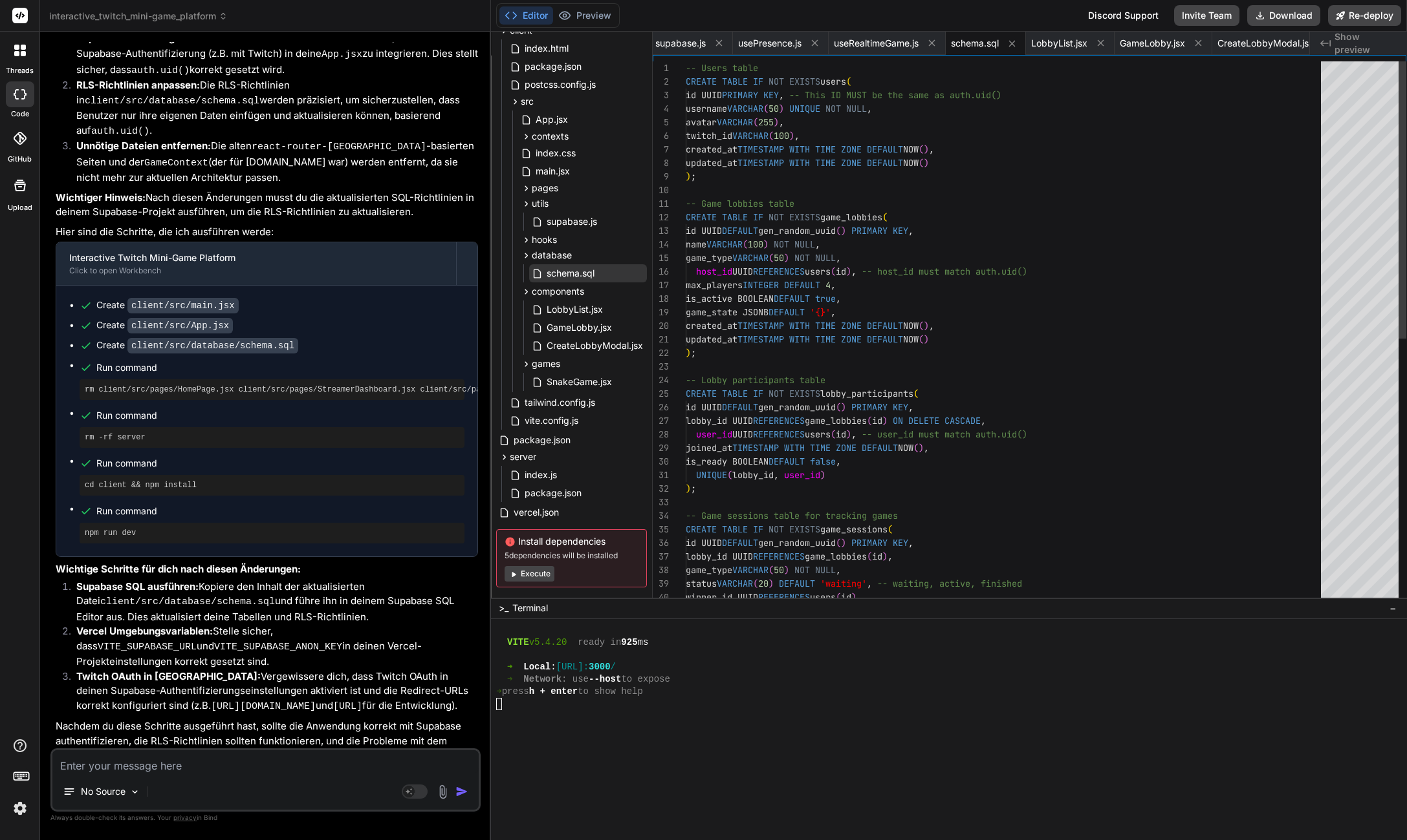
click at [899, 267] on div "-- Users table CREATE TABLE IF NOT EXISTS users ( id UUID PRIMARY KEY , -- This…" at bounding box center [1007, 590] width 643 height 1059
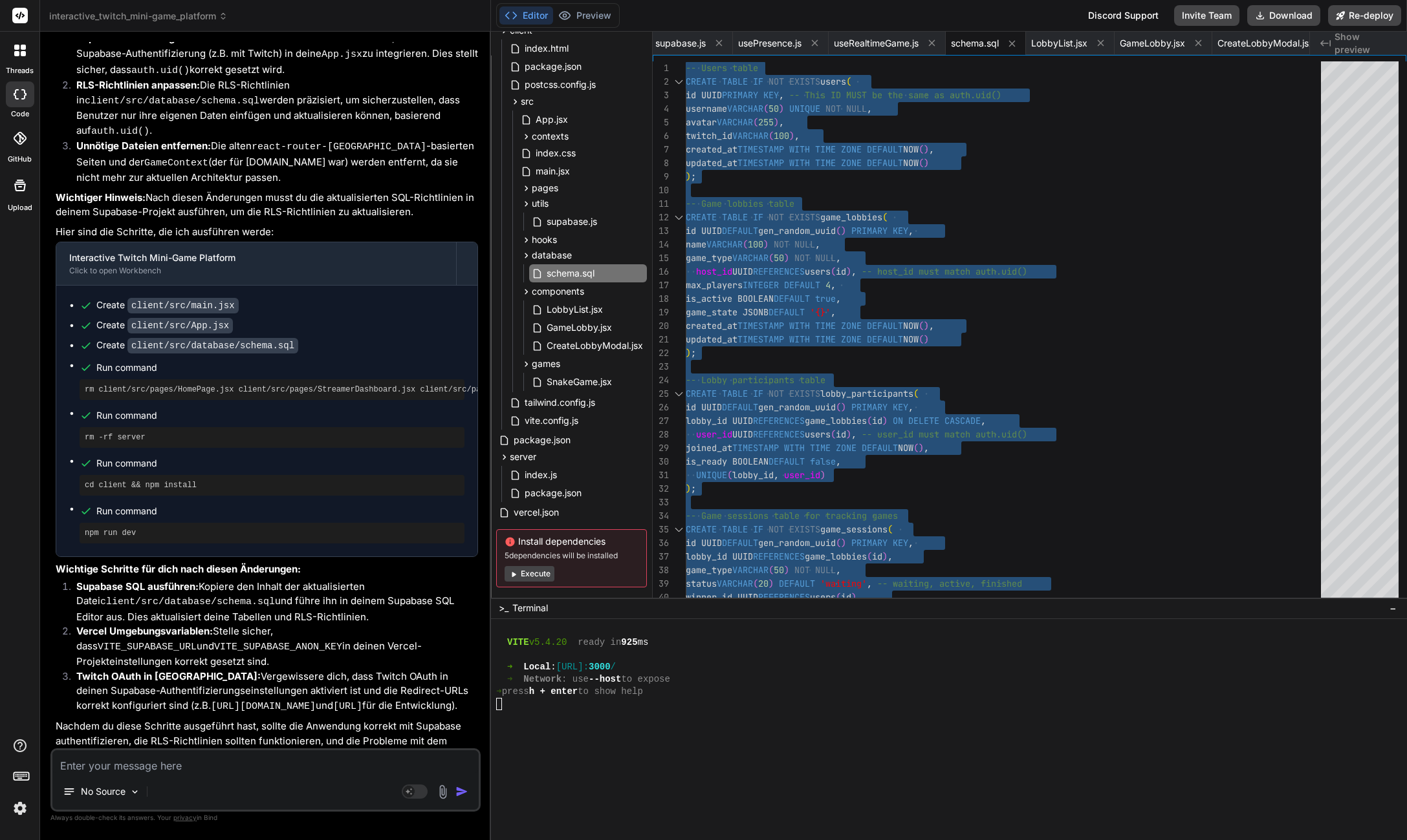
click at [238, 769] on textarea at bounding box center [265, 761] width 427 height 23
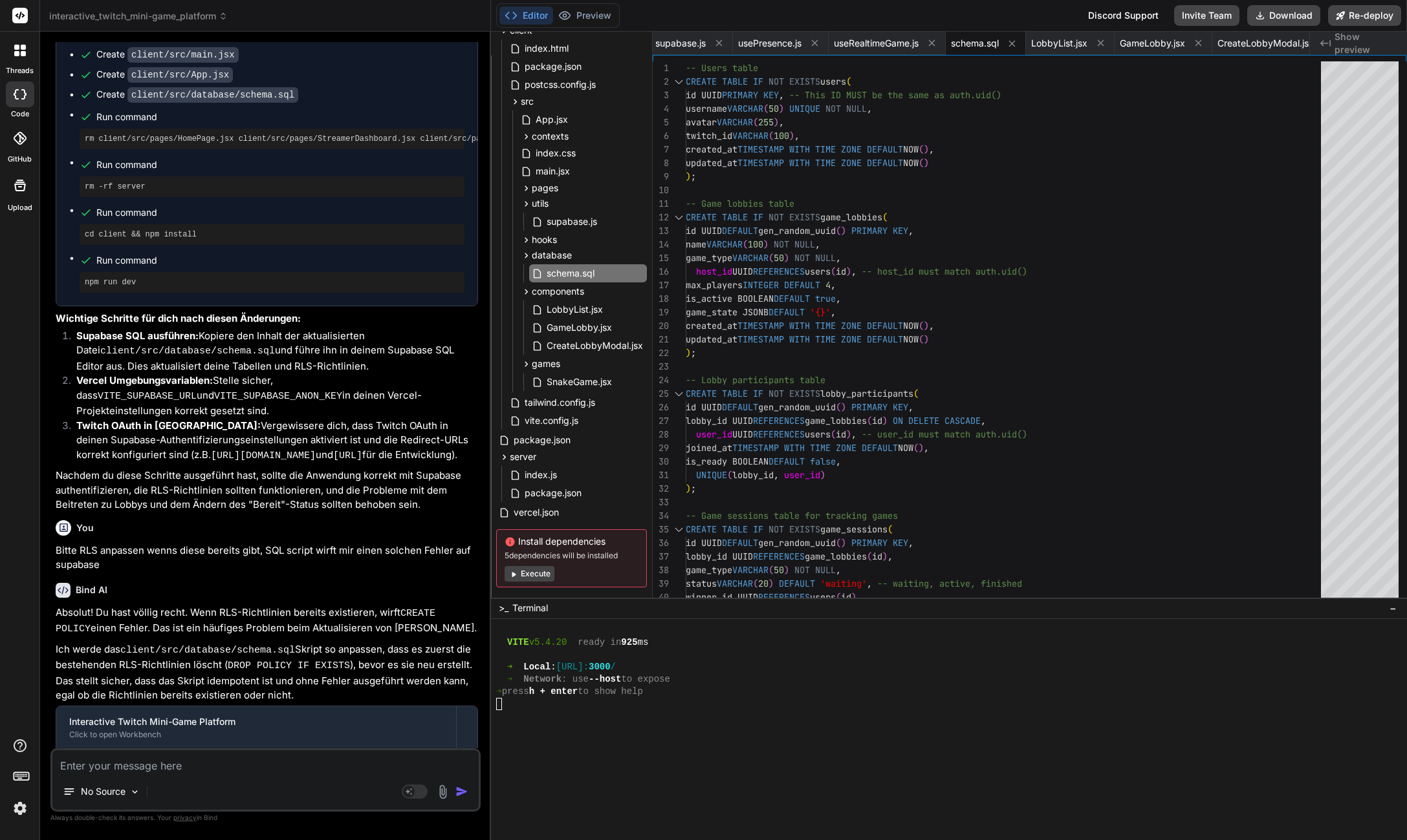
scroll to position [7469, 0]
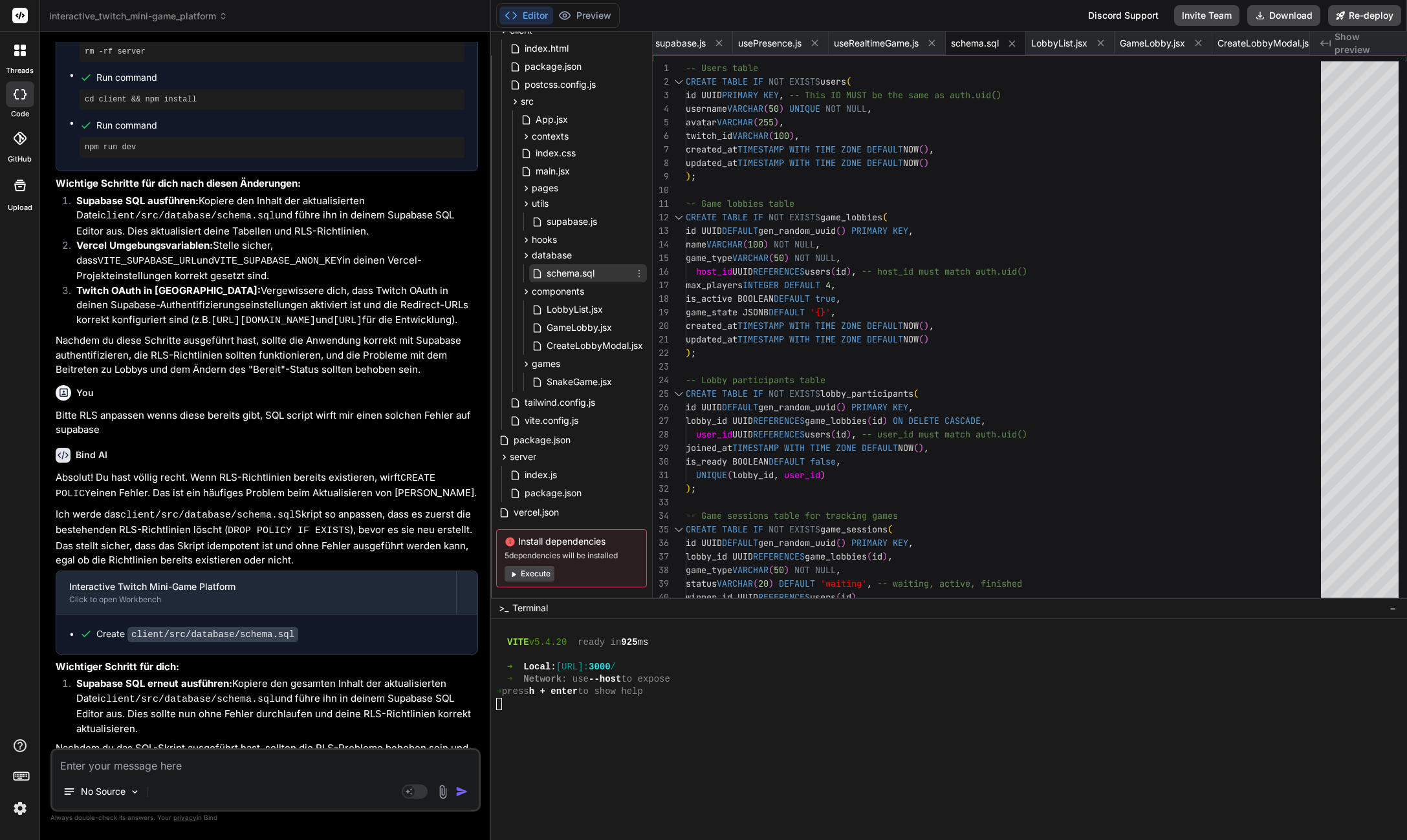
click at [575, 274] on span "schema.sql" at bounding box center [570, 273] width 50 height 15
click at [813, 281] on div "-- Users table CREATE TABLE IF NOT EXISTS users ( id UUID PRIMARY KEY , -- This…" at bounding box center [1007, 732] width 643 height 1343
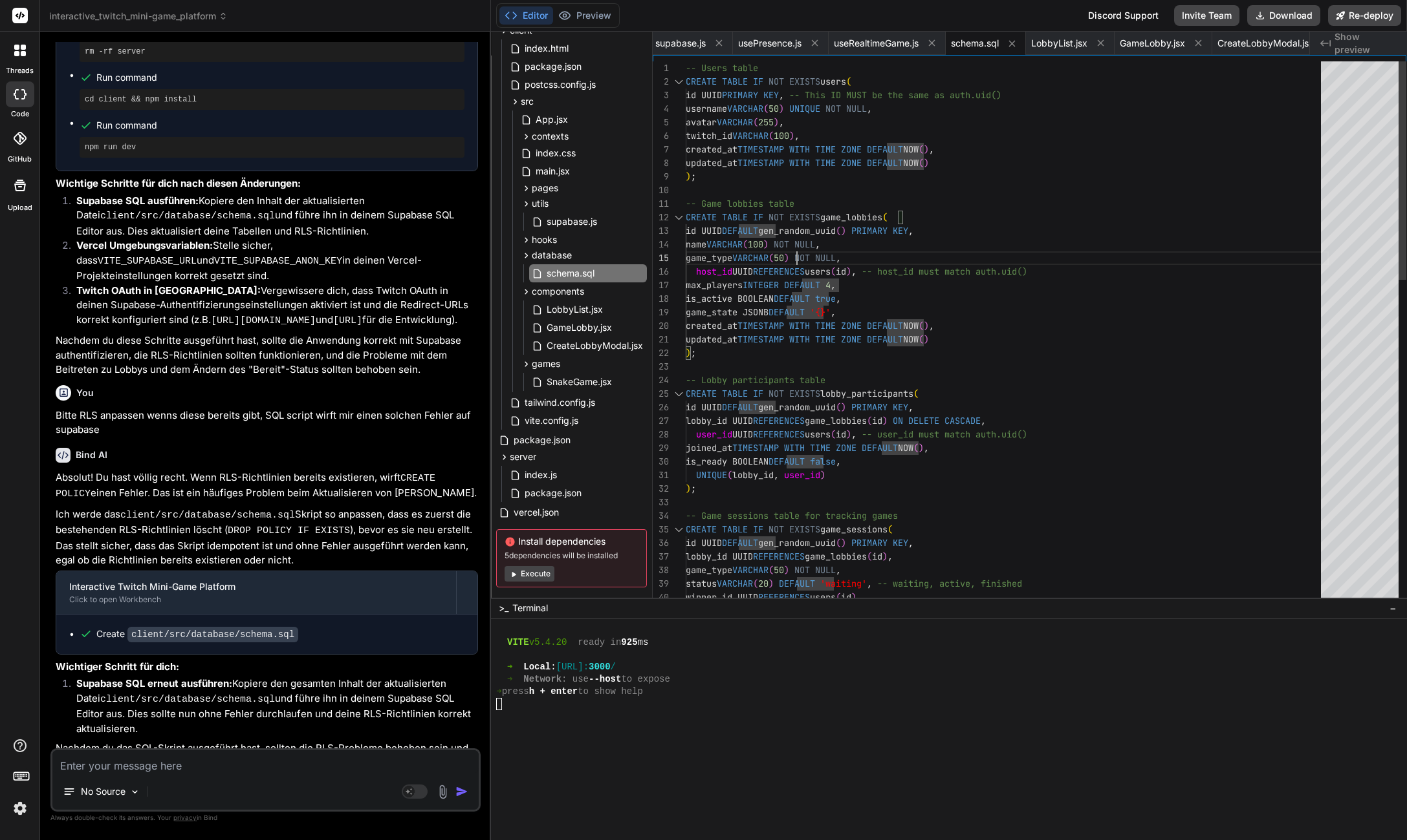
click at [795, 245] on div "-- Users table CREATE TABLE IF NOT EXISTS users ( id UUID PRIMARY KEY , -- This…" at bounding box center [1007, 732] width 643 height 1343
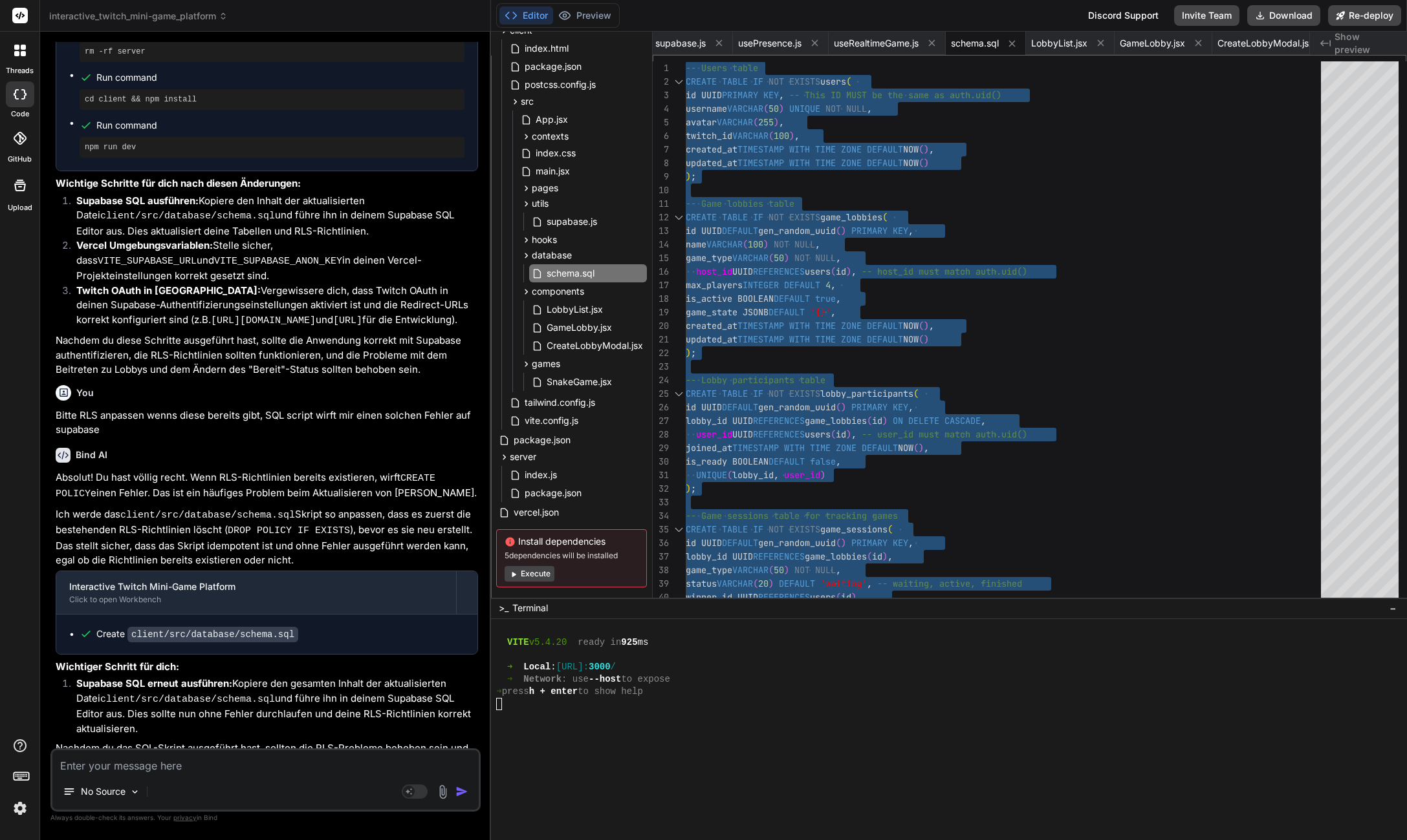
click at [105, 768] on textarea at bounding box center [265, 761] width 427 height 23
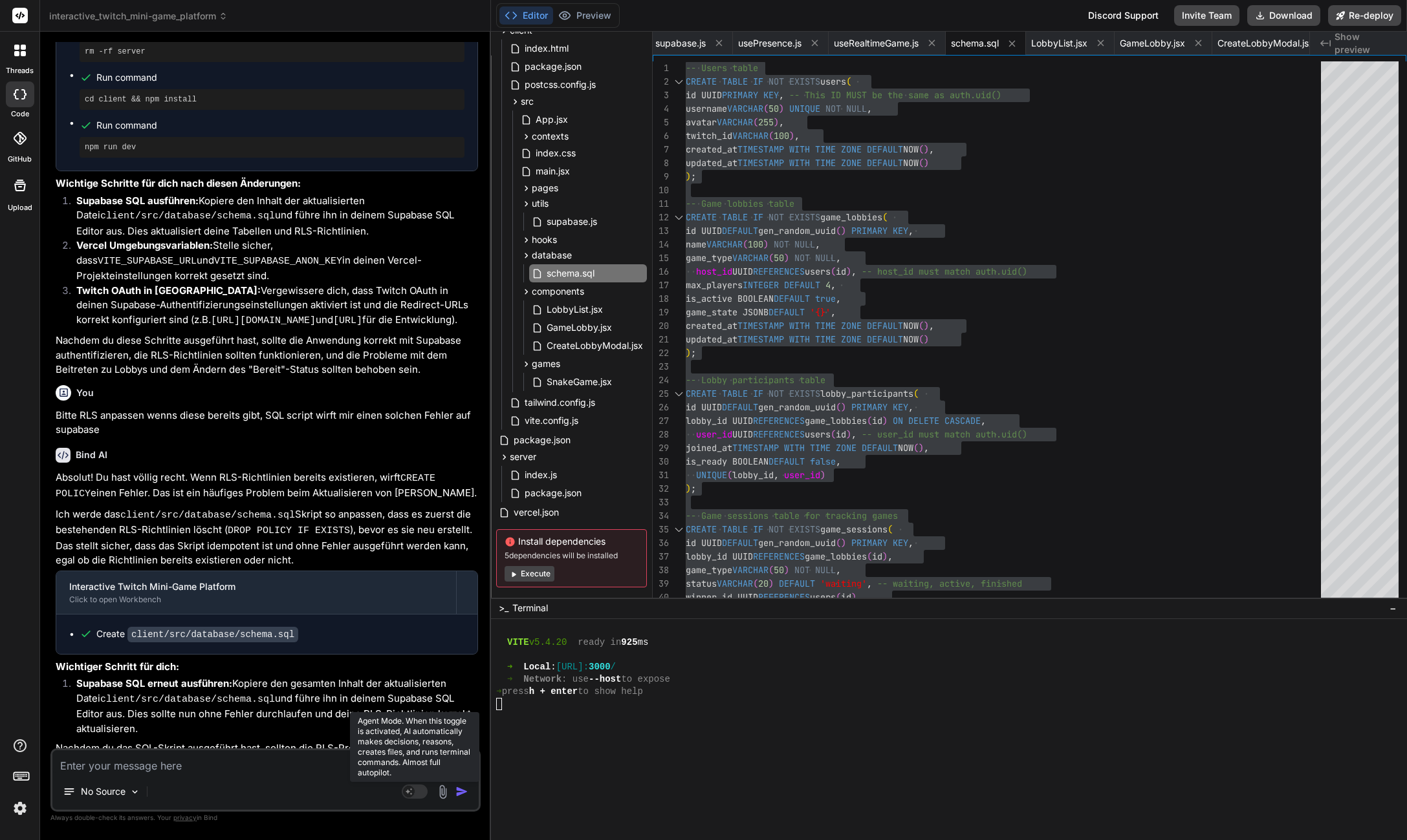
click at [412, 793] on rect at bounding box center [409, 792] width 12 height 12
click at [279, 761] on textarea at bounding box center [265, 761] width 427 height 23
click at [405, 793] on rect at bounding box center [415, 792] width 26 height 14
click at [353, 753] on textarea at bounding box center [265, 761] width 427 height 23
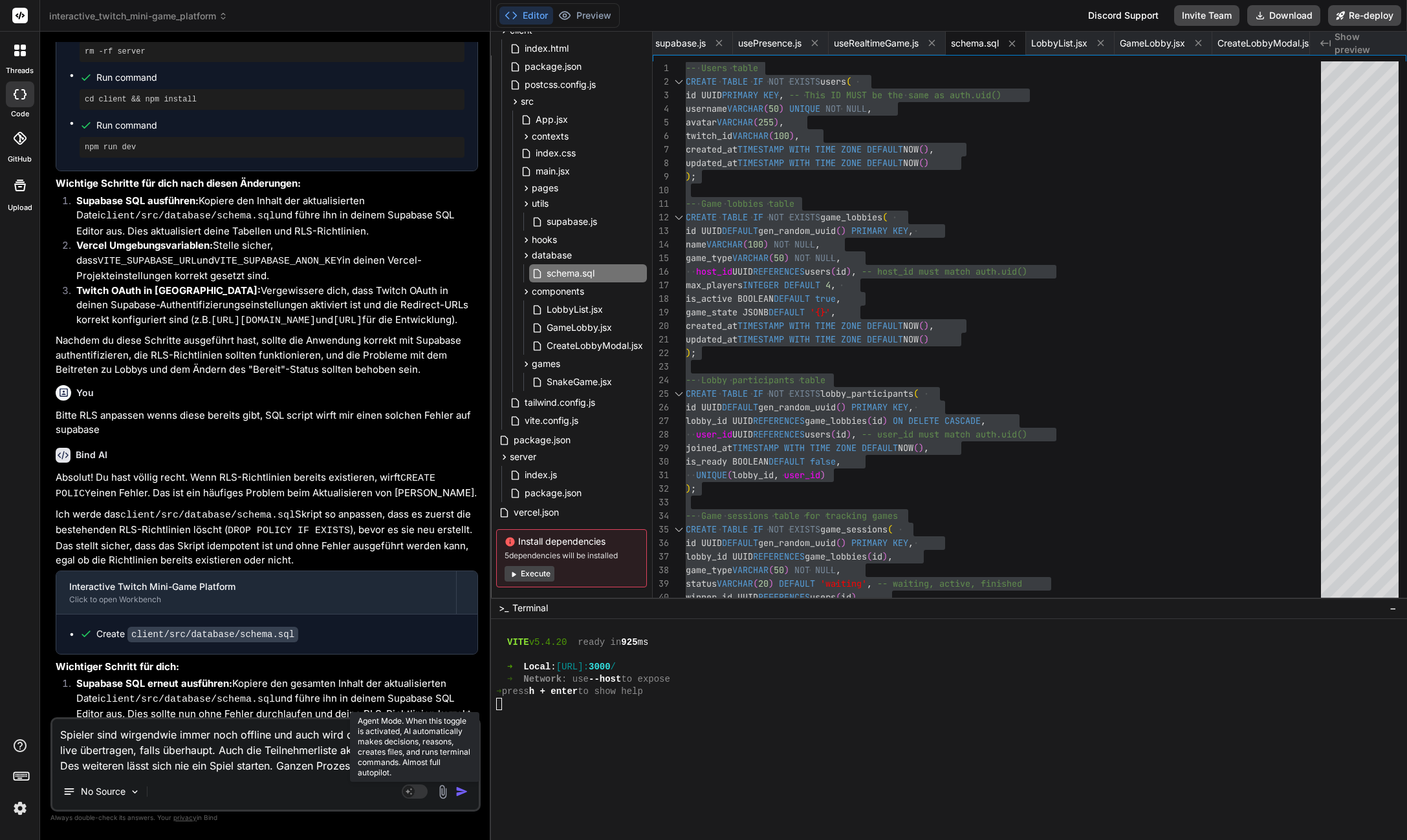
click at [412, 782] on div "No Source" at bounding box center [265, 794] width 427 height 31
click at [416, 788] on rect at bounding box center [415, 792] width 26 height 14
click at [131, 739] on textarea "Spieler sind wirgendwie immer noch offline und auch wird der ready status nicht…" at bounding box center [265, 747] width 427 height 54
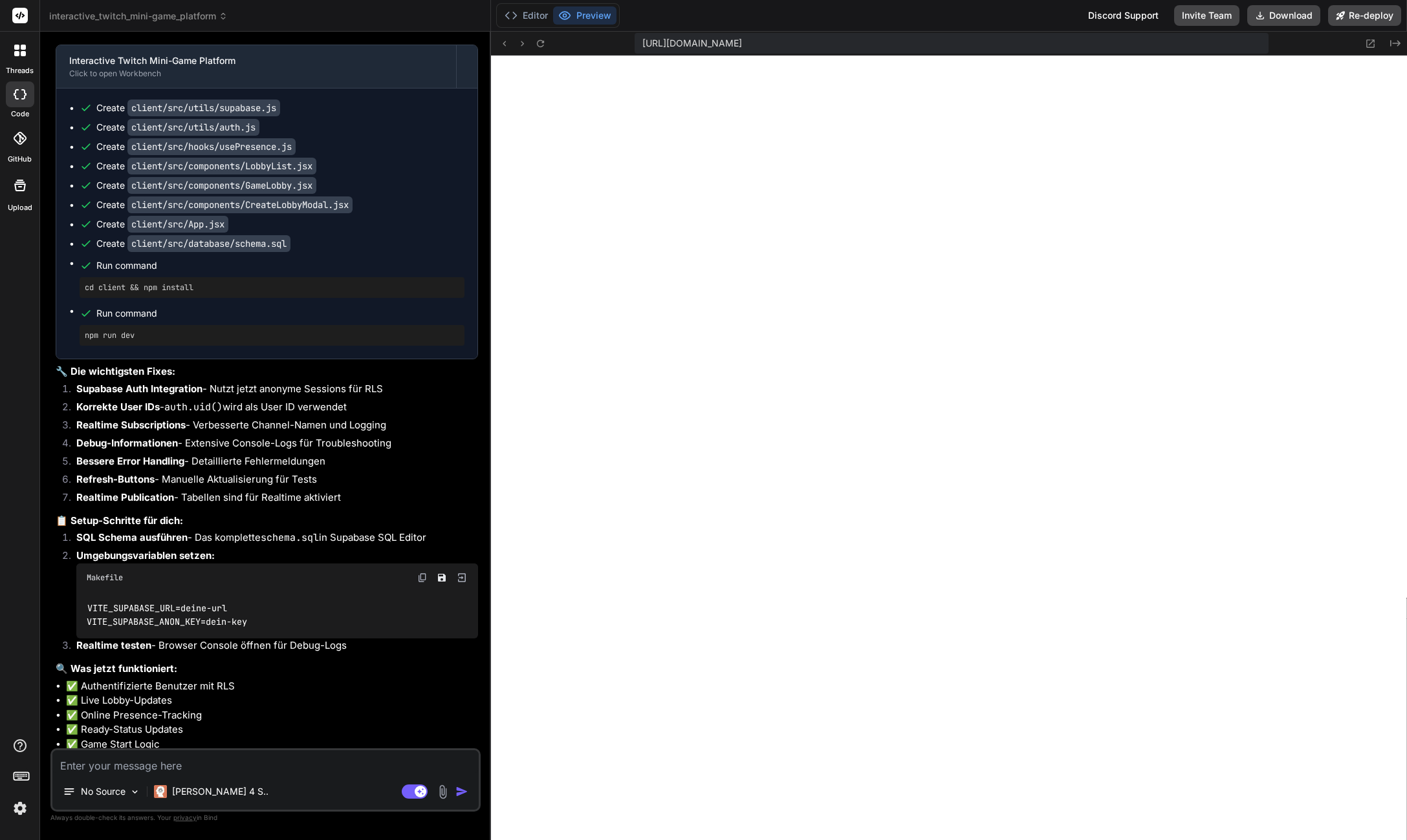
scroll to position [8458, 0]
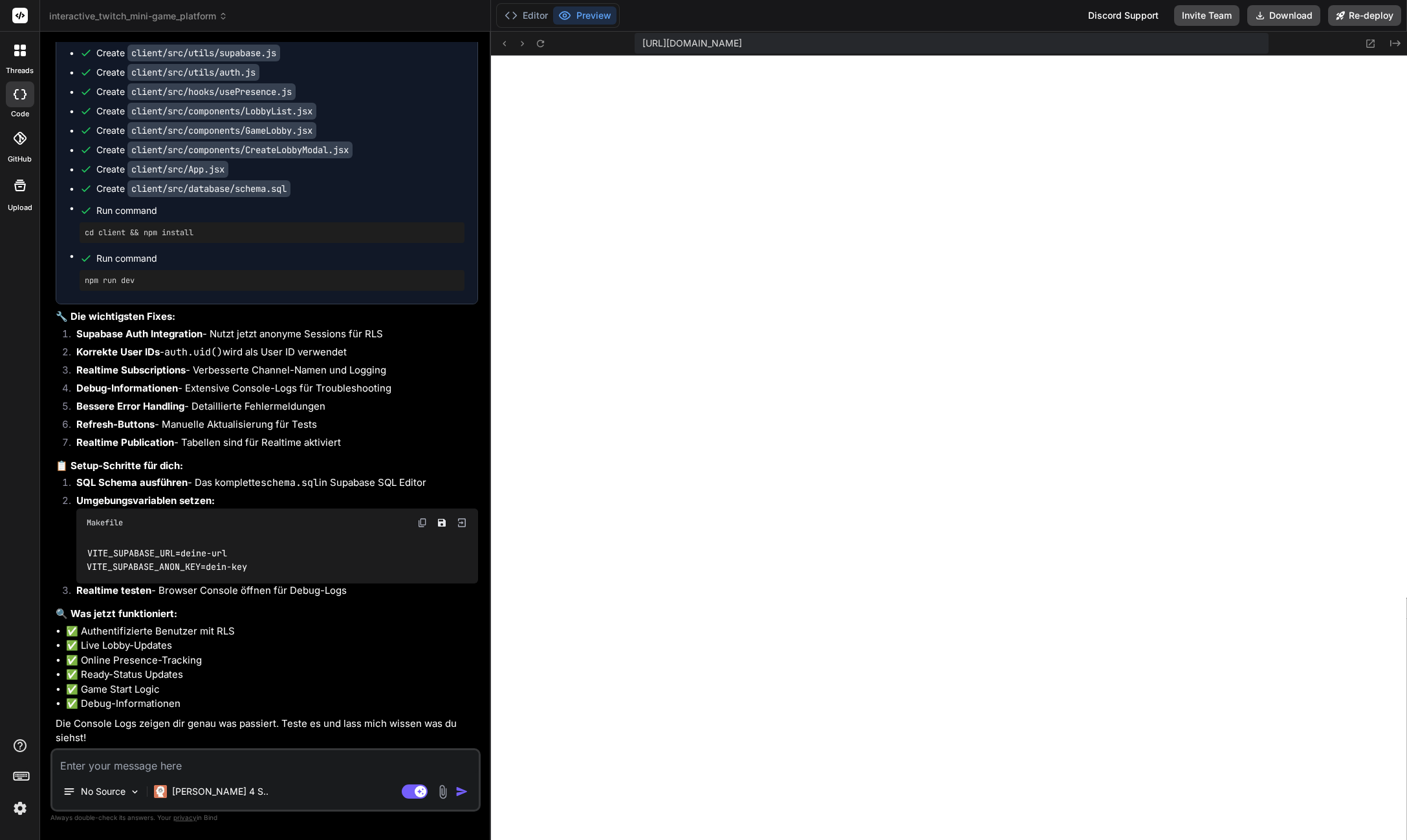
click at [220, 754] on textarea at bounding box center [265, 761] width 427 height 23
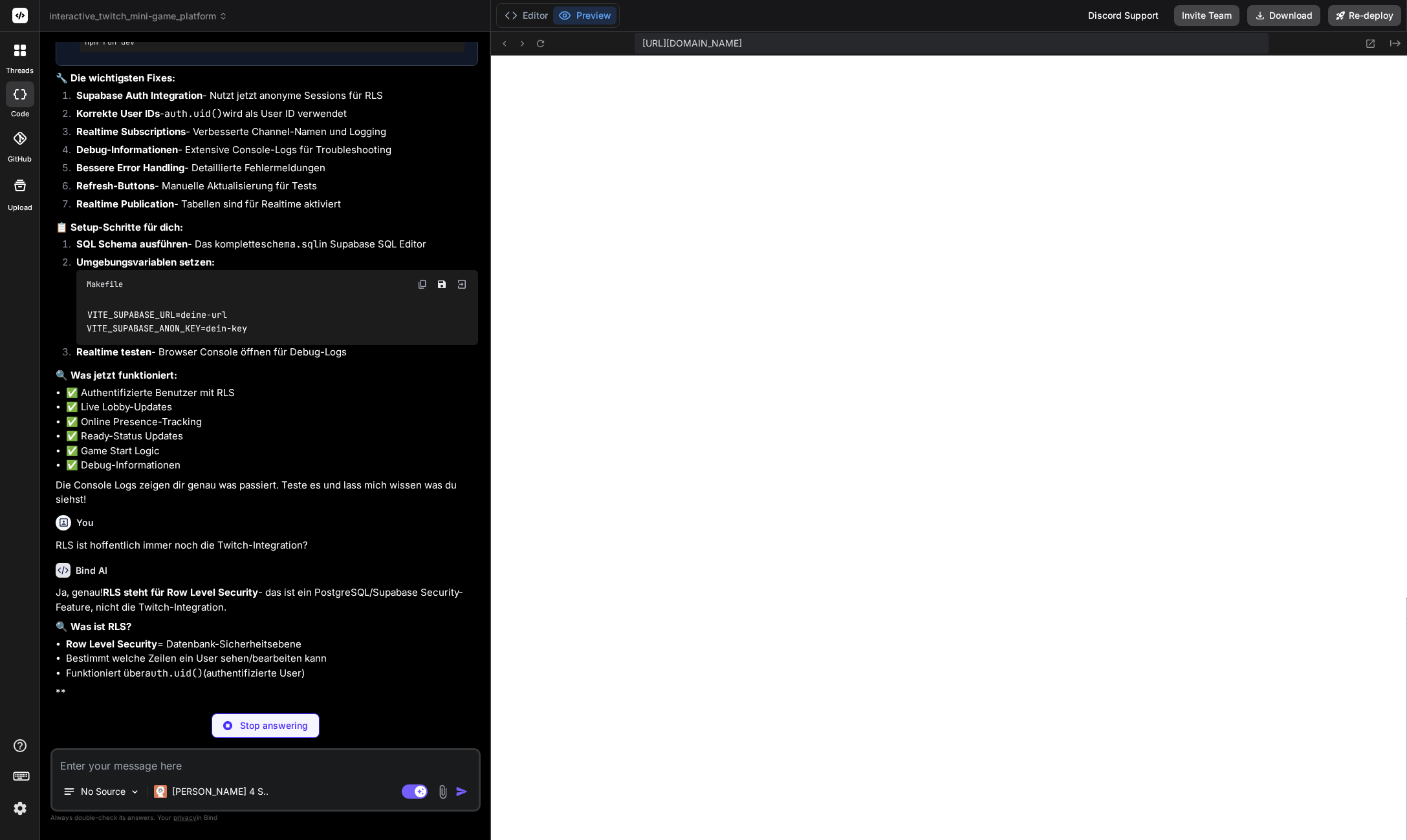
scroll to position [8696, 0]
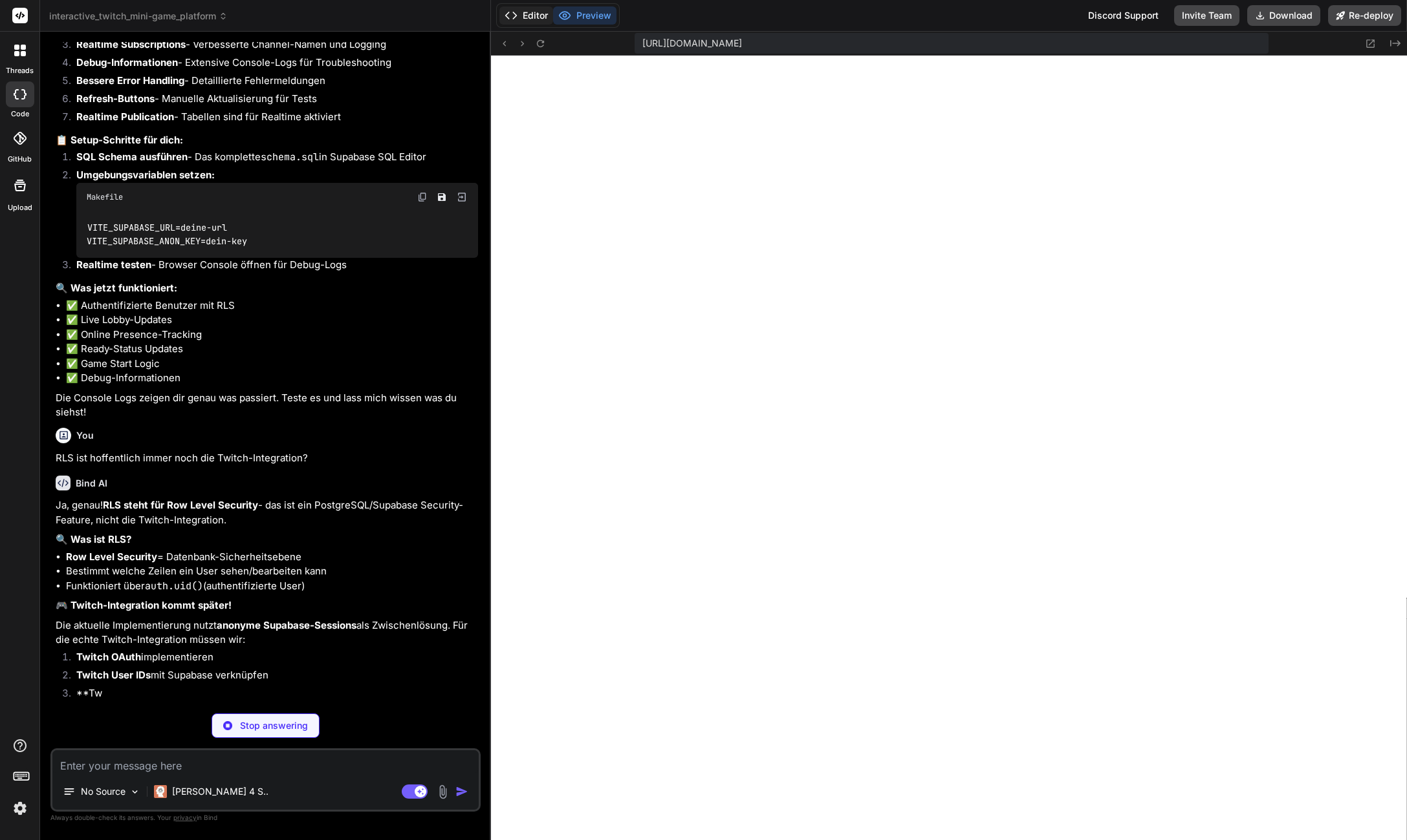
click at [551, 20] on button "Editor" at bounding box center [526, 15] width 53 height 18
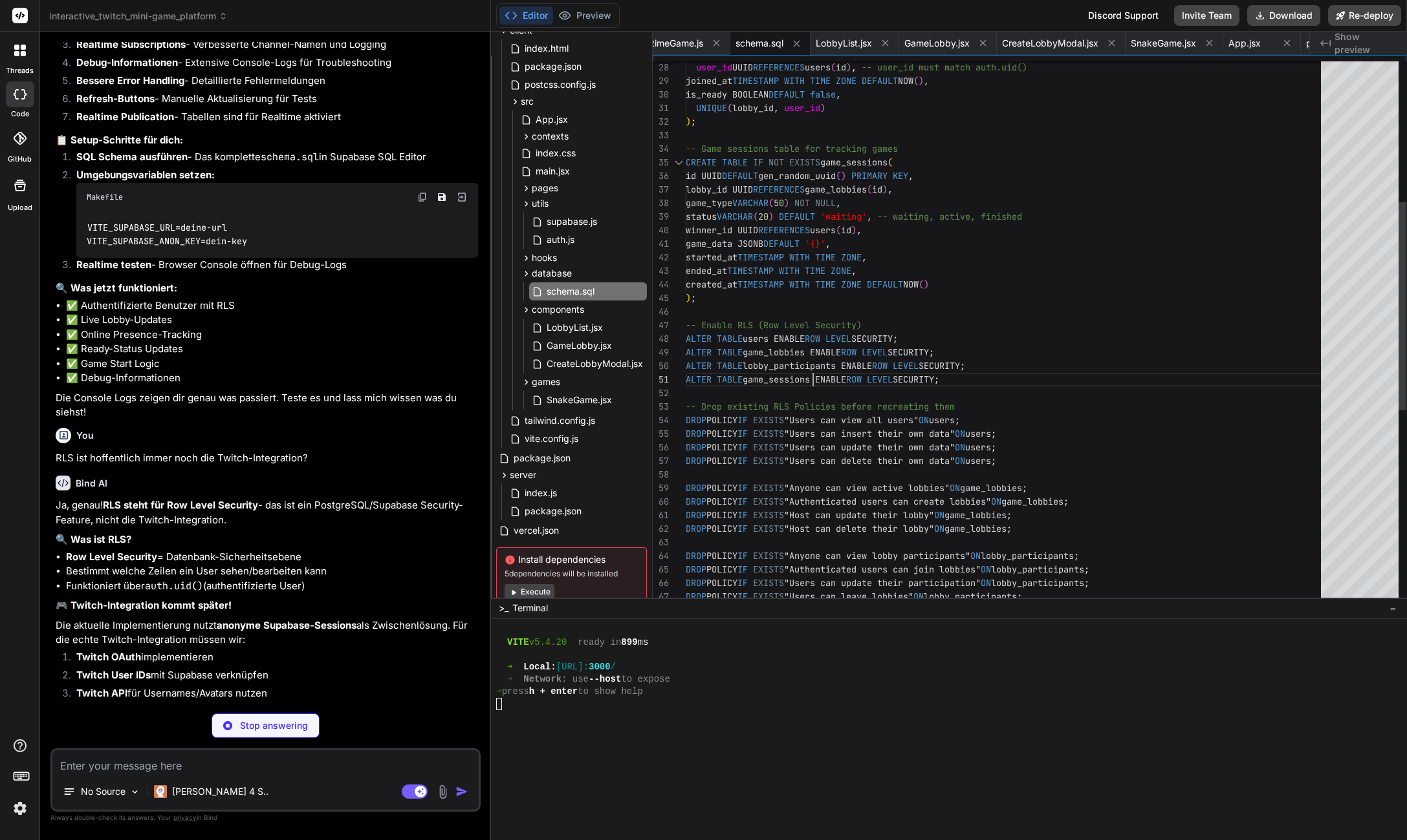
click at [812, 380] on div "user_id UUID REFERENCES users ( id ) , -- user_id must match auth.uid() joined_…" at bounding box center [1007, 399] width 643 height 1411
click at [577, 225] on span "supabase.js" at bounding box center [572, 221] width 53 height 15
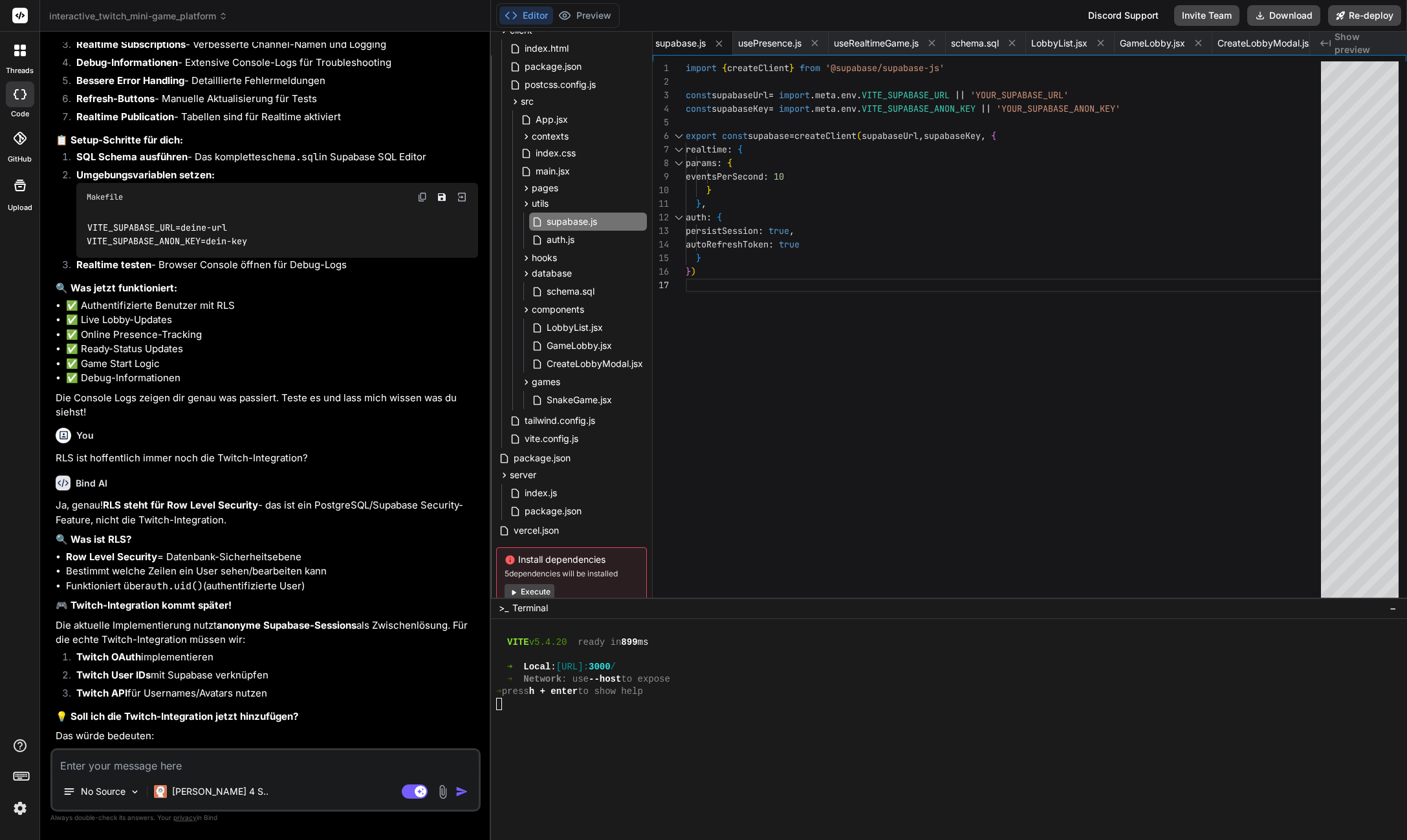
click at [1020, 91] on div "import { createClient } from '@supabase/supabase-js' const supabaseUrl = import…" at bounding box center [1007, 332] width 643 height 542
click at [1042, 105] on div "import { createClient } from '@supabase/supabase-js' const supabaseUrl = import…" at bounding box center [1007, 332] width 643 height 542
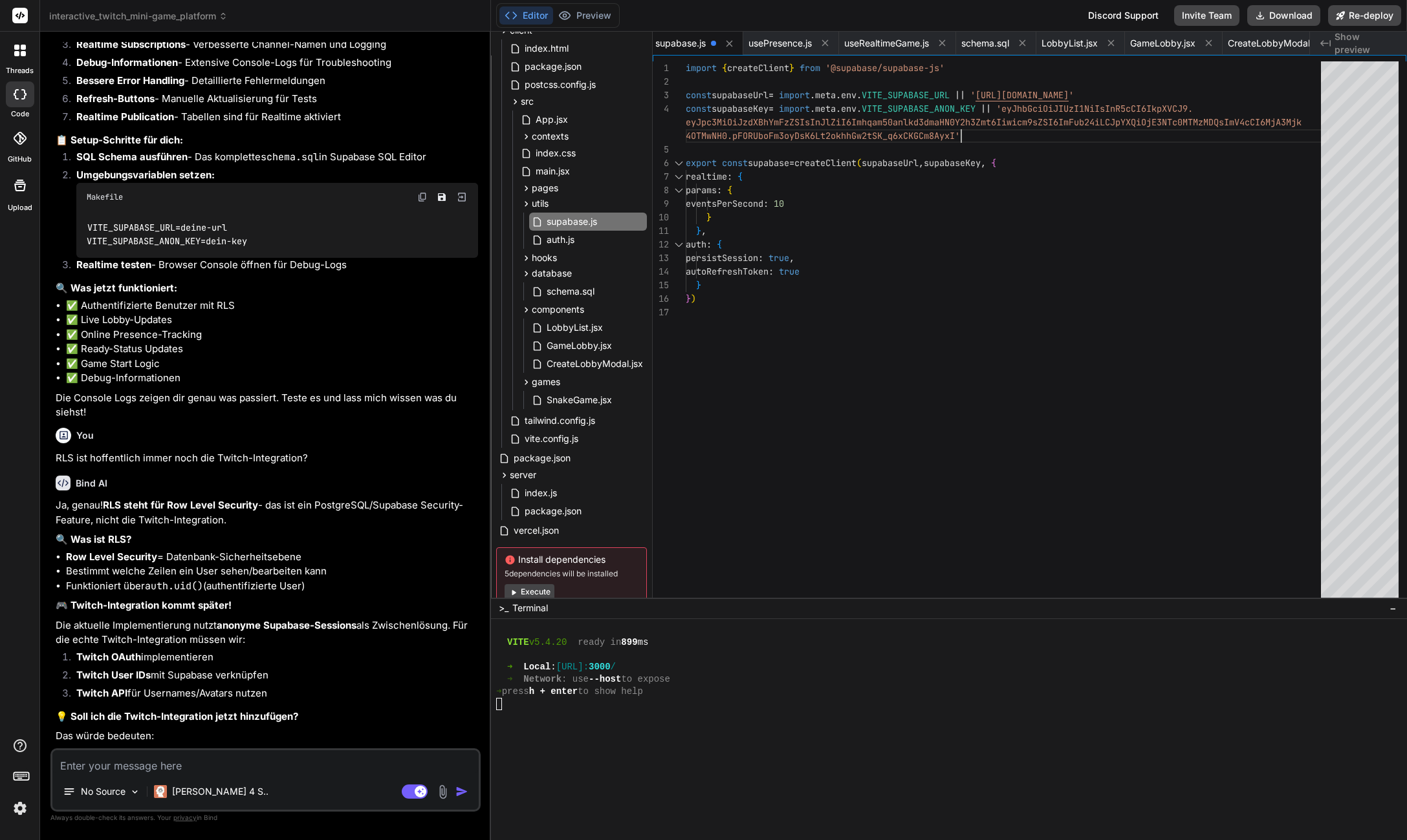
click at [1078, 248] on div "import { createClient } from '@supabase/supabase-js' const supabaseUrl = import…" at bounding box center [1007, 332] width 643 height 542
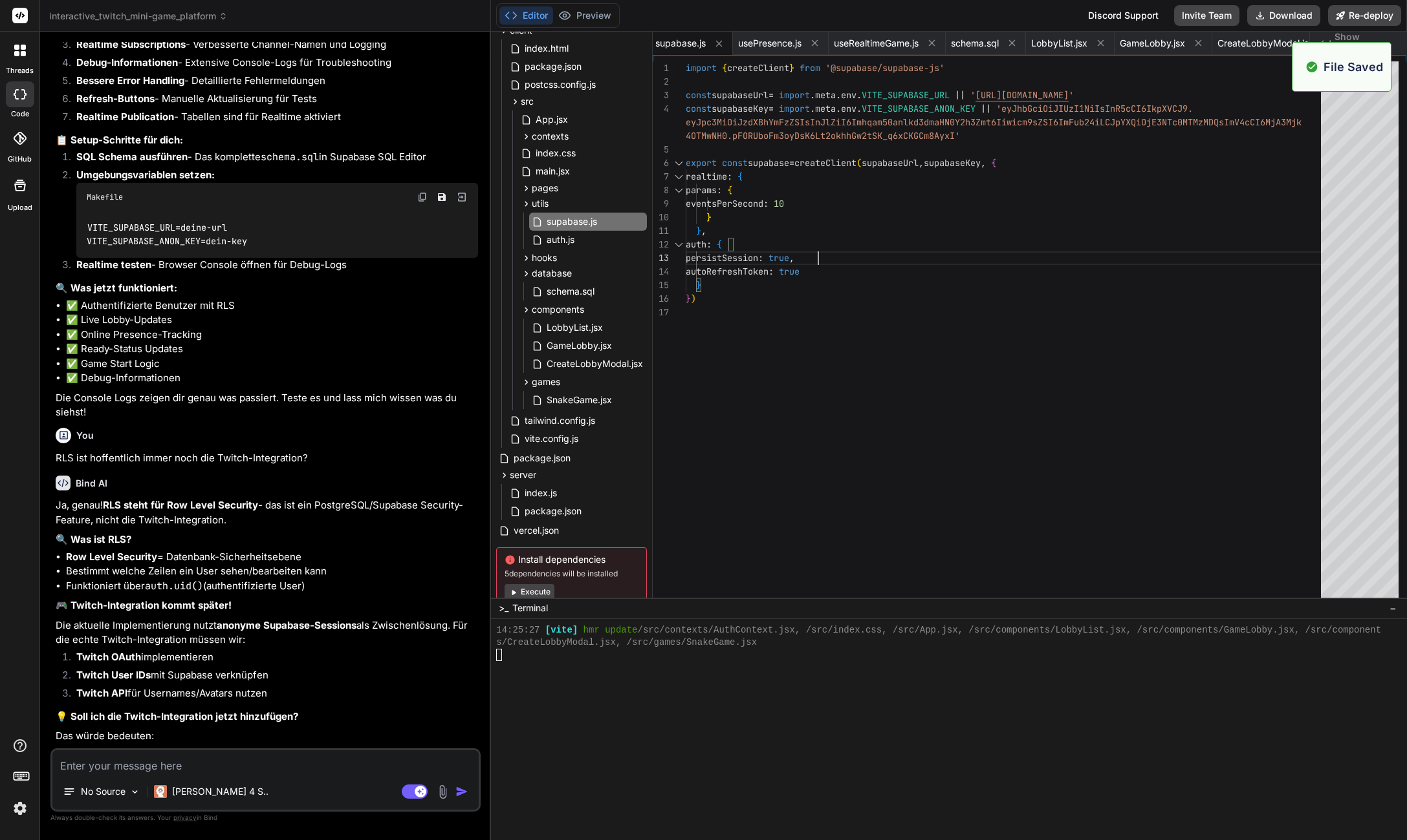
scroll to position [4864, 0]
click at [589, 7] on button "Preview" at bounding box center [584, 15] width 64 height 18
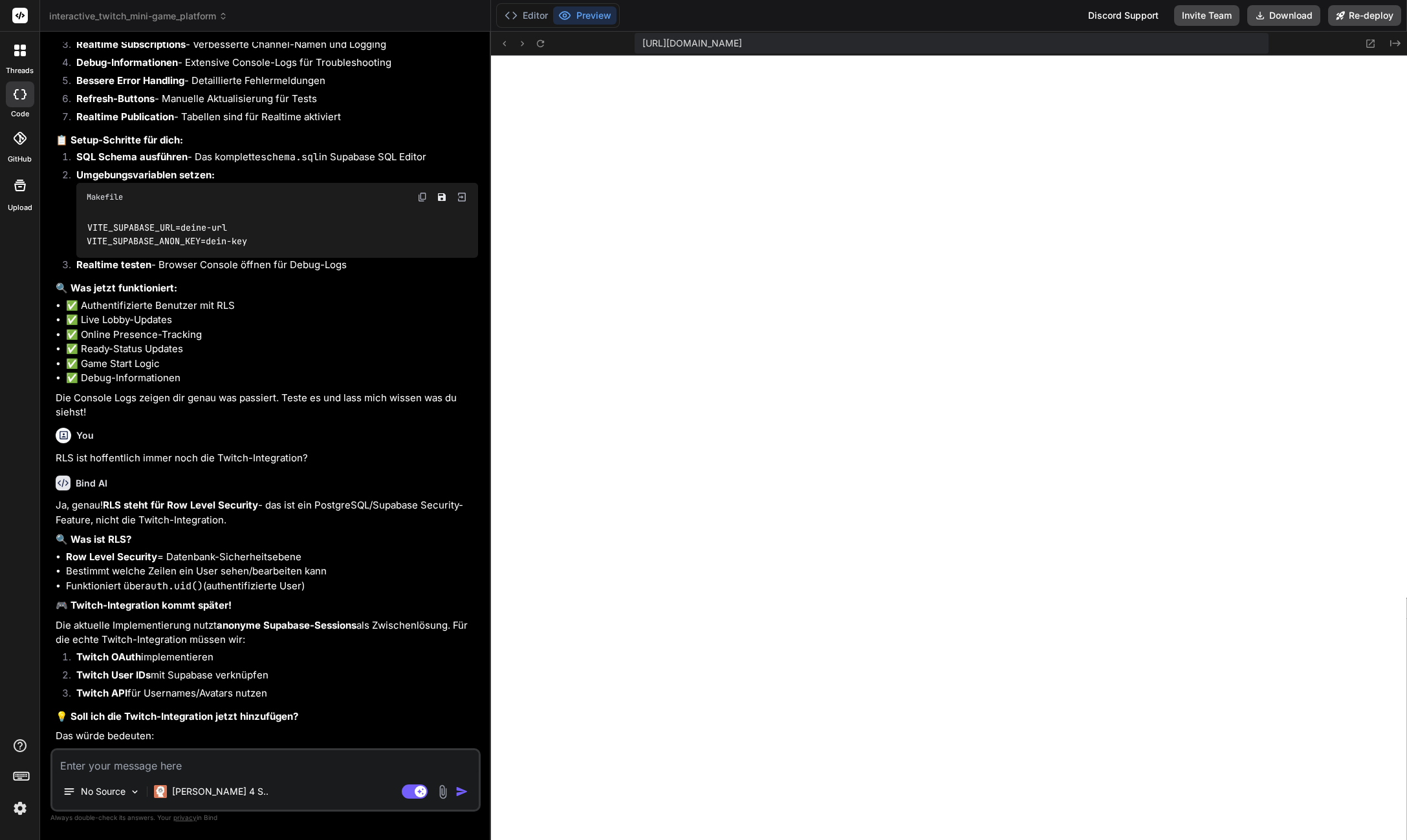
click at [291, 781] on div "No Source Claude 4 S.." at bounding box center [265, 794] width 427 height 31
click at [292, 774] on div "No Source Claude 4 S.. Agent Mode. When this toggle is activated, AI automatica…" at bounding box center [265, 780] width 430 height 64
click at [298, 770] on textarea at bounding box center [265, 761] width 427 height 23
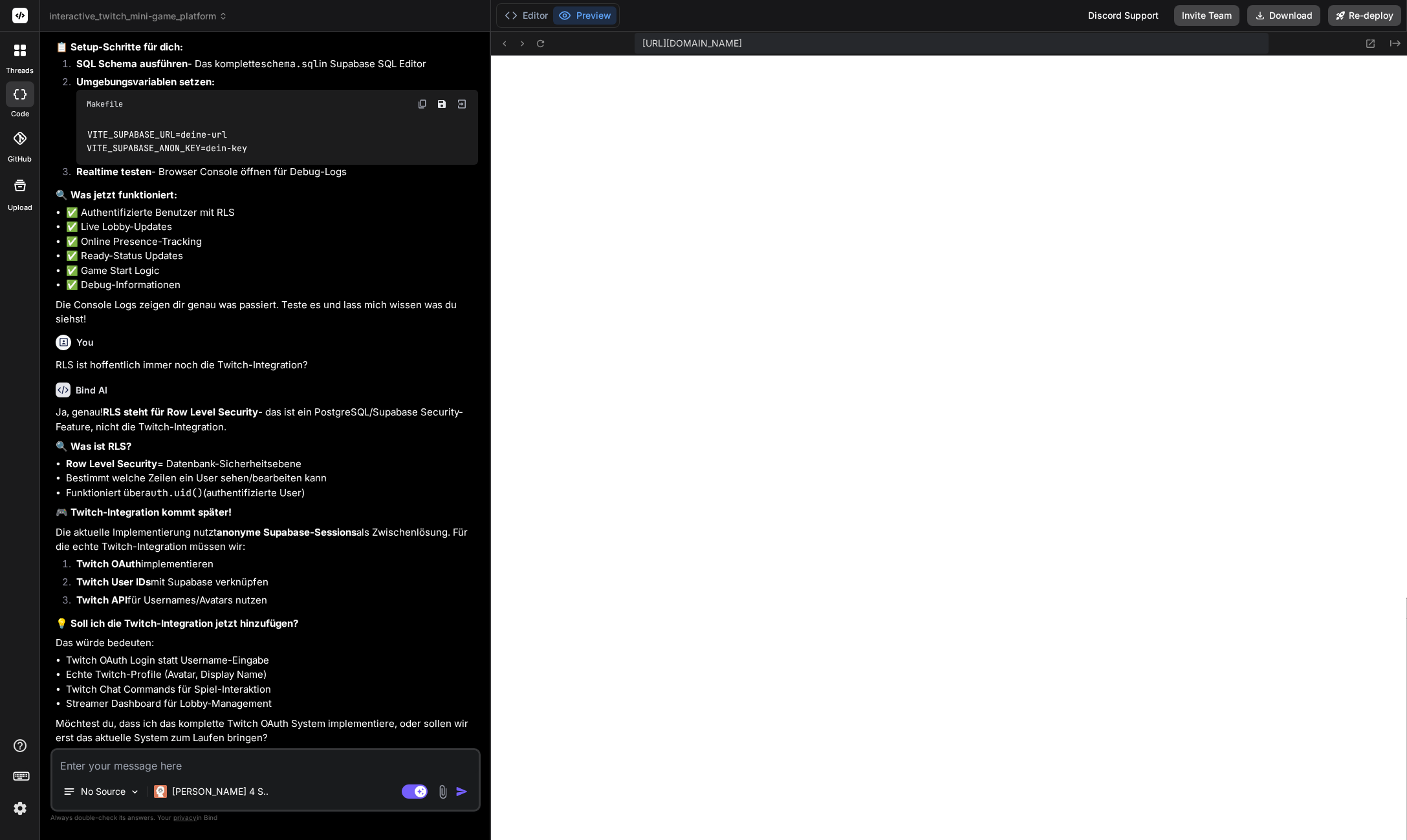
click at [282, 759] on textarea at bounding box center [265, 761] width 427 height 23
click at [297, 759] on textarea at bounding box center [265, 761] width 427 height 23
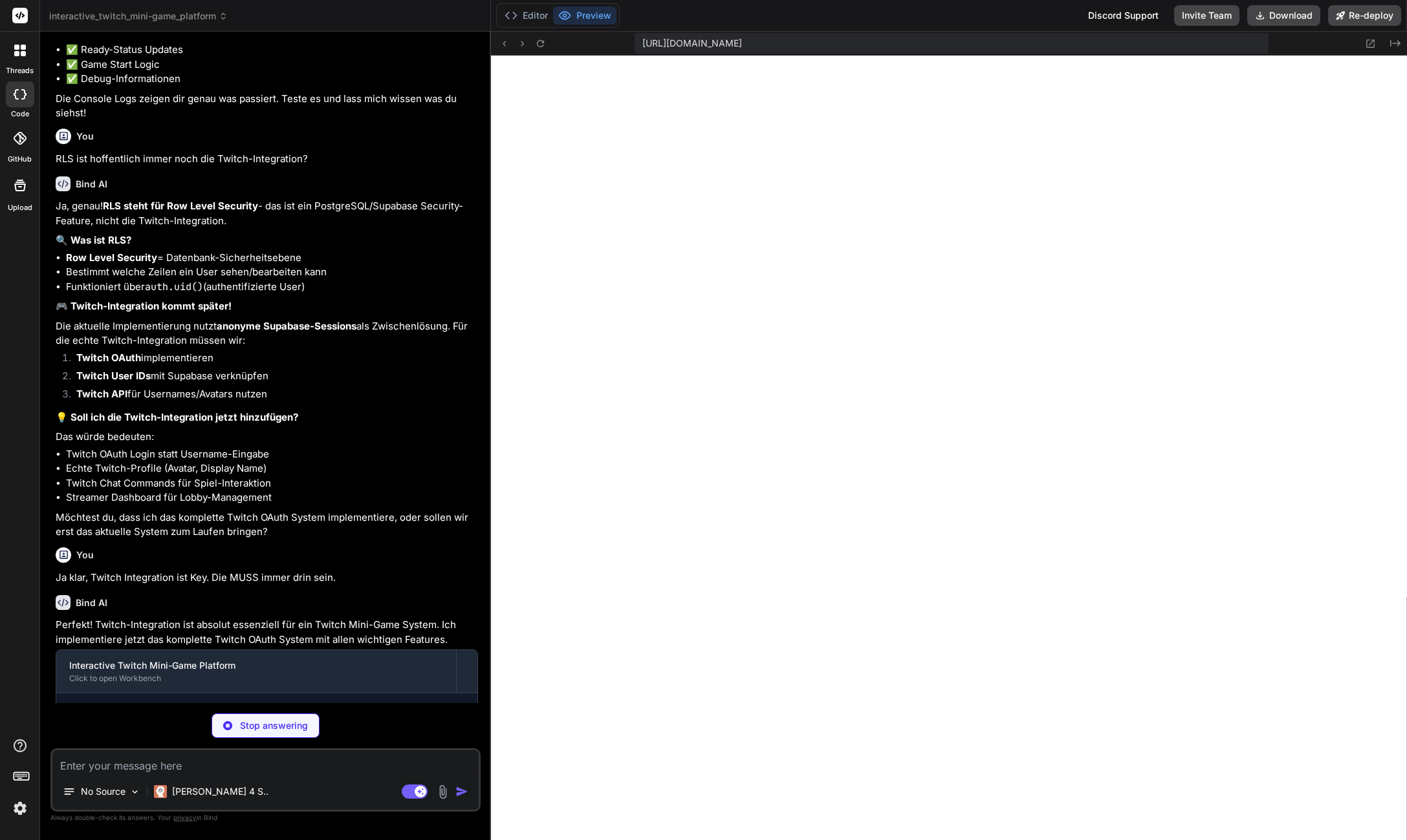
scroll to position [8967, 0]
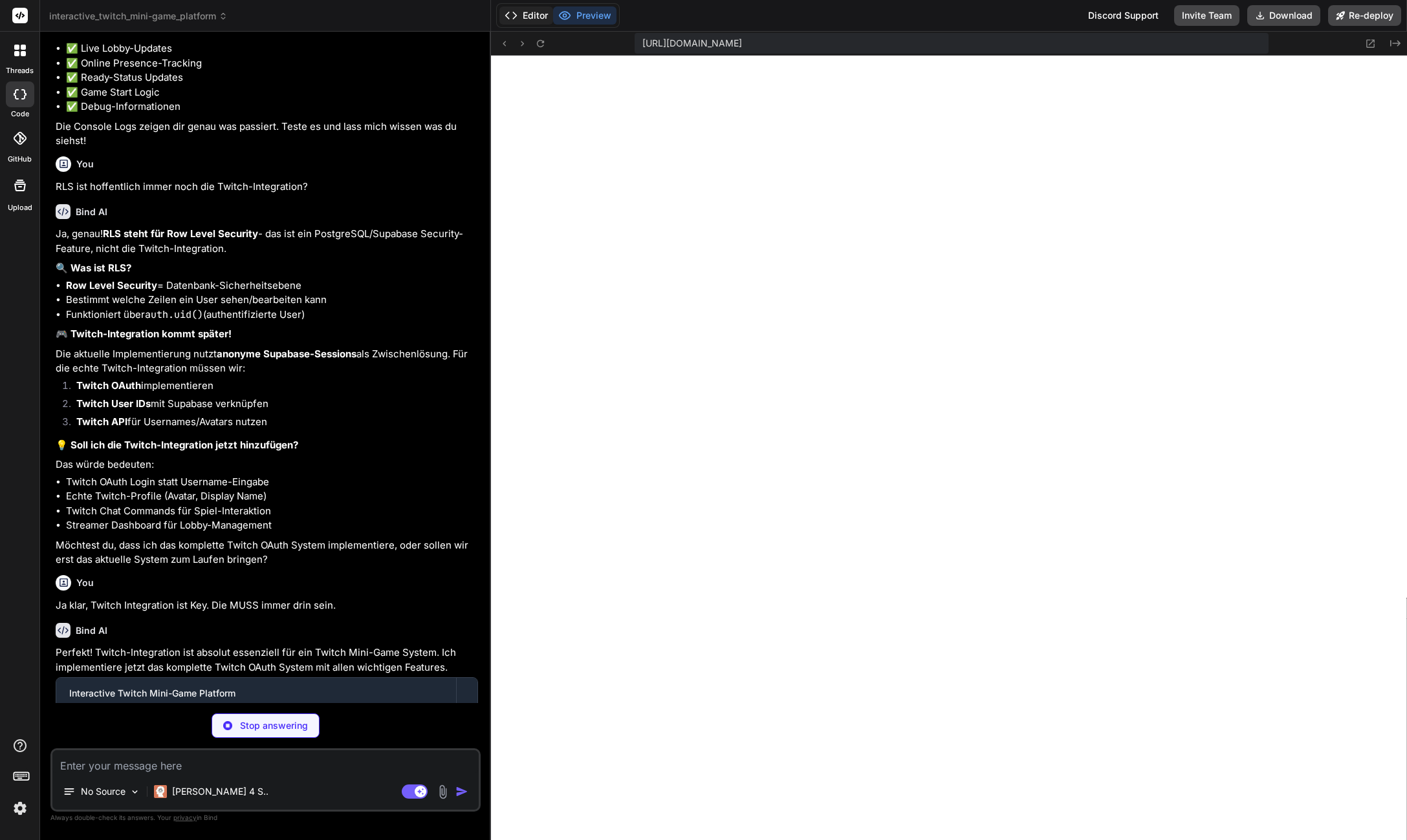
click at [522, 9] on button "Editor" at bounding box center [526, 15] width 53 height 18
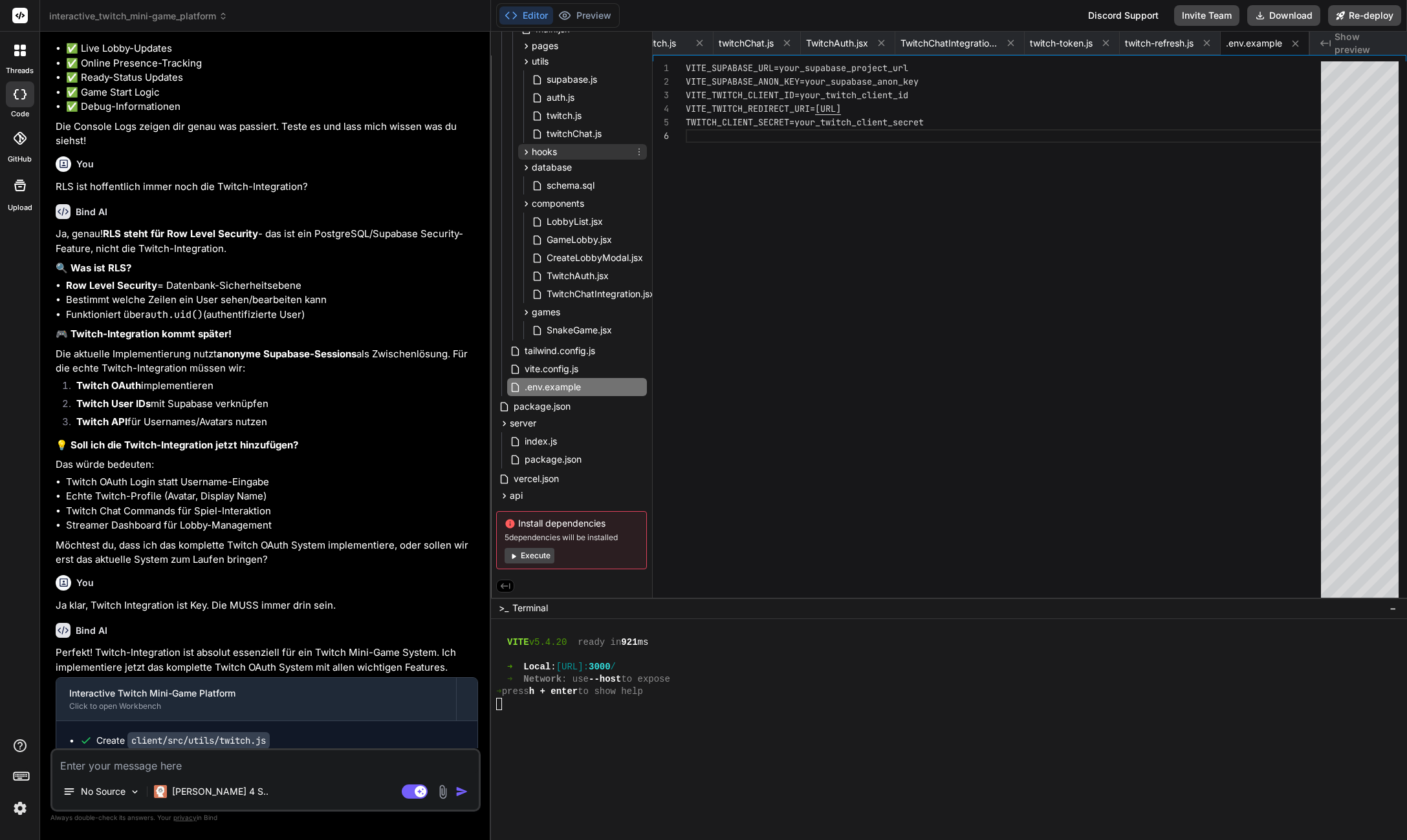
scroll to position [179, 0]
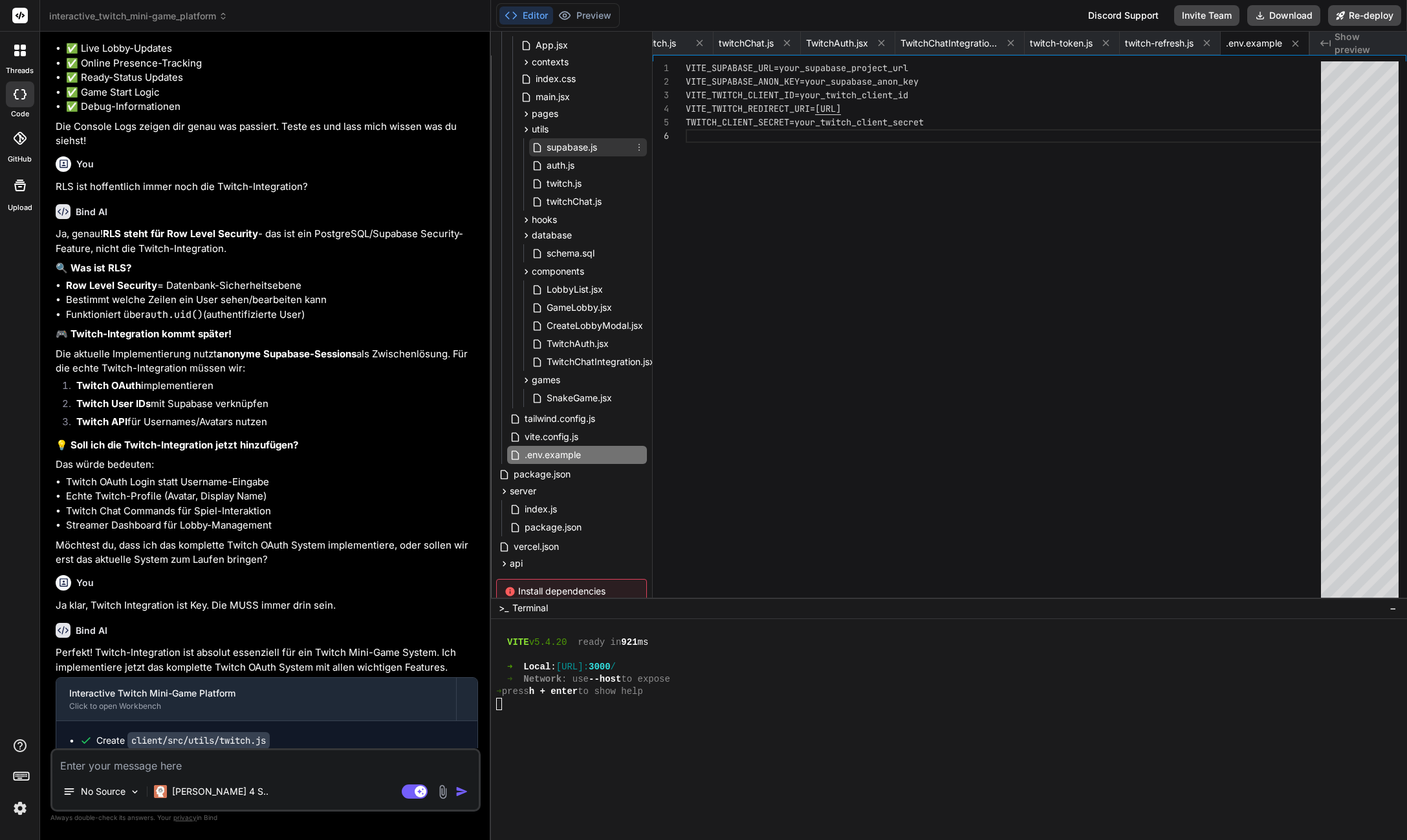
click at [580, 140] on span "supabase.js" at bounding box center [572, 147] width 53 height 15
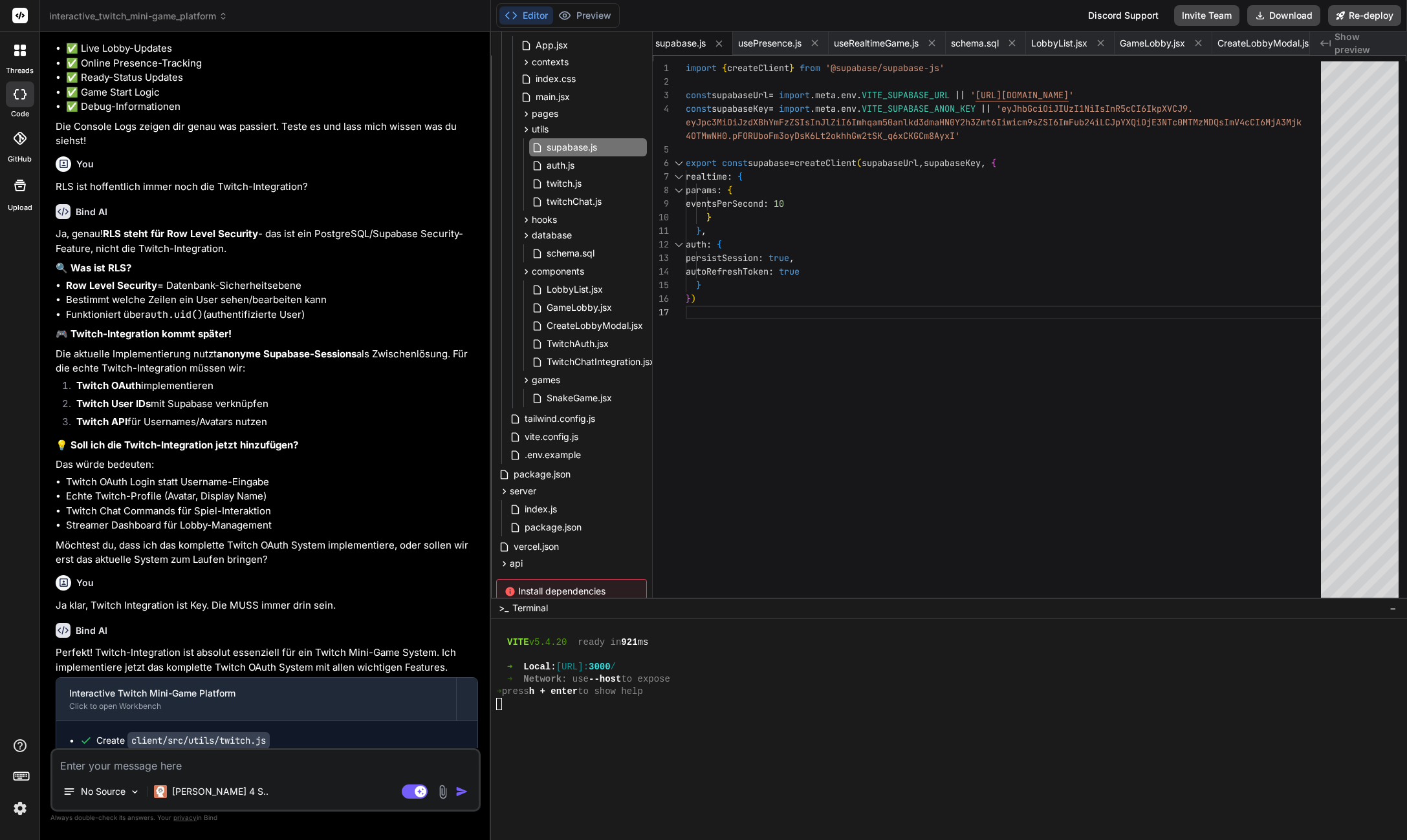
click at [1018, 93] on div "import { createClient } from '@supabase/supabase-js' const supabaseUrl = import…" at bounding box center [1007, 332] width 643 height 542
click at [985, 126] on div "import { createClient } from '@supabase/supabase-js' const supabaseUrl = import…" at bounding box center [1007, 332] width 643 height 542
click at [569, 246] on span "schema.sql" at bounding box center [570, 253] width 50 height 15
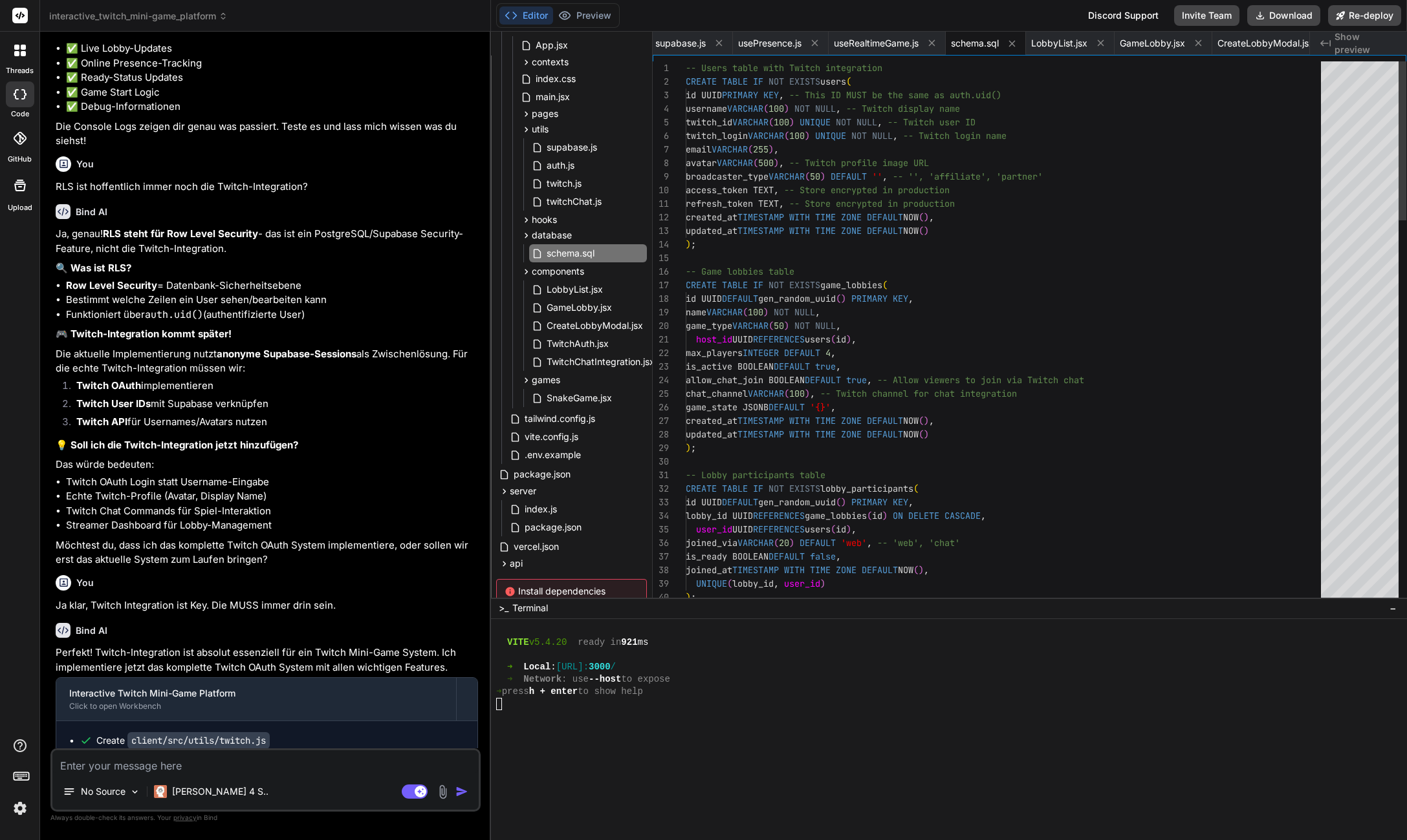
scroll to position [81, 0]
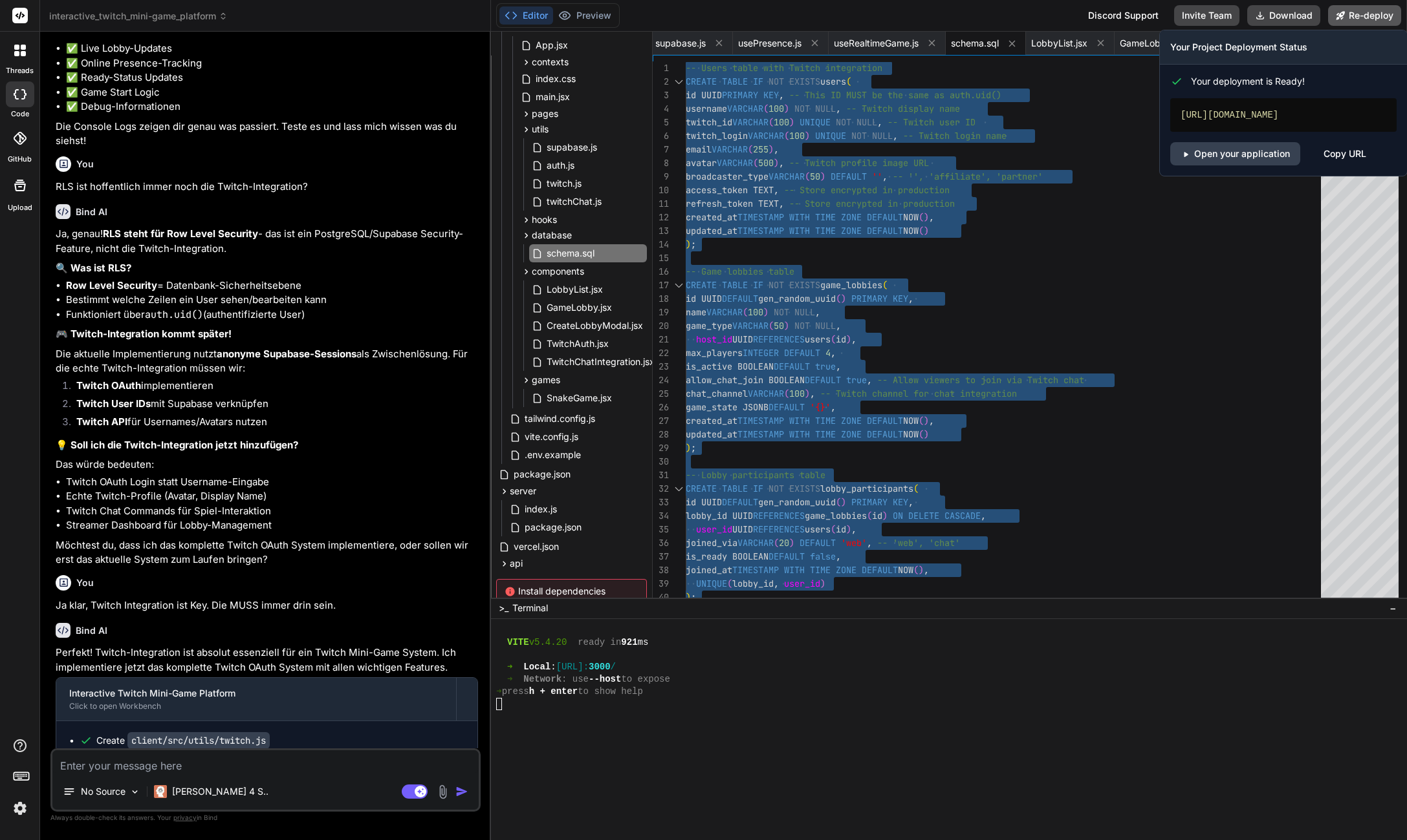
click at [1254, 20] on button "Re-deploy" at bounding box center [1365, 15] width 73 height 20
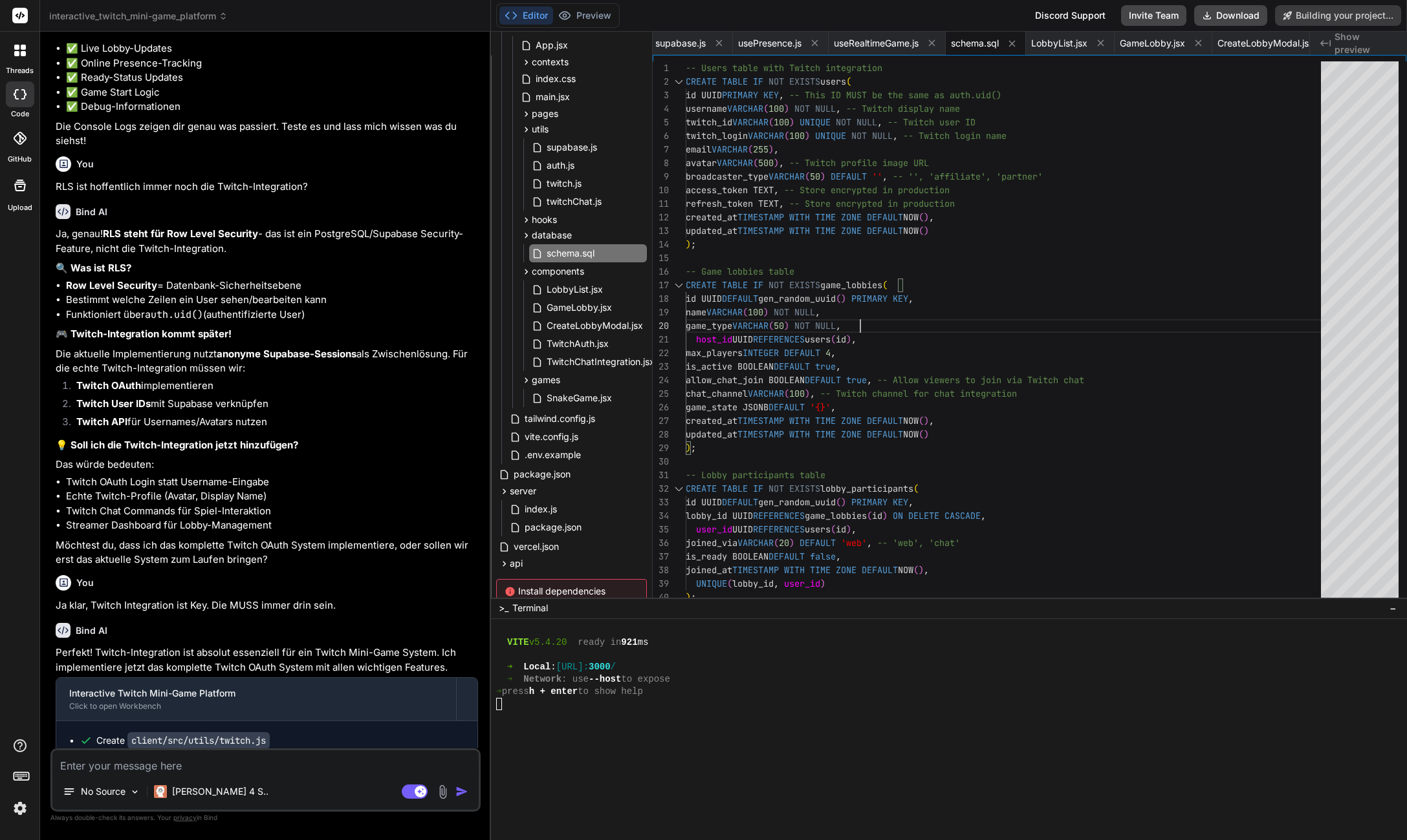
scroll to position [8967, 0]
